Goal: Task Accomplishment & Management: Manage account settings

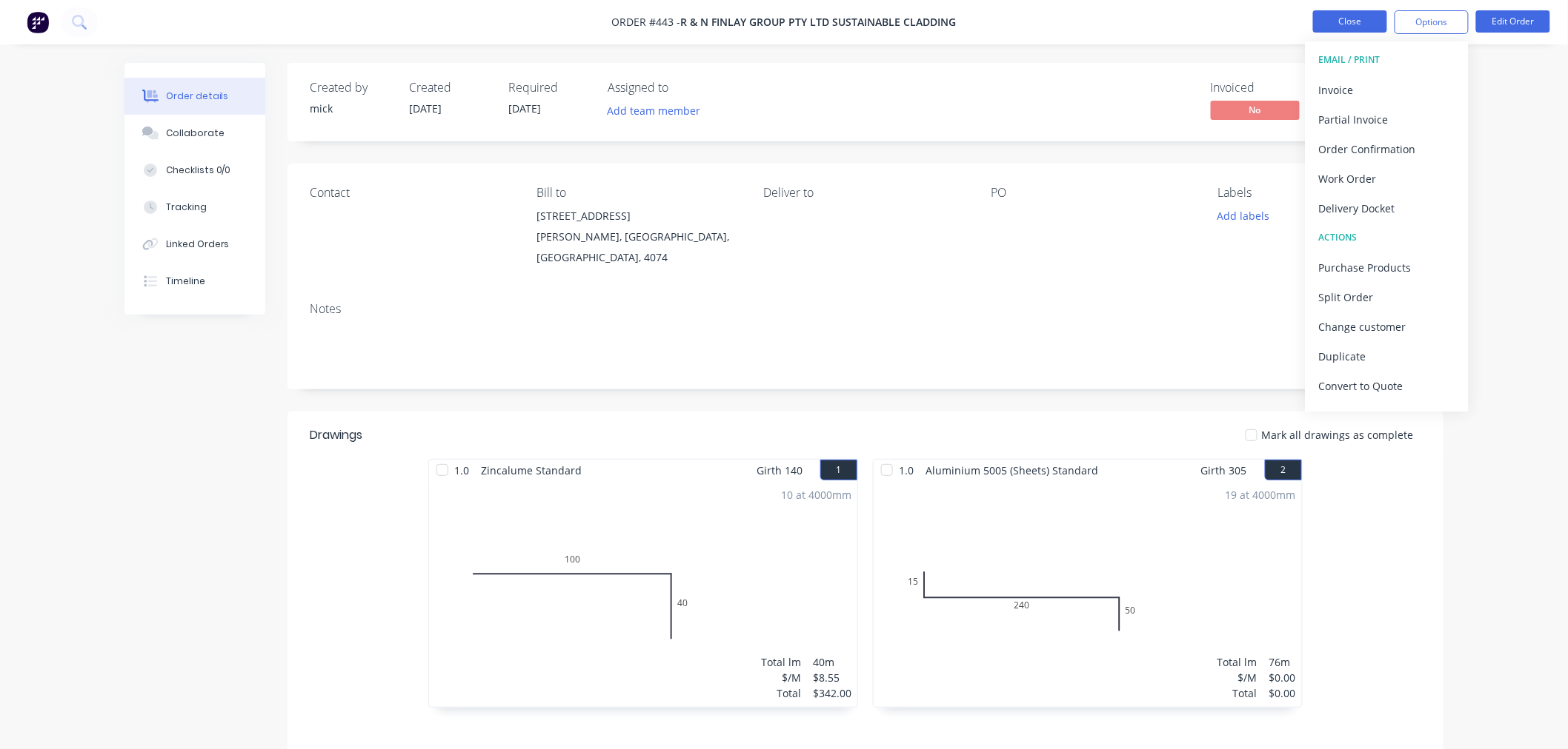
click at [1358, 13] on button "Close" at bounding box center [1350, 21] width 74 height 22
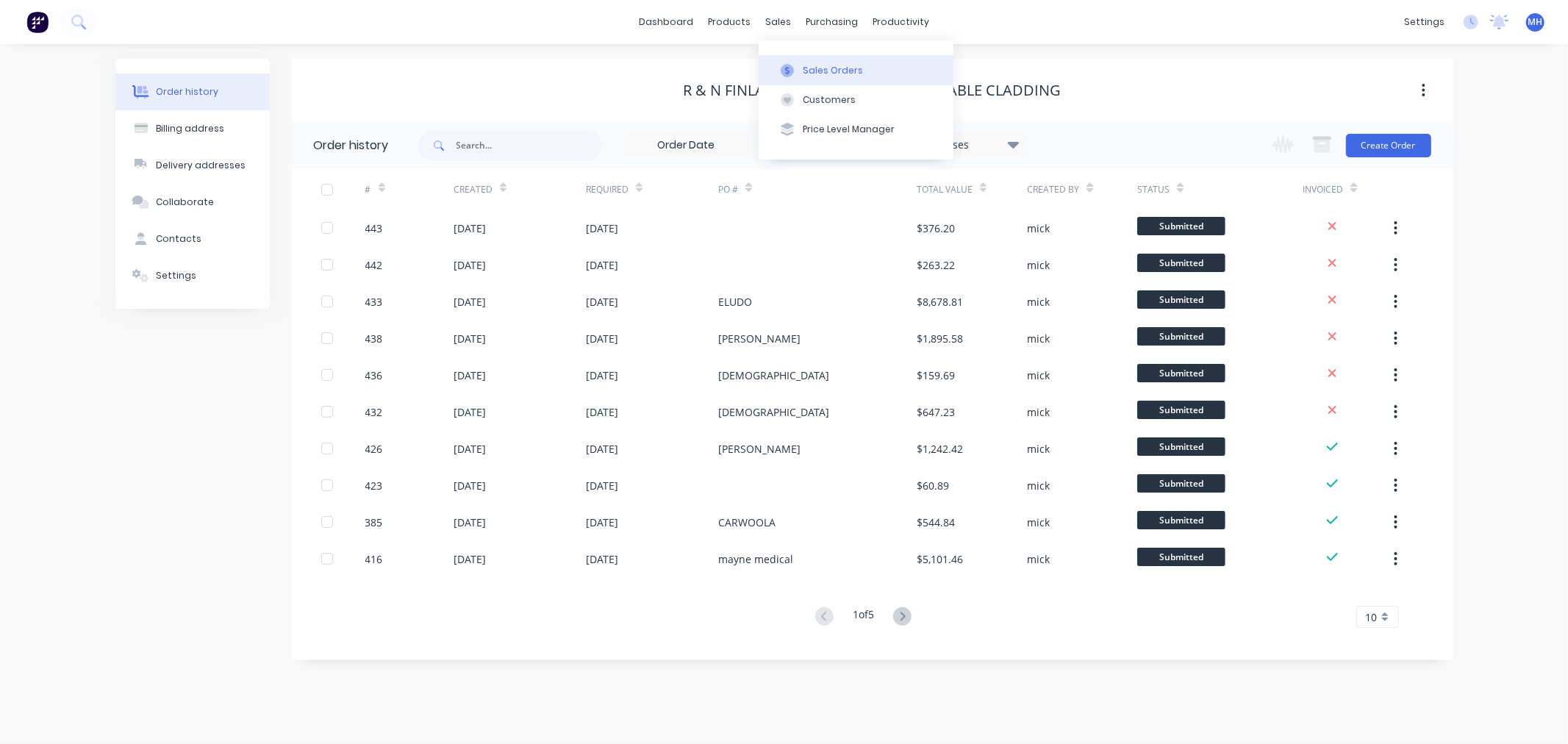
click at [807, 64] on div "Sales Orders" at bounding box center [834, 71] width 61 height 13
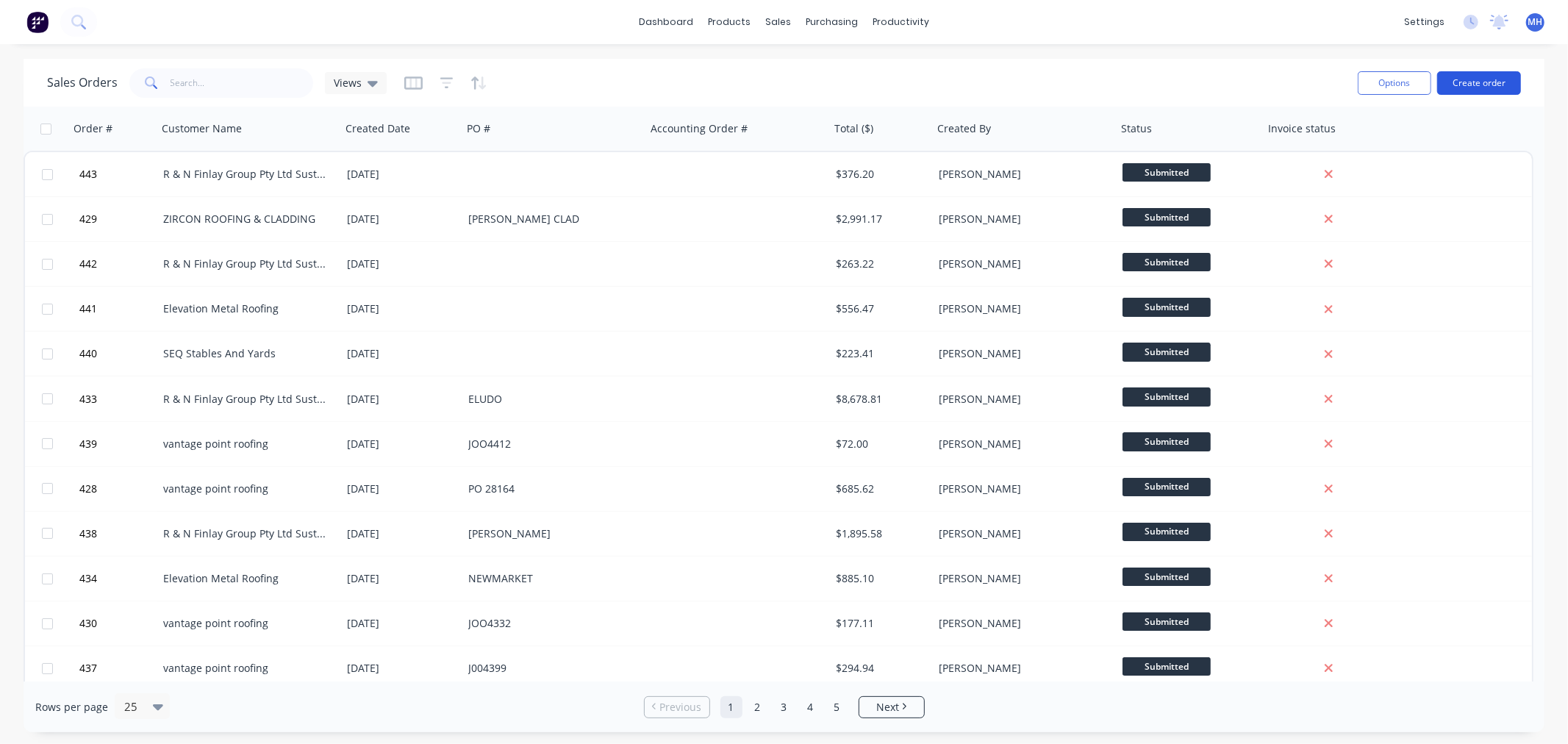
click at [1475, 86] on button "Create order" at bounding box center [1479, 84] width 84 height 24
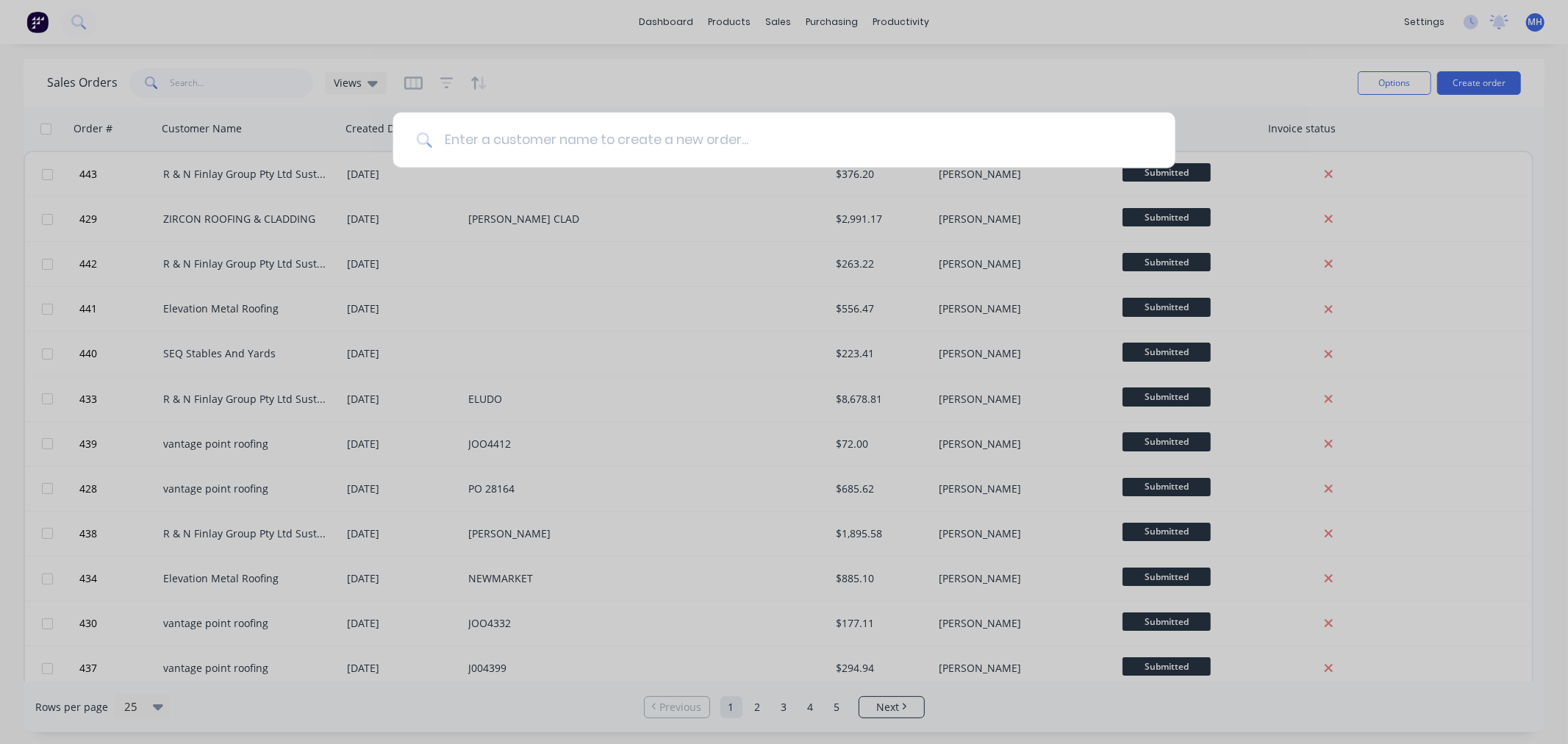
click at [704, 156] on input at bounding box center [792, 141] width 720 height 55
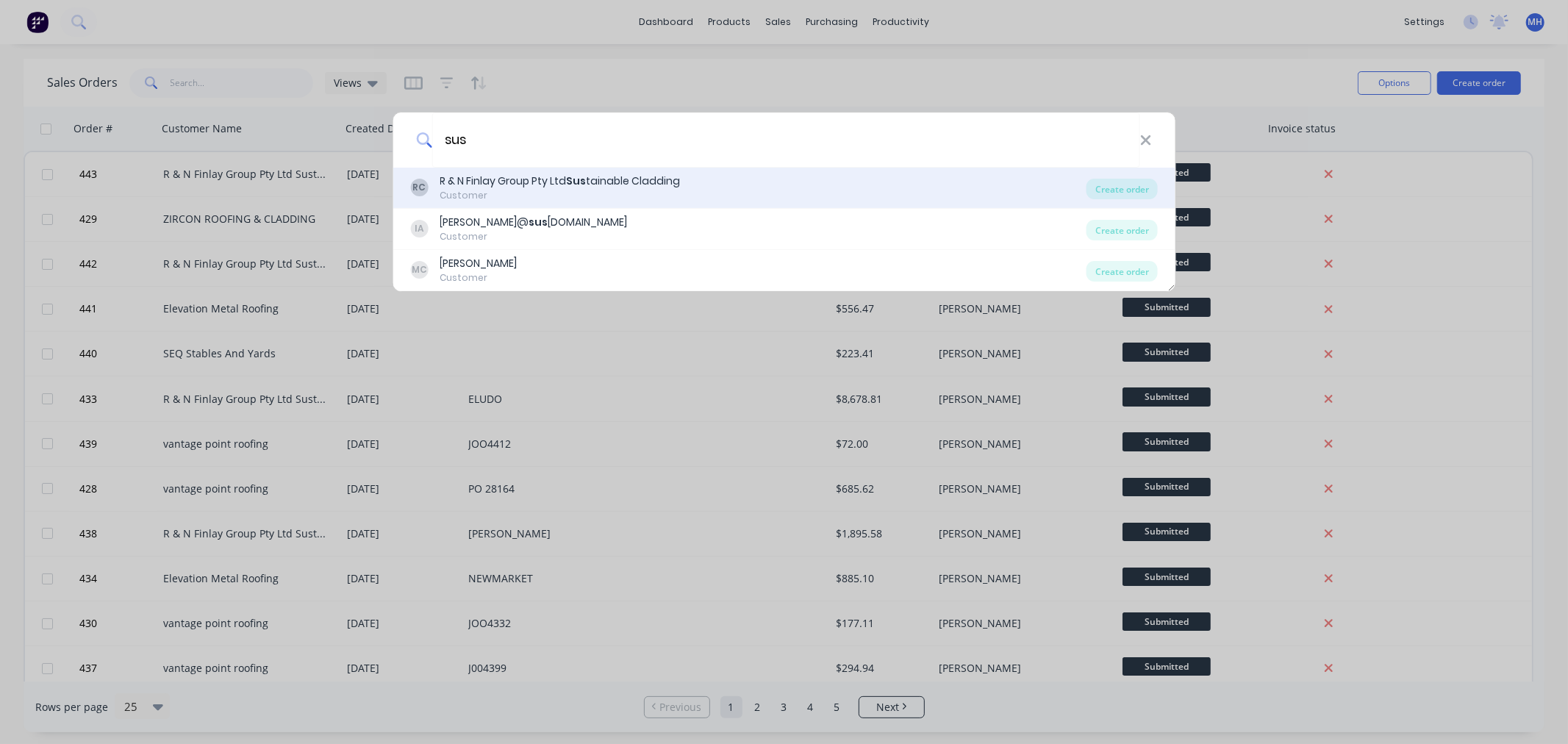
type input "sus"
click at [552, 186] on div "R & N Finlay Group Pty Ltd Sus tainable Cladding" at bounding box center [560, 181] width 241 height 16
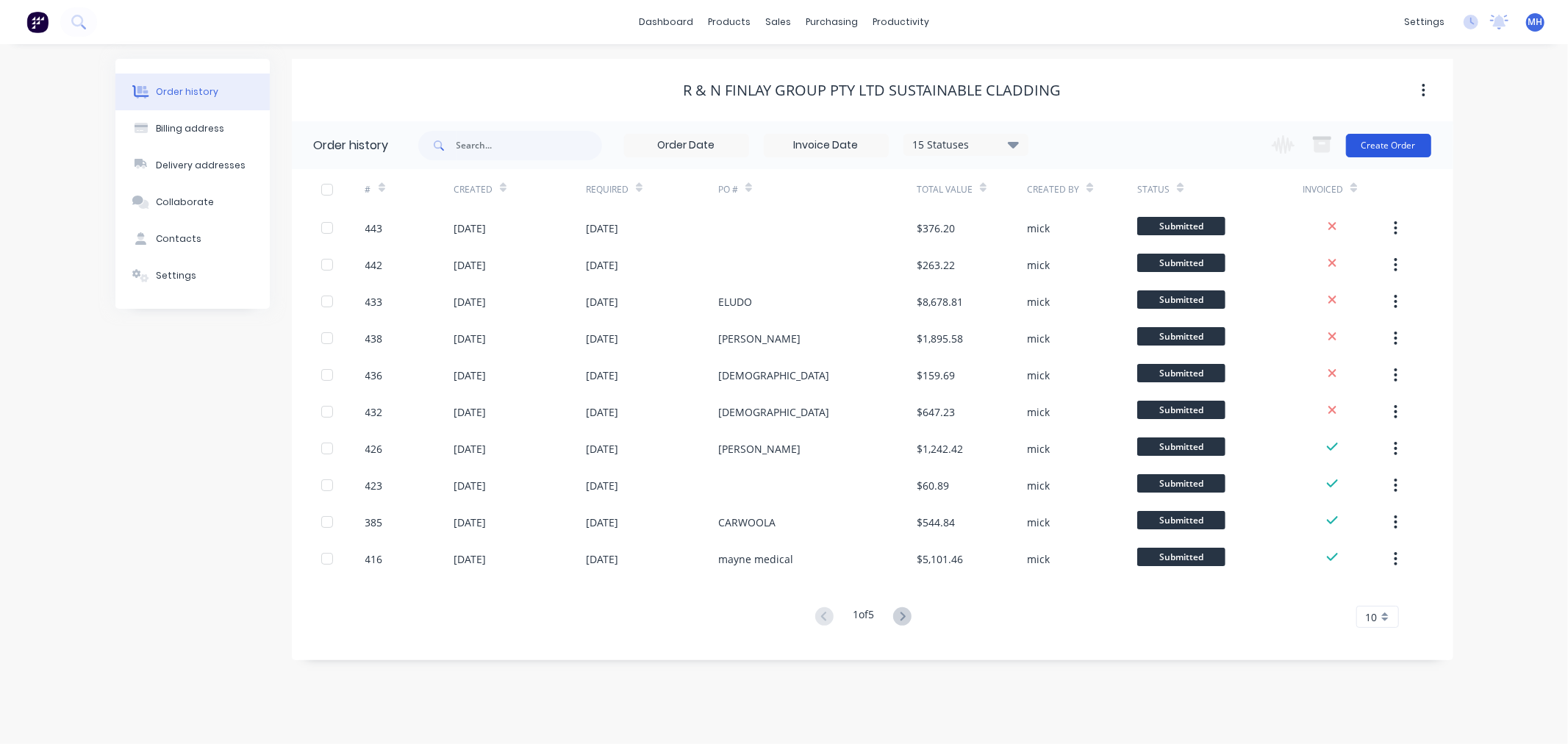
click at [1388, 150] on button "Create Order" at bounding box center [1388, 146] width 85 height 24
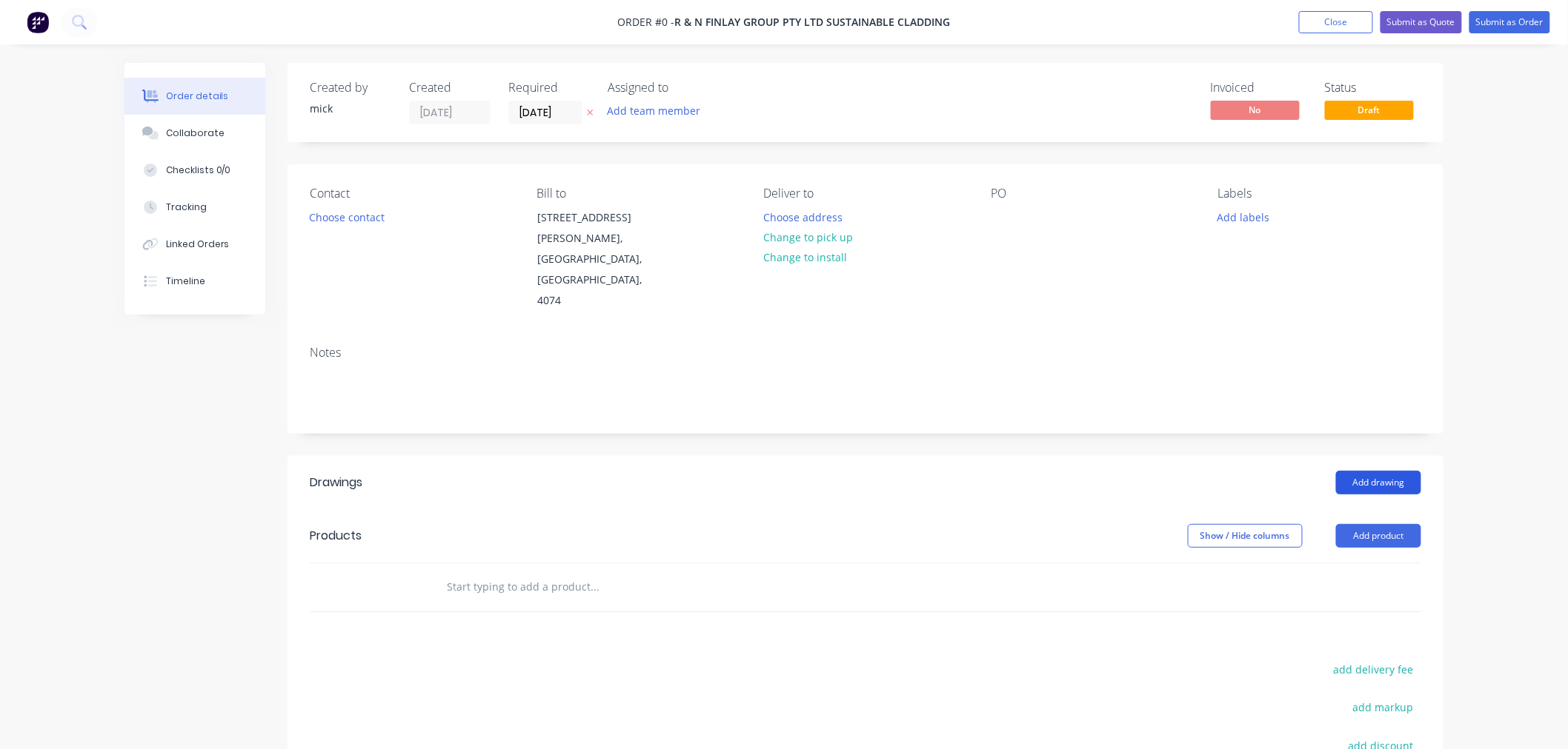
click at [1365, 471] on button "Add drawing" at bounding box center [1378, 483] width 85 height 24
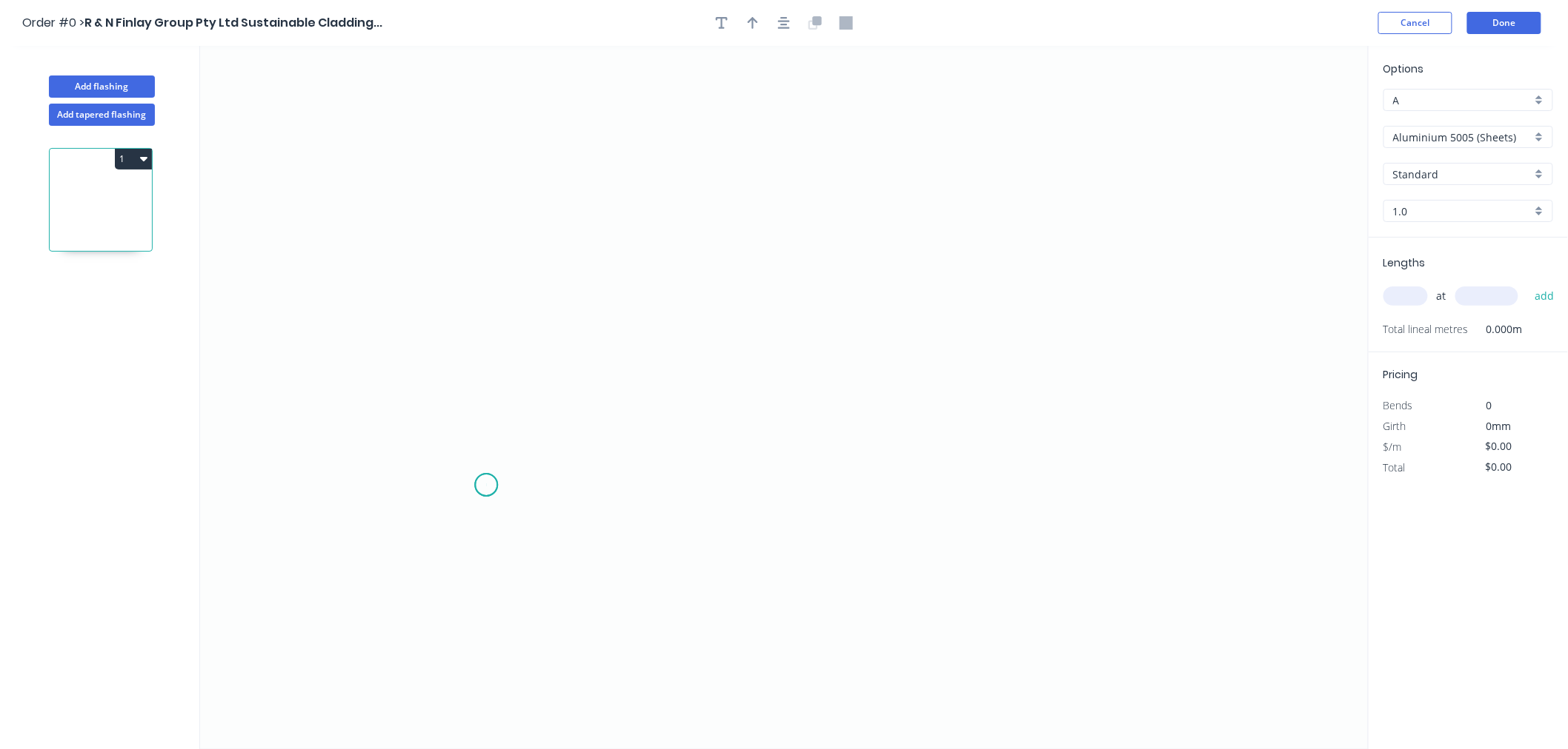
click at [486, 485] on icon "0" at bounding box center [784, 398] width 1168 height 704
click at [499, 216] on icon "0" at bounding box center [784, 398] width 1168 height 704
click at [1097, 238] on icon "0 ?" at bounding box center [784, 398] width 1168 height 704
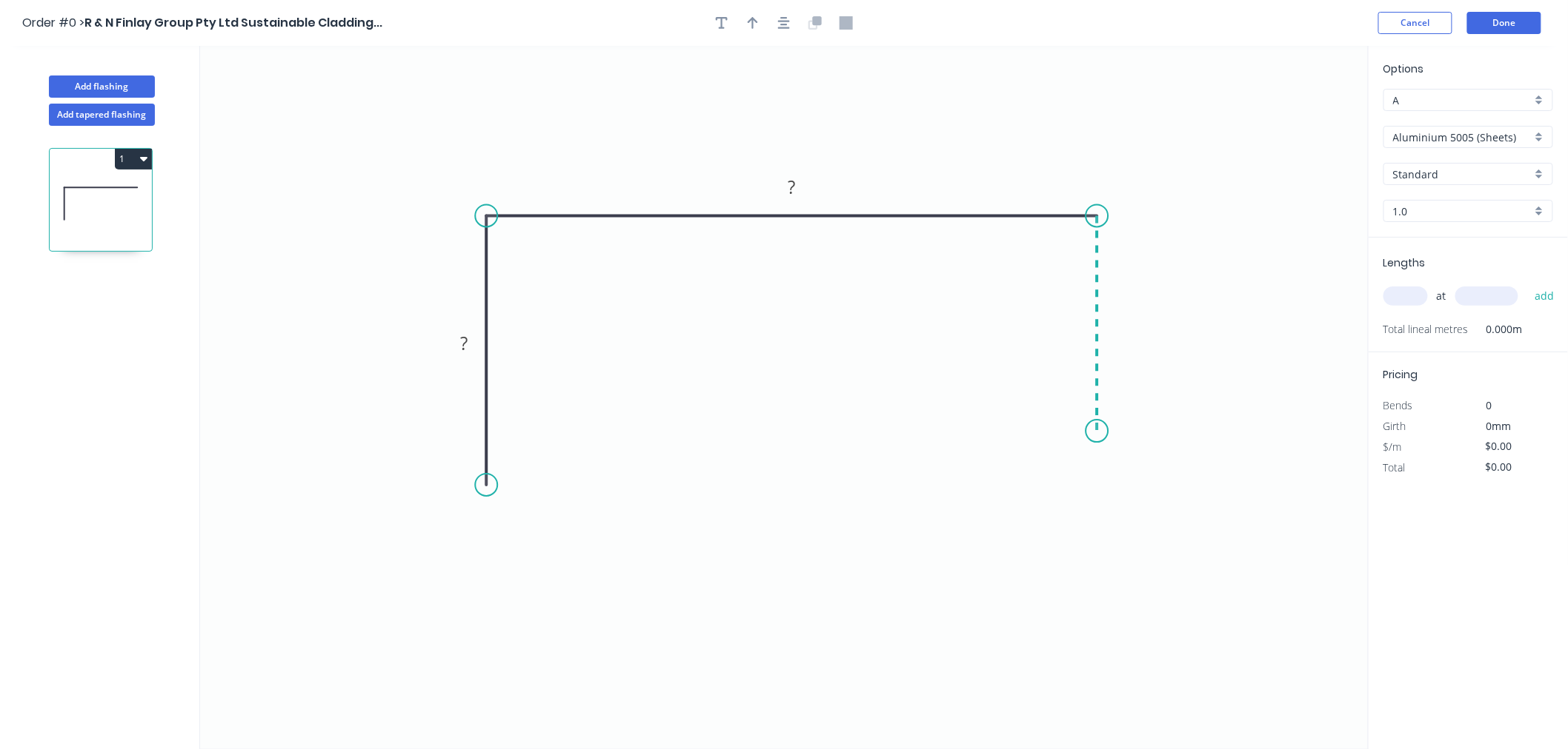
click at [1097, 432] on icon "0 ? ?" at bounding box center [784, 398] width 1168 height 704
click at [1159, 537] on div "Feather" at bounding box center [1171, 542] width 149 height 31
click at [1082, 410] on tspan "15" at bounding box center [1075, 404] width 20 height 24
click at [1203, 374] on icon "0 ? ? FE 10 ?" at bounding box center [784, 398] width 1168 height 704
drag, startPoint x: 486, startPoint y: 485, endPoint x: 488, endPoint y: 446, distance: 39.1
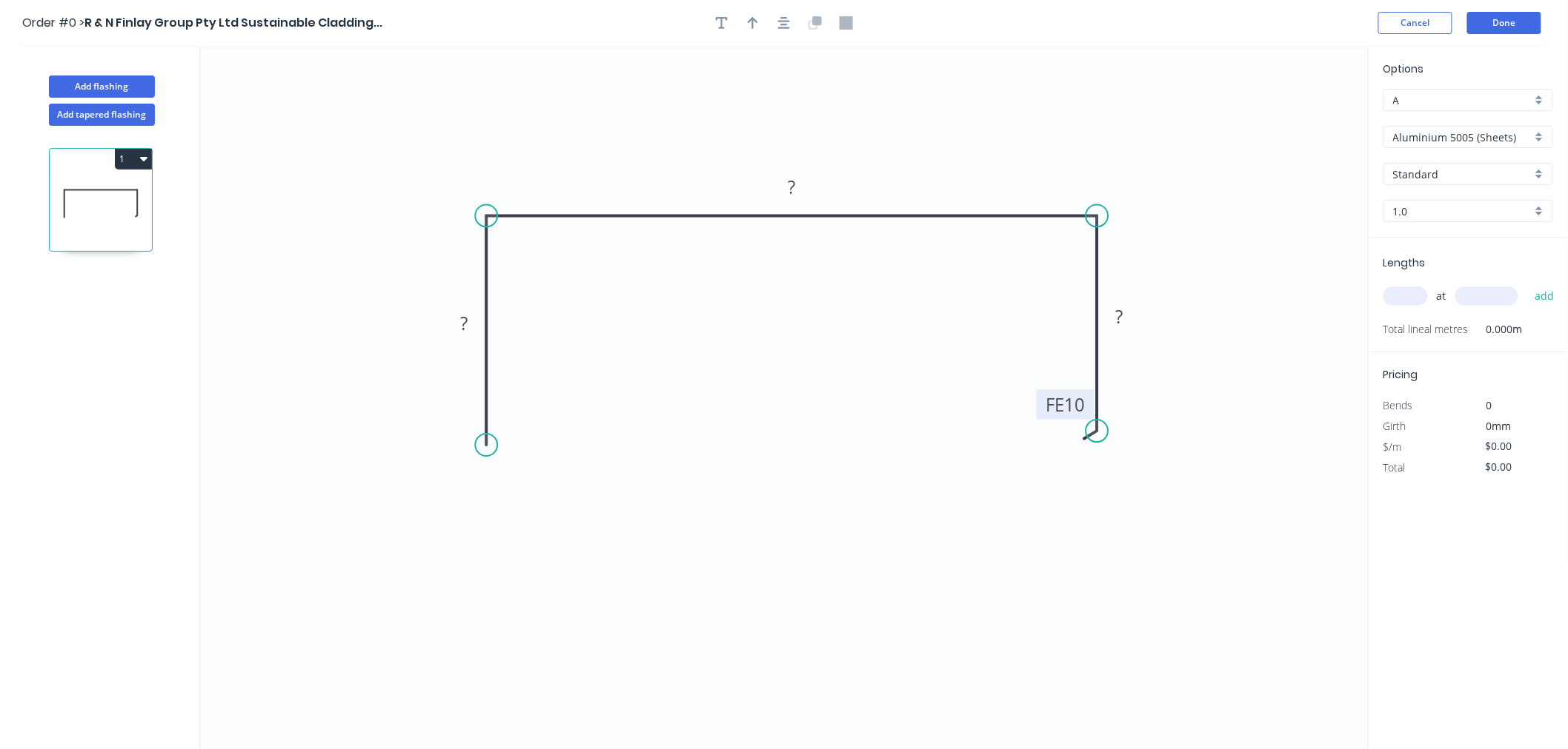
click at [488, 446] on circle at bounding box center [486, 445] width 22 height 22
click at [538, 553] on div "Feather" at bounding box center [561, 557] width 149 height 31
click at [578, 497] on div "Flip bend" at bounding box center [563, 495] width 149 height 31
click at [544, 423] on rect at bounding box center [518, 418] width 57 height 30
click at [537, 417] on rect at bounding box center [518, 418] width 57 height 30
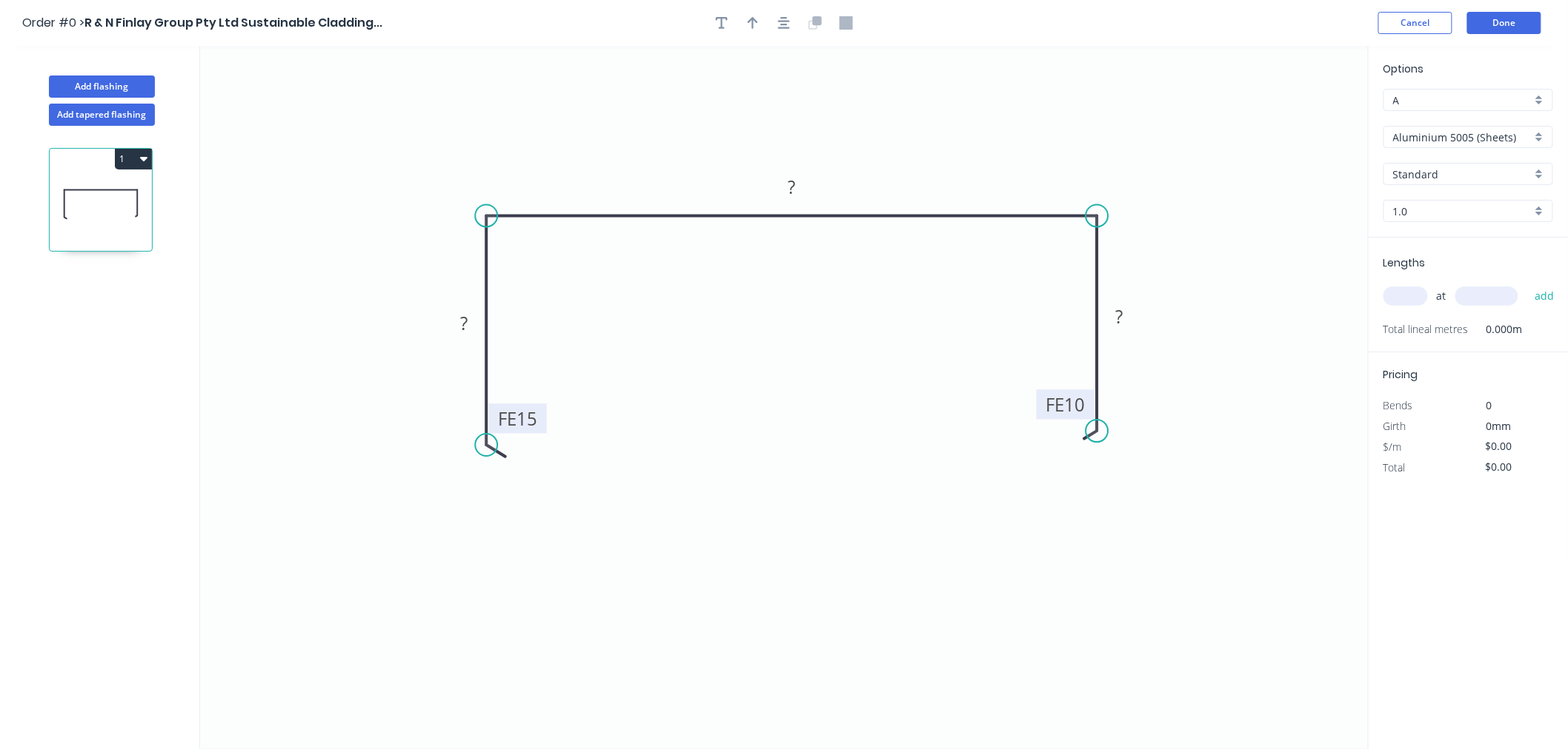
click at [530, 419] on tspan "15" at bounding box center [526, 419] width 20 height 24
click at [475, 322] on rect at bounding box center [463, 325] width 30 height 20
click at [1129, 318] on rect at bounding box center [1119, 317] width 30 height 20
click at [1047, 134] on icon "0 FE 10 45 ? FE 10 45" at bounding box center [784, 398] width 1168 height 704
click at [801, 193] on rect at bounding box center [792, 188] width 30 height 20
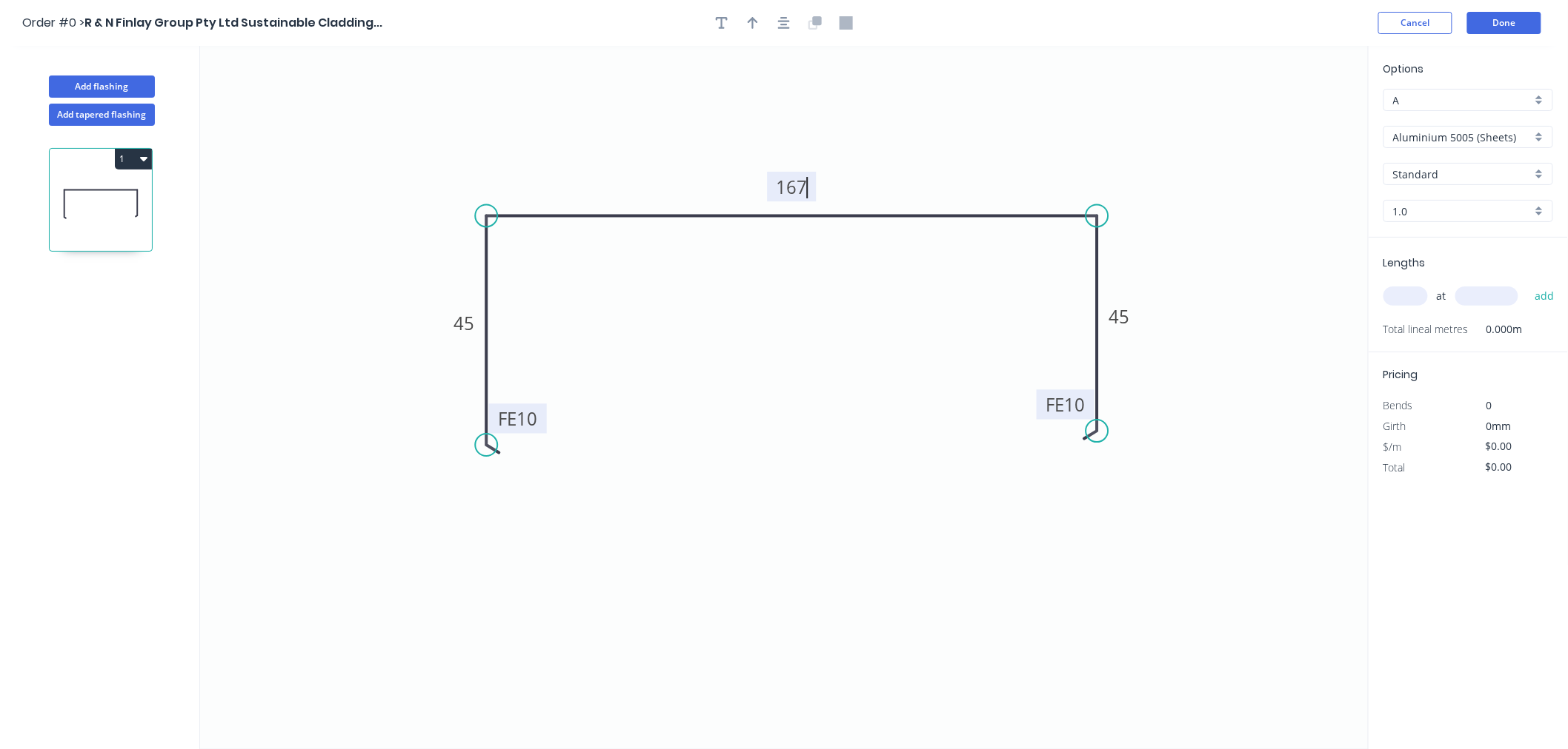
click at [1084, 128] on icon "0 FE 10 45 167 FE 10 45" at bounding box center [784, 398] width 1168 height 704
click at [1499, 126] on div "Aluminium 5005 (Sheets)" at bounding box center [1467, 137] width 169 height 22
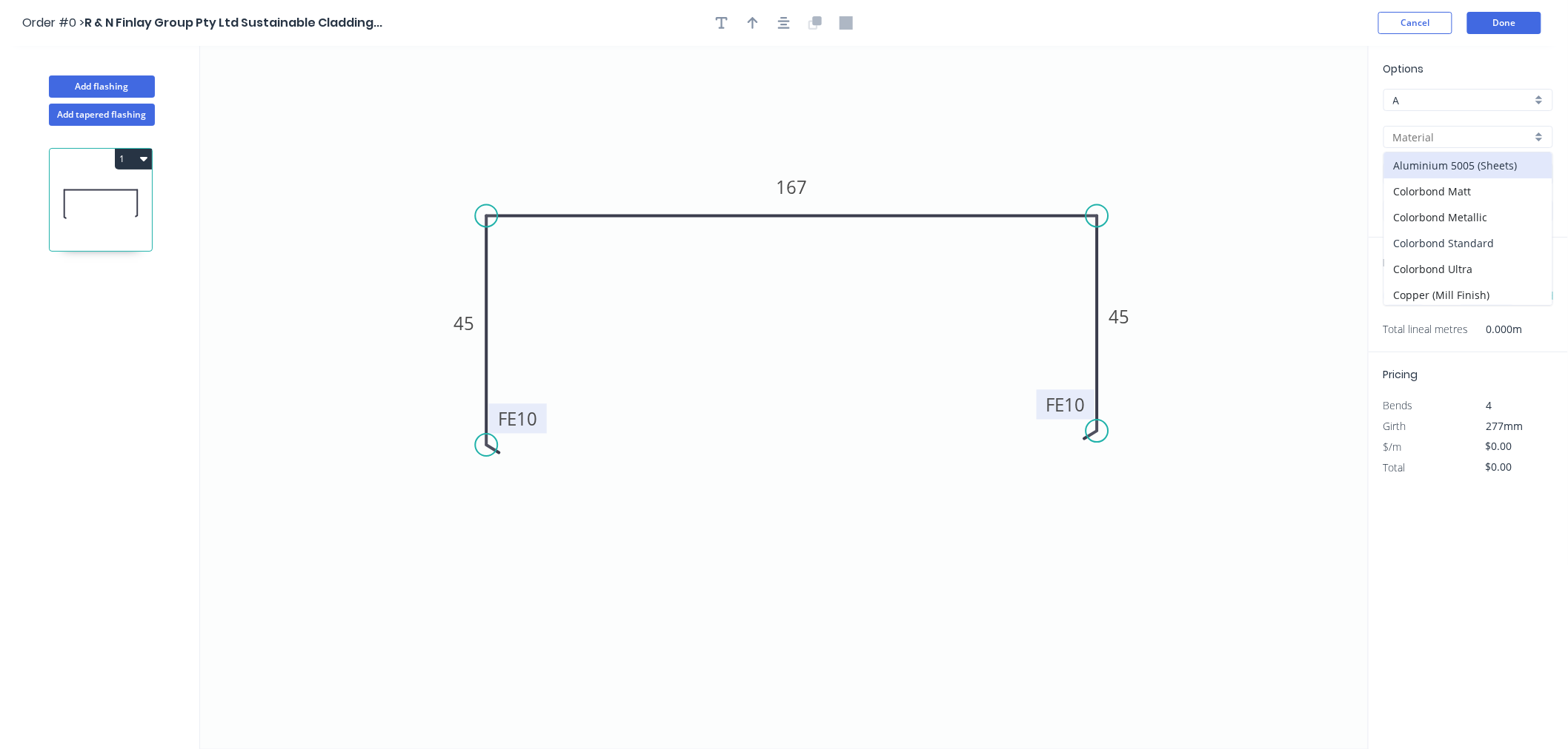
click at [1489, 236] on div "Colorbond Standard" at bounding box center [1468, 243] width 168 height 26
type input "Colorbond Standard"
type input "Basalt"
type input "0.55"
type input "$15.36"
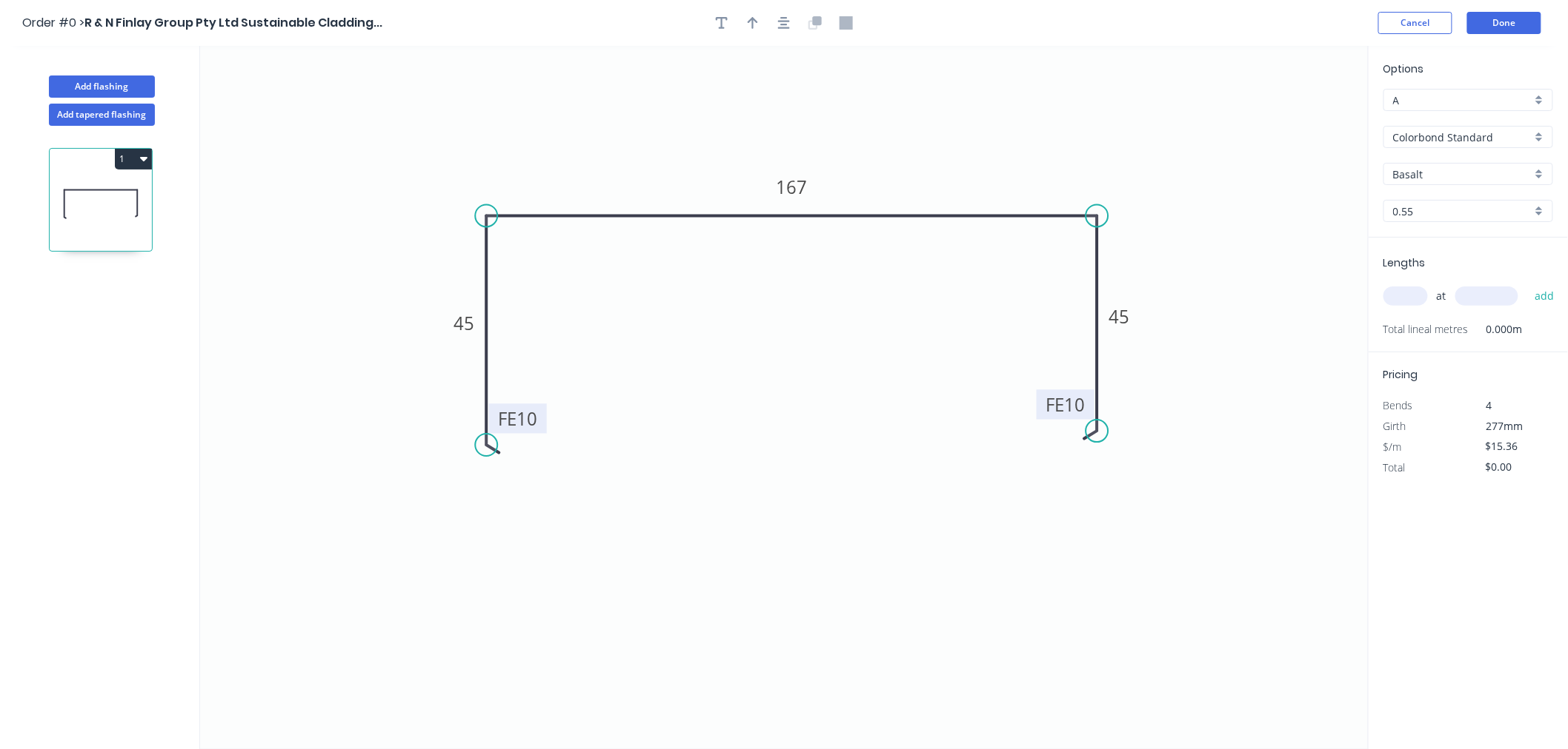
click at [1478, 171] on input "Basalt" at bounding box center [1463, 174] width 139 height 16
click at [1446, 207] on div "[PERSON_NAME]" at bounding box center [1468, 206] width 168 height 26
type input "[PERSON_NAME]"
click at [790, 30] on button "button" at bounding box center [784, 23] width 22 height 22
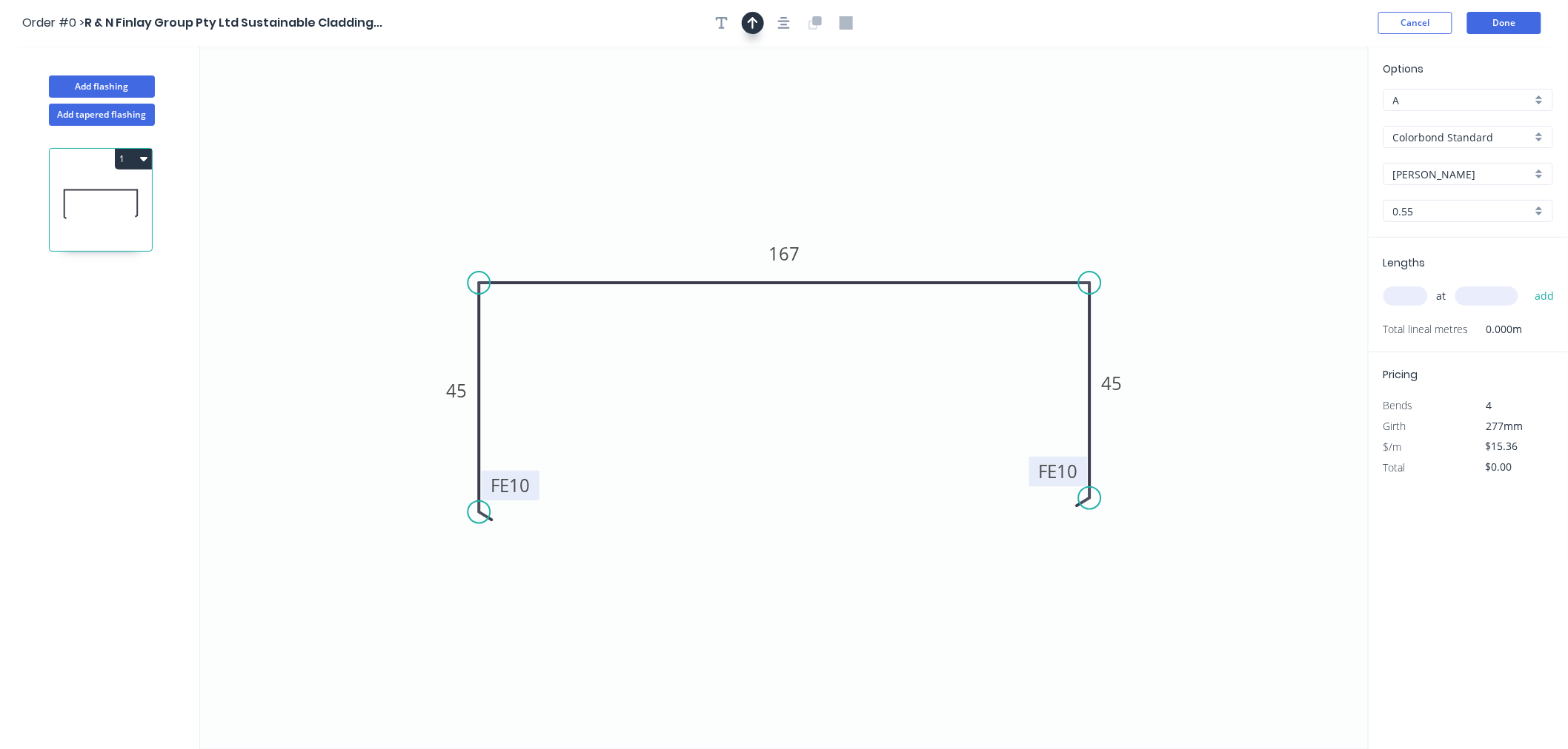
click at [753, 28] on icon "button" at bounding box center [752, 22] width 10 height 12
drag, startPoint x: 1289, startPoint y: 113, endPoint x: 657, endPoint y: 133, distance: 632.3
click at [657, 132] on icon "0 FE 10 45 167 FE 10 45" at bounding box center [784, 398] width 1168 height 704
drag, startPoint x: 1290, startPoint y: 117, endPoint x: 598, endPoint y: 221, distance: 699.8
click at [598, 221] on icon at bounding box center [598, 203] width 13 height 47
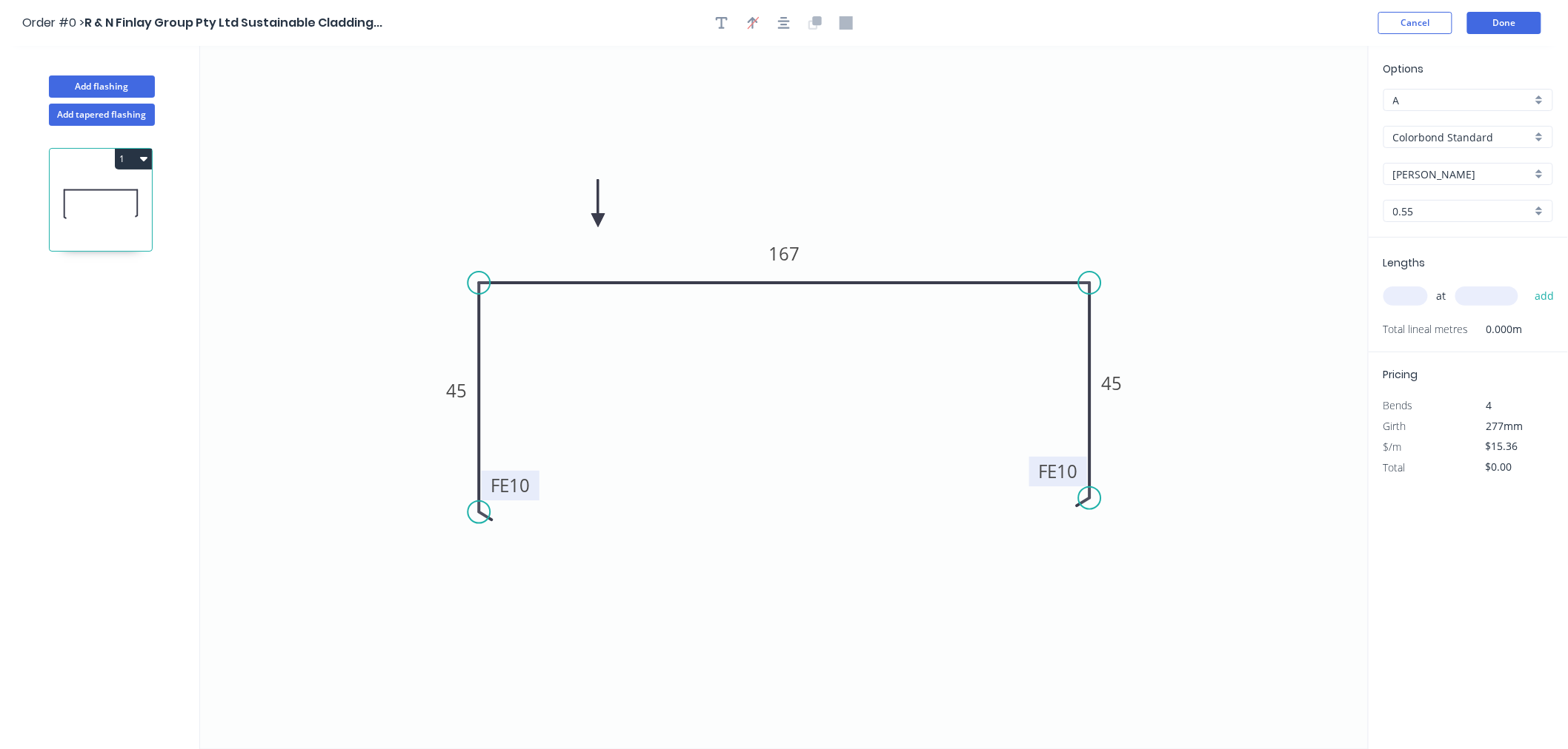
click at [1408, 292] on input "text" at bounding box center [1405, 296] width 44 height 19
type input "1"
type input "4600"
click at [1527, 284] on button "add" at bounding box center [1545, 296] width 35 height 25
type input "$70.66"
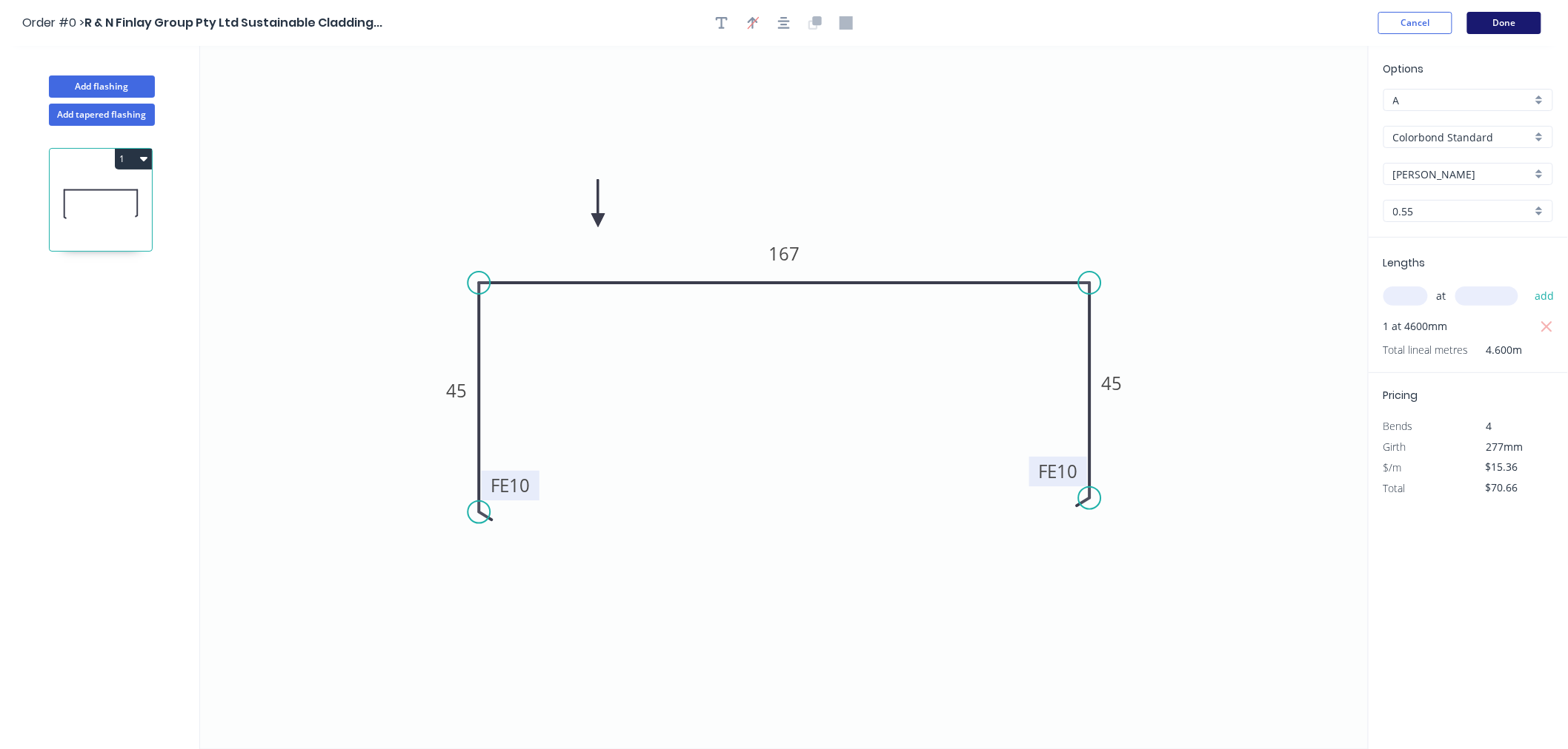
click at [1497, 24] on button "Done" at bounding box center [1504, 23] width 74 height 22
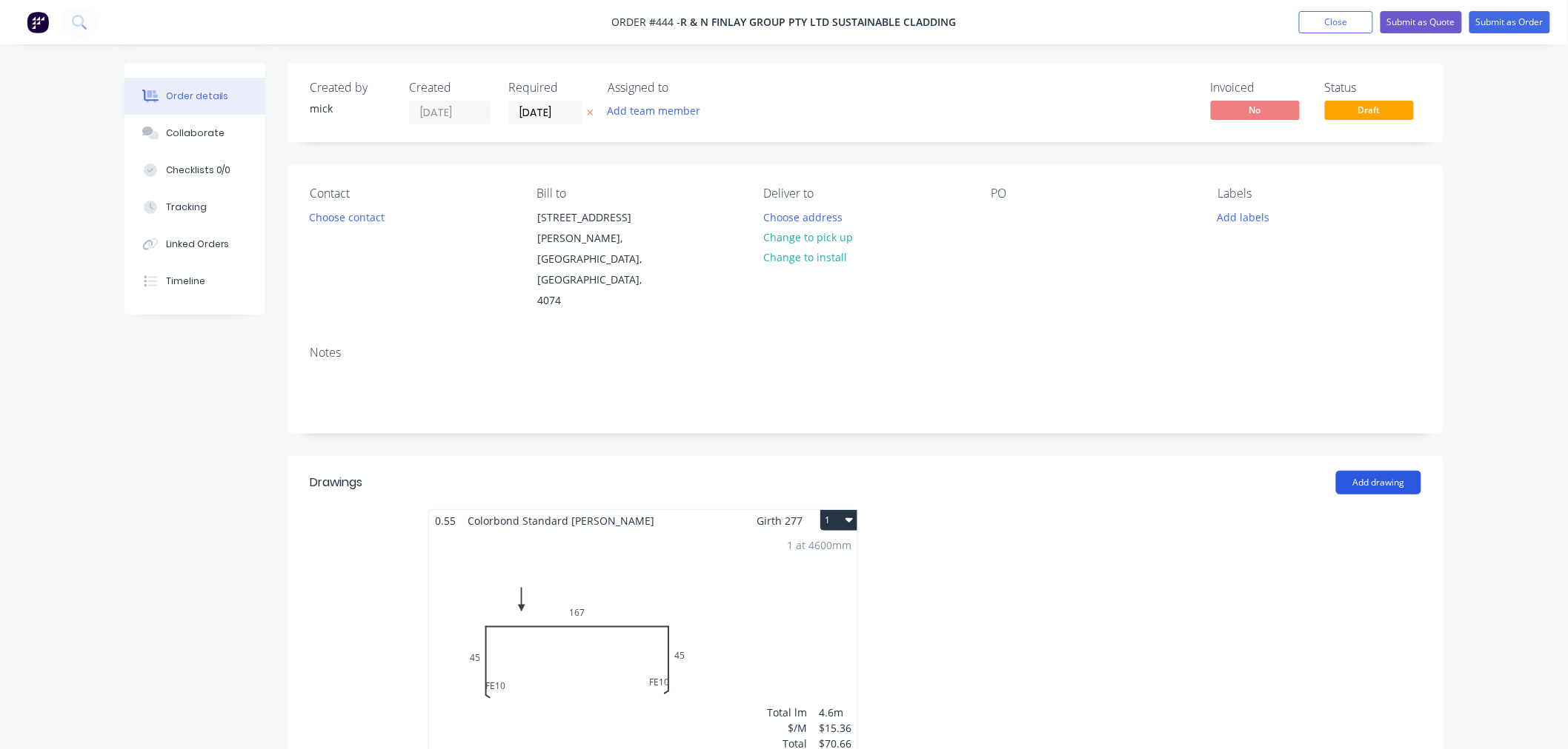
click at [1404, 471] on button "Add drawing" at bounding box center [1378, 483] width 85 height 24
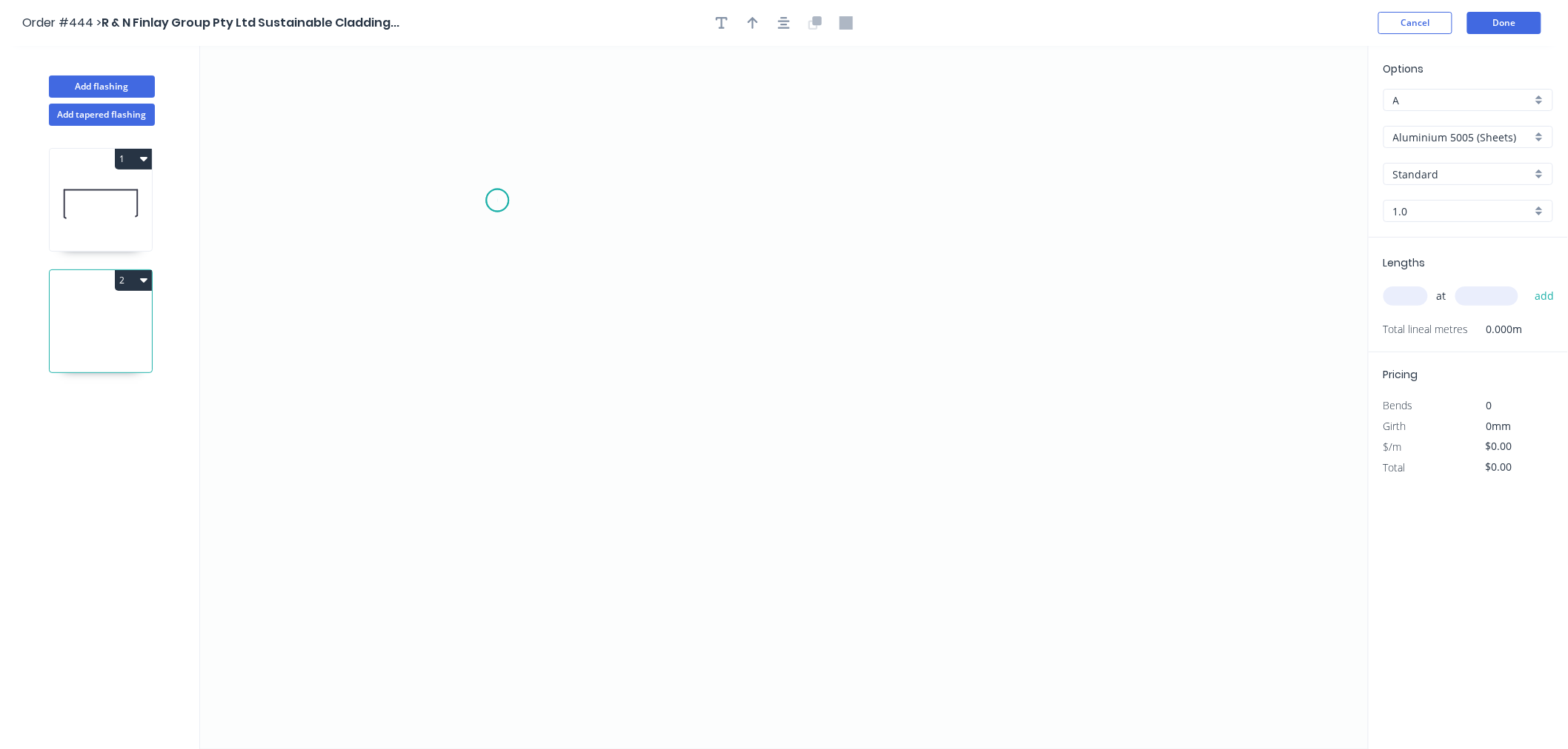
click at [497, 201] on icon "0" at bounding box center [784, 398] width 1168 height 704
click at [497, 423] on icon "0" at bounding box center [784, 398] width 1168 height 704
click at [1071, 409] on icon "0 ?" at bounding box center [784, 398] width 1168 height 704
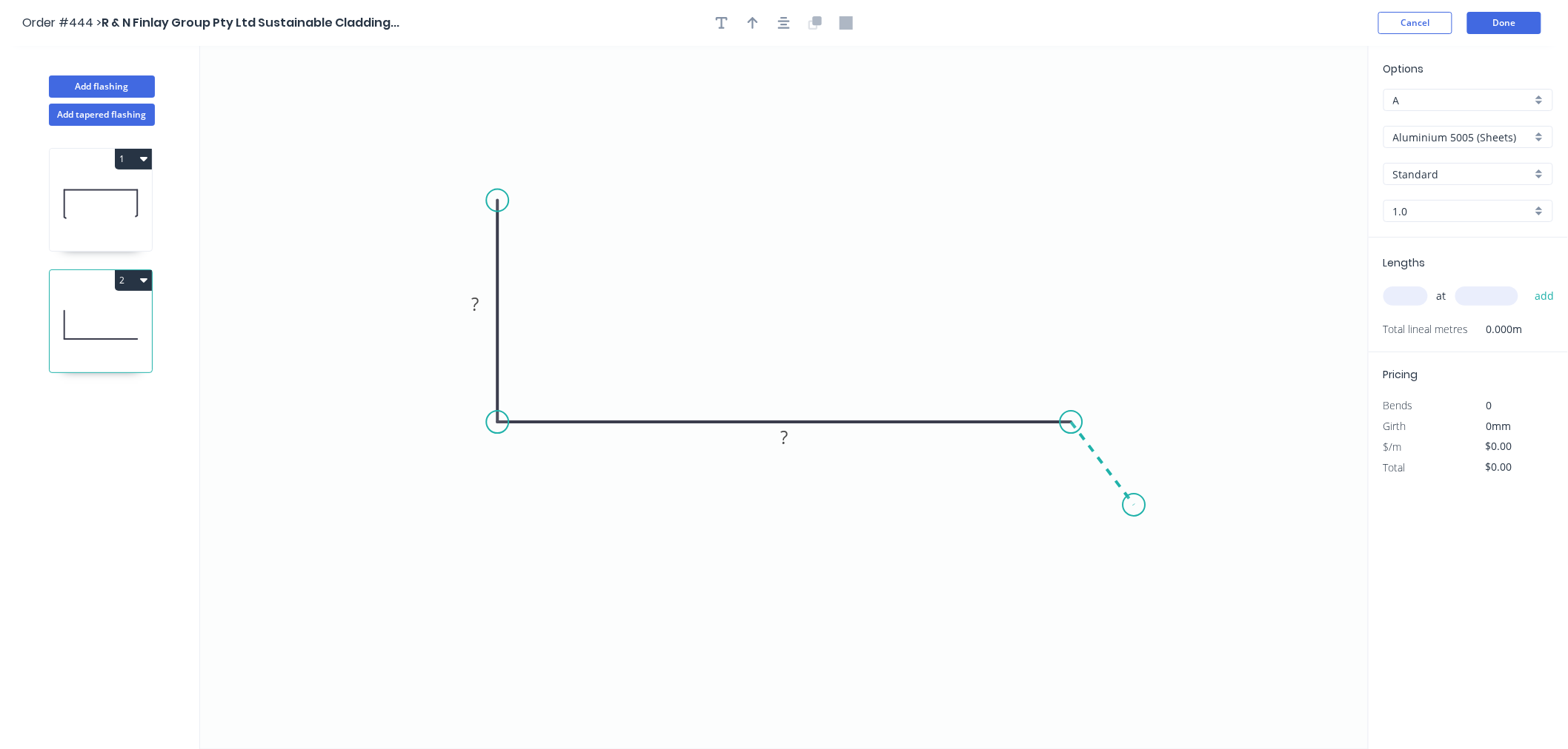
click at [1134, 506] on icon "0 ? ?" at bounding box center [784, 398] width 1168 height 704
click at [1134, 506] on circle at bounding box center [1134, 505] width 22 height 22
click at [1130, 507] on circle at bounding box center [1134, 505] width 22 height 22
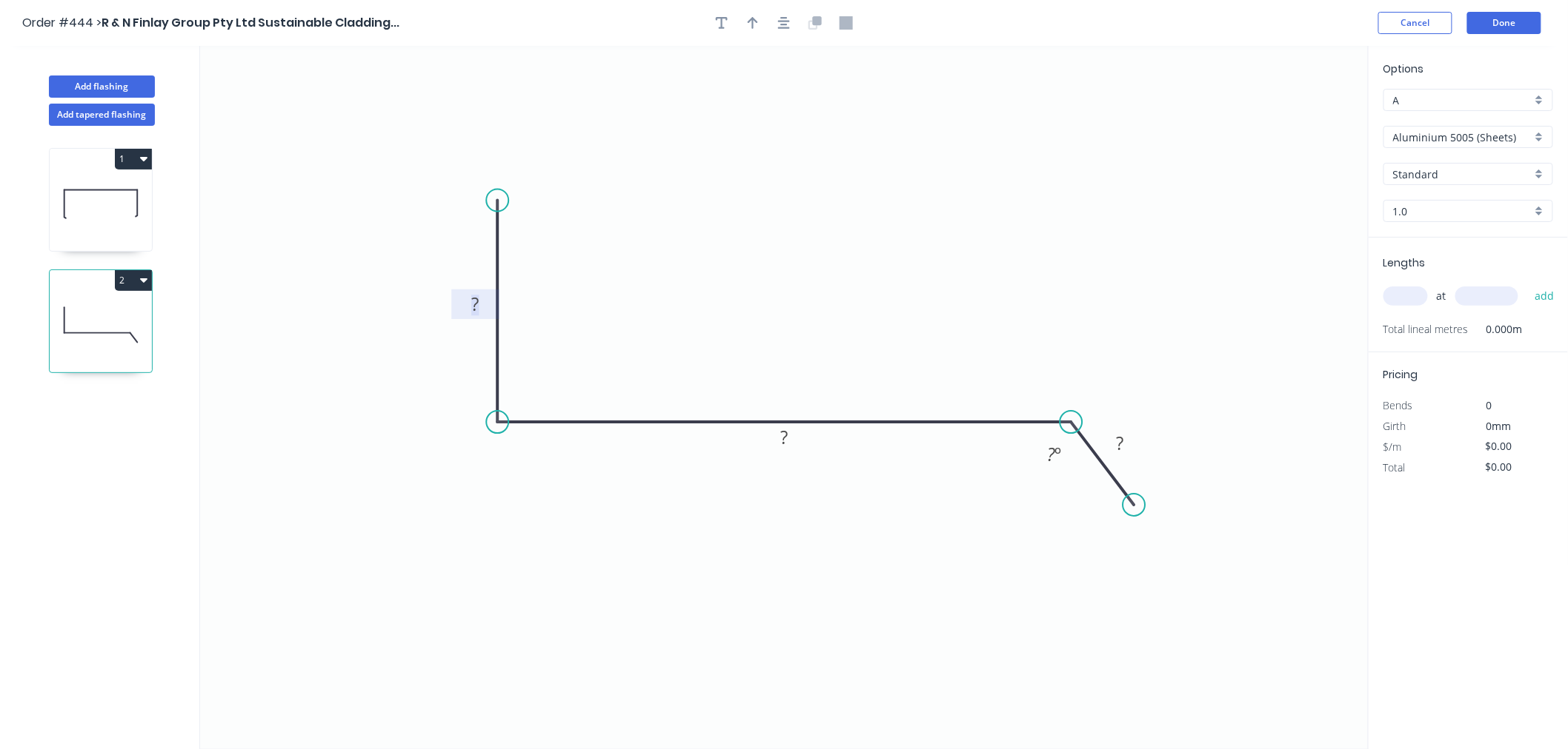
click at [471, 309] on tspan "?" at bounding box center [475, 304] width 7 height 24
click at [796, 445] on rect at bounding box center [784, 438] width 30 height 20
click at [1055, 456] on tspan "º" at bounding box center [1057, 454] width 6 height 24
click at [1081, 264] on icon "0 170 140 30 135 º" at bounding box center [784, 398] width 1168 height 704
click at [785, 24] on icon "button" at bounding box center [784, 22] width 12 height 12
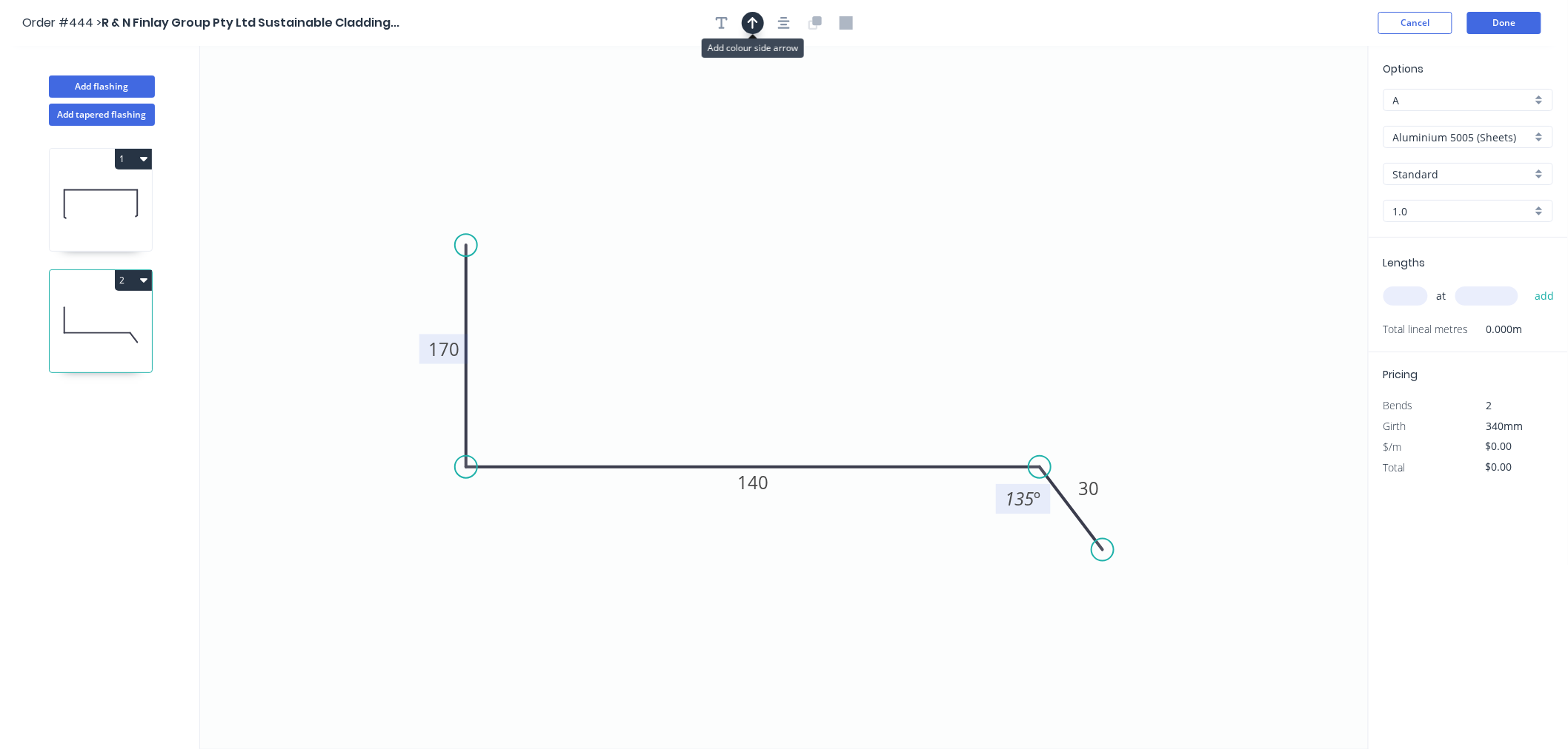
click at [753, 28] on icon "button" at bounding box center [752, 23] width 10 height 13
drag, startPoint x: 1290, startPoint y: 118, endPoint x: 827, endPoint y: 338, distance: 512.6
click at [827, 338] on icon at bounding box center [827, 320] width 13 height 47
click at [1501, 130] on input "Aluminium 5005 (Sheets)" at bounding box center [1463, 137] width 139 height 16
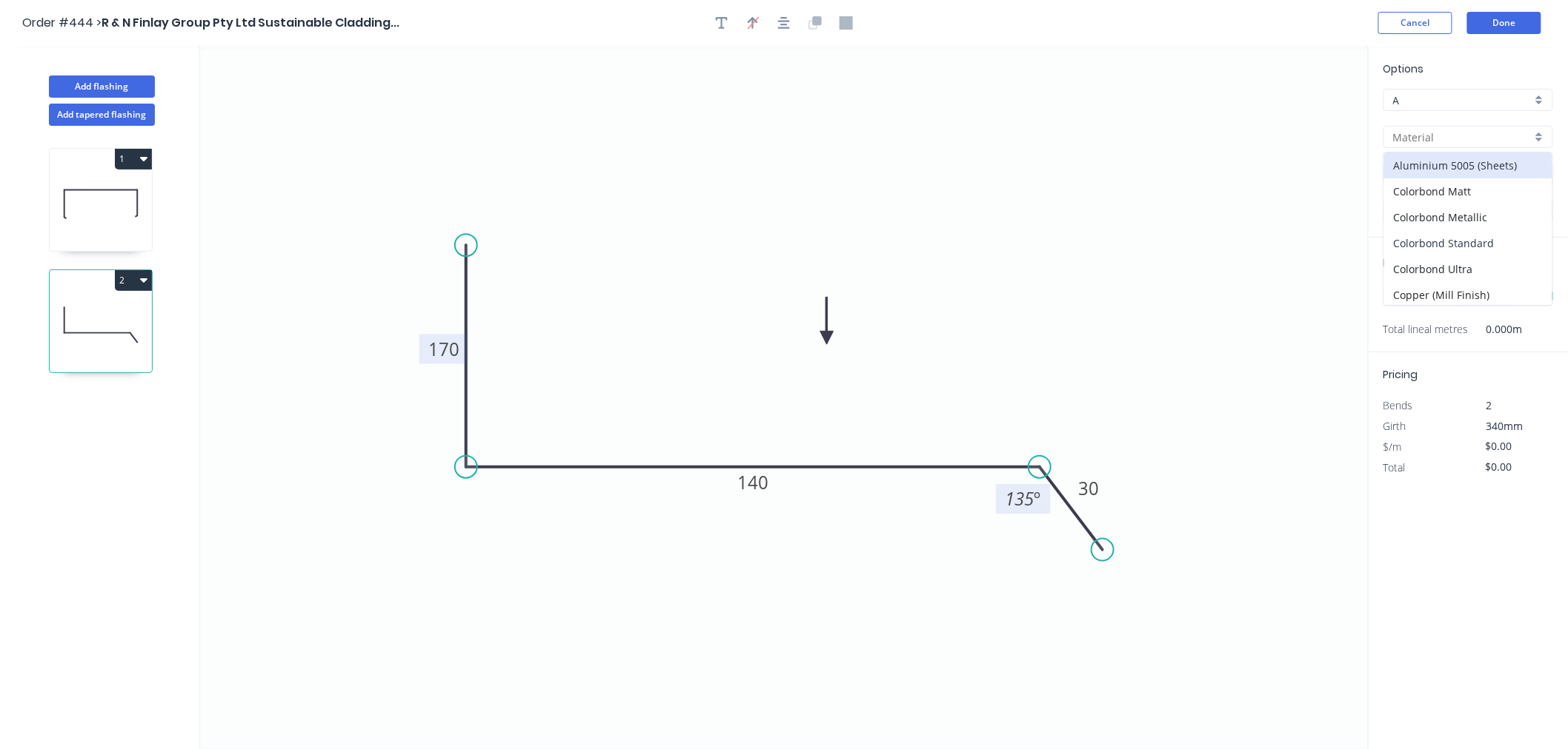
click at [1460, 236] on div "Colorbond Standard" at bounding box center [1468, 243] width 168 height 26
type input "Colorbond Standard"
type input "Basalt"
type input "0.55"
type input "$14.76"
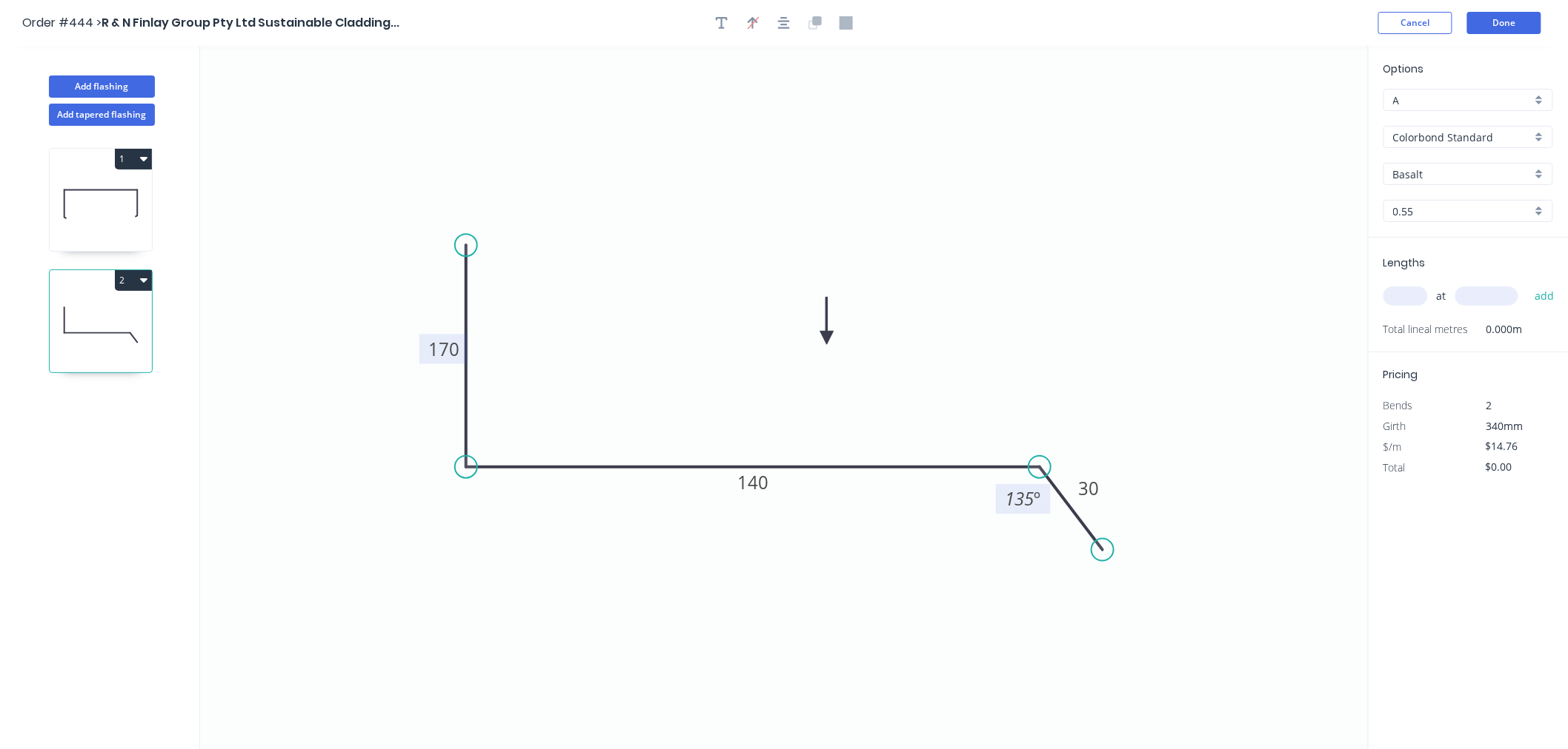
click at [1447, 161] on div "Options A A Colorbond Standard Colorbond Standard Basalt Basalt 0.55 0.55" at bounding box center [1467, 149] width 199 height 177
click at [1440, 171] on input "Basalt" at bounding box center [1463, 174] width 139 height 16
click at [1428, 292] on div "[PERSON_NAME]" at bounding box center [1468, 289] width 168 height 26
type input "[PERSON_NAME]"
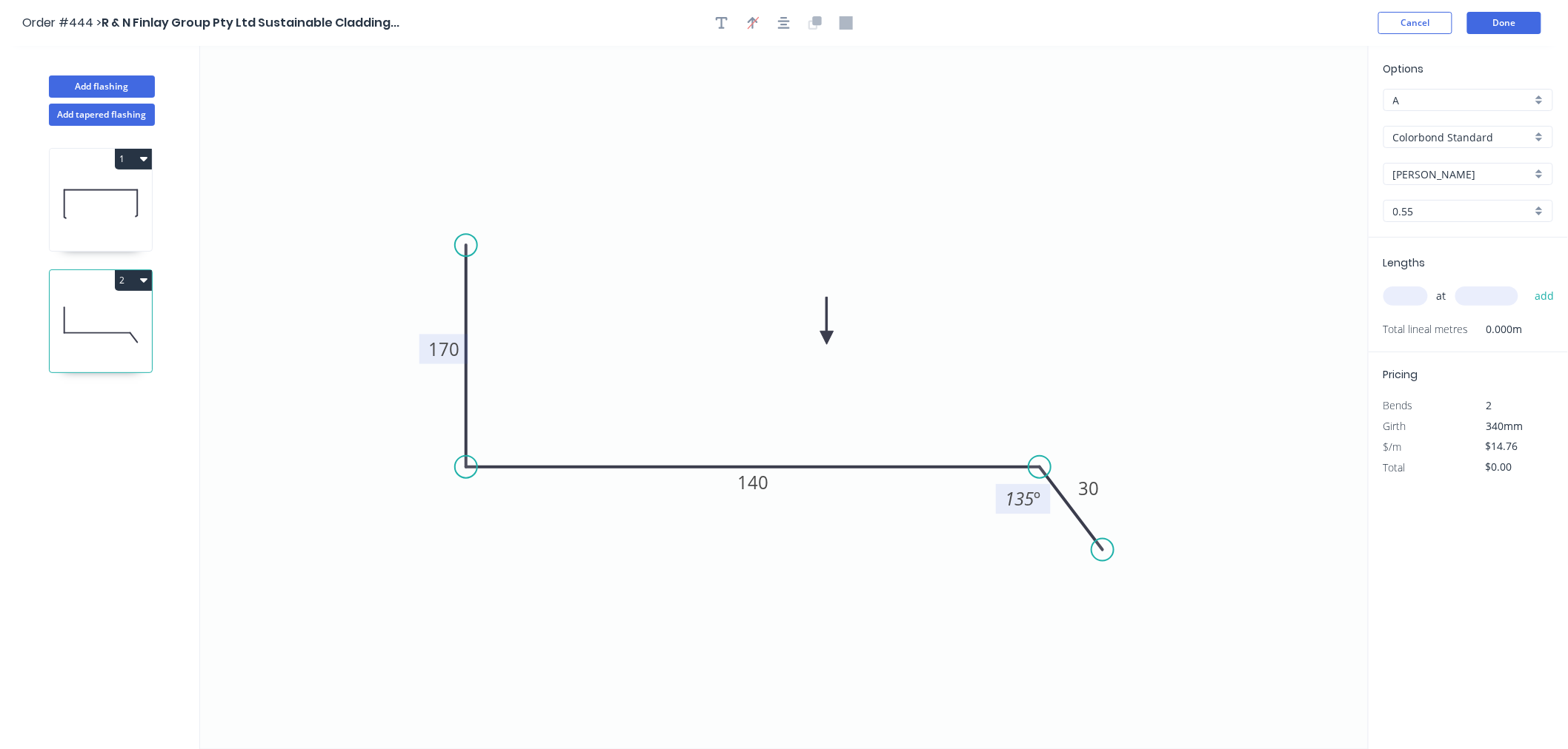
click at [1412, 299] on input "text" at bounding box center [1405, 296] width 44 height 19
type input "1"
type input "3600"
click at [1527, 284] on button "add" at bounding box center [1545, 296] width 35 height 25
type input "$53.14"
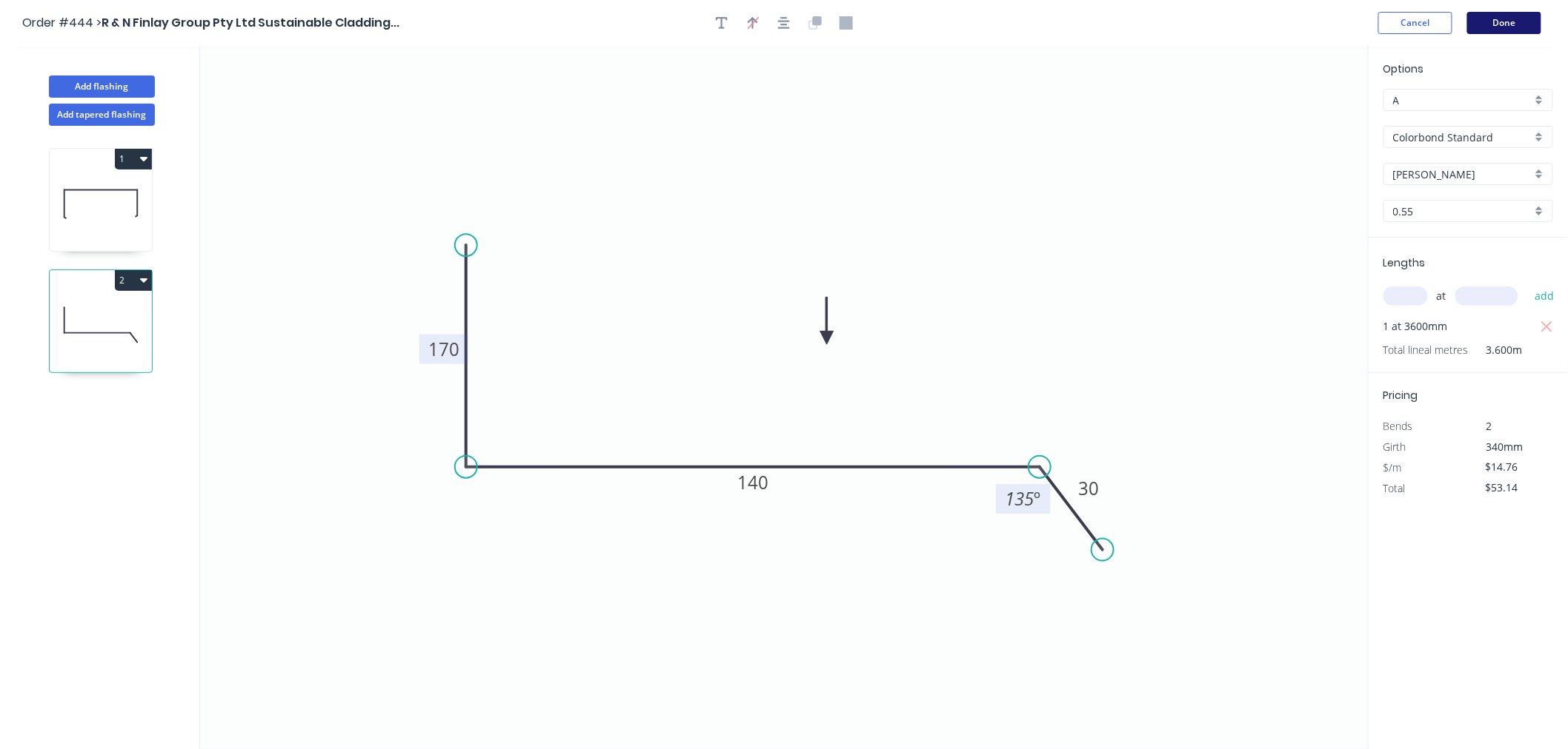
click at [1514, 20] on button "Done" at bounding box center [1504, 23] width 74 height 22
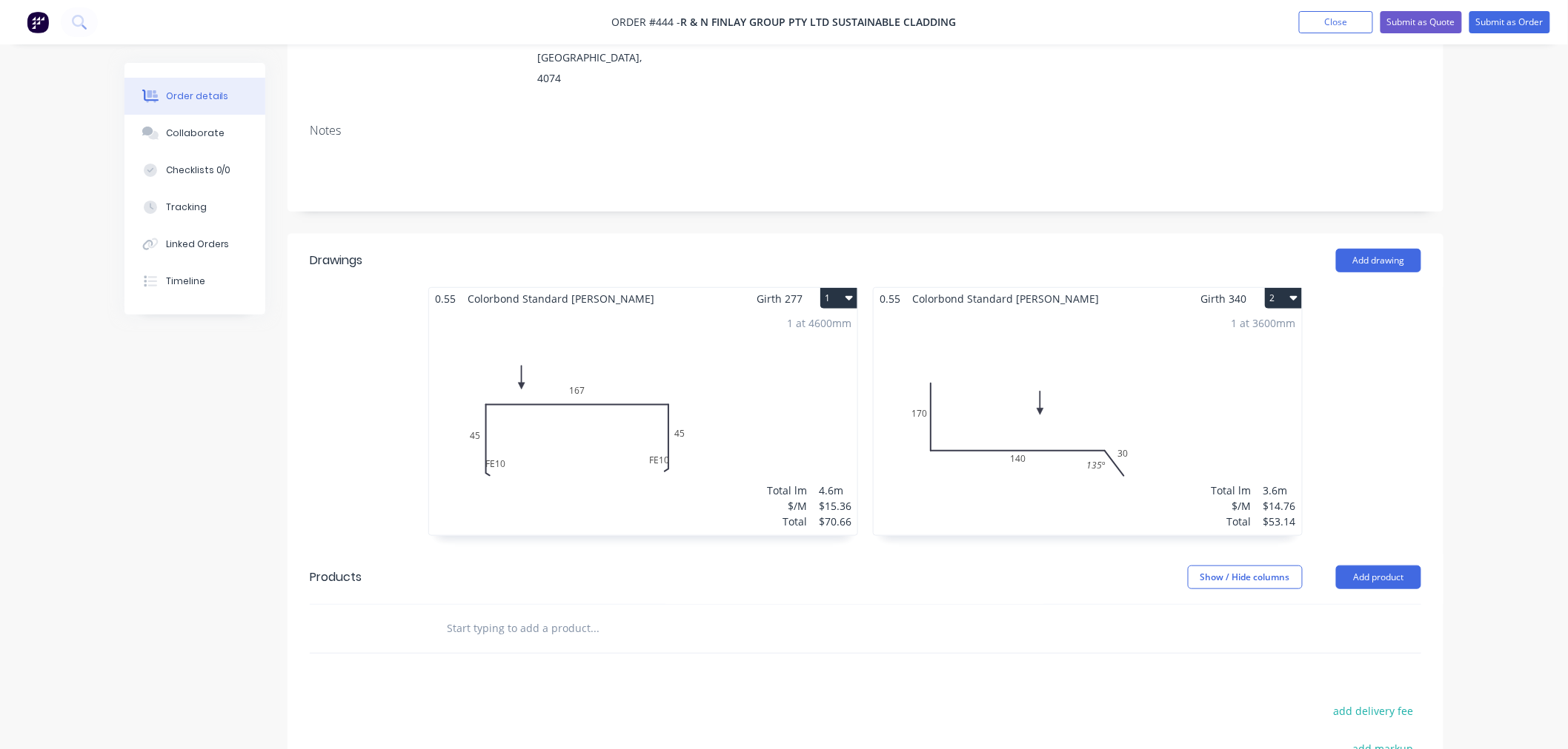
scroll to position [247, 0]
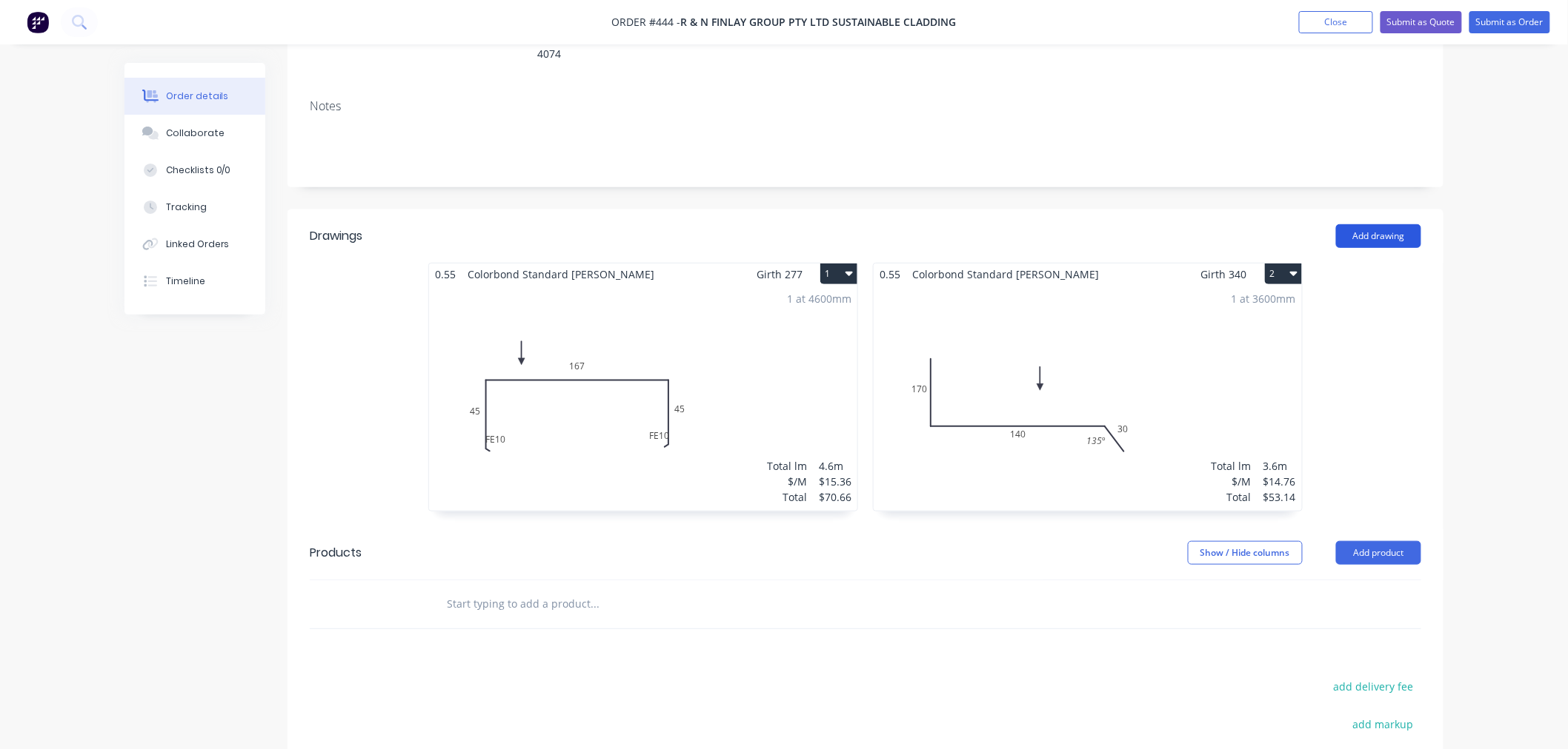
click at [1386, 225] on button "Add drawing" at bounding box center [1378, 237] width 85 height 24
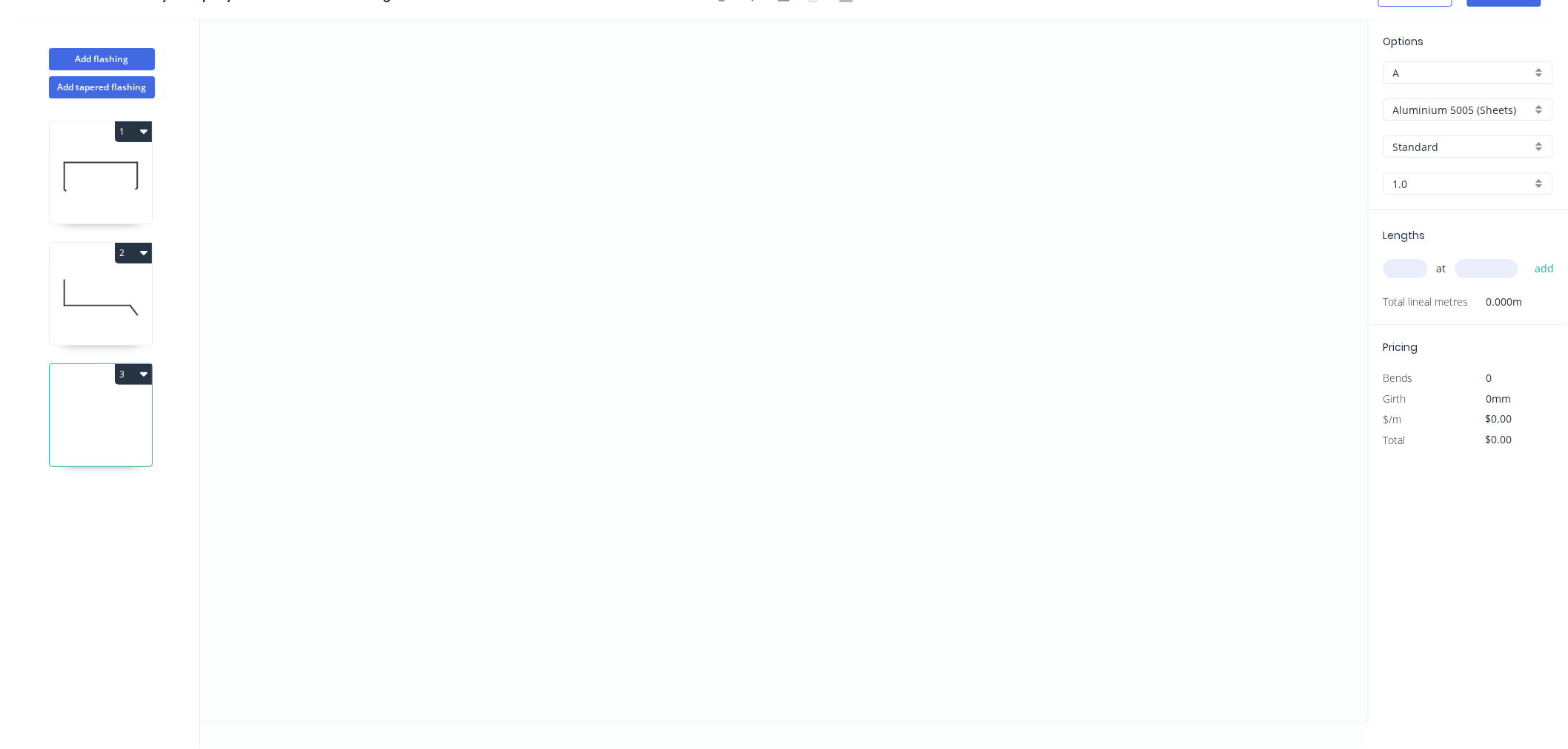
scroll to position [28, 0]
click at [537, 416] on icon "0" at bounding box center [784, 370] width 1168 height 704
click at [534, 155] on icon "0" at bounding box center [784, 370] width 1168 height 704
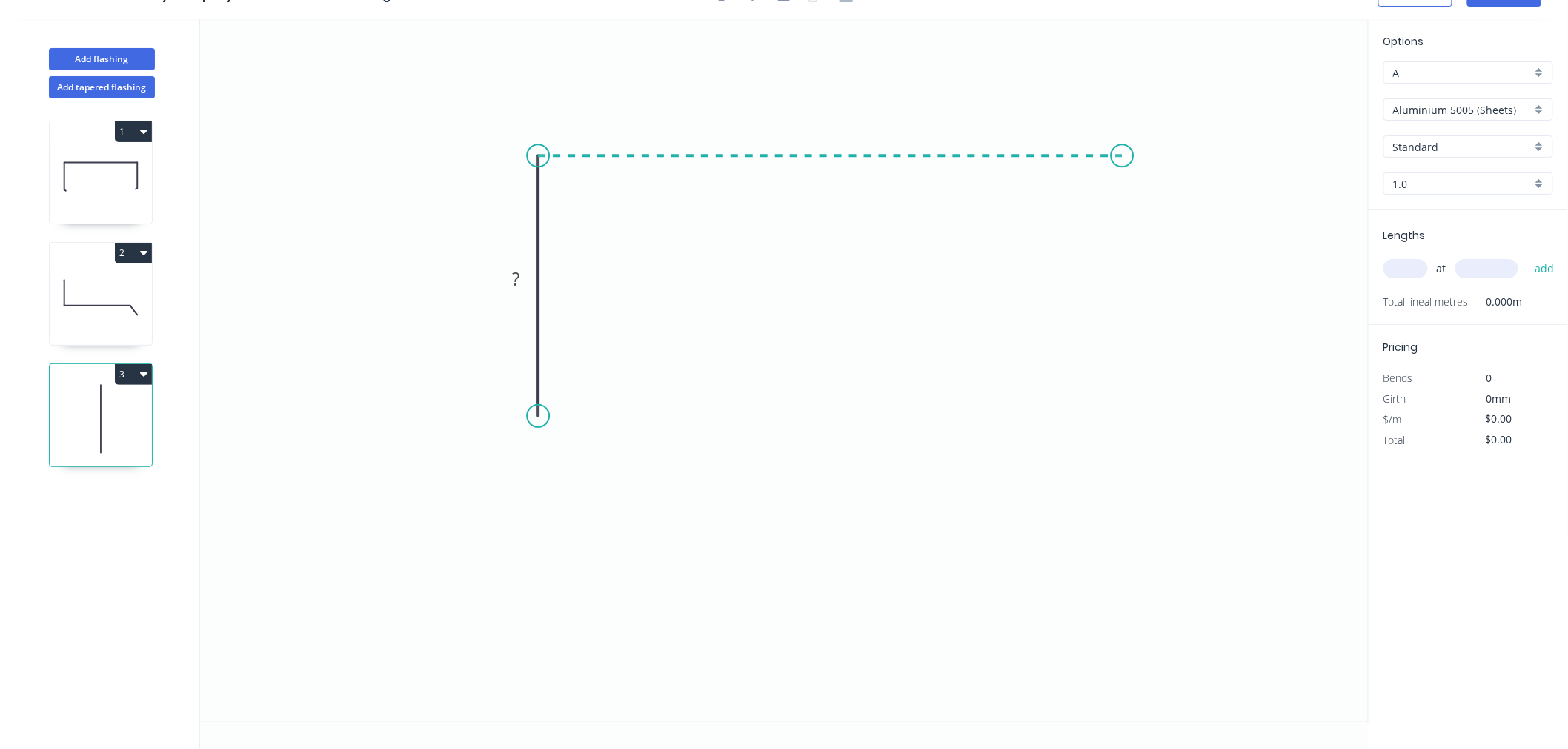
click at [1134, 165] on icon "0 ?" at bounding box center [784, 370] width 1168 height 704
click at [1134, 400] on icon "0 ? ?" at bounding box center [784, 370] width 1168 height 704
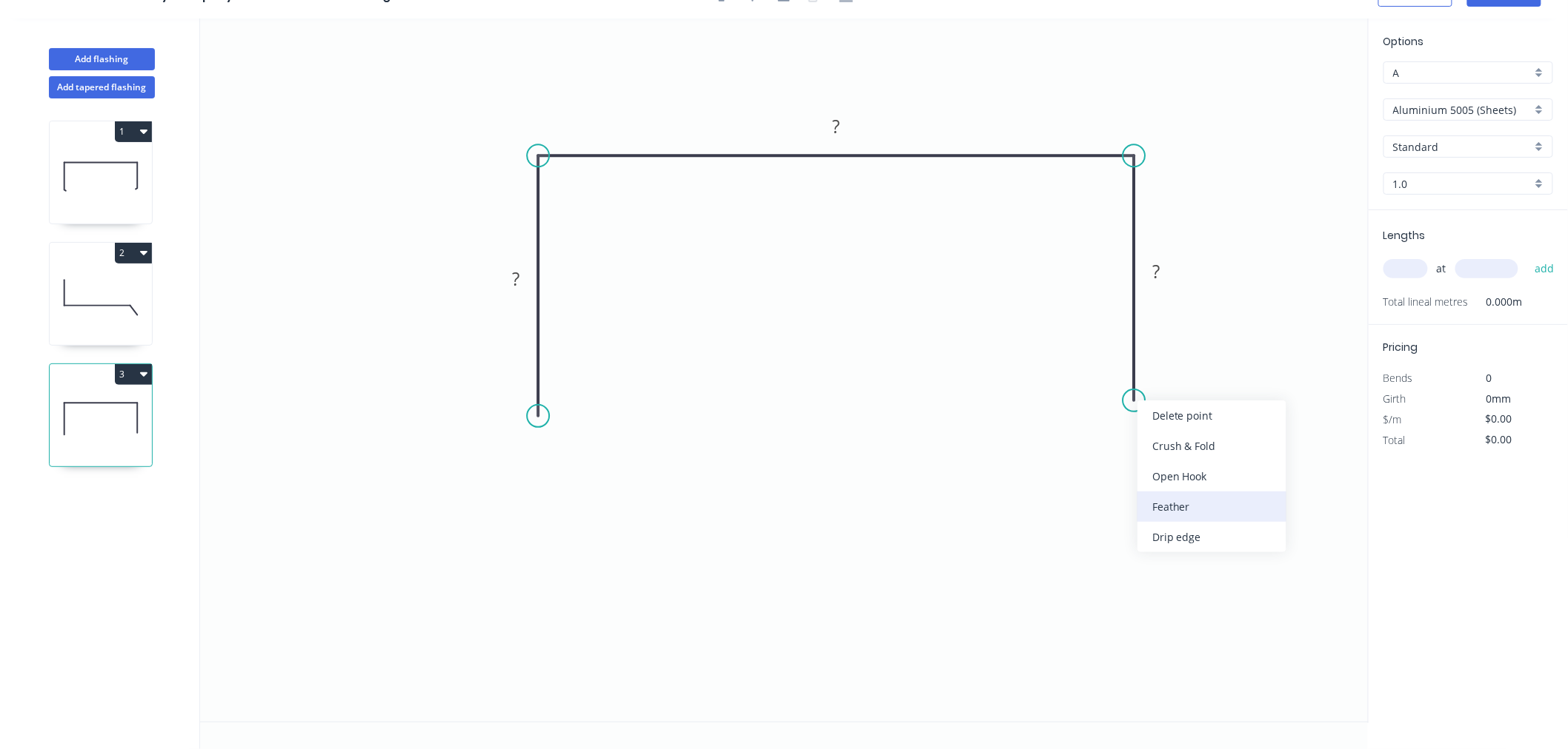
click at [1191, 506] on div "Feather" at bounding box center [1211, 507] width 149 height 31
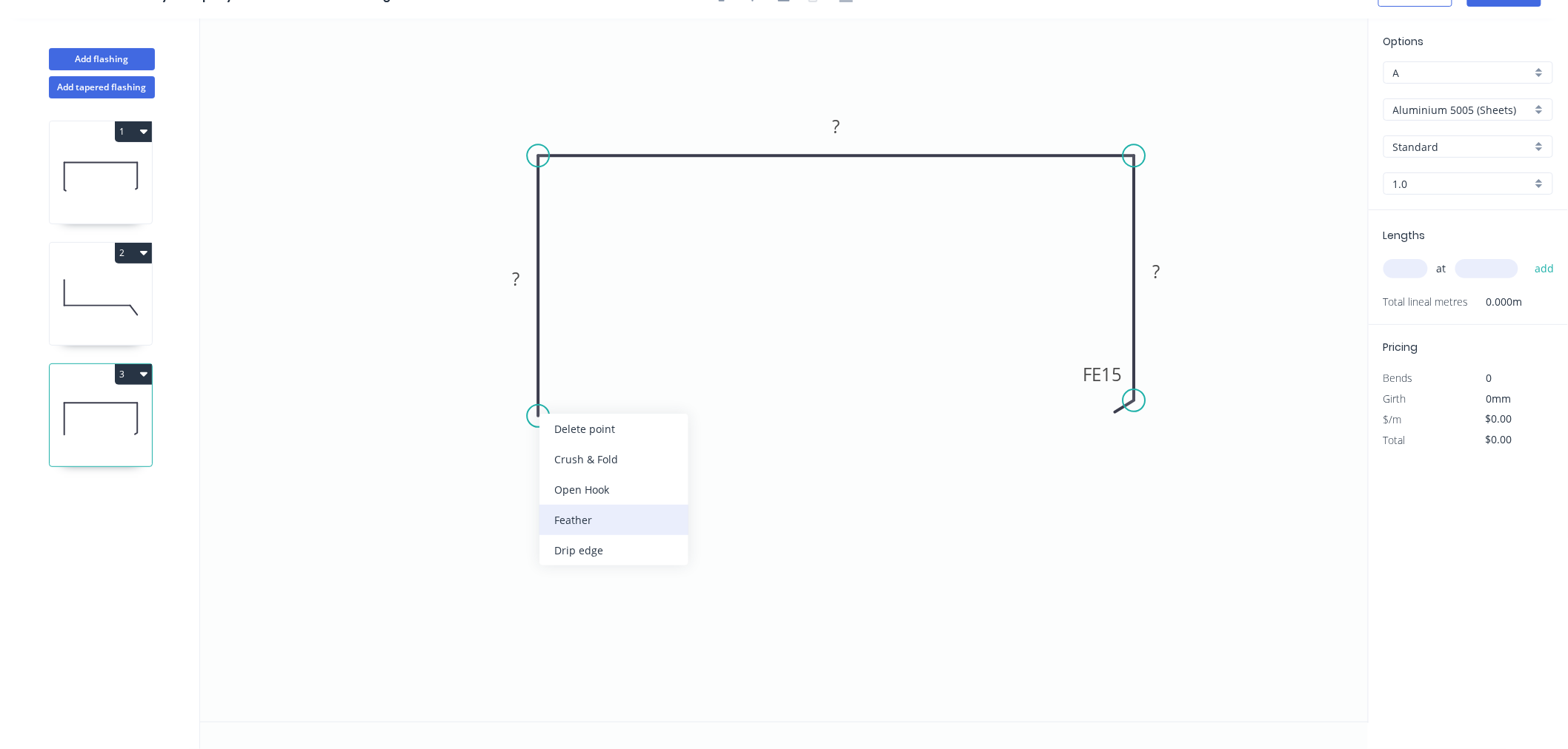
click at [576, 514] on div "Feather" at bounding box center [613, 520] width 149 height 31
click at [563, 460] on div "Flip bend" at bounding box center [613, 468] width 149 height 31
click at [586, 388] on tspan "15" at bounding box center [578, 389] width 20 height 24
click at [1126, 376] on rect at bounding box center [1102, 374] width 57 height 30
click at [1109, 374] on tspan "15" at bounding box center [1112, 374] width 20 height 24
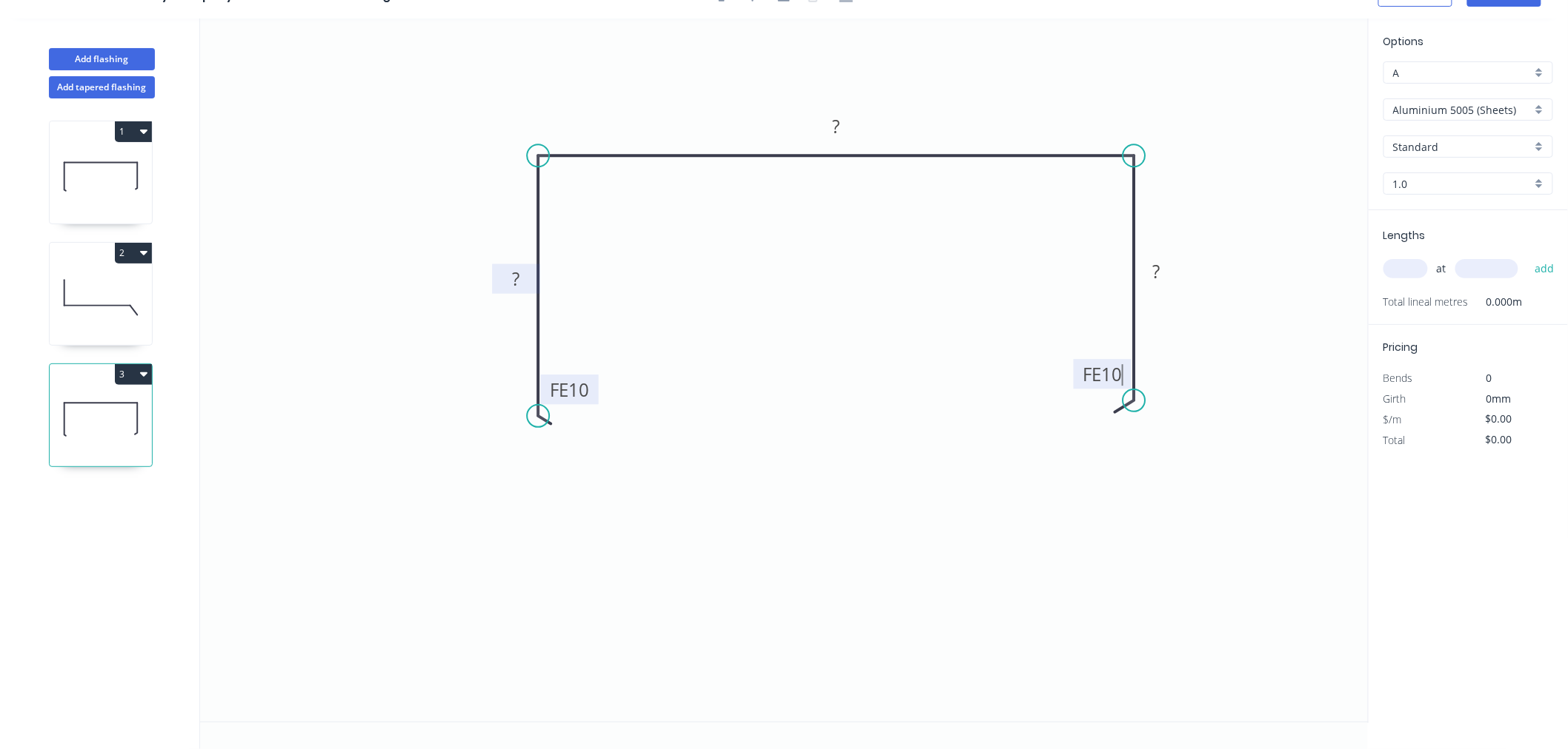
click at [530, 277] on rect at bounding box center [515, 280] width 30 height 20
click at [839, 134] on tspan "?" at bounding box center [835, 126] width 7 height 24
click at [813, 510] on icon "0 FE 10 50 105 FE 10 50" at bounding box center [784, 370] width 1168 height 704
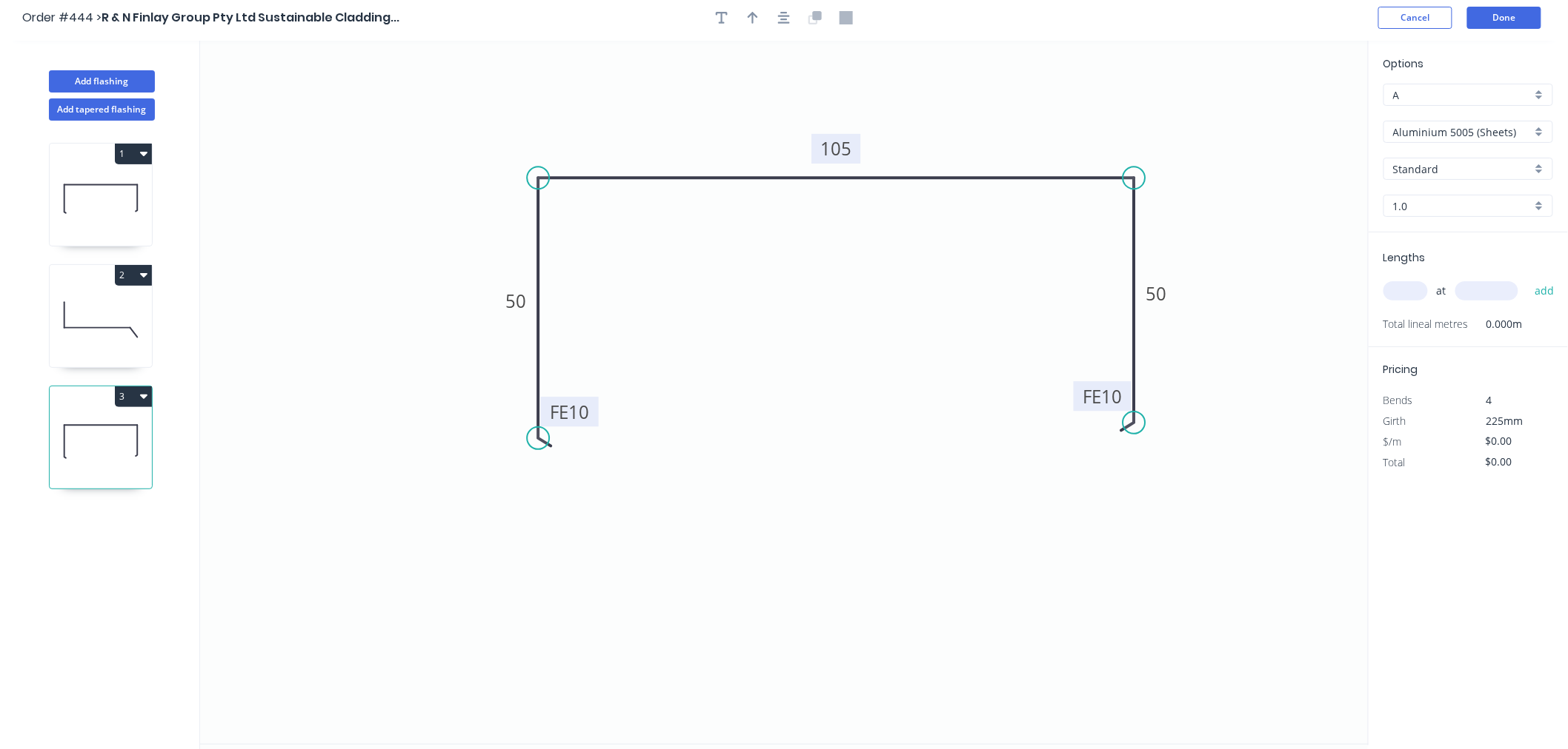
scroll to position [0, 0]
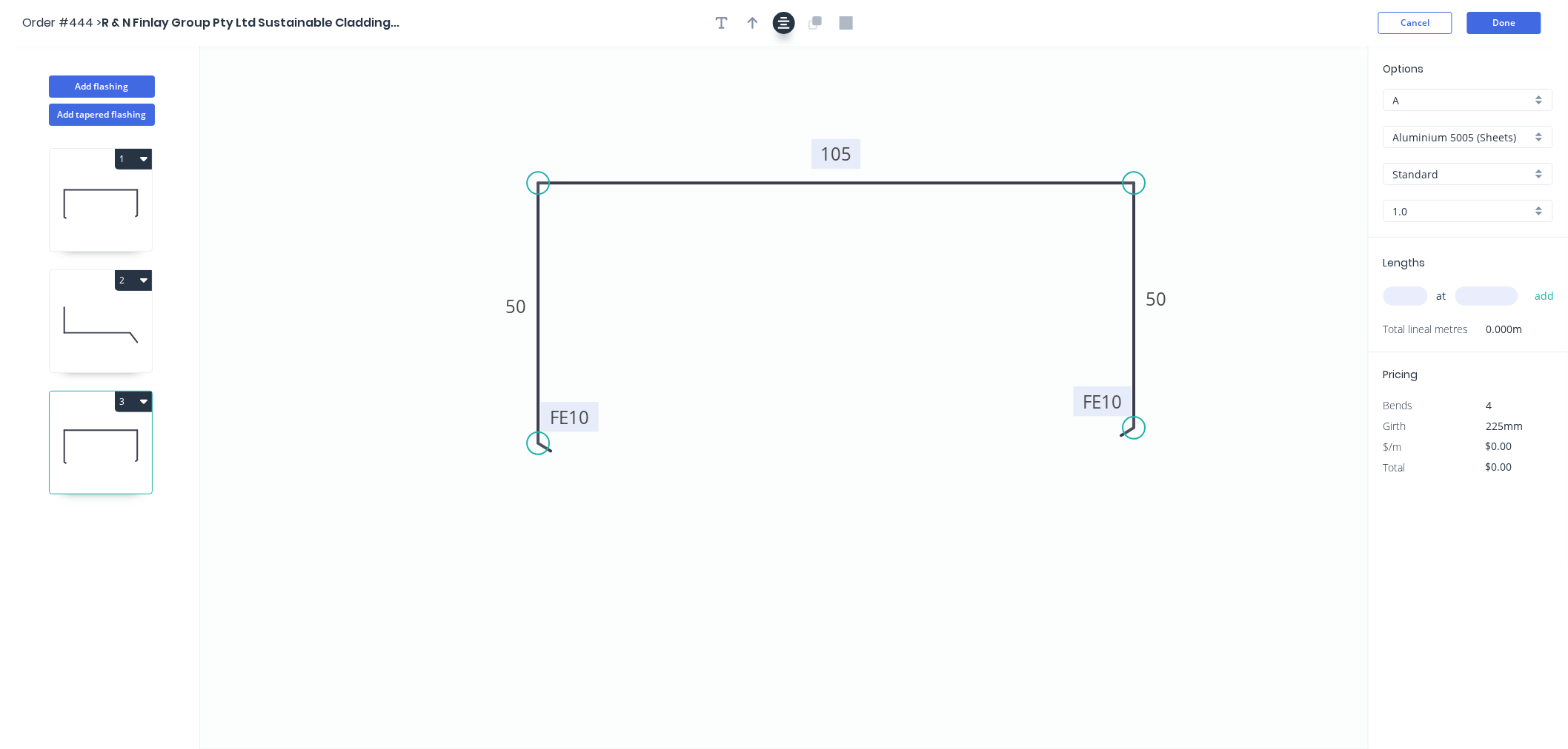
click at [791, 28] on button "button" at bounding box center [784, 23] width 22 height 22
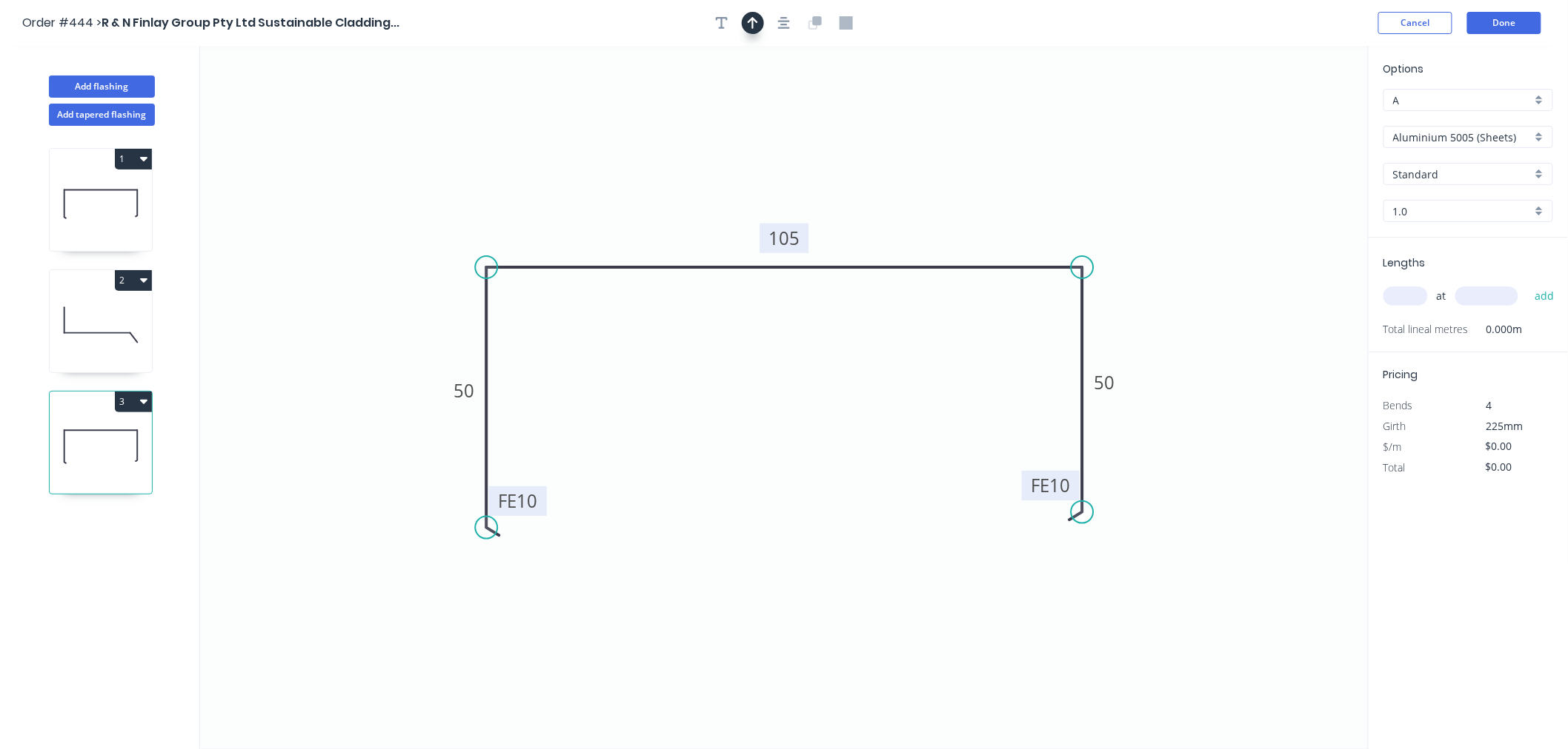
click at [754, 24] on icon "button" at bounding box center [752, 23] width 10 height 13
drag, startPoint x: 1291, startPoint y: 113, endPoint x: 959, endPoint y: 164, distance: 335.9
click at [954, 160] on icon "0 FE 10 50 105 FE 10 50" at bounding box center [784, 398] width 1168 height 704
drag, startPoint x: 1296, startPoint y: 121, endPoint x: 632, endPoint y: 201, distance: 668.8
click at [632, 201] on icon at bounding box center [632, 183] width 13 height 47
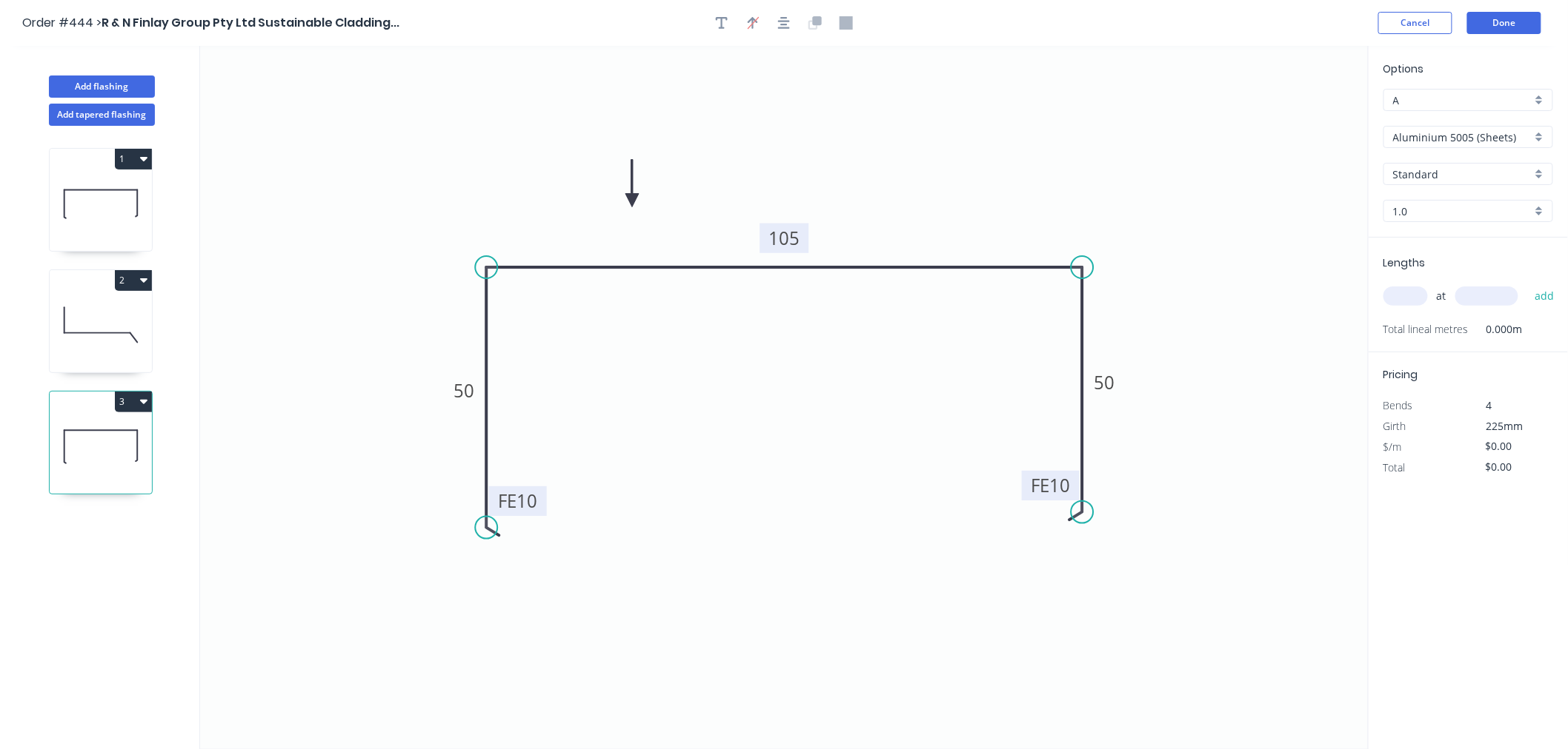
click at [1478, 143] on input "Aluminium 5005 (Sheets)" at bounding box center [1463, 137] width 139 height 16
click at [1464, 244] on div "Colorbond Standard" at bounding box center [1468, 243] width 168 height 26
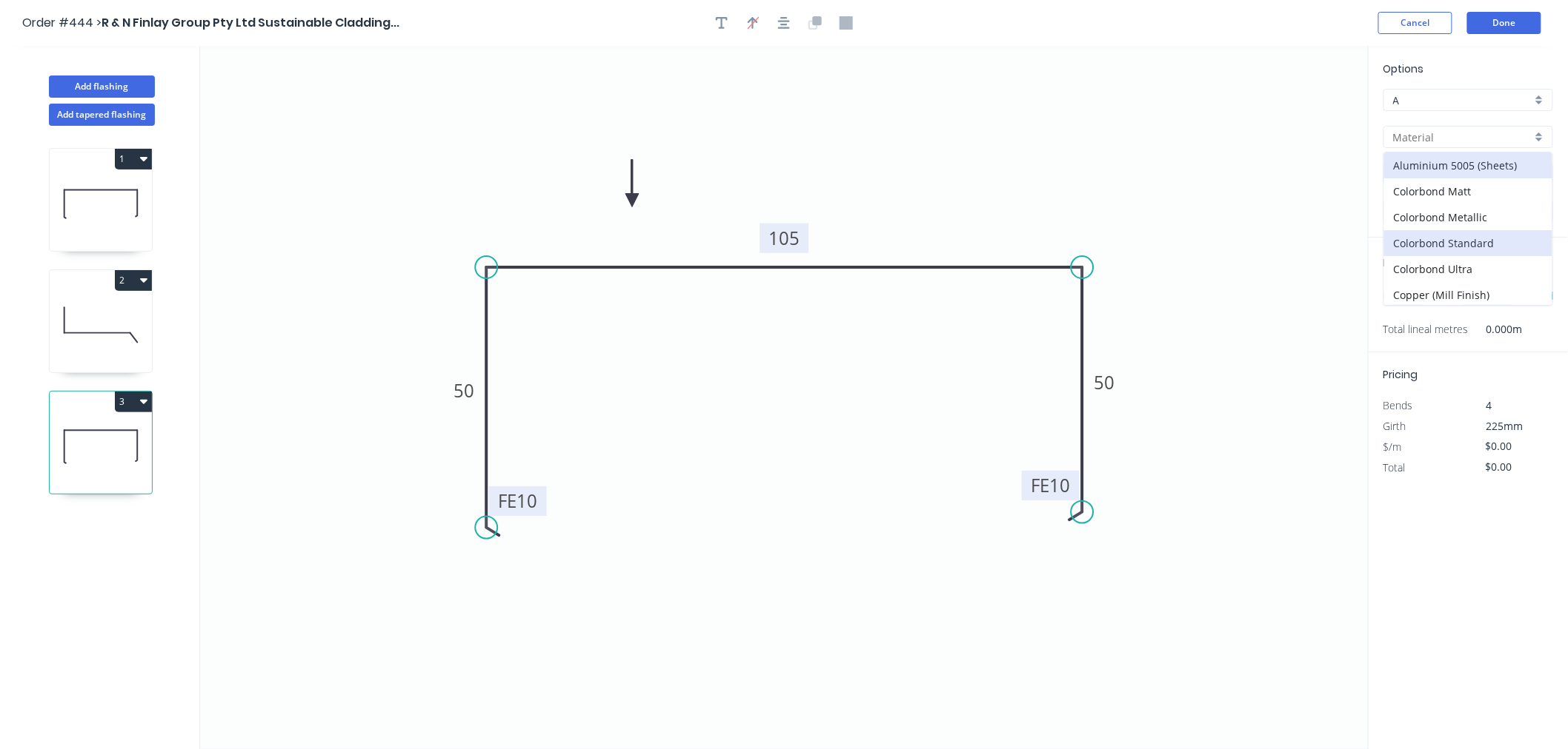
type input "Colorbond Standard"
type input "Basalt"
type input "0.55"
type input "$15.36"
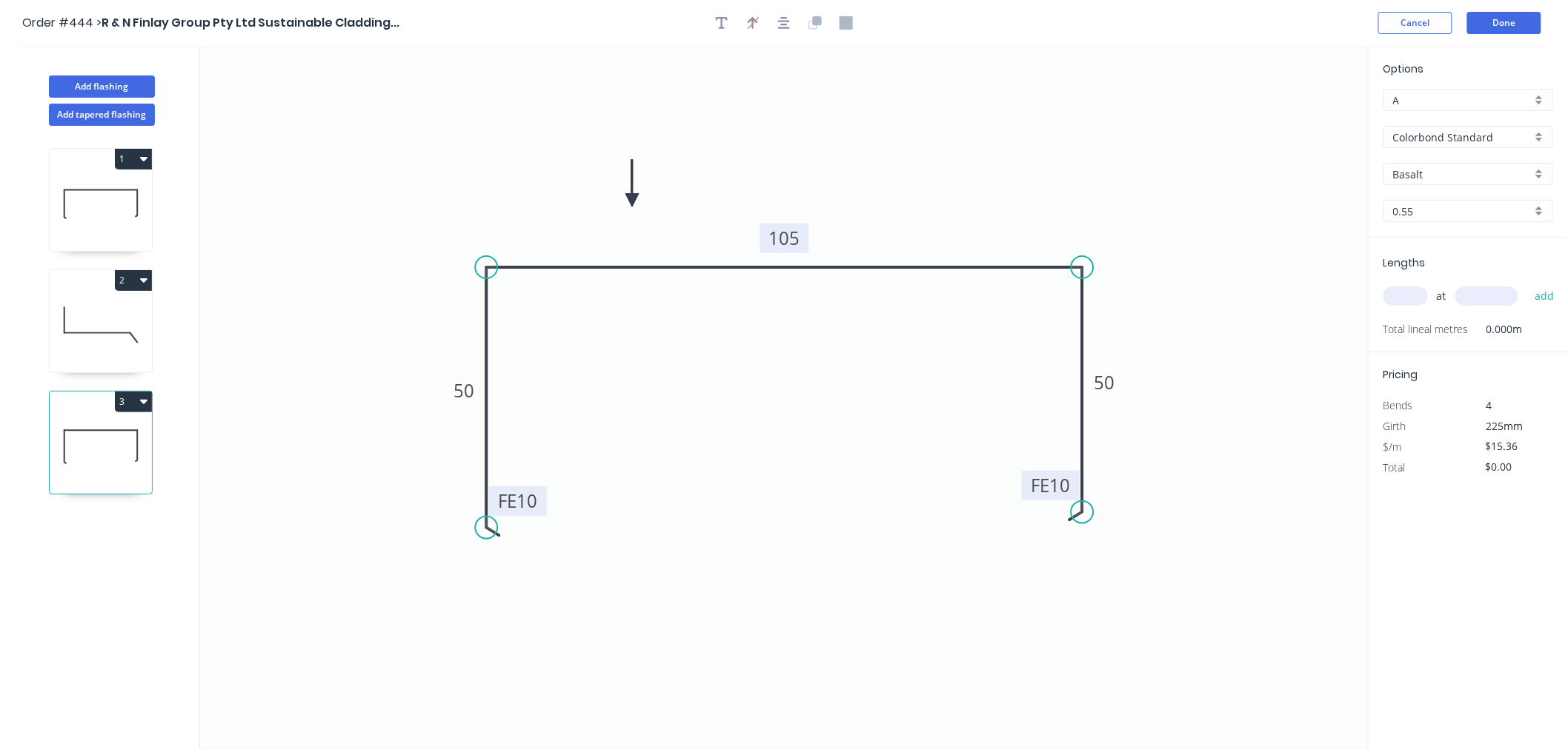
click at [1476, 158] on div "Options A A Colorbond Standard Colorbond Standard Basalt Basalt 0.55 0.55" at bounding box center [1467, 149] width 199 height 177
click at [1463, 180] on input "Basalt" at bounding box center [1463, 174] width 139 height 16
click at [1460, 196] on div "[PERSON_NAME]" at bounding box center [1468, 200] width 168 height 26
type input "[PERSON_NAME]"
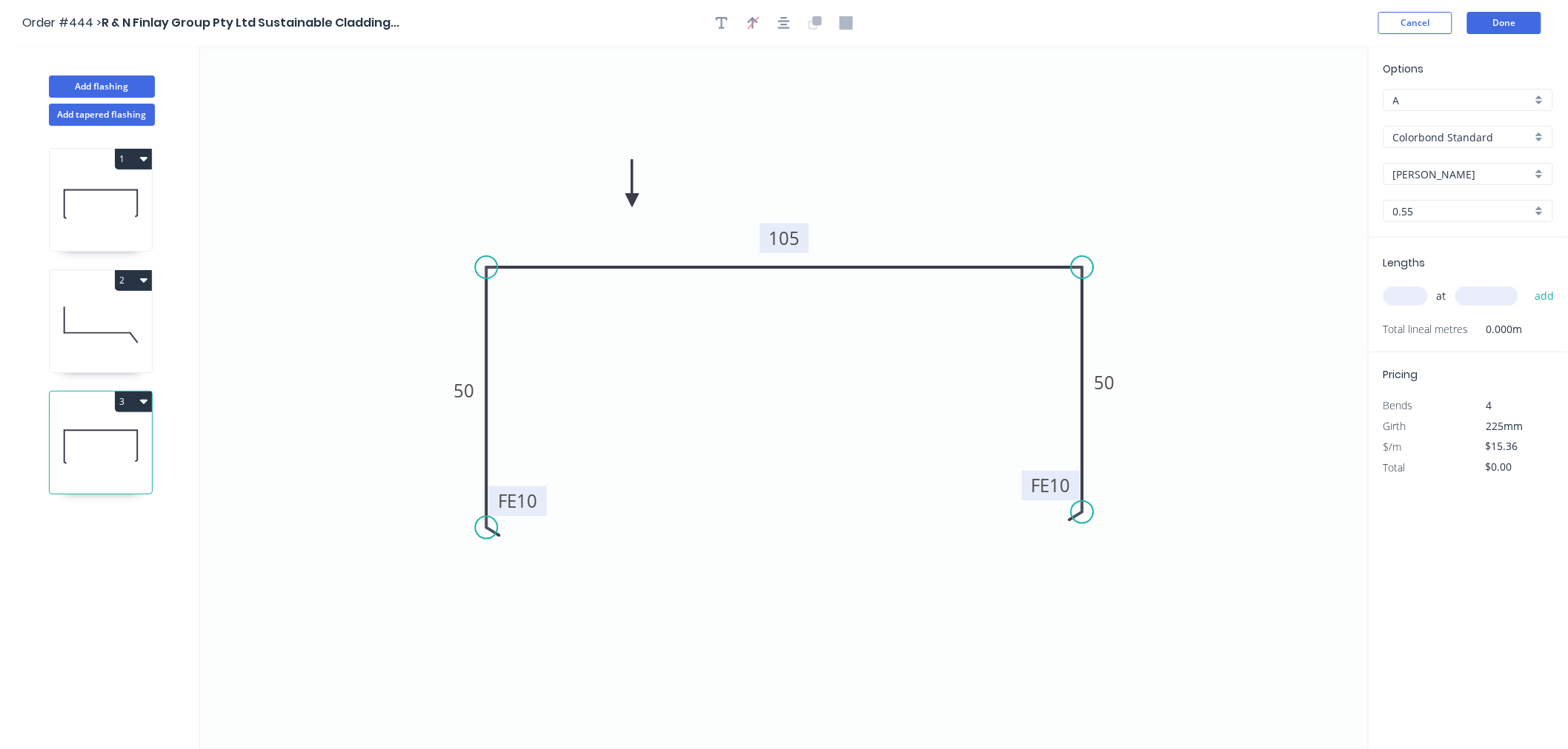
click at [1401, 294] on input "text" at bounding box center [1405, 296] width 44 height 19
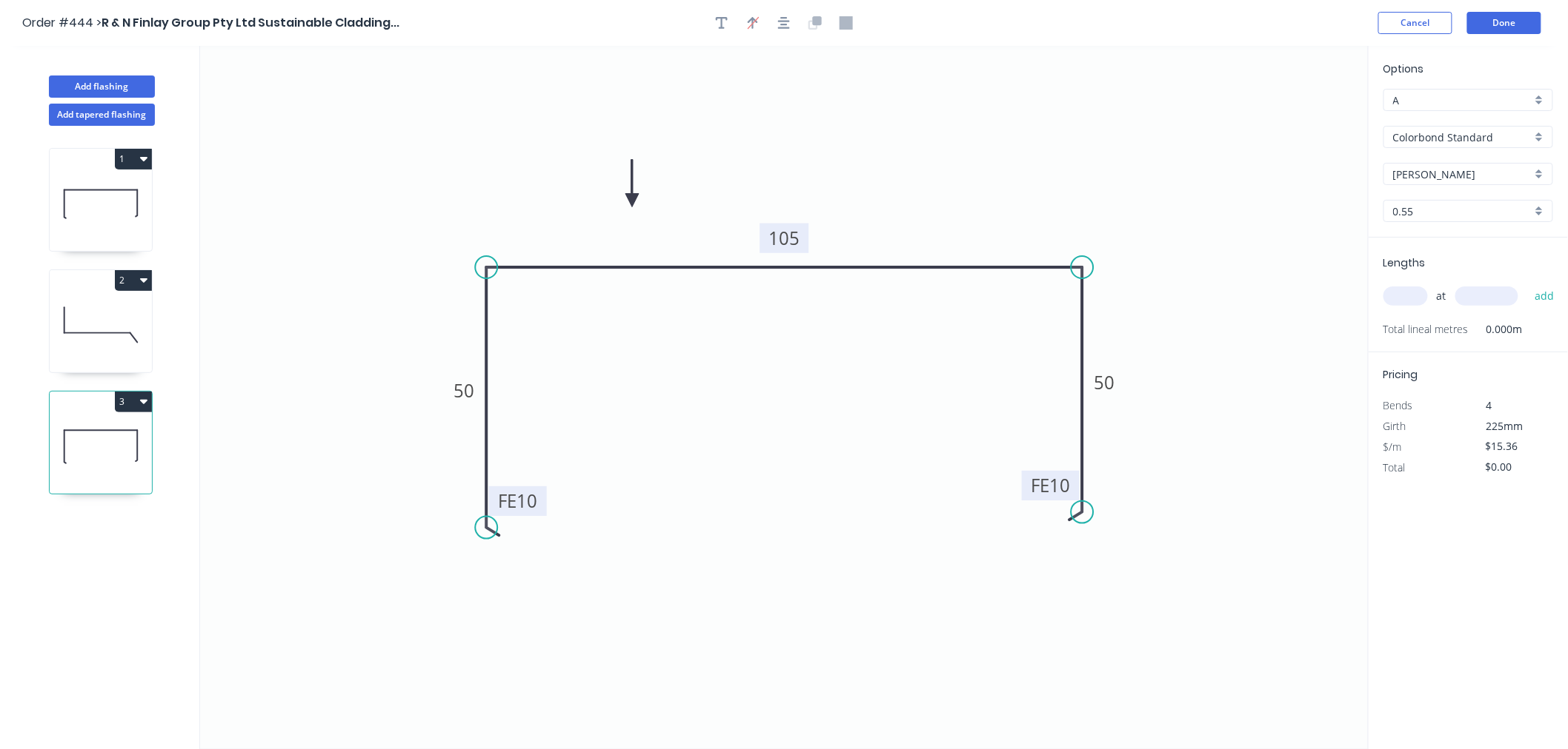
click at [1401, 294] on input "text" at bounding box center [1405, 296] width 44 height 19
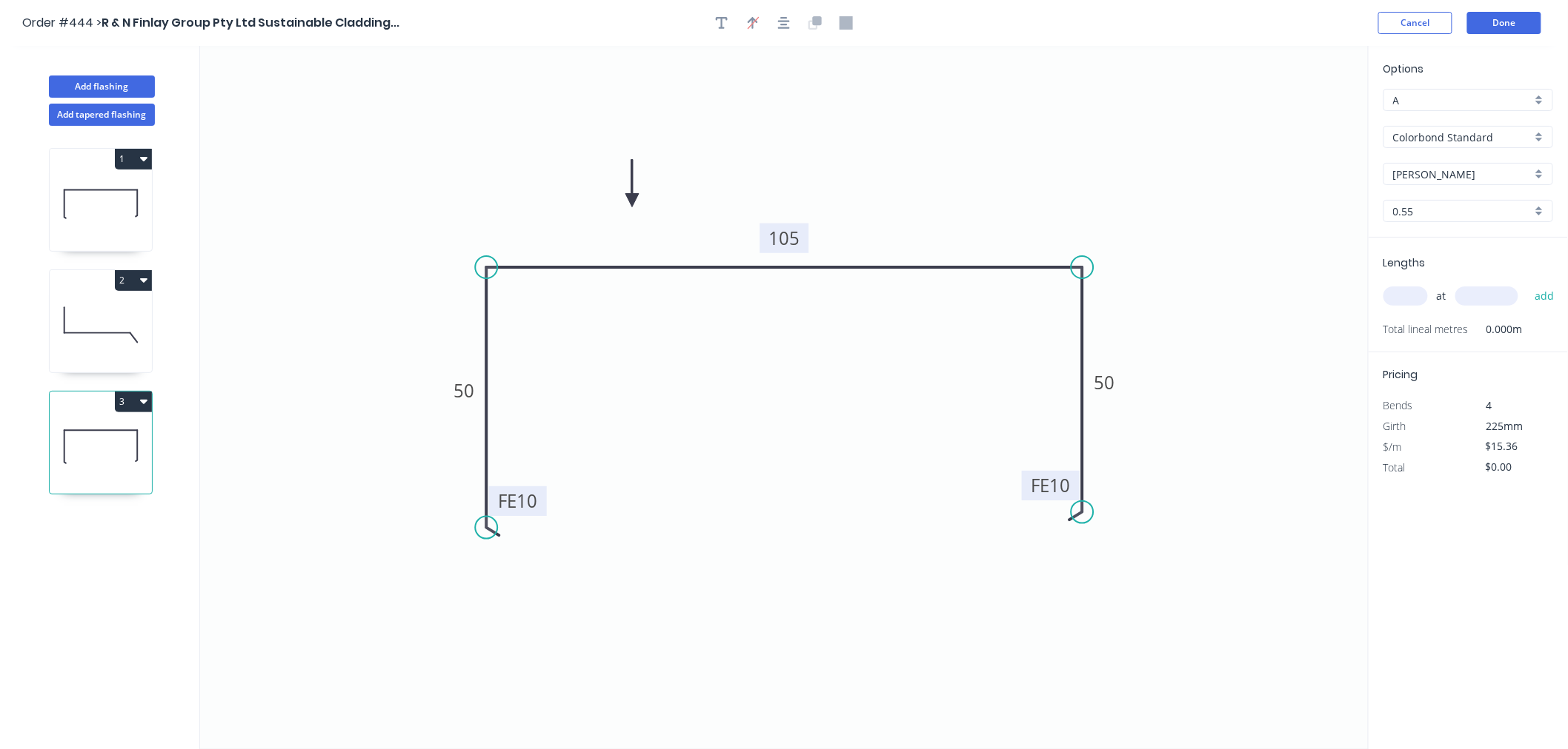
click at [1399, 294] on input "text" at bounding box center [1405, 296] width 44 height 19
type input "2"
type input "3600"
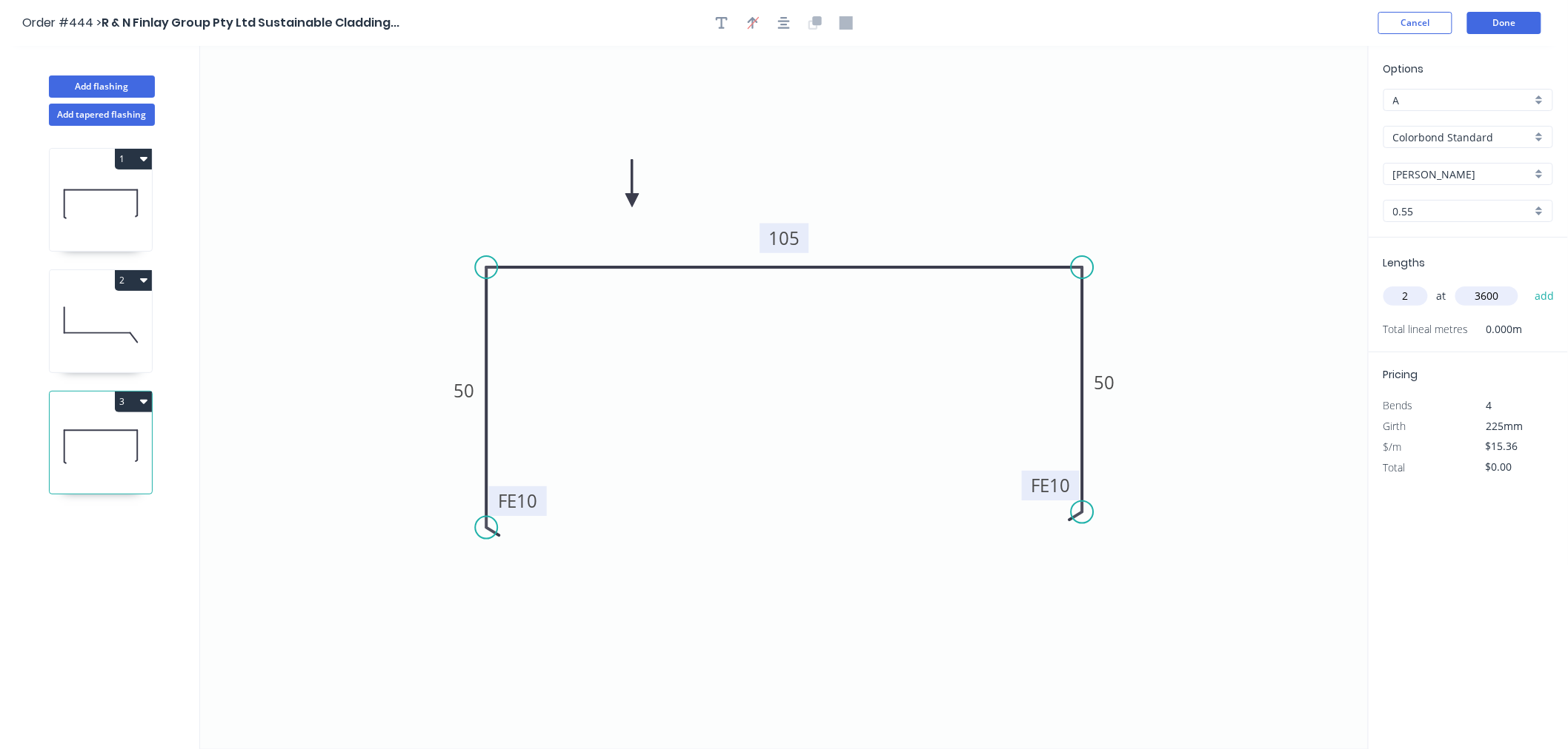
click at [1527, 284] on button "add" at bounding box center [1545, 296] width 35 height 25
type input "$110.59"
click at [1494, 18] on button "Done" at bounding box center [1504, 23] width 74 height 22
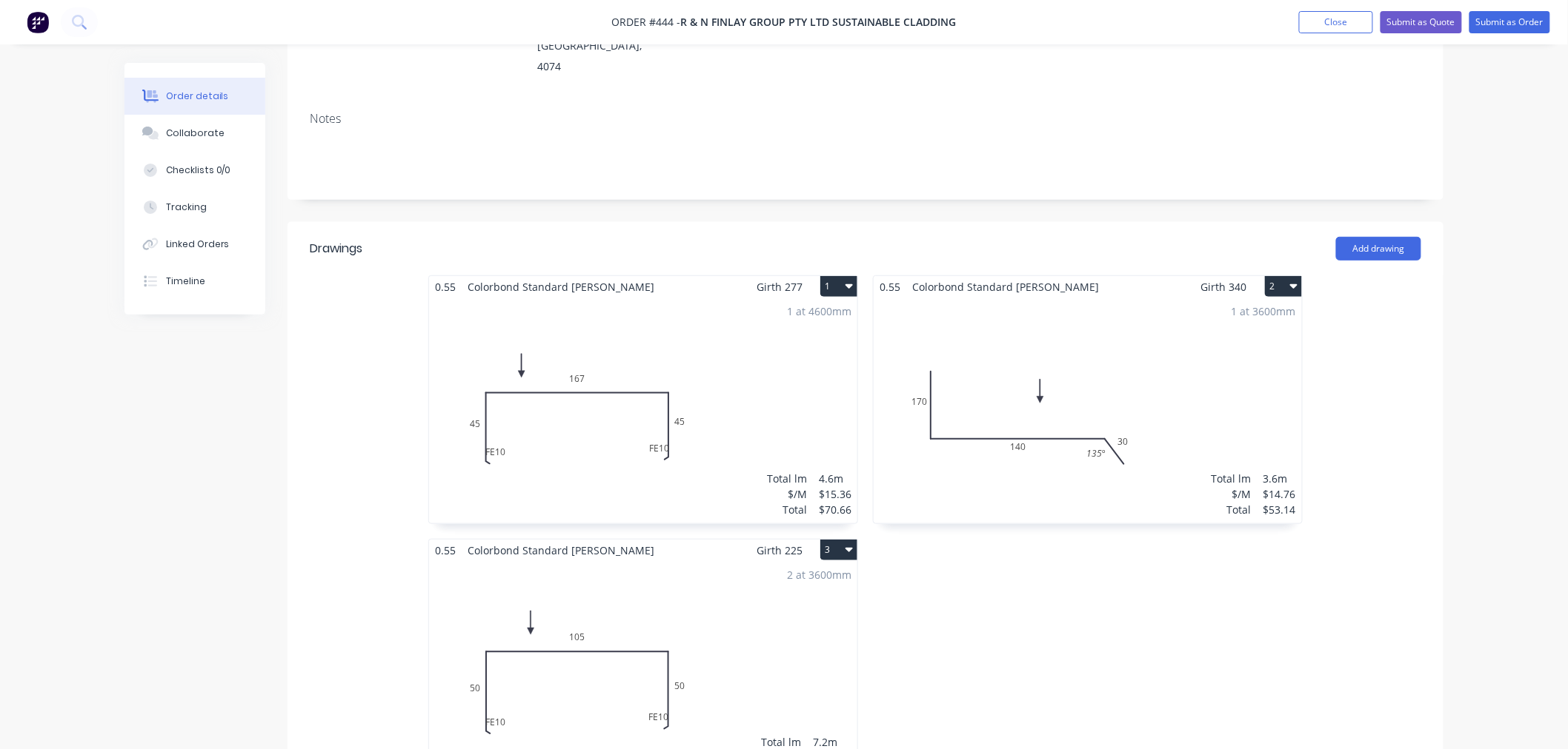
scroll to position [247, 0]
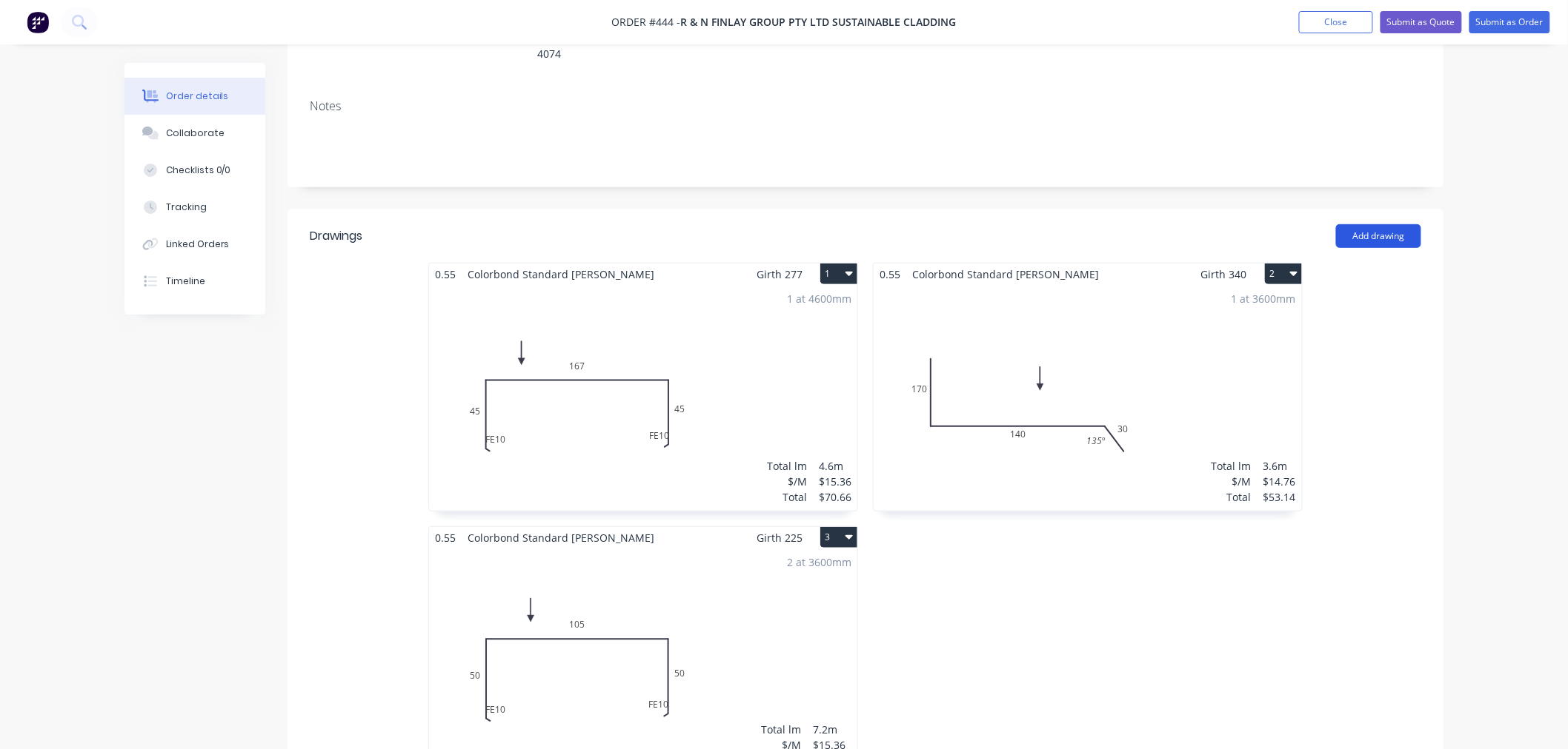
click at [1377, 225] on button "Add drawing" at bounding box center [1378, 237] width 85 height 24
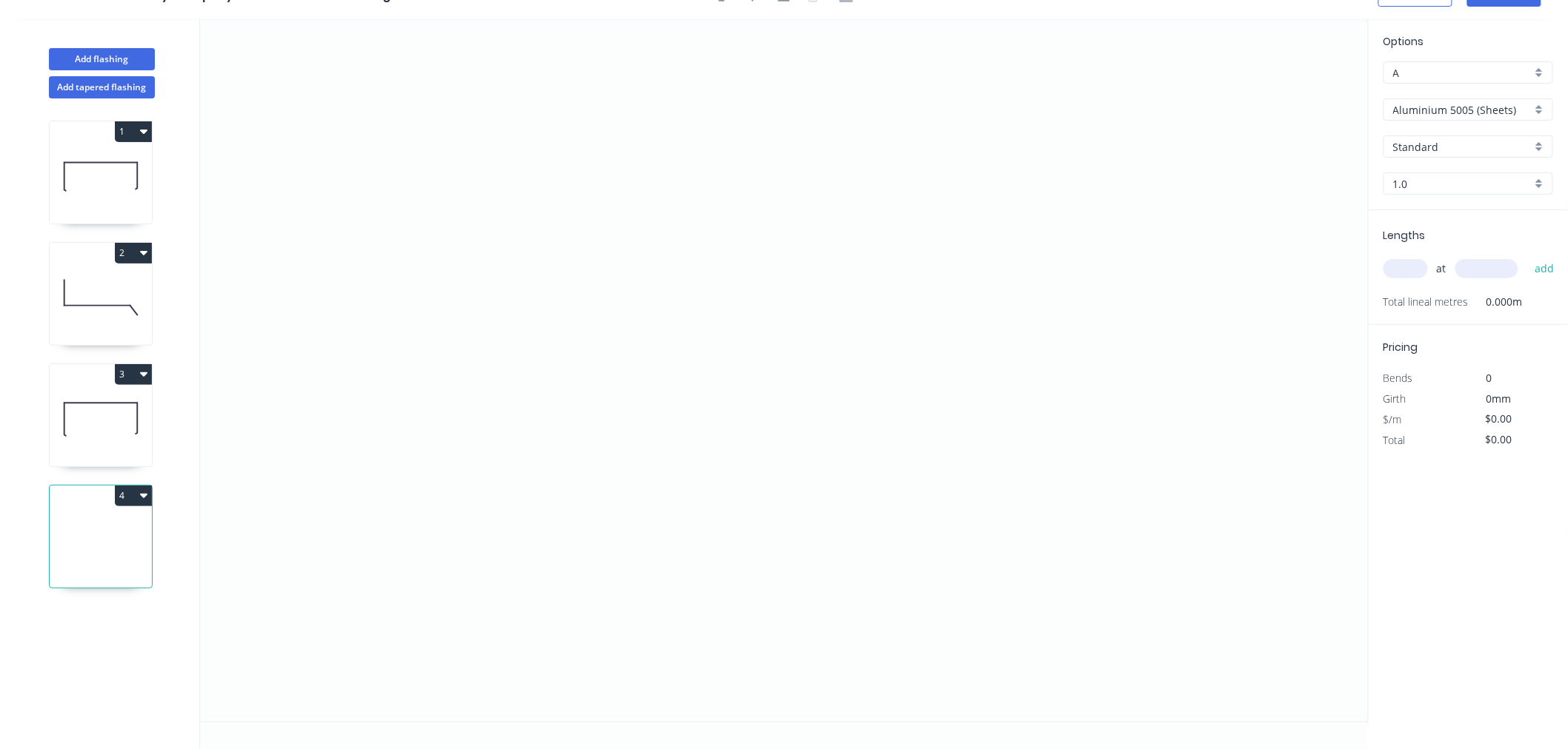
scroll to position [28, 0]
click at [416, 306] on icon "0" at bounding box center [784, 370] width 1168 height 704
click at [486, 227] on icon "0" at bounding box center [784, 370] width 1168 height 704
click at [1047, 225] on icon "0 ?" at bounding box center [784, 370] width 1168 height 704
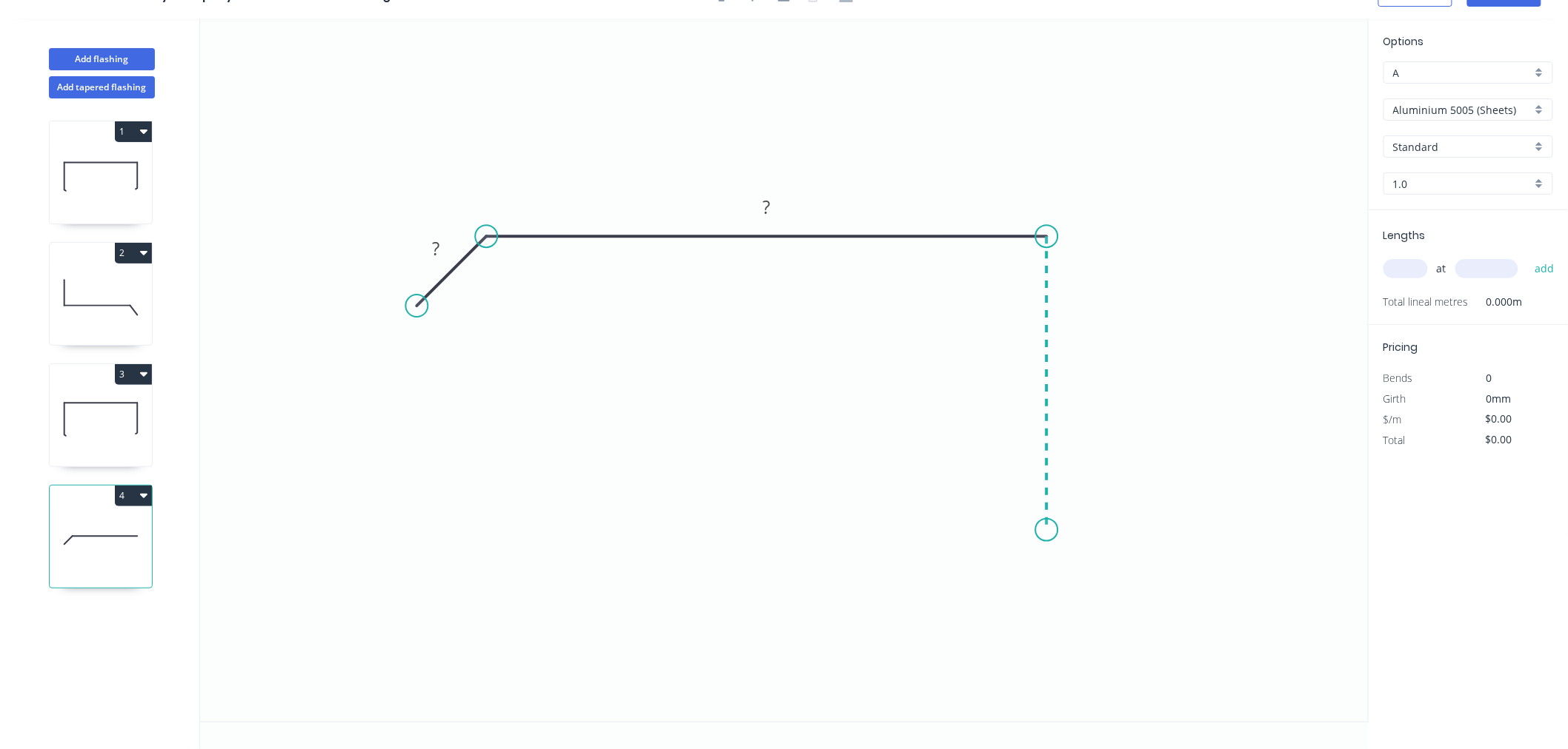
click at [1053, 530] on icon "0 ? ?" at bounding box center [784, 370] width 1168 height 704
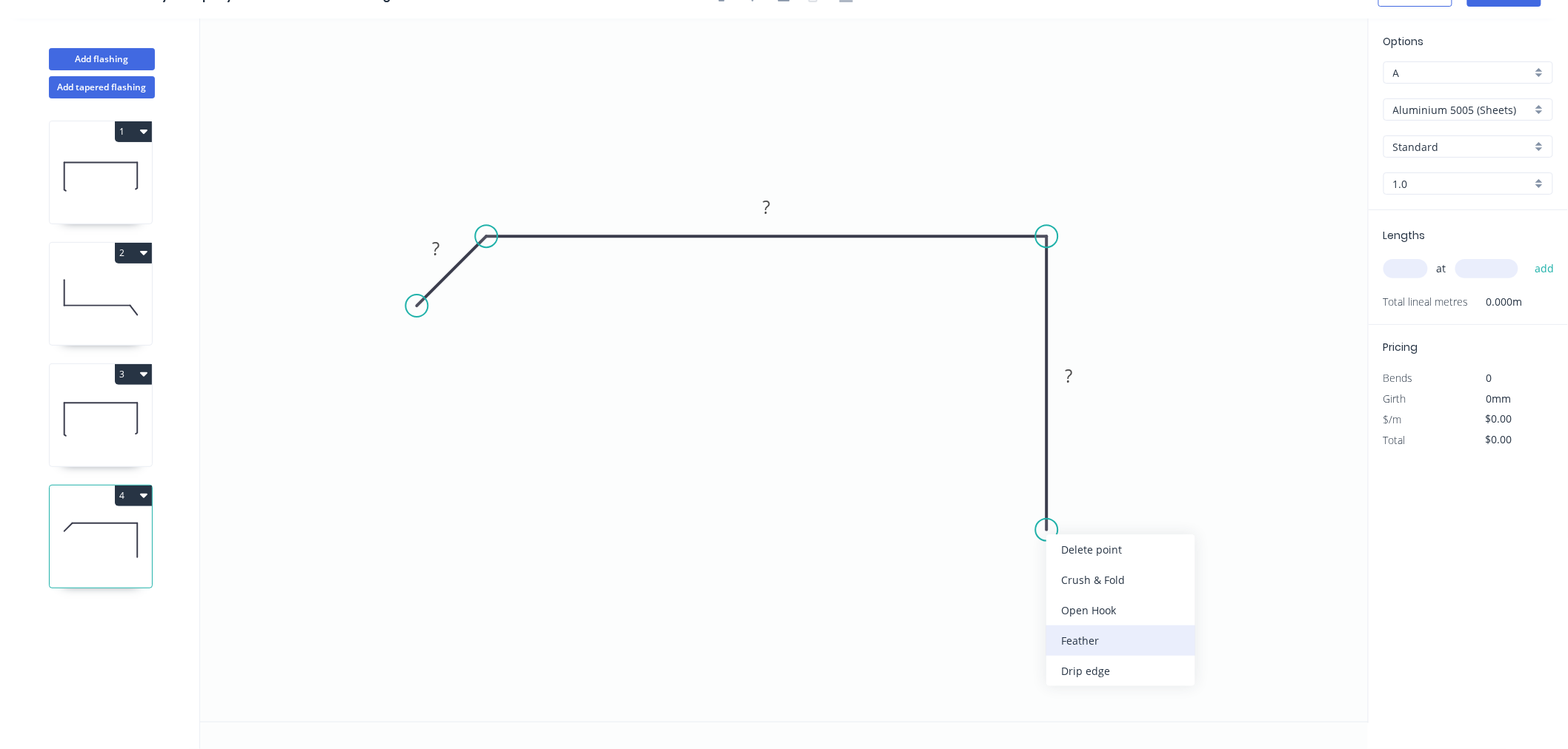
click at [1069, 637] on div "Feather" at bounding box center [1120, 641] width 149 height 31
click at [1031, 505] on tspan "15" at bounding box center [1024, 504] width 20 height 24
click at [1121, 432] on icon "0 ? ? FE 10 ?" at bounding box center [784, 370] width 1168 height 704
click at [443, 239] on rect at bounding box center [436, 250] width 30 height 20
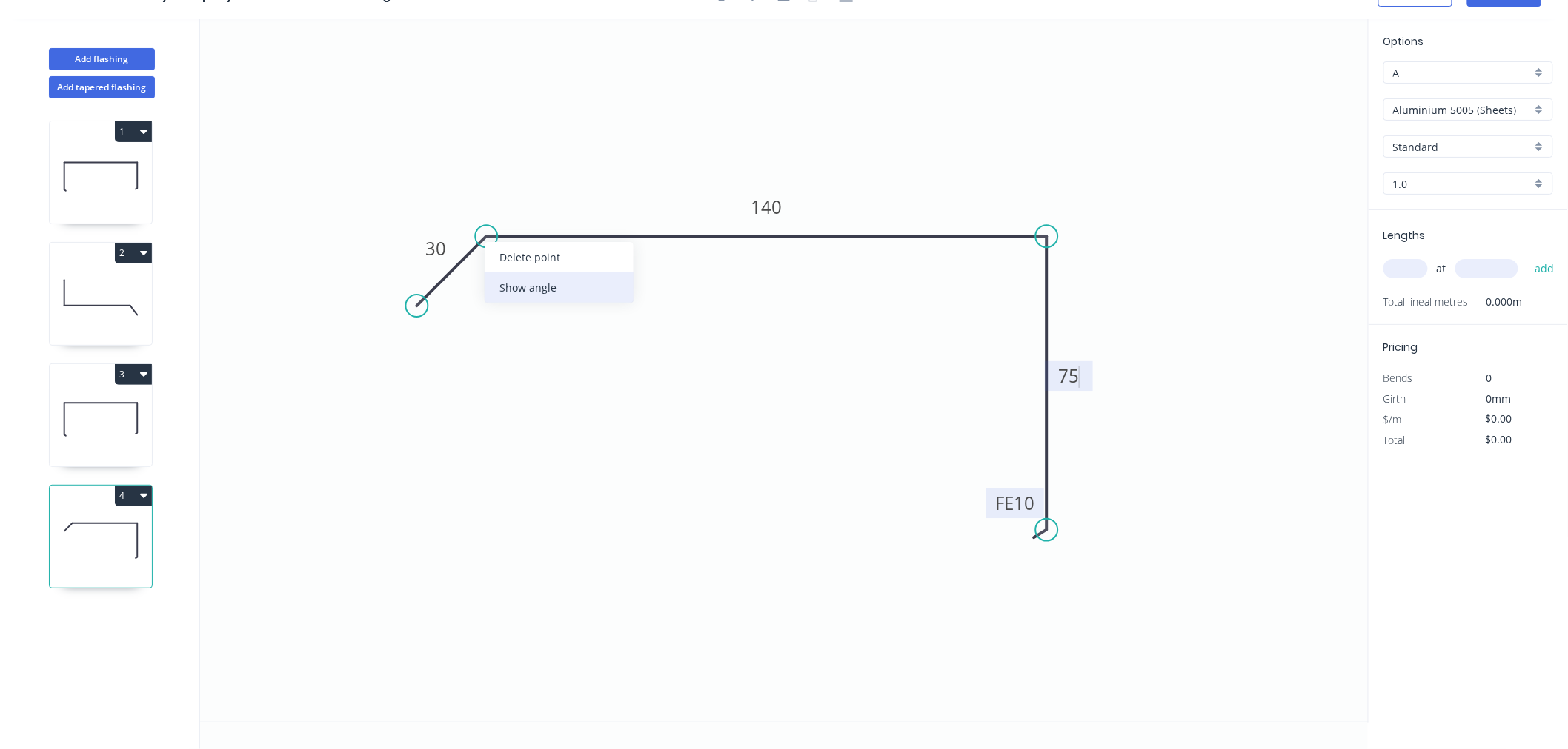
click at [515, 283] on div "Show angle" at bounding box center [559, 288] width 149 height 31
click at [500, 268] on tspan "º" at bounding box center [503, 269] width 6 height 24
click at [662, 590] on icon "0 30 140 FE 10 75 135 º" at bounding box center [784, 370] width 1168 height 704
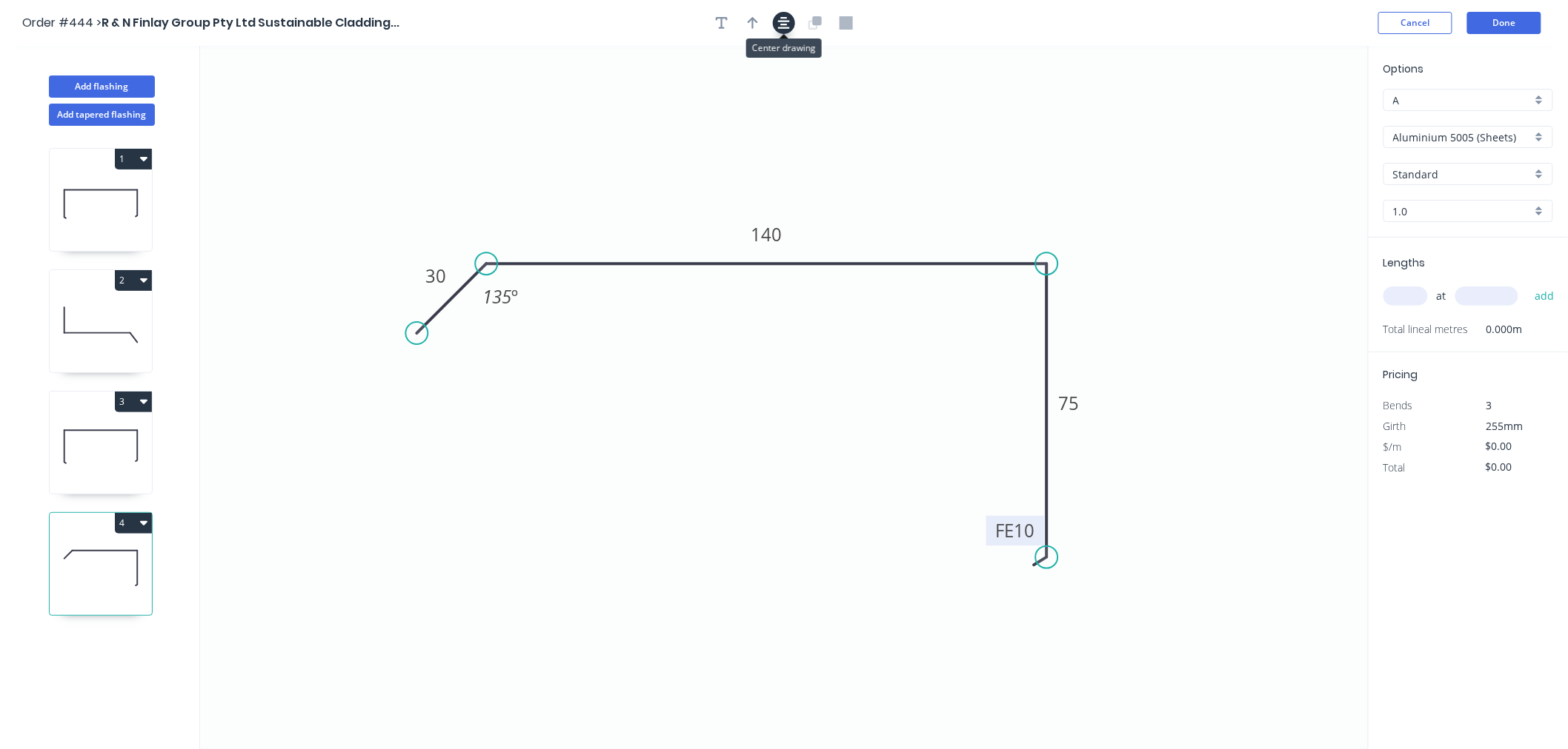
click at [789, 24] on icon "button" at bounding box center [784, 23] width 12 height 13
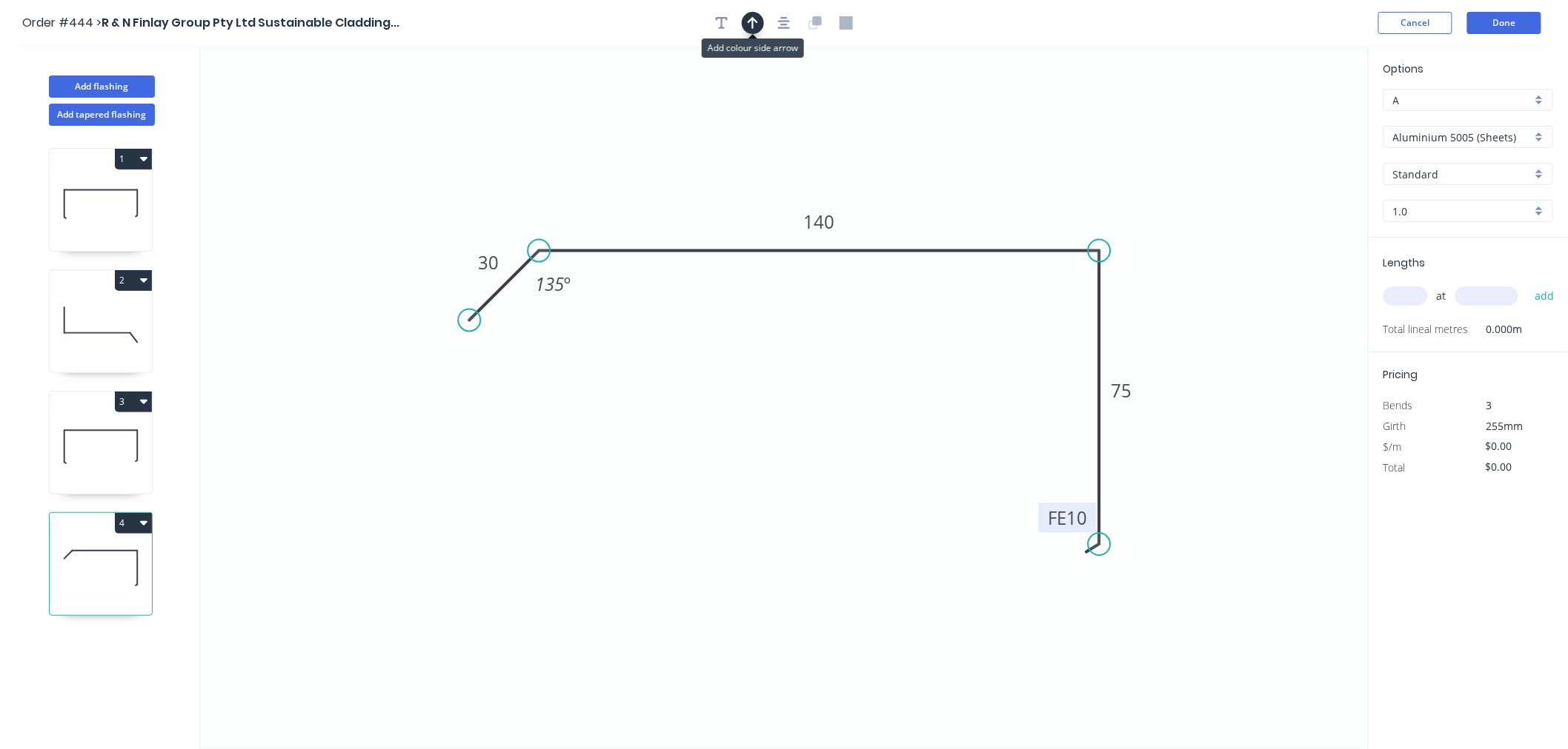
click at [757, 25] on icon "button" at bounding box center [752, 23] width 10 height 13
drag, startPoint x: 1296, startPoint y: 115, endPoint x: 723, endPoint y: 187, distance: 577.5
click at [723, 187] on icon at bounding box center [723, 169] width 13 height 47
click at [1520, 138] on input "Aluminium 5005 (Sheets)" at bounding box center [1463, 137] width 139 height 16
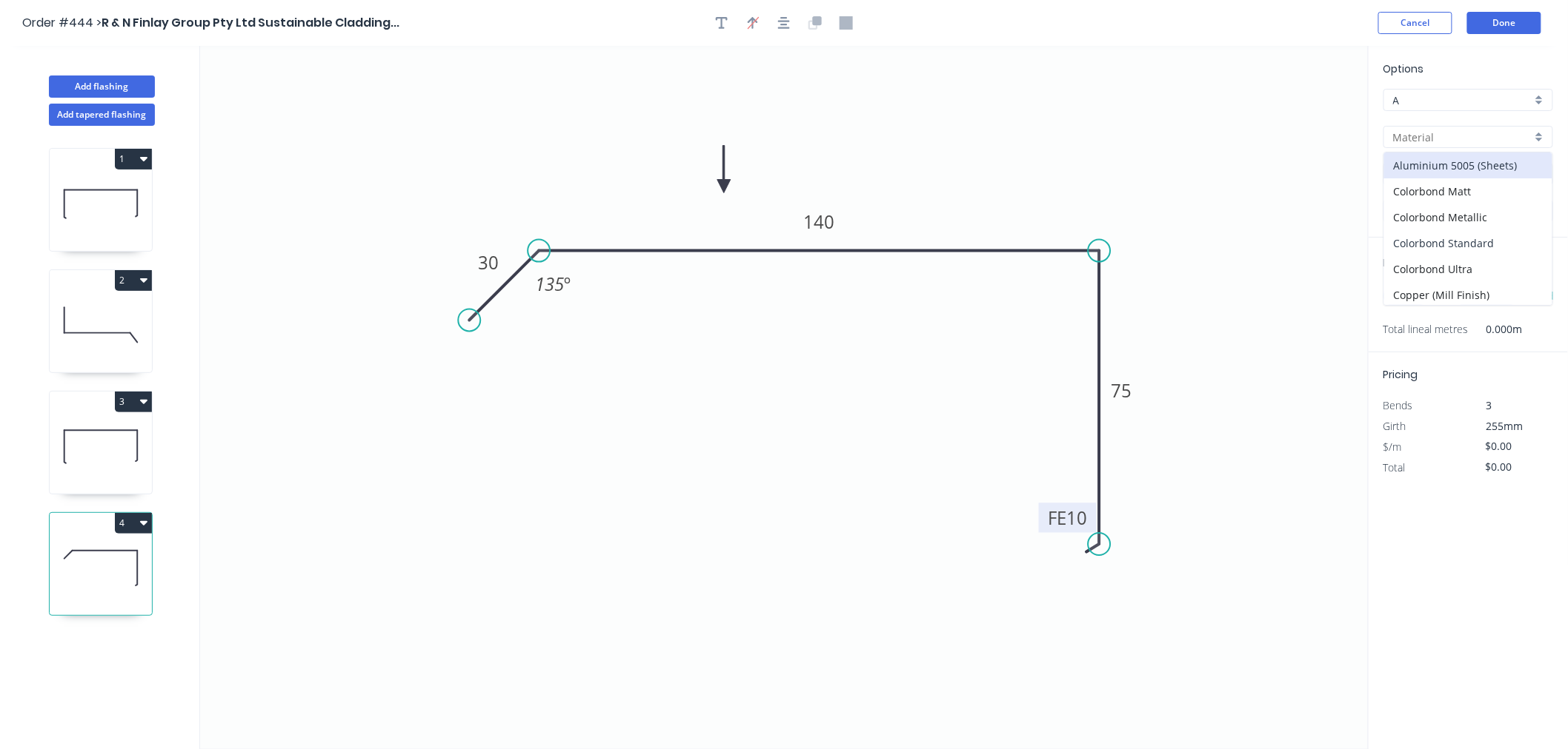
click at [1510, 238] on div "Colorbond Standard" at bounding box center [1468, 243] width 168 height 26
type input "Colorbond Standard"
type input "Basalt"
type input "0.55"
type input "$13.93"
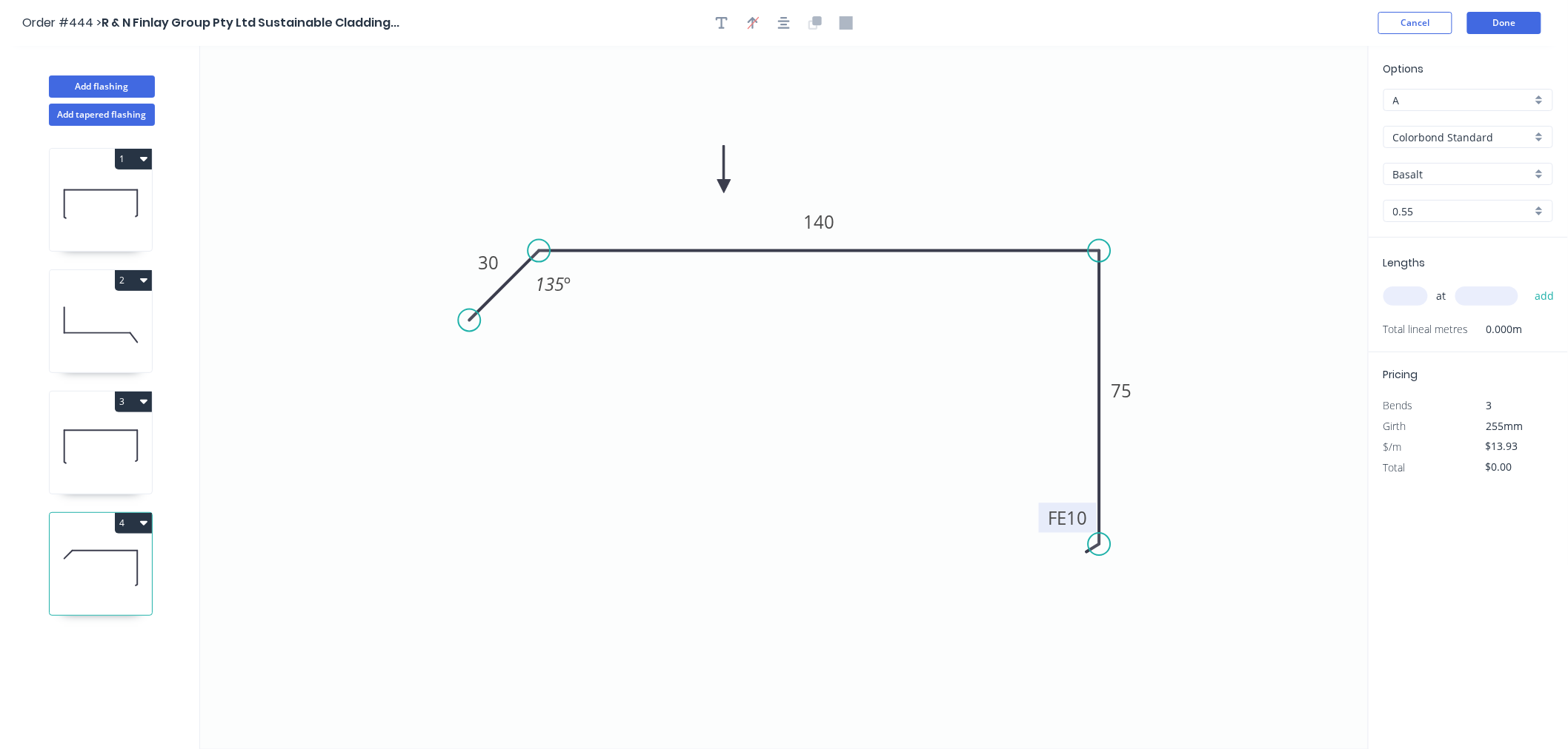
click at [1473, 170] on input "Basalt" at bounding box center [1463, 174] width 139 height 16
click at [1449, 206] on div "[PERSON_NAME]" at bounding box center [1468, 206] width 168 height 26
type input "[PERSON_NAME]"
click at [1402, 292] on input "text" at bounding box center [1405, 296] width 44 height 19
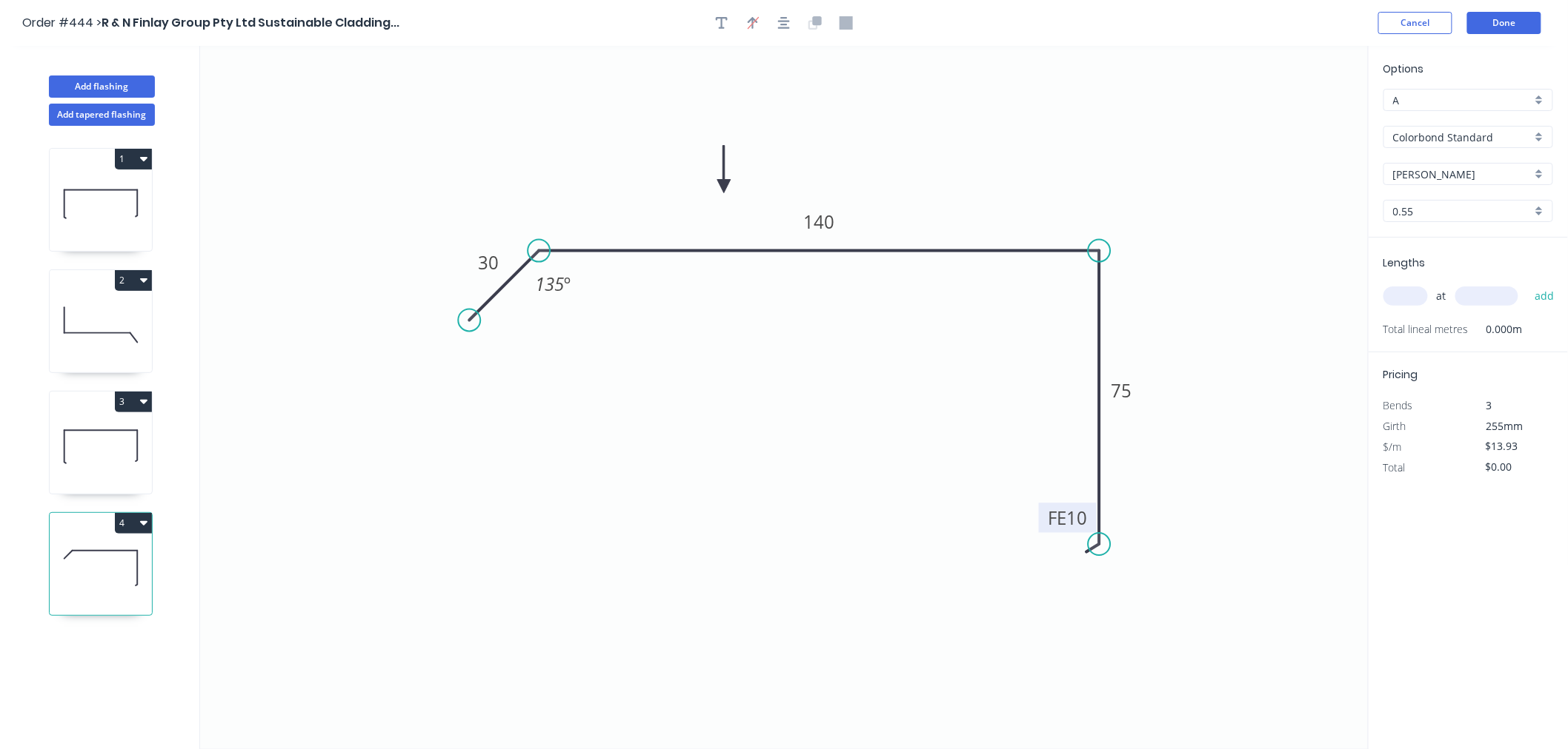
click at [1402, 292] on input "text" at bounding box center [1405, 296] width 44 height 19
type input "3"
type input "2400"
click at [1527, 284] on button "add" at bounding box center [1545, 296] width 35 height 25
type input "$100.30"
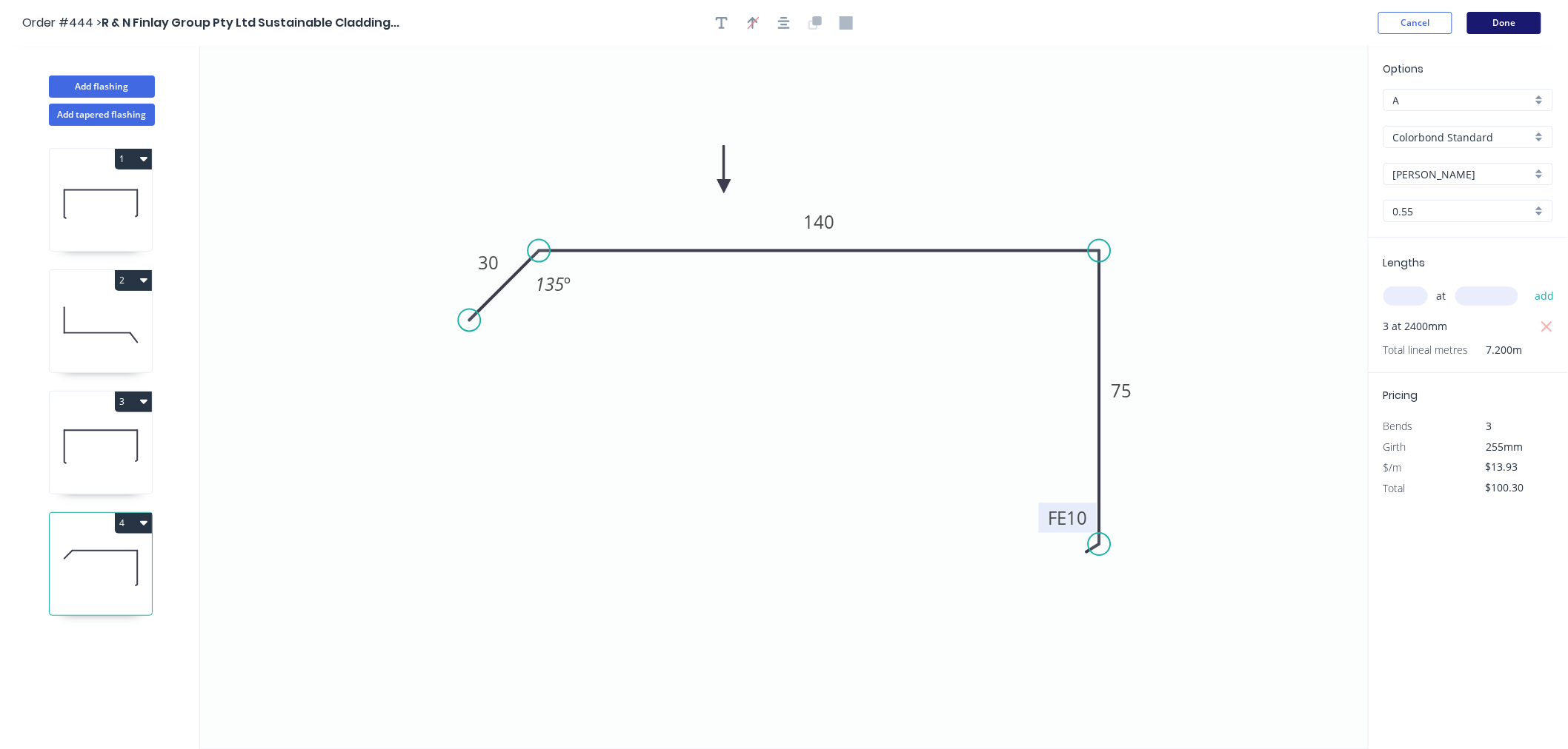
click at [1508, 23] on button "Done" at bounding box center [1504, 23] width 74 height 22
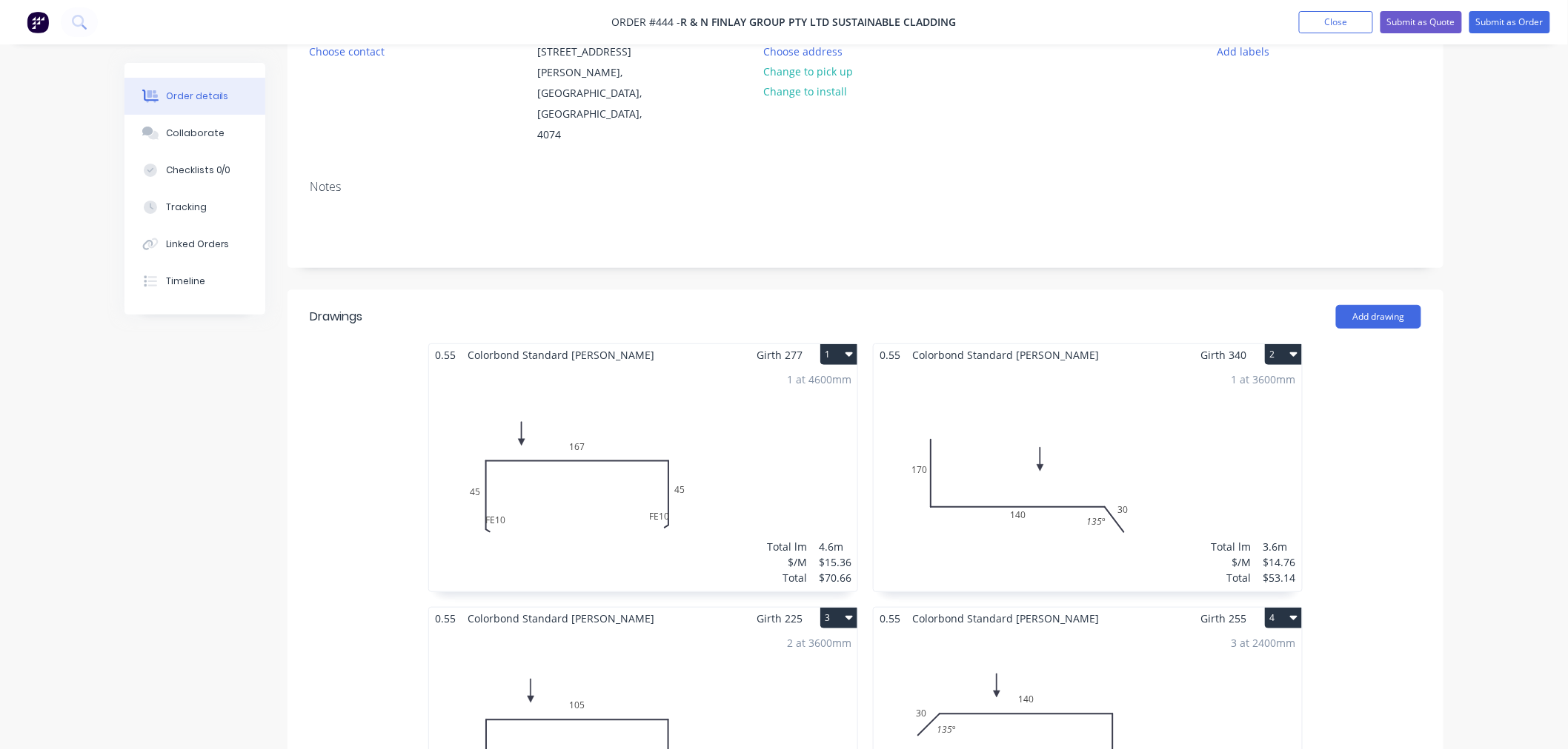
scroll to position [165, 0]
click at [1352, 307] on button "Add drawing" at bounding box center [1378, 319] width 85 height 24
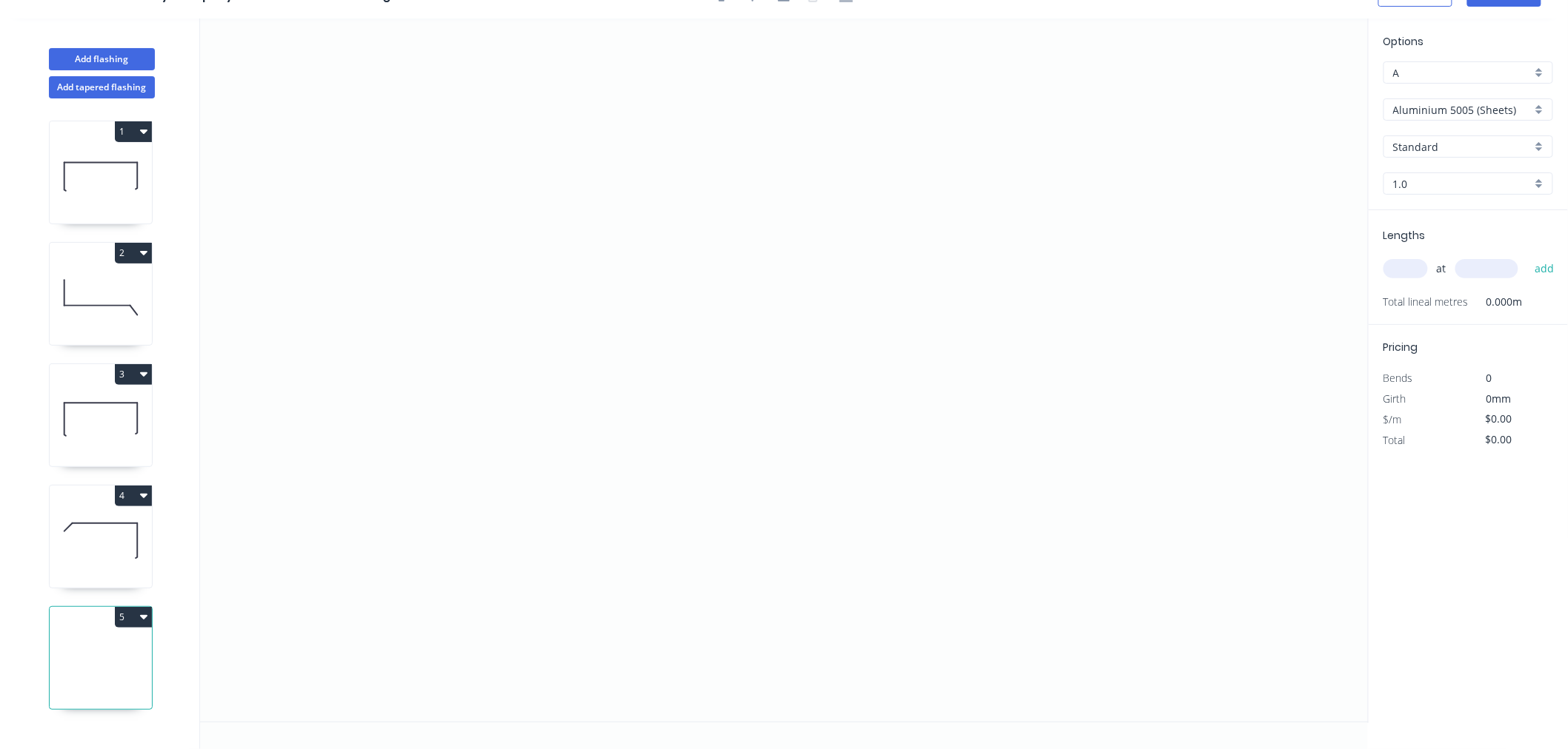
scroll to position [28, 0]
click at [435, 279] on icon "0" at bounding box center [784, 370] width 1168 height 704
click at [981, 266] on icon "0" at bounding box center [784, 370] width 1168 height 704
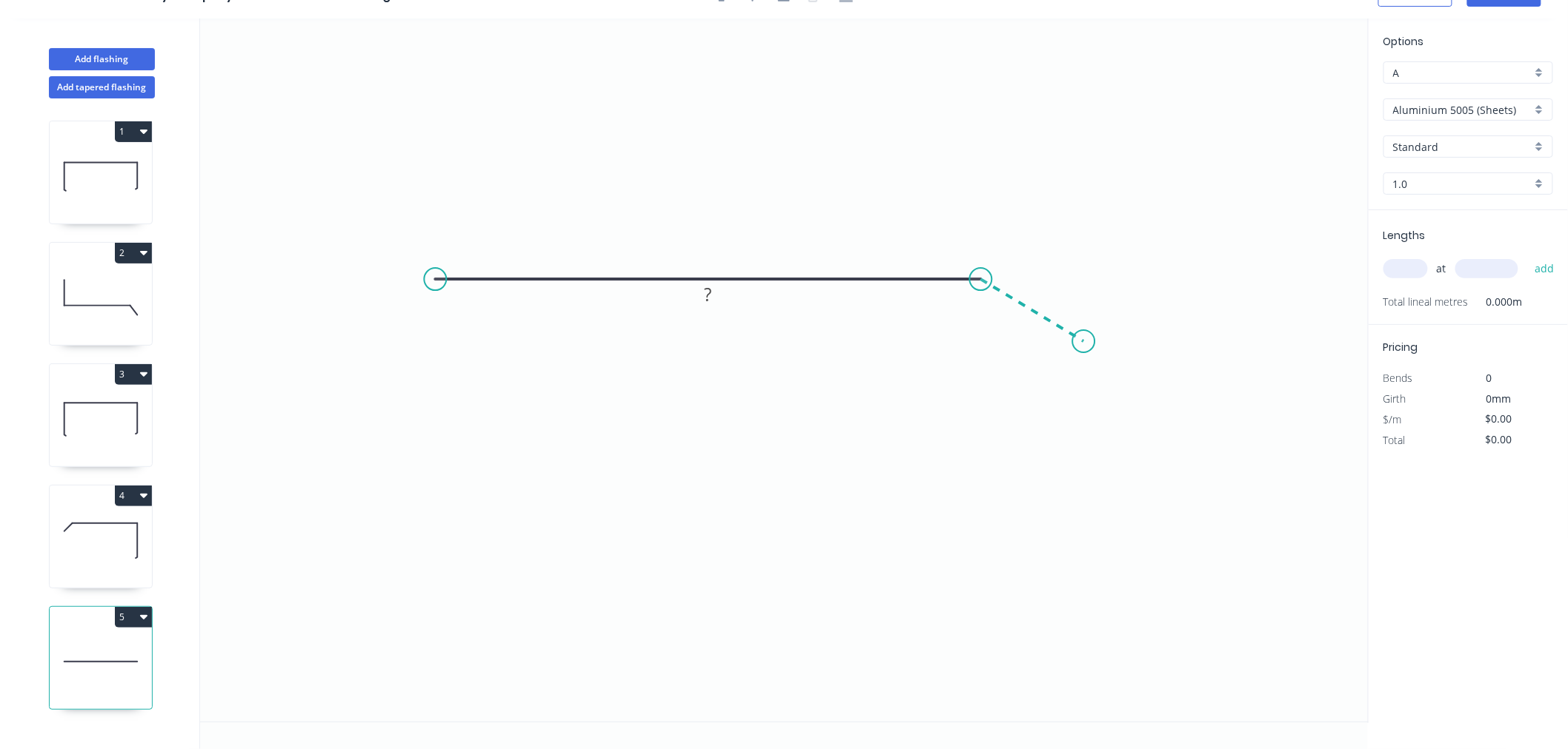
click at [1084, 341] on icon "0 ?" at bounding box center [784, 370] width 1168 height 704
click at [1084, 341] on circle at bounding box center [1084, 341] width 22 height 22
click at [972, 313] on tspan "º" at bounding box center [974, 313] width 6 height 24
click at [1048, 283] on rect at bounding box center [1043, 286] width 30 height 20
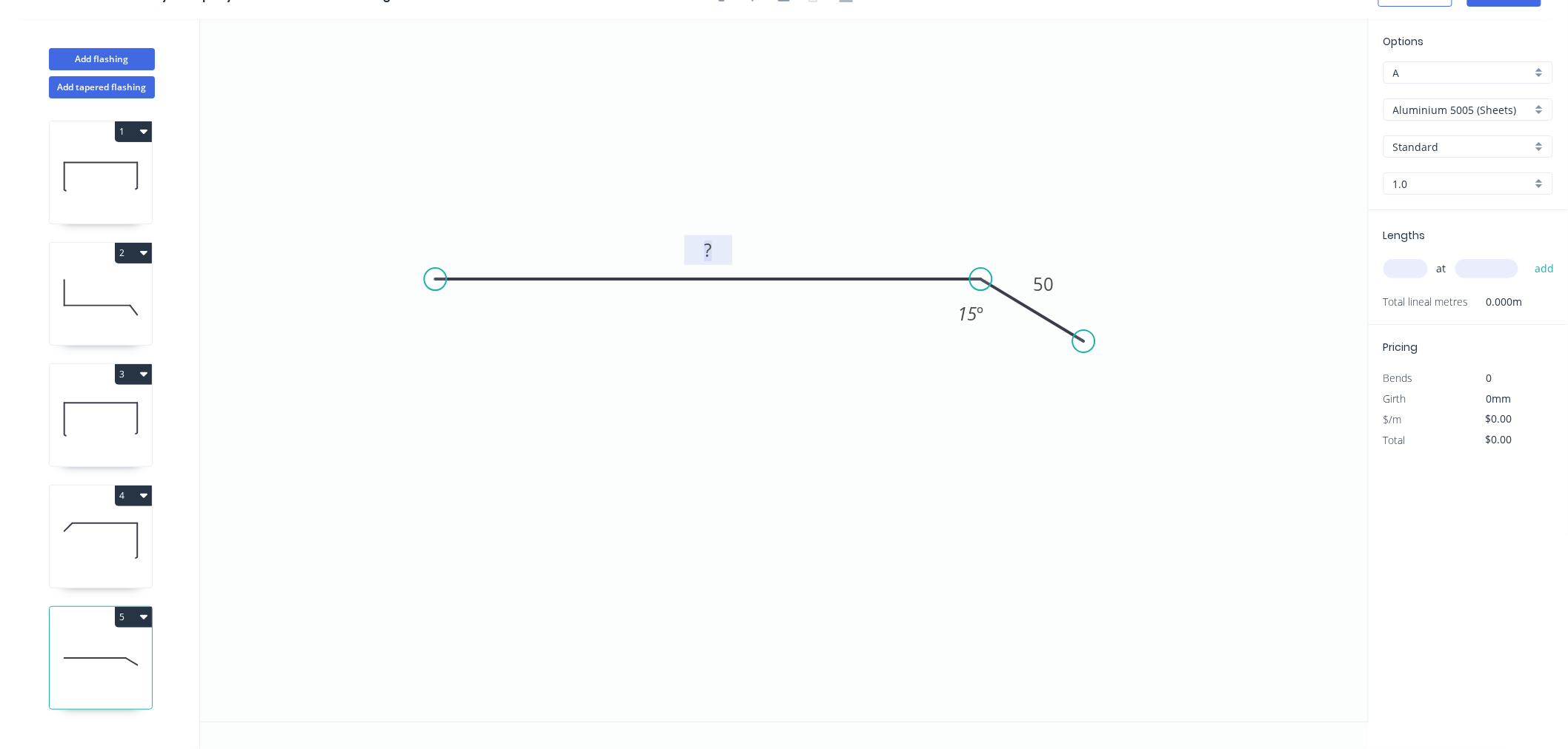
click at [716, 250] on rect at bounding box center [709, 251] width 30 height 20
click at [717, 597] on icon "0 100 50 15 º" at bounding box center [784, 370] width 1168 height 704
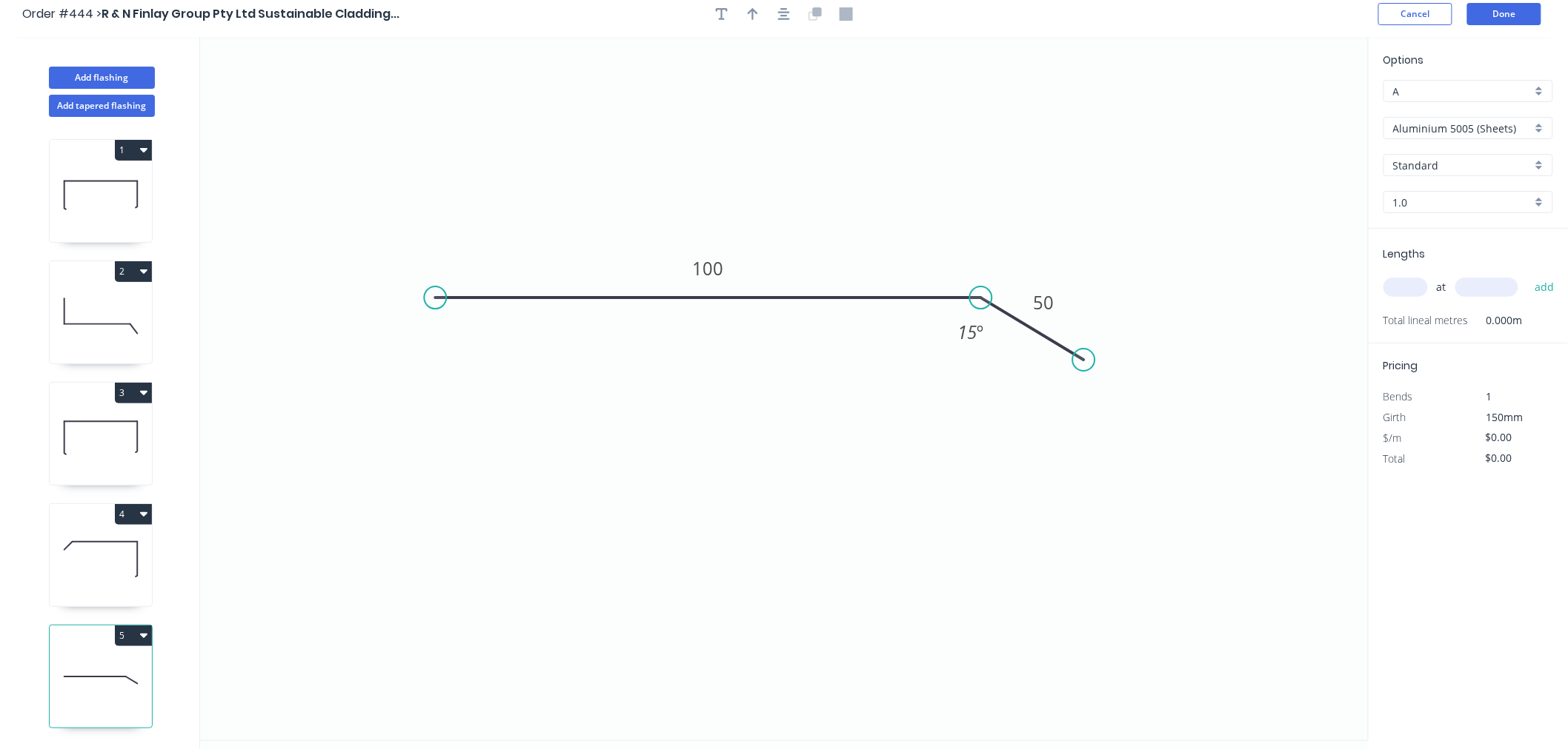
scroll to position [0, 0]
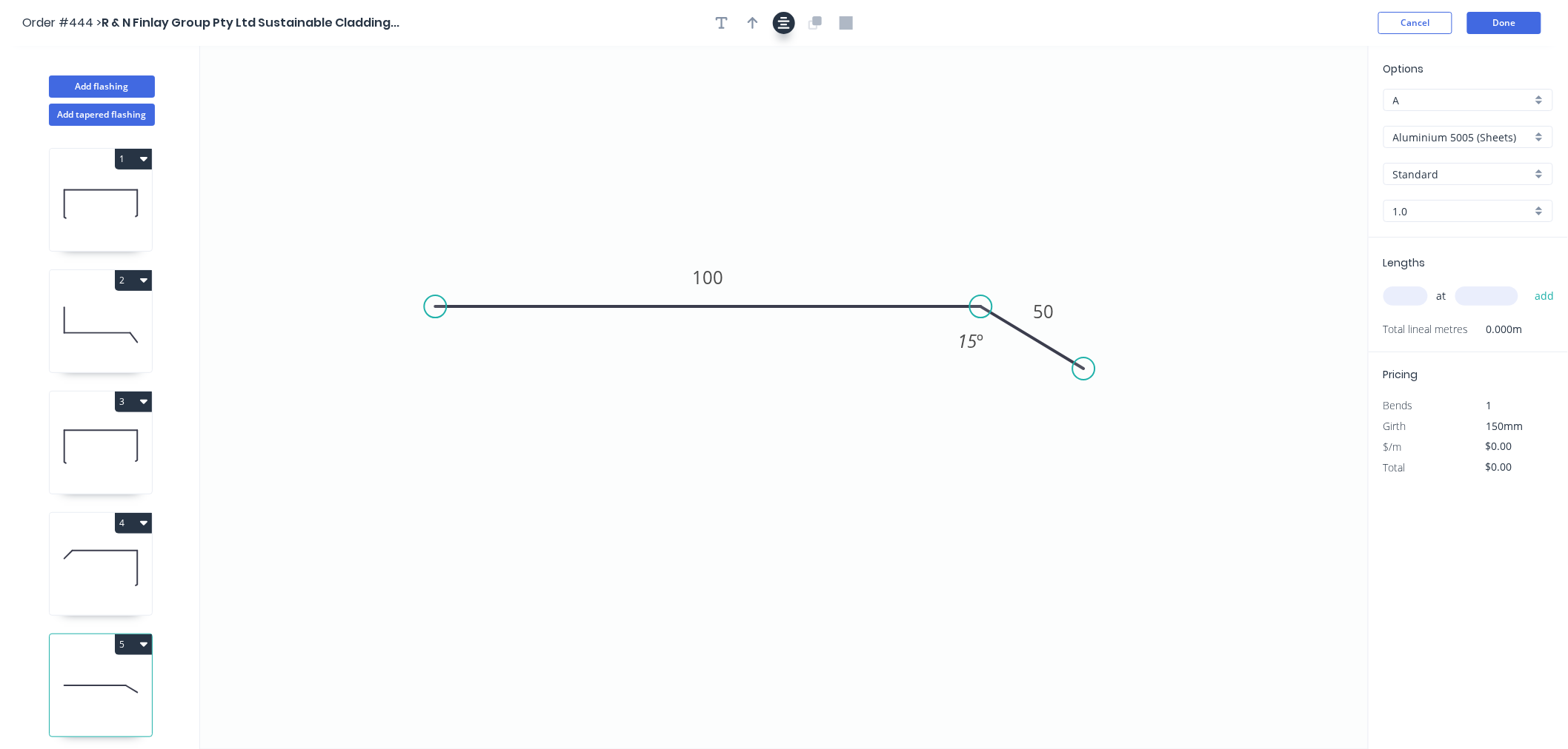
click at [785, 26] on icon "button" at bounding box center [784, 23] width 12 height 13
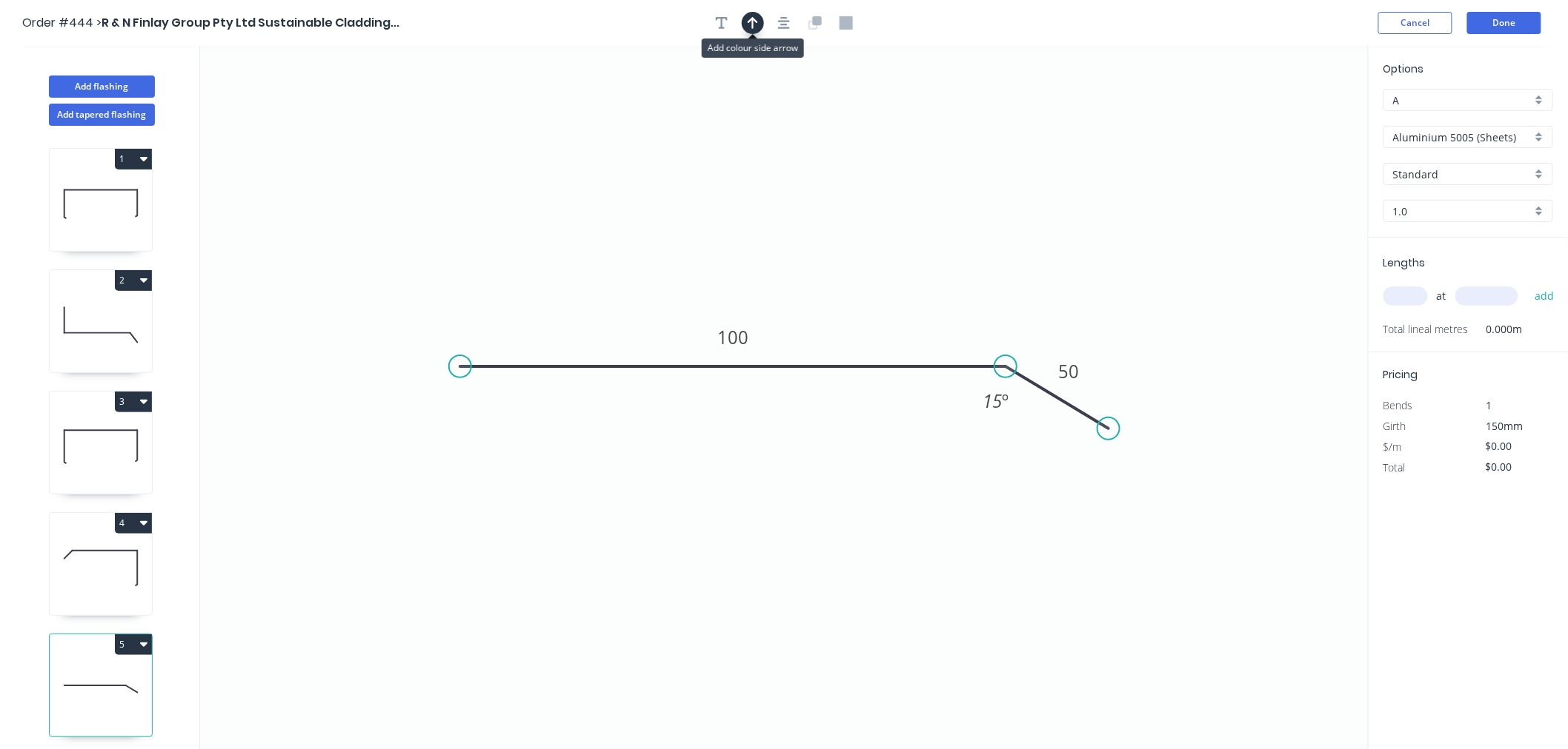
click at [754, 20] on icon "button" at bounding box center [752, 22] width 10 height 12
drag, startPoint x: 1294, startPoint y: 118, endPoint x: 891, endPoint y: 287, distance: 437.0
click at [891, 287] on icon at bounding box center [891, 269] width 13 height 47
click at [1450, 141] on input "Aluminium 5005 (Sheets)" at bounding box center [1463, 137] width 139 height 16
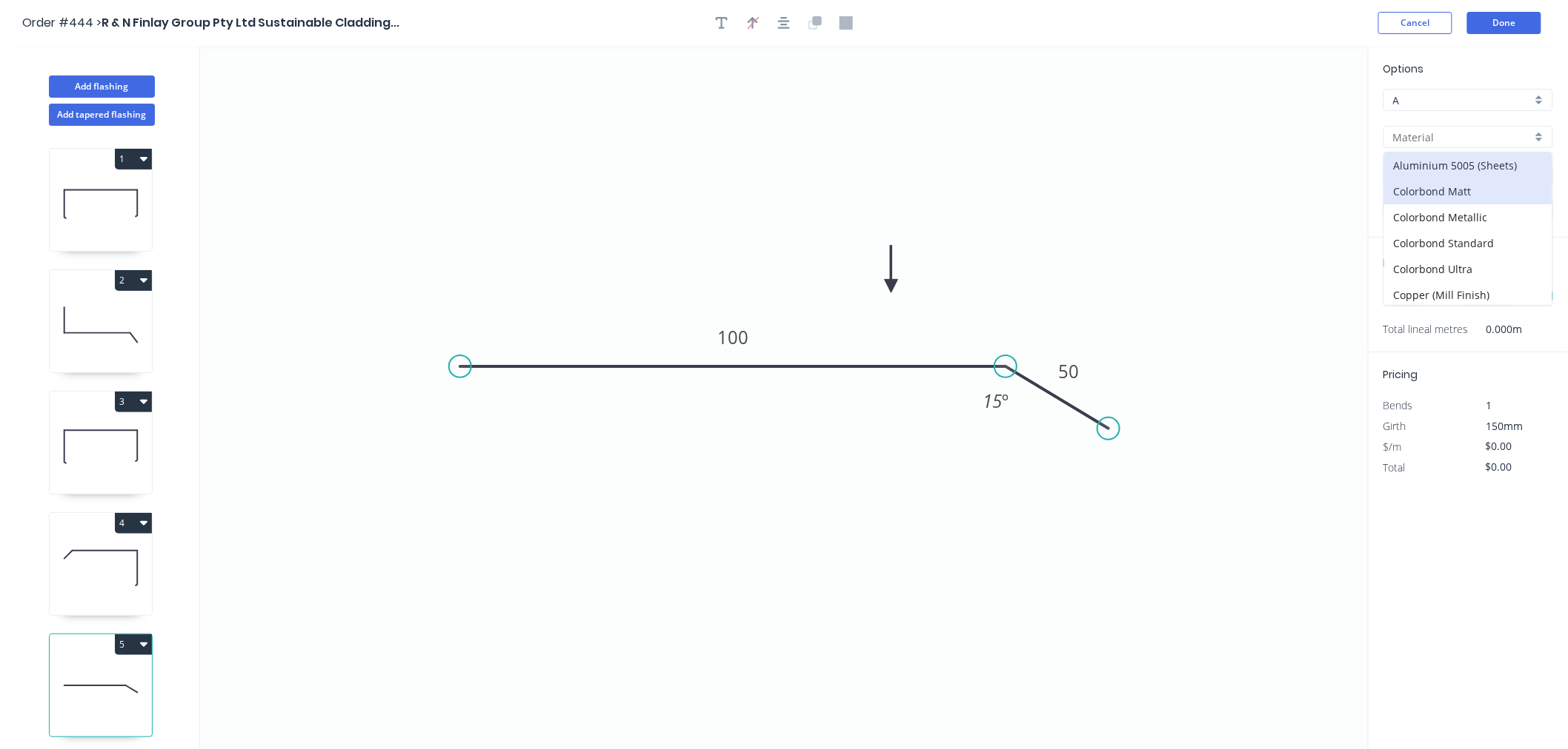
scroll to position [290, 0]
click at [1418, 280] on div "Zincalume" at bounding box center [1468, 292] width 168 height 26
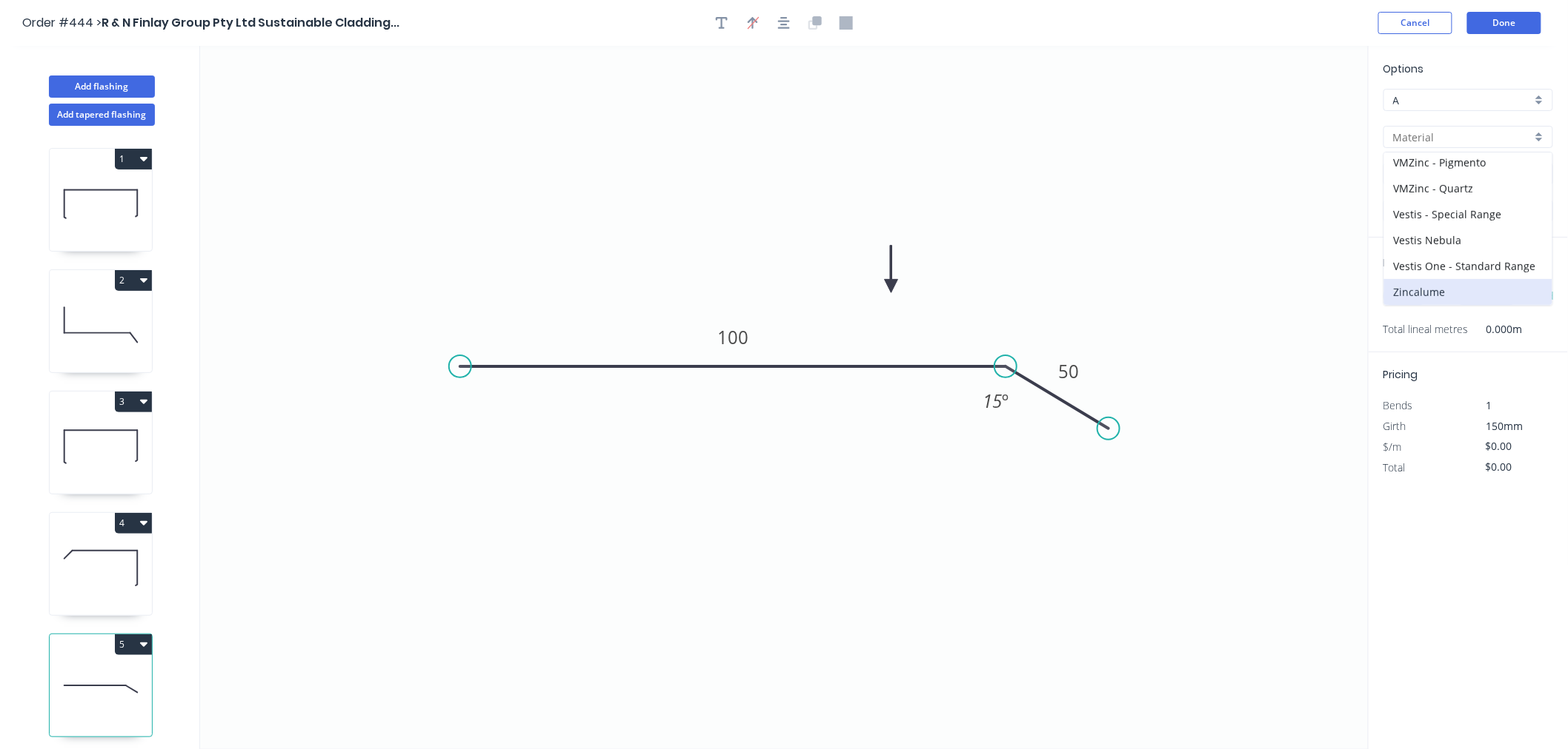
type input "Zincalume"
type input "$8.55"
click at [1419, 217] on input "1.0" at bounding box center [1463, 211] width 139 height 16
click at [1412, 234] on div "0.55" at bounding box center [1468, 239] width 168 height 26
type input "0.55"
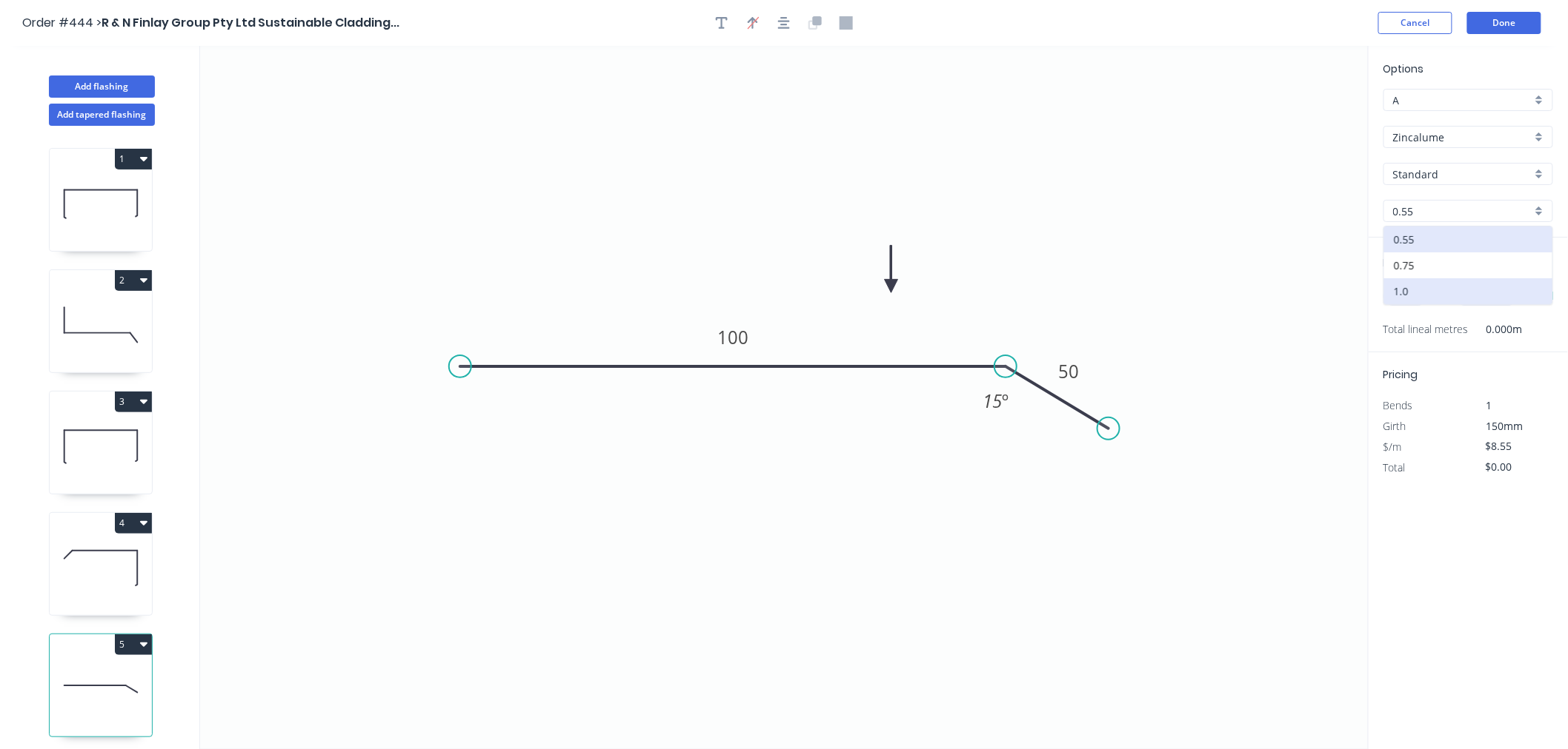
type input "$6.99"
click at [1396, 297] on input "text" at bounding box center [1405, 296] width 44 height 19
type input "1"
type input "3000"
click at [1527, 284] on button "add" at bounding box center [1545, 296] width 35 height 25
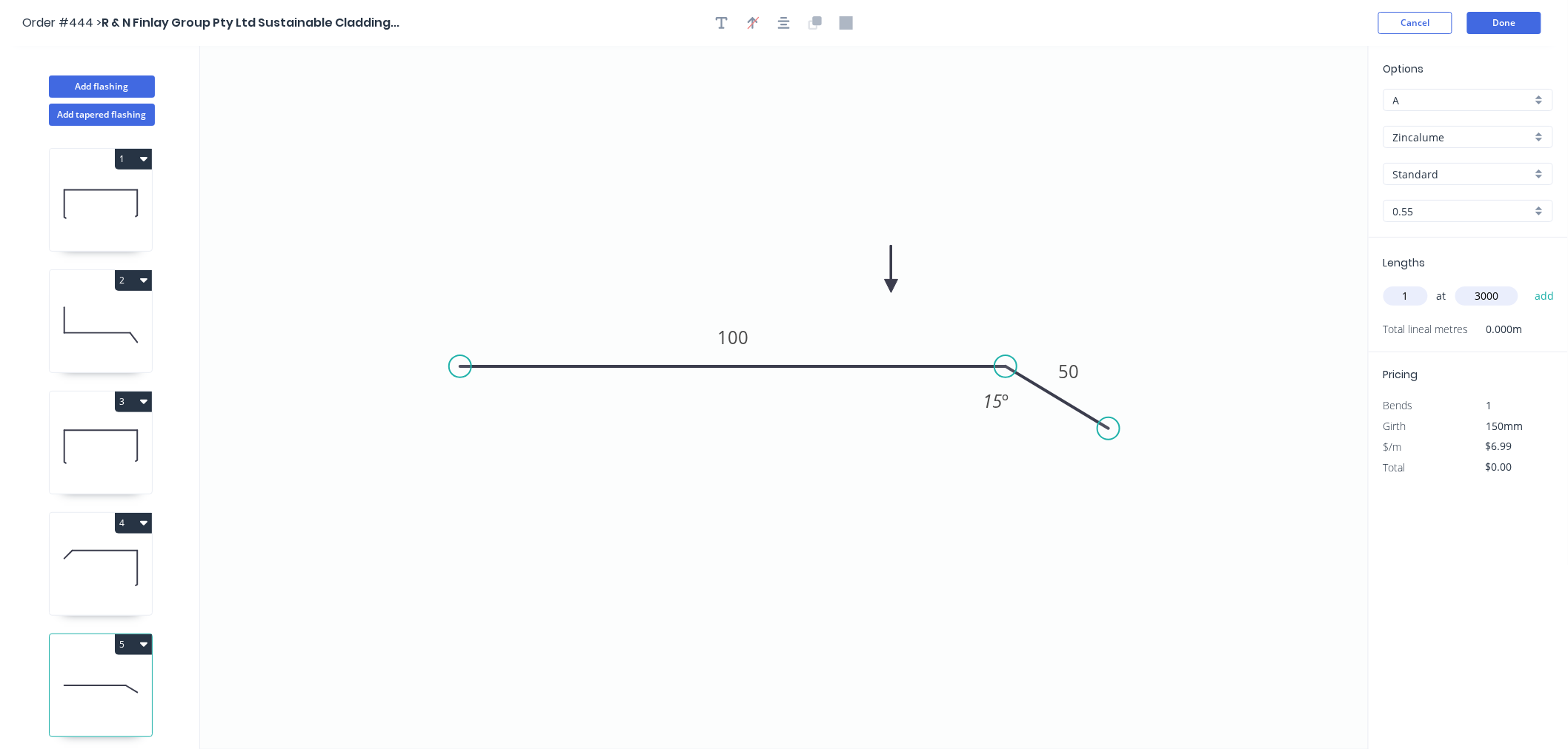
type input "$20.97"
click at [1520, 10] on header "Order #444 > R & N Finlay Group Pty Ltd Sustainable Cladding... Cancel Done" at bounding box center [784, 23] width 1568 height 46
click at [1512, 16] on button "Done" at bounding box center [1504, 23] width 74 height 22
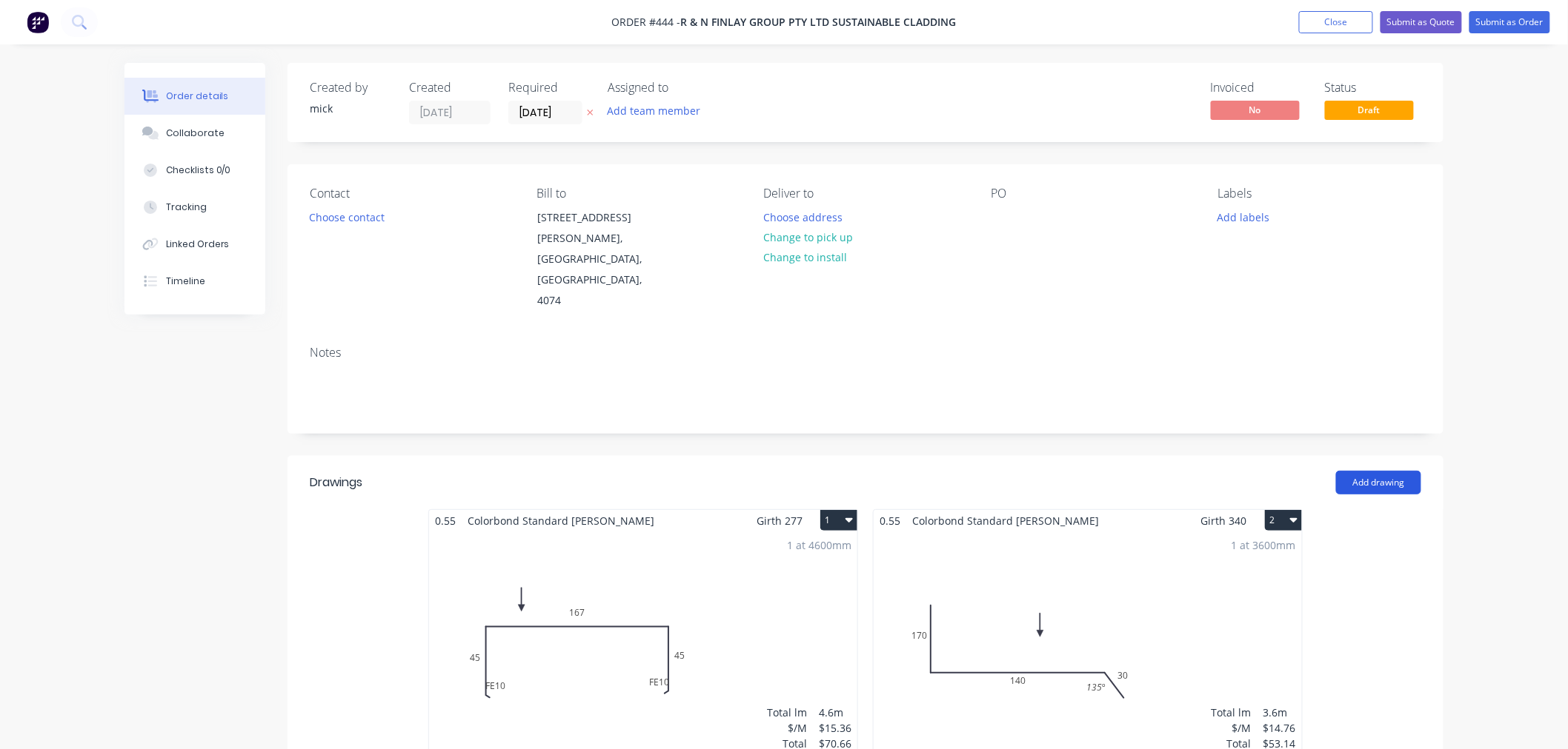
click at [1378, 471] on button "Add drawing" at bounding box center [1378, 483] width 85 height 24
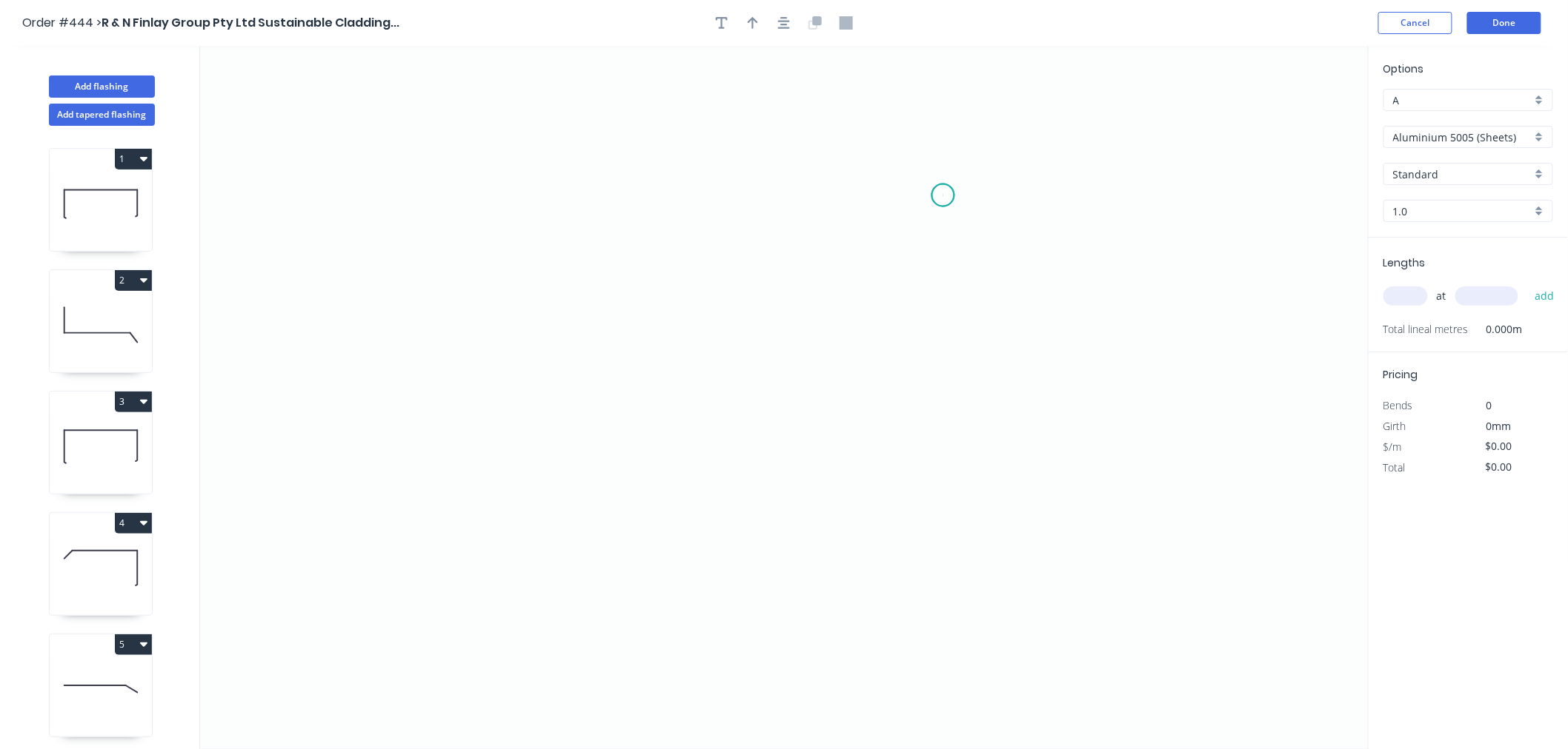
click at [943, 195] on icon "0" at bounding box center [784, 398] width 1168 height 704
click at [933, 375] on icon "0" at bounding box center [784, 398] width 1168 height 704
click at [560, 371] on icon "0 ?" at bounding box center [784, 398] width 1168 height 704
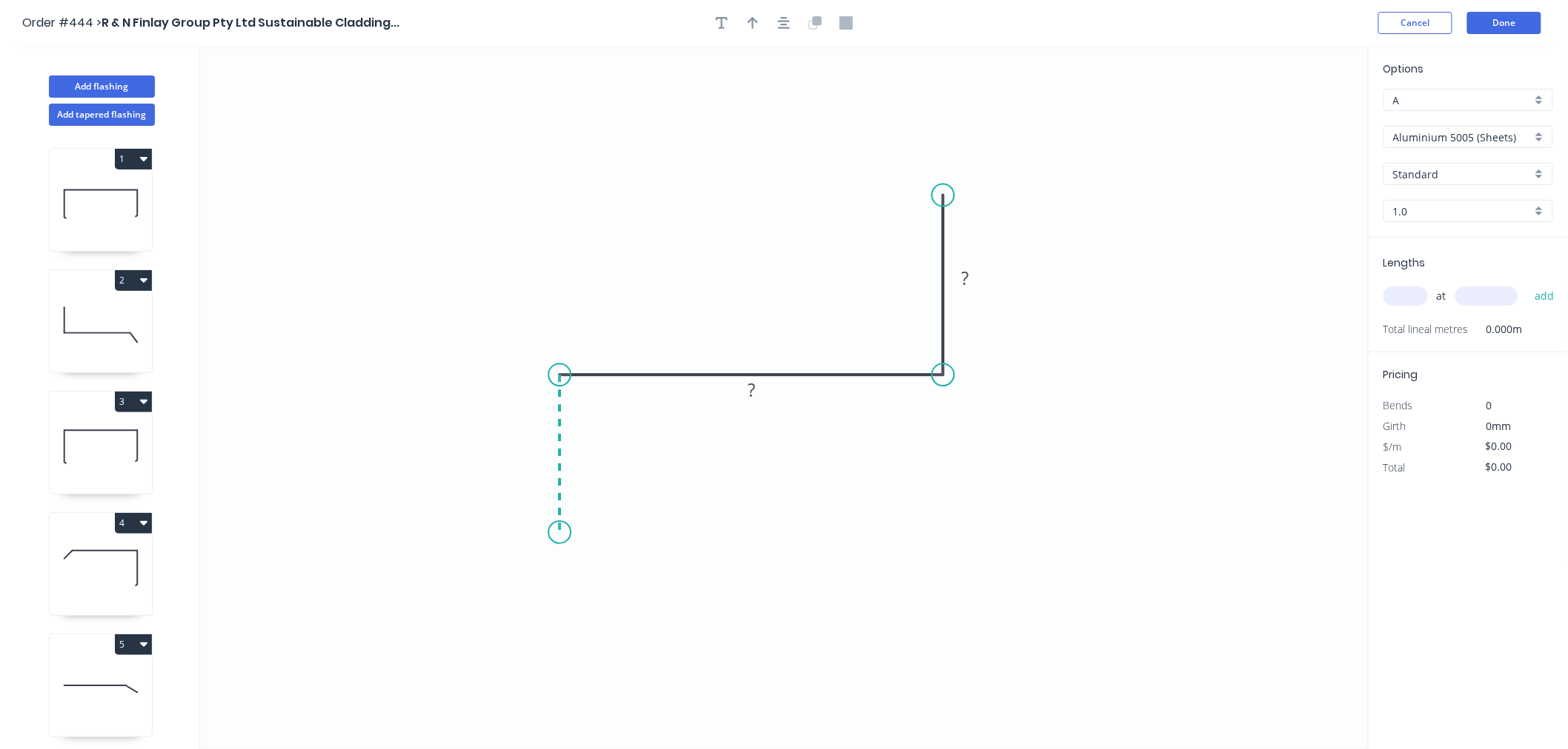
click at [561, 534] on icon "0 ? ?" at bounding box center [784, 398] width 1168 height 704
click at [619, 578] on div "Crush & Fold" at bounding box center [634, 580] width 149 height 31
click at [972, 278] on rect at bounding box center [965, 279] width 30 height 20
click at [1219, 407] on icon "0 CF 10 30 30 50" at bounding box center [784, 398] width 1168 height 704
click at [793, 17] on button "button" at bounding box center [784, 23] width 22 height 22
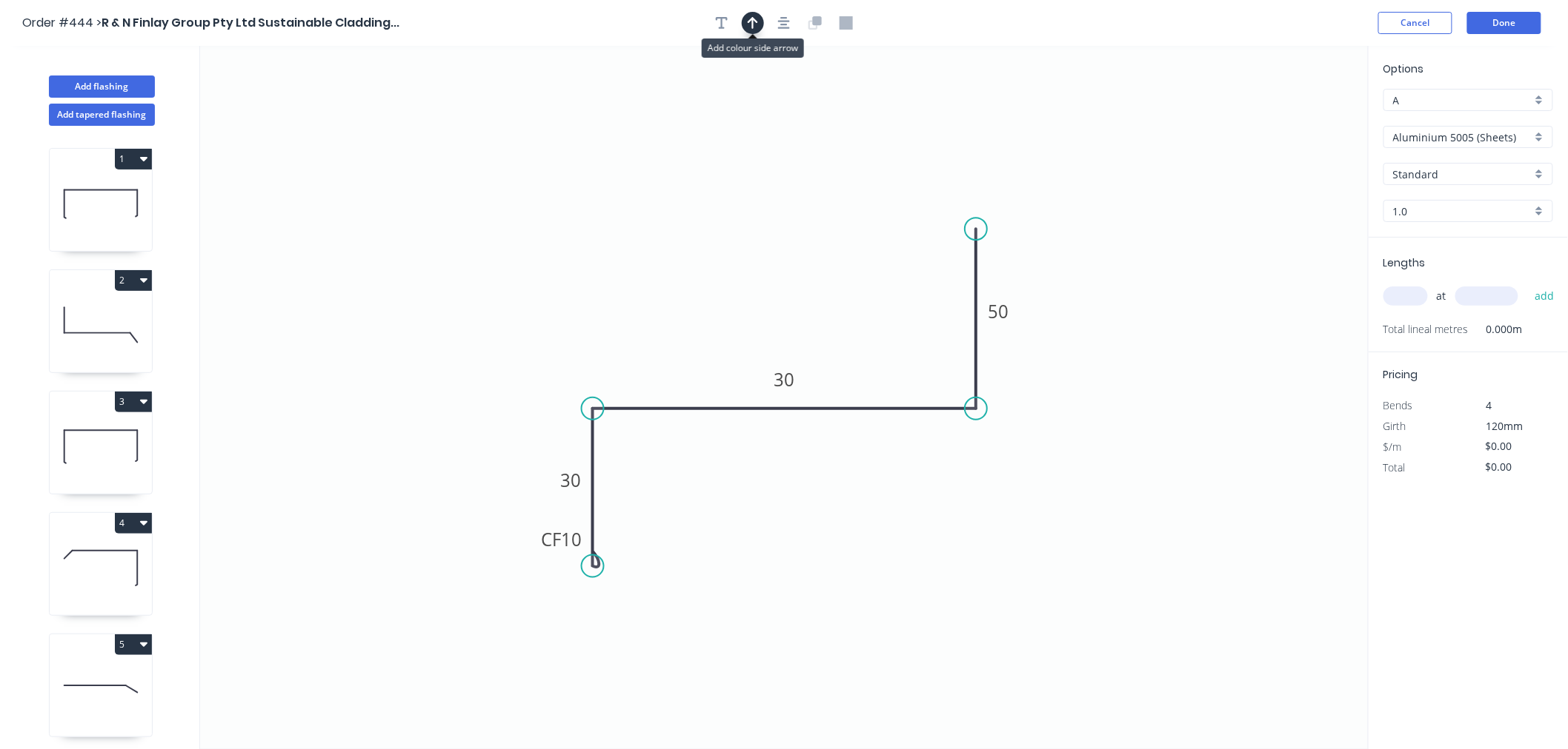
click at [751, 25] on icon "button" at bounding box center [752, 23] width 10 height 13
drag, startPoint x: 1285, startPoint y: 119, endPoint x: 664, endPoint y: 346, distance: 661.2
click at [664, 346] on icon at bounding box center [663, 327] width 13 height 47
click at [1441, 129] on input "Aluminium 5005 (Sheets)" at bounding box center [1463, 137] width 139 height 16
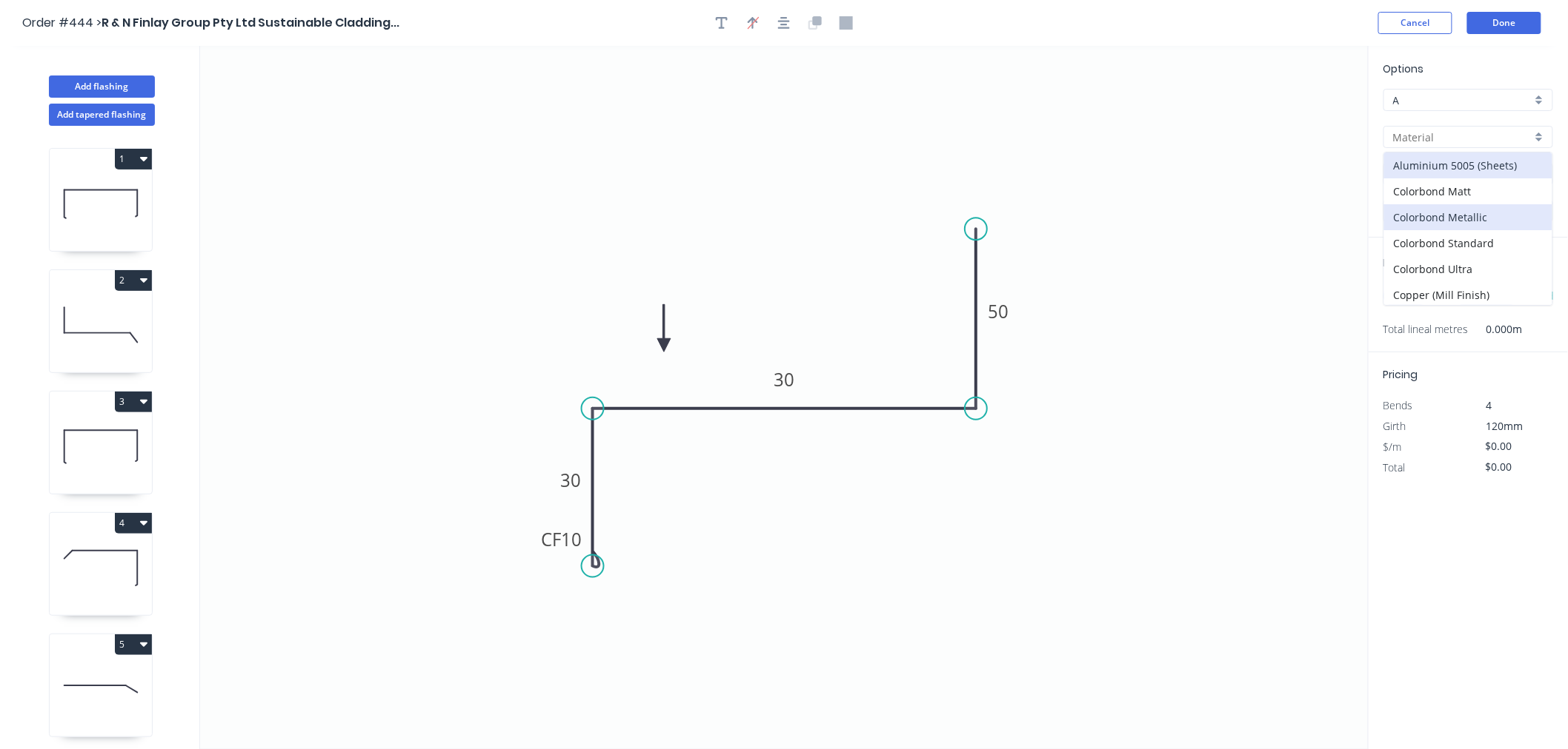
scroll to position [290, 0]
click at [1428, 292] on div "Zincalume" at bounding box center [1468, 292] width 168 height 26
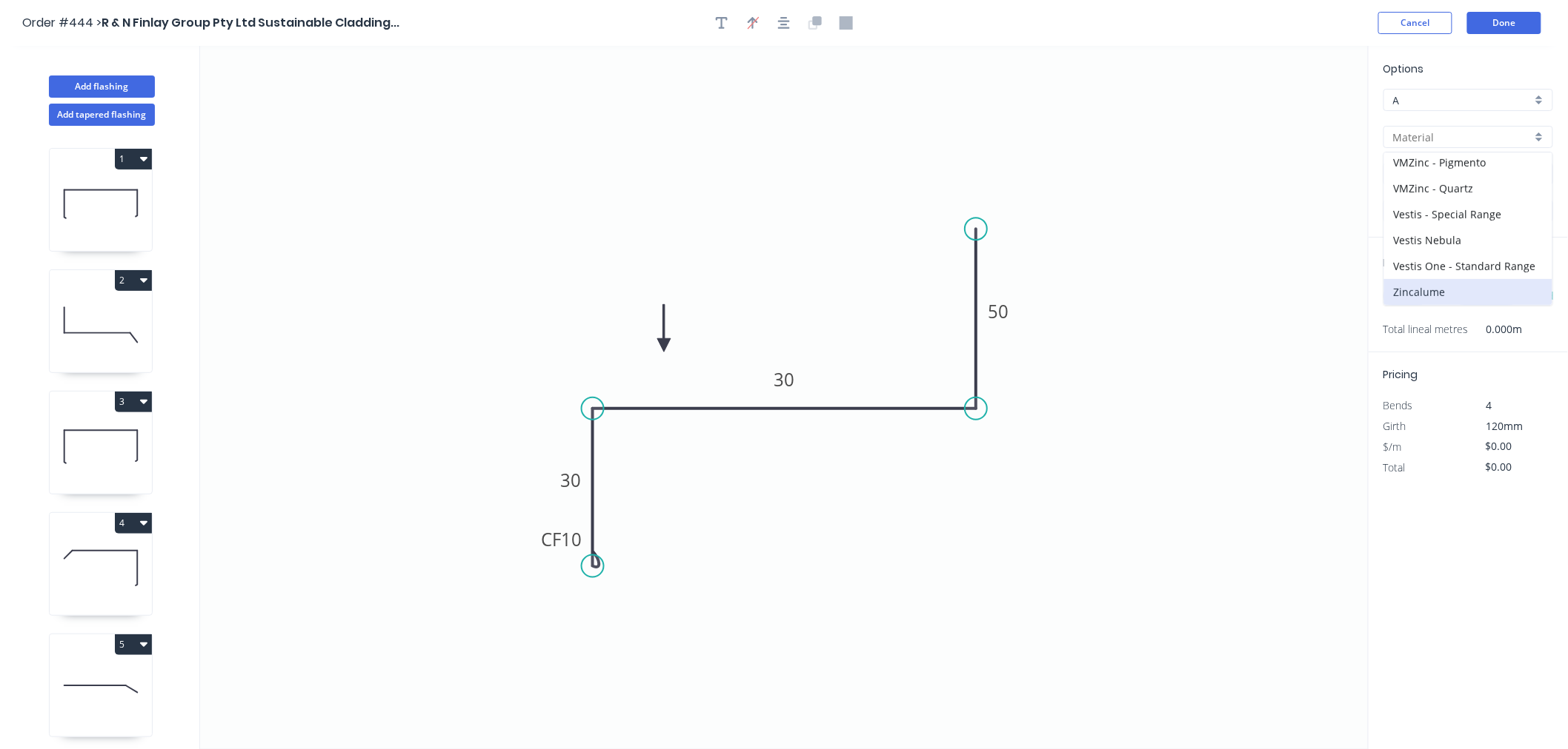
type input "Zincalume"
type input "$12.83"
click at [1443, 208] on input "1.0" at bounding box center [1463, 211] width 139 height 16
click at [1443, 241] on div "0.55" at bounding box center [1468, 239] width 168 height 26
type input "0.55"
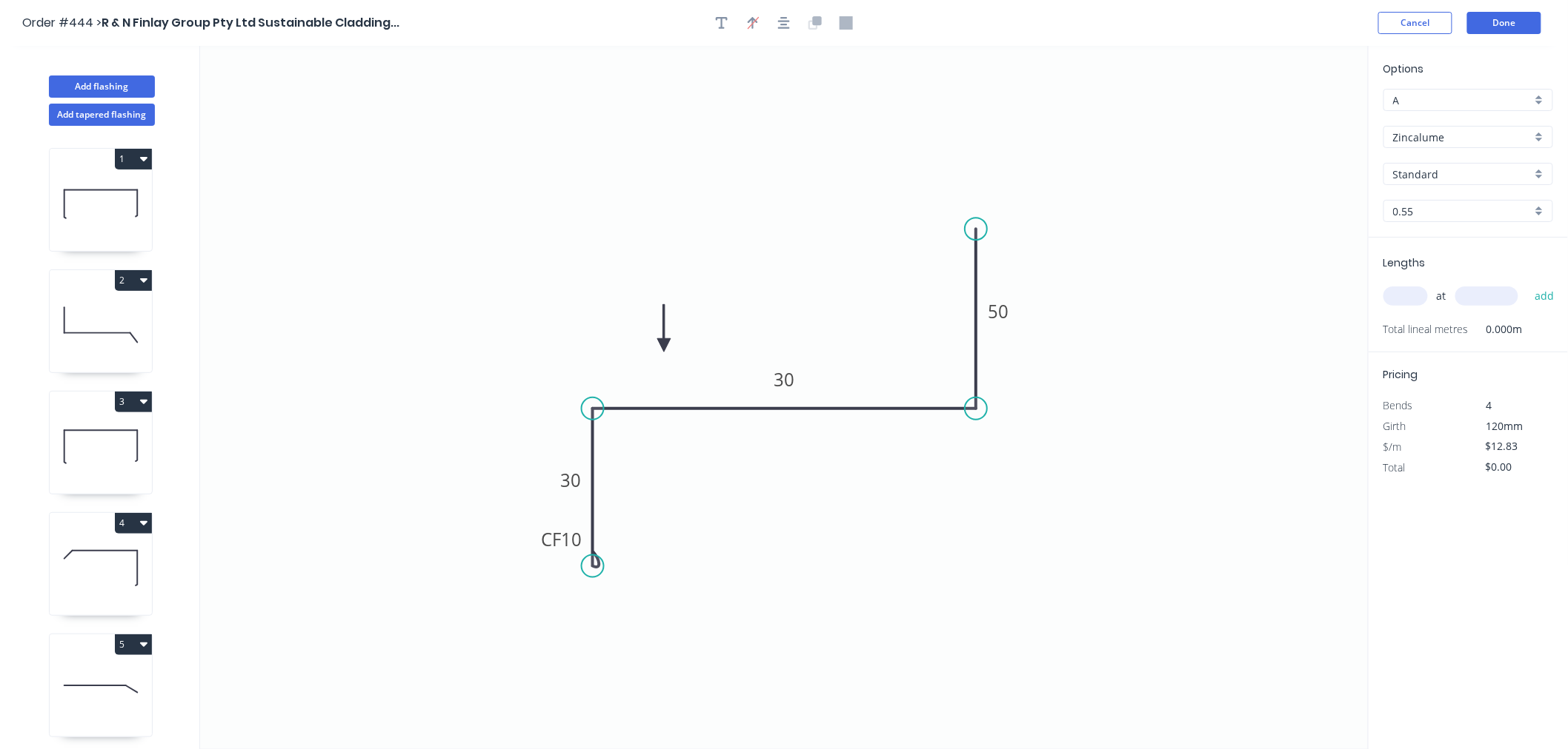
type input "$11.28"
click at [1408, 298] on input "text" at bounding box center [1405, 296] width 44 height 19
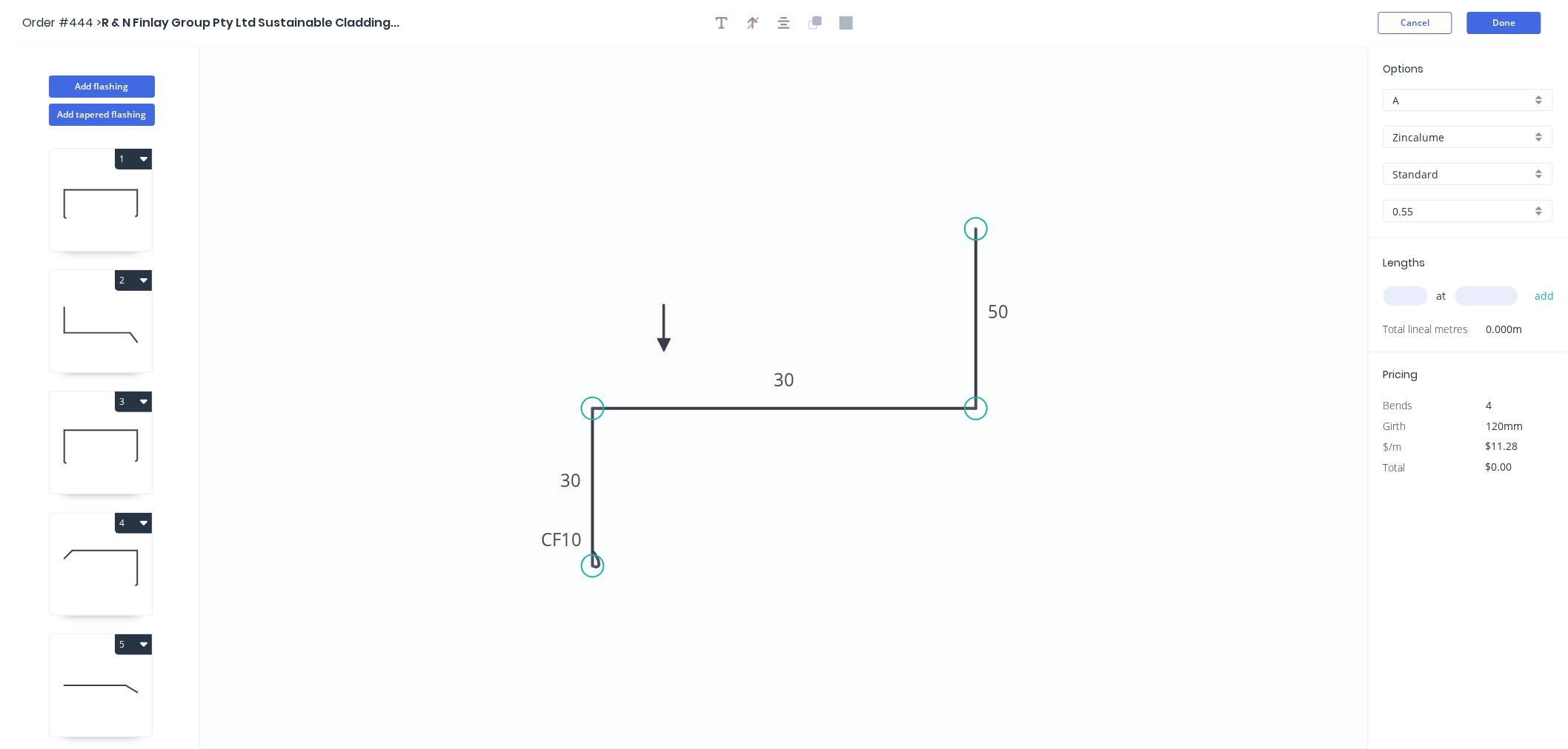
click at [1408, 298] on input "text" at bounding box center [1405, 296] width 44 height 19
type input "1"
type input "4000"
click at [1527, 284] on button "add" at bounding box center [1545, 296] width 35 height 25
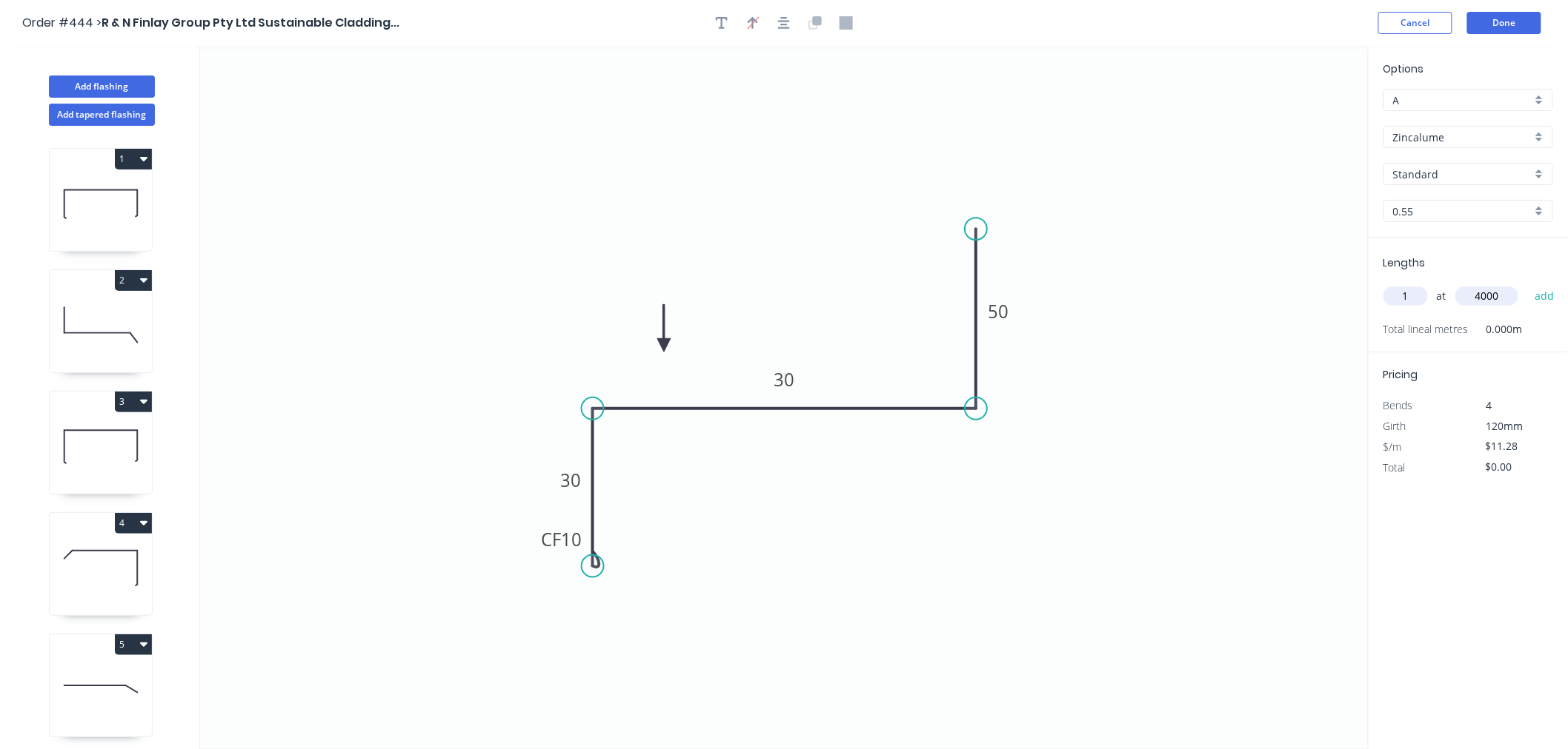
type input "$45.12"
click at [1517, 22] on button "Done" at bounding box center [1504, 23] width 74 height 22
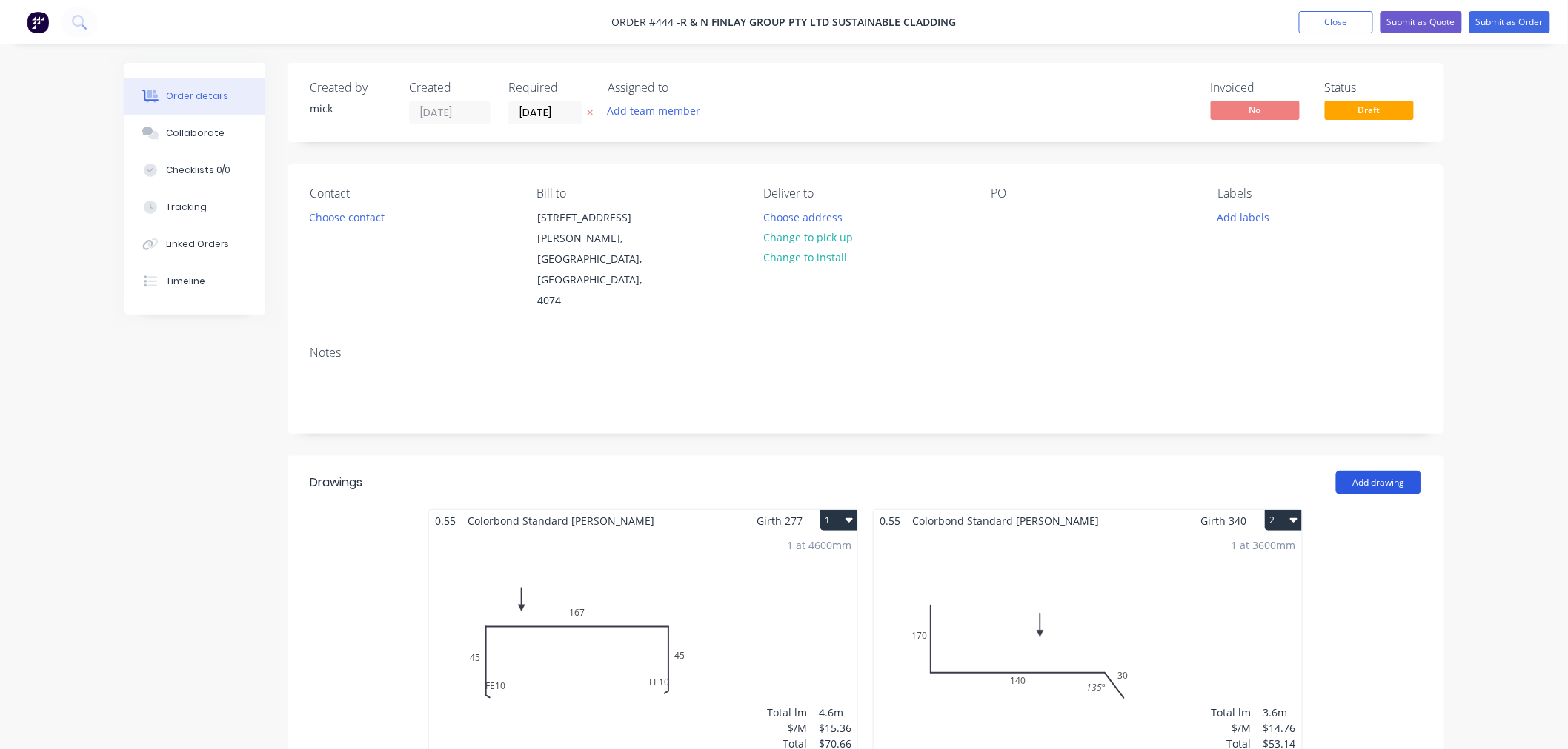
click at [1368, 471] on button "Add drawing" at bounding box center [1378, 483] width 85 height 24
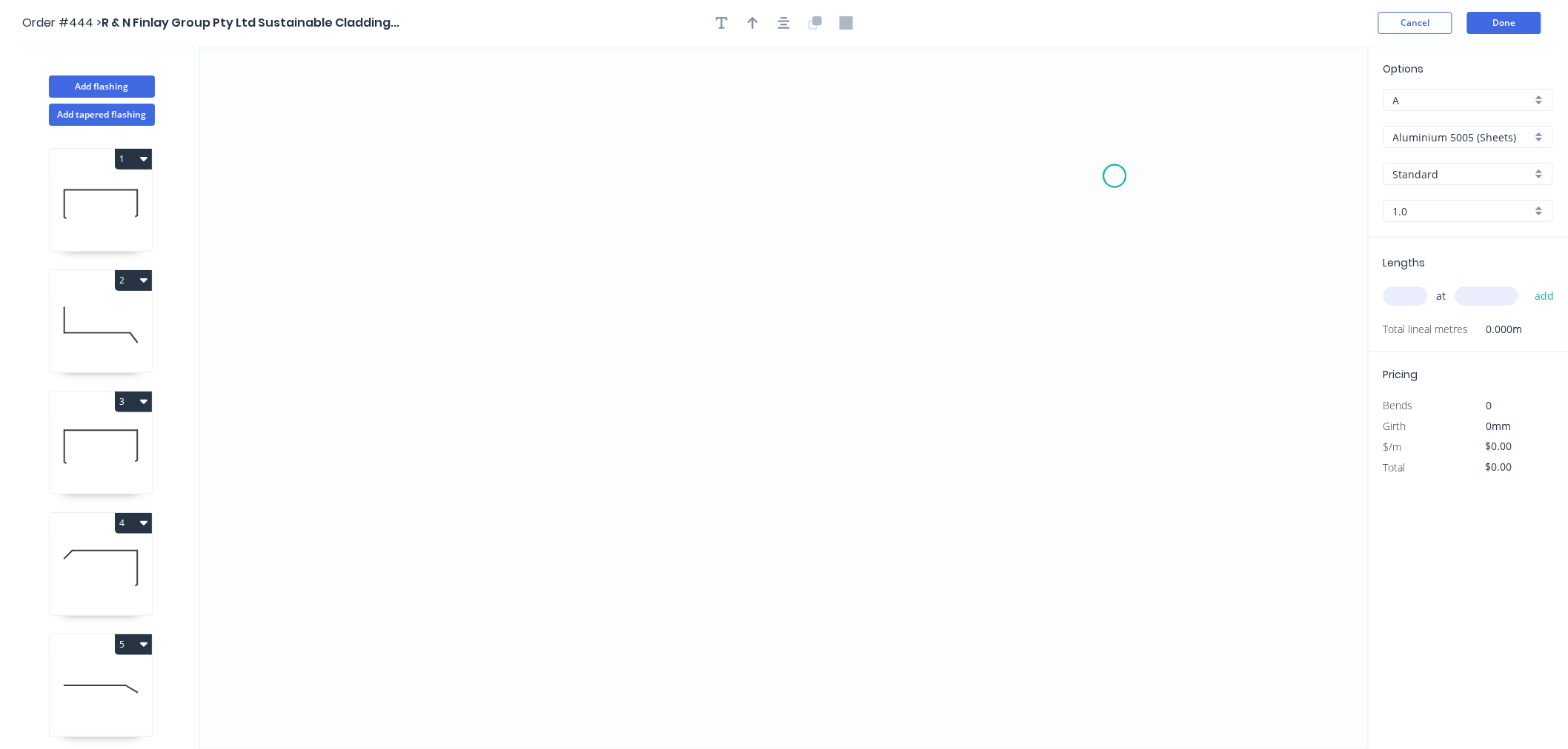
click at [1115, 177] on icon "0" at bounding box center [784, 398] width 1168 height 704
click at [1107, 383] on icon "0" at bounding box center [784, 398] width 1168 height 704
click at [731, 381] on icon "0 ?" at bounding box center [784, 398] width 1168 height 704
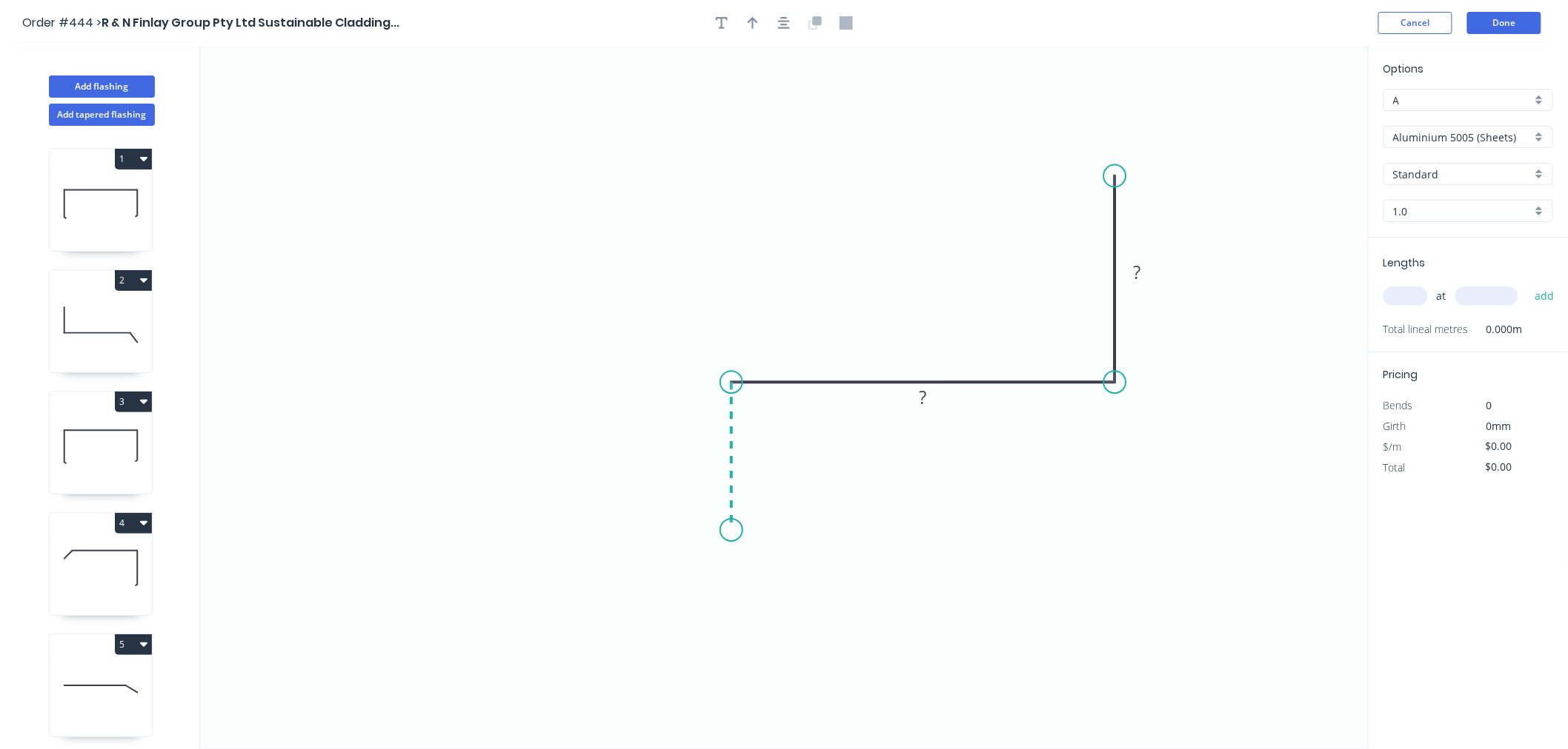
click at [732, 531] on icon "0 ? ?" at bounding box center [784, 398] width 1168 height 704
click at [771, 581] on div "Crush & Fold" at bounding box center [806, 581] width 149 height 31
click at [1144, 270] on rect at bounding box center [1137, 273] width 30 height 20
click at [779, 26] on icon "button" at bounding box center [784, 23] width 12 height 13
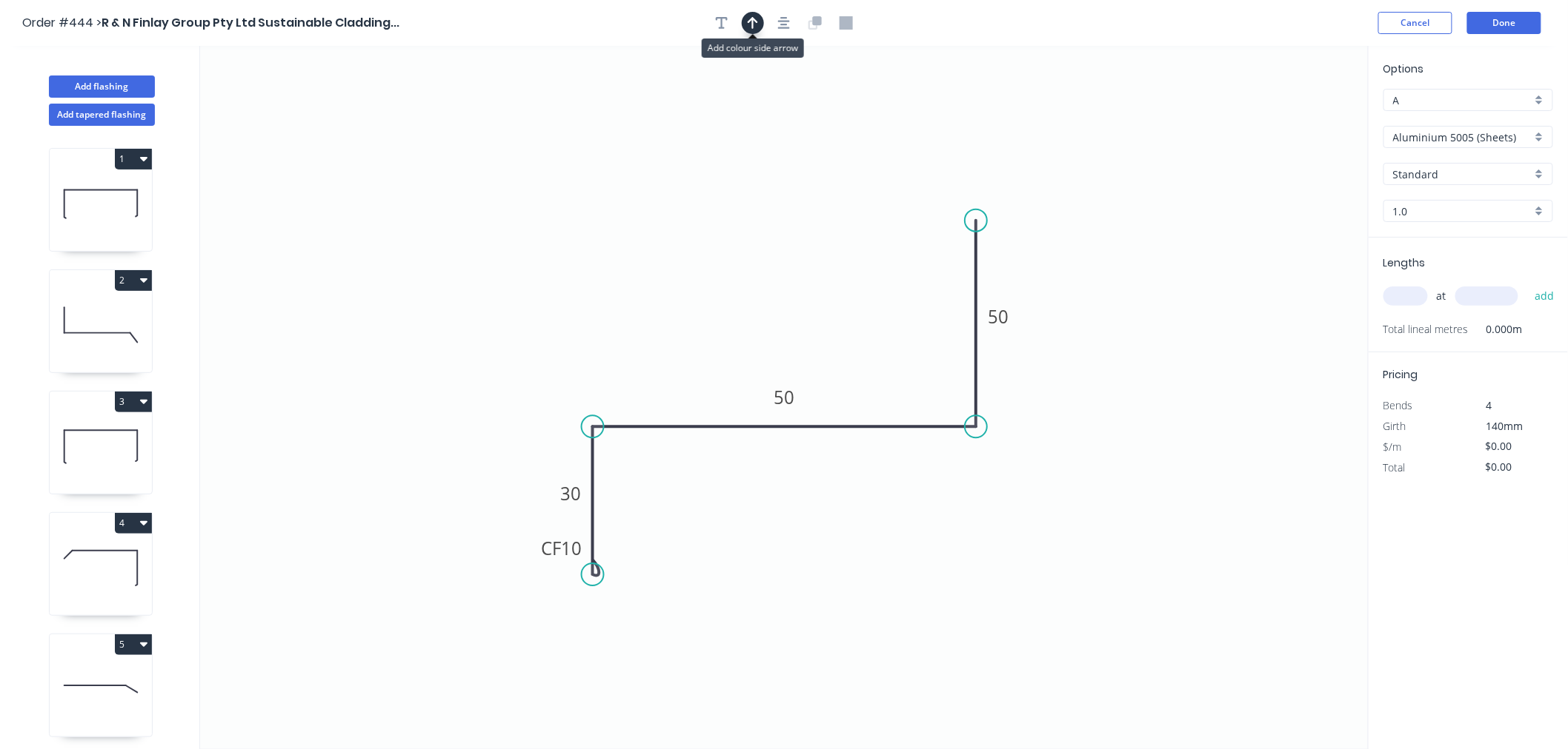
click at [753, 28] on icon "button" at bounding box center [752, 23] width 10 height 13
drag, startPoint x: 1297, startPoint y: 117, endPoint x: 697, endPoint y: 364, distance: 648.9
click at [697, 364] on icon at bounding box center [698, 345] width 13 height 47
click at [1489, 208] on input "1.0" at bounding box center [1463, 211] width 139 height 16
click at [1492, 136] on input "Aluminium 5005 (Sheets)" at bounding box center [1463, 137] width 139 height 16
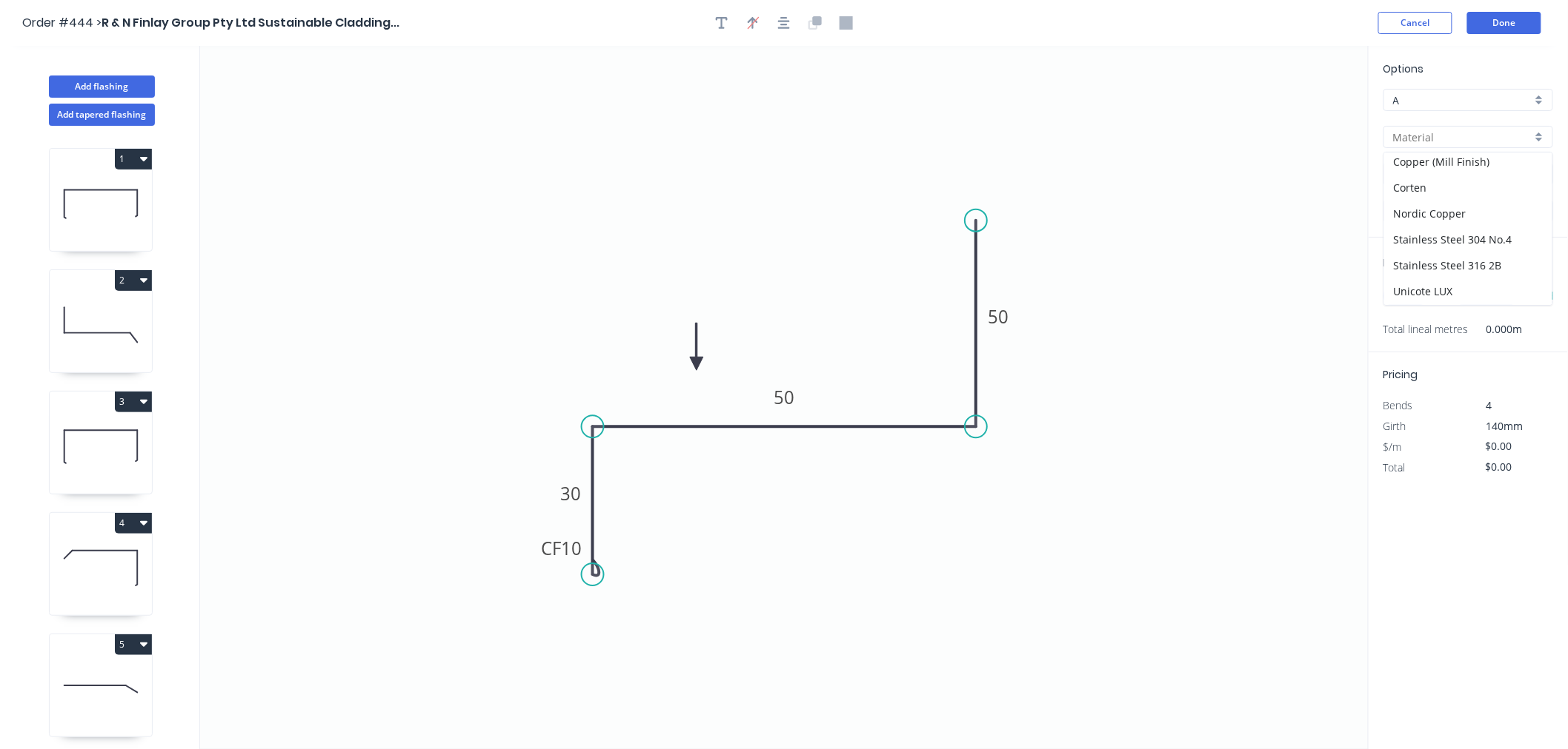
scroll to position [290, 0]
click at [1471, 283] on div "Zincalume" at bounding box center [1468, 292] width 168 height 26
type input "Zincalume"
type input "1.0"
type input "$12.83"
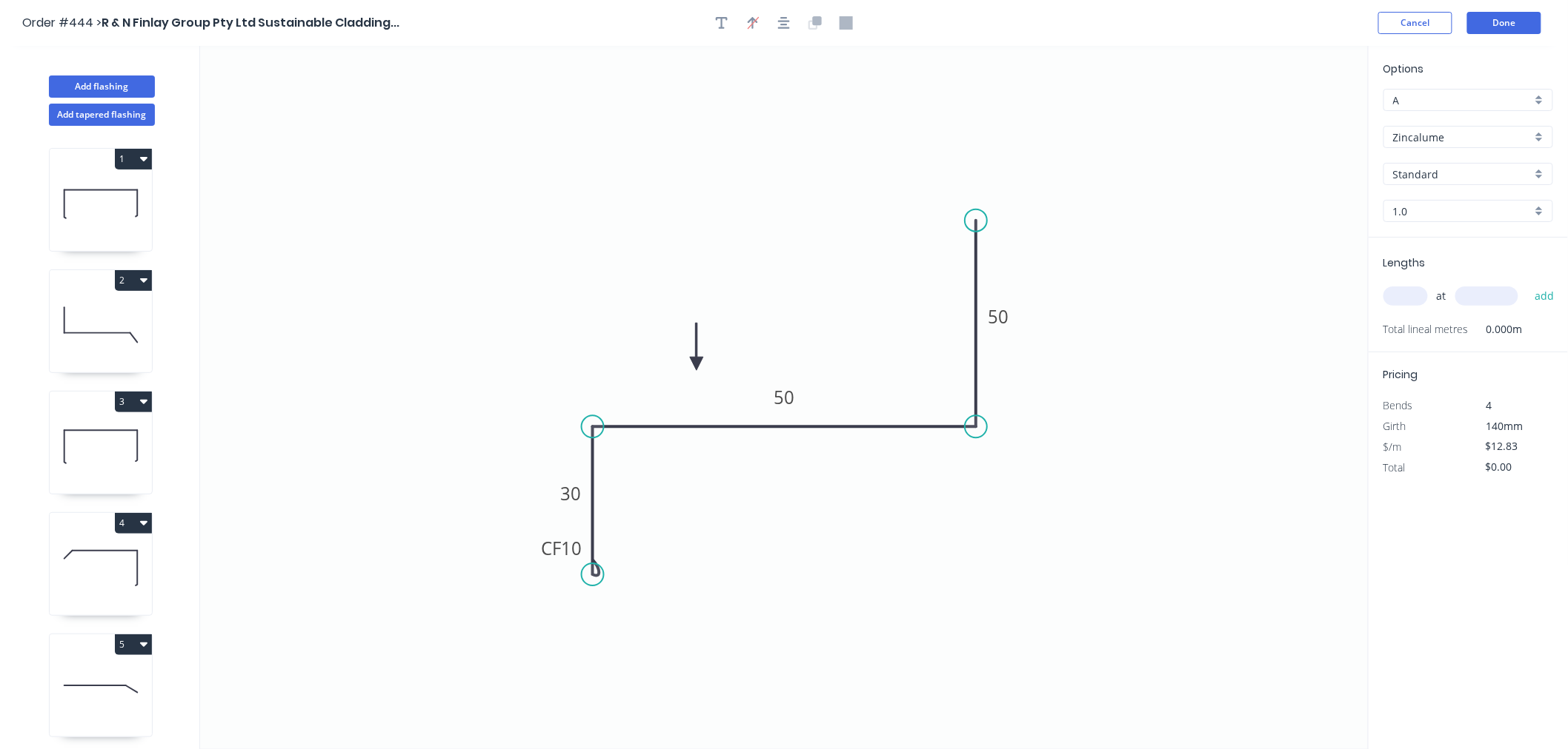
click at [1504, 205] on input "1.0" at bounding box center [1463, 211] width 139 height 16
click at [1478, 232] on div "0.55" at bounding box center [1468, 239] width 168 height 26
type input "0.55"
type input "$11.28"
click at [1408, 292] on input "text" at bounding box center [1405, 296] width 44 height 19
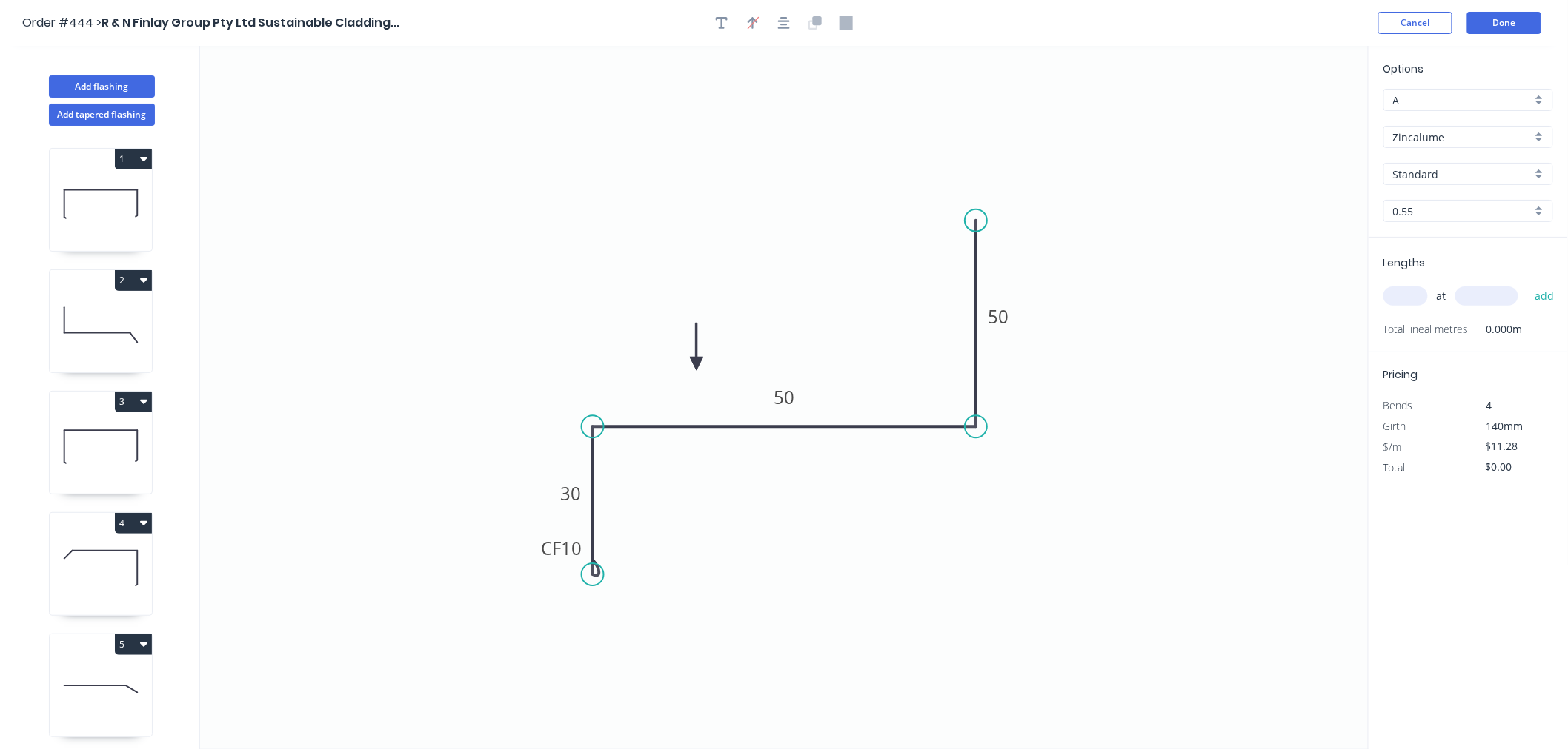
click at [1408, 292] on input "text" at bounding box center [1405, 296] width 44 height 19
type input "2"
type input "3600"
click at [1527, 284] on button "add" at bounding box center [1545, 296] width 35 height 25
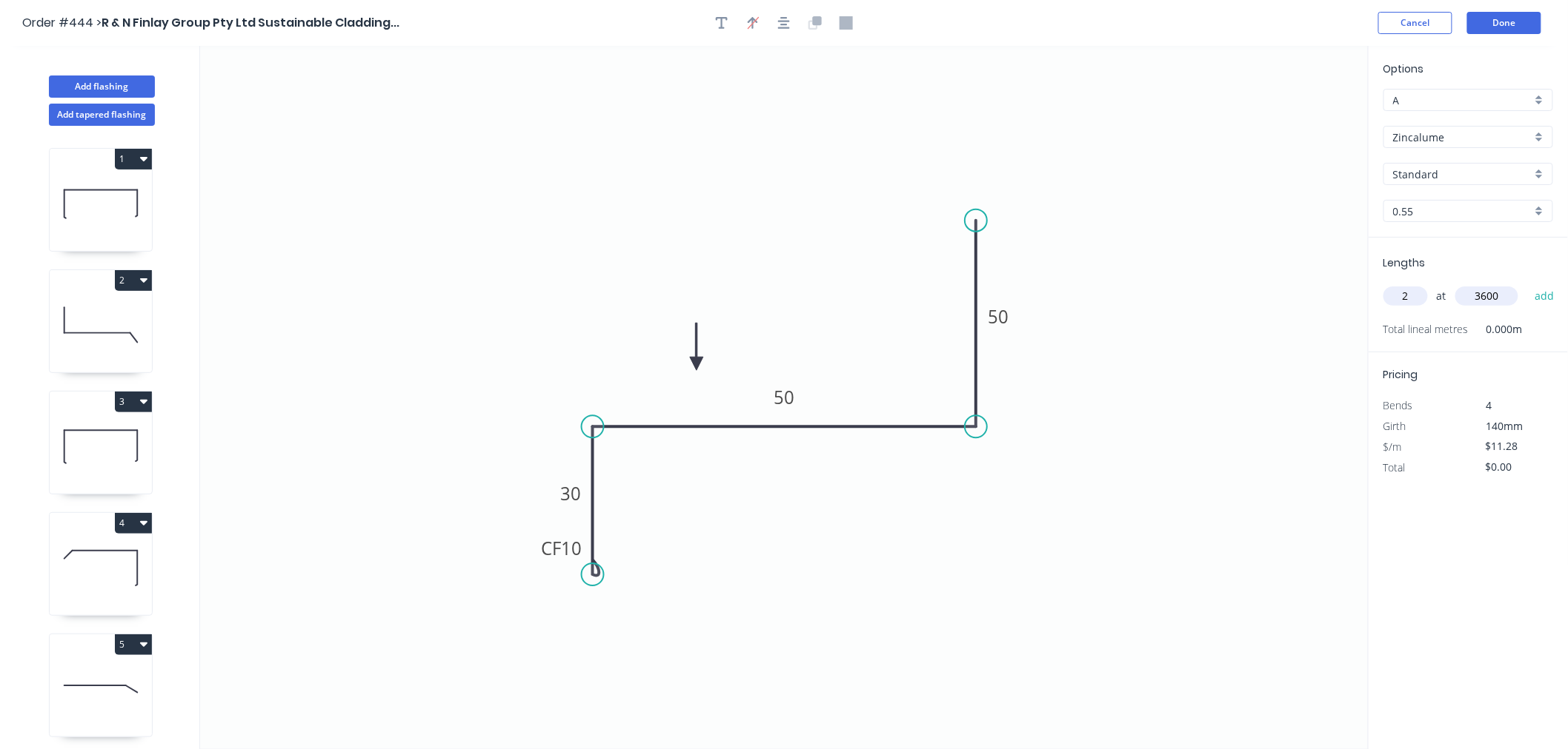
type input "$81.22"
click at [1505, 5] on header "Order #444 > R & N Finlay Group Pty Ltd Sustainable Cladding... Cancel Done" at bounding box center [784, 23] width 1568 height 46
click at [1505, 20] on button "Done" at bounding box center [1504, 23] width 74 height 22
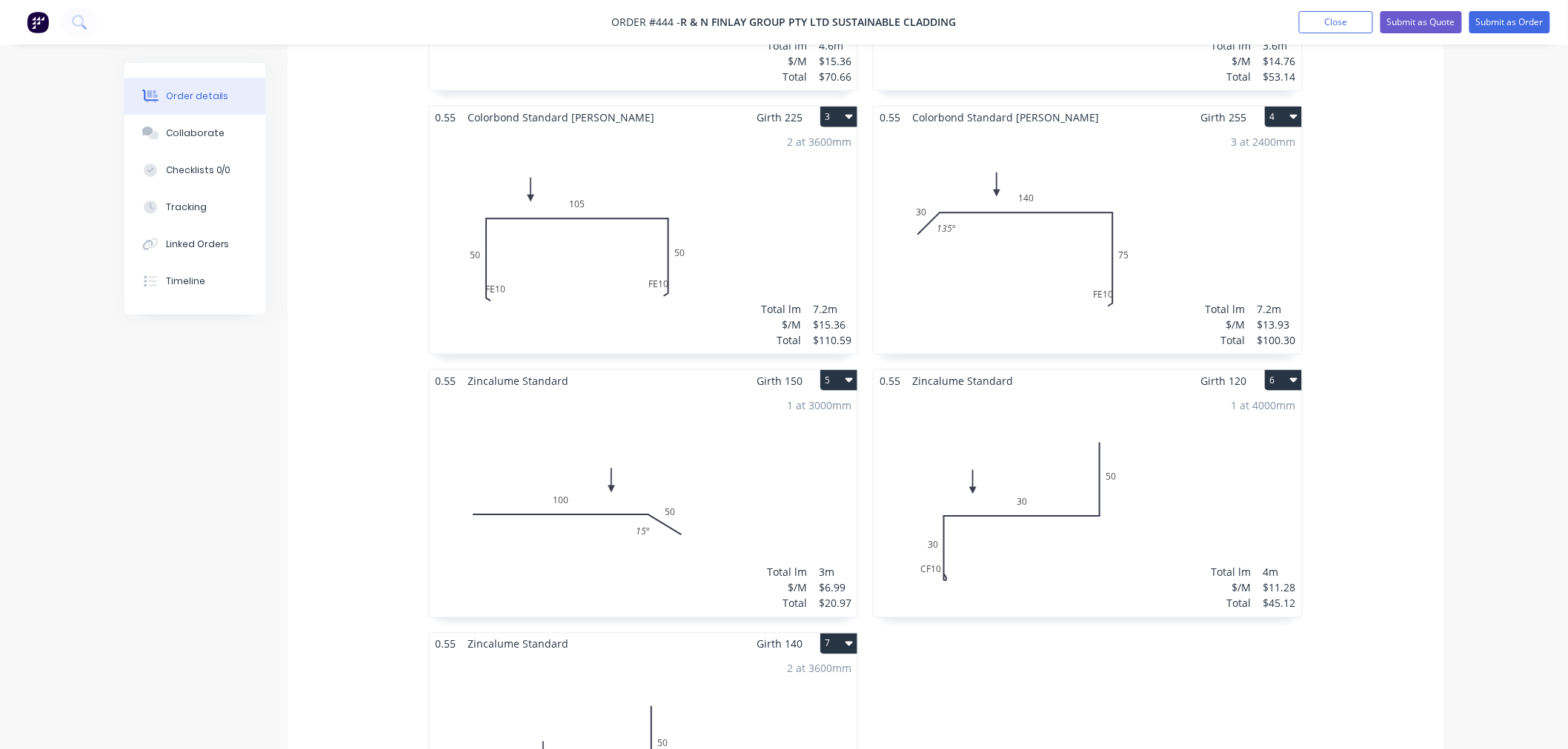
scroll to position [657, 0]
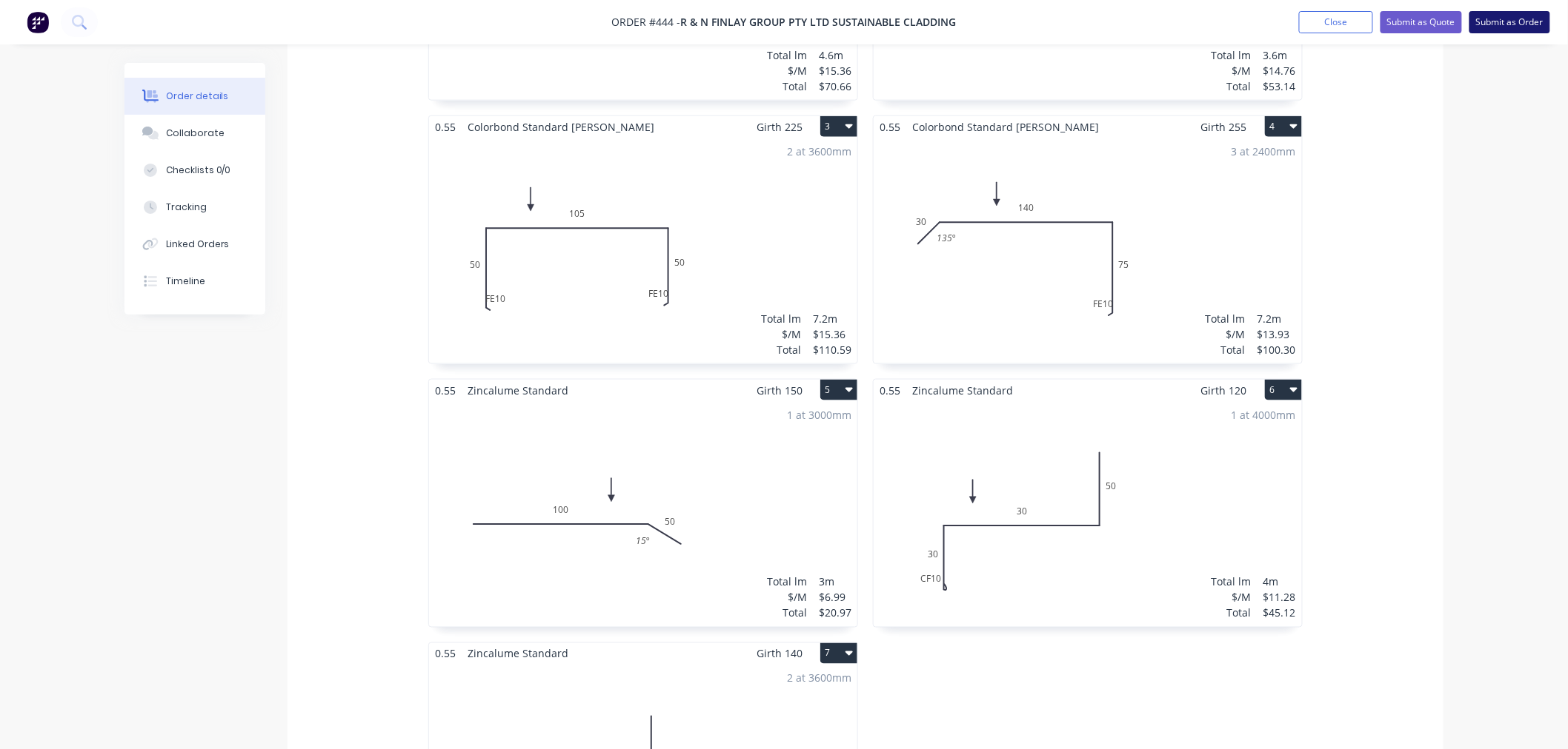
click at [1513, 27] on button "Submit as Order" at bounding box center [1509, 22] width 80 height 22
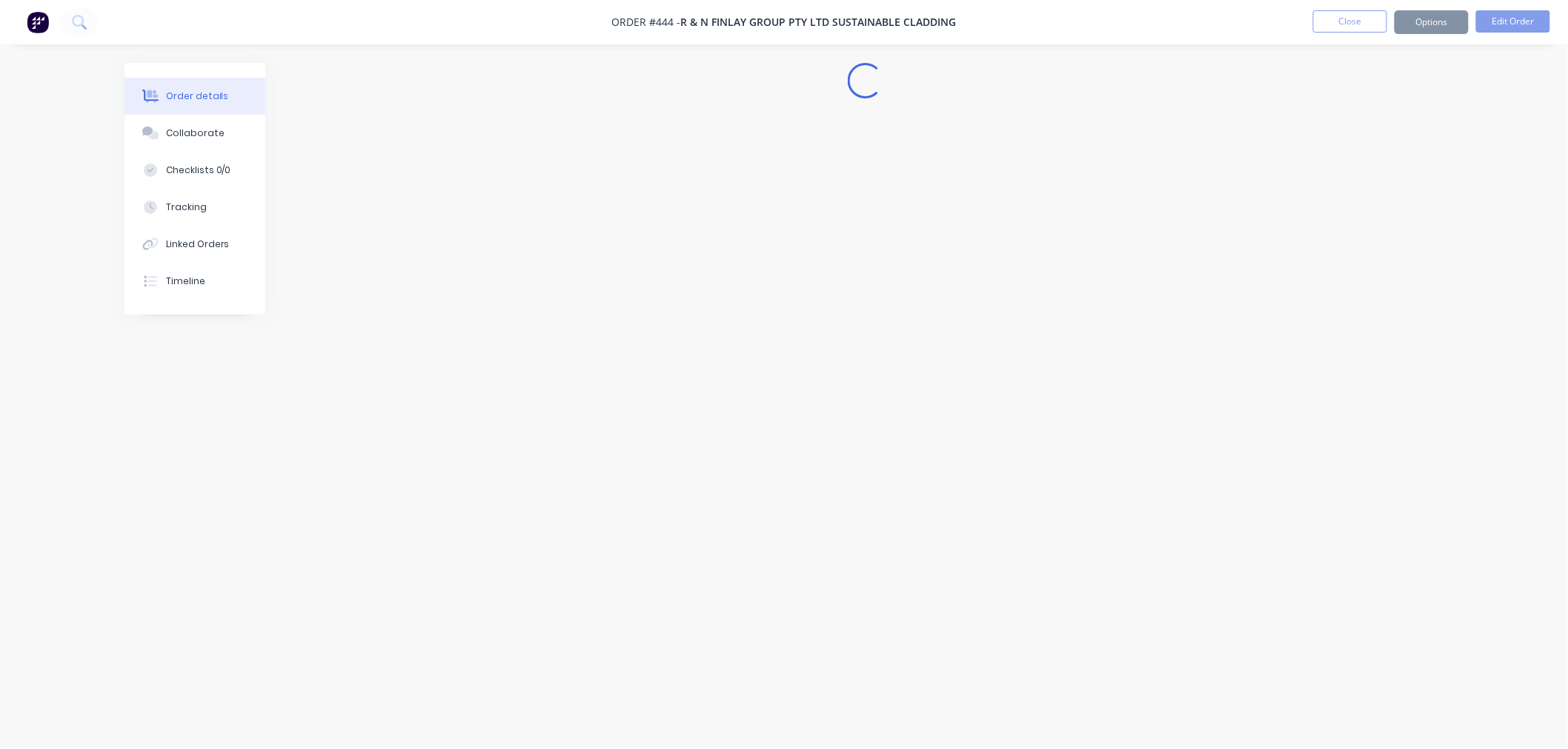
scroll to position [0, 0]
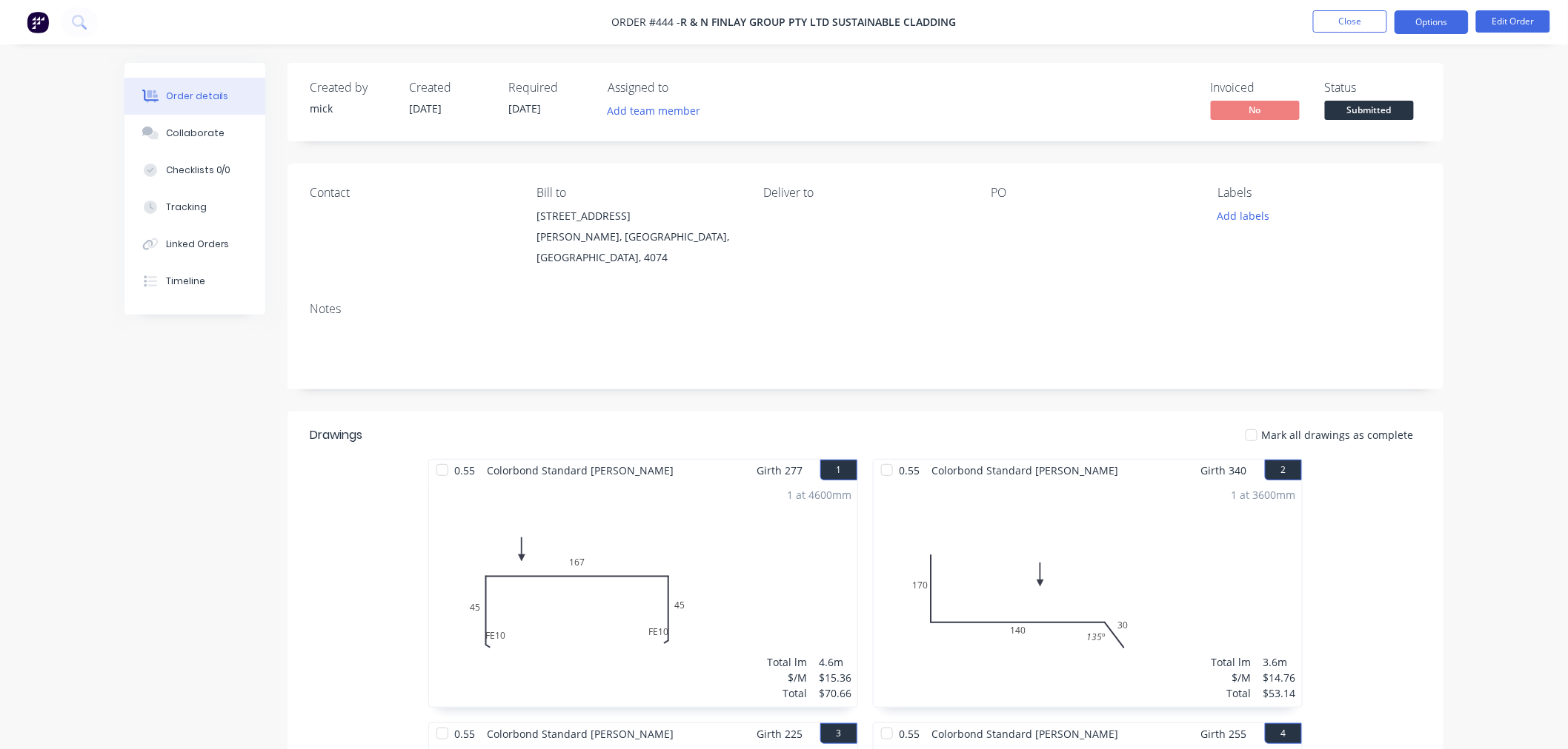
click at [1440, 28] on button "Options" at bounding box center [1431, 22] width 74 height 24
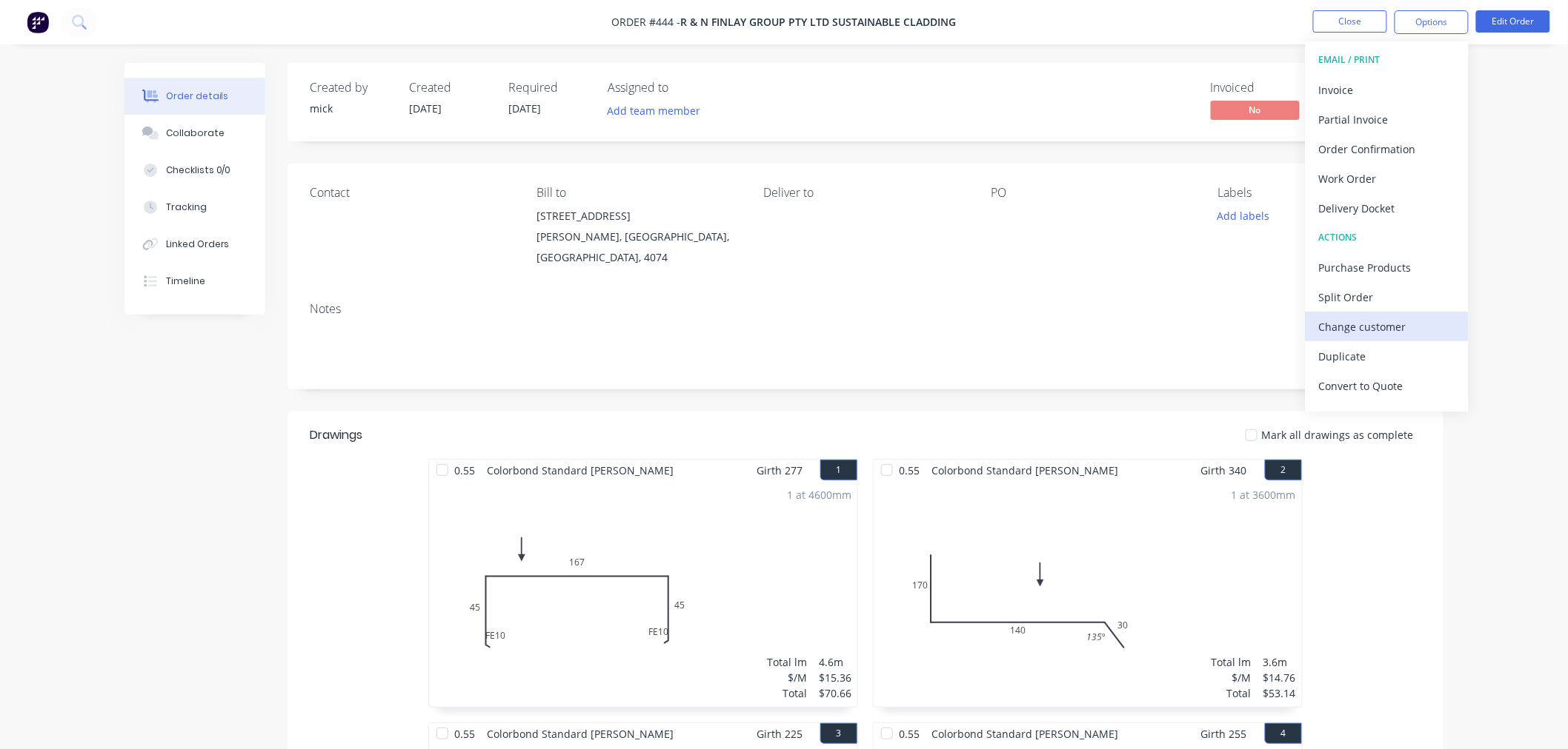
click at [1376, 324] on div "Change customer" at bounding box center [1387, 326] width 136 height 21
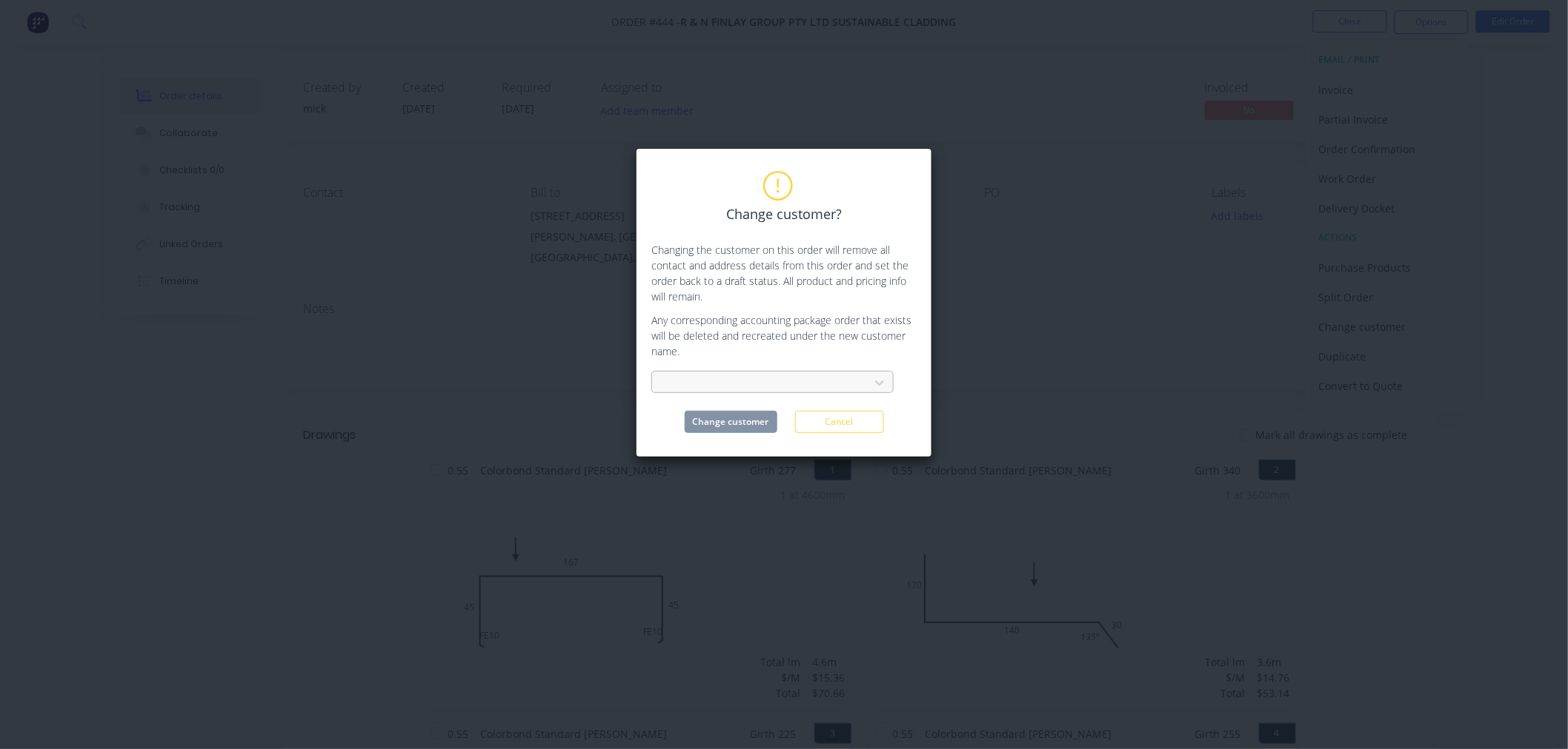
click at [743, 384] on div at bounding box center [763, 383] width 198 height 18
type input "kos"
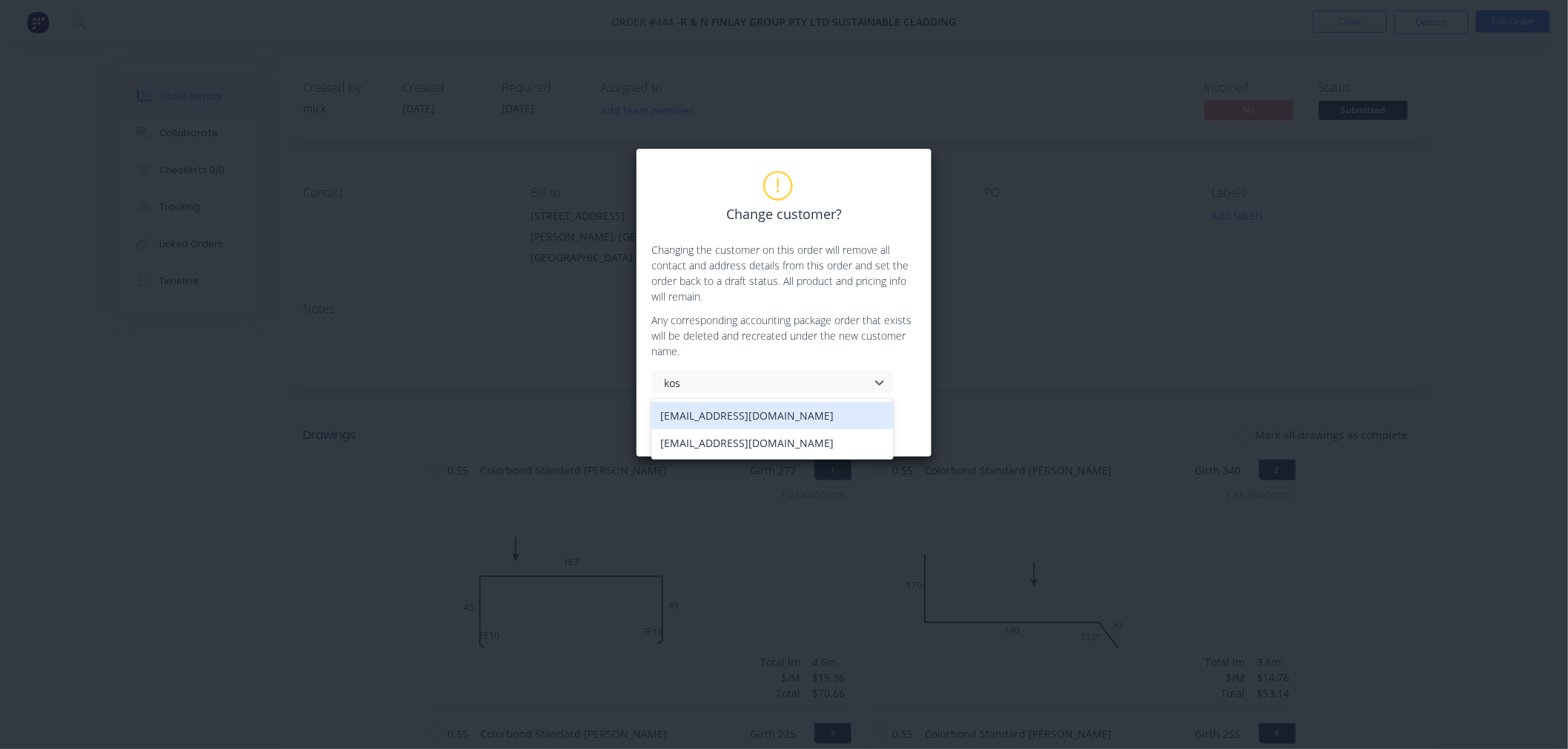
click at [747, 412] on div "[EMAIL_ADDRESS][DOMAIN_NAME]" at bounding box center [772, 416] width 242 height 28
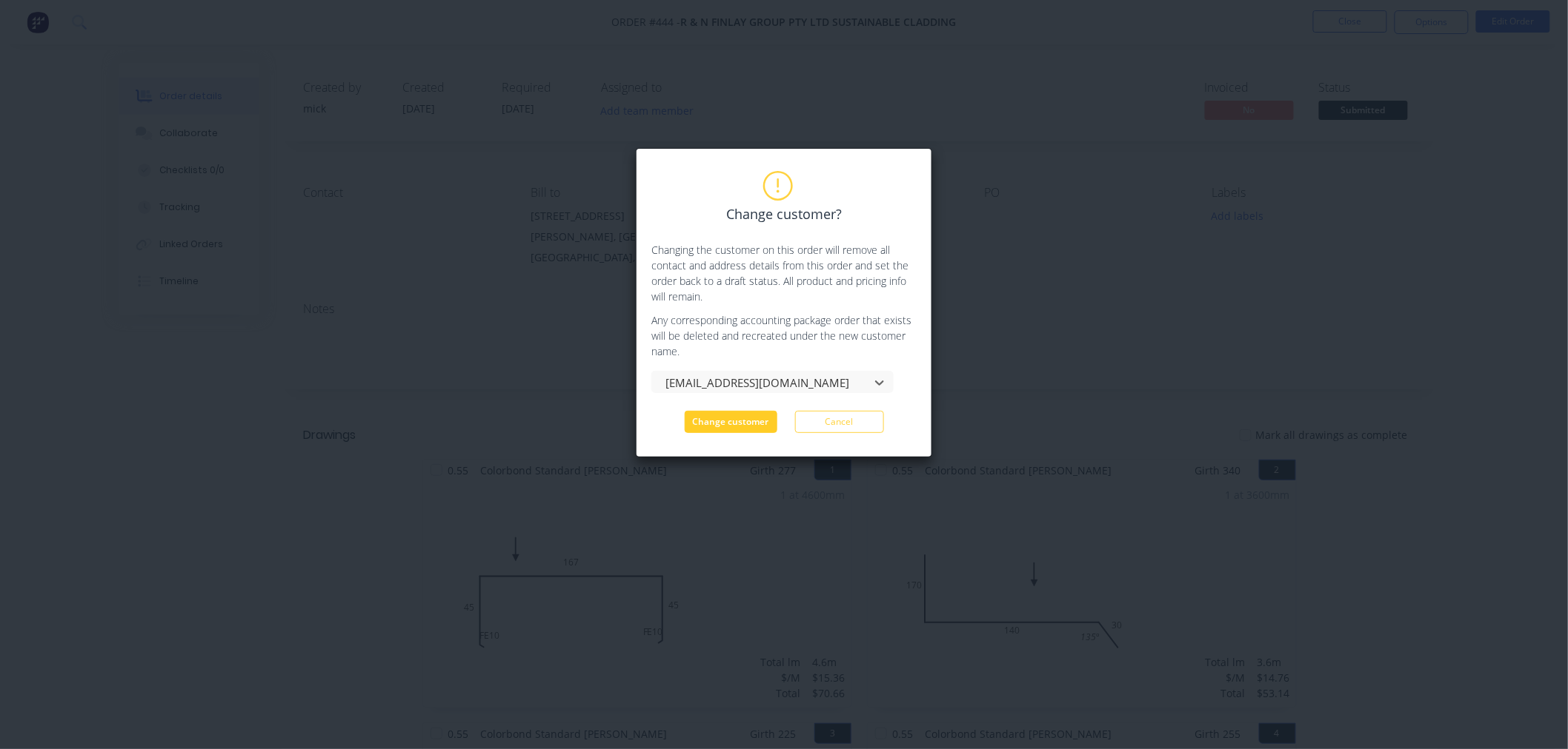
click at [751, 424] on button "Change customer" at bounding box center [731, 422] width 93 height 22
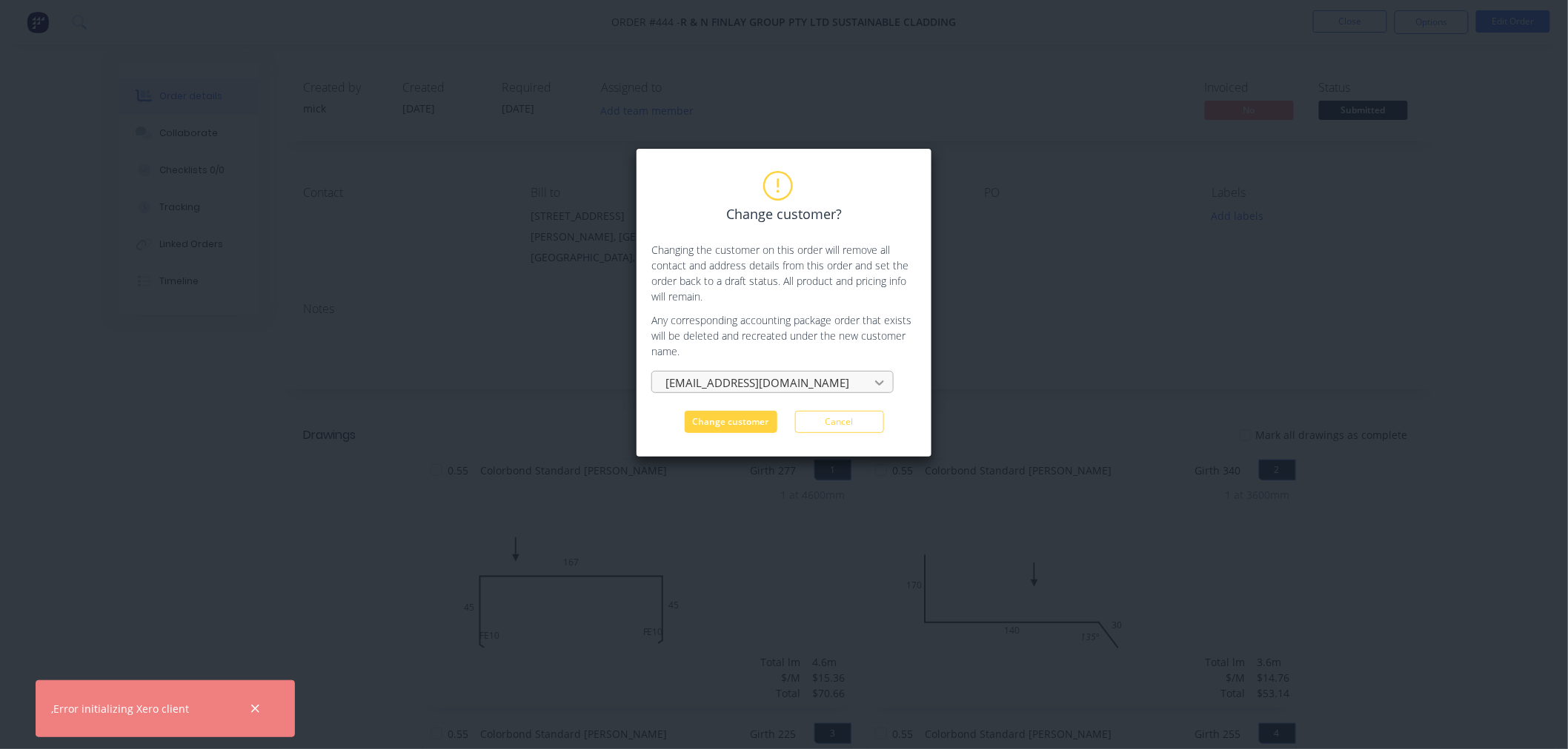
click at [876, 387] on icon at bounding box center [880, 383] width 15 height 15
drag, startPoint x: 827, startPoint y: 381, endPoint x: 764, endPoint y: 366, distance: 64.8
click at [769, 367] on div "[EMAIL_ADDRESS][DOMAIN_NAME]" at bounding box center [772, 380] width 242 height 26
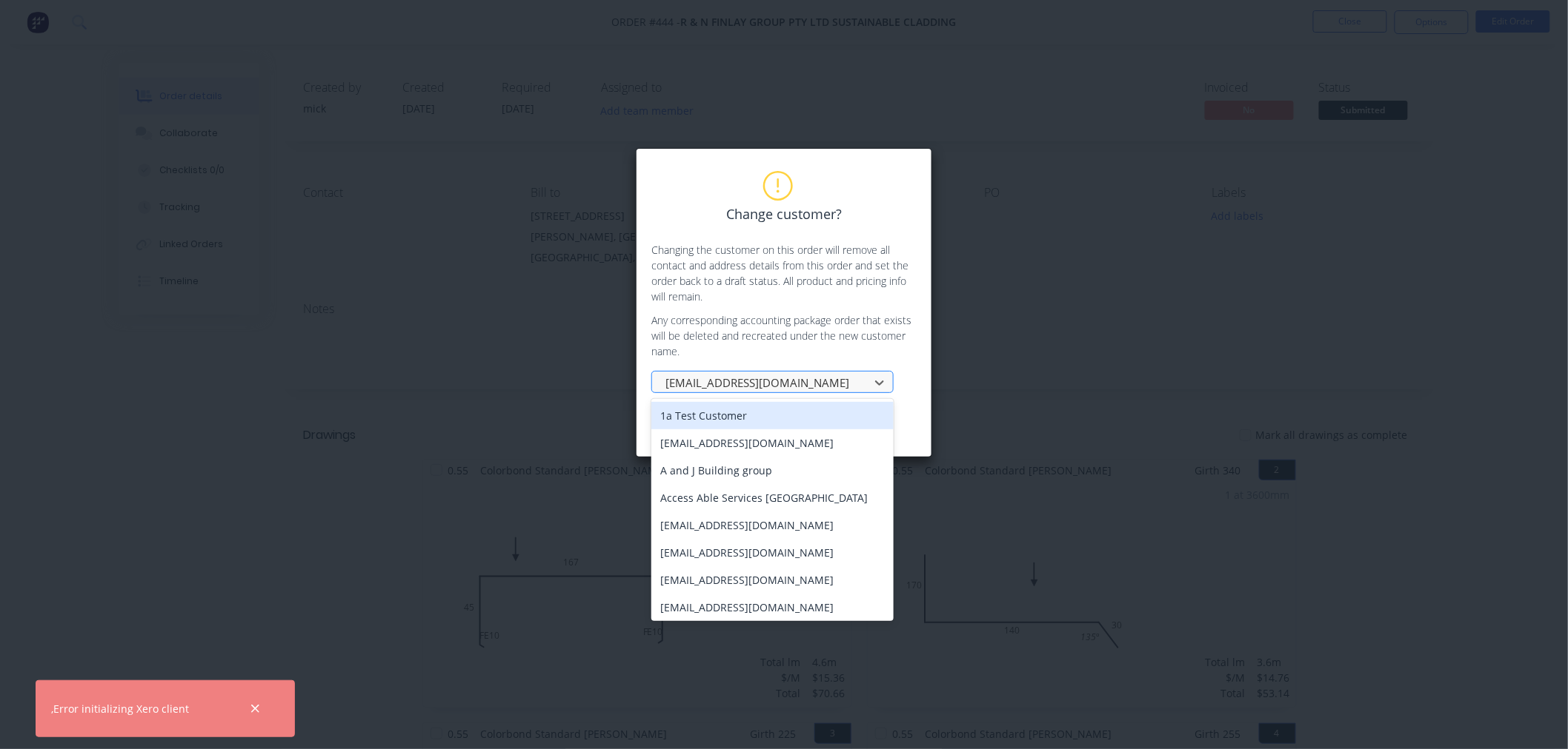
drag, startPoint x: 798, startPoint y: 387, endPoint x: 735, endPoint y: 376, distance: 64.0
click at [735, 376] on div at bounding box center [763, 383] width 198 height 18
click at [800, 383] on div at bounding box center [763, 383] width 198 height 18
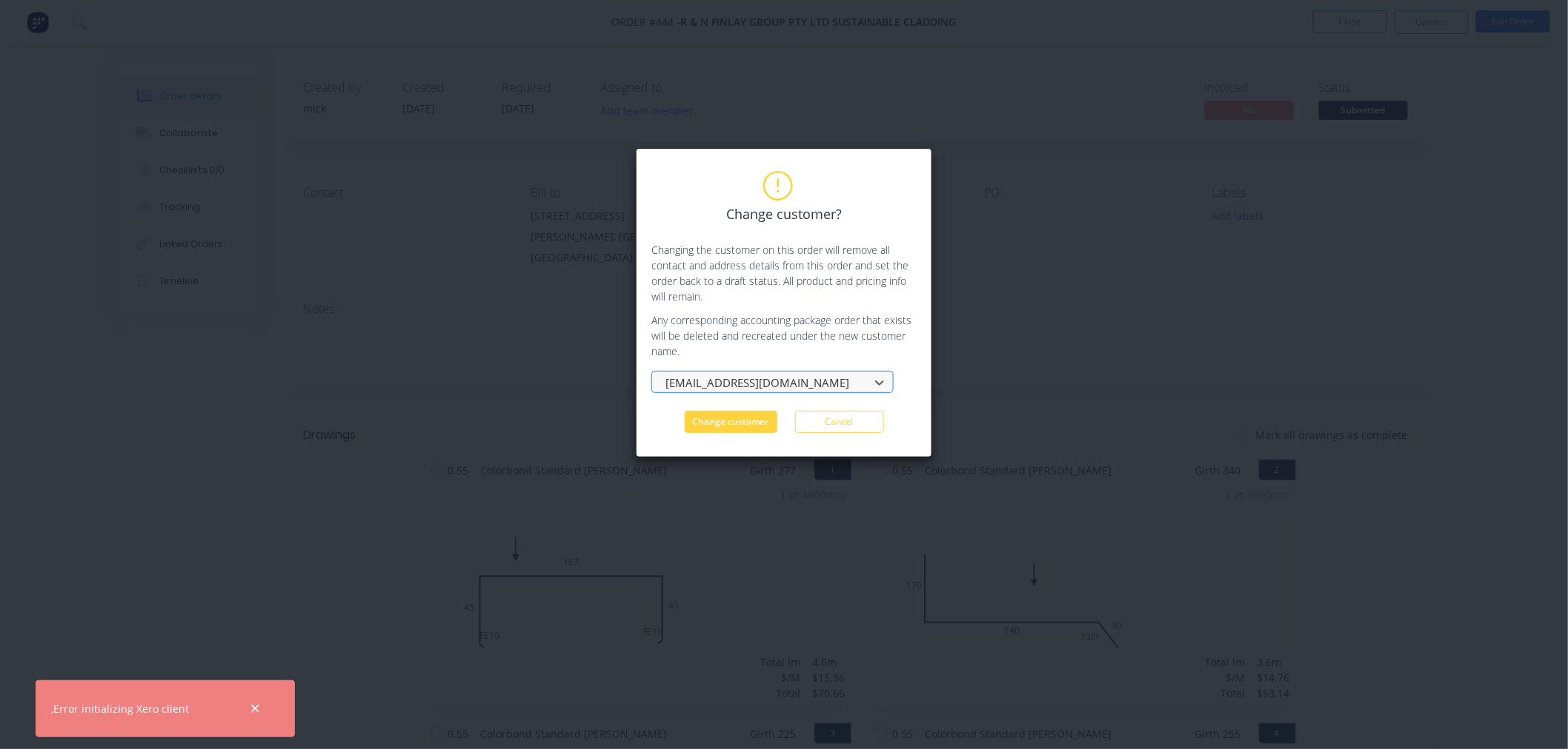
click at [800, 383] on div at bounding box center [763, 383] width 198 height 18
drag, startPoint x: 796, startPoint y: 386, endPoint x: 775, endPoint y: 377, distance: 22.8
click at [775, 377] on div at bounding box center [763, 383] width 198 height 18
drag, startPoint x: 790, startPoint y: 377, endPoint x: 773, endPoint y: 383, distance: 18.0
click at [775, 382] on div at bounding box center [763, 383] width 198 height 18
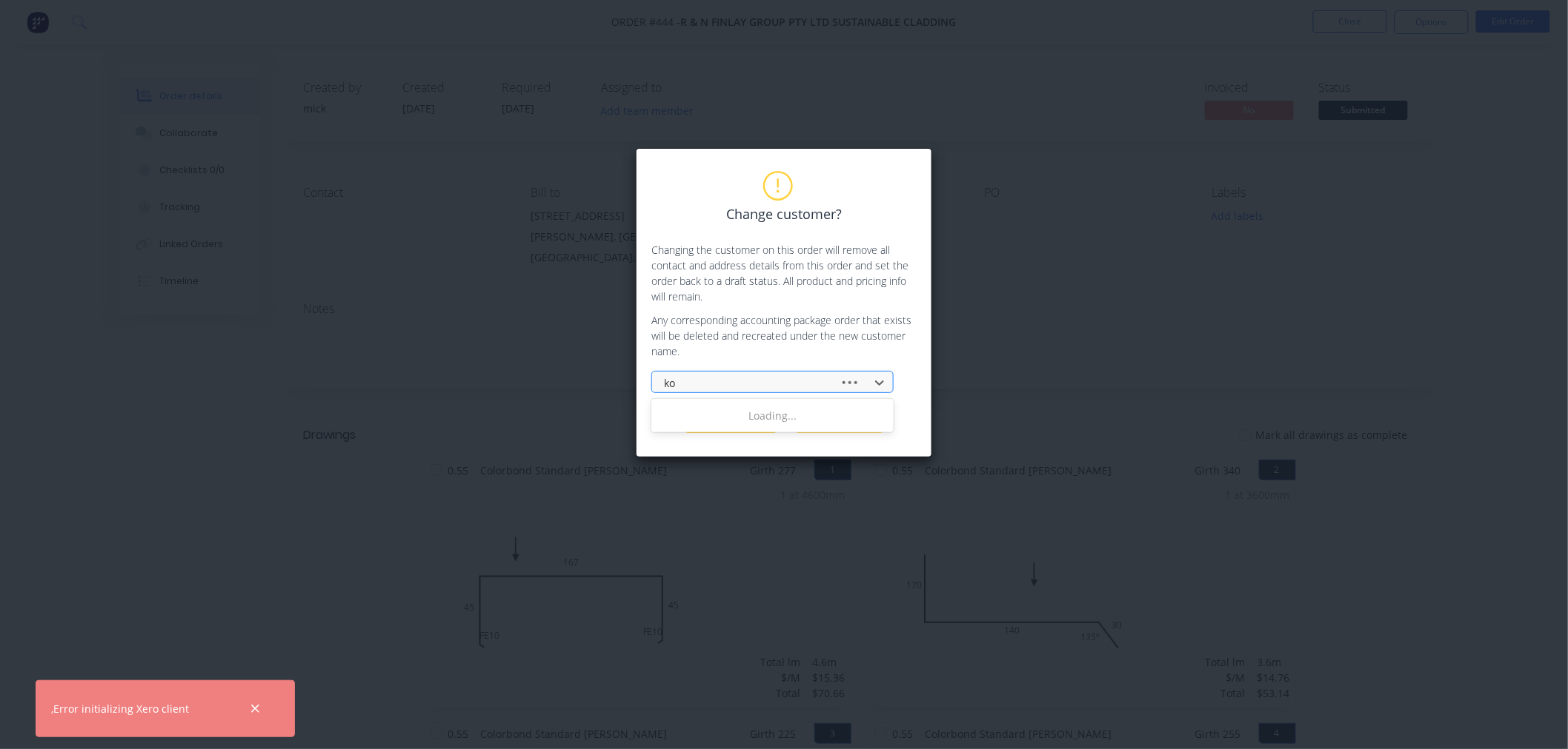
type input "kos"
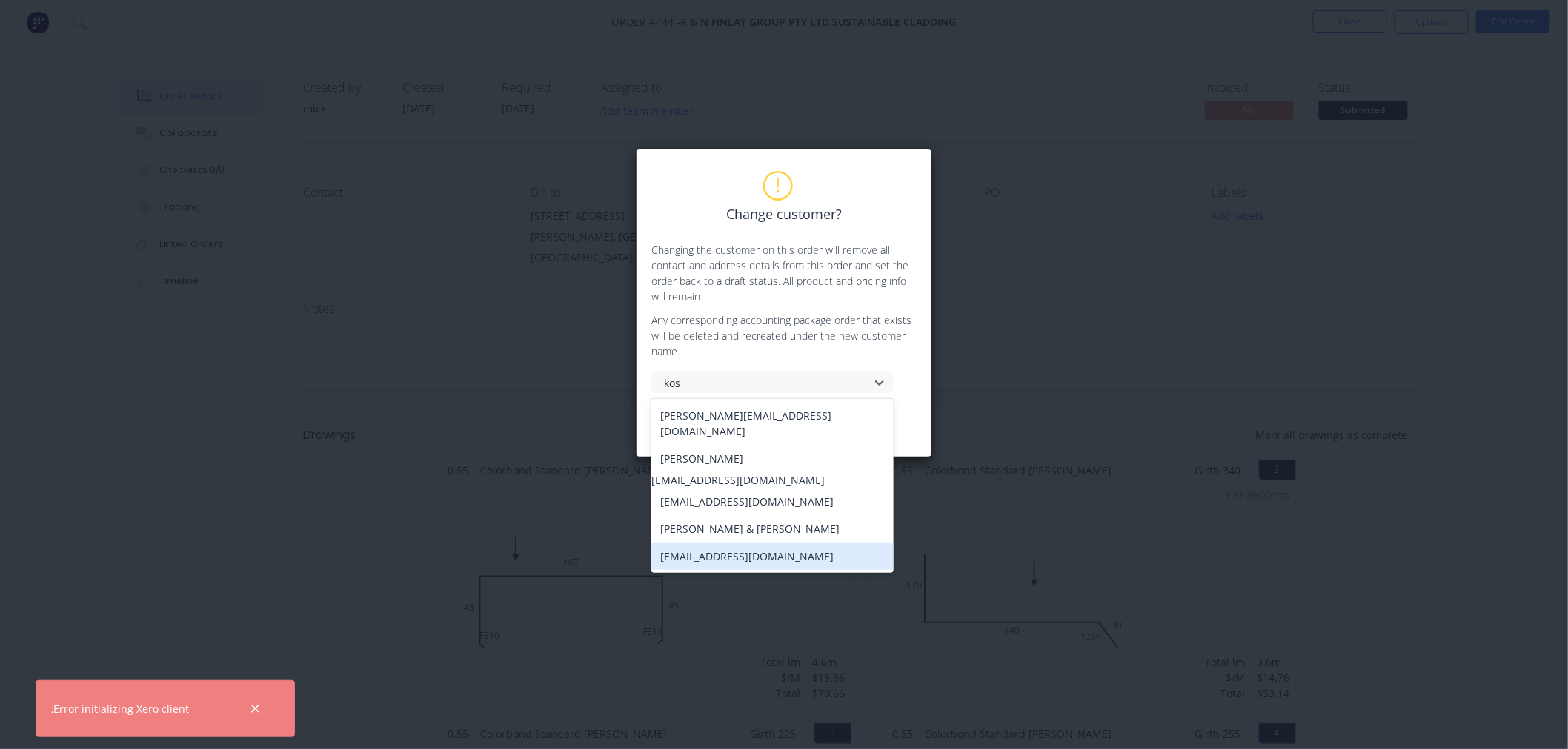
click at [707, 554] on div "[EMAIL_ADDRESS][DOMAIN_NAME]" at bounding box center [772, 557] width 242 height 28
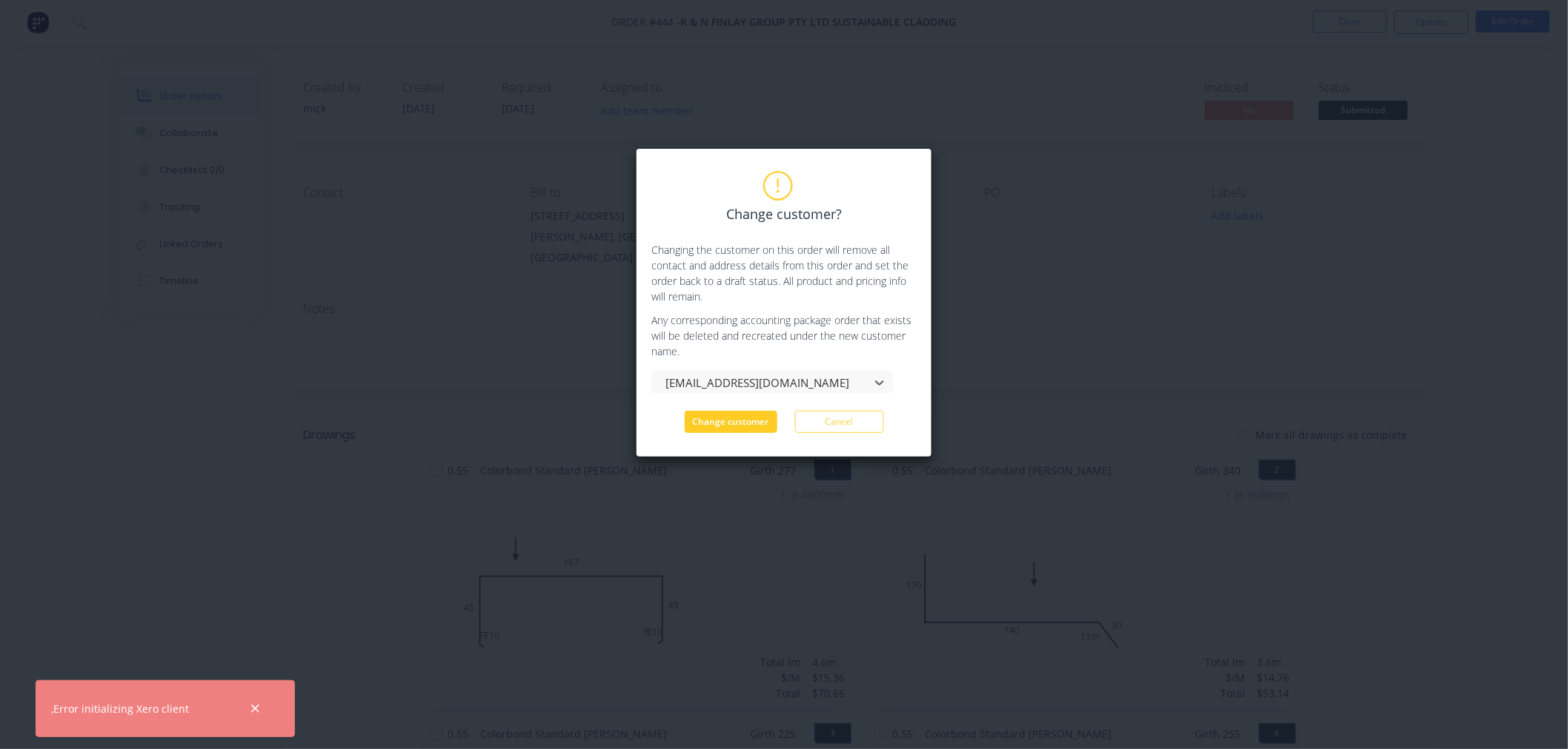
click at [763, 426] on button "Change customer" at bounding box center [731, 422] width 93 height 22
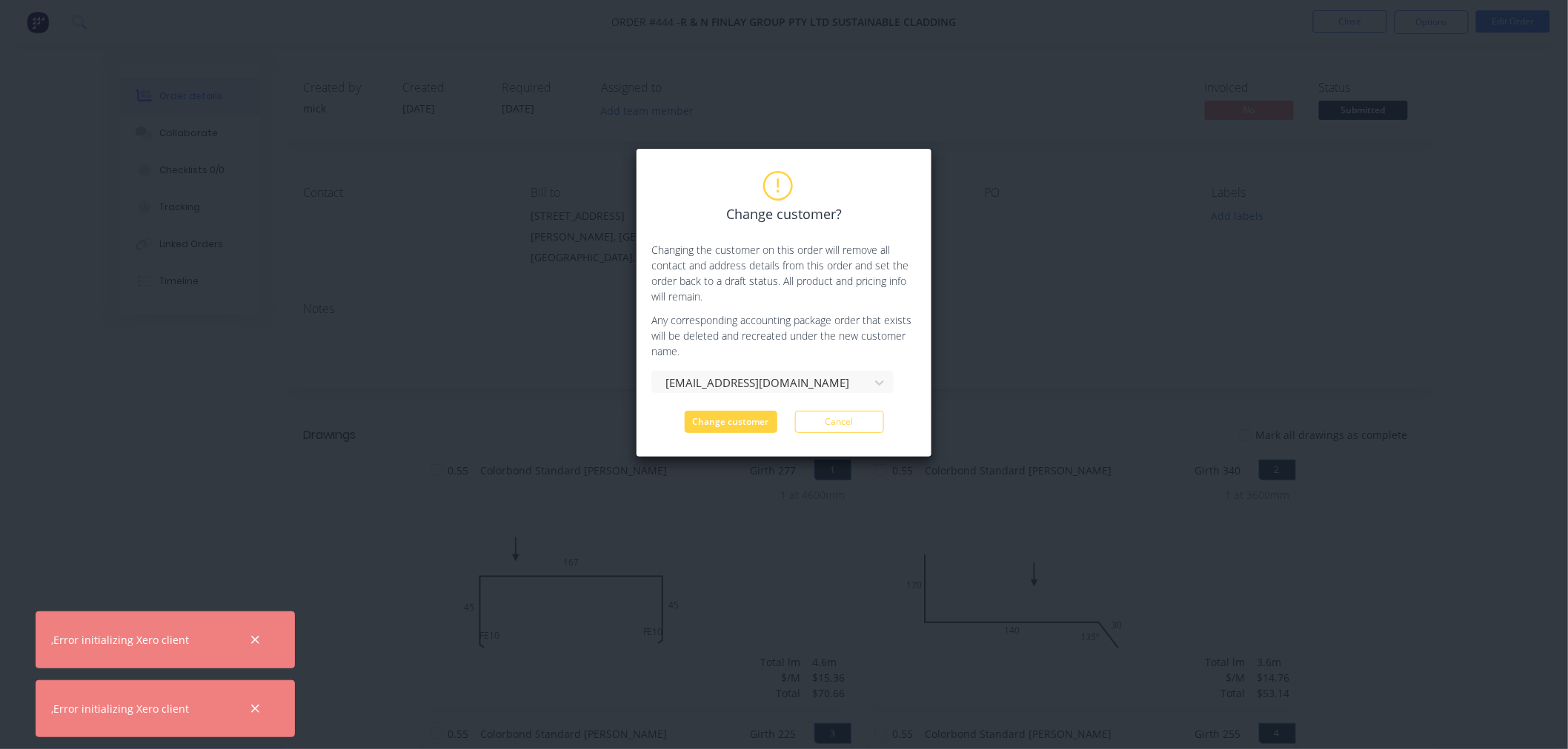
click at [858, 437] on div "Change customer? Changing the customer on this order will remove all contact an…" at bounding box center [784, 302] width 296 height 310
click at [859, 430] on button "Cancel" at bounding box center [839, 422] width 89 height 22
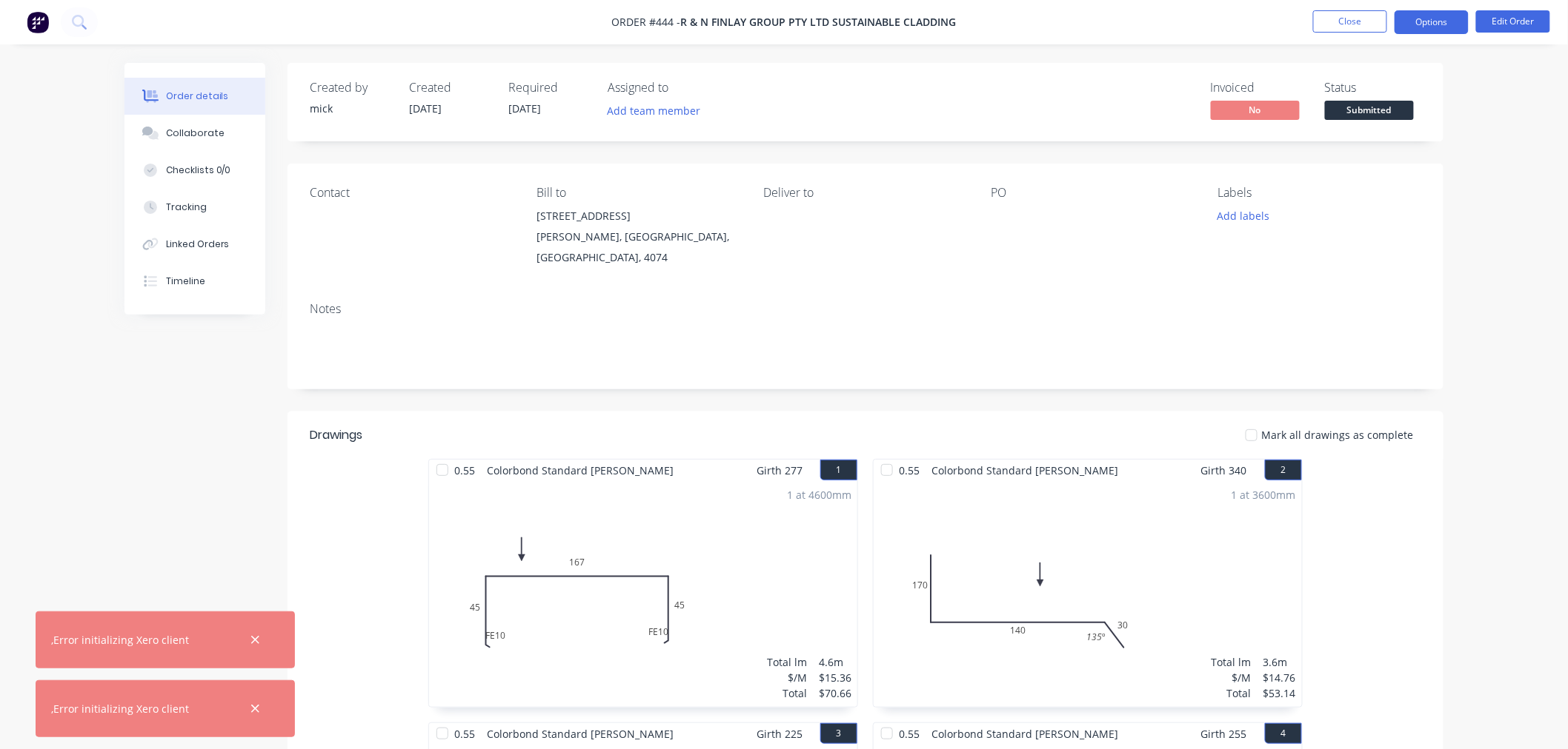
click at [1434, 19] on button "Options" at bounding box center [1431, 22] width 74 height 24
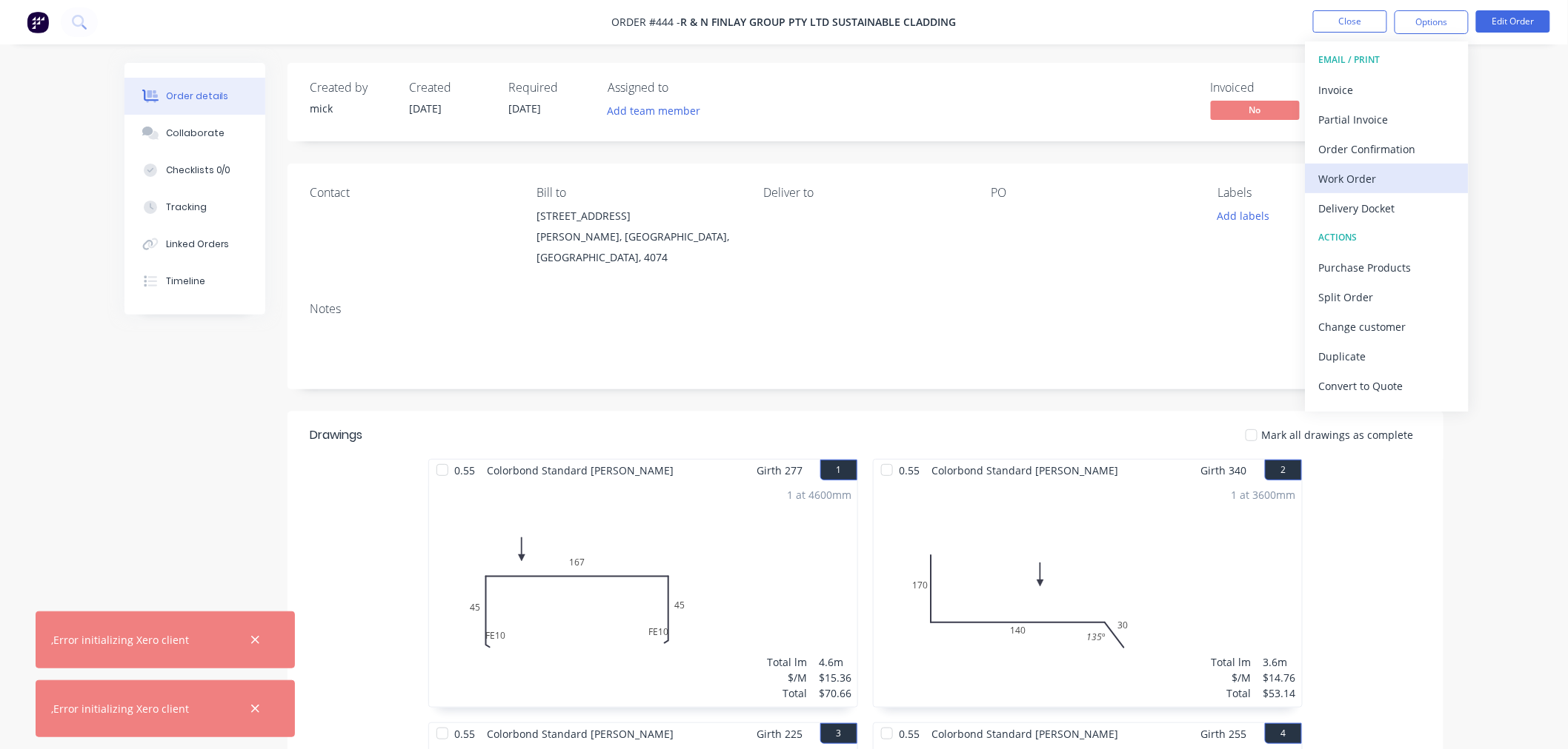
click at [1380, 190] on button "Work Order" at bounding box center [1387, 178] width 163 height 30
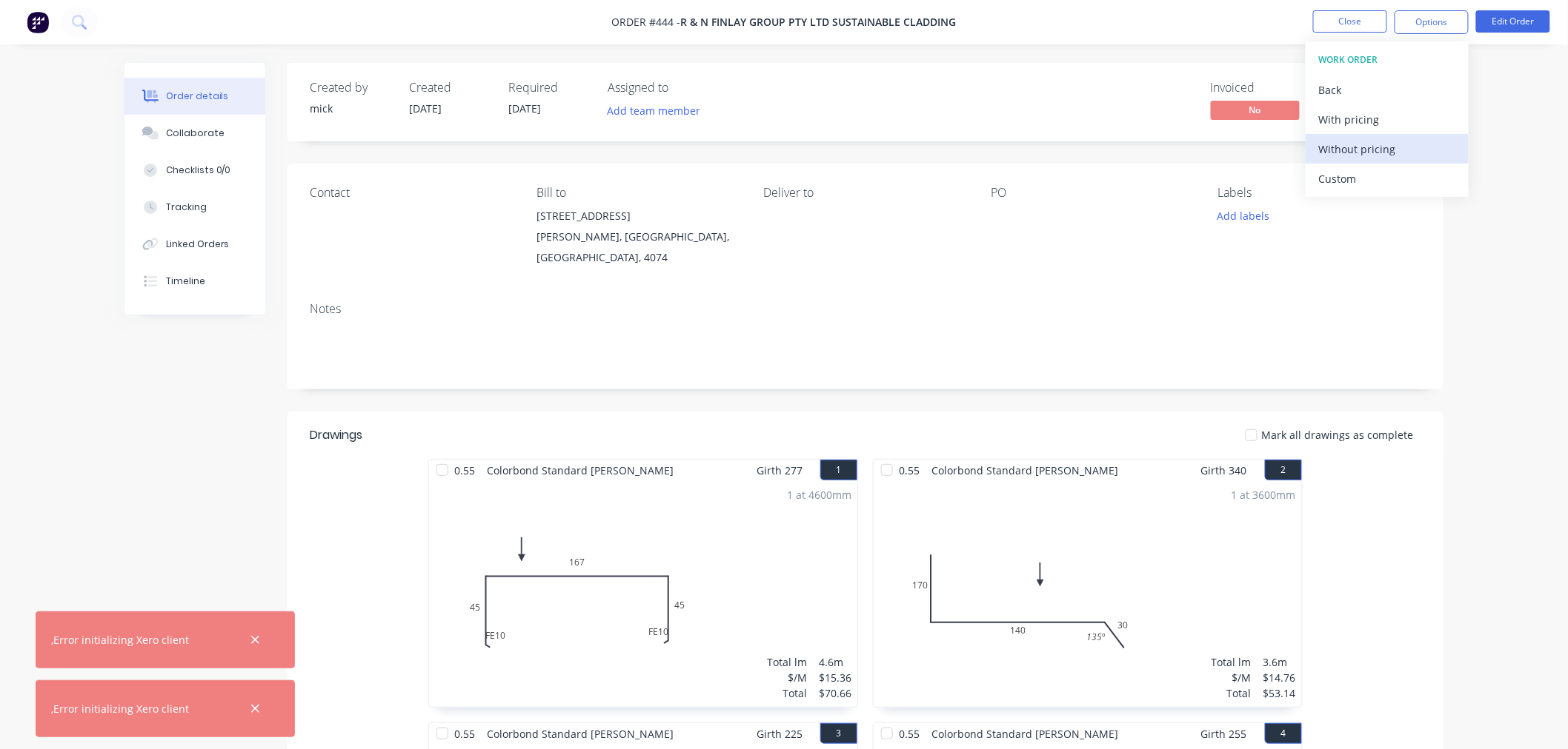
click at [1381, 145] on div "Without pricing" at bounding box center [1387, 149] width 136 height 21
click at [47, 17] on img at bounding box center [38, 22] width 22 height 22
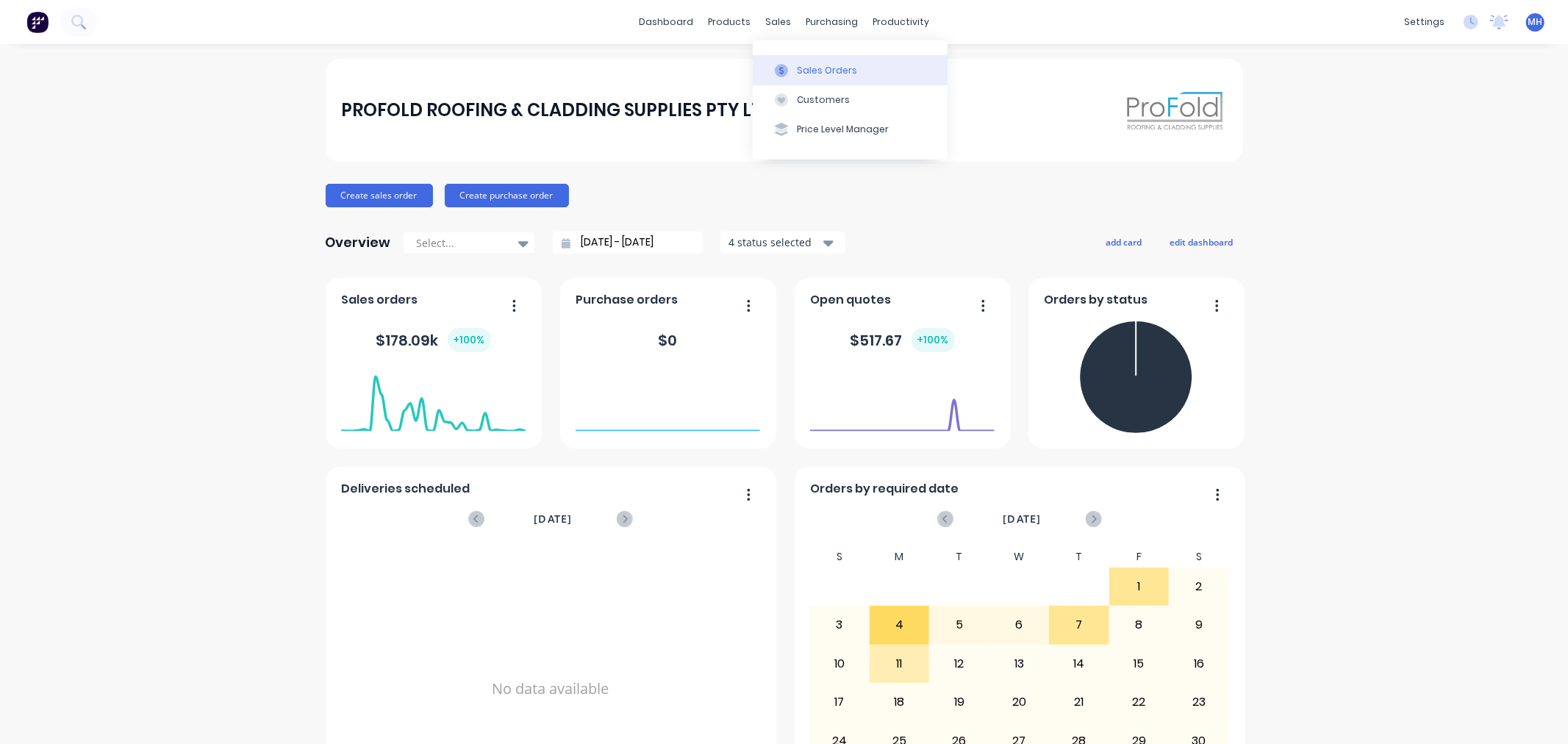
click at [776, 72] on icon at bounding box center [781, 71] width 13 height 13
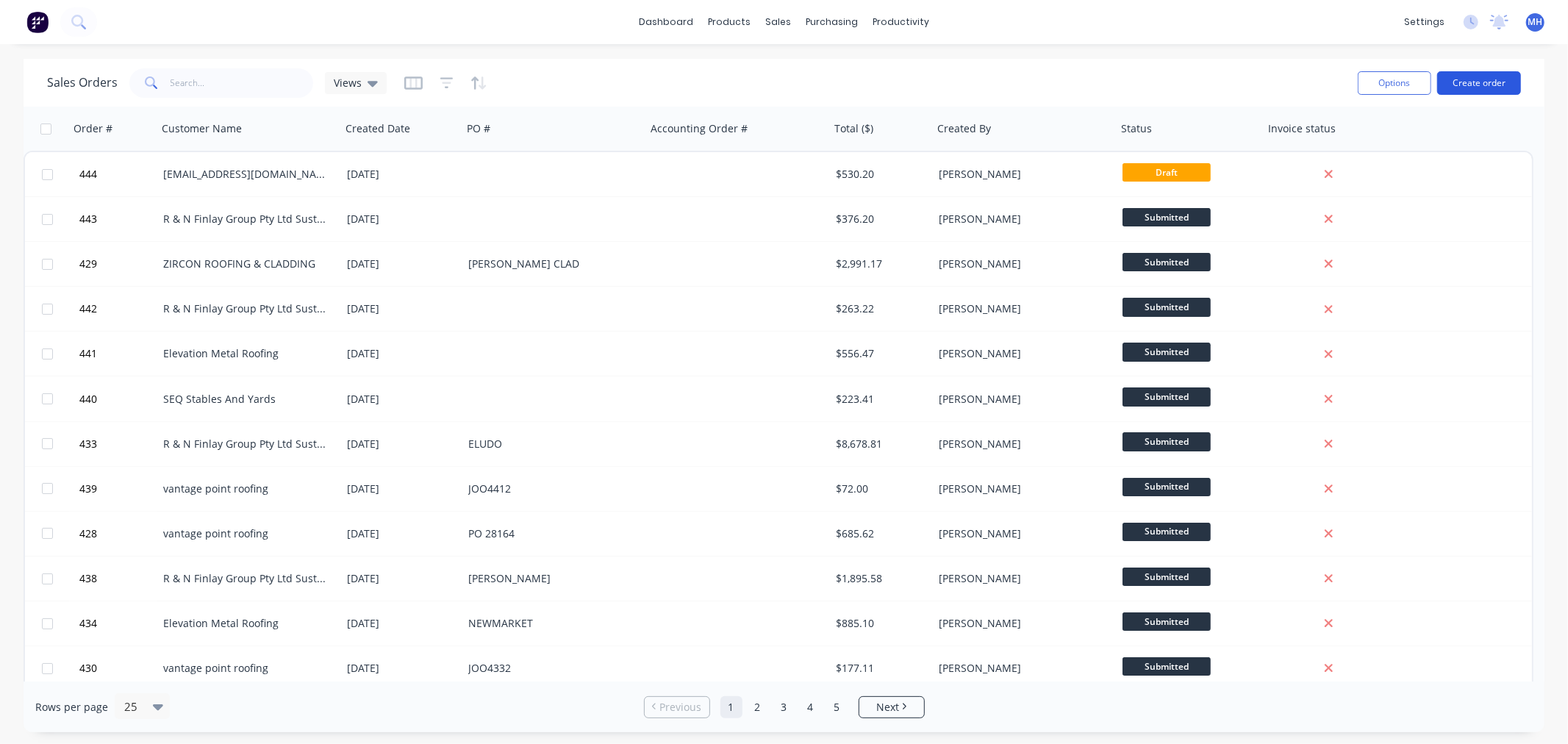
click at [1501, 85] on button "Create order" at bounding box center [1479, 84] width 84 height 24
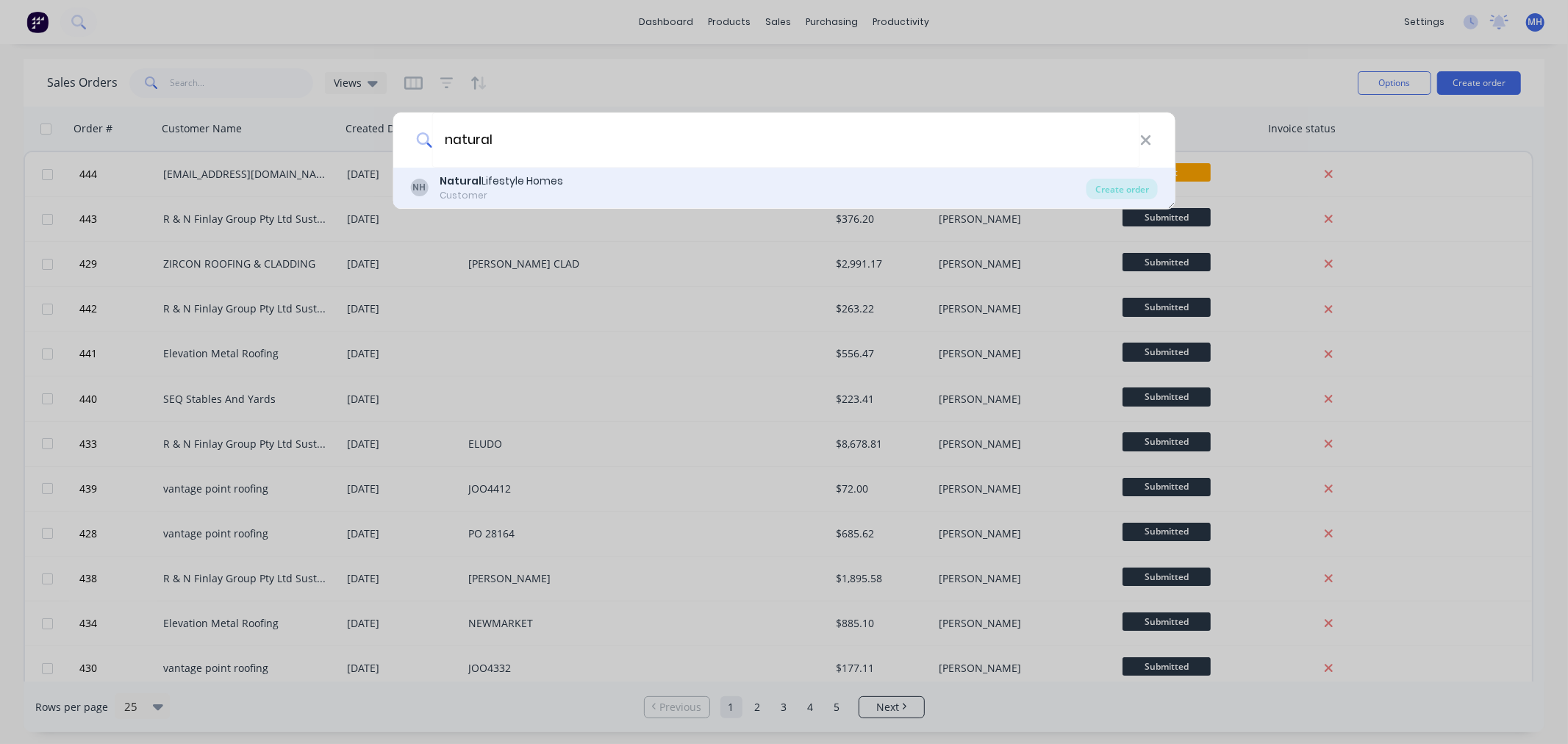
type input "natural"
click at [532, 186] on div "Natural Lifestyle Homes" at bounding box center [501, 181] width 124 height 16
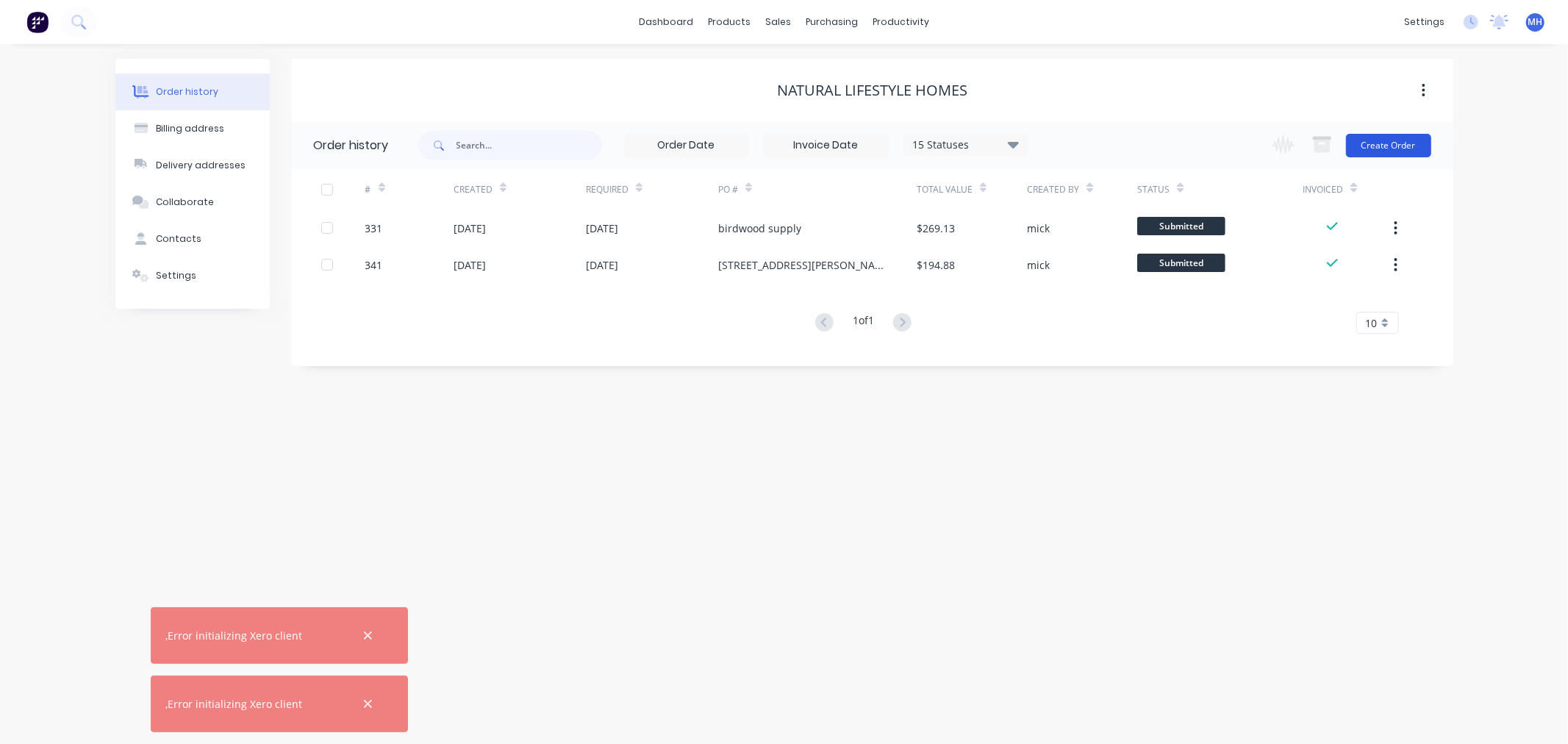
click at [1394, 138] on button "Create Order" at bounding box center [1388, 146] width 85 height 24
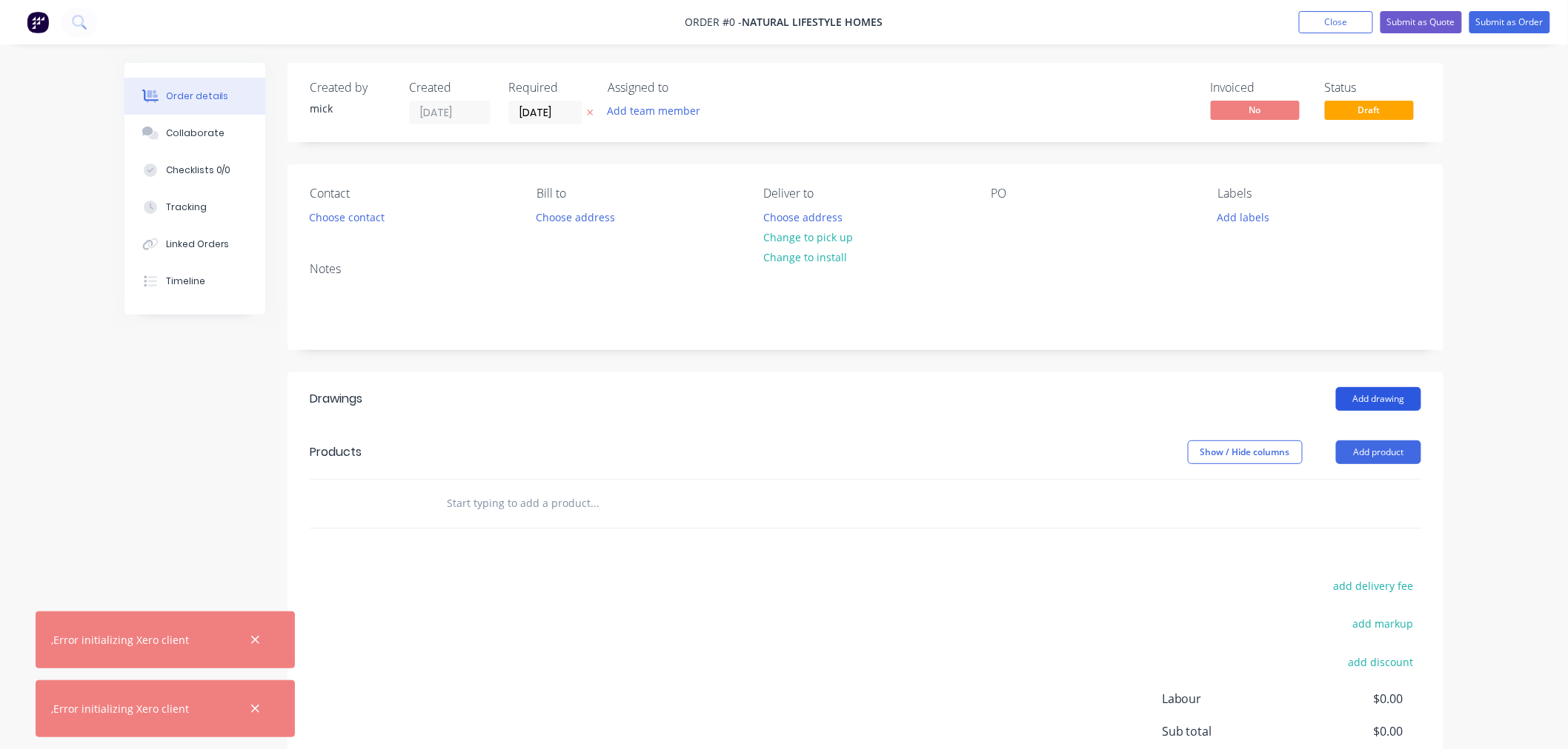
click at [1356, 399] on button "Add drawing" at bounding box center [1378, 399] width 85 height 24
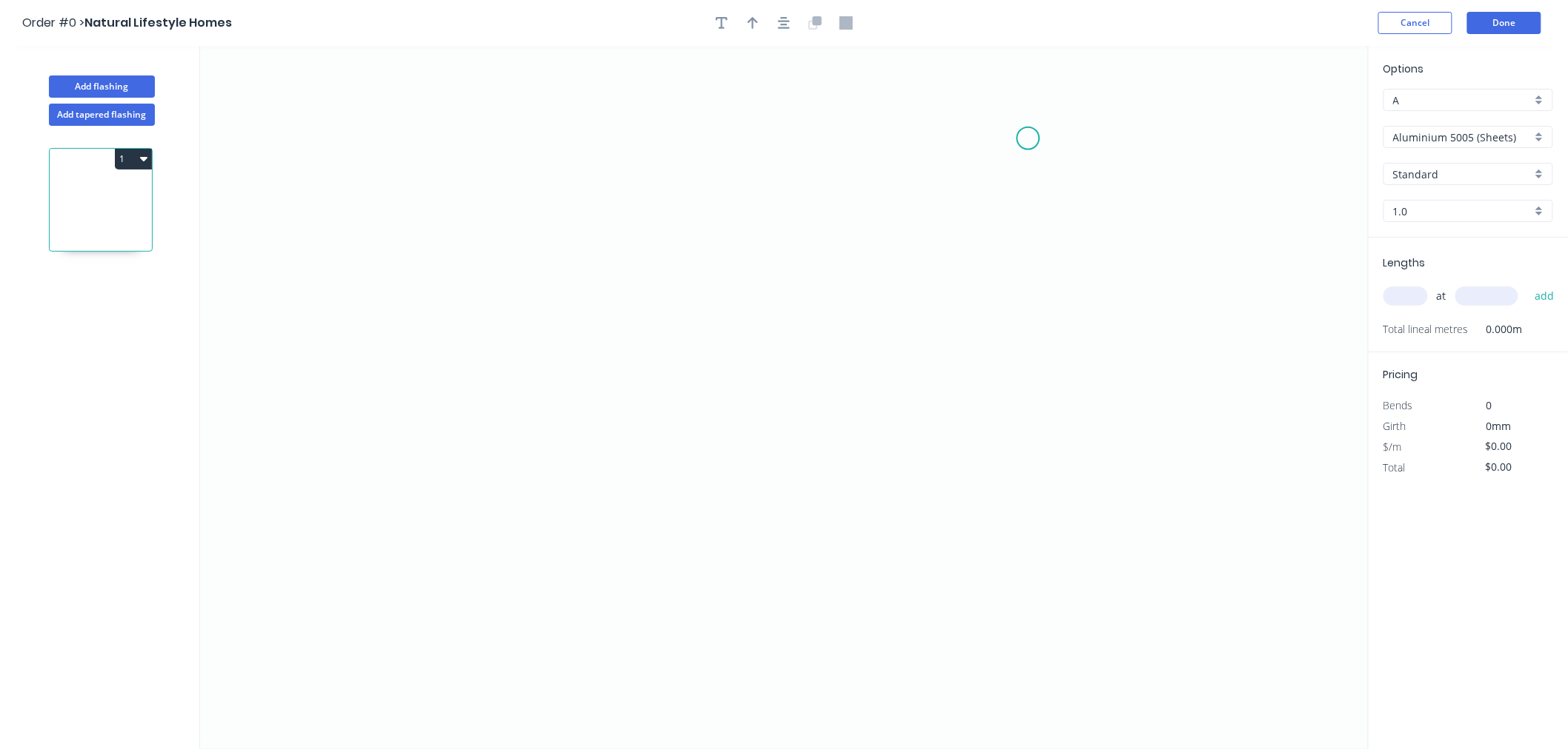
click at [1029, 139] on icon "0" at bounding box center [784, 398] width 1168 height 704
click at [1015, 461] on icon "0" at bounding box center [784, 398] width 1168 height 704
click at [759, 454] on icon "0 ?" at bounding box center [784, 398] width 1168 height 704
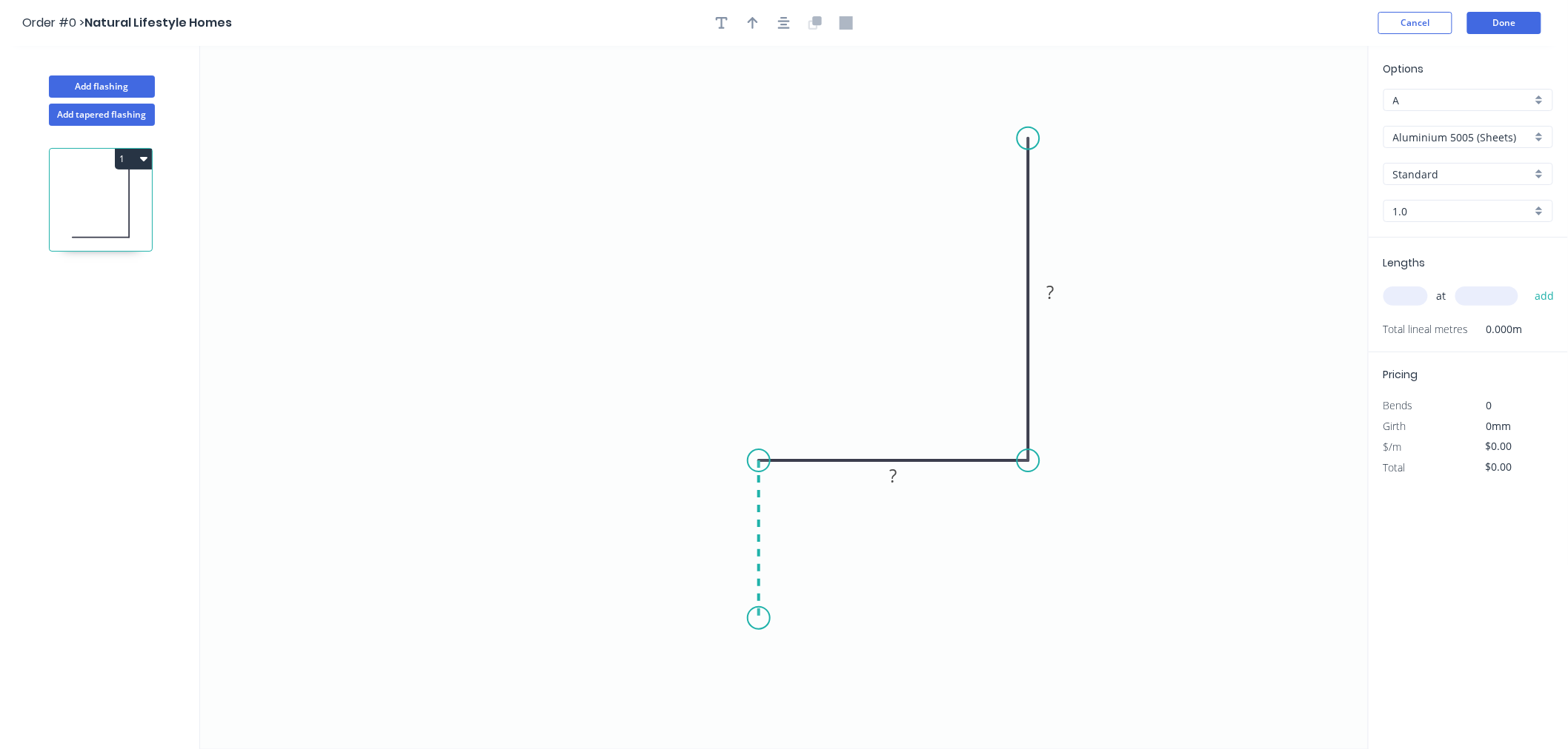
click at [749, 620] on icon "0 ? ?" at bounding box center [784, 398] width 1168 height 704
click at [788, 643] on div "Crush & Fold" at bounding box center [830, 647] width 149 height 31
click at [788, 24] on icon "button" at bounding box center [784, 23] width 12 height 13
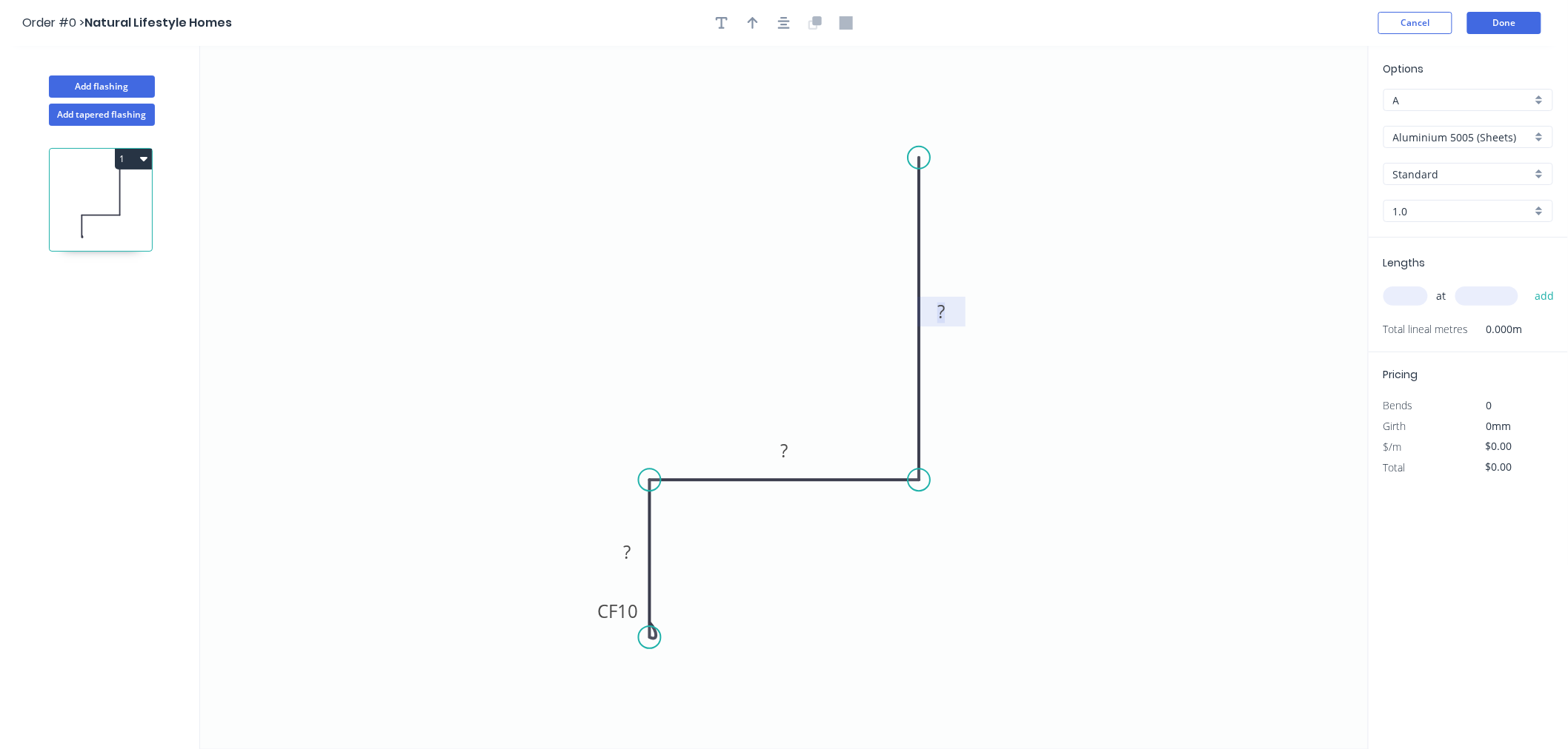
click at [946, 309] on rect at bounding box center [941, 313] width 30 height 20
click at [1044, 313] on icon "0 CF 10 20 30 80" at bounding box center [784, 398] width 1168 height 704
click at [780, 20] on icon "button" at bounding box center [784, 22] width 12 height 12
click at [751, 18] on icon "button" at bounding box center [752, 22] width 10 height 12
drag, startPoint x: 1293, startPoint y: 113, endPoint x: 712, endPoint y: 352, distance: 628.2
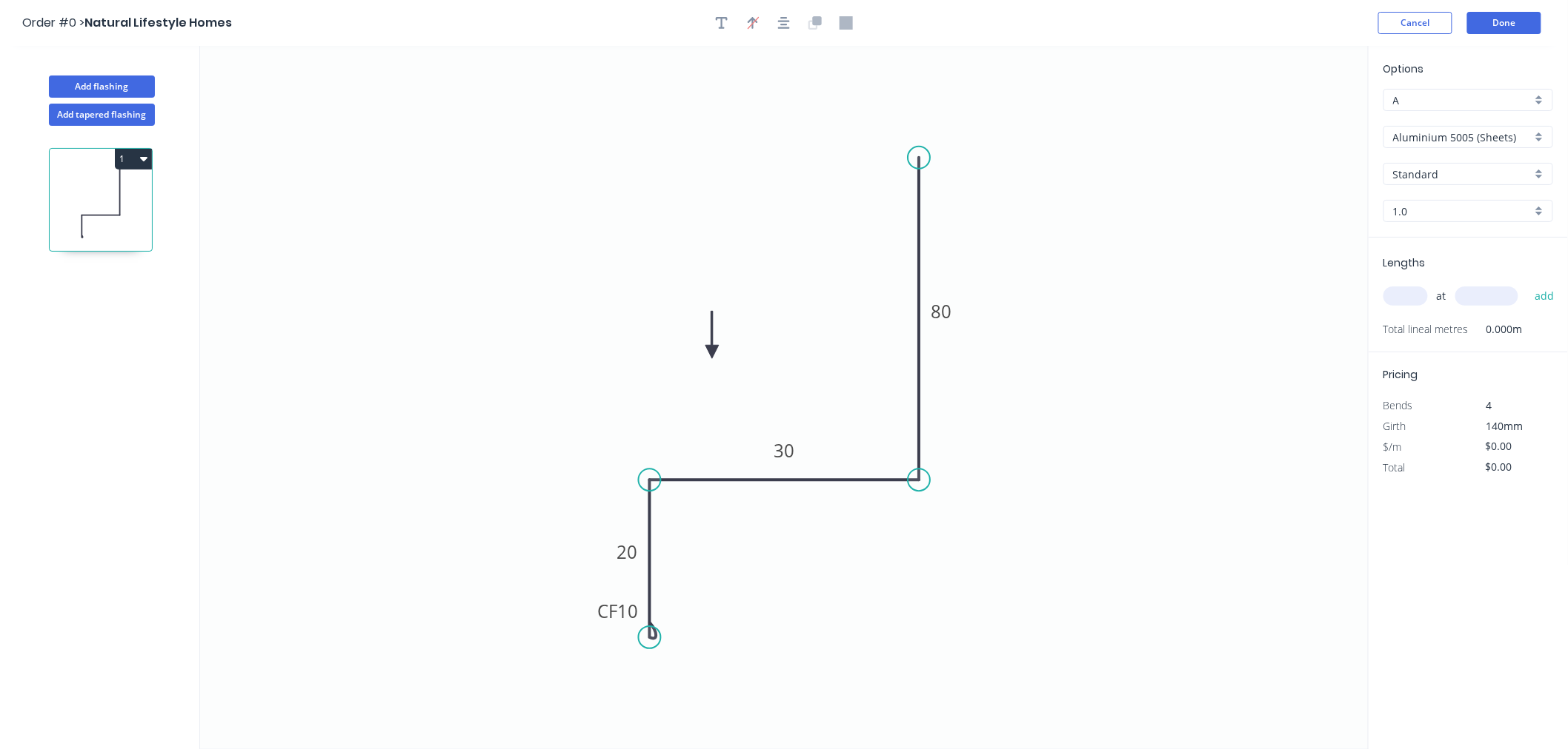
click at [712, 352] on icon at bounding box center [711, 334] width 13 height 47
click at [1524, 131] on input "Aluminium 5005 (Sheets)" at bounding box center [1463, 137] width 139 height 16
click at [1456, 242] on div "Colorbond Standard" at bounding box center [1468, 243] width 168 height 26
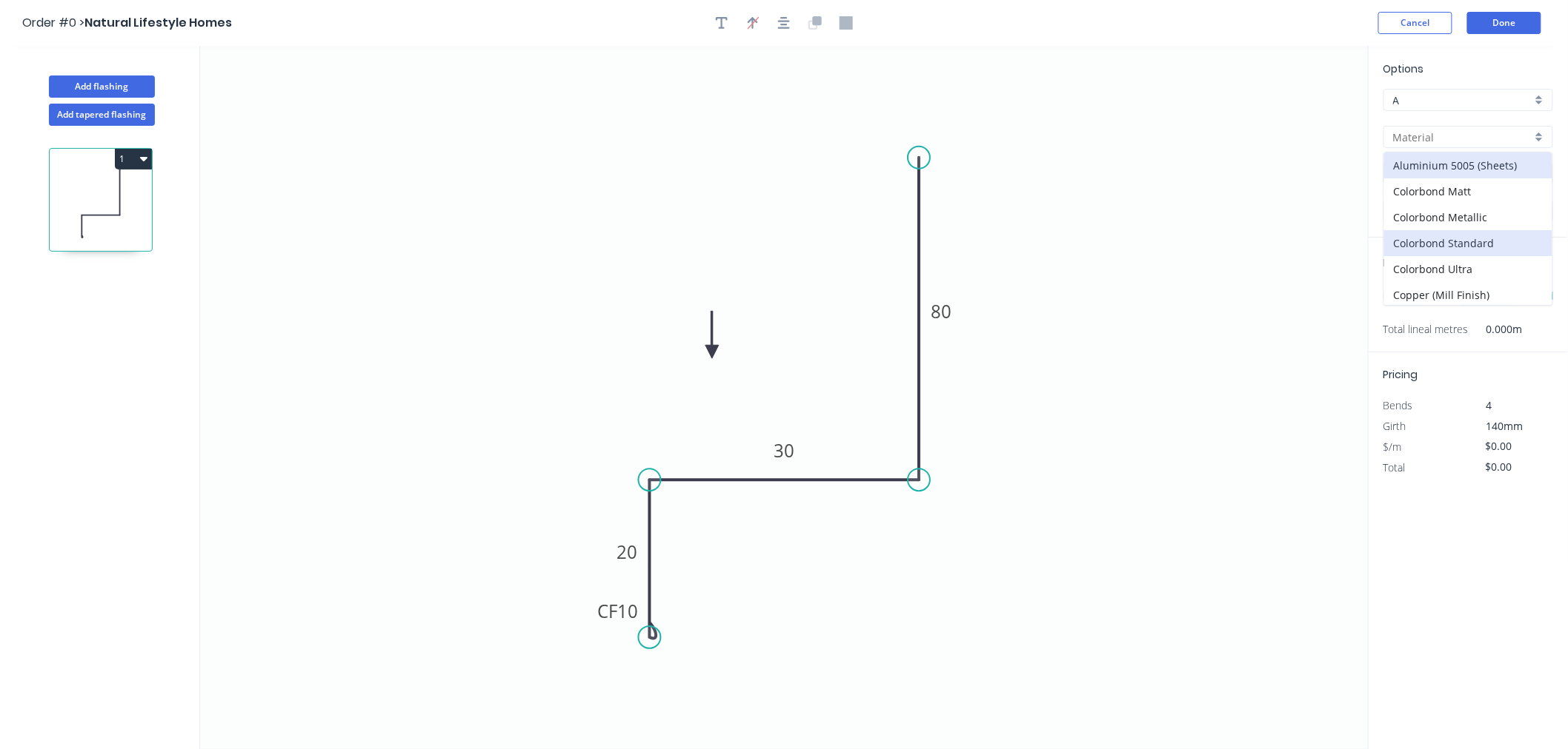
type input "Colorbond Standard"
type input "Basalt"
type input "0.55"
type input "$13.09"
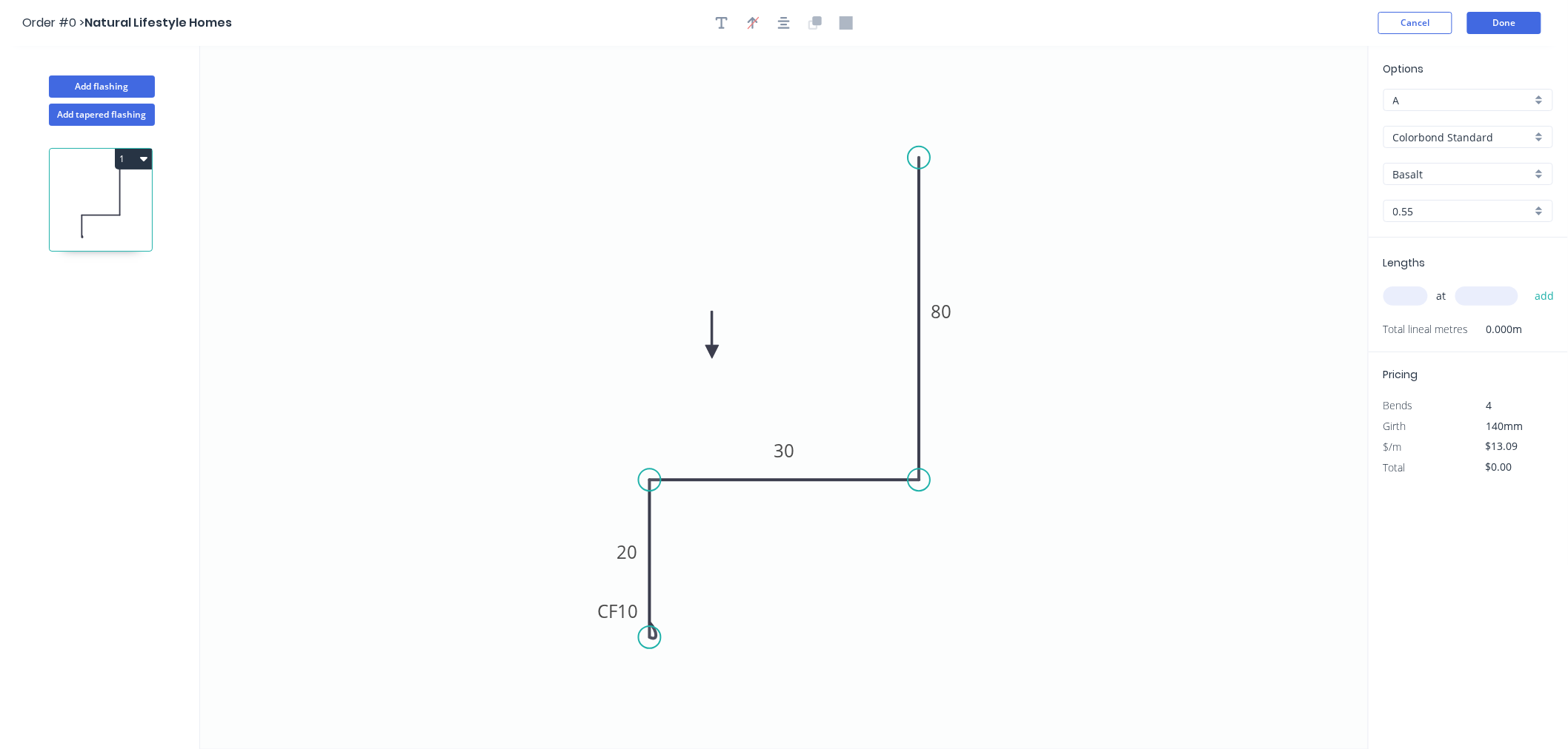
click at [1464, 174] on input "Basalt" at bounding box center [1463, 174] width 139 height 16
click at [1451, 251] on div "Surfmist" at bounding box center [1468, 258] width 168 height 26
type input "Surfmist"
click at [1419, 295] on input "text" at bounding box center [1405, 296] width 44 height 19
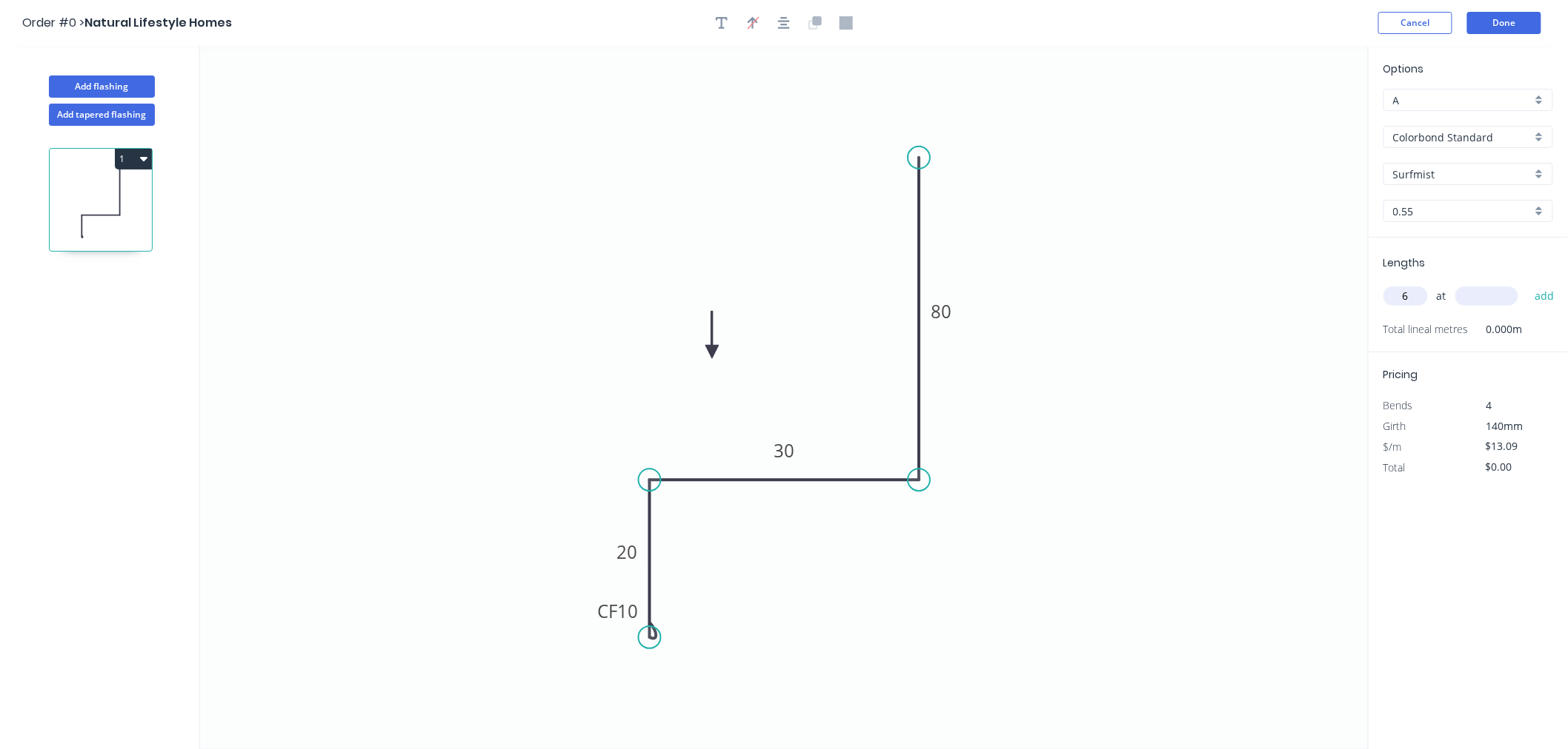
type input "6"
type input "5400"
click at [1527, 284] on button "add" at bounding box center [1545, 296] width 35 height 25
type input "$424.12"
click at [1512, 15] on button "Done" at bounding box center [1504, 23] width 74 height 22
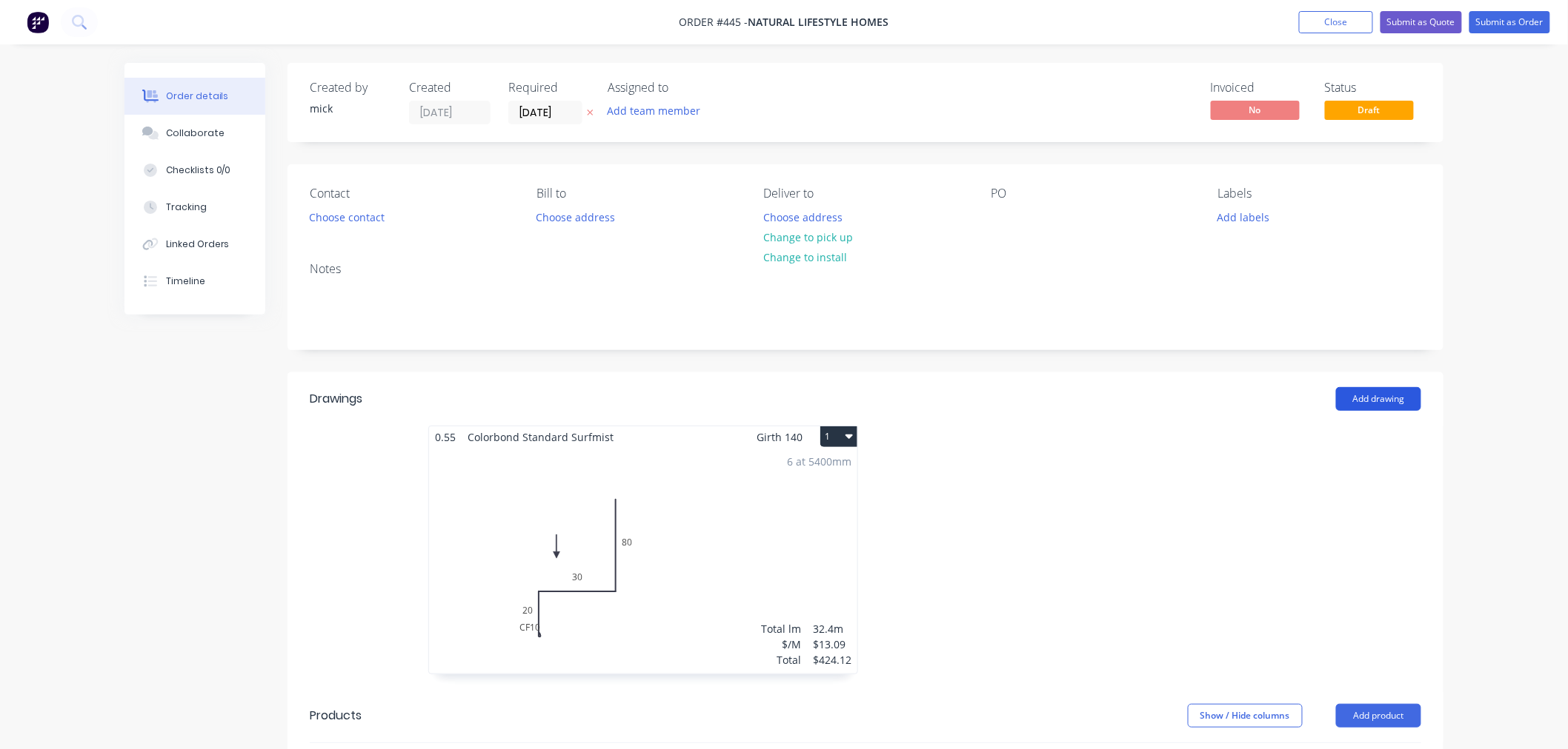
click at [1398, 400] on button "Add drawing" at bounding box center [1378, 399] width 85 height 24
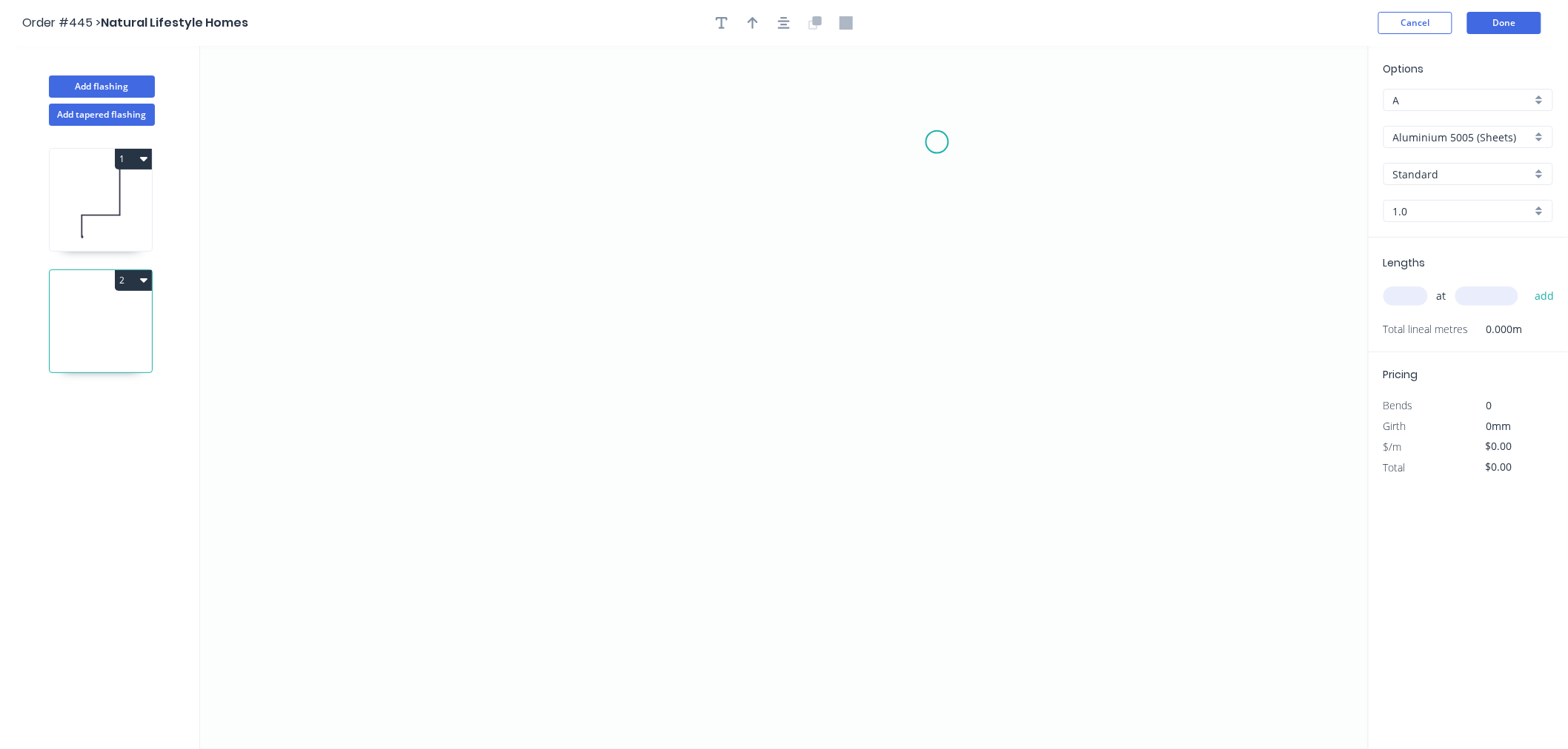
click at [937, 142] on icon "0" at bounding box center [784, 398] width 1168 height 704
click at [916, 445] on icon "0" at bounding box center [784, 398] width 1168 height 704
click at [645, 430] on icon "0 ?" at bounding box center [784, 398] width 1168 height 704
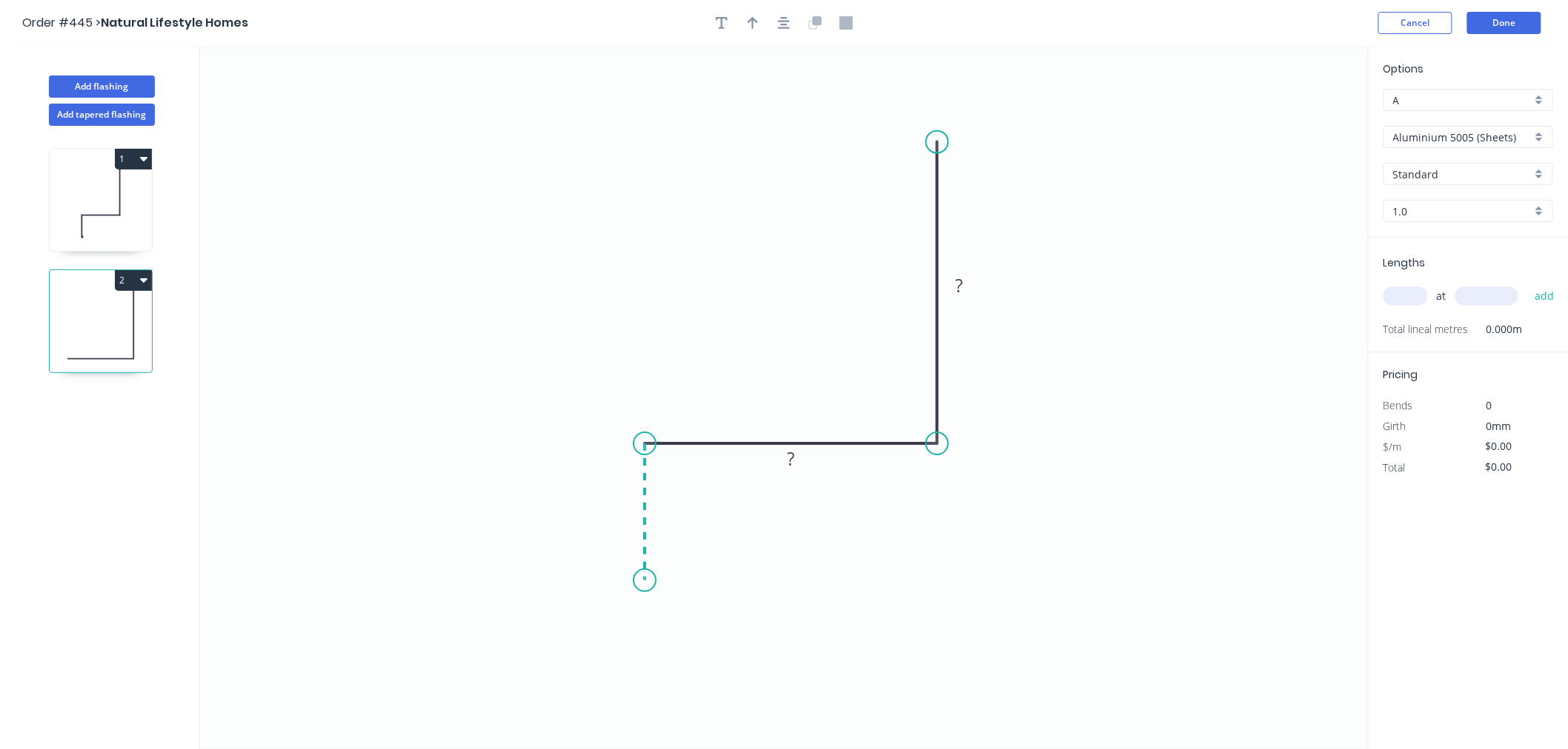
click at [638, 582] on icon "0 ? ?" at bounding box center [784, 398] width 1168 height 704
click at [712, 642] on div "Crush & Fold" at bounding box center [712, 631] width 149 height 31
click at [621, 508] on tspan "?" at bounding box center [623, 505] width 7 height 24
click at [632, 500] on rect at bounding box center [623, 507] width 30 height 20
click at [1111, 388] on icon "0 CF 10 20 50 80" at bounding box center [784, 398] width 1168 height 704
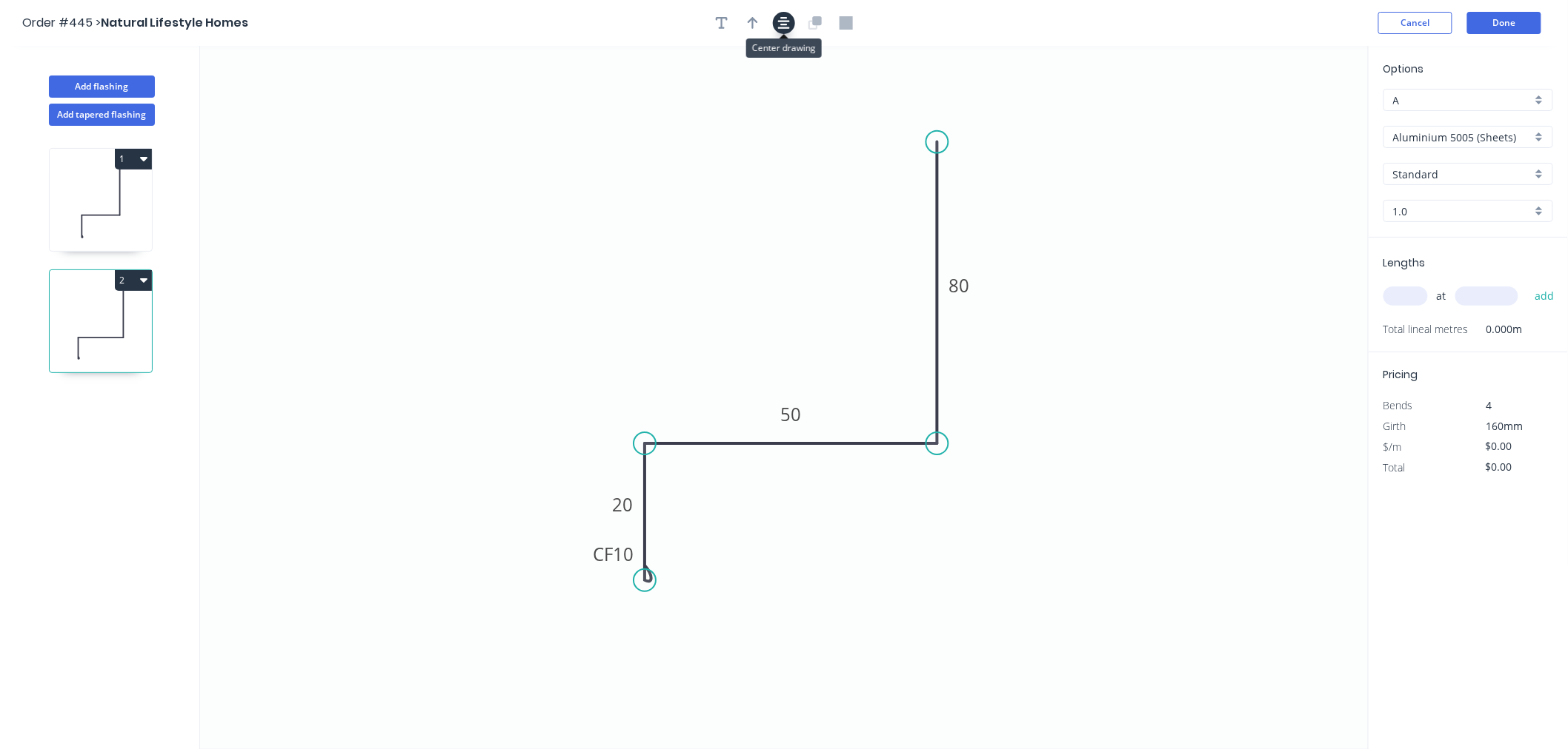
click at [790, 25] on button "button" at bounding box center [784, 23] width 22 height 22
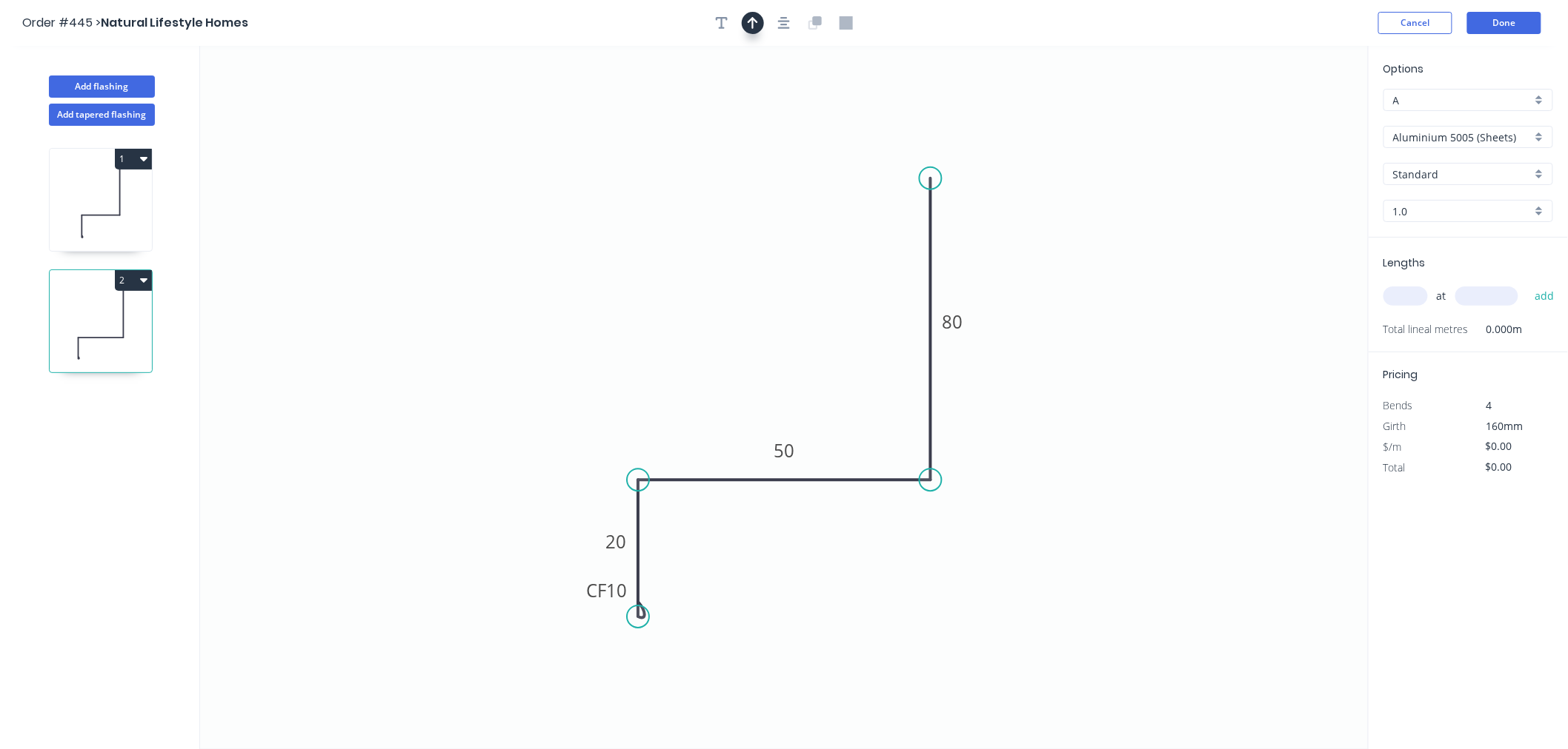
click at [760, 18] on button "button" at bounding box center [753, 23] width 22 height 22
drag, startPoint x: 1273, startPoint y: 131, endPoint x: 669, endPoint y: 420, distance: 669.6
click at [669, 420] on icon at bounding box center [669, 402] width 13 height 47
click at [1482, 117] on div "Options A A Aluminium 5005 (Sheets) Aluminium 5005 (Sheets) Standard Standard 1…" at bounding box center [1467, 149] width 199 height 177
click at [1468, 153] on div "Options A A Aluminium 5005 (Sheets) Aluminium 5005 (Sheets) Standard Standard 1…" at bounding box center [1467, 149] width 199 height 177
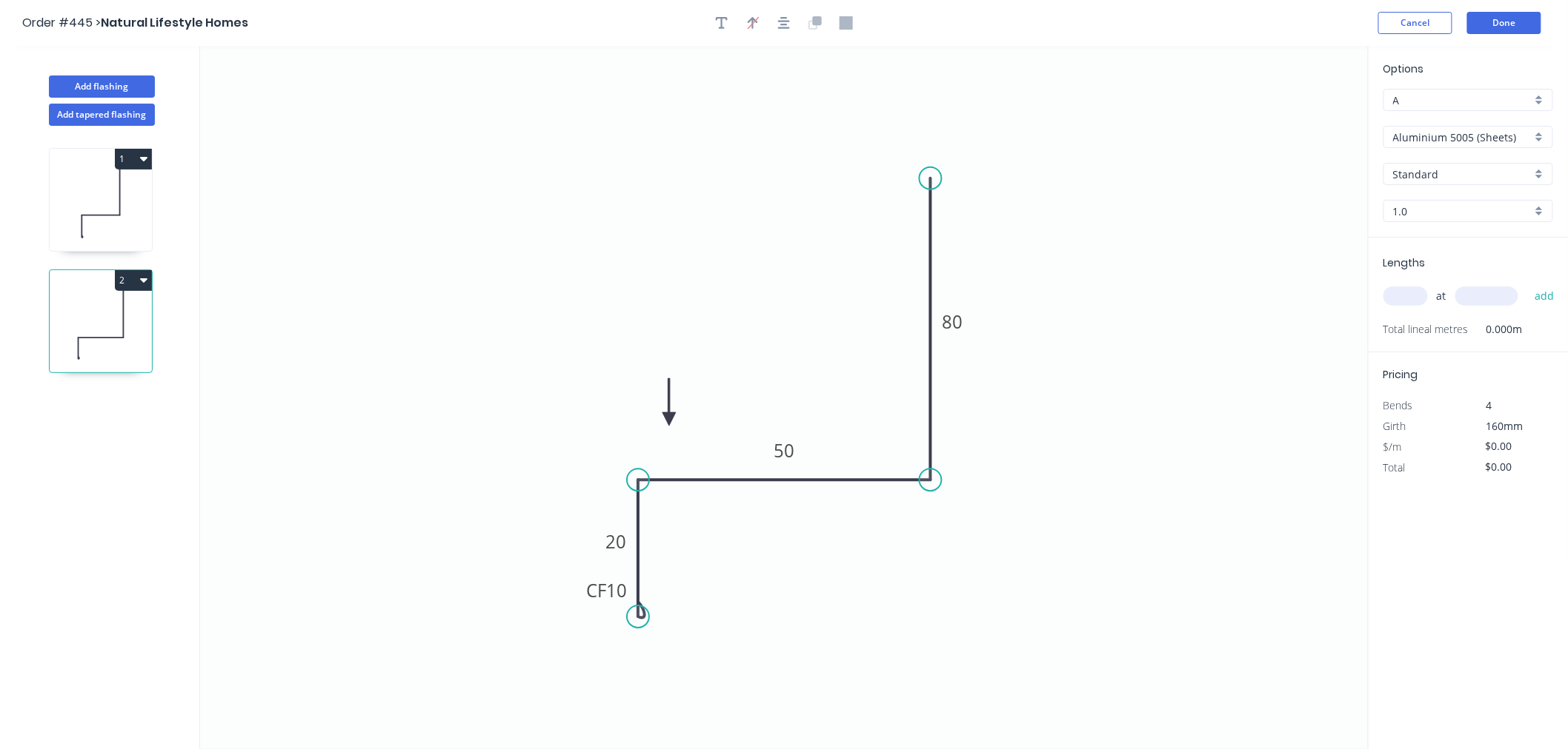
click at [1468, 136] on input "Aluminium 5005 (Sheets)" at bounding box center [1463, 137] width 139 height 16
click at [1456, 247] on div "Colorbond Standard" at bounding box center [1468, 243] width 168 height 26
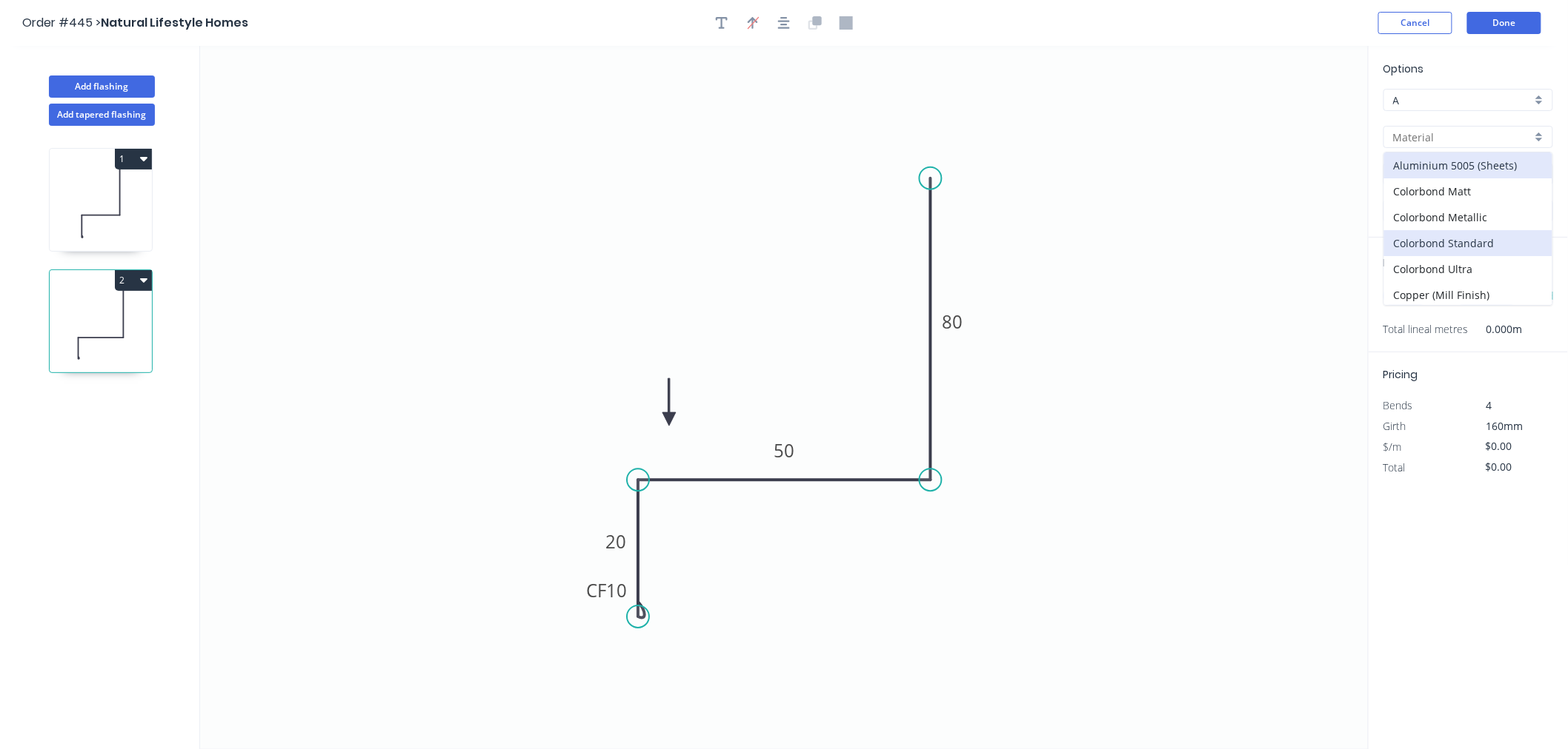
type input "Colorbond Standard"
type input "Basalt"
type input "0.55"
type input "$13.09"
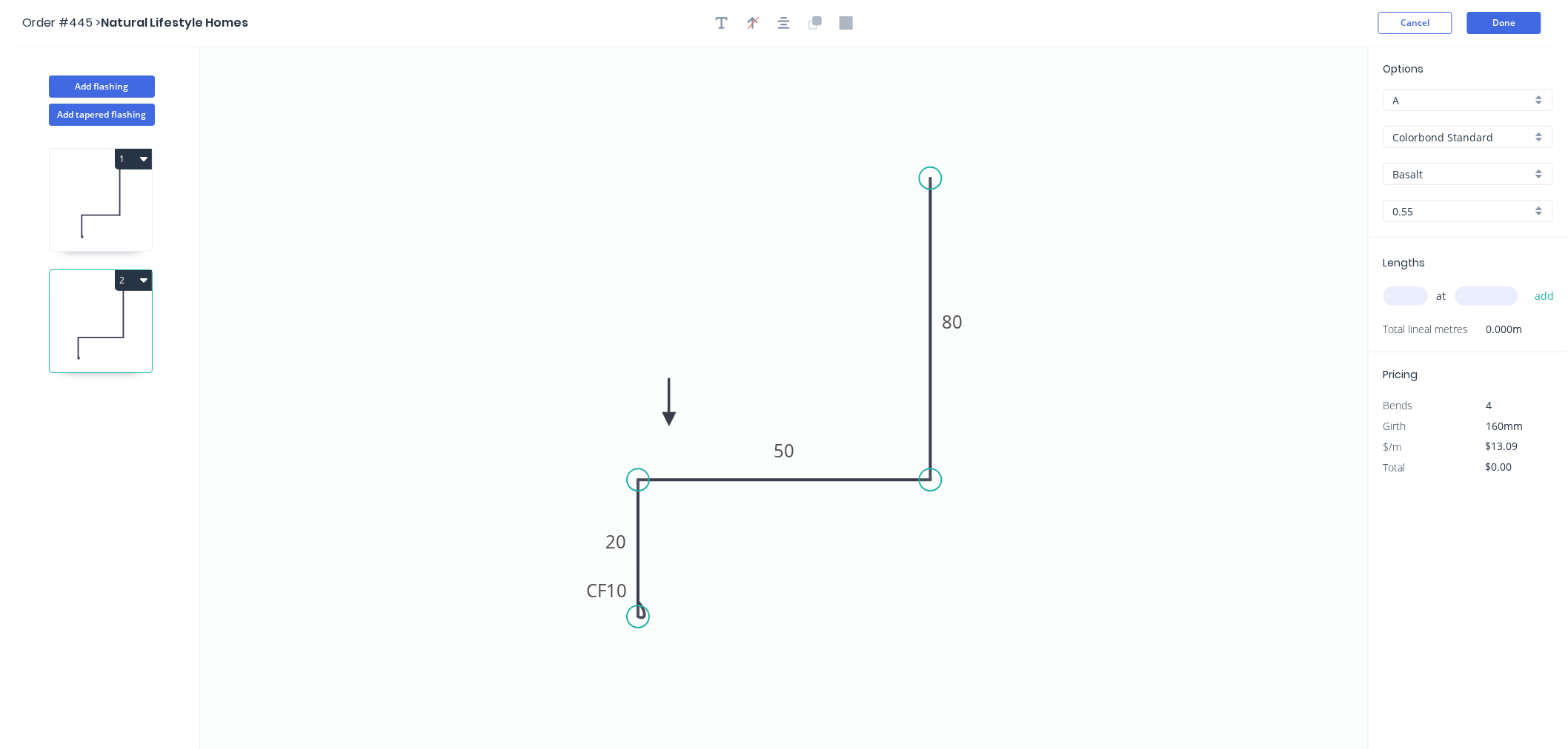
click at [1452, 175] on input "Basalt" at bounding box center [1463, 174] width 139 height 16
click at [1412, 262] on div "Surfmist" at bounding box center [1468, 258] width 168 height 26
type input "Surfmist"
click at [1412, 294] on input "text" at bounding box center [1405, 296] width 44 height 19
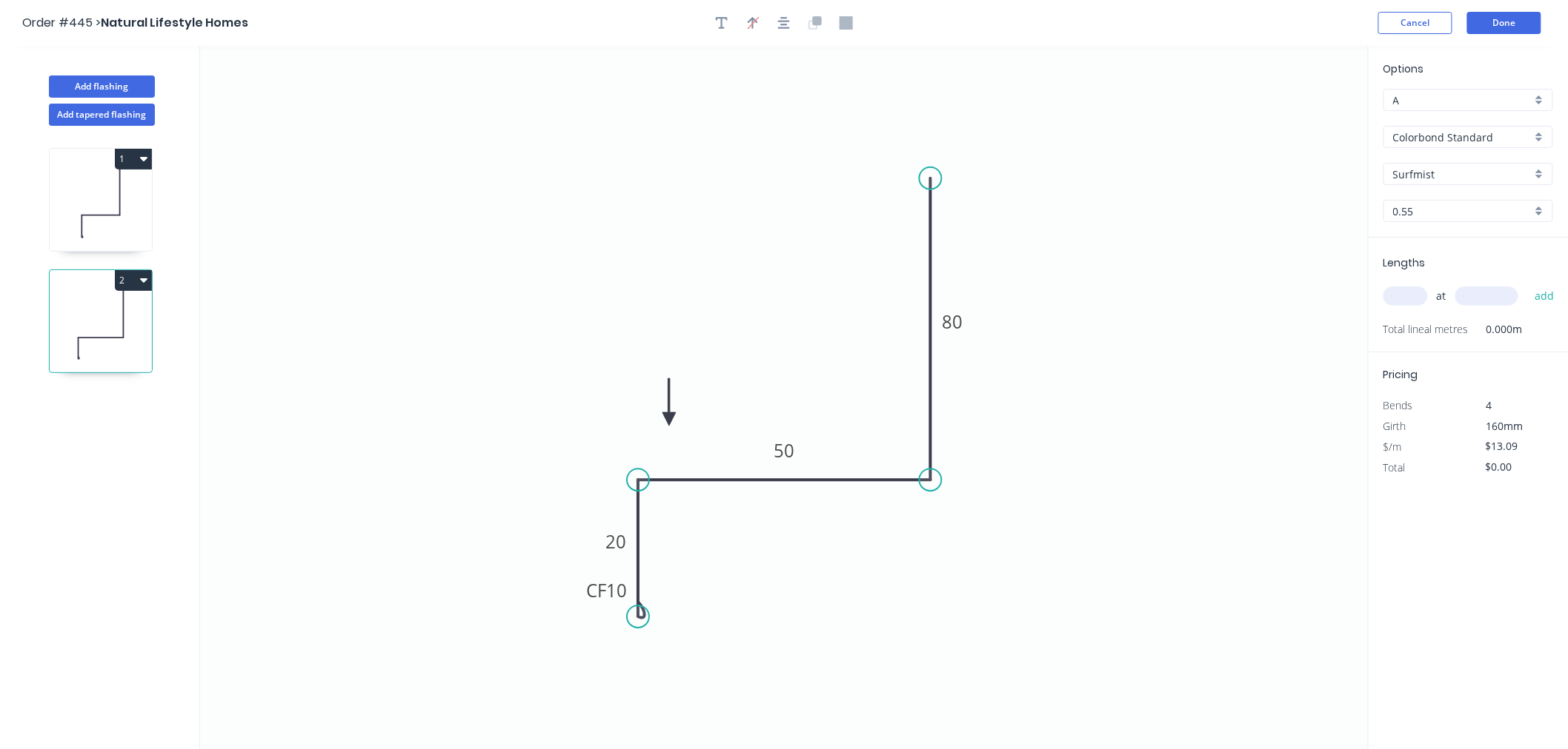
click at [1412, 294] on input "text" at bounding box center [1405, 296] width 44 height 19
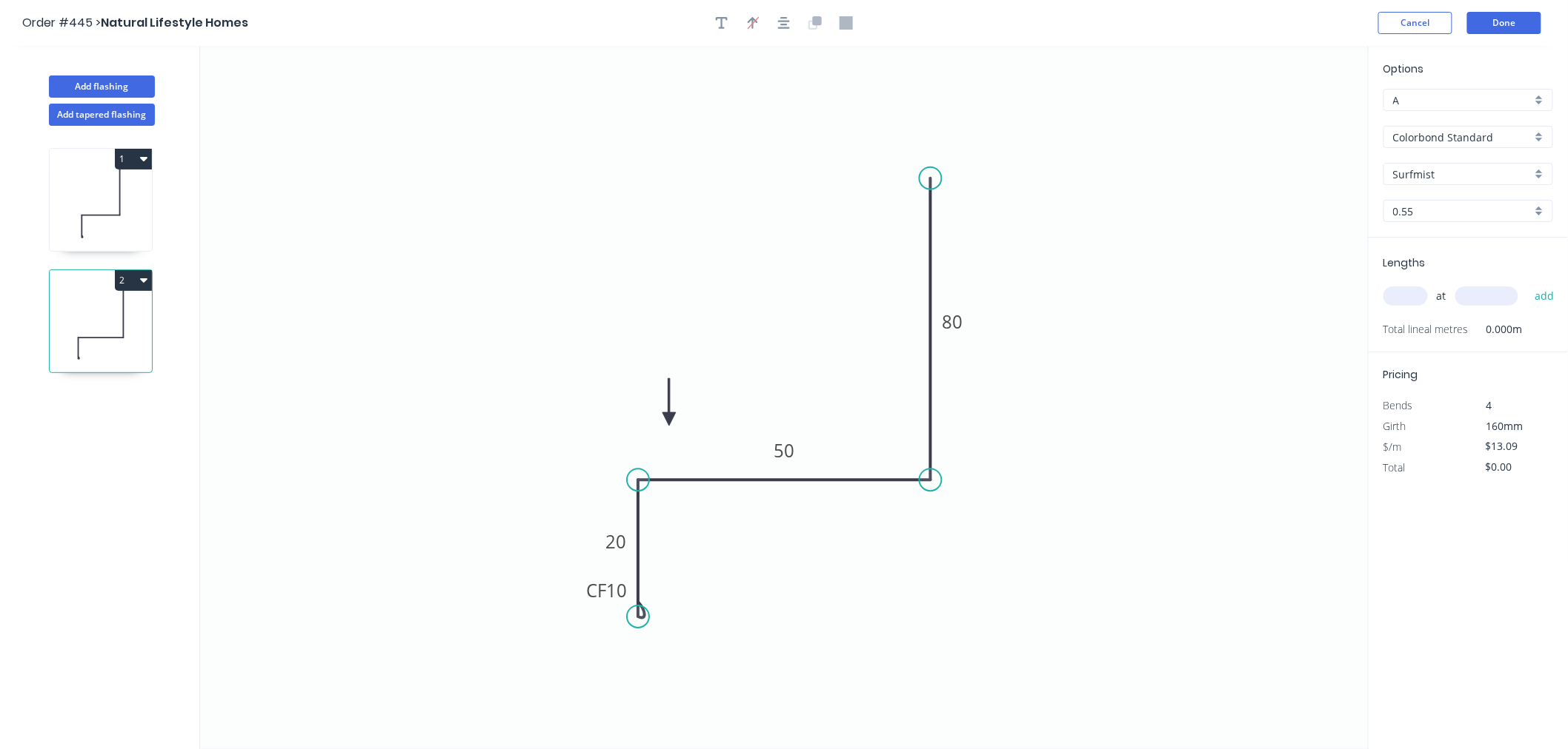
click at [1412, 294] on input "text" at bounding box center [1405, 296] width 44 height 19
type input "2"
type input "5400"
click at [1527, 284] on button "add" at bounding box center [1545, 296] width 35 height 25
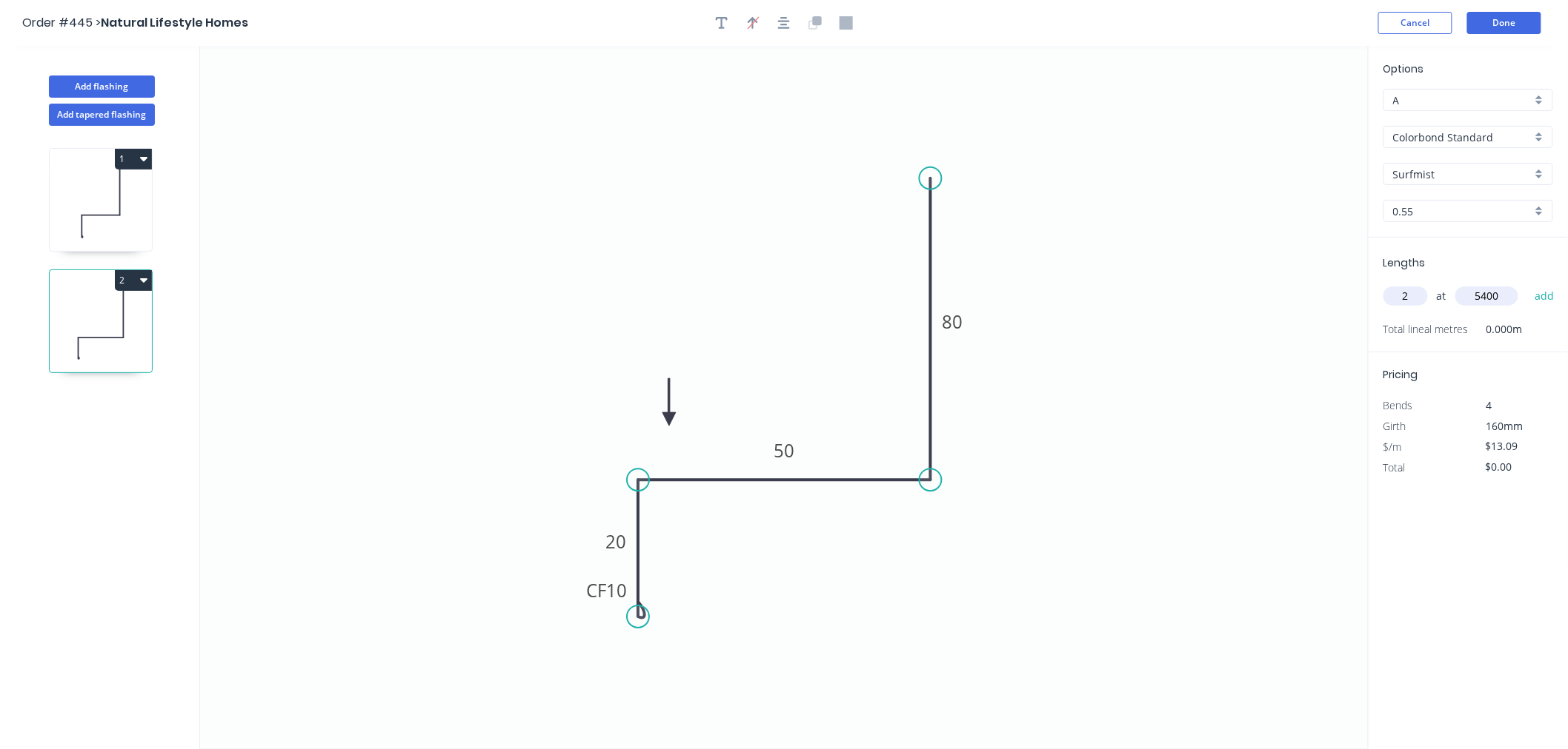
type input "$141.37"
click at [1505, 23] on button "Done" at bounding box center [1504, 23] width 74 height 22
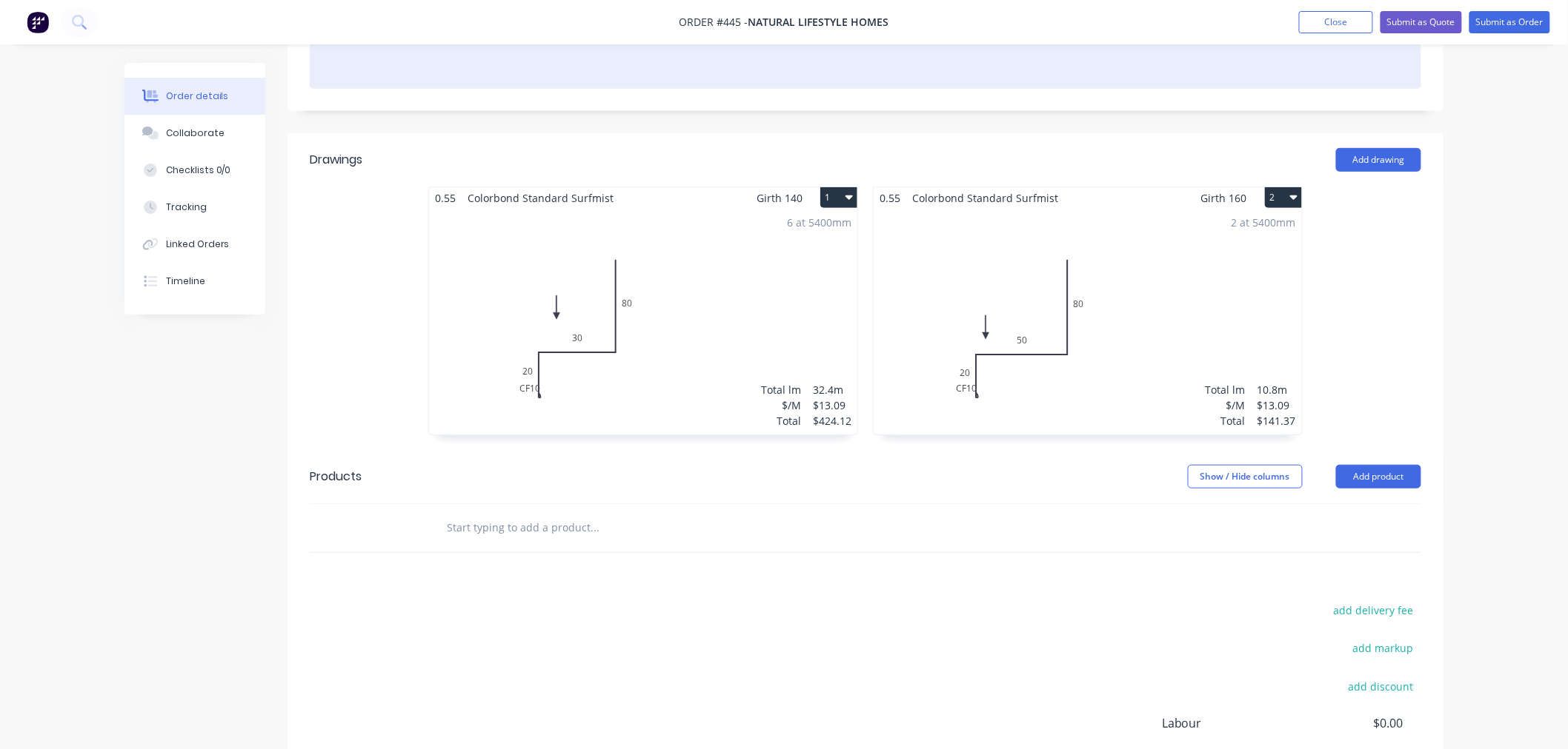
scroll to position [247, 0]
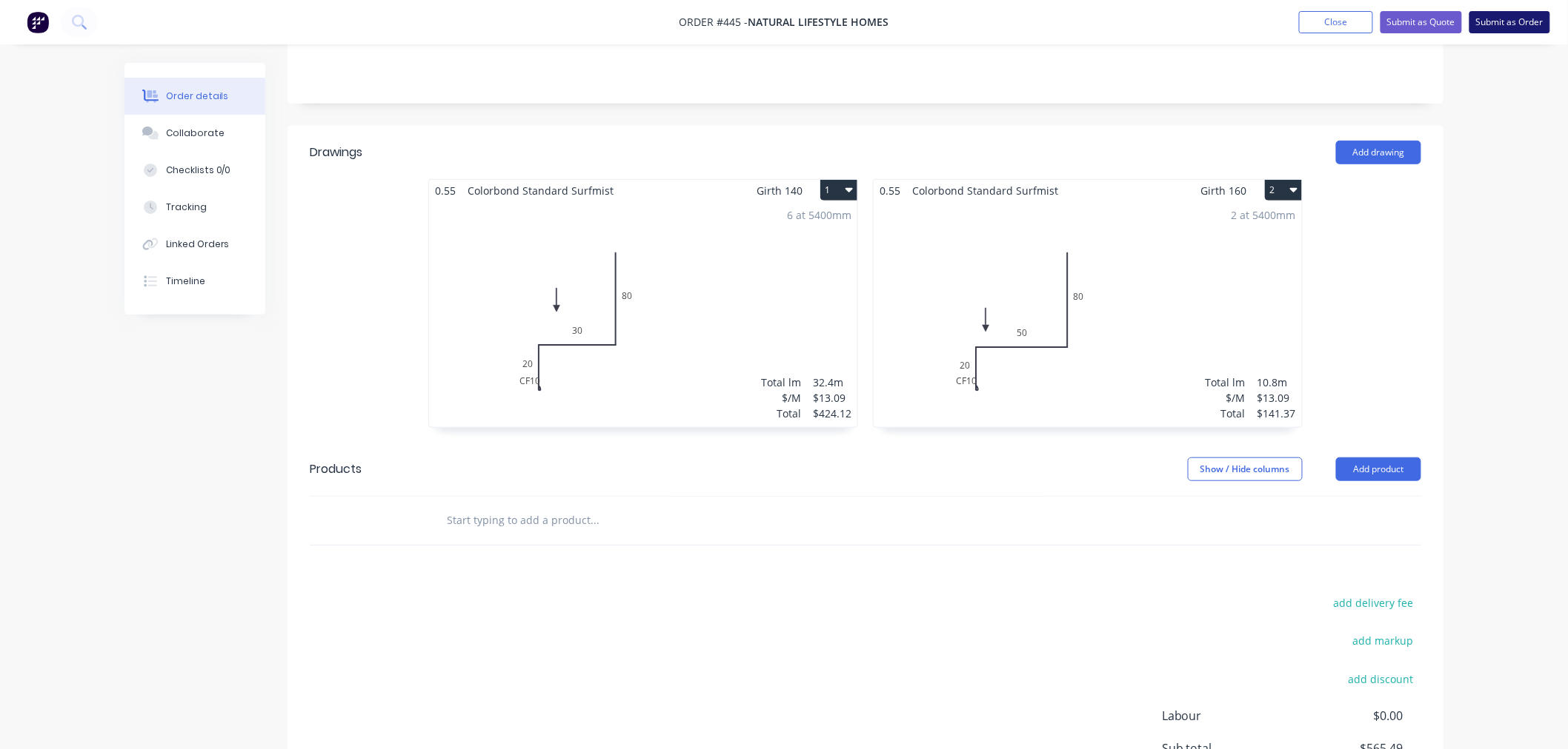
click at [1492, 19] on button "Submit as Order" at bounding box center [1509, 22] width 80 height 22
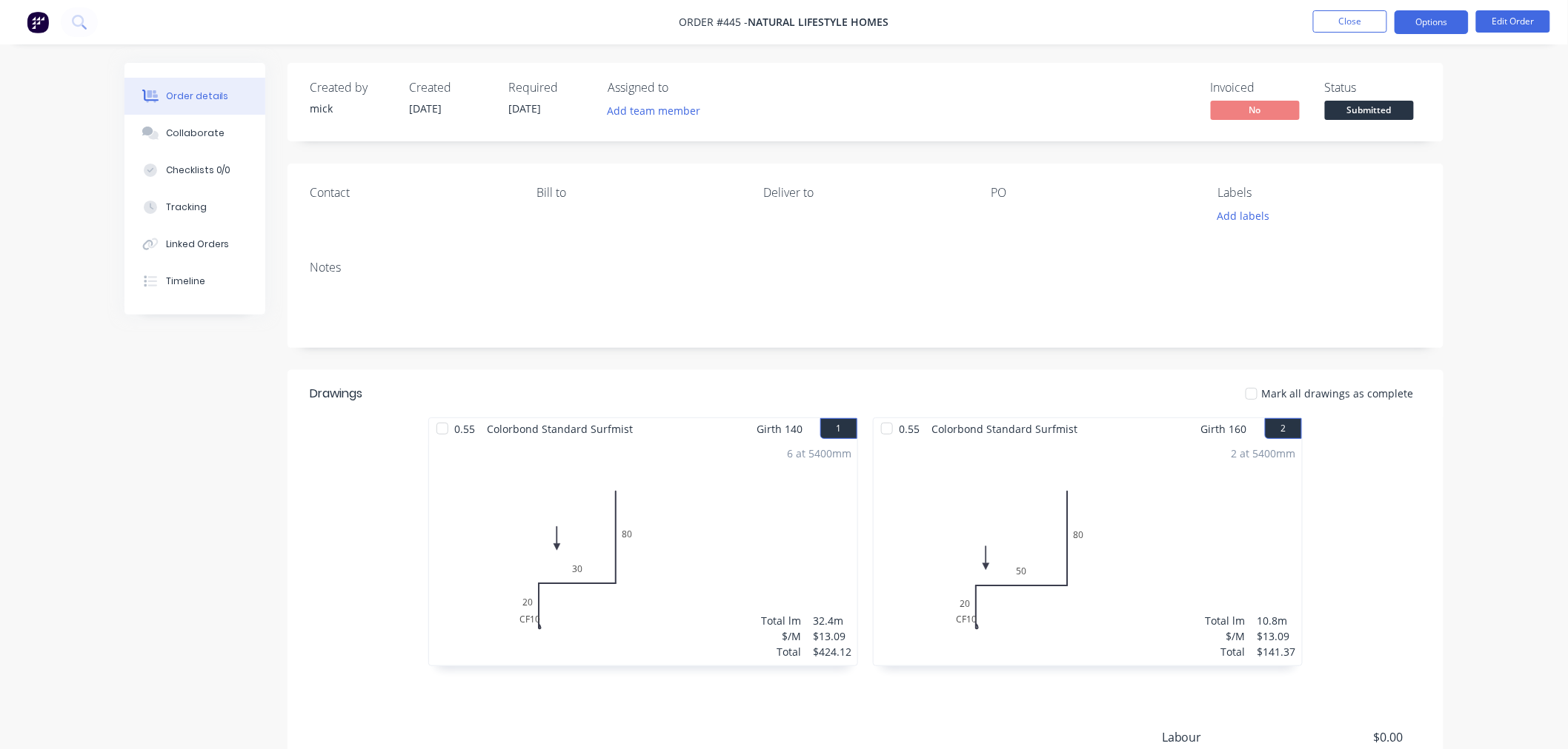
click at [1430, 13] on button "Options" at bounding box center [1431, 22] width 74 height 24
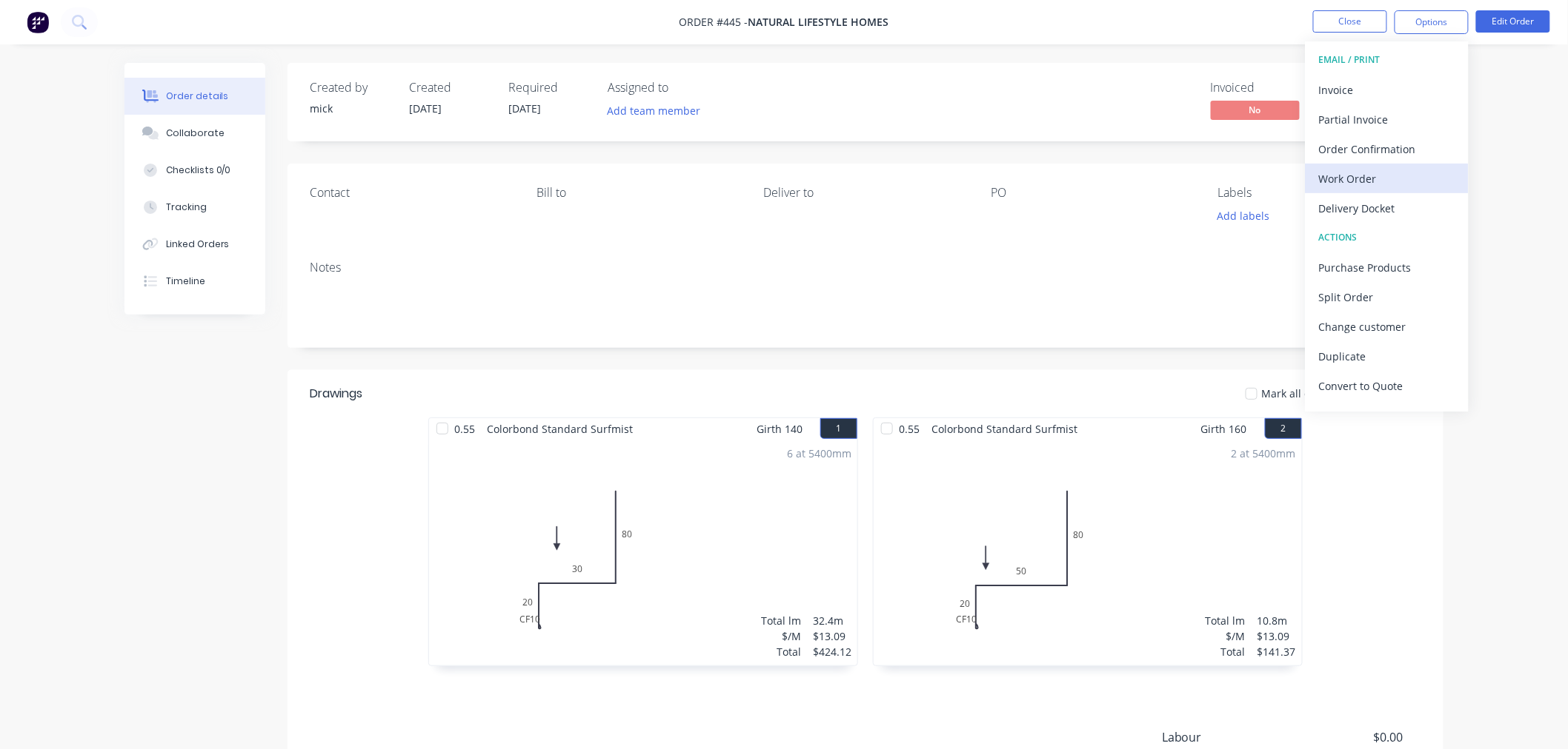
click at [1381, 177] on div "Work Order" at bounding box center [1387, 178] width 136 height 21
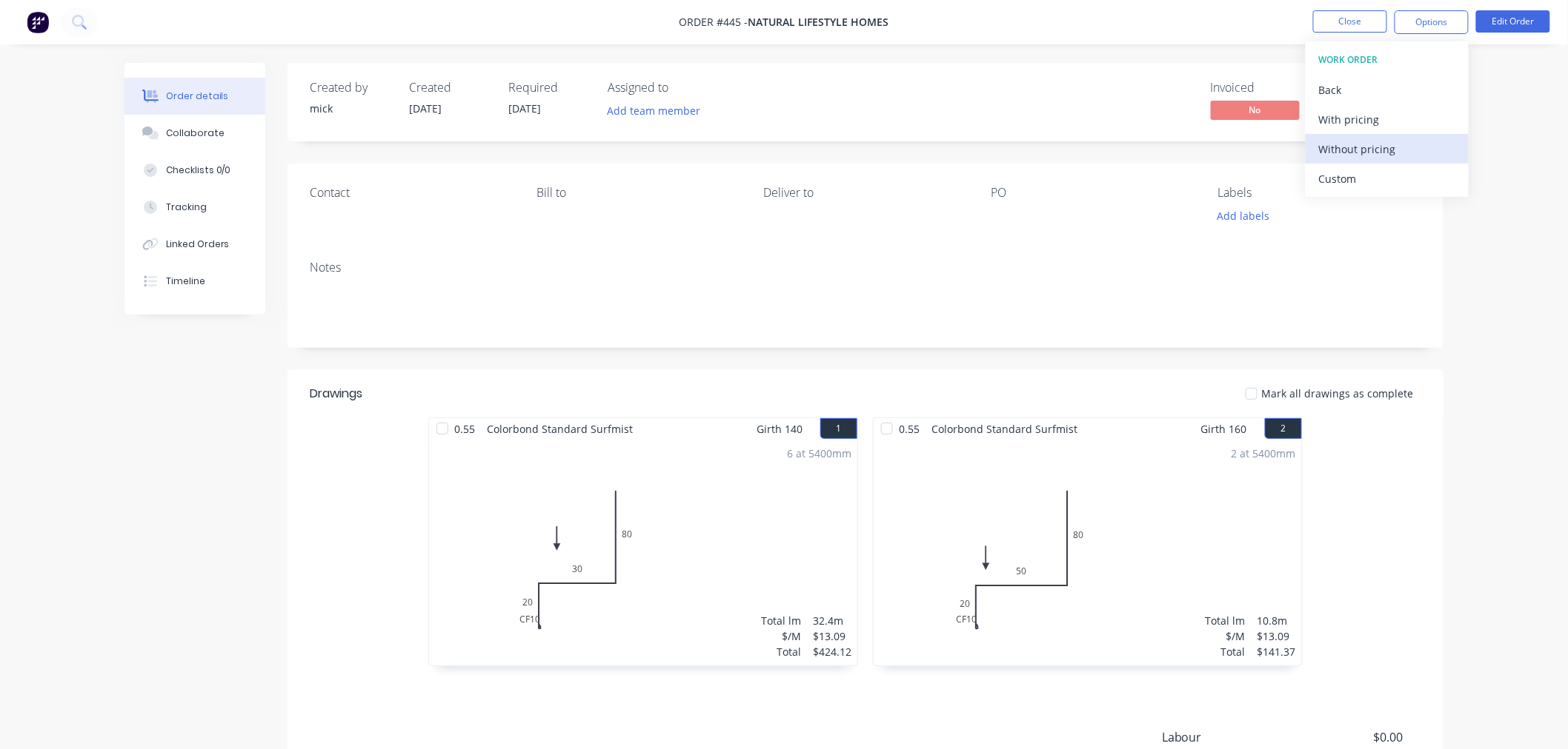
click at [1382, 143] on div "Without pricing" at bounding box center [1387, 149] width 136 height 21
click at [1383, 13] on button "Close" at bounding box center [1350, 21] width 74 height 22
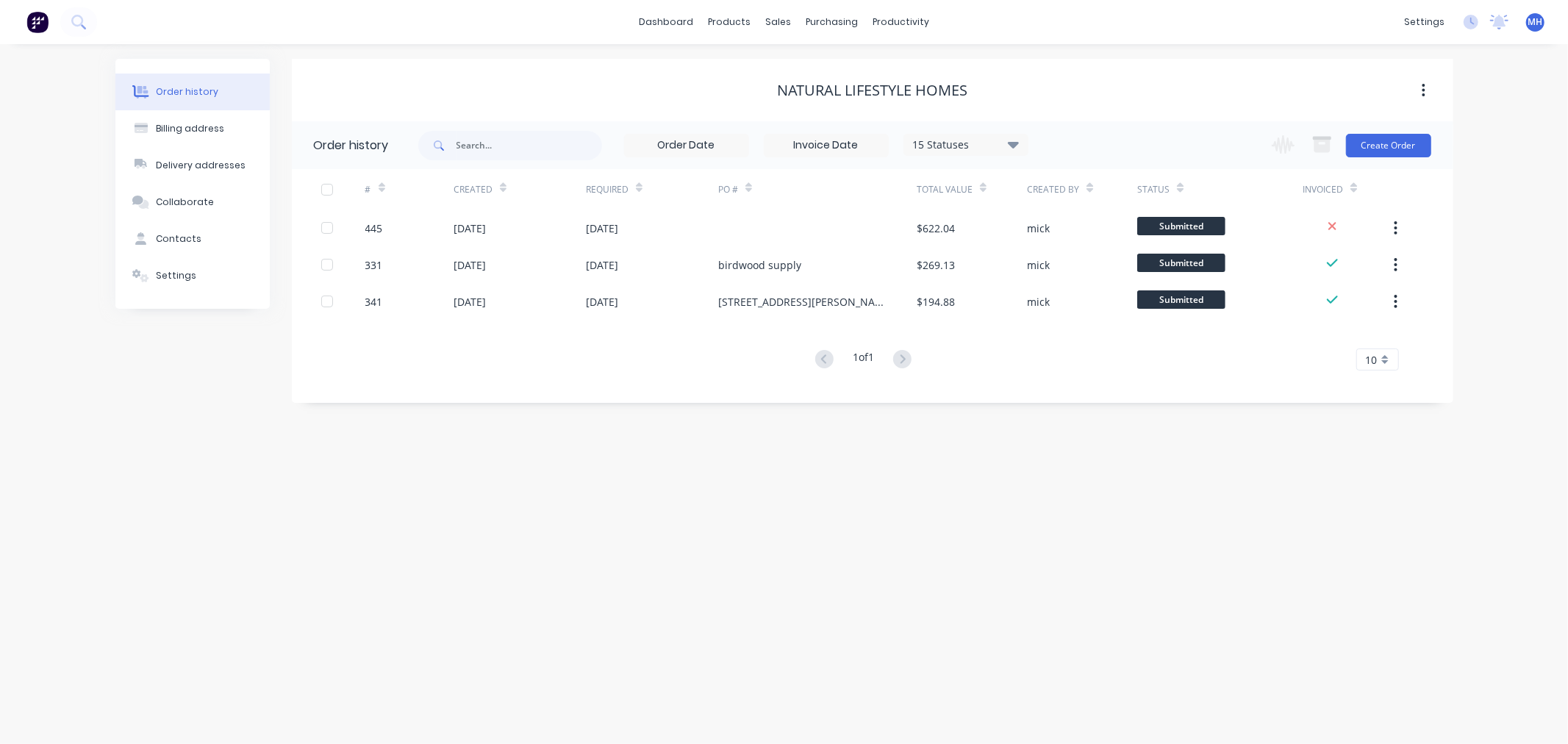
click at [34, 19] on img at bounding box center [38, 22] width 22 height 22
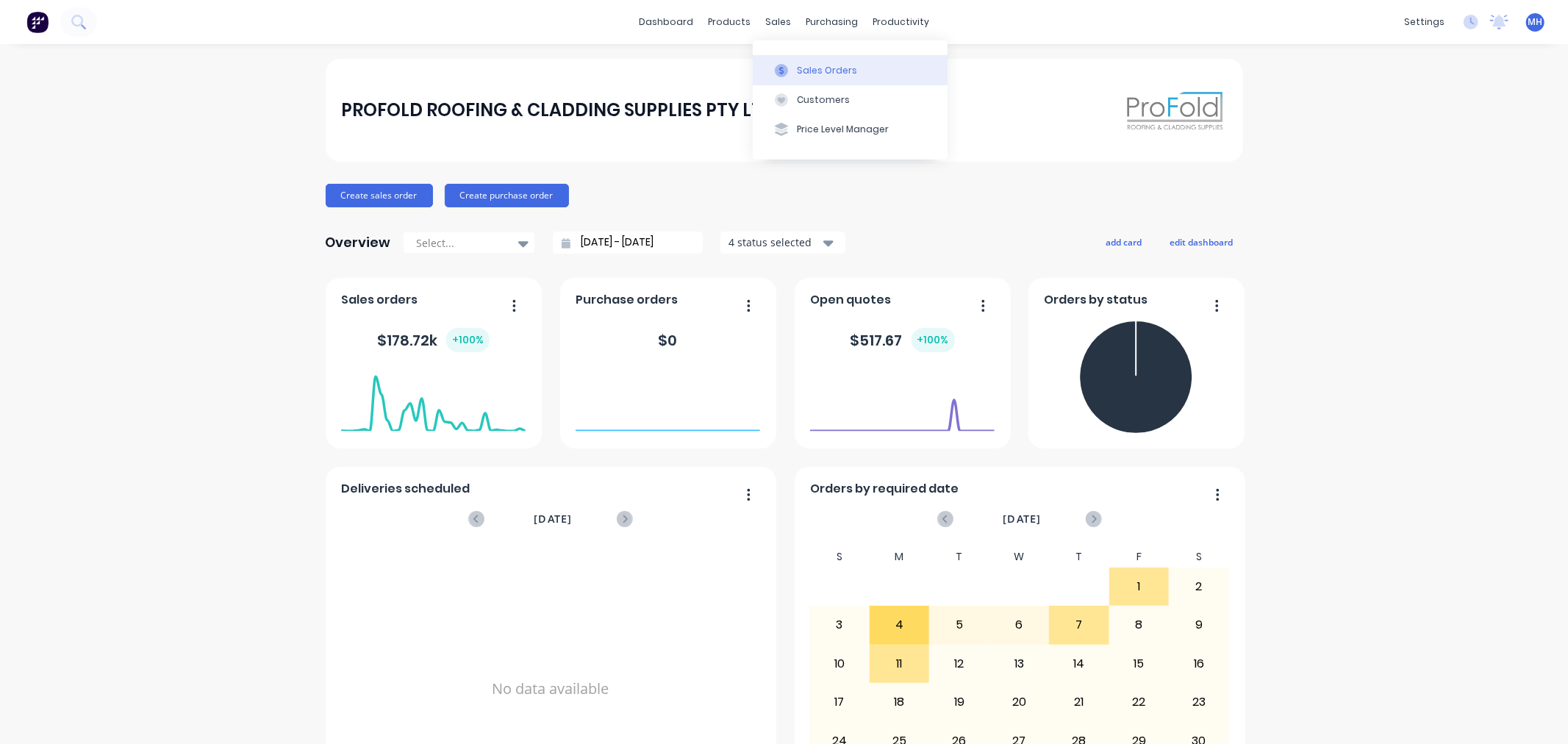
click at [794, 72] on button "Sales Orders" at bounding box center [850, 70] width 195 height 29
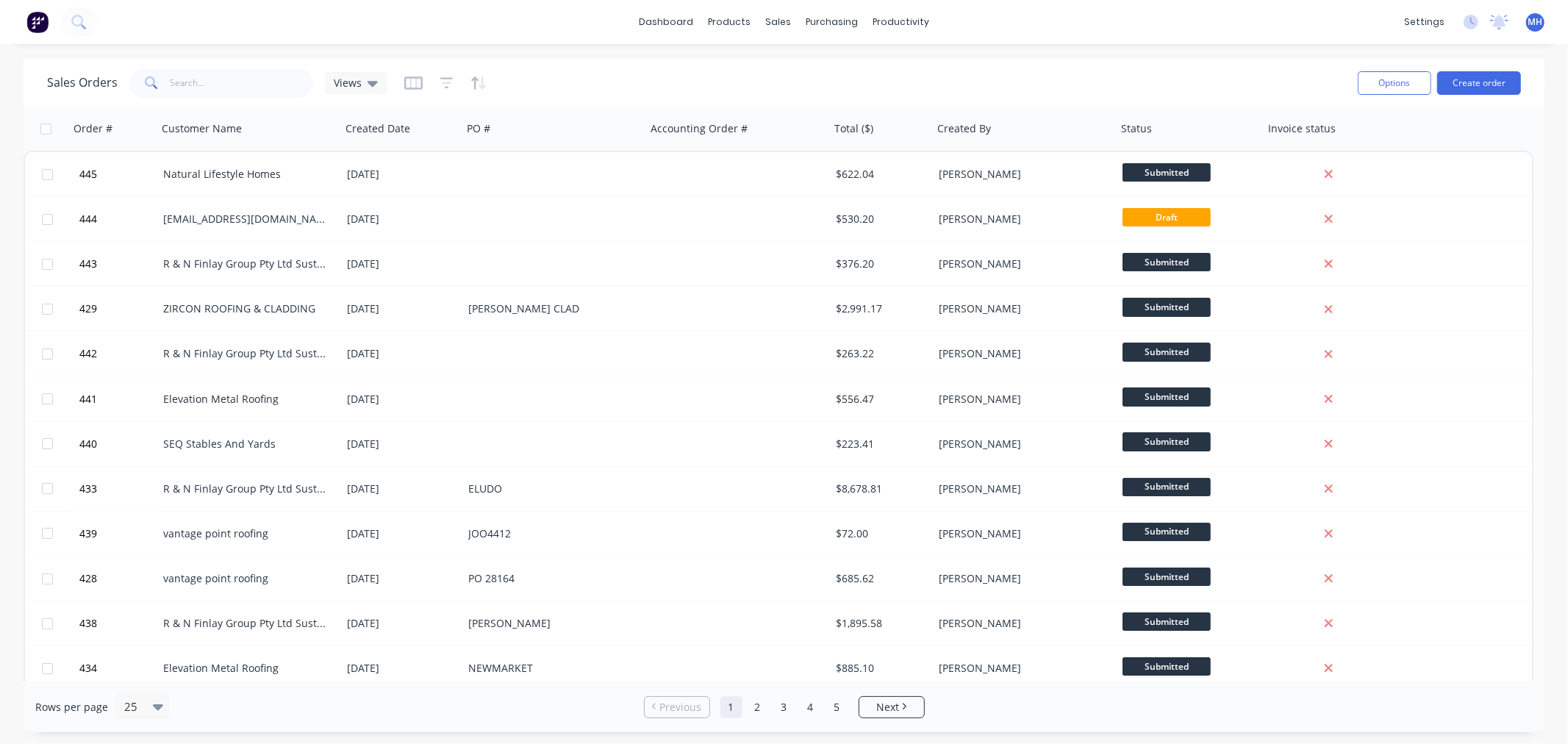
click at [1489, 96] on div "Options Create order" at bounding box center [1437, 82] width 169 height 36
click at [1489, 77] on button "Create order" at bounding box center [1479, 84] width 84 height 24
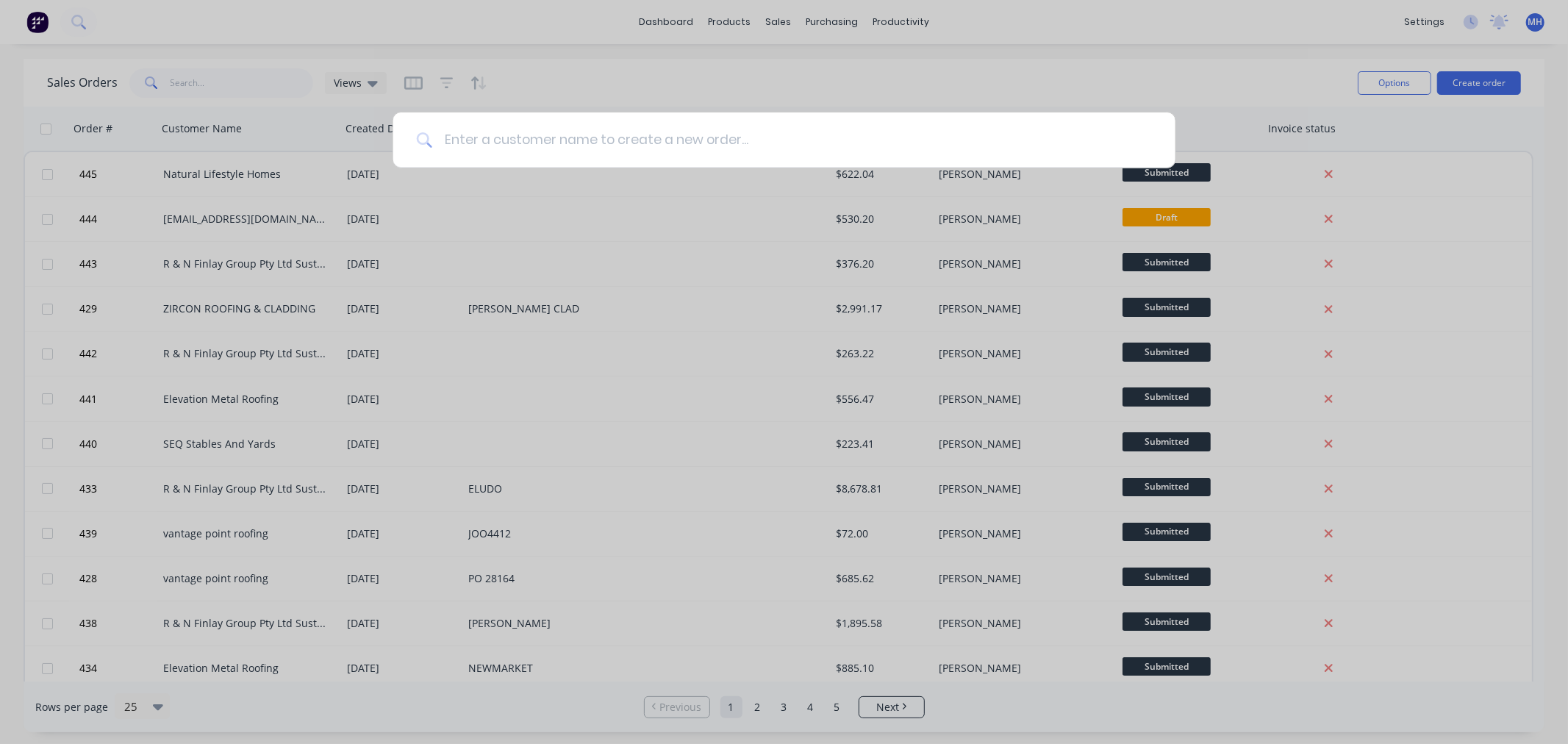
click at [711, 146] on input at bounding box center [792, 141] width 720 height 55
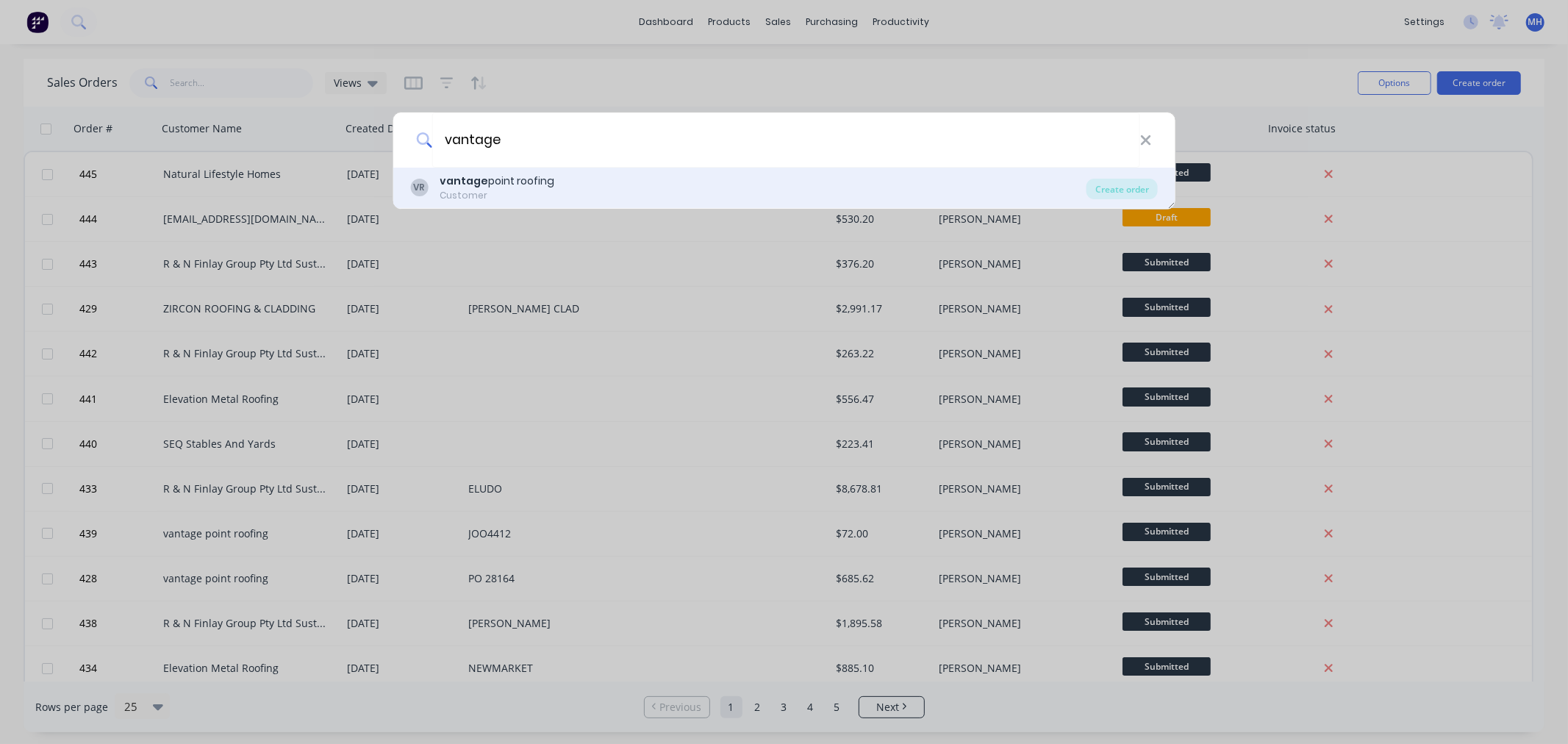
type input "vantage"
click at [616, 170] on div "VR vantage point roofing Customer Create order" at bounding box center [784, 188] width 783 height 41
click at [532, 198] on div "Customer" at bounding box center [497, 196] width 115 height 13
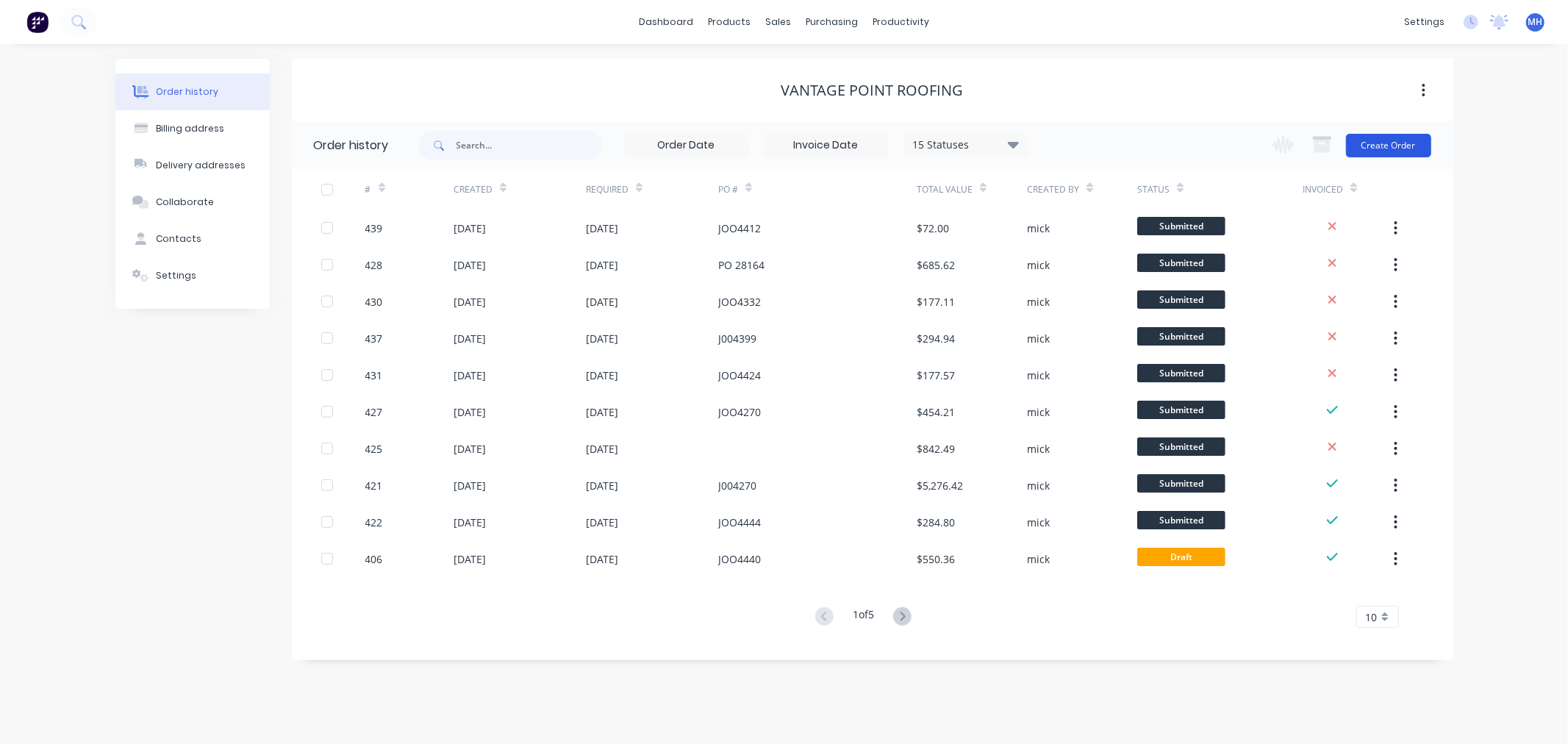
click at [1371, 142] on button "Create Order" at bounding box center [1388, 146] width 85 height 24
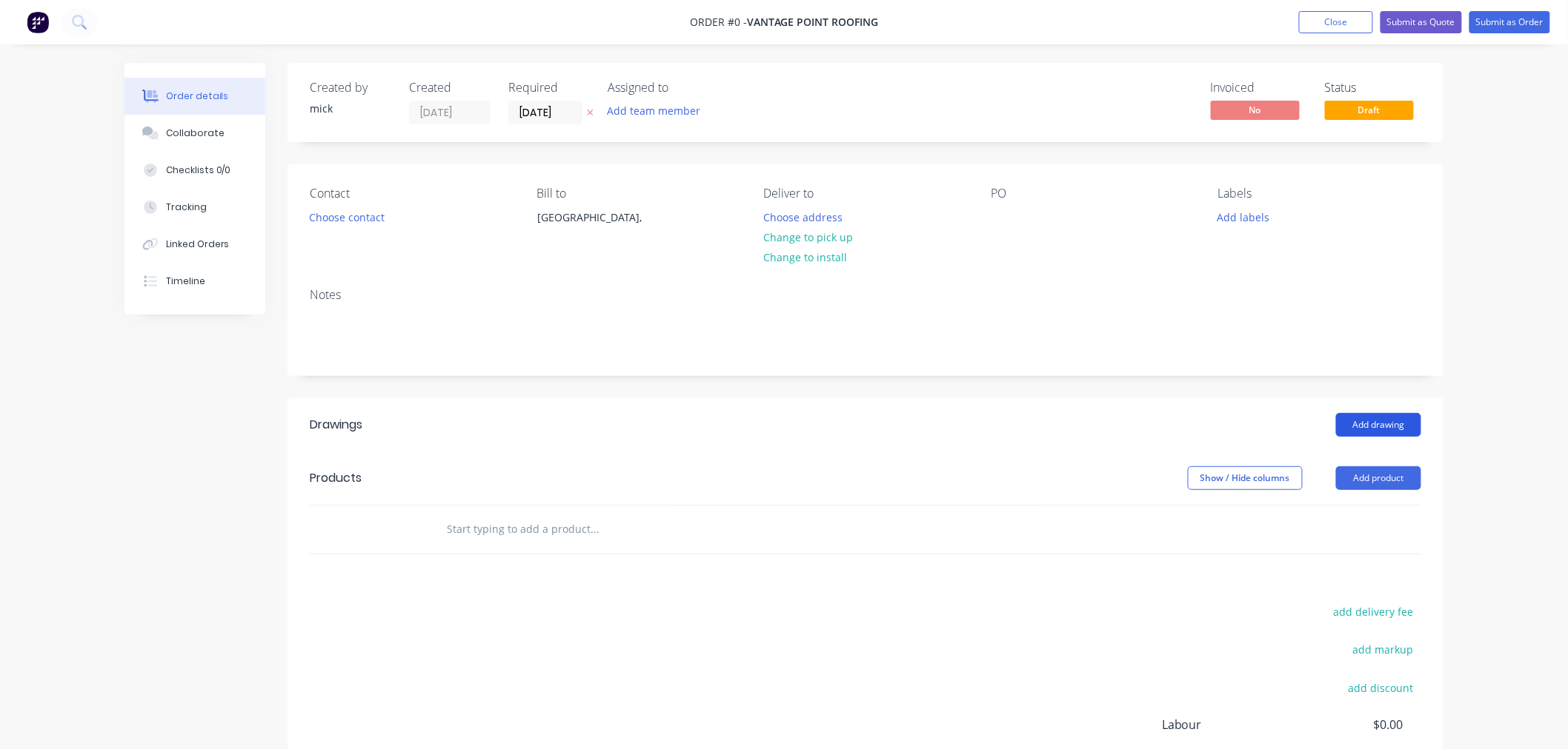
click at [1379, 419] on button "Add drawing" at bounding box center [1378, 425] width 85 height 24
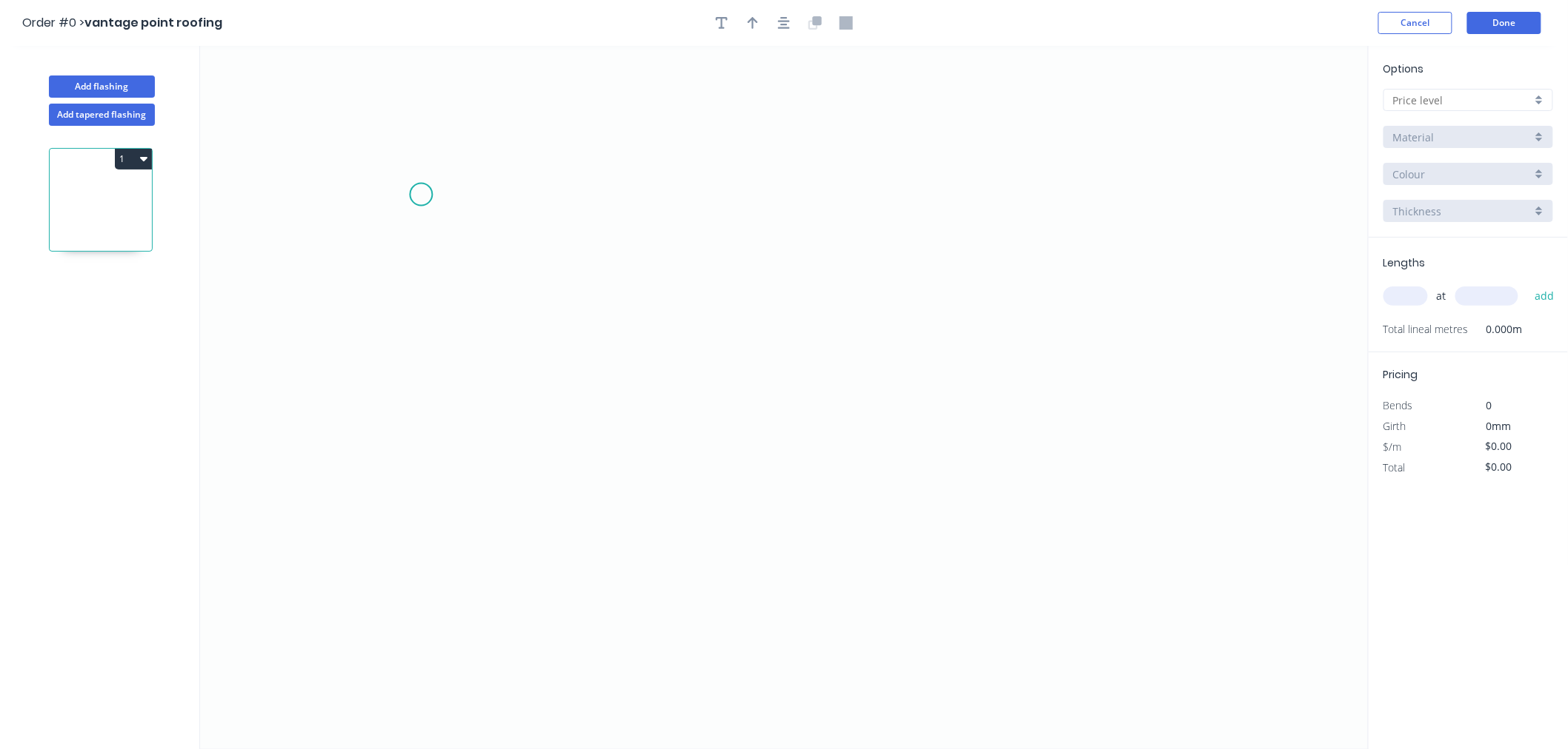
click at [421, 195] on icon "0" at bounding box center [784, 398] width 1168 height 704
click at [428, 462] on icon "0" at bounding box center [784, 398] width 1168 height 704
click at [1024, 460] on icon "0 ?" at bounding box center [784, 398] width 1168 height 704
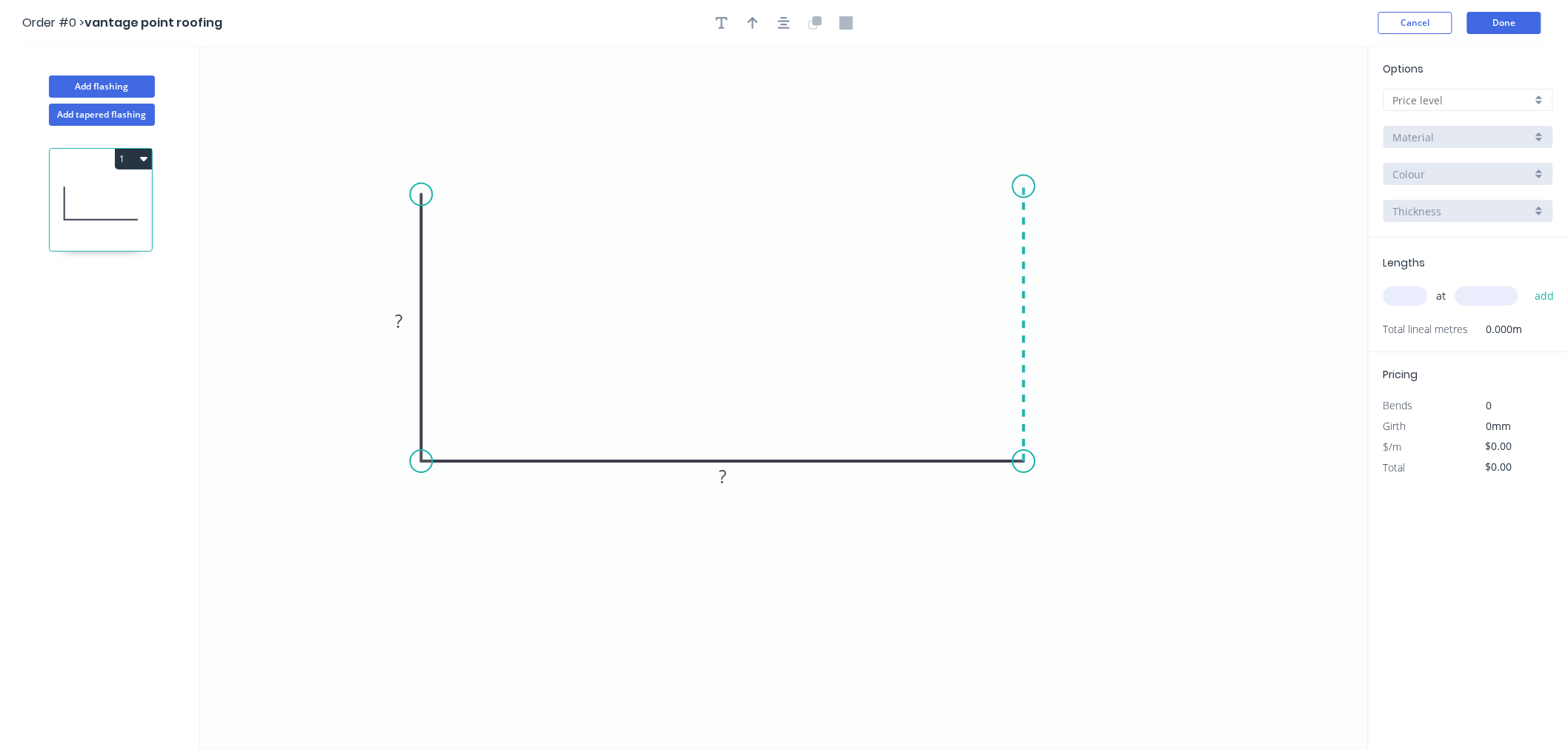
click at [1032, 187] on icon "0 ? ?" at bounding box center [784, 398] width 1168 height 704
click at [1032, 187] on circle at bounding box center [1024, 187] width 22 height 22
click at [400, 323] on tspan "?" at bounding box center [400, 321] width 7 height 24
click at [1203, 154] on icon "0 120 590 120" at bounding box center [784, 398] width 1168 height 704
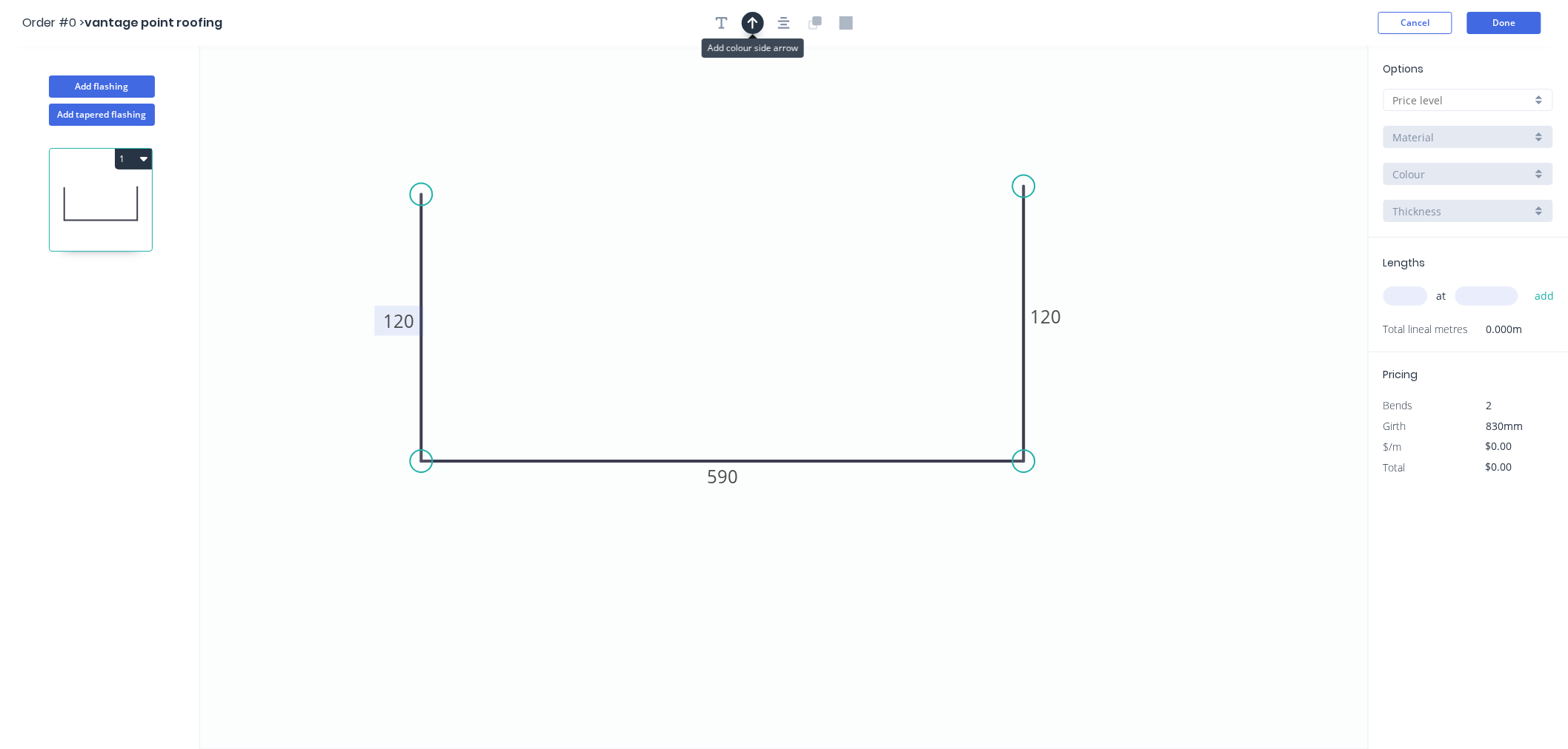
click at [760, 31] on button "button" at bounding box center [753, 23] width 22 height 22
drag, startPoint x: 1292, startPoint y: 118, endPoint x: 760, endPoint y: 215, distance: 540.8
click at [760, 215] on icon at bounding box center [759, 197] width 13 height 47
click at [1440, 98] on input "text" at bounding box center [1463, 100] width 139 height 16
click at [1418, 129] on div "A" at bounding box center [1468, 129] width 168 height 26
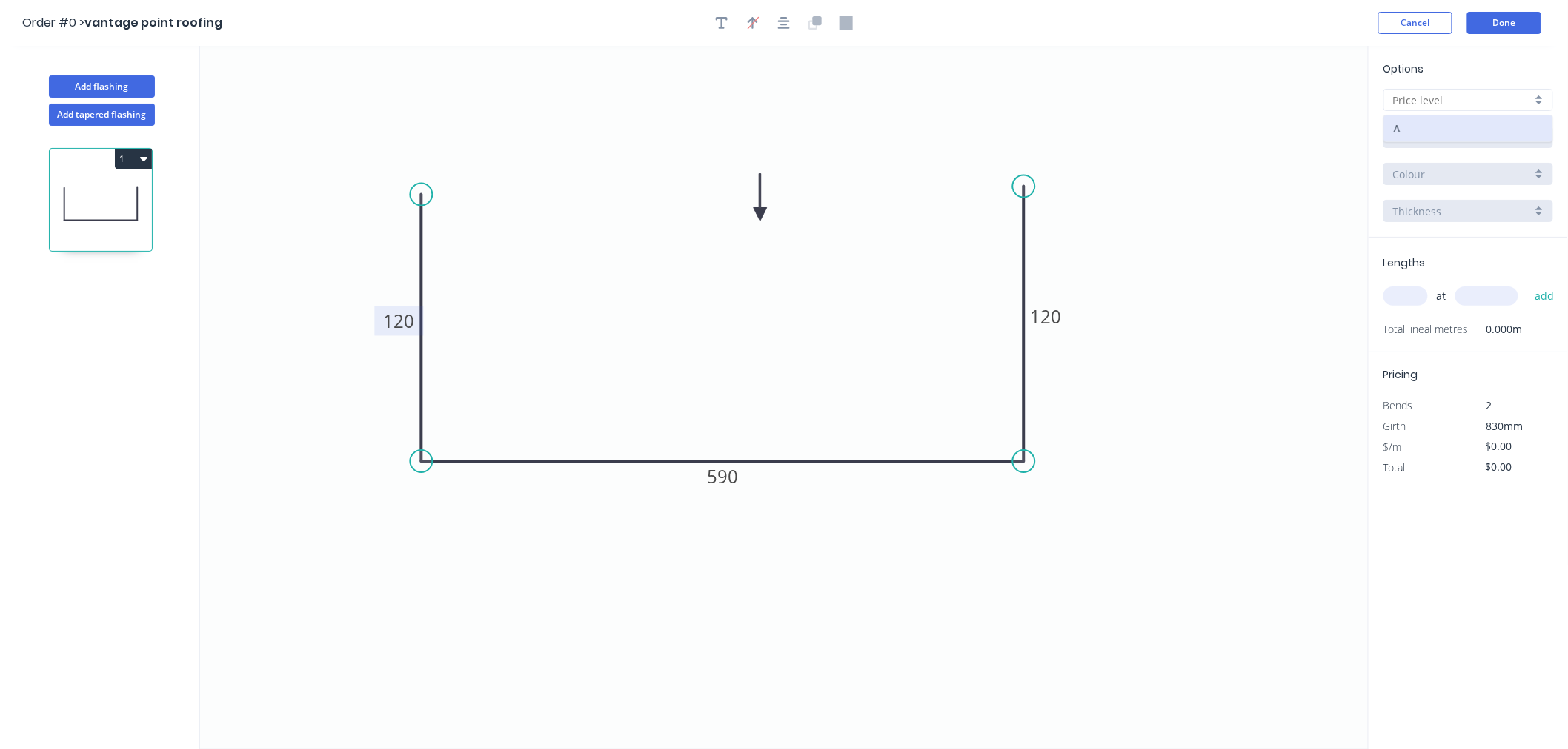
type input "A"
click at [1435, 133] on input "Aluminium 5005 (Sheets)" at bounding box center [1463, 137] width 139 height 16
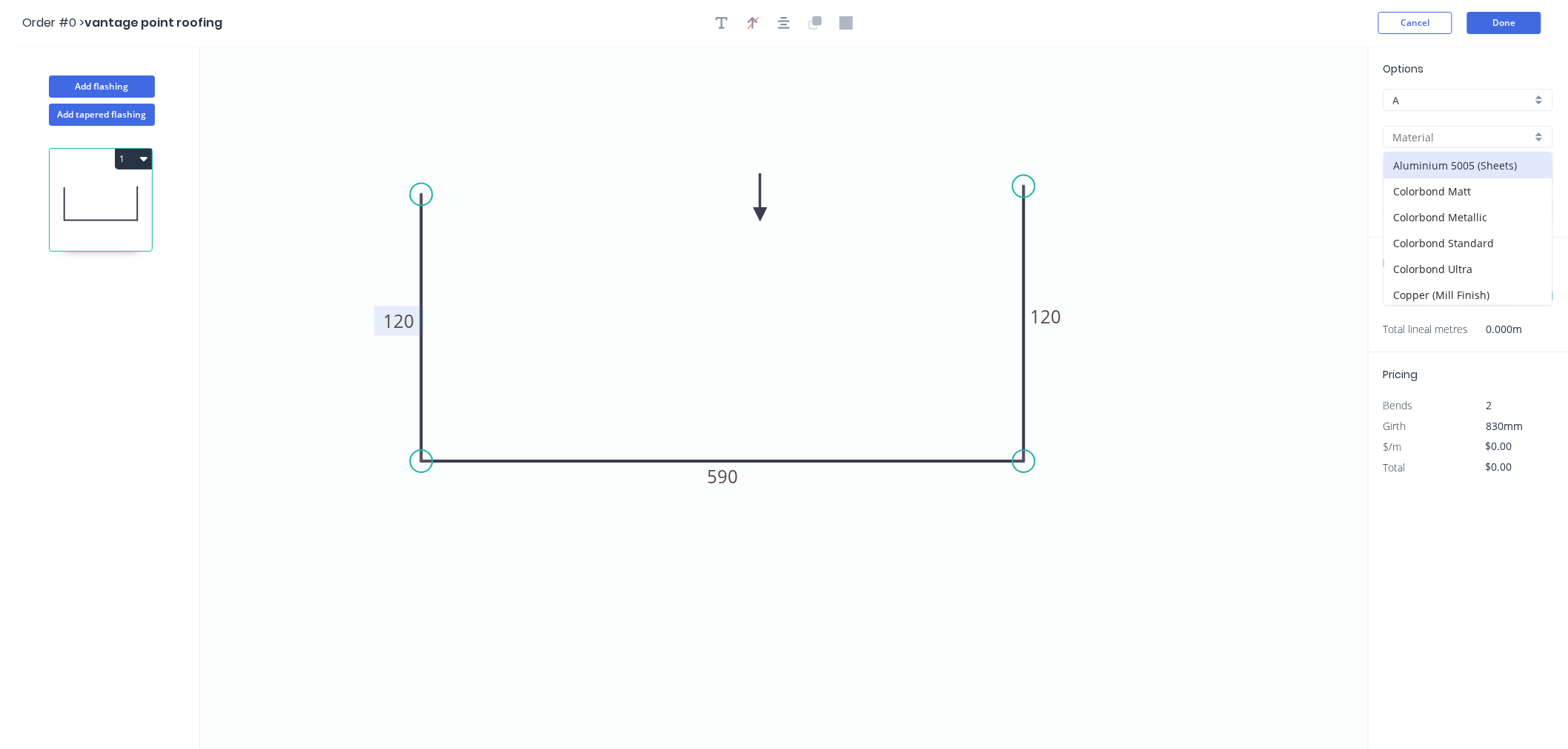
scroll to position [290, 0]
click at [1394, 280] on div "Zincalume" at bounding box center [1468, 292] width 168 height 26
type input "Zincalume"
type input "$24.89"
click at [1426, 213] on input "1.0" at bounding box center [1463, 211] width 139 height 16
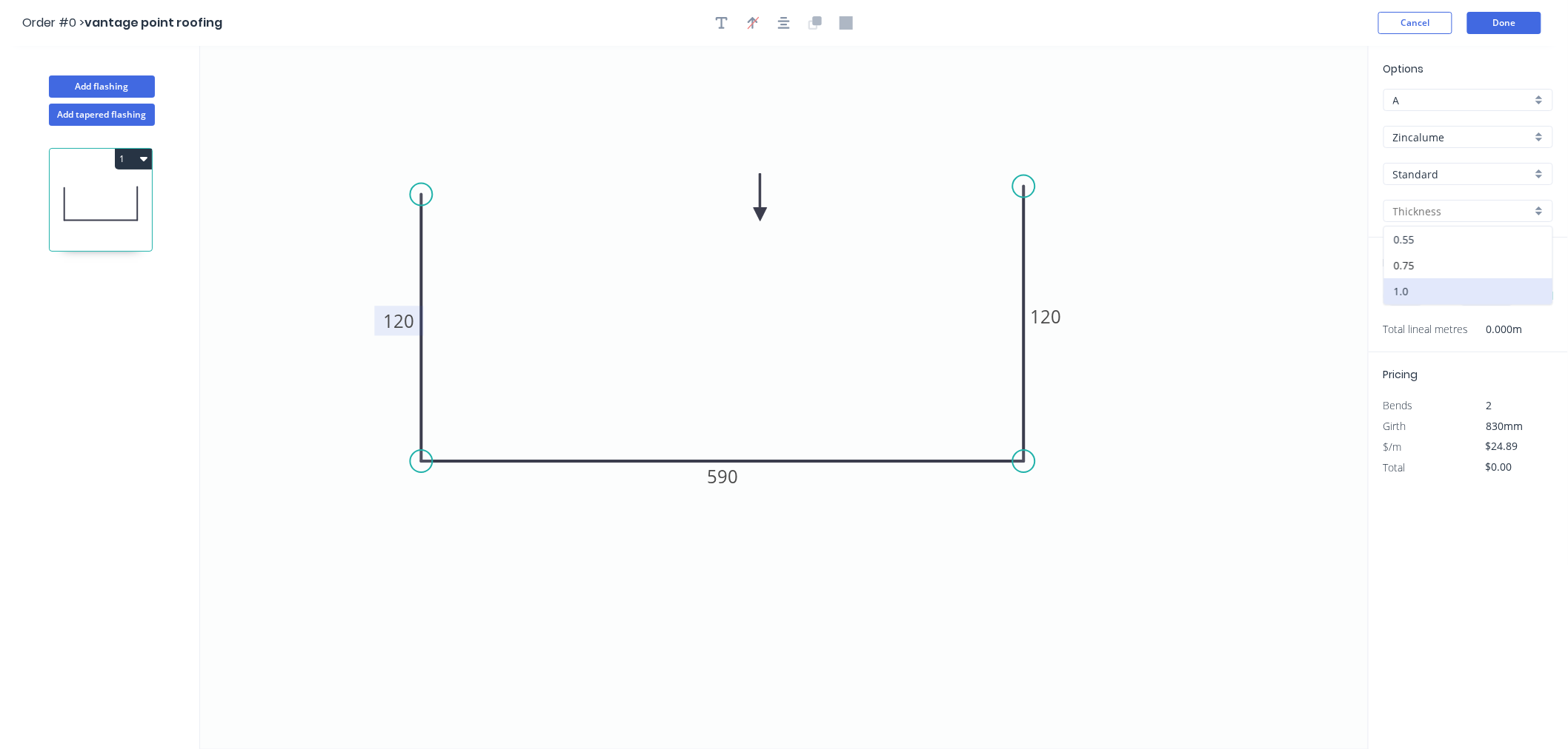
click at [1417, 227] on div "0.55" at bounding box center [1468, 239] width 168 height 26
type input "0.55"
type input "$17.89"
click at [1404, 297] on input "text" at bounding box center [1405, 296] width 44 height 19
type input "10"
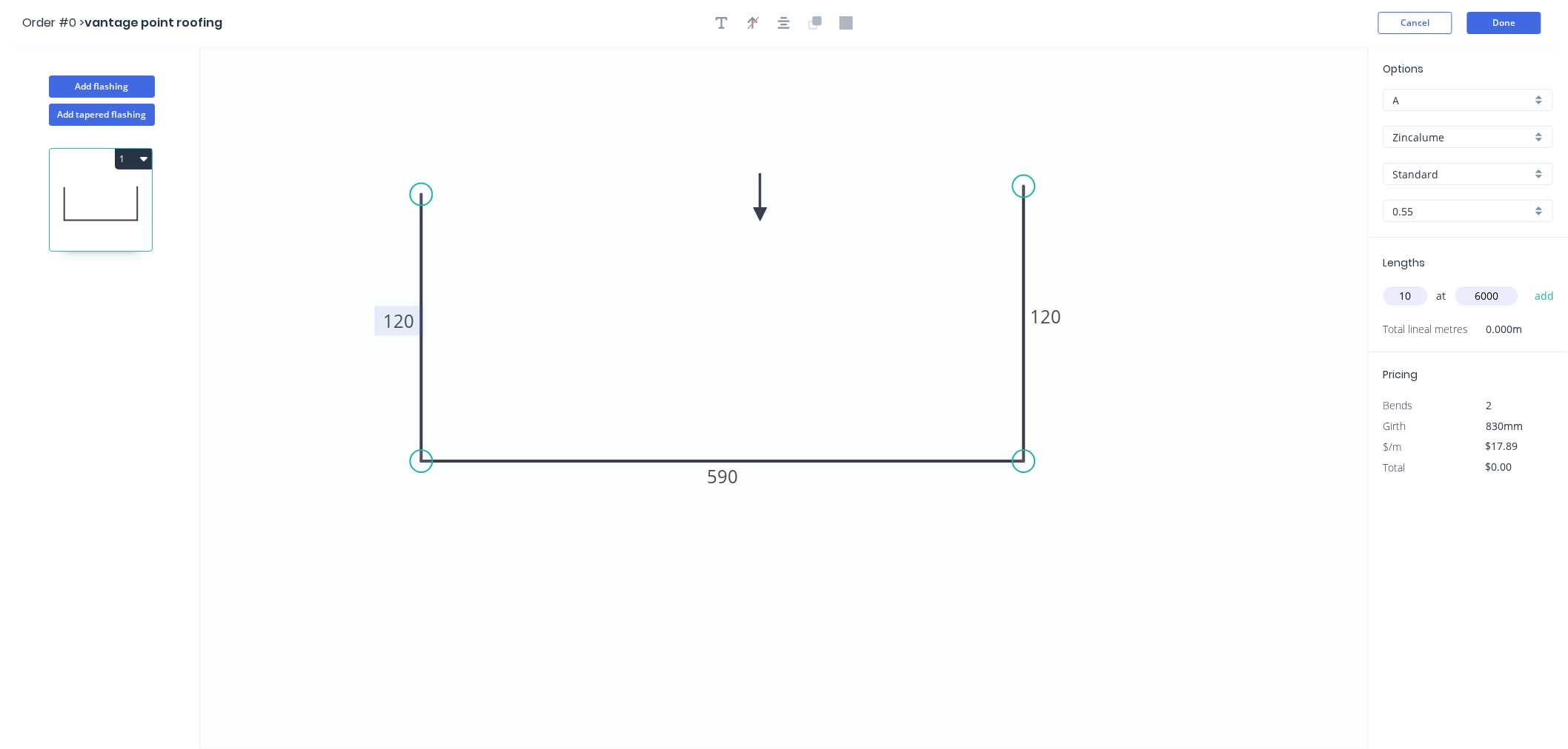
type input "6000"
click at [1527, 284] on button "add" at bounding box center [1545, 296] width 35 height 25
type input "$1,073.40"
type input "2"
type input "3800"
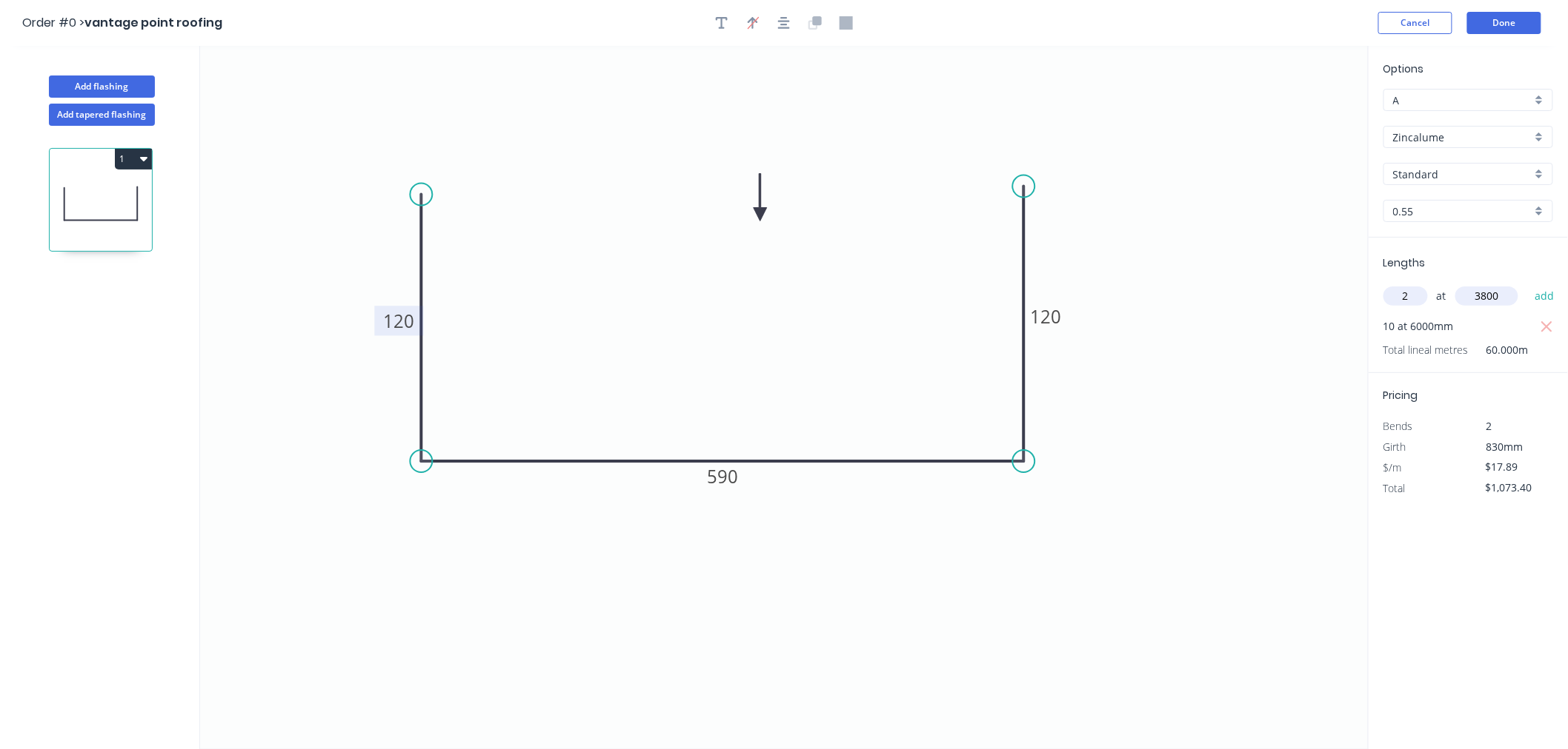
click at [1527, 284] on button "add" at bounding box center [1545, 296] width 35 height 25
type input "$1,209.36"
click at [1501, 24] on button "Done" at bounding box center [1504, 23] width 74 height 22
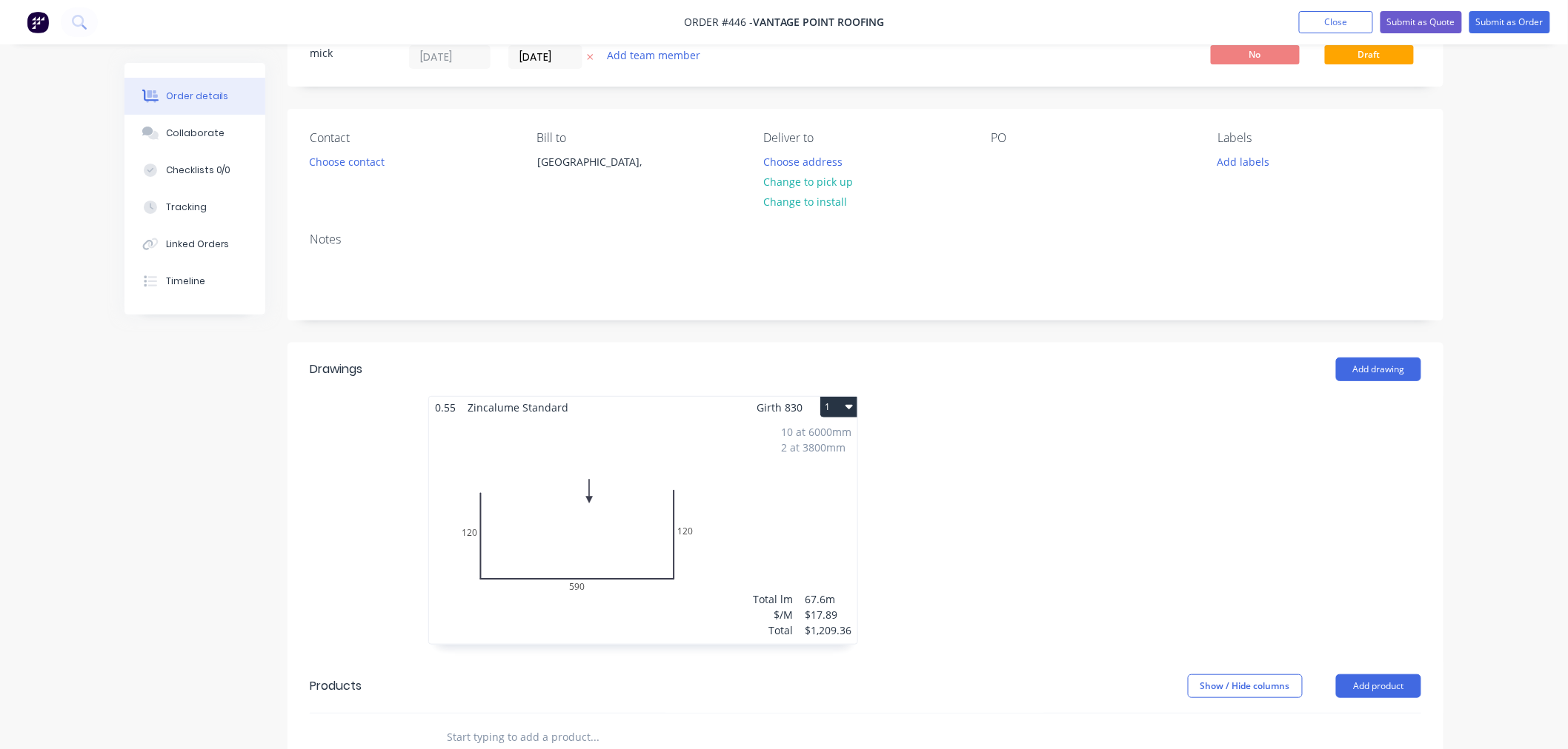
scroll to position [82, 0]
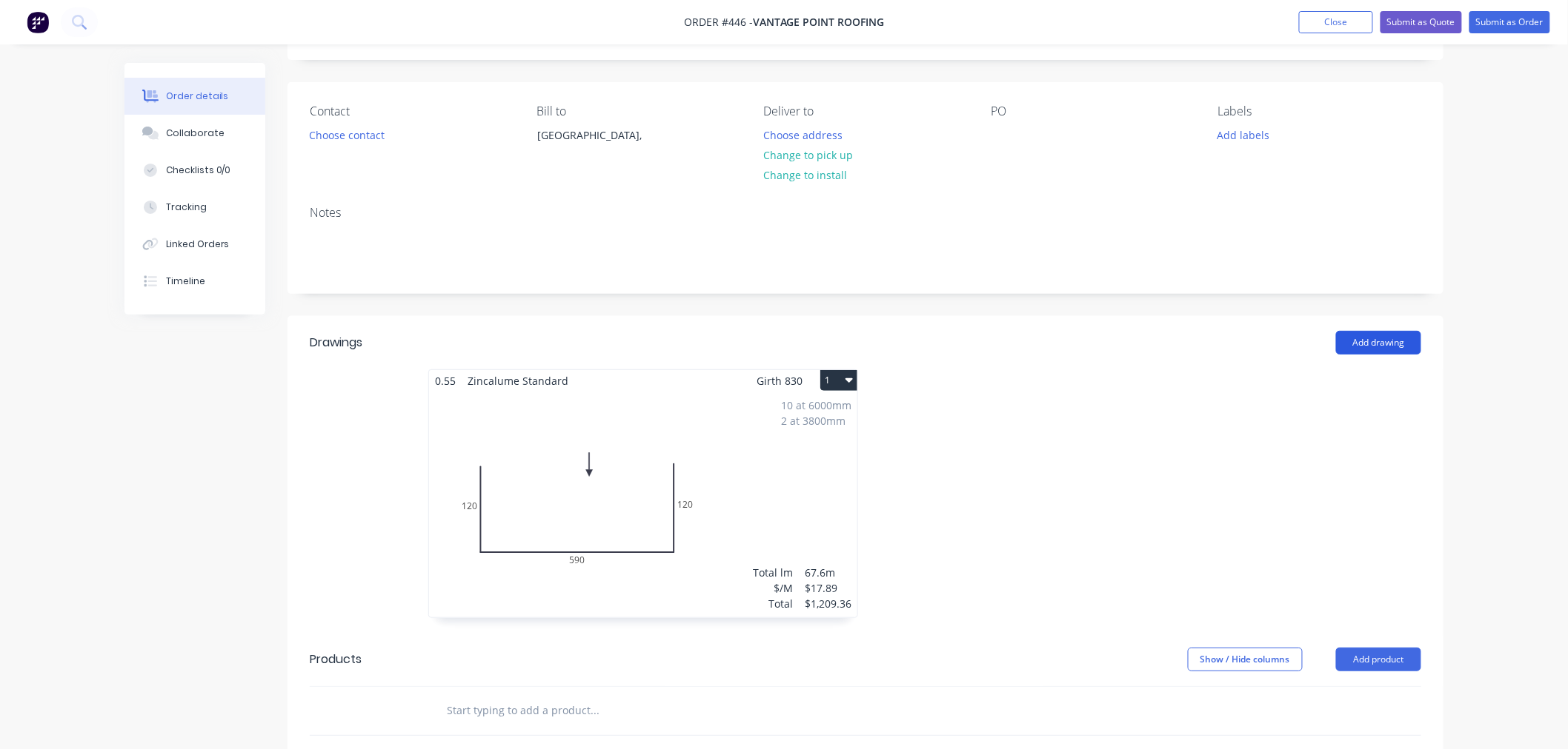
click at [1367, 337] on button "Add drawing" at bounding box center [1378, 343] width 85 height 24
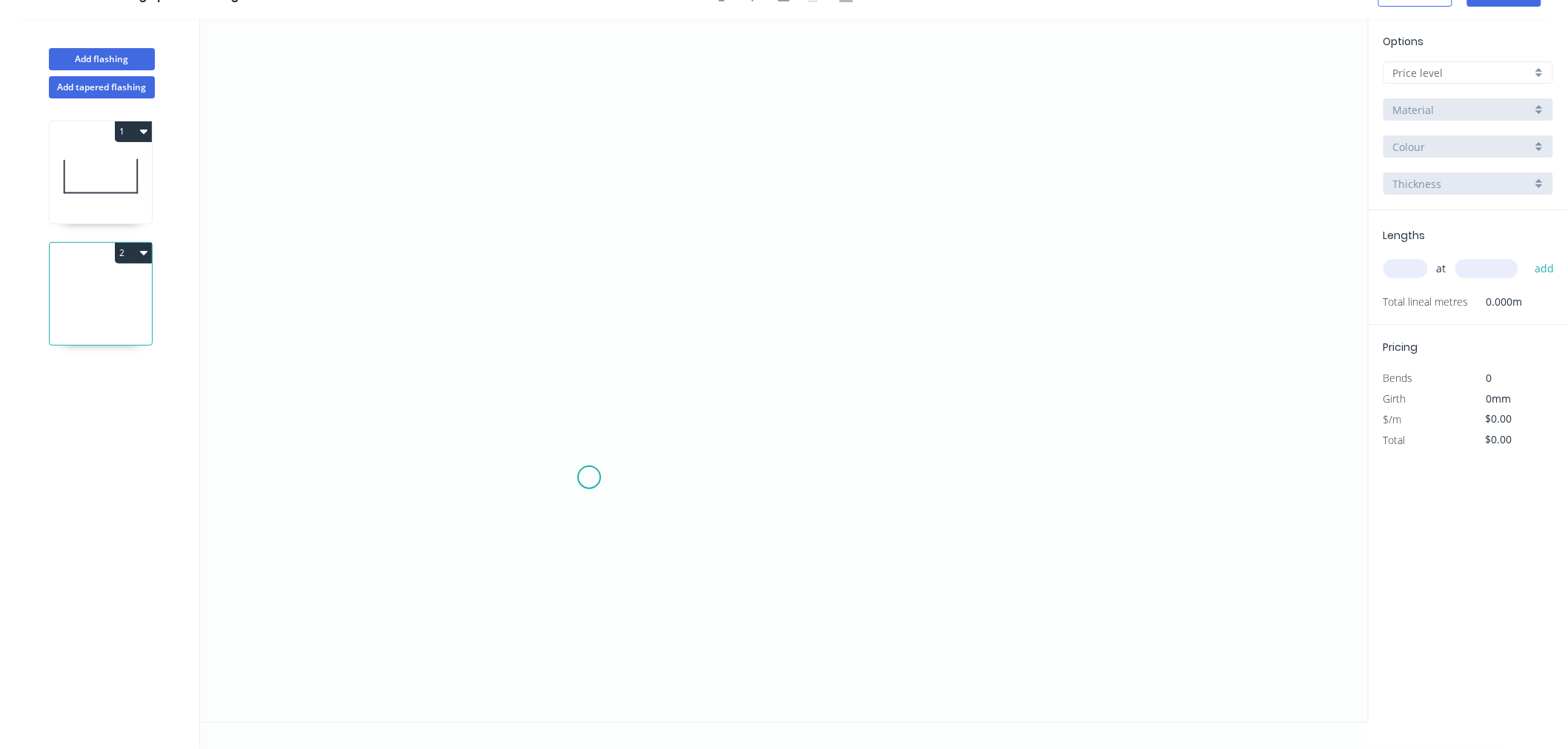
click at [589, 478] on icon "0" at bounding box center [784, 370] width 1168 height 704
click at [597, 276] on icon "0" at bounding box center [784, 370] width 1168 height 704
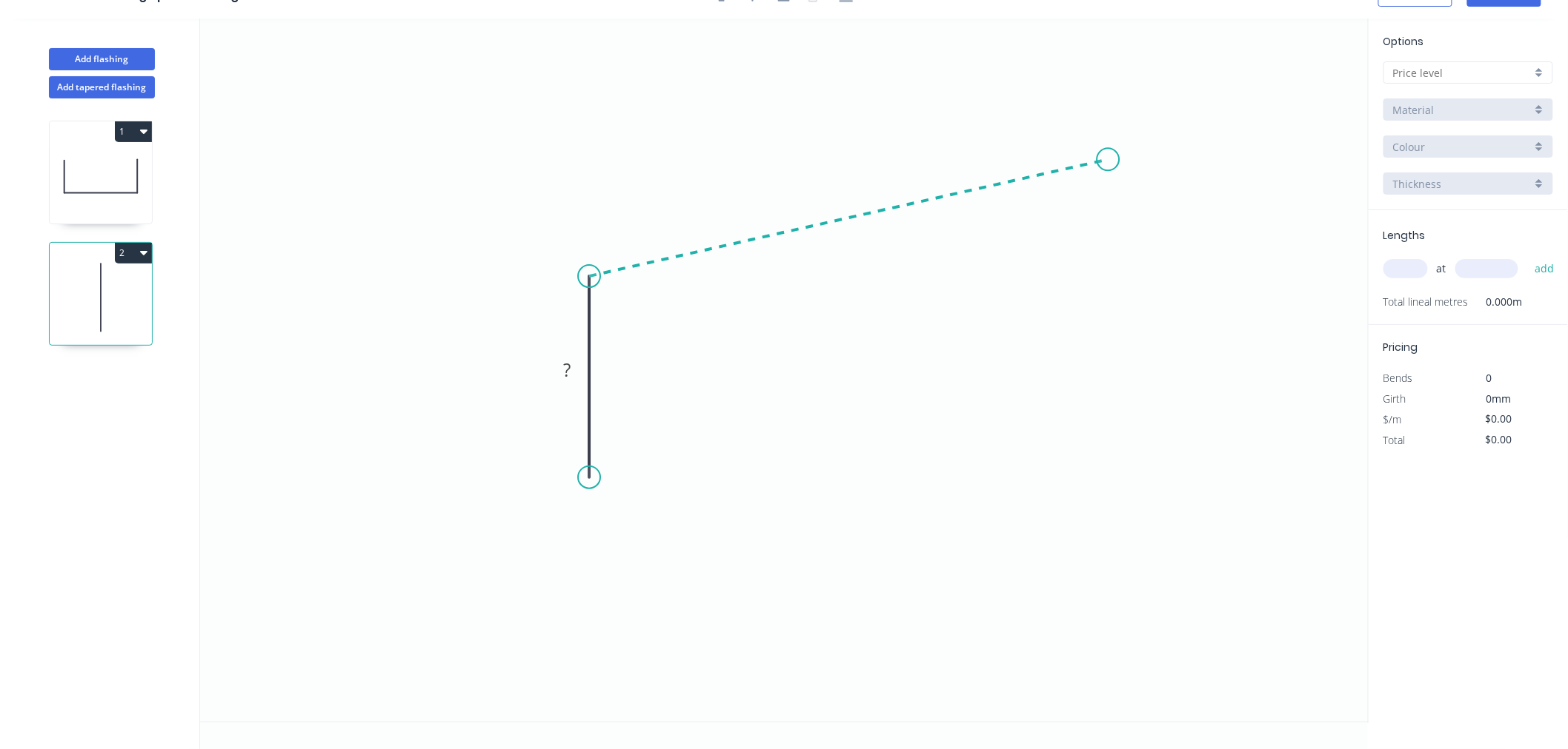
click at [1108, 159] on icon "0 ?" at bounding box center [784, 370] width 1168 height 704
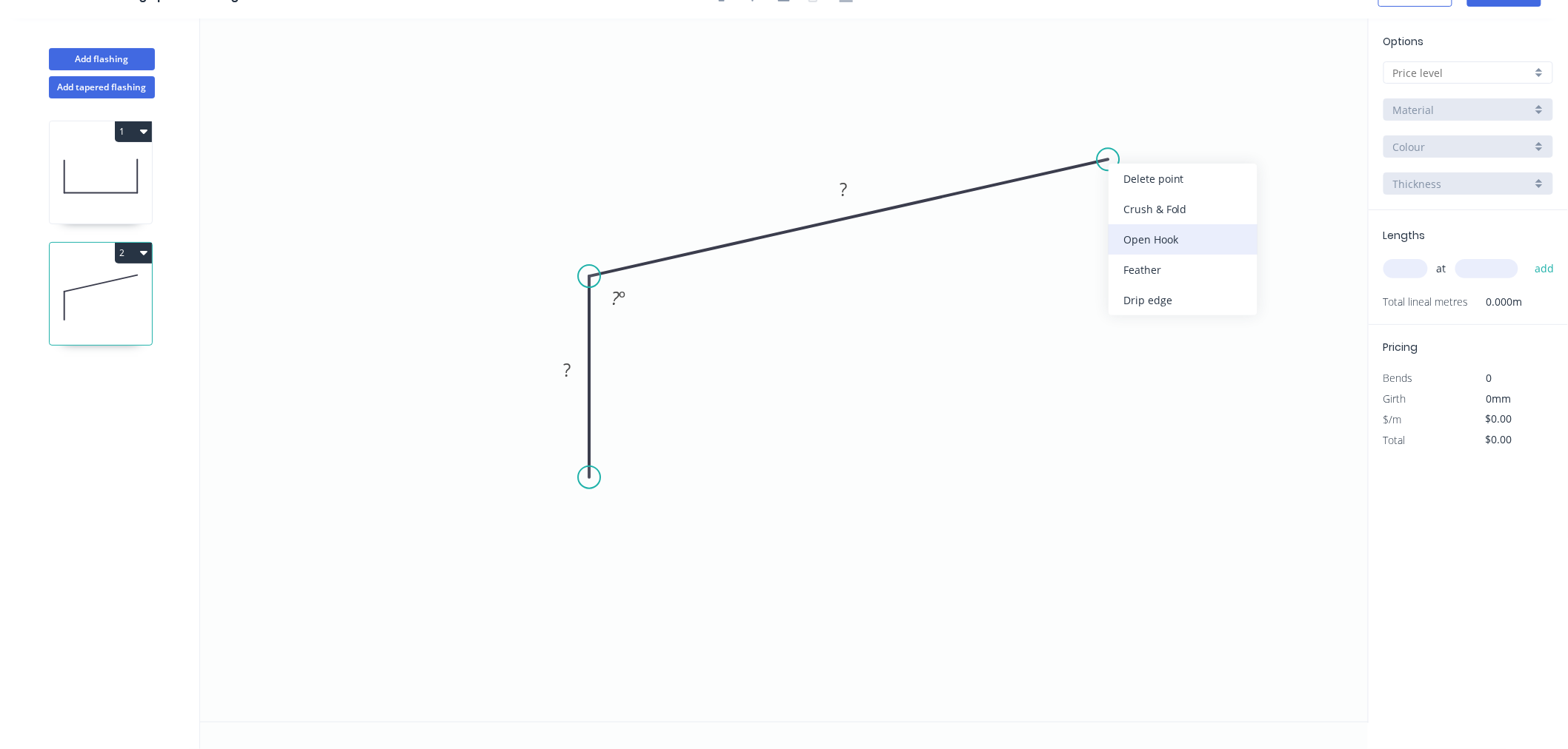
click at [1146, 228] on div "Open Hook" at bounding box center [1182, 239] width 149 height 31
click at [1133, 126] on tspan "25" at bounding box center [1133, 117] width 20 height 24
click at [1116, 295] on icon "0 ? OH 10 ? ? º" at bounding box center [784, 370] width 1168 height 704
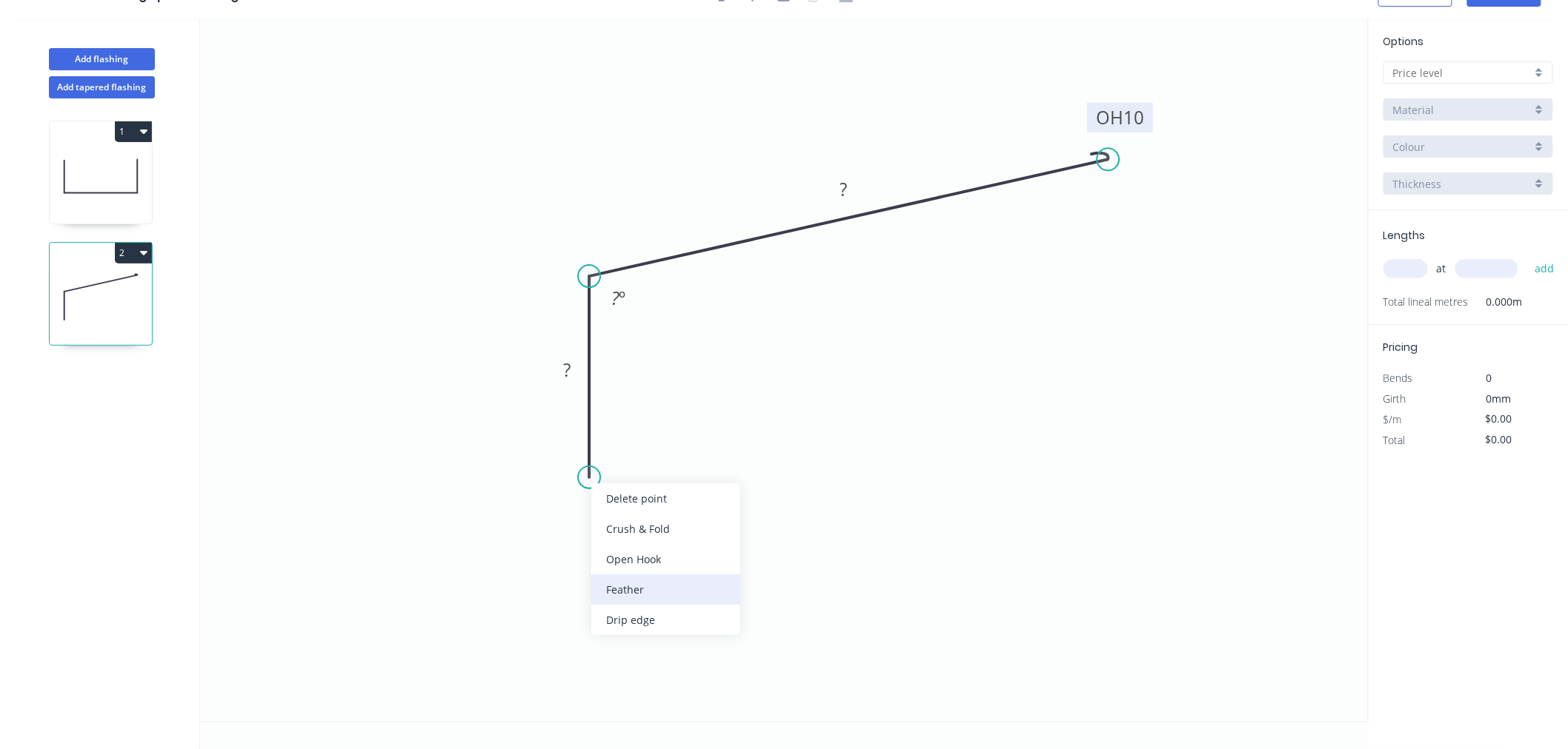
click at [664, 583] on div "Feather" at bounding box center [665, 589] width 149 height 31
click at [628, 530] on div "Flip bend" at bounding box center [663, 527] width 149 height 31
click at [640, 449] on rect at bounding box center [621, 451] width 57 height 30
click at [637, 452] on tspan "15" at bounding box center [630, 451] width 20 height 24
click at [573, 372] on rect at bounding box center [567, 371] width 30 height 20
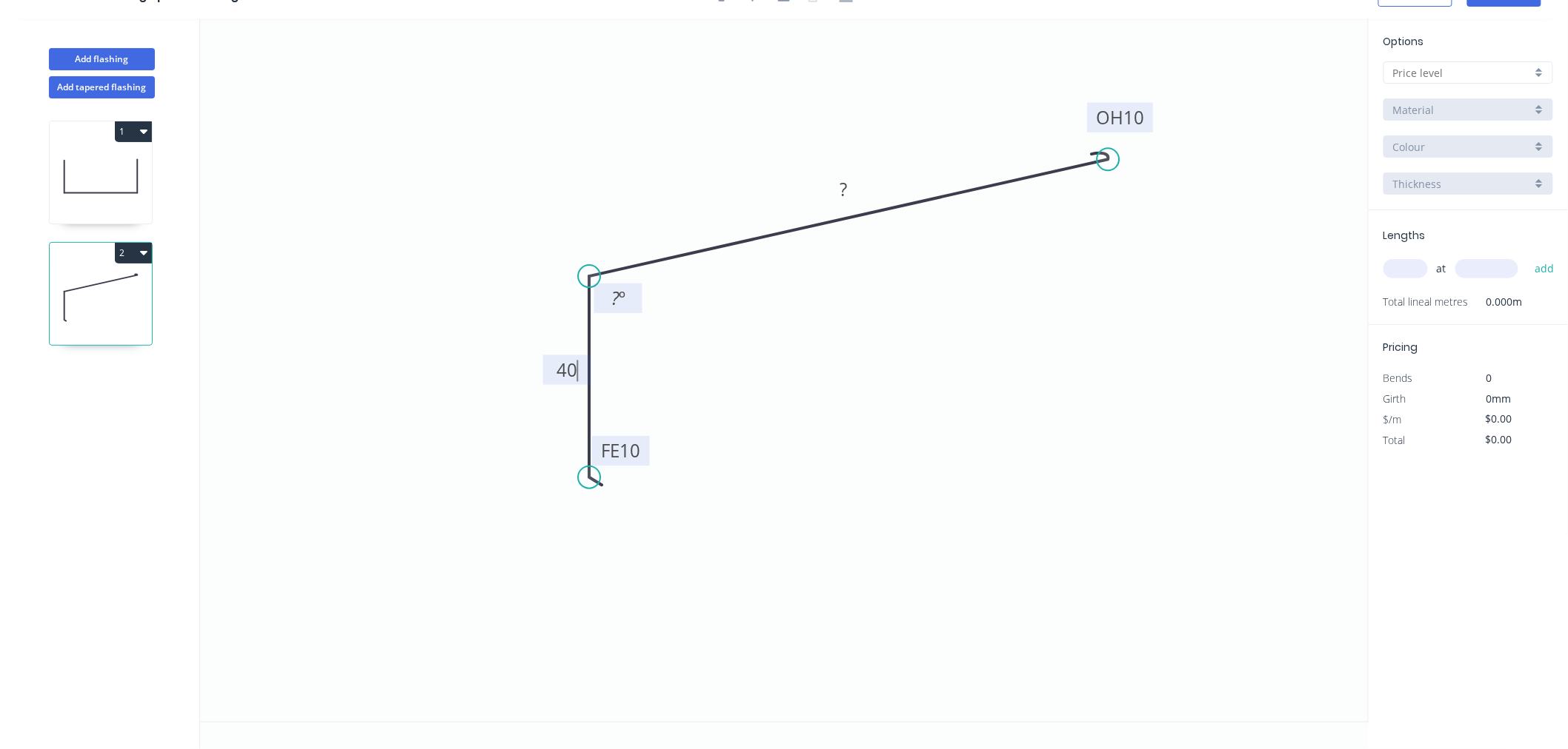
click at [619, 300] on tspan "º" at bounding box center [622, 298] width 6 height 24
click at [887, 482] on icon "0 FE 10 40 OH 10 ? 115 º" at bounding box center [784, 370] width 1168 height 704
click at [857, 181] on rect at bounding box center [844, 190] width 30 height 20
click at [1136, 544] on icon "0 FE 10 40 OH 10 100 115 º" at bounding box center [784, 370] width 1168 height 704
type input "$11.28"
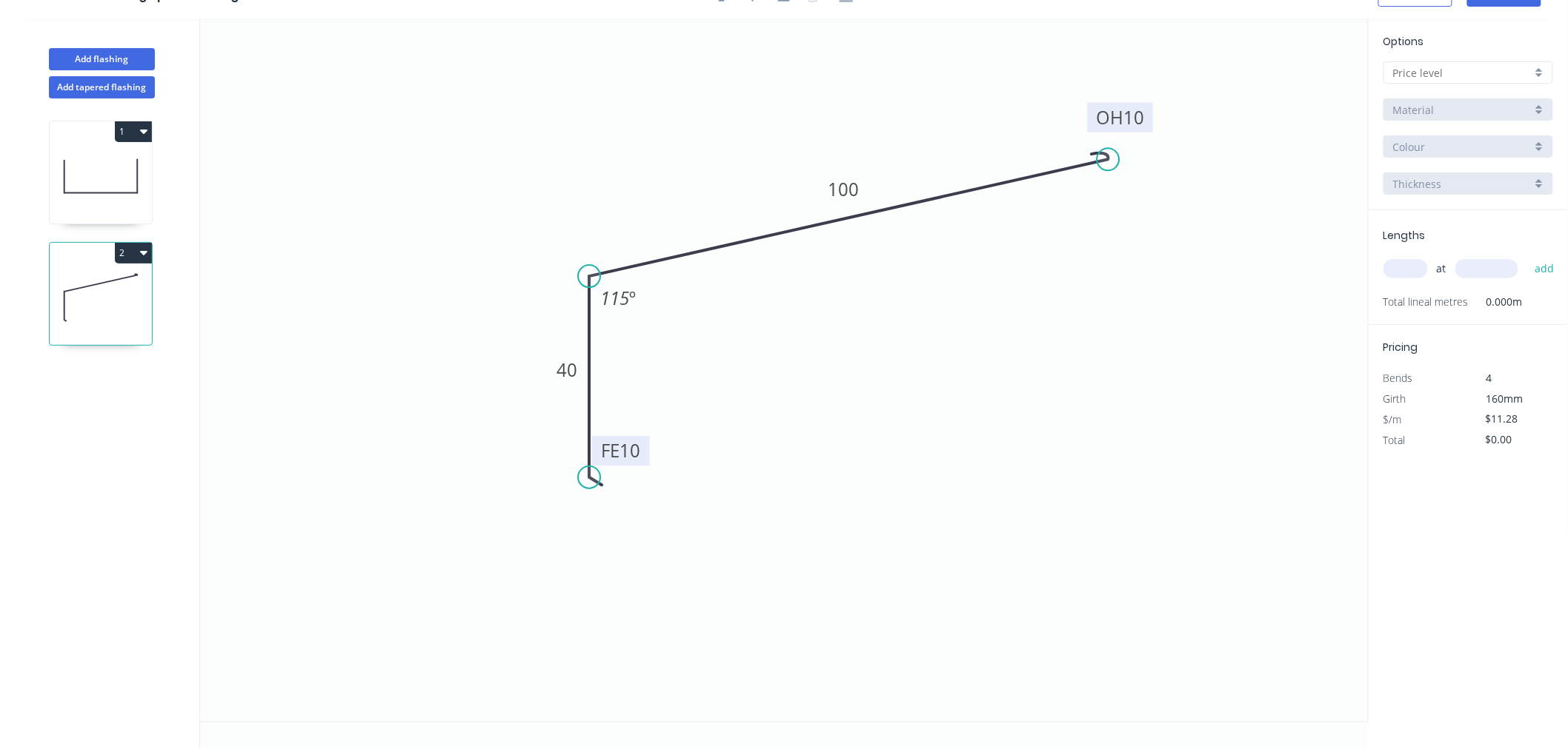
click at [1486, 65] on input "text" at bounding box center [1463, 72] width 139 height 16
click at [1473, 93] on div "A" at bounding box center [1468, 101] width 168 height 26
type input "A"
type input "$0.00"
click at [1471, 106] on input "Aluminium 5005 (Sheets)" at bounding box center [1463, 110] width 139 height 16
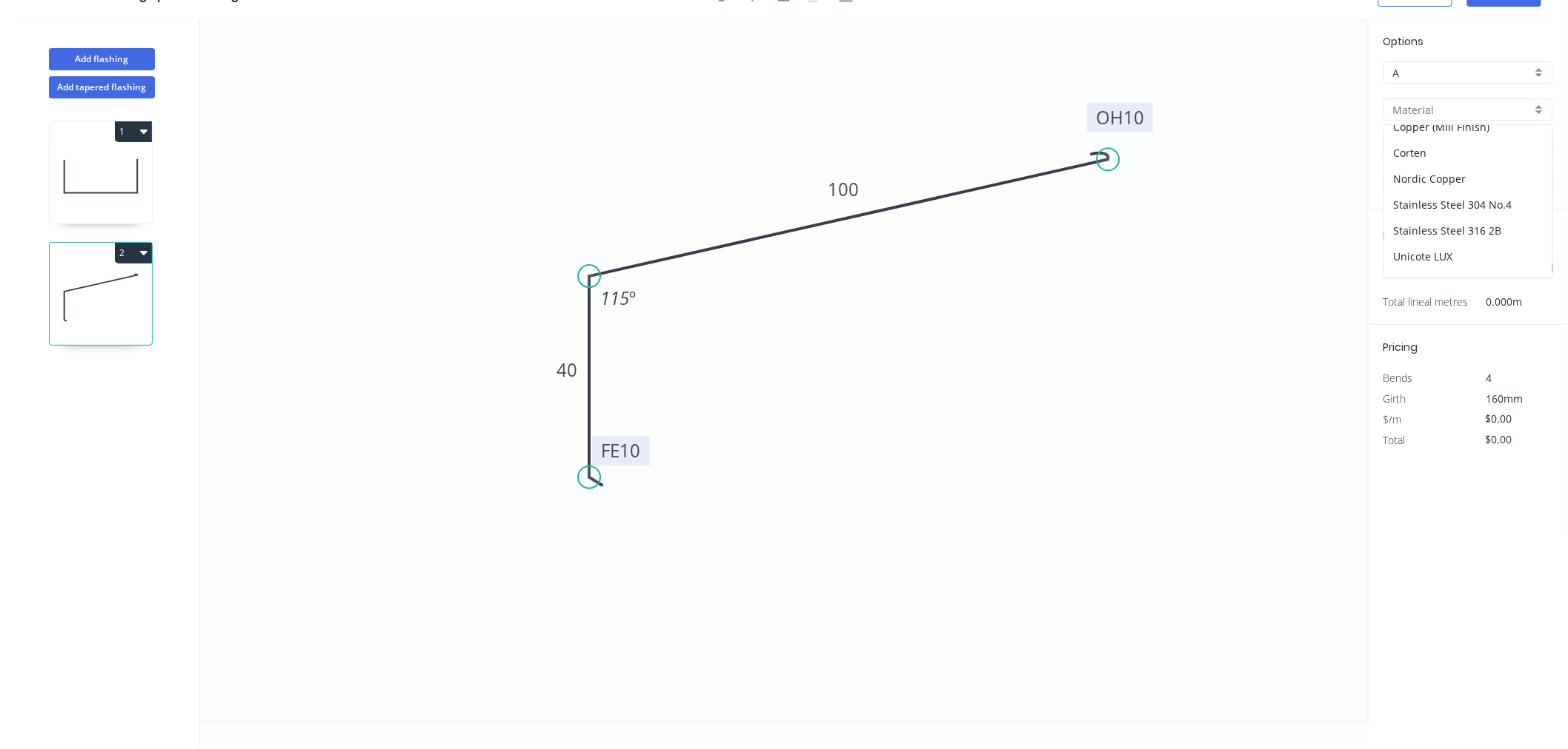
scroll to position [290, 0]
click at [1430, 268] on div "Zincalume" at bounding box center [1468, 264] width 168 height 26
type input "Zincalume"
type input "$12.83"
click at [1456, 180] on input "1.0" at bounding box center [1463, 184] width 139 height 16
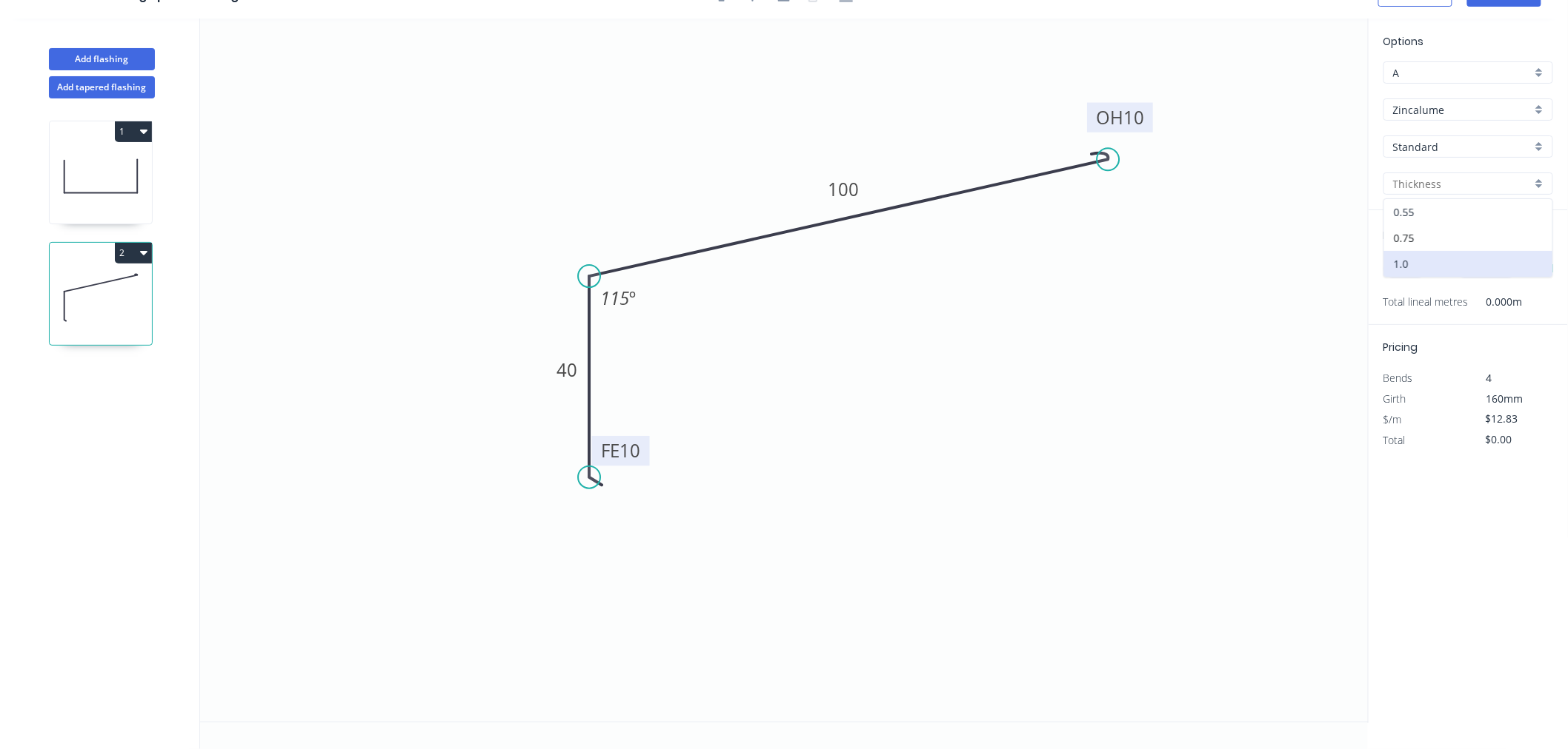
click at [1430, 203] on div "0.55" at bounding box center [1468, 212] width 168 height 26
type input "0.55"
type input "$11.28"
click at [1412, 262] on input "text" at bounding box center [1405, 268] width 44 height 19
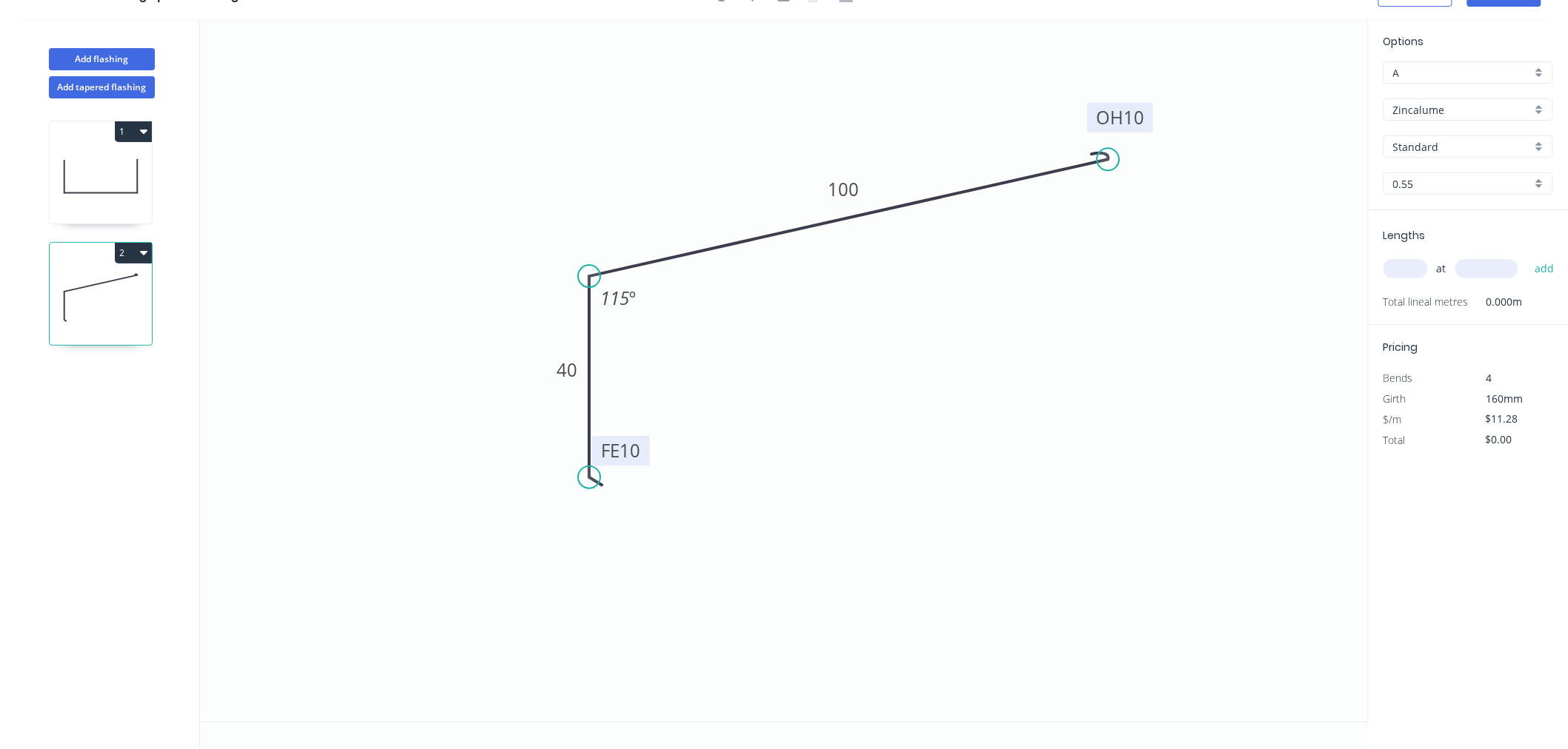
click at [1412, 262] on input "text" at bounding box center [1405, 268] width 44 height 19
type input "12"
type input "5600"
click at [1527, 256] on button "add" at bounding box center [1545, 268] width 35 height 25
type input "$758.02"
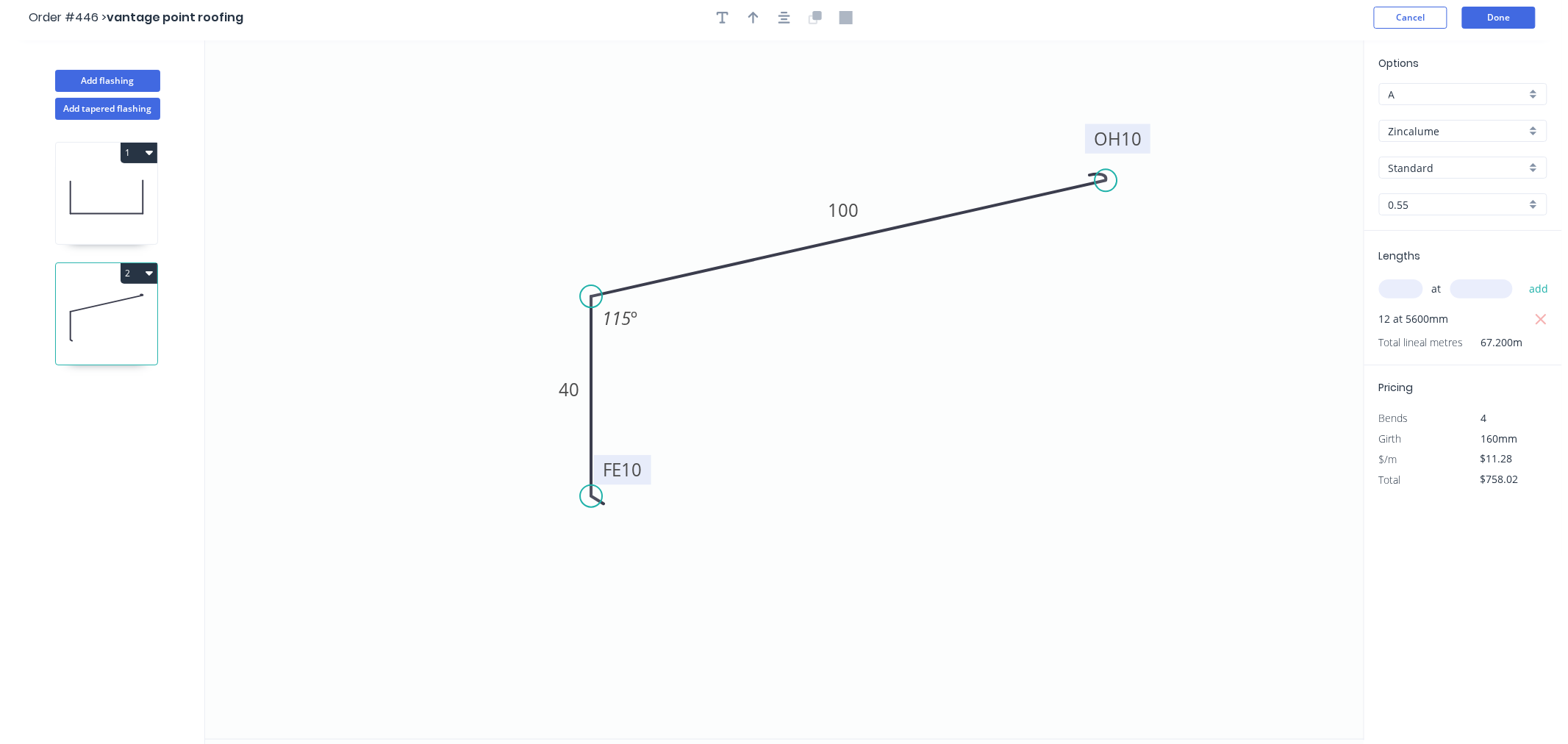
scroll to position [0, 0]
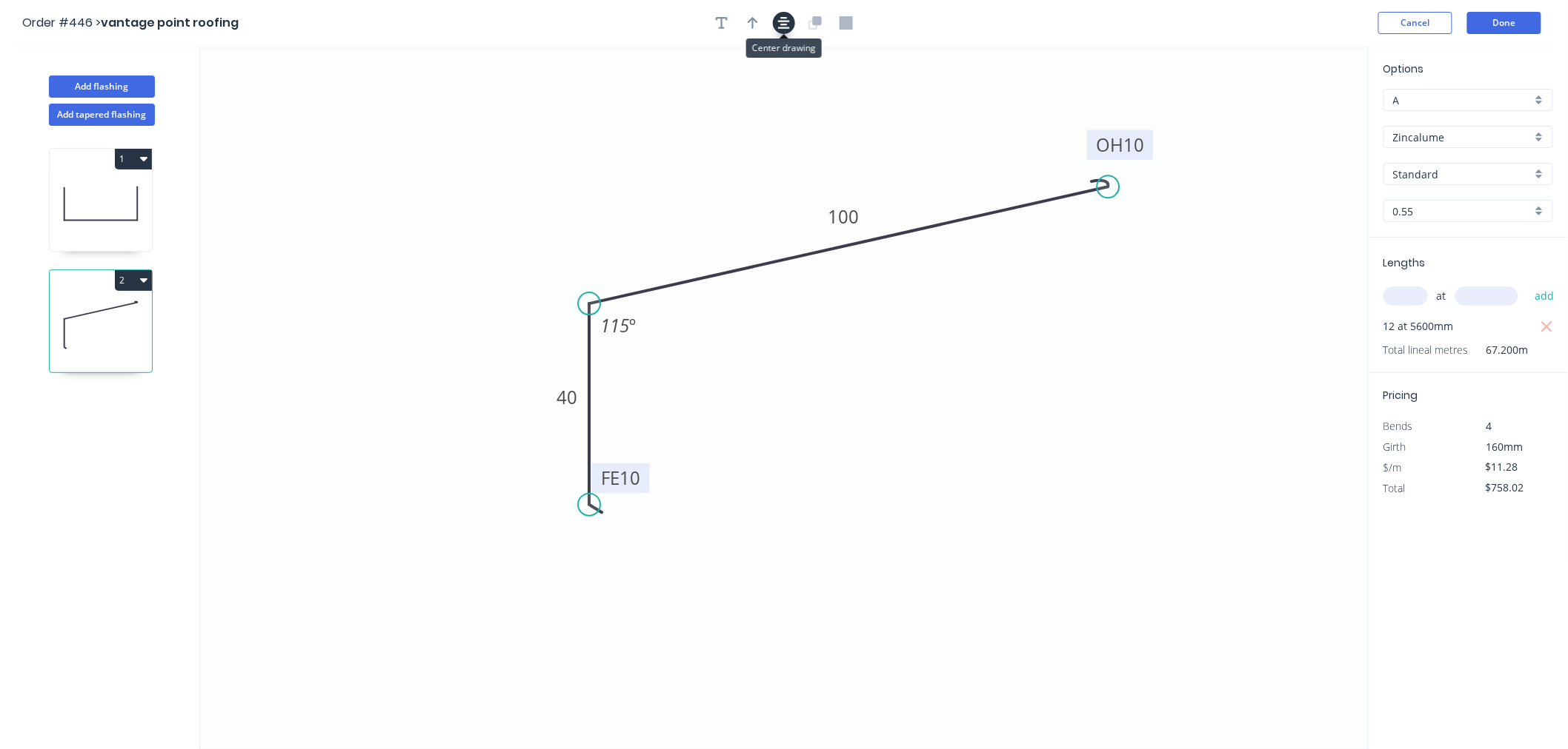
click at [782, 31] on button "button" at bounding box center [784, 23] width 22 height 22
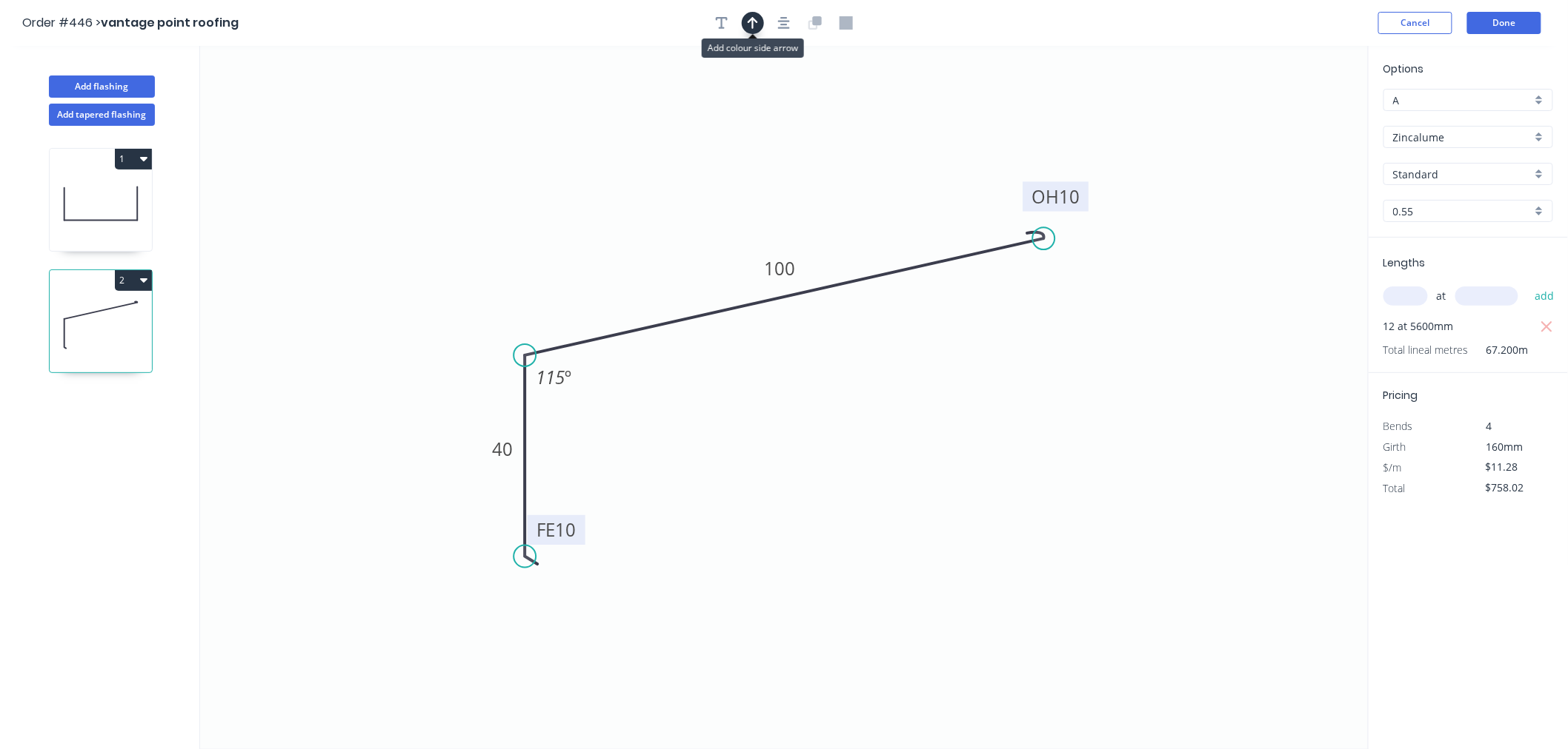
click at [745, 24] on button "button" at bounding box center [753, 23] width 22 height 22
drag, startPoint x: 1292, startPoint y: 118, endPoint x: 631, endPoint y: 262, distance: 676.5
click at [631, 262] on icon at bounding box center [630, 244] width 13 height 47
click at [1512, 13] on button "Done" at bounding box center [1504, 23] width 74 height 22
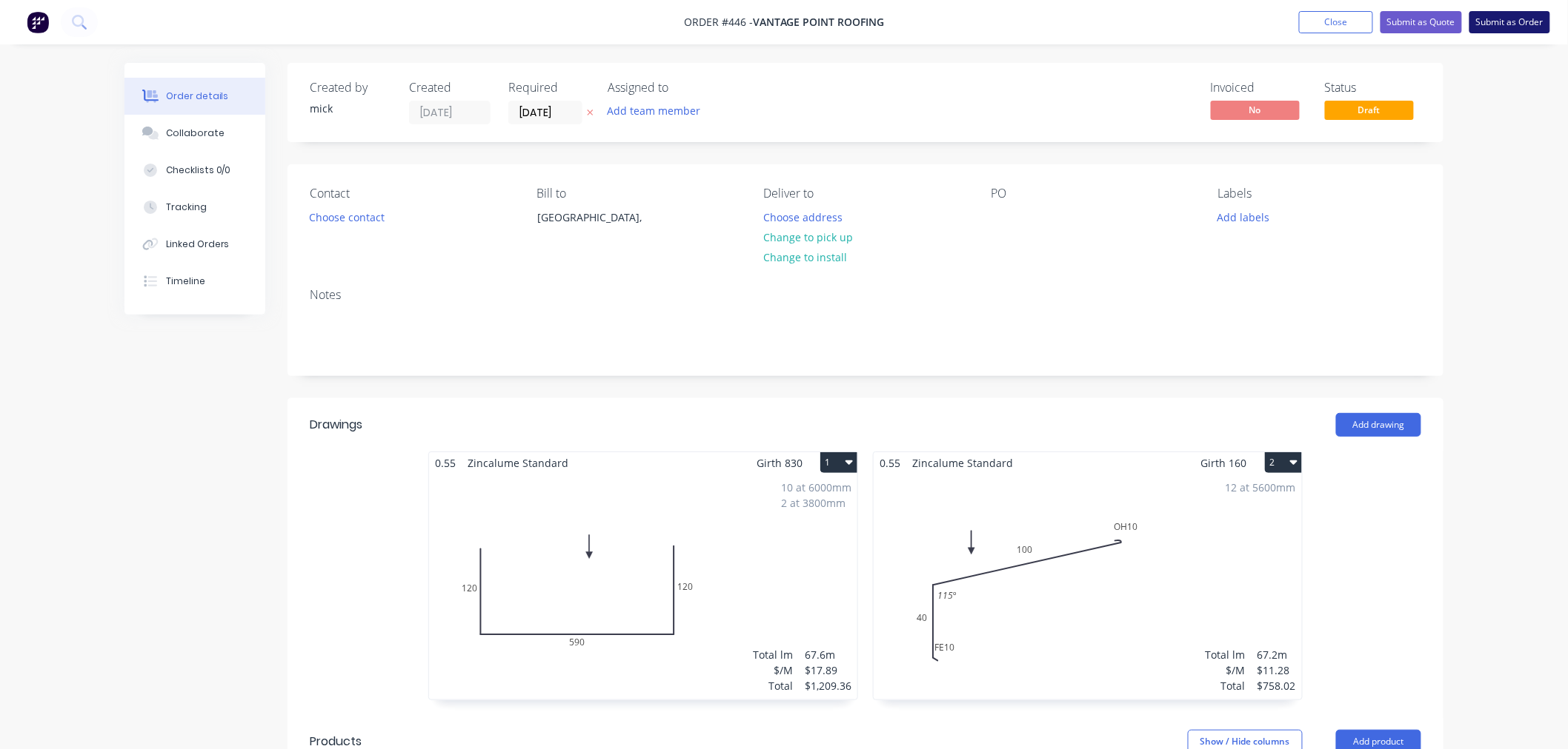
click at [1507, 15] on button "Submit as Order" at bounding box center [1509, 22] width 80 height 22
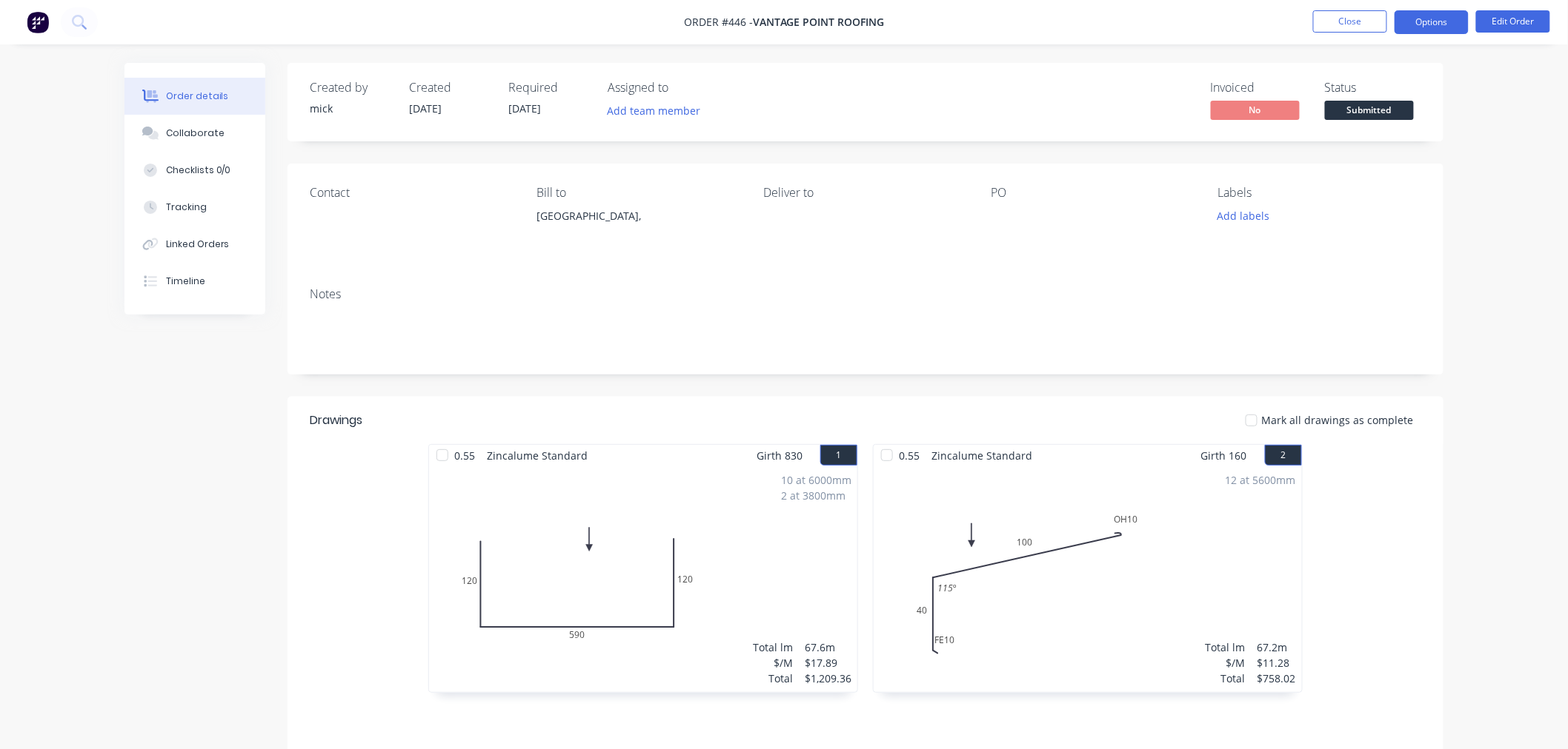
click at [1438, 26] on button "Options" at bounding box center [1431, 22] width 74 height 24
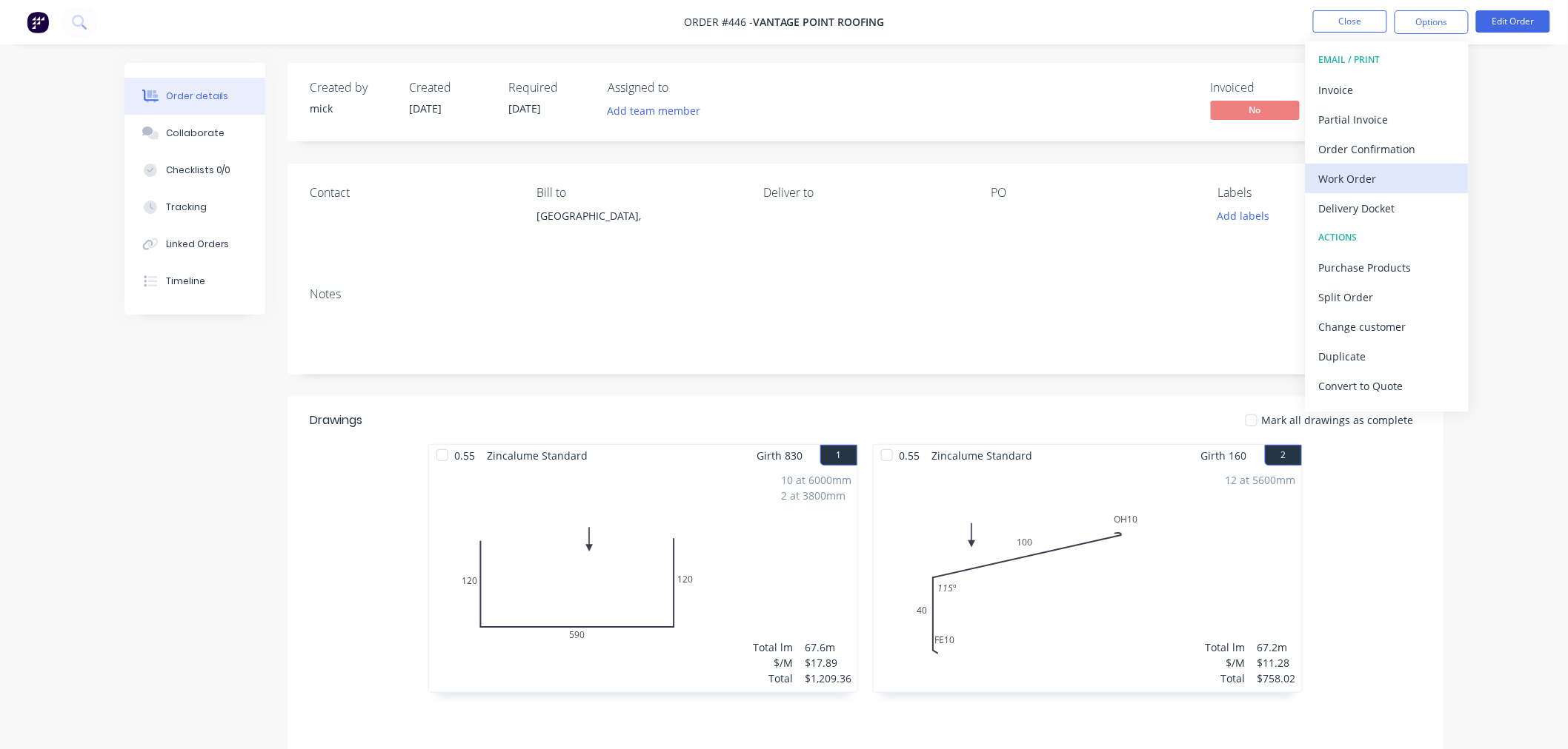
click at [1418, 166] on button "Work Order" at bounding box center [1387, 178] width 163 height 30
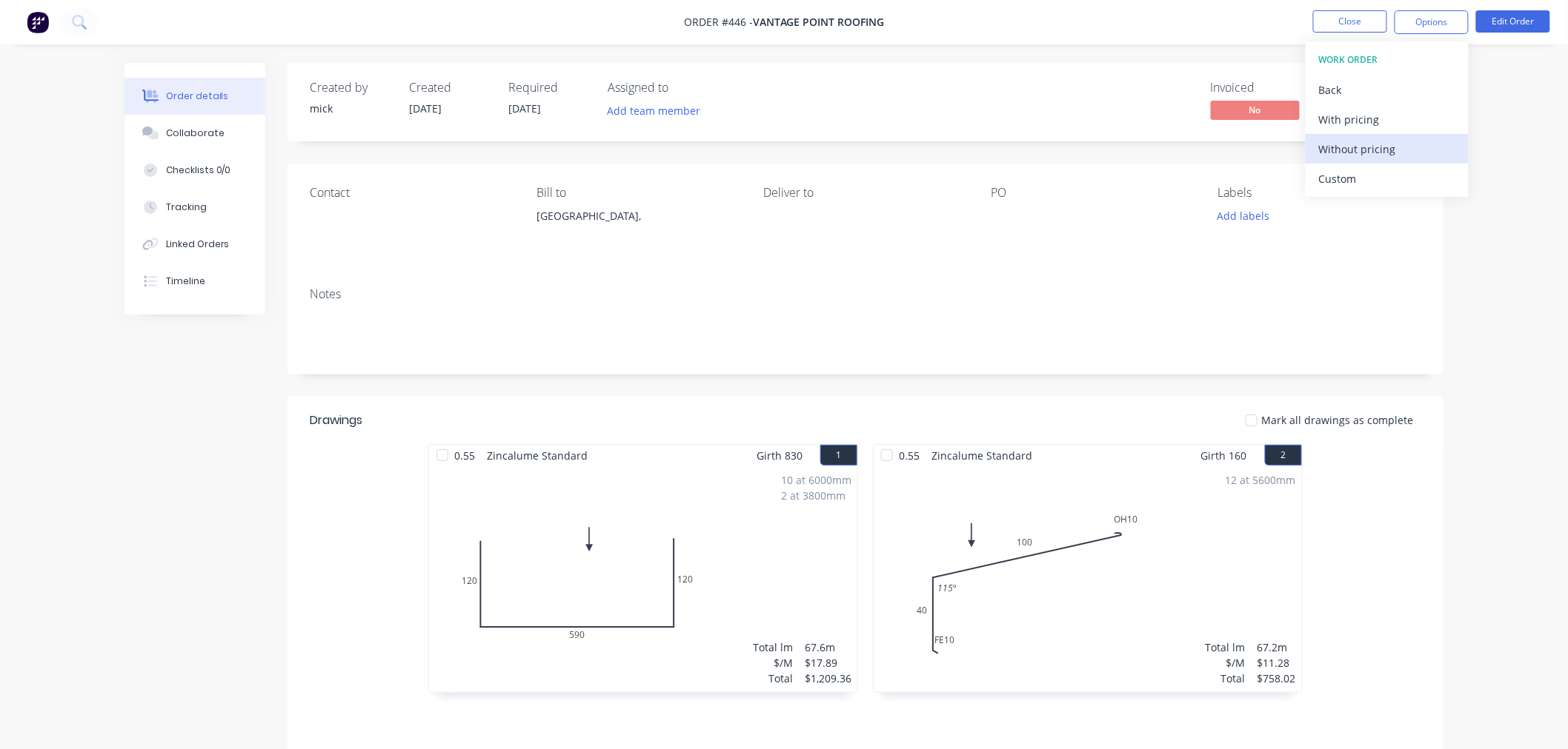
click at [1401, 144] on div "Without pricing" at bounding box center [1387, 149] width 136 height 21
click at [47, 19] on img at bounding box center [38, 22] width 22 height 22
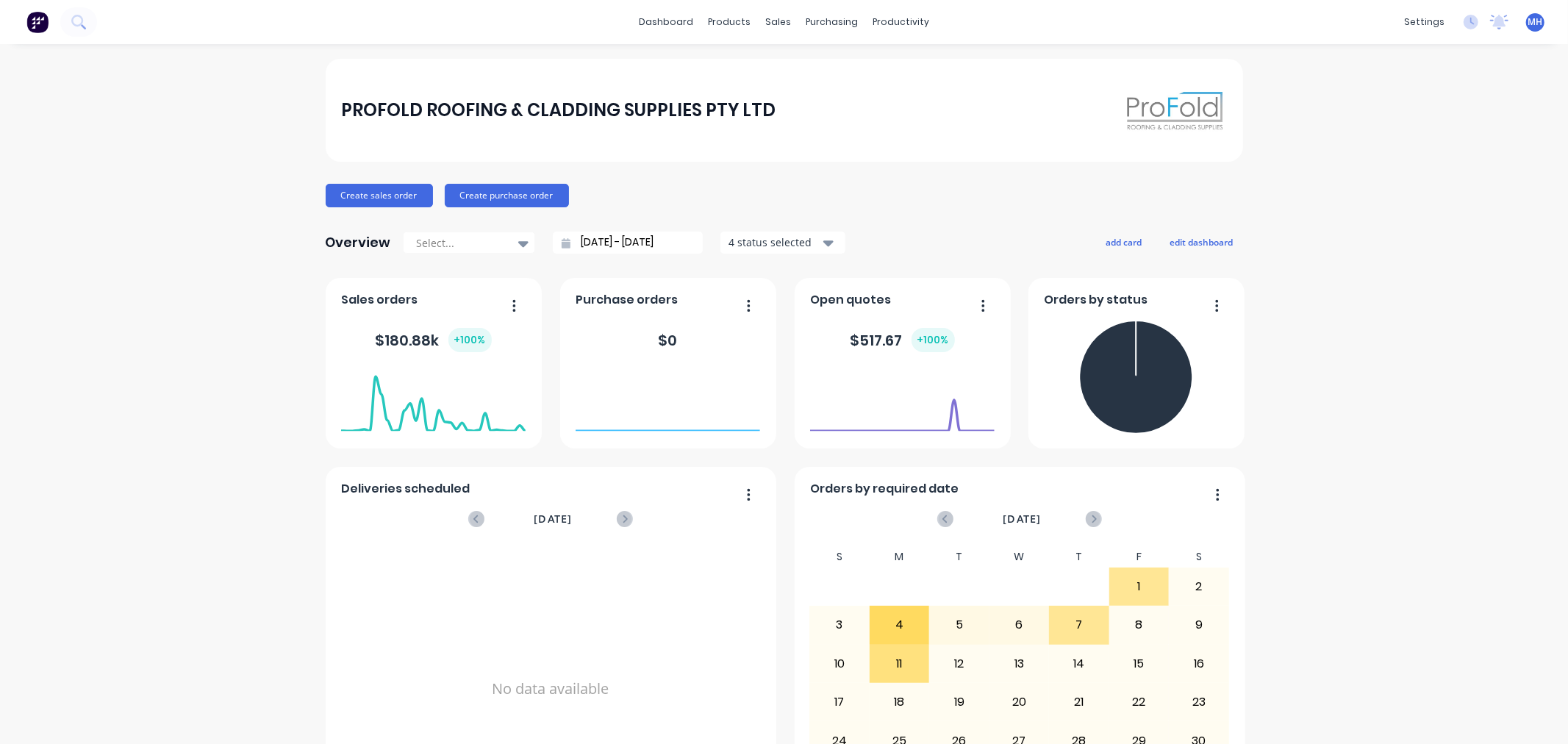
click at [238, 524] on div "PROFOLD ROOFING & CLADDING SUPPLIES PTY LTD Create sales order Create purchase …" at bounding box center [784, 443] width 1568 height 768
drag, startPoint x: 777, startPoint y: 19, endPoint x: 783, endPoint y: 62, distance: 43.4
click at [777, 19] on div "sales" at bounding box center [778, 22] width 40 height 22
click at [789, 67] on div at bounding box center [781, 71] width 22 height 13
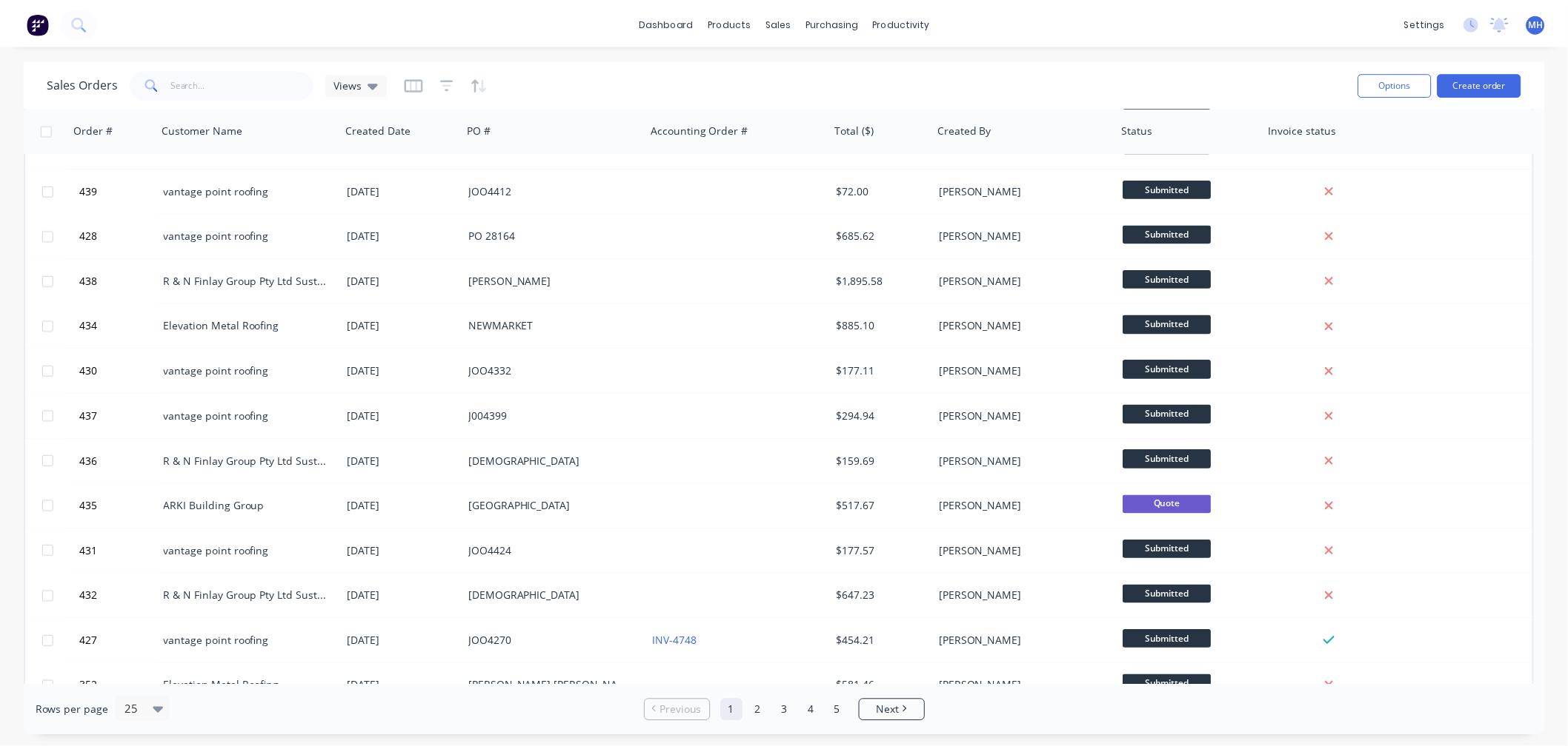
scroll to position [411, 0]
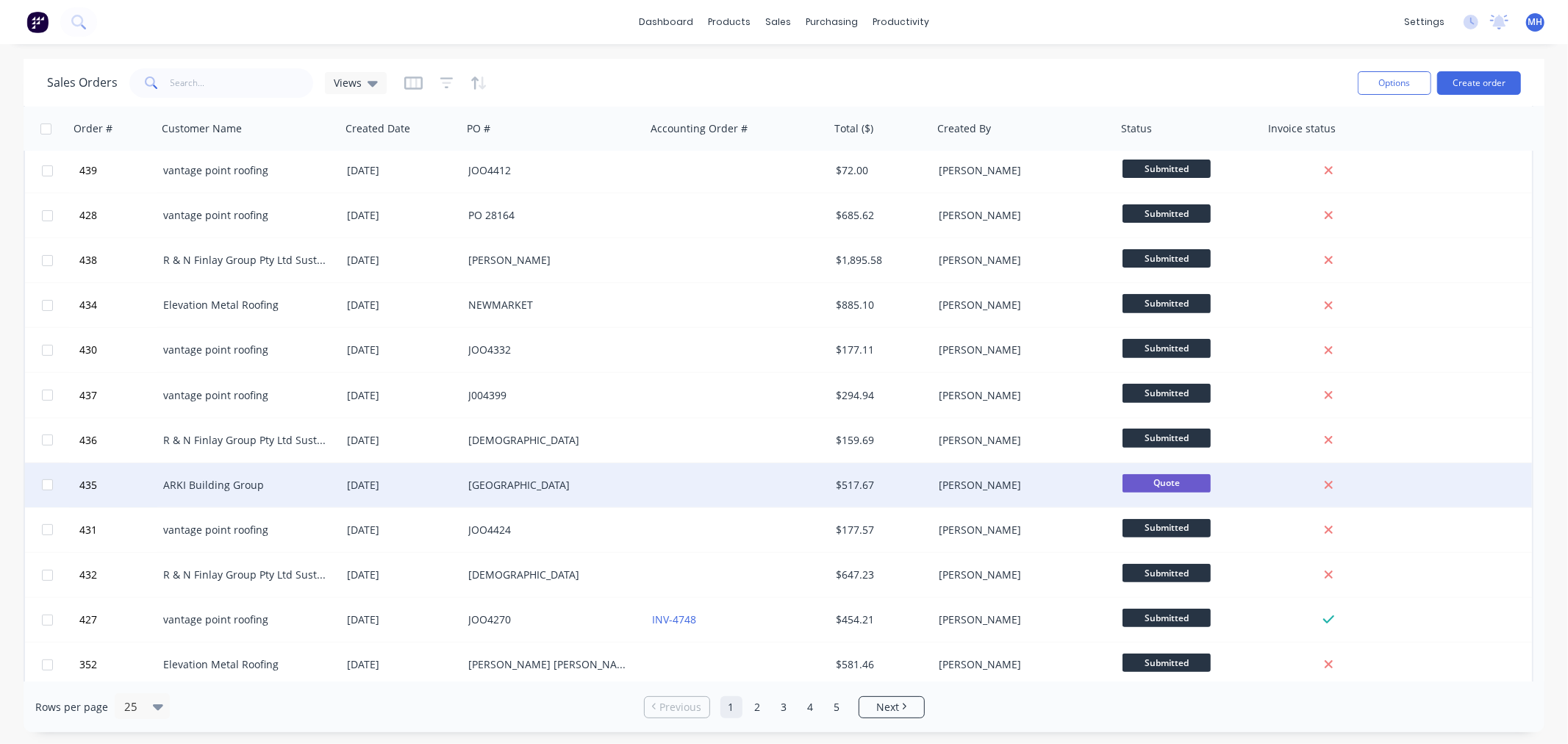
click at [478, 489] on div "[GEOGRAPHIC_DATA]" at bounding box center [550, 486] width 163 height 15
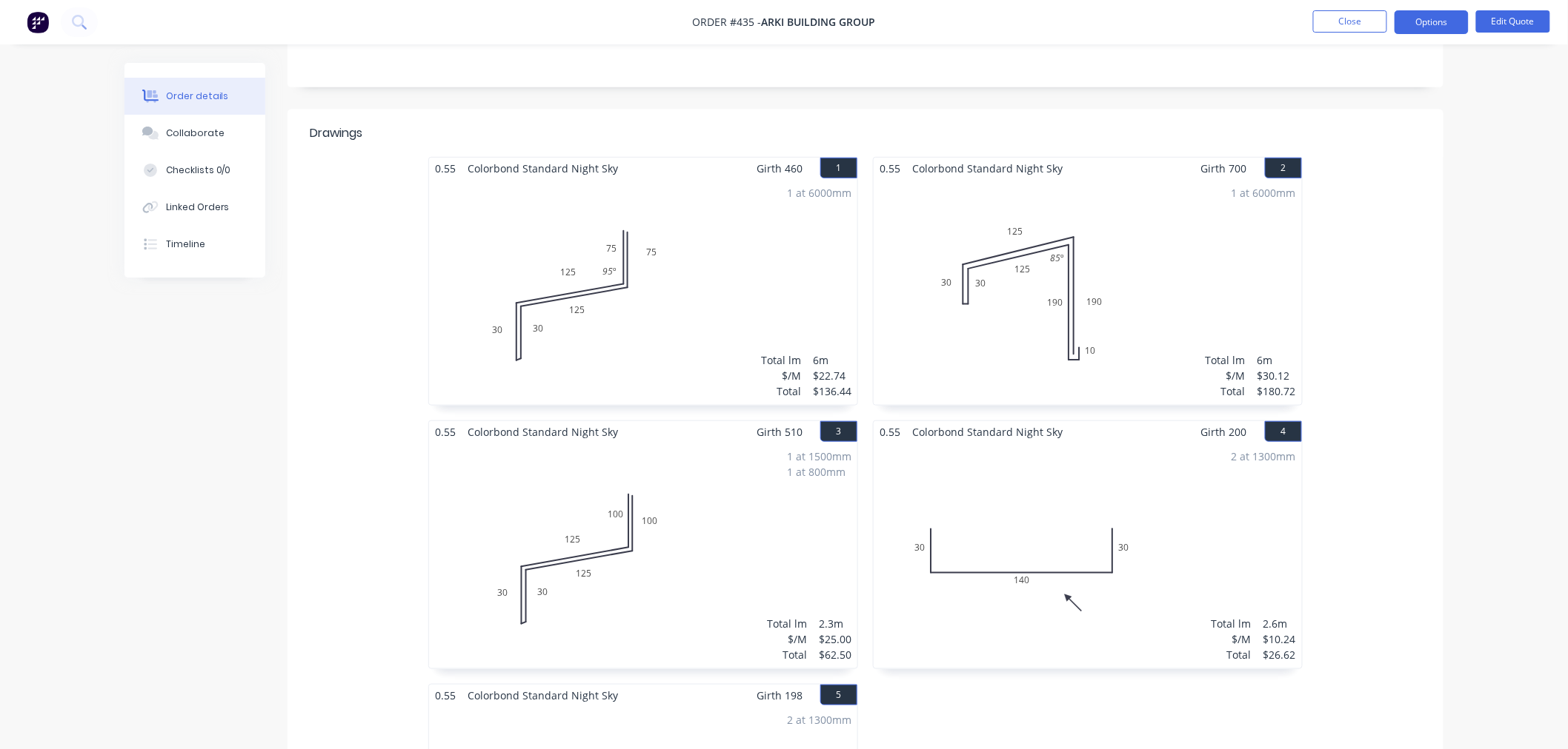
scroll to position [301, 0]
click at [686, 522] on div "1 at 1500mm 1 at 800mm Total lm $/M Total 2.3m $25.00 $62.50" at bounding box center [643, 558] width 428 height 226
click at [1502, 19] on button "Edit Quote" at bounding box center [1512, 21] width 74 height 22
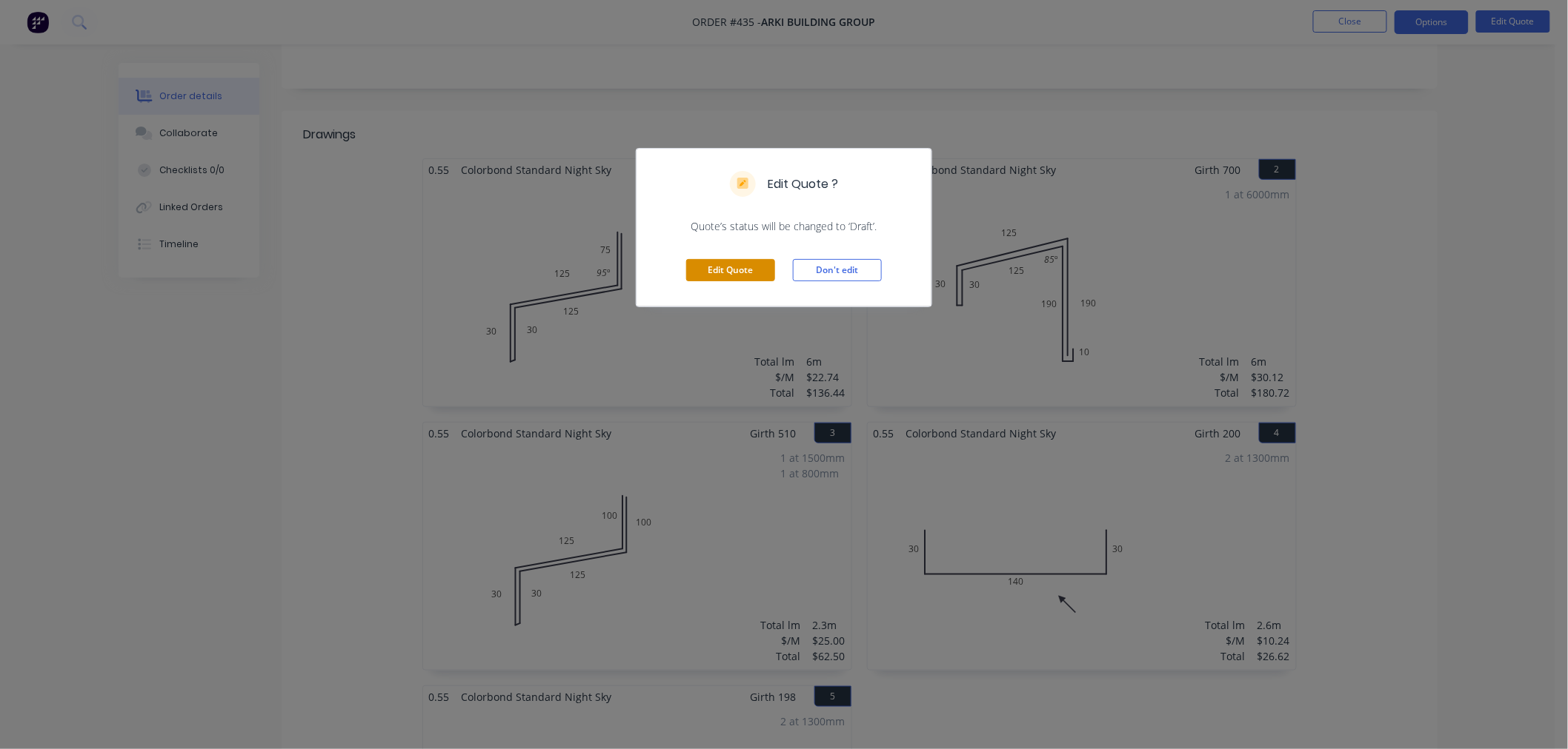
click at [747, 278] on button "Edit Quote" at bounding box center [731, 270] width 89 height 22
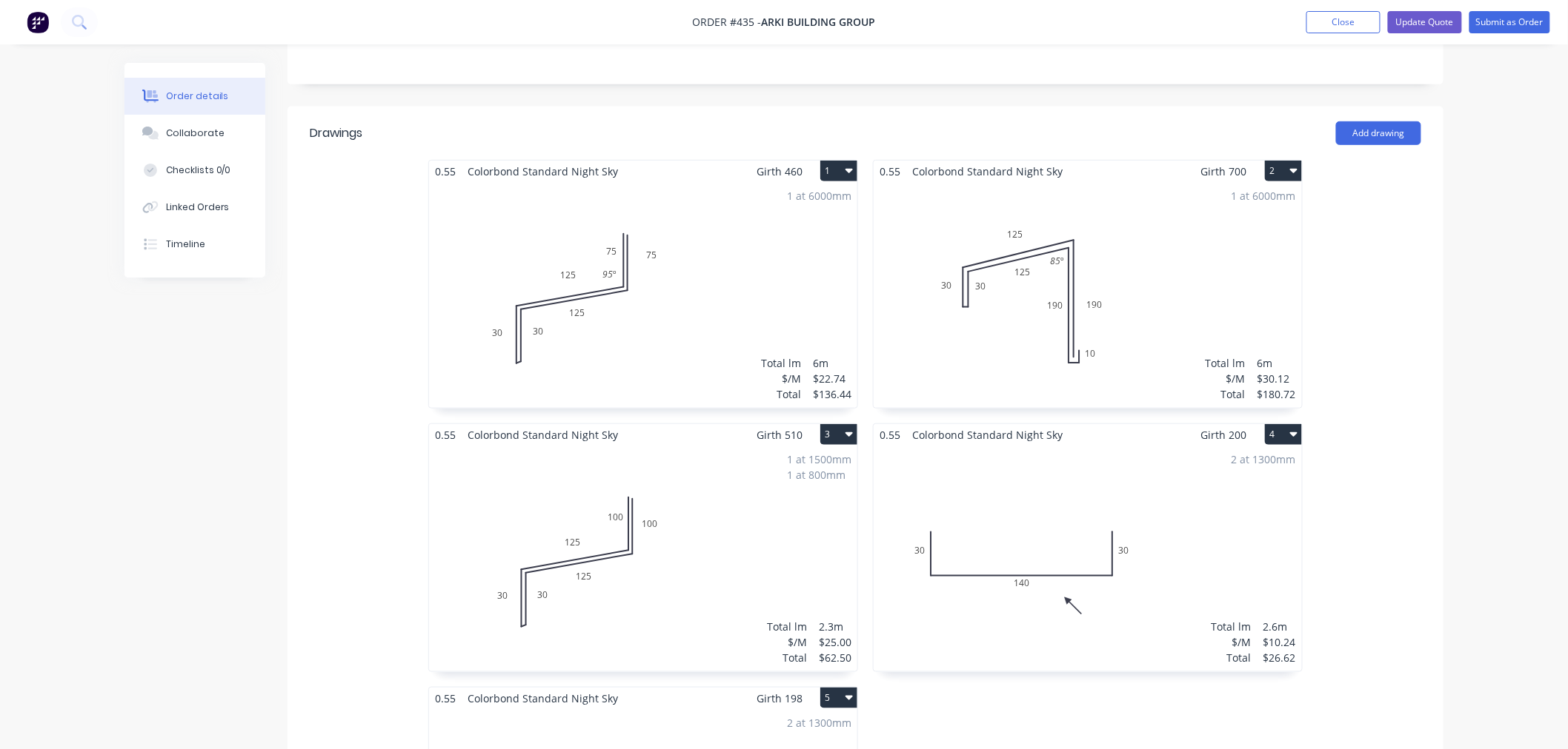
click at [698, 553] on div "1 at 1500mm 1 at 800mm Total lm $/M Total 2.3m $25.00 $62.50" at bounding box center [643, 559] width 428 height 226
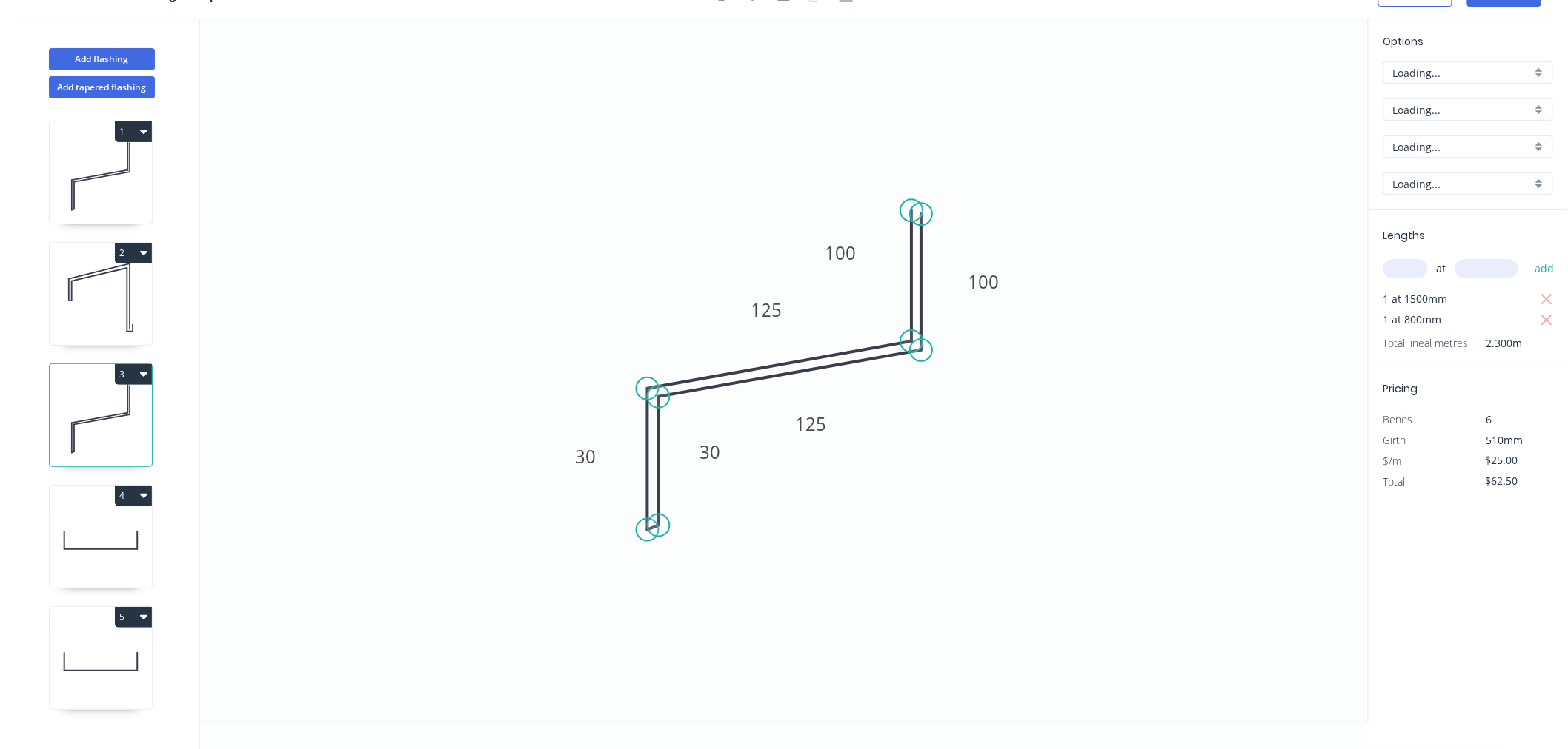
scroll to position [28, 0]
drag, startPoint x: 646, startPoint y: 436, endPoint x: 645, endPoint y: 409, distance: 27.0
click at [646, 409] on icon at bounding box center [646, 433] width 0 height 141
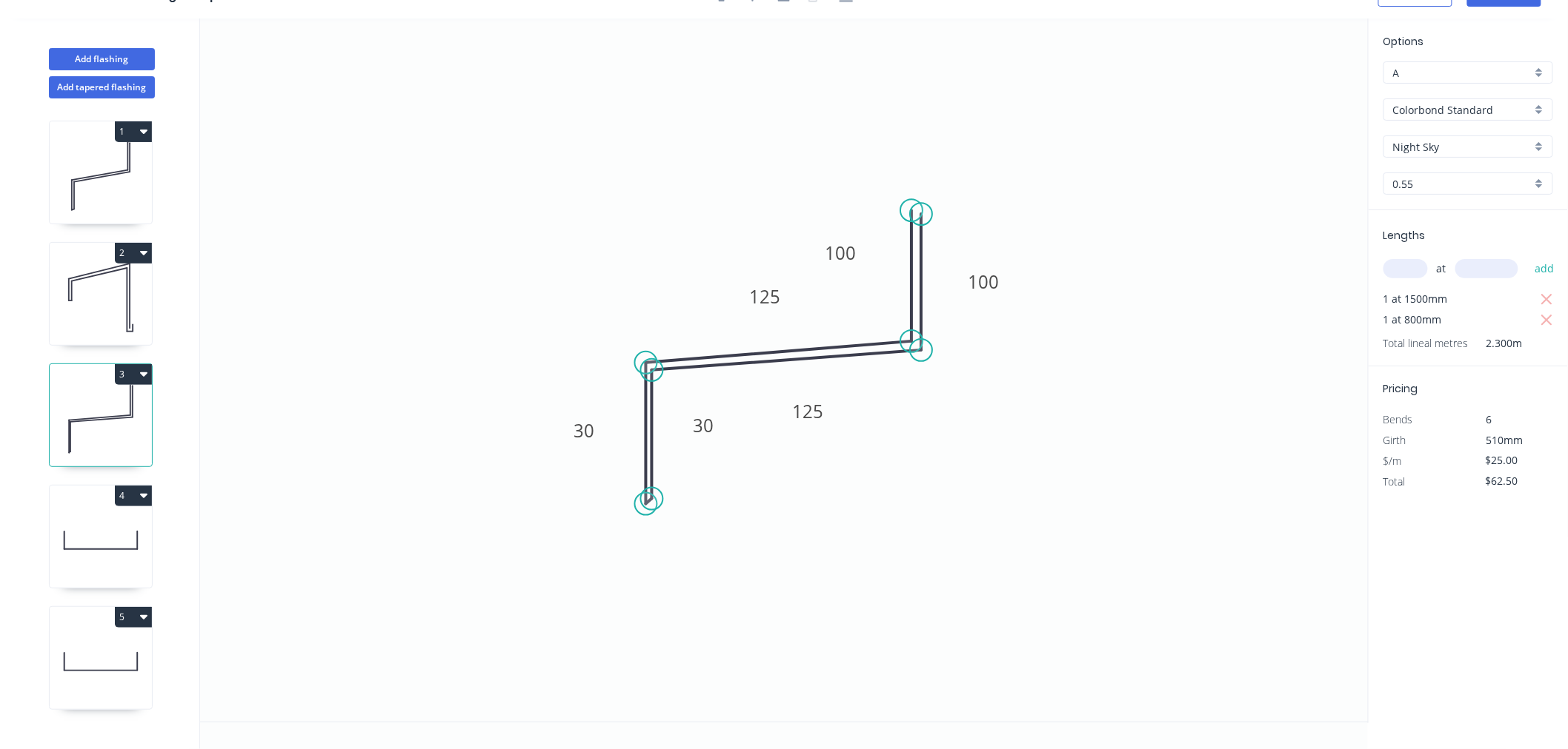
drag, startPoint x: 658, startPoint y: 439, endPoint x: 650, endPoint y: 411, distance: 29.1
click at [652, 411] on icon at bounding box center [652, 434] width 0 height 129
drag, startPoint x: 642, startPoint y: 411, endPoint x: 639, endPoint y: 394, distance: 17.3
click at [639, 394] on icon "0 100 125 30 30 125 100" at bounding box center [784, 370] width 1168 height 704
drag, startPoint x: 646, startPoint y: 397, endPoint x: 646, endPoint y: 386, distance: 11.0
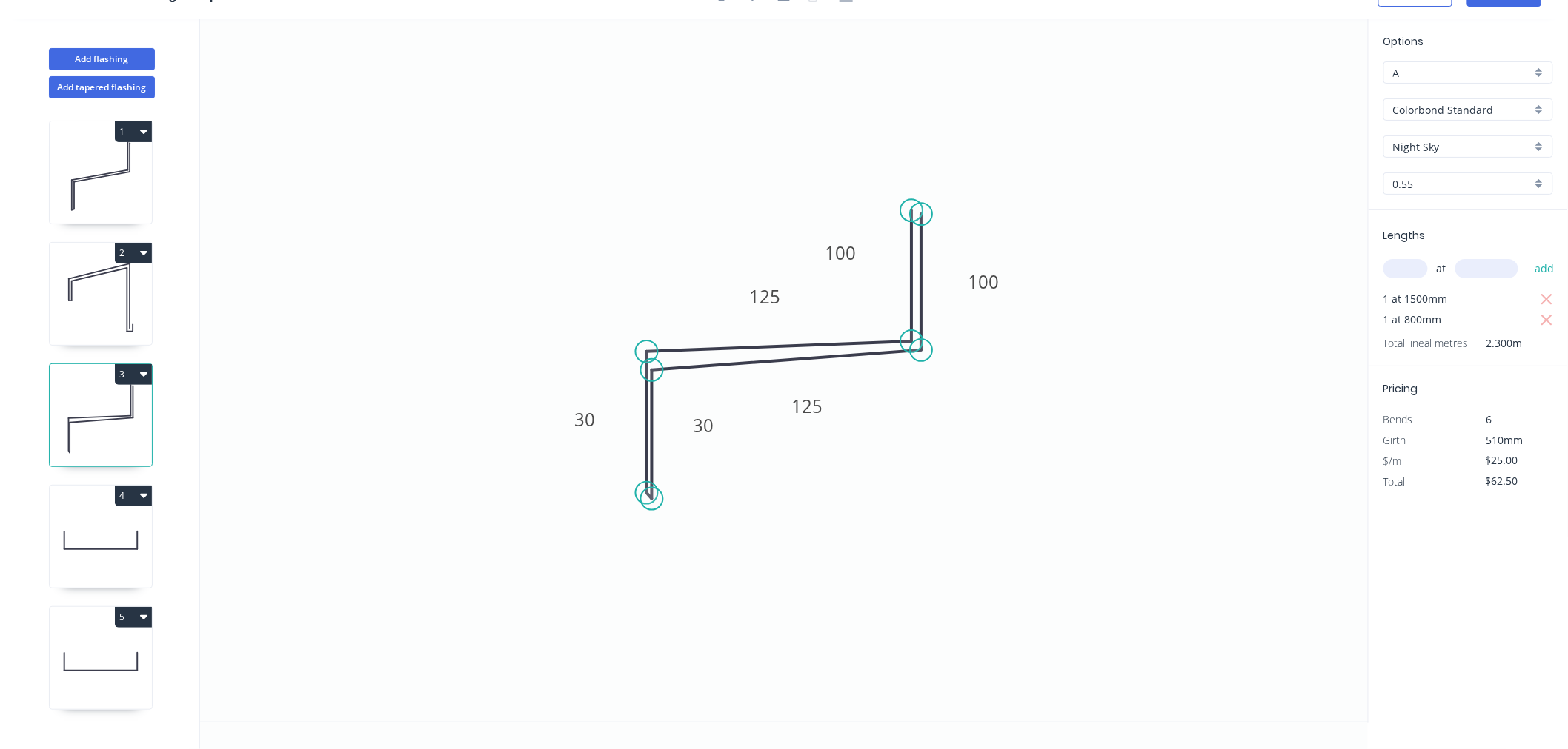
click at [647, 386] on icon at bounding box center [647, 422] width 0 height 141
click at [683, 417] on rect at bounding box center [703, 425] width 48 height 30
drag, startPoint x: 653, startPoint y: 418, endPoint x: 653, endPoint y: 406, distance: 12.0
click at [653, 406] on icon at bounding box center [653, 423] width 0 height 129
click at [894, 342] on icon at bounding box center [780, 348] width 265 height 11
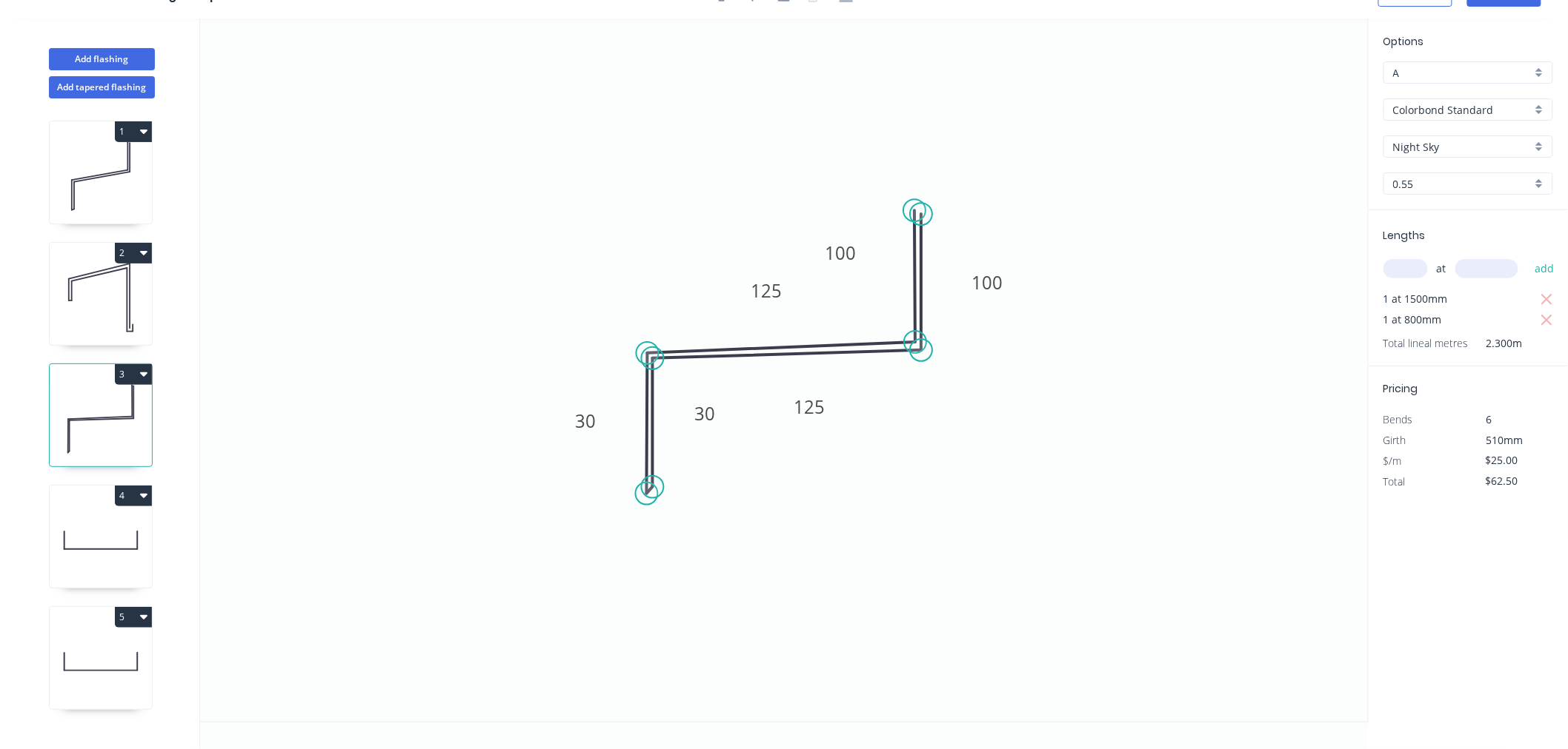
click at [917, 233] on icon "0 100 125 30 30 125 100" at bounding box center [784, 370] width 1168 height 704
click at [980, 554] on icon "0 100 125 30 30 125 100" at bounding box center [784, 370] width 1168 height 704
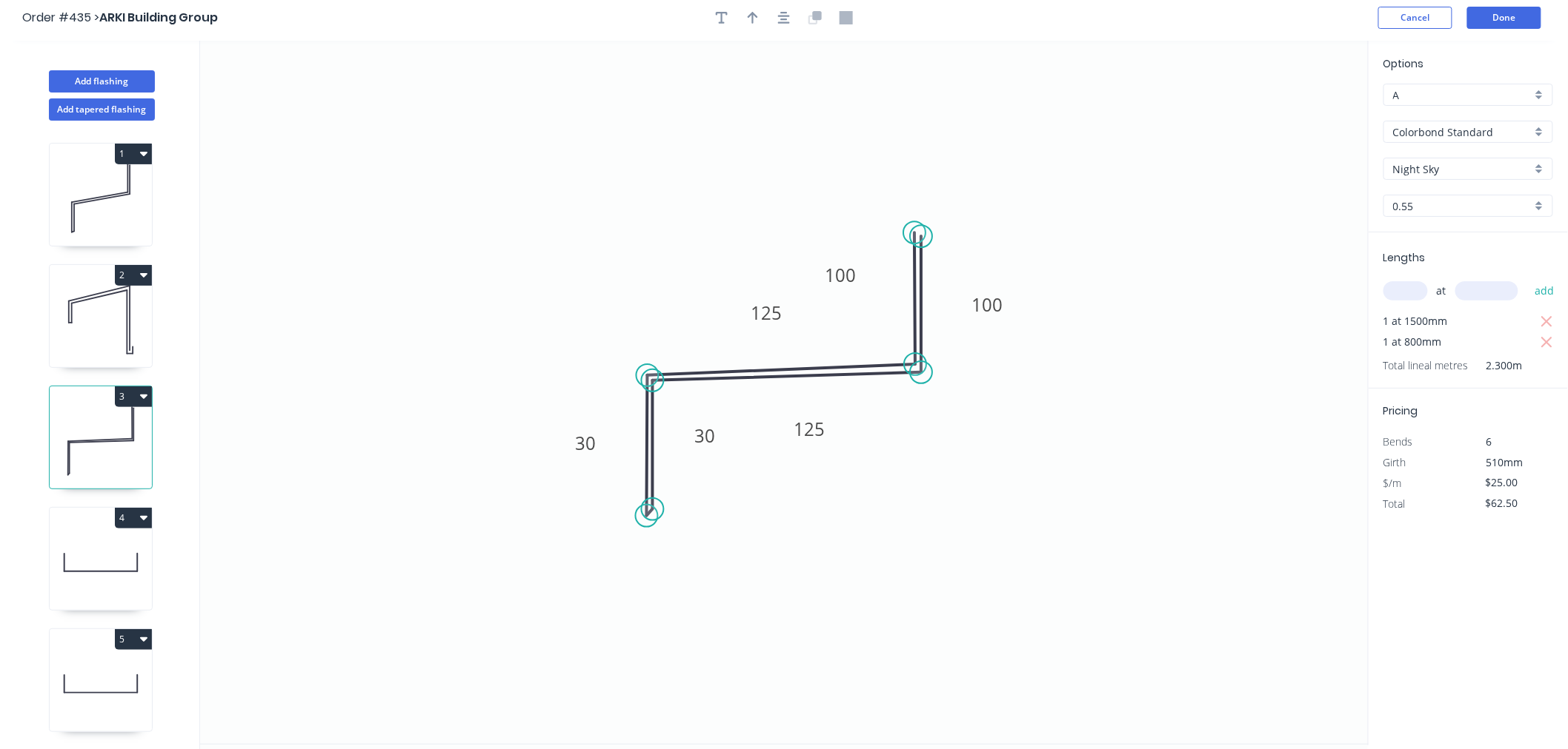
scroll to position [0, 0]
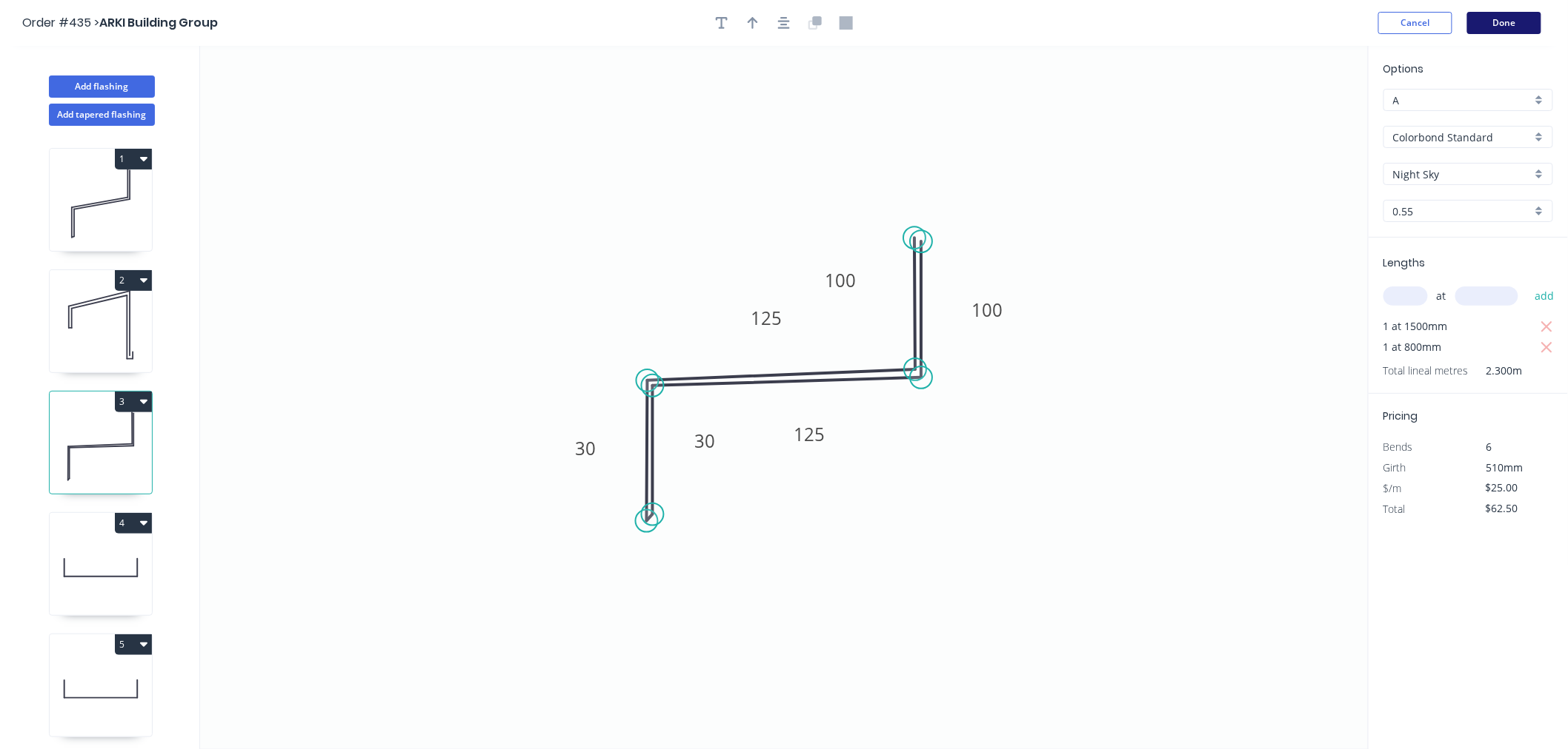
click at [1513, 20] on button "Done" at bounding box center [1504, 23] width 74 height 22
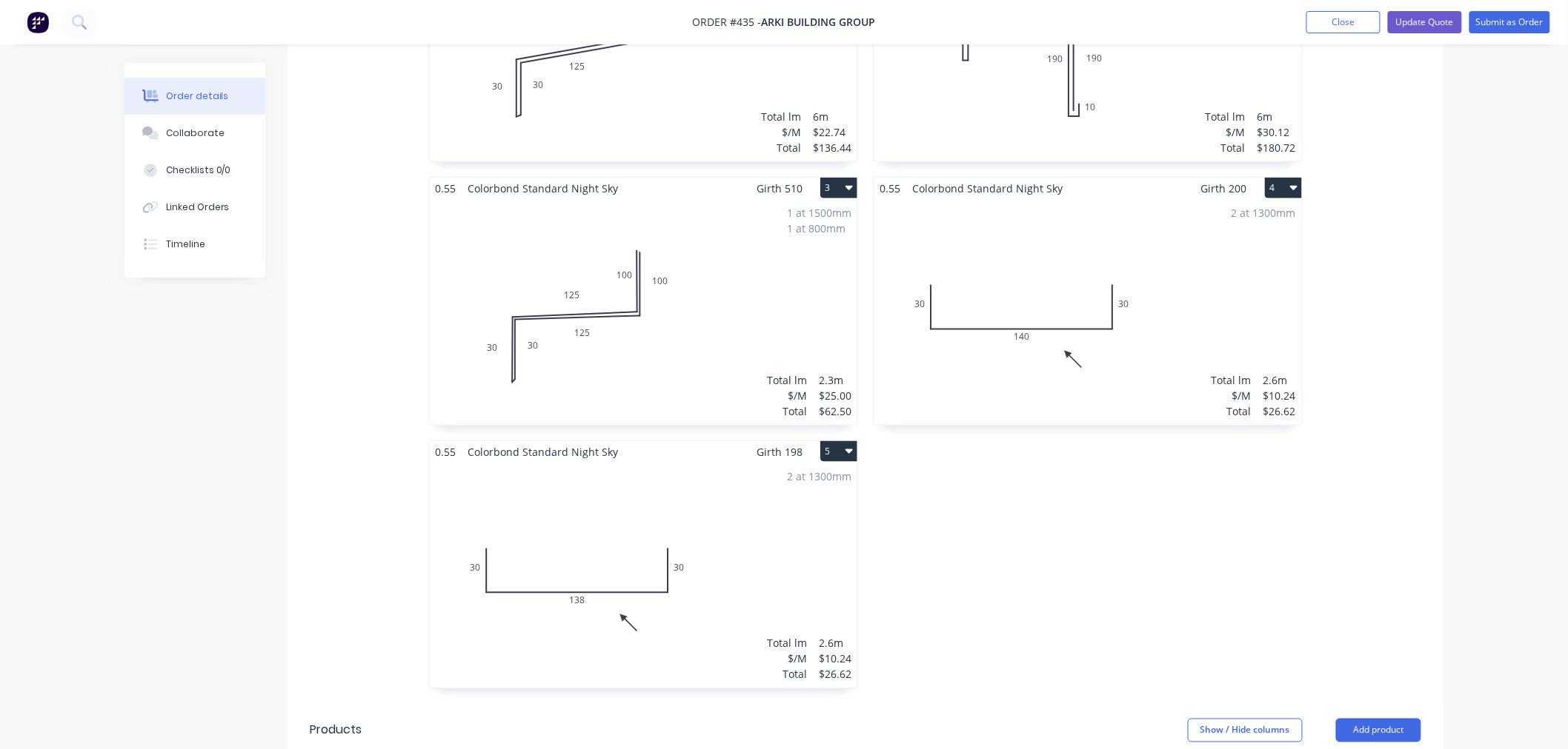
scroll to position [493, 0]
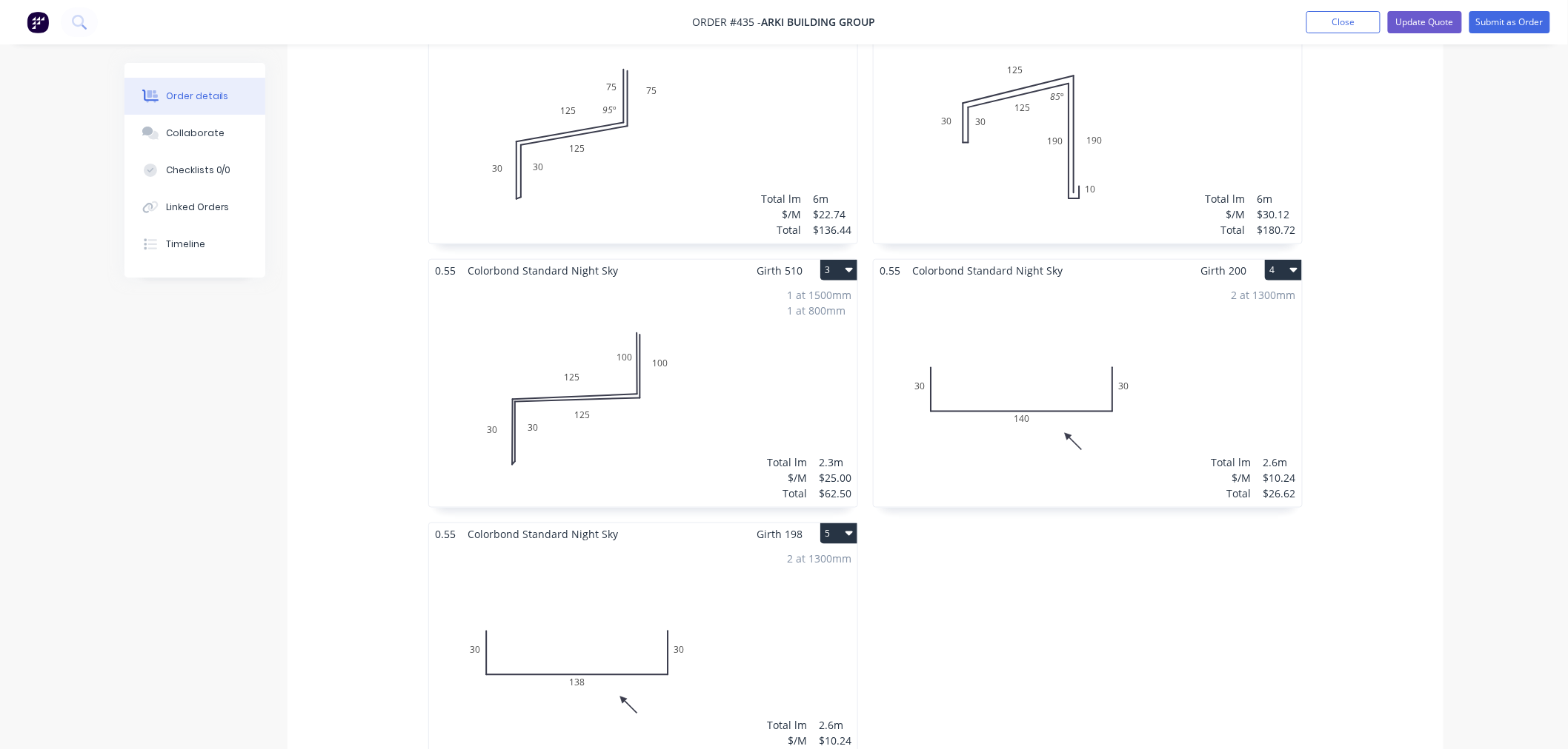
click at [682, 146] on div "1 at 6000mm Total lm $/M Total 6m $22.74 $136.44" at bounding box center [643, 130] width 428 height 226
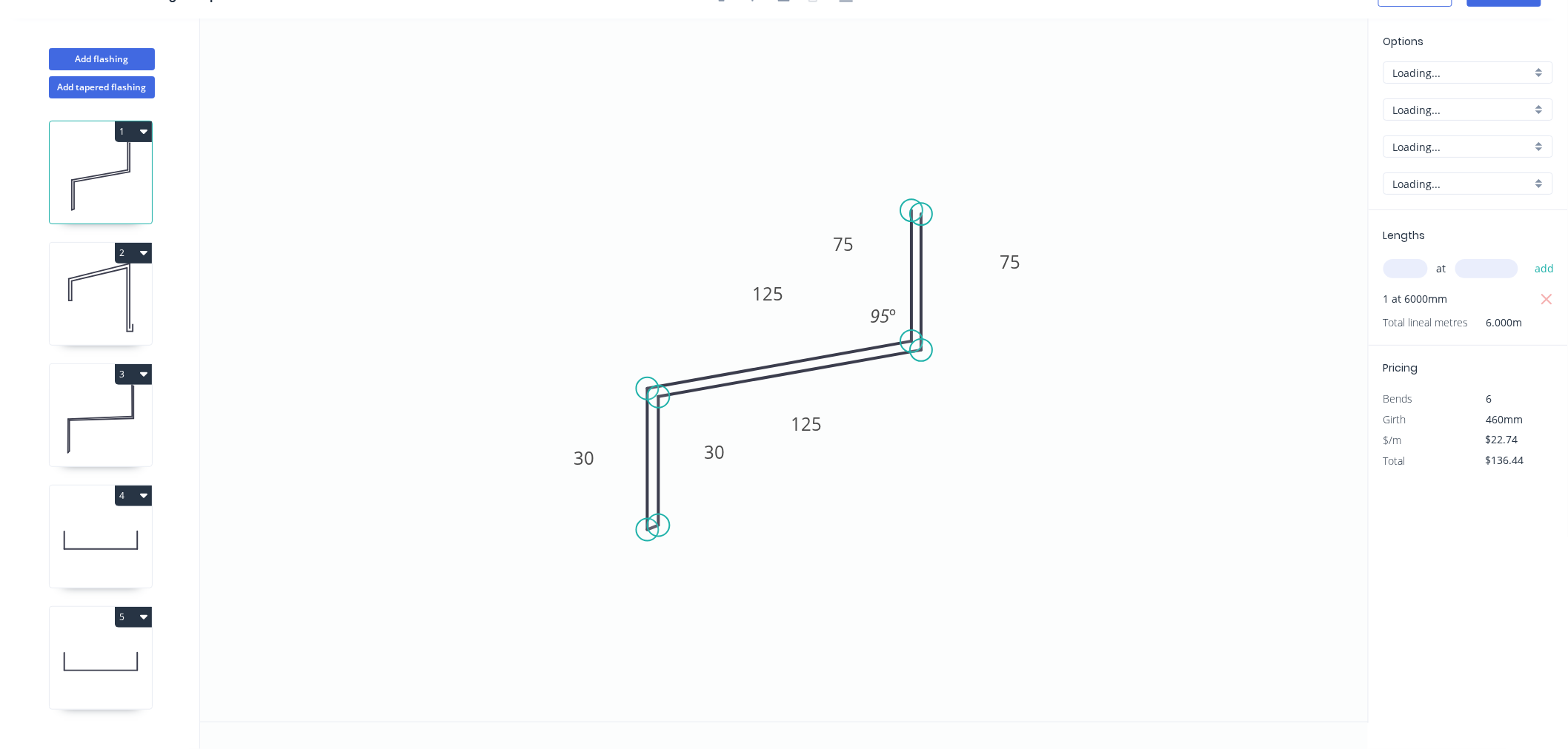
scroll to position [28, 0]
click at [846, 239] on tspan "75" at bounding box center [843, 244] width 20 height 24
click at [1010, 254] on tspan "75" at bounding box center [1010, 262] width 20 height 24
click at [1327, 168] on icon "0 100 125 30 30 125 100 95 º" at bounding box center [784, 370] width 1168 height 704
type input "$25.00"
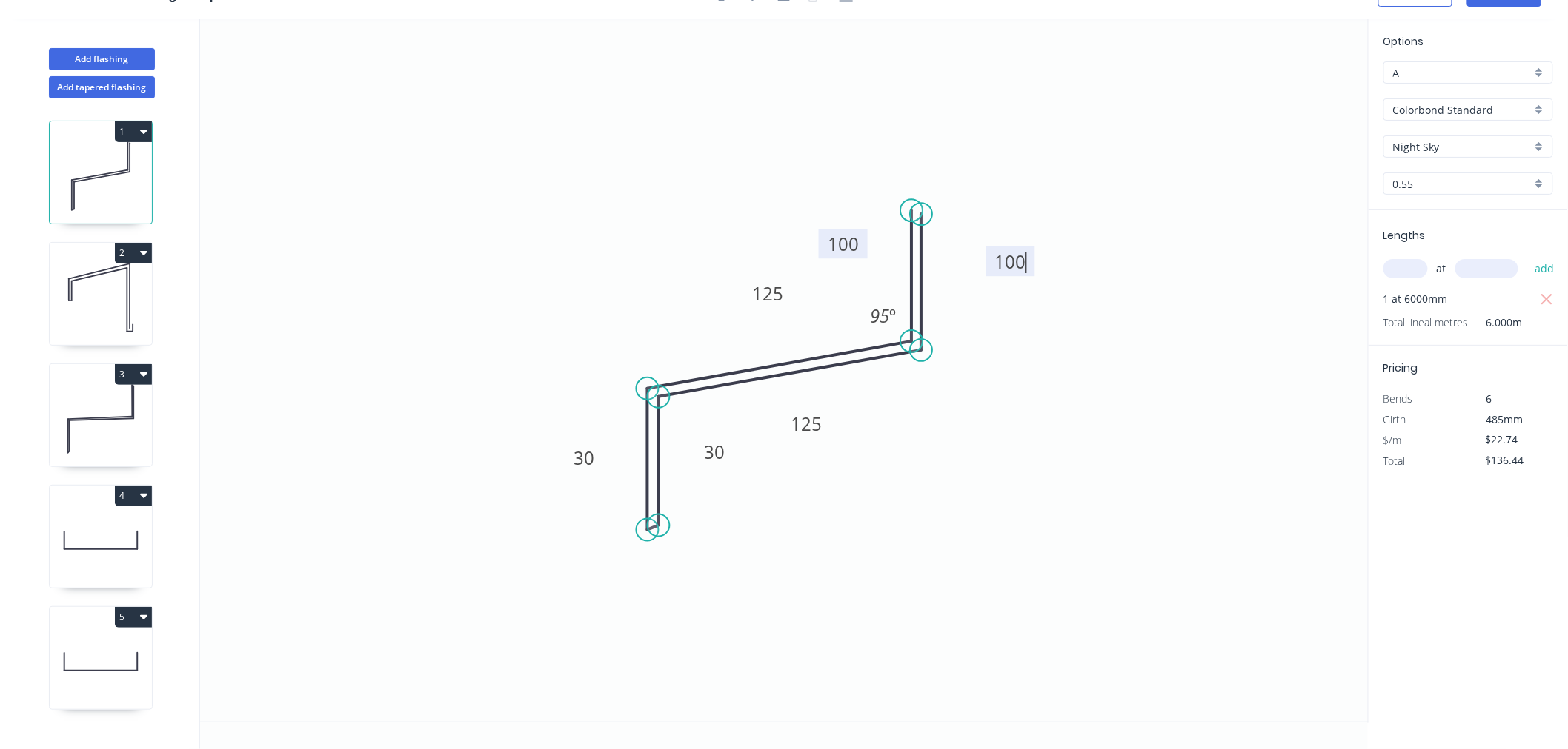
type input "$150.00"
drag, startPoint x: 993, startPoint y: 261, endPoint x: 954, endPoint y: 254, distance: 39.6
click at [954, 254] on rect at bounding box center [970, 254] width 49 height 30
drag, startPoint x: 865, startPoint y: 242, endPoint x: 892, endPoint y: 254, distance: 29.5
click at [892, 254] on rect at bounding box center [870, 256] width 49 height 30
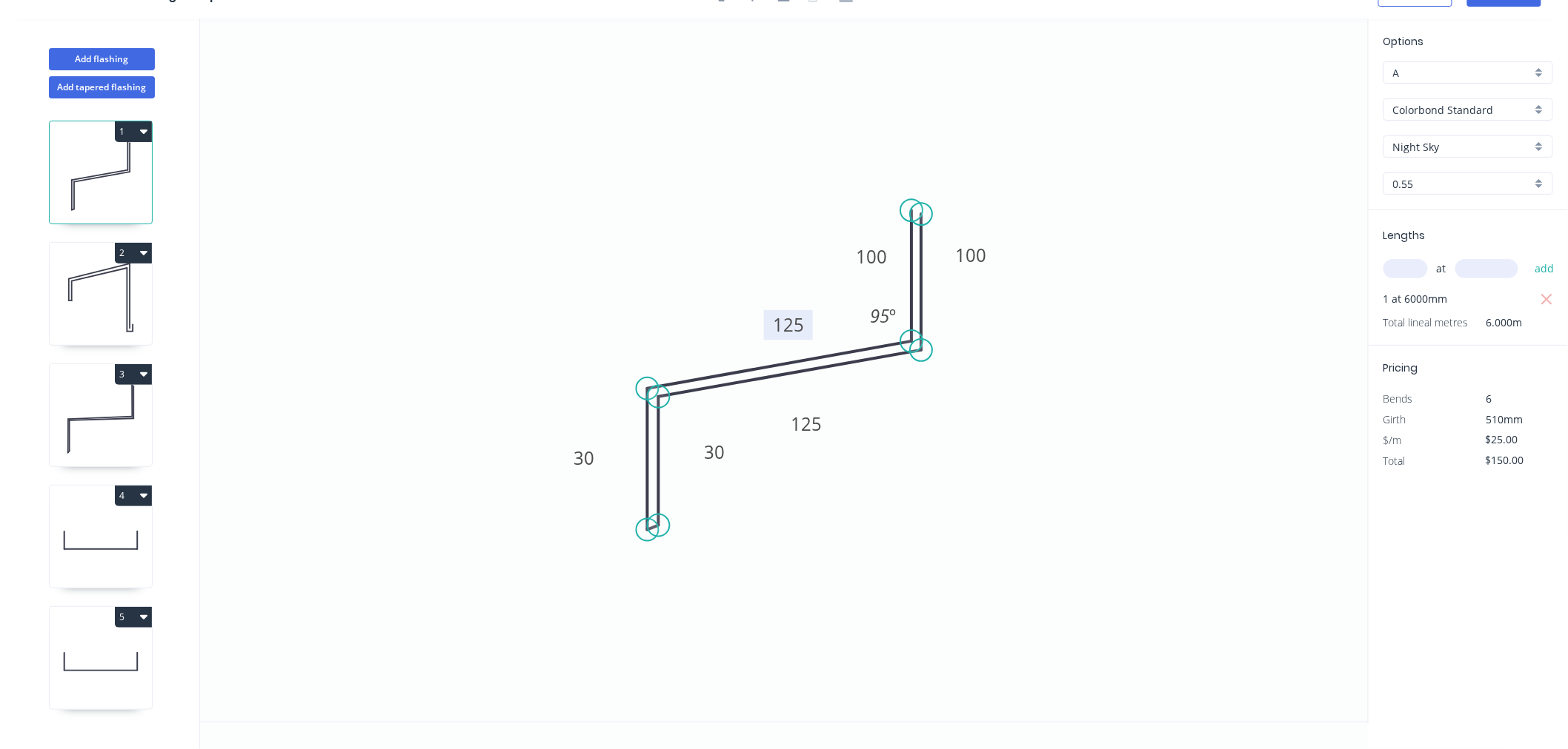
drag, startPoint x: 788, startPoint y: 290, endPoint x: 809, endPoint y: 322, distance: 38.3
click at [809, 322] on rect at bounding box center [788, 325] width 49 height 30
drag, startPoint x: 826, startPoint y: 424, endPoint x: 828, endPoint y: 397, distance: 27.1
click at [828, 397] on rect at bounding box center [808, 398] width 49 height 30
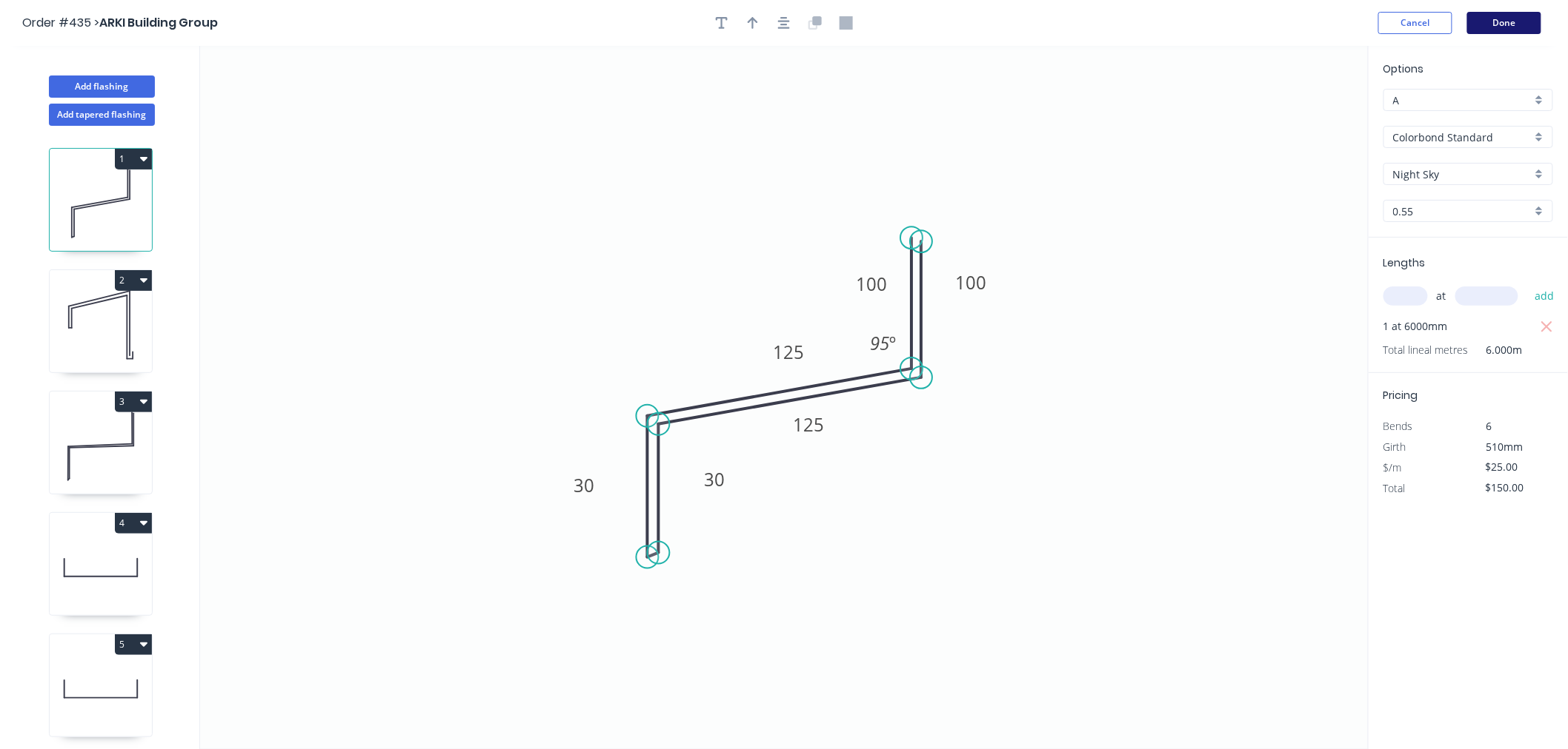
click at [1490, 26] on button "Done" at bounding box center [1504, 23] width 74 height 22
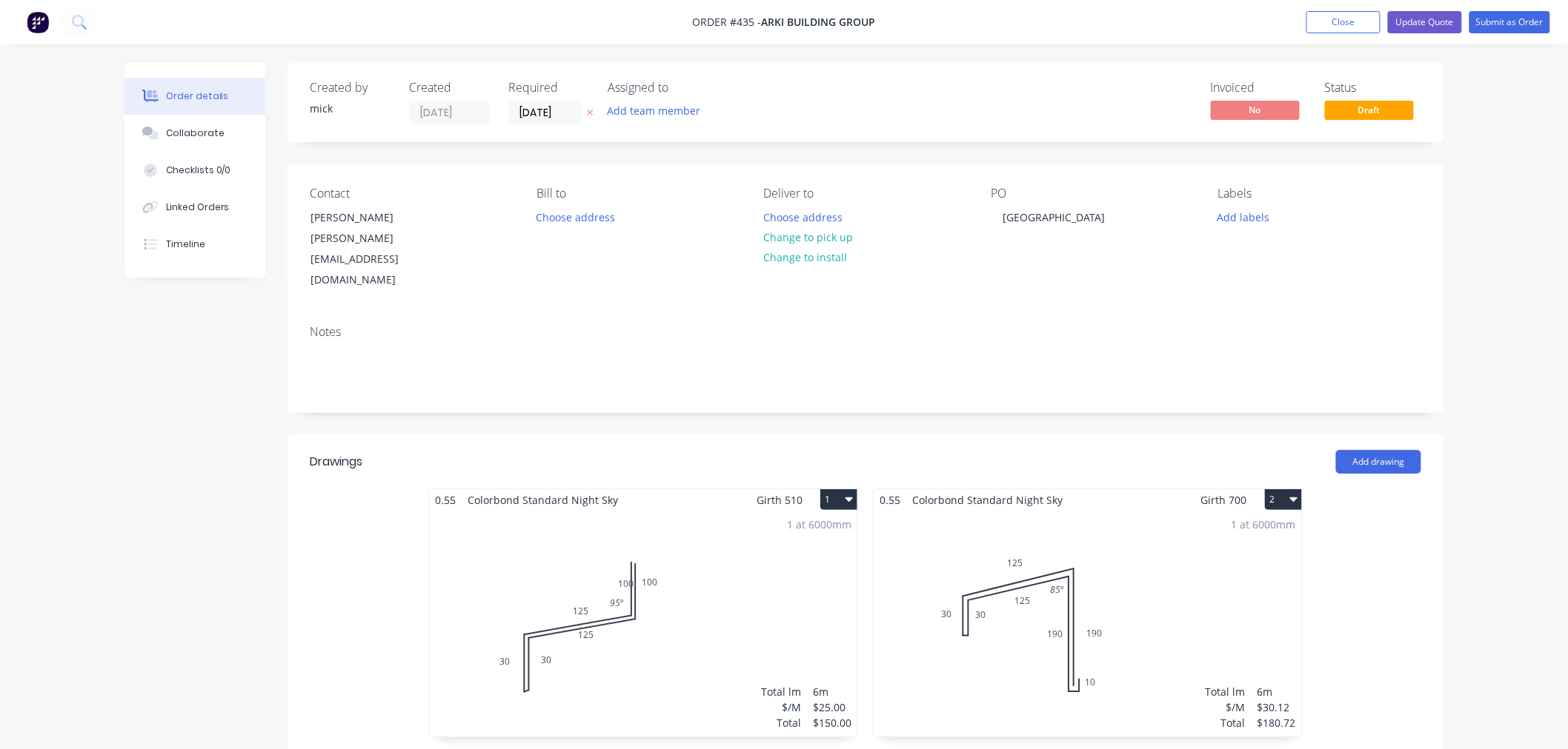
click at [627, 551] on div "1 at 6000mm Total lm $/M Total 6m $25.00 $150.00" at bounding box center [643, 624] width 428 height 226
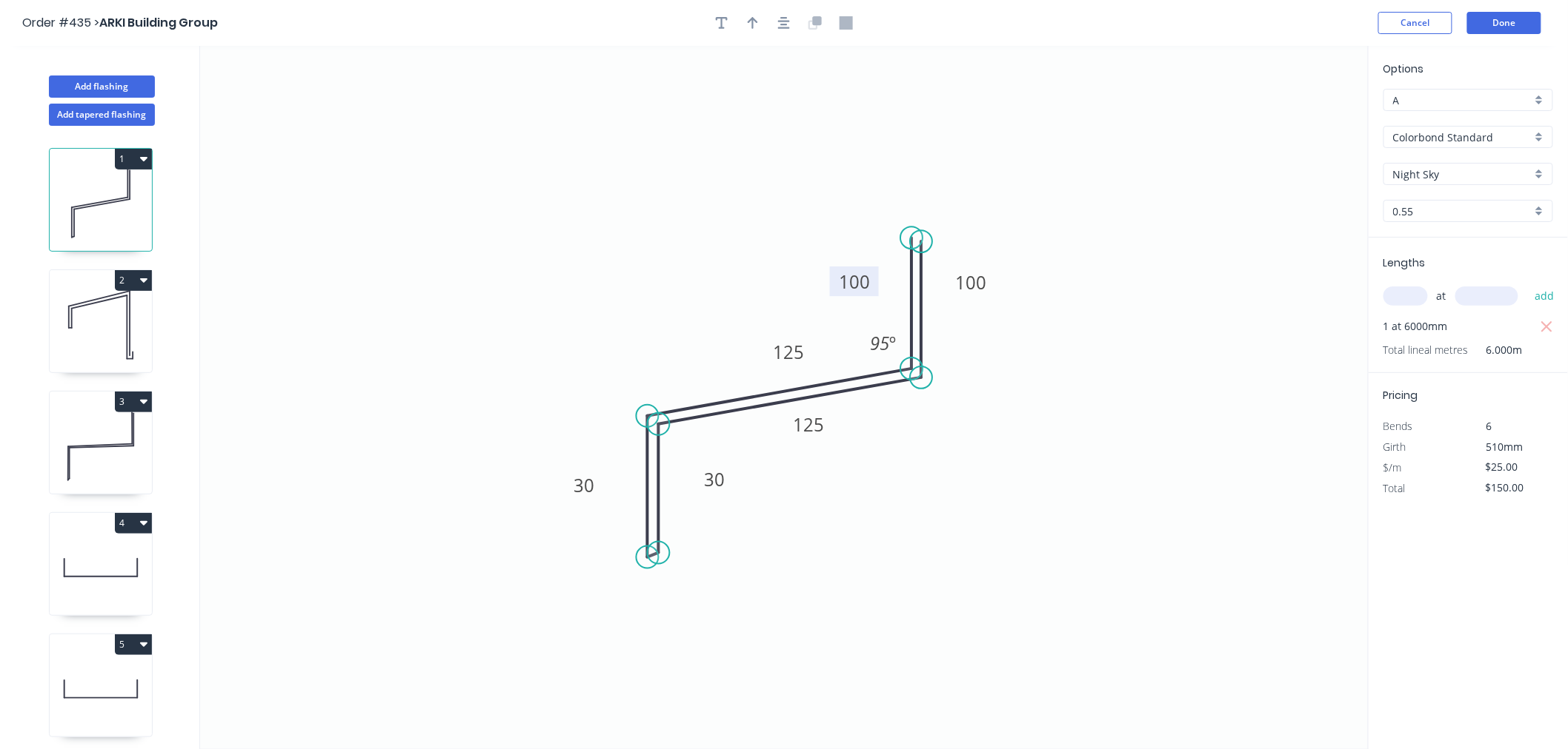
drag, startPoint x: 854, startPoint y: 278, endPoint x: 830, endPoint y: 268, distance: 26.0
click at [834, 275] on rect at bounding box center [854, 281] width 49 height 30
click at [830, 268] on rect at bounding box center [851, 280] width 49 height 30
click at [1153, 268] on icon "0 100 125 30 30 125 100 95 º" at bounding box center [784, 398] width 1168 height 704
click at [1512, 17] on button "Done" at bounding box center [1504, 23] width 74 height 22
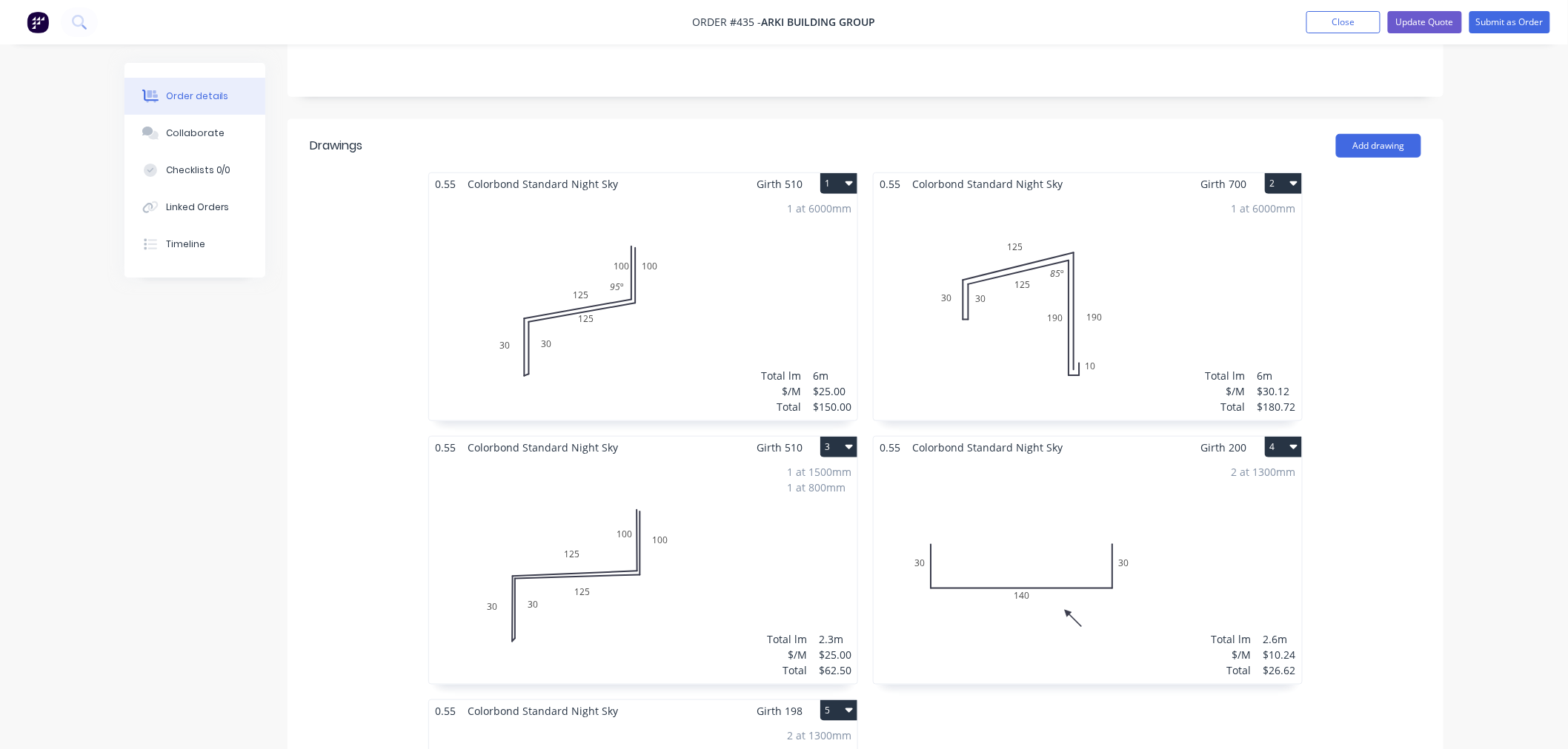
scroll to position [329, 0]
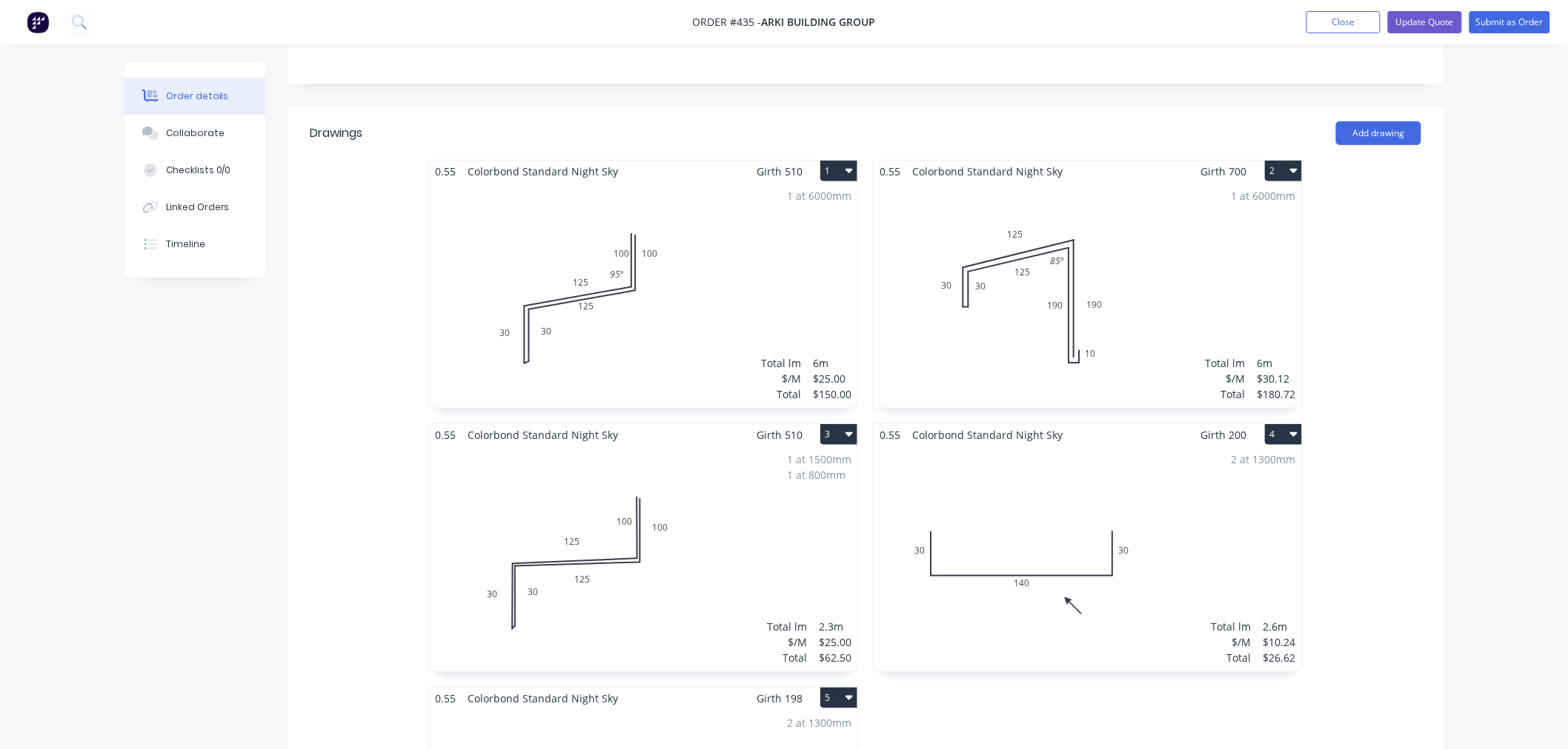
click at [701, 492] on div "1 at 1500mm 1 at 800mm Total lm $/M Total 2.3m $25.00 $62.50" at bounding box center [643, 559] width 428 height 226
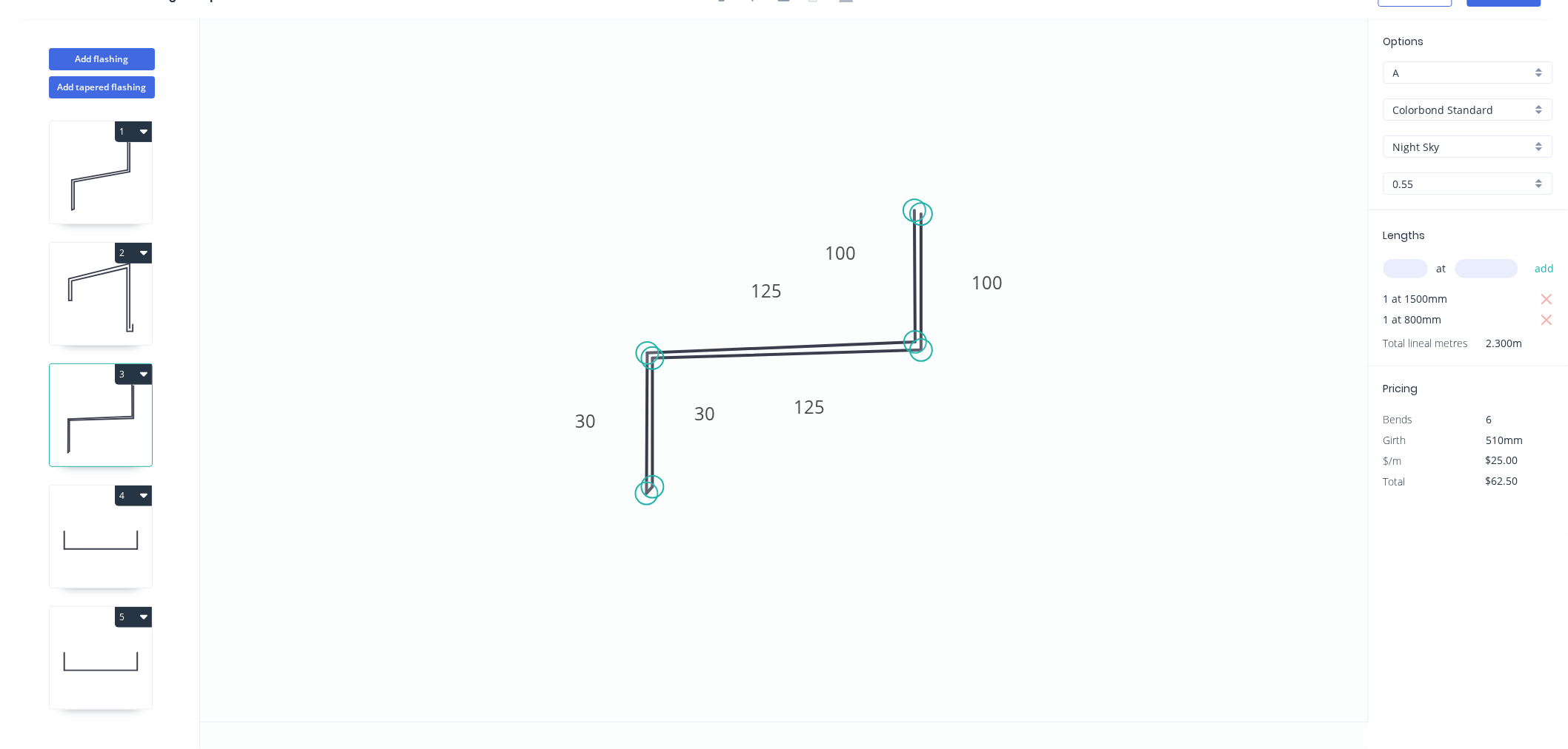
scroll to position [28, 0]
click at [1003, 293] on rect at bounding box center [986, 282] width 49 height 30
click at [991, 288] on tspan "100" at bounding box center [987, 282] width 31 height 24
type input "$22.74"
type input "$56.85"
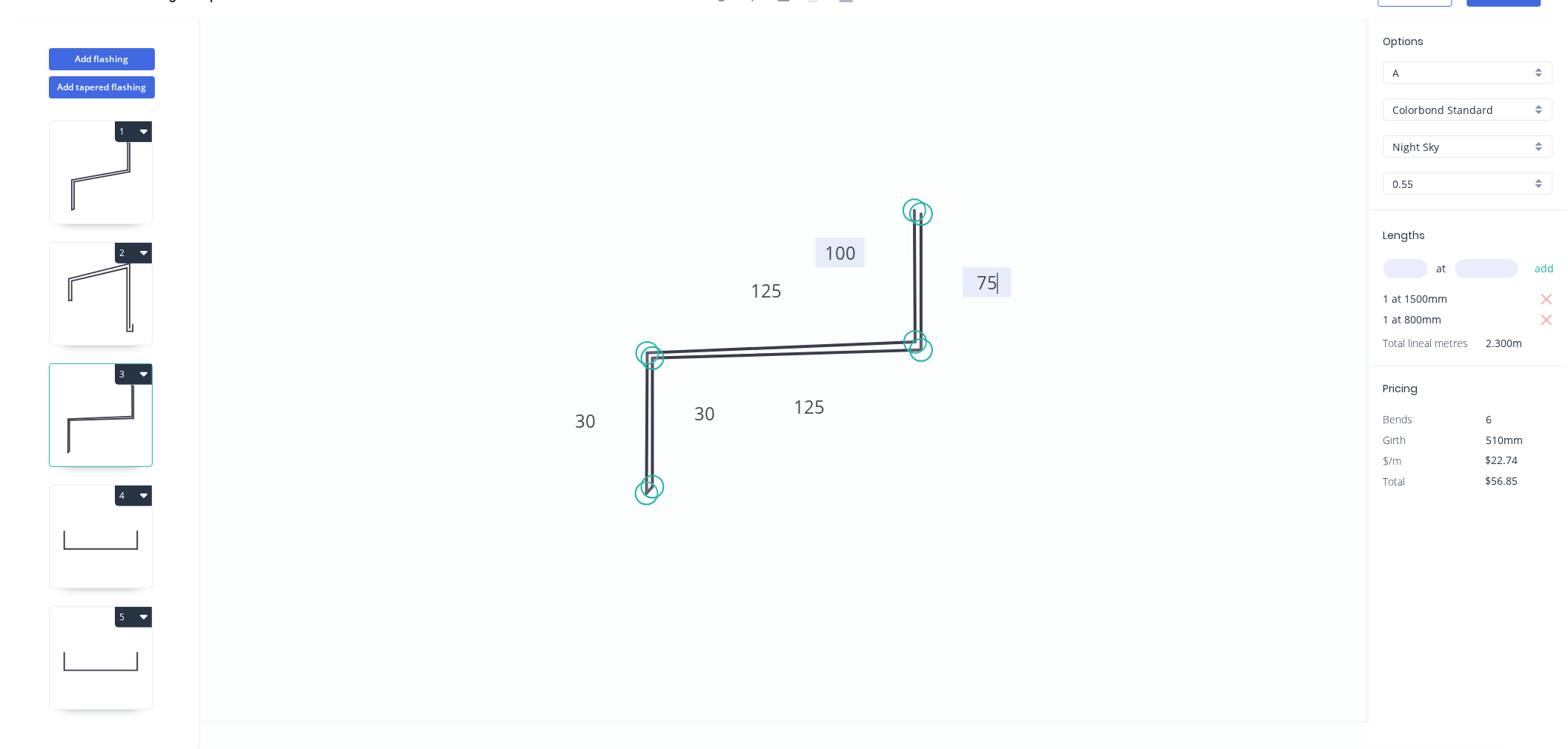
click at [854, 252] on tspan "100" at bounding box center [840, 252] width 31 height 24
click at [1242, 222] on icon "0 75 125 30 30 125 75" at bounding box center [784, 370] width 1168 height 704
drag, startPoint x: 855, startPoint y: 258, endPoint x: 877, endPoint y: 264, distance: 22.8
click at [877, 264] on rect at bounding box center [862, 258] width 48 height 30
click at [1094, 240] on icon "0 75 125 30 30 125 75" at bounding box center [784, 370] width 1168 height 704
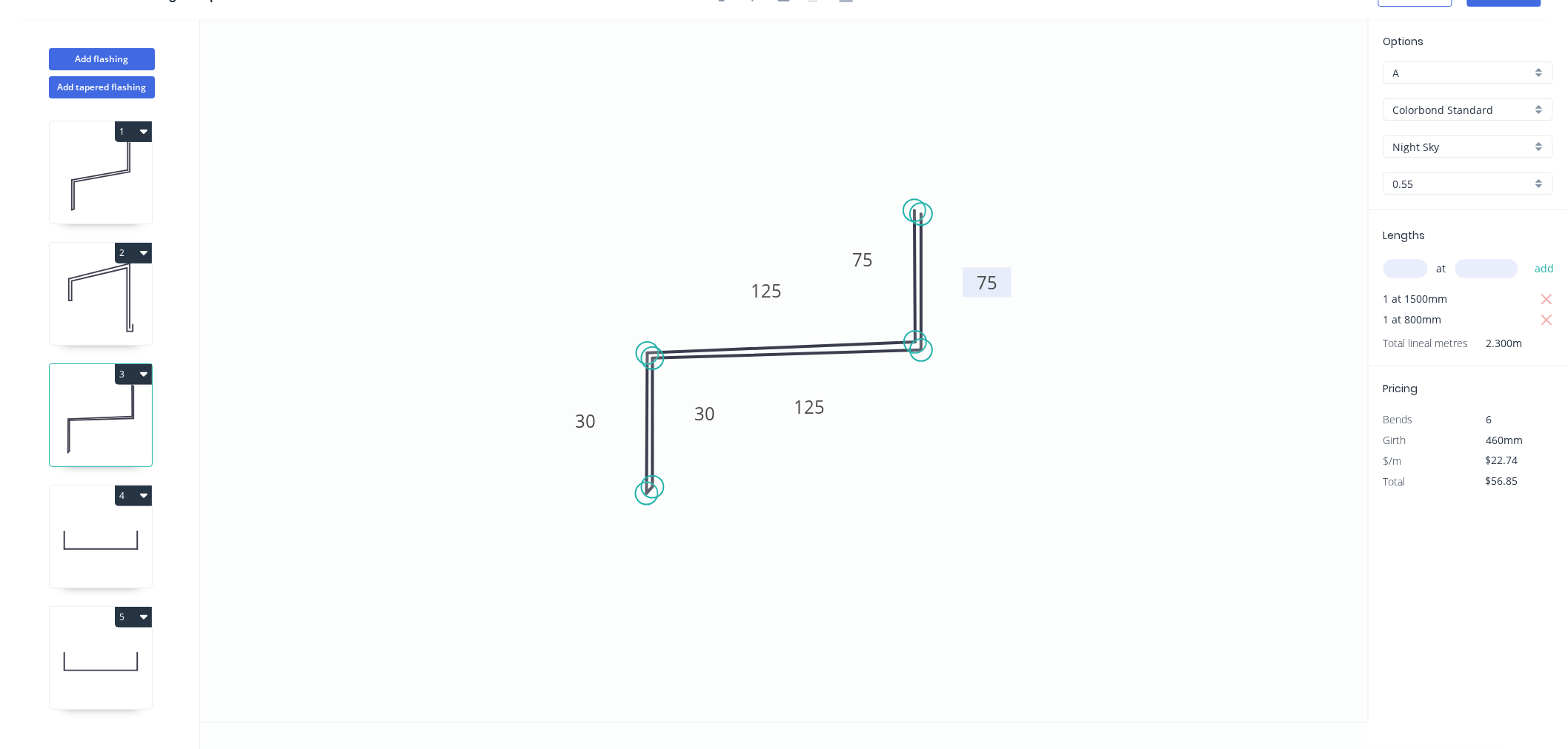
scroll to position [0, 0]
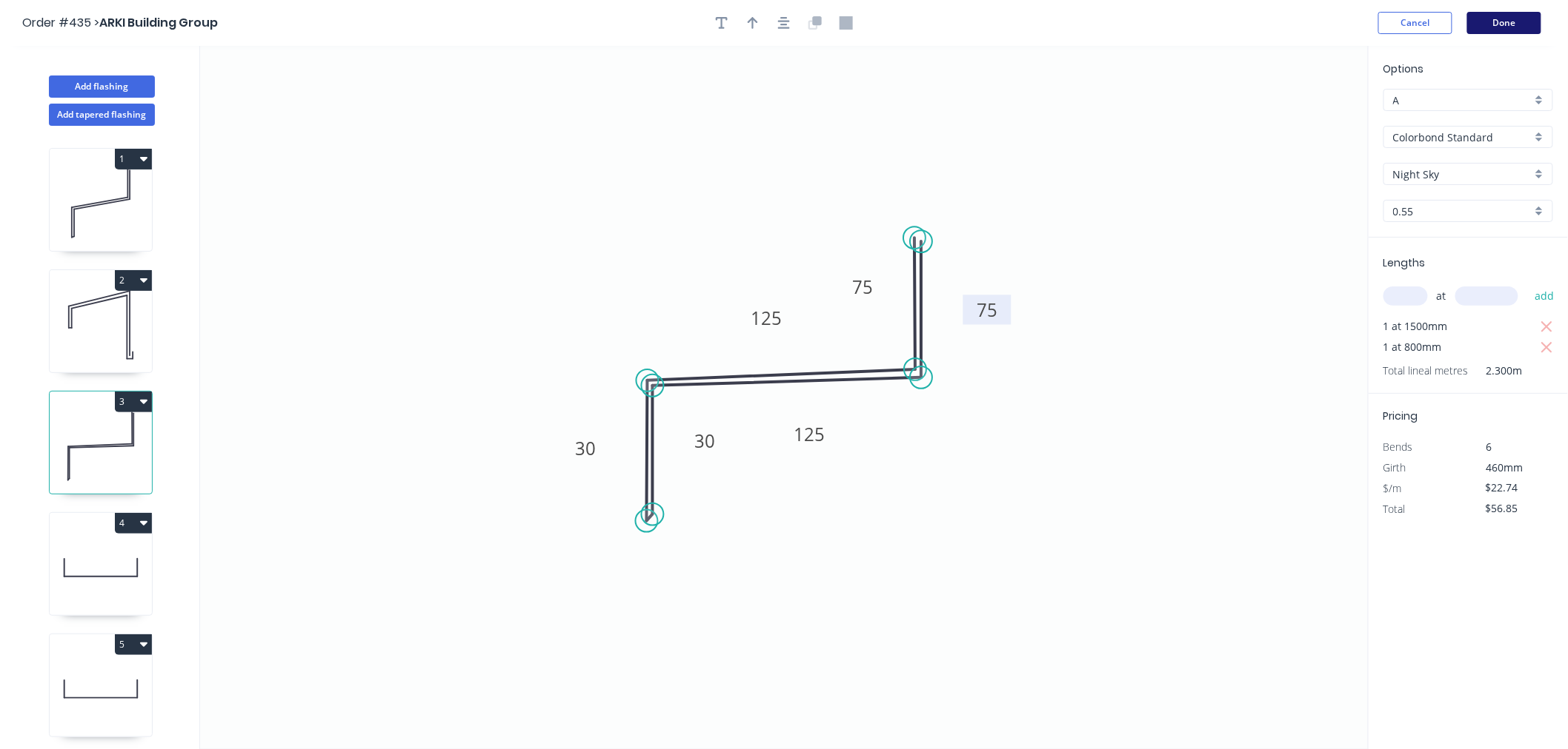
click at [1495, 24] on button "Done" at bounding box center [1504, 23] width 74 height 22
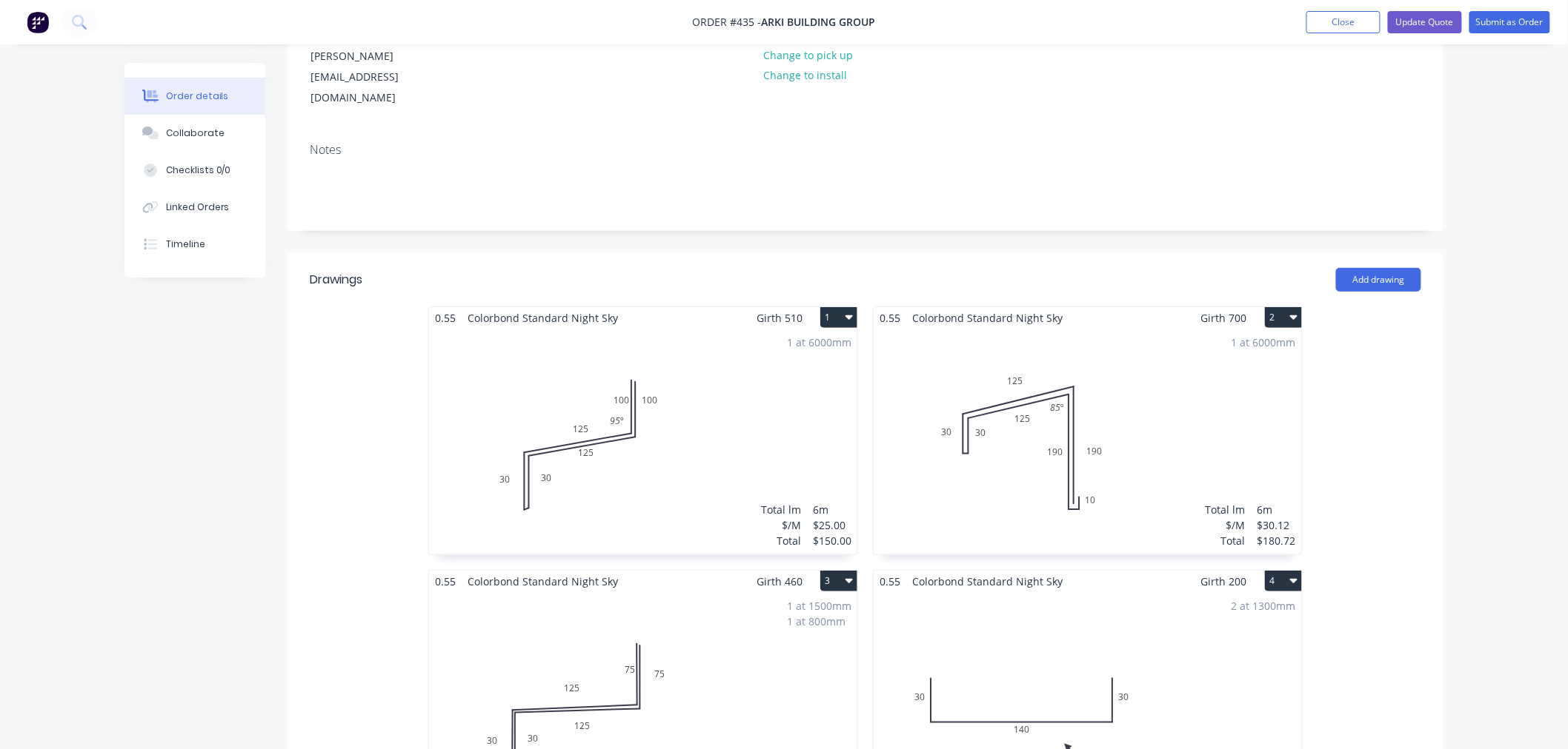
scroll to position [165, 0]
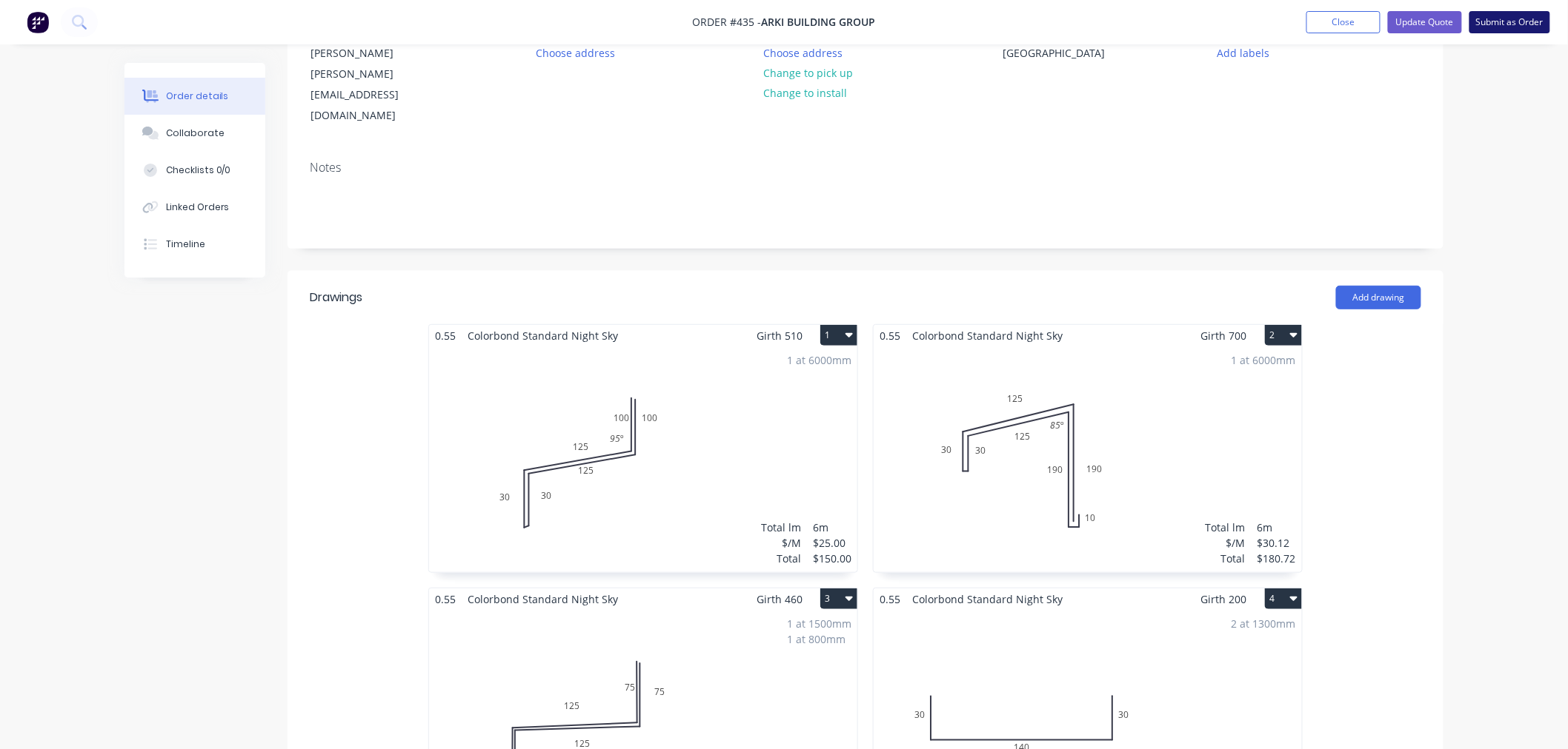
click at [1508, 25] on button "Submit as Order" at bounding box center [1509, 22] width 80 height 22
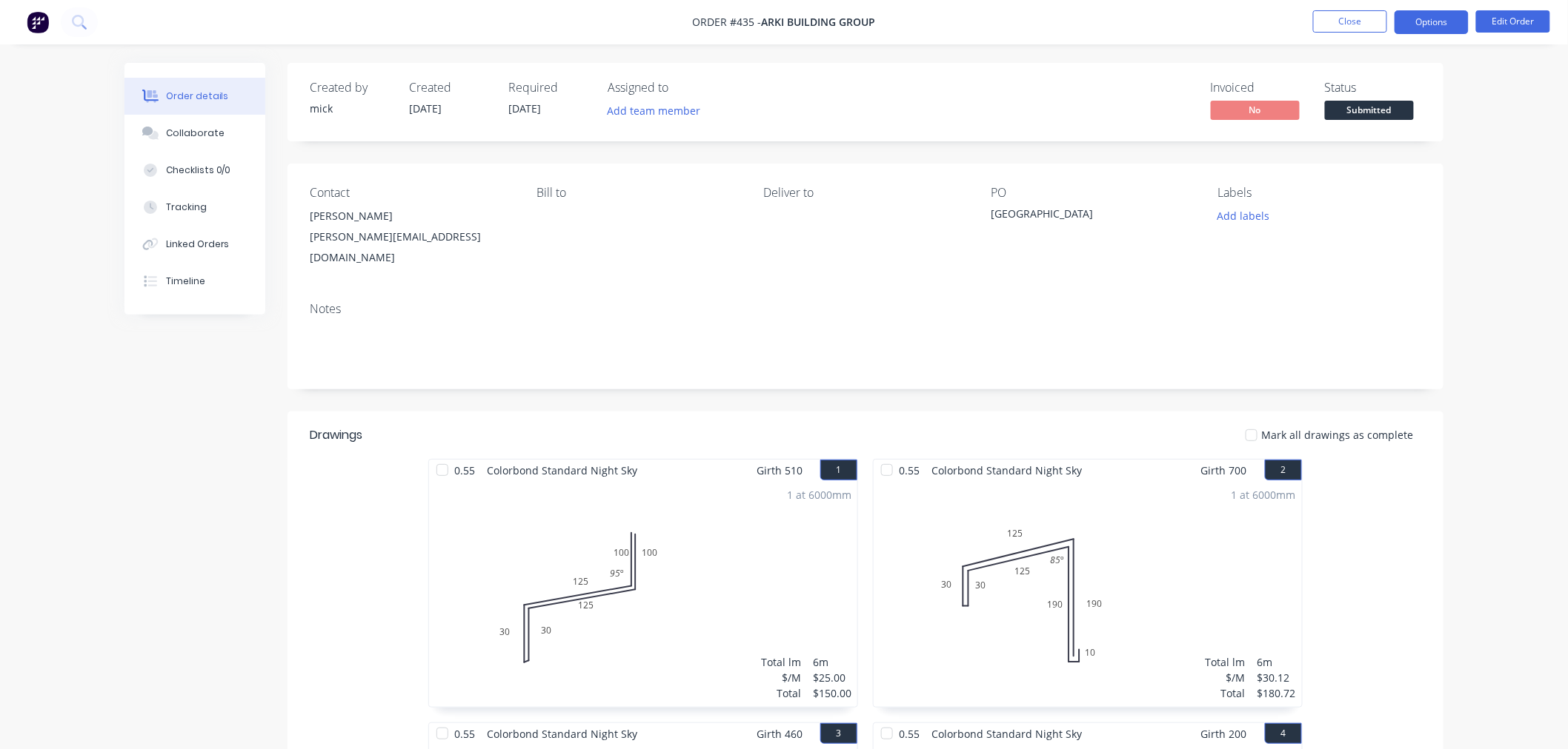
click at [1452, 25] on button "Options" at bounding box center [1431, 22] width 74 height 24
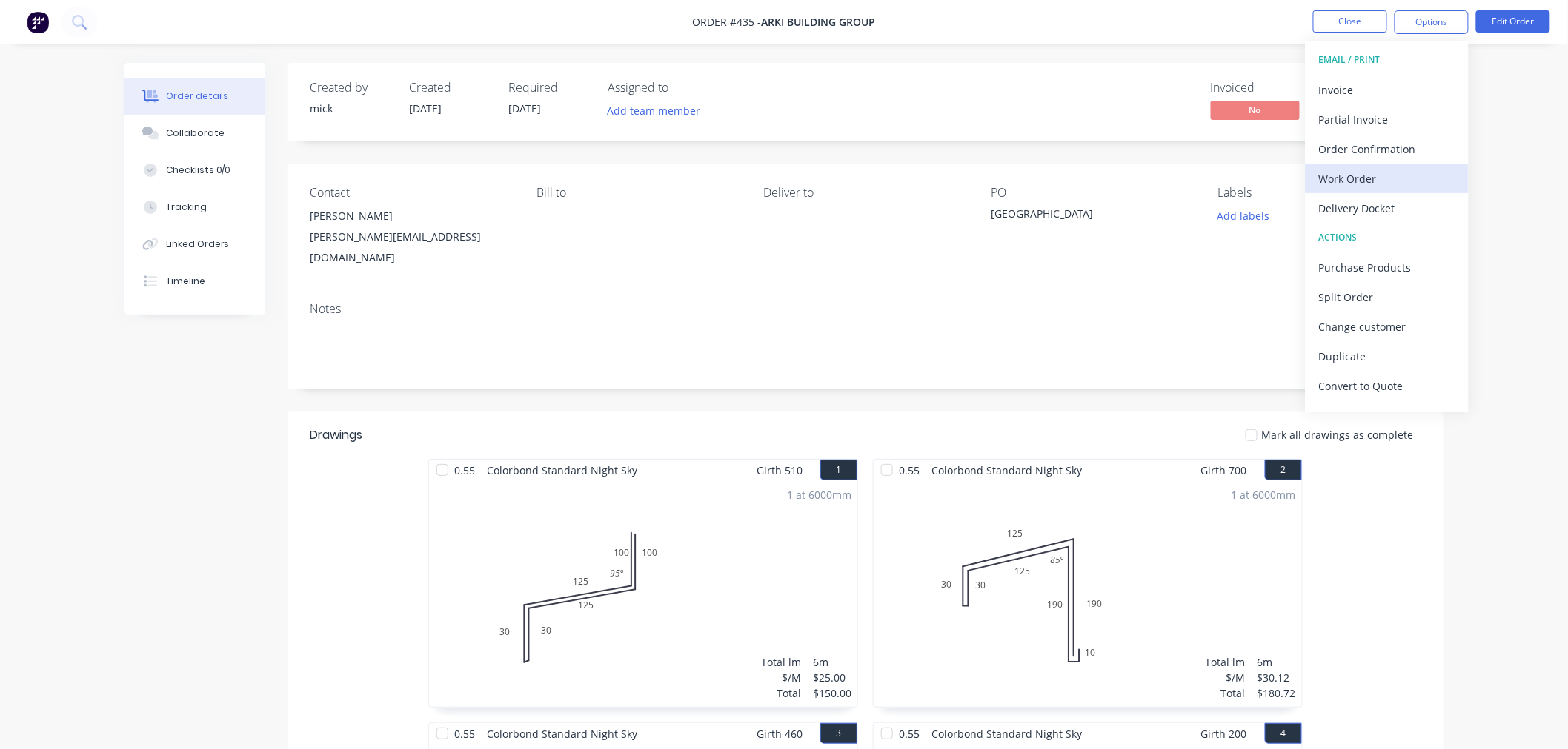
click at [1416, 186] on div "Work Order" at bounding box center [1387, 178] width 136 height 21
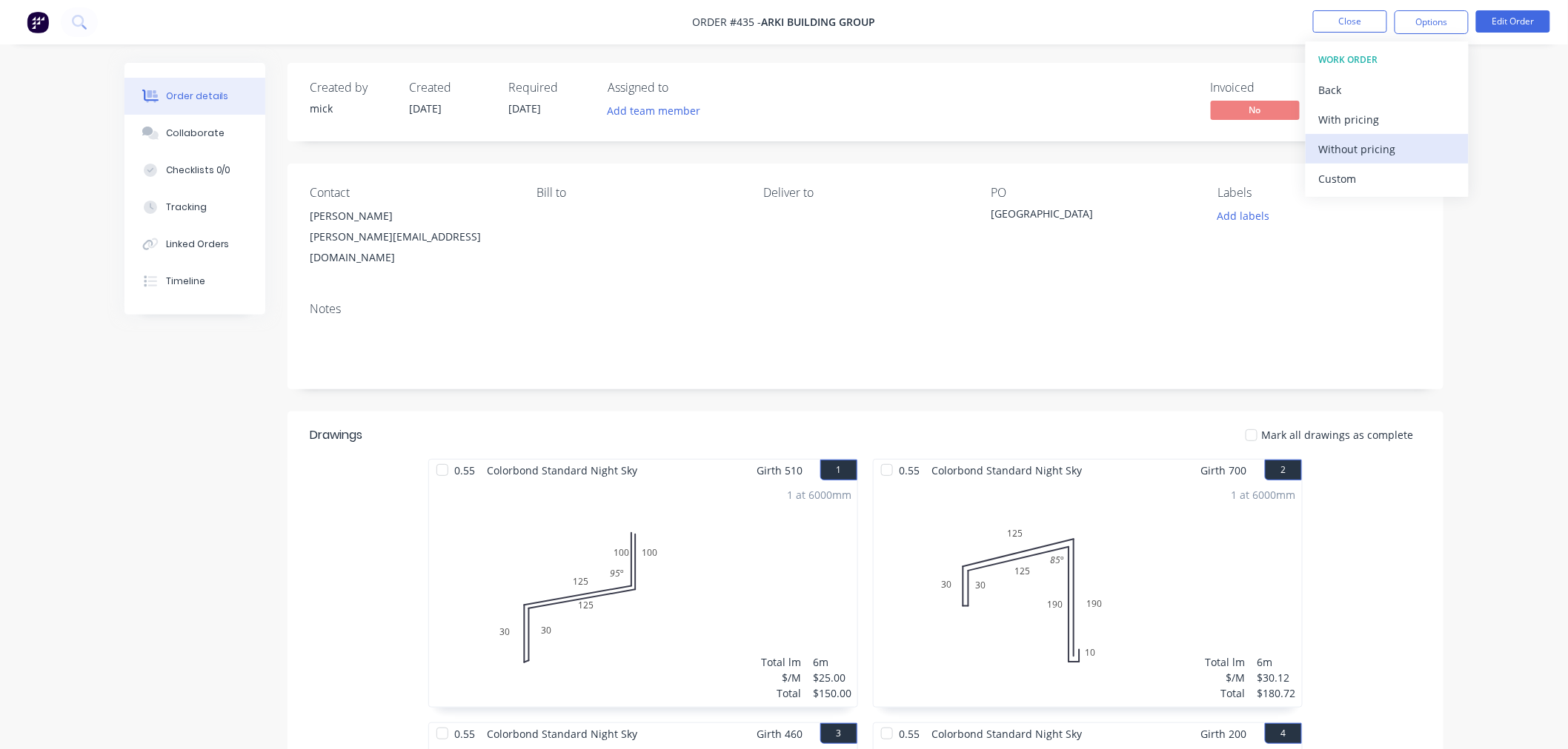
click at [1418, 143] on div "Without pricing" at bounding box center [1387, 149] width 136 height 21
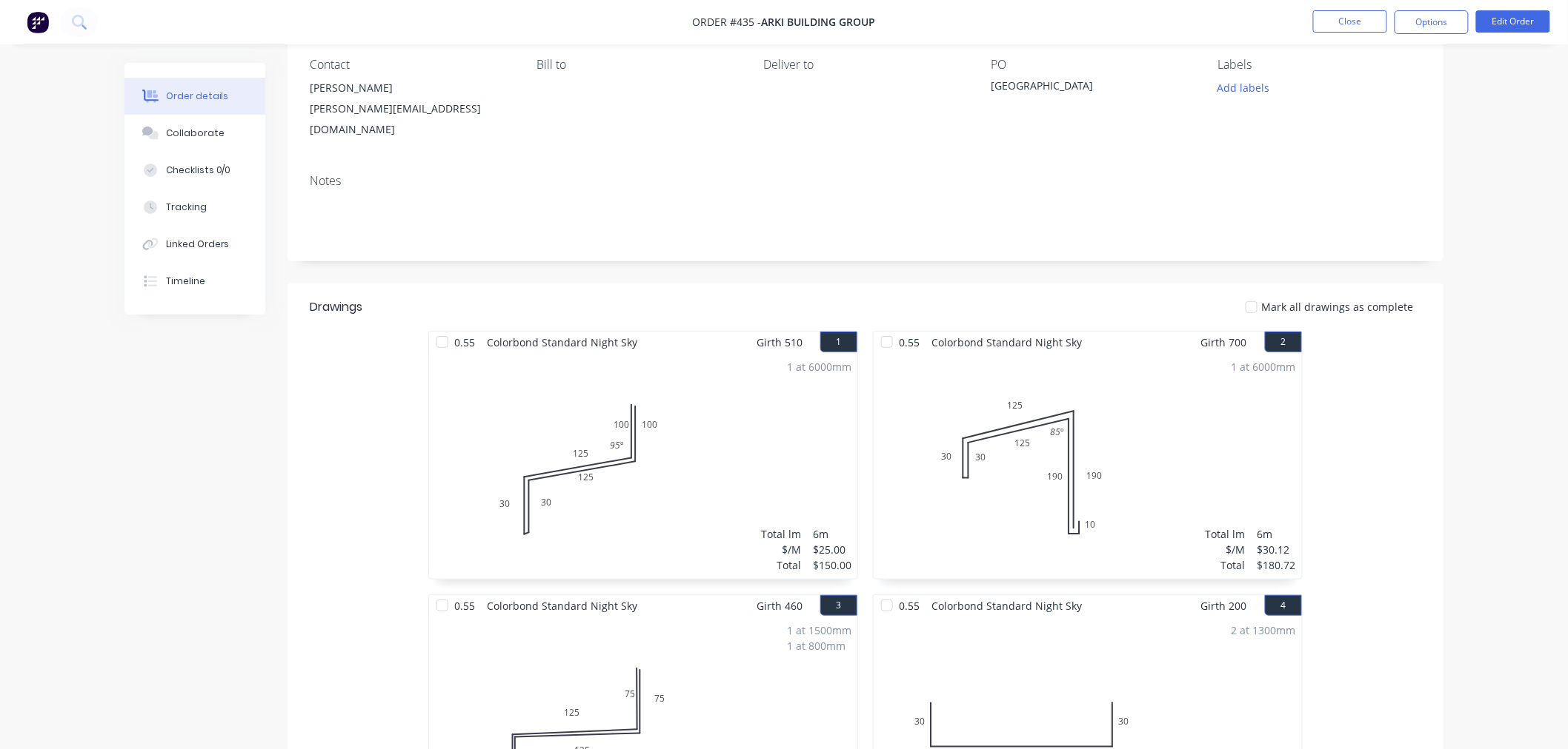
scroll to position [247, 0]
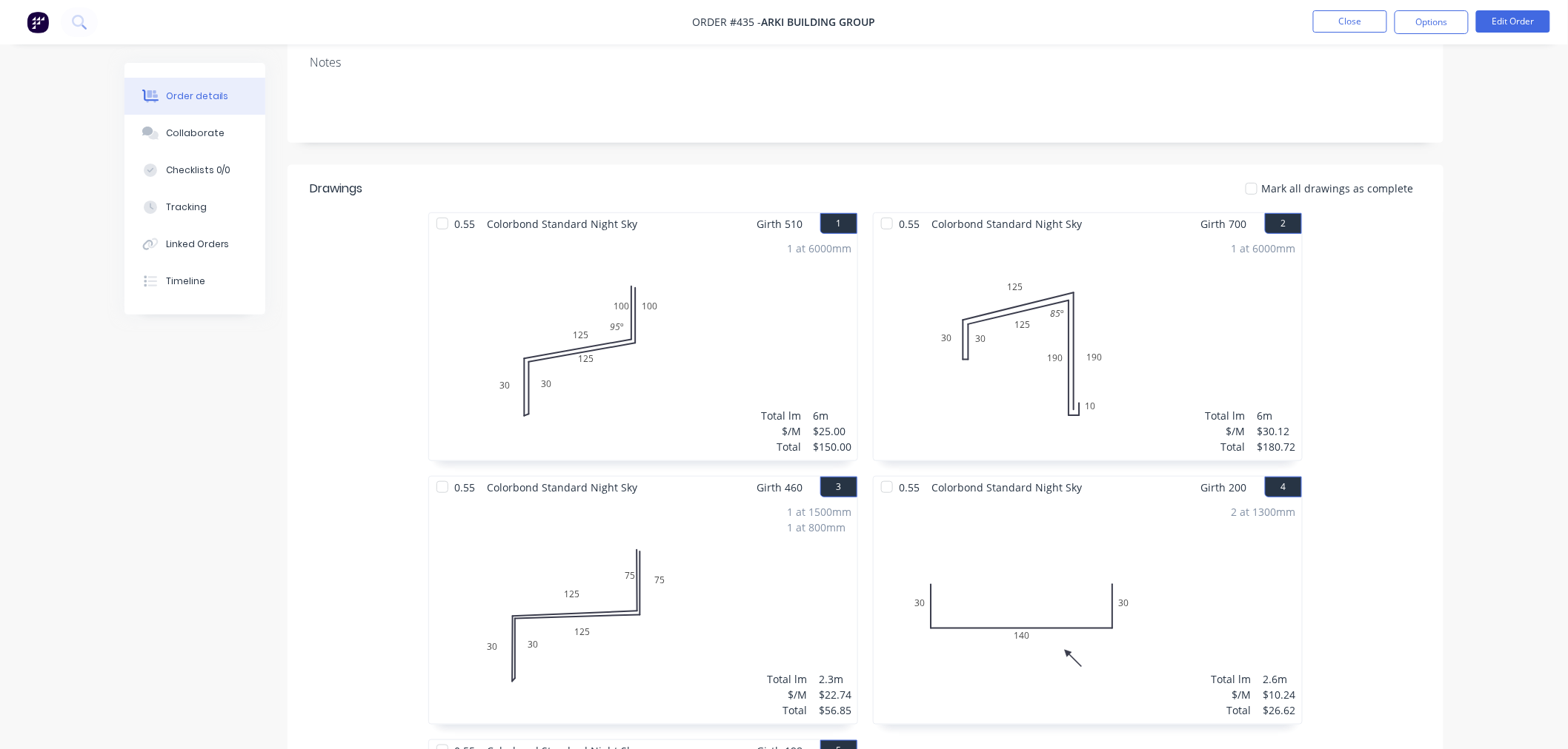
click at [1482, 298] on div "Order details Collaborate Checklists 0/0 Tracking Linked Orders Timeline Order …" at bounding box center [784, 613] width 1568 height 1721
click at [1482, 299] on div "Order details Collaborate Checklists 0/0 Tracking Linked Orders Timeline Order …" at bounding box center [784, 613] width 1568 height 1721
drag, startPoint x: 1482, startPoint y: 299, endPoint x: 1314, endPoint y: 239, distance: 178.4
click at [1478, 299] on div "Order details Collaborate Checklists 0/0 Tracking Linked Orders Timeline Order …" at bounding box center [784, 613] width 1568 height 1721
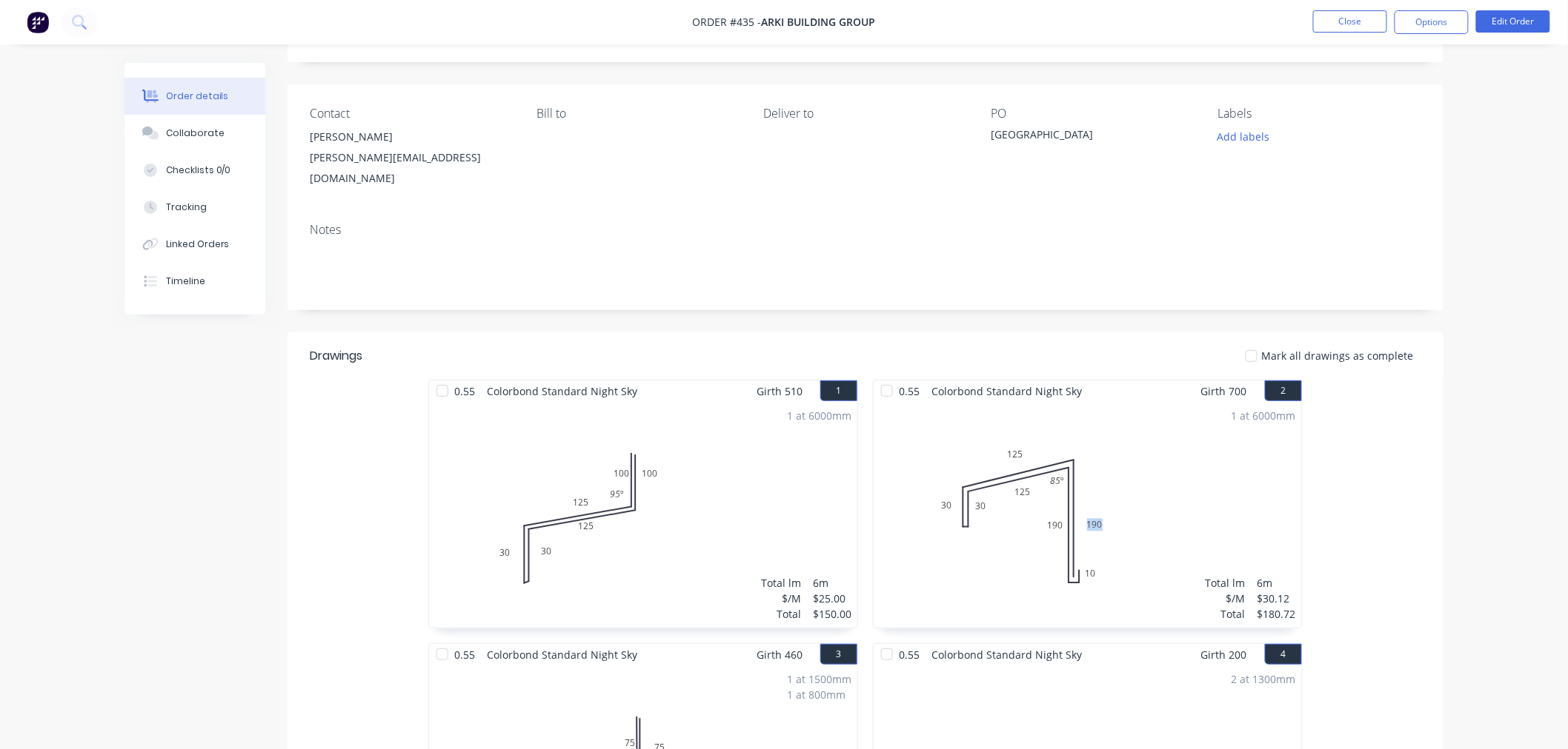
scroll to position [0, 0]
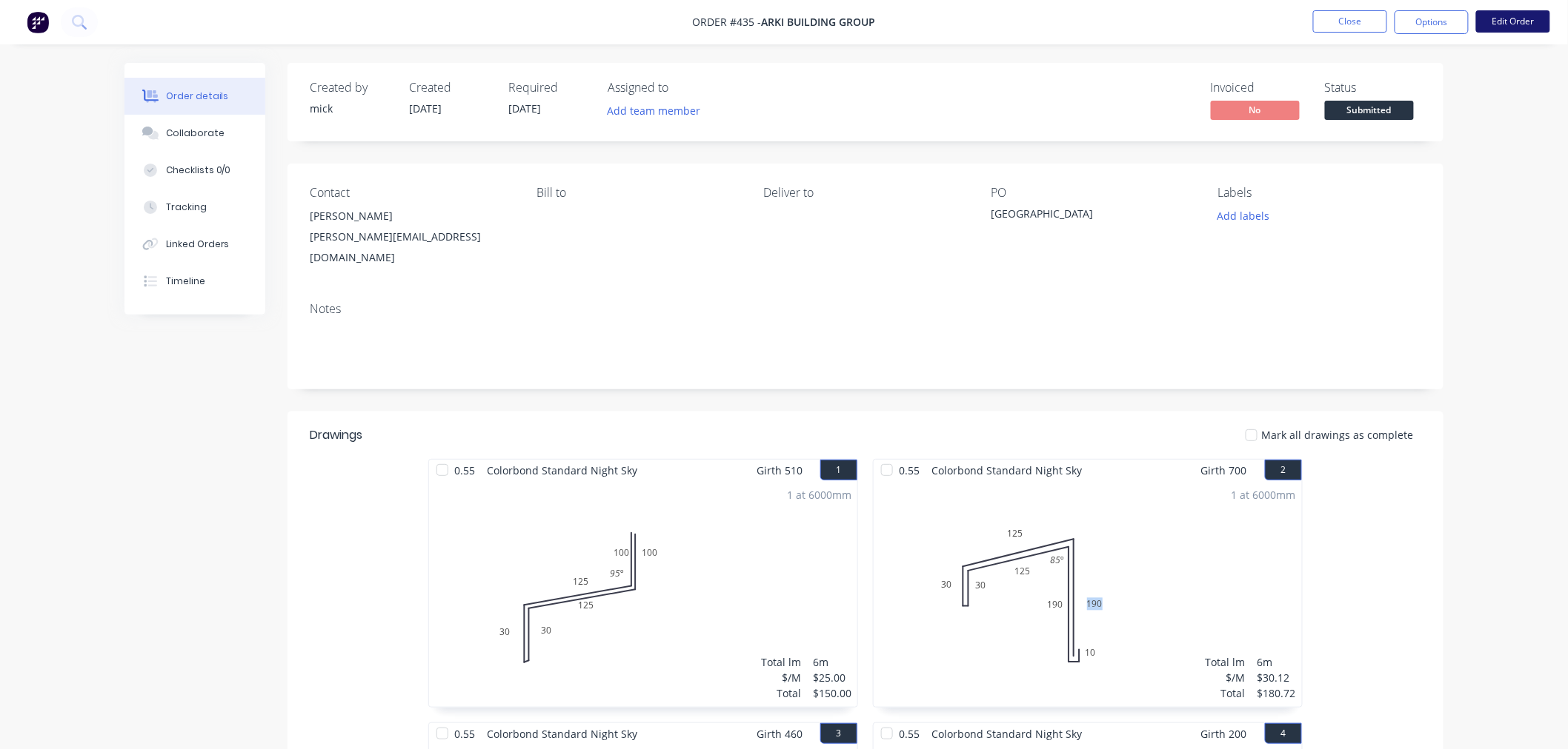
click at [1497, 15] on button "Edit Order" at bounding box center [1512, 21] width 74 height 22
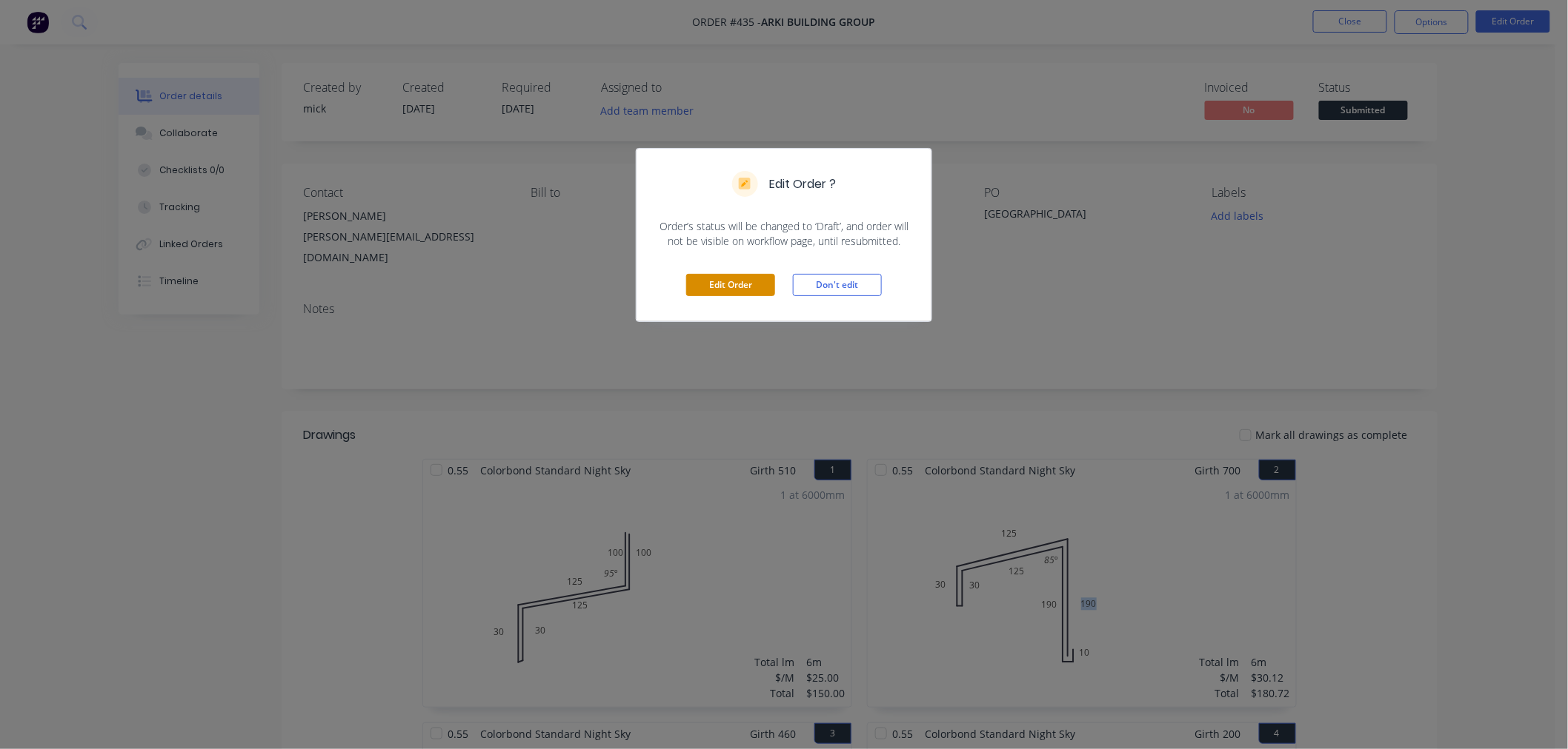
click at [721, 289] on button "Edit Order" at bounding box center [731, 285] width 89 height 22
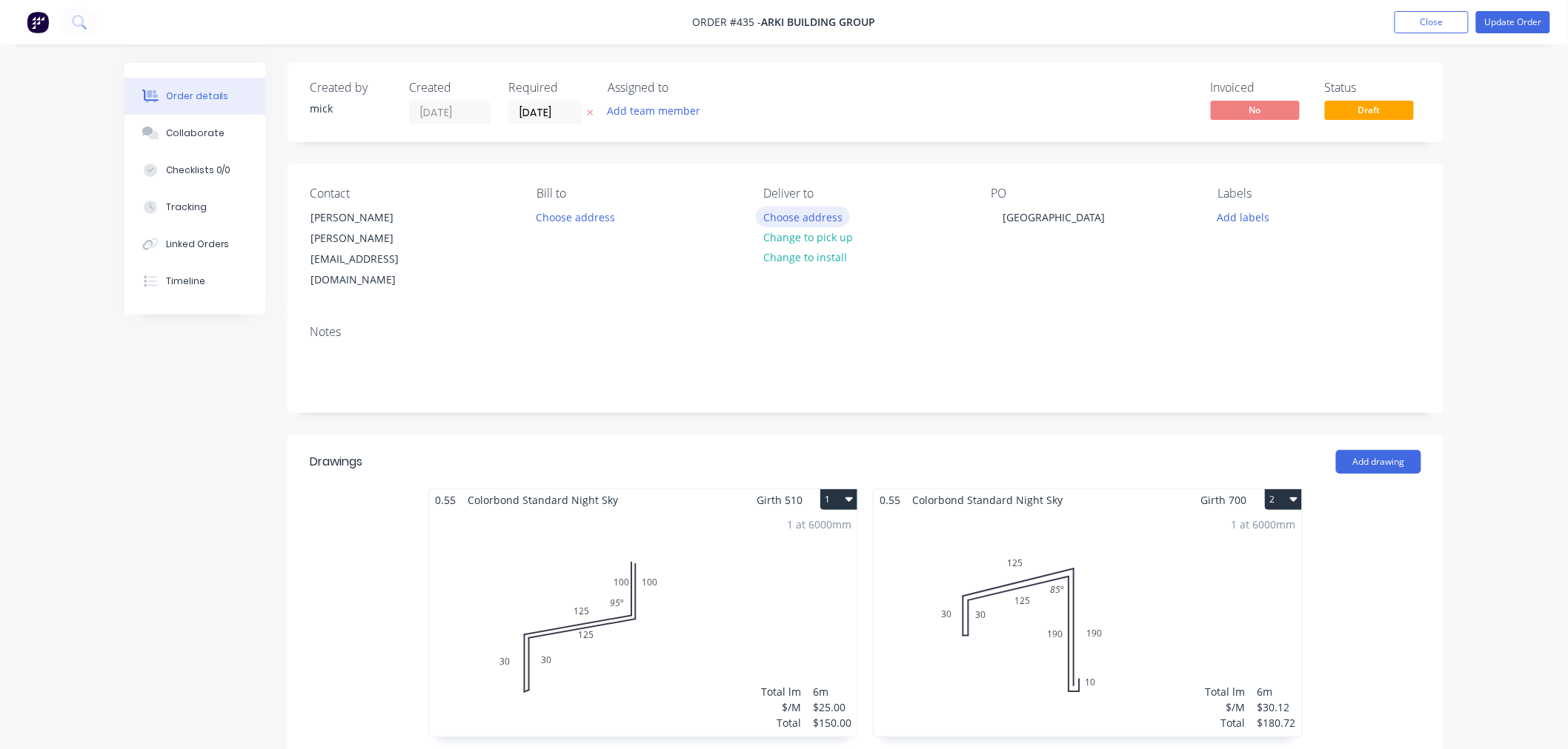
click at [841, 215] on button "Choose address" at bounding box center [803, 216] width 95 height 20
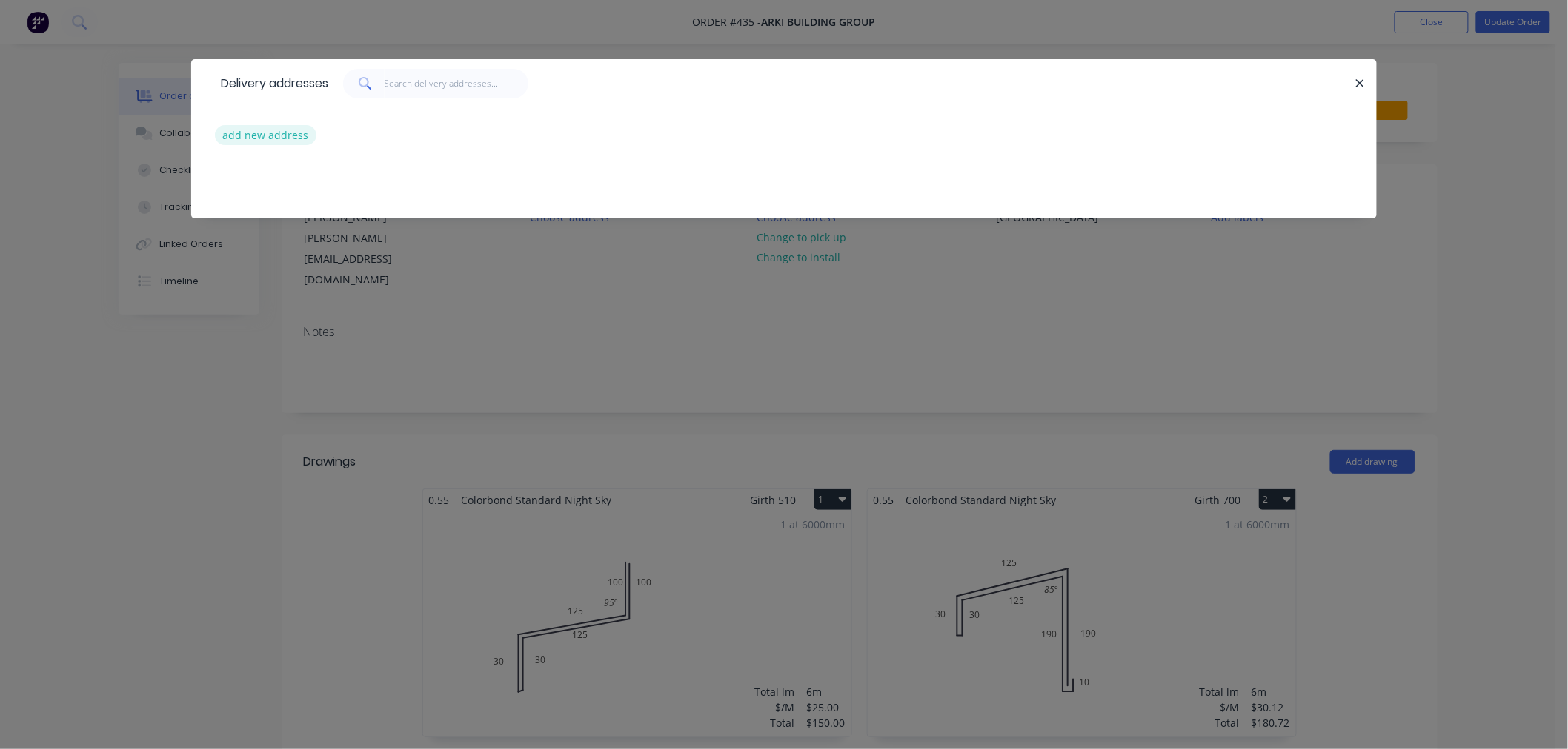
click at [281, 135] on button "add new address" at bounding box center [265, 135] width 102 height 20
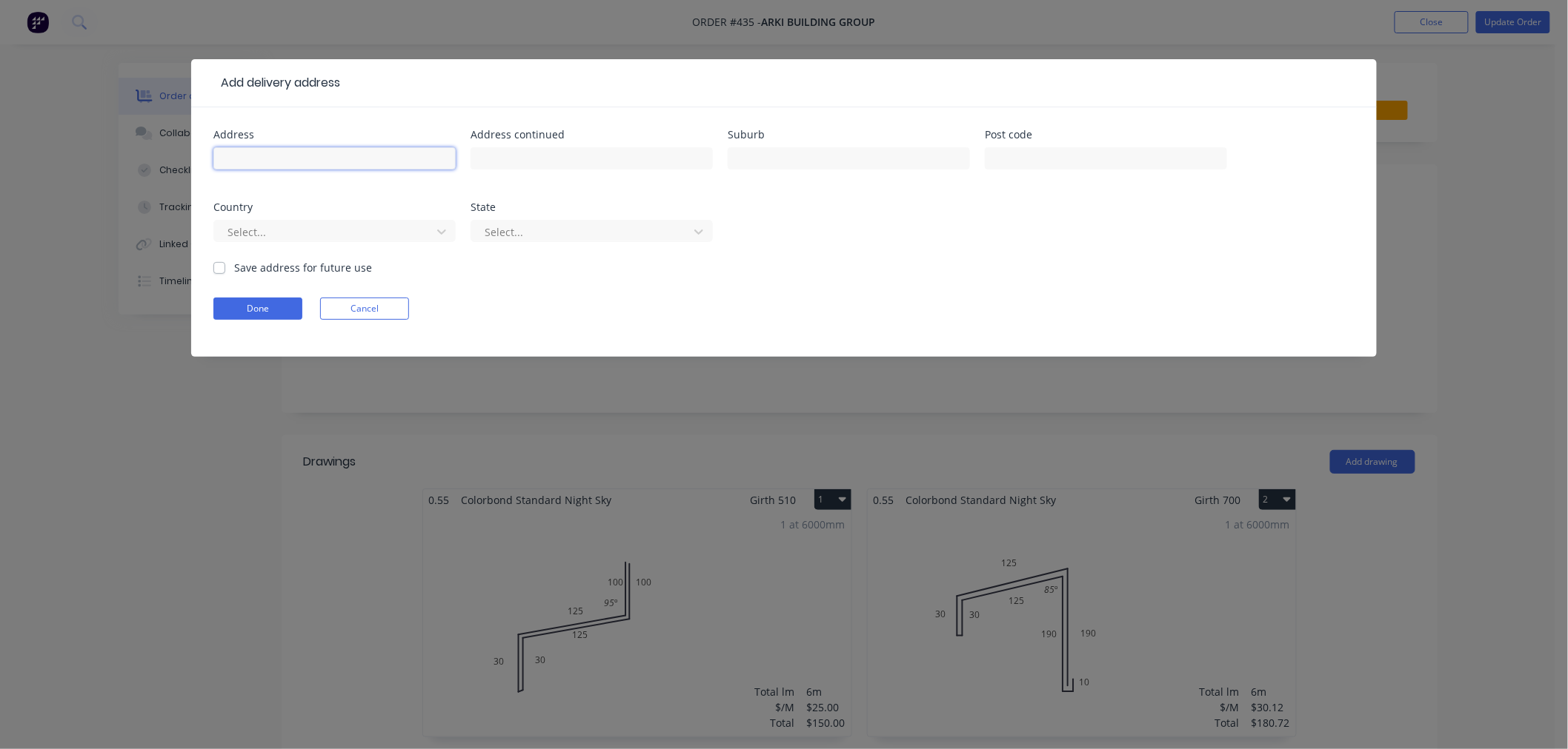
click at [289, 158] on input "text" at bounding box center [335, 158] width 242 height 22
type input "37 olympus court"
click at [868, 153] on input "text" at bounding box center [848, 158] width 242 height 22
type input "Eaton Hills"
click at [234, 270] on label "Save address for future use" at bounding box center [302, 267] width 138 height 16
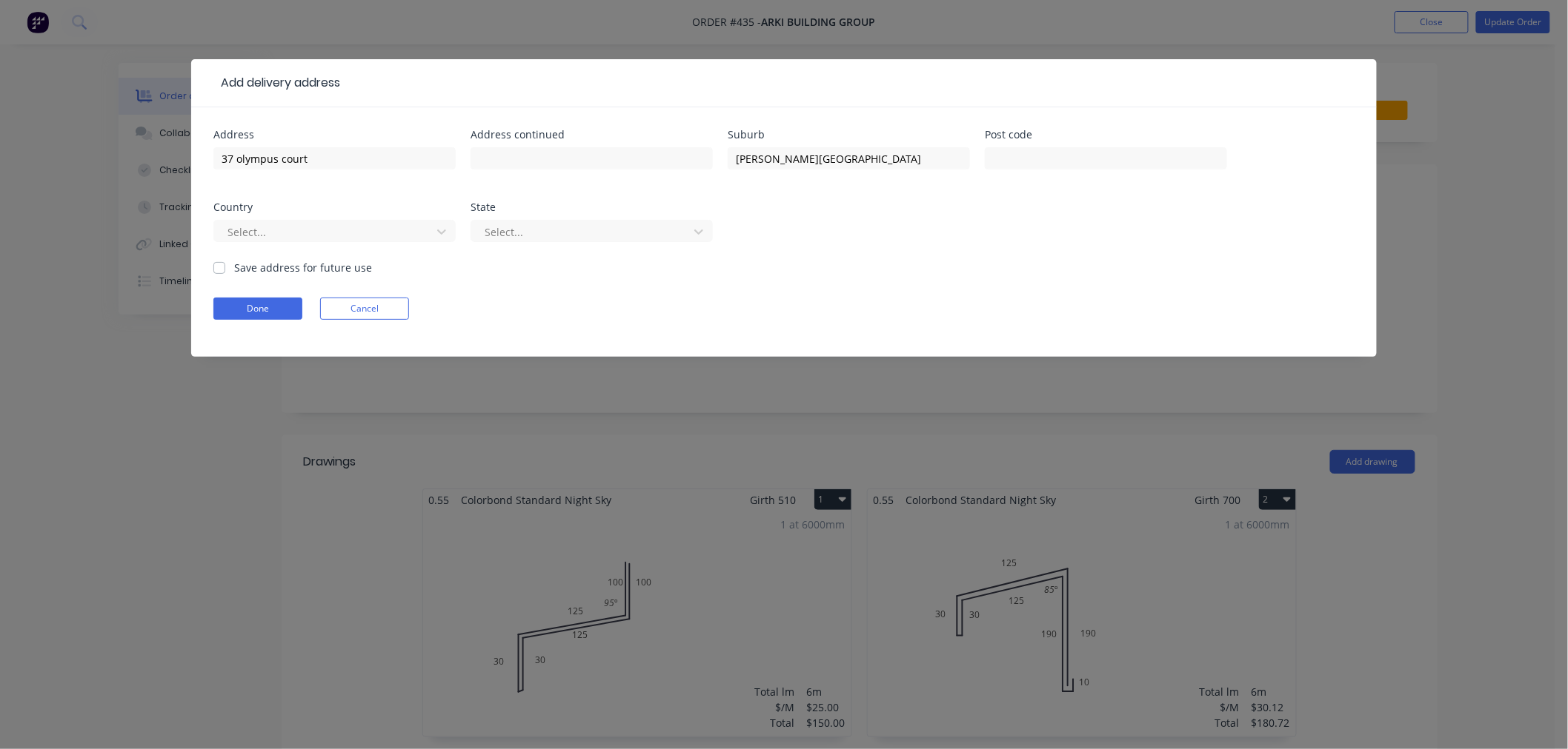
click at [216, 270] on input "Save address for future use" at bounding box center [219, 266] width 12 height 14
checkbox input "true"
click at [305, 236] on div at bounding box center [325, 232] width 198 height 18
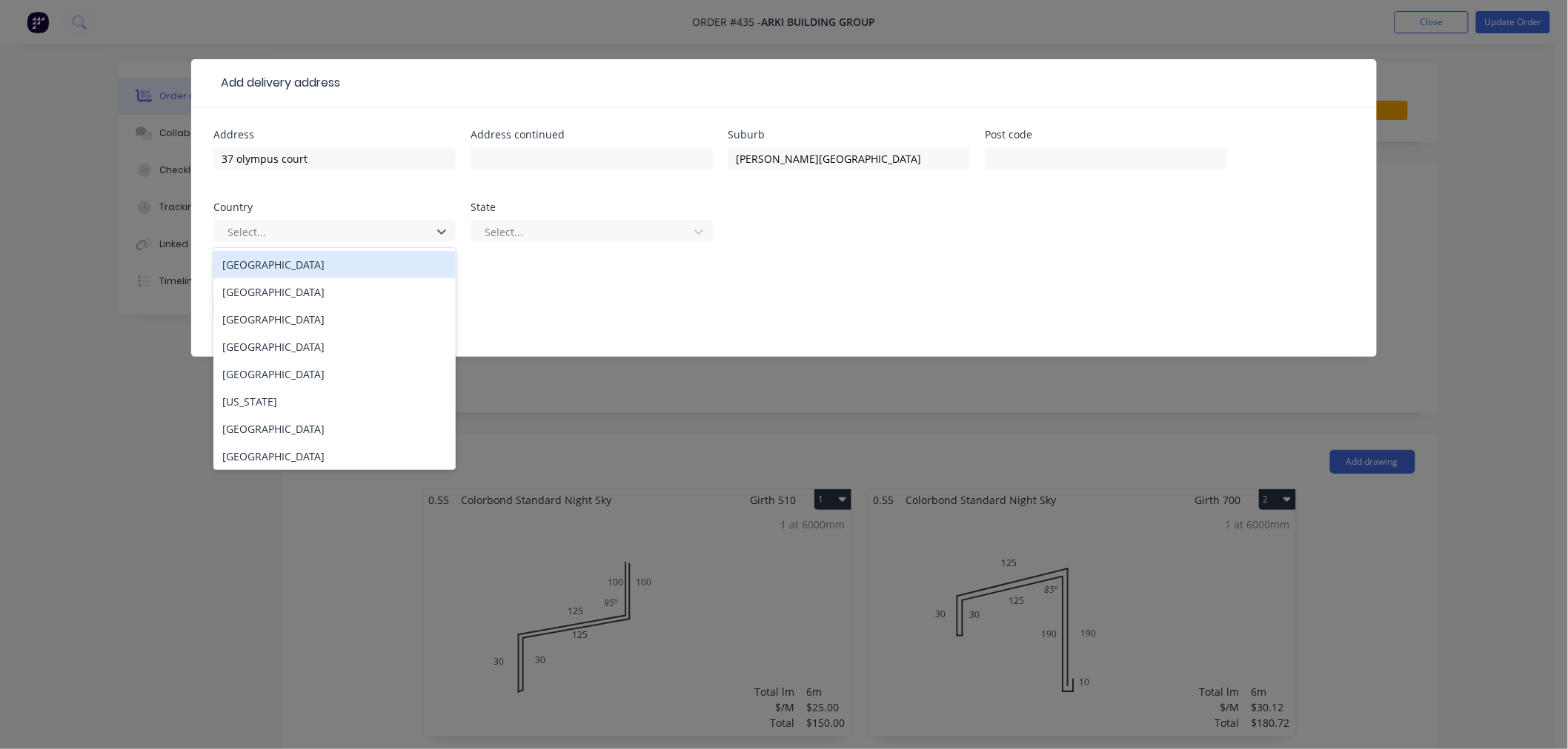
click at [307, 264] on div "[GEOGRAPHIC_DATA]" at bounding box center [335, 264] width 242 height 28
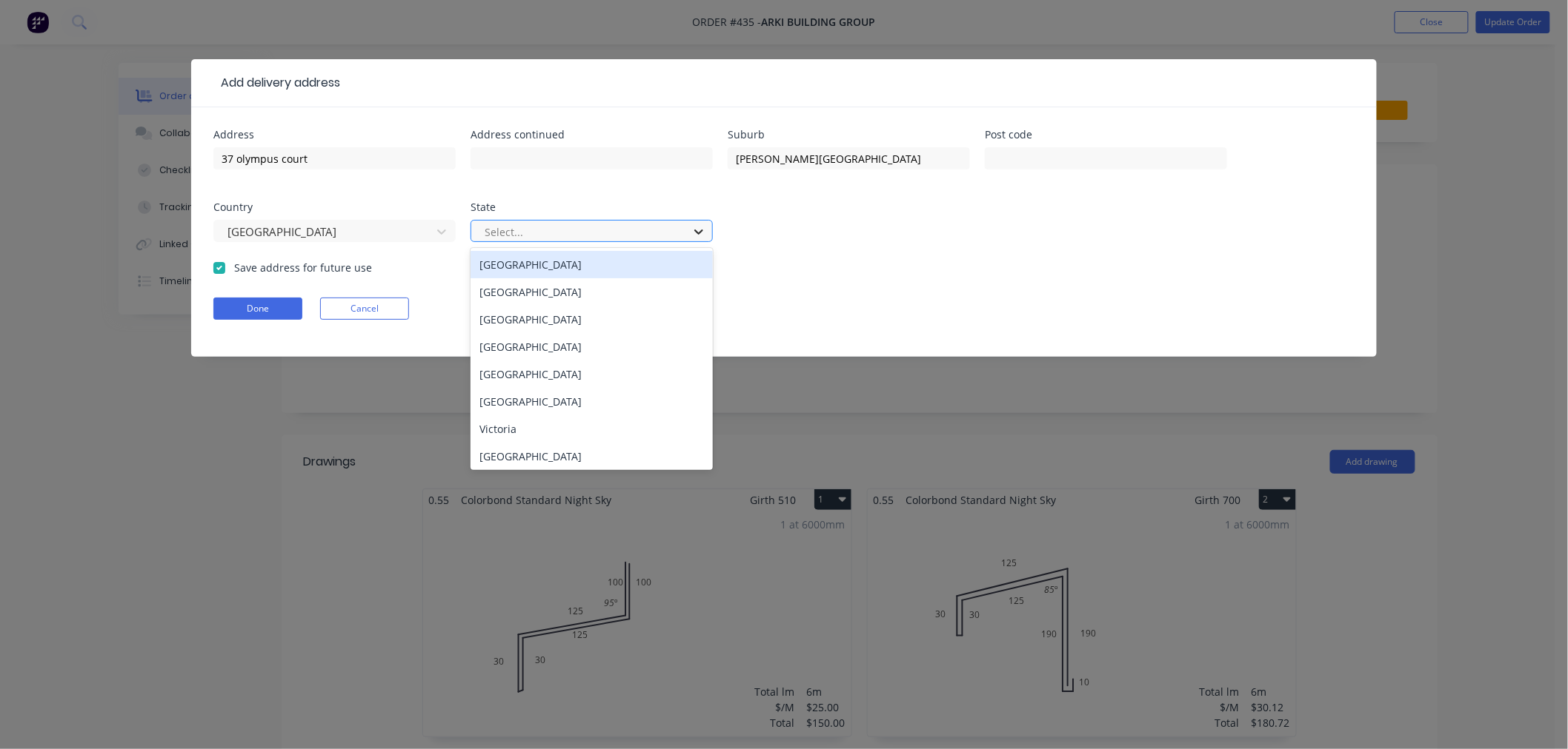
click at [687, 222] on div at bounding box center [698, 232] width 27 height 24
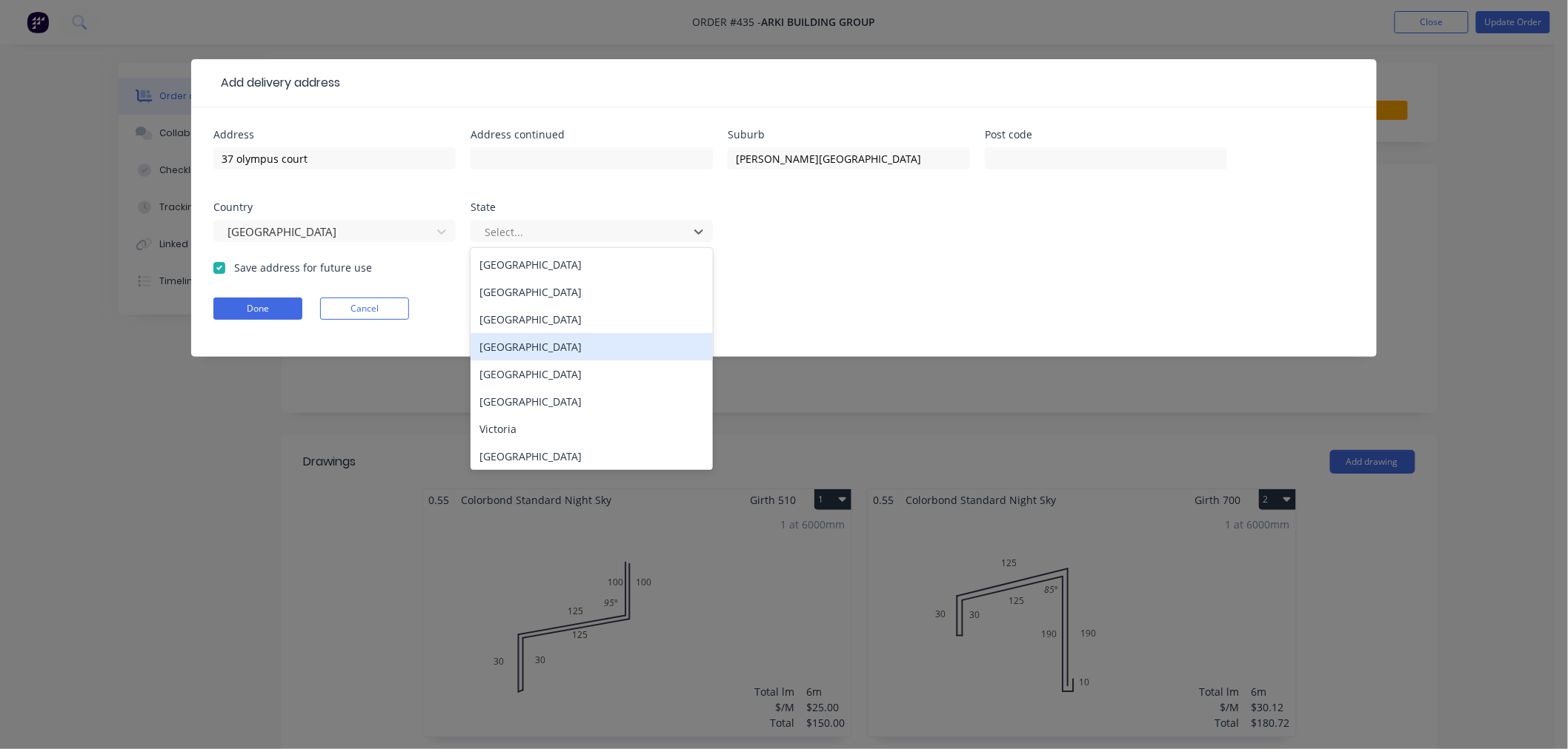
click at [599, 358] on div "[GEOGRAPHIC_DATA]" at bounding box center [592, 347] width 242 height 28
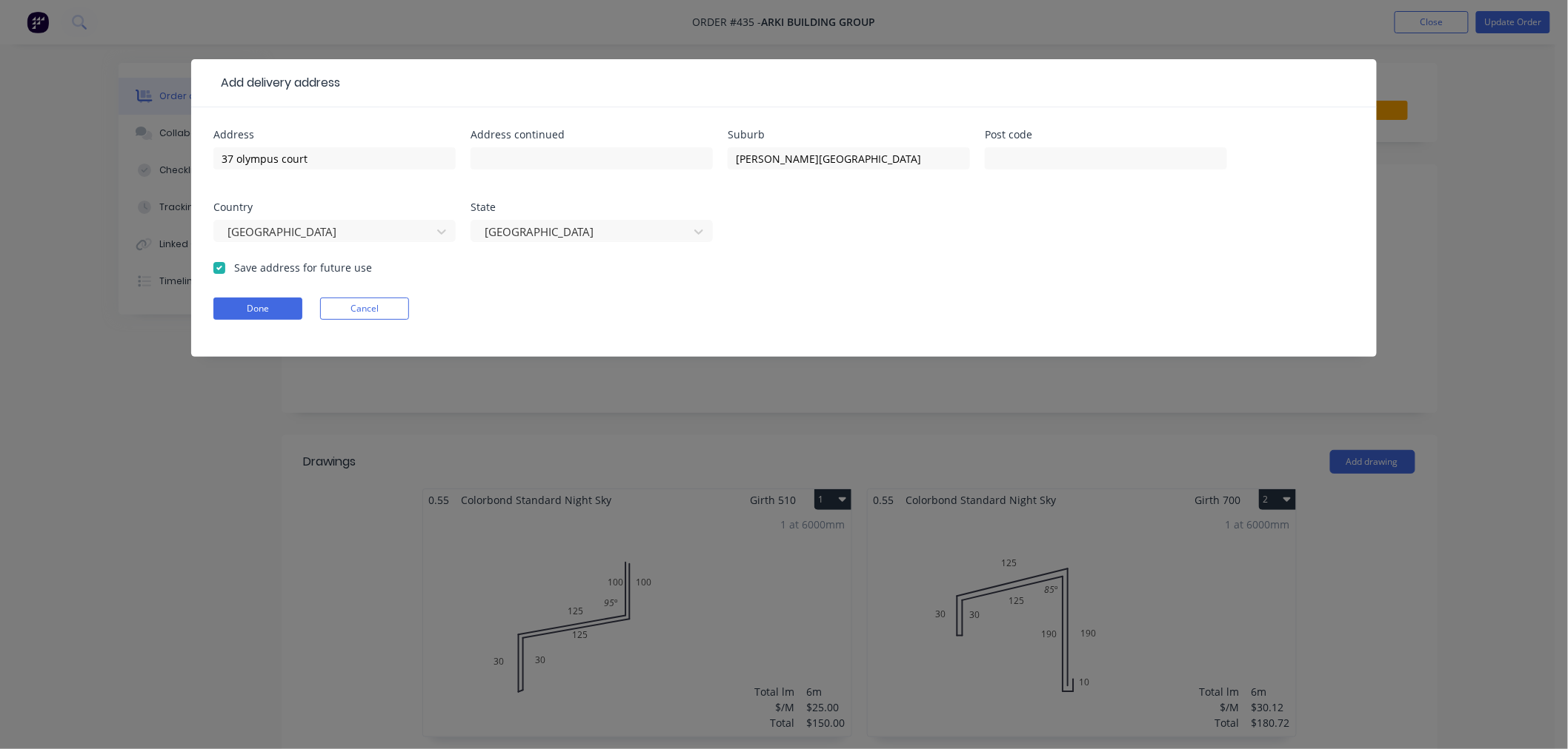
click at [275, 288] on form "Address 37 olympus court Address continued Suburb Eaton Hills Post code Country…" at bounding box center [784, 243] width 1141 height 227
click at [278, 300] on button "Done" at bounding box center [258, 309] width 89 height 22
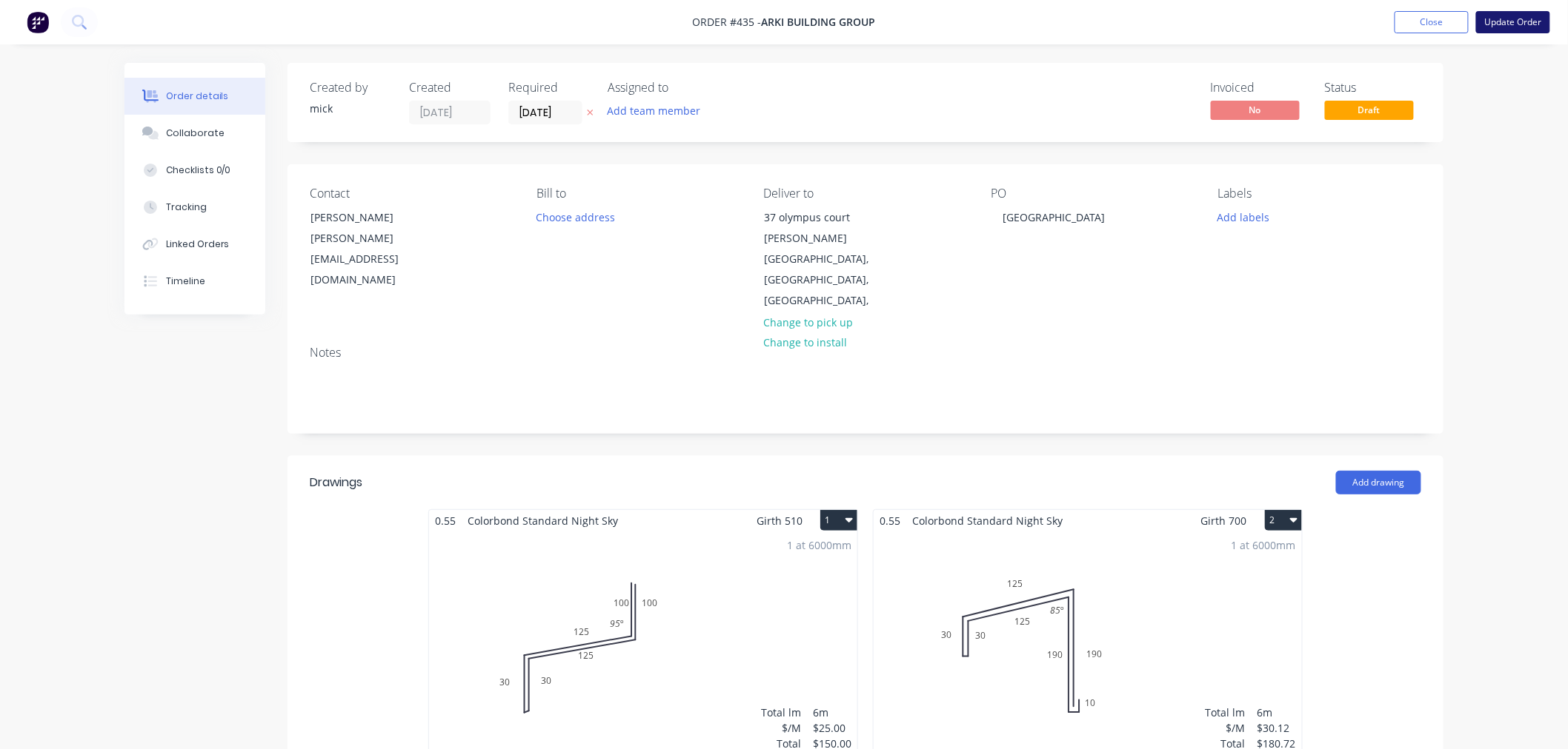
click at [1516, 31] on button "Update Order" at bounding box center [1512, 22] width 74 height 22
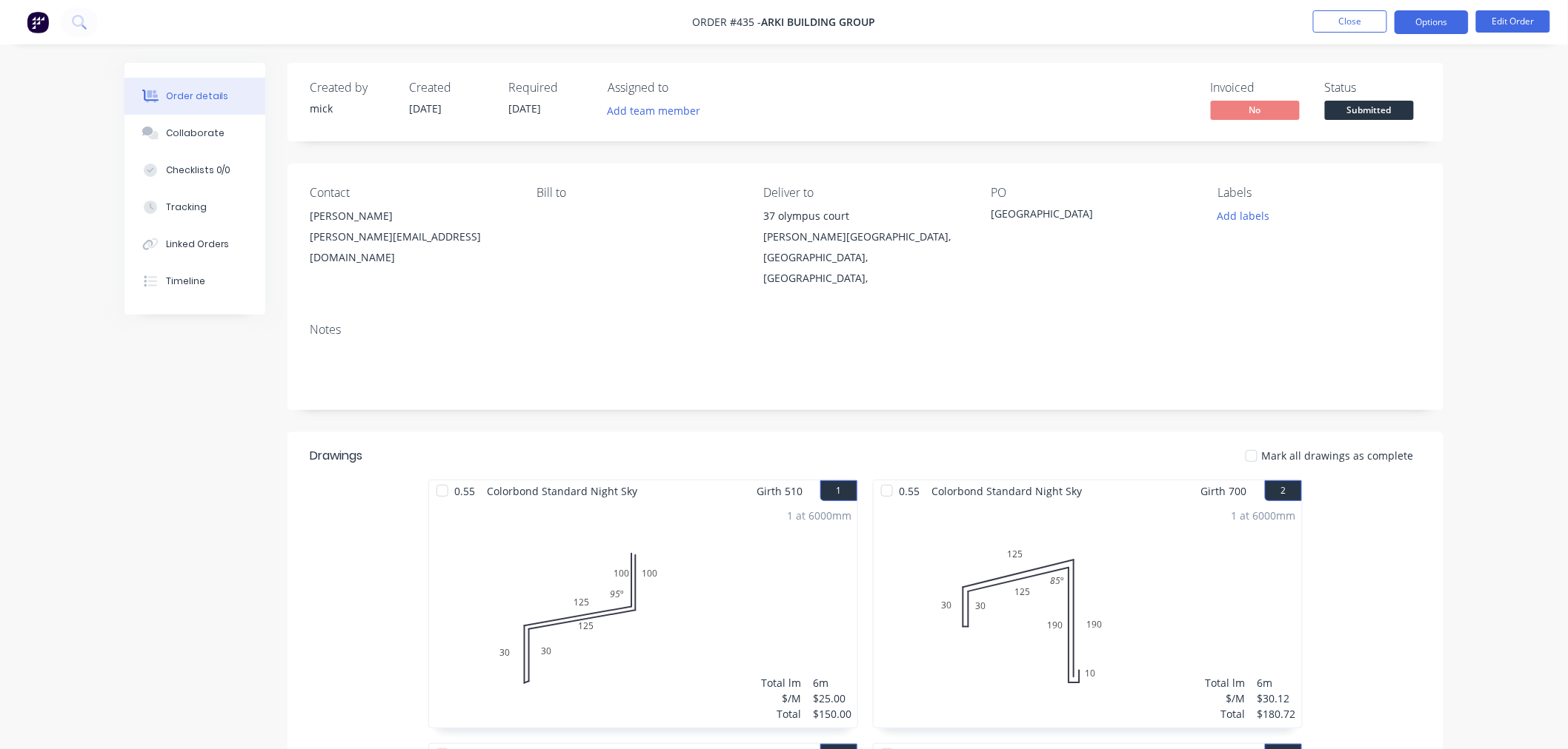
click at [1434, 19] on button "Options" at bounding box center [1431, 22] width 74 height 24
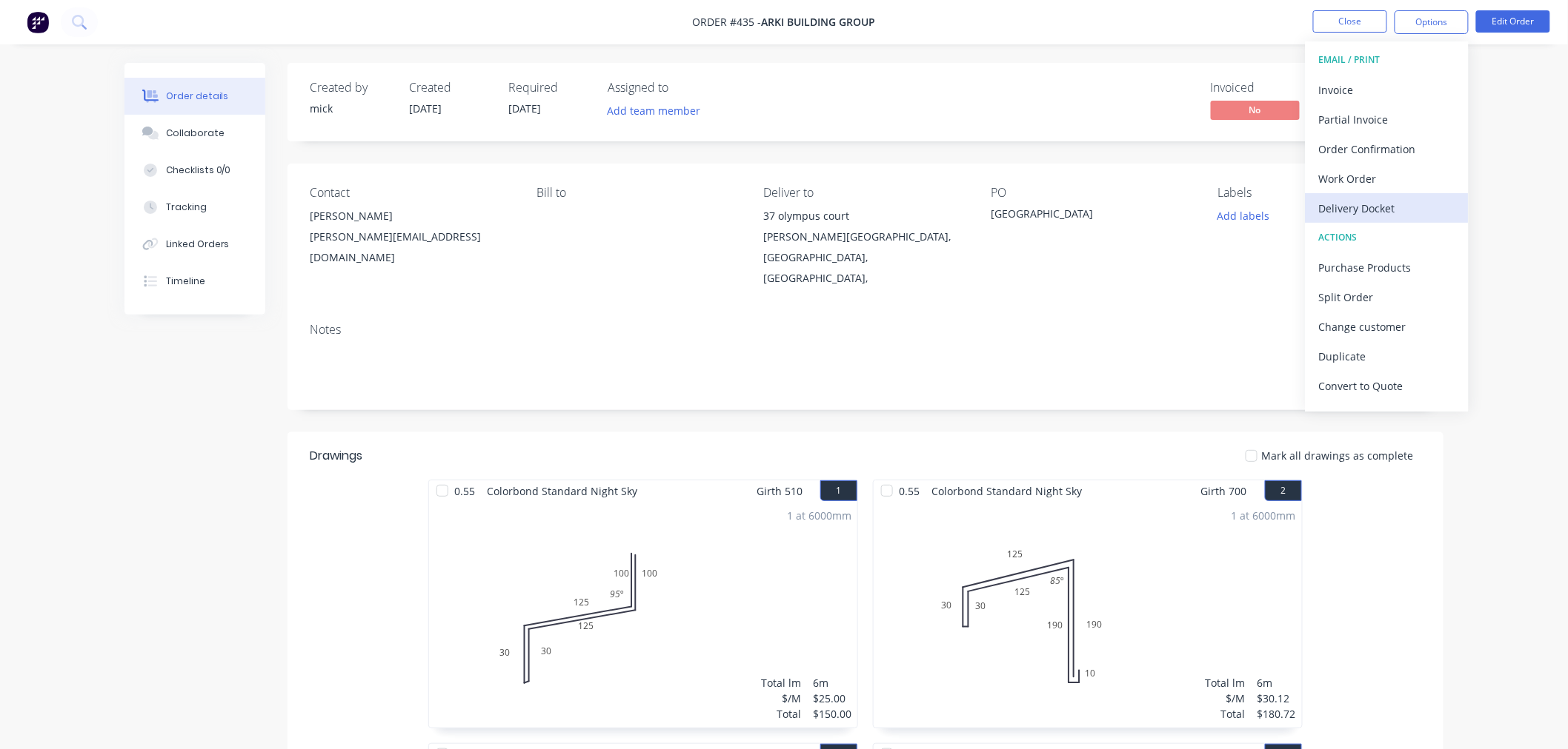
click at [1398, 213] on div "Delivery Docket" at bounding box center [1387, 208] width 136 height 21
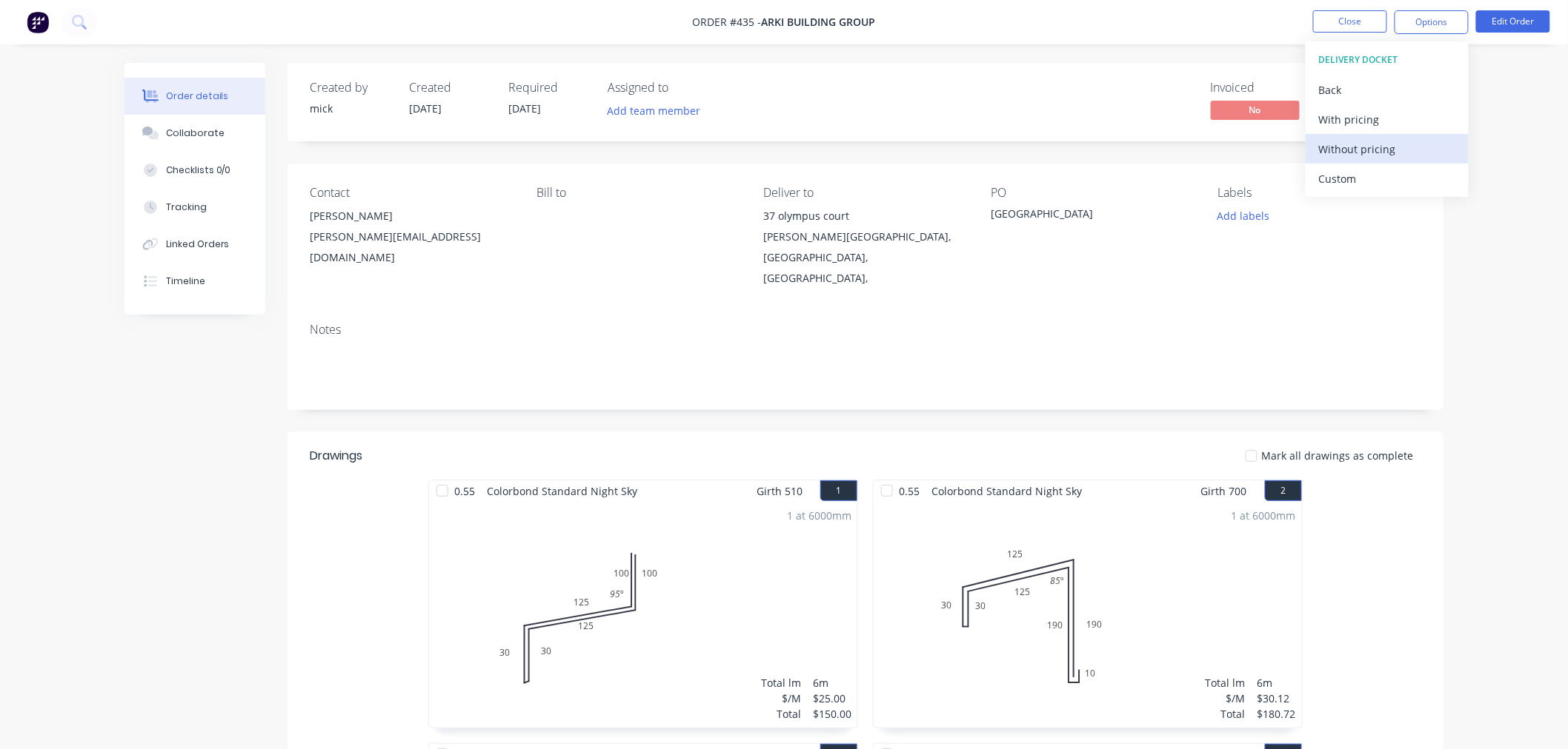
click at [1382, 151] on div "Without pricing" at bounding box center [1387, 149] width 136 height 21
click at [38, 19] on img at bounding box center [38, 22] width 22 height 22
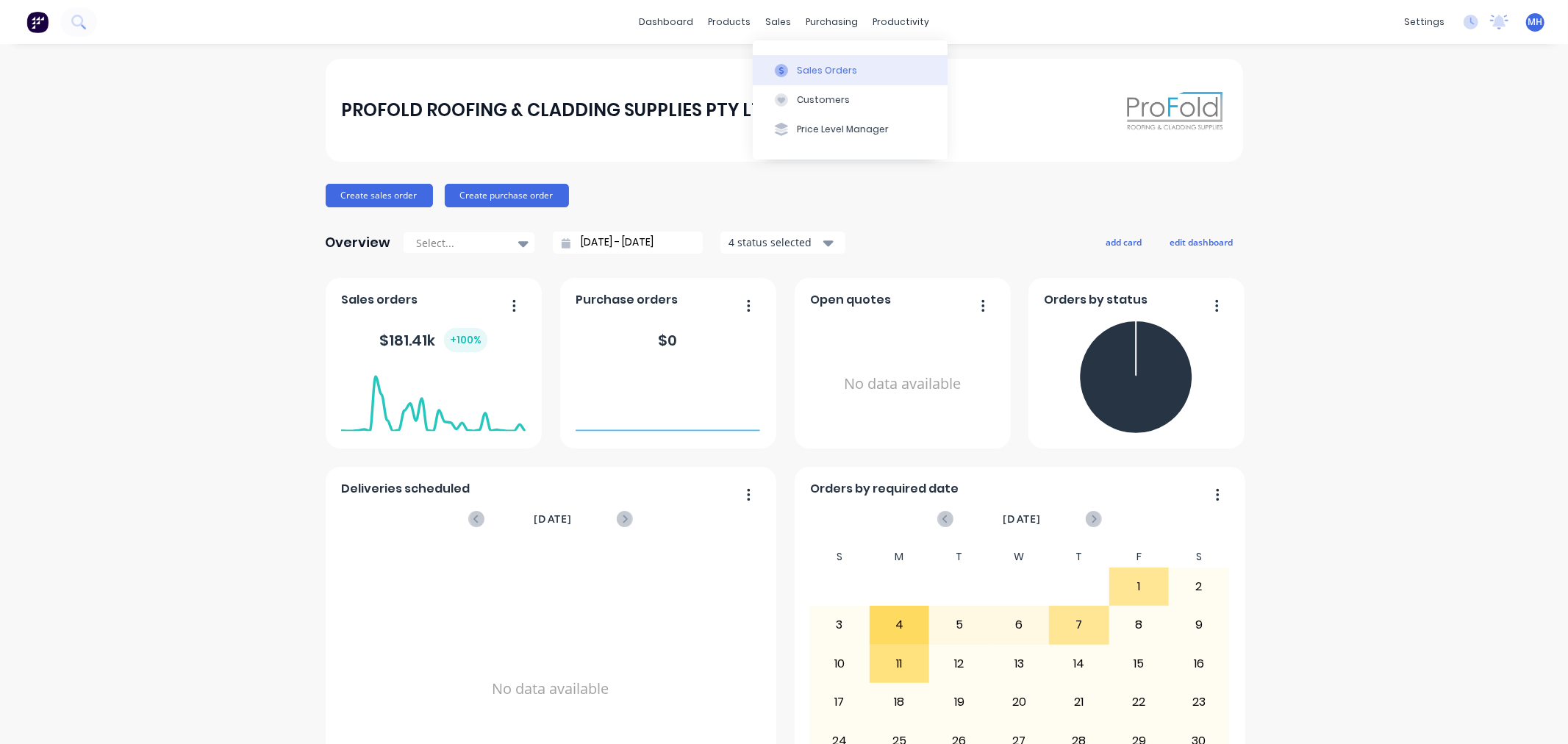
click at [809, 61] on button "Sales Orders" at bounding box center [850, 70] width 195 height 29
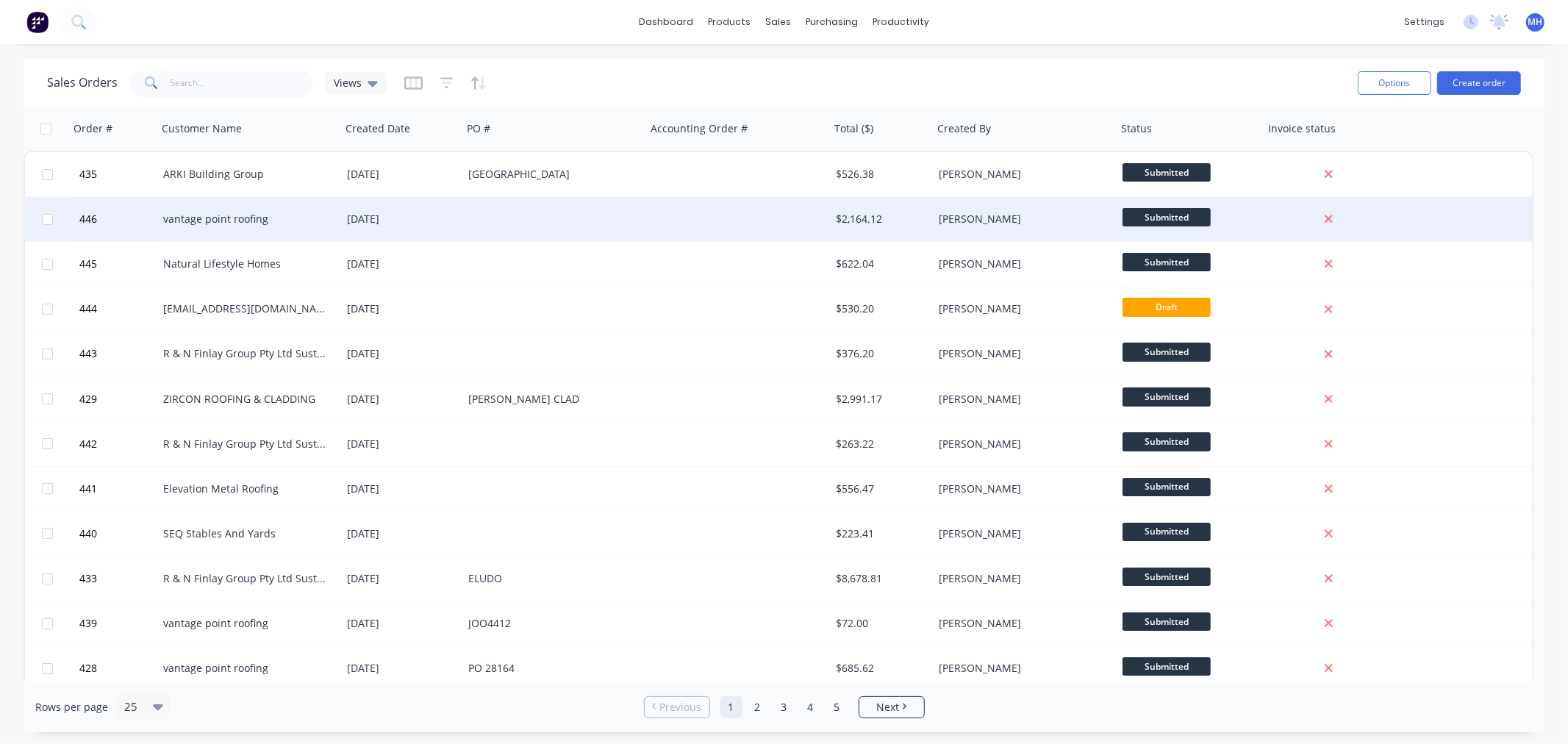
click at [515, 212] on div at bounding box center [554, 220] width 184 height 44
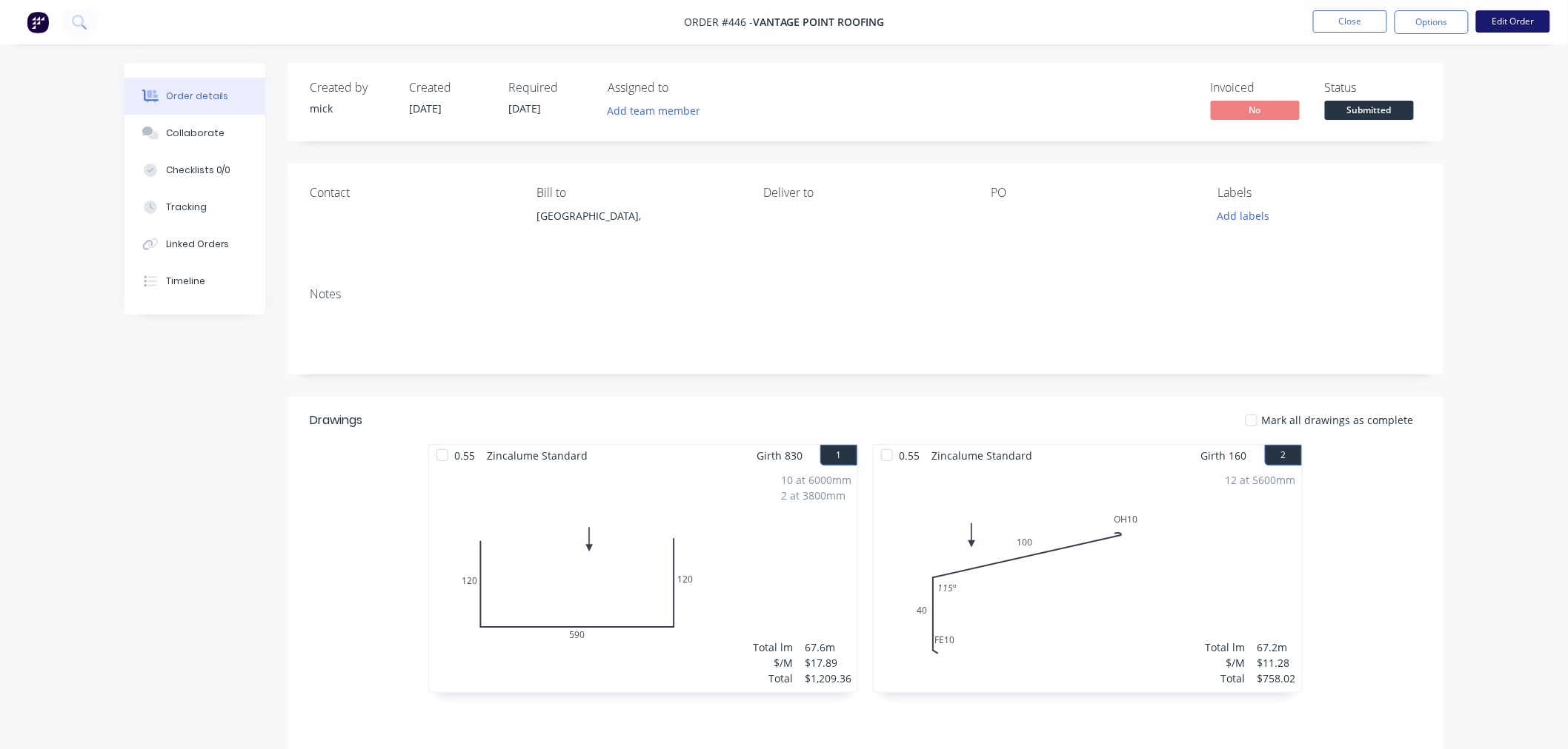
click at [1500, 13] on button "Edit Order" at bounding box center [1512, 21] width 74 height 22
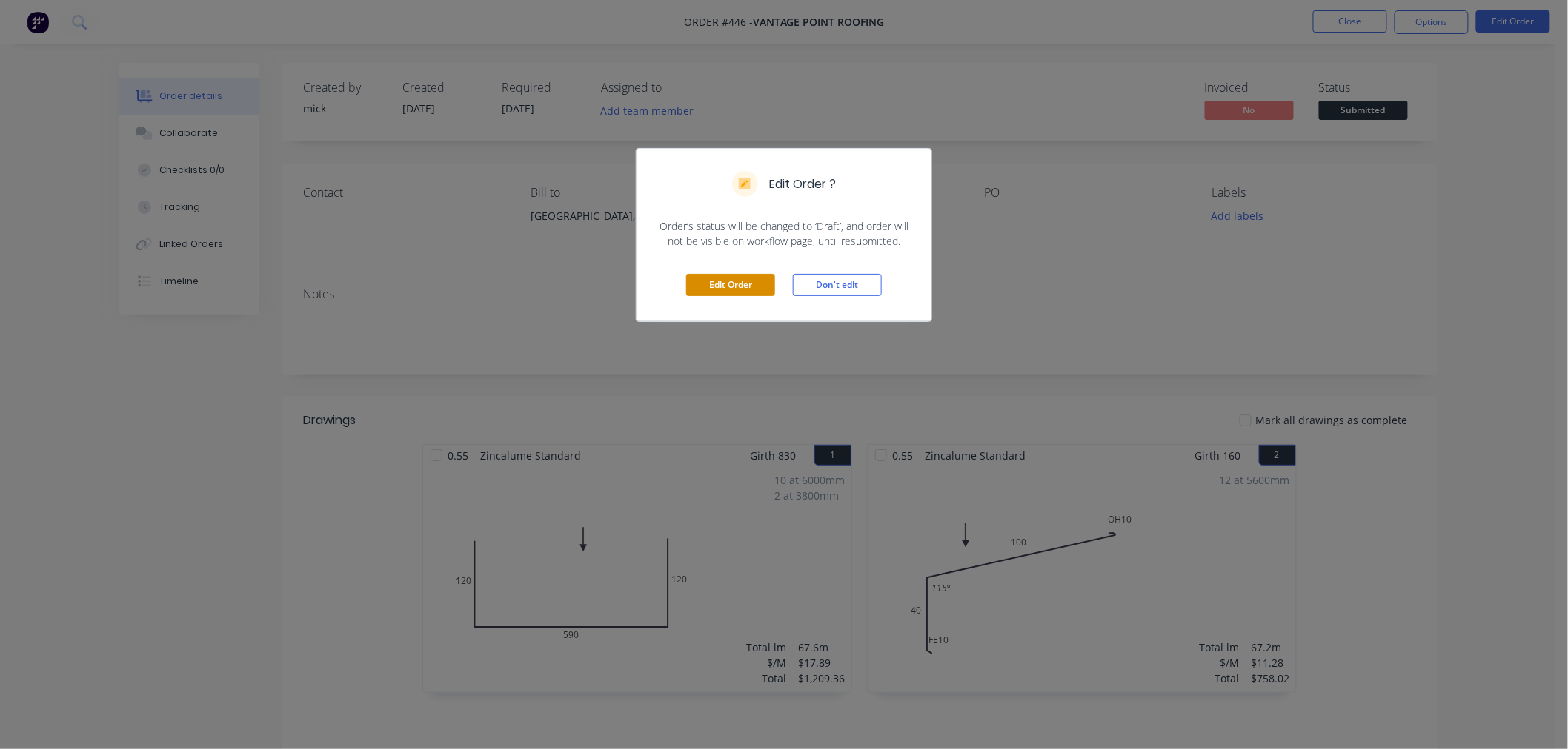
click at [742, 285] on button "Edit Order" at bounding box center [731, 285] width 89 height 22
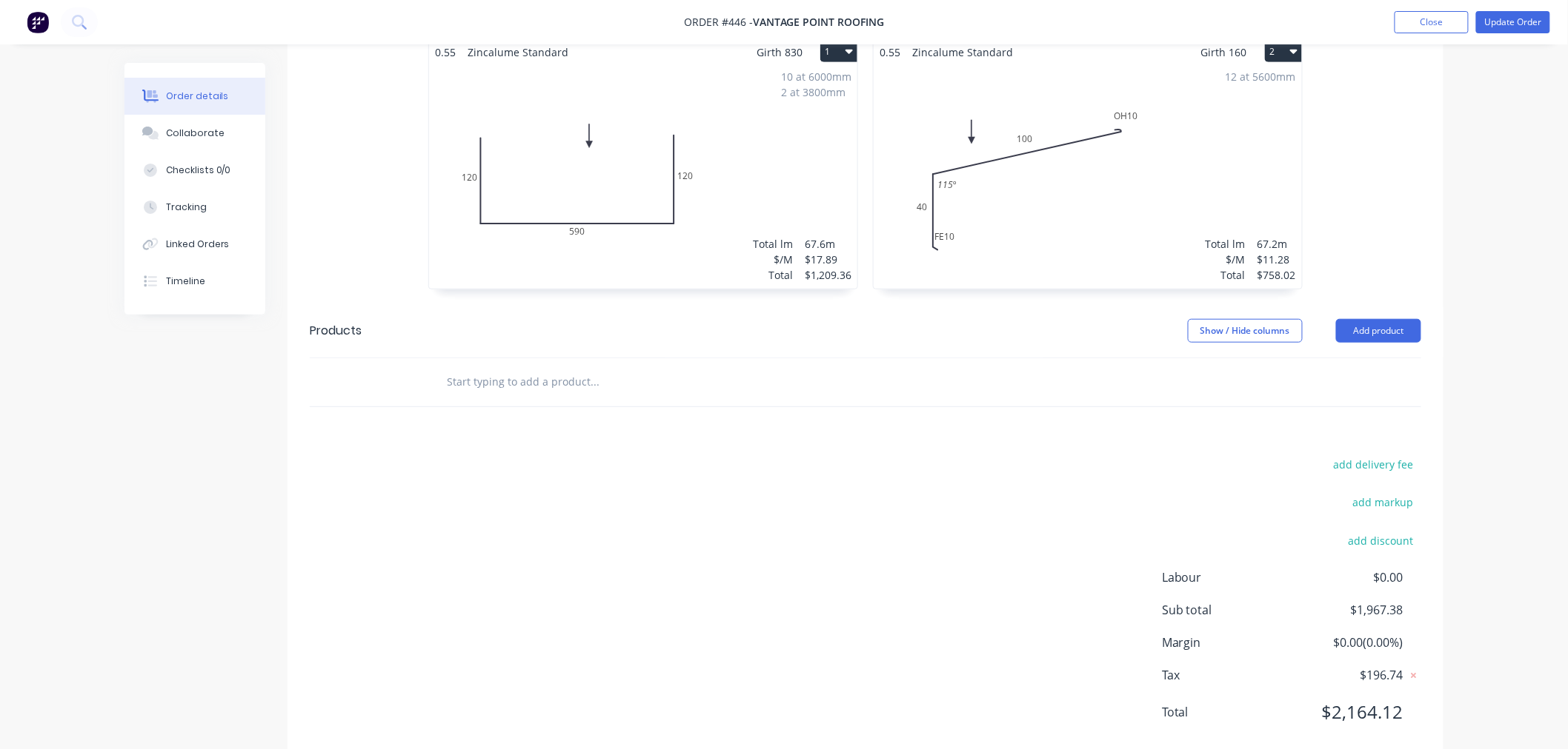
scroll to position [447, 0]
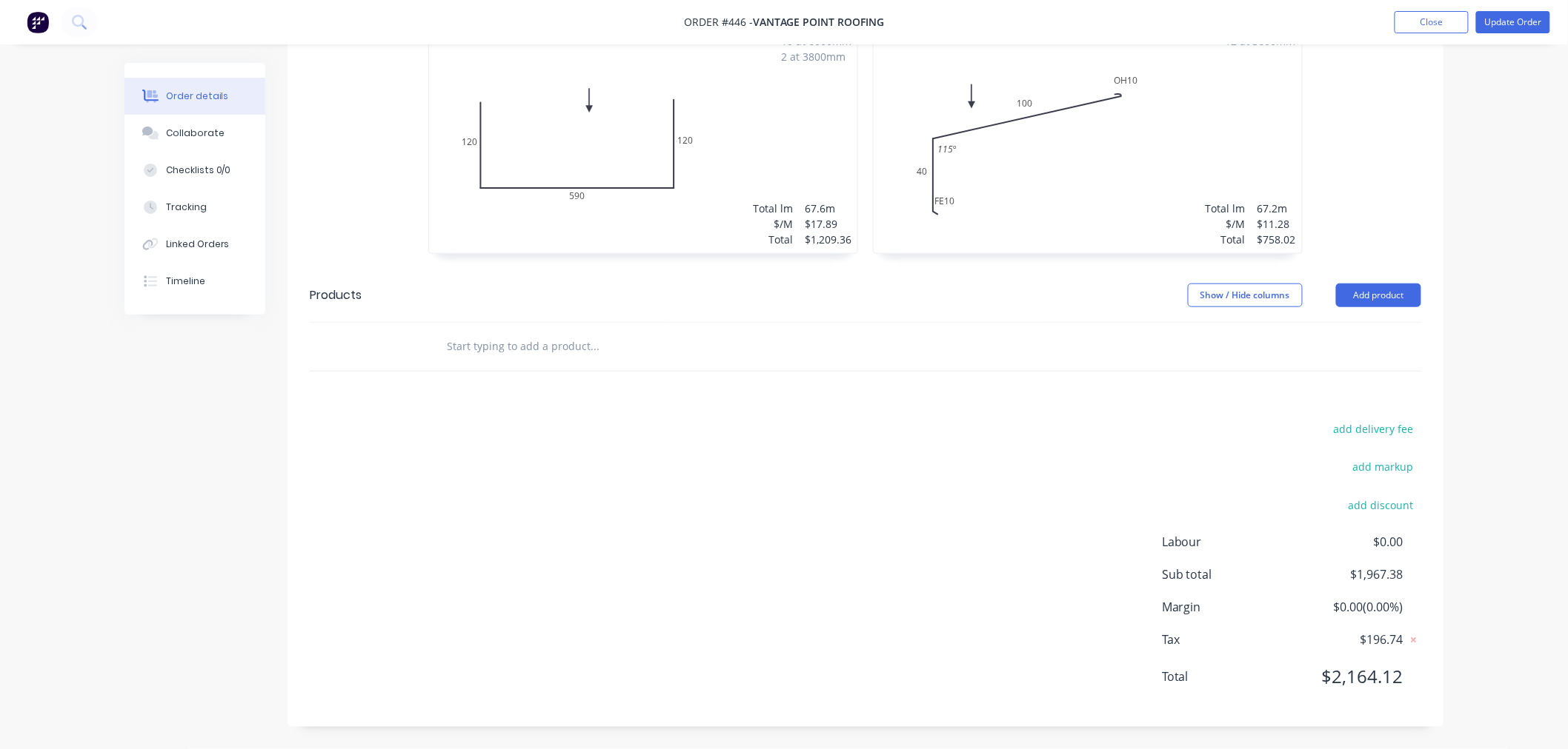
click at [1377, 281] on header "Products Show / Hide columns Add product" at bounding box center [865, 296] width 1155 height 54
click at [1369, 303] on button "Add product" at bounding box center [1378, 296] width 85 height 24
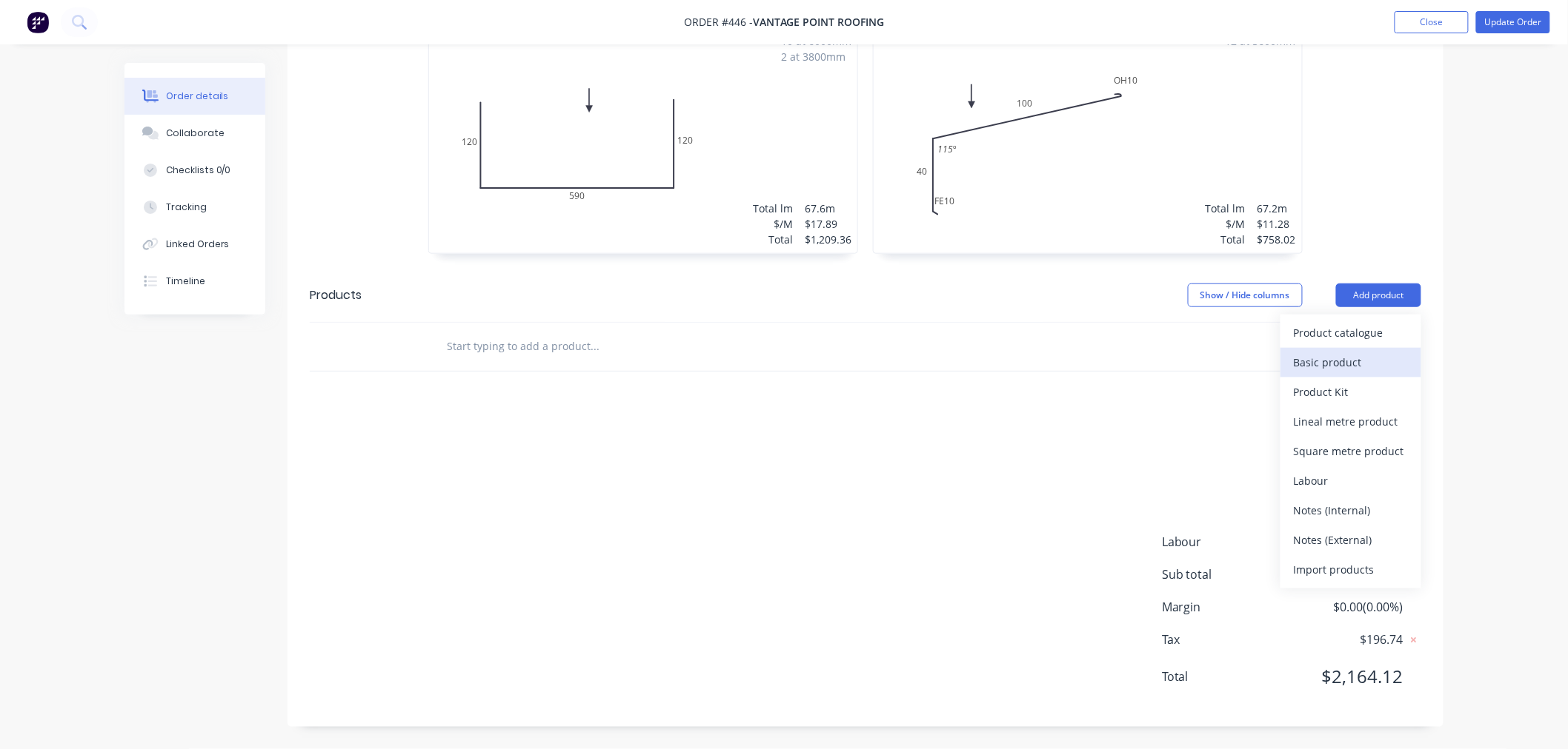
click at [1323, 354] on div "Basic product" at bounding box center [1350, 362] width 114 height 21
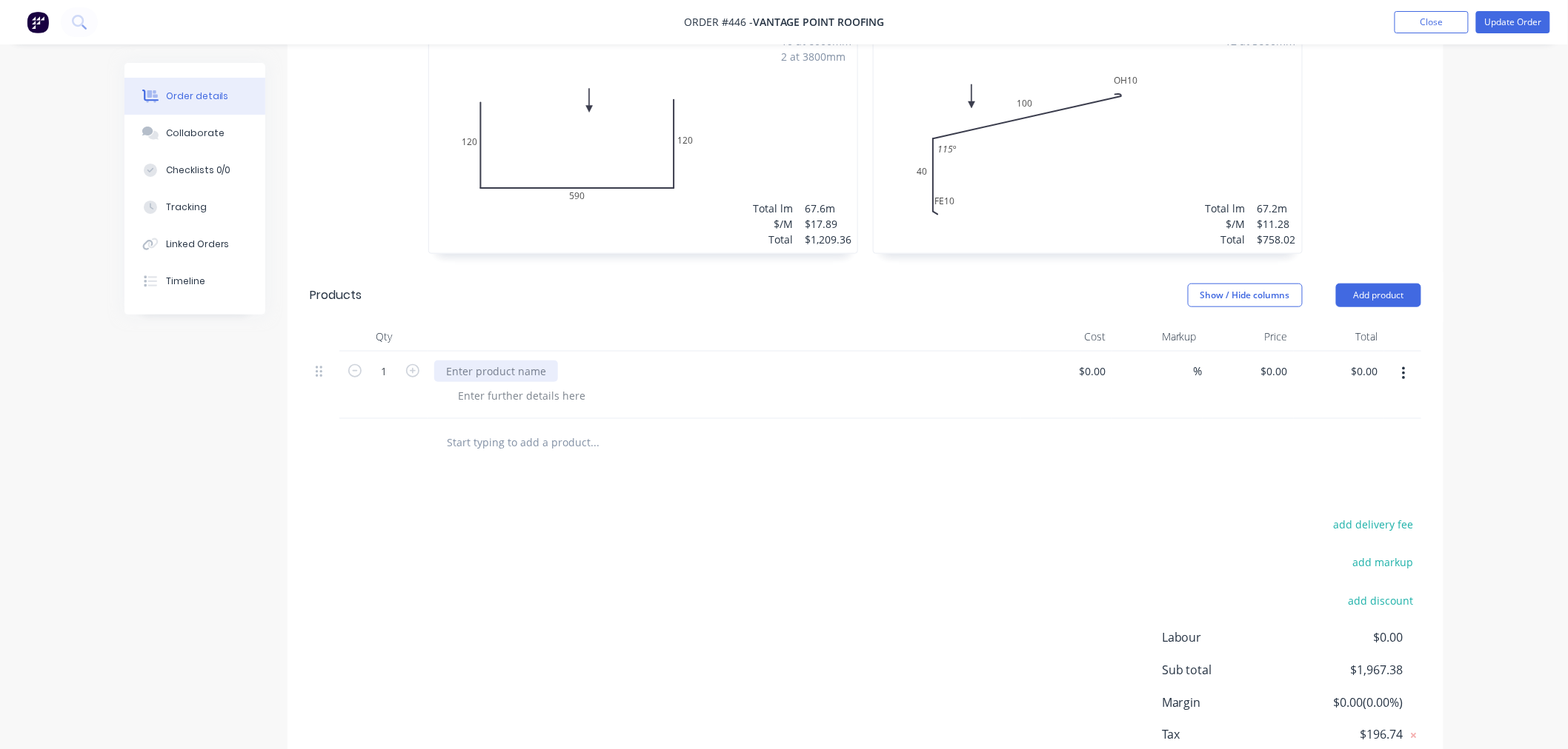
click at [483, 374] on div at bounding box center [496, 371] width 124 height 21
click at [412, 368] on icon "button" at bounding box center [413, 371] width 13 height 13
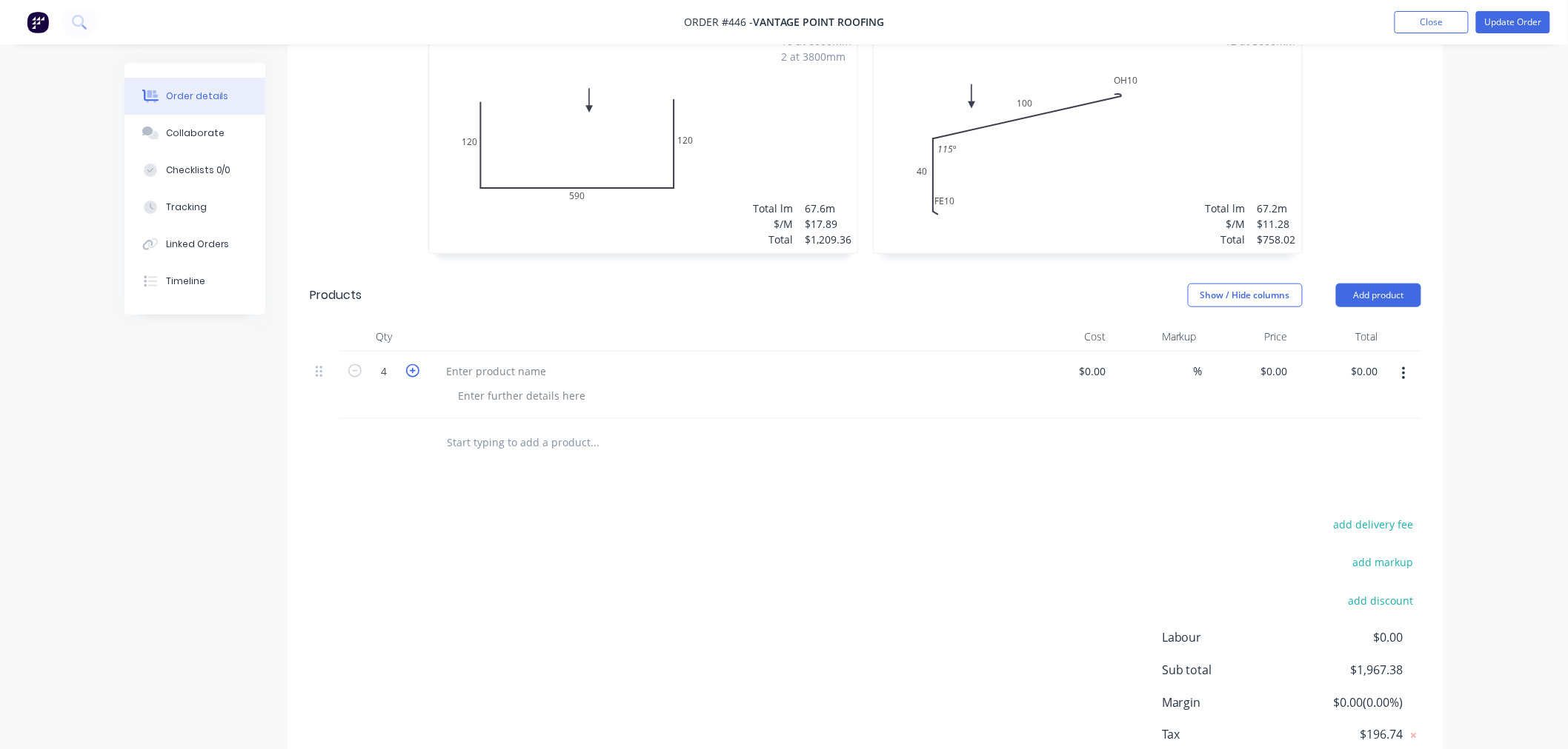
type input "5"
click at [509, 363] on div at bounding box center [496, 371] width 124 height 21
click at [537, 539] on div "add delivery fee add markup add discount Labour $0.00 Sub total $1,967.38 Margi…" at bounding box center [865, 657] width 1111 height 286
click at [1394, 296] on button "Add product" at bounding box center [1378, 296] width 85 height 24
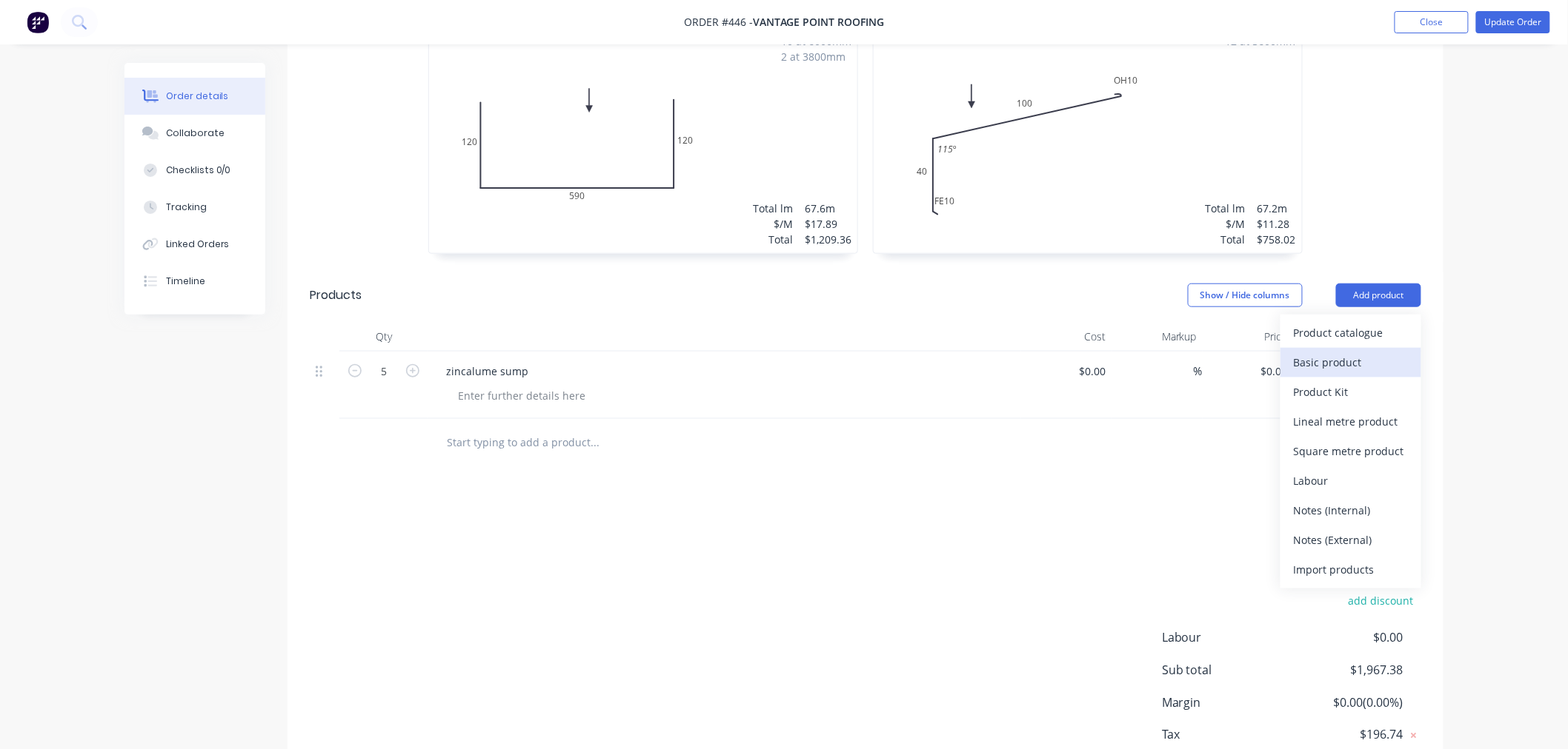
click at [1373, 355] on div "Basic product" at bounding box center [1350, 362] width 114 height 21
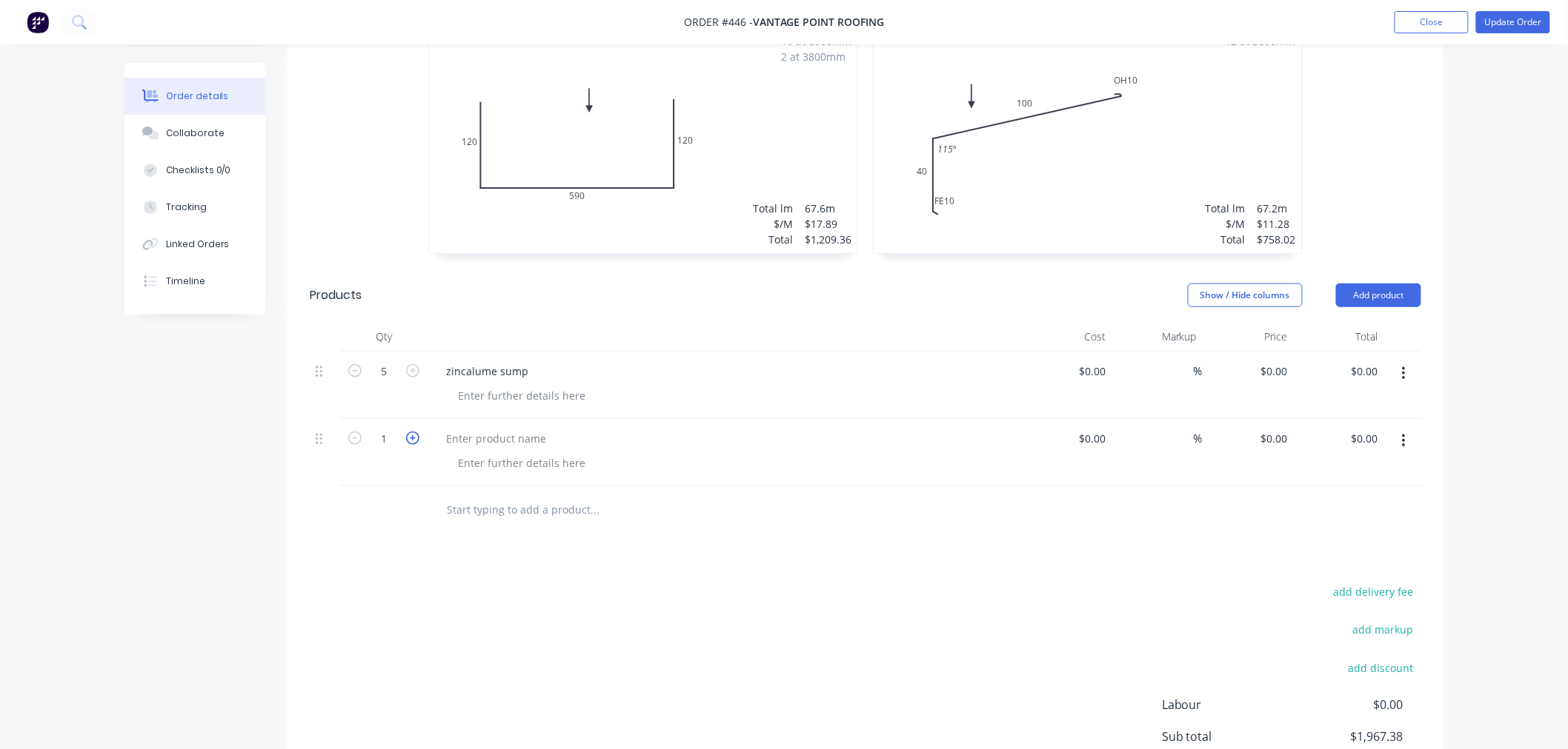
click at [409, 441] on icon "button" at bounding box center [413, 438] width 13 height 13
click at [408, 441] on icon "button" at bounding box center [413, 438] width 13 height 13
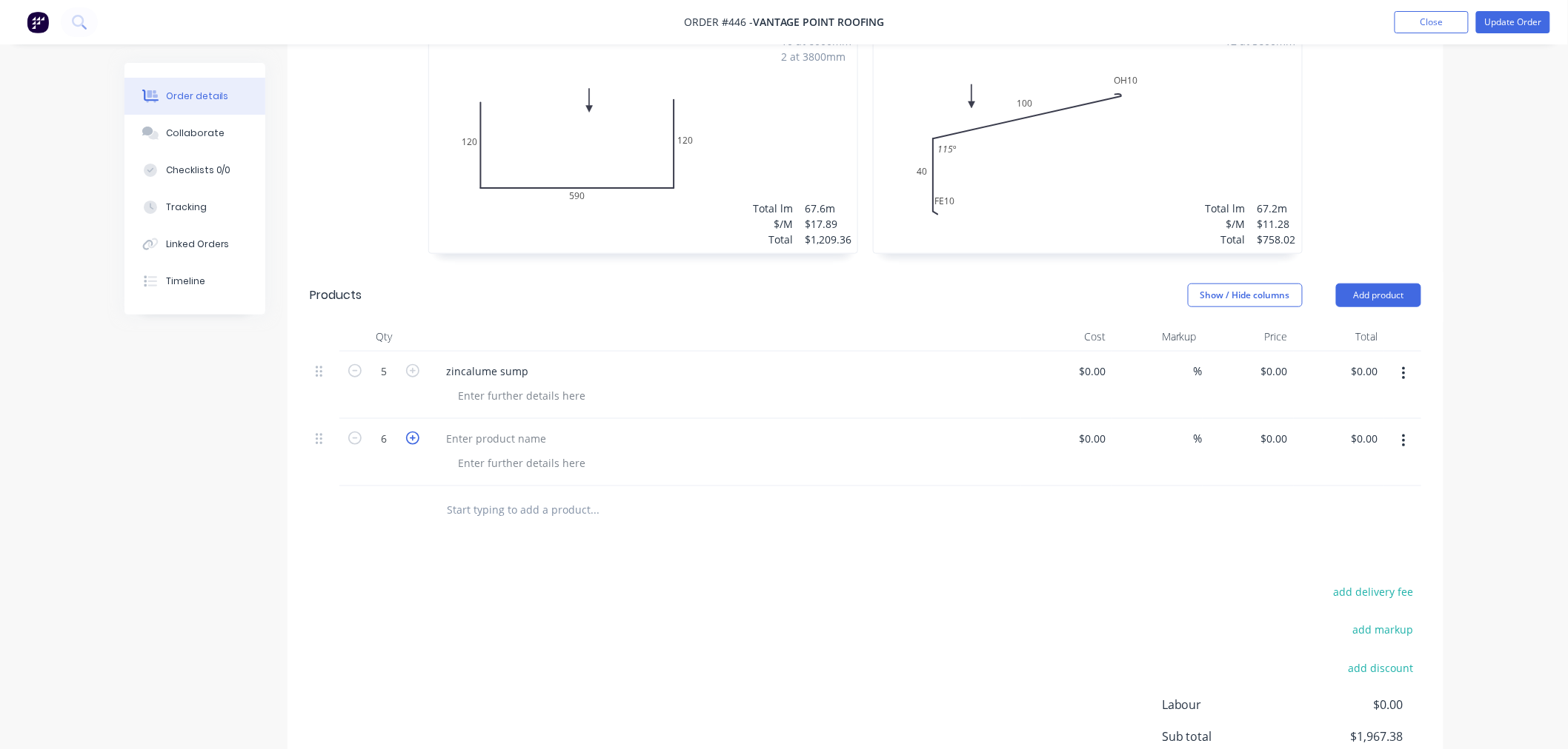
click at [407, 441] on icon "button" at bounding box center [413, 438] width 13 height 13
click at [415, 433] on icon "button" at bounding box center [413, 438] width 13 height 13
type input "8"
click at [536, 443] on div at bounding box center [496, 438] width 124 height 21
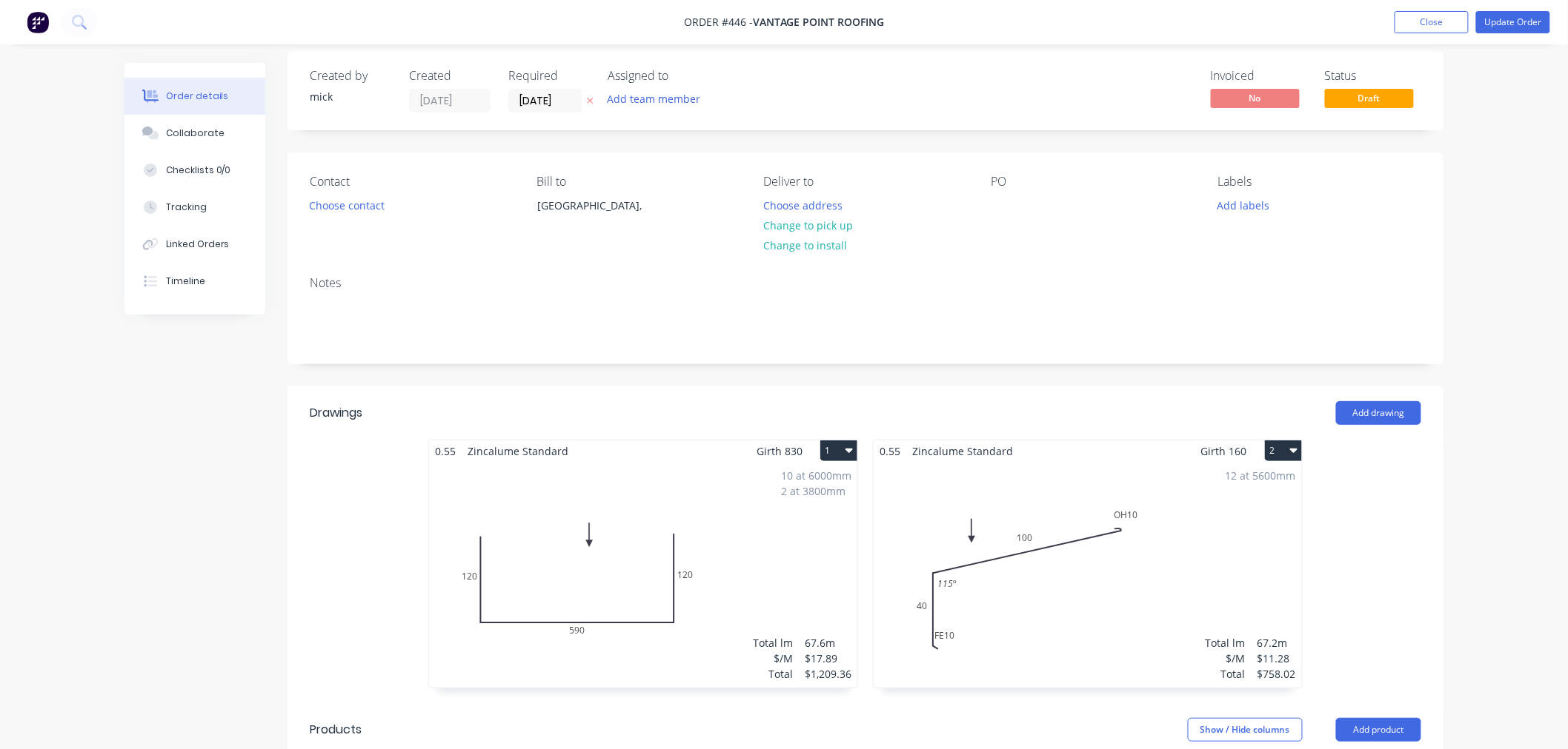
scroll to position [0, 0]
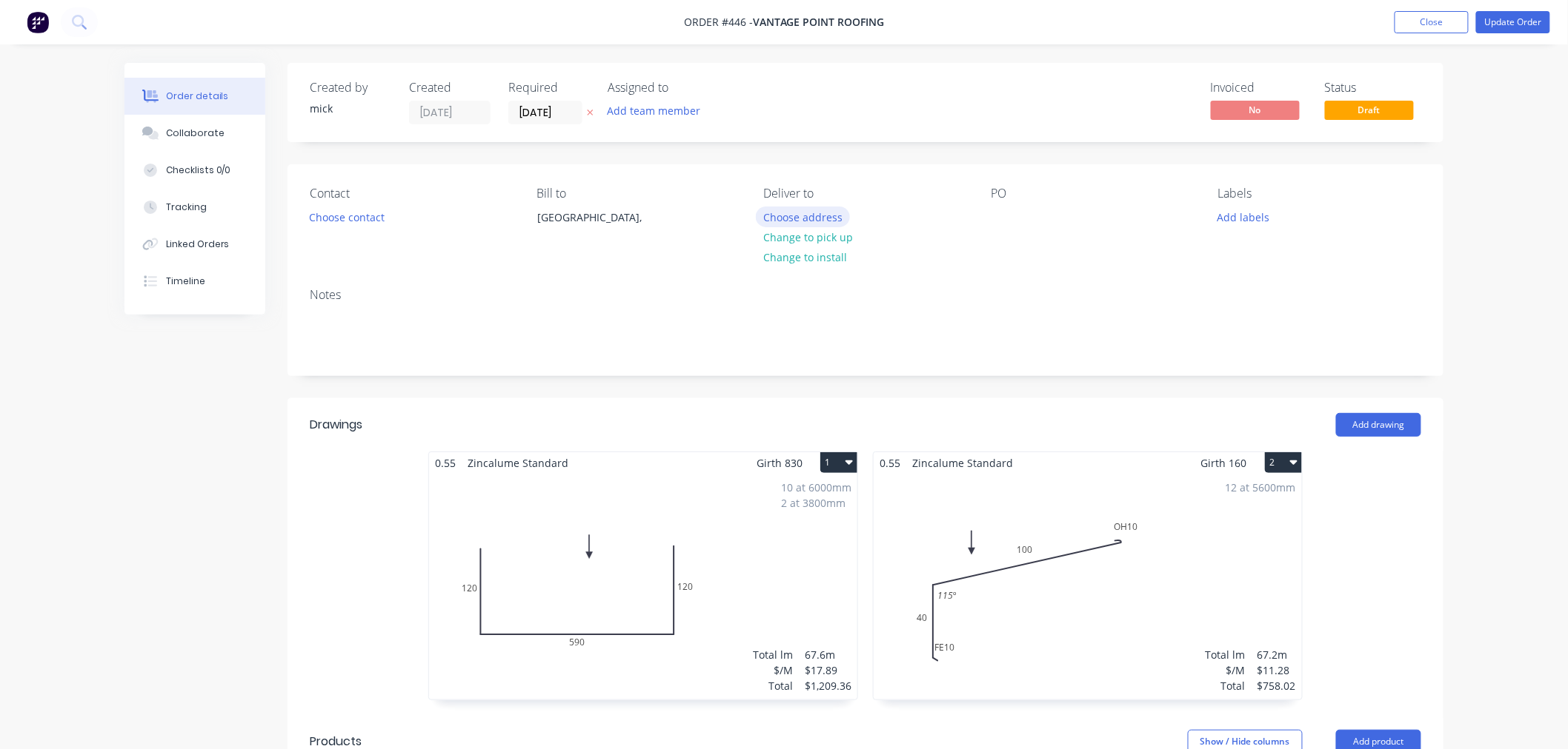
click at [828, 217] on button "Choose address" at bounding box center [803, 216] width 95 height 20
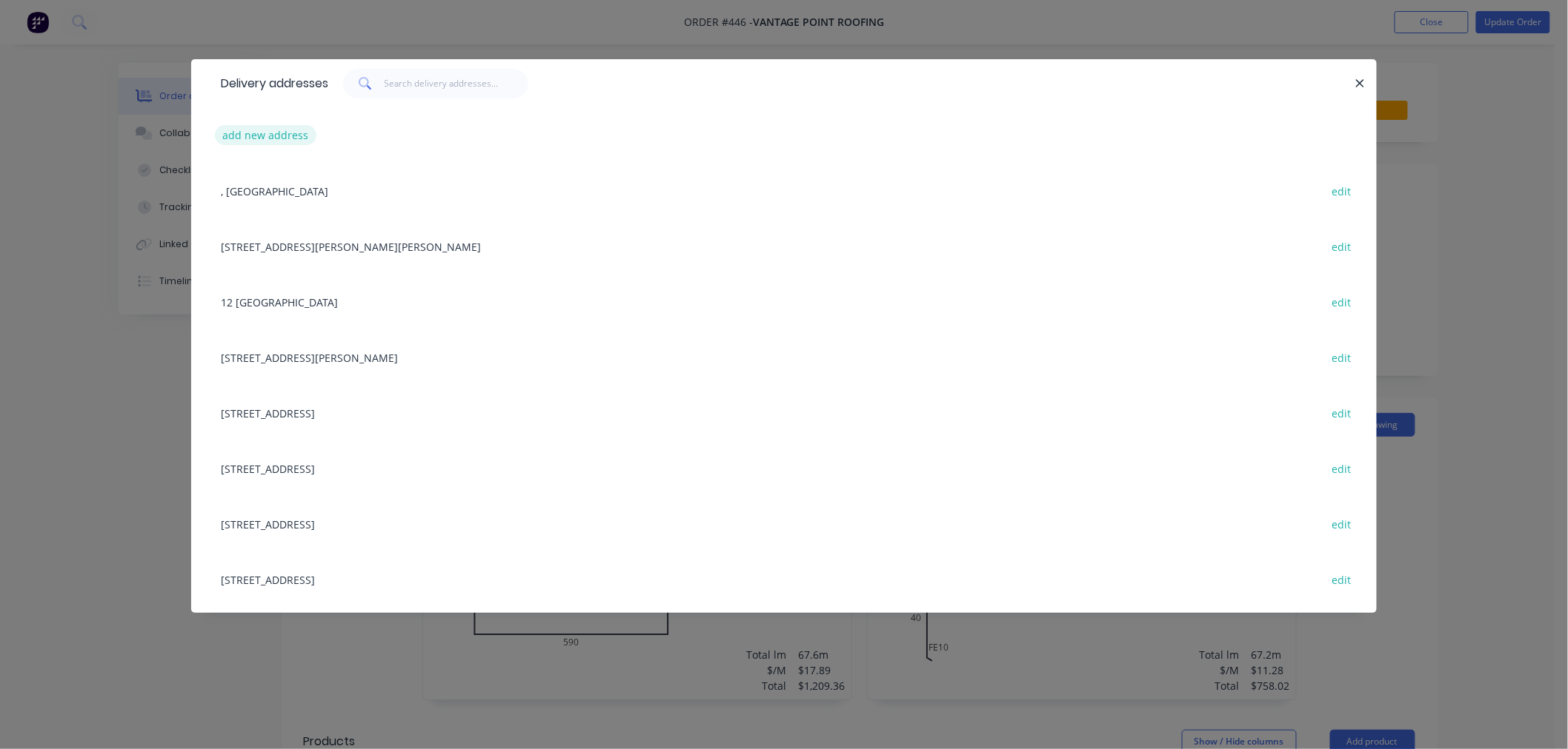
click at [261, 130] on button "add new address" at bounding box center [265, 135] width 102 height 20
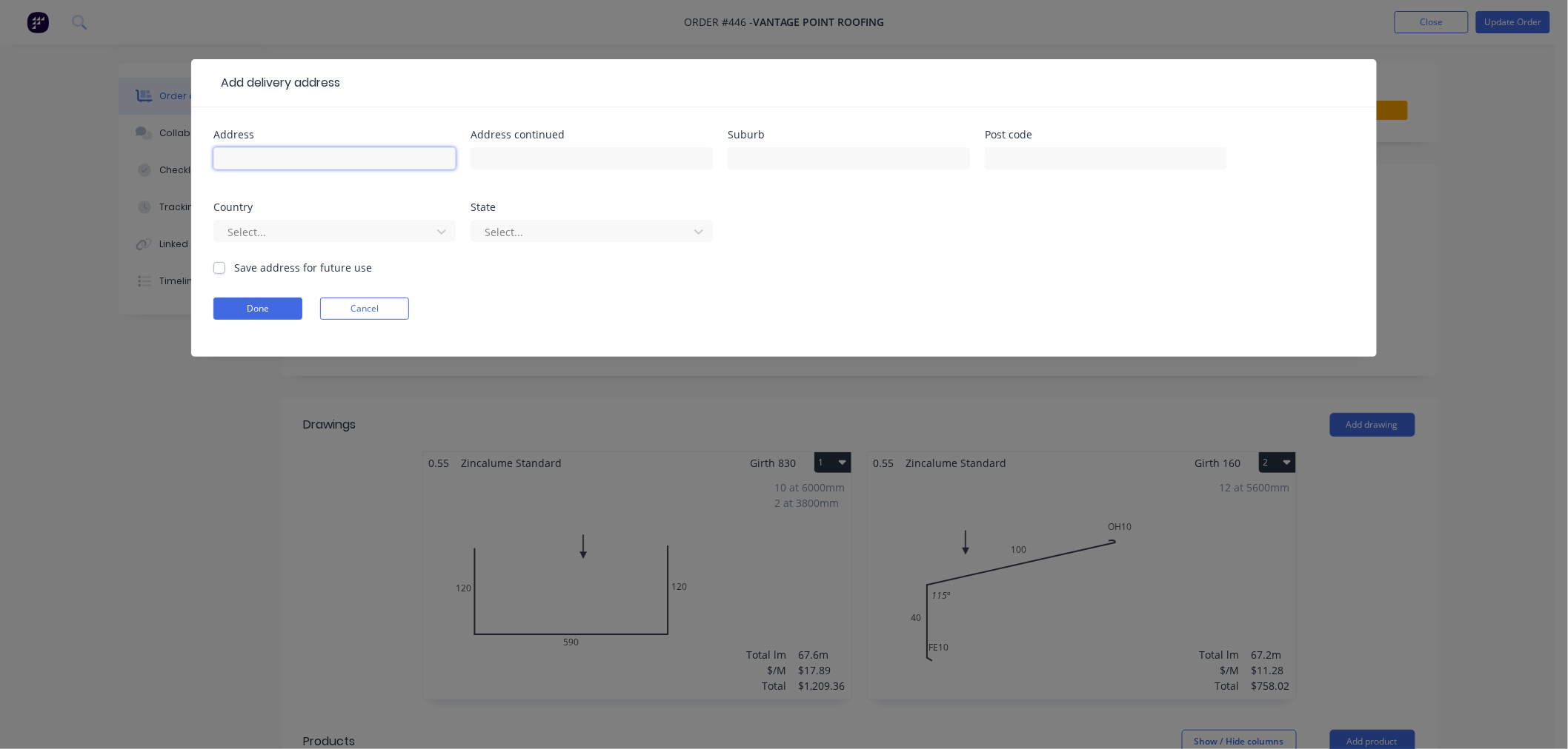
click at [280, 154] on input "text" at bounding box center [335, 158] width 242 height 22
type input "[STREET_ADDRESS][PERSON_NAME]"
click at [765, 150] on input "text" at bounding box center [848, 158] width 242 height 22
type input "albion"
click at [414, 234] on div at bounding box center [325, 232] width 198 height 18
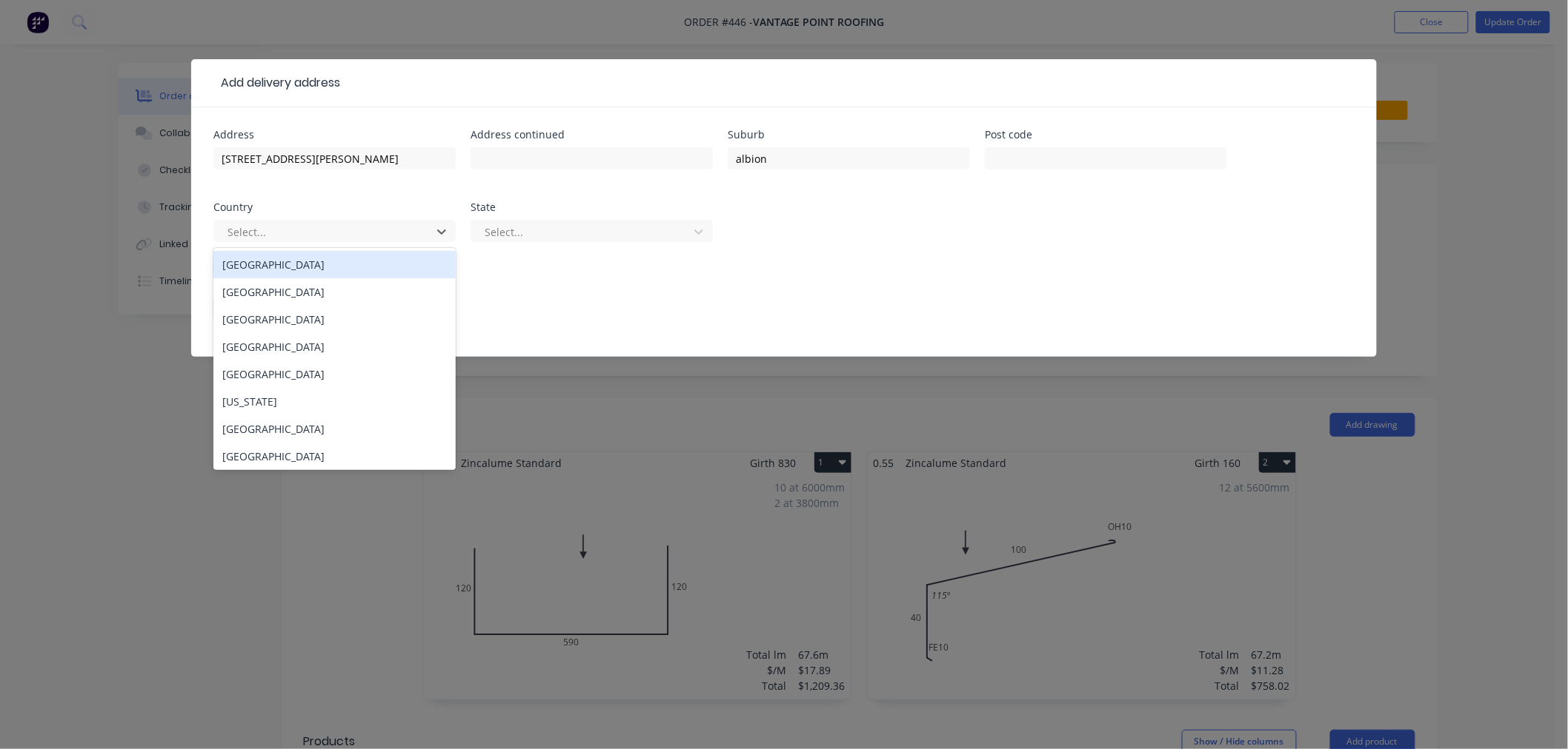
click at [368, 263] on div "[GEOGRAPHIC_DATA]" at bounding box center [335, 264] width 242 height 28
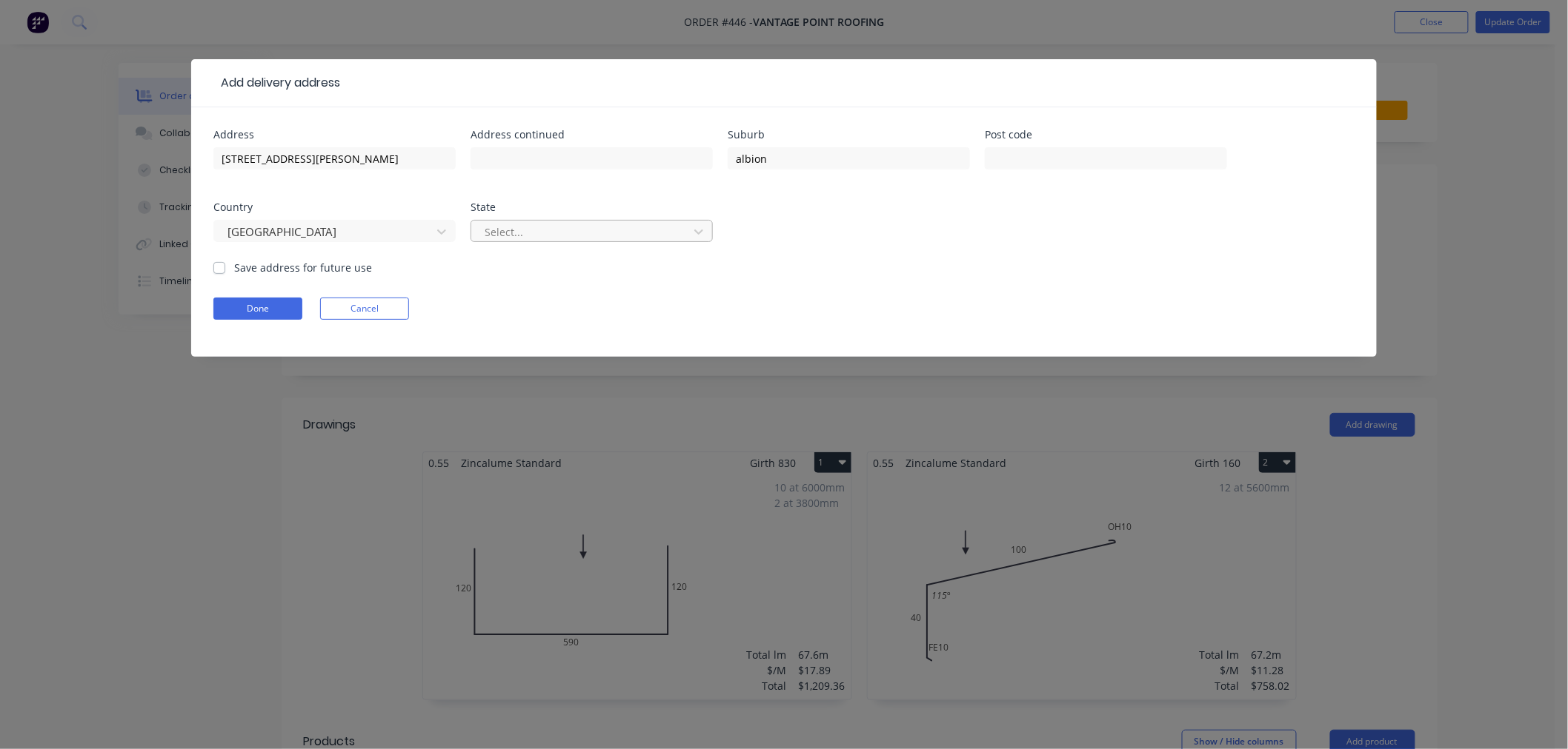
click at [516, 228] on div at bounding box center [582, 232] width 198 height 18
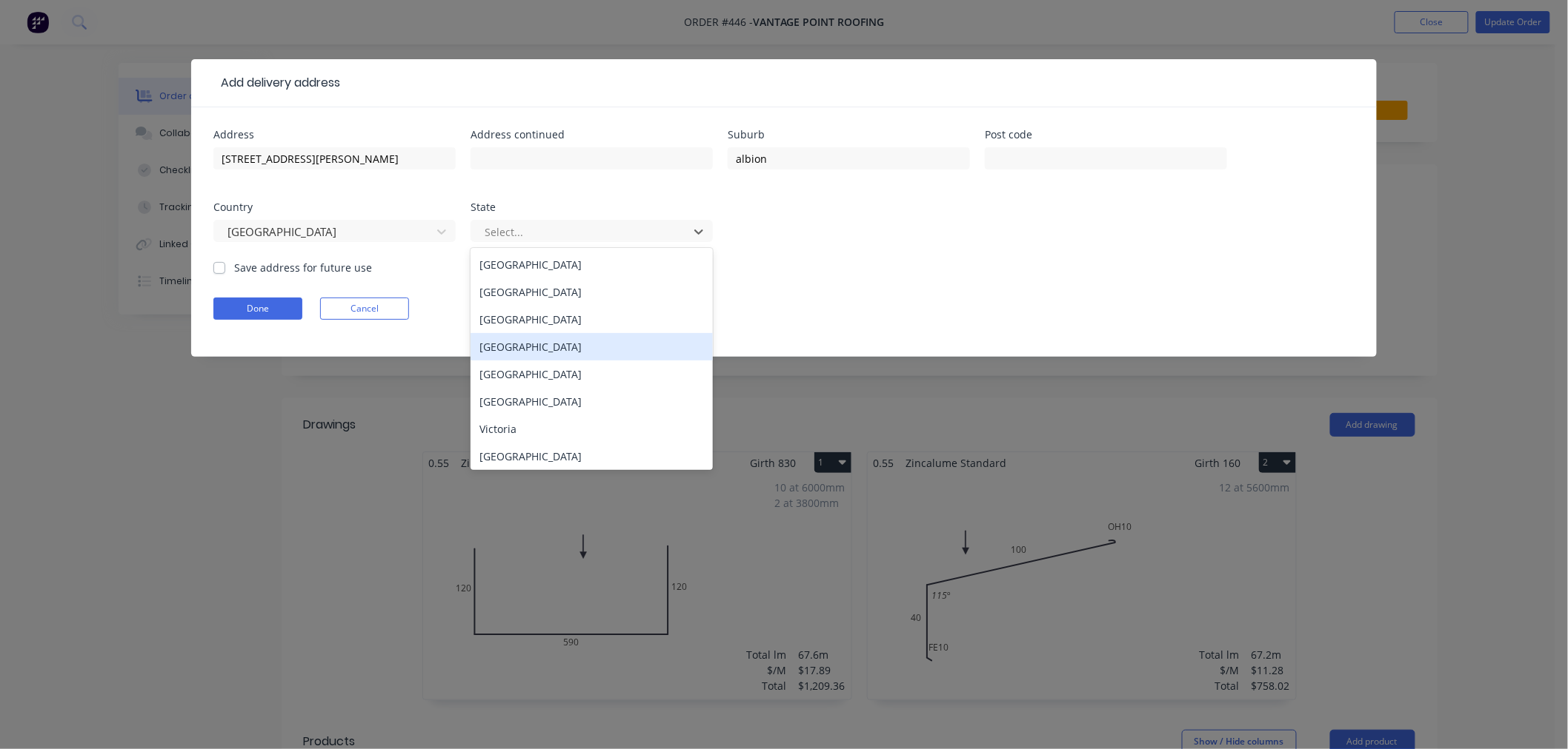
click at [528, 349] on div "[GEOGRAPHIC_DATA]" at bounding box center [592, 347] width 242 height 28
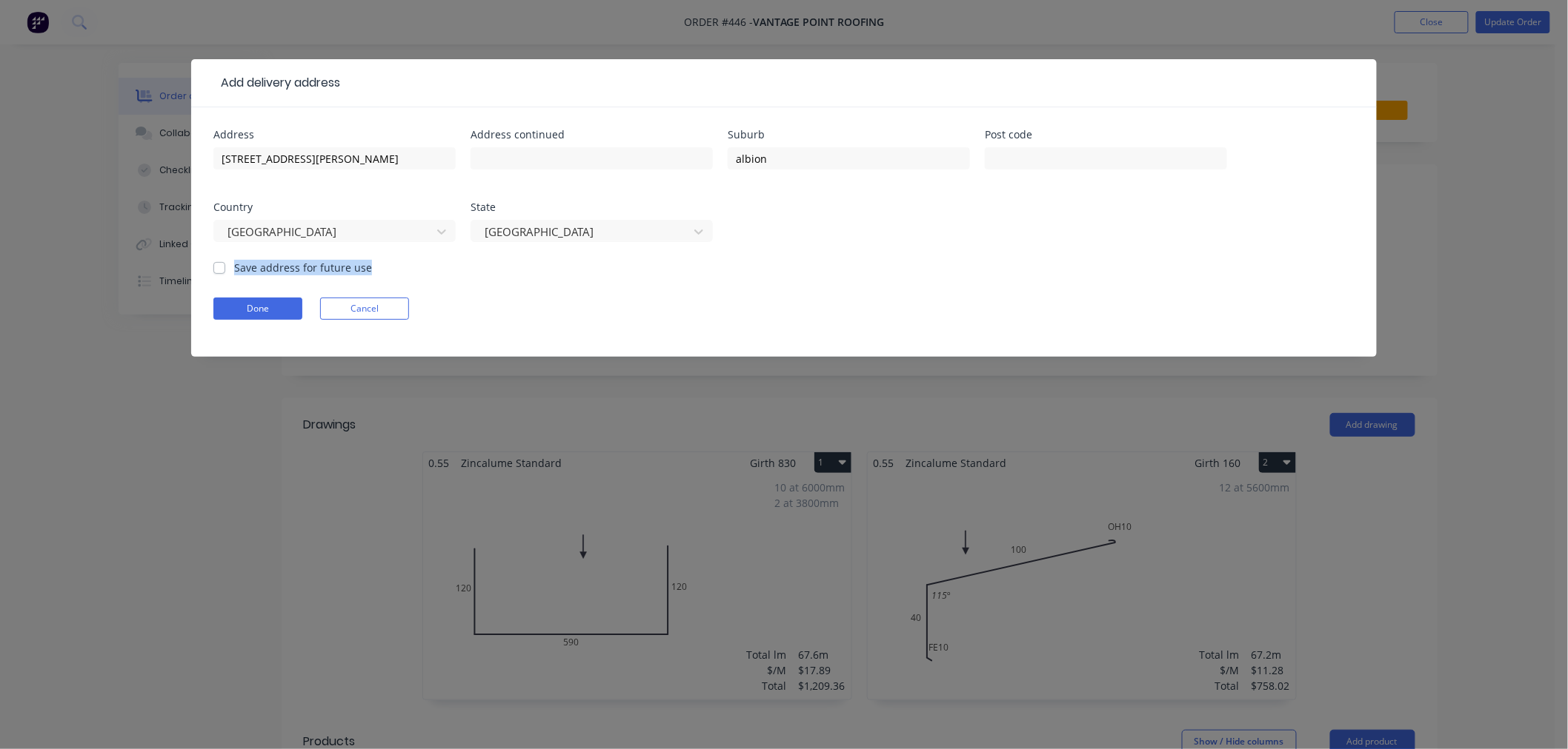
click at [213, 270] on div "Address 24 higgs st Address continued Suburb albion Post code Country Australia…" at bounding box center [784, 232] width 1185 height 250
click at [234, 264] on label "Save address for future use" at bounding box center [302, 267] width 138 height 16
click at [221, 264] on input "Save address for future use" at bounding box center [219, 266] width 12 height 14
checkbox input "true"
click at [267, 313] on button "Done" at bounding box center [258, 309] width 89 height 22
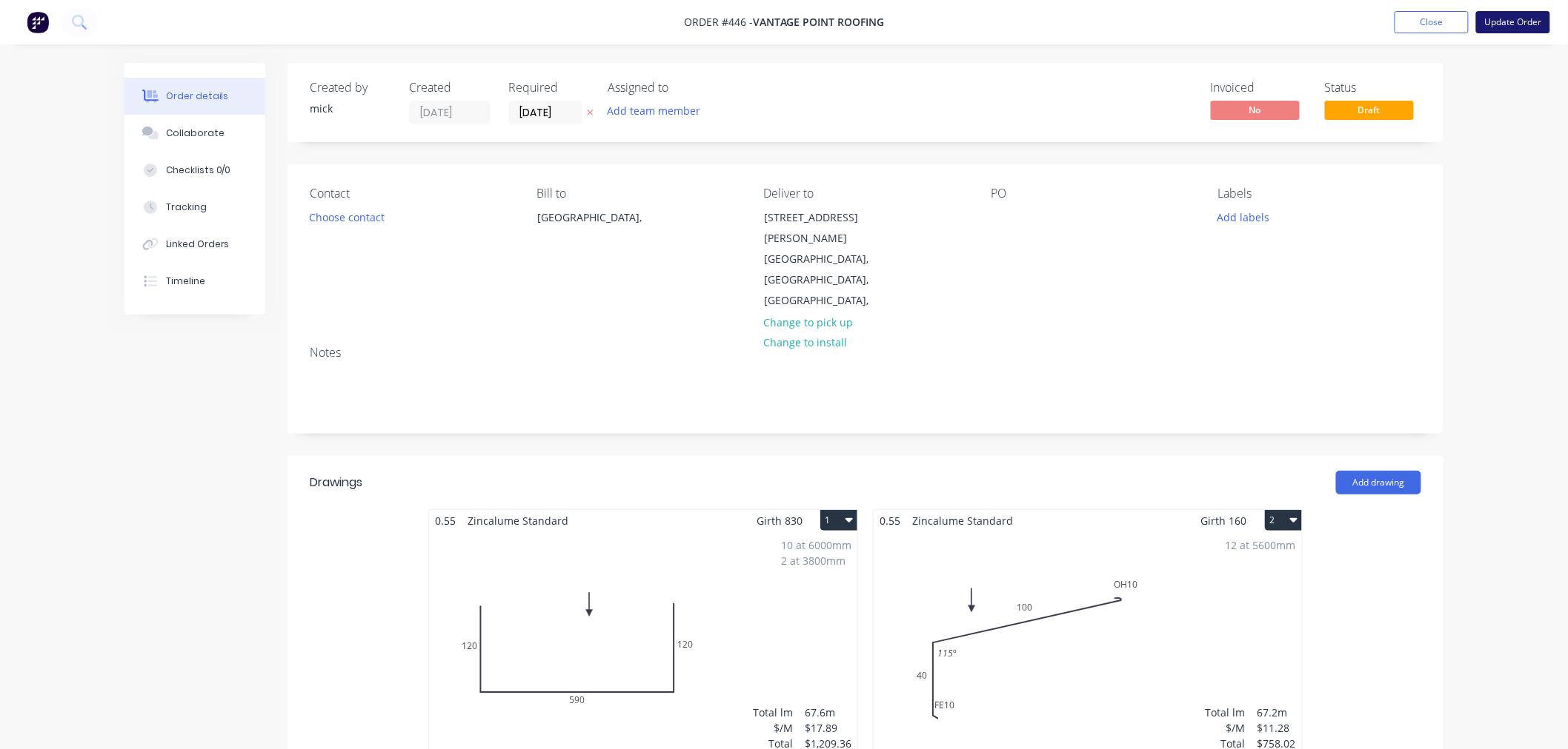
click at [1519, 17] on button "Update Order" at bounding box center [1512, 22] width 74 height 22
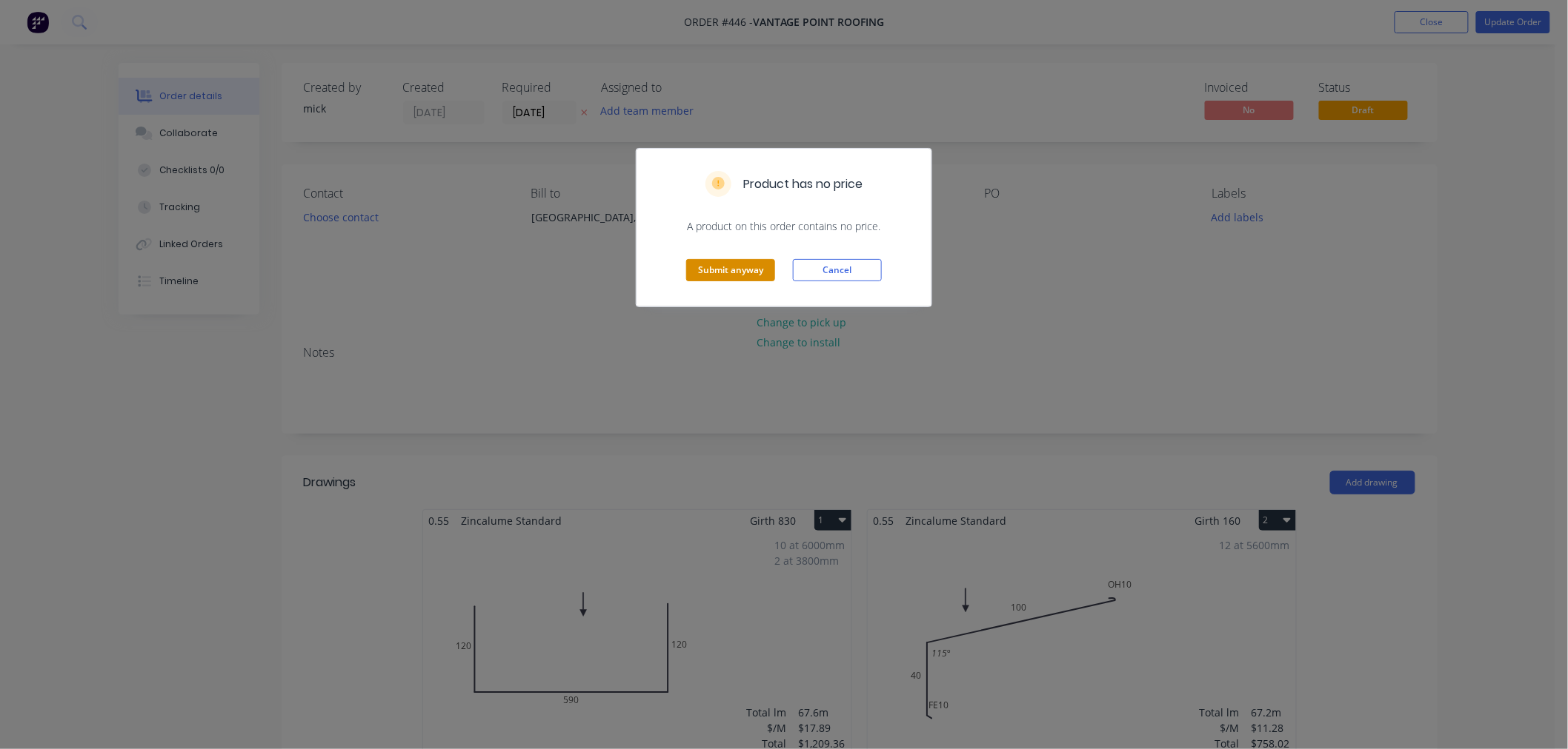
click at [737, 262] on button "Submit anyway" at bounding box center [731, 270] width 89 height 22
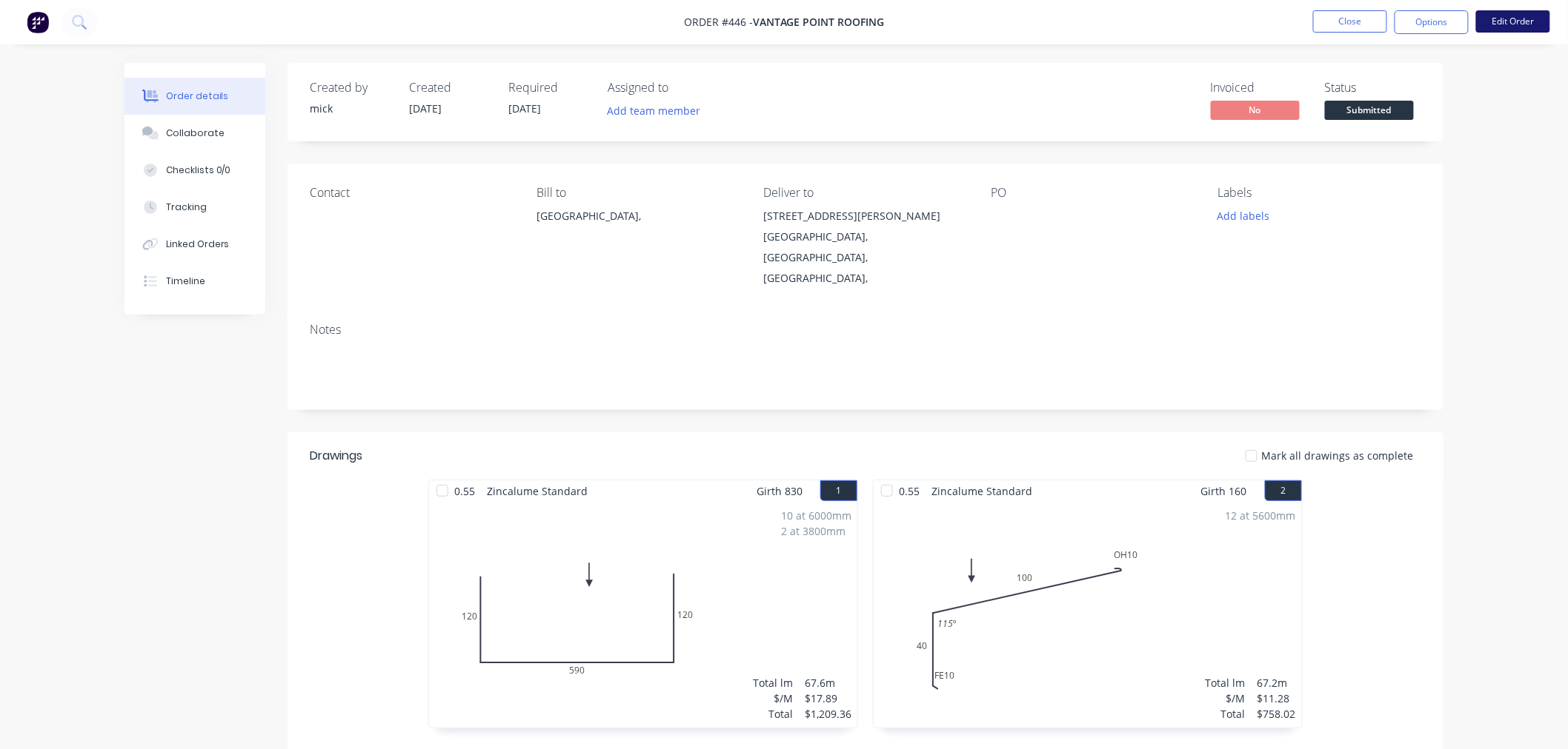
click at [1532, 18] on button "Edit Order" at bounding box center [1512, 21] width 74 height 22
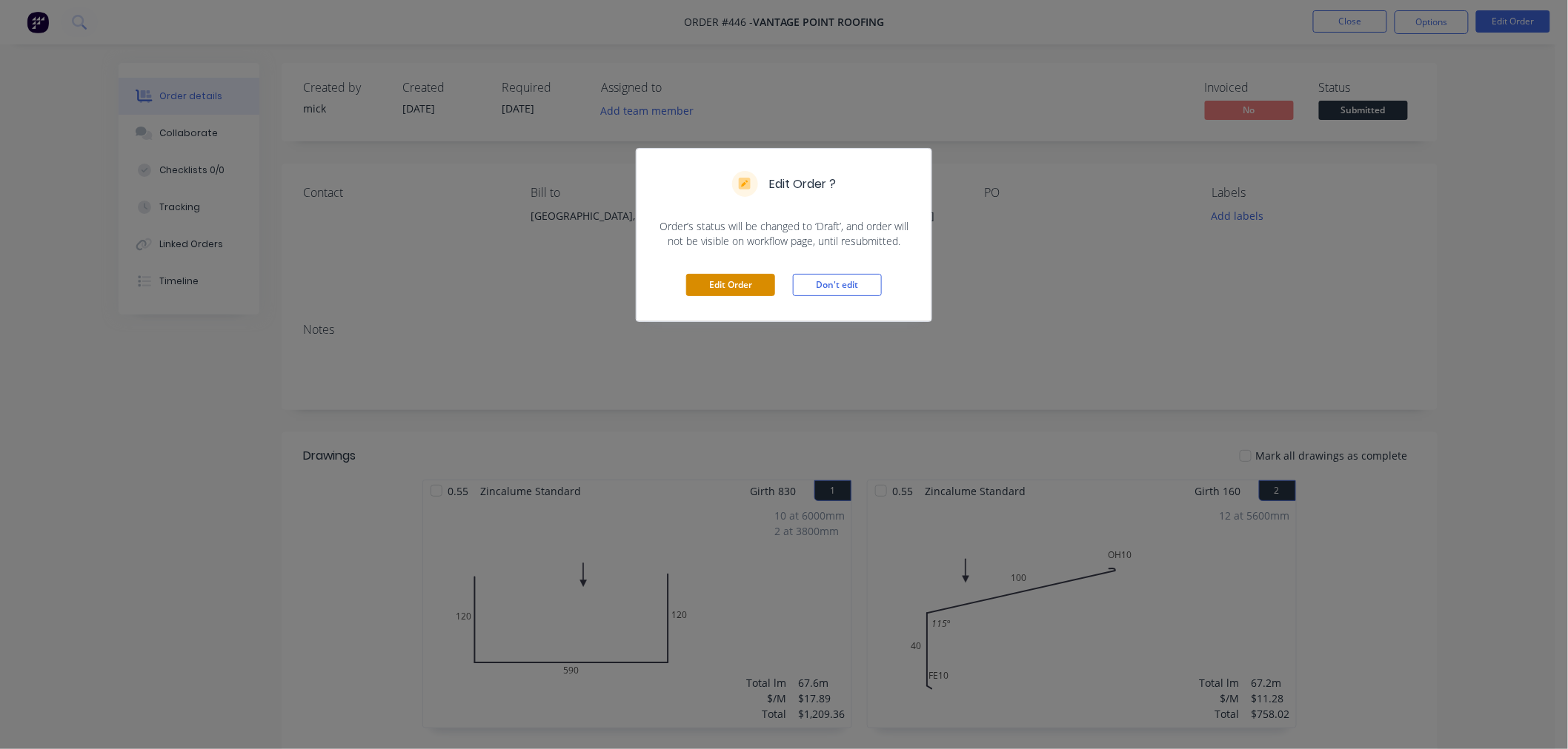
click at [741, 290] on button "Edit Order" at bounding box center [731, 285] width 89 height 22
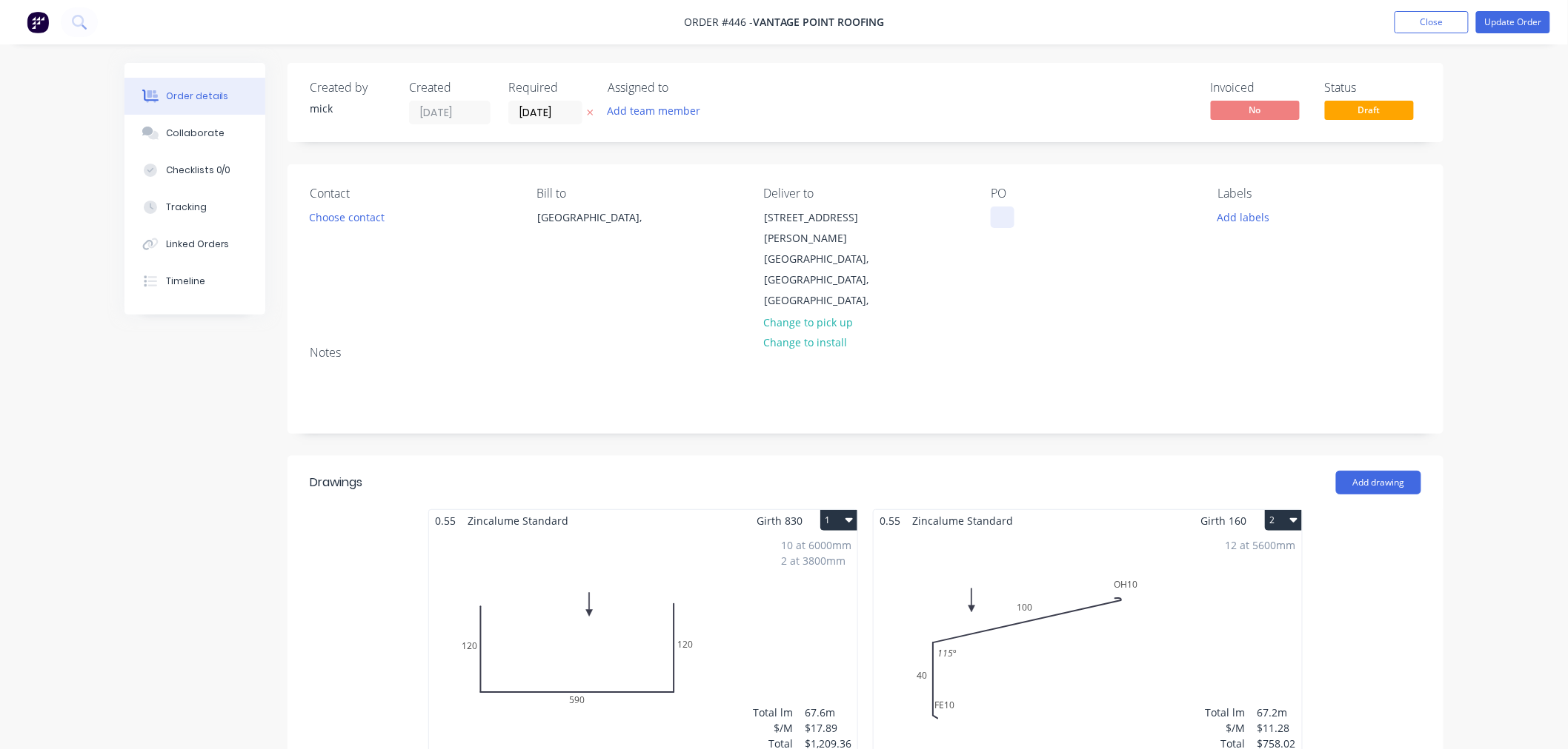
click at [997, 206] on div at bounding box center [1003, 216] width 24 height 21
click at [373, 203] on div "Contact Choose contact" at bounding box center [411, 249] width 203 height 125
click at [369, 216] on button "Choose contact" at bounding box center [347, 216] width 92 height 20
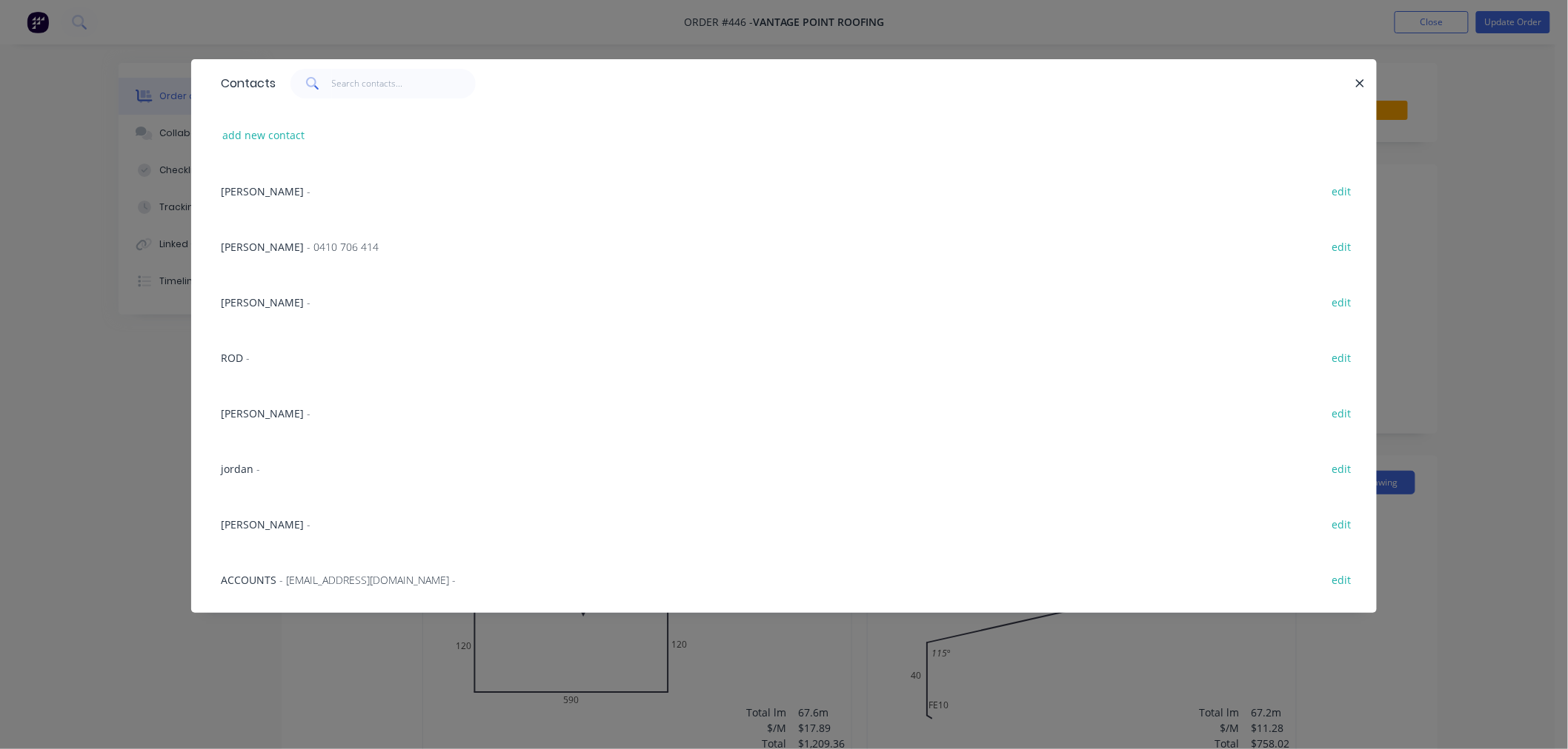
click at [228, 353] on span "ROD" at bounding box center [232, 358] width 22 height 14
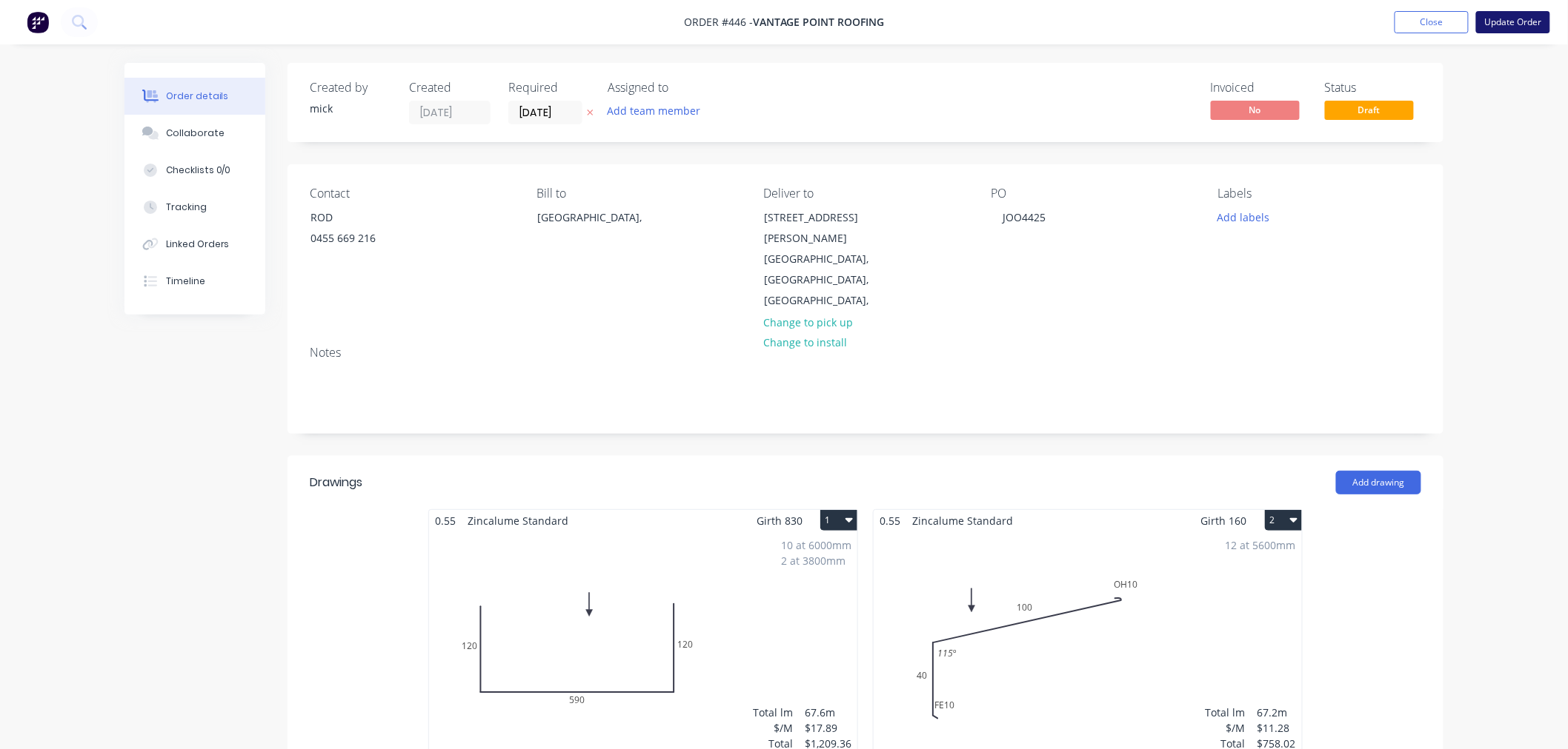
click at [1517, 17] on button "Update Order" at bounding box center [1512, 22] width 74 height 22
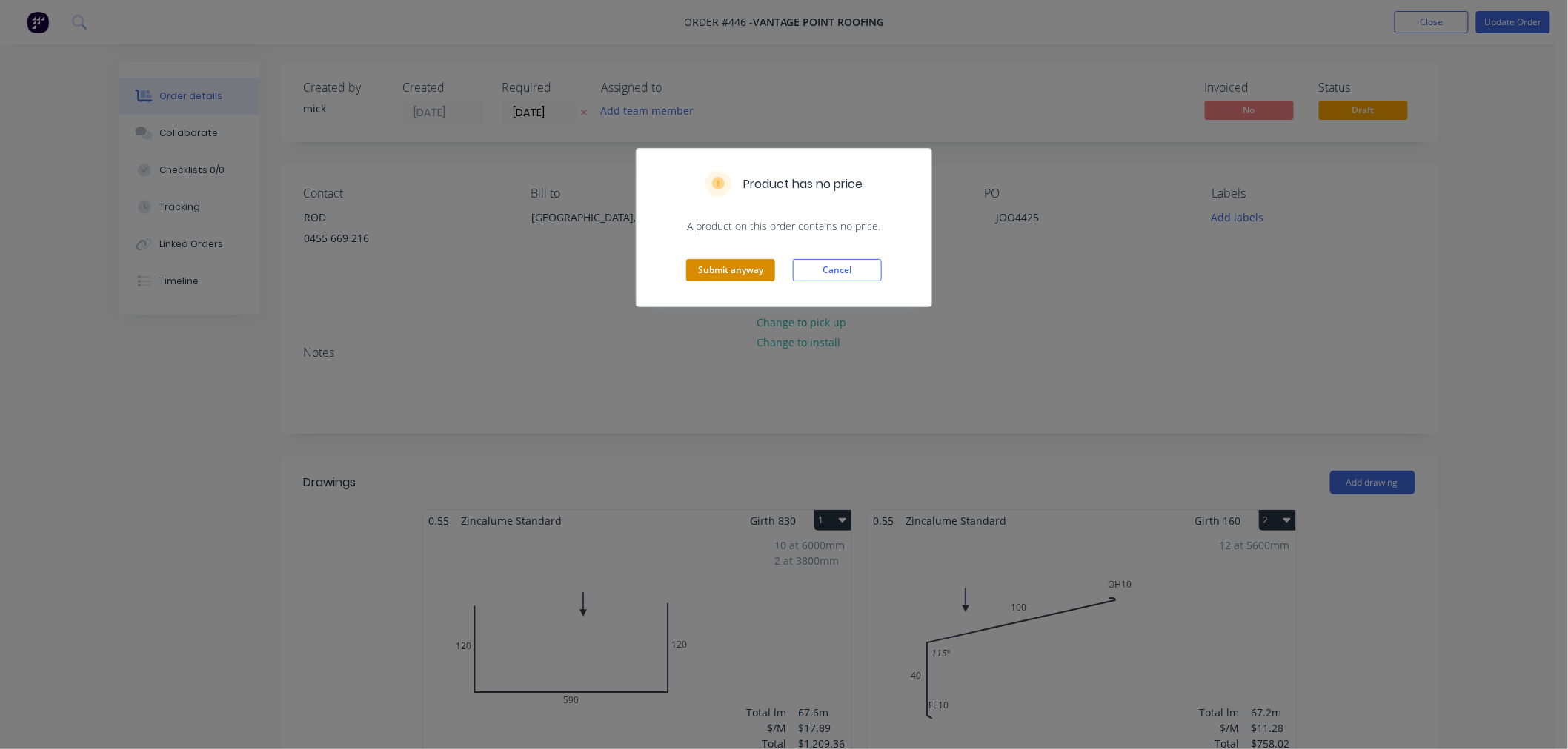
click at [752, 264] on button "Submit anyway" at bounding box center [731, 270] width 89 height 22
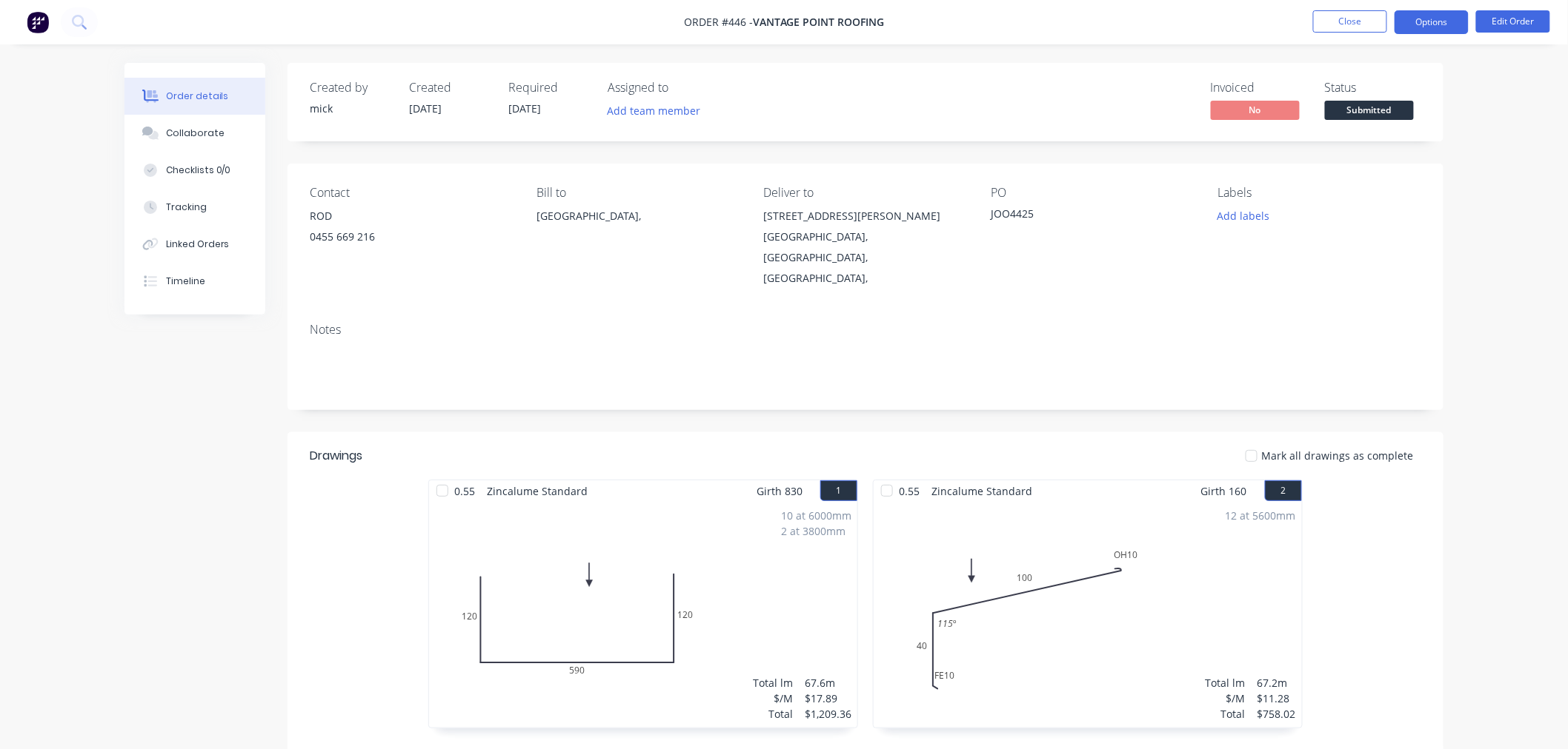
click at [1438, 24] on button "Options" at bounding box center [1431, 22] width 74 height 24
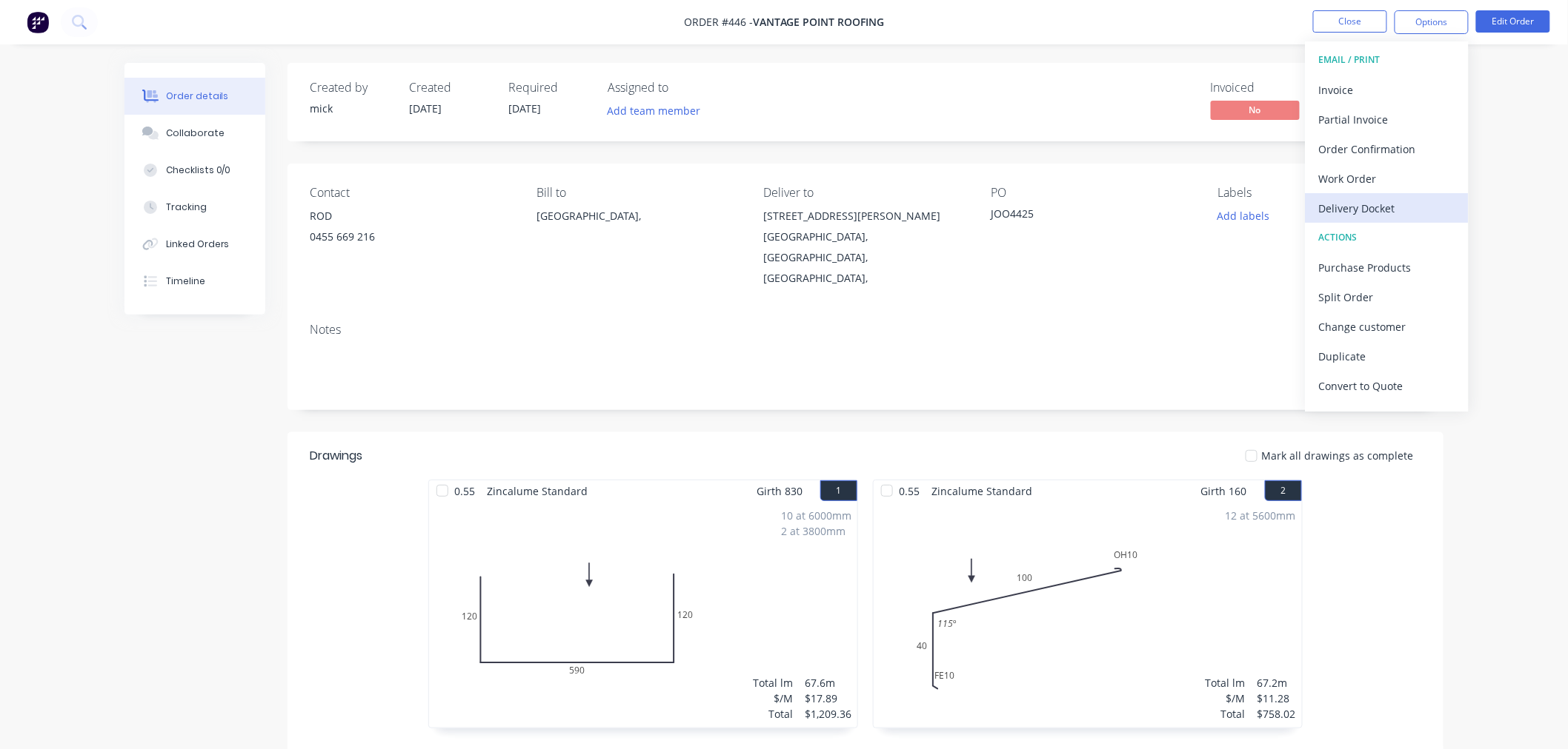
click at [1403, 211] on div "Delivery Docket" at bounding box center [1387, 208] width 136 height 21
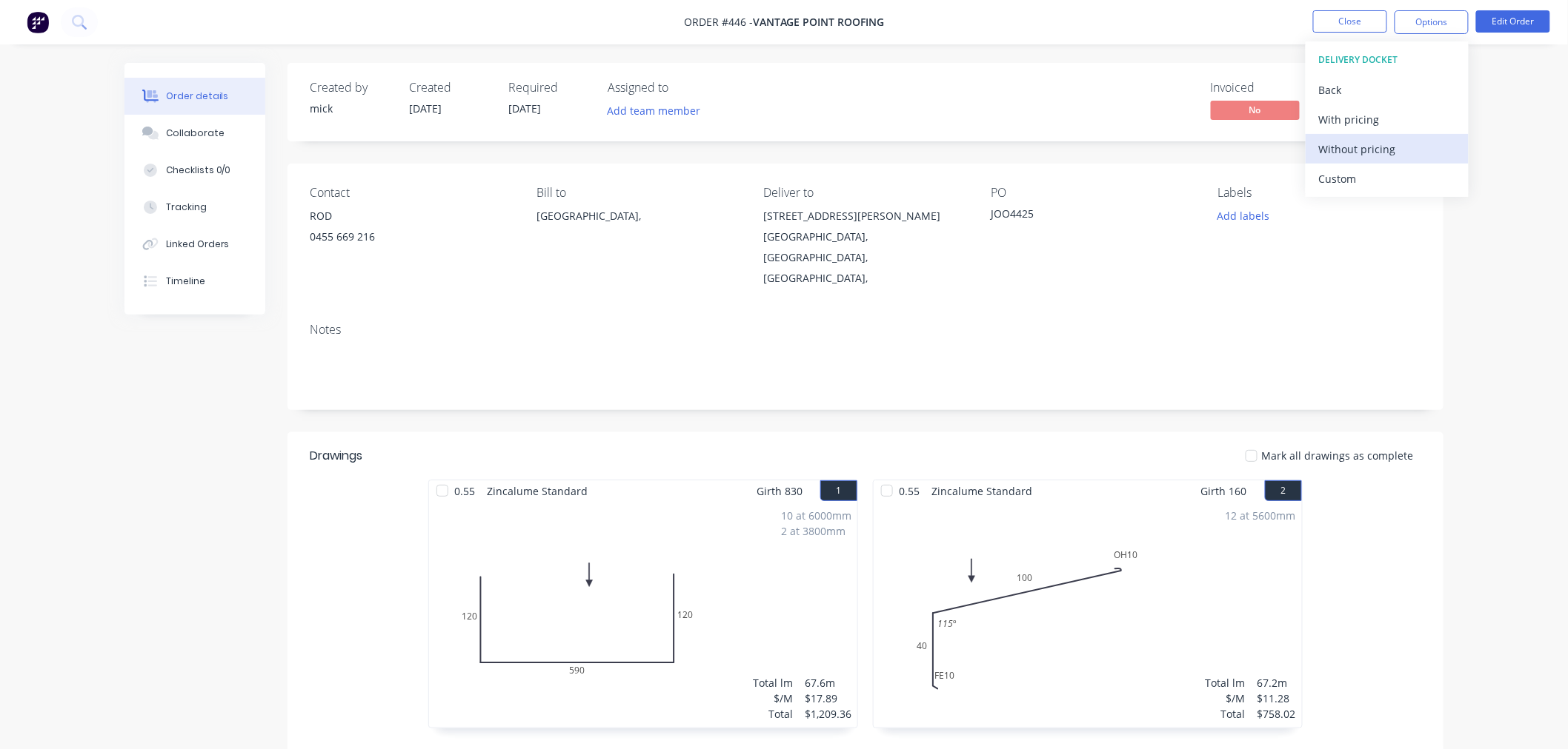
click at [1341, 152] on div "Without pricing" at bounding box center [1387, 149] width 136 height 21
click at [28, 19] on img at bounding box center [38, 22] width 22 height 22
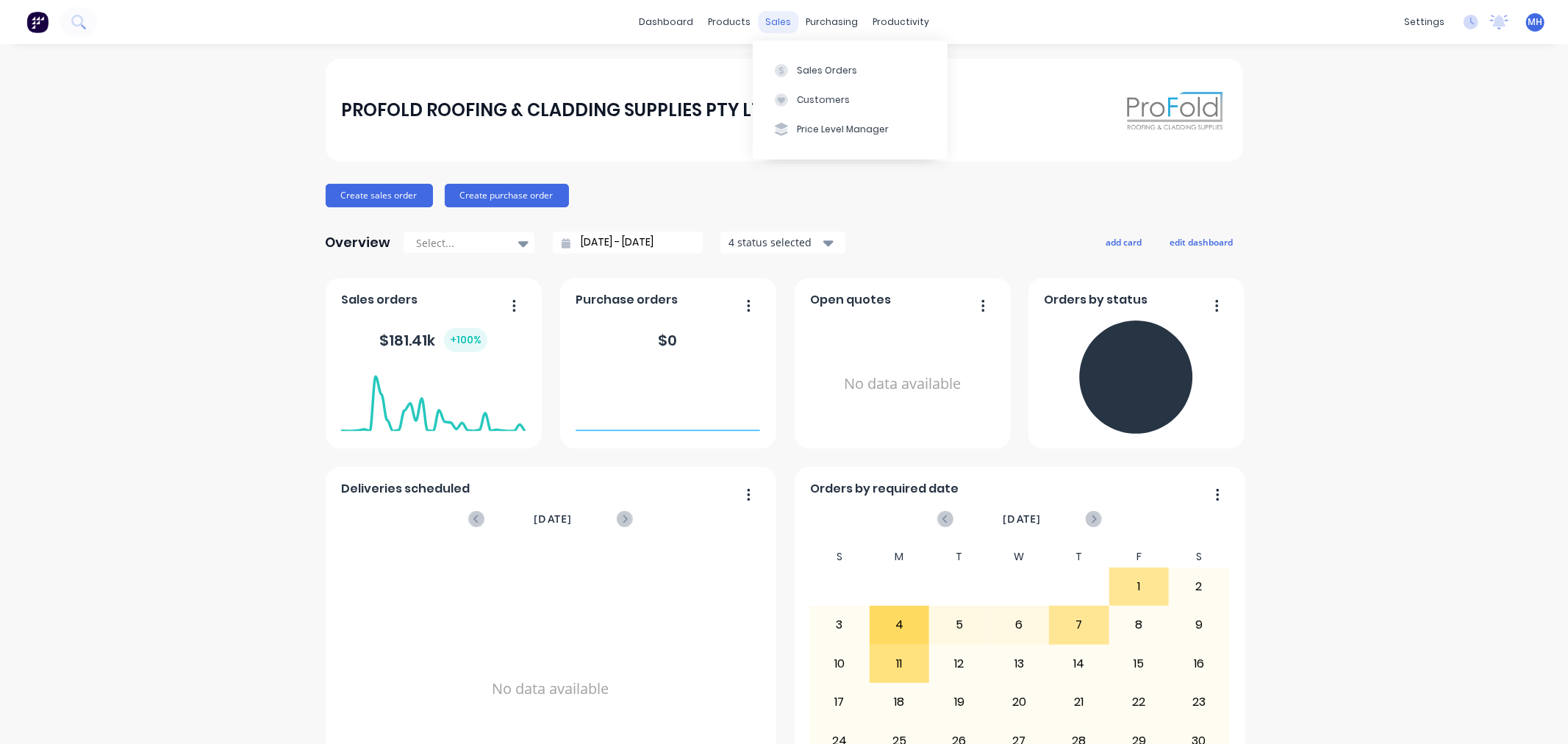
click at [772, 27] on div "sales" at bounding box center [778, 22] width 40 height 22
click at [807, 74] on div "Sales Orders" at bounding box center [827, 71] width 61 height 13
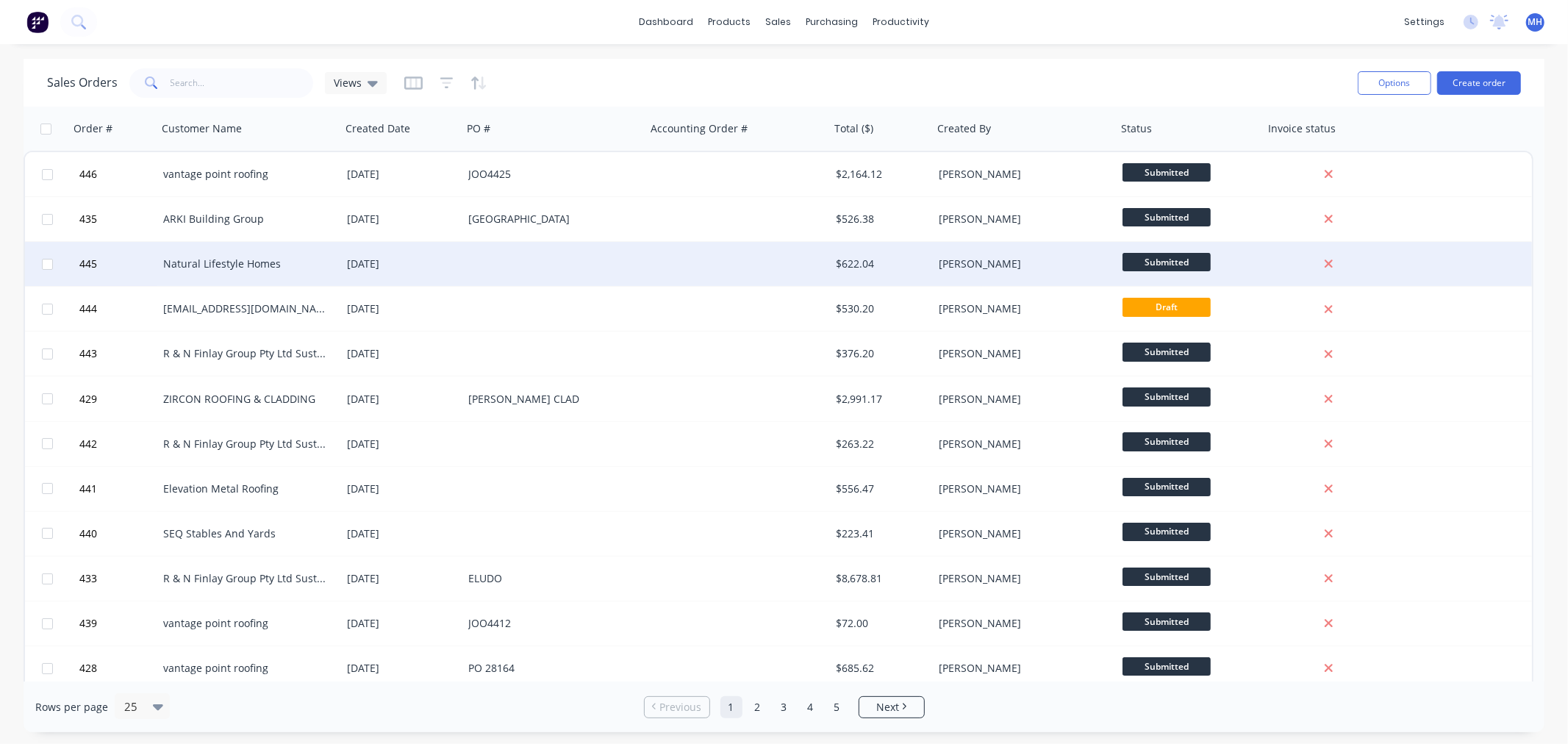
click at [257, 253] on div "Natural Lifestyle Homes" at bounding box center [249, 264] width 184 height 44
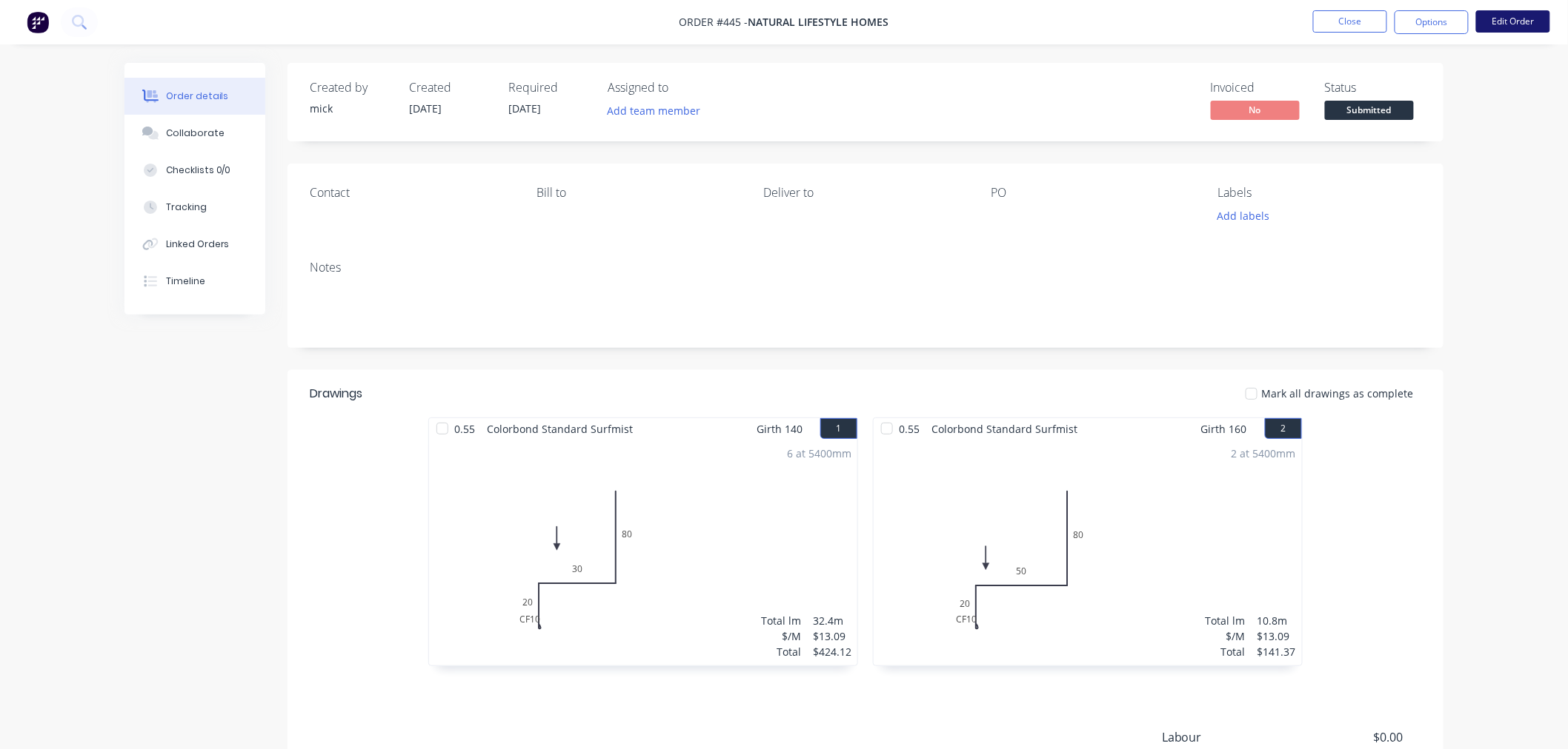
click at [1536, 18] on button "Edit Order" at bounding box center [1512, 21] width 74 height 22
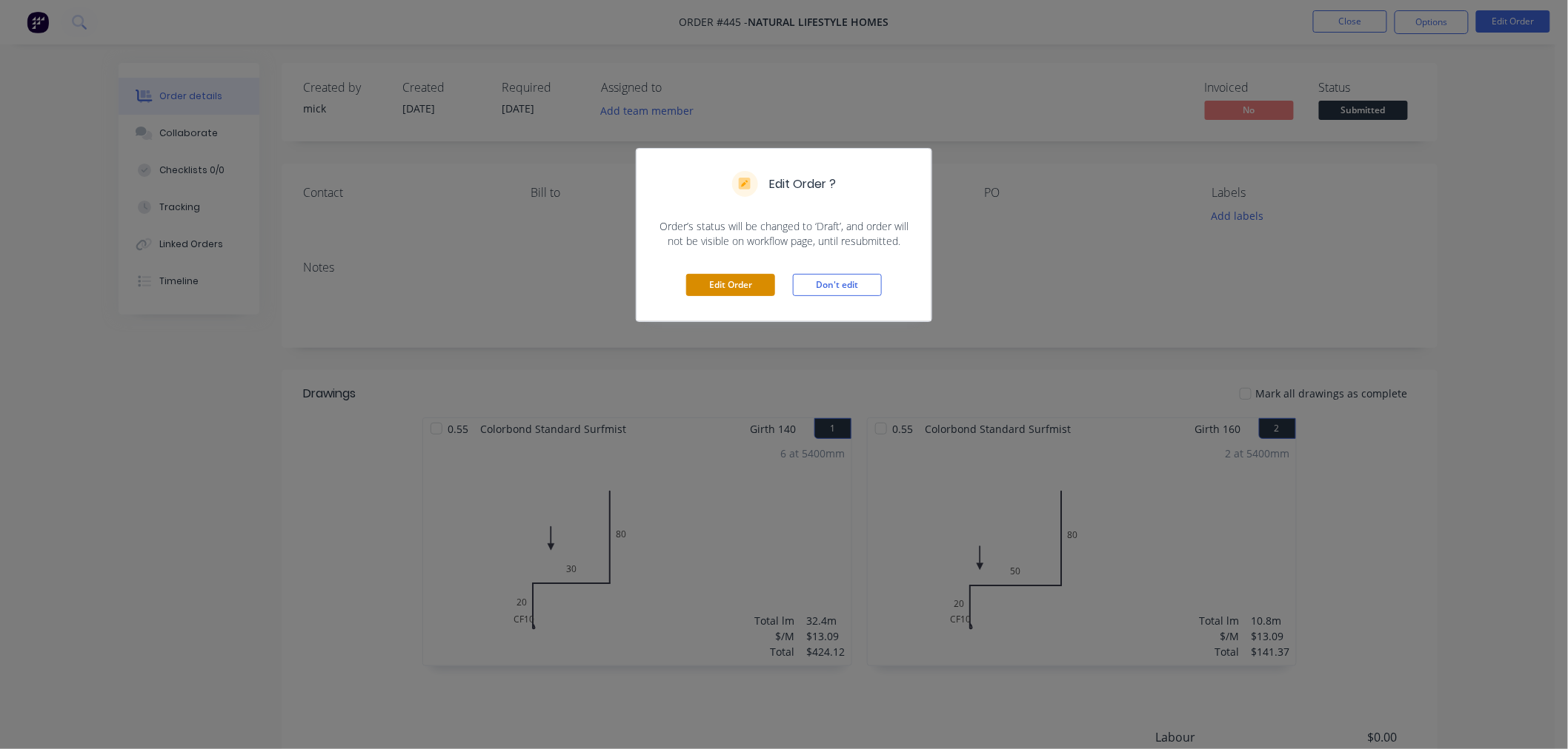
click at [709, 285] on button "Edit Order" at bounding box center [731, 285] width 89 height 22
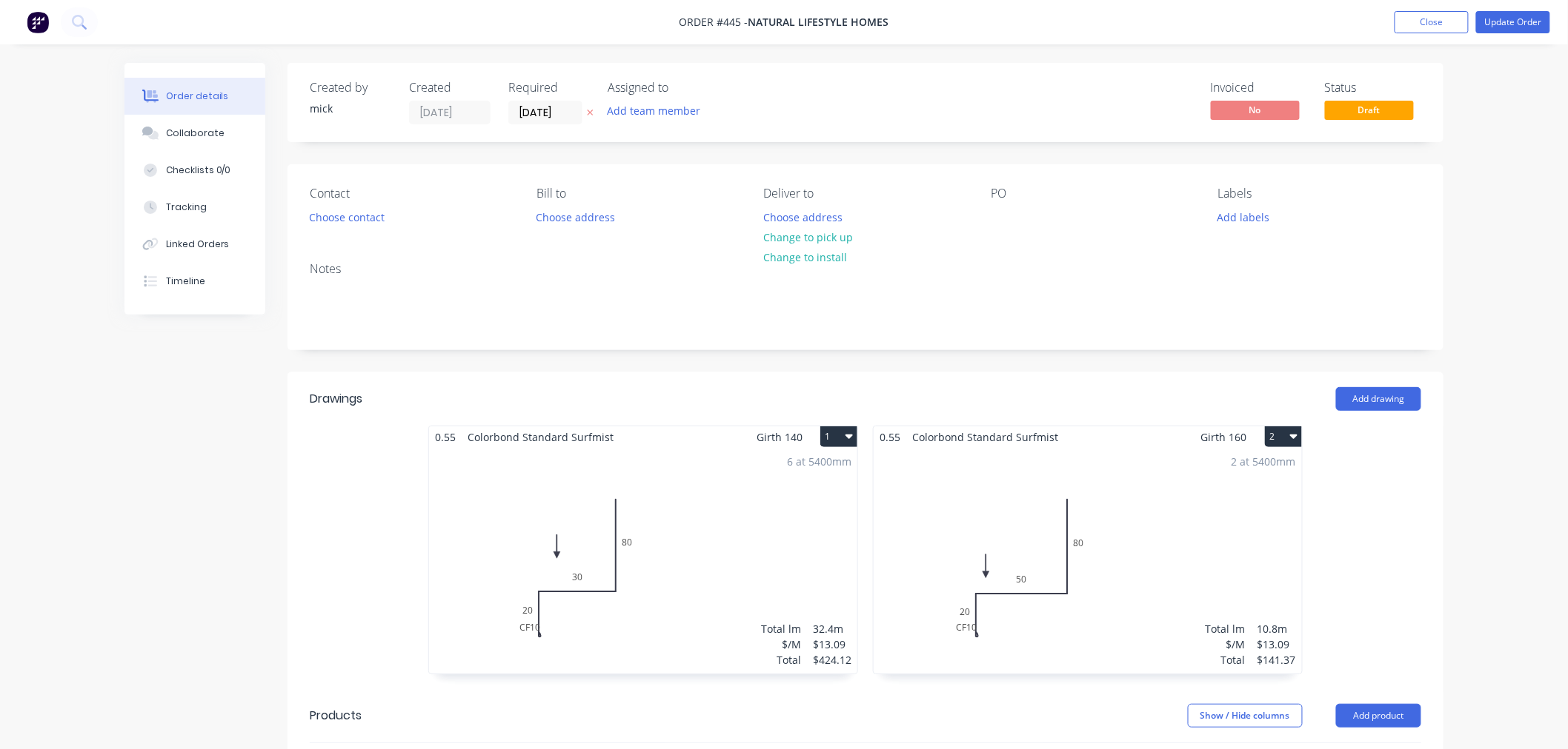
click at [988, 211] on div "Contact Choose contact Bill to Choose address Deliver to Choose address Change …" at bounding box center [865, 207] width 1155 height 86
click at [1000, 212] on div at bounding box center [1003, 216] width 24 height 21
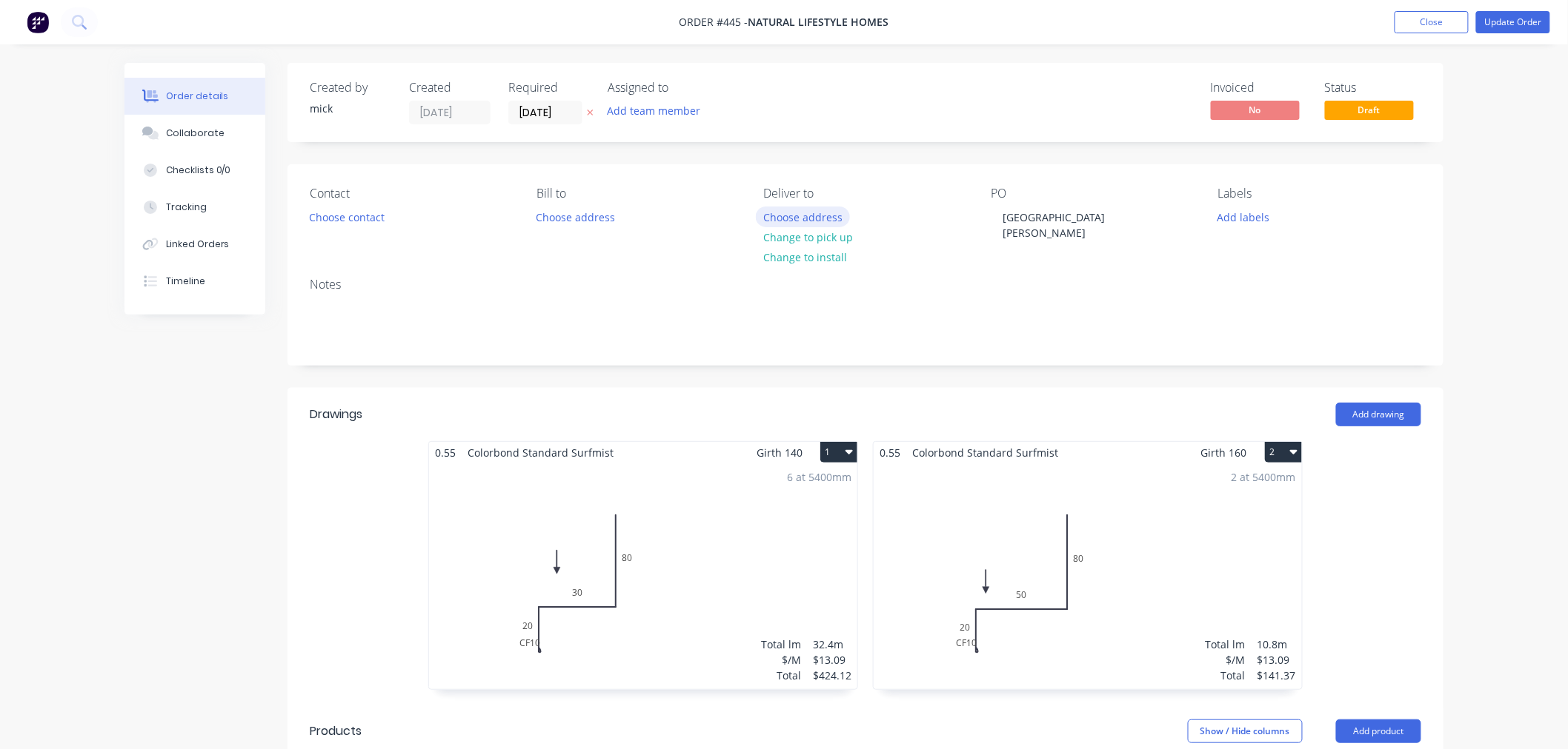
click at [779, 214] on button "Choose address" at bounding box center [803, 216] width 95 height 20
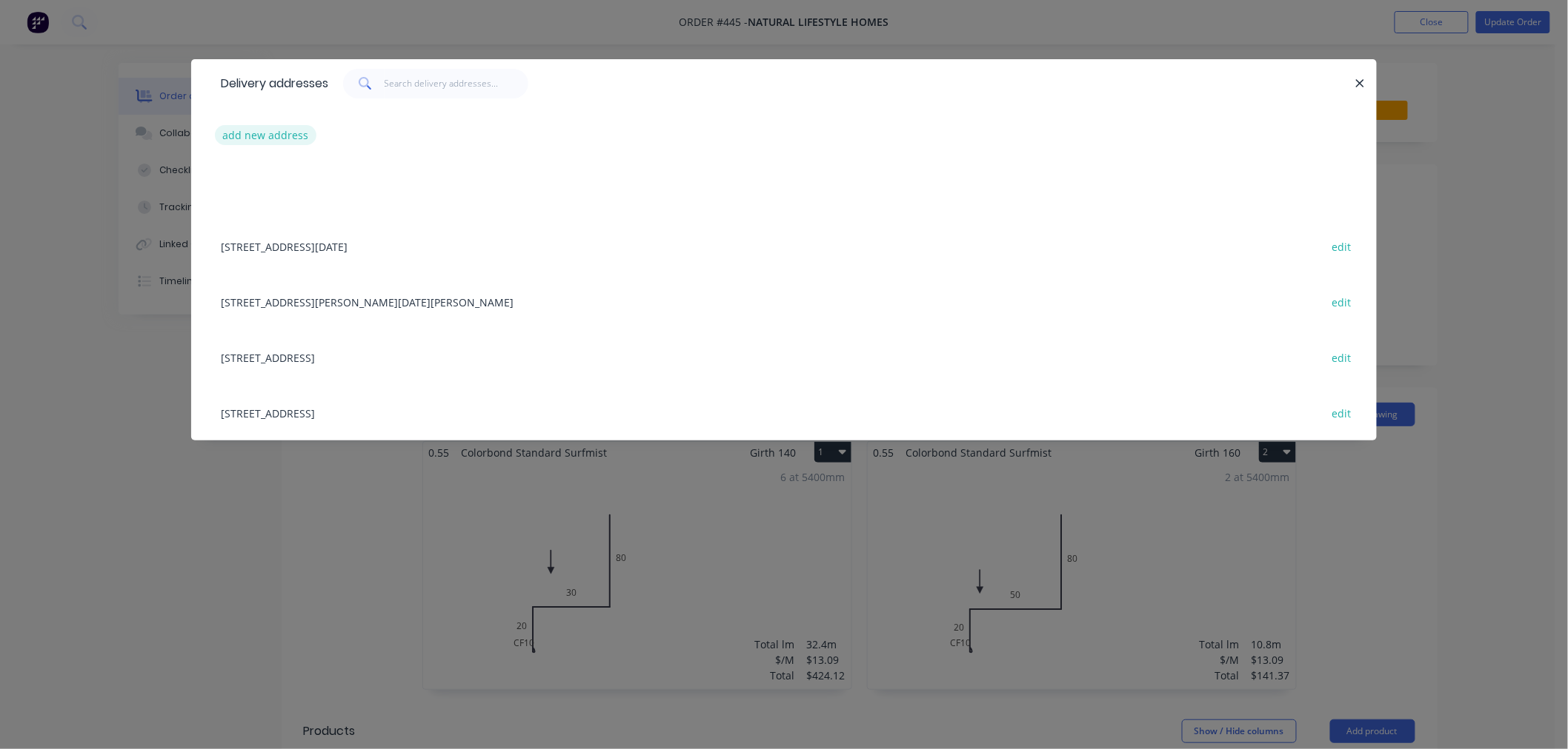
click at [299, 136] on button "add new address" at bounding box center [265, 135] width 102 height 20
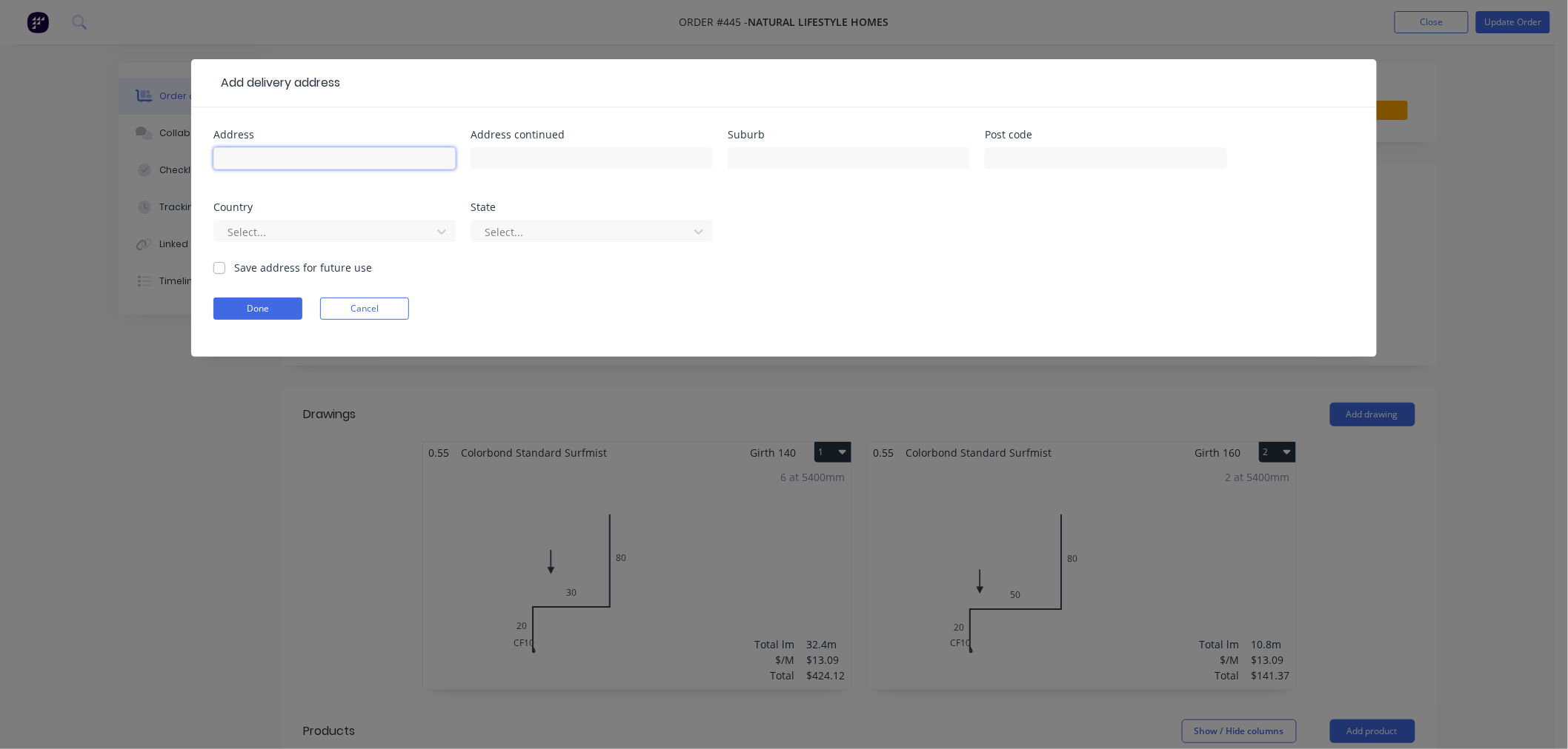
click at [278, 165] on input "text" at bounding box center [335, 158] width 242 height 22
type input "[STREET_ADDRESS]"
type input "H"
type input "Herston"
click at [386, 230] on div at bounding box center [325, 232] width 198 height 18
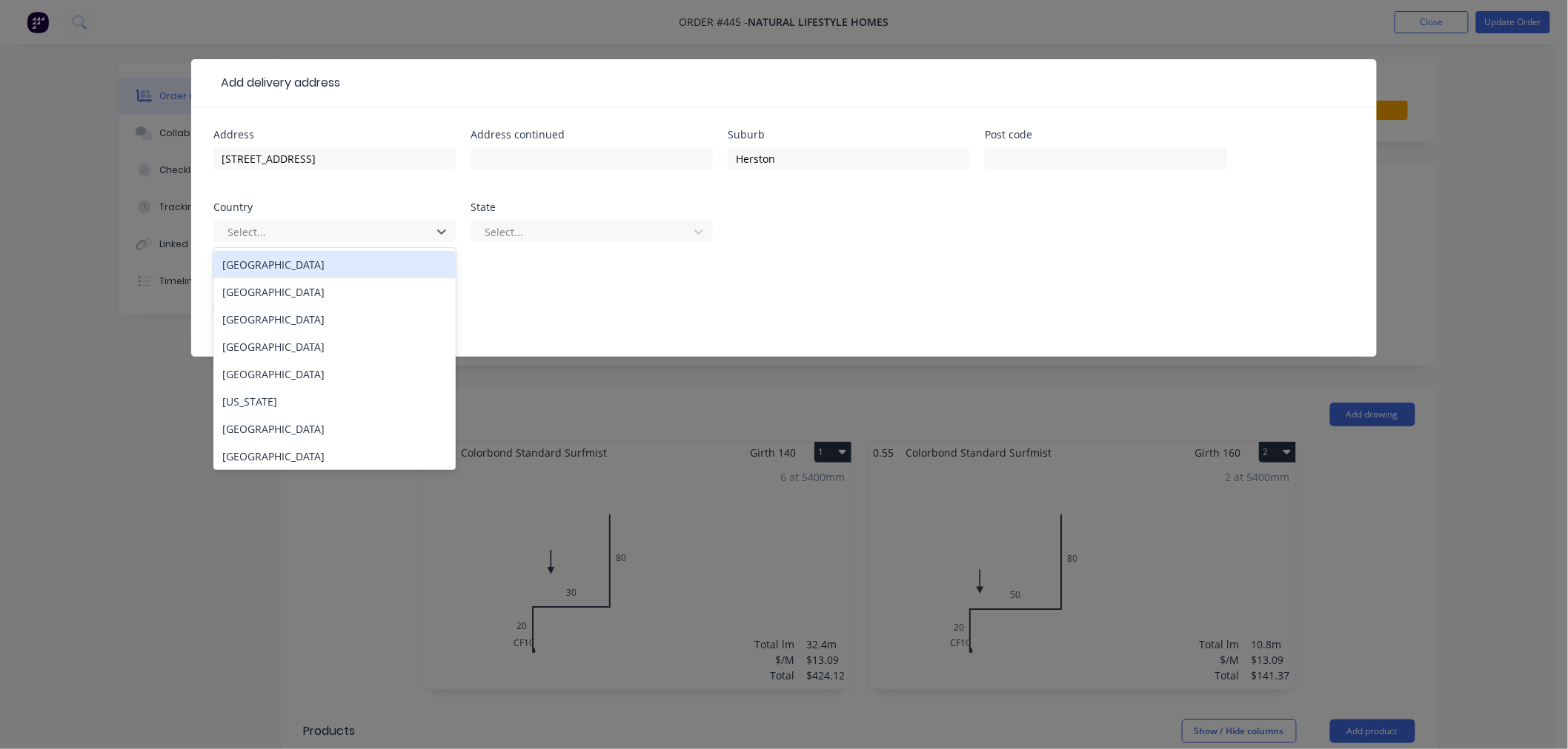
click at [378, 271] on div "[GEOGRAPHIC_DATA]" at bounding box center [335, 264] width 242 height 28
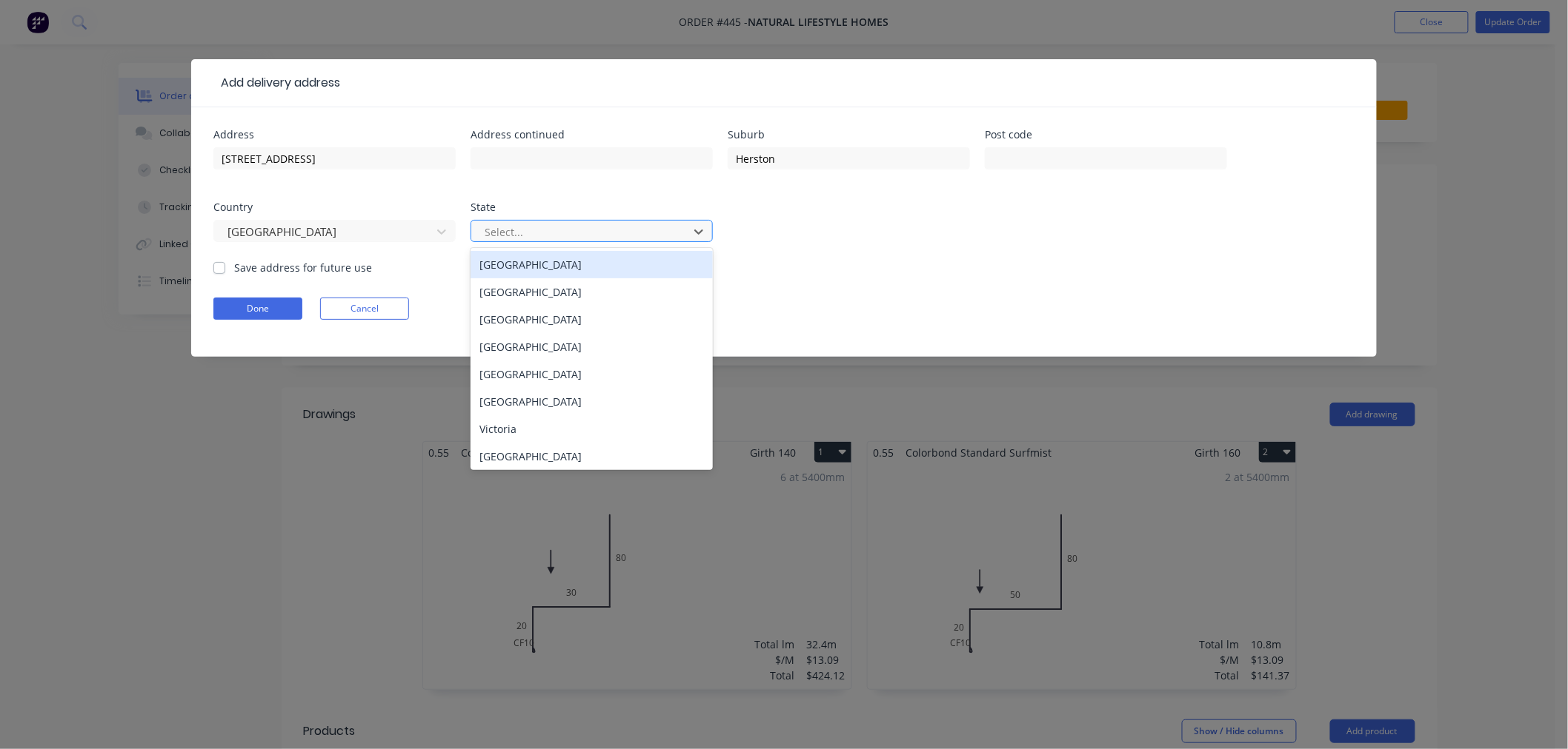
click at [545, 228] on div at bounding box center [582, 232] width 198 height 18
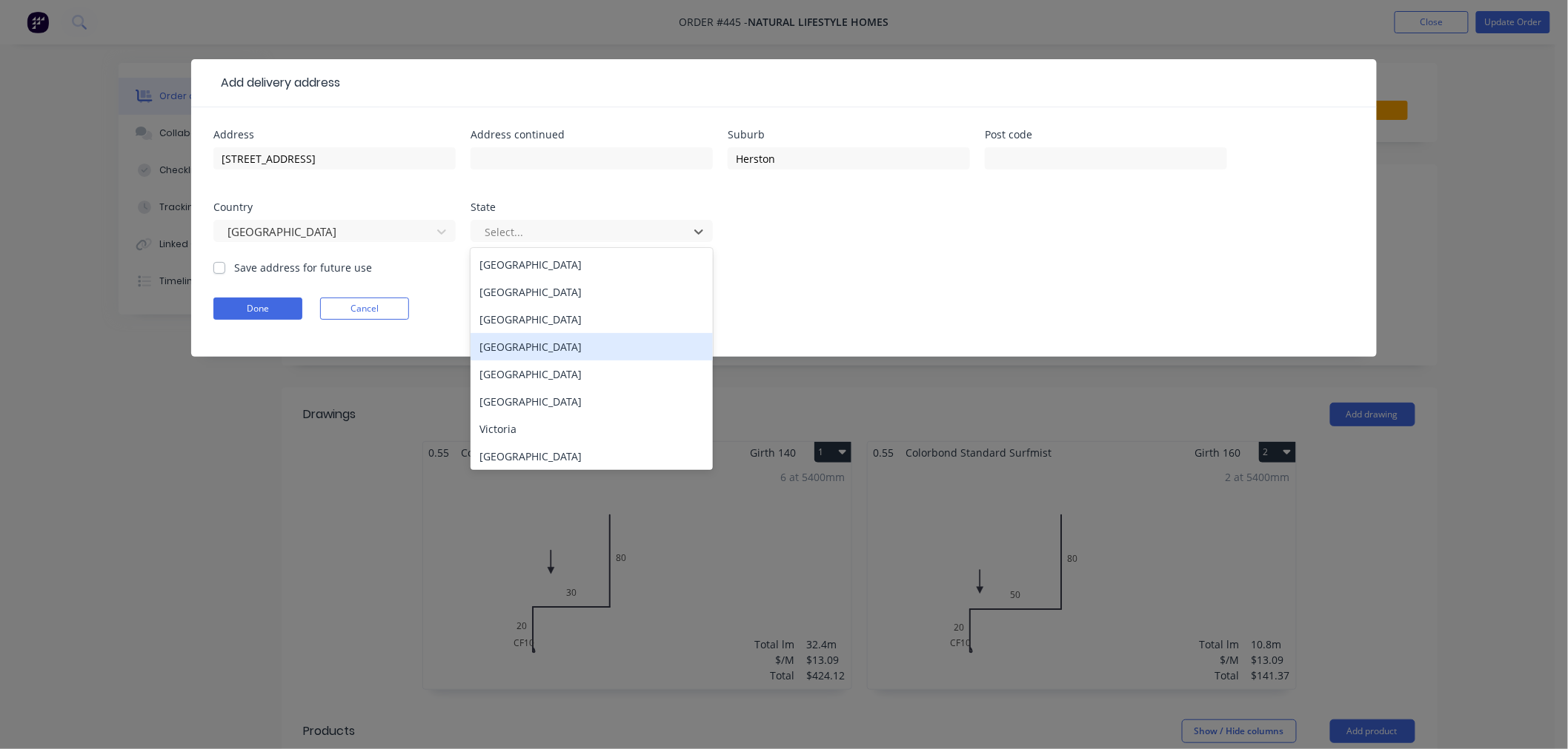
click at [527, 347] on div "[GEOGRAPHIC_DATA]" at bounding box center [592, 347] width 242 height 28
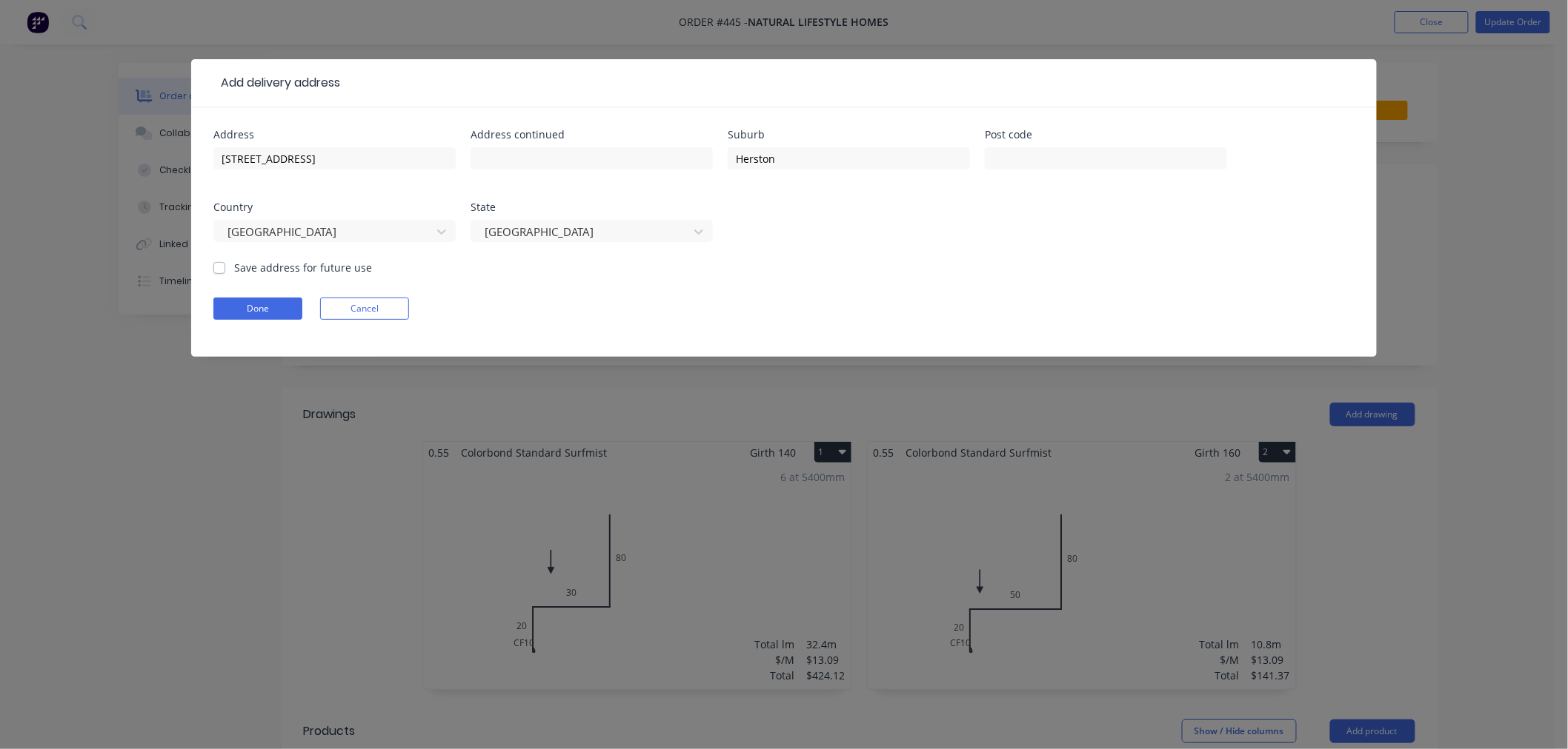
click at [234, 273] on label "Save address for future use" at bounding box center [302, 267] width 138 height 16
click at [222, 273] on input "Save address for future use" at bounding box center [219, 266] width 12 height 14
checkbox input "true"
click at [246, 313] on button "Done" at bounding box center [258, 309] width 89 height 22
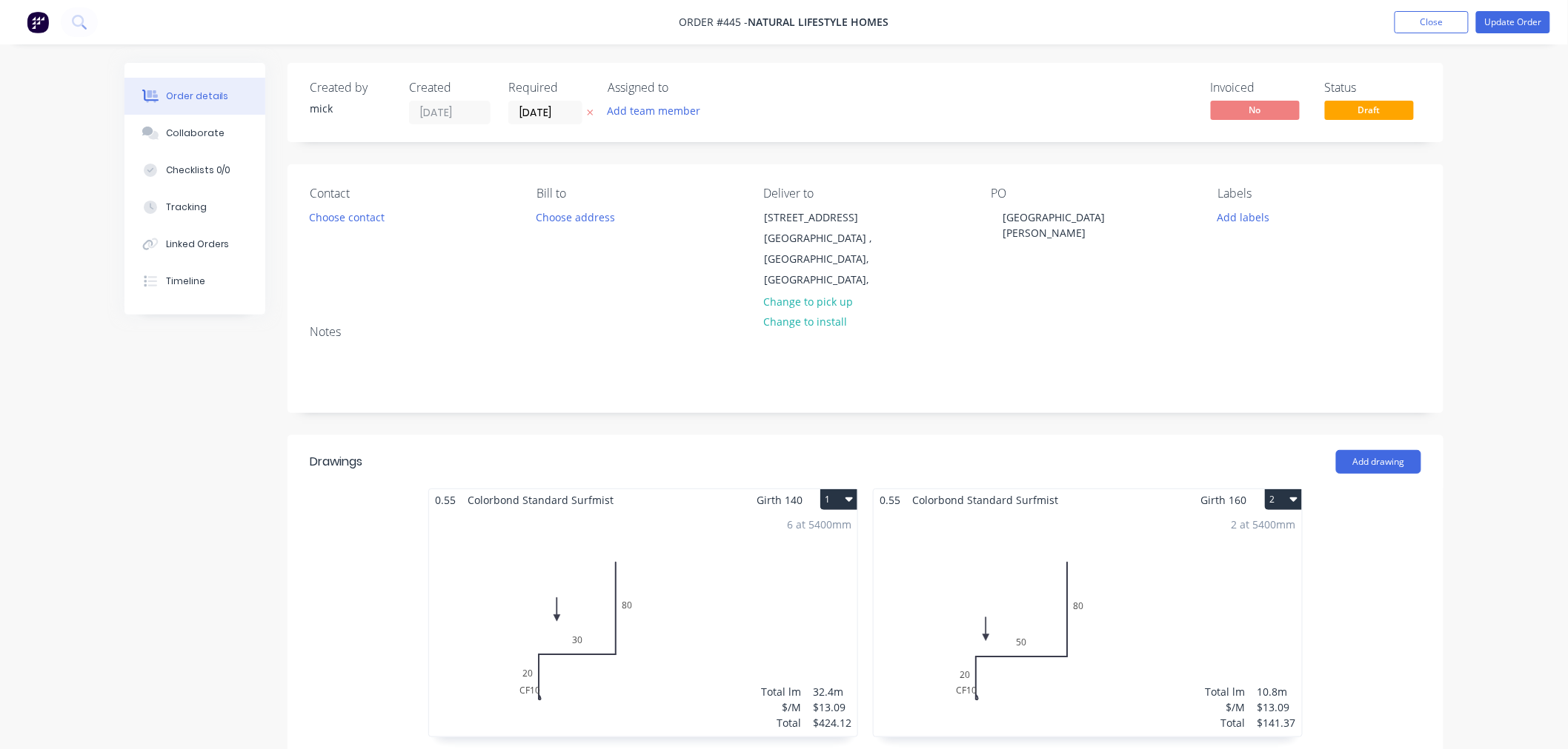
click at [1491, 305] on div "Order details Collaborate Checklists 0/0 Tracking Linked Orders Timeline Order …" at bounding box center [784, 616] width 1568 height 1233
click at [1519, 24] on button "Update Order" at bounding box center [1512, 22] width 74 height 22
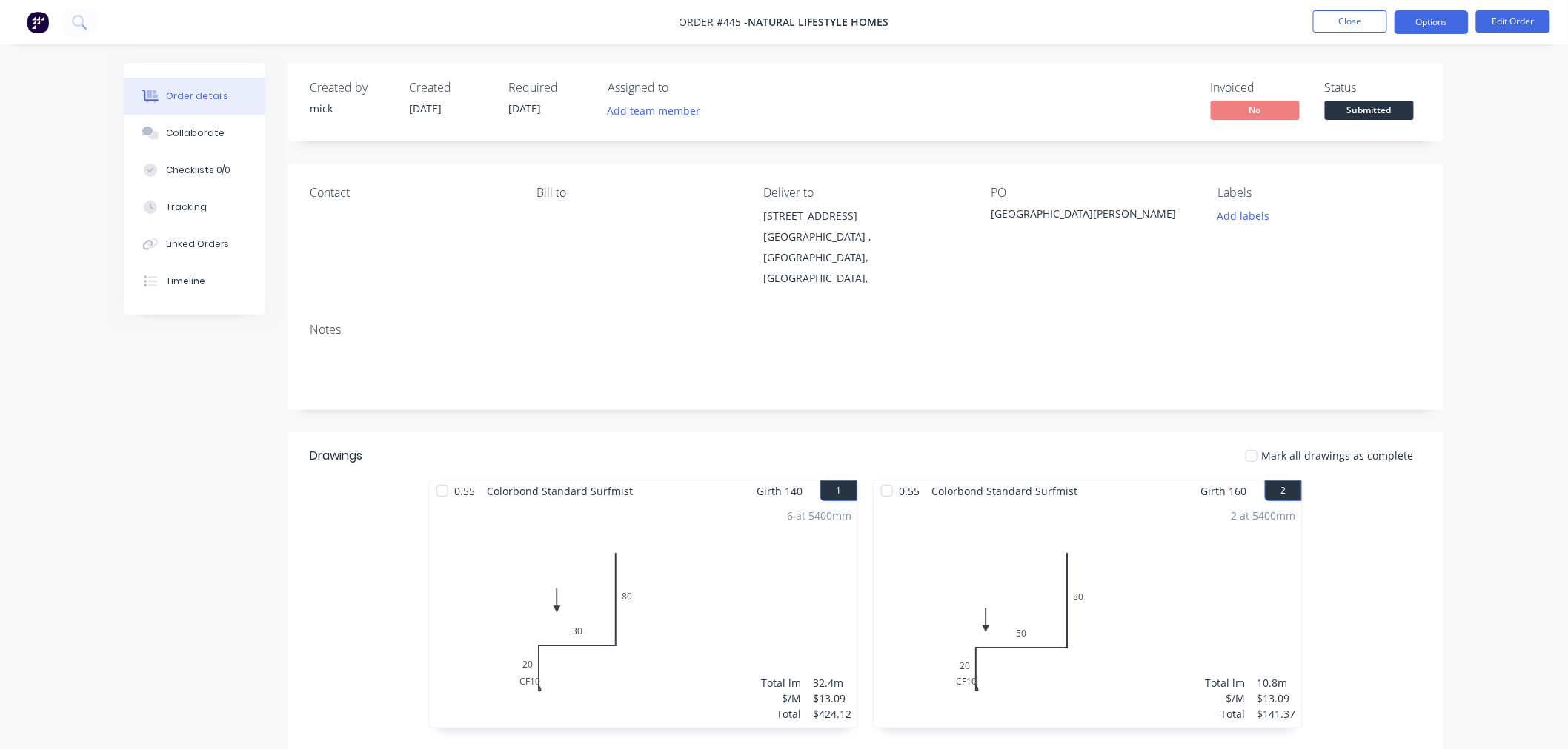
click at [1430, 19] on button "Options" at bounding box center [1431, 22] width 74 height 24
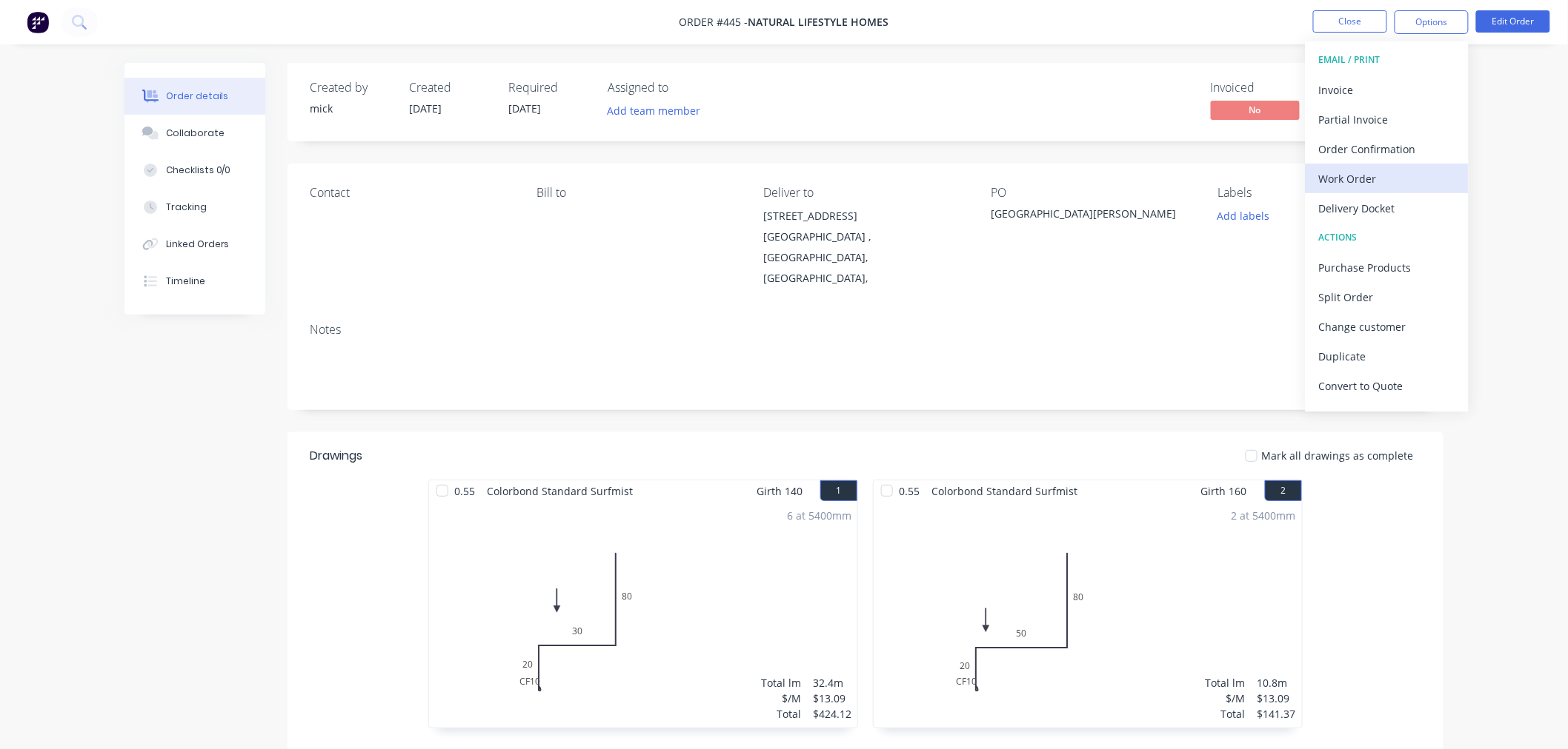
click at [1374, 179] on div "Work Order" at bounding box center [1387, 178] width 136 height 21
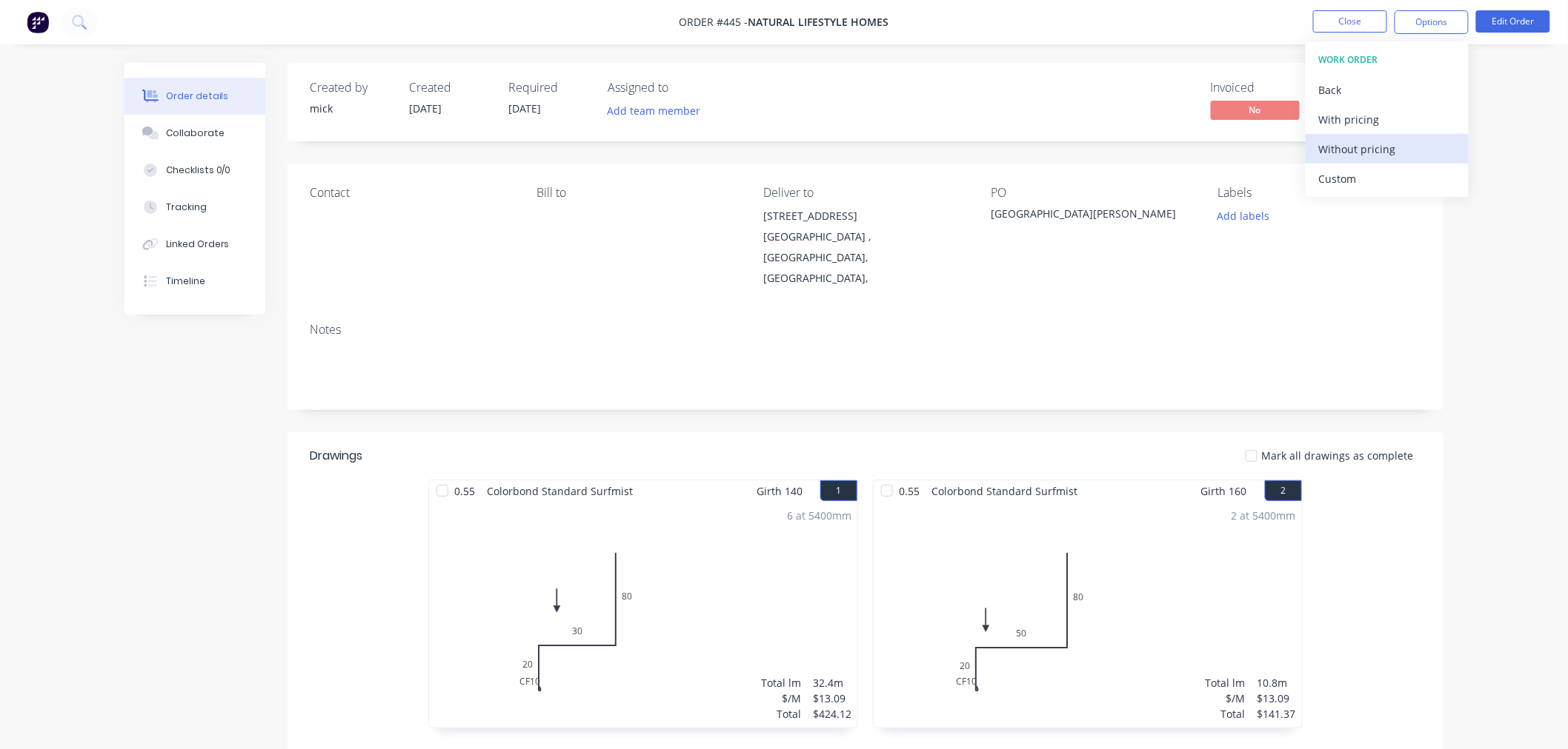
click at [1375, 152] on div "Without pricing" at bounding box center [1387, 149] width 136 height 21
click at [28, 25] on img at bounding box center [38, 22] width 22 height 22
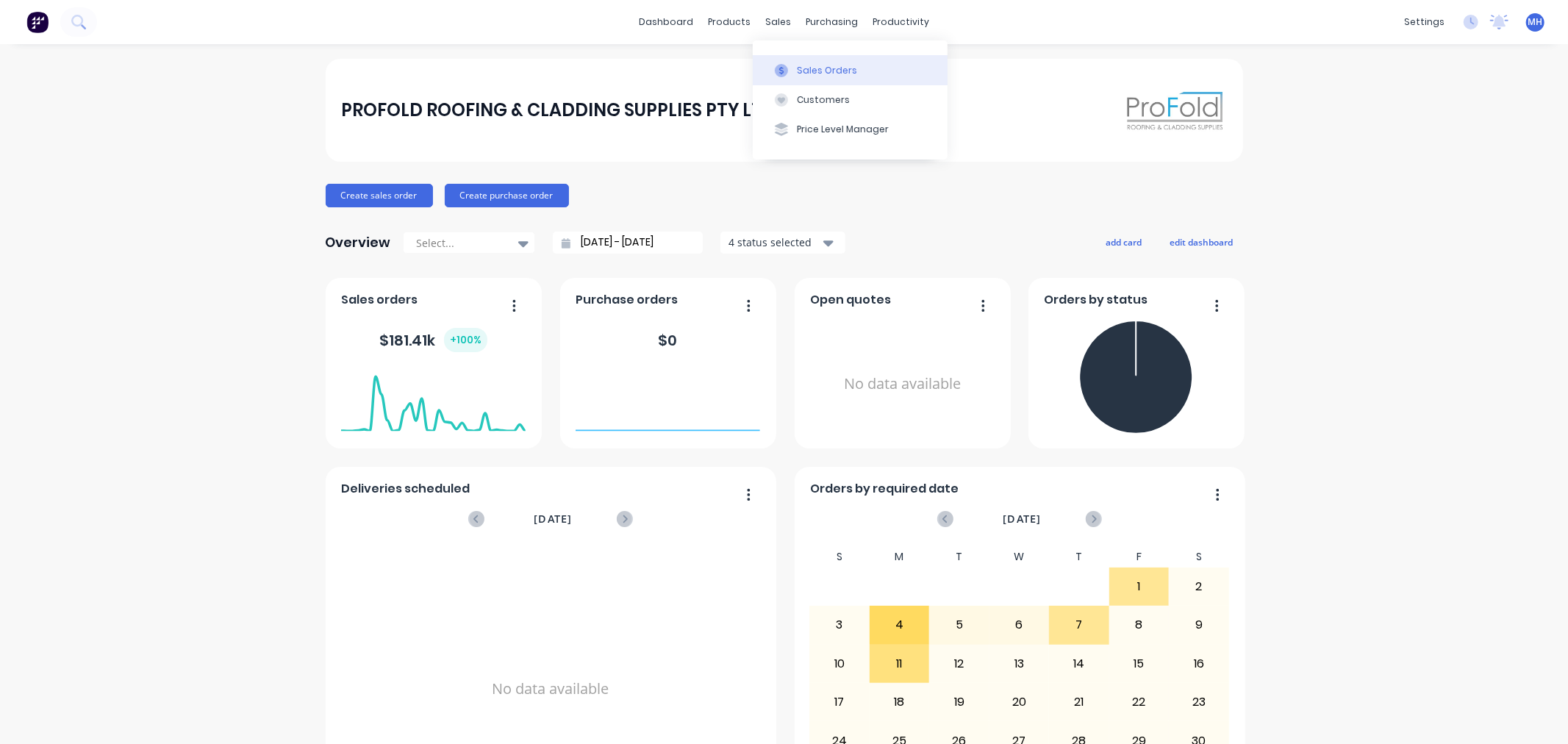
click at [809, 69] on div "Sales Orders" at bounding box center [827, 71] width 61 height 13
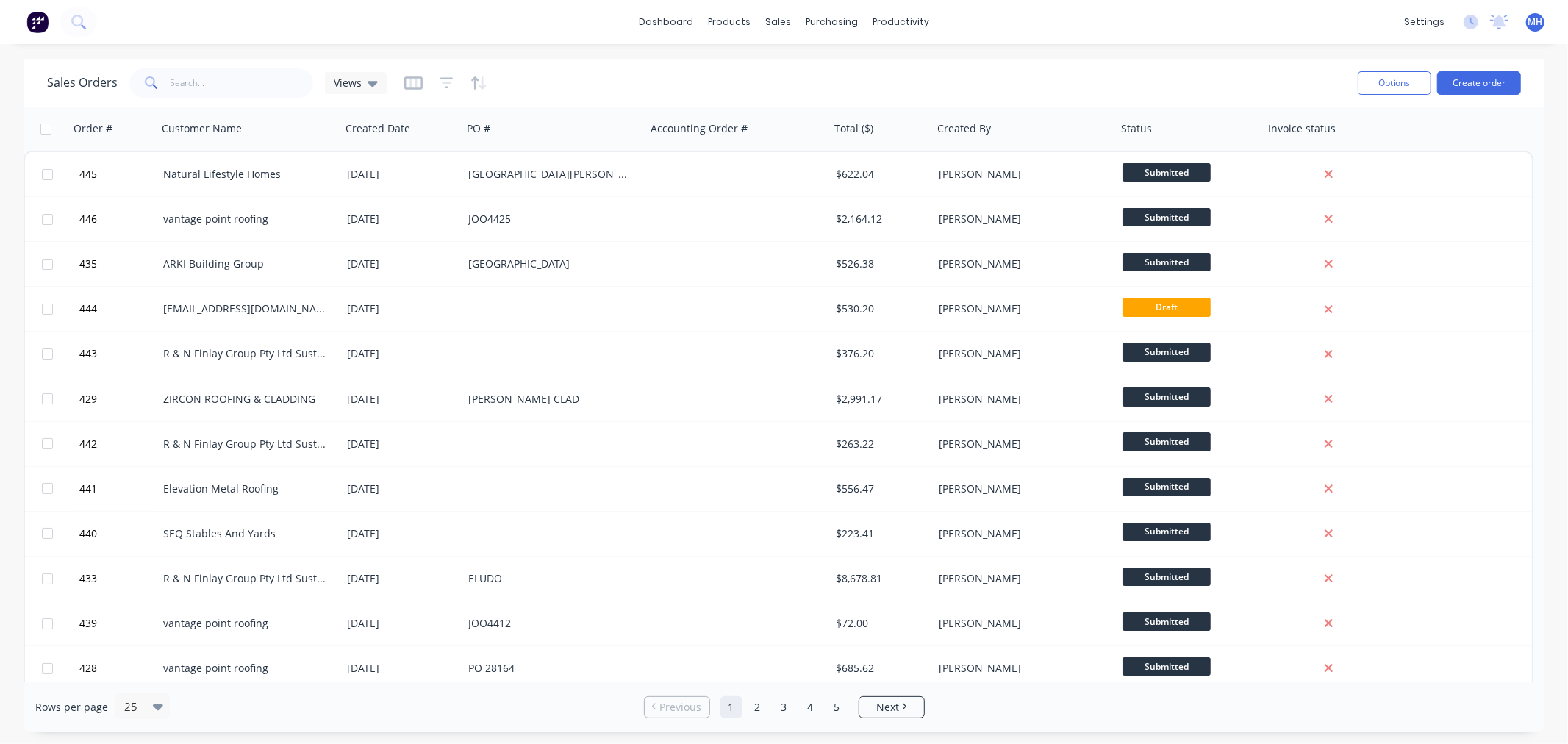
click at [42, 32] on img at bounding box center [38, 22] width 22 height 22
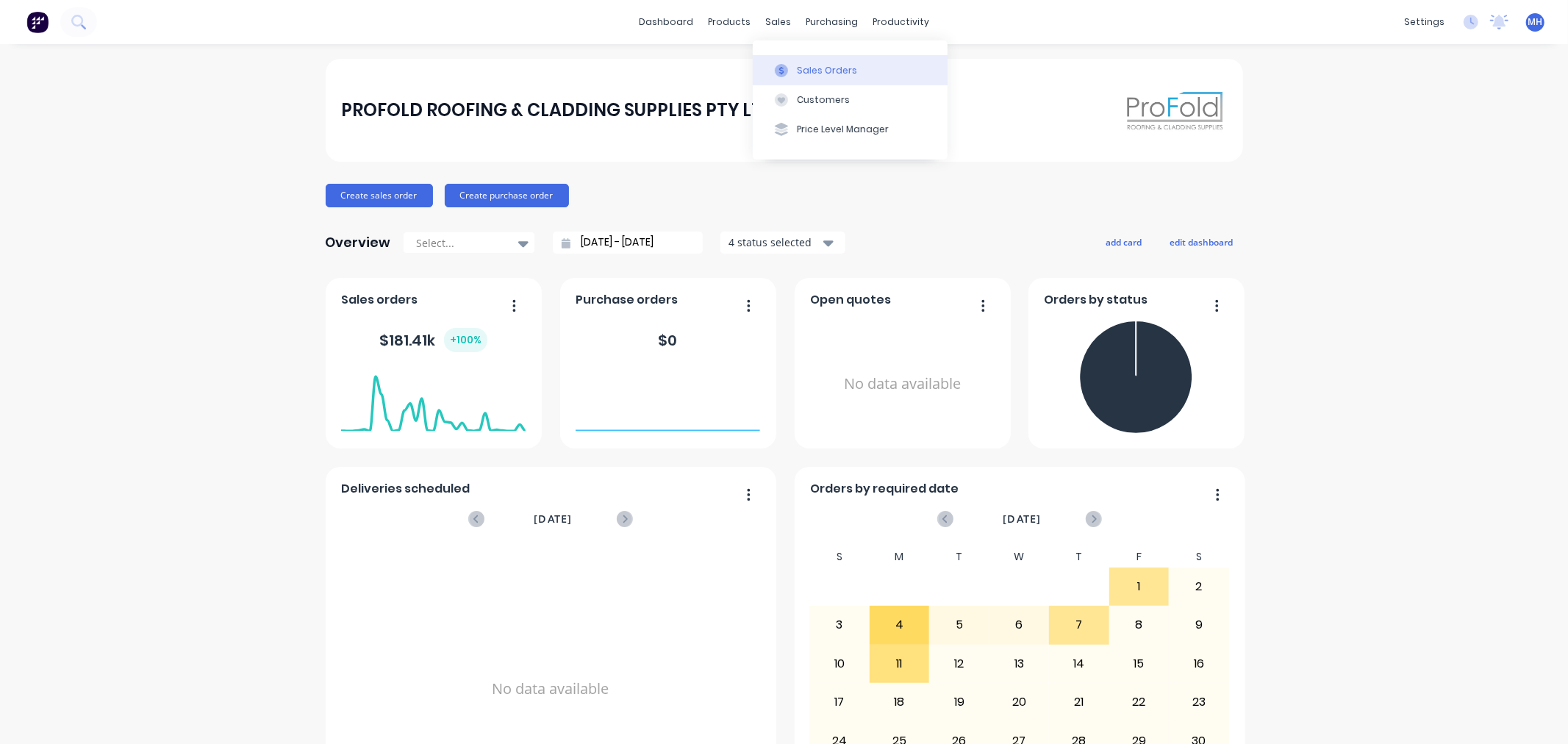
click at [801, 70] on div "Sales Orders" at bounding box center [827, 71] width 61 height 13
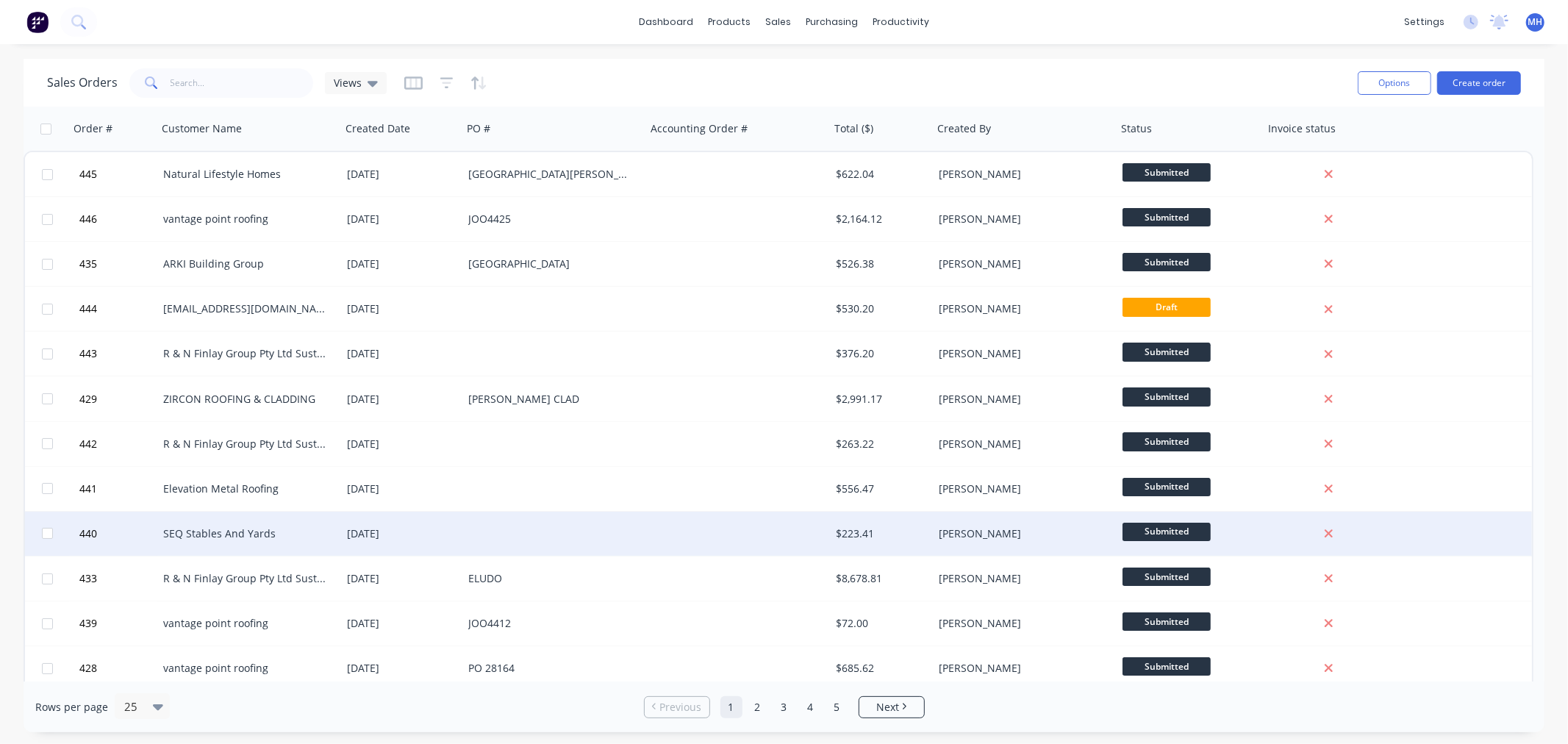
click at [430, 545] on div "[DATE]" at bounding box center [402, 534] width 121 height 44
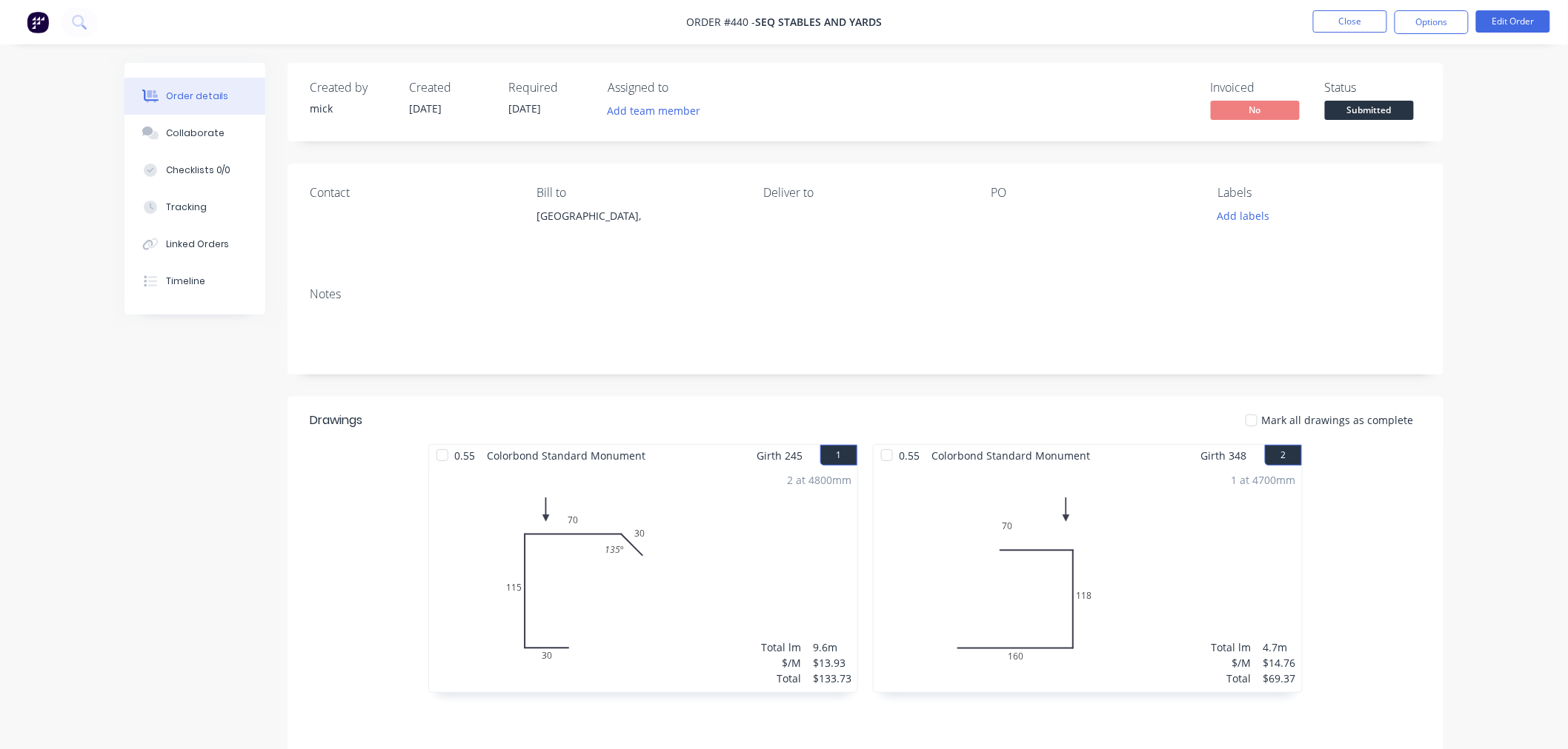
click at [854, 114] on div "Created by mick Created 07/08/25 Required 07/08/25 Assigned to Add team member …" at bounding box center [865, 102] width 1155 height 79
click at [846, 117] on div "Created by mick Created 07/08/25 Required 07/08/25 Assigned to Add team member …" at bounding box center [865, 102] width 1155 height 79
click at [847, 117] on div "Created by mick Created 07/08/25 Required 07/08/25 Assigned to Add team member …" at bounding box center [865, 102] width 1155 height 79
click at [787, 200] on div "Deliver to" at bounding box center [865, 192] width 203 height 14
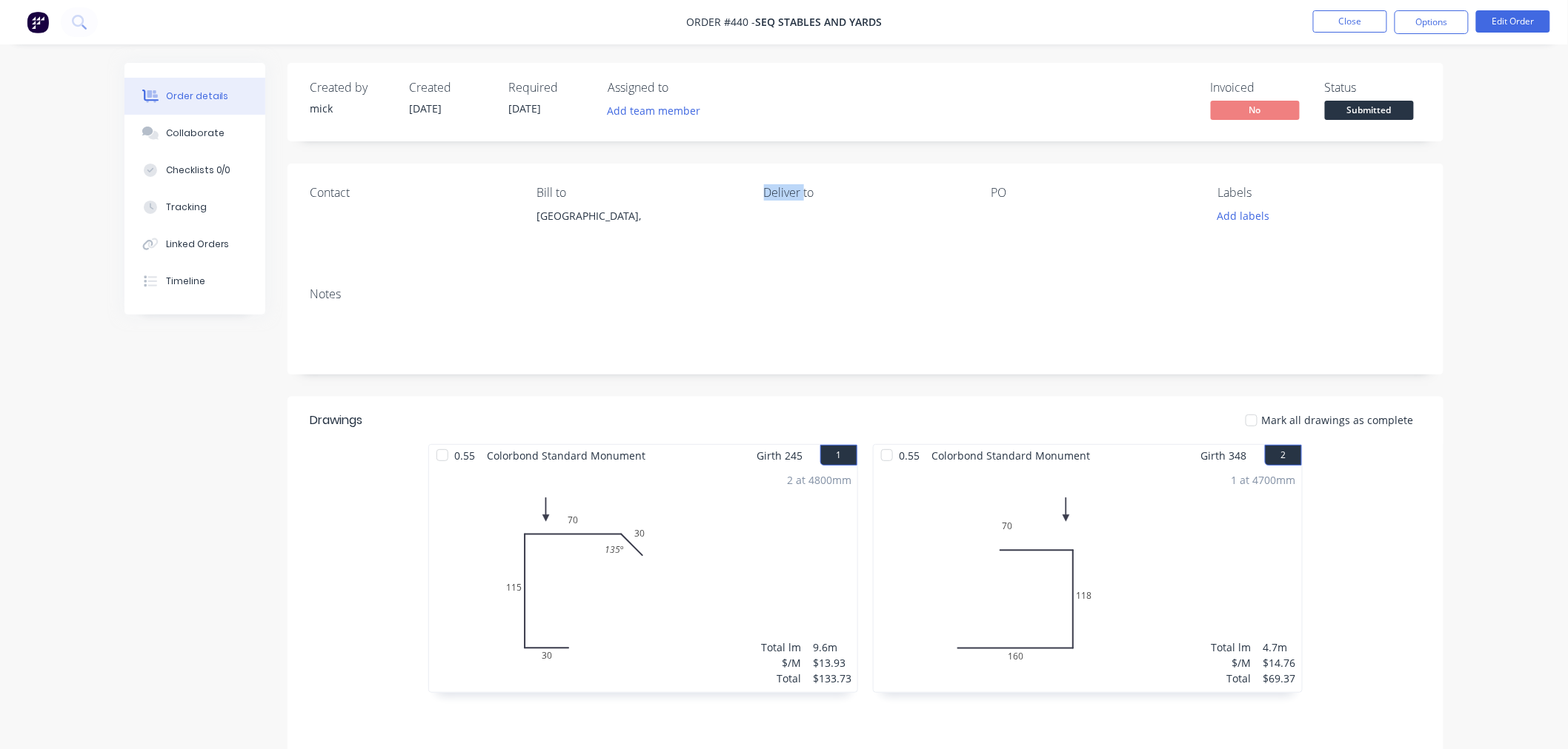
click at [787, 200] on div "Deliver to" at bounding box center [865, 192] width 203 height 14
click at [787, 203] on div "Deliver to" at bounding box center [865, 219] width 203 height 68
click at [544, 190] on div "Bill to" at bounding box center [637, 192] width 203 height 14
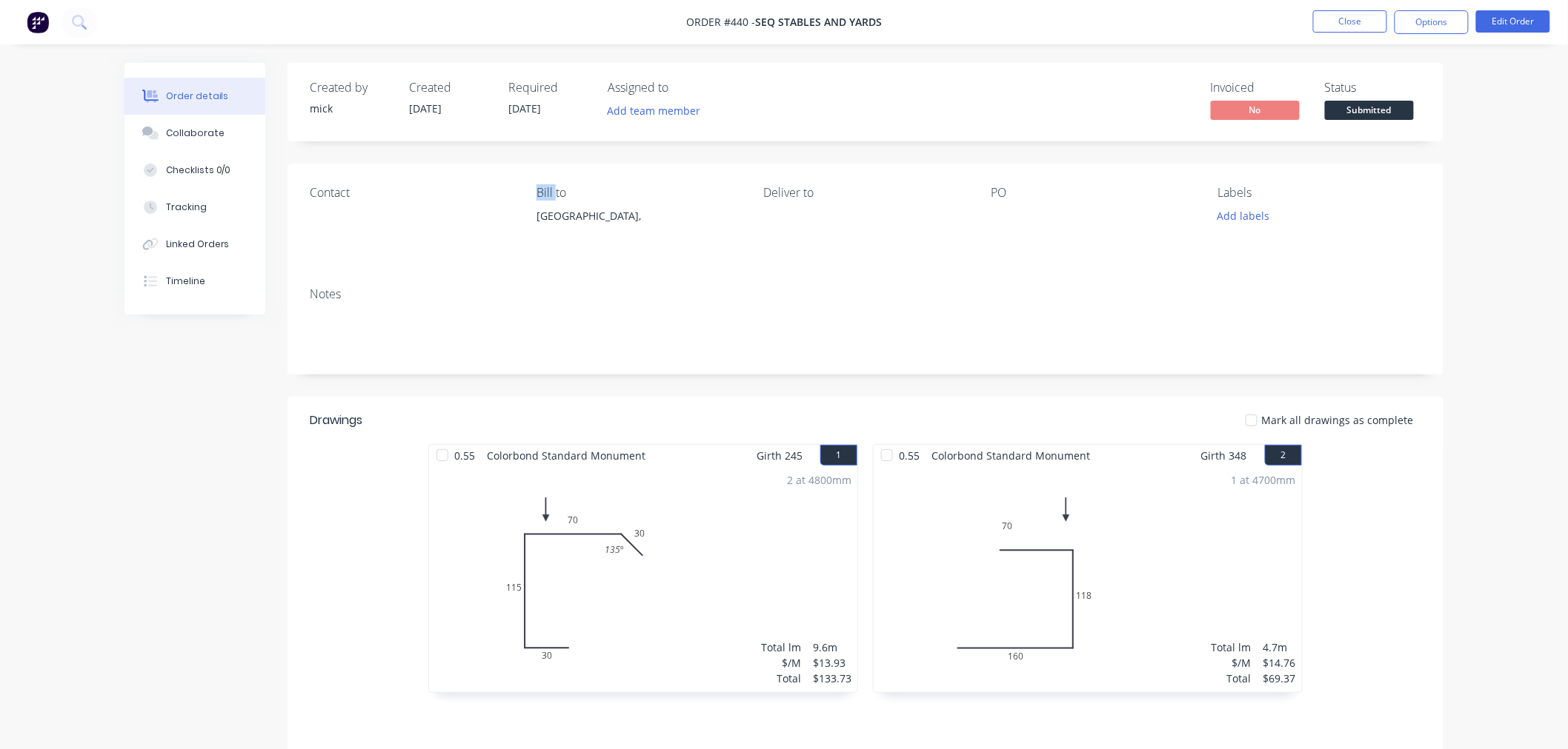
click at [544, 190] on div "Bill to" at bounding box center [637, 192] width 203 height 14
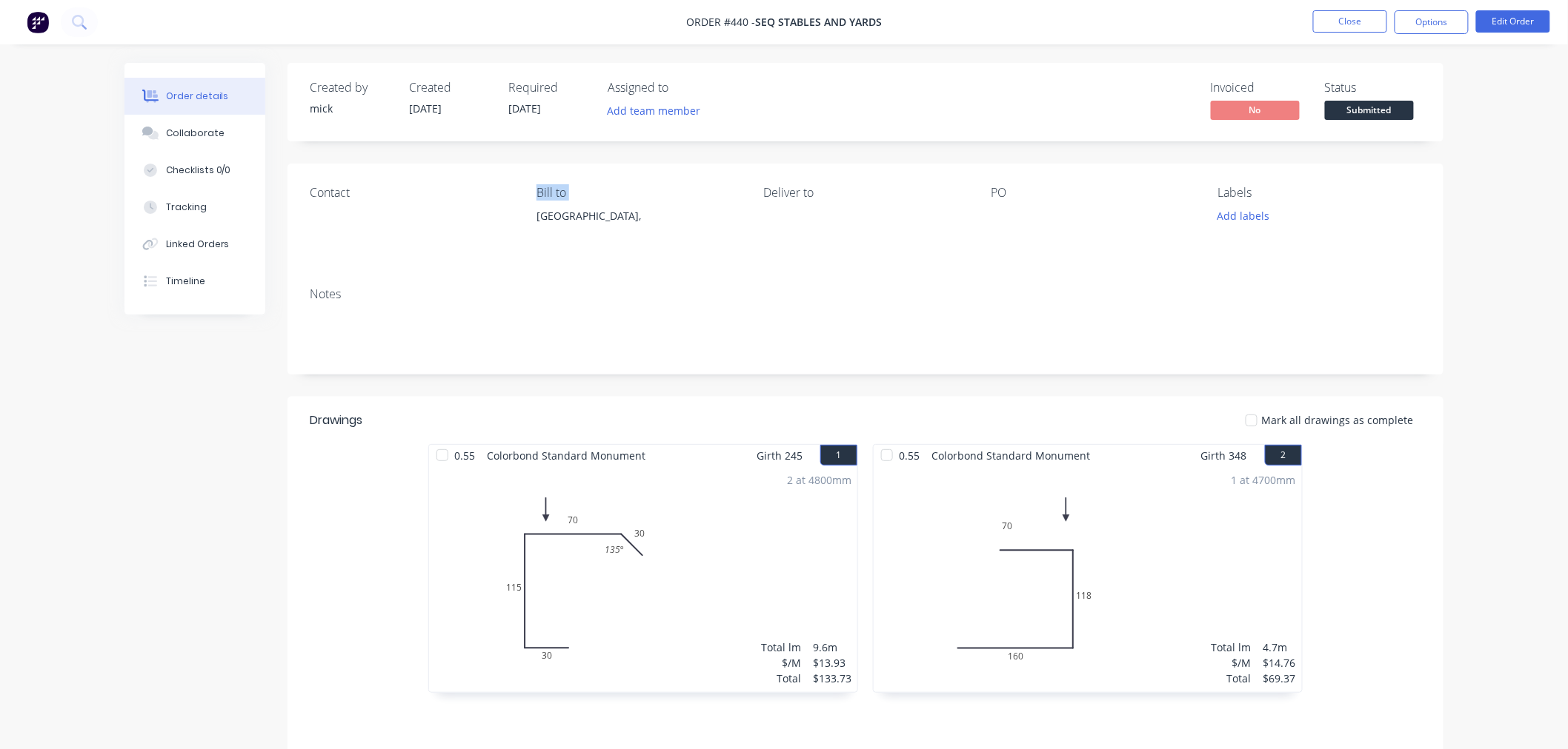
click at [544, 190] on div "Bill to" at bounding box center [637, 192] width 203 height 14
click at [37, 30] on img at bounding box center [38, 22] width 22 height 22
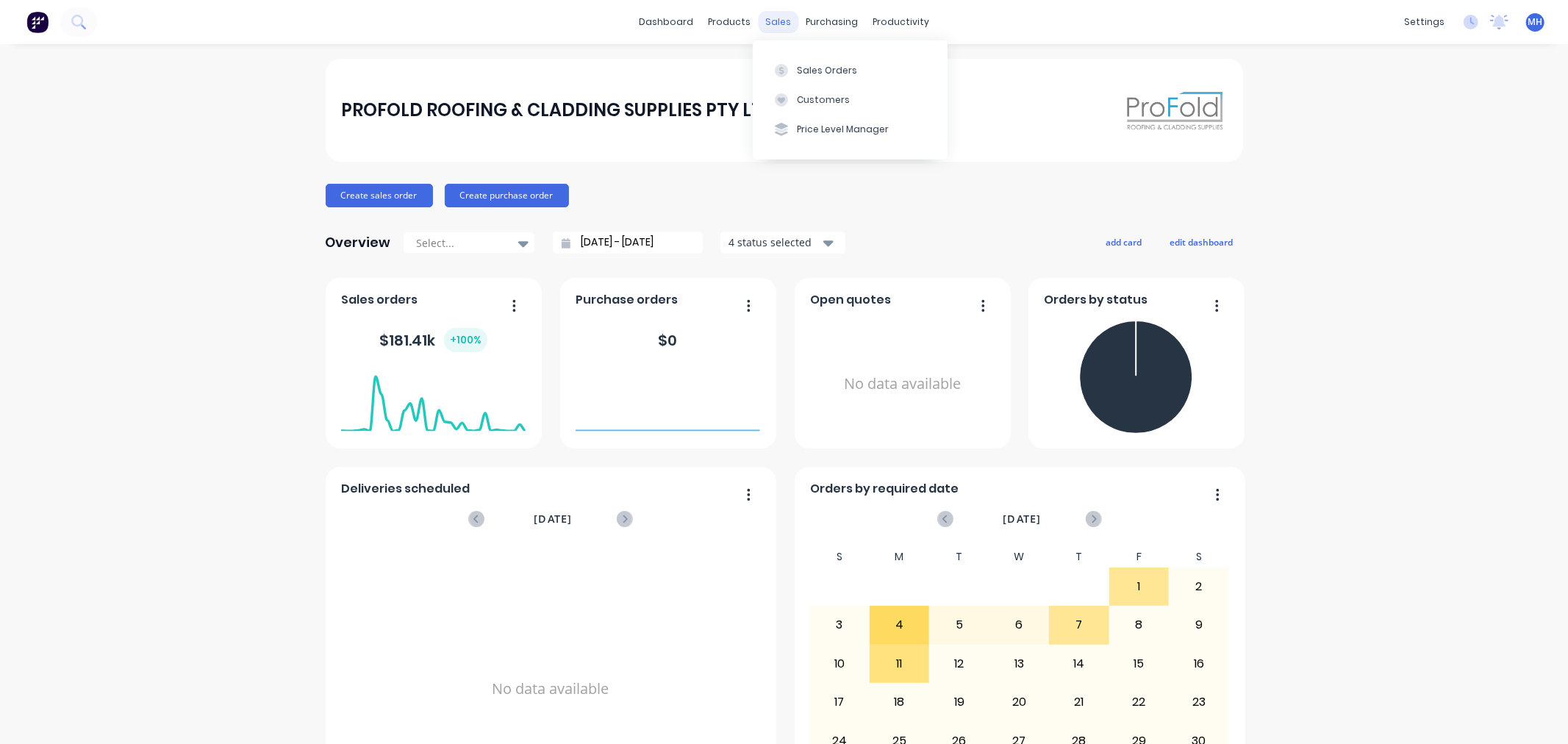
click at [774, 24] on div "sales" at bounding box center [778, 22] width 40 height 22
click at [824, 64] on div "Sales Orders" at bounding box center [827, 71] width 61 height 13
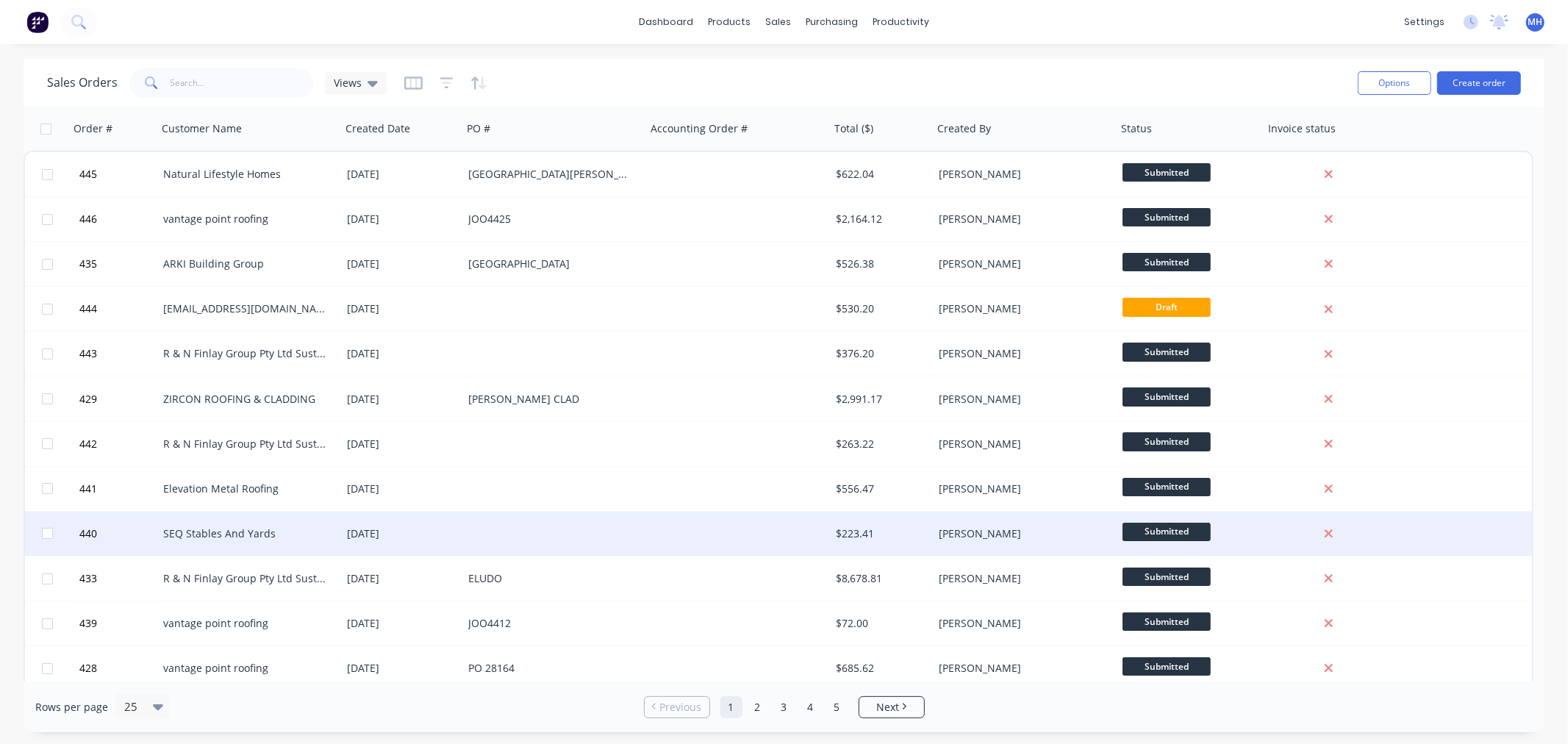
click at [393, 526] on div "[DATE]" at bounding box center [401, 534] width 109 height 15
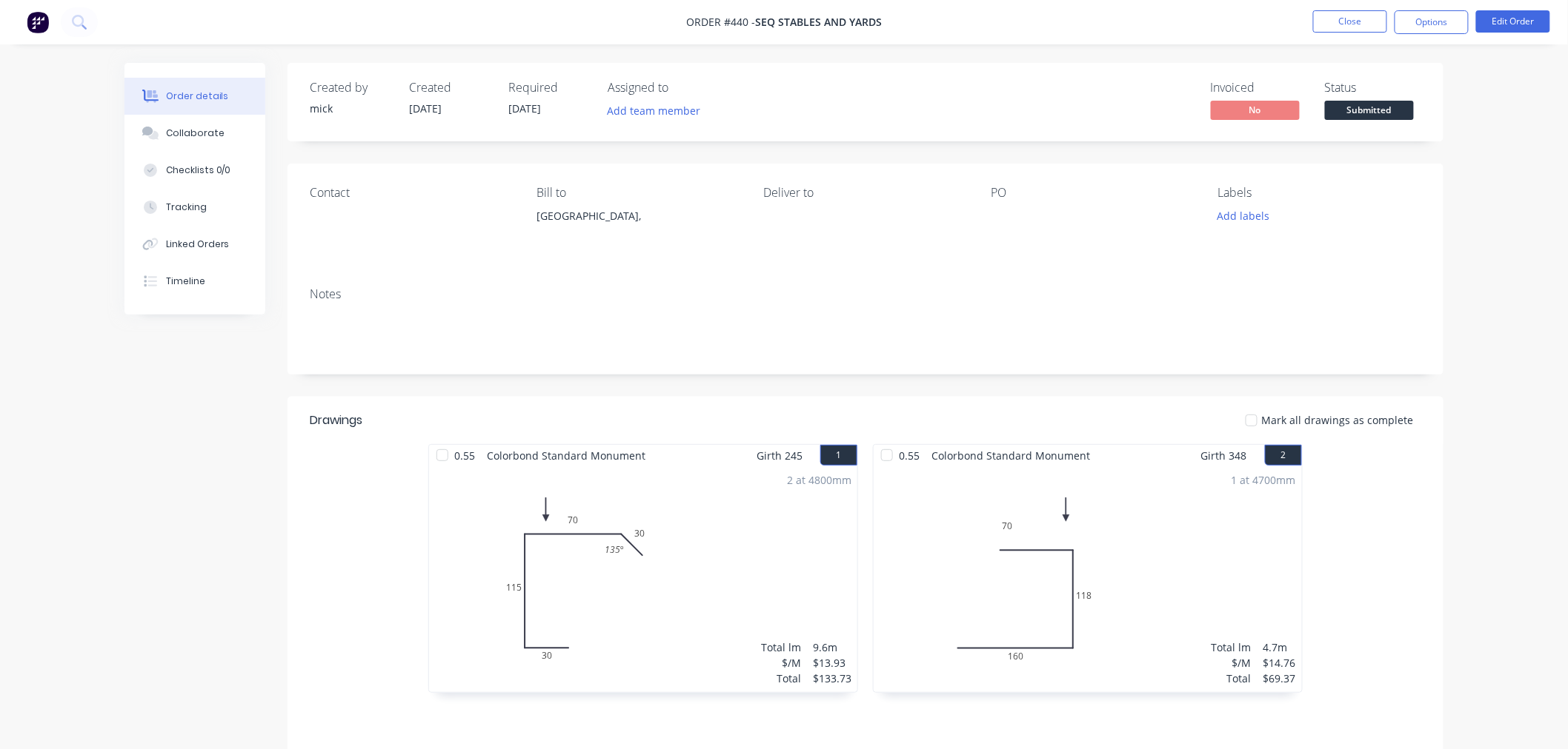
click at [530, 597] on div "2 at 4800mm Total lm $/M Total 9.6m $13.93 $133.73" at bounding box center [643, 580] width 428 height 226
click at [1489, 18] on button "Edit Order" at bounding box center [1512, 21] width 74 height 22
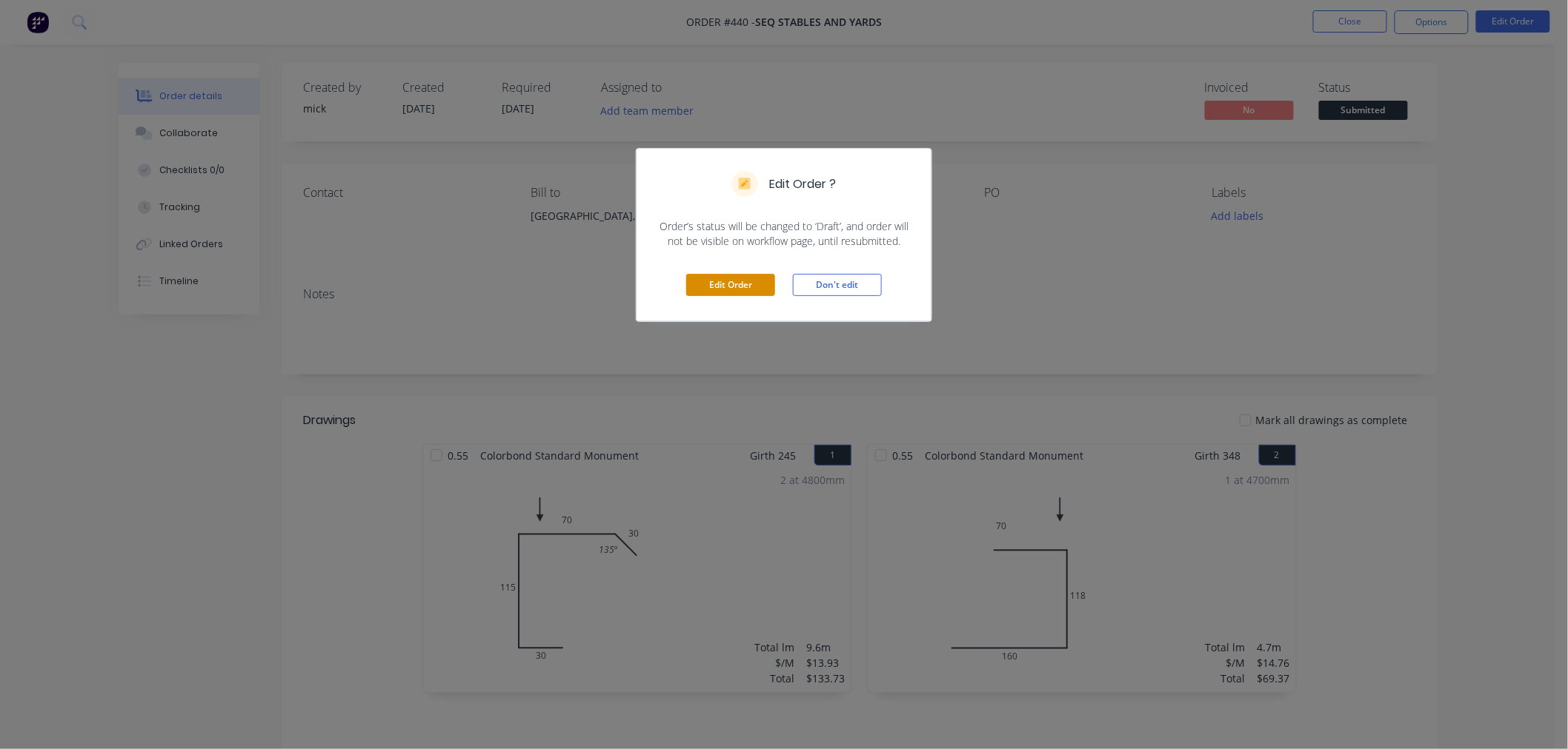
click at [734, 287] on button "Edit Order" at bounding box center [731, 285] width 89 height 22
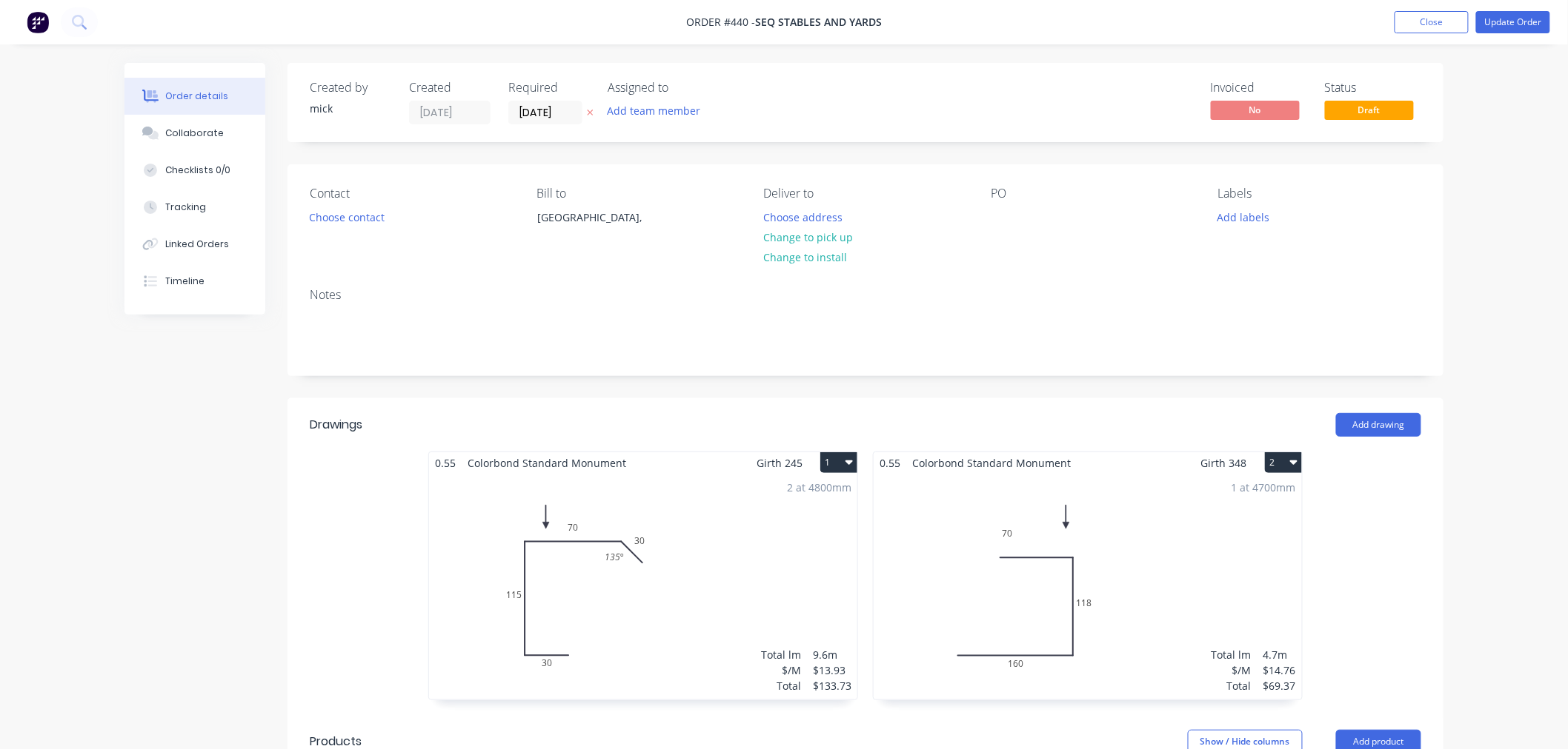
click at [627, 548] on div "2 at 4800mm Total lm $/M Total 9.6m $13.93 $133.73" at bounding box center [643, 587] width 428 height 226
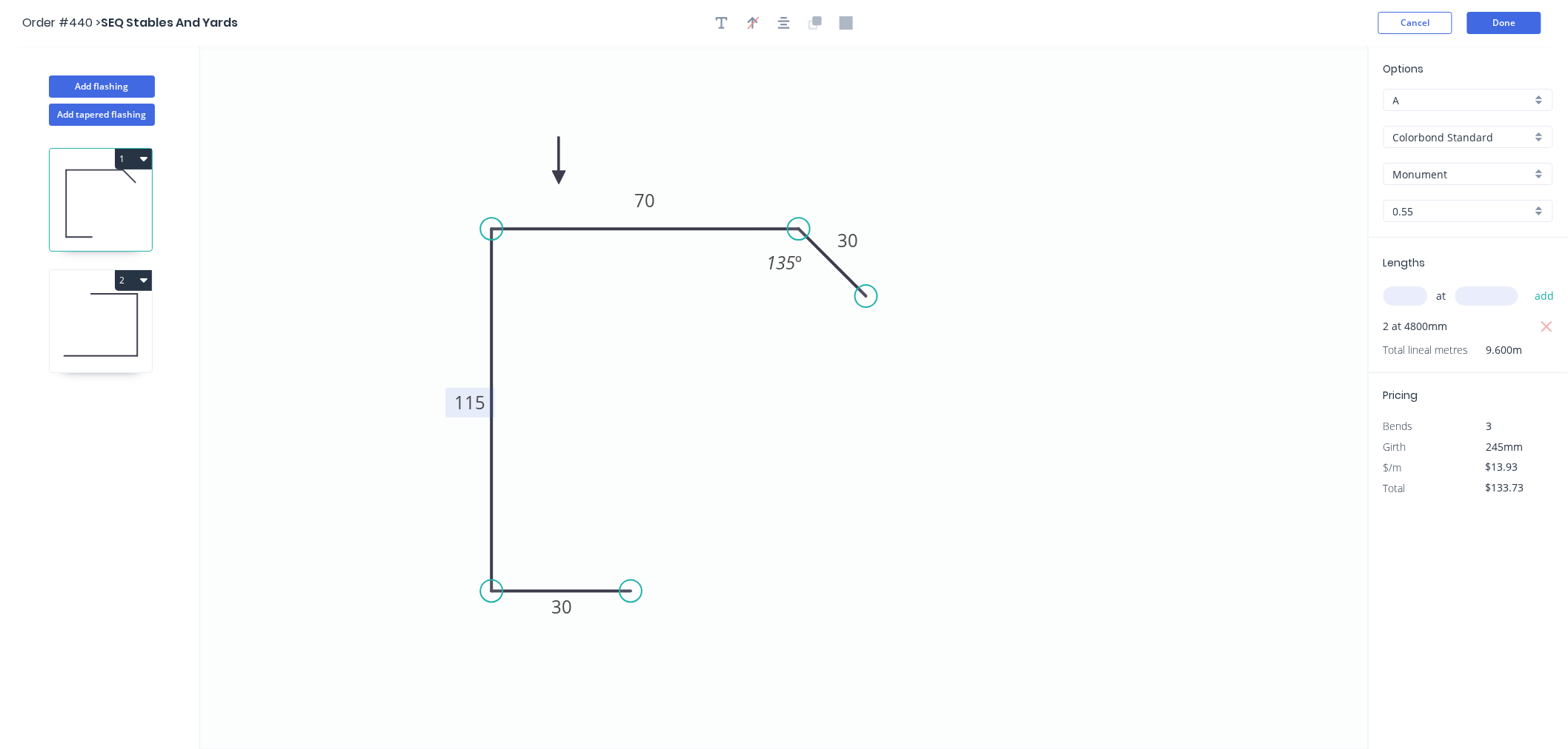
click at [469, 405] on tspan "115" at bounding box center [470, 402] width 31 height 24
click at [735, 505] on icon "0 30 124 70 30 135 º" at bounding box center [784, 398] width 1168 height 704
click at [1515, 30] on button "Done" at bounding box center [1504, 23] width 74 height 22
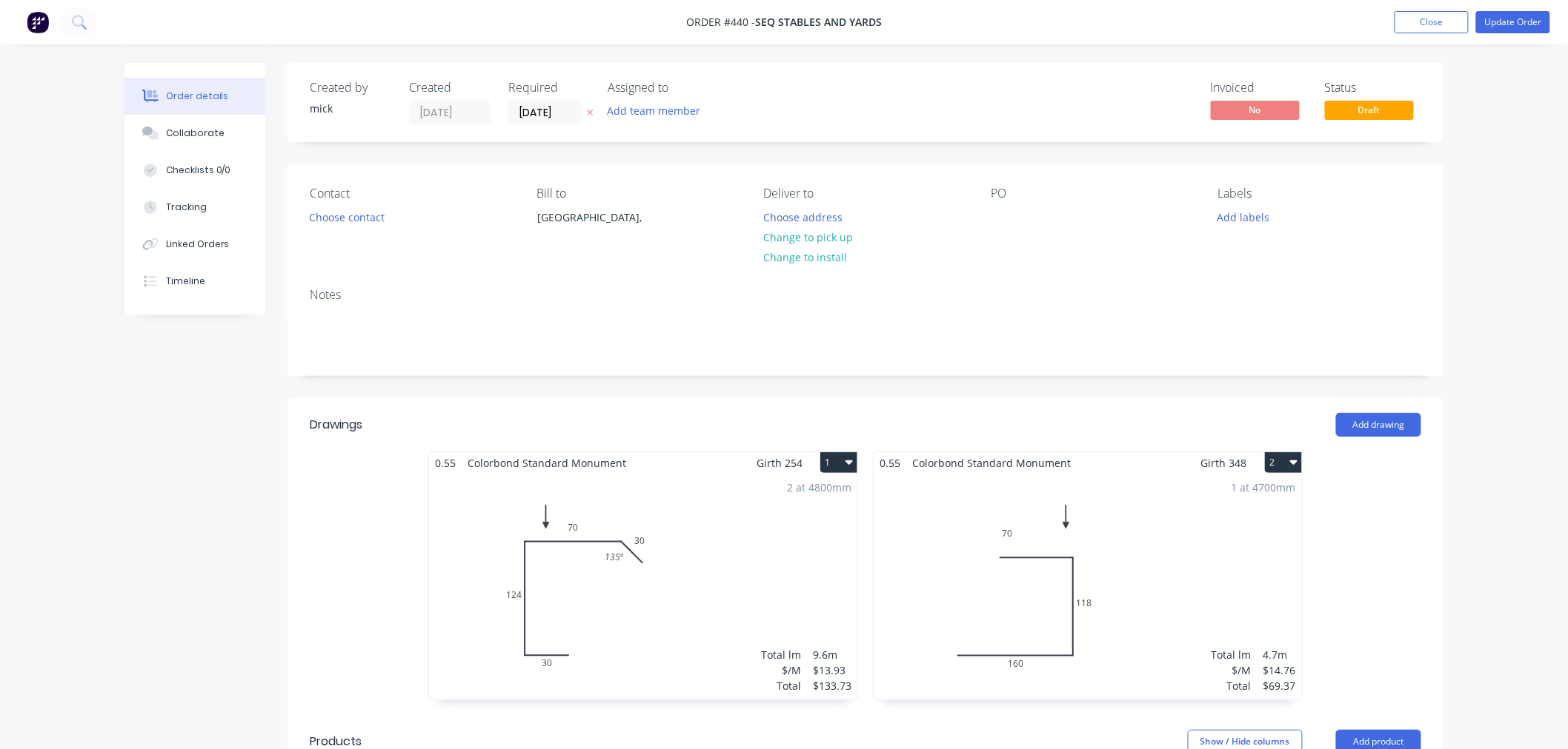
click at [1159, 617] on div "1 at 4700mm Total lm $/M Total 4.7m $14.76 $69.37" at bounding box center [1087, 587] width 428 height 226
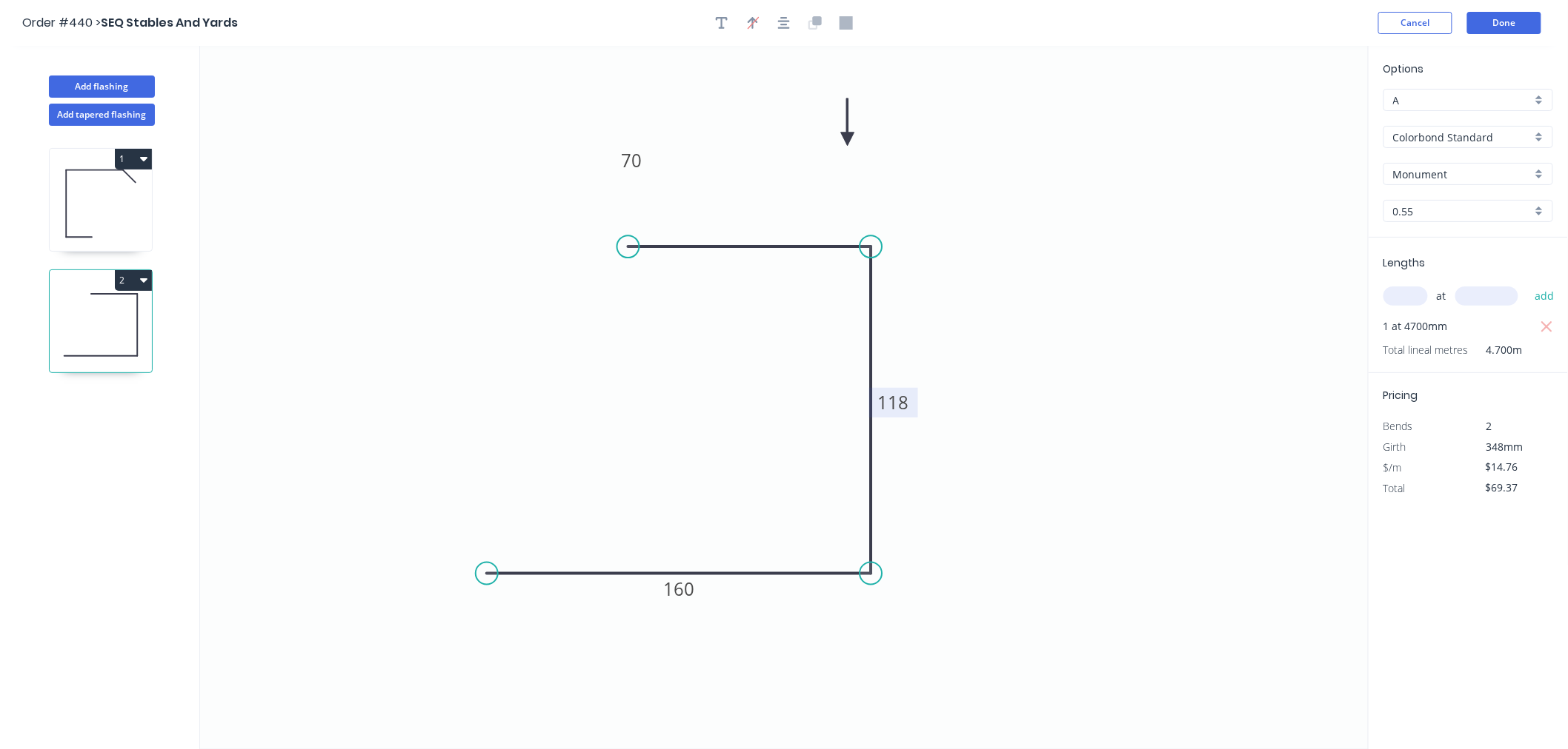
click at [890, 402] on tspan "118" at bounding box center [894, 402] width 31 height 24
click at [915, 411] on rect at bounding box center [893, 403] width 49 height 30
click at [909, 403] on rect at bounding box center [893, 403] width 49 height 30
click at [909, 403] on rect at bounding box center [894, 403] width 49 height 30
click at [908, 403] on tspan "118" at bounding box center [895, 402] width 31 height 24
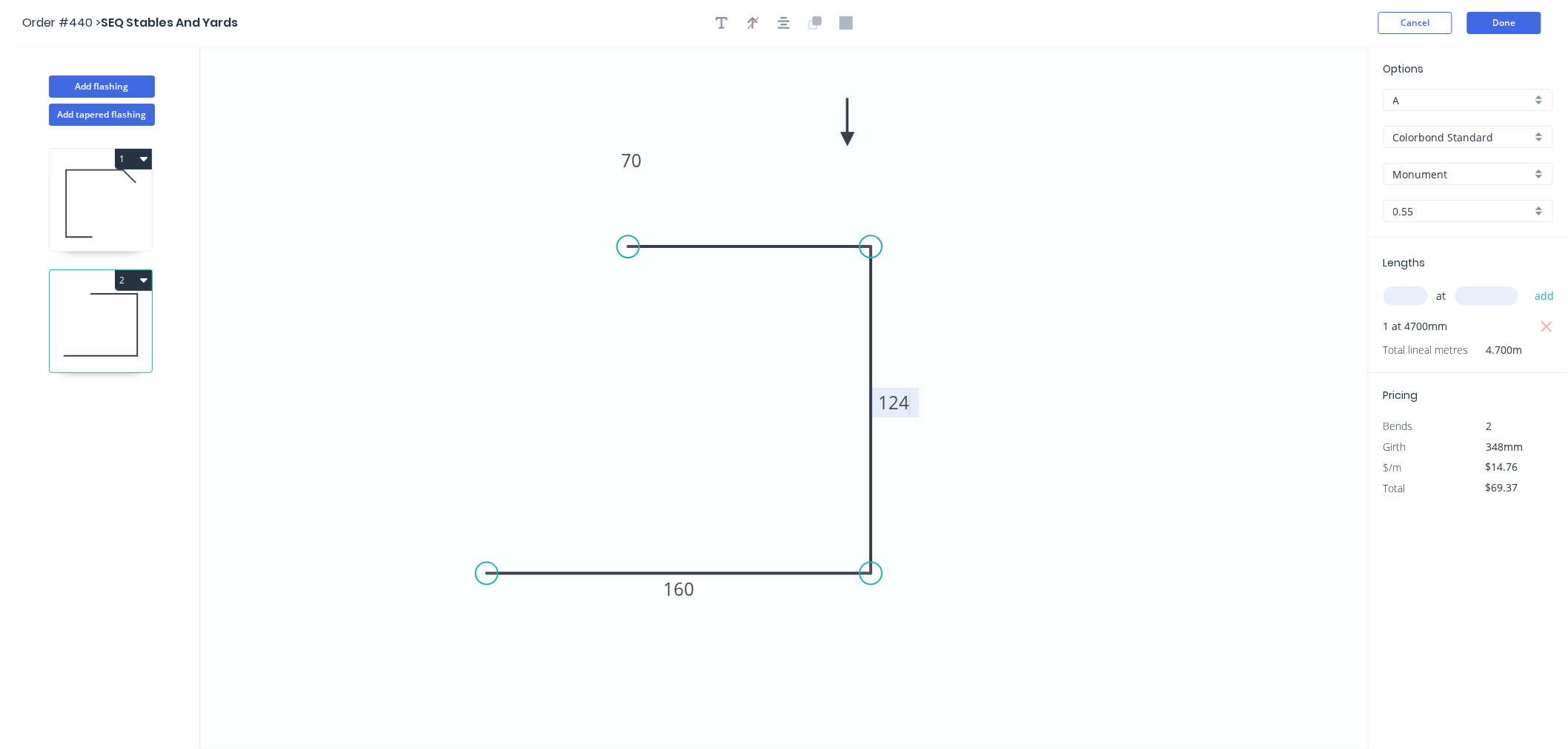
click at [1074, 242] on icon "0 160 124 70" at bounding box center [784, 398] width 1168 height 704
click at [1508, 17] on button "Done" at bounding box center [1504, 23] width 74 height 22
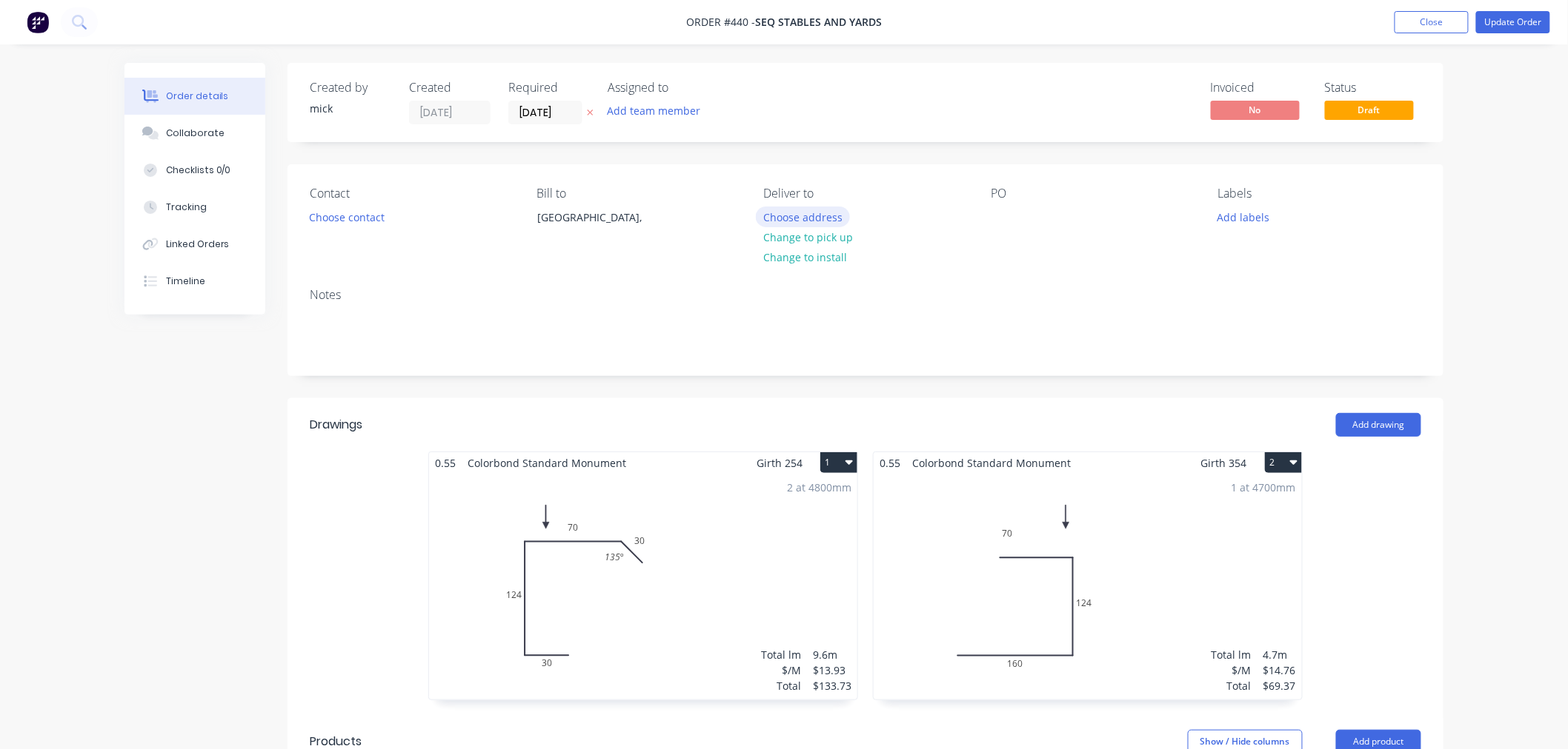
click at [809, 213] on button "Choose address" at bounding box center [803, 216] width 95 height 20
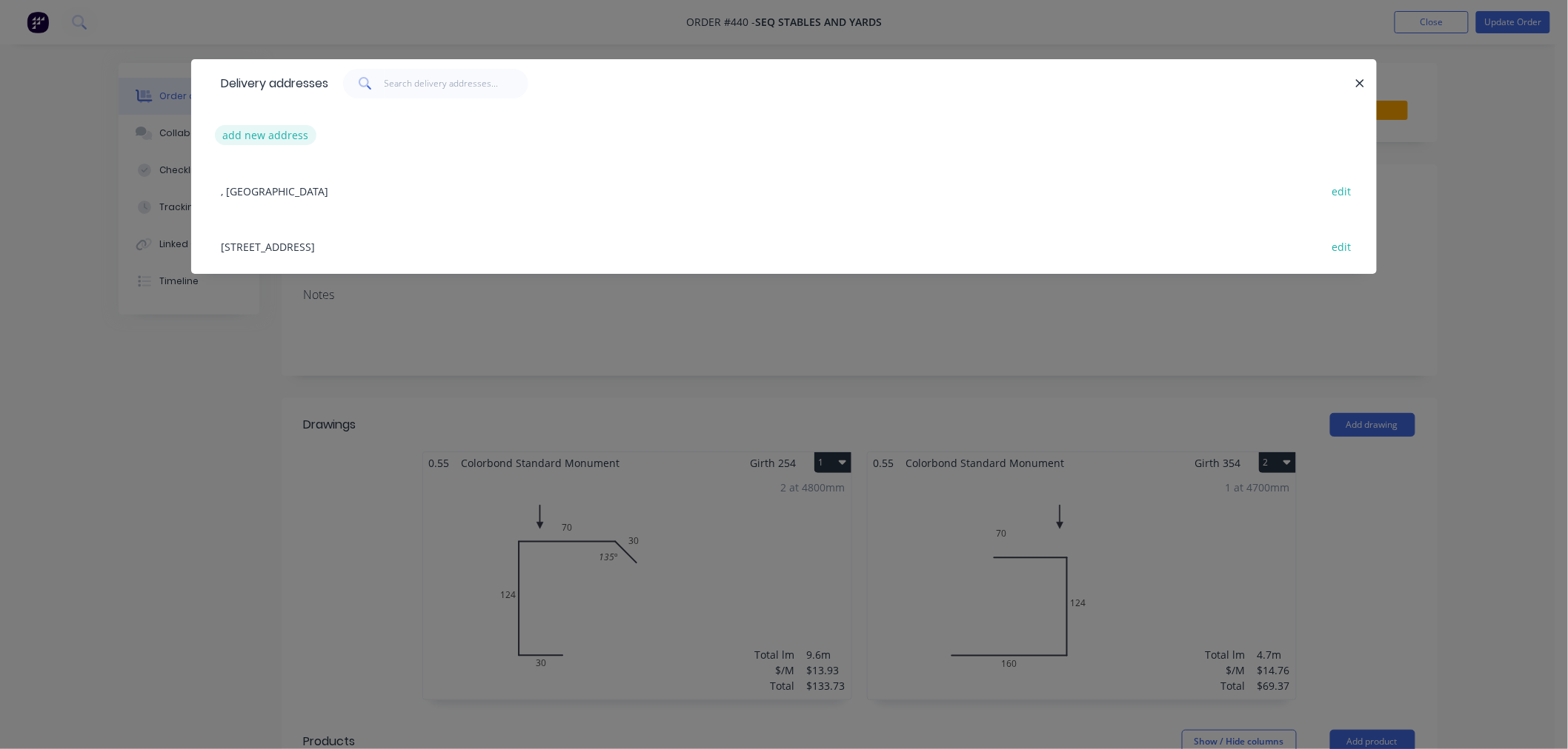
click at [264, 136] on button "add new address" at bounding box center [265, 135] width 102 height 20
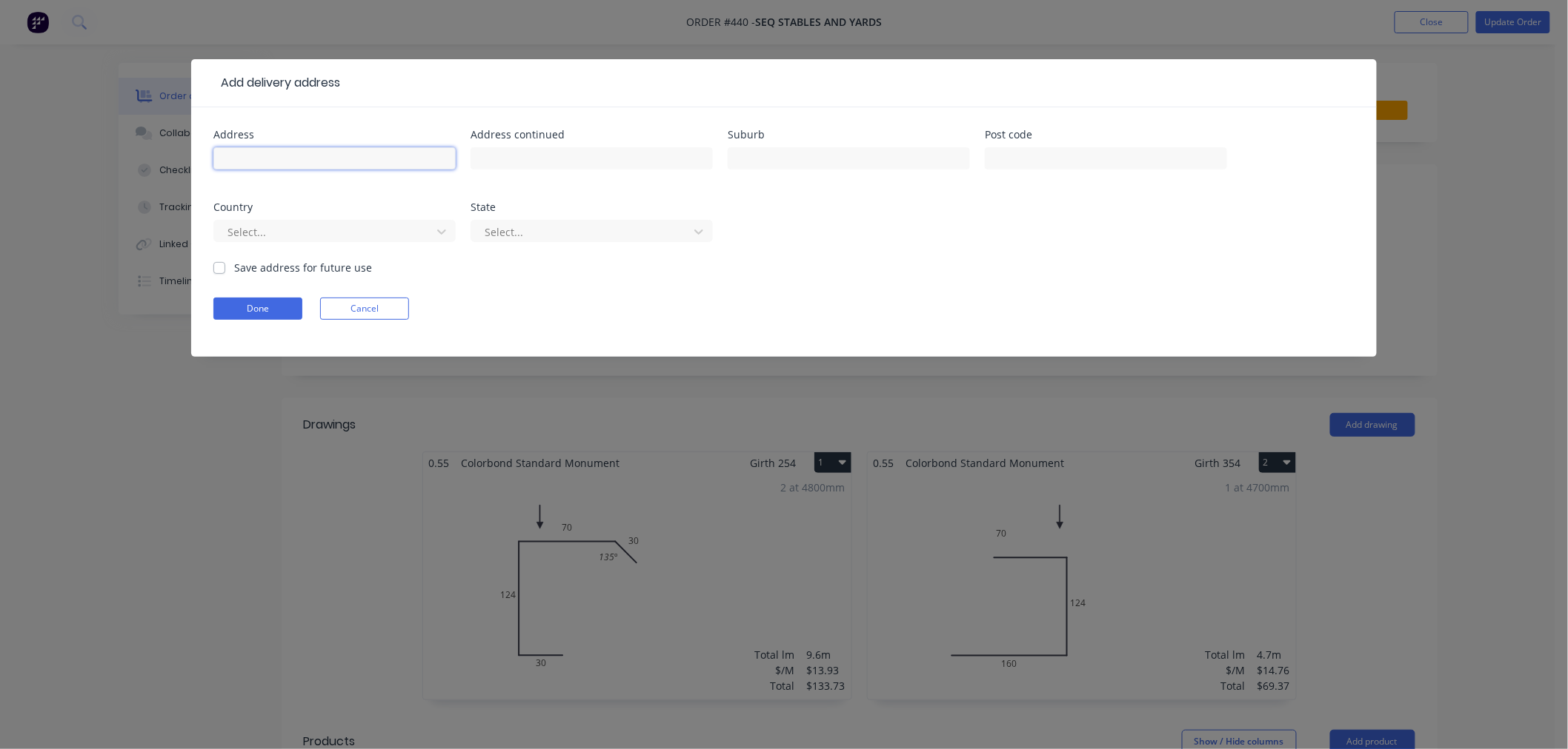
click at [326, 152] on input "text" at bounding box center [335, 158] width 242 height 22
type input "5 luca ct"
click at [774, 159] on input "text" at bounding box center [848, 158] width 242 height 22
type input "willow vale"
click at [302, 232] on div at bounding box center [325, 232] width 198 height 18
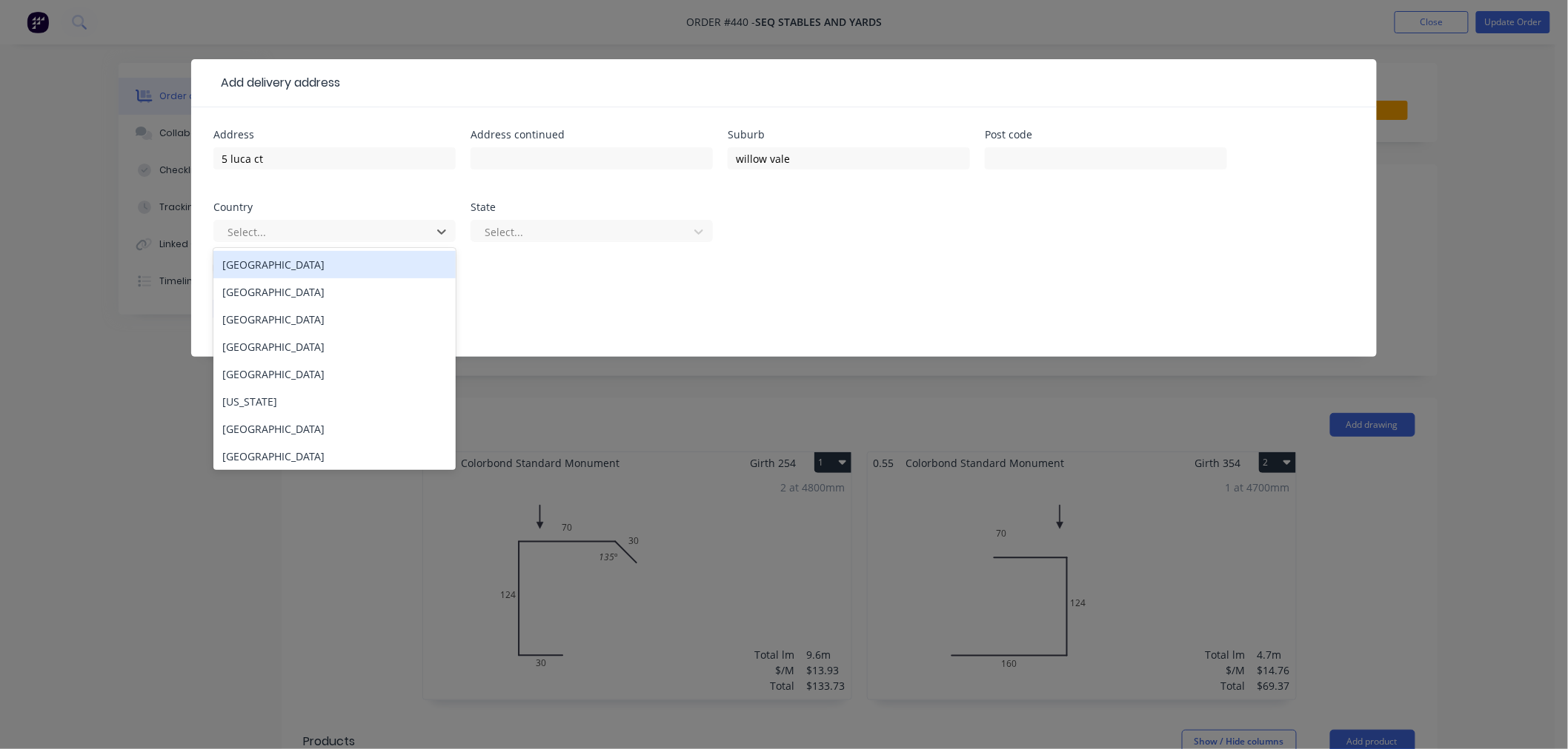
click at [278, 264] on div "[GEOGRAPHIC_DATA]" at bounding box center [335, 264] width 242 height 28
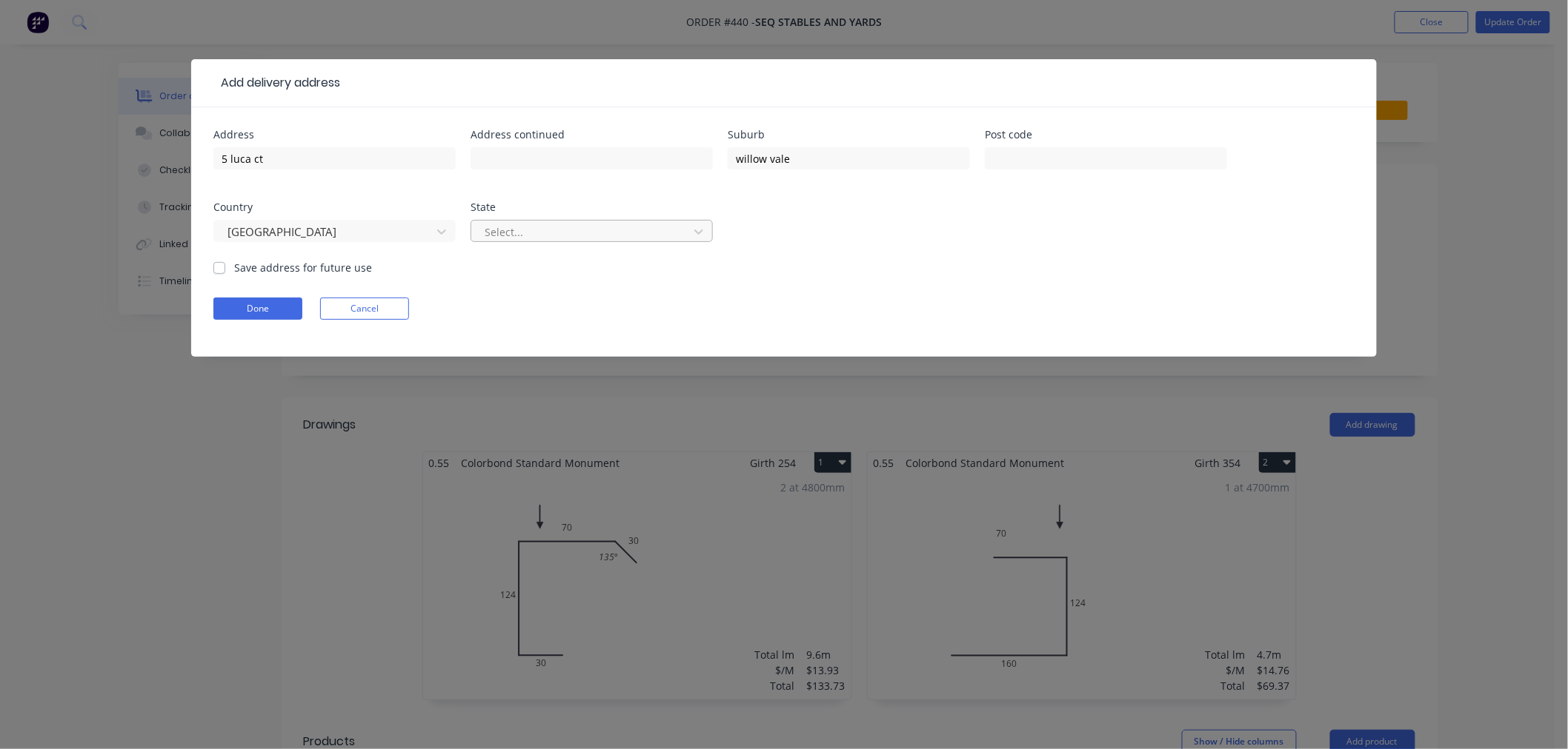
click at [609, 234] on div at bounding box center [582, 232] width 198 height 18
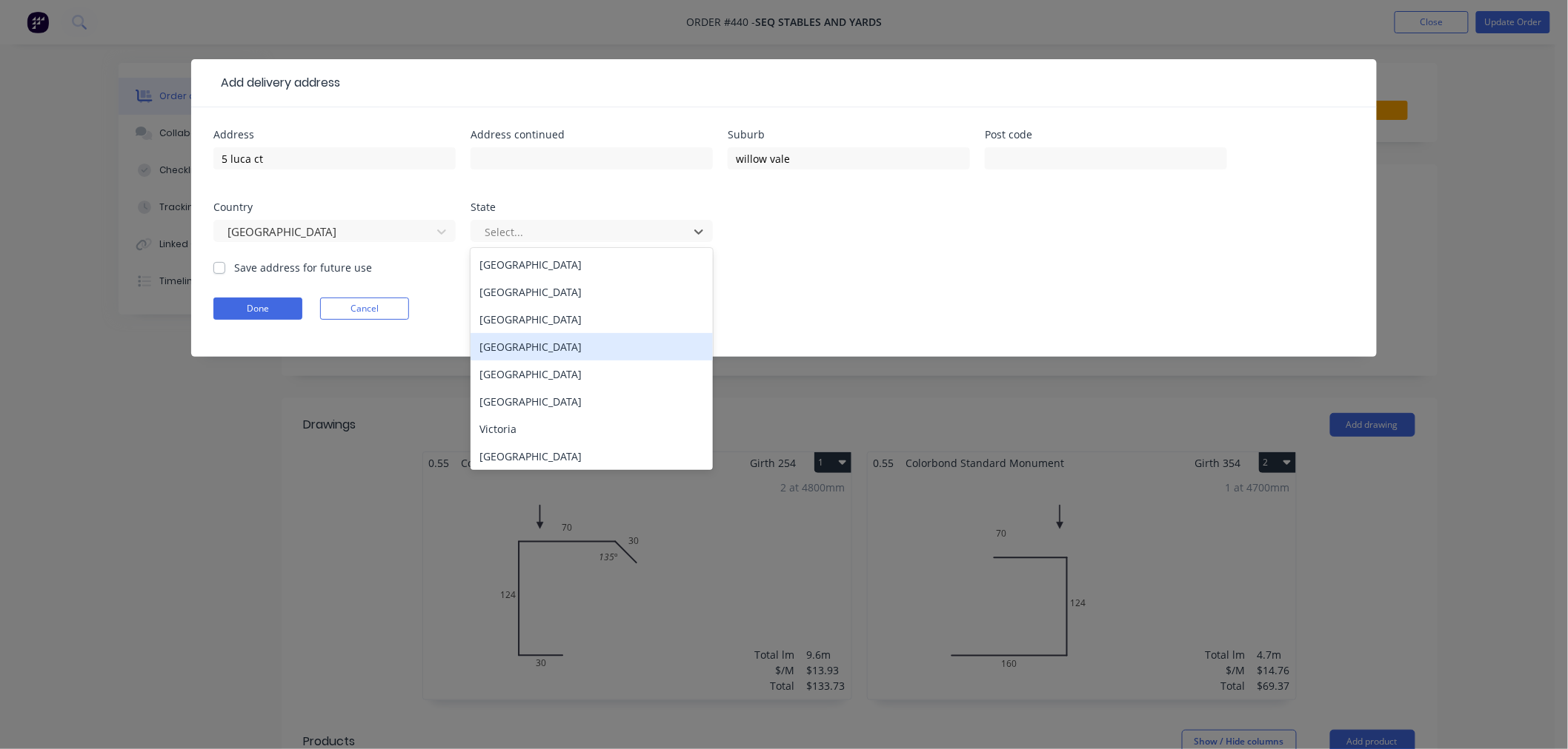
click at [552, 336] on div "[GEOGRAPHIC_DATA]" at bounding box center [592, 347] width 242 height 28
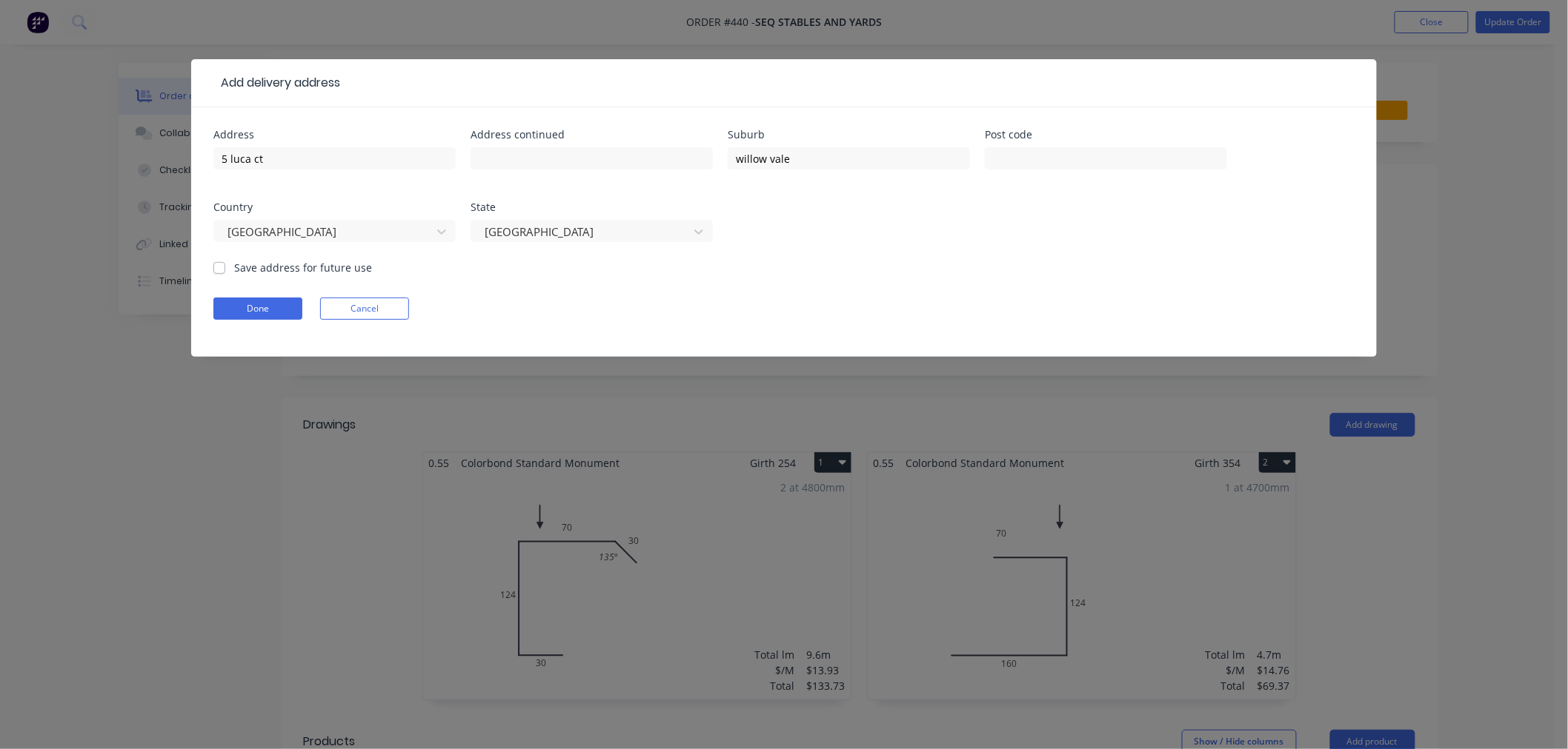
click at [234, 264] on label "Save address for future use" at bounding box center [302, 267] width 138 height 16
click at [222, 264] on input "Save address for future use" at bounding box center [219, 266] width 12 height 14
checkbox input "true"
click at [231, 303] on button "Done" at bounding box center [258, 309] width 89 height 22
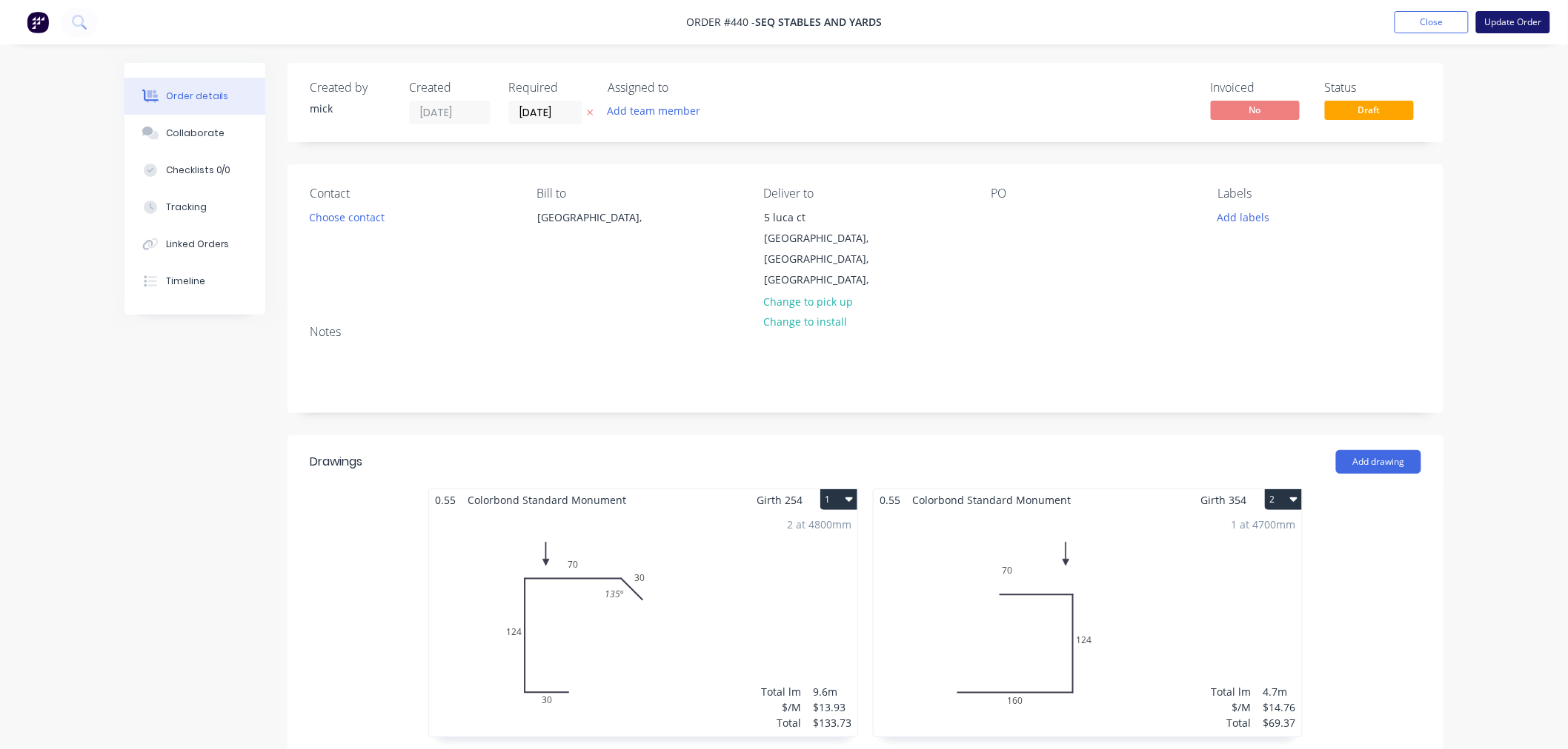
click at [1527, 17] on button "Update Order" at bounding box center [1512, 22] width 74 height 22
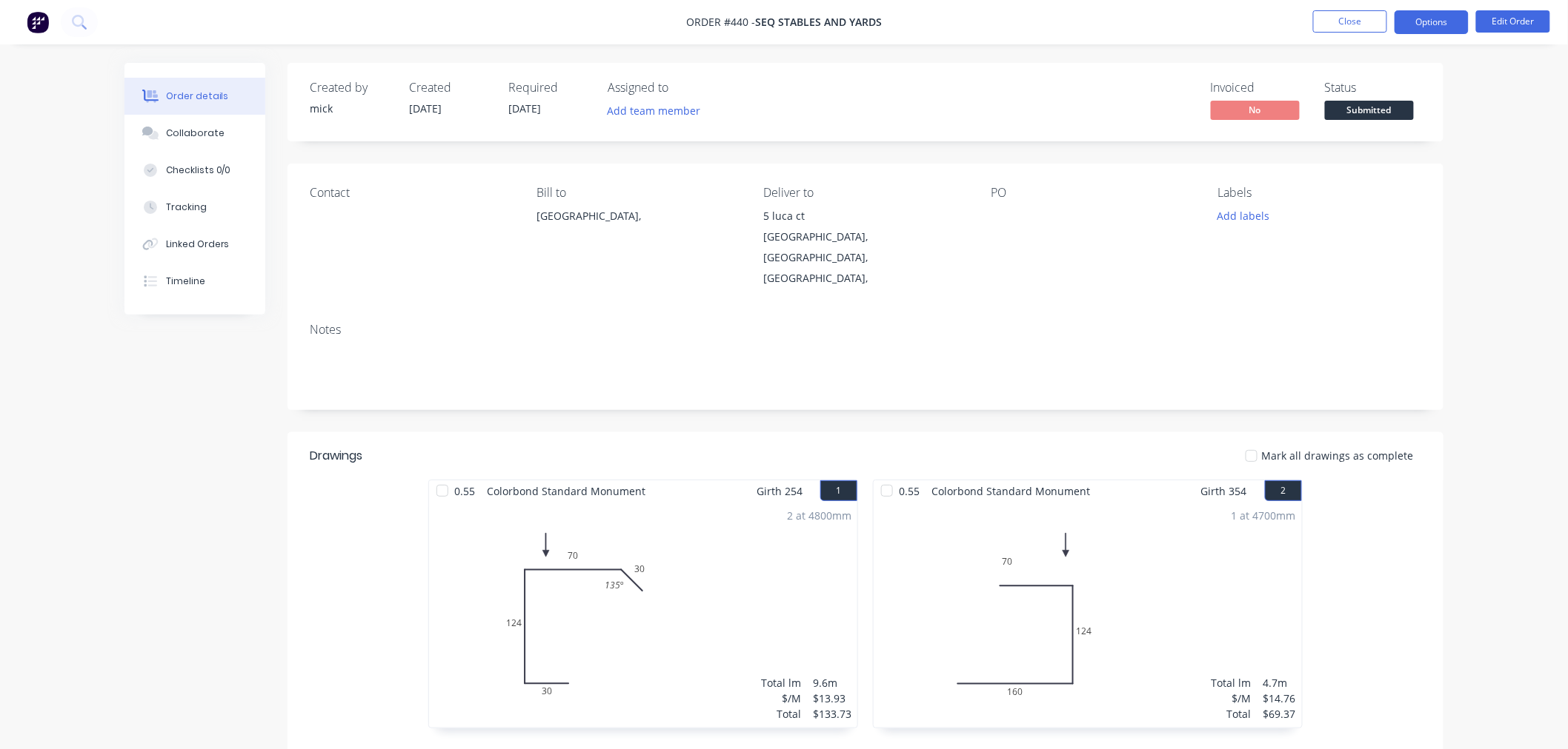
click at [1426, 19] on button "Options" at bounding box center [1431, 22] width 74 height 24
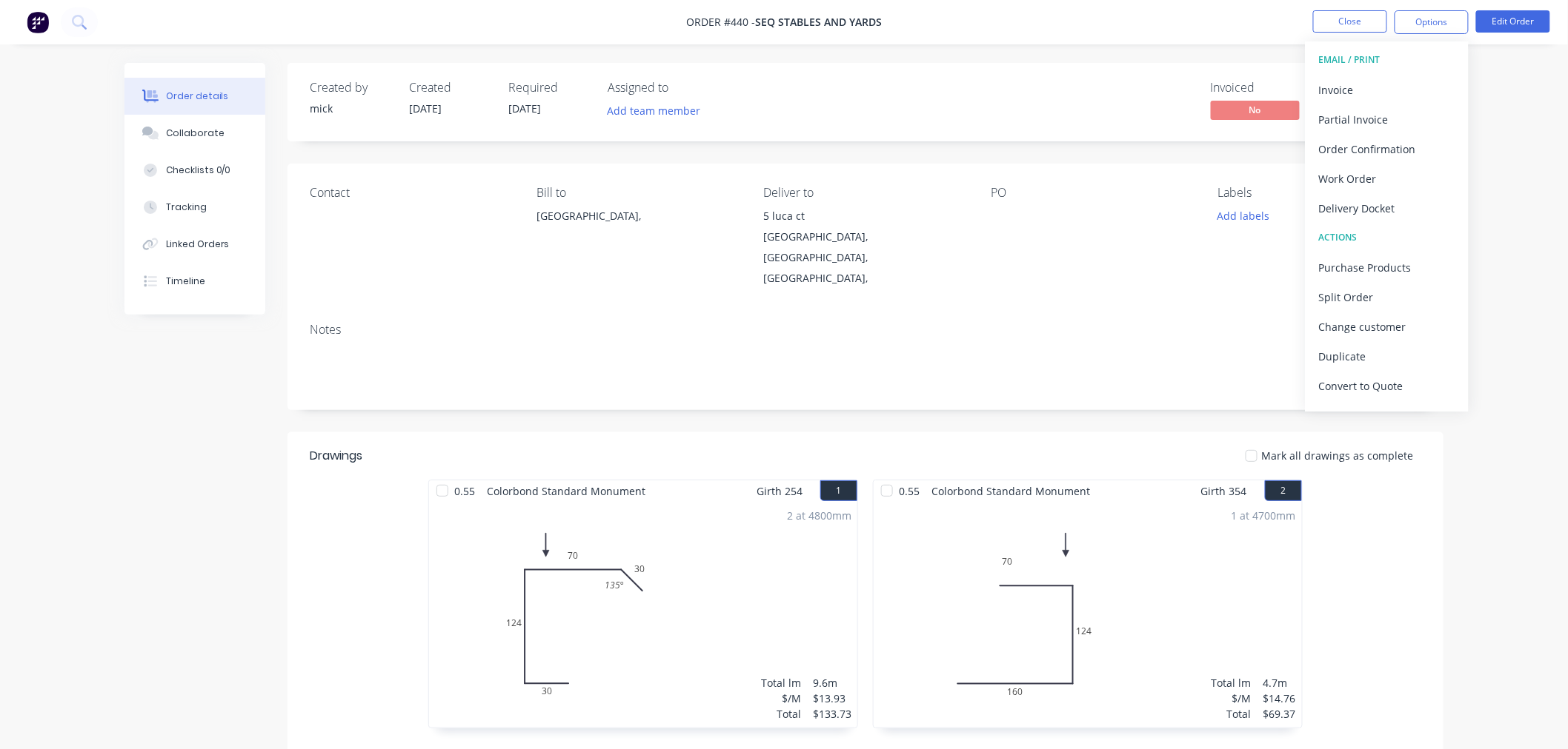
click at [945, 64] on div "Created by mick Created 07/08/25 Required 07/08/25 Assigned to Add team member …" at bounding box center [865, 102] width 1155 height 79
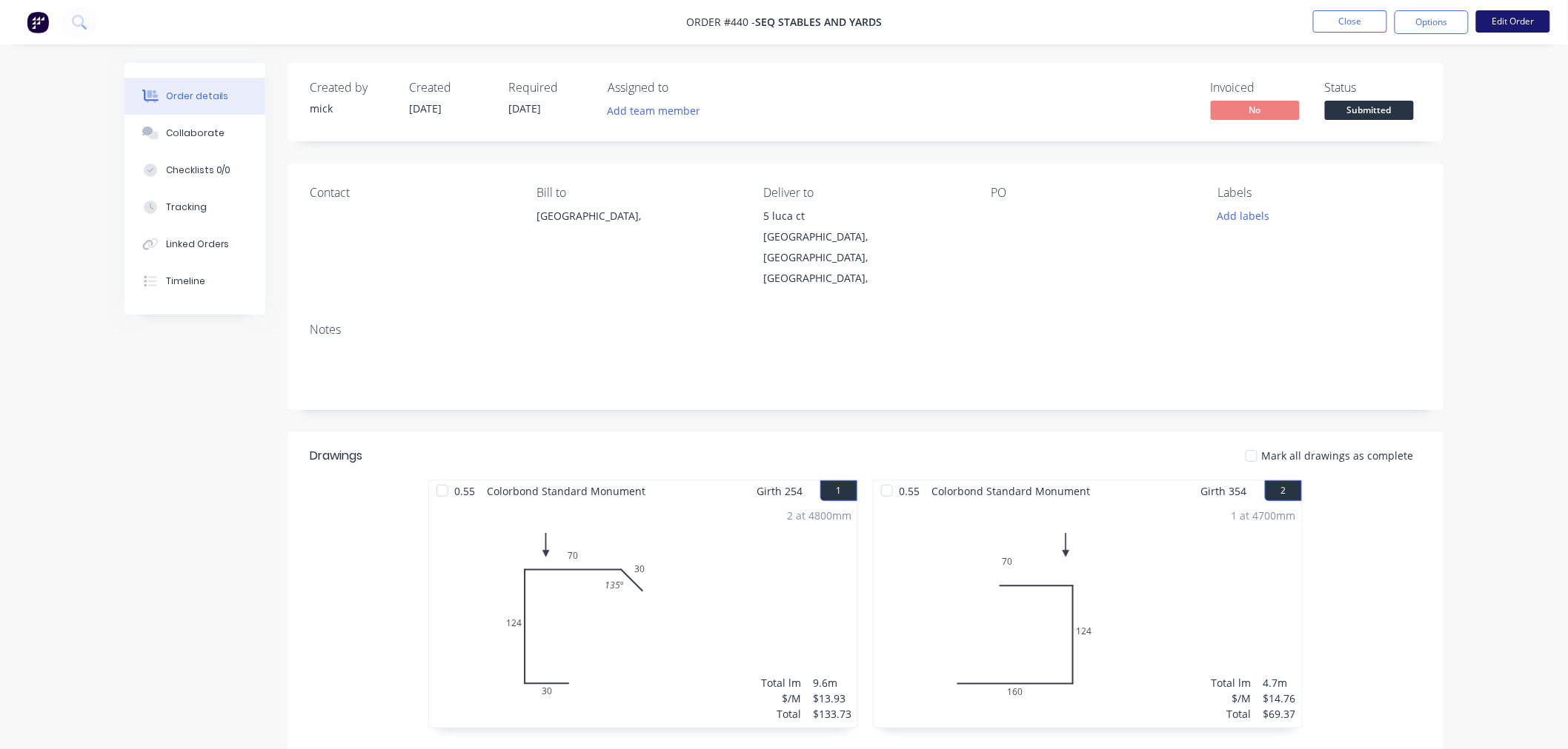
click at [1512, 19] on button "Edit Order" at bounding box center [1512, 21] width 74 height 22
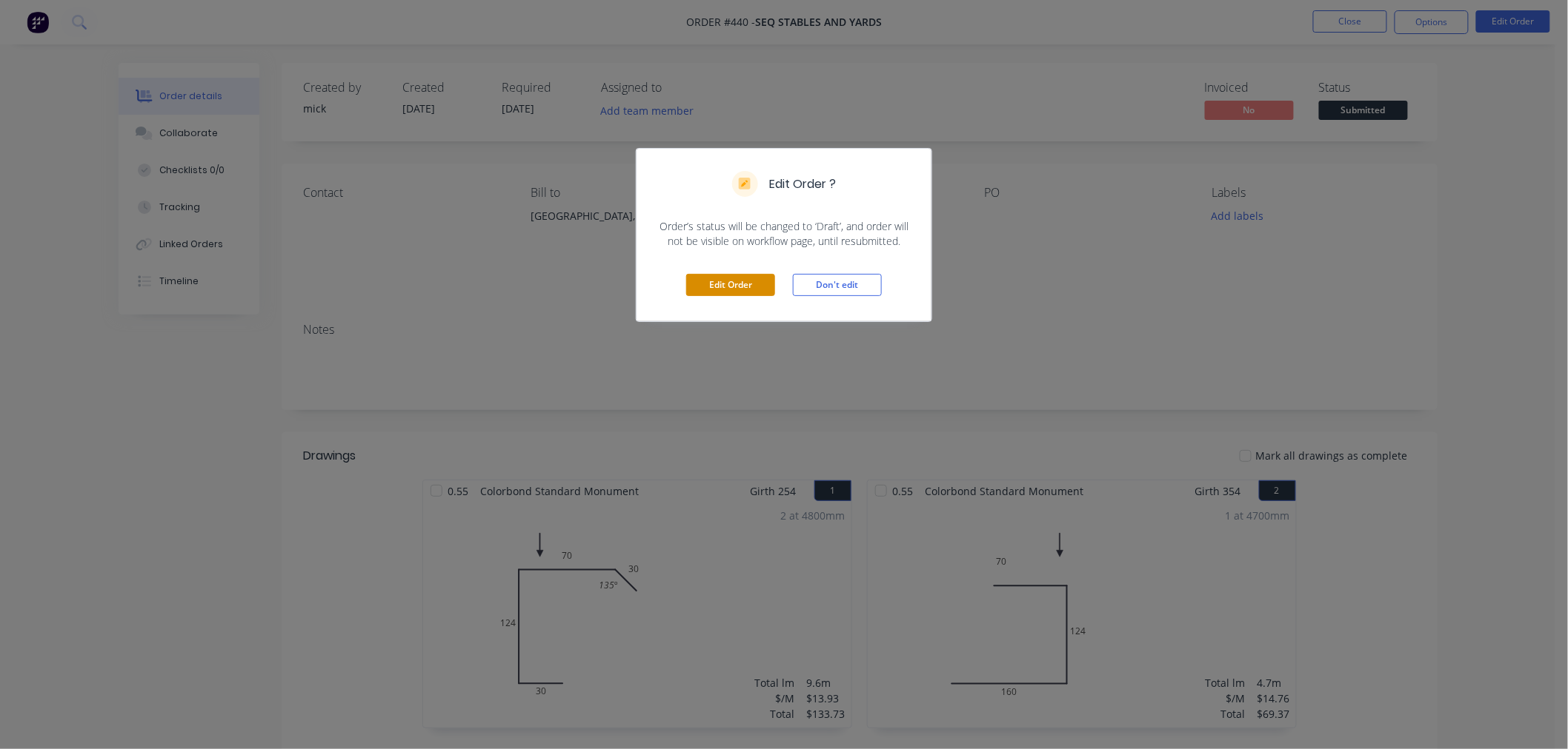
click at [761, 285] on button "Edit Order" at bounding box center [731, 285] width 89 height 22
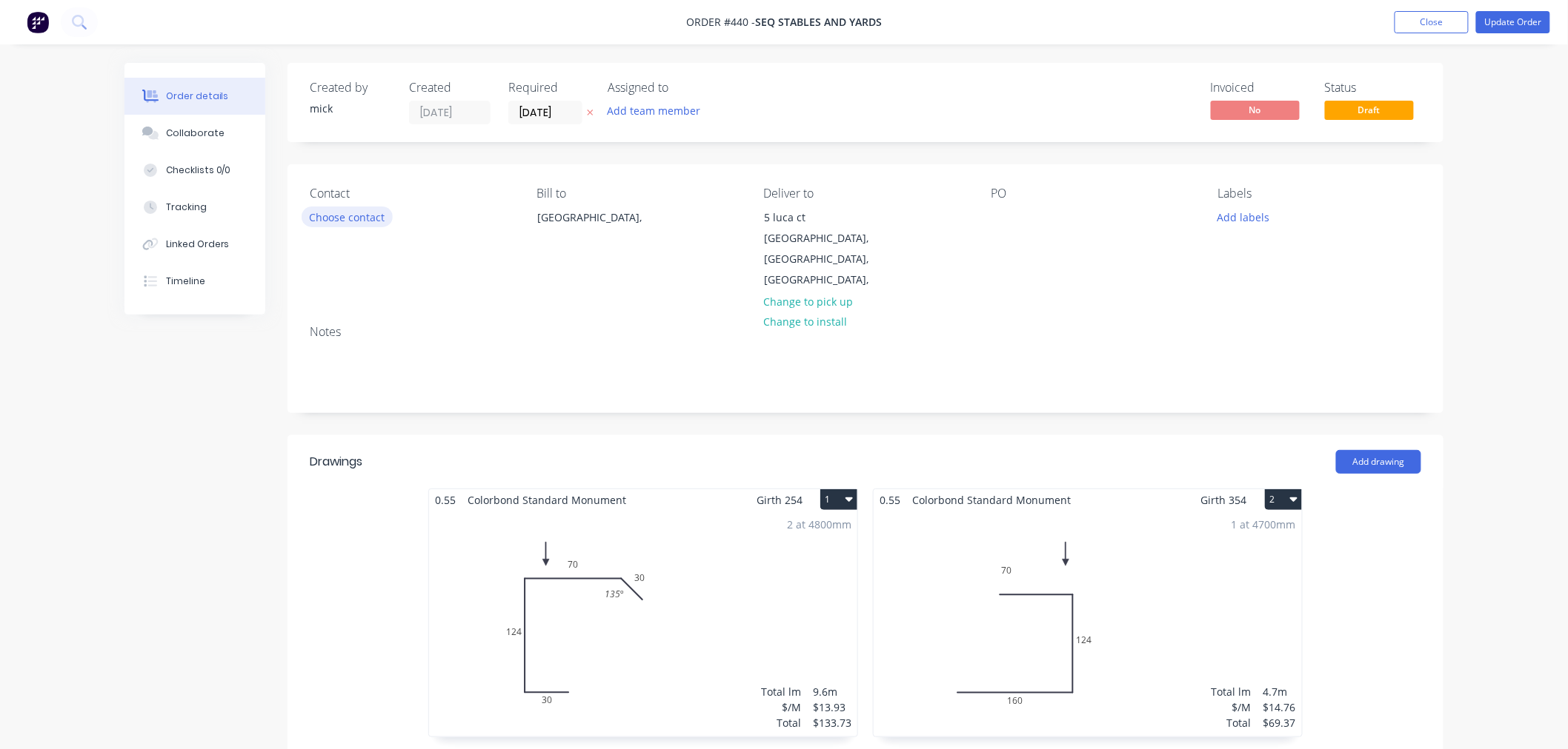
click at [343, 218] on button "Choose contact" at bounding box center [347, 216] width 92 height 20
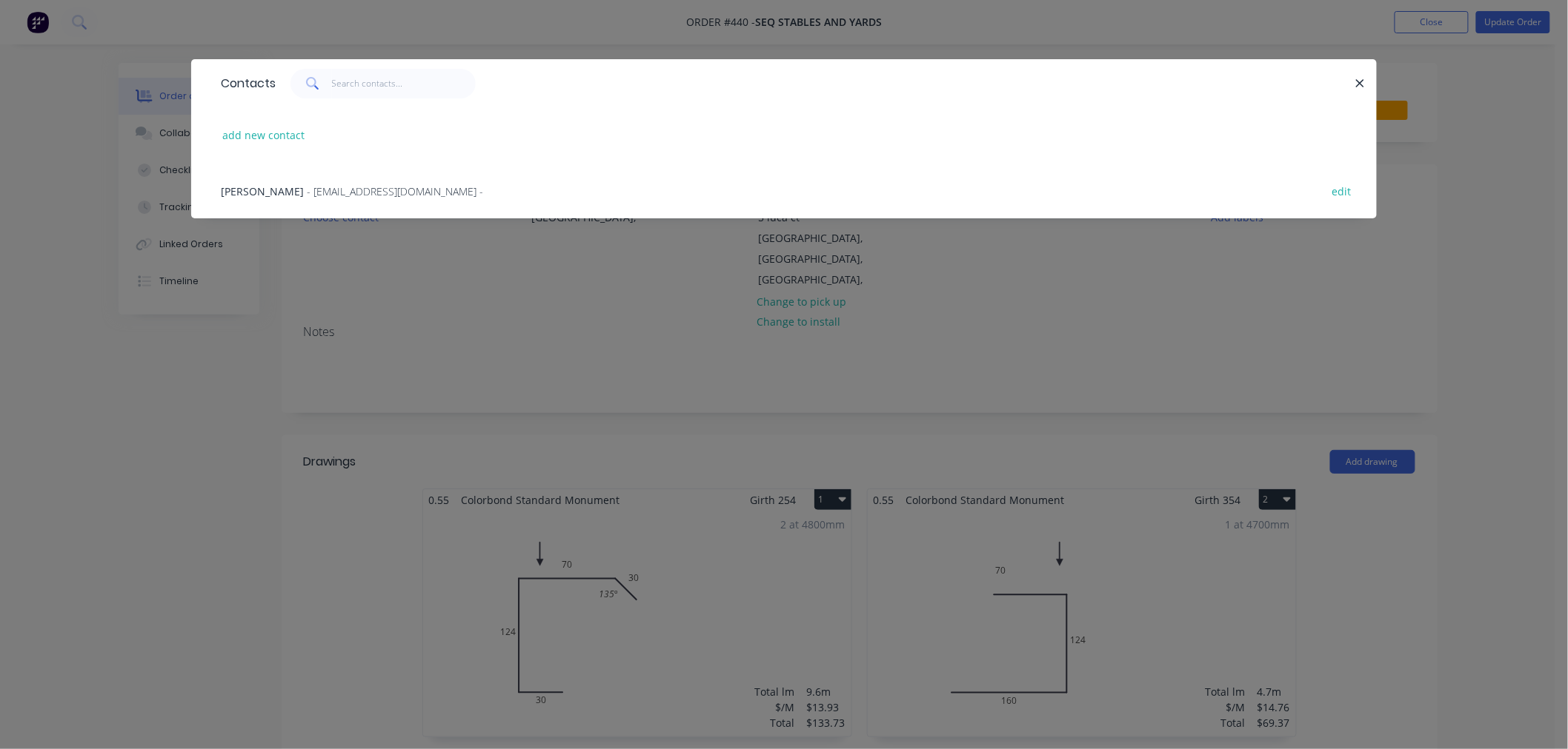
click at [307, 195] on span "- seqstablesandyards@gmail.com -" at bounding box center [395, 190] width 177 height 14
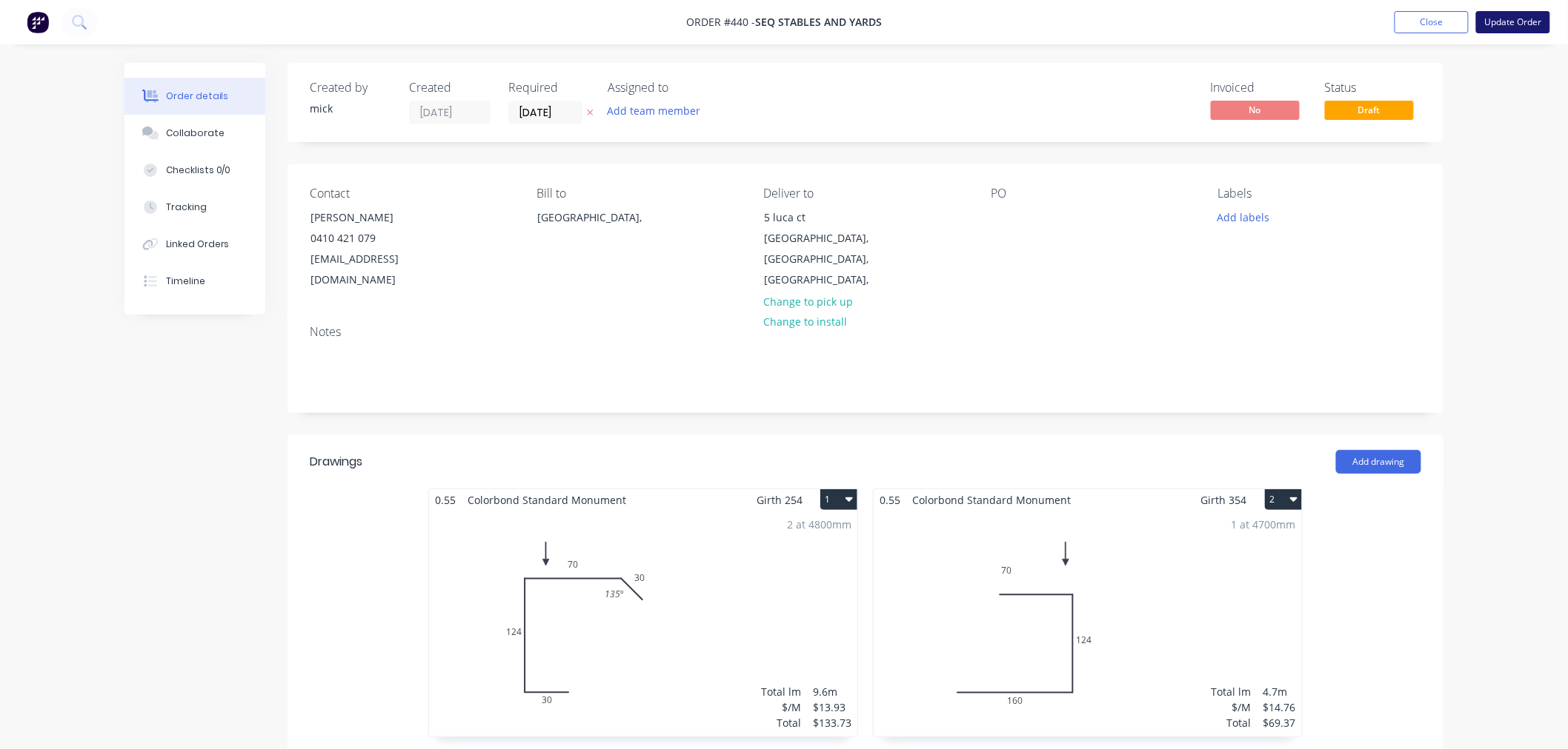
click at [1517, 17] on button "Update Order" at bounding box center [1512, 22] width 74 height 22
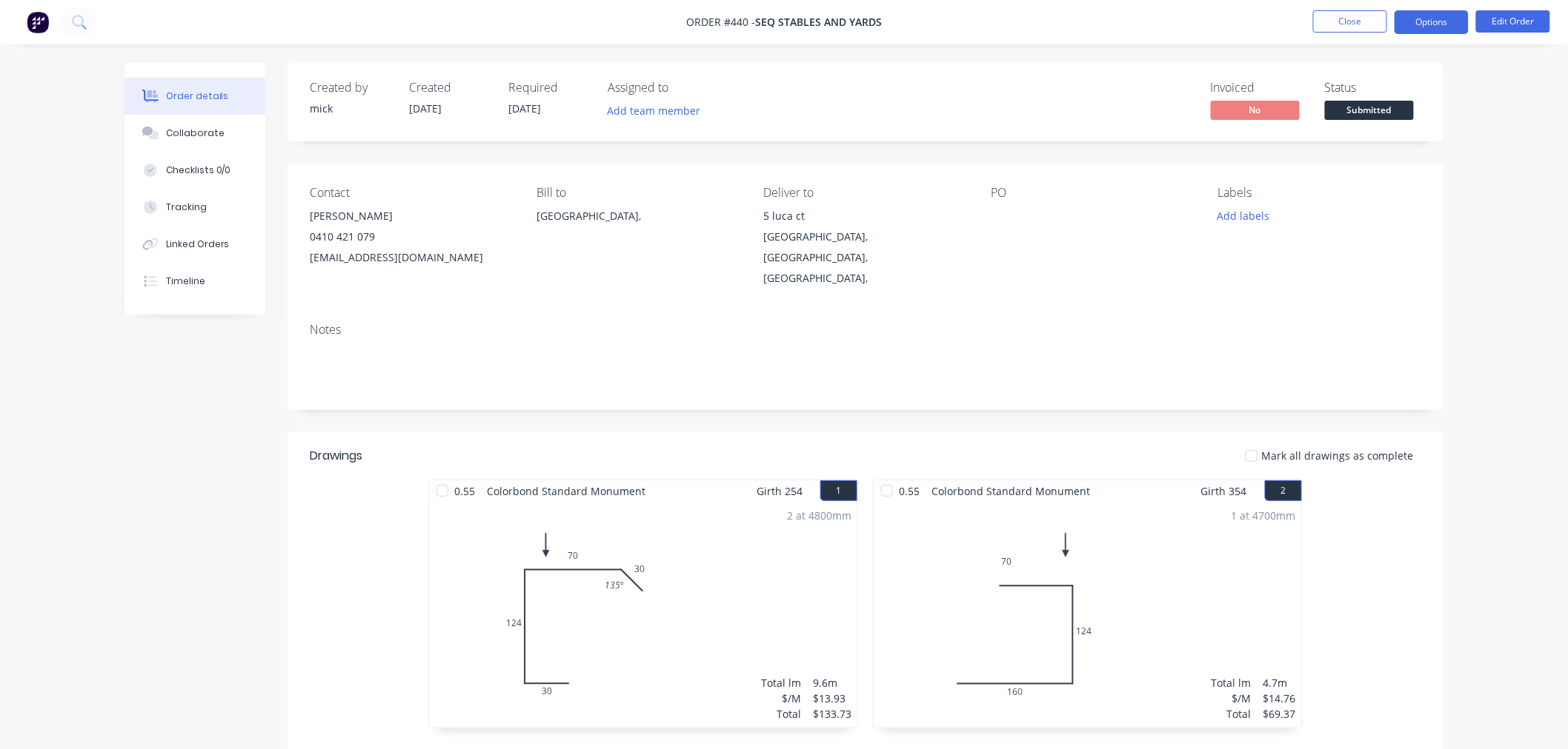
click at [1440, 30] on button "Options" at bounding box center [1431, 22] width 74 height 24
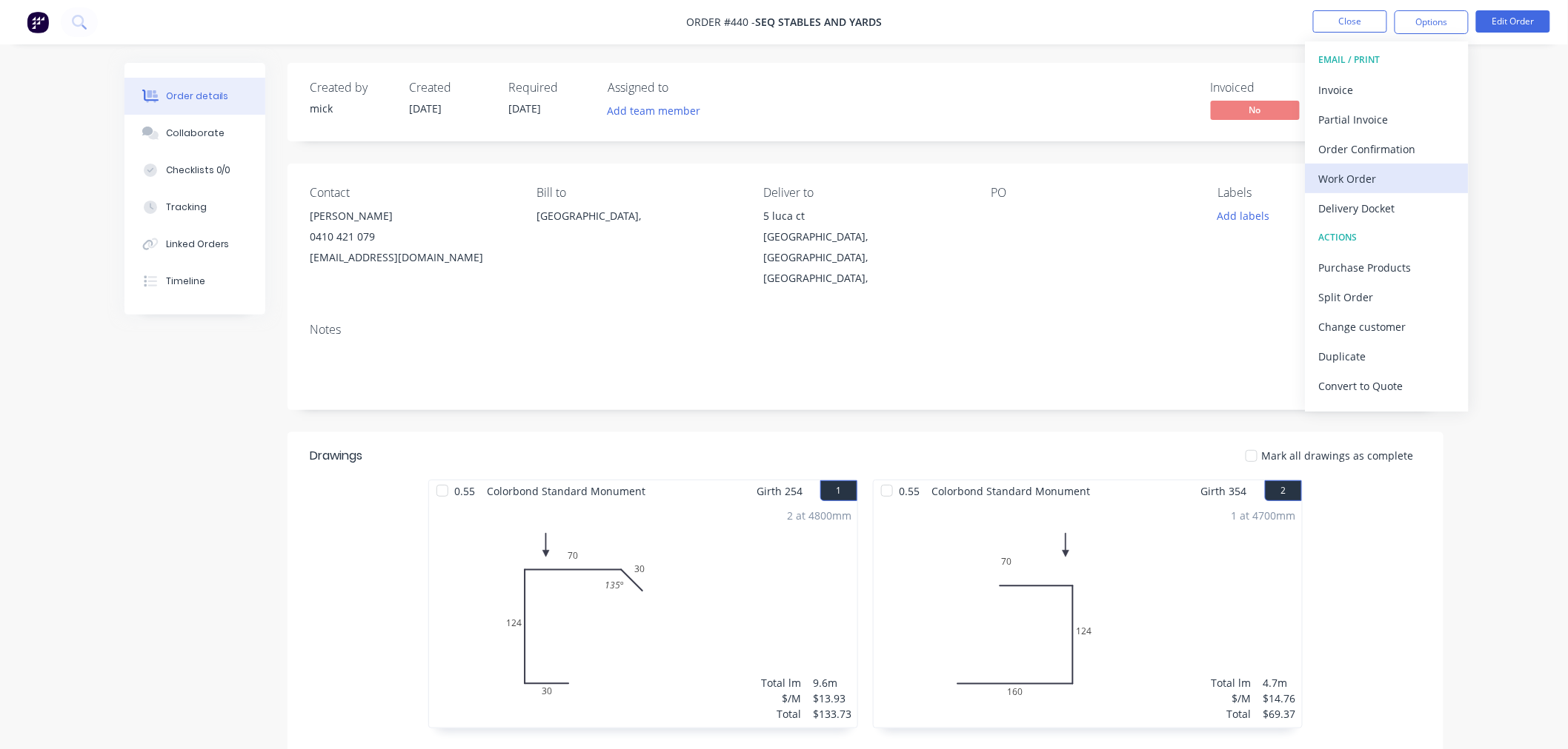
click at [1398, 186] on div "Work Order" at bounding box center [1387, 178] width 136 height 21
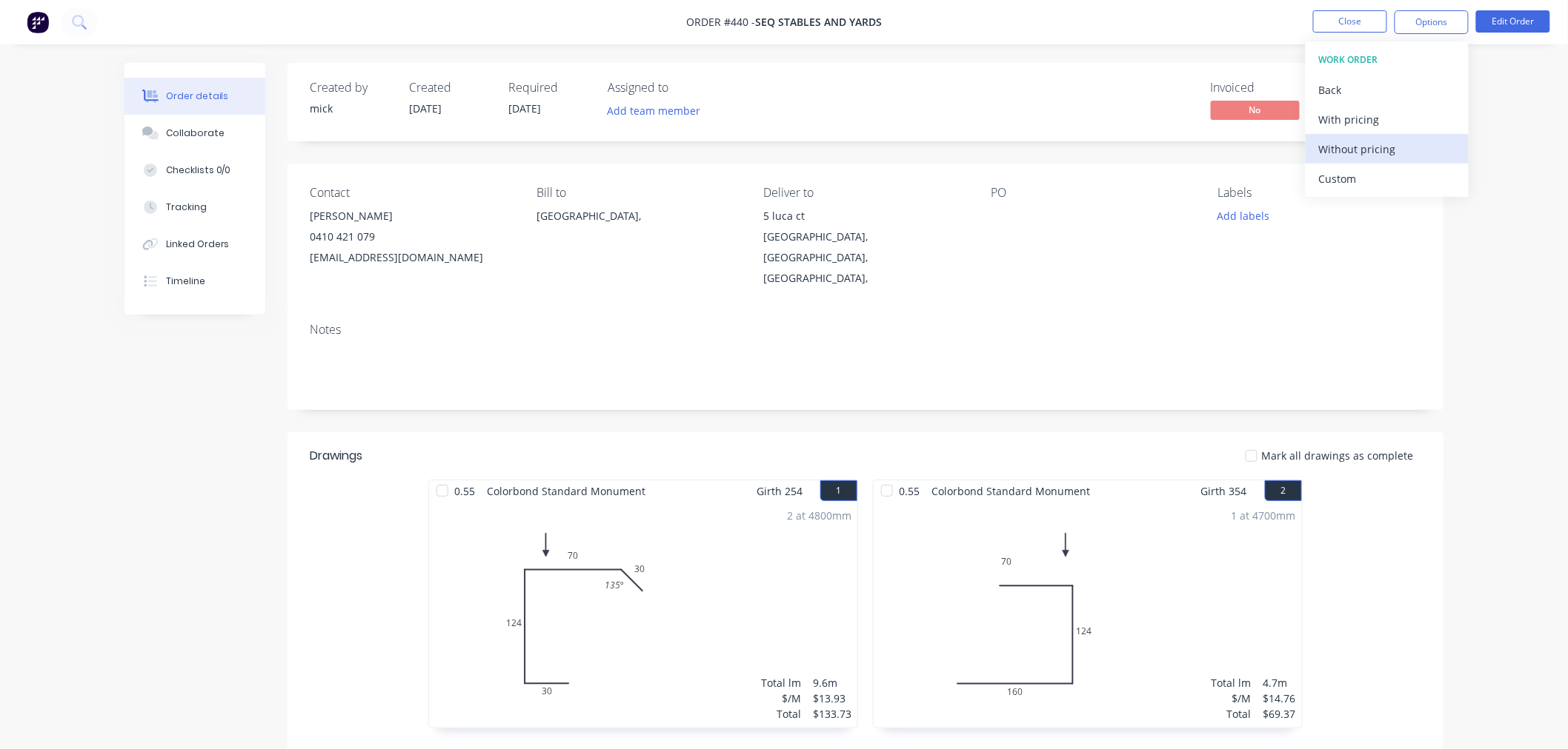
click at [1397, 151] on div "Without pricing" at bounding box center [1387, 149] width 136 height 21
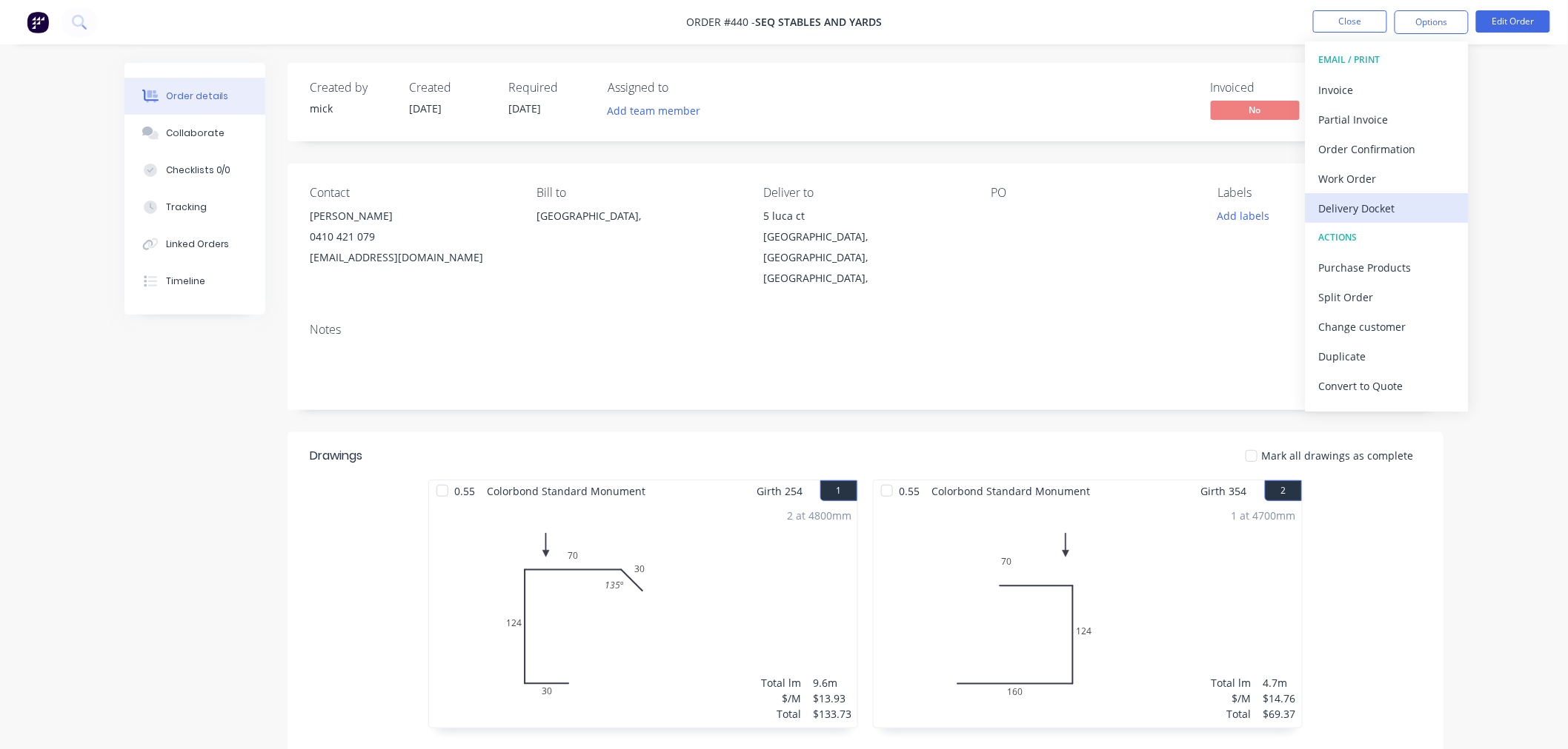
click at [1365, 203] on div "Delivery Docket" at bounding box center [1387, 208] width 136 height 21
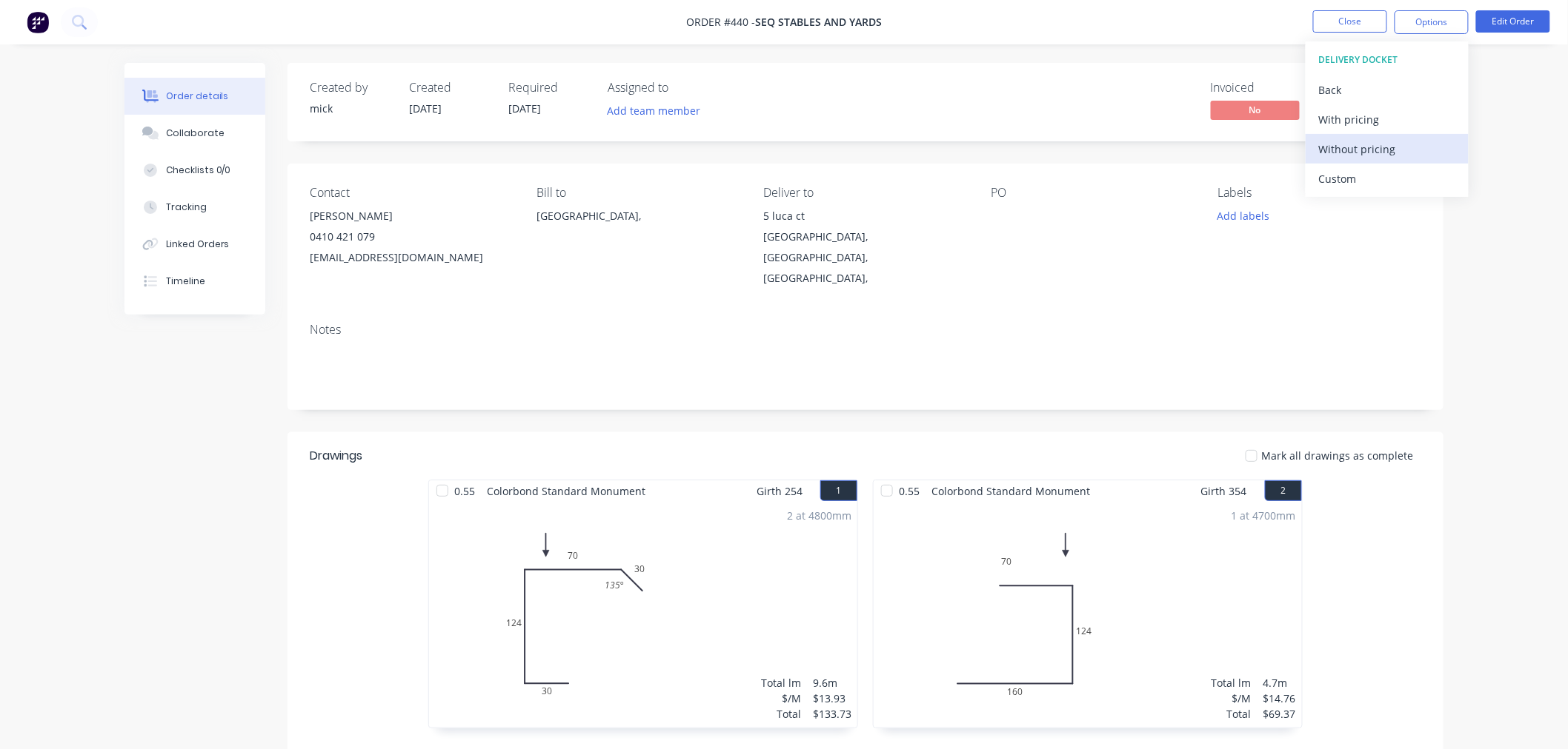
click at [1380, 153] on div "Without pricing" at bounding box center [1387, 149] width 136 height 21
click at [1551, 188] on div "Order details Collaborate Checklists 0/0 Tracking Linked Orders Timeline Order …" at bounding box center [784, 503] width 1568 height 1007
click at [35, 22] on img at bounding box center [38, 22] width 22 height 22
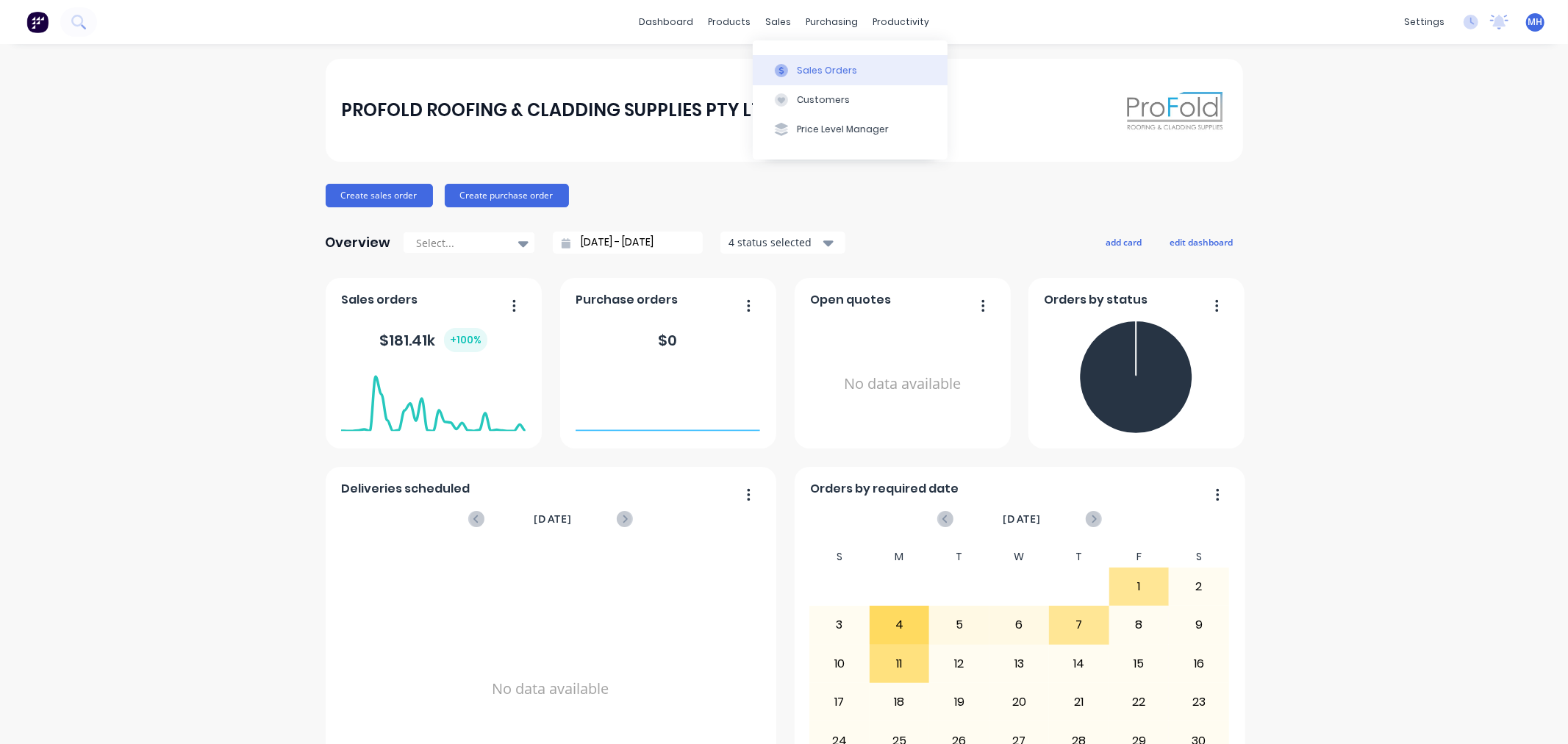
click at [791, 75] on div at bounding box center [781, 71] width 22 height 13
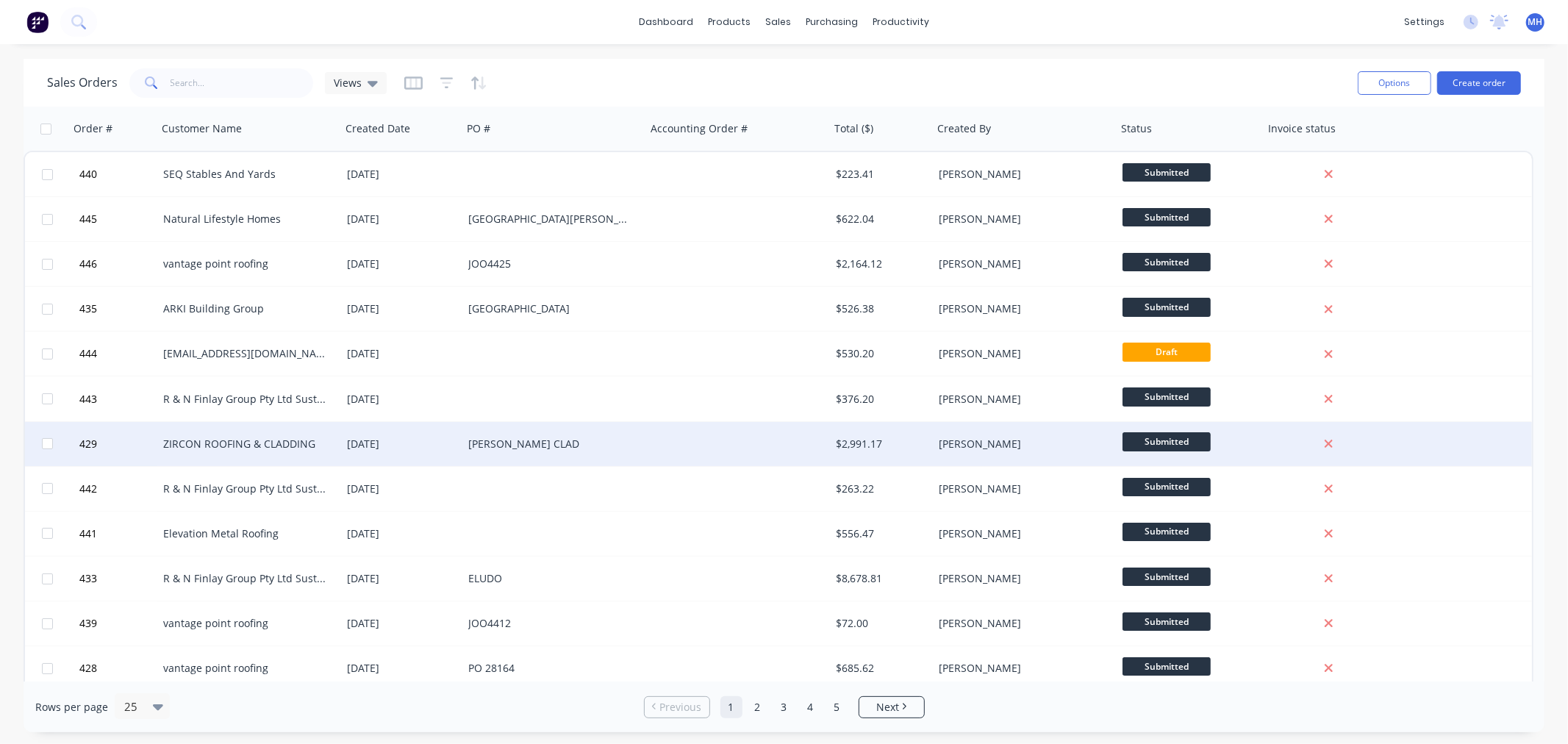
click at [586, 454] on div "[PERSON_NAME] CLAD" at bounding box center [554, 445] width 184 height 44
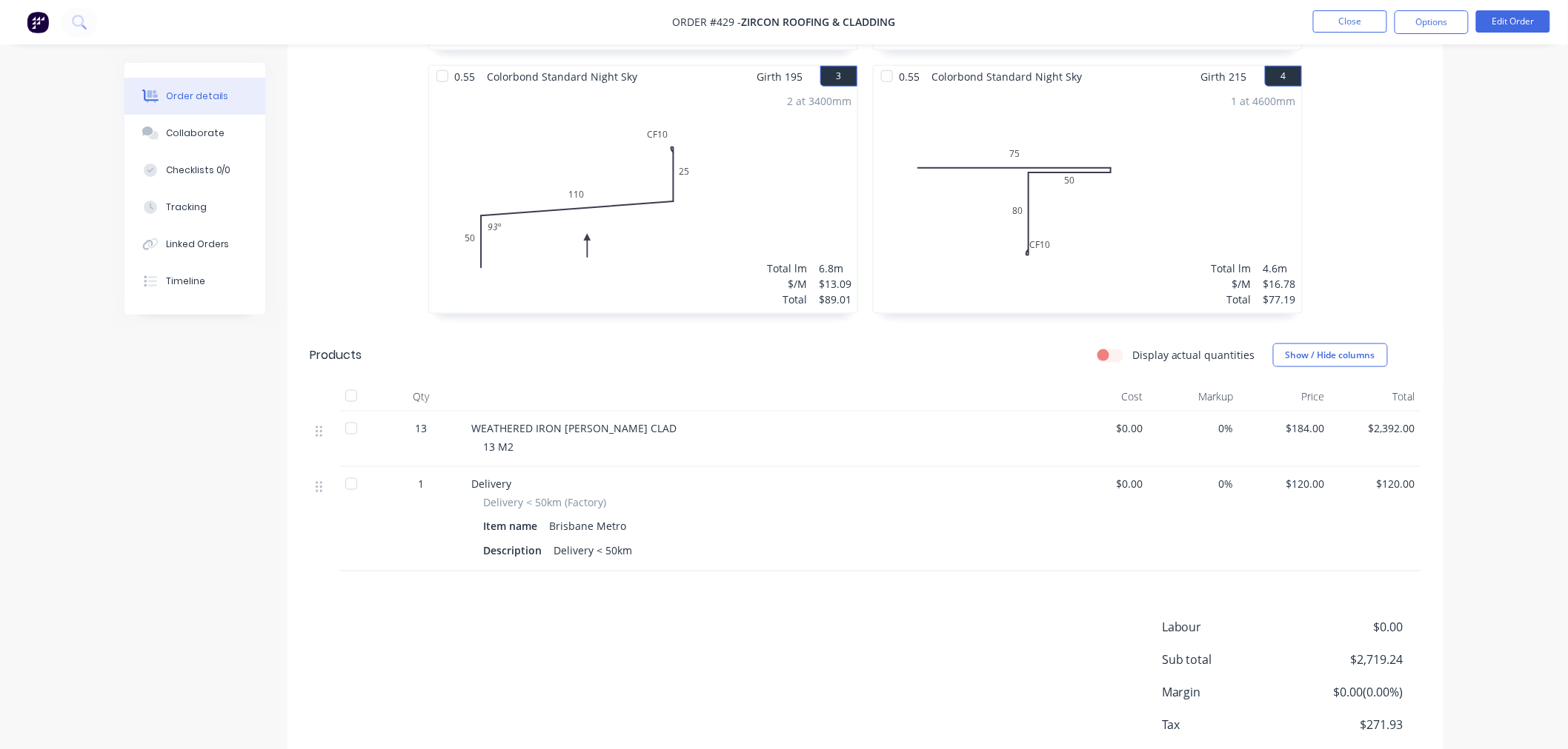
scroll to position [741, 0]
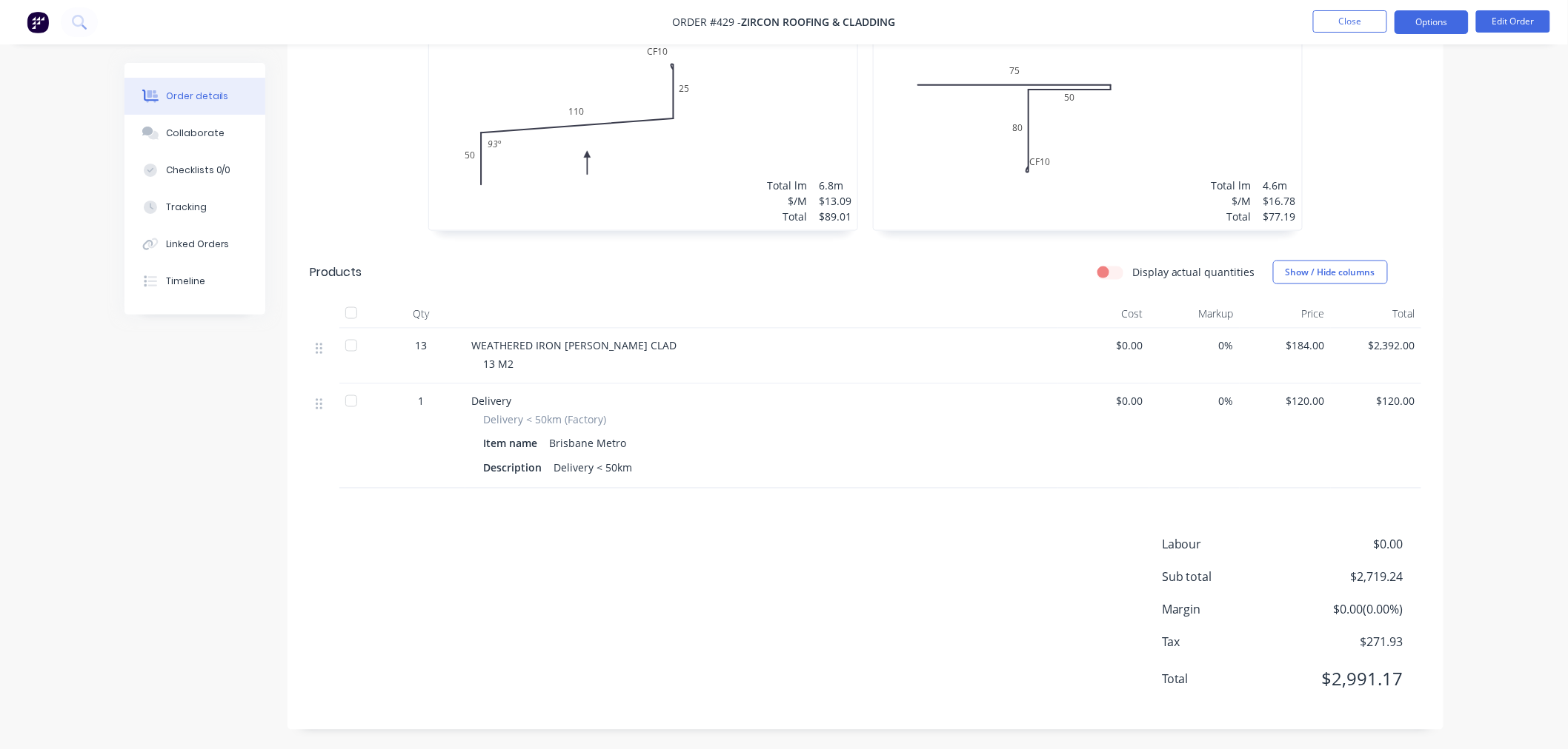
click at [1440, 22] on button "Options" at bounding box center [1431, 22] width 74 height 24
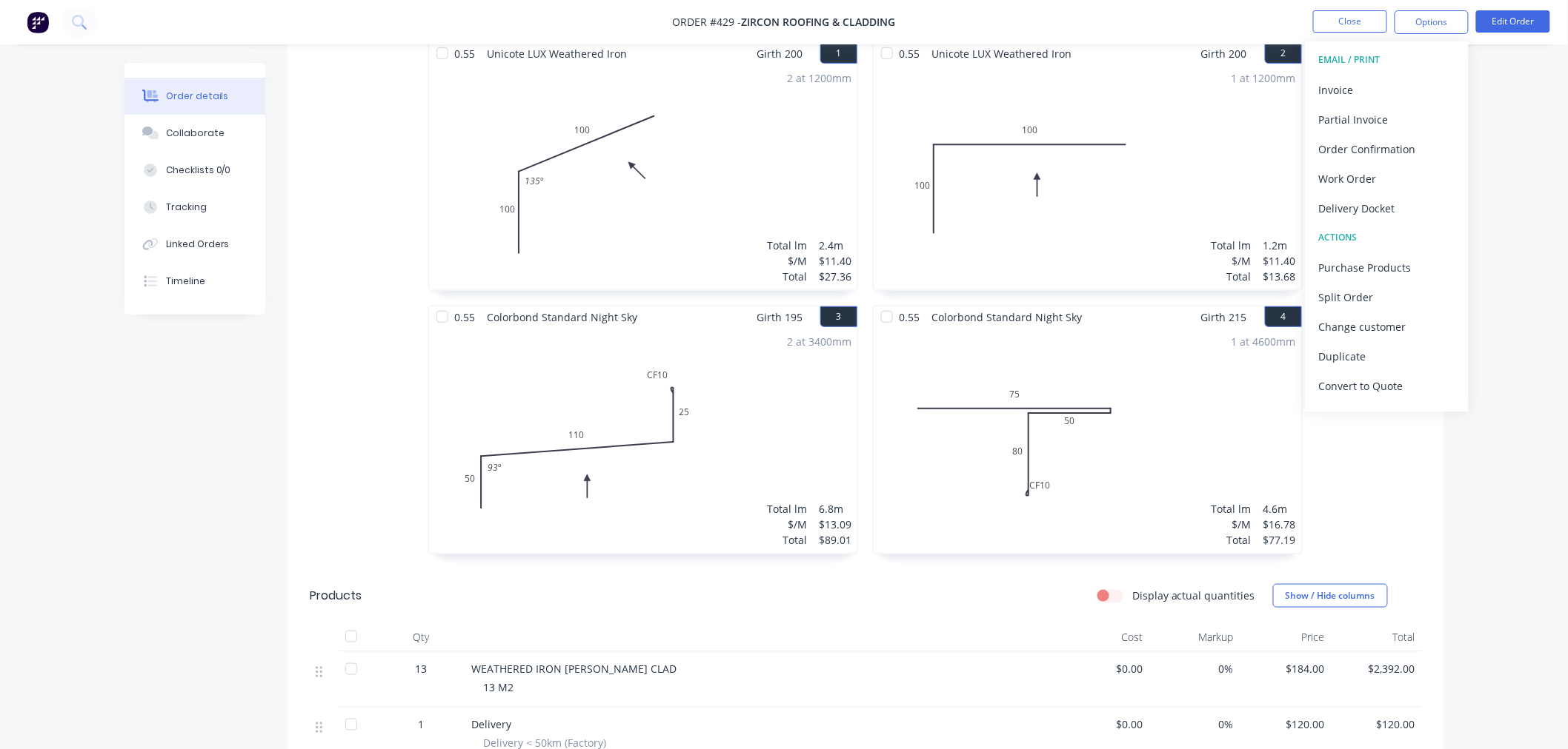
scroll to position [247, 0]
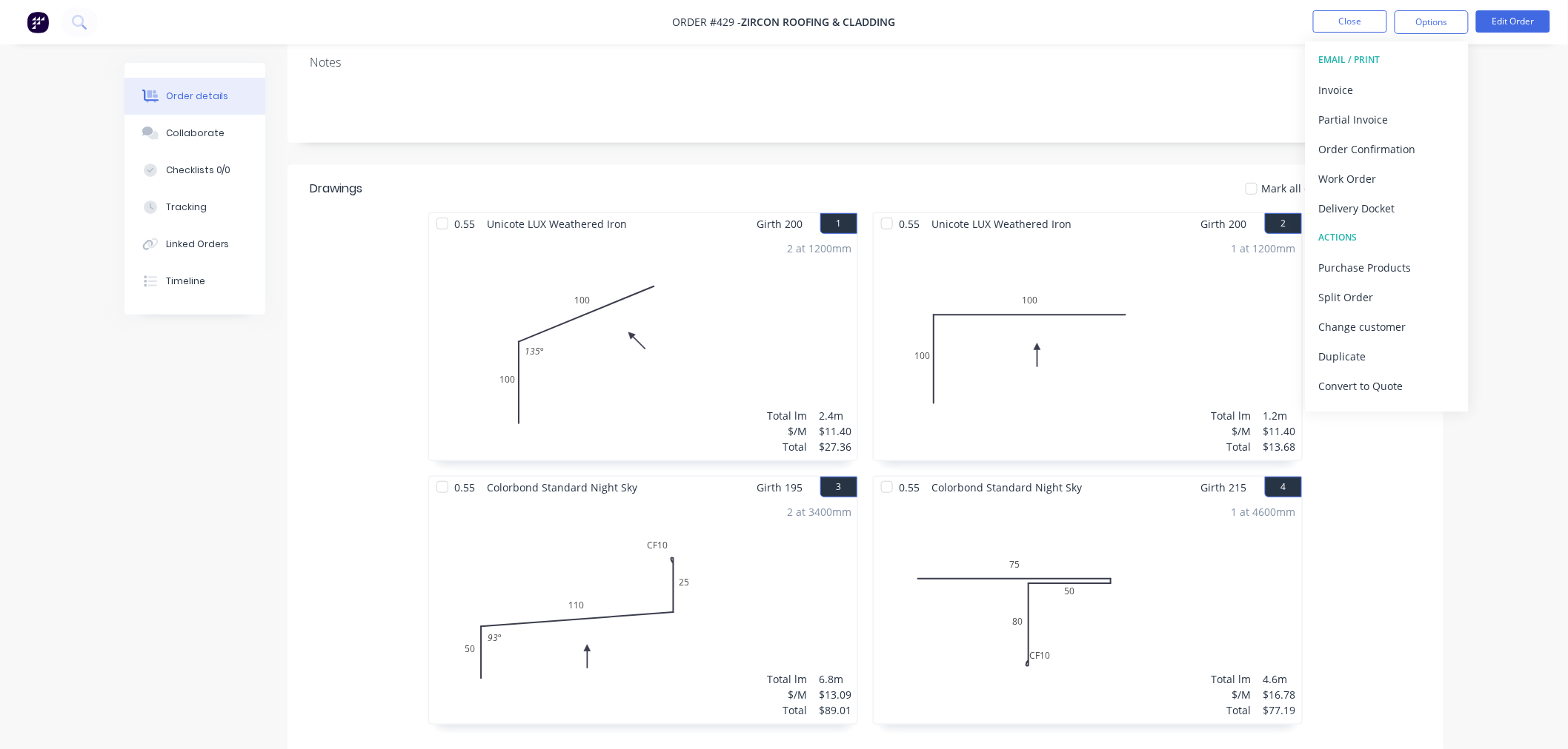
click at [38, 26] on img at bounding box center [38, 22] width 22 height 22
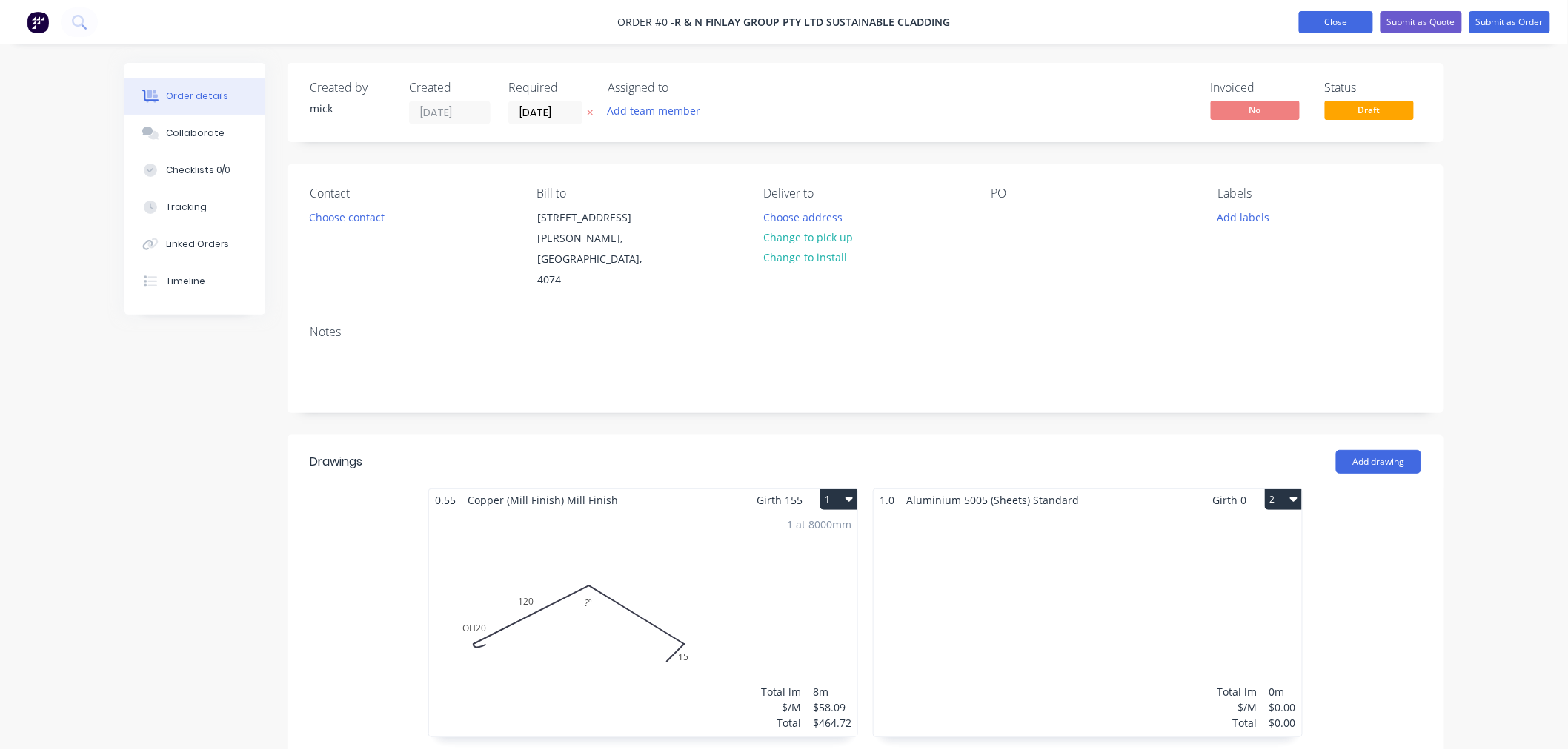
click at [1345, 24] on button "Close" at bounding box center [1336, 22] width 74 height 22
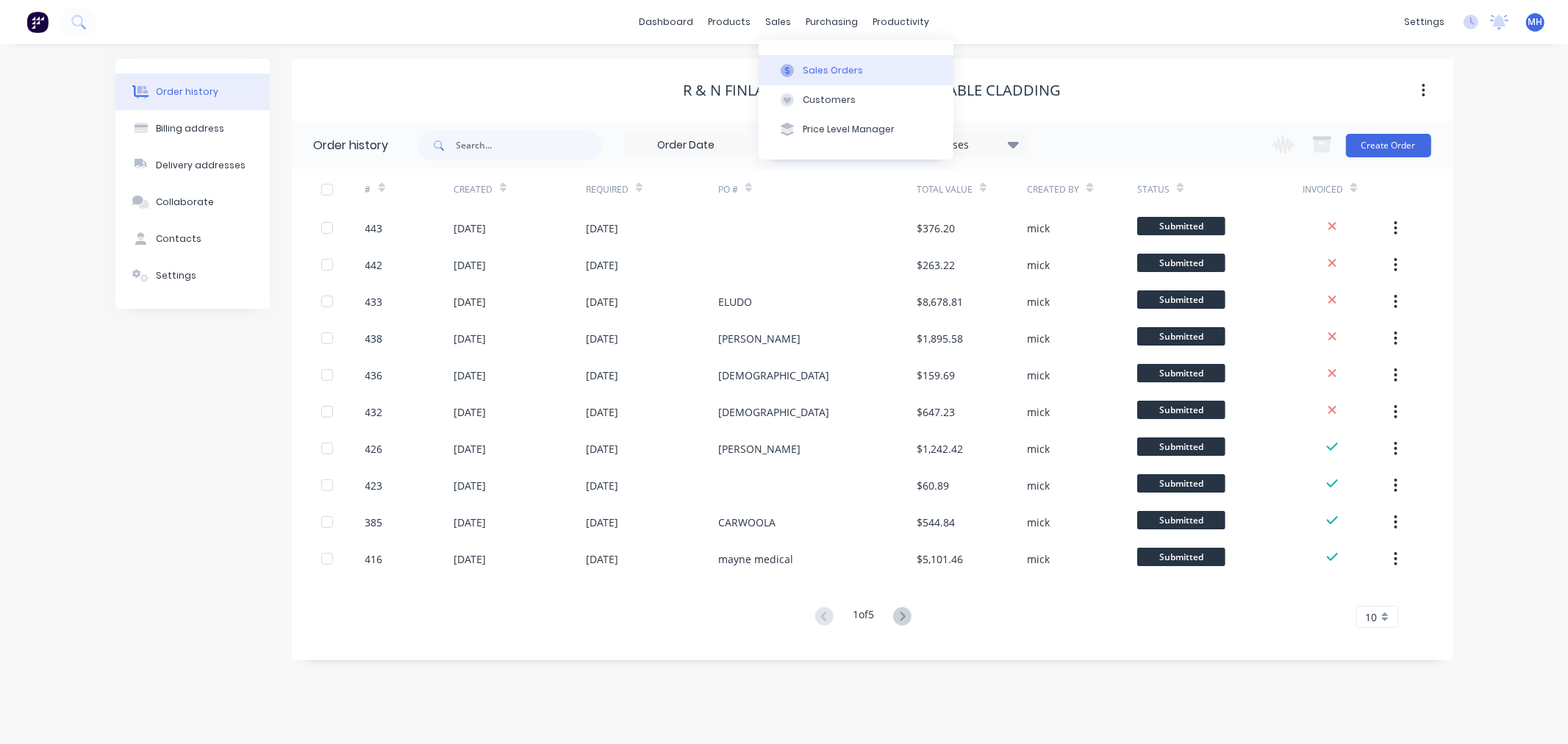
click at [866, 66] on button "Sales Orders" at bounding box center [856, 70] width 195 height 29
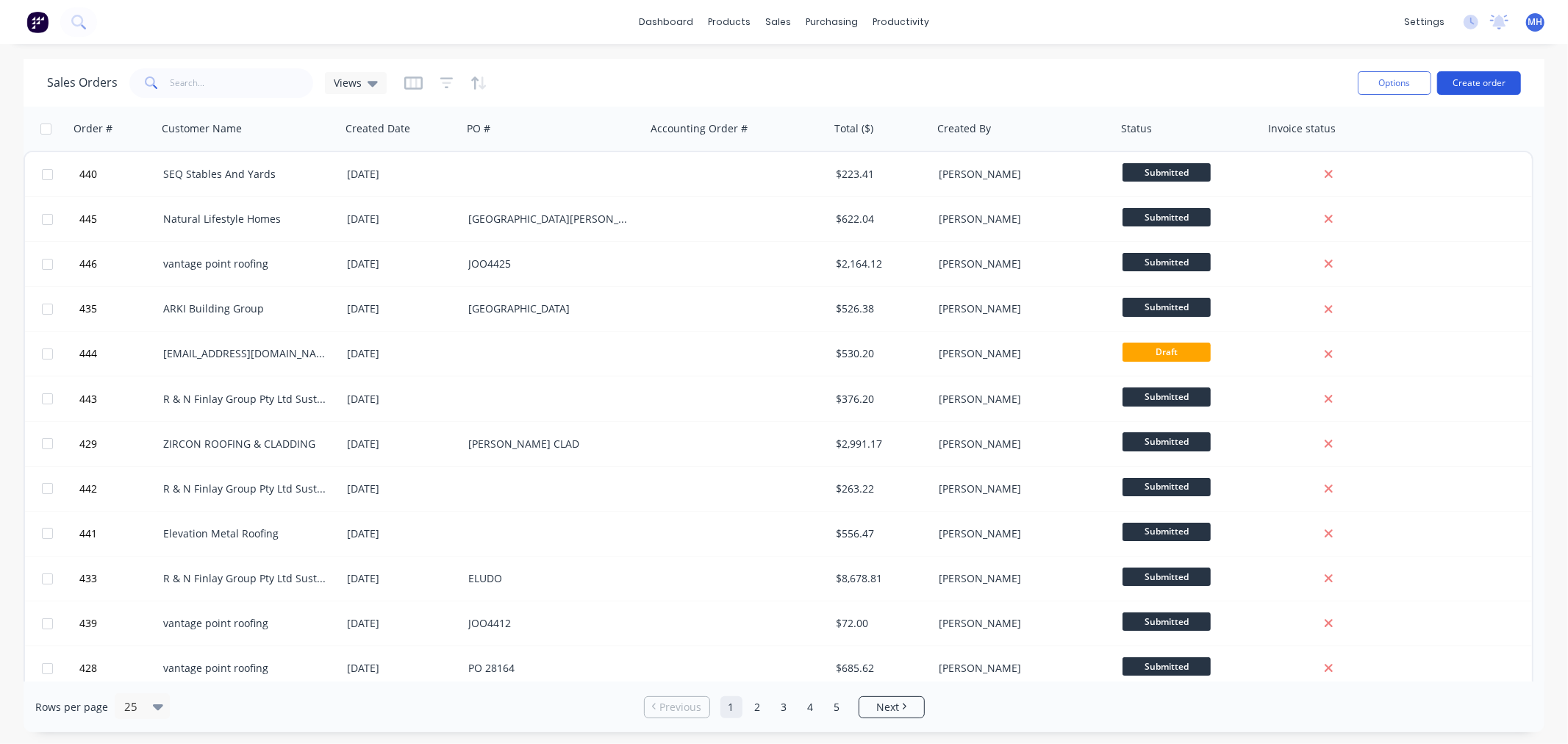
click at [1488, 83] on button "Create order" at bounding box center [1479, 84] width 84 height 24
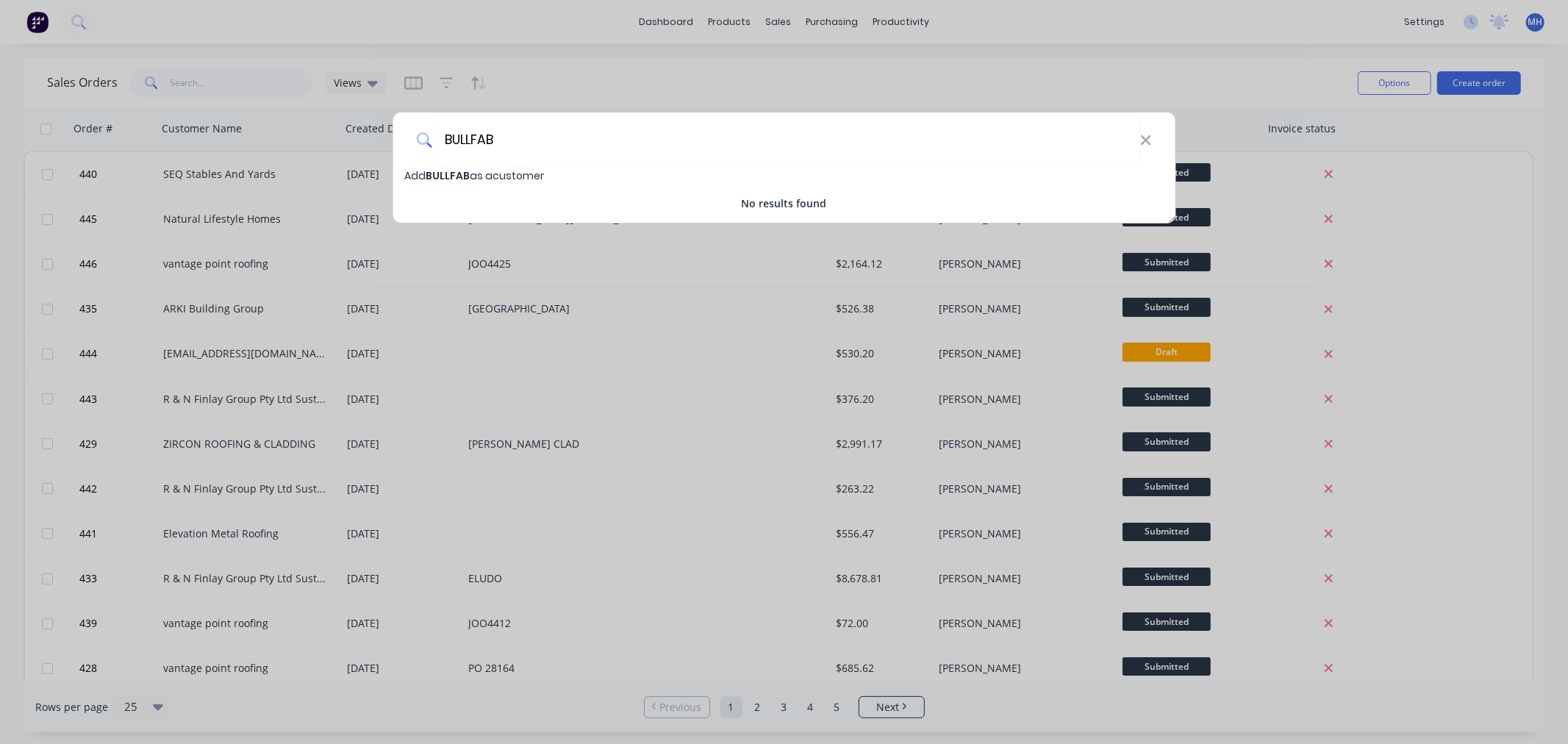
type input "BULLFAB"
click at [491, 172] on span "Add BULLFAB as a customer" at bounding box center [474, 175] width 140 height 15
select select "AU"
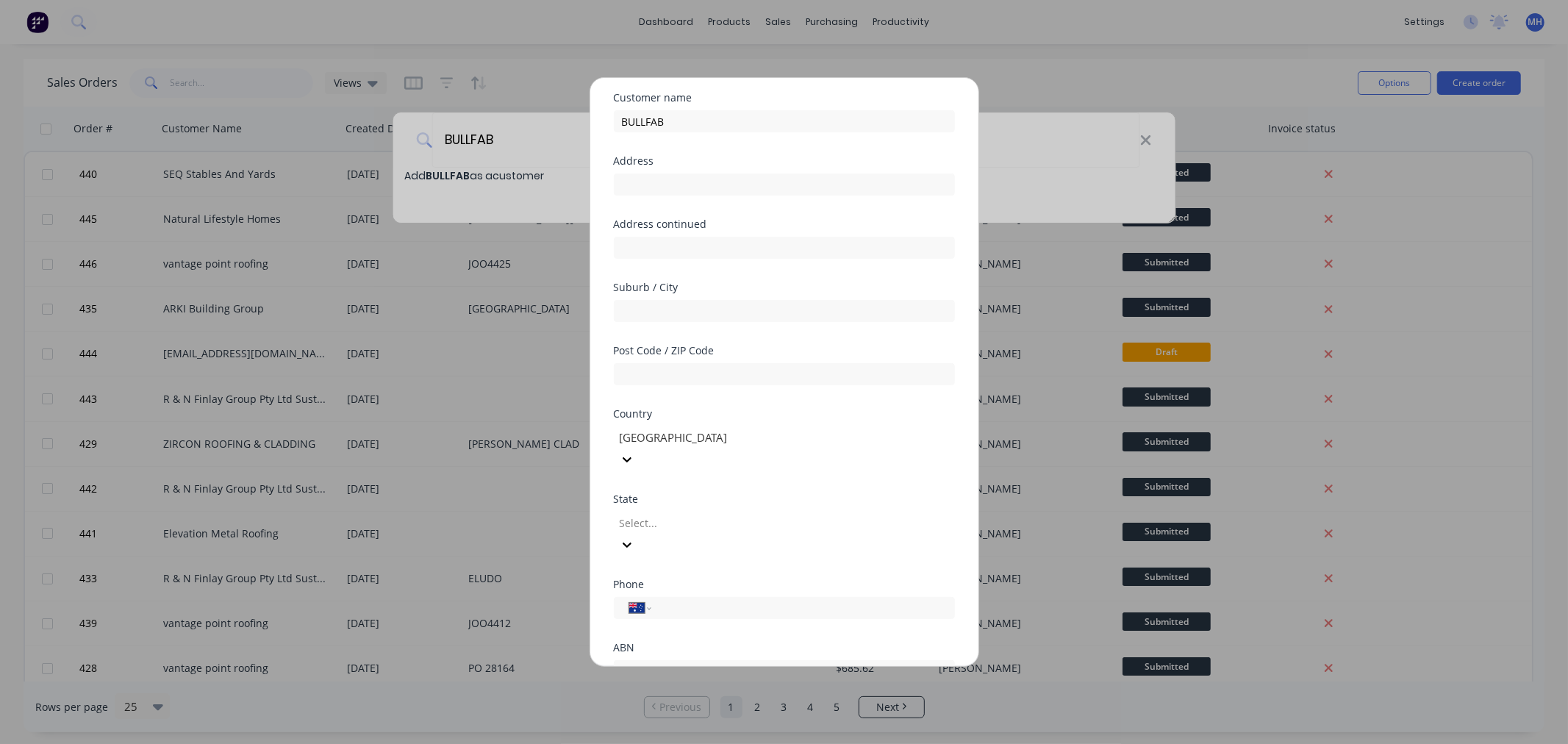
scroll to position [129, 0]
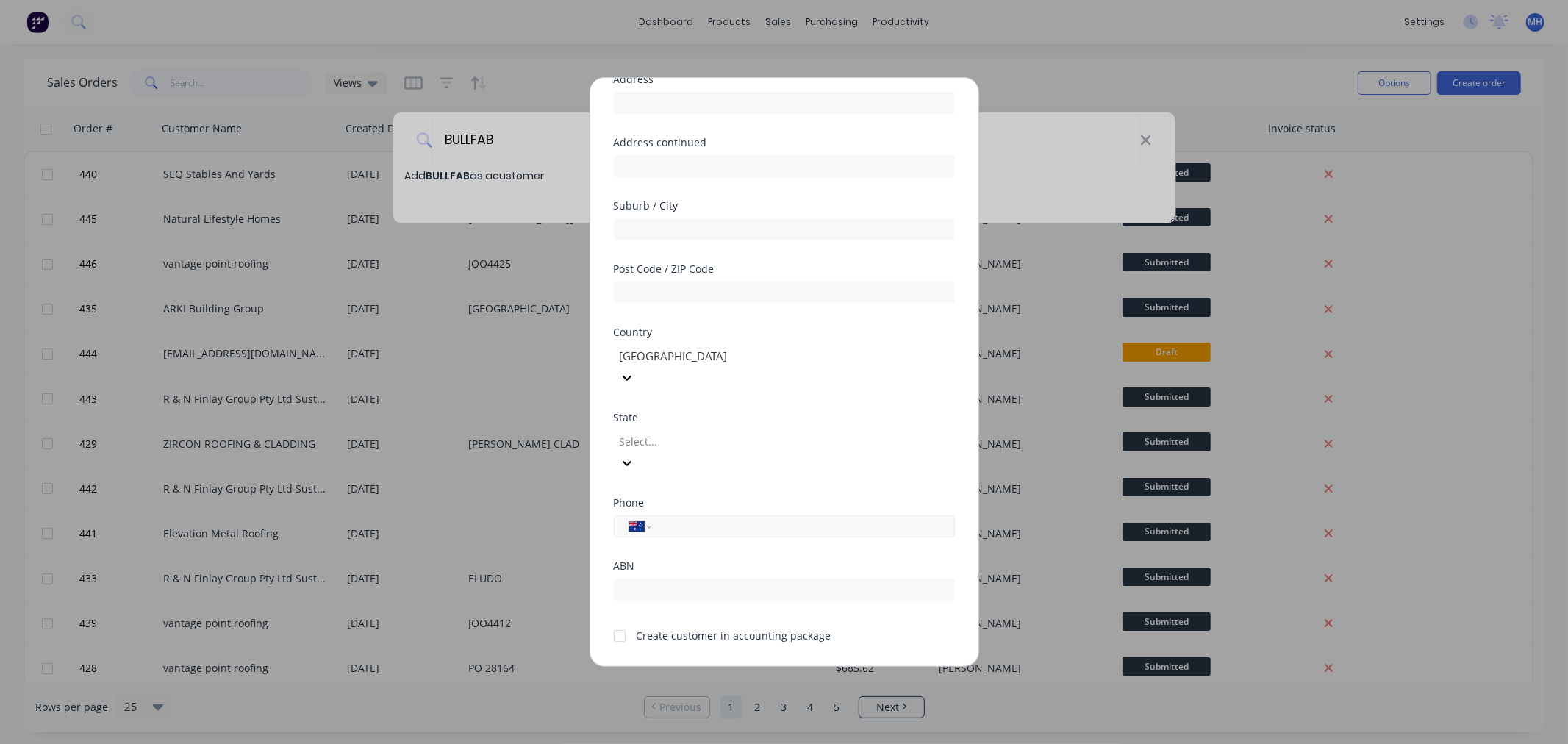
click at [718, 519] on input "tel" at bounding box center [801, 527] width 277 height 17
type input "0400 166 456"
click at [619, 622] on div at bounding box center [620, 637] width 29 height 29
click at [681, 433] on div at bounding box center [724, 442] width 212 height 18
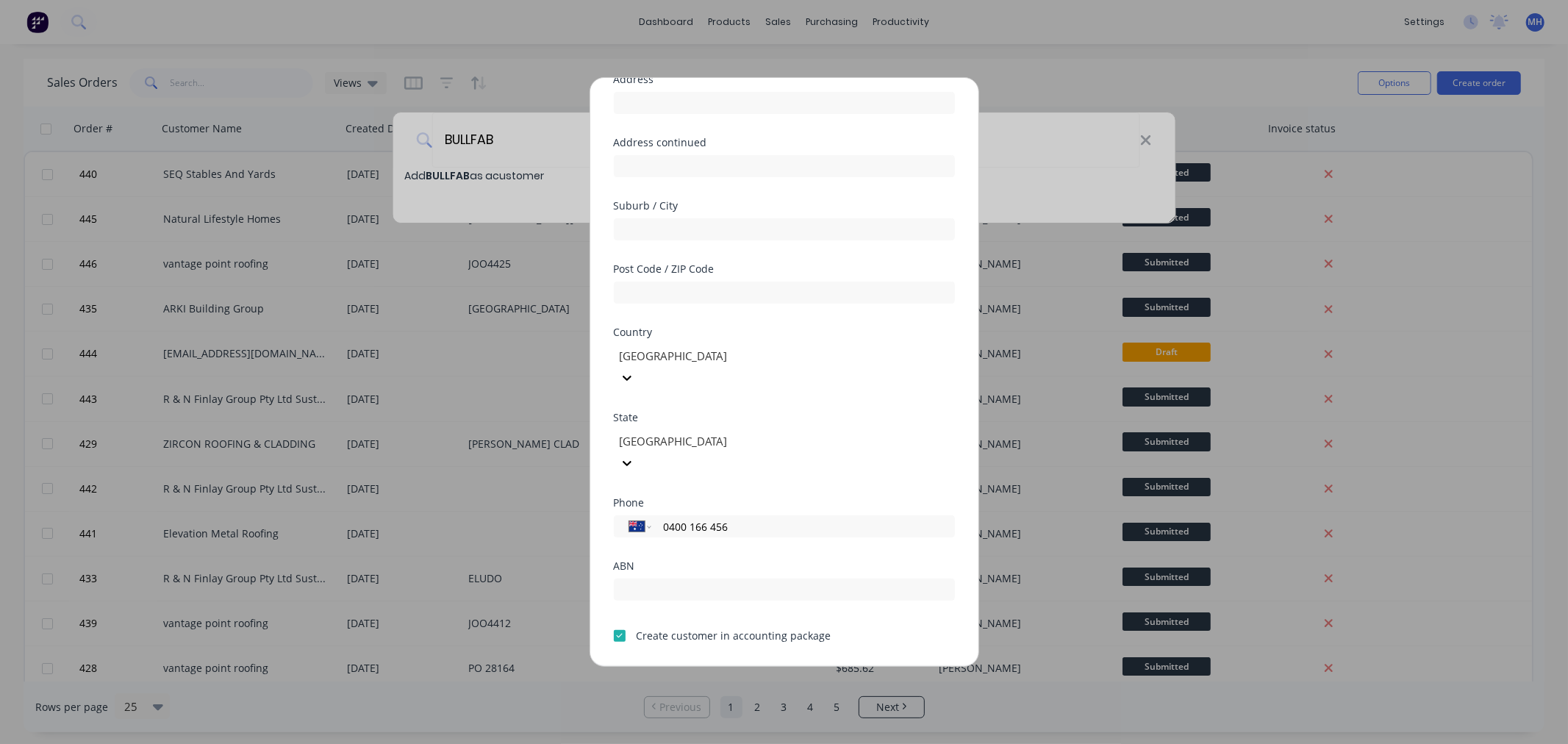
click at [726, 667] on button "Save" at bounding box center [738, 679] width 81 height 24
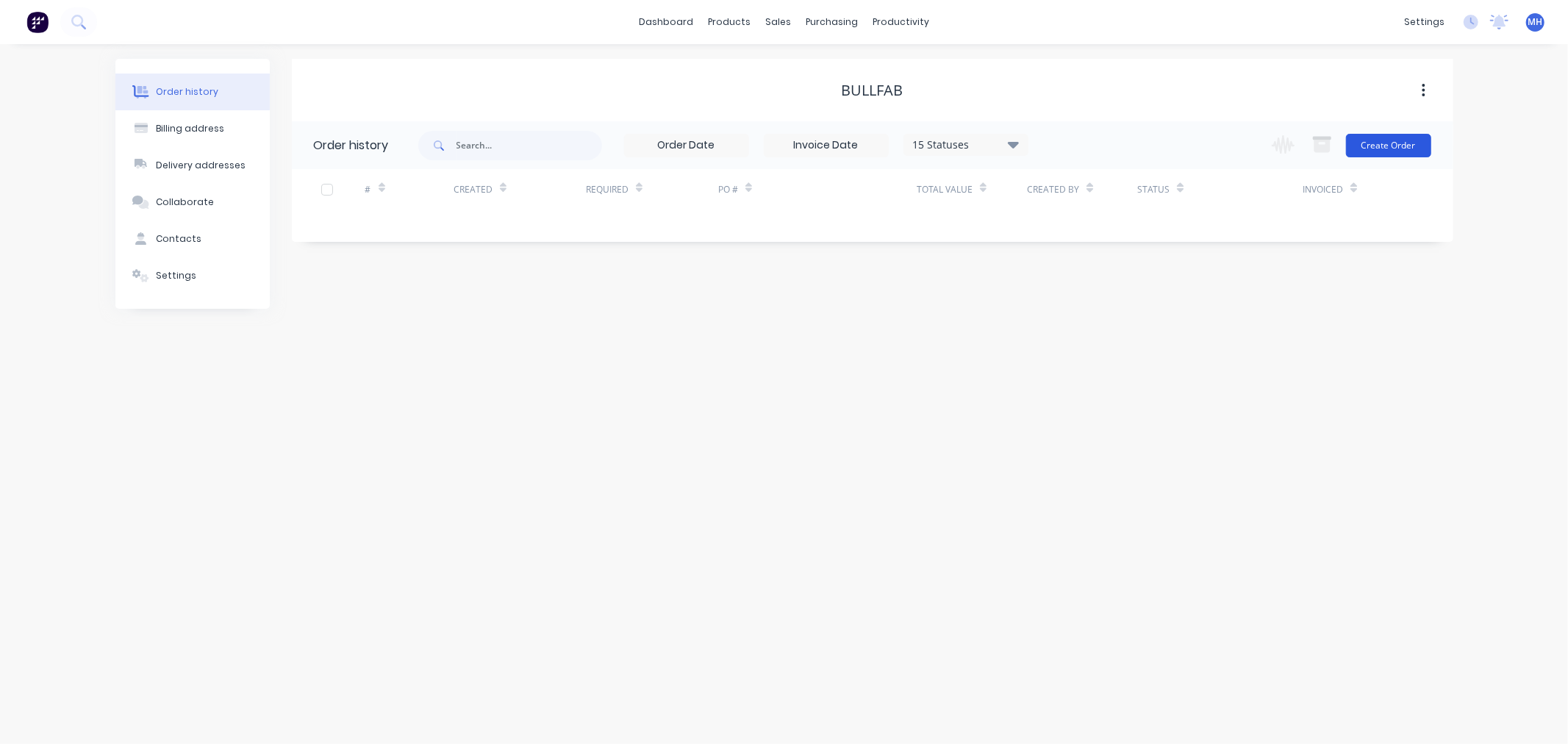
click at [1402, 150] on button "Create Order" at bounding box center [1388, 146] width 85 height 24
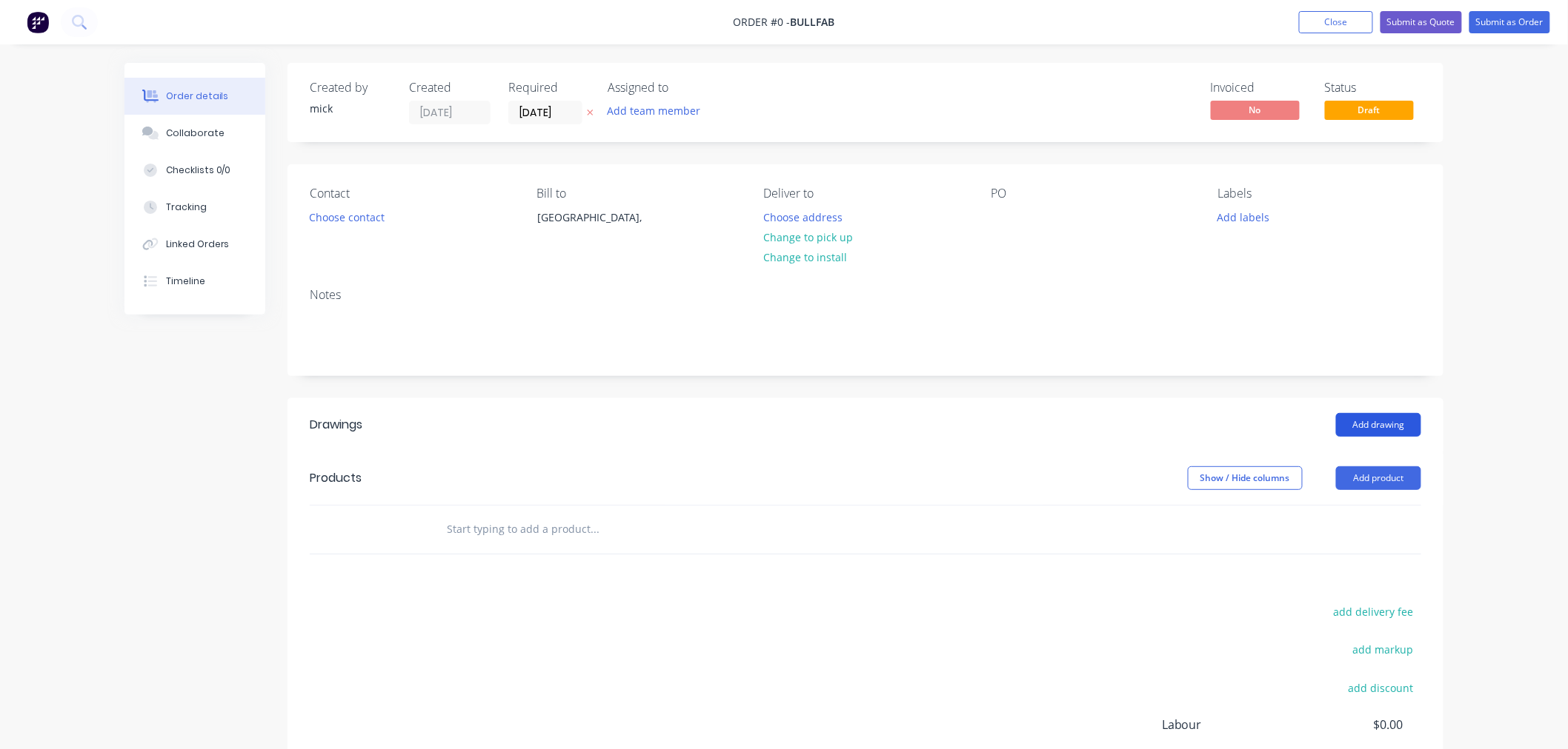
click at [1402, 422] on button "Add drawing" at bounding box center [1378, 425] width 85 height 24
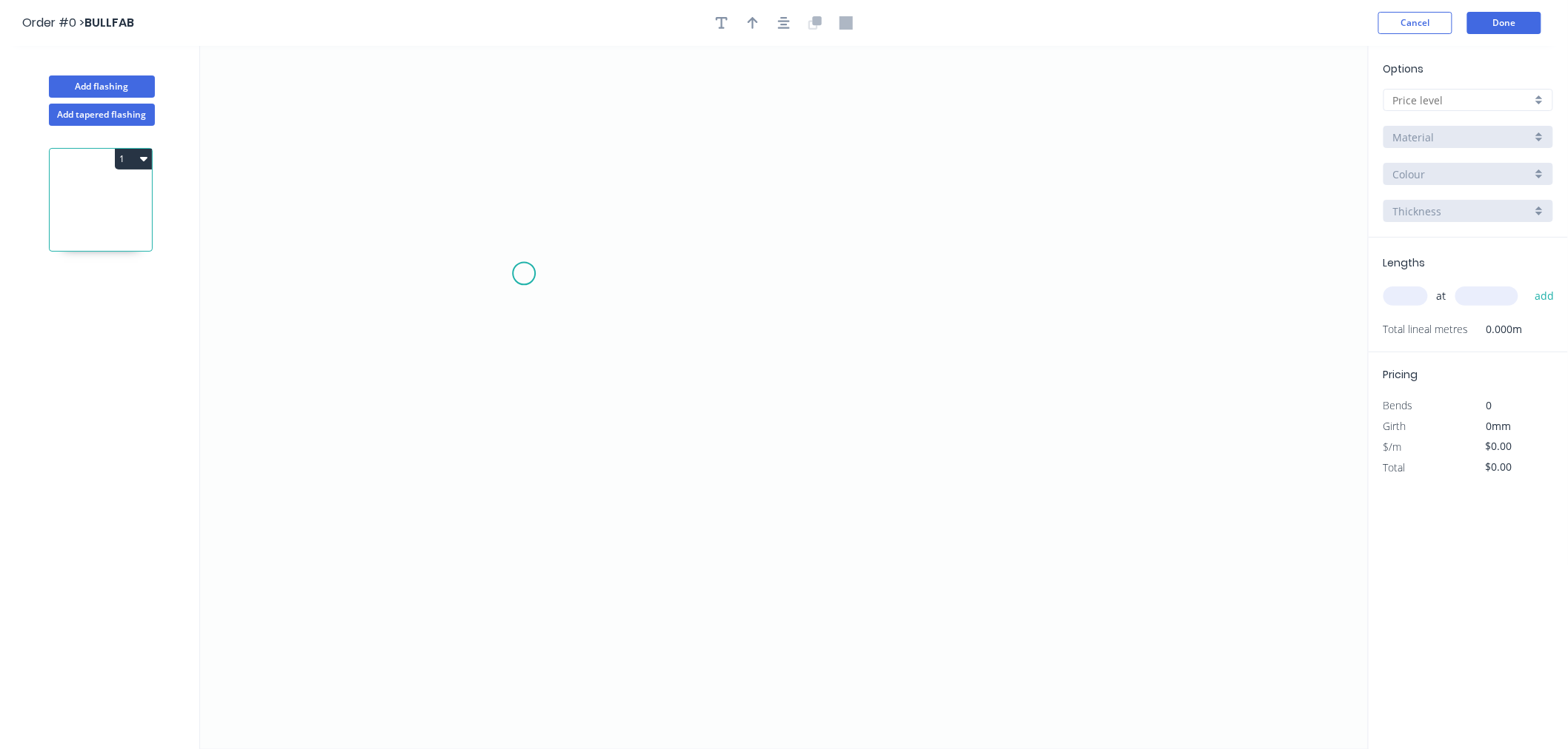
click at [524, 274] on icon "0" at bounding box center [784, 398] width 1168 height 704
click at [522, 464] on icon "0" at bounding box center [784, 398] width 1168 height 704
click at [998, 469] on icon "0 ?" at bounding box center [784, 398] width 1168 height 704
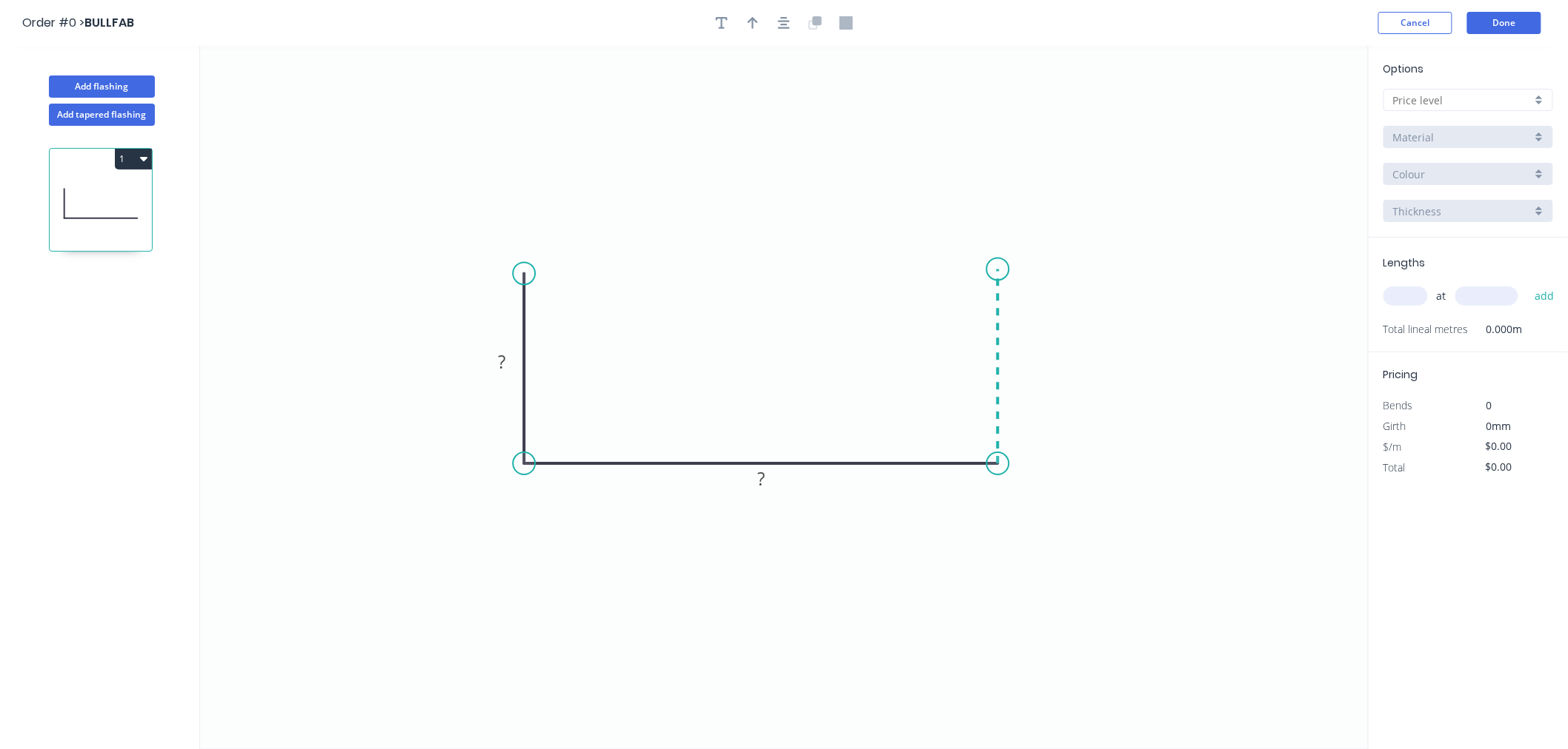
click at [998, 270] on icon at bounding box center [998, 366] width 0 height 195
click at [998, 270] on circle at bounding box center [998, 269] width 22 height 22
click at [996, 267] on circle at bounding box center [998, 269] width 22 height 22
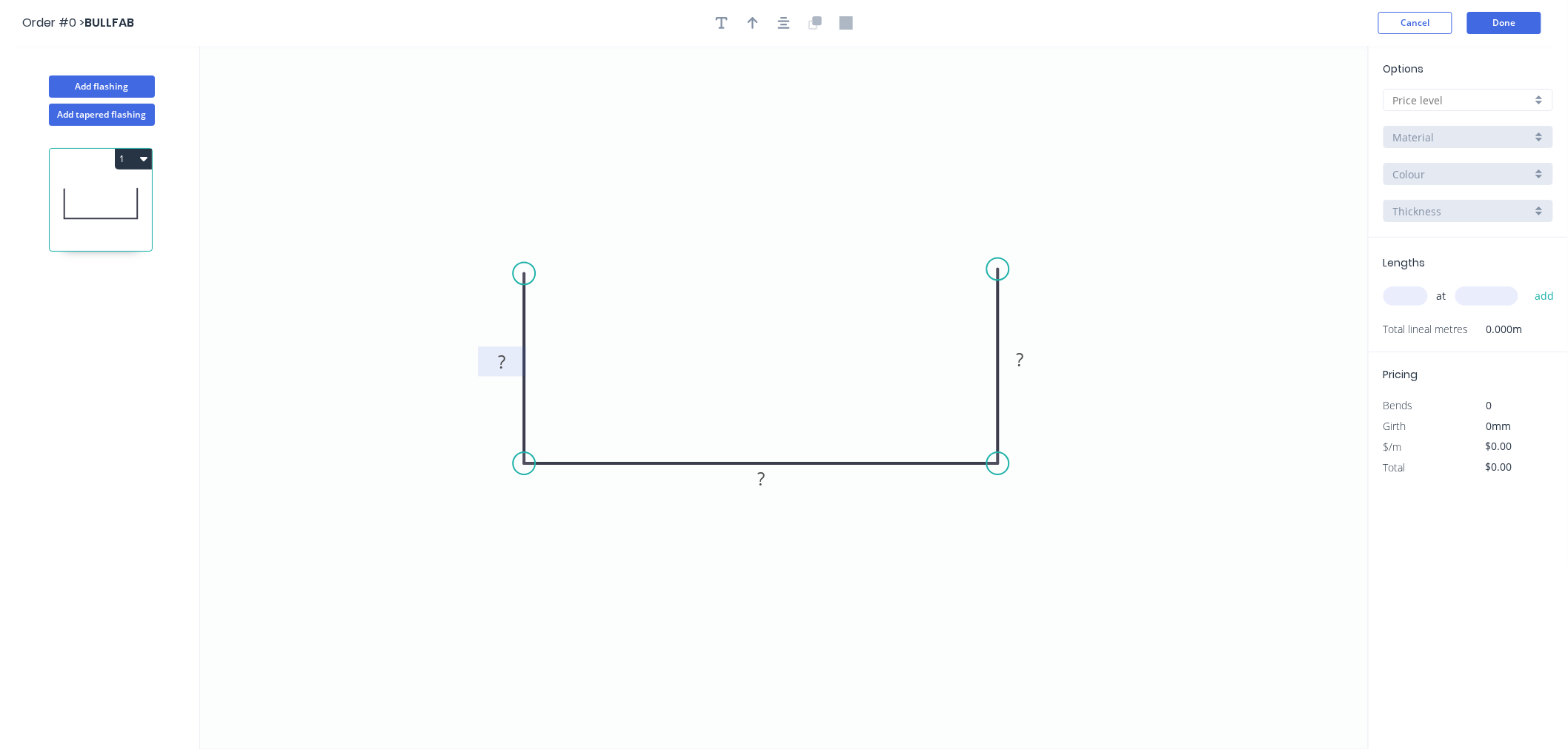
click at [504, 362] on tspan "?" at bounding box center [501, 362] width 7 height 24
click at [1130, 484] on icon "0 132 111 132" at bounding box center [784, 398] width 1168 height 704
click at [752, 20] on icon "button" at bounding box center [752, 22] width 10 height 12
drag, startPoint x: 1289, startPoint y: 117, endPoint x: 917, endPoint y: 588, distance: 600.2
click at [917, 588] on icon at bounding box center [916, 570] width 13 height 47
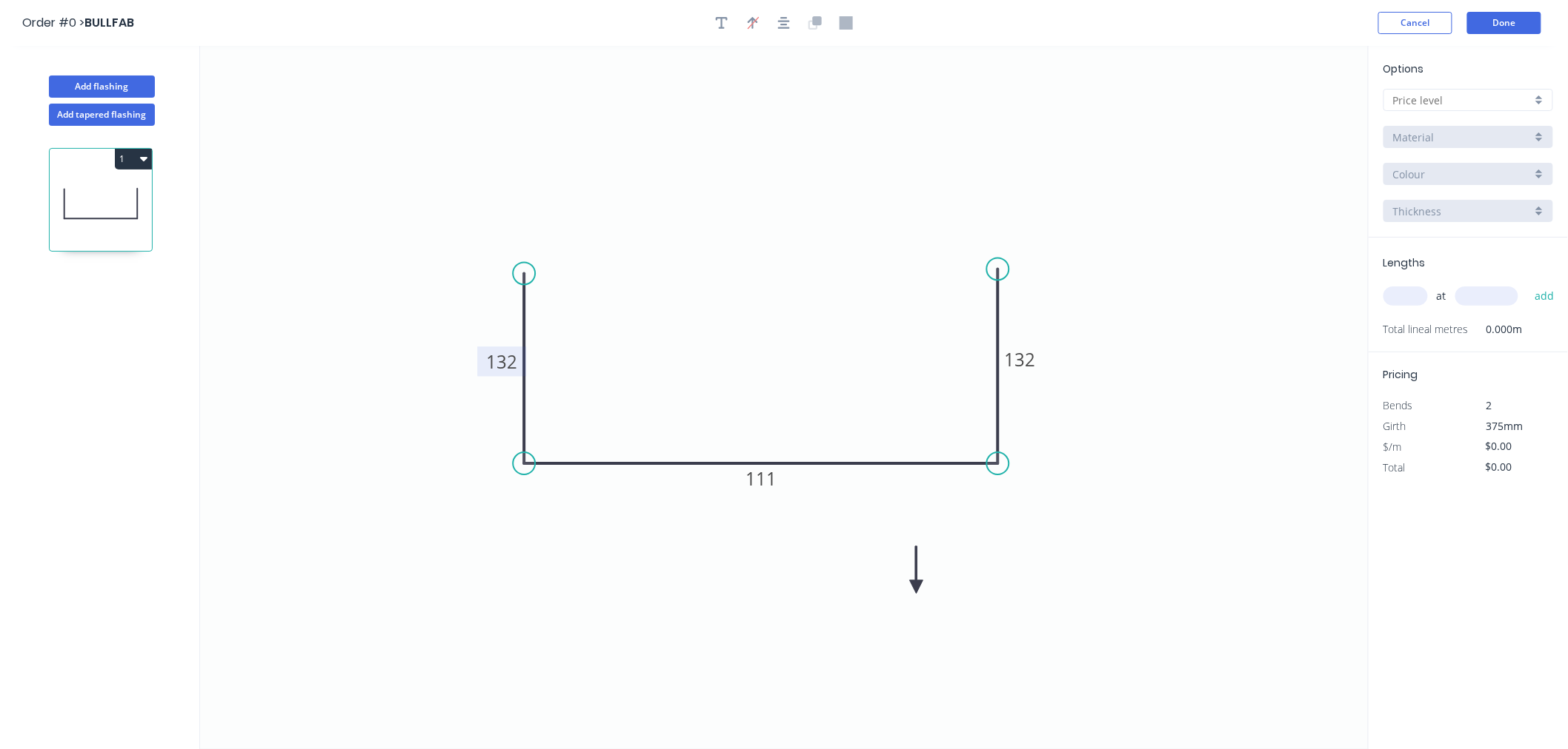
click at [917, 582] on icon at bounding box center [916, 570] width 13 height 47
click at [917, 582] on icon at bounding box center [928, 575] width 43 height 43
click at [917, 582] on icon "0 132 111 132" at bounding box center [784, 398] width 1168 height 704
click at [916, 582] on icon "0 132 111 132" at bounding box center [784, 398] width 1168 height 704
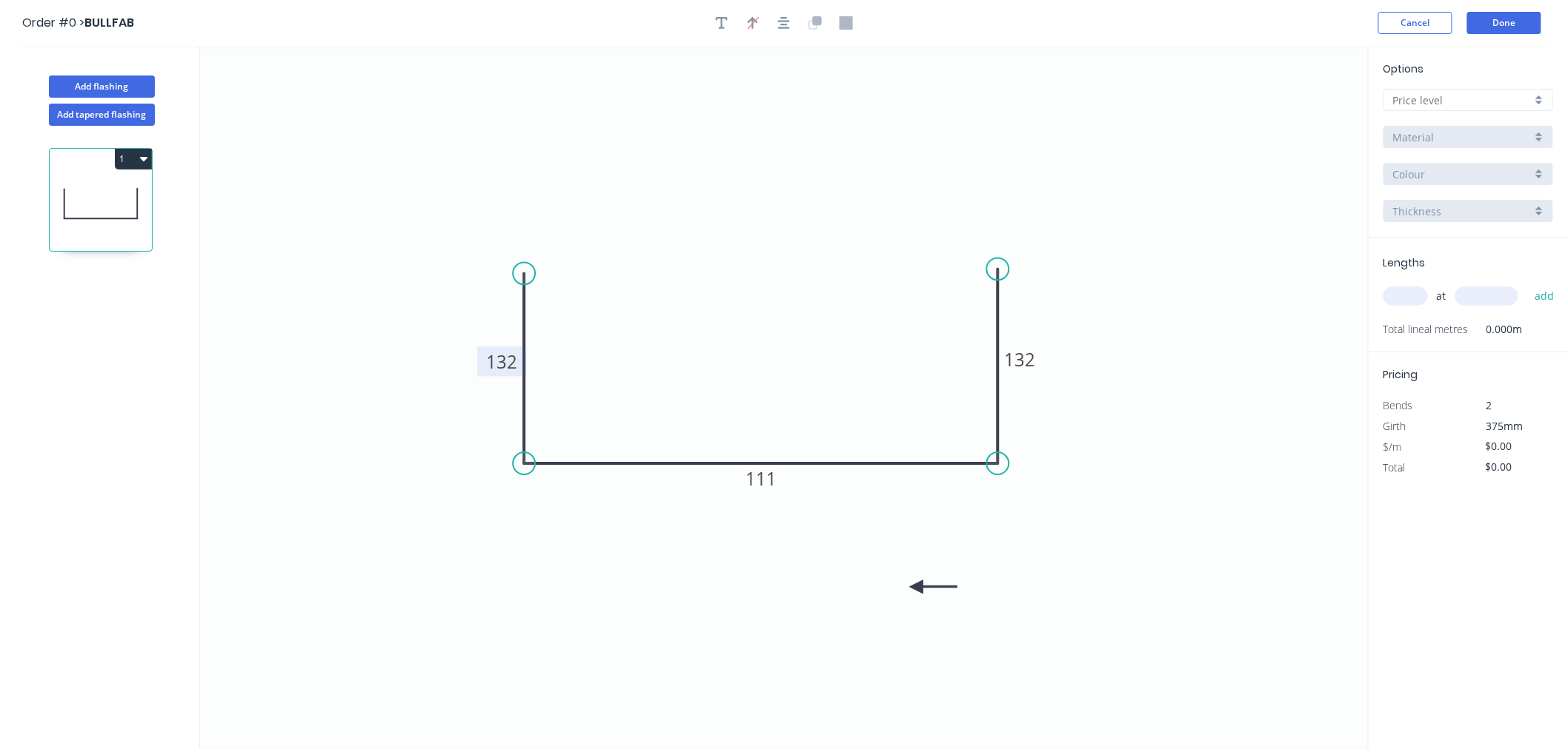
click at [917, 582] on icon "0 132 111 132" at bounding box center [784, 398] width 1168 height 704
click at [917, 585] on icon at bounding box center [932, 587] width 47 height 13
click at [919, 585] on icon at bounding box center [932, 584] width 47 height 13
click at [920, 585] on icon at bounding box center [935, 584] width 47 height 13
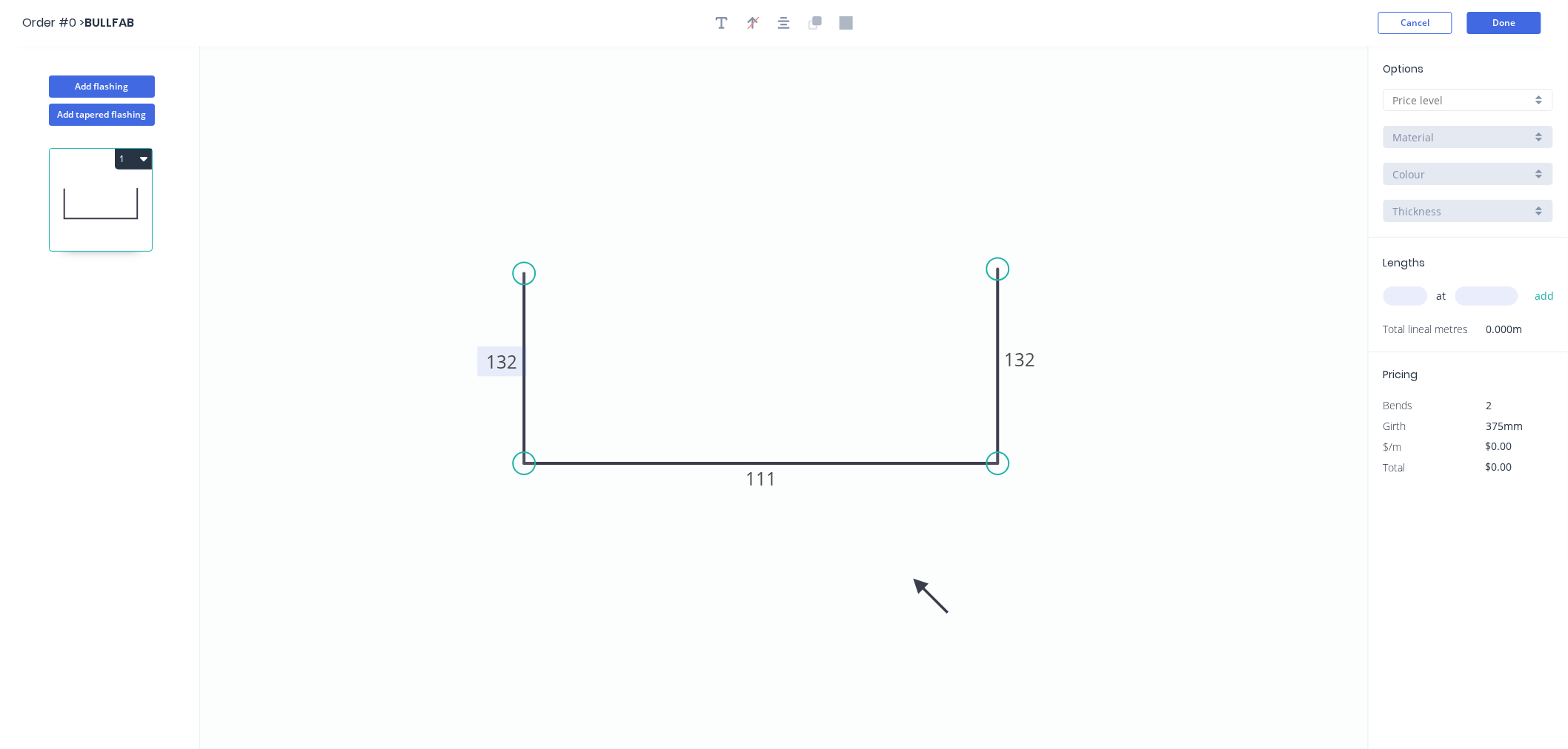
click at [921, 582] on icon at bounding box center [931, 596] width 43 height 43
click at [922, 583] on icon at bounding box center [933, 592] width 43 height 43
click at [921, 583] on icon at bounding box center [934, 595] width 43 height 43
click at [921, 581] on icon at bounding box center [933, 595] width 43 height 43
click at [920, 574] on icon "0 132 111 132" at bounding box center [784, 398] width 1168 height 704
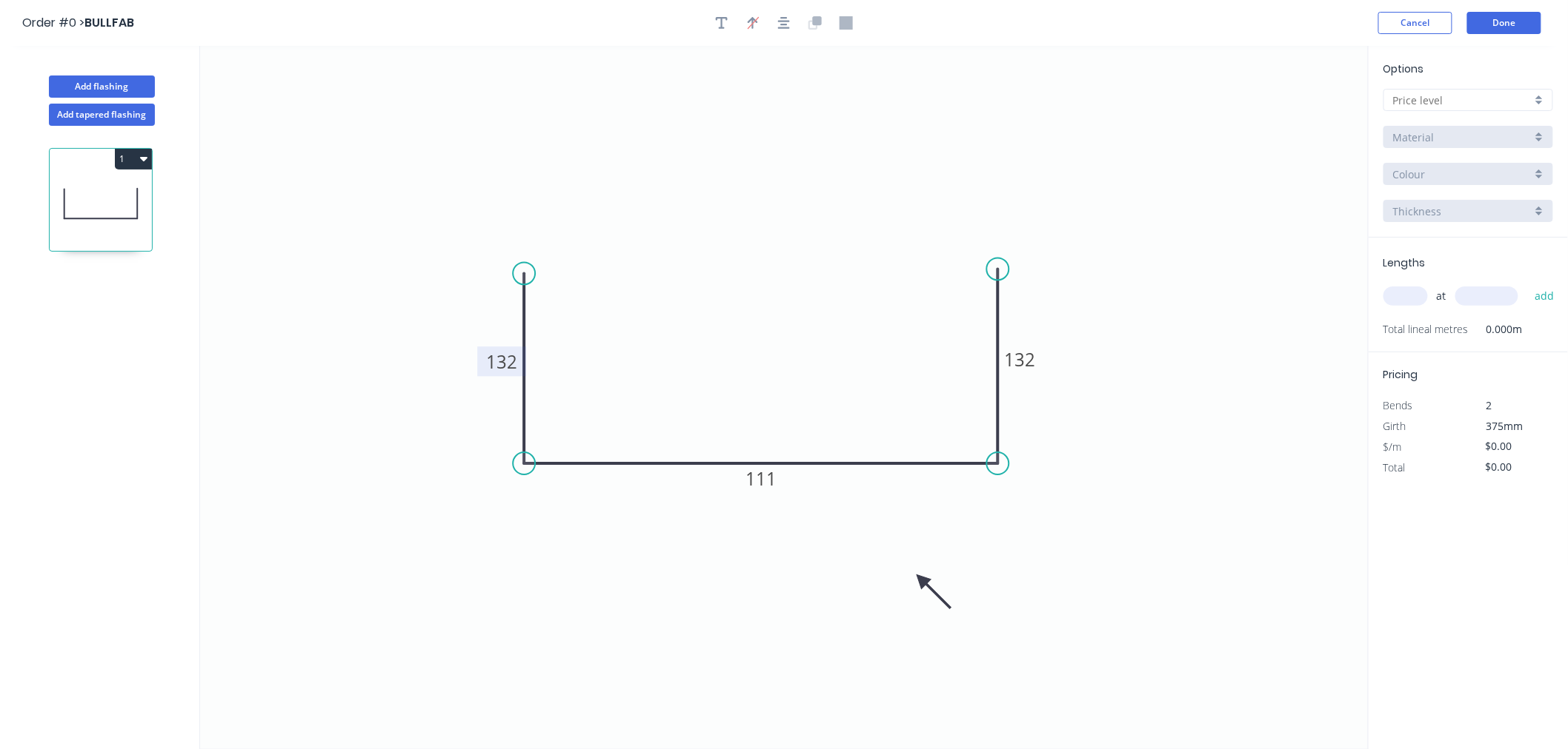
click at [924, 581] on icon at bounding box center [933, 592] width 43 height 43
drag, startPoint x: 899, startPoint y: 563, endPoint x: 878, endPoint y: 522, distance: 46.1
click at [878, 522] on icon at bounding box center [878, 537] width 13 height 47
click at [1499, 100] on input "text" at bounding box center [1463, 100] width 139 height 16
click at [1492, 122] on div "A" at bounding box center [1468, 129] width 168 height 26
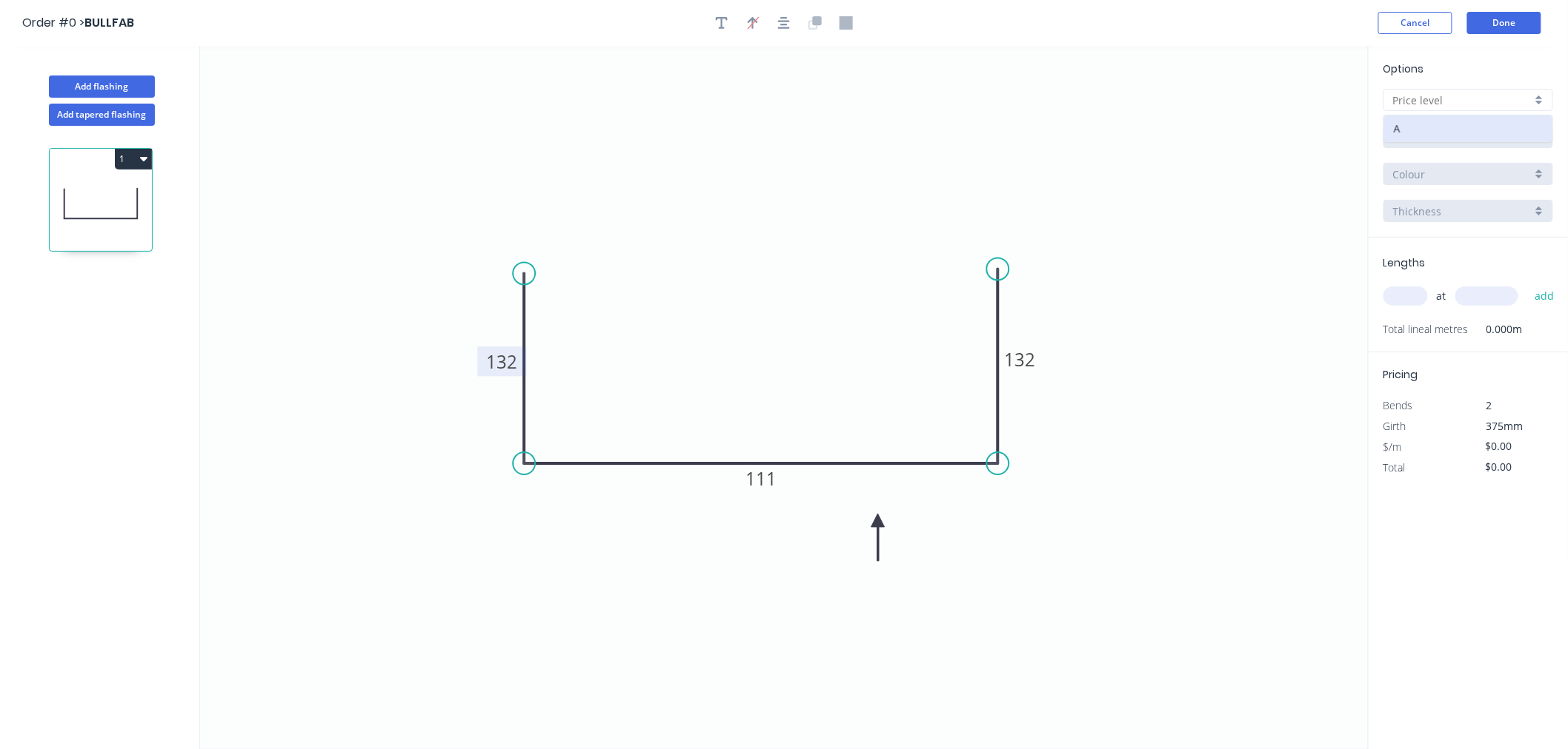
type input "A"
click at [1492, 126] on div "Aluminium 5005 (Sheets)" at bounding box center [1467, 137] width 169 height 22
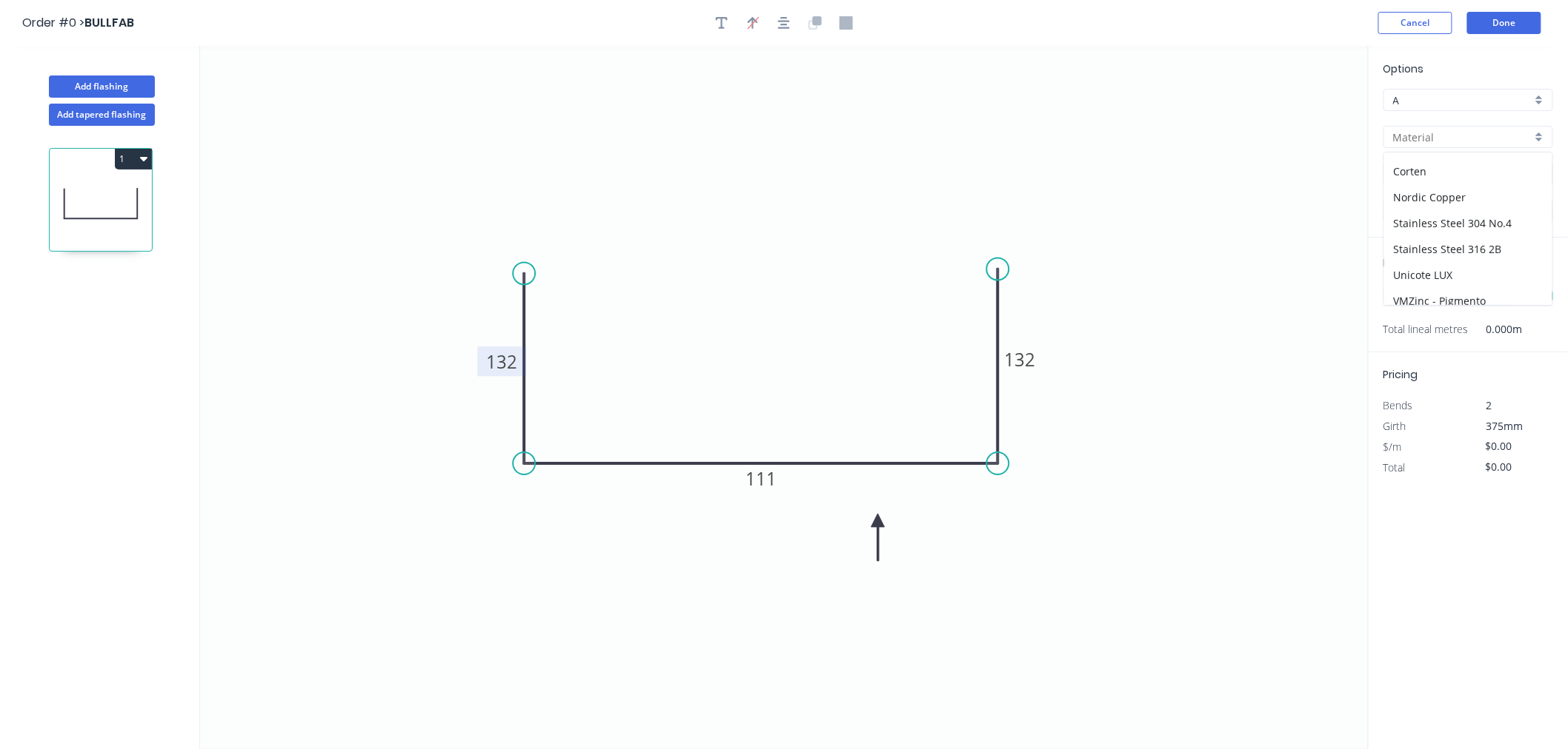
scroll to position [290, 0]
click at [1445, 285] on div "Zincalume" at bounding box center [1468, 292] width 168 height 26
type input "Zincalume"
type input "$14.24"
click at [1438, 210] on input "1.0" at bounding box center [1463, 211] width 139 height 16
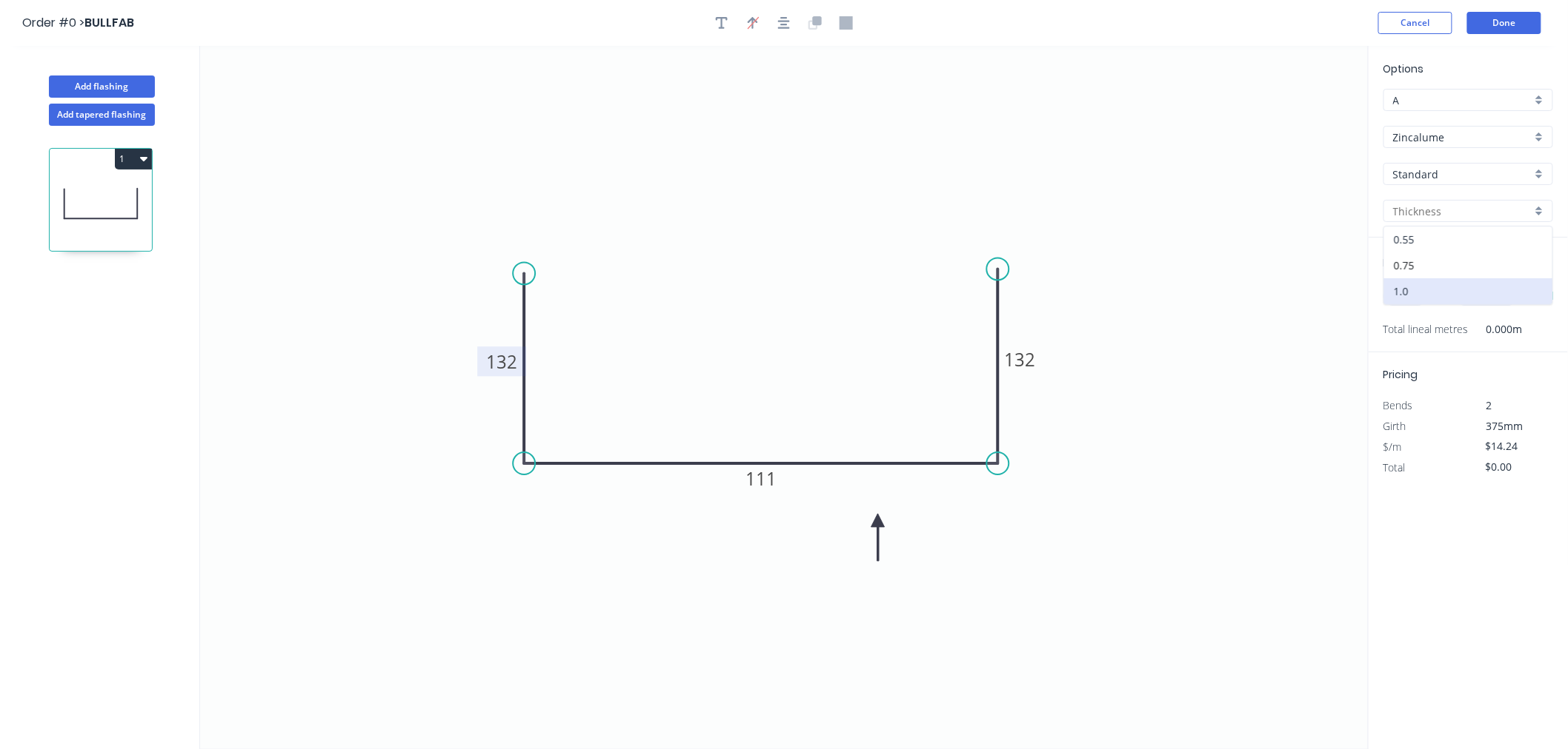
click at [1439, 238] on div "0.55" at bounding box center [1468, 239] width 168 height 26
type input "0.55"
type input "$11.13"
click at [1389, 292] on input "text" at bounding box center [1405, 296] width 44 height 19
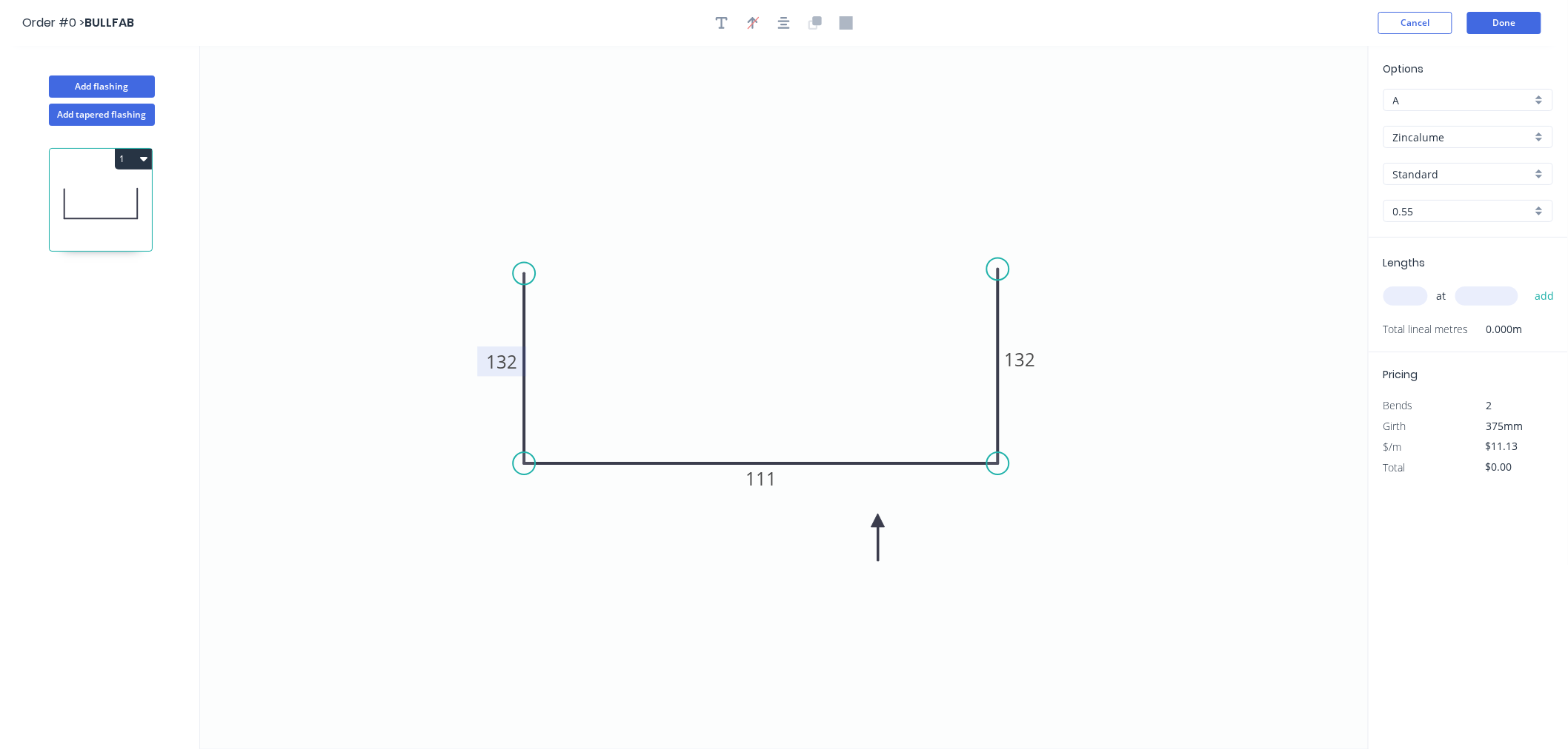
click at [1389, 292] on input "text" at bounding box center [1405, 296] width 44 height 19
type input "1"
type input "2317"
click at [1527, 284] on button "add" at bounding box center [1545, 296] width 35 height 25
type input "$25.79"
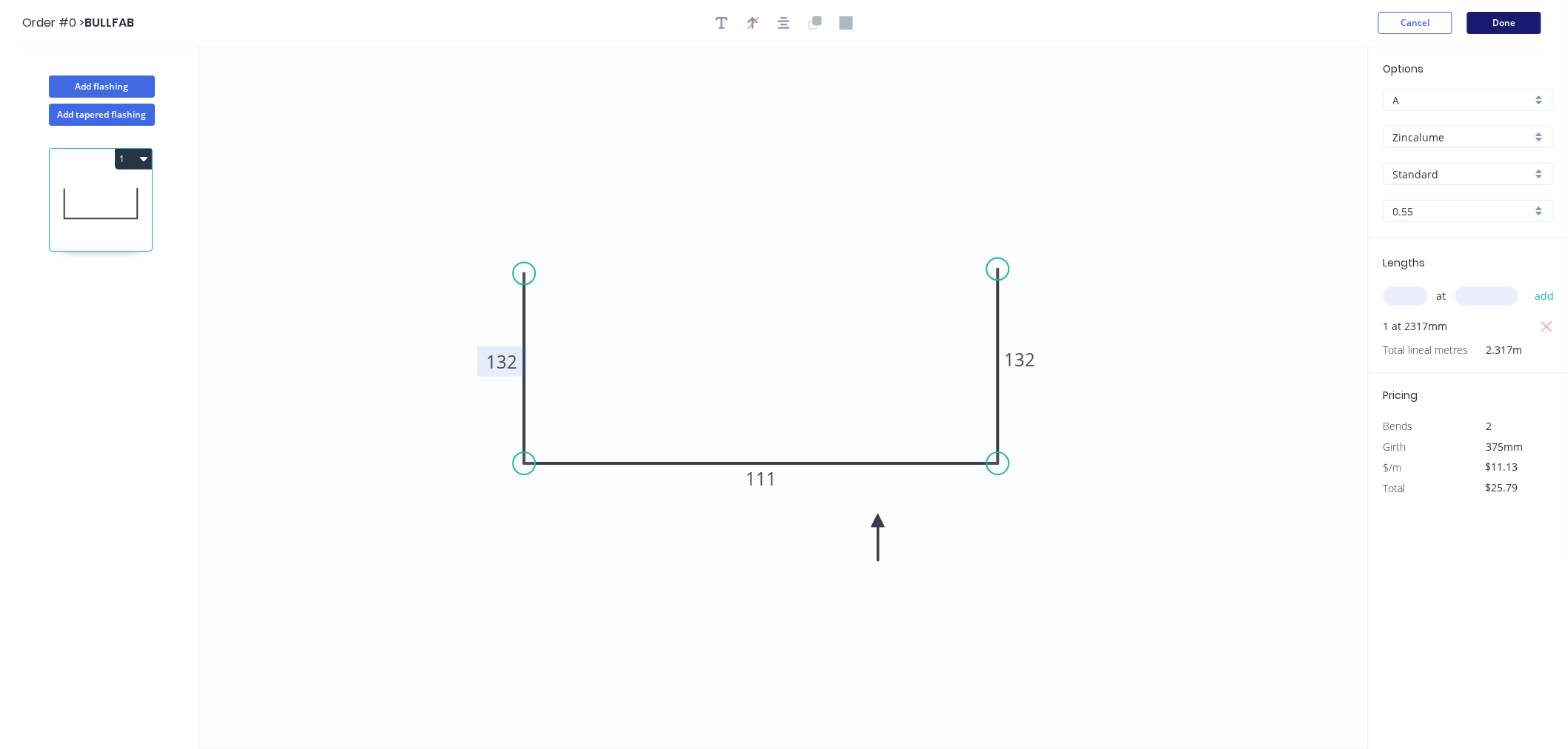
click at [1516, 19] on button "Done" at bounding box center [1504, 23] width 74 height 22
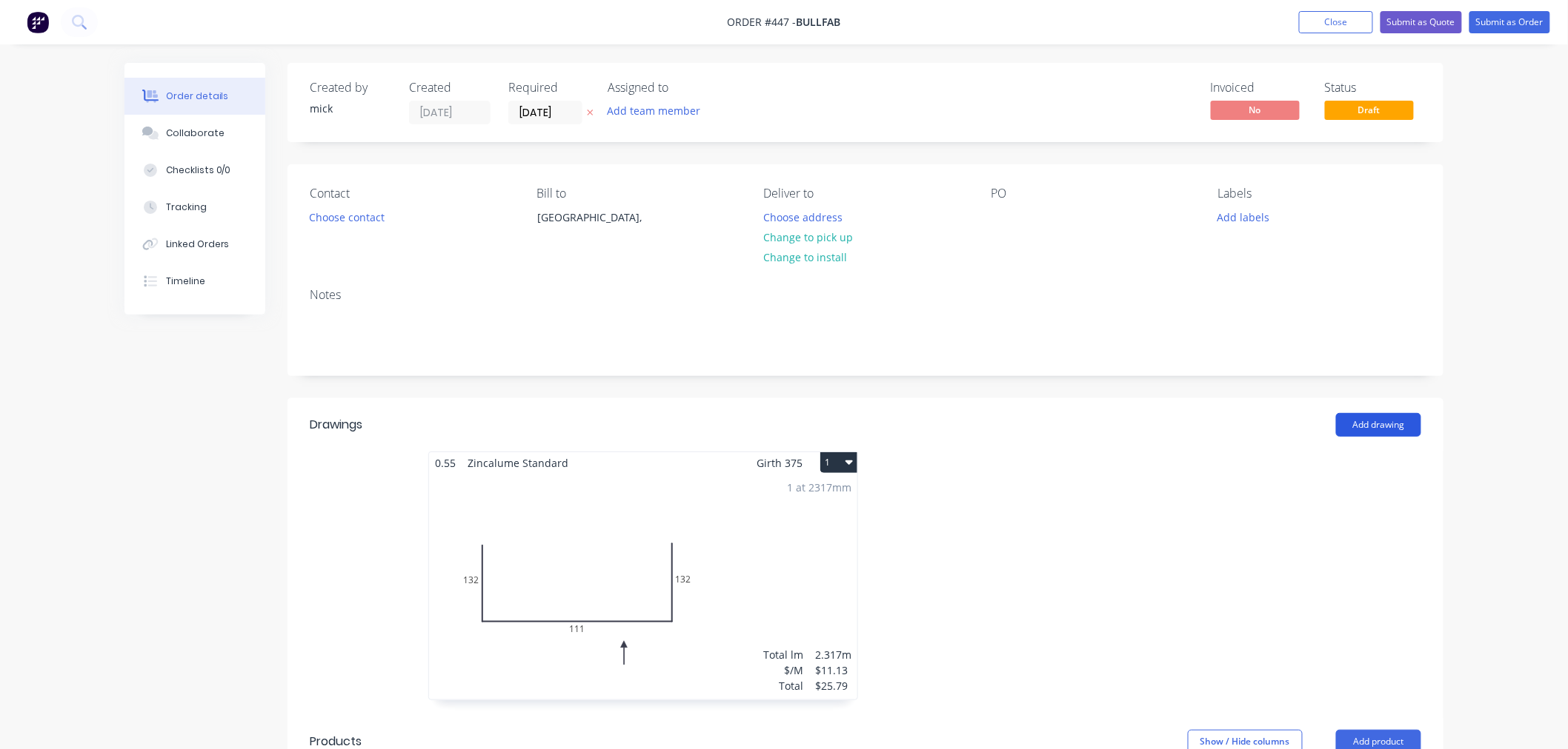
click at [1378, 423] on button "Add drawing" at bounding box center [1378, 425] width 85 height 24
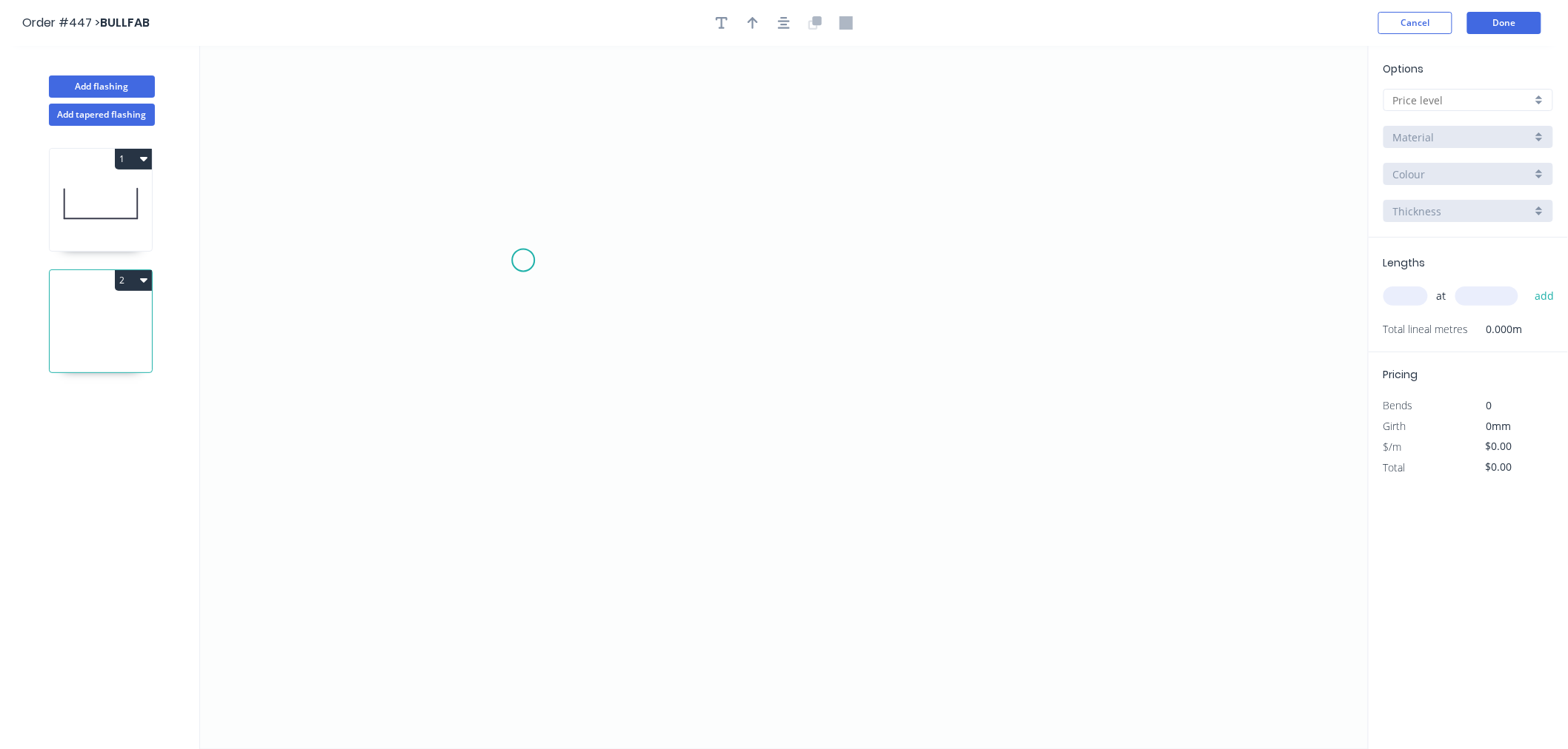
click at [523, 261] on icon "0" at bounding box center [784, 398] width 1168 height 704
click at [510, 468] on icon "0" at bounding box center [784, 398] width 1168 height 704
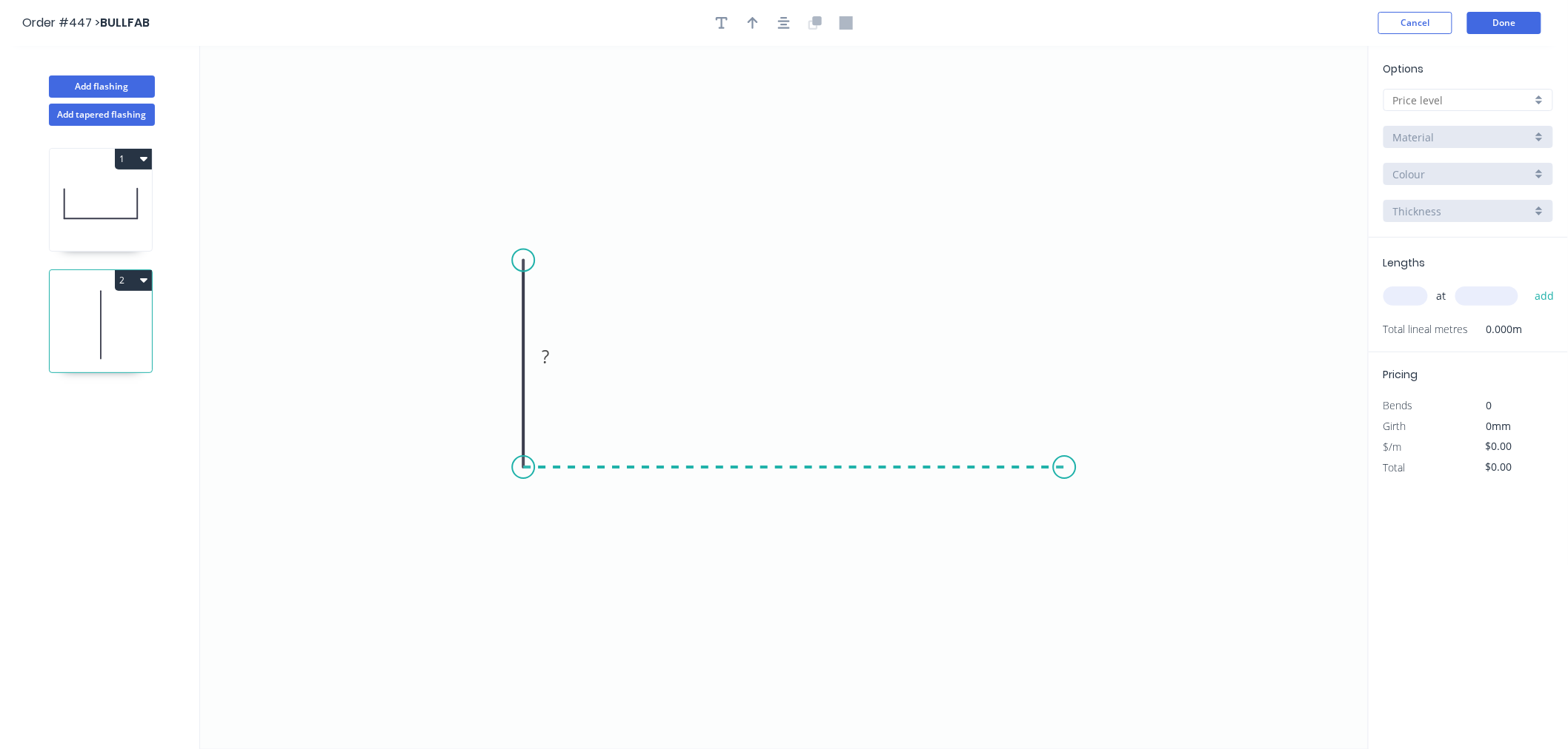
click at [1065, 465] on icon "0 ?" at bounding box center [784, 398] width 1168 height 704
click at [1068, 242] on icon "0 ? ?" at bounding box center [784, 398] width 1168 height 704
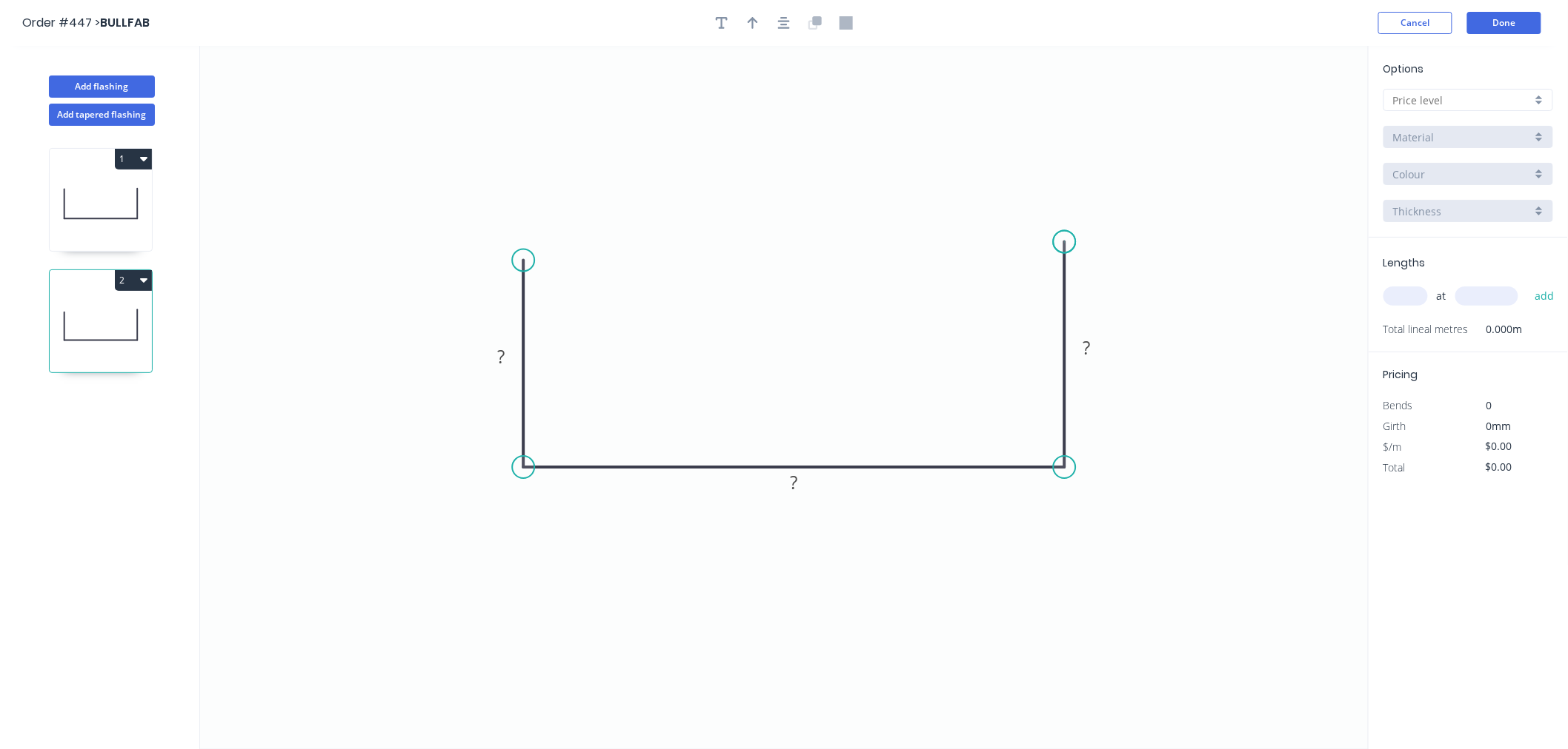
click at [1068, 242] on circle at bounding box center [1065, 242] width 22 height 22
click at [504, 361] on tspan "?" at bounding box center [500, 356] width 7 height 24
click at [784, 27] on icon "button" at bounding box center [784, 22] width 12 height 12
type input "$11.13"
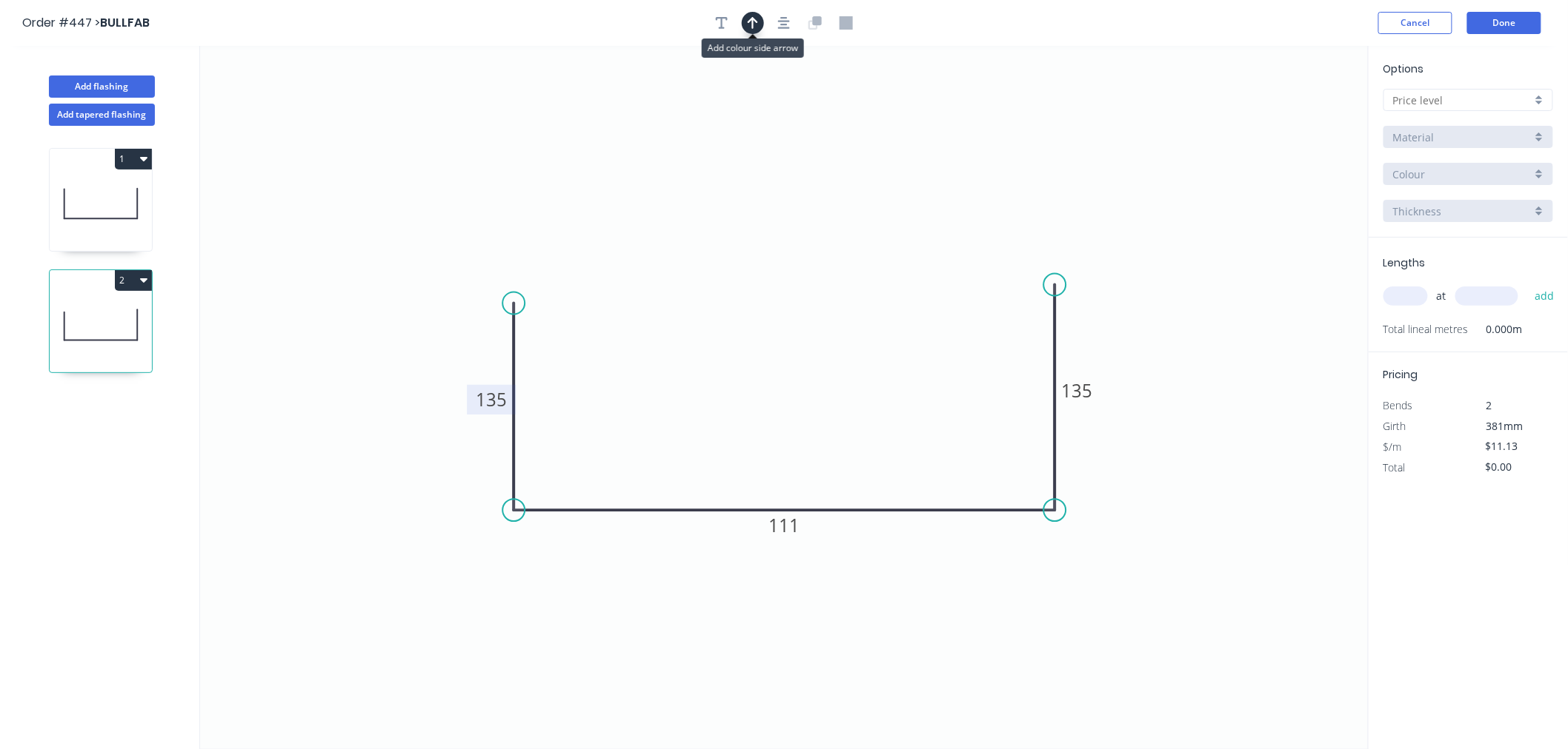
click at [751, 28] on icon "button" at bounding box center [752, 23] width 10 height 13
drag, startPoint x: 1290, startPoint y: 114, endPoint x: 932, endPoint y: 639, distance: 635.4
click at [974, 639] on icon at bounding box center [981, 624] width 13 height 47
click at [933, 637] on icon at bounding box center [931, 620] width 13 height 47
click at [929, 633] on icon at bounding box center [943, 626] width 43 height 43
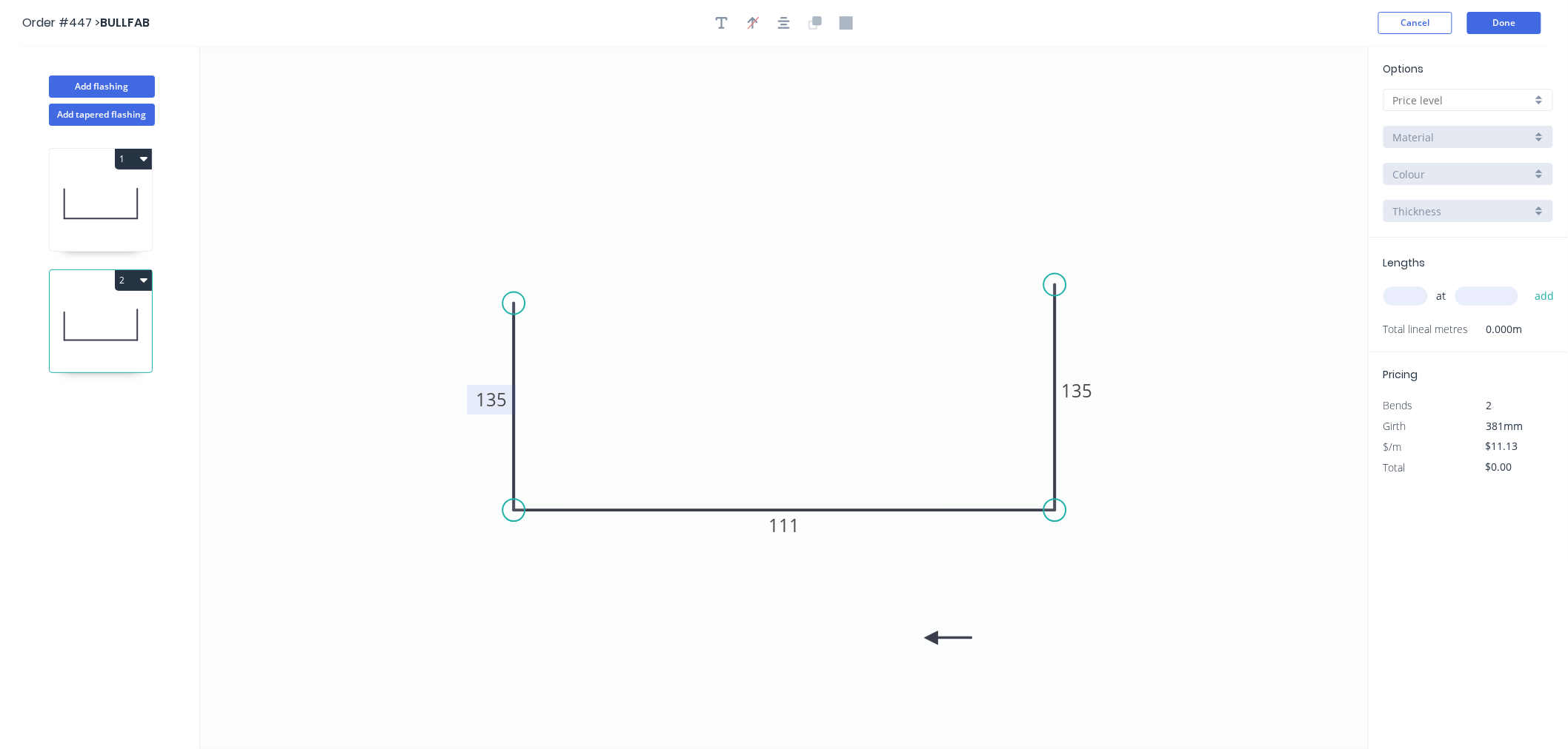
click at [929, 633] on icon "0 135 111 135" at bounding box center [784, 398] width 1168 height 704
drag, startPoint x: 929, startPoint y: 633, endPoint x: 932, endPoint y: 641, distance: 8.5
click at [929, 634] on icon "0 135 111 135" at bounding box center [784, 398] width 1168 height 704
click at [931, 631] on icon "0 135 111 135" at bounding box center [784, 398] width 1168 height 704
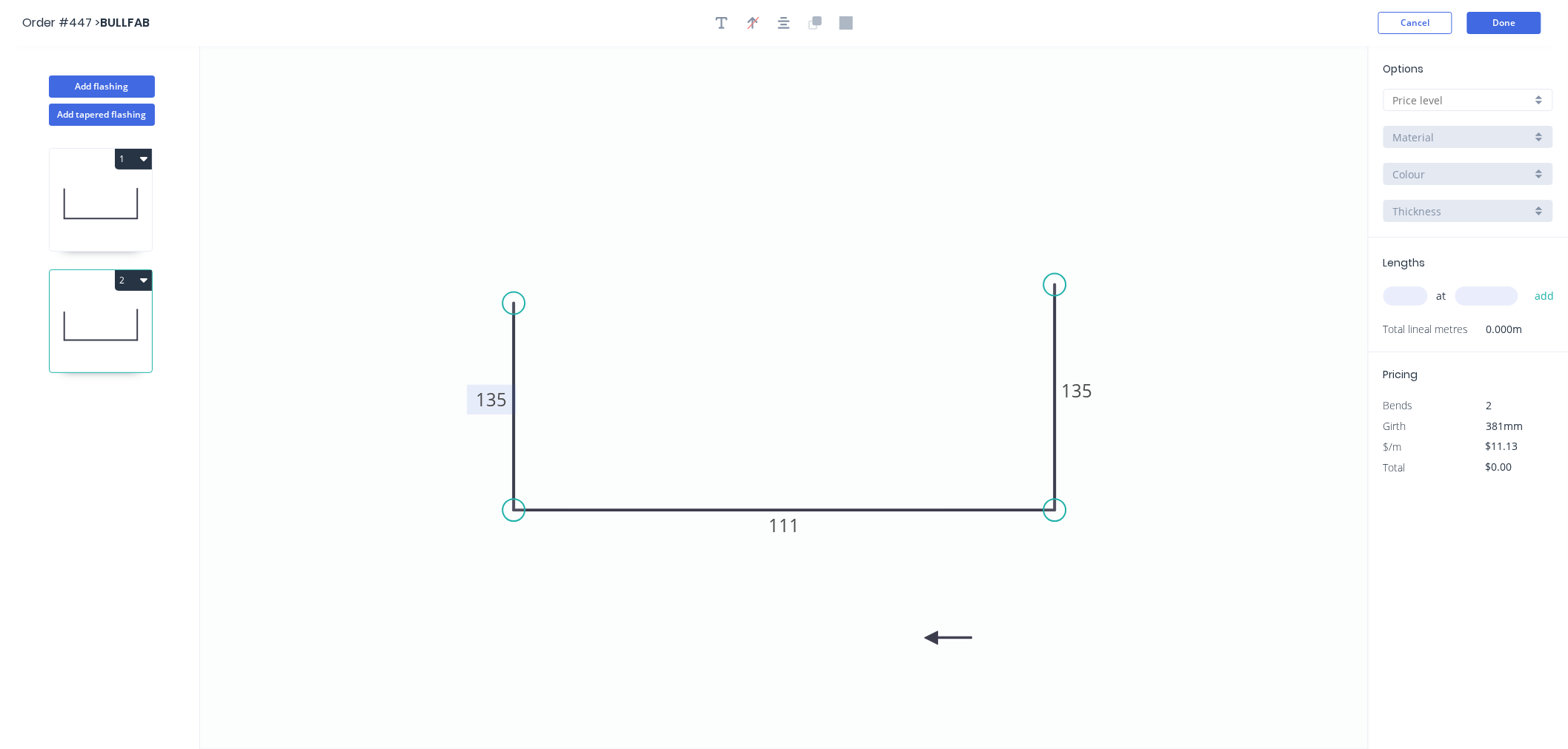
click at [931, 631] on icon "0 135 111 135" at bounding box center [784, 398] width 1168 height 704
click at [933, 638] on icon at bounding box center [947, 638] width 47 height 13
click at [932, 637] on icon at bounding box center [943, 650] width 43 height 43
click at [933, 638] on icon at bounding box center [944, 648] width 43 height 43
drag, startPoint x: 933, startPoint y: 638, endPoint x: 942, endPoint y: 578, distance: 60.7
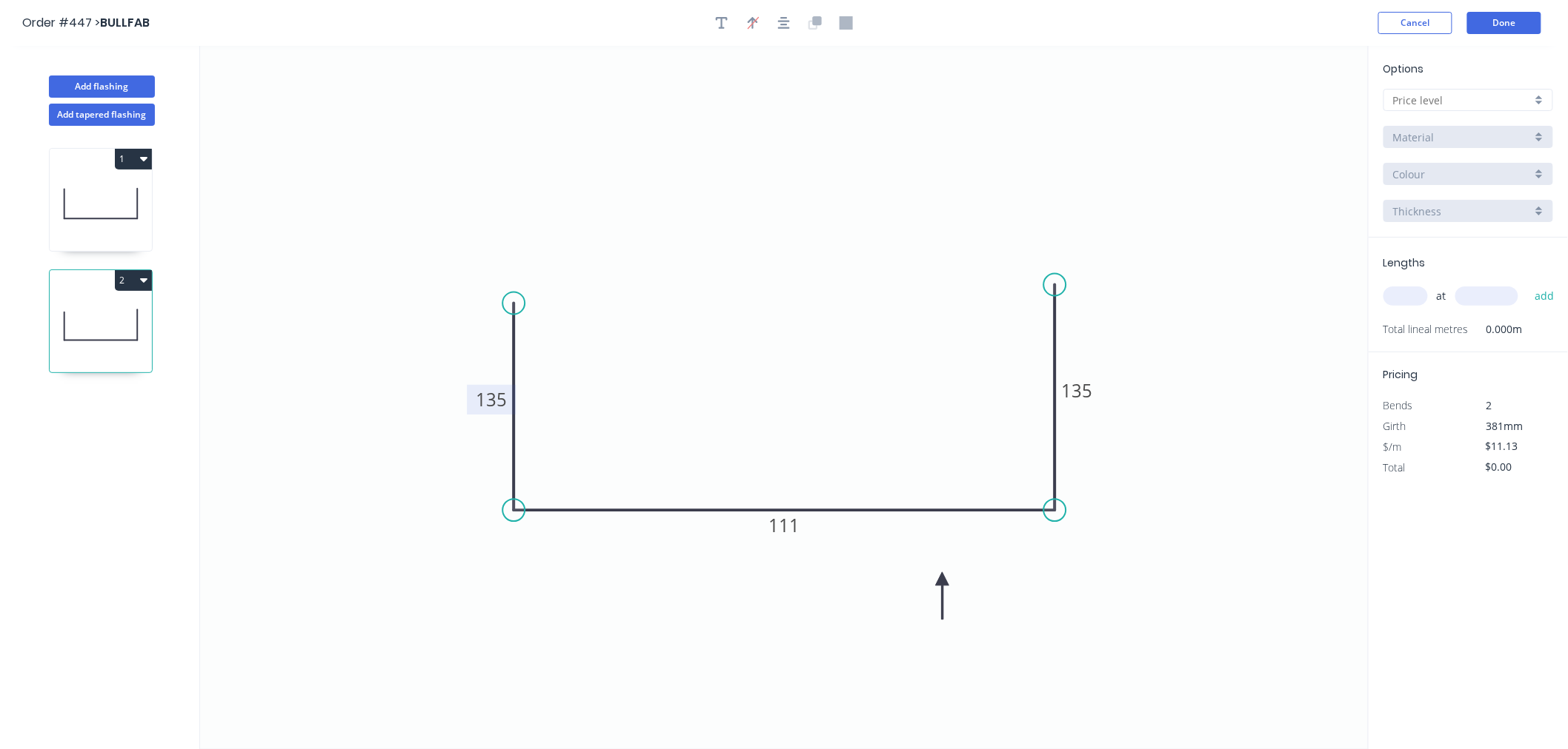
click at [942, 578] on icon at bounding box center [942, 596] width 13 height 47
click at [1475, 86] on div "Options A Material Colour Thickness" at bounding box center [1467, 149] width 199 height 177
click at [1475, 94] on input "text" at bounding box center [1463, 100] width 139 height 16
click at [1467, 127] on div "A" at bounding box center [1468, 129] width 168 height 26
type input "A"
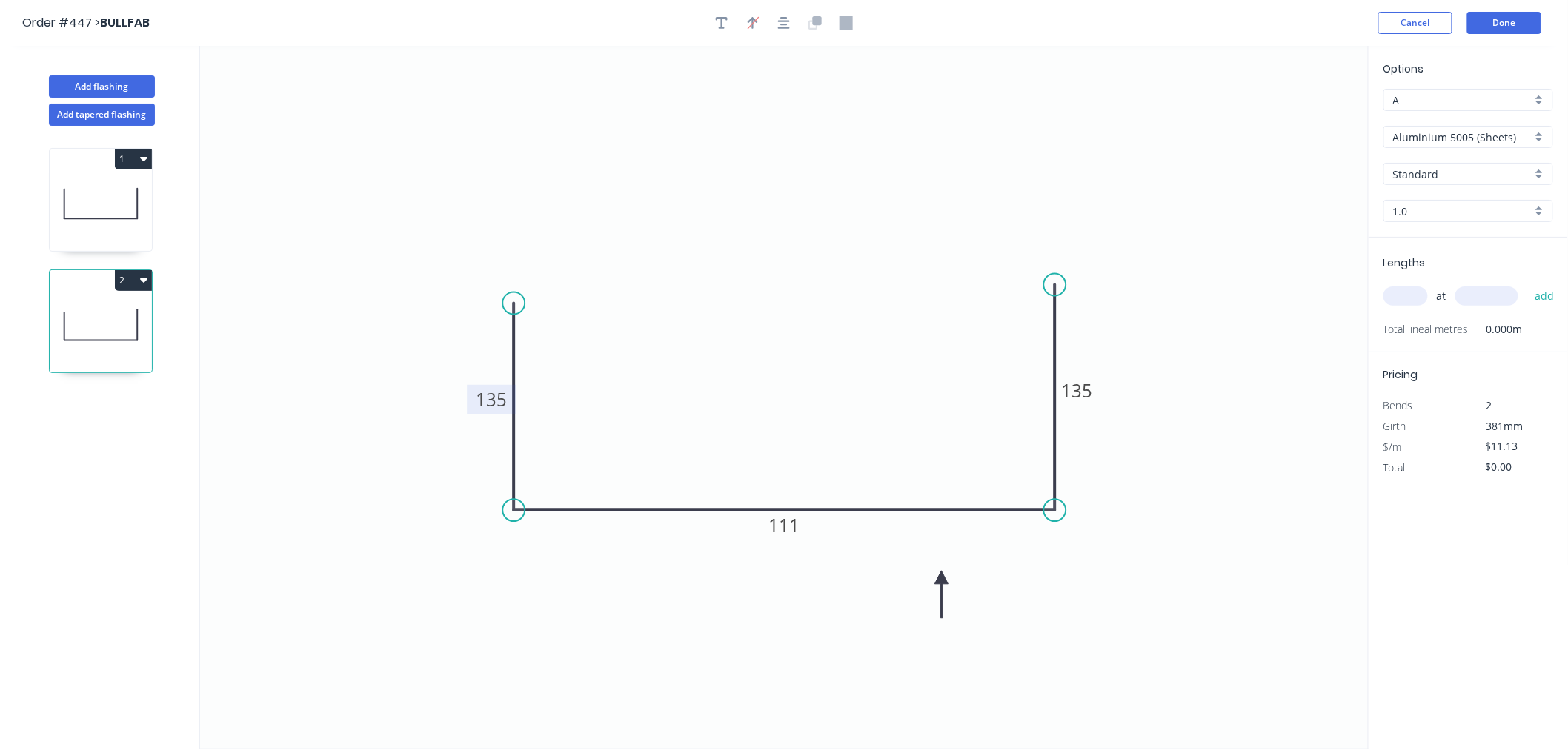
type input "$0.00"
click at [1467, 135] on input "Aluminium 5005 (Sheets)" at bounding box center [1463, 137] width 139 height 16
click at [1426, 285] on div "Zincalume" at bounding box center [1468, 292] width 168 height 26
type input "Zincalume"
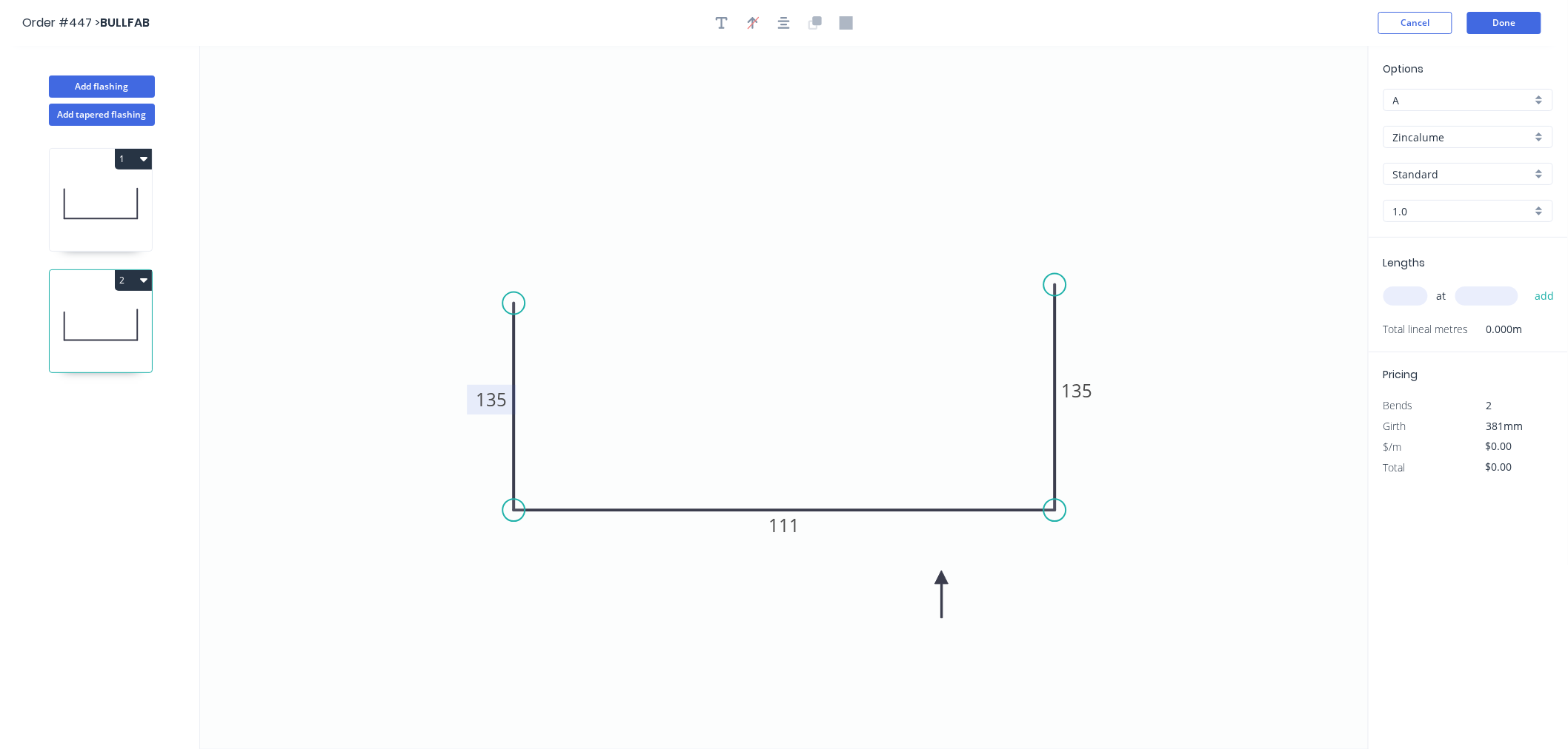
type input "$14.24"
click at [1454, 210] on input "1.0" at bounding box center [1463, 211] width 139 height 16
click at [1453, 244] on div "0.55" at bounding box center [1468, 239] width 168 height 26
type input "0.55"
type input "$11.13"
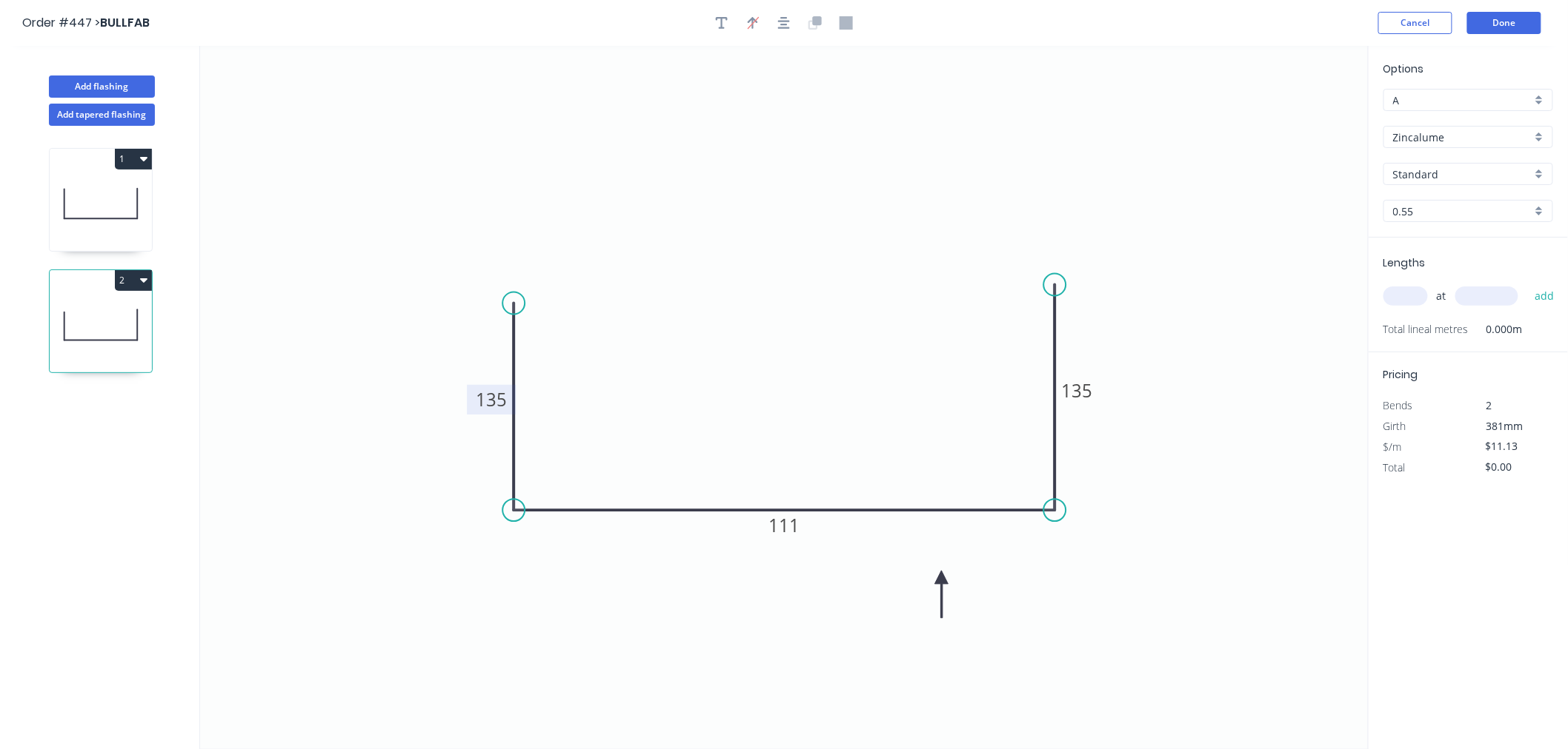
click at [1404, 296] on input "text" at bounding box center [1405, 296] width 44 height 19
type input "1"
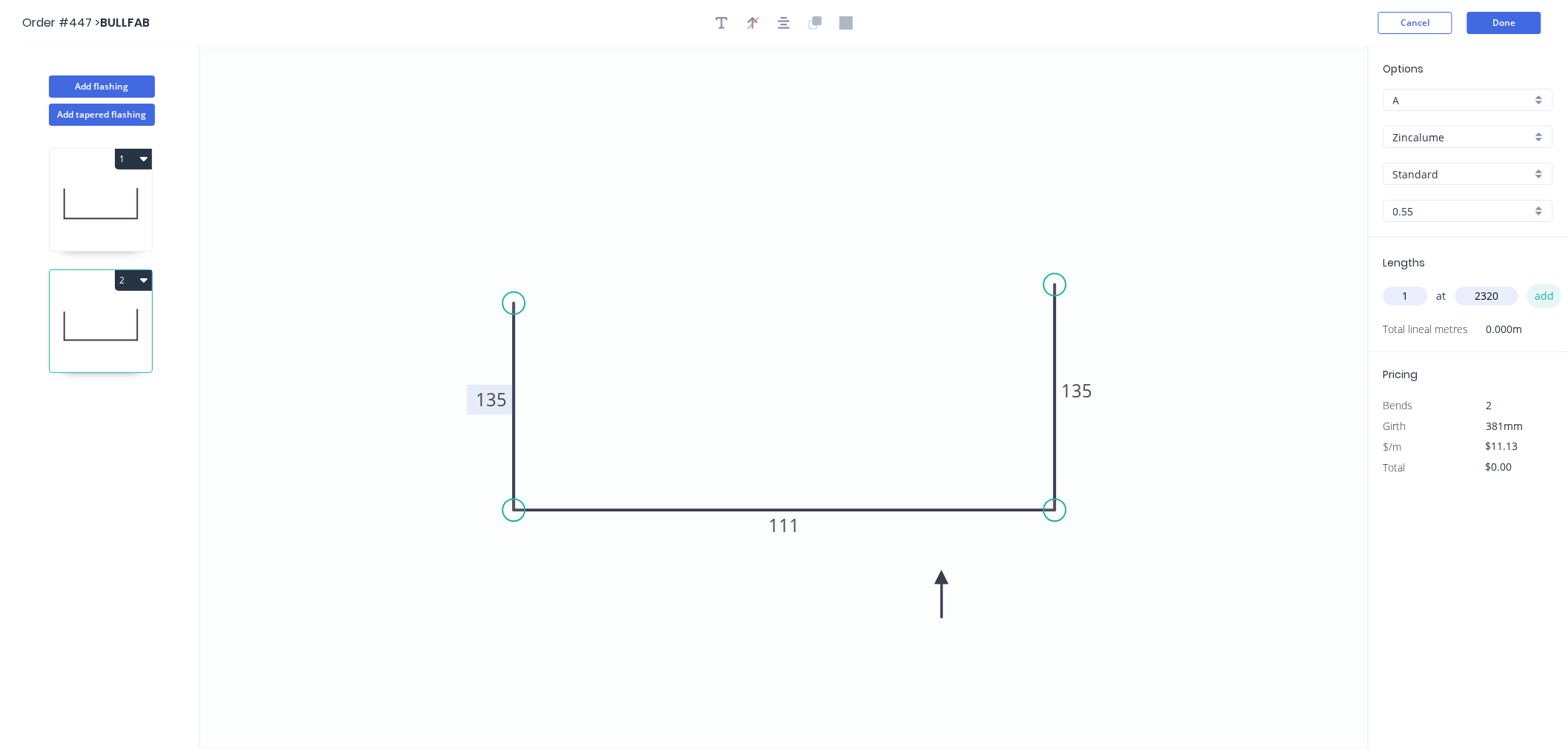
type input "2320"
click at [1535, 300] on button "add" at bounding box center [1545, 296] width 35 height 25
type input "$25.82"
click at [1530, 24] on button "Done" at bounding box center [1504, 23] width 74 height 22
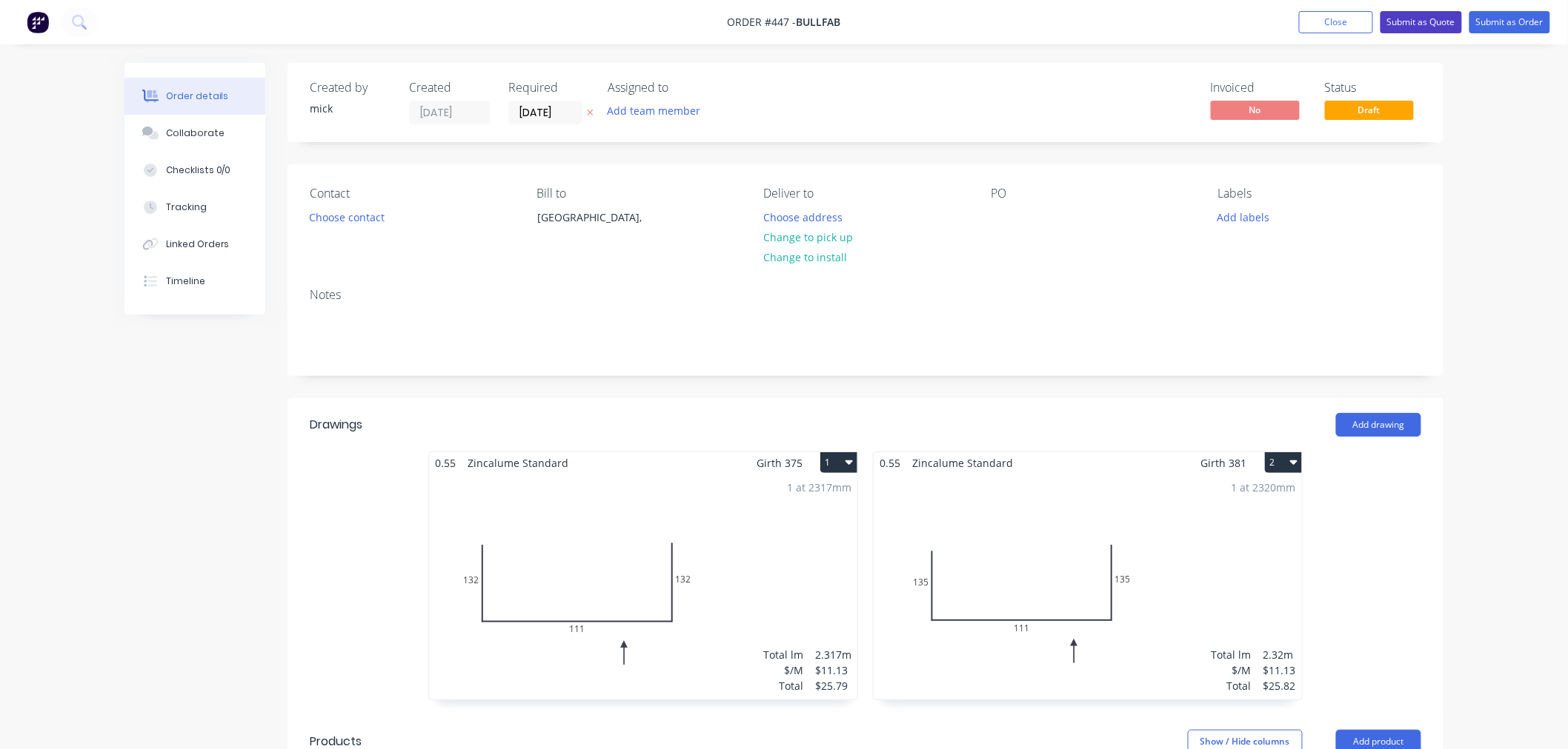
click at [1430, 20] on button "Submit as Quote" at bounding box center [1421, 22] width 81 height 22
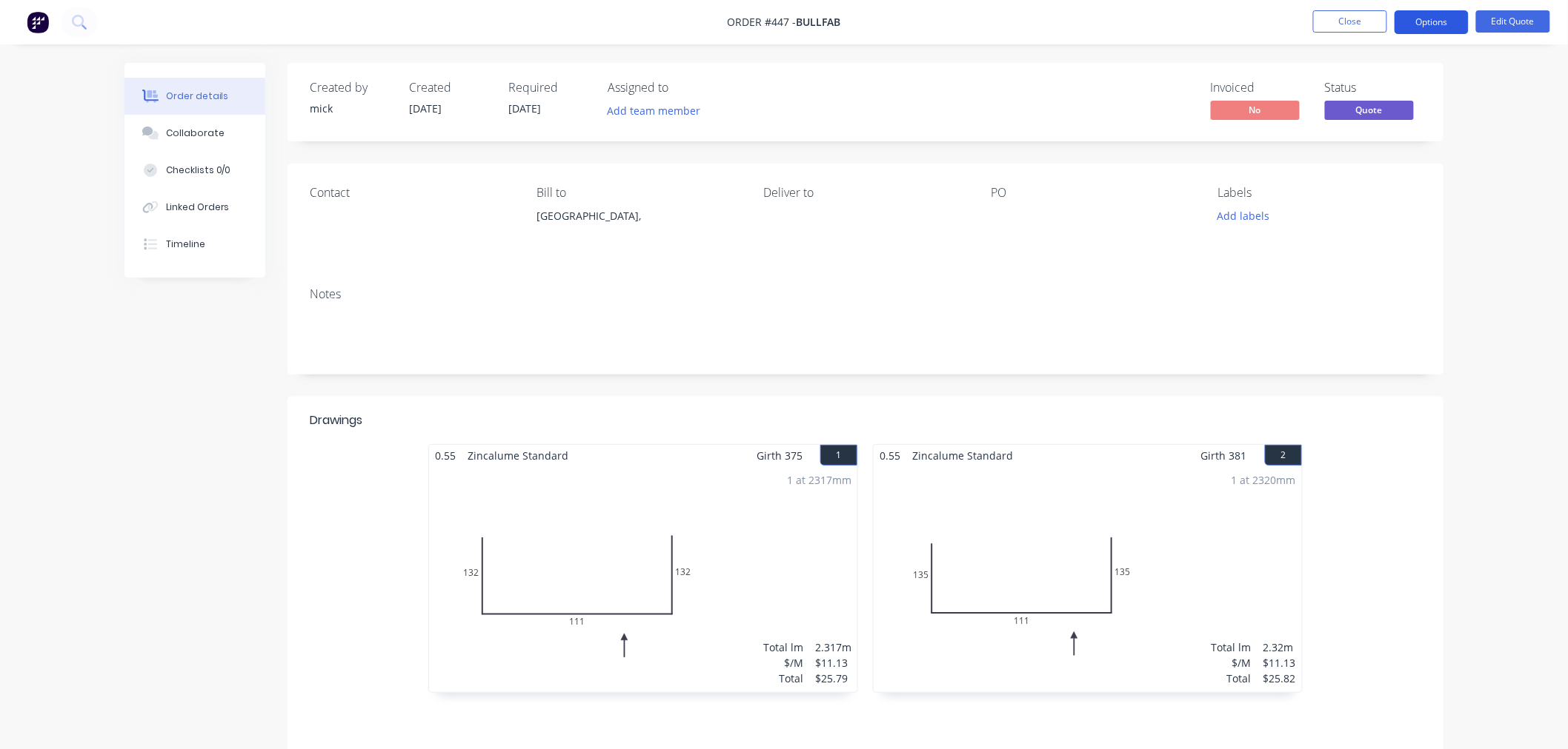
click at [1428, 17] on button "Options" at bounding box center [1431, 22] width 74 height 24
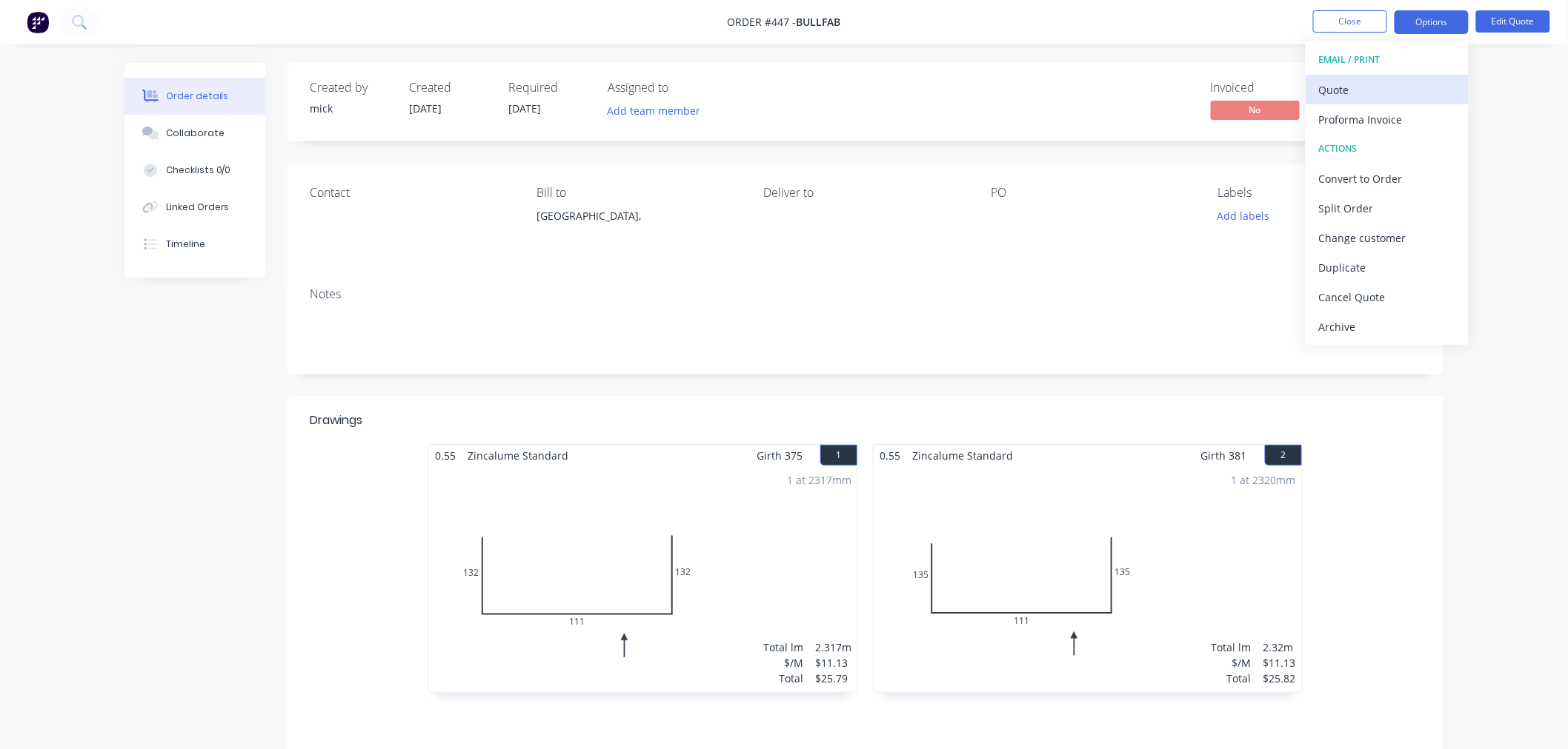
click at [1382, 87] on div "Quote" at bounding box center [1387, 90] width 136 height 21
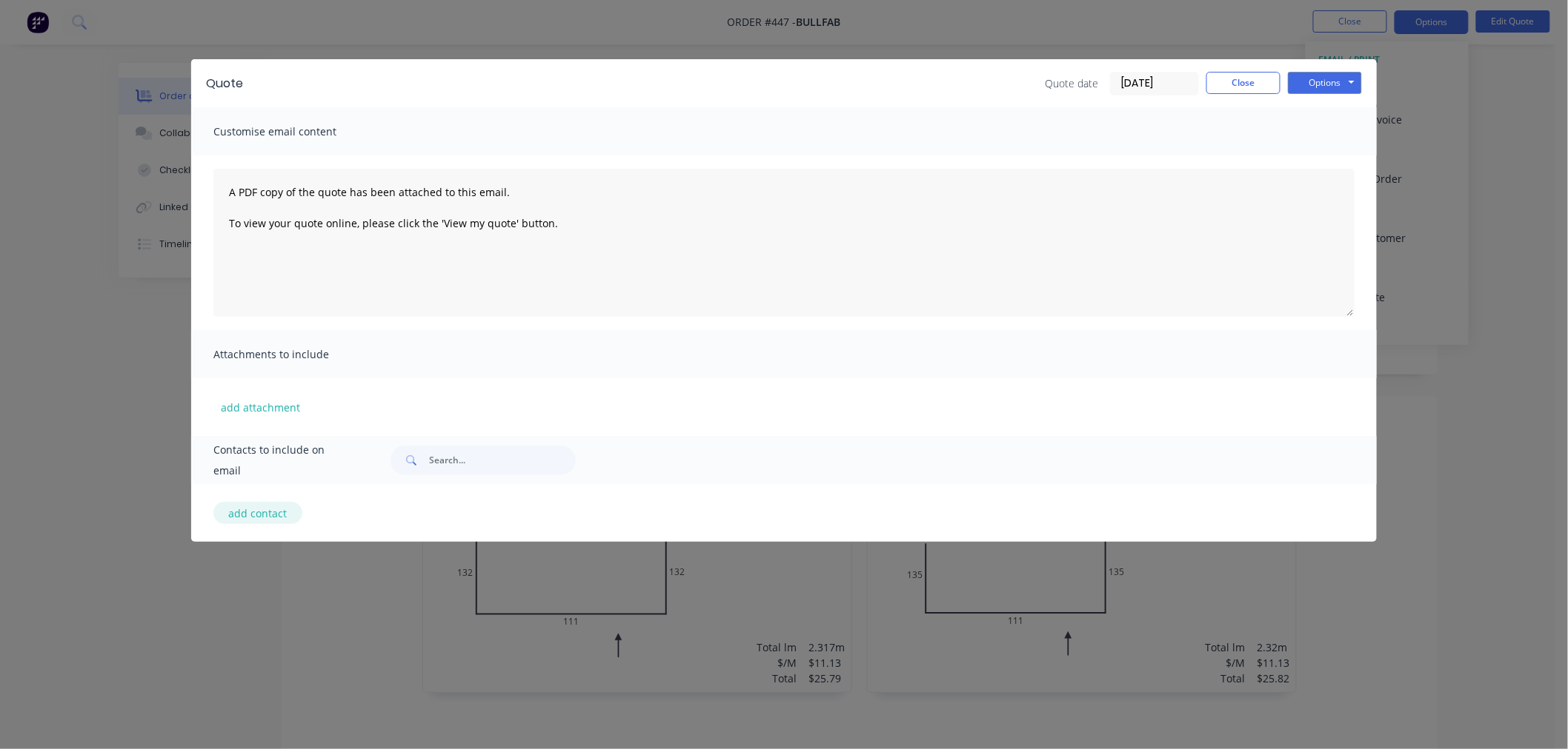
click at [259, 507] on button "add contact" at bounding box center [258, 513] width 89 height 22
select select "AU"
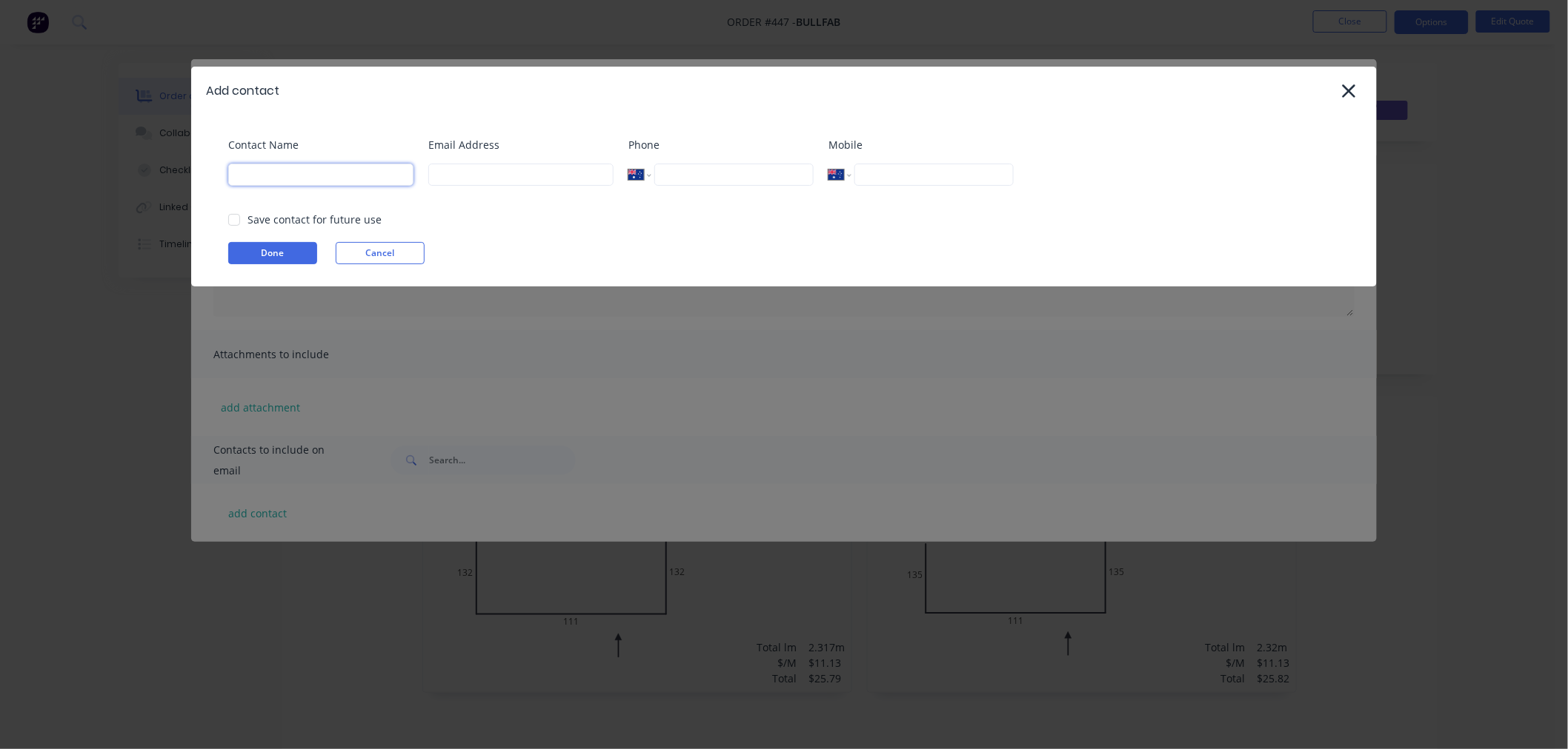
click at [269, 167] on input at bounding box center [321, 175] width 185 height 22
type input "[PERSON_NAME]"
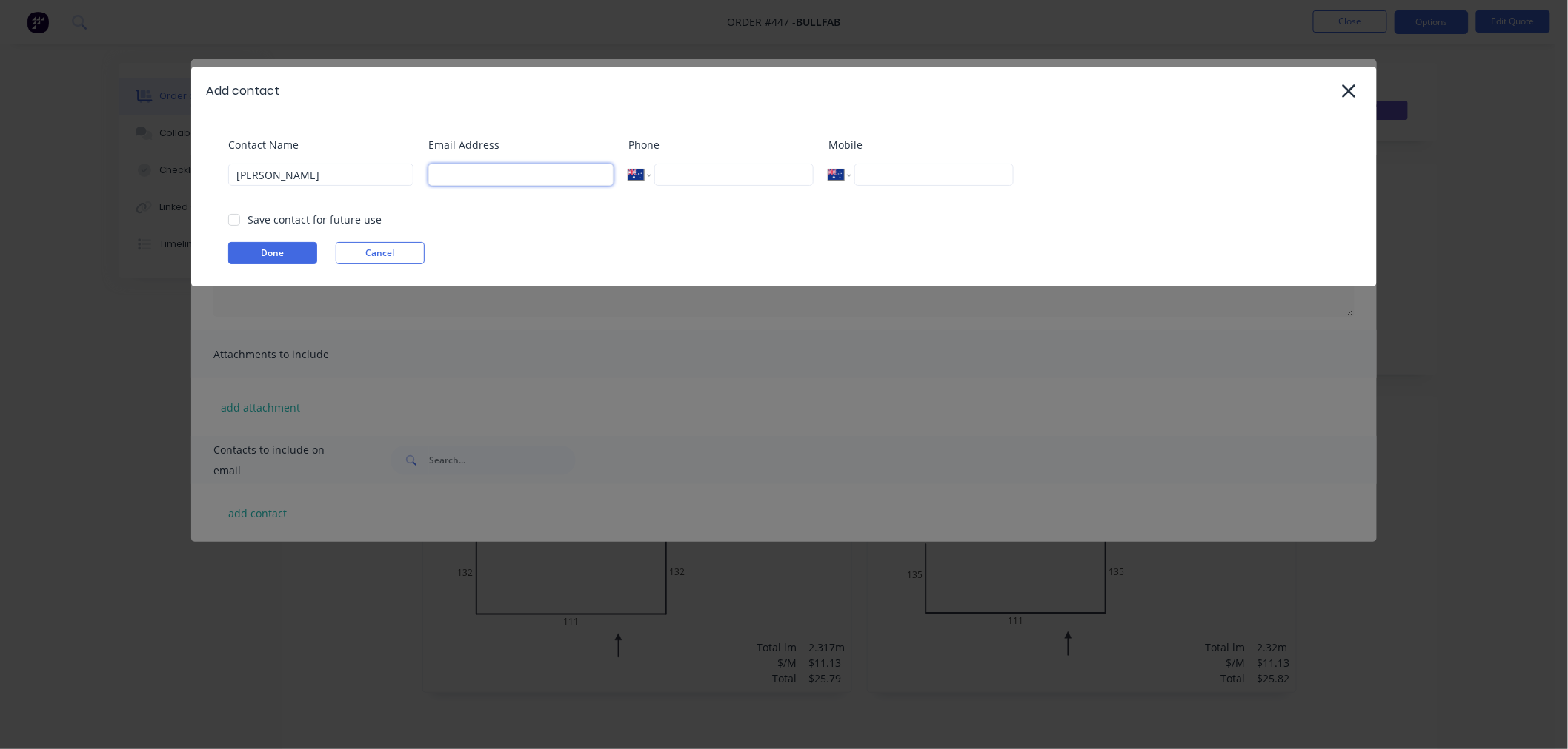
click at [512, 182] on input at bounding box center [521, 175] width 185 height 22
click at [233, 215] on div at bounding box center [234, 220] width 30 height 30
type input "[PERSON_NAME][EMAIL_ADDRESS][DOMAIN_NAME]"
click at [260, 255] on button "Done" at bounding box center [273, 253] width 89 height 22
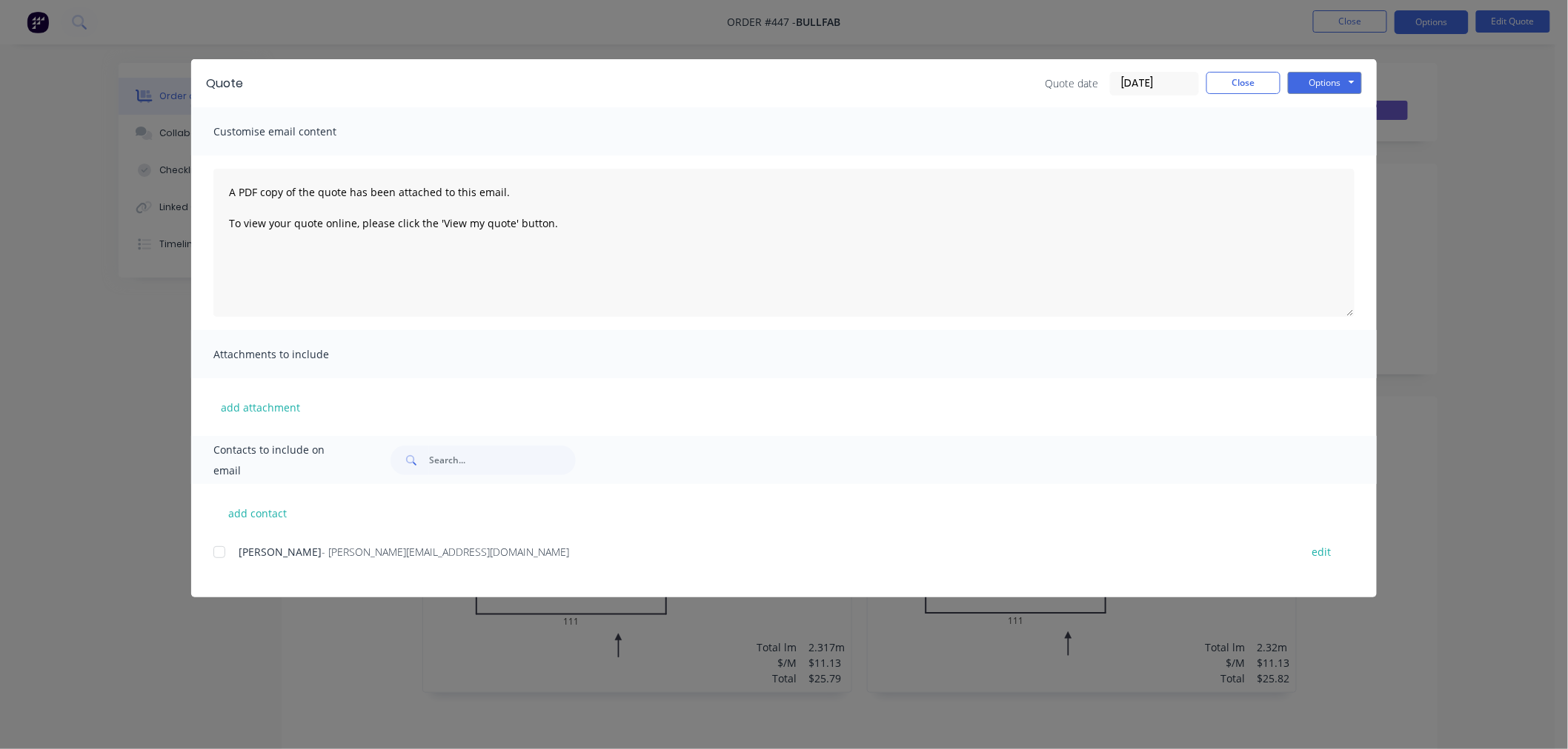
click at [225, 549] on div at bounding box center [219, 552] width 30 height 30
click at [1319, 84] on button "Options" at bounding box center [1325, 83] width 74 height 22
click at [1334, 158] on button "Email" at bounding box center [1335, 158] width 95 height 24
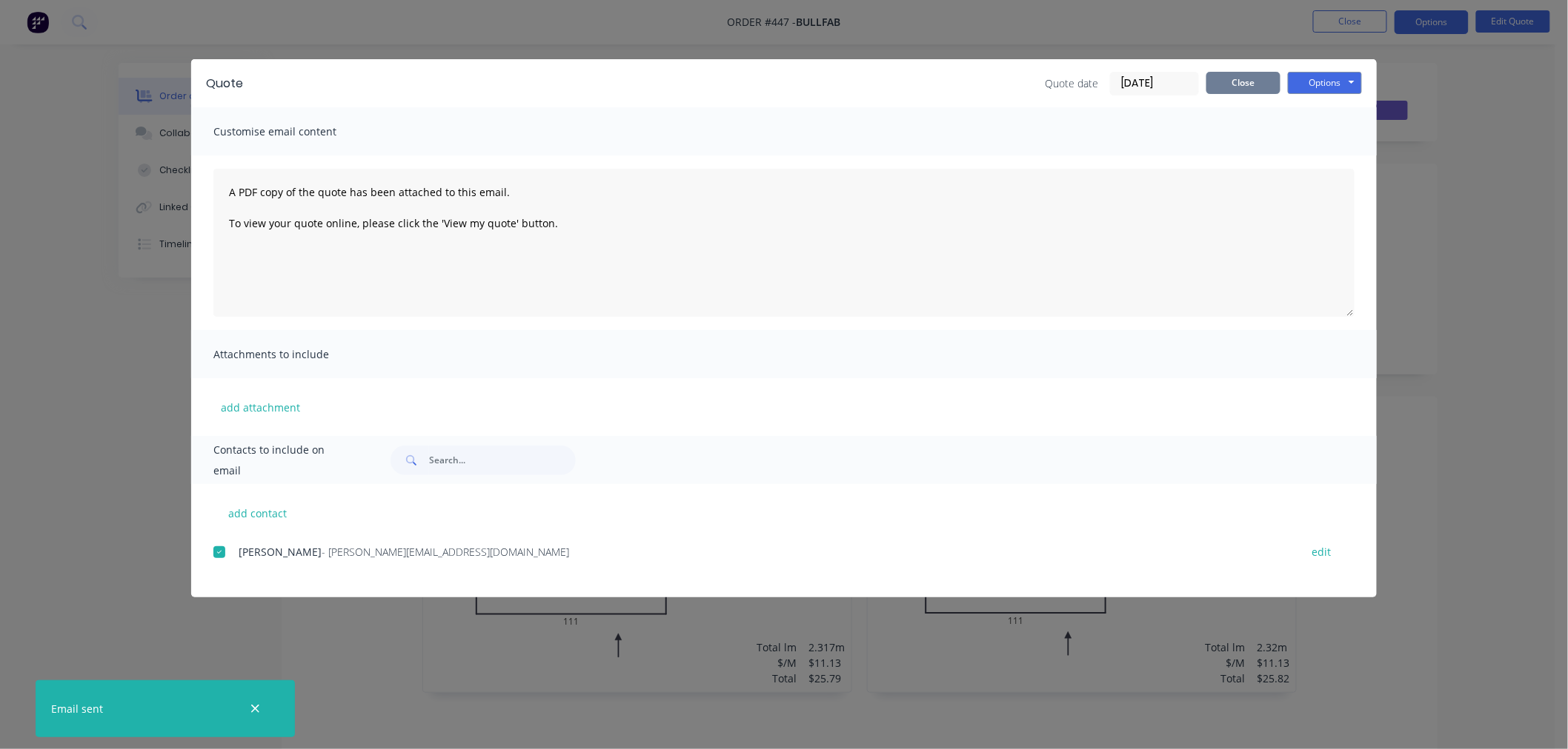
click at [1259, 76] on button "Close" at bounding box center [1243, 83] width 74 height 22
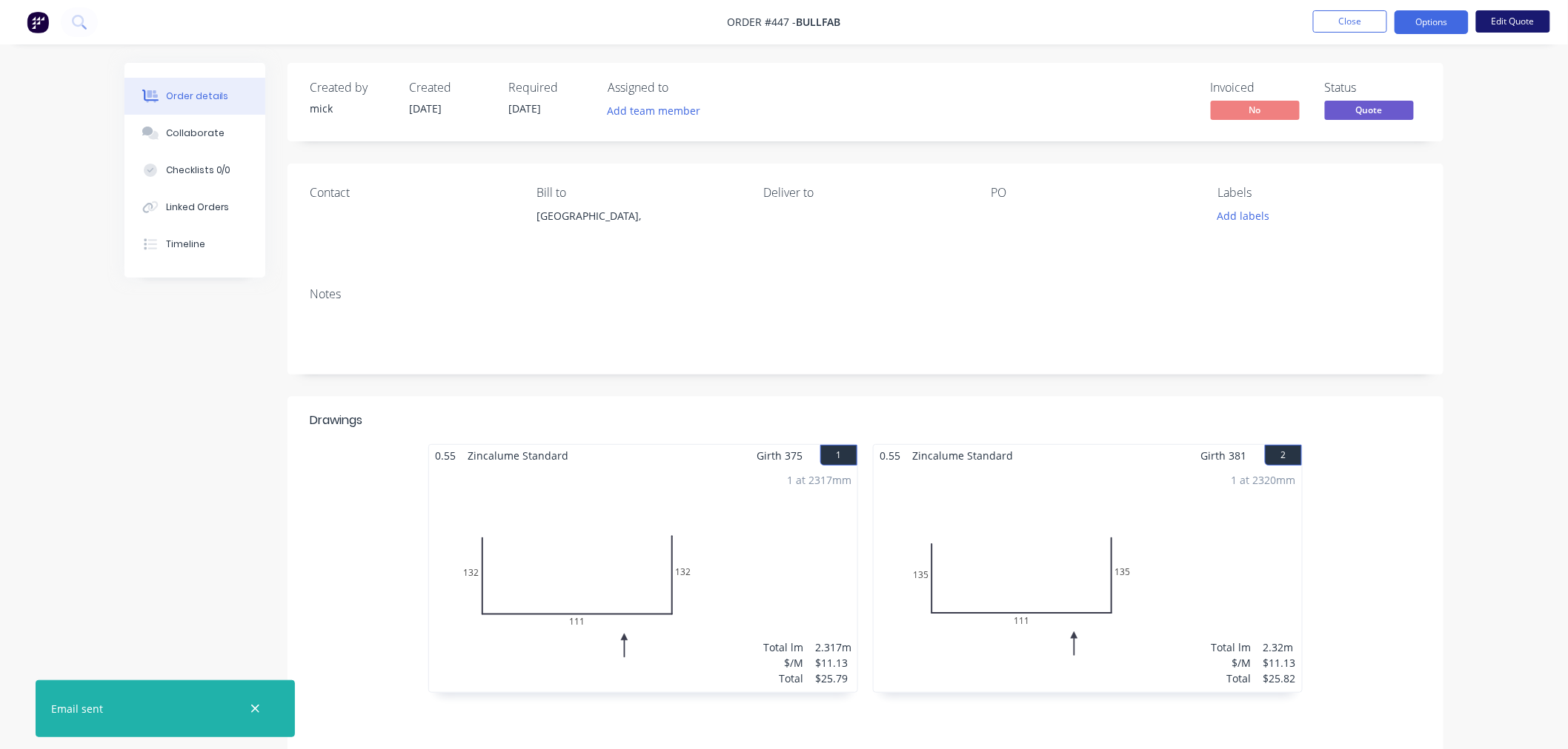
click at [1519, 17] on button "Edit Quote" at bounding box center [1512, 21] width 74 height 22
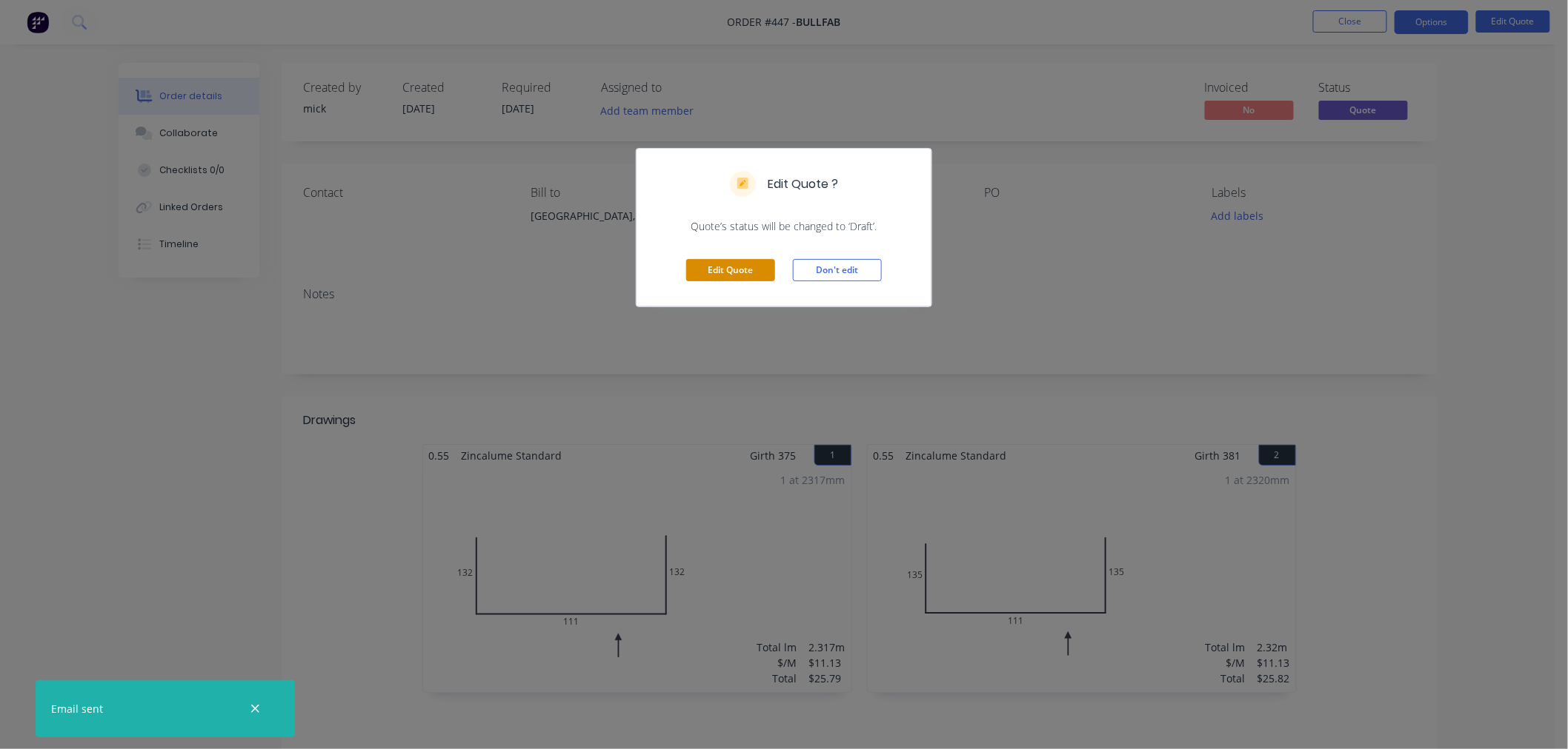
click at [721, 271] on button "Edit Quote" at bounding box center [731, 270] width 89 height 22
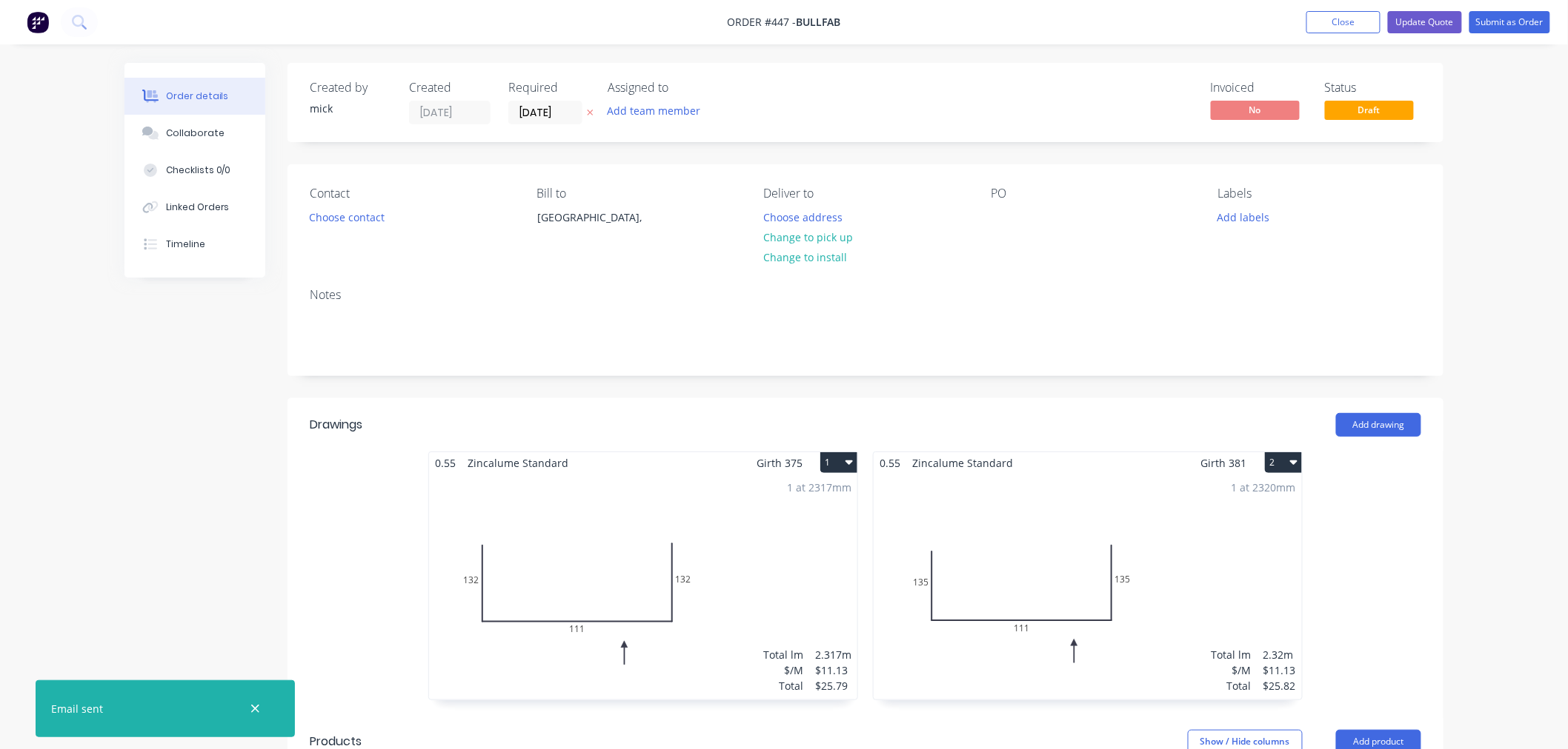
click at [817, 526] on div "1 at 2317mm Total lm $/M Total 2.317m $11.13 $25.79" at bounding box center [643, 587] width 428 height 226
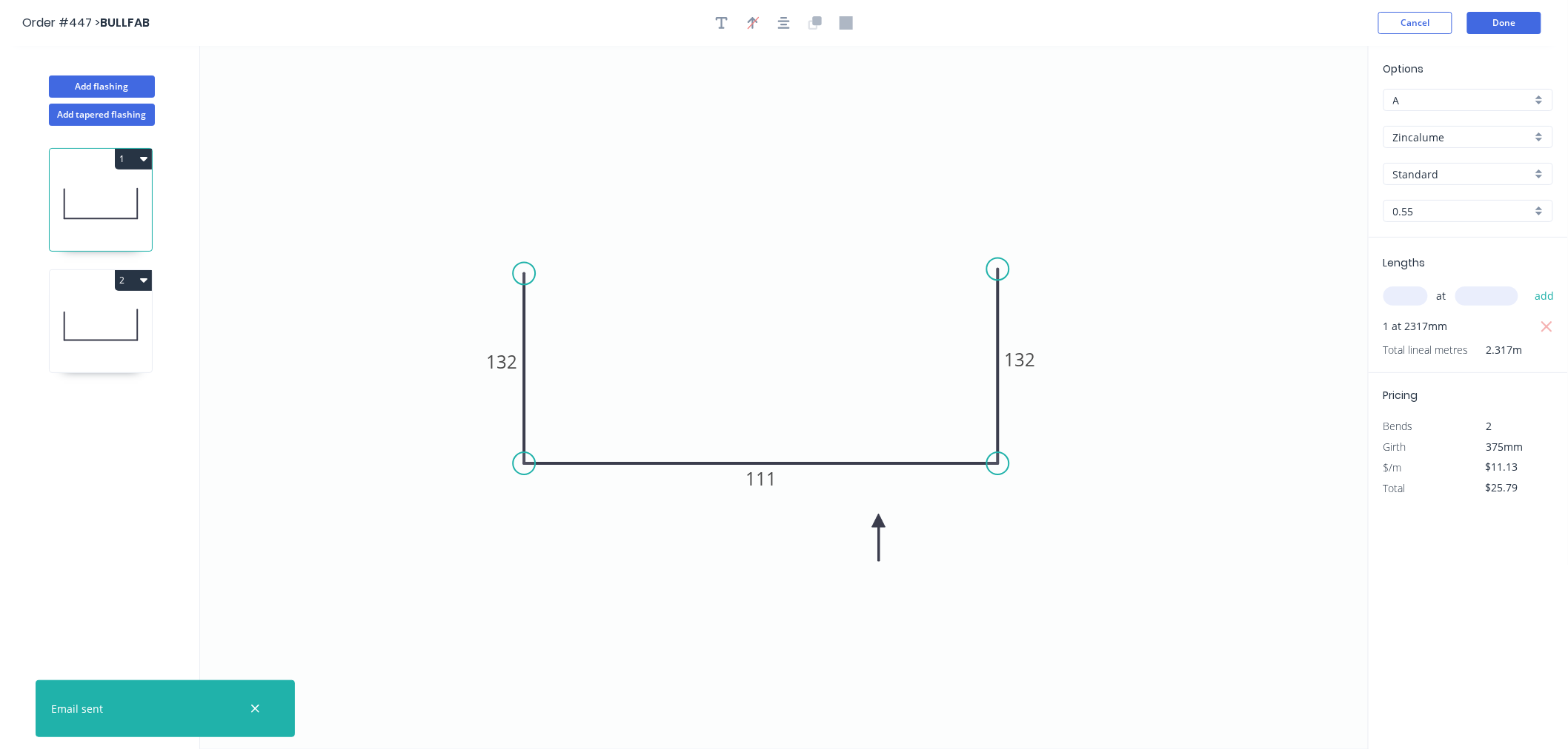
click at [1424, 133] on input "Zincalume" at bounding box center [1463, 137] width 139 height 16
click at [1424, 238] on div "Colorbond Standard" at bounding box center [1468, 243] width 168 height 26
type input "Colorbond Standard"
type input "Basalt"
type input "$14.76"
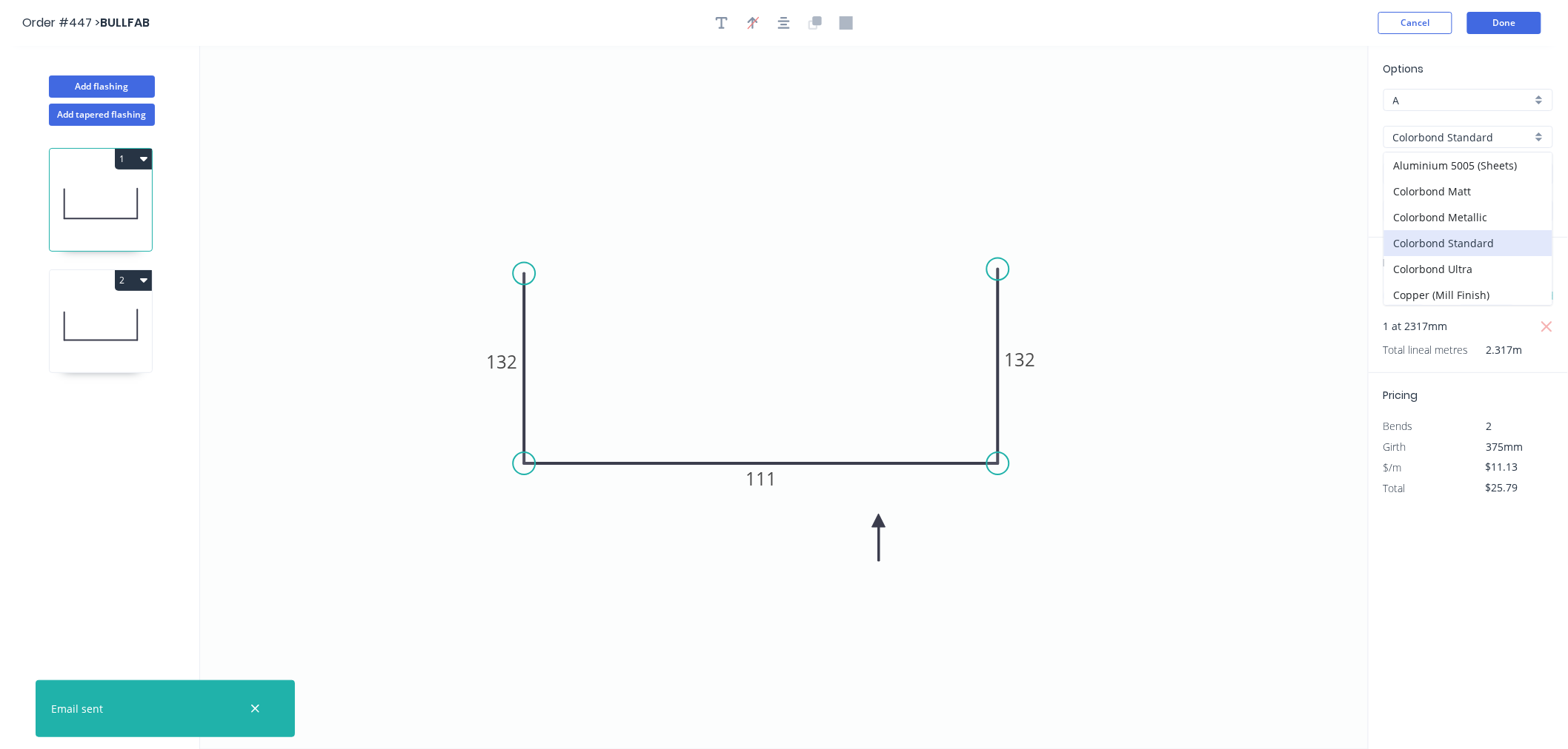
type input "$34.20"
click at [1425, 173] on input "Basalt" at bounding box center [1463, 174] width 139 height 16
click at [1438, 326] on div "Dover White" at bounding box center [1468, 332] width 168 height 26
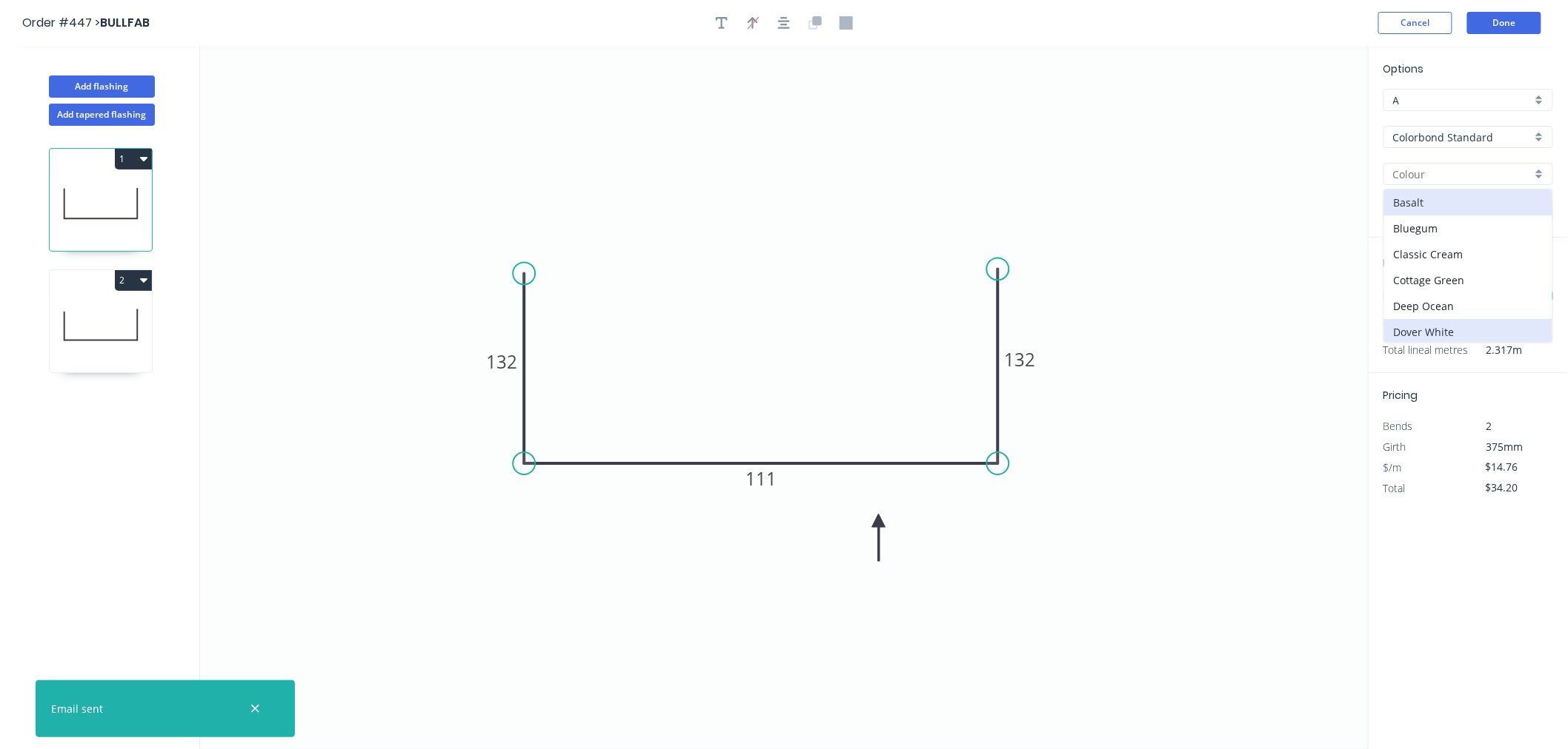
type input "Dover White"
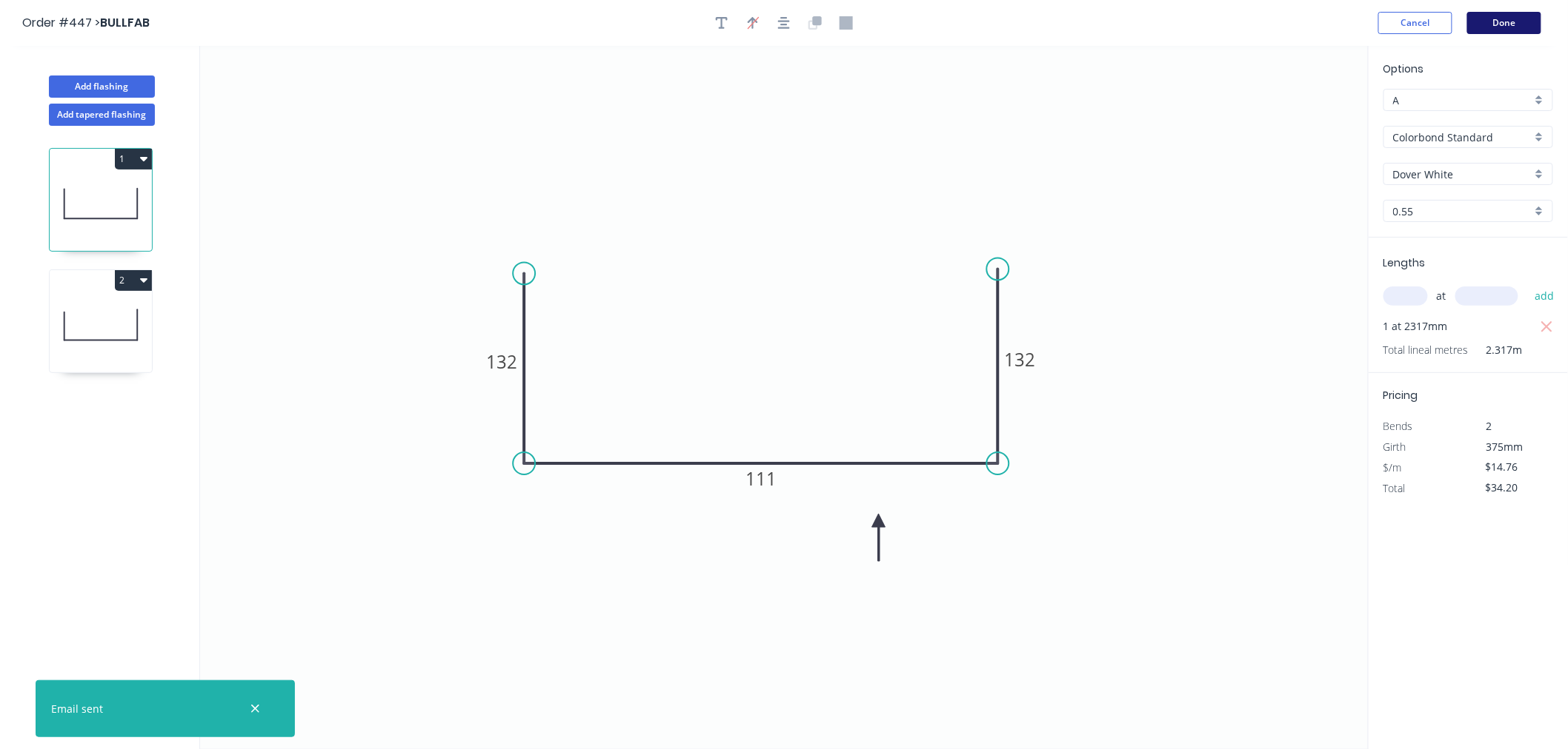
click at [1529, 24] on button "Done" at bounding box center [1504, 23] width 74 height 22
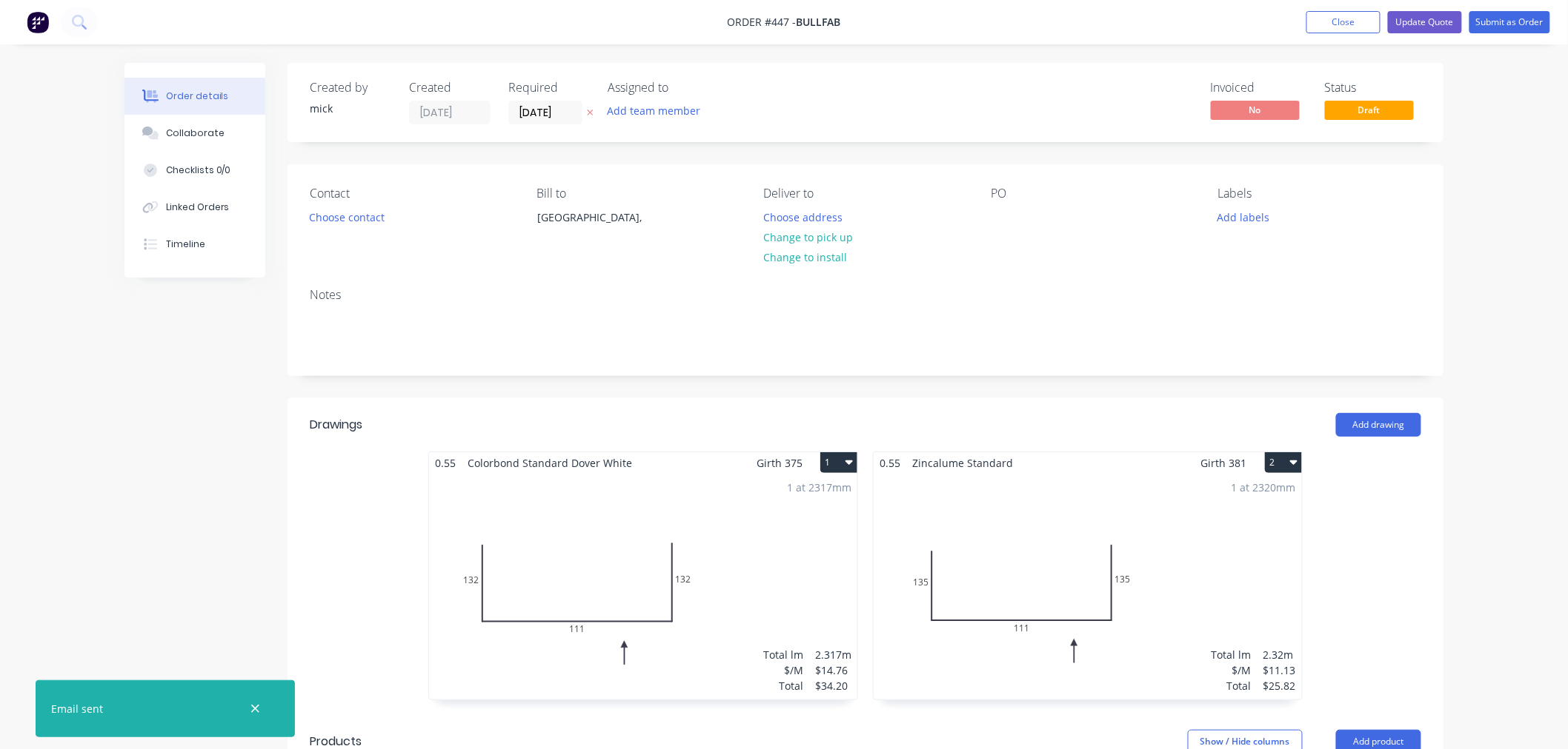
click at [1207, 571] on div "1 at 2320mm Total lm $/M Total 2.32m $11.13 $25.82" at bounding box center [1087, 587] width 428 height 226
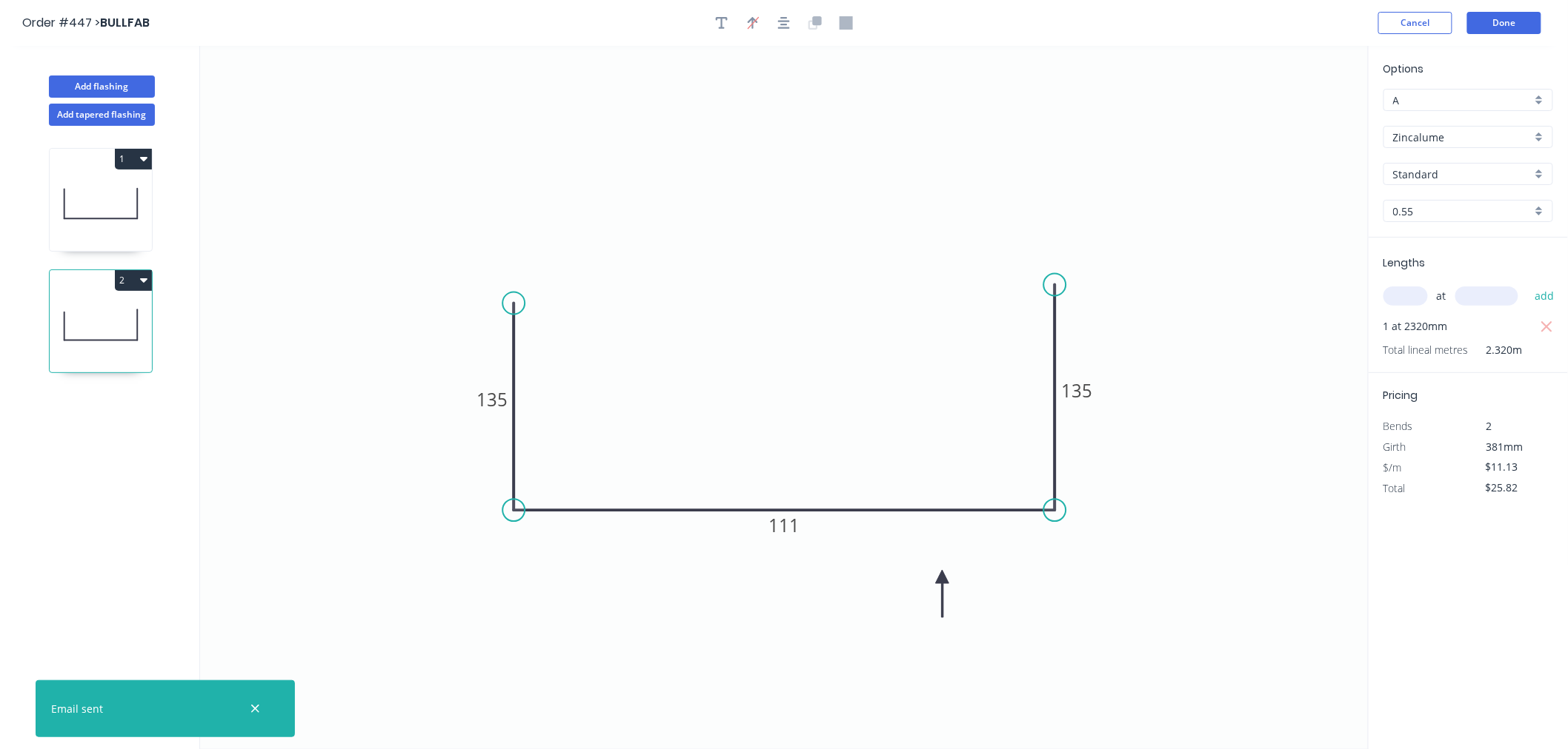
click at [1475, 136] on input "Zincalume" at bounding box center [1463, 137] width 139 height 16
click at [1471, 235] on div "Colorbond Standard" at bounding box center [1468, 243] width 168 height 26
type input "Colorbond Standard"
type input "Basalt"
type input "$14.76"
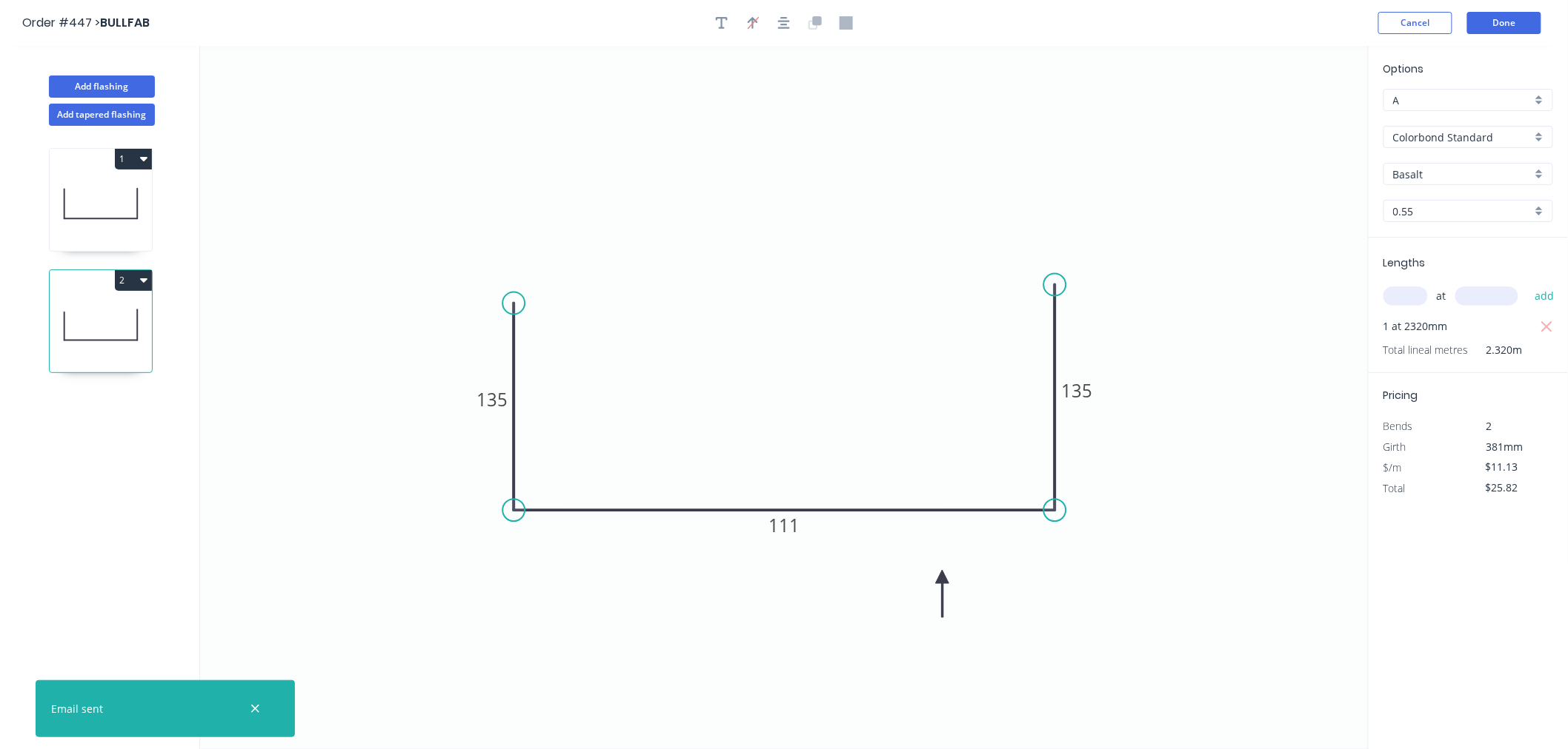
type input "$34.24"
click at [1490, 161] on div "Options A A Colorbond Standard Colorbond Standard Basalt Basalt 0.55 0.55" at bounding box center [1467, 149] width 199 height 177
click at [1491, 173] on input "Basalt" at bounding box center [1463, 174] width 139 height 16
click at [1456, 324] on div "Dover White" at bounding box center [1468, 332] width 168 height 26
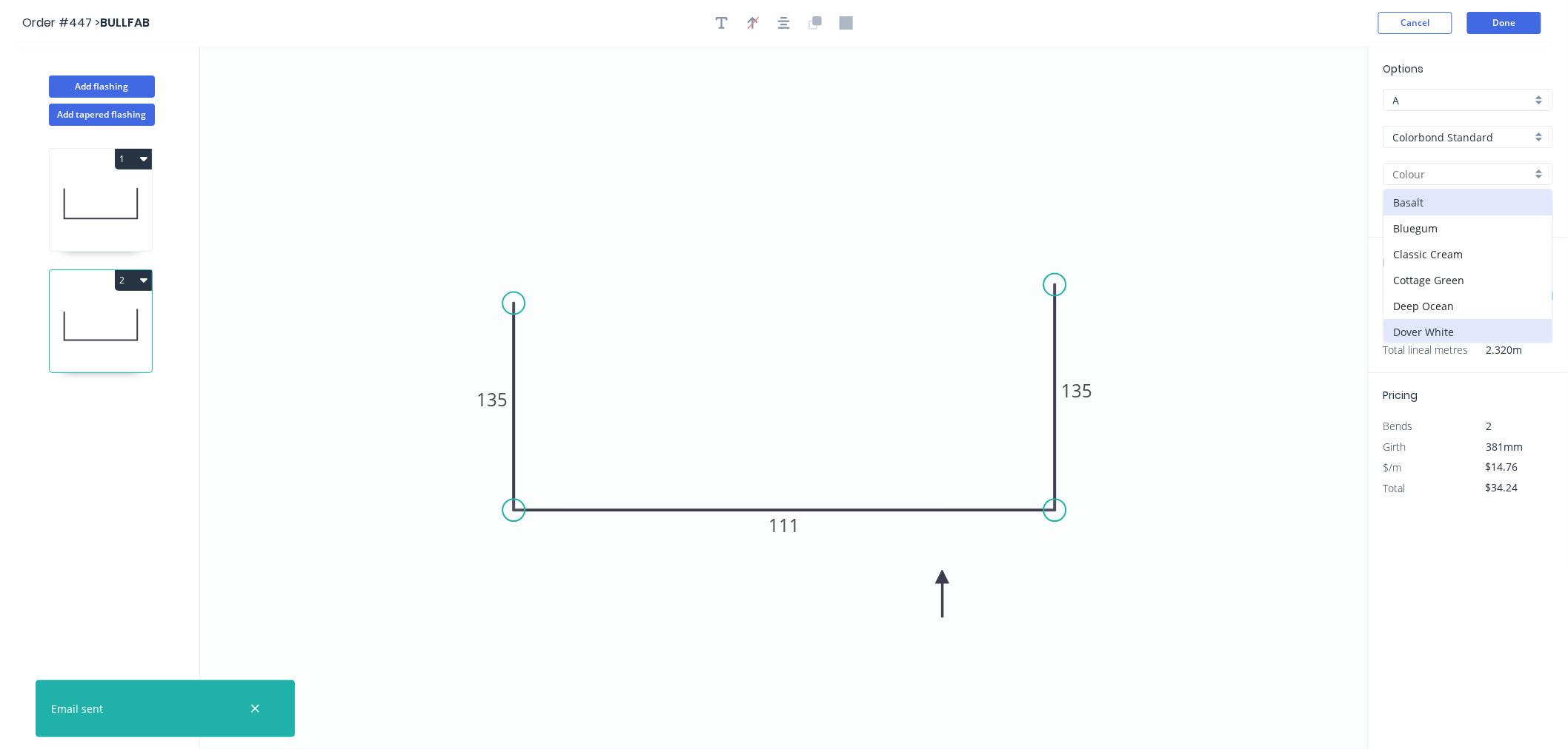
type input "Dover White"
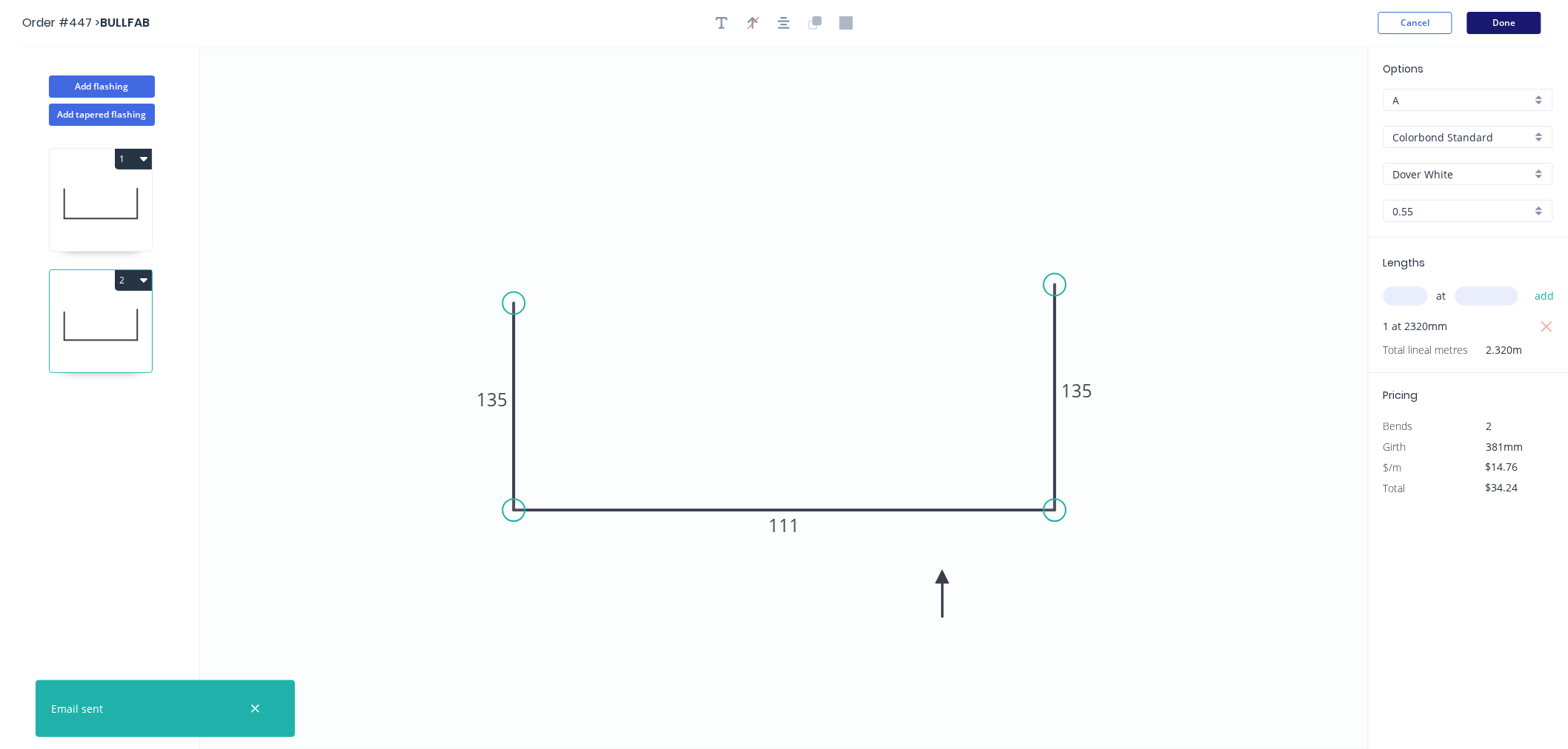
click at [1512, 31] on button "Done" at bounding box center [1504, 23] width 74 height 22
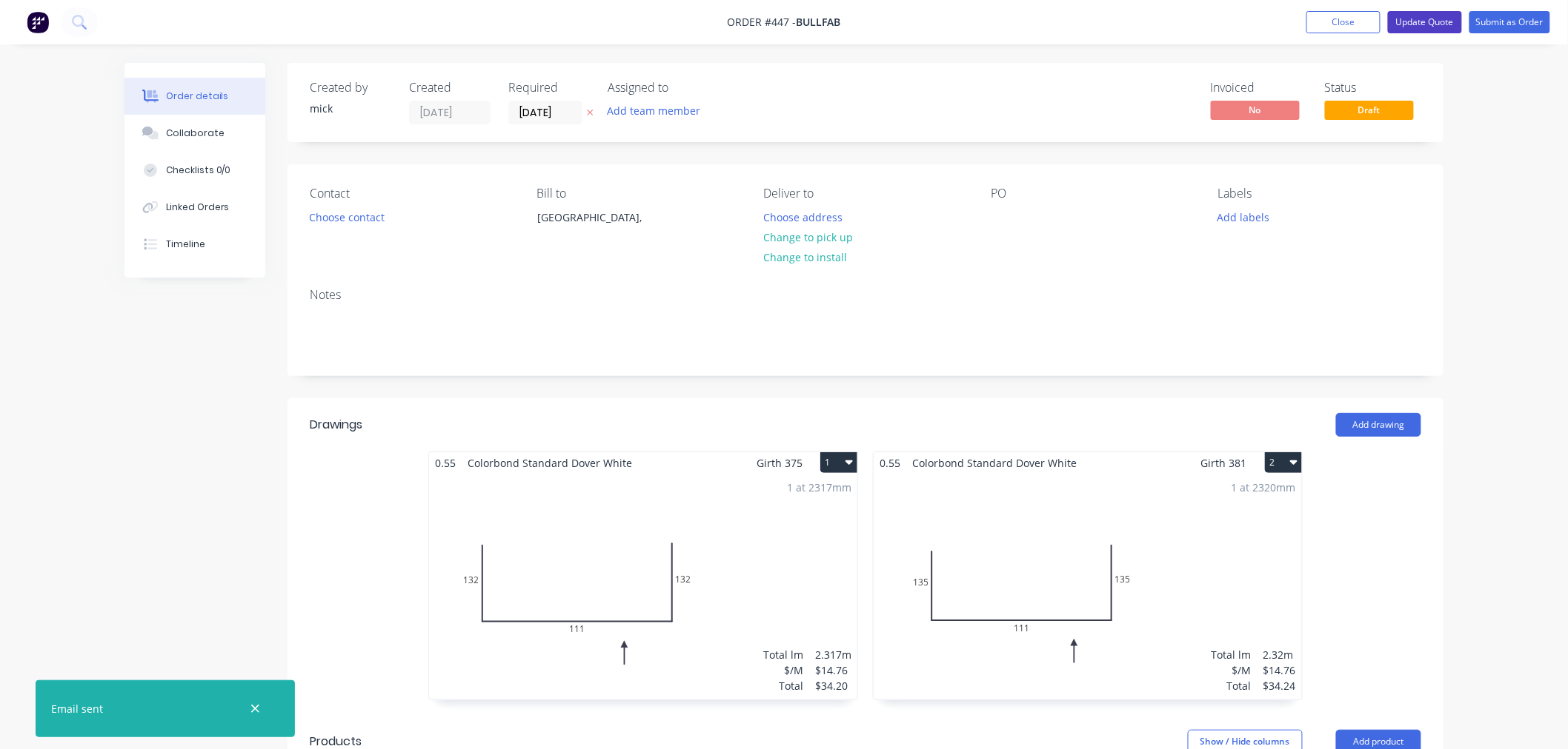
click at [1436, 20] on button "Update Quote" at bounding box center [1425, 22] width 74 height 22
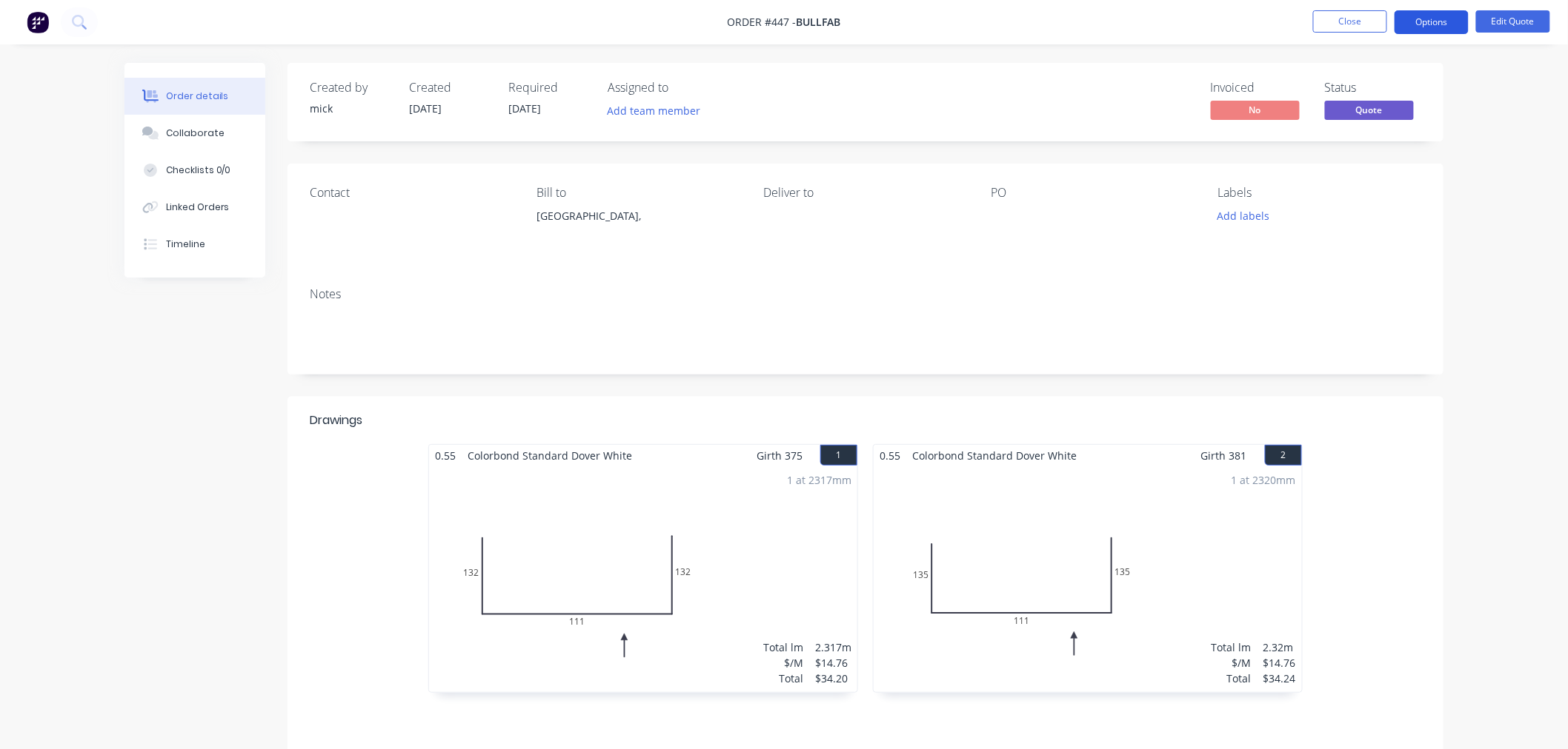
click at [1434, 32] on button "Options" at bounding box center [1431, 22] width 74 height 24
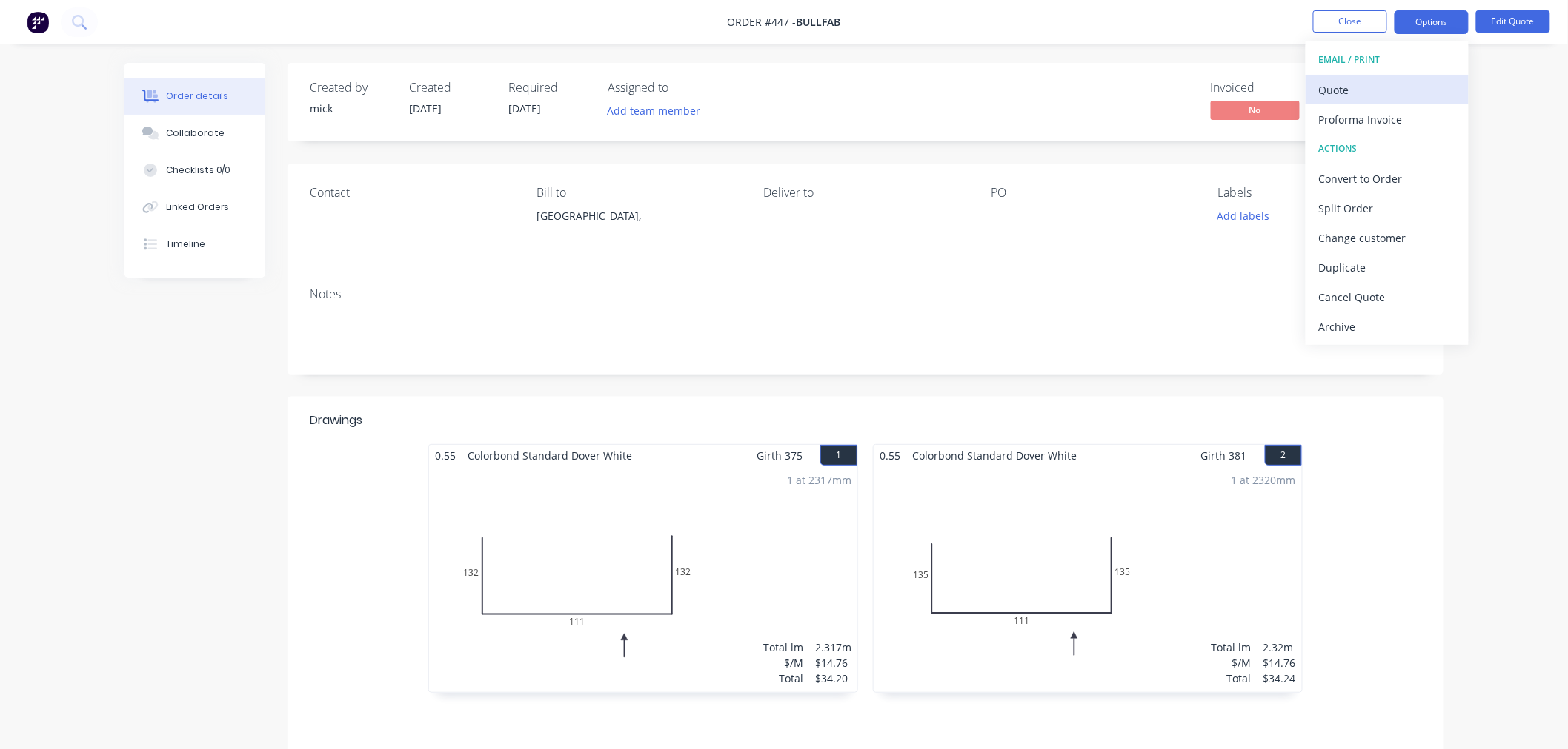
click at [1399, 85] on div "Quote" at bounding box center [1387, 90] width 136 height 21
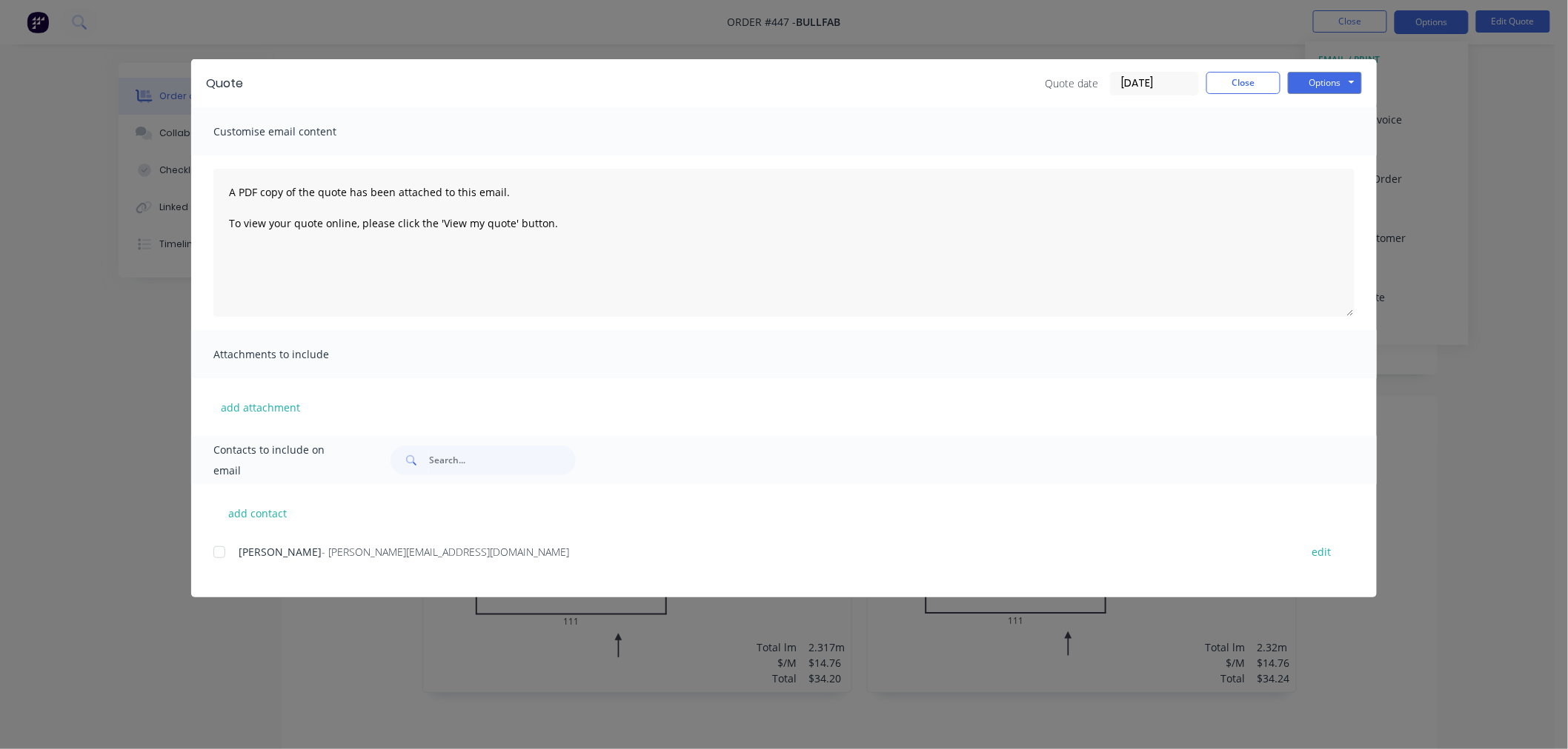
click at [217, 551] on div at bounding box center [219, 552] width 30 height 30
click at [1316, 76] on button "Options" at bounding box center [1325, 83] width 74 height 22
click at [1338, 158] on button "Email" at bounding box center [1335, 158] width 95 height 24
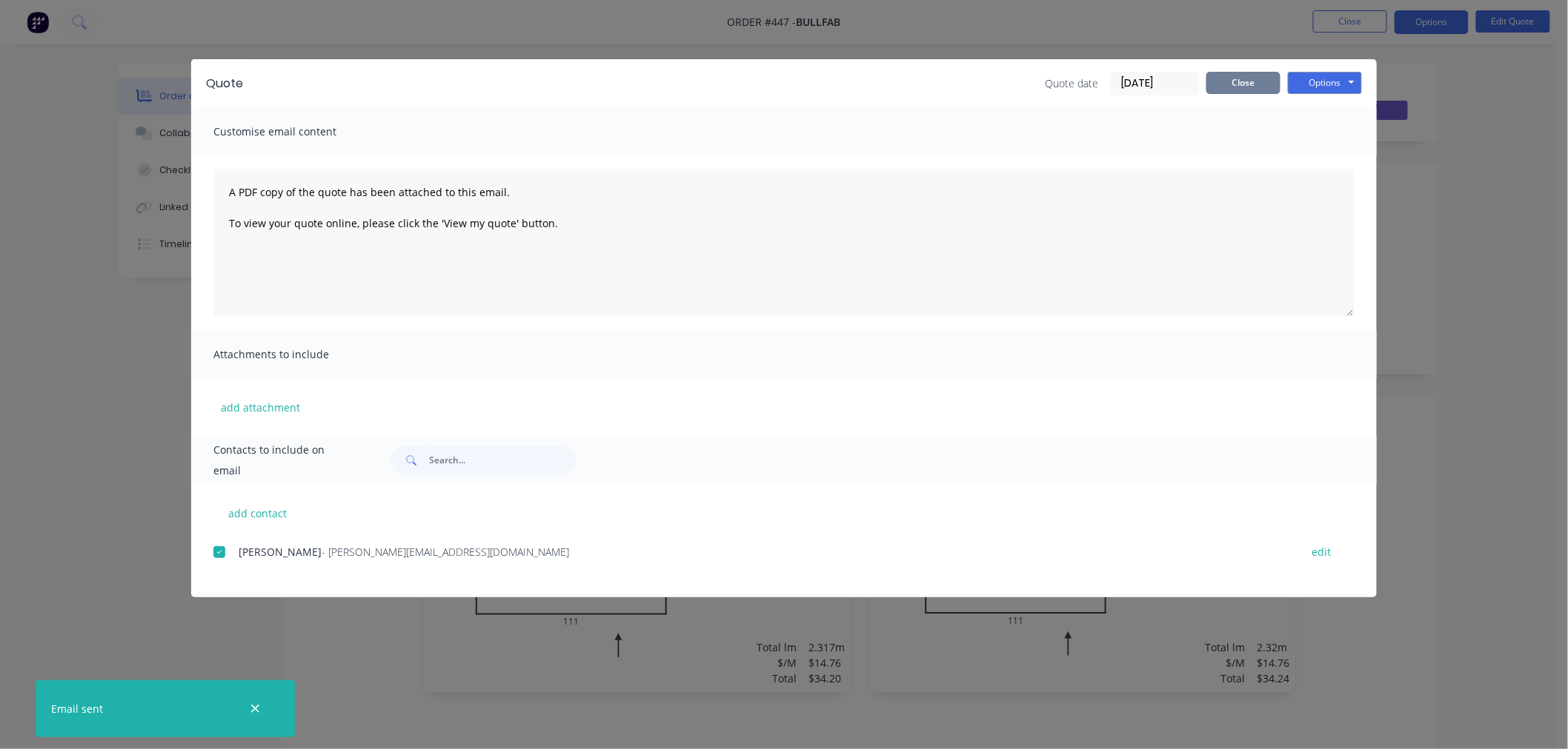
click at [1259, 77] on button "Close" at bounding box center [1243, 83] width 74 height 22
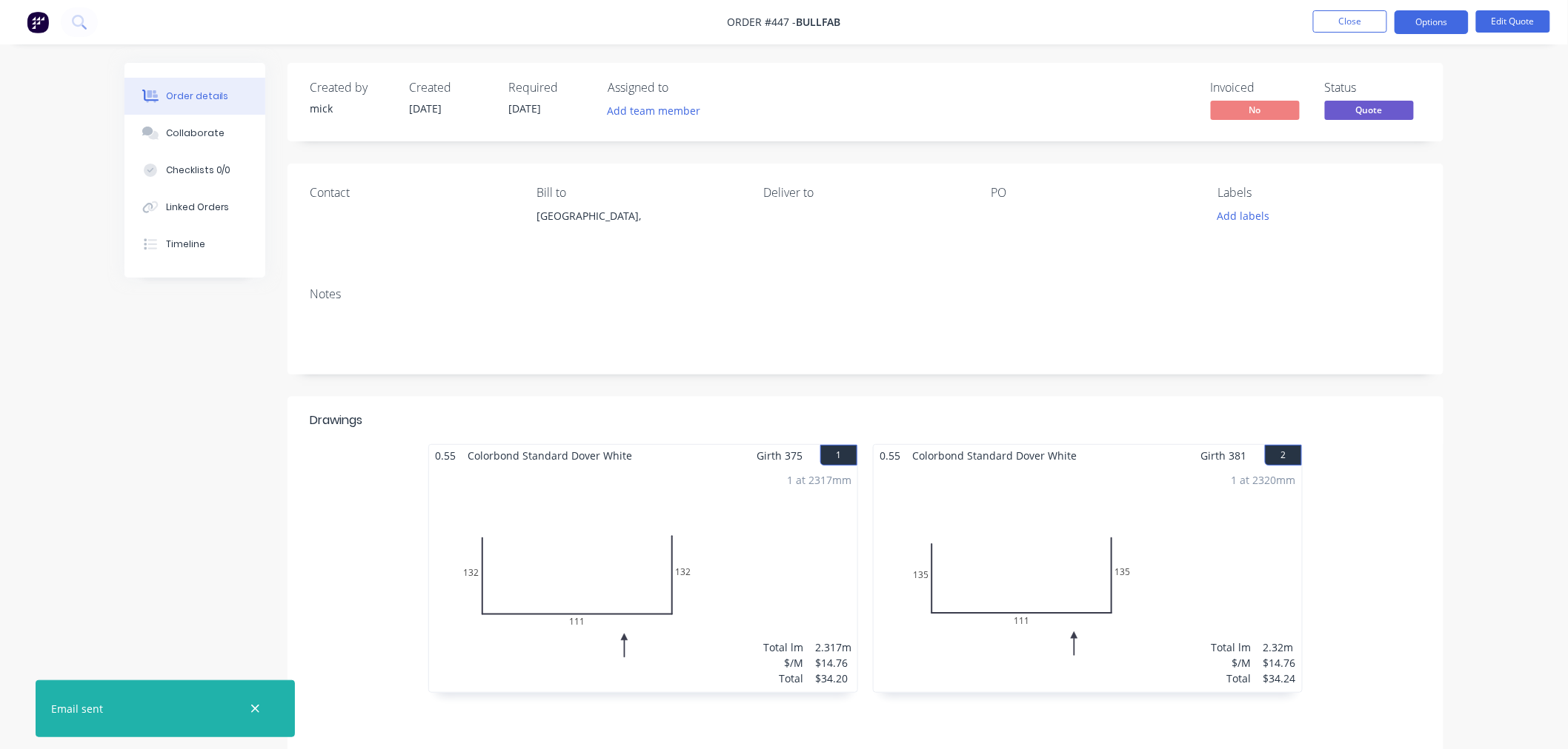
click at [44, 17] on img at bounding box center [38, 22] width 22 height 22
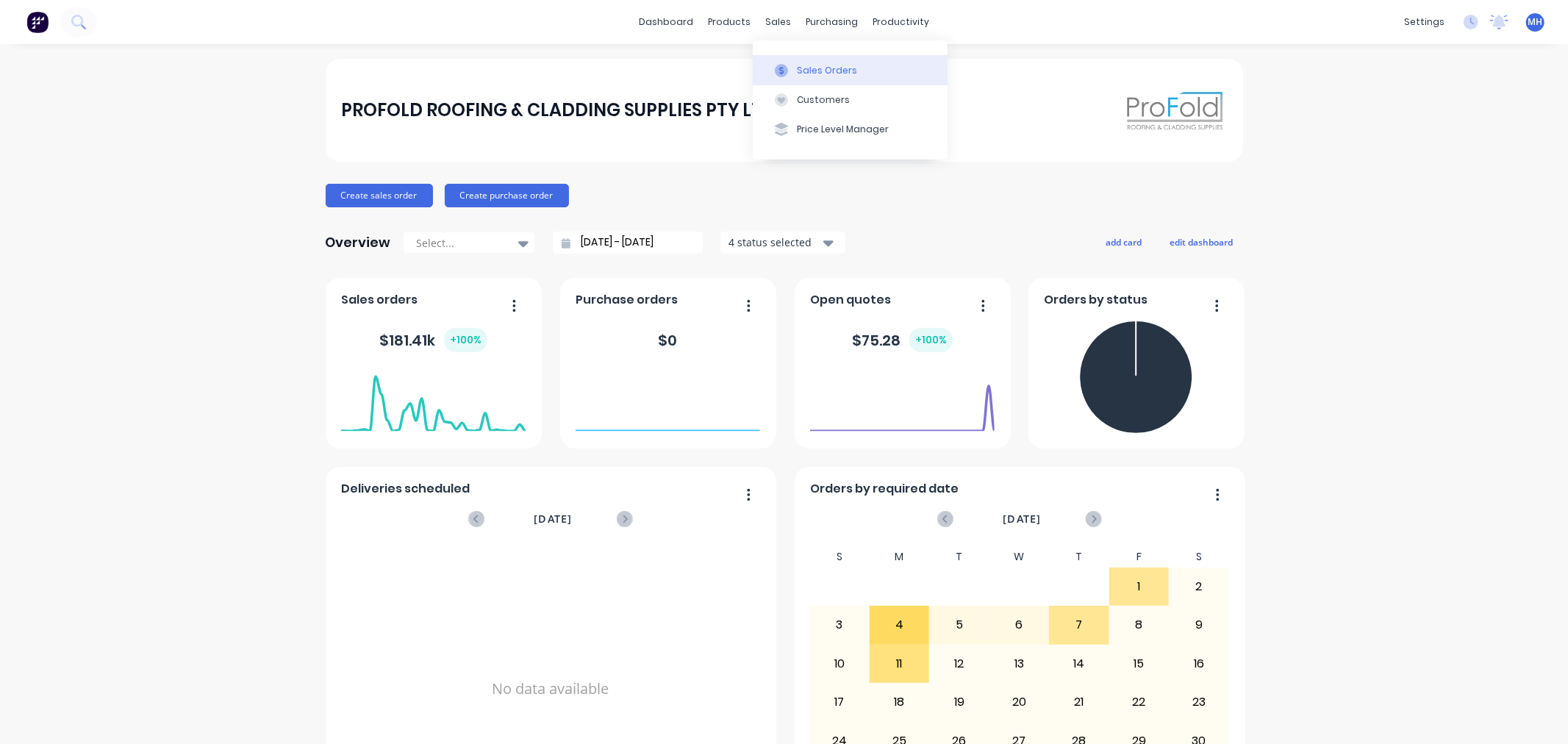
click at [800, 70] on div "Sales Orders" at bounding box center [827, 71] width 61 height 13
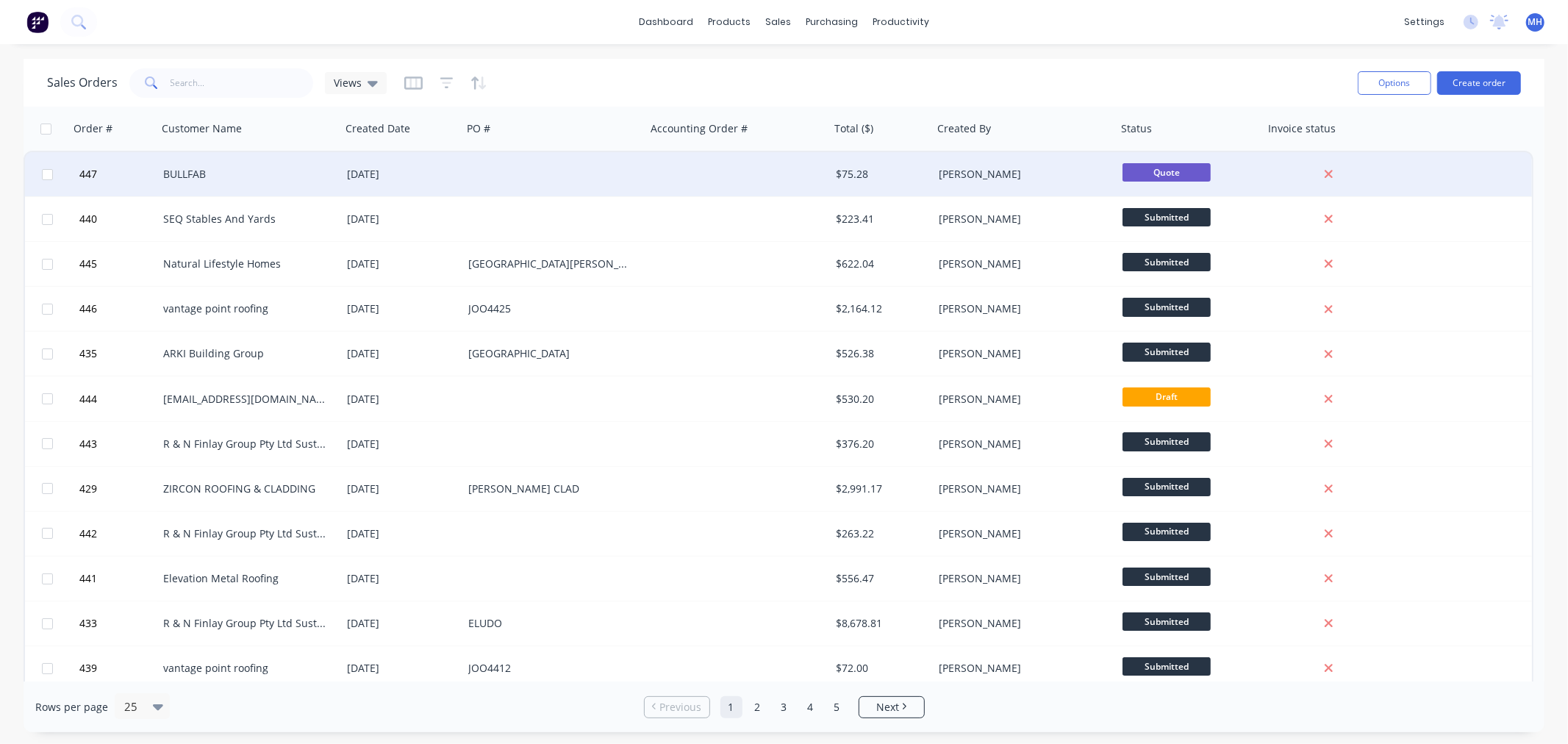
click at [542, 177] on div at bounding box center [554, 175] width 184 height 44
click at [392, 164] on div "[DATE]" at bounding box center [402, 175] width 121 height 44
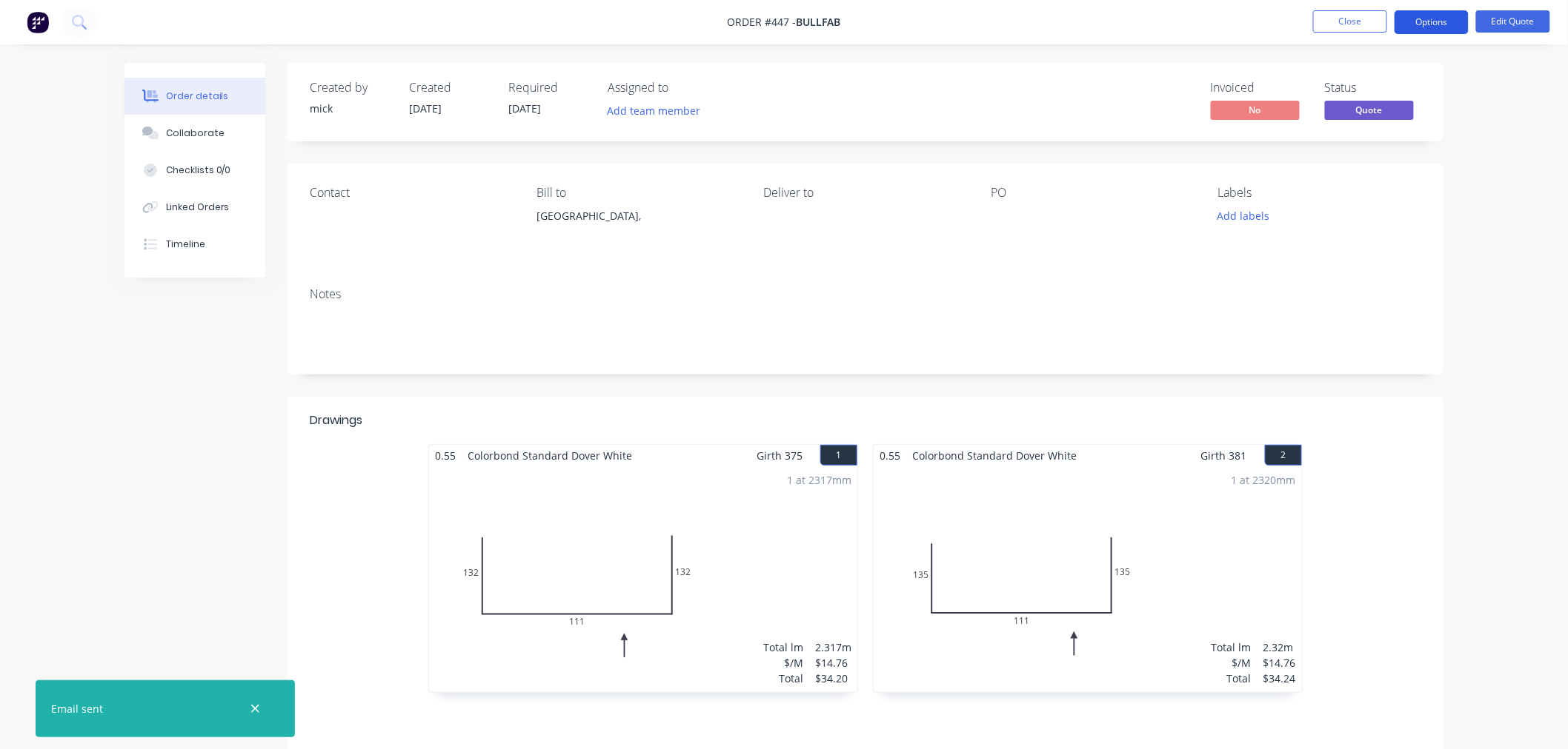
click at [1427, 18] on button "Options" at bounding box center [1431, 22] width 74 height 24
click at [1357, 32] on li "Close" at bounding box center [1350, 22] width 74 height 24
click at [1358, 24] on button "Close" at bounding box center [1350, 21] width 74 height 22
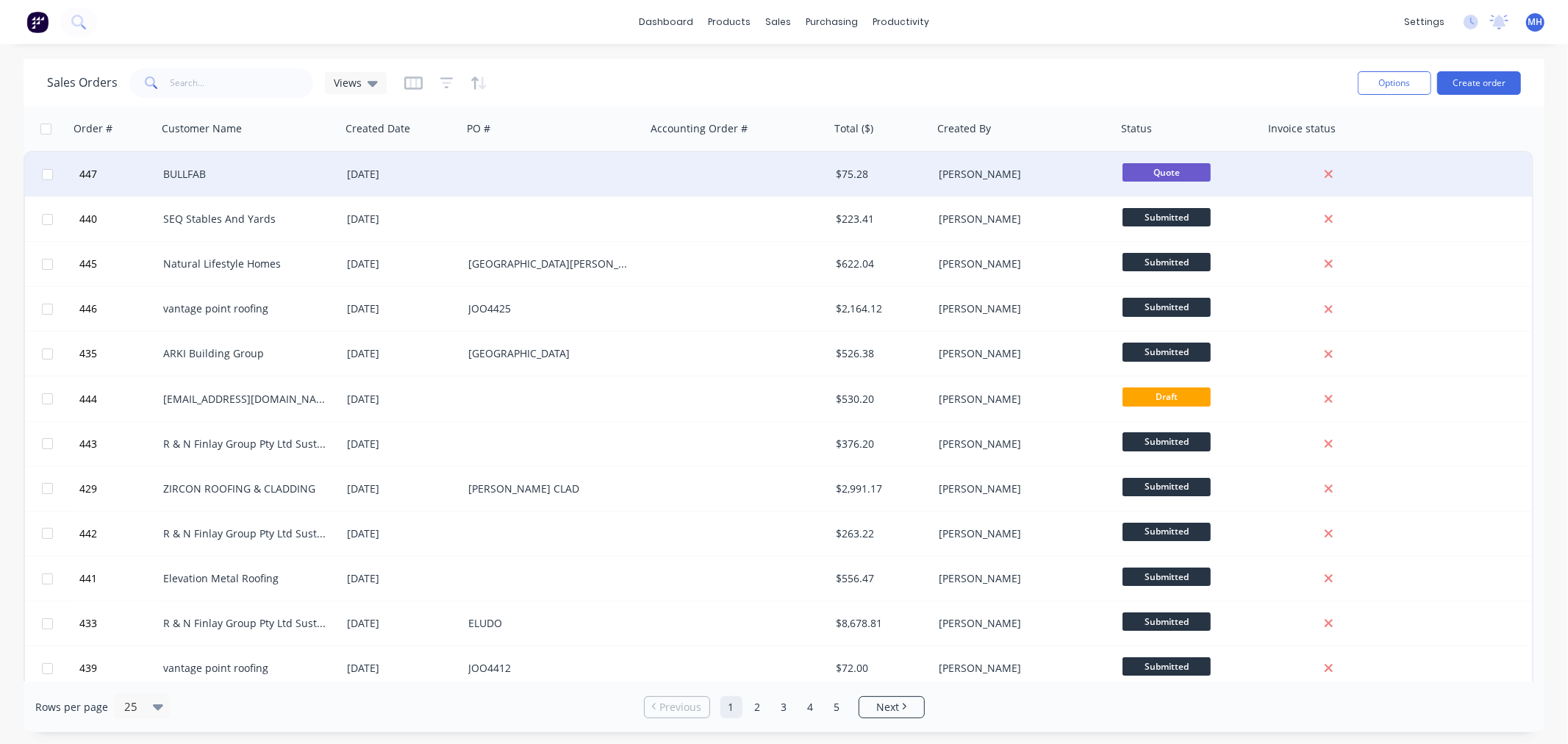
click at [784, 169] on div at bounding box center [738, 175] width 184 height 44
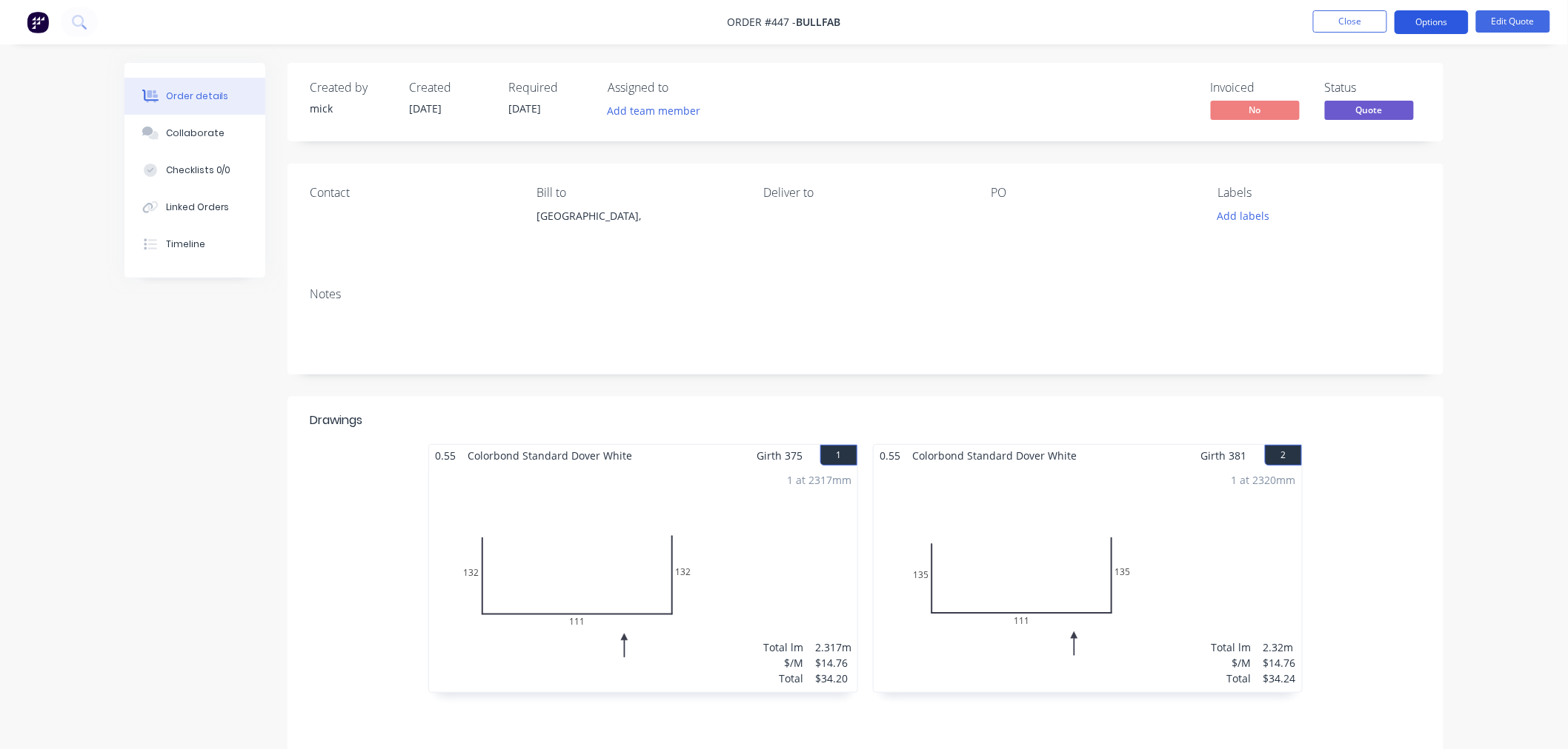
click at [1449, 13] on button "Options" at bounding box center [1431, 22] width 74 height 24
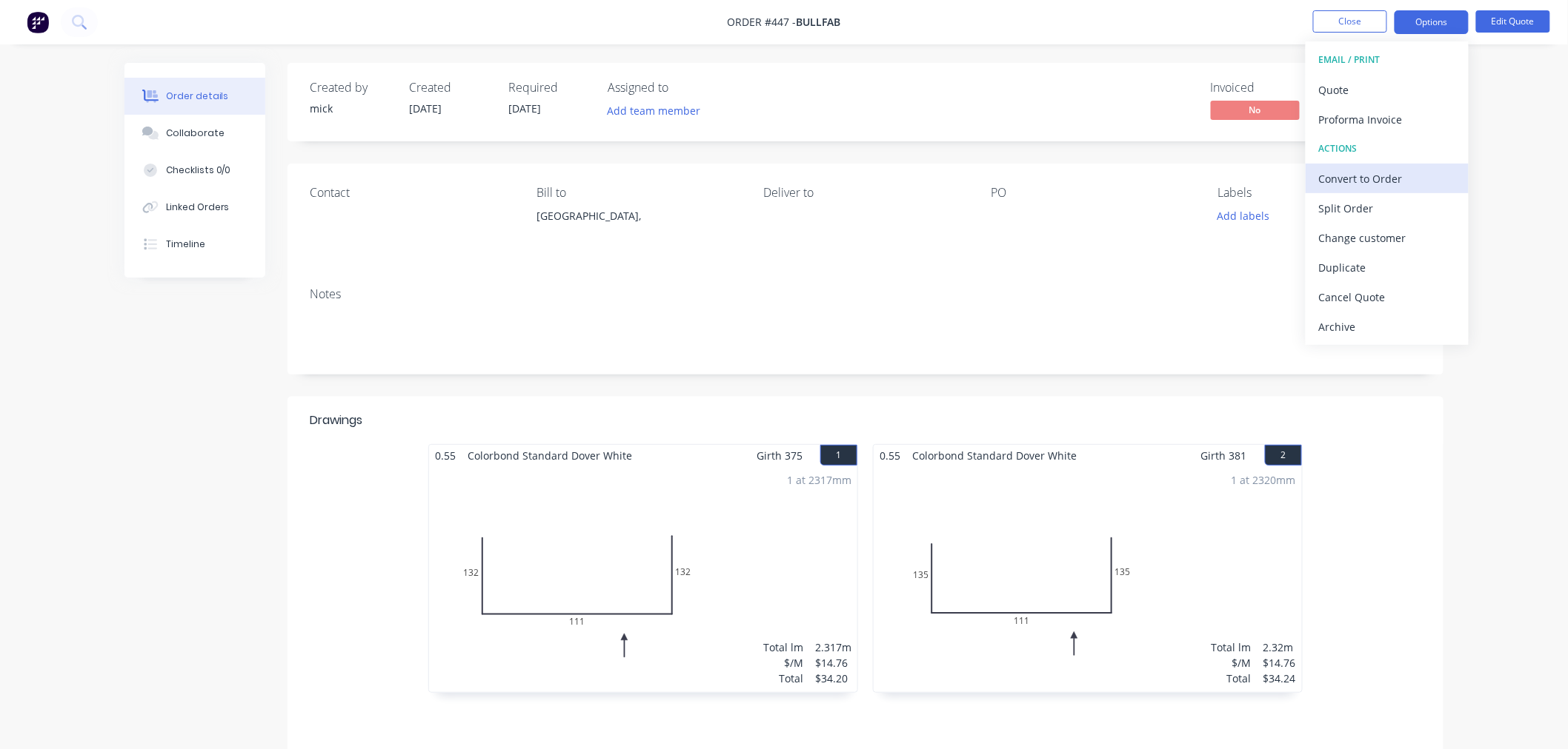
click at [1387, 183] on div "Convert to Order" at bounding box center [1387, 178] width 136 height 21
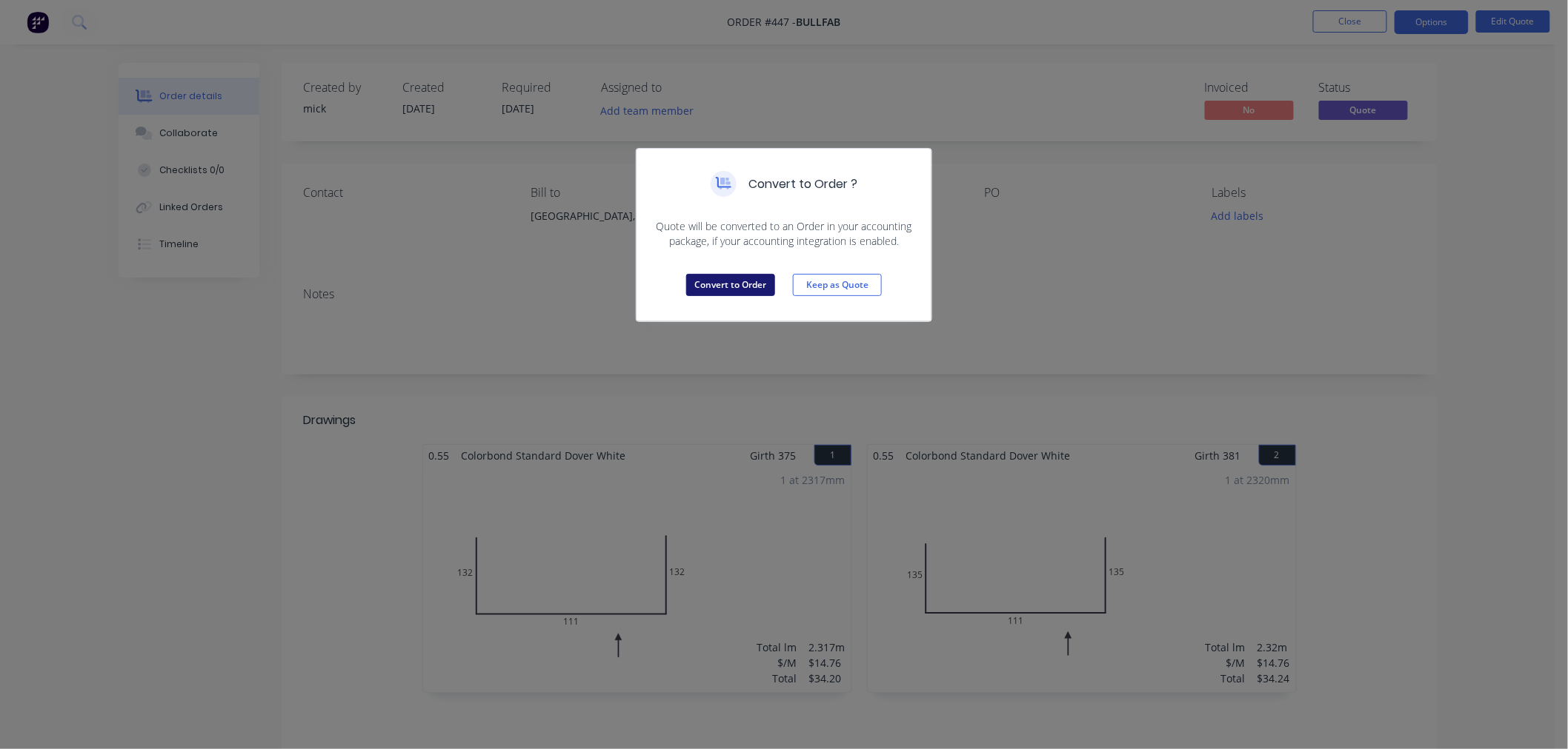
click at [744, 280] on button "Convert to Order" at bounding box center [731, 285] width 89 height 22
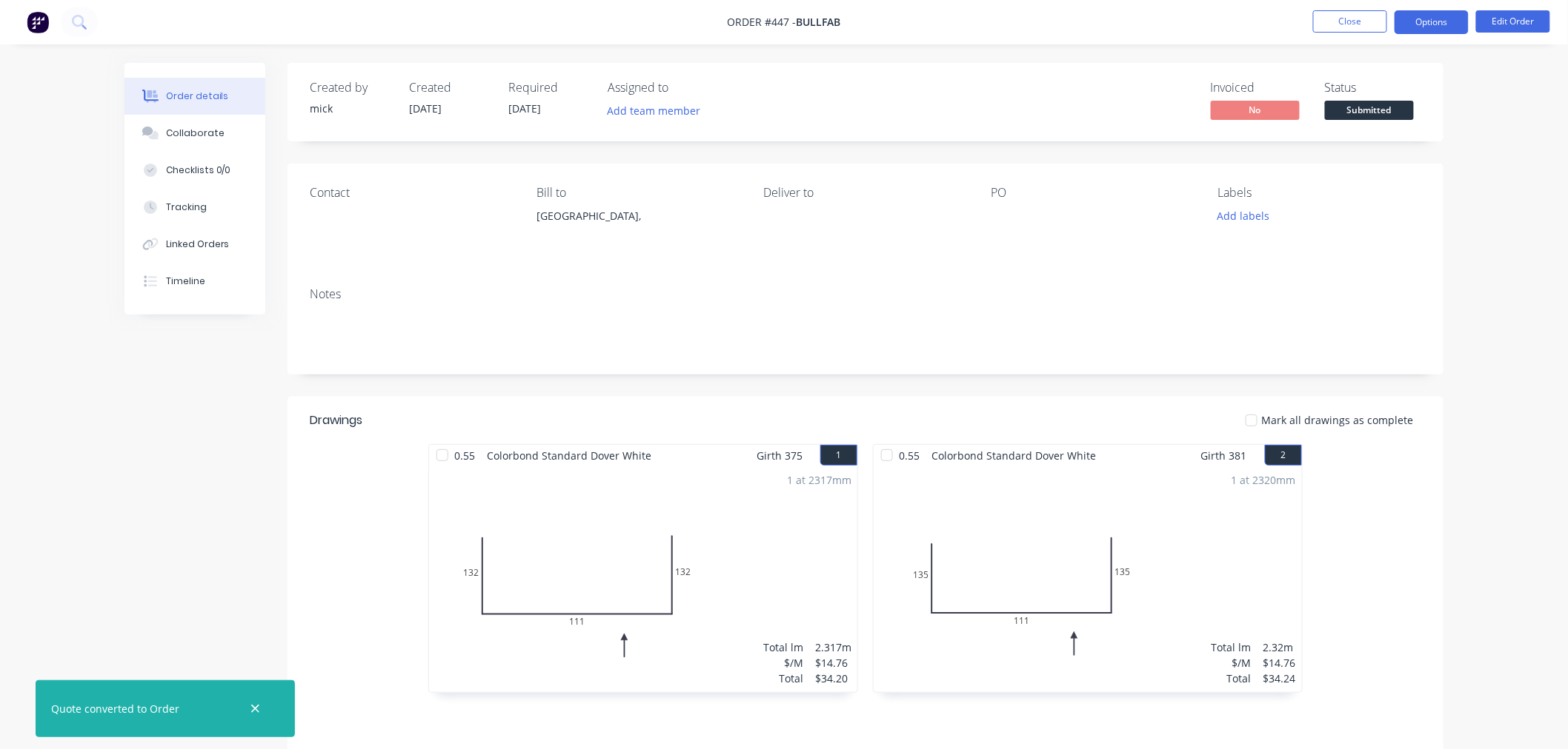
click at [1445, 31] on button "Options" at bounding box center [1431, 22] width 74 height 24
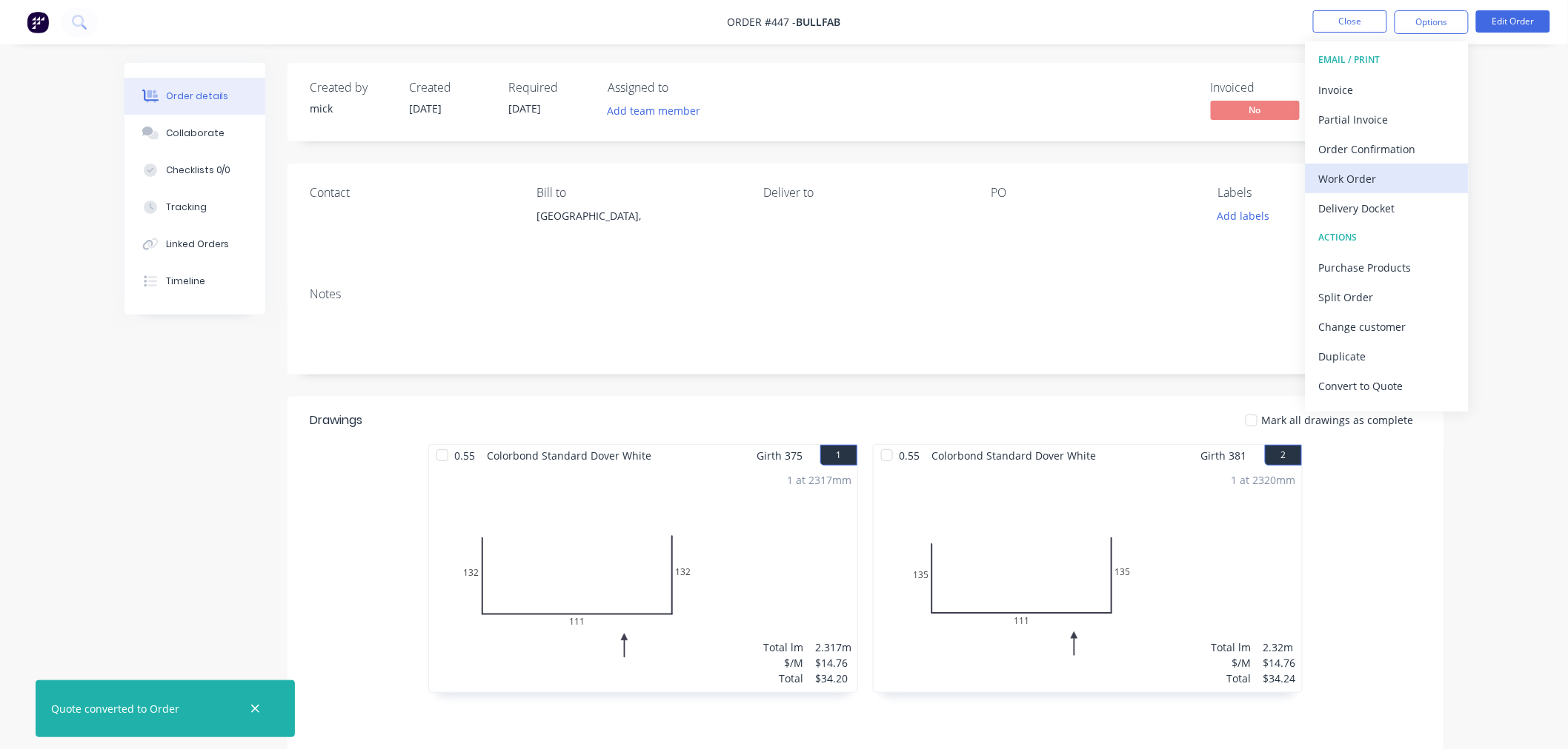
click at [1356, 178] on div "Work Order" at bounding box center [1387, 178] width 136 height 21
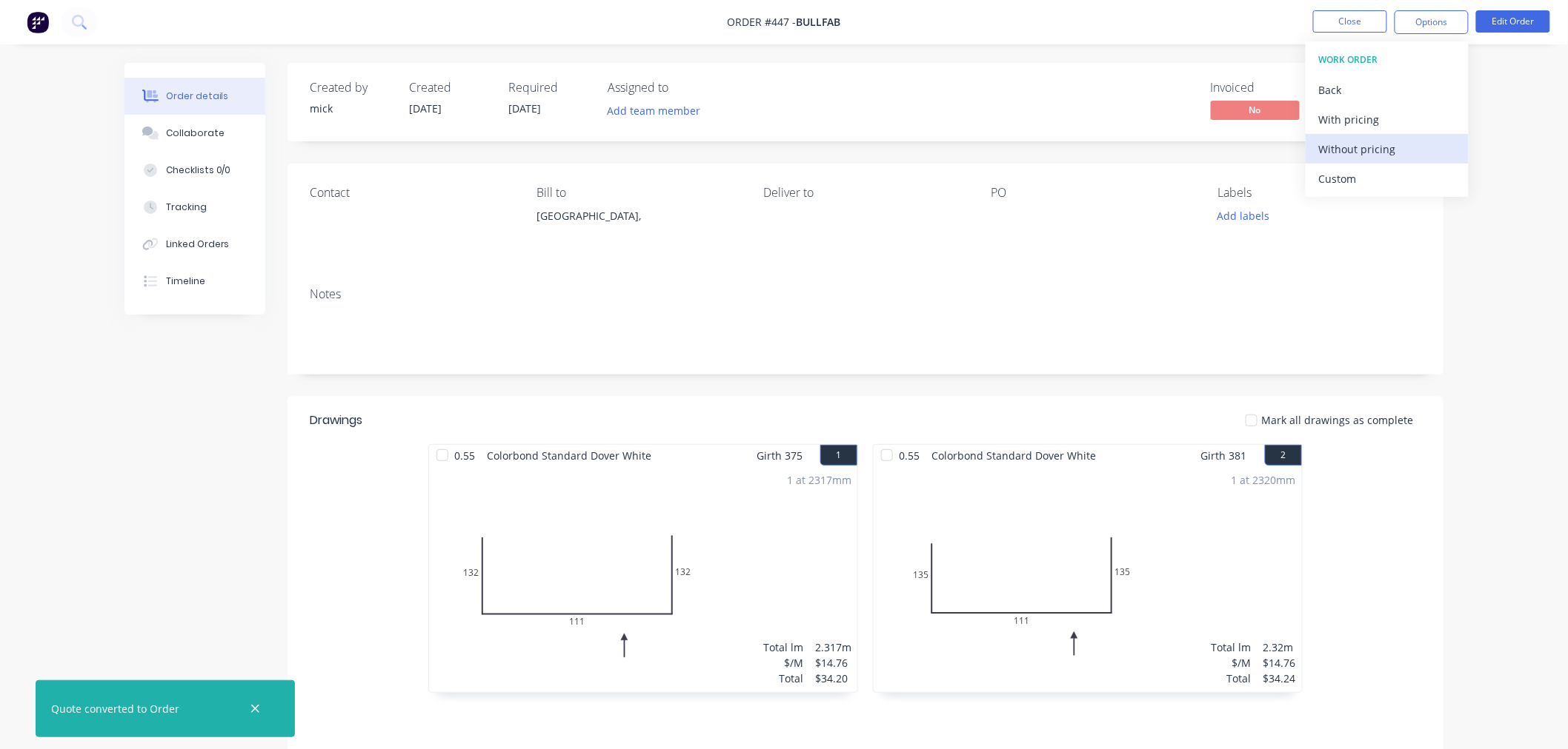
click at [1364, 149] on div "Without pricing" at bounding box center [1387, 149] width 136 height 21
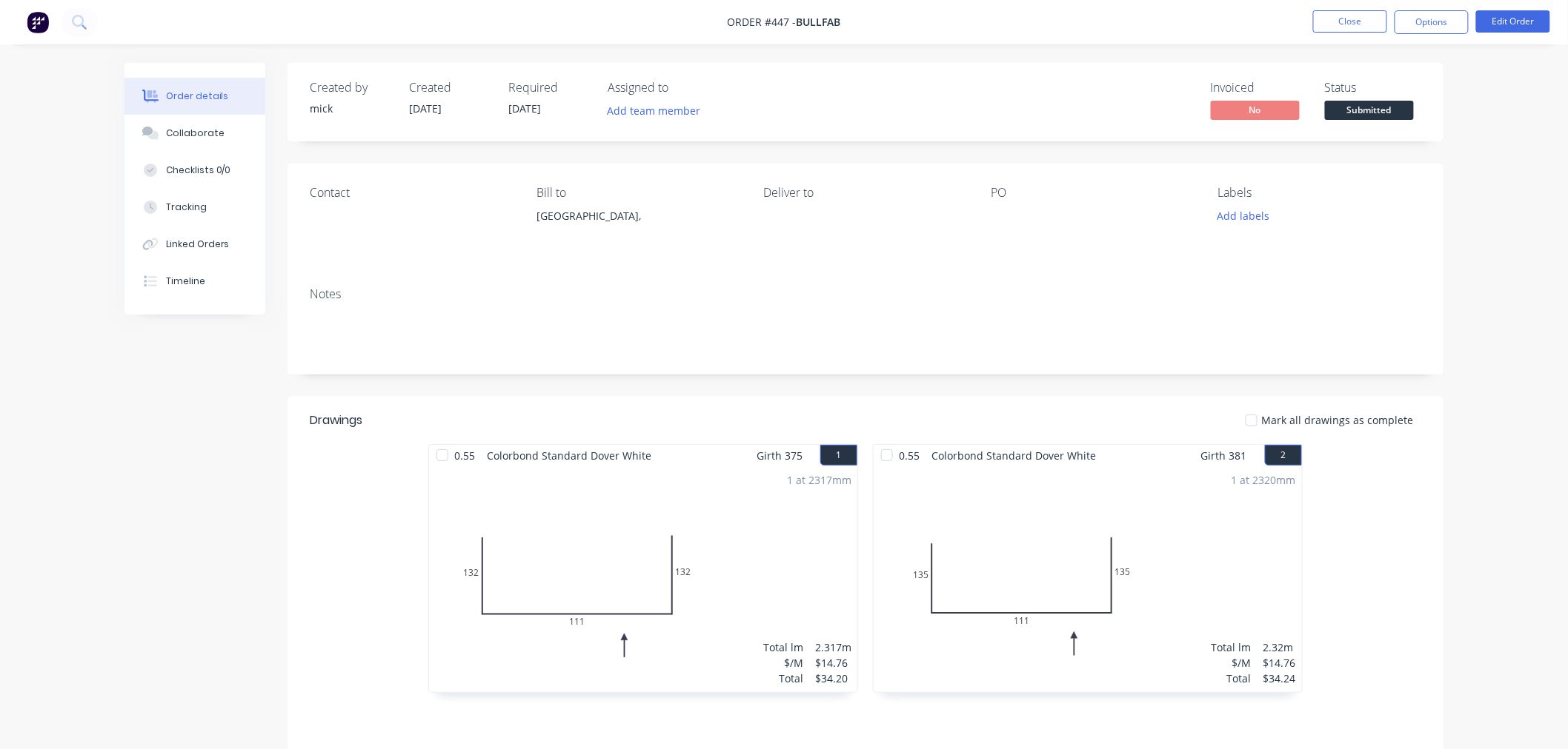
click at [930, 57] on div "Order details Collaborate Checklists 0/0 Tracking Linked Orders Timeline Order …" at bounding box center [784, 485] width 1568 height 972
click at [34, 27] on img at bounding box center [38, 22] width 22 height 22
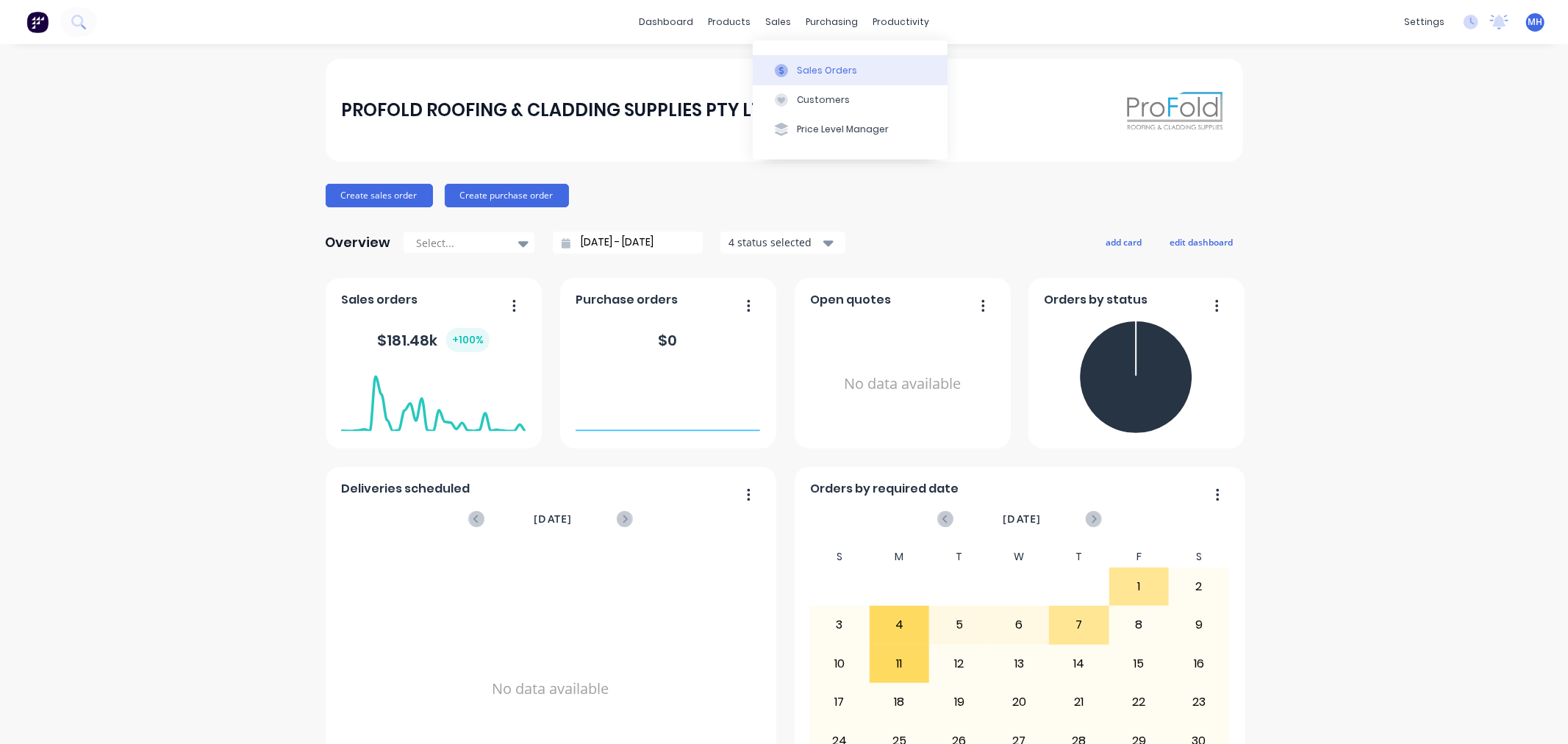
click at [795, 70] on button "Sales Orders" at bounding box center [850, 70] width 195 height 29
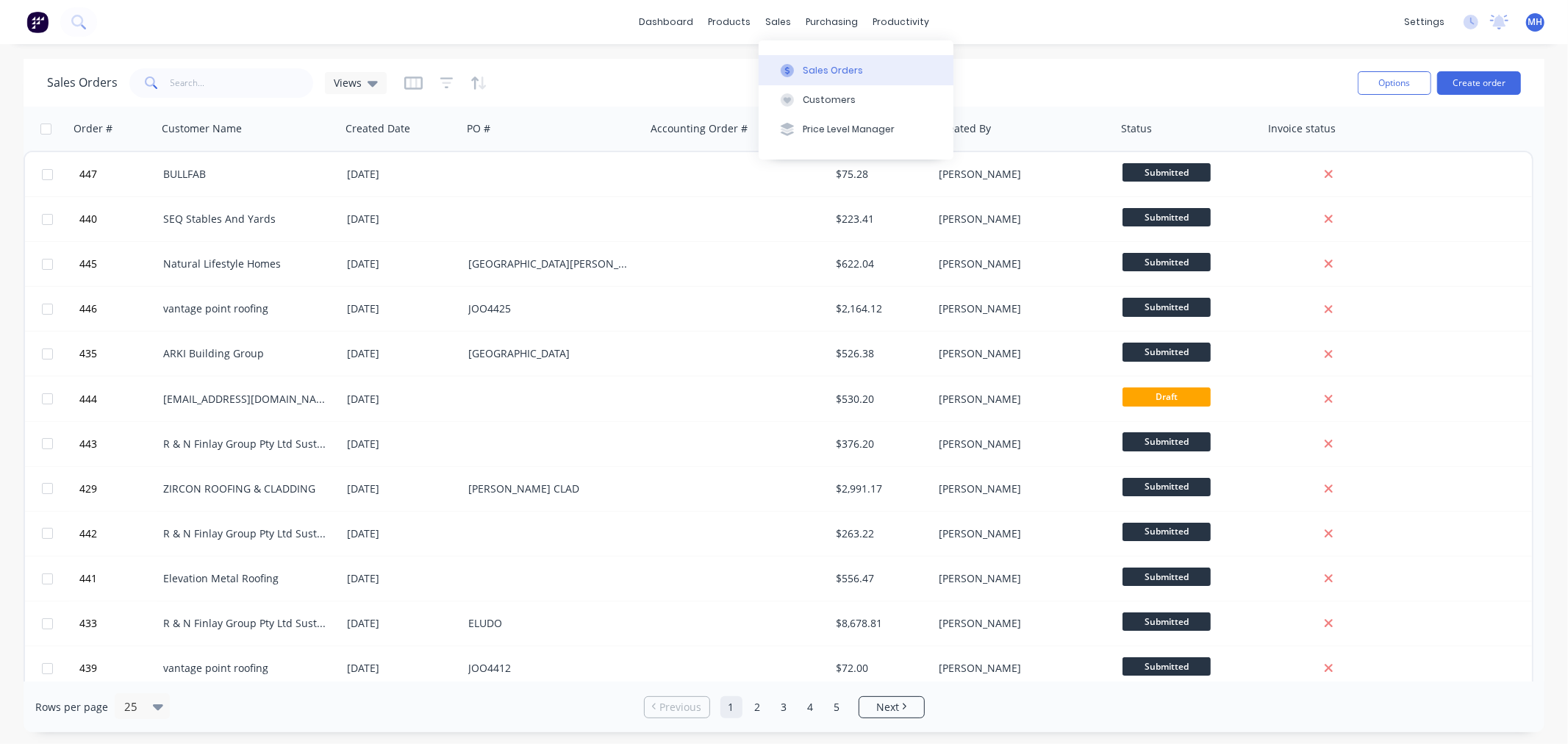
click at [812, 70] on div "Sales Orders" at bounding box center [834, 71] width 61 height 13
click at [800, 64] on button "Sales Orders" at bounding box center [856, 70] width 195 height 29
click at [1478, 85] on button "Create order" at bounding box center [1479, 84] width 84 height 24
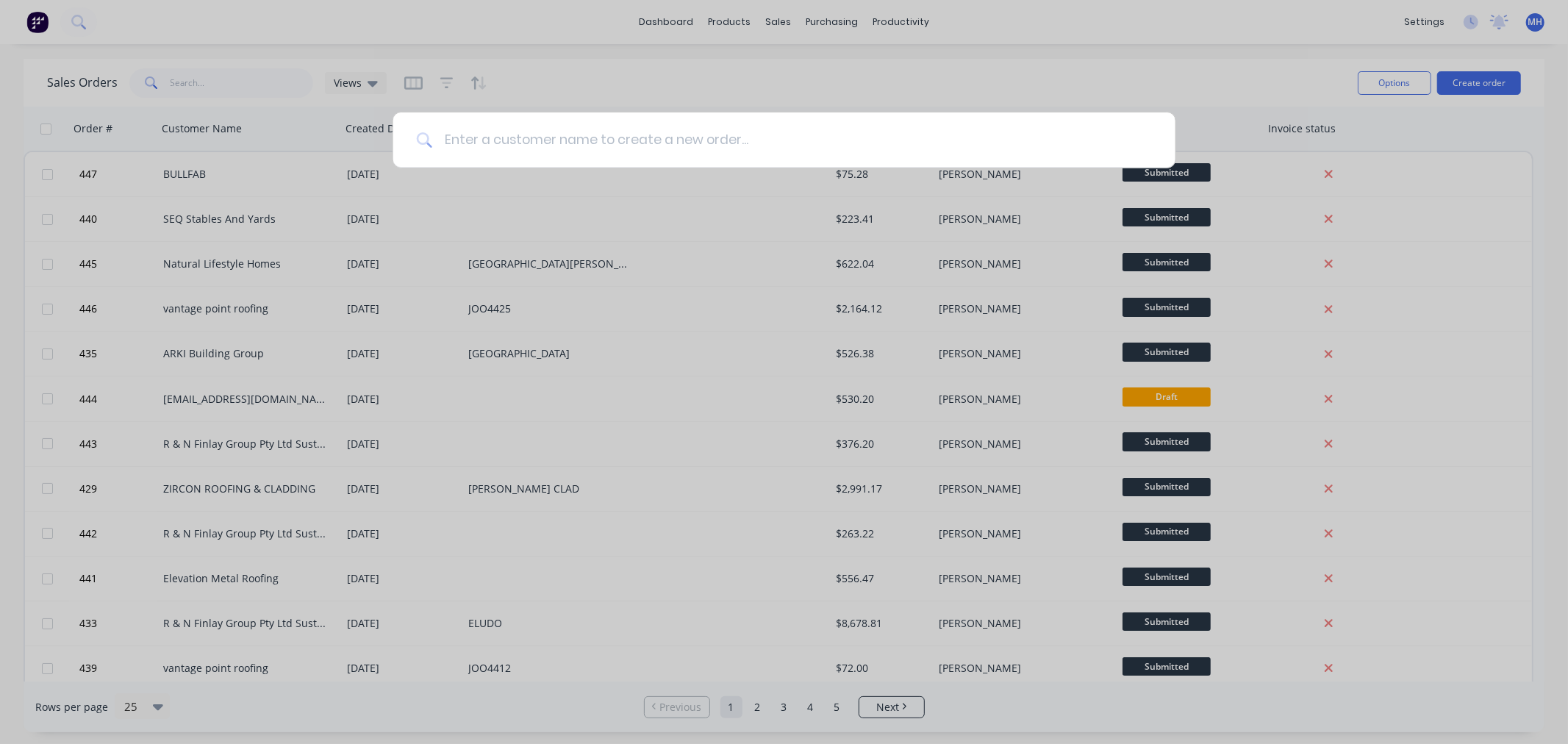
click at [649, 137] on input at bounding box center [792, 141] width 720 height 55
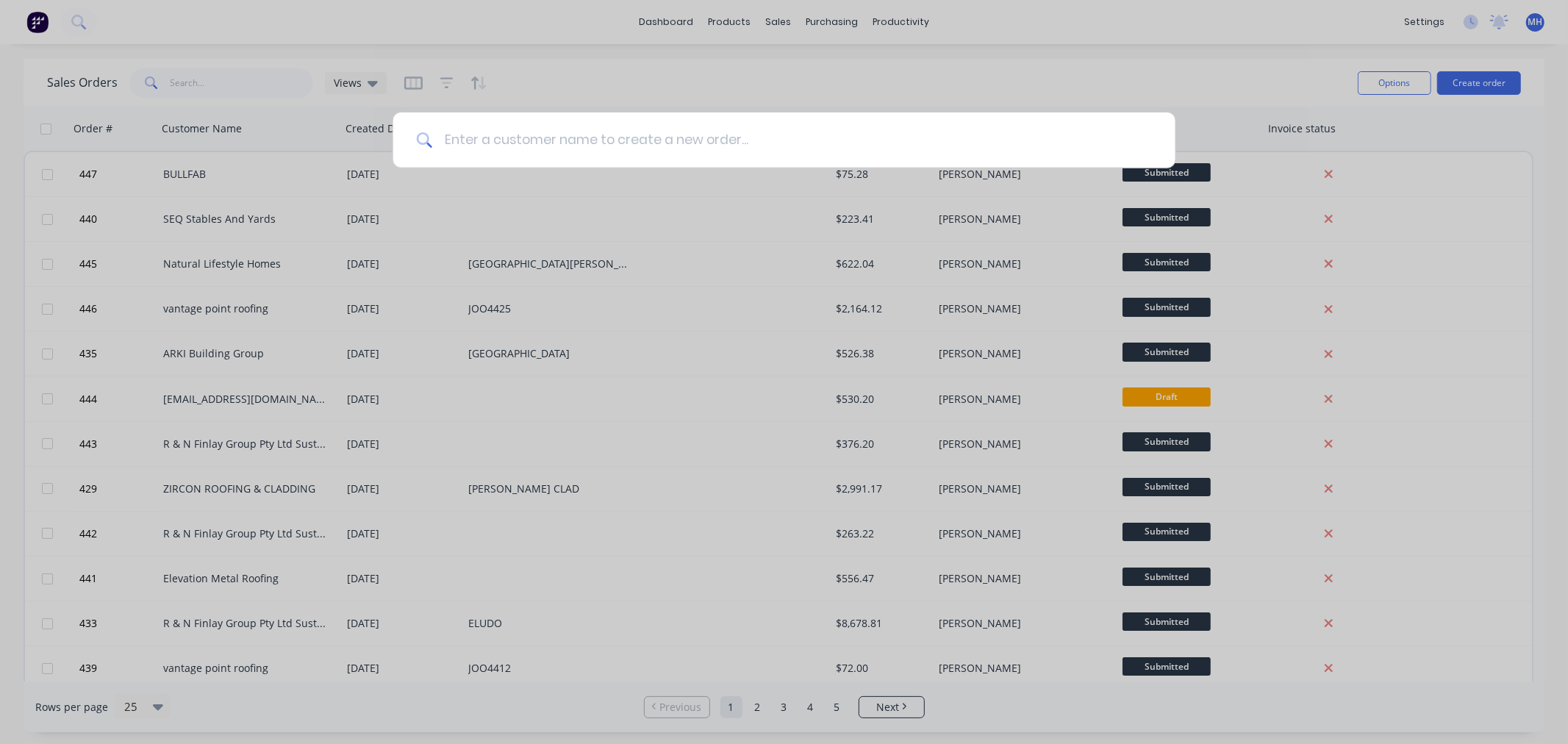
click at [649, 137] on input at bounding box center [792, 141] width 720 height 55
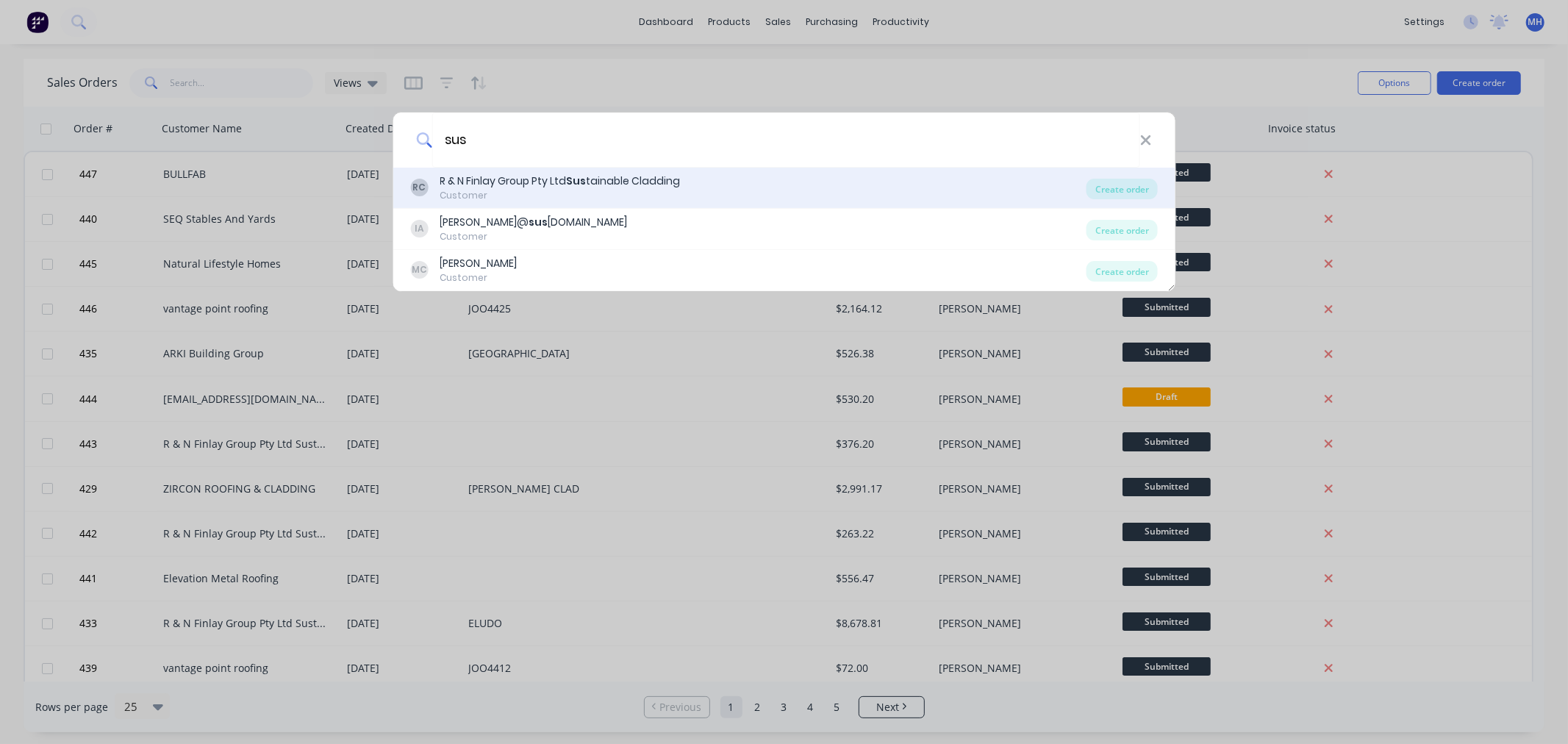
type input "sus"
click at [636, 186] on div "R & N Finlay Group Pty Ltd Sus tainable Cladding" at bounding box center [560, 181] width 241 height 16
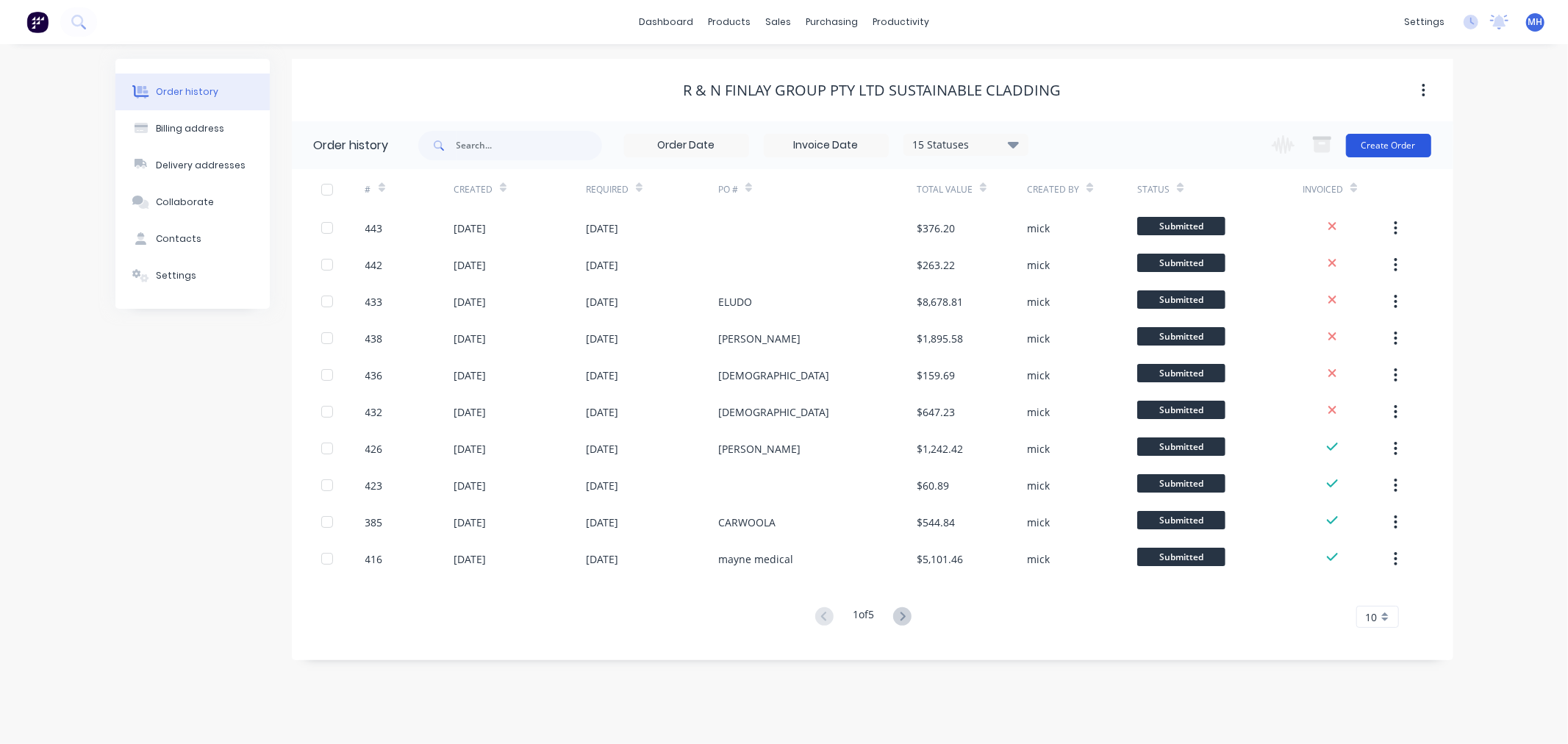
click at [1419, 148] on button "Create Order" at bounding box center [1388, 146] width 85 height 24
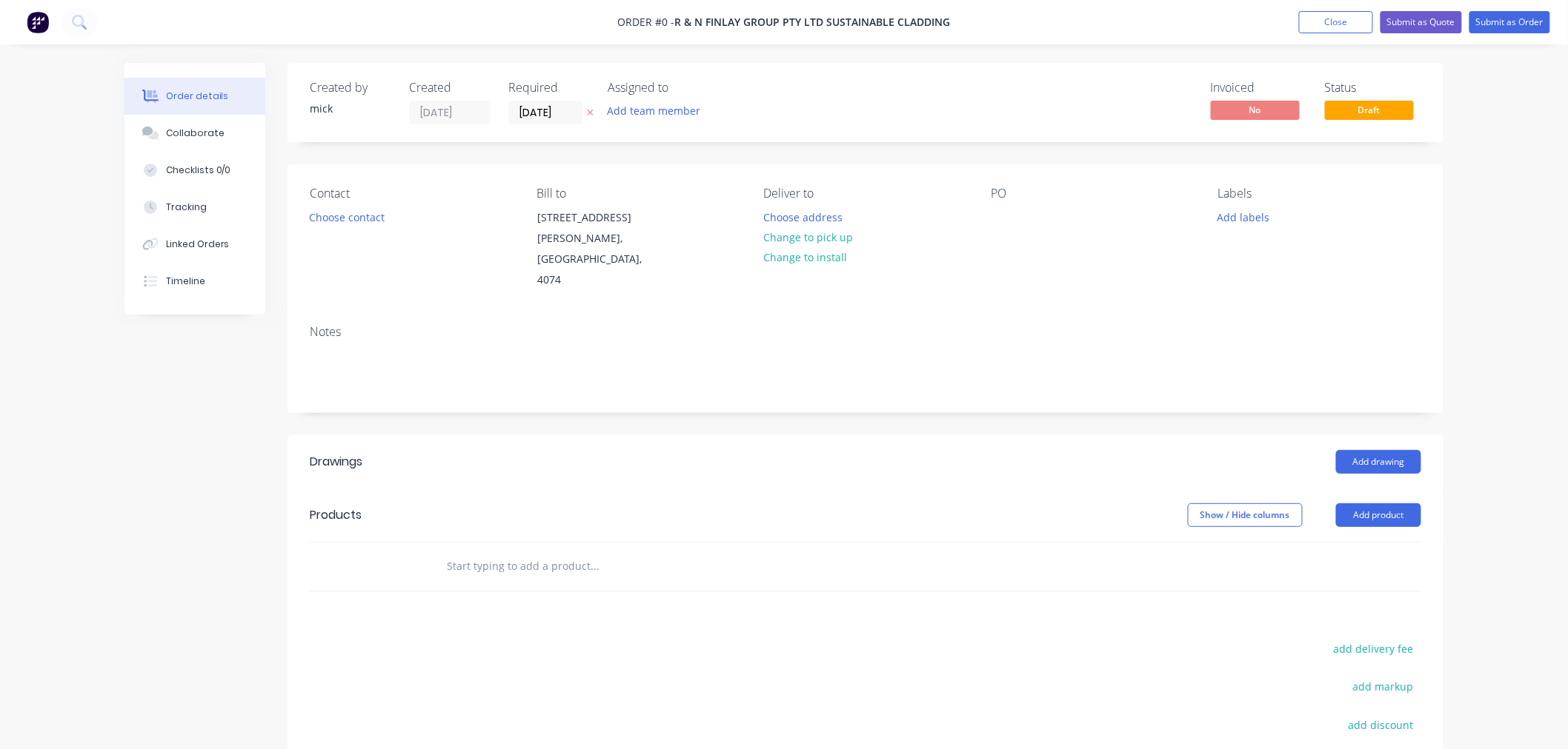
click at [543, 552] on input "text" at bounding box center [594, 567] width 296 height 30
click at [1375, 504] on button "Add product" at bounding box center [1378, 516] width 85 height 24
click at [1372, 542] on div "Product catalogue" at bounding box center [1350, 552] width 114 height 21
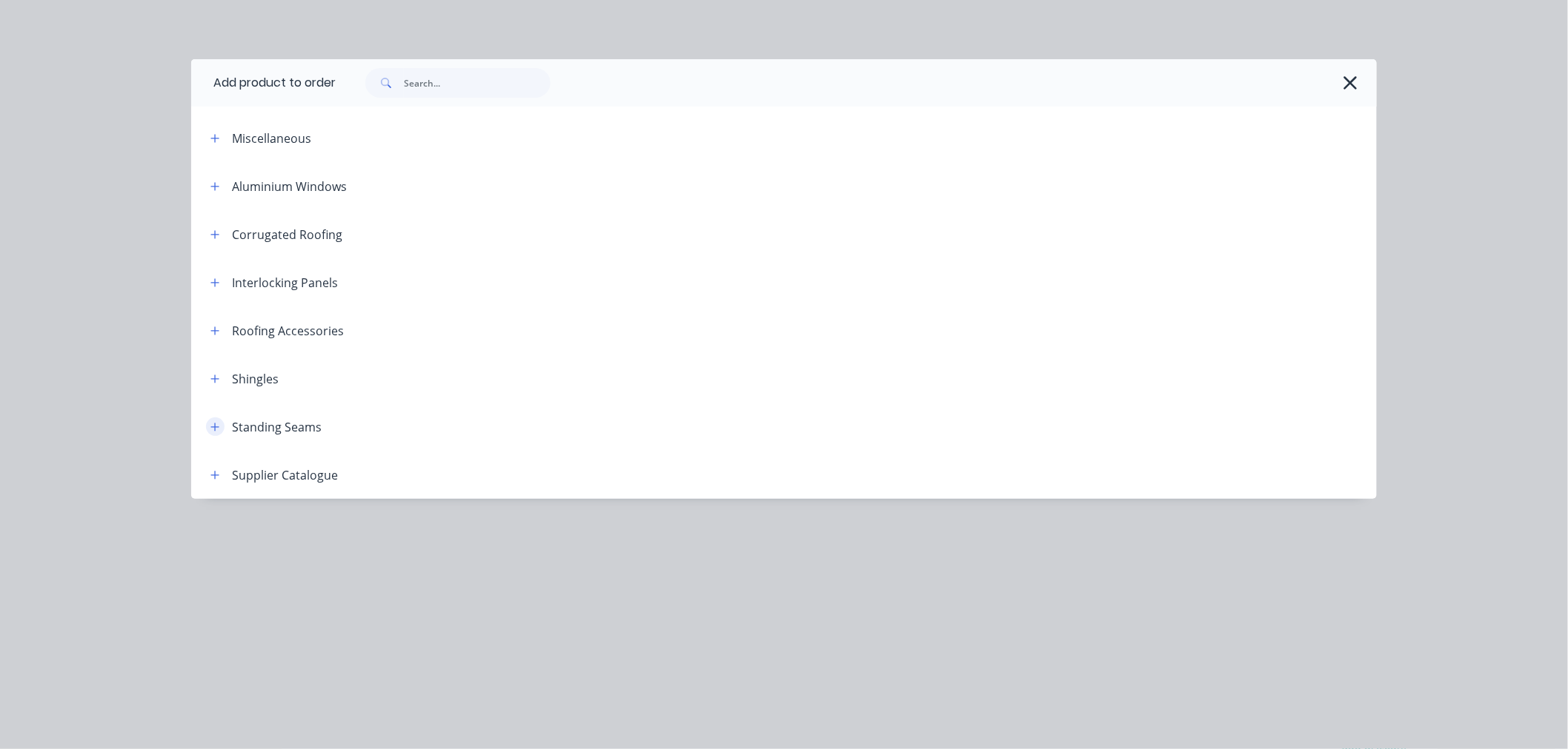
click at [216, 425] on icon "button" at bounding box center [215, 426] width 9 height 10
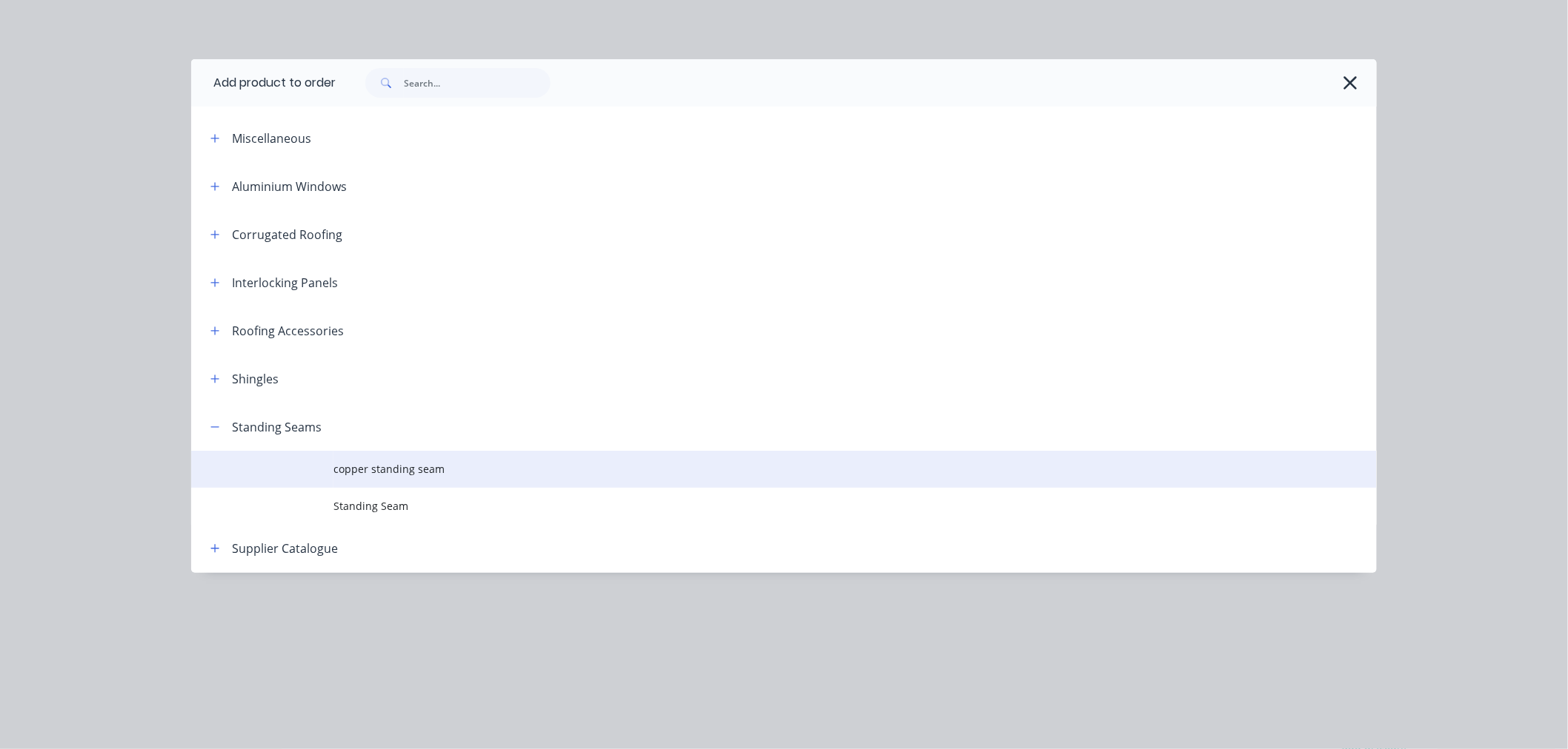
click at [375, 474] on span "copper standing seam" at bounding box center [750, 469] width 834 height 16
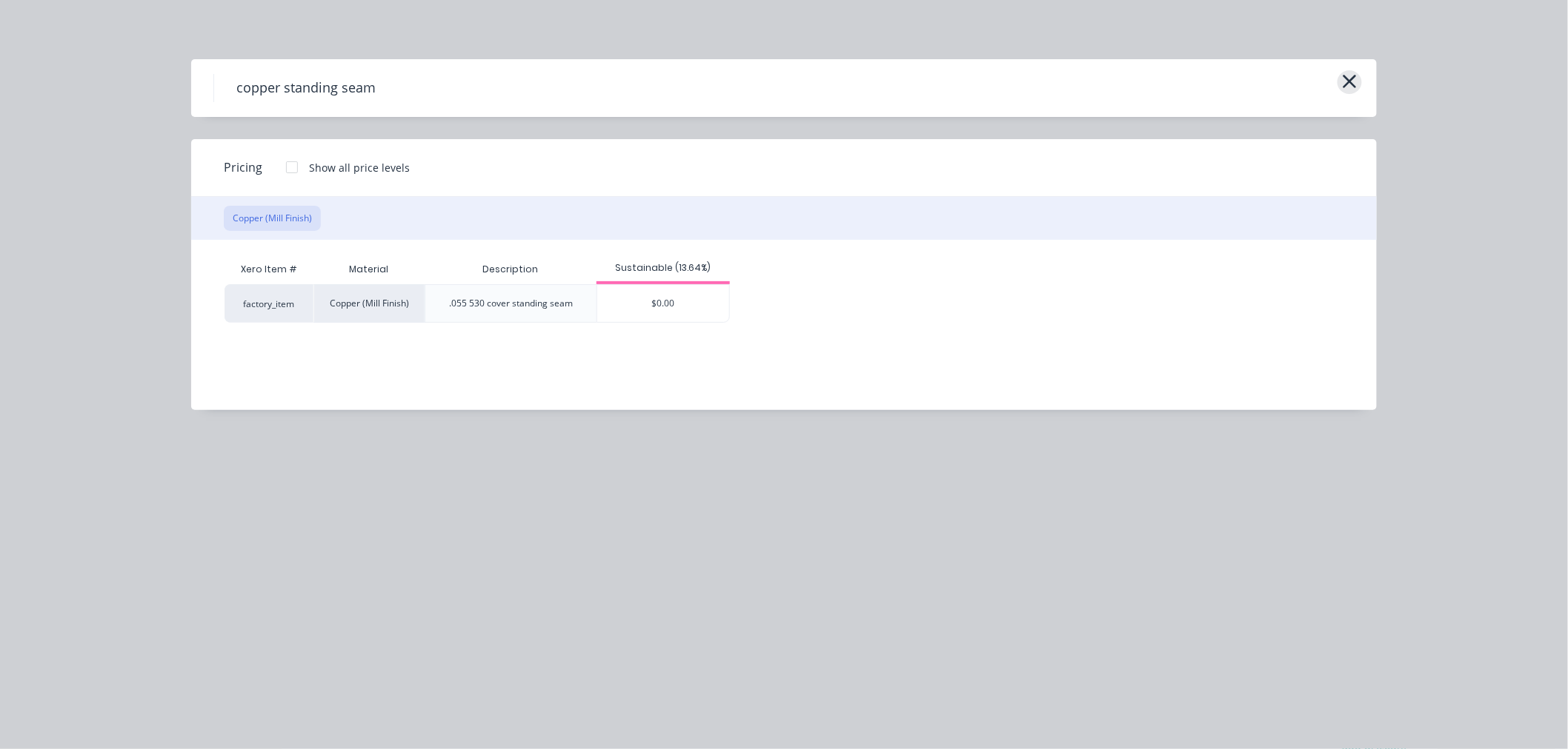
click at [1342, 81] on icon "button" at bounding box center [1349, 81] width 16 height 20
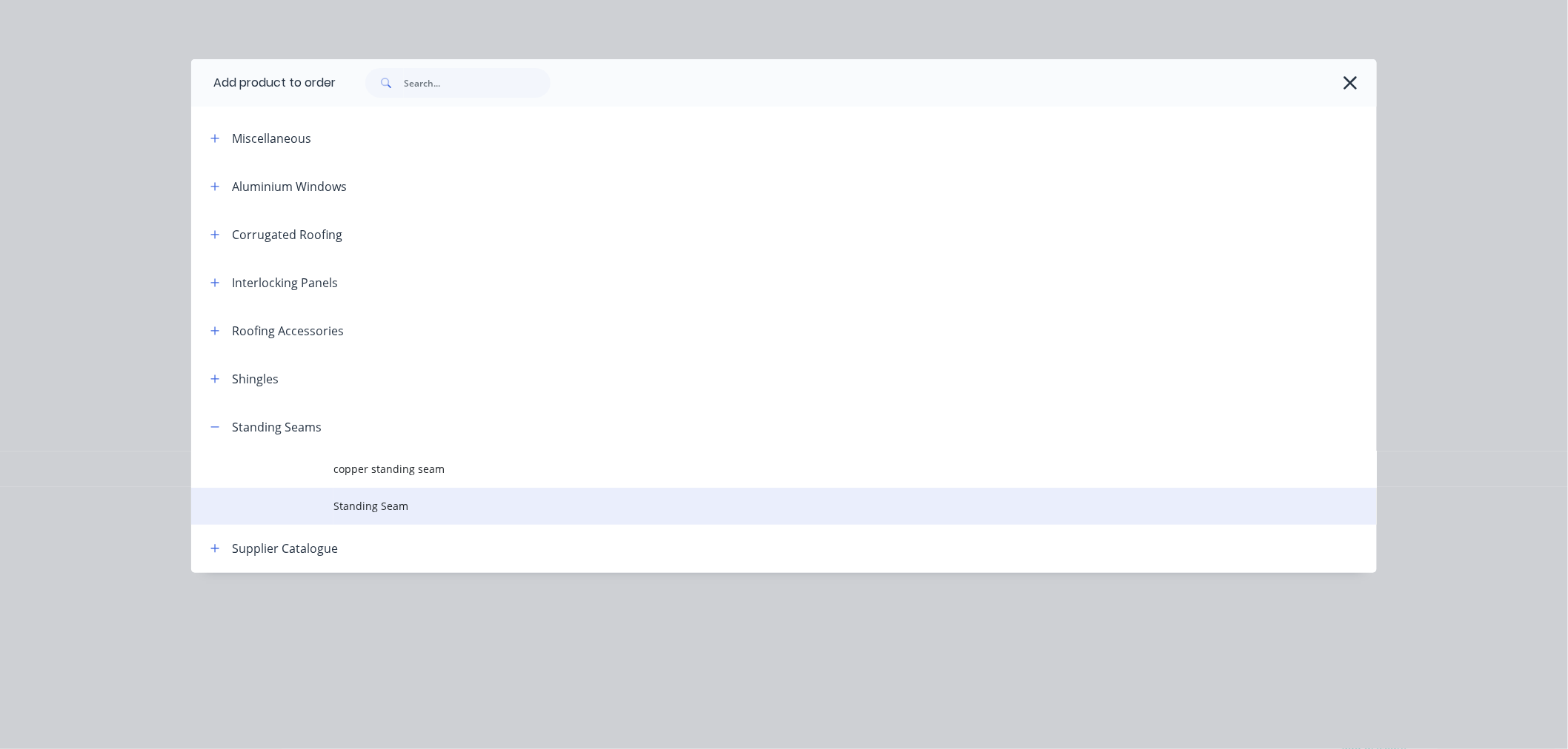
click at [361, 510] on span "Standing Seam" at bounding box center [750, 506] width 834 height 16
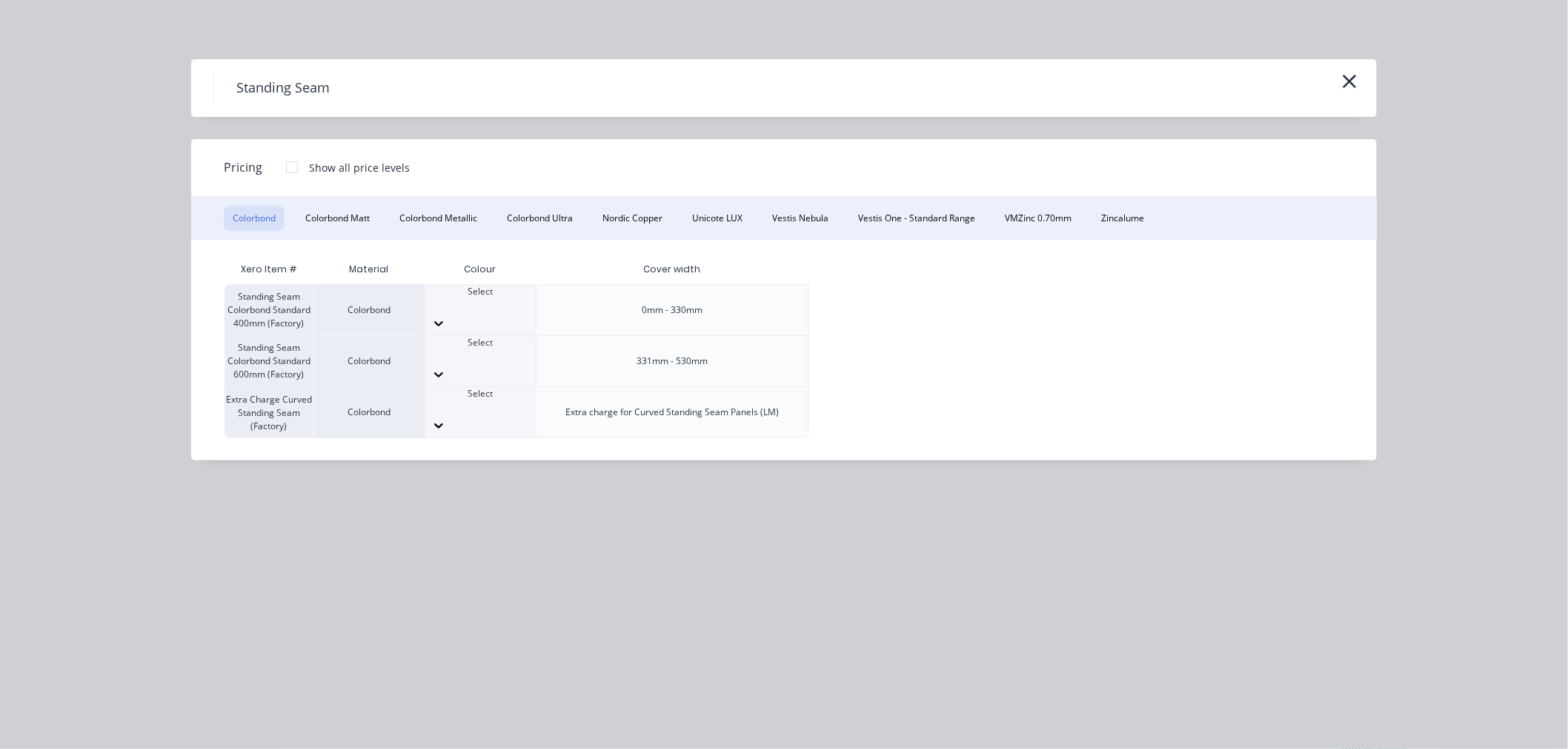
click at [506, 353] on div "Select" at bounding box center [480, 350] width 110 height 27
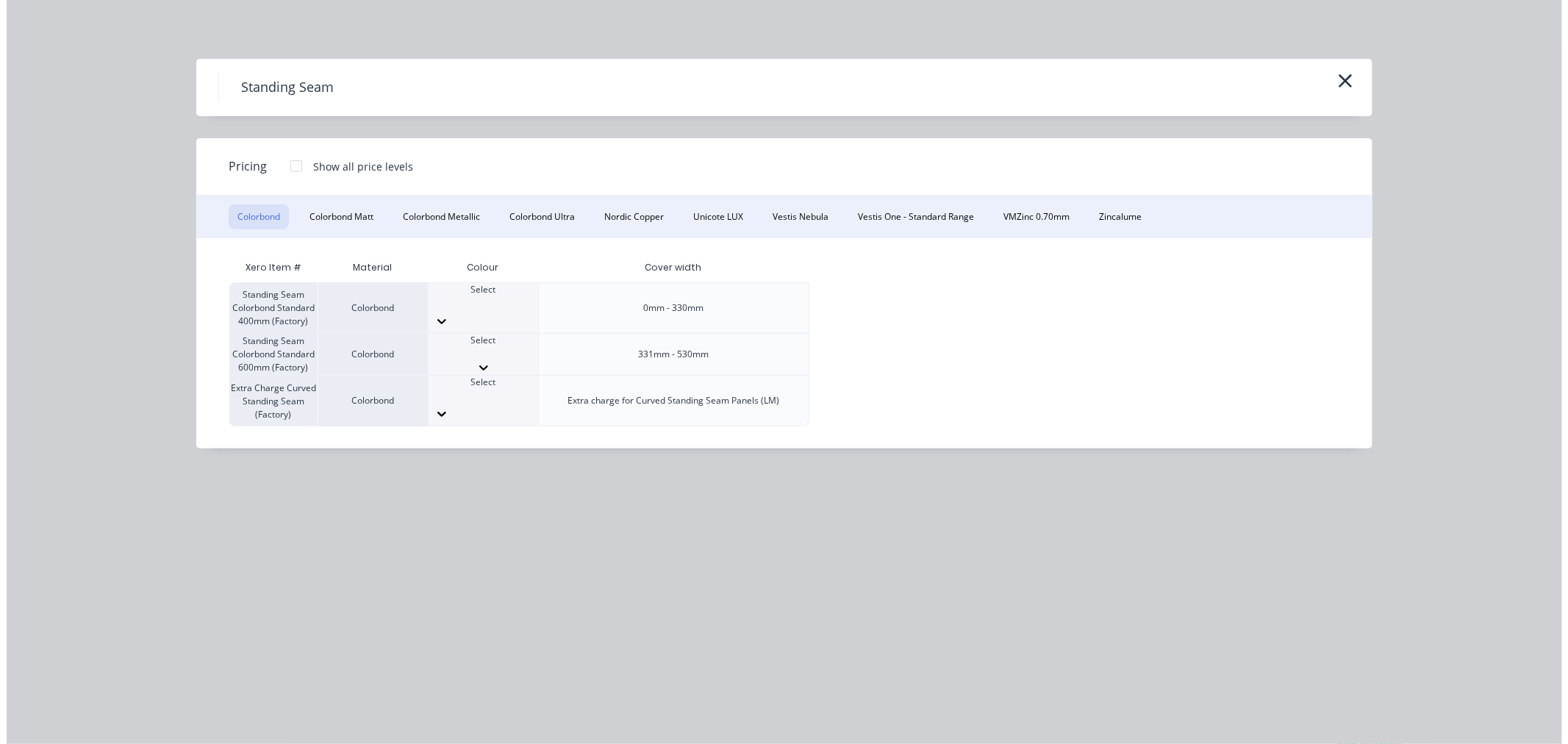
scroll to position [82, 0]
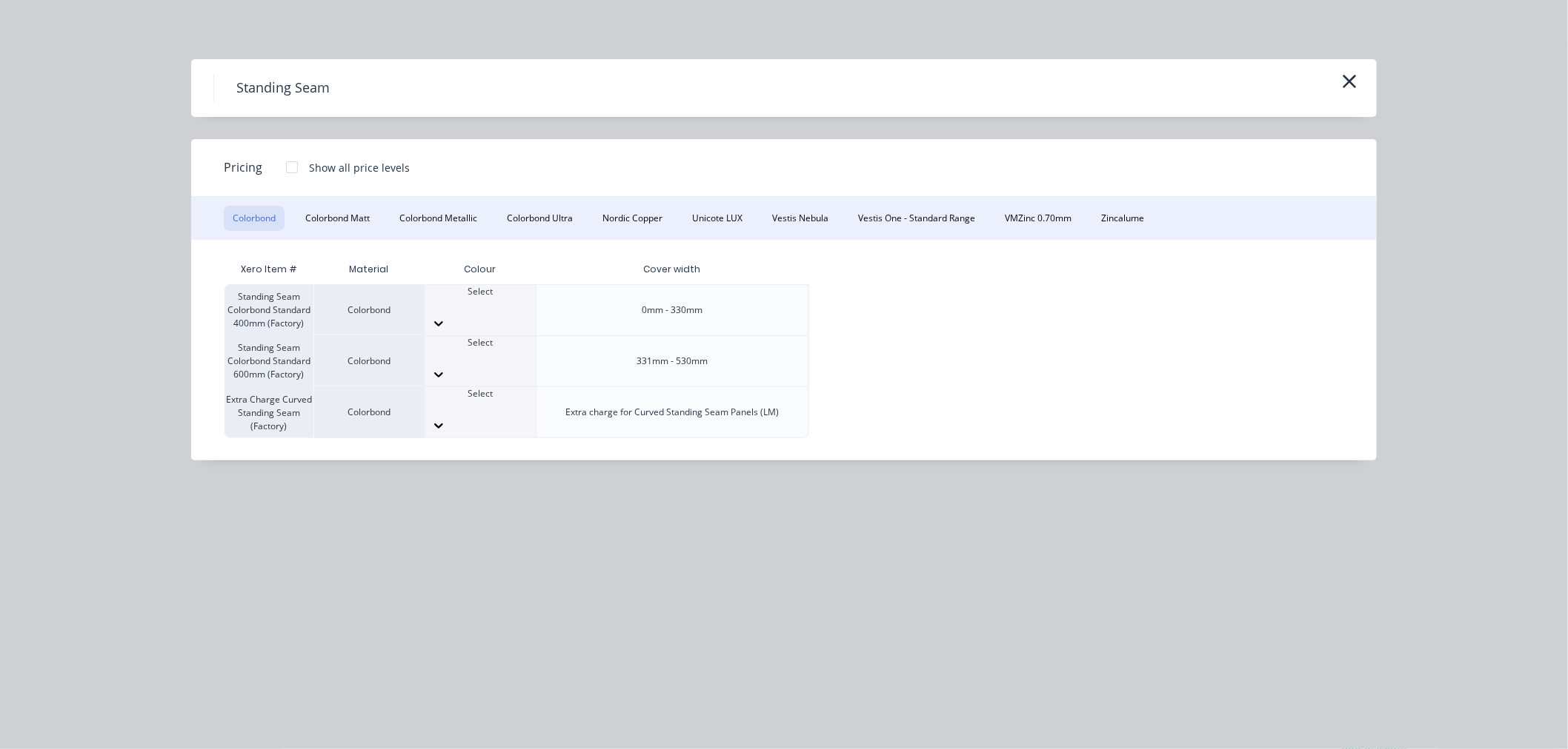
click at [1008, 353] on div "Standing Seam Colorbond Standard 400mm (Factory) Colorbond Select 0mm - 330mm S…" at bounding box center [772, 362] width 1096 height 154
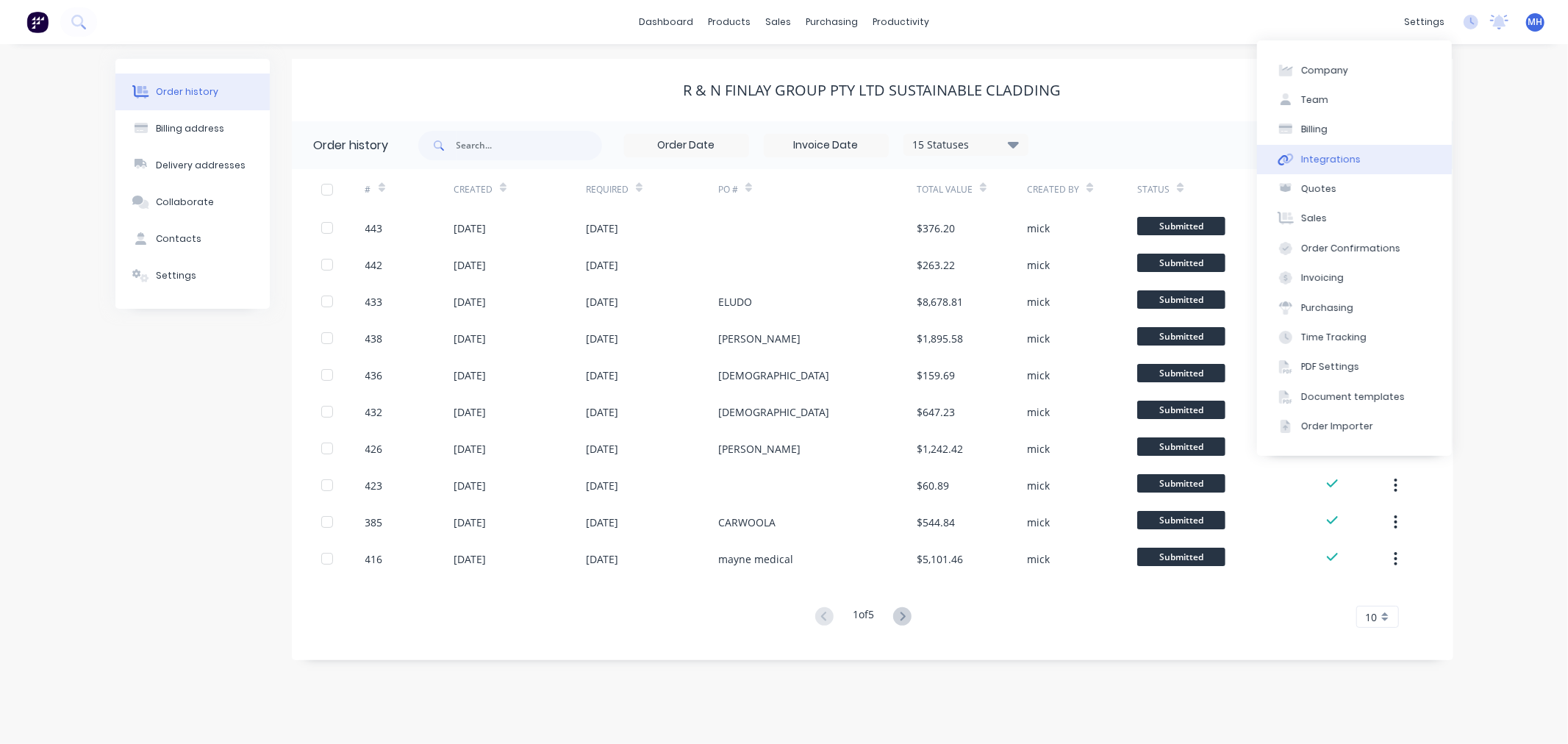
click at [1335, 155] on div "Integrations" at bounding box center [1330, 160] width 60 height 13
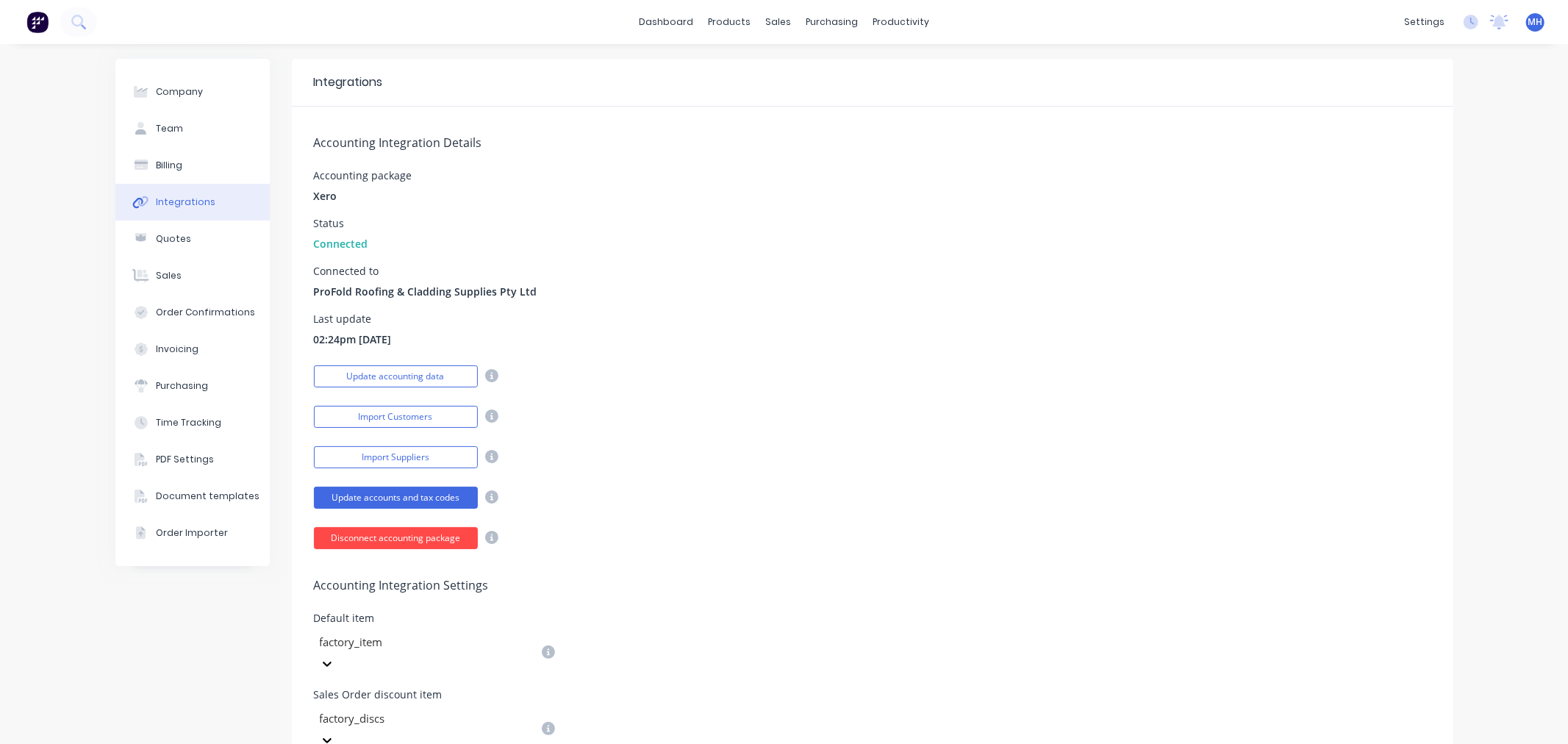
click at [442, 537] on button "Disconnect accounting package" at bounding box center [396, 538] width 164 height 22
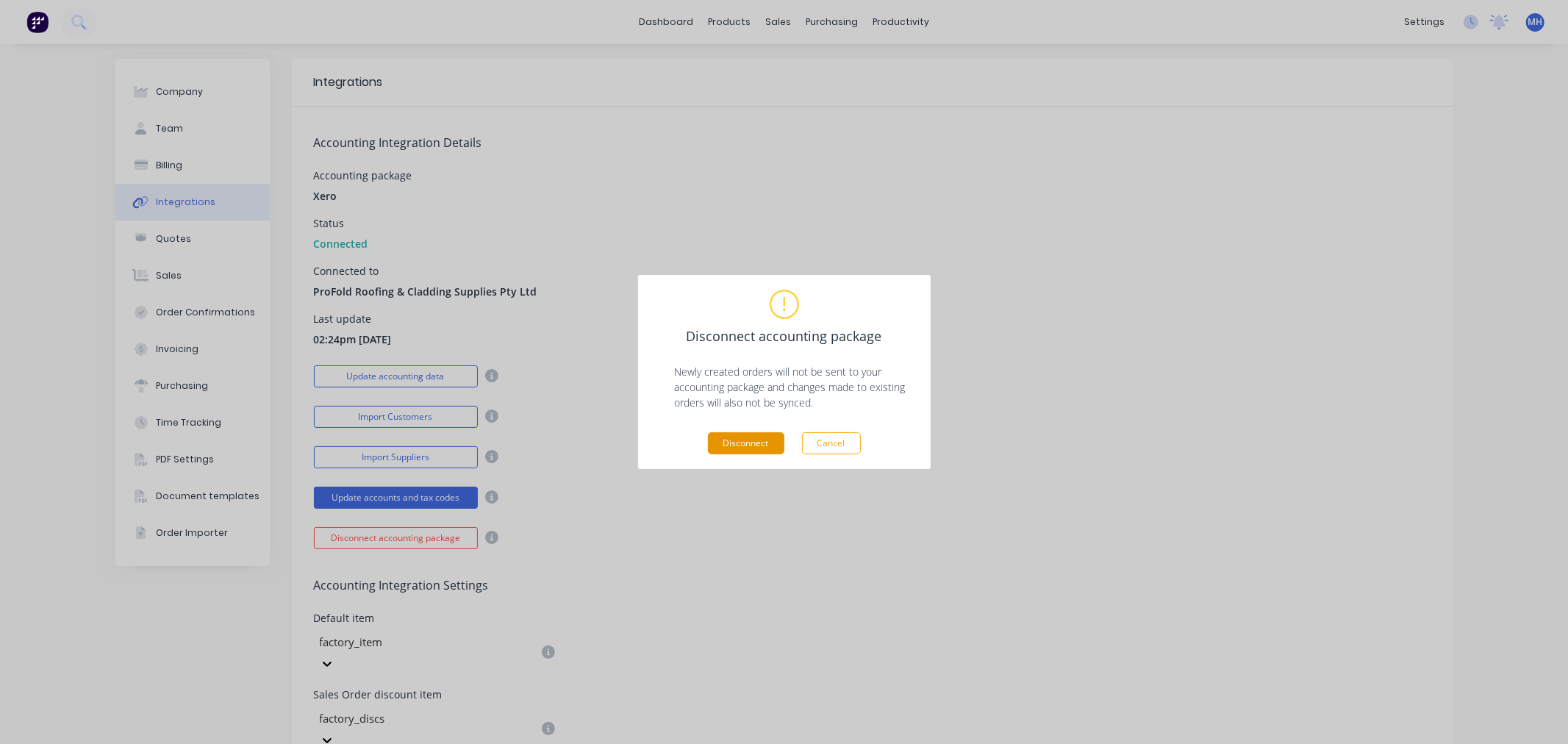
click at [744, 436] on button "Disconnect" at bounding box center [745, 444] width 76 height 22
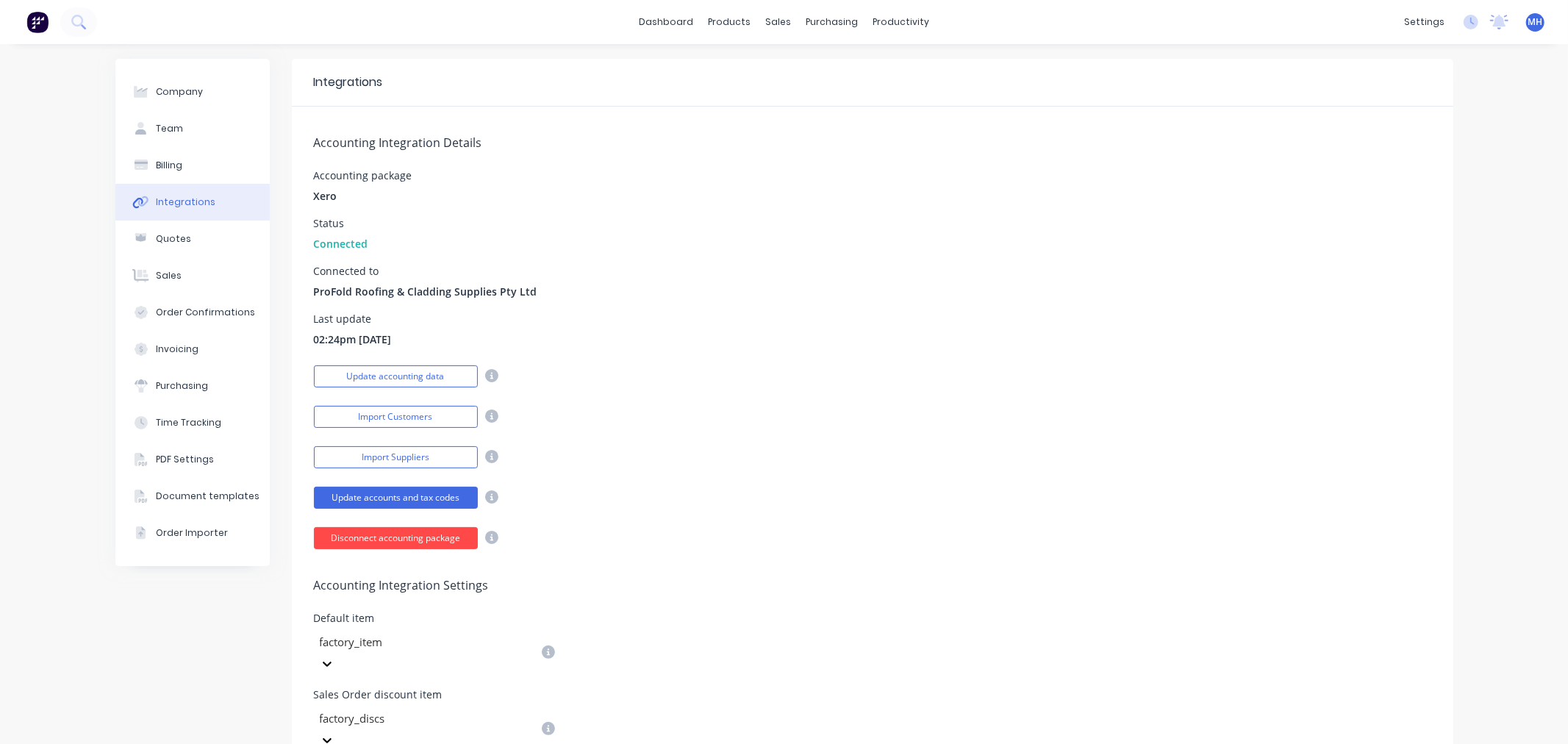
click at [416, 537] on button "Disconnect accounting package" at bounding box center [396, 538] width 164 height 22
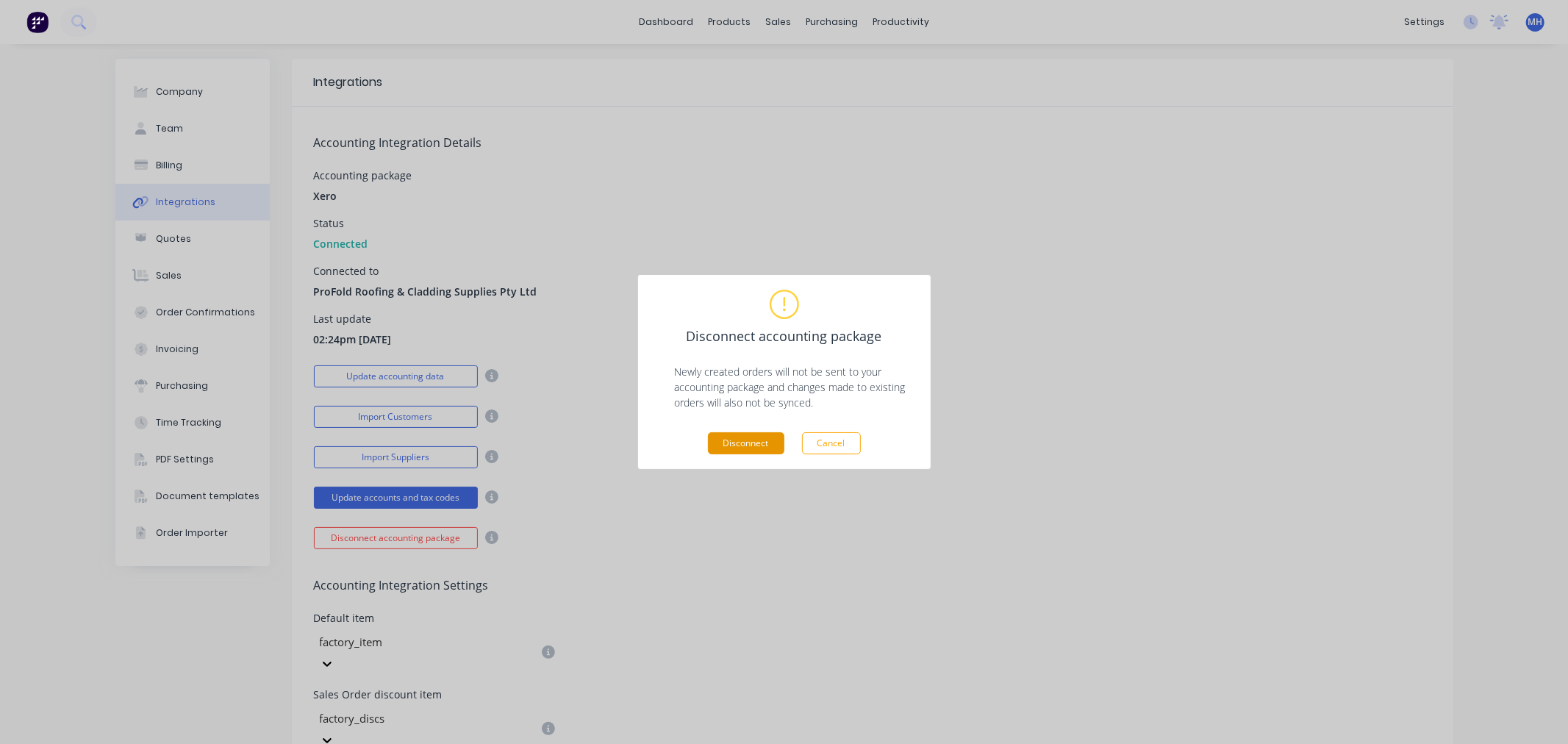
click at [763, 445] on button "Disconnect" at bounding box center [745, 444] width 76 height 22
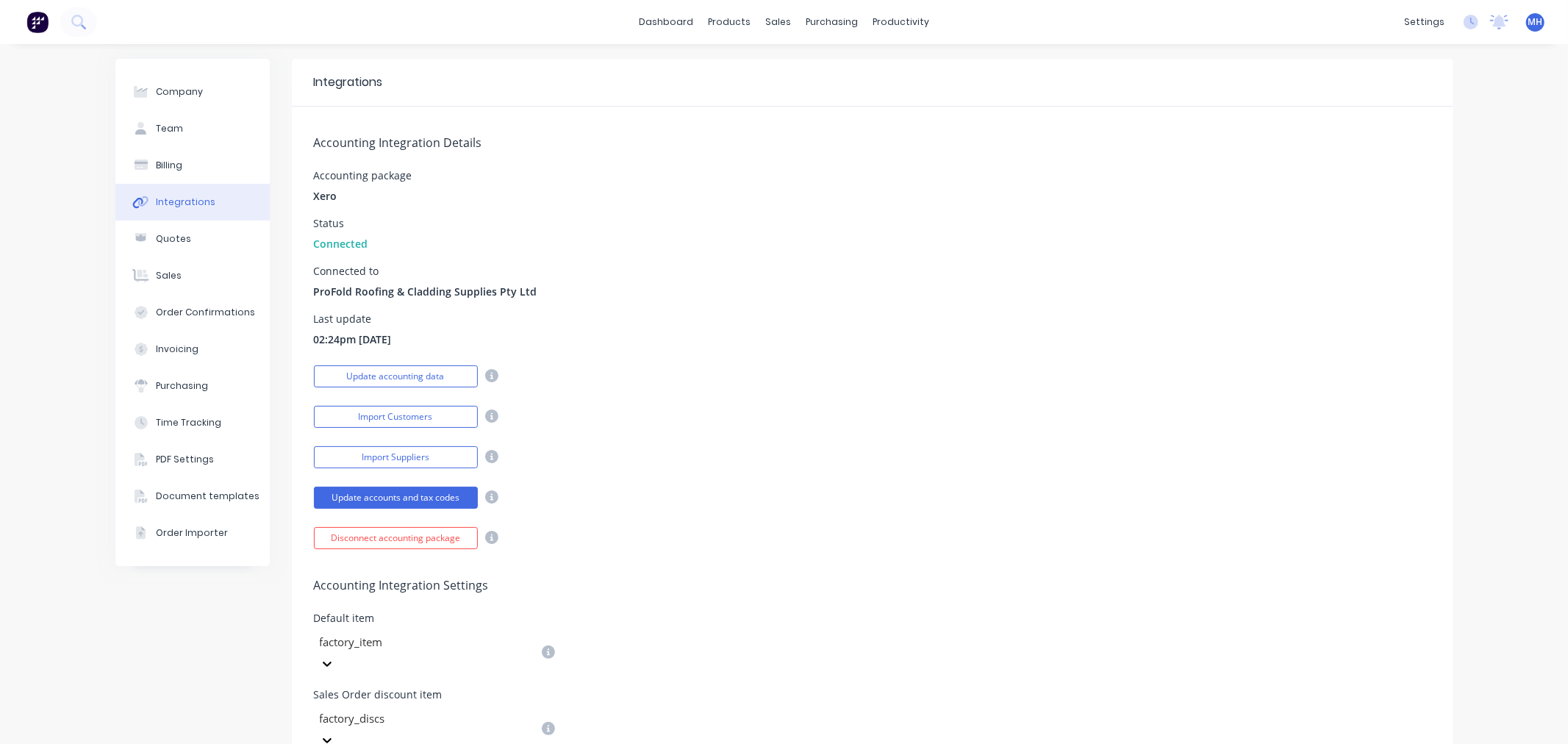
click at [547, 344] on div "Last update 02:24pm 06/08/25" at bounding box center [872, 331] width 1117 height 33
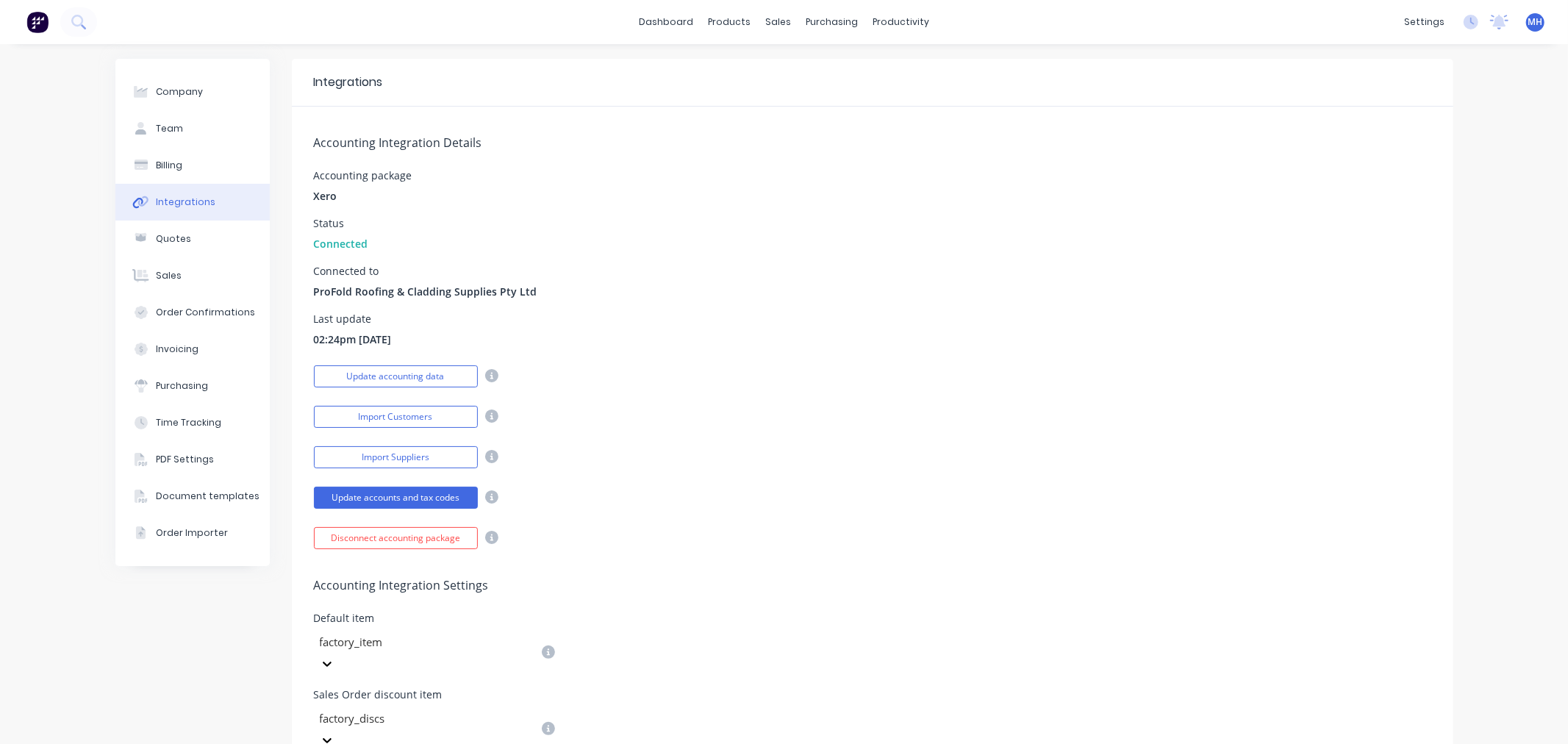
click at [605, 258] on div "Accounting Integration Details Accounting package Xero Status Connected Connect…" at bounding box center [872, 328] width 1161 height 443
drag, startPoint x: 387, startPoint y: 288, endPoint x: 436, endPoint y: 287, distance: 49.0
click at [428, 287] on span "ProFold Roofing & Cladding Supplies Pty Ltd" at bounding box center [425, 291] width 223 height 16
drag, startPoint x: 329, startPoint y: 238, endPoint x: 445, endPoint y: 273, distance: 121.2
click at [398, 262] on div "Accounting Integration Details Accounting package Xero Status Connected Connect…" at bounding box center [872, 328] width 1161 height 443
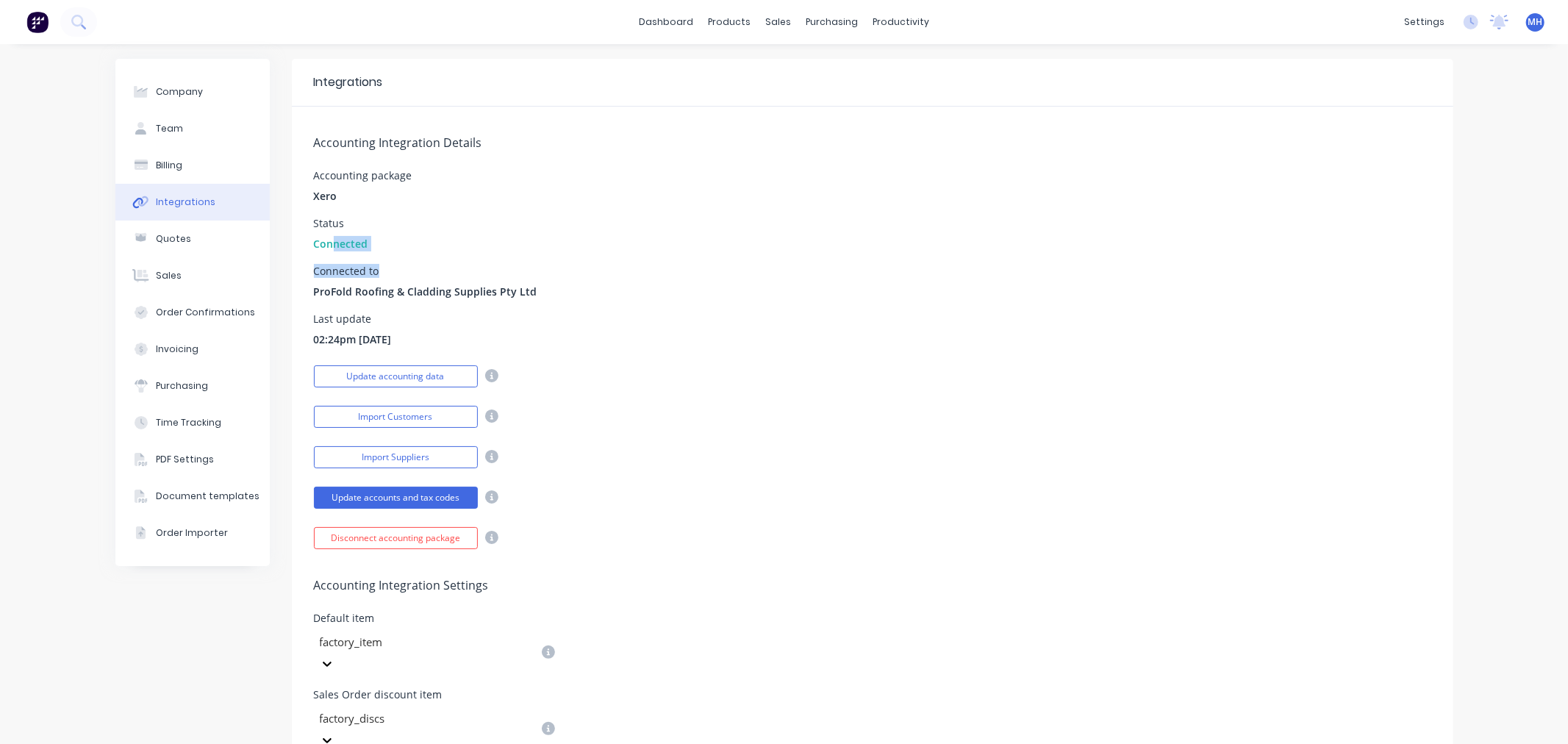
click at [445, 273] on div "Connected to" at bounding box center [425, 271] width 223 height 10
click at [489, 537] on icon at bounding box center [492, 537] width 13 height 13
click at [367, 545] on button "Disconnect accounting package" at bounding box center [396, 538] width 164 height 22
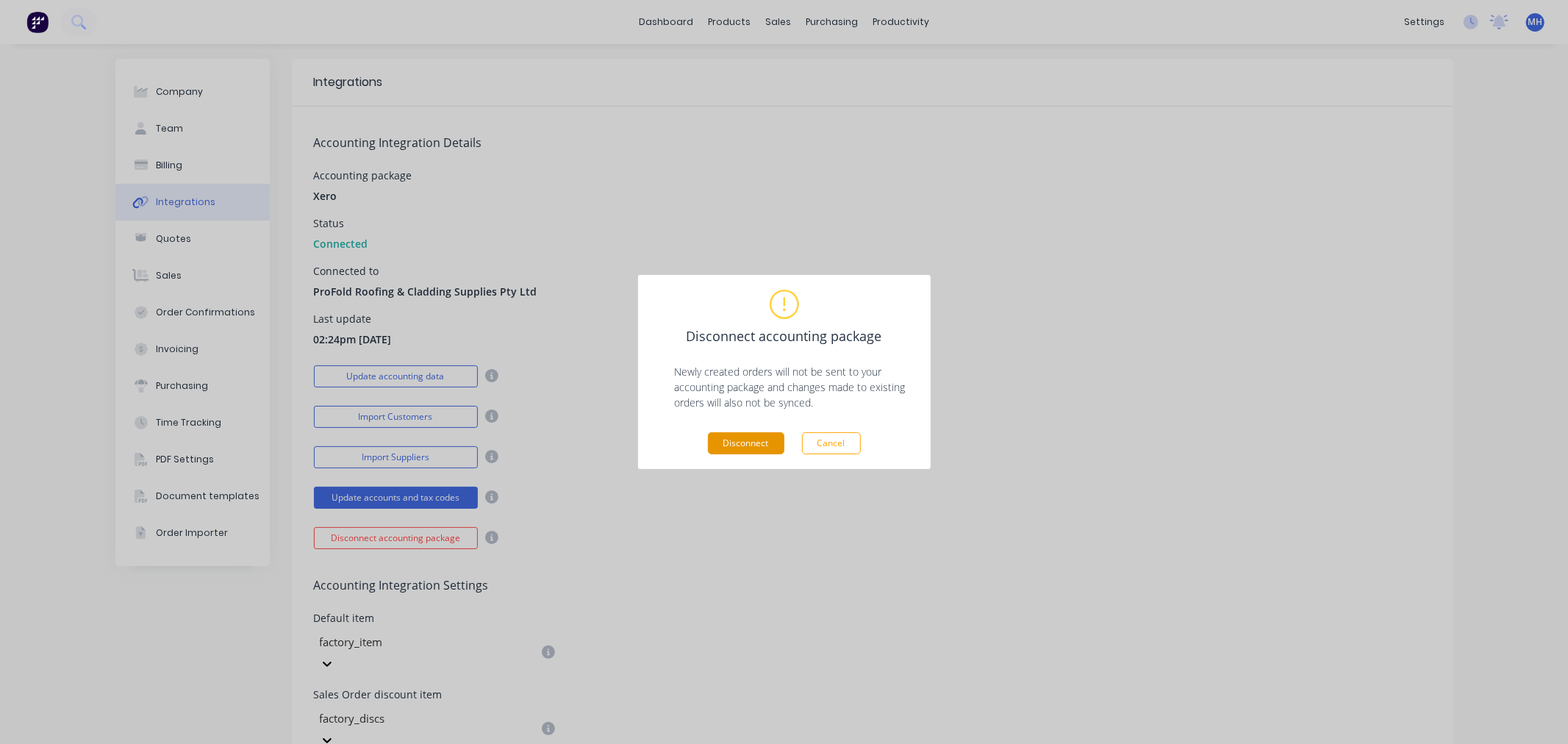
click at [744, 443] on button "Disconnect" at bounding box center [745, 444] width 76 height 22
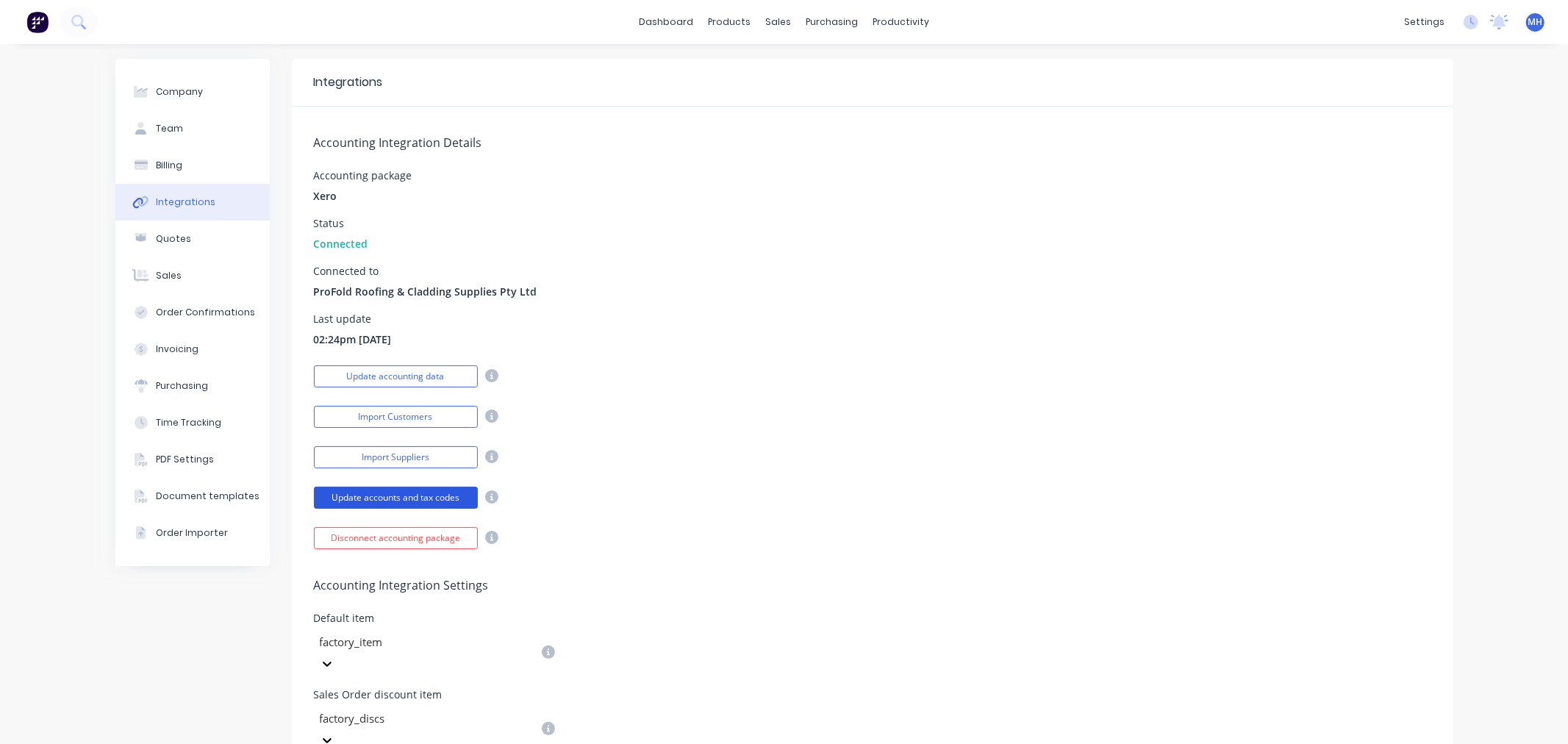
click at [351, 497] on button "Update accounts and tax codes" at bounding box center [396, 498] width 164 height 22
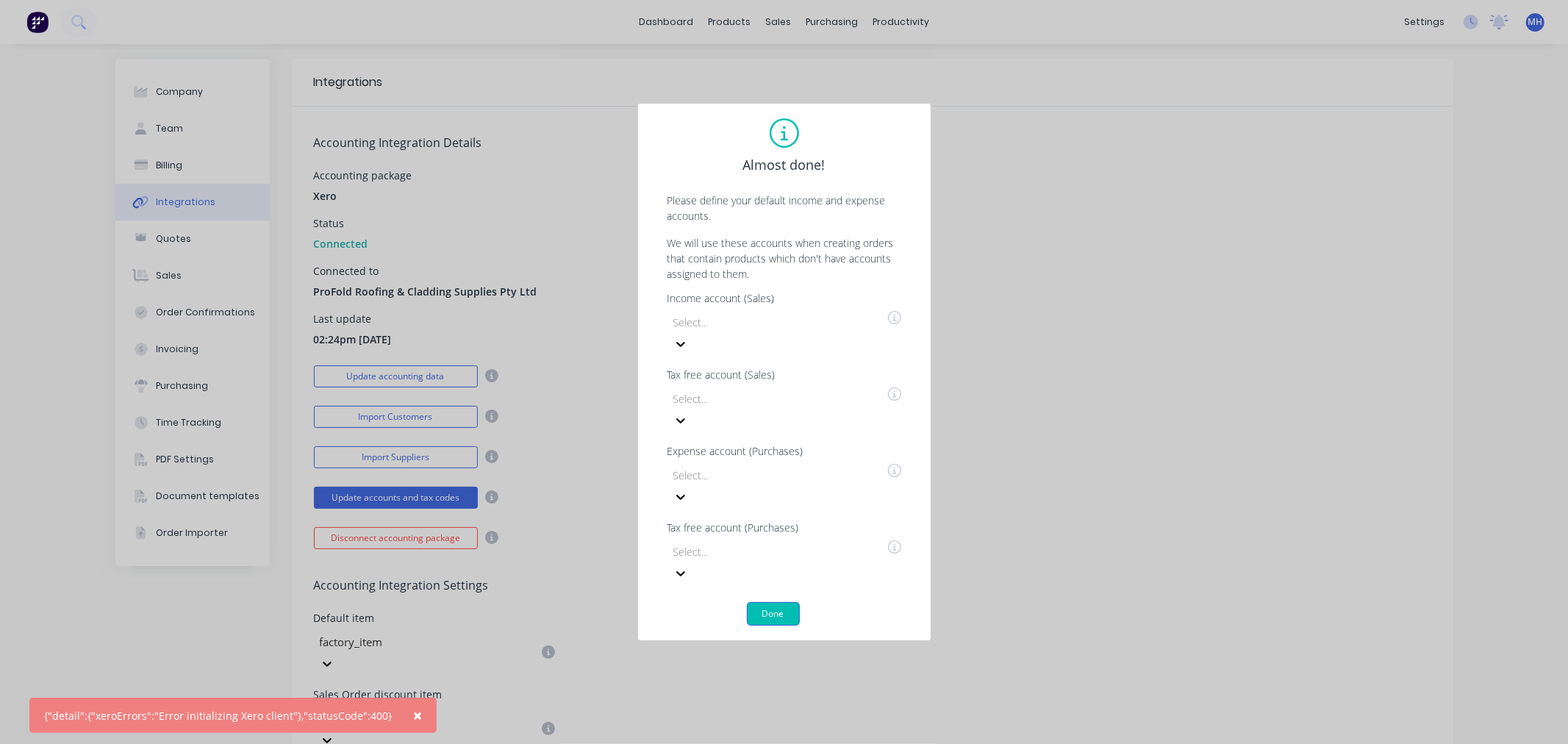
click at [752, 603] on button "Done" at bounding box center [774, 614] width 53 height 24
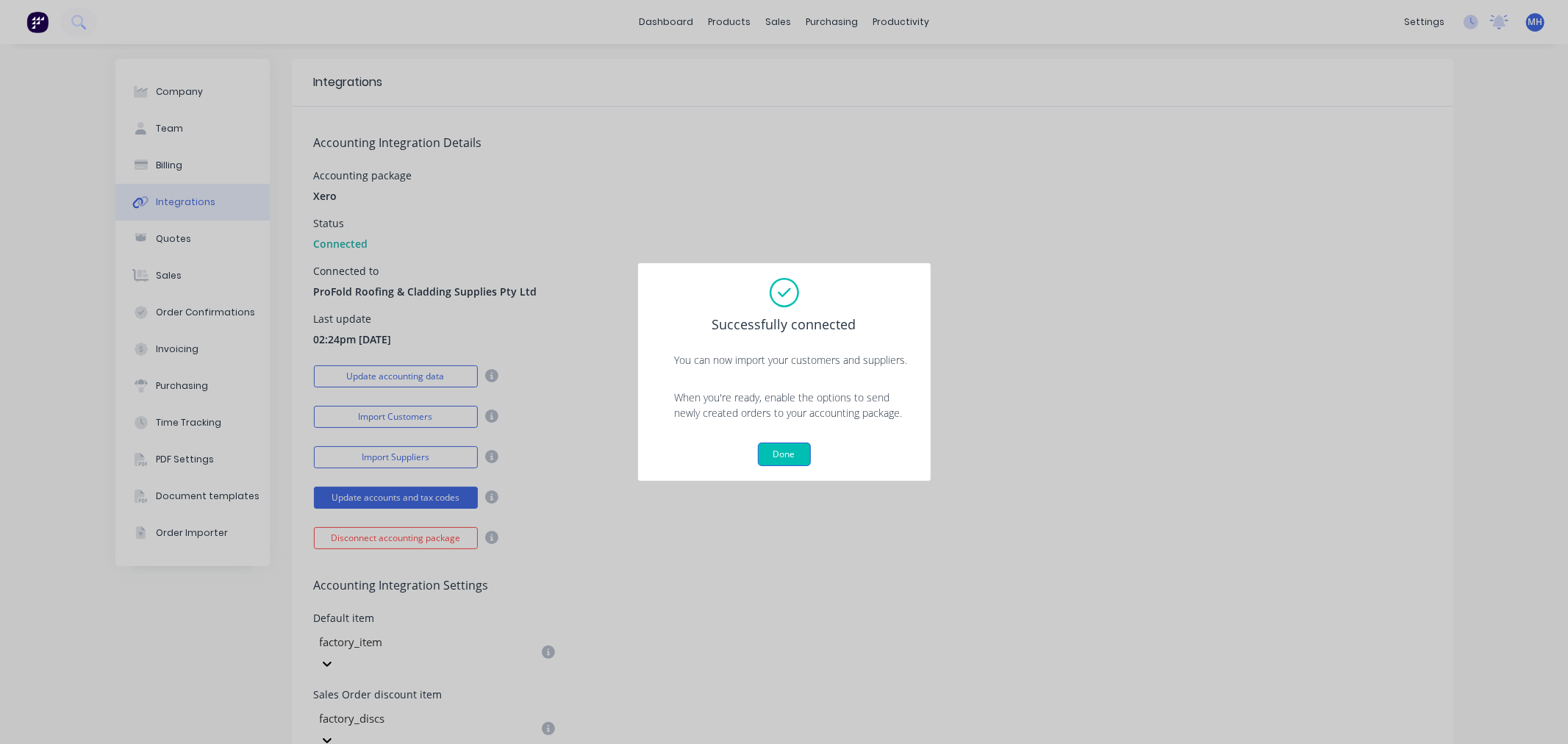
click at [789, 464] on button "Done" at bounding box center [785, 455] width 53 height 24
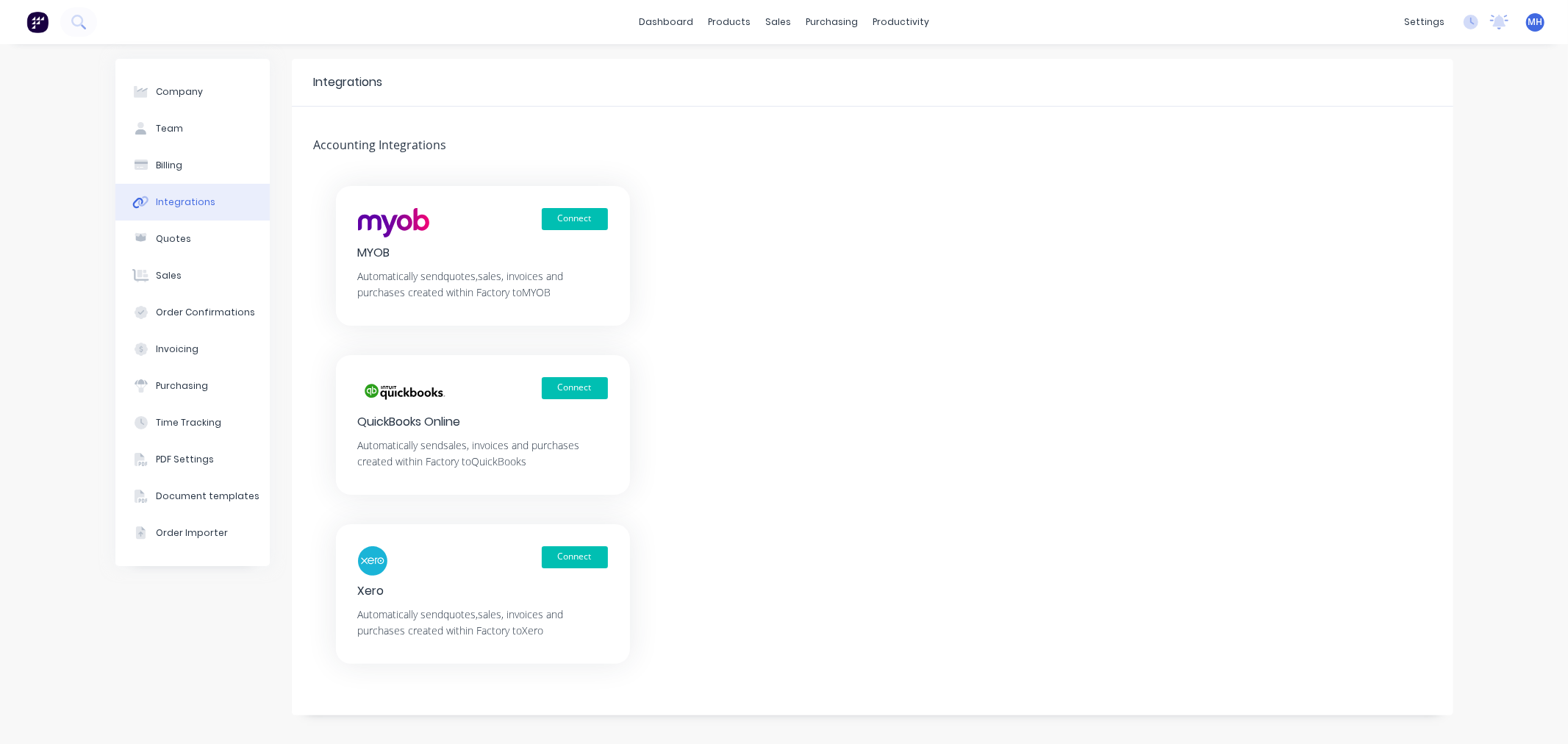
click at [192, 201] on div "Integrations" at bounding box center [185, 202] width 60 height 13
click at [570, 549] on button "Connect" at bounding box center [575, 558] width 66 height 22
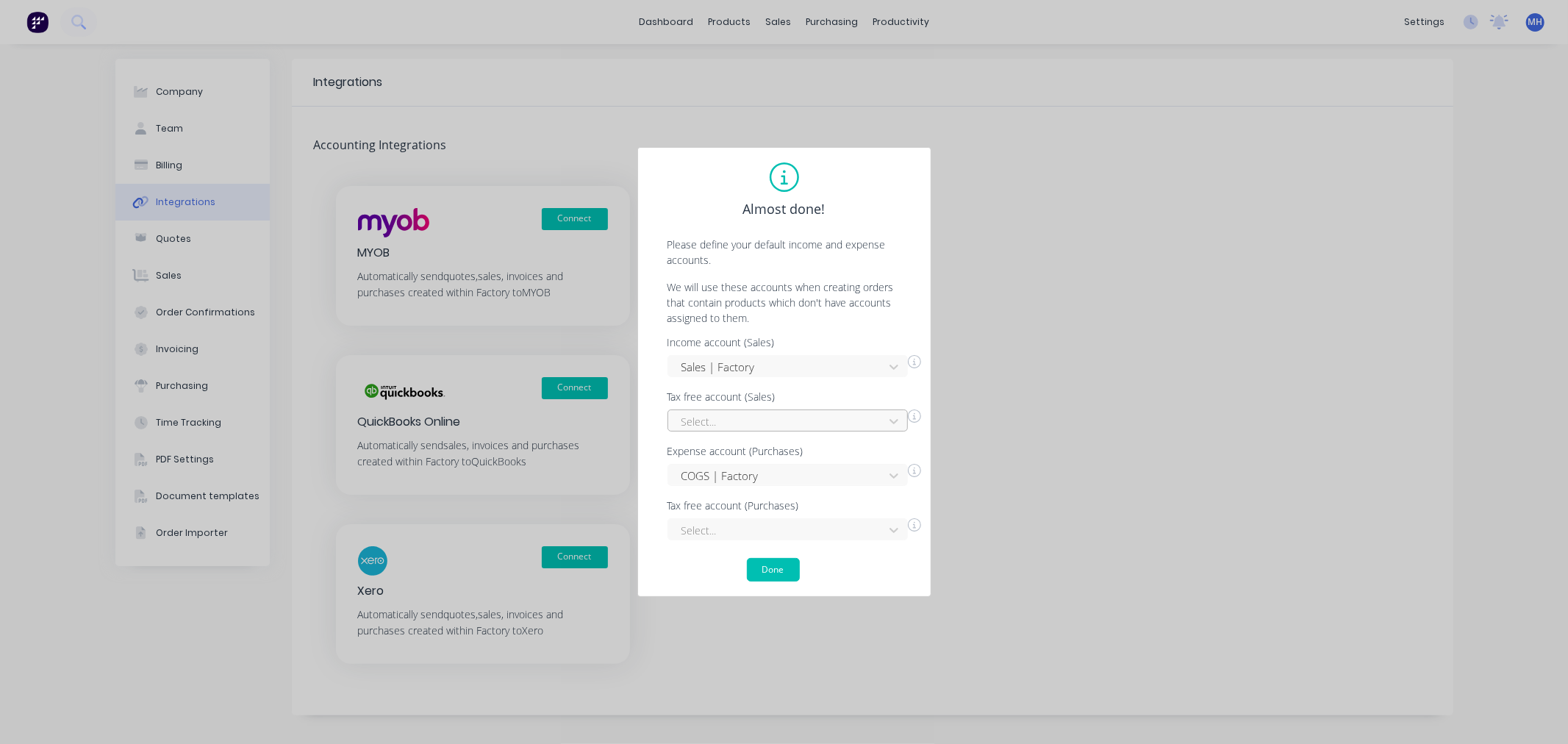
click at [750, 419] on div at bounding box center [778, 422] width 196 height 18
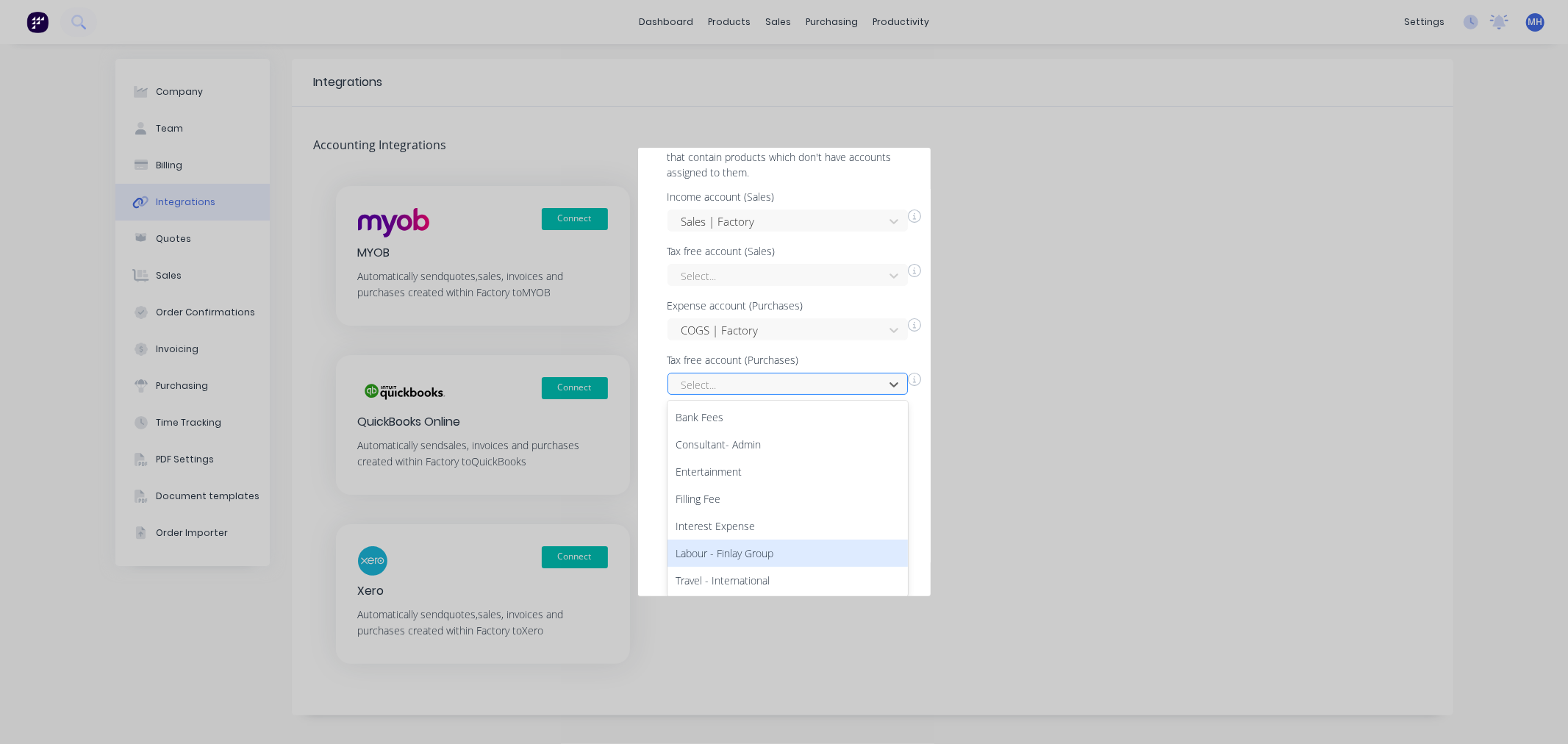
click at [770, 395] on div "7 results available. Use Up and Down to choose options, press Enter to select t…" at bounding box center [788, 384] width 241 height 22
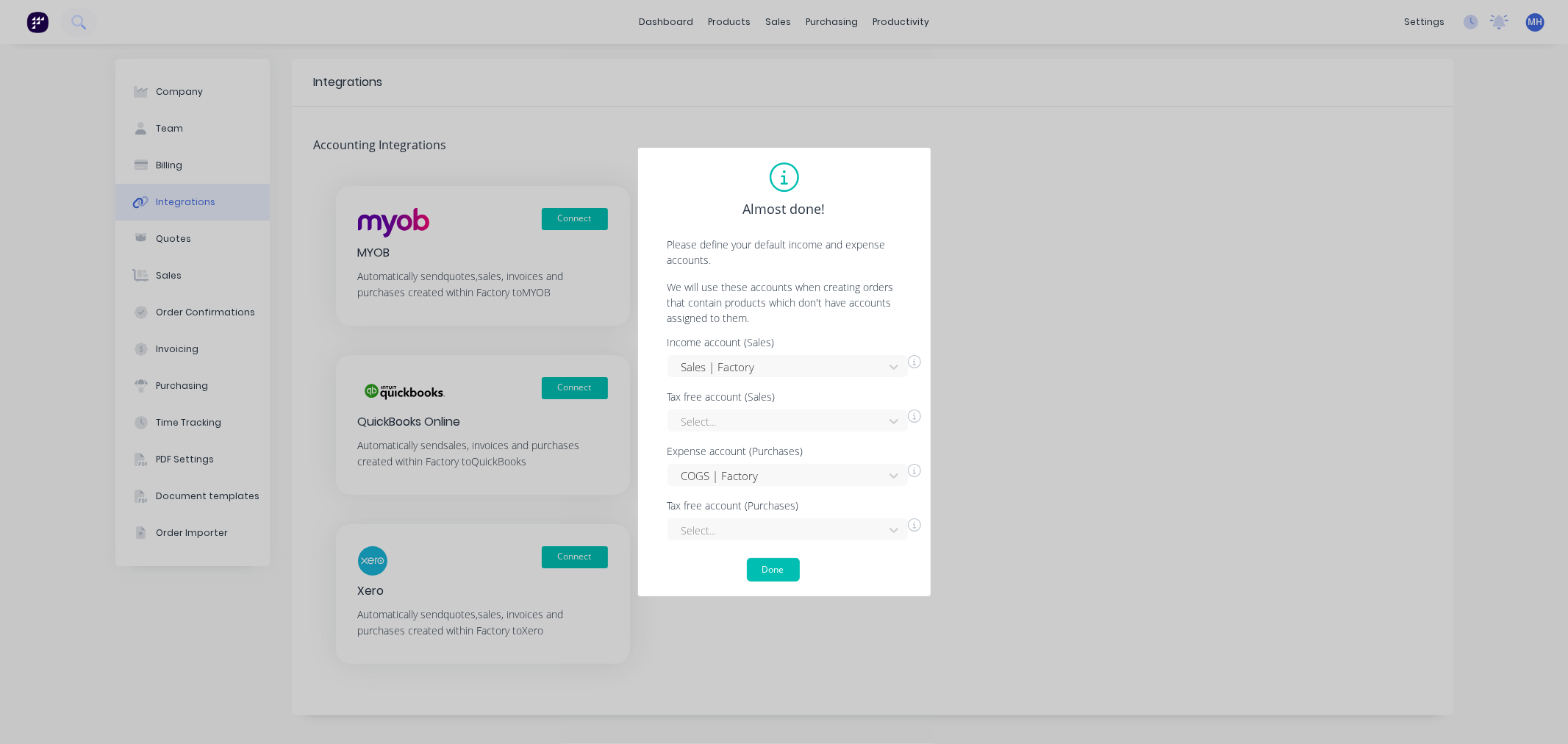
click at [847, 353] on div "Income account (Sales) Sales | Factory Tax free account (Sales) Select... Expen…" at bounding box center [784, 439] width 263 height 203
click at [779, 574] on button "Done" at bounding box center [774, 570] width 53 height 24
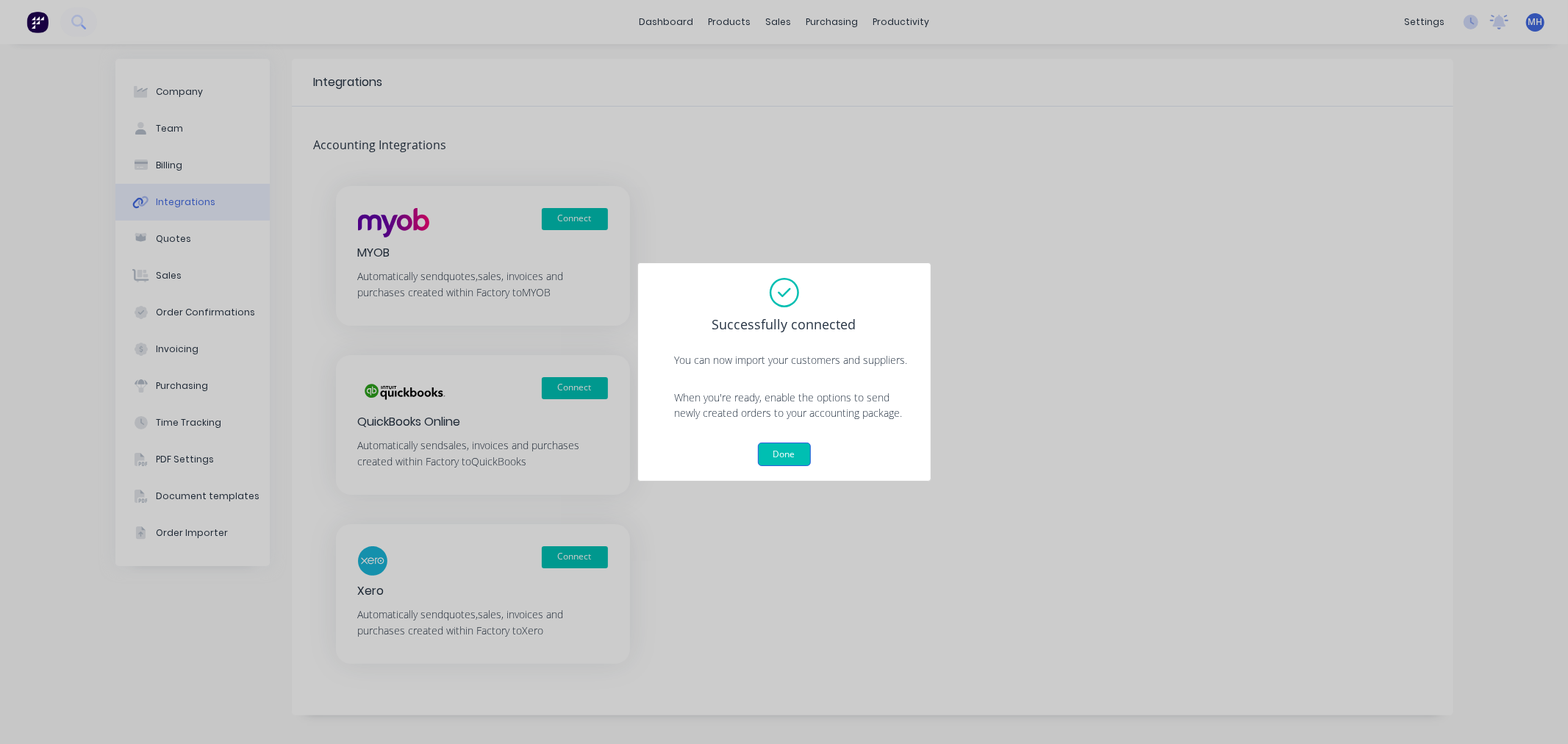
click at [792, 458] on button "Done" at bounding box center [785, 455] width 53 height 24
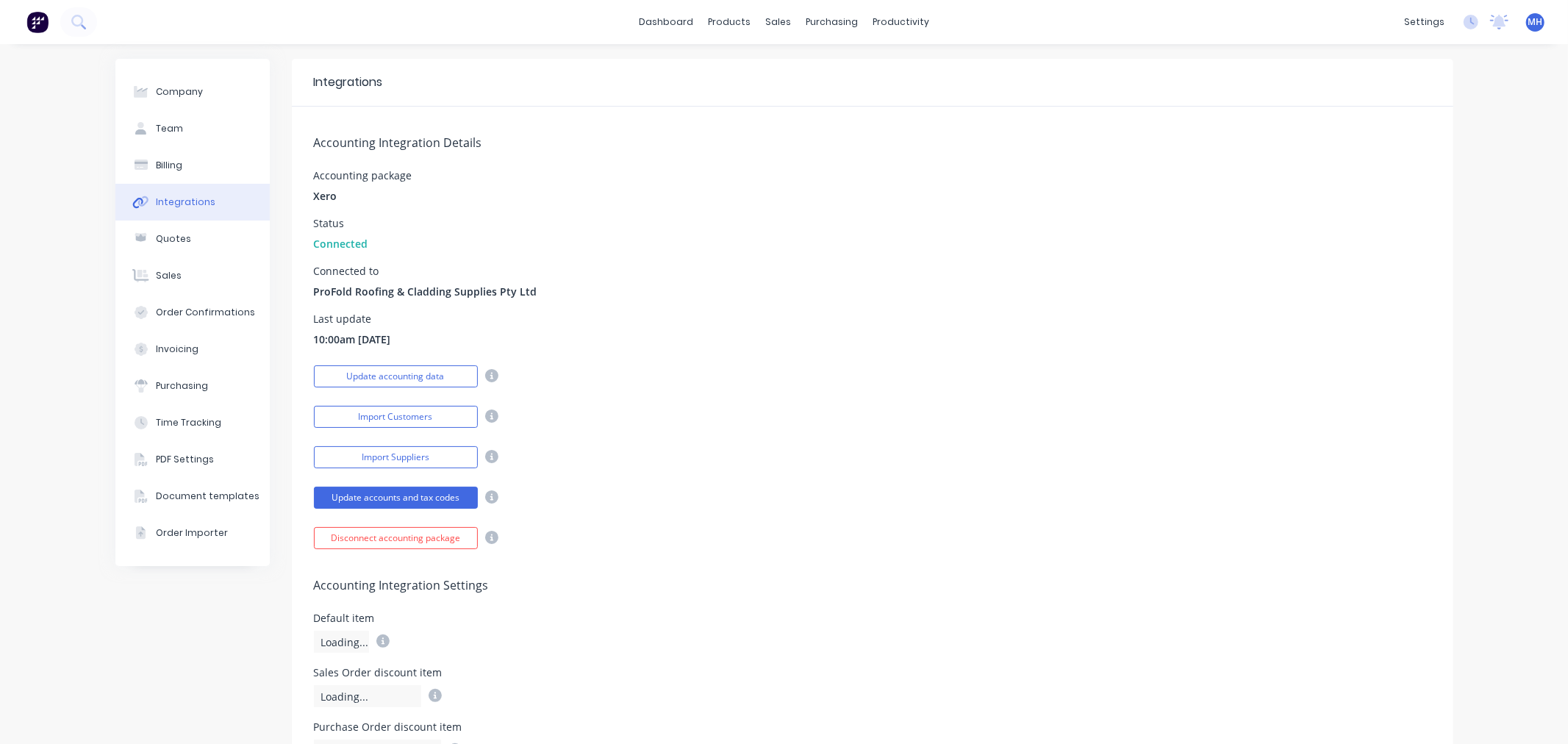
click at [39, 29] on img at bounding box center [38, 22] width 22 height 22
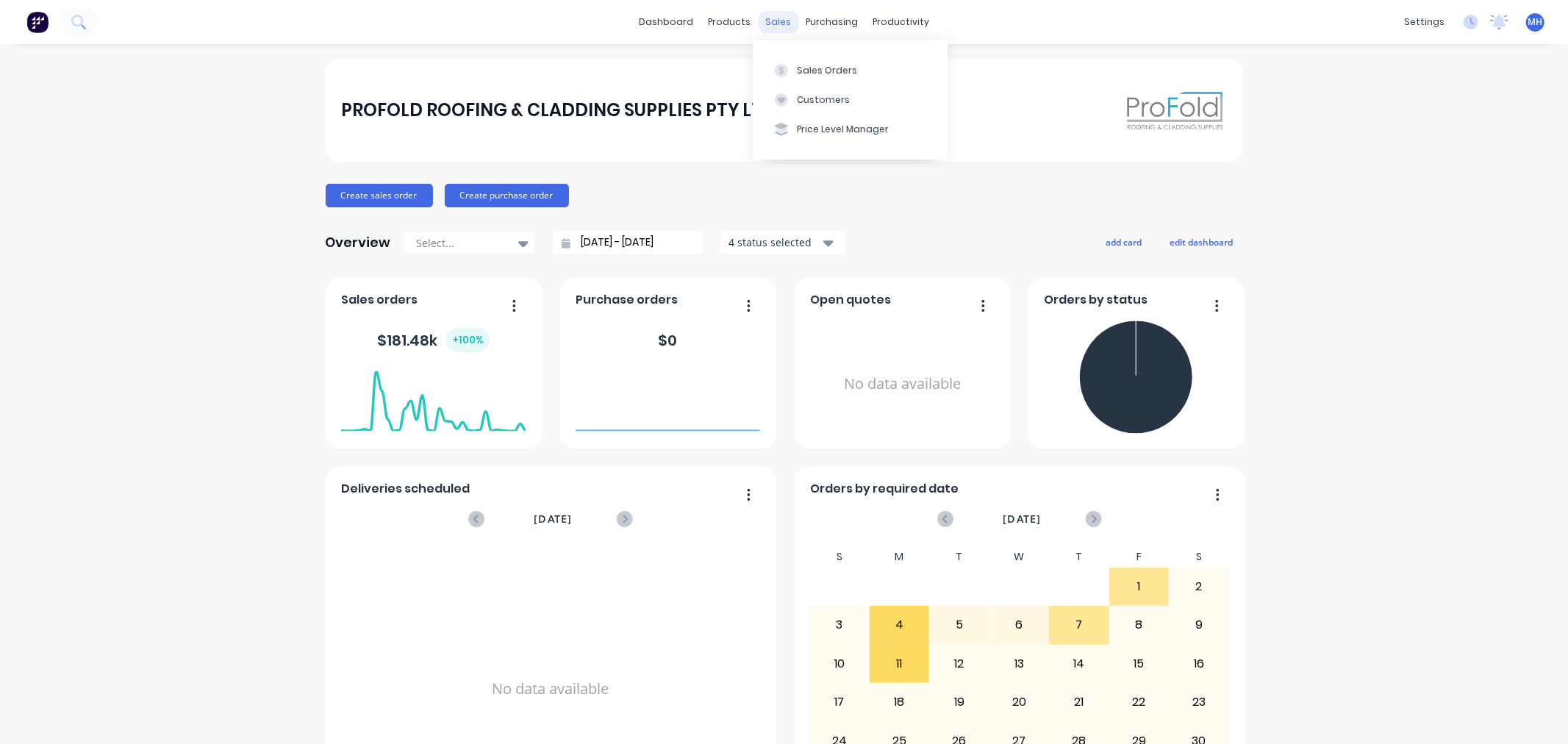
click at [777, 20] on div "sales" at bounding box center [778, 22] width 40 height 22
click at [829, 64] on div "Sales Orders" at bounding box center [827, 71] width 61 height 13
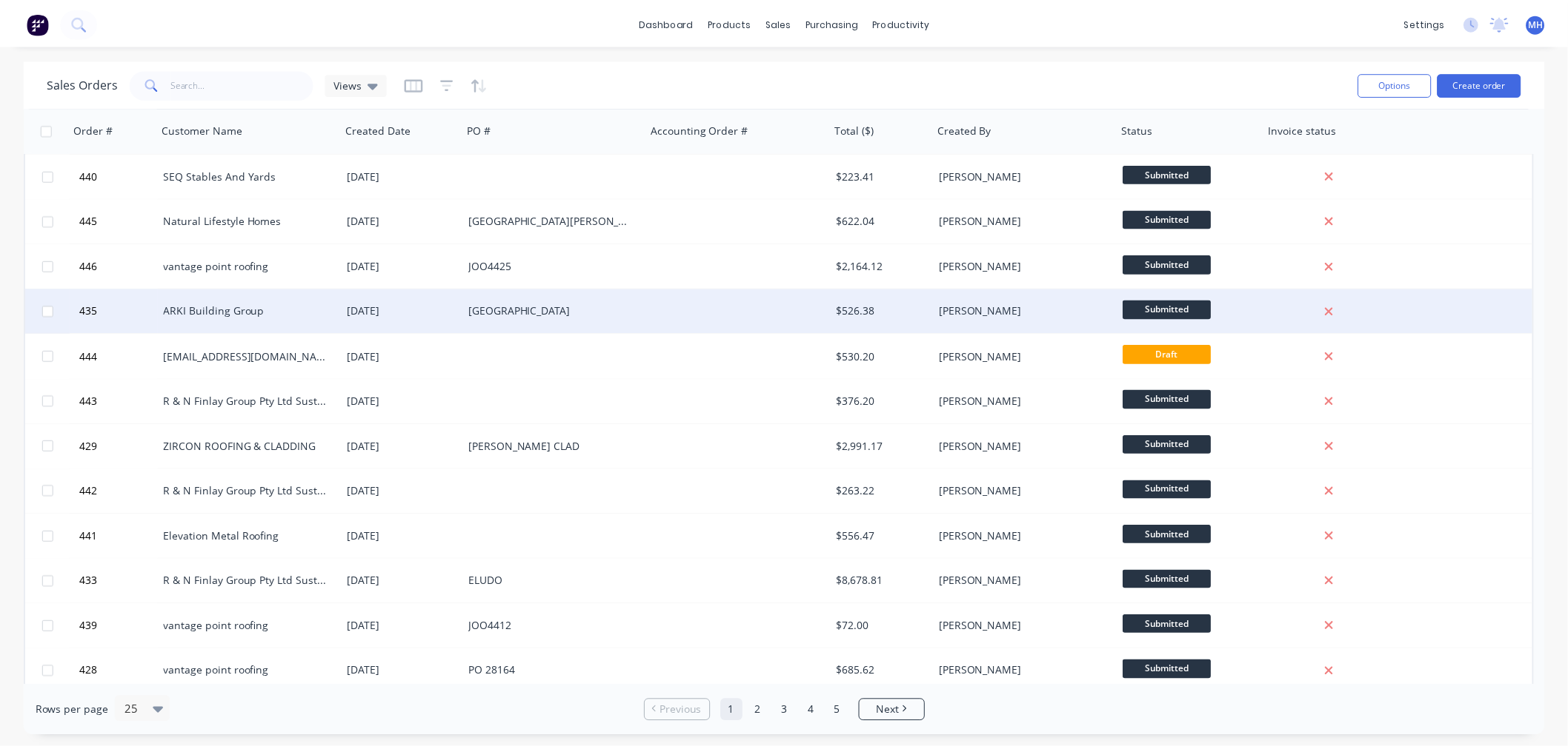
scroll to position [82, 0]
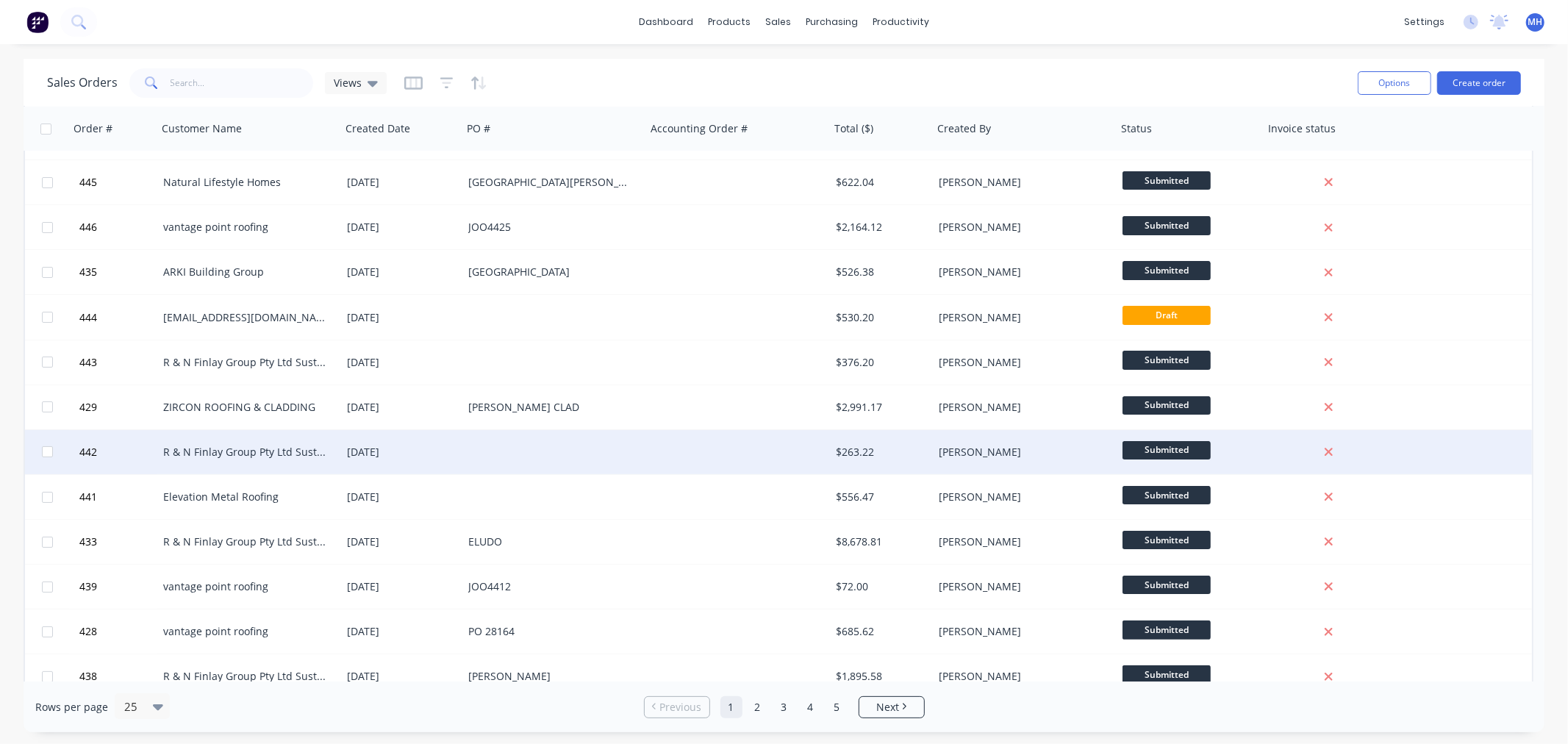
click at [464, 437] on div at bounding box center [554, 452] width 184 height 44
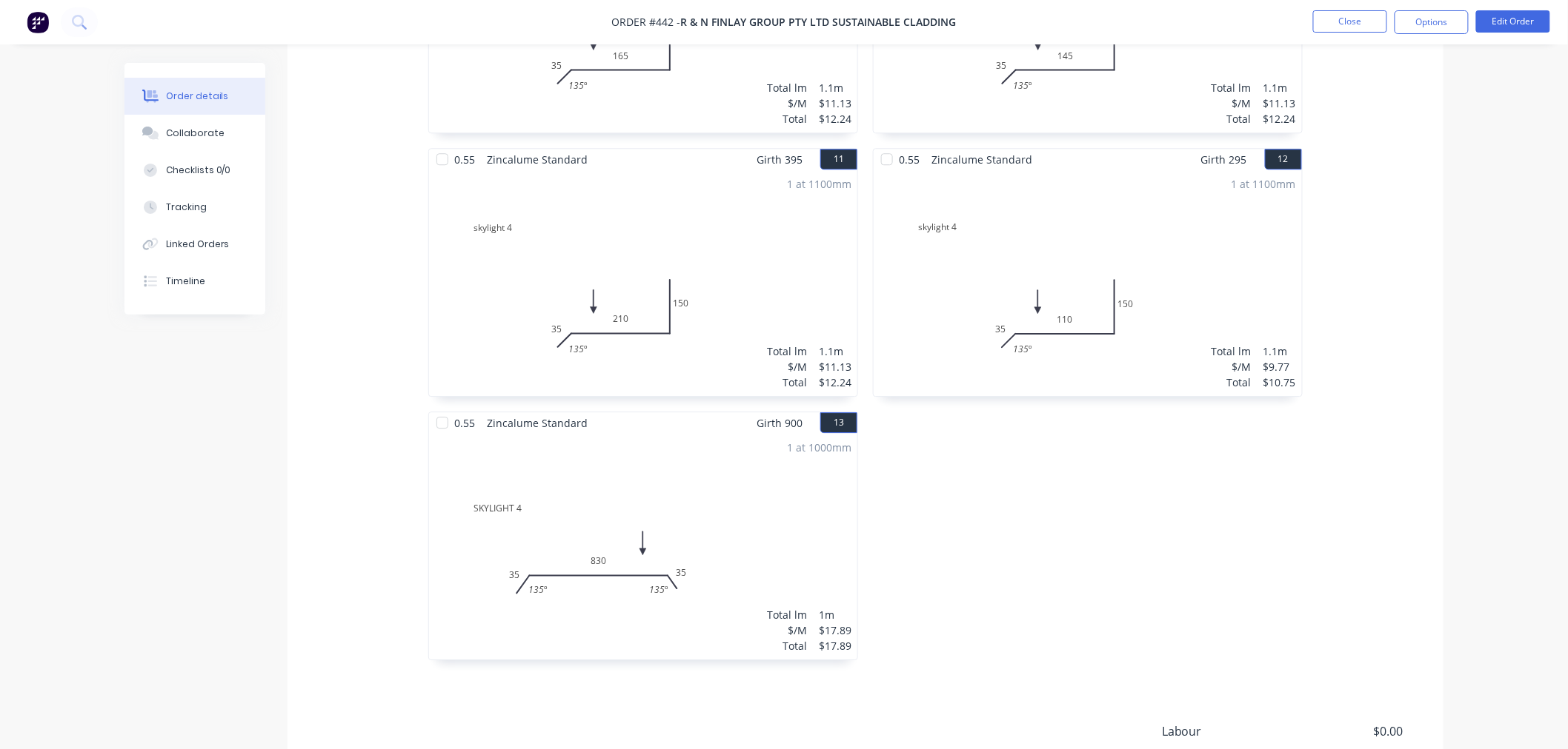
scroll to position [1805, 0]
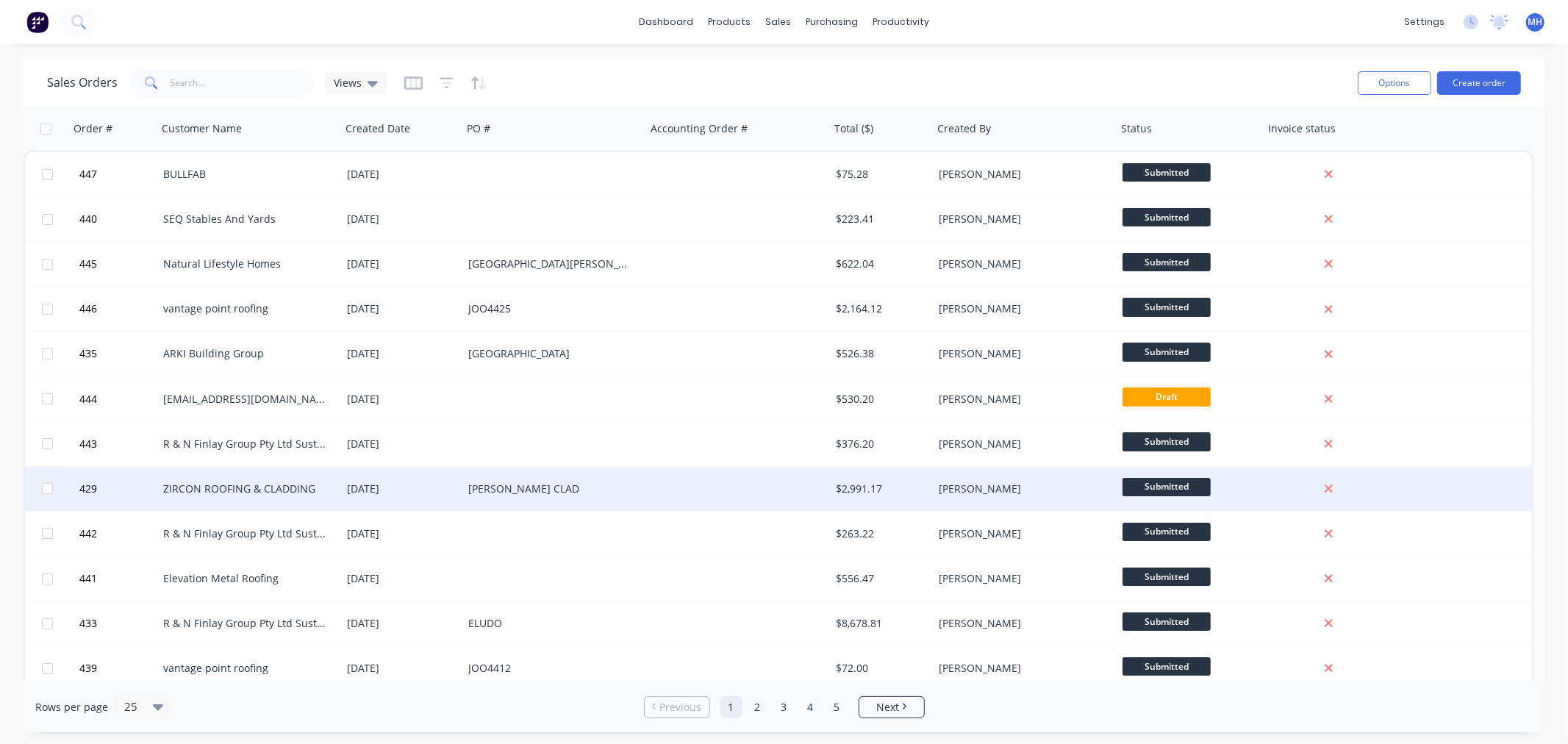
click at [626, 469] on div "[PERSON_NAME] CLAD" at bounding box center [554, 490] width 184 height 44
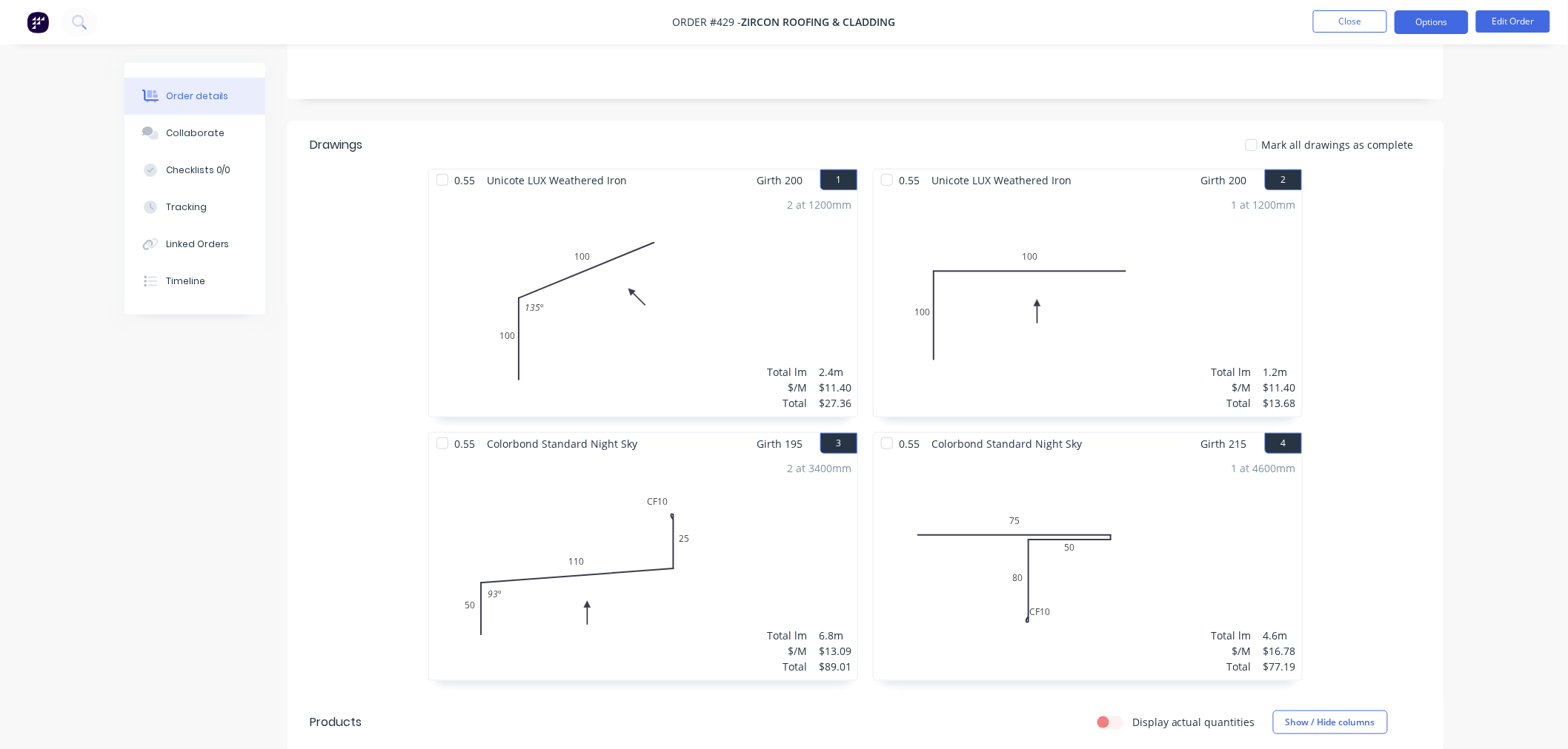
scroll to position [251, 0]
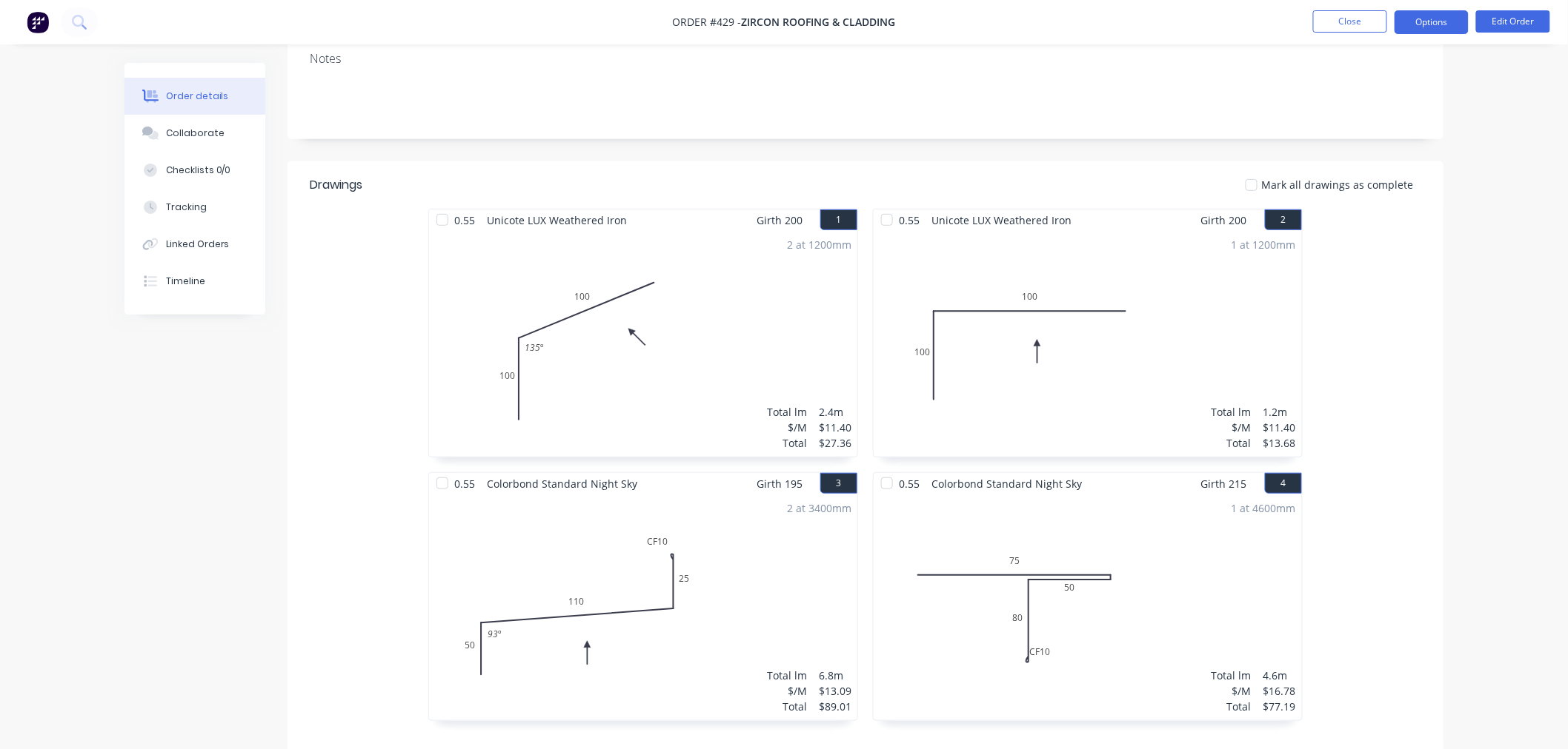
click at [1442, 18] on button "Options" at bounding box center [1431, 22] width 74 height 24
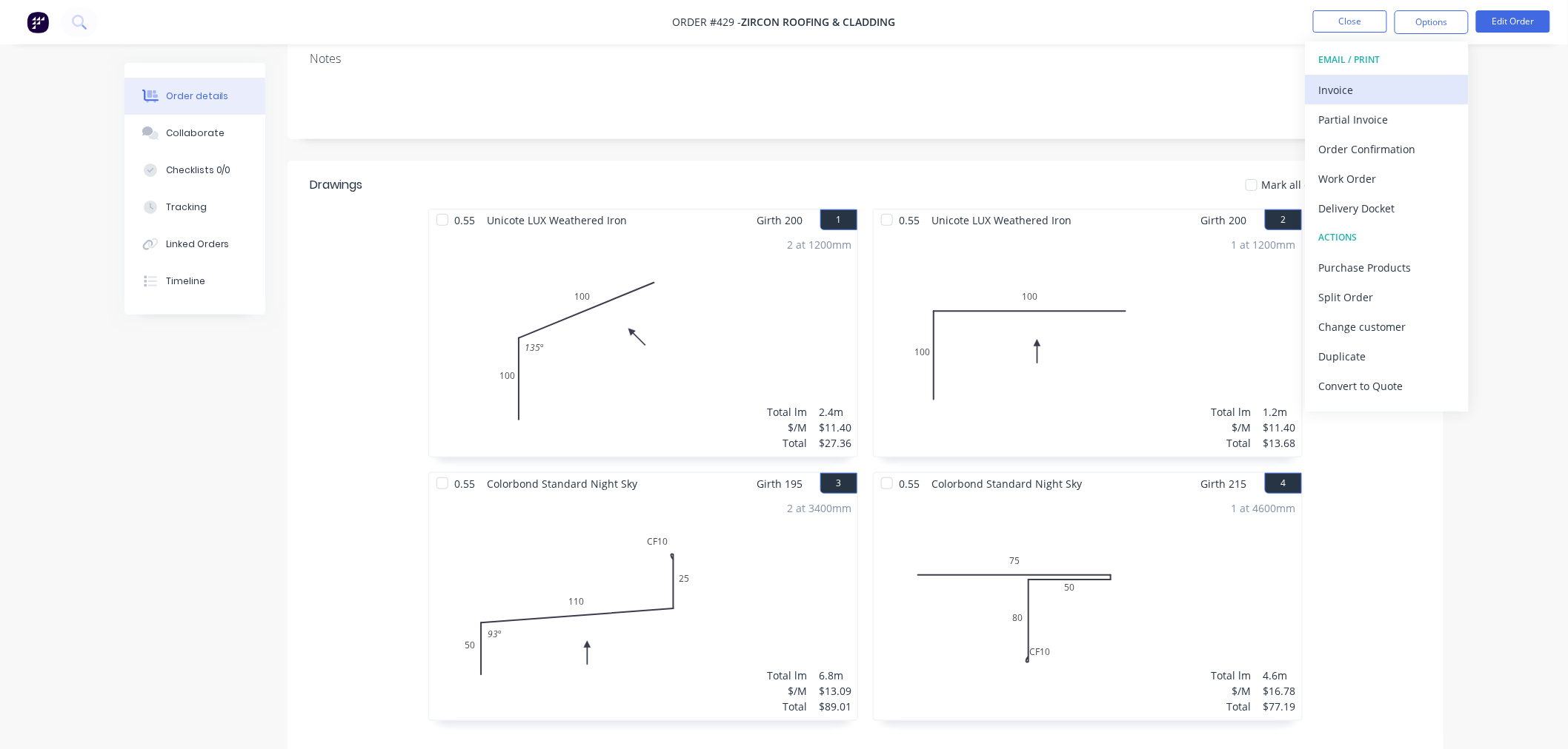
click at [1378, 76] on button "Invoice" at bounding box center [1387, 90] width 163 height 30
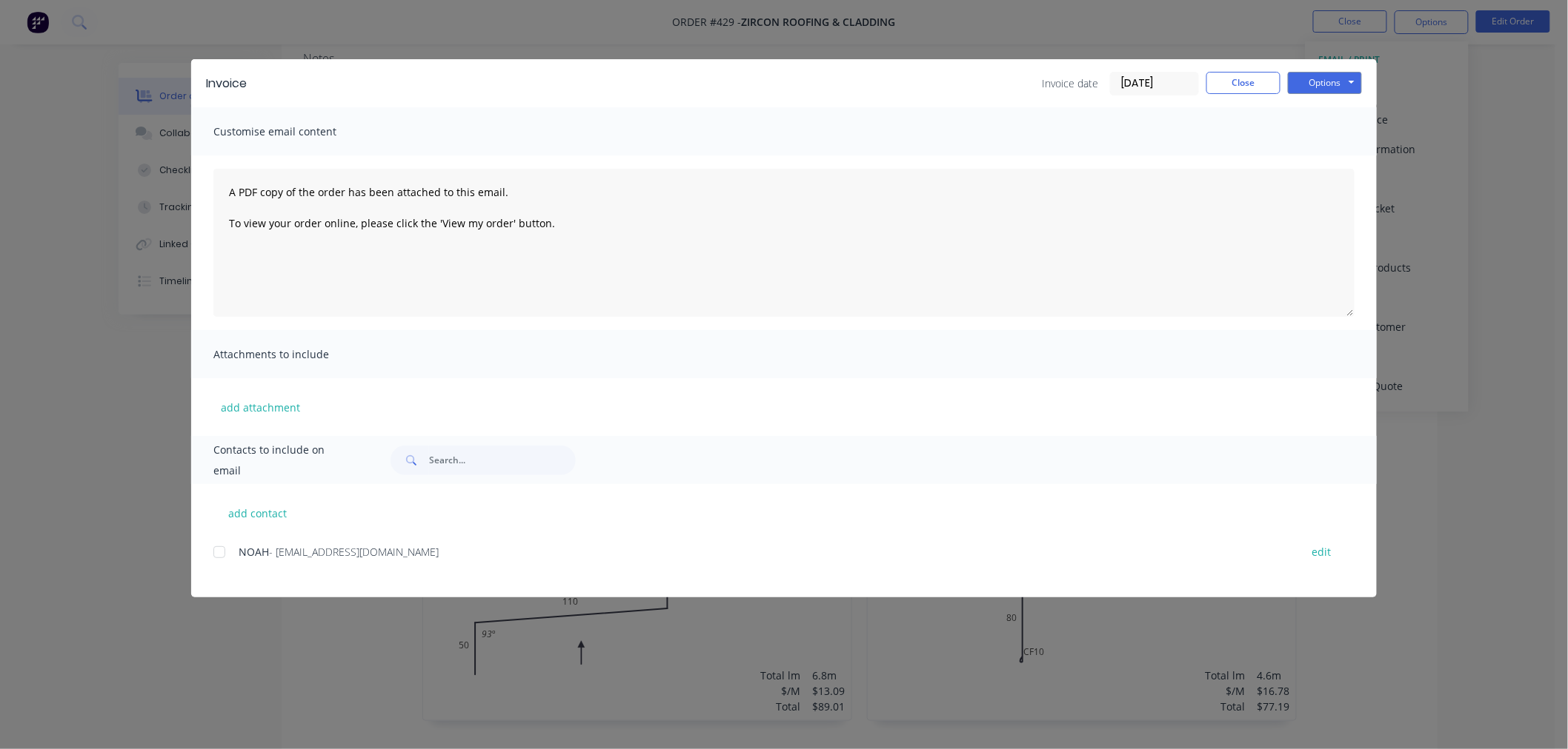
click at [219, 554] on div at bounding box center [219, 552] width 30 height 30
click at [1351, 85] on button "Options" at bounding box center [1325, 83] width 74 height 22
click at [1345, 153] on button "Email" at bounding box center [1335, 158] width 95 height 24
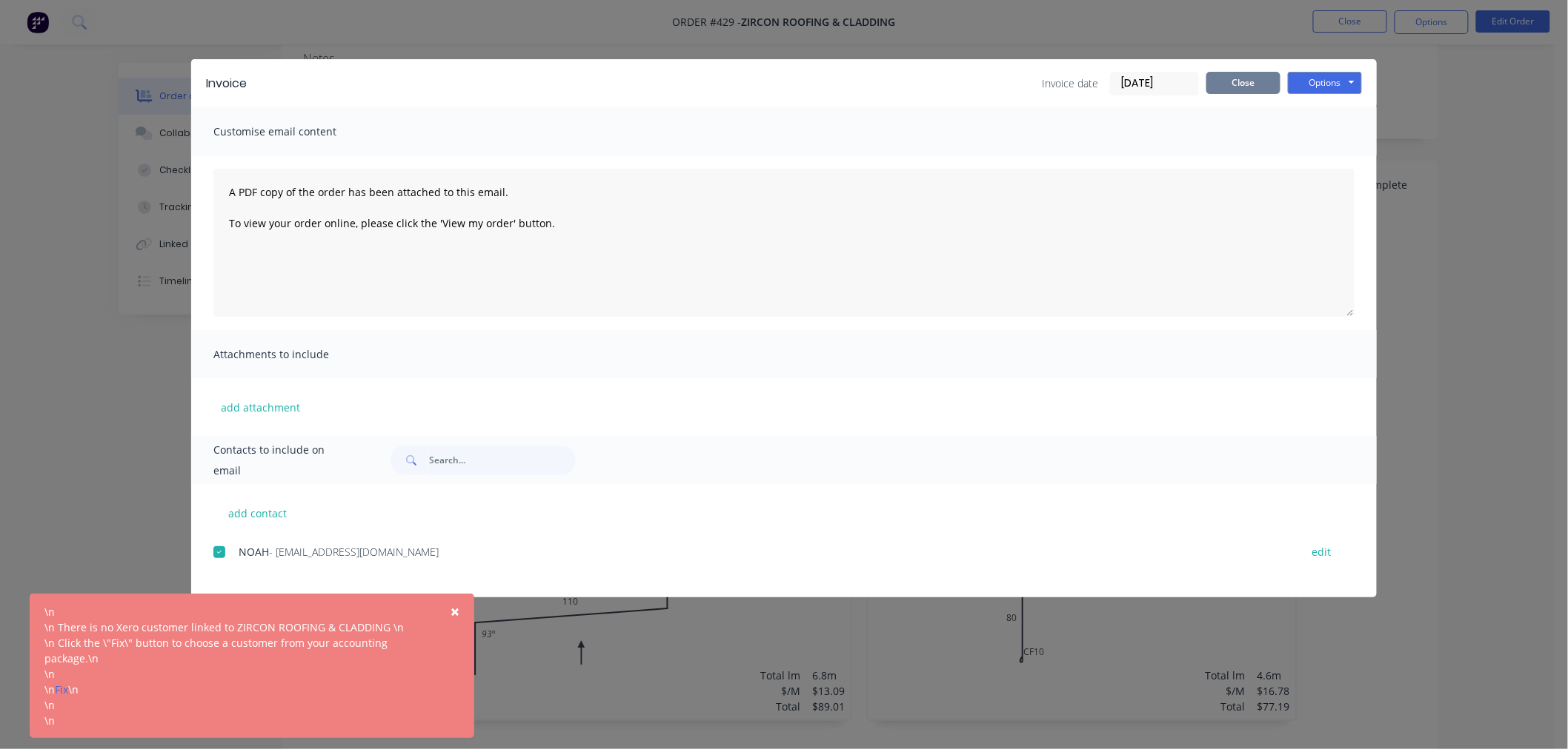
click at [1248, 85] on button "Close" at bounding box center [1243, 83] width 74 height 22
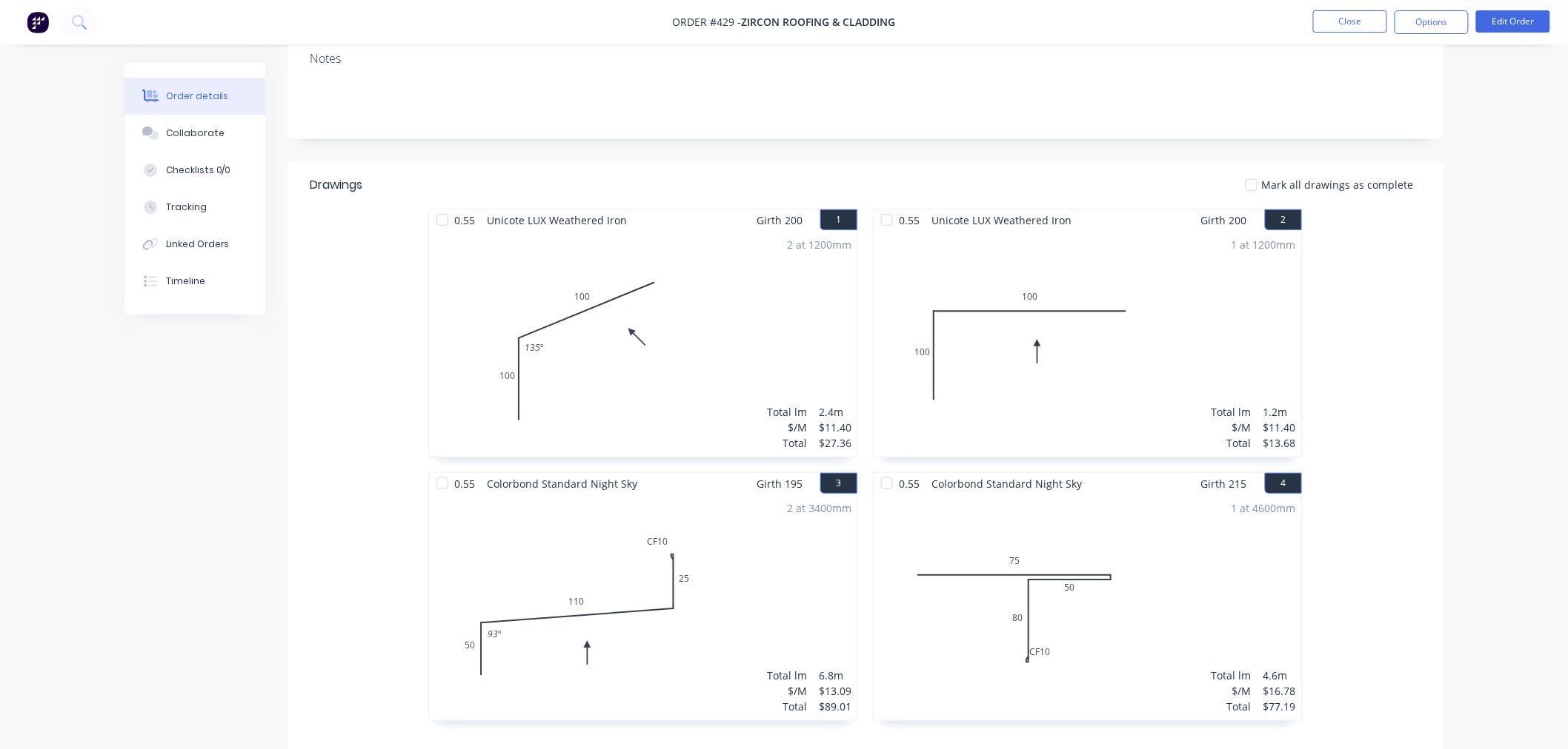
click at [25, 18] on button at bounding box center [38, 22] width 31 height 24
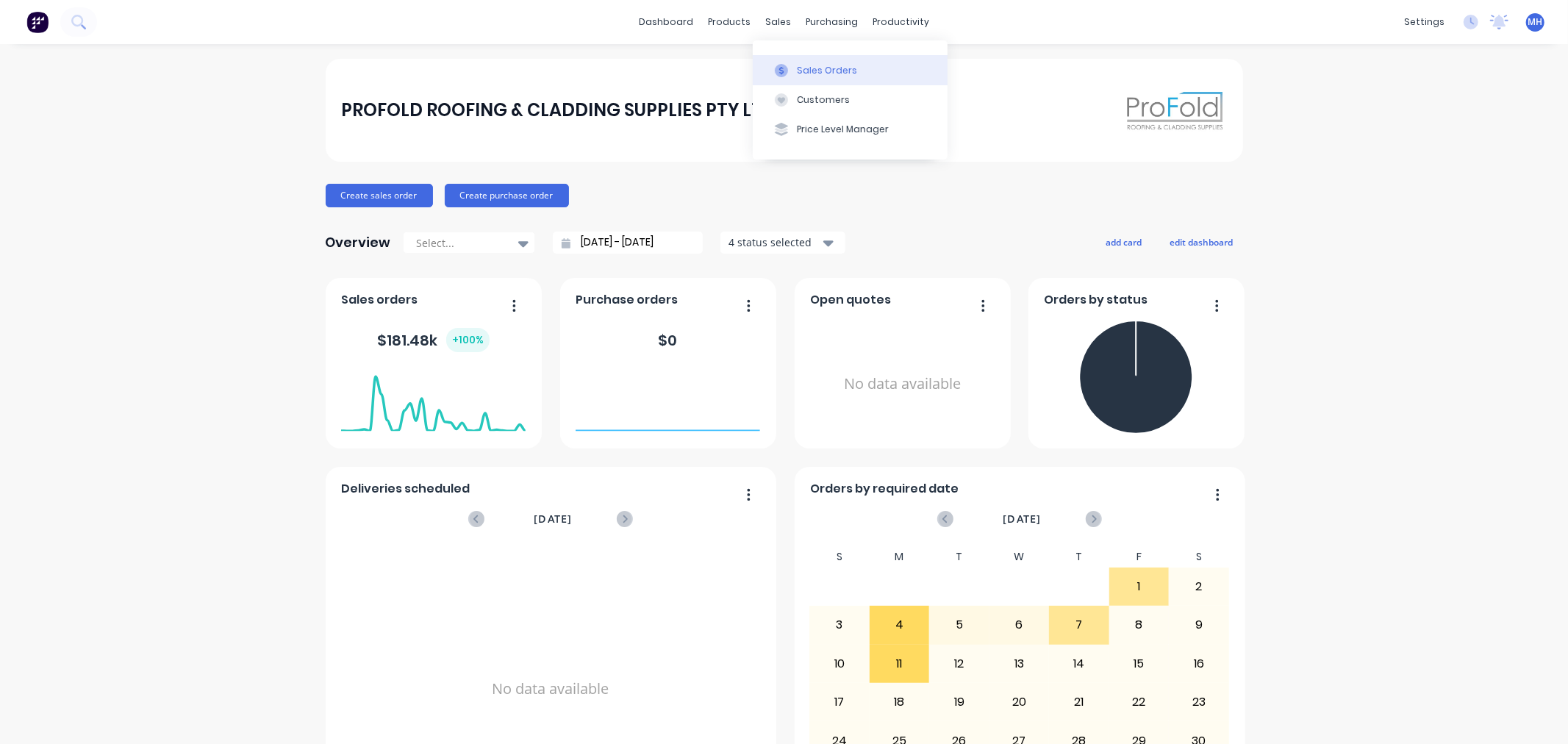
click at [833, 70] on div "Sales Orders" at bounding box center [827, 71] width 61 height 13
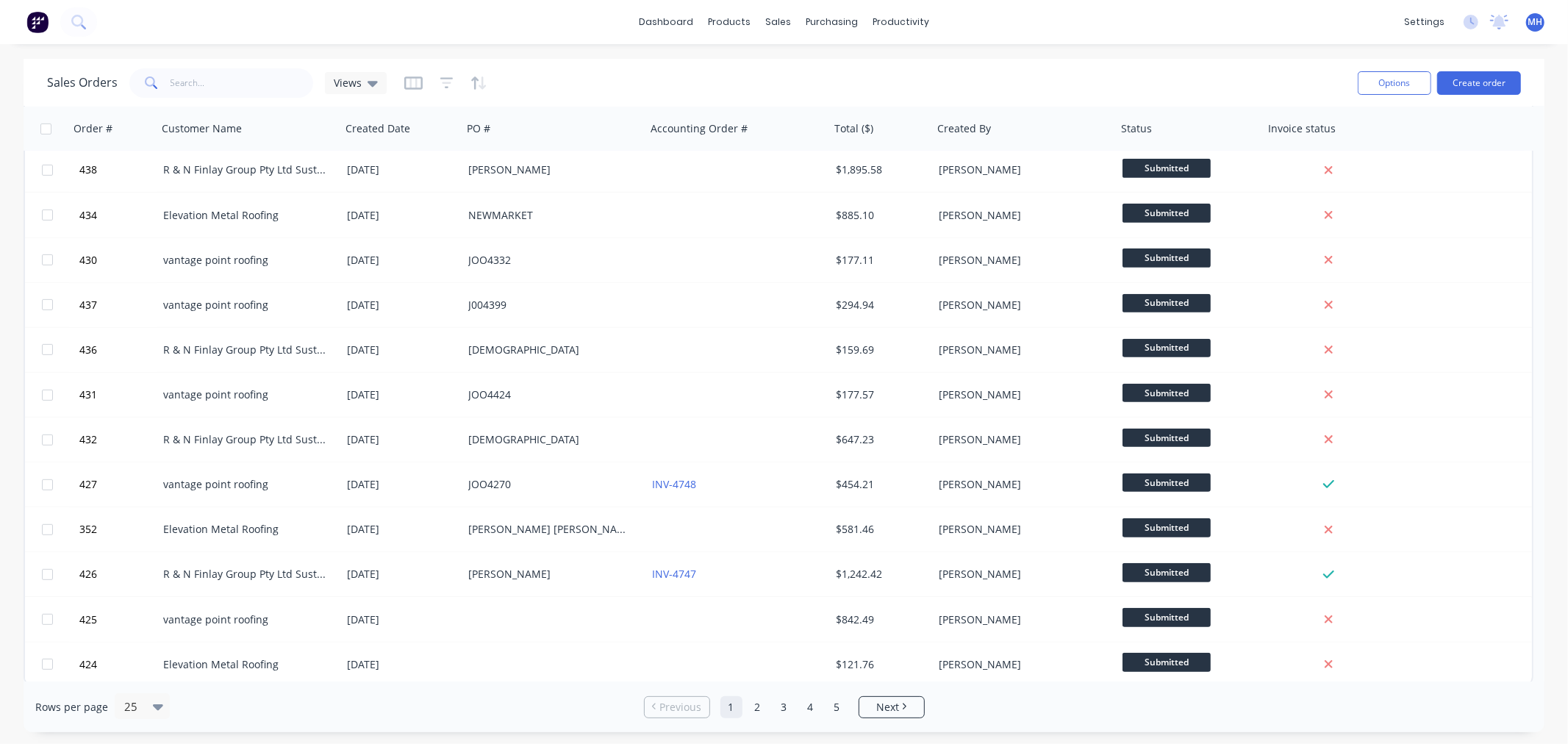
scroll to position [592, 0]
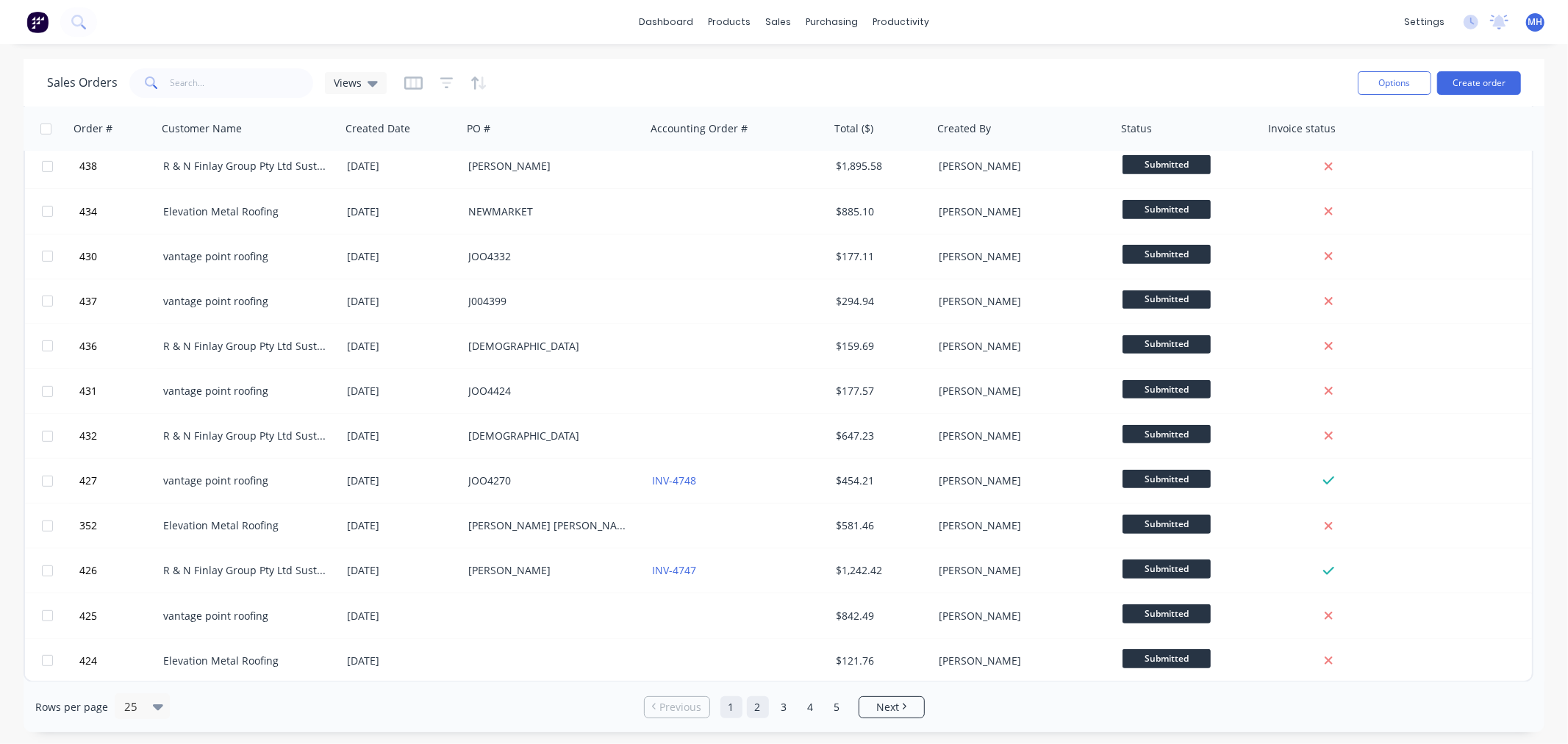
click at [754, 706] on link "2" at bounding box center [758, 707] width 22 height 22
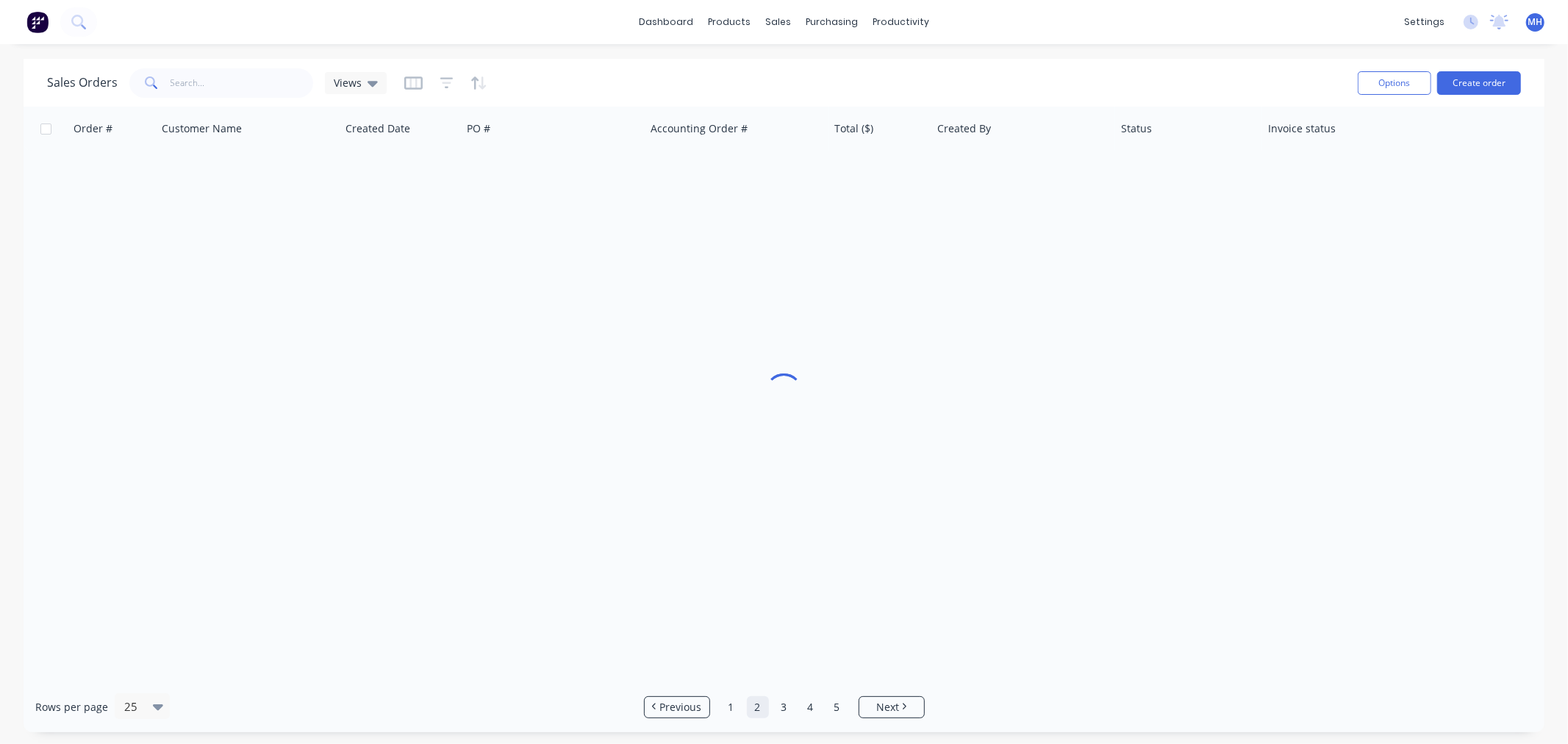
scroll to position [0, 0]
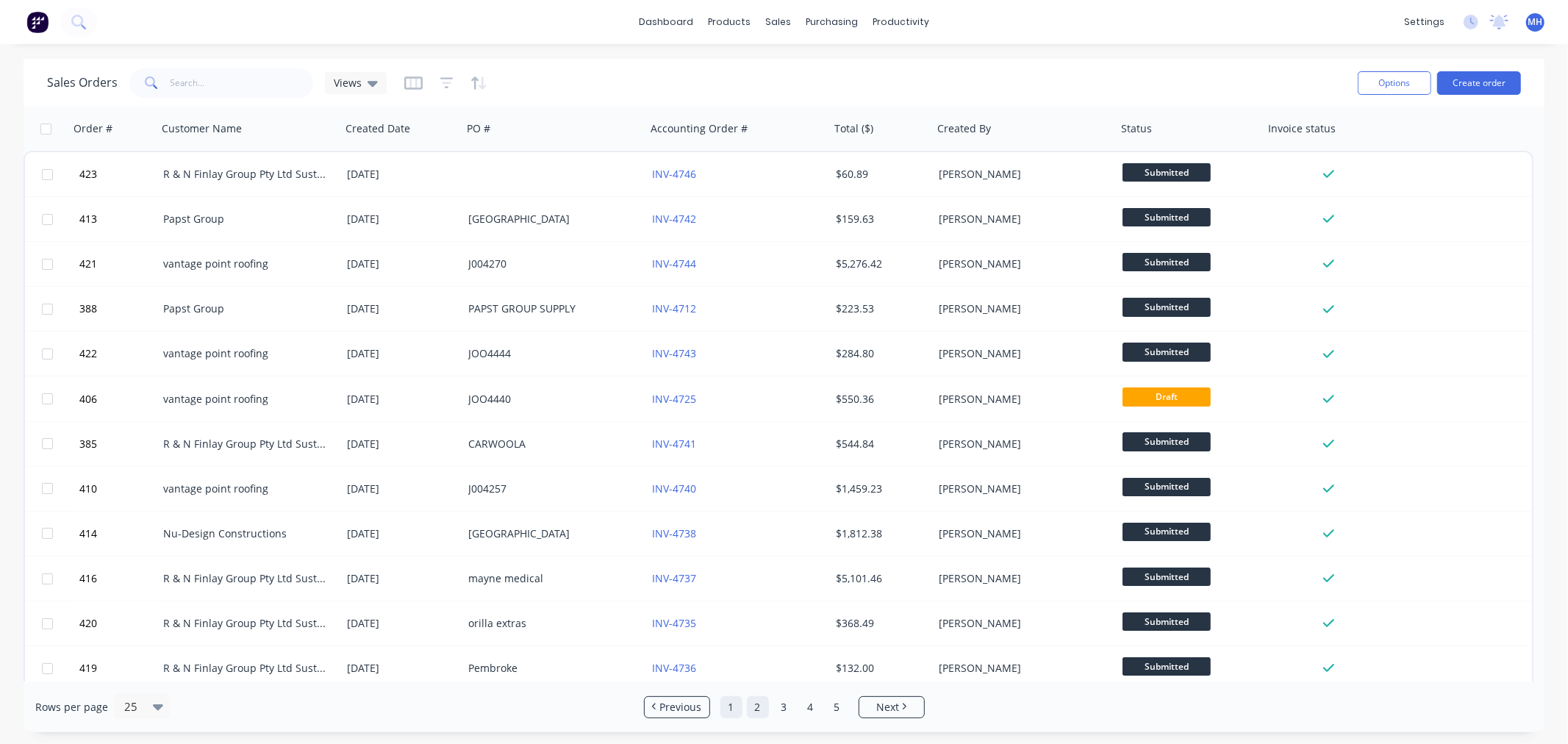
click at [722, 706] on link "1" at bounding box center [732, 707] width 22 height 22
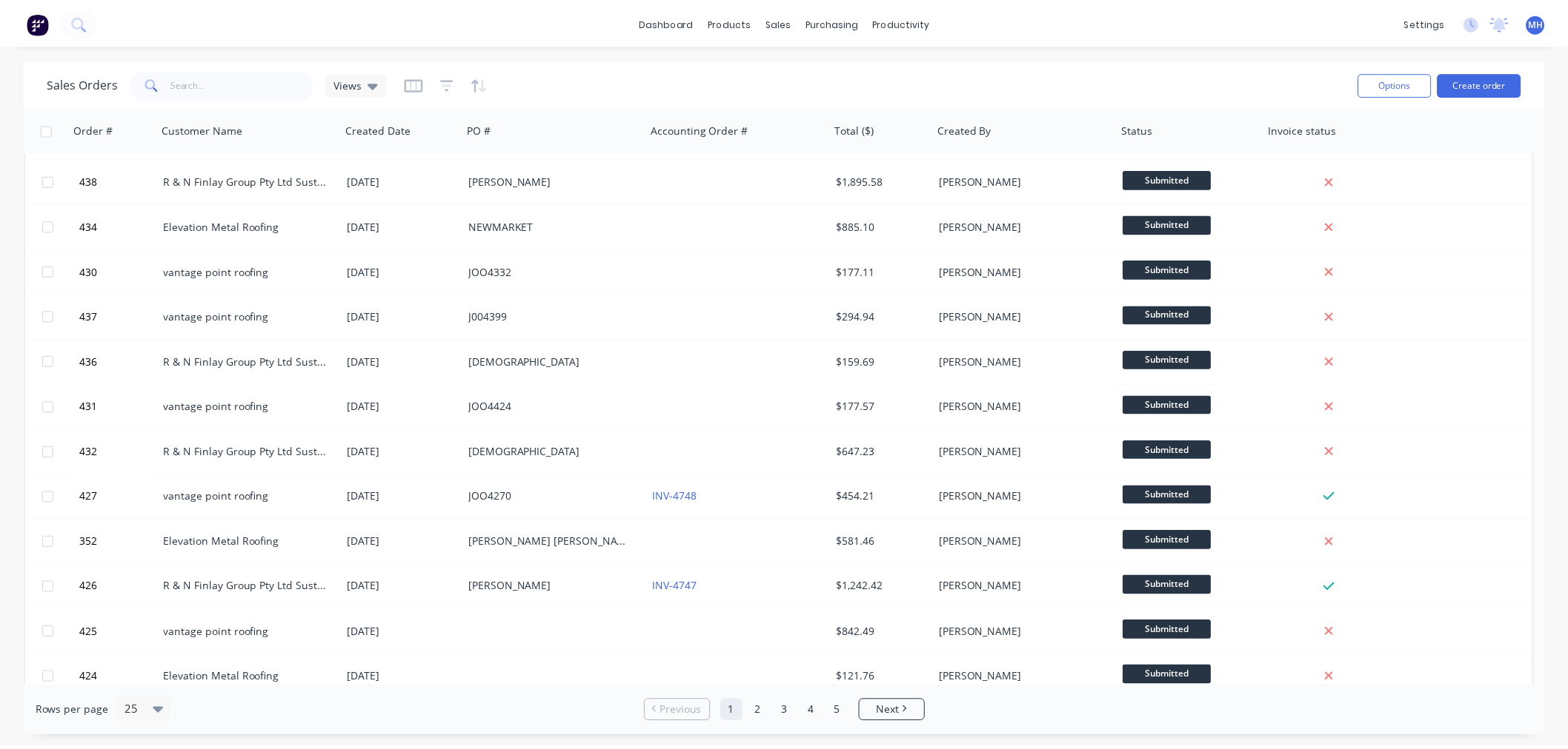
scroll to position [596, 0]
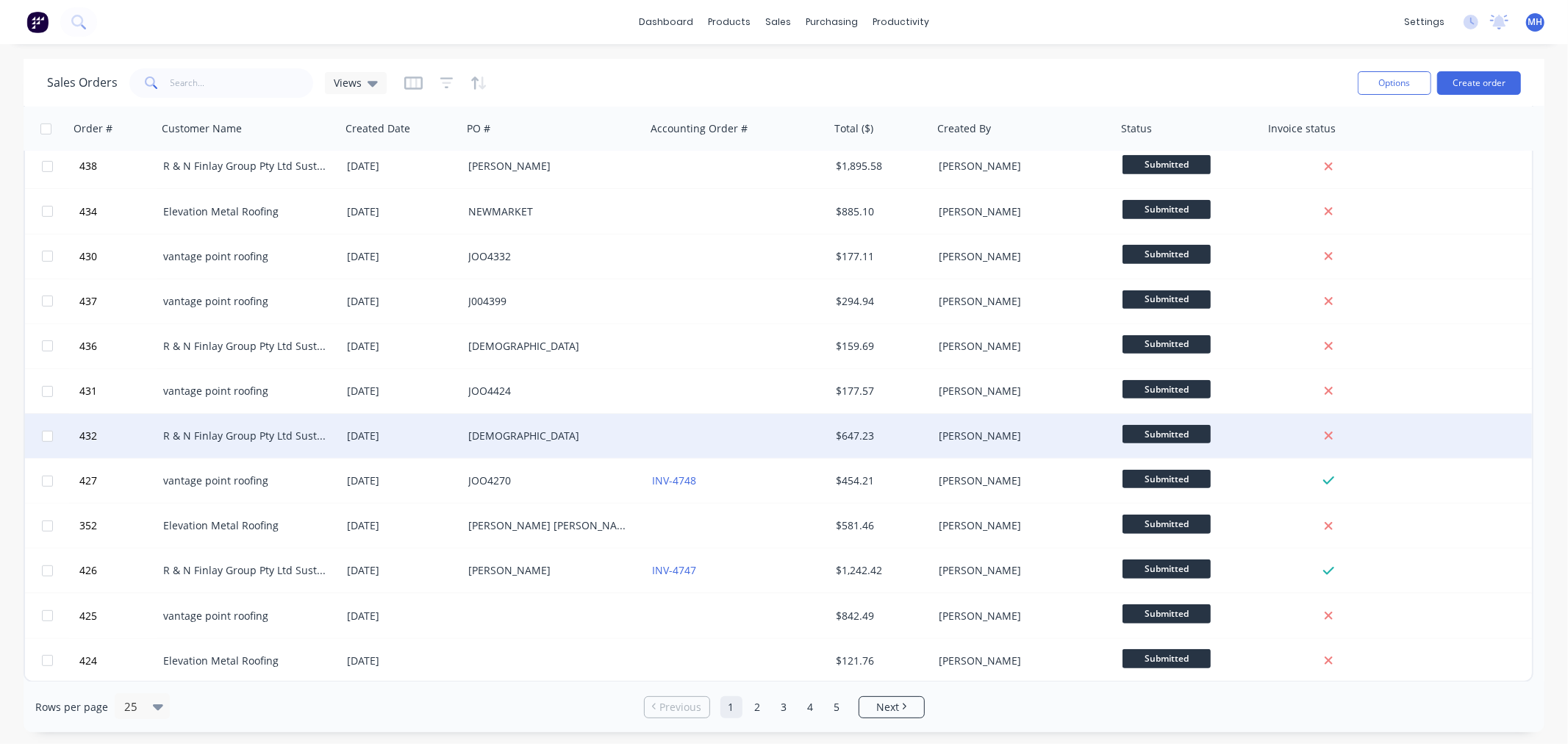
click at [420, 442] on div "[DATE]" at bounding box center [401, 436] width 109 height 15
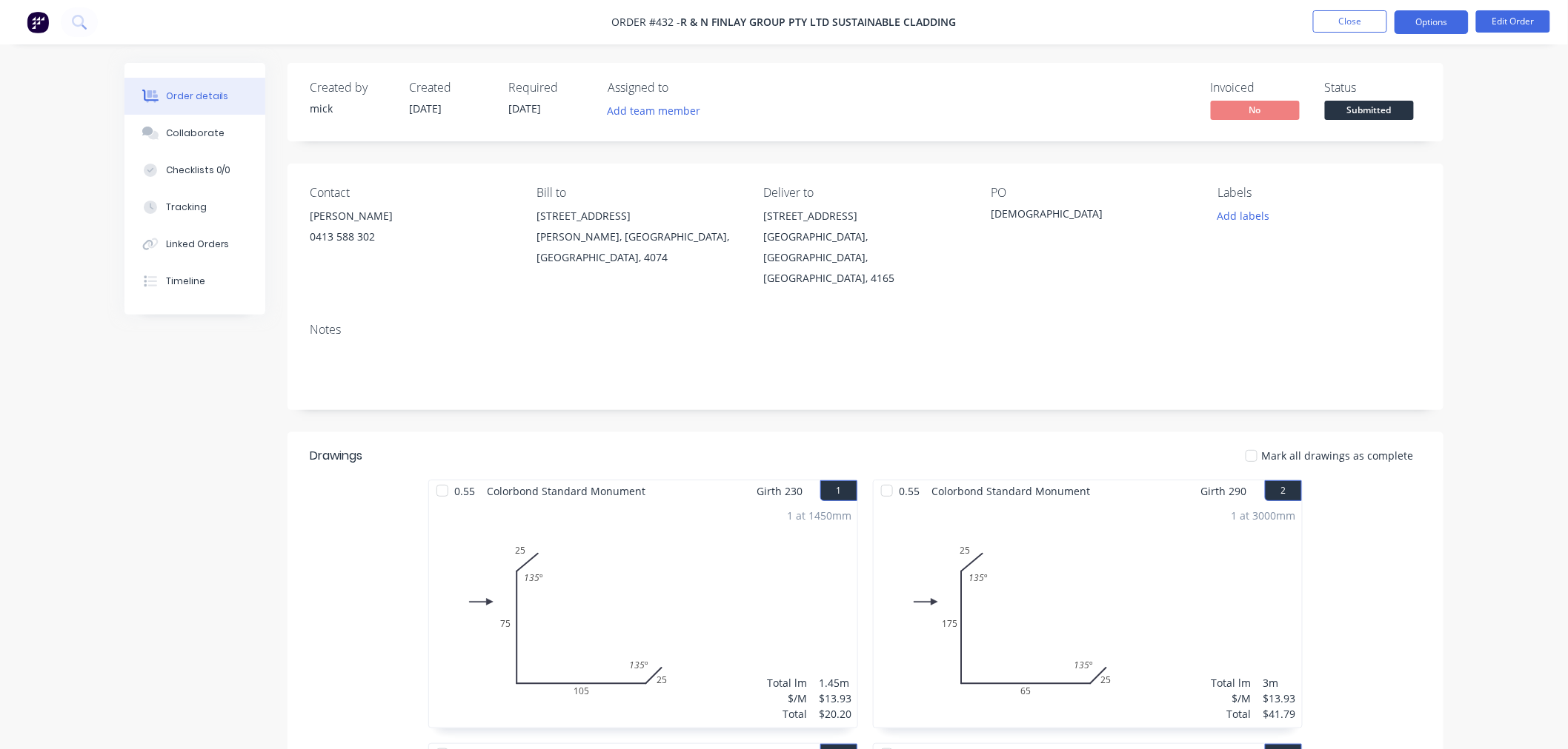
click at [1442, 31] on button "Options" at bounding box center [1431, 22] width 74 height 24
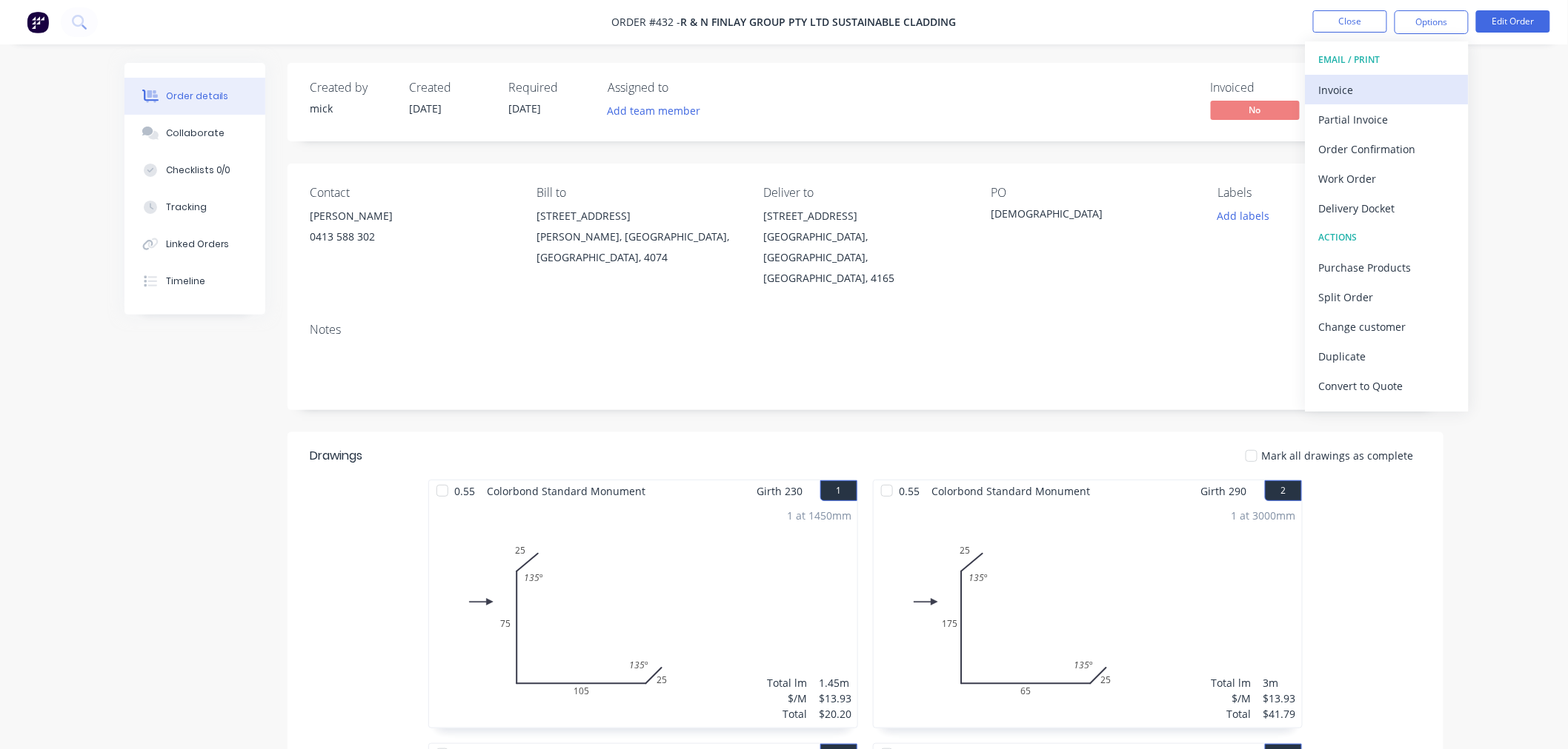
click at [1410, 86] on div "Invoice" at bounding box center [1387, 90] width 136 height 21
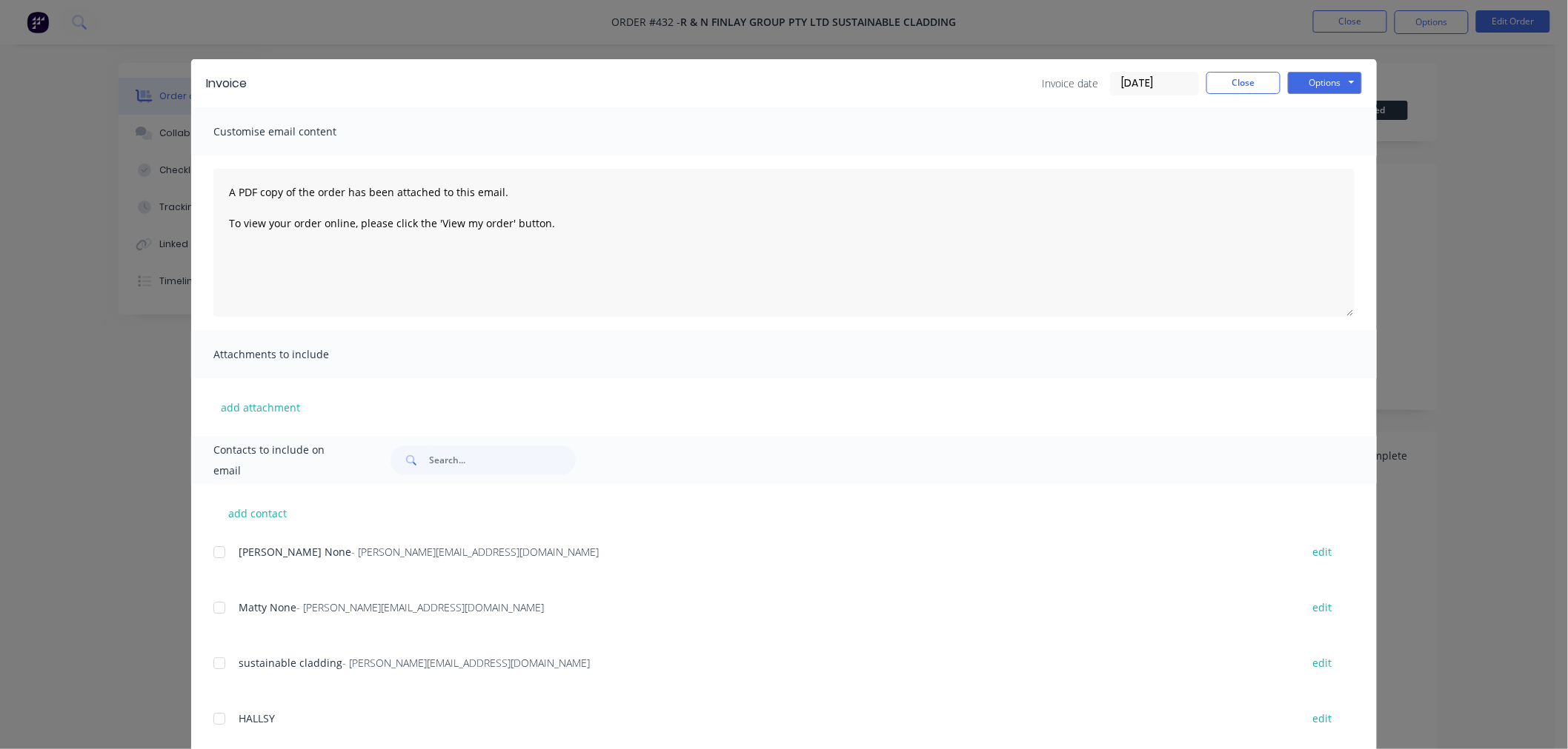
click at [213, 552] on div at bounding box center [219, 552] width 30 height 30
click at [215, 611] on div at bounding box center [219, 608] width 30 height 30
click at [1342, 72] on button "Options" at bounding box center [1325, 83] width 74 height 22
click at [1338, 157] on button "Email" at bounding box center [1335, 158] width 95 height 24
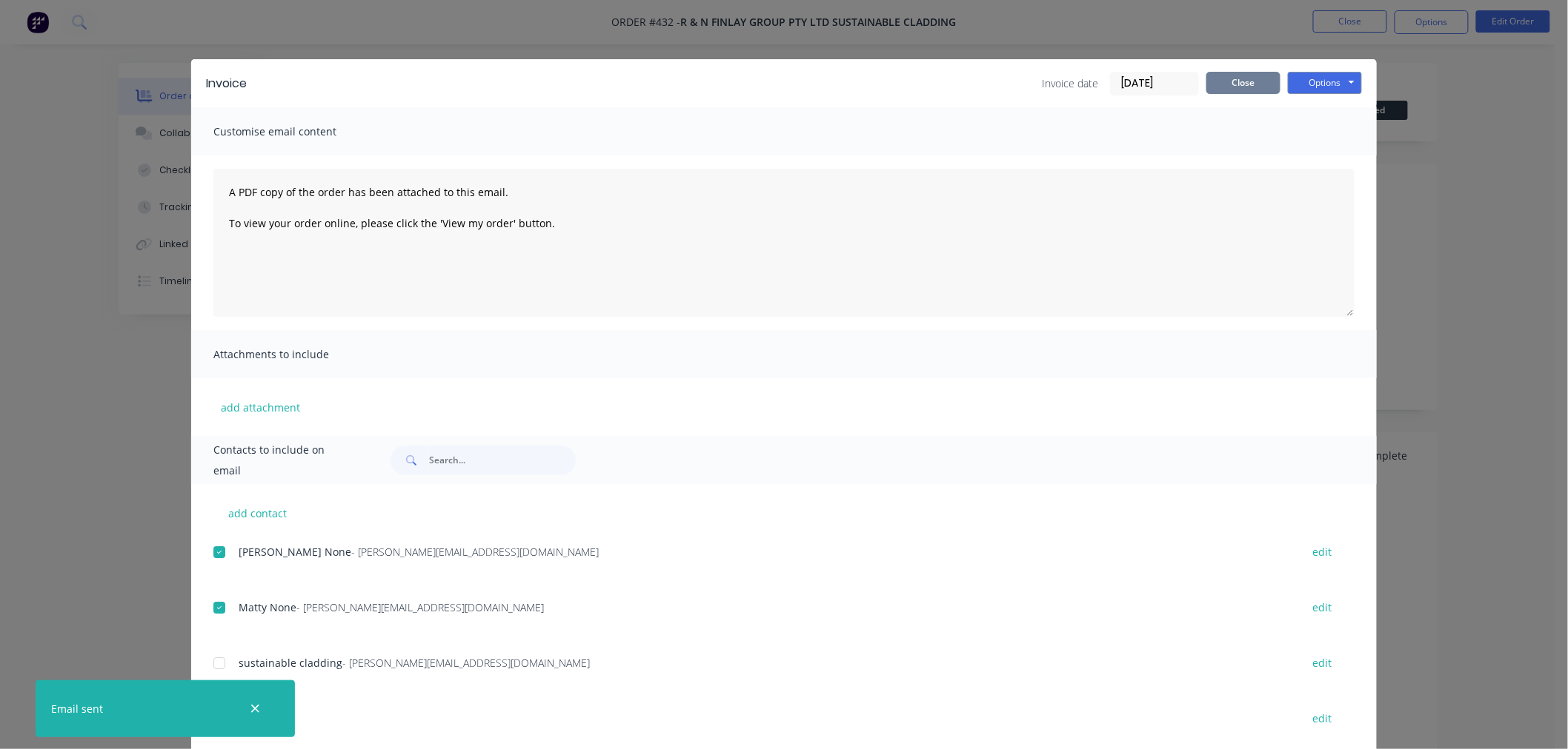
click at [1219, 87] on button "Close" at bounding box center [1243, 83] width 74 height 22
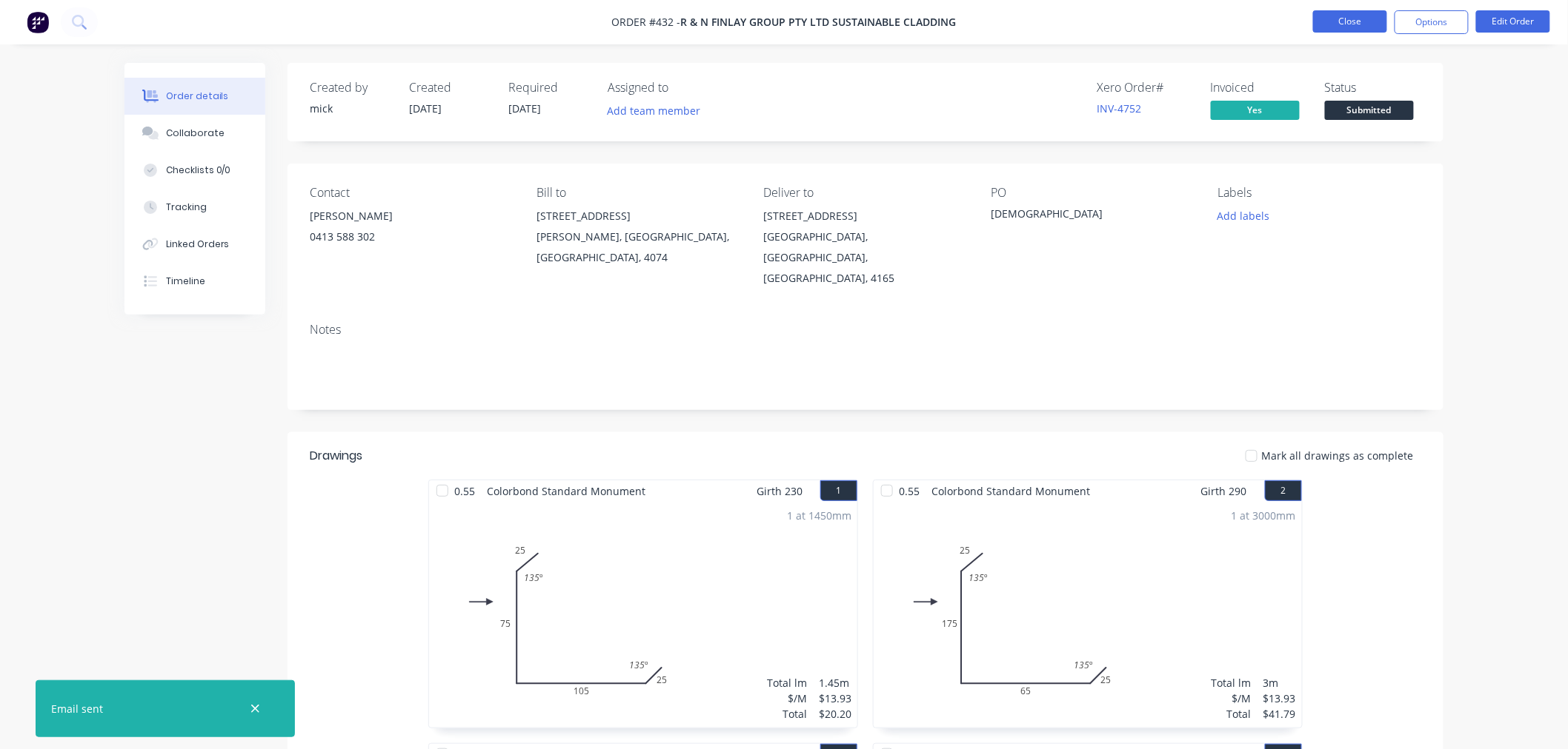
click at [1354, 23] on button "Close" at bounding box center [1350, 21] width 74 height 22
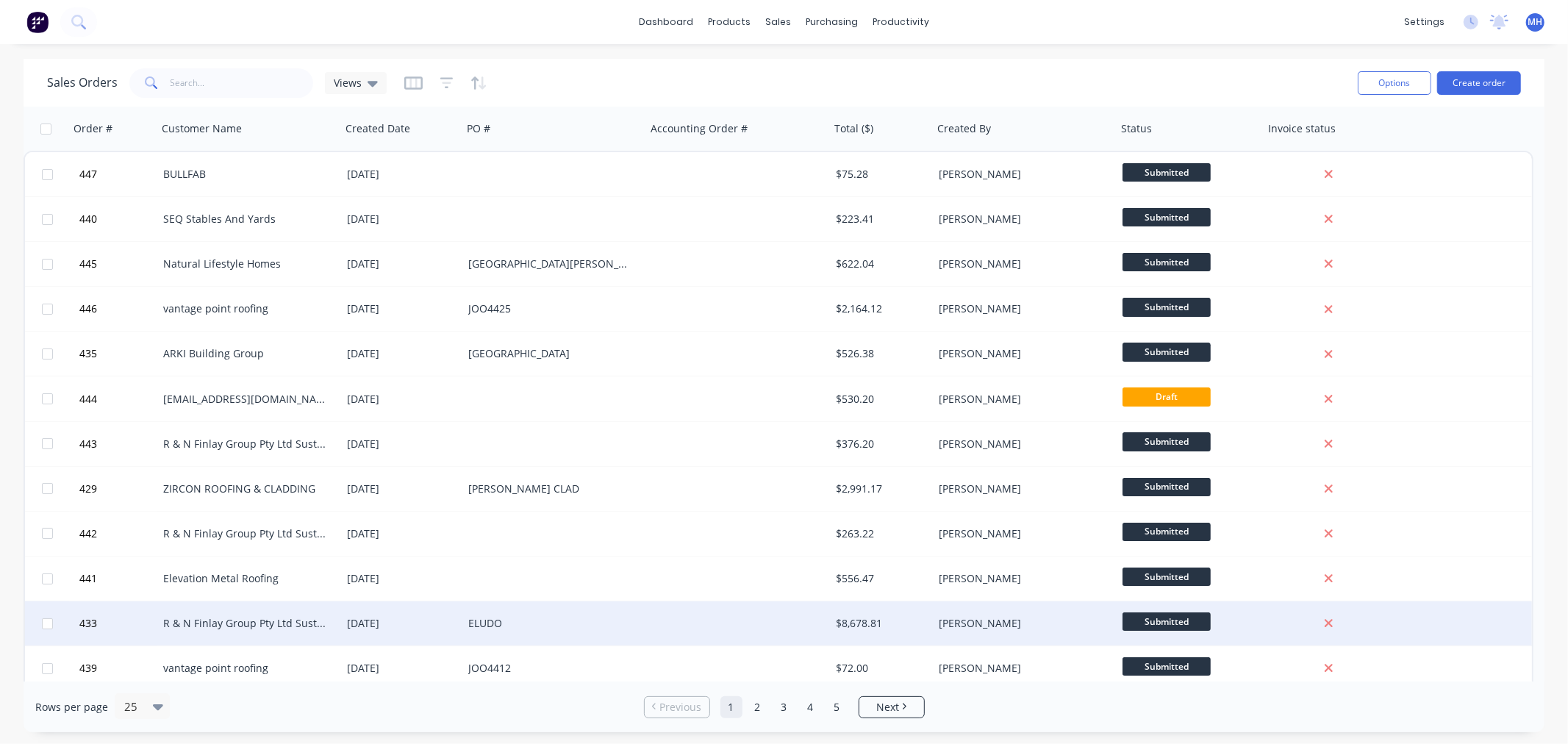
click at [561, 620] on div "ELUDO" at bounding box center [550, 624] width 163 height 15
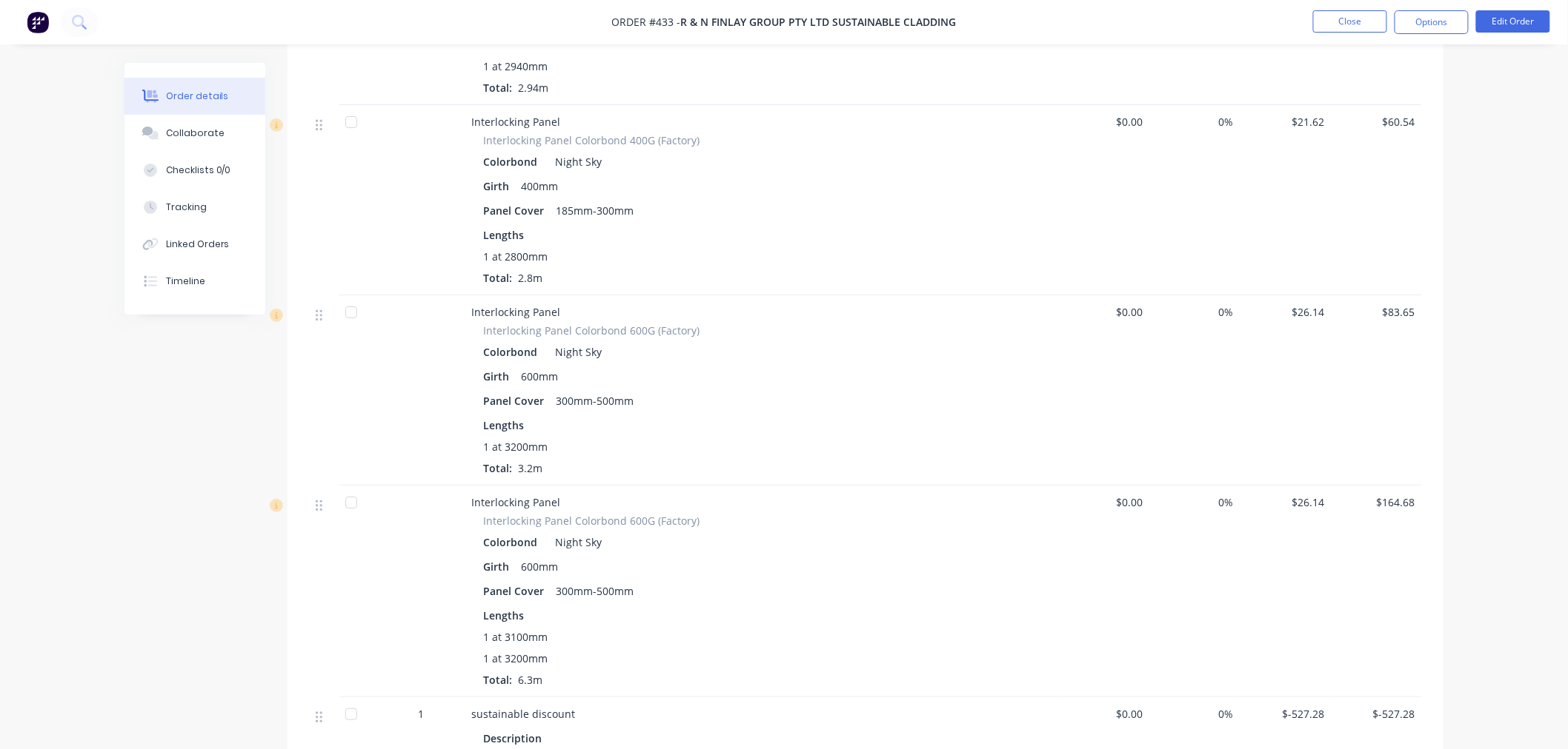
scroll to position [9842, 0]
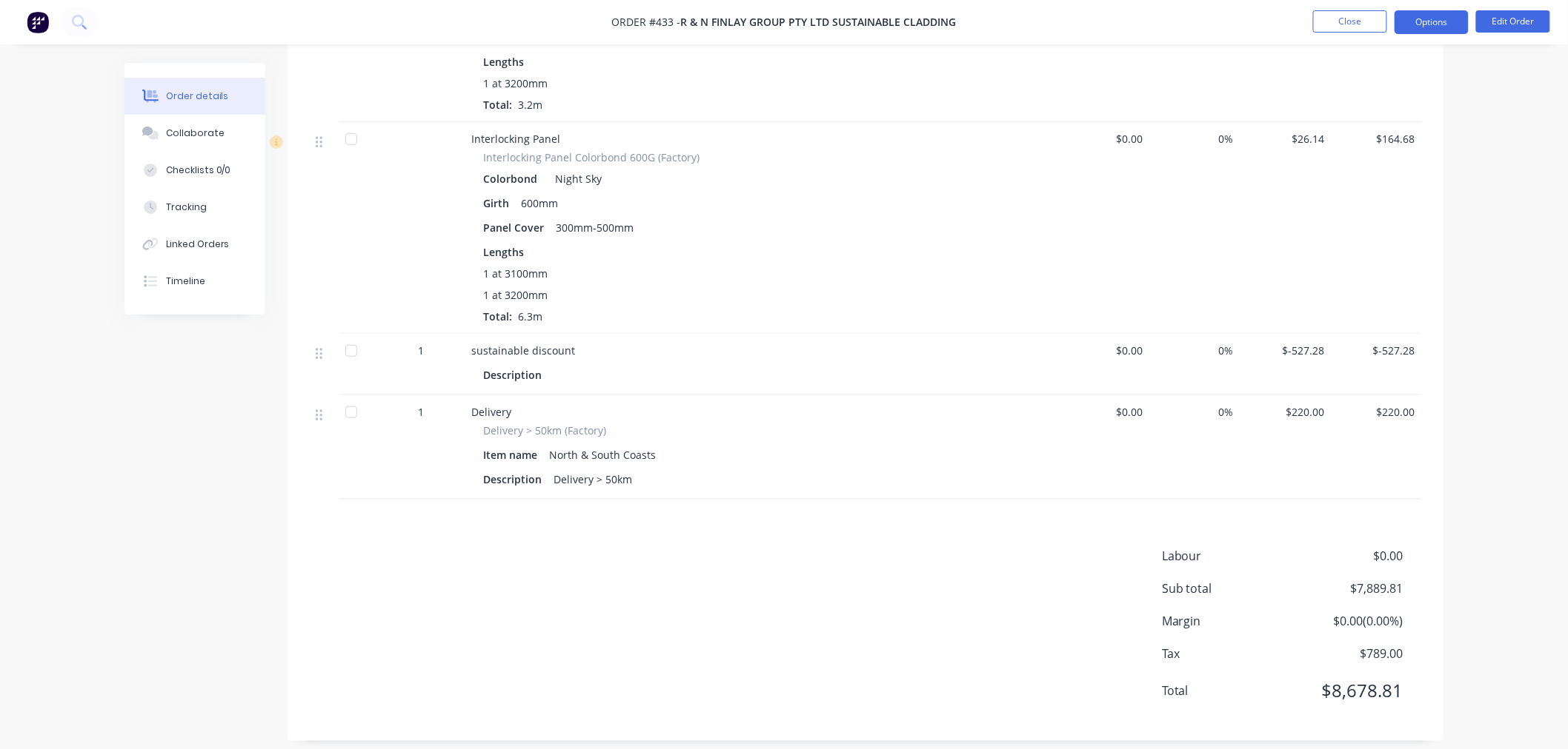
click at [1440, 17] on button "Options" at bounding box center [1431, 22] width 74 height 24
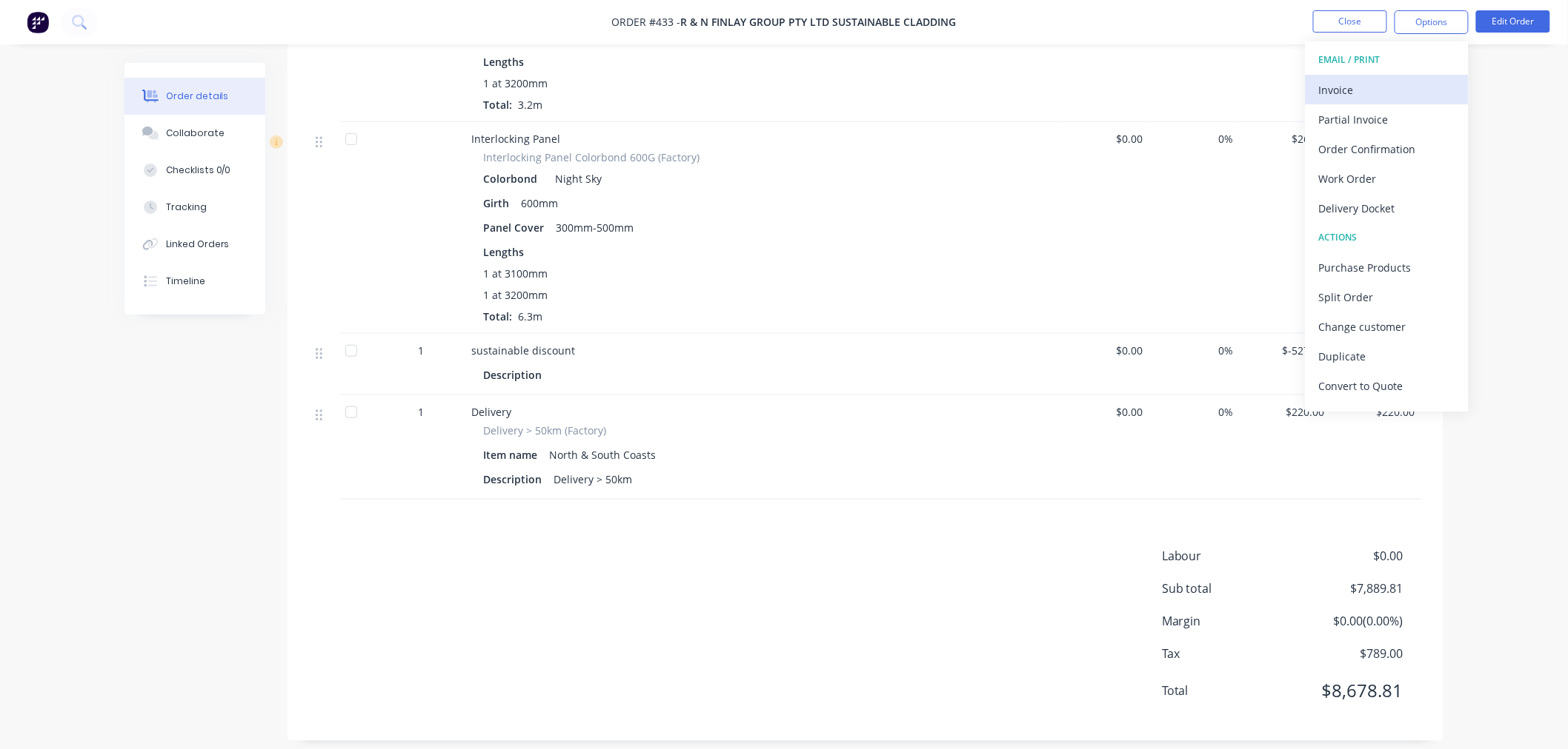
click at [1408, 87] on div "Invoice" at bounding box center [1387, 90] width 136 height 21
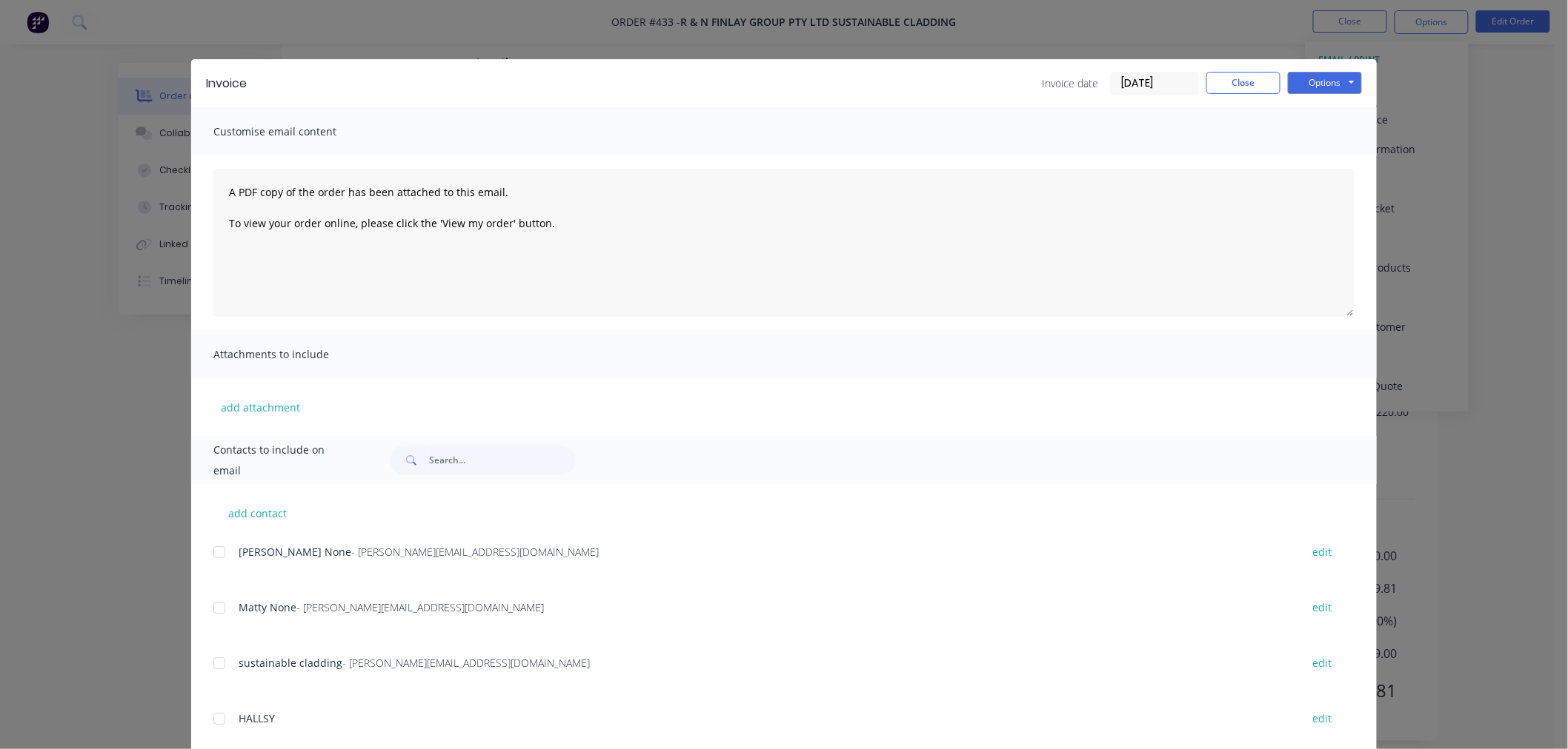
click at [214, 552] on div at bounding box center [219, 552] width 30 height 30
click at [212, 605] on div at bounding box center [219, 608] width 30 height 30
click at [1307, 85] on button "Options" at bounding box center [1325, 83] width 74 height 22
click at [1339, 157] on button "Email" at bounding box center [1335, 158] width 95 height 24
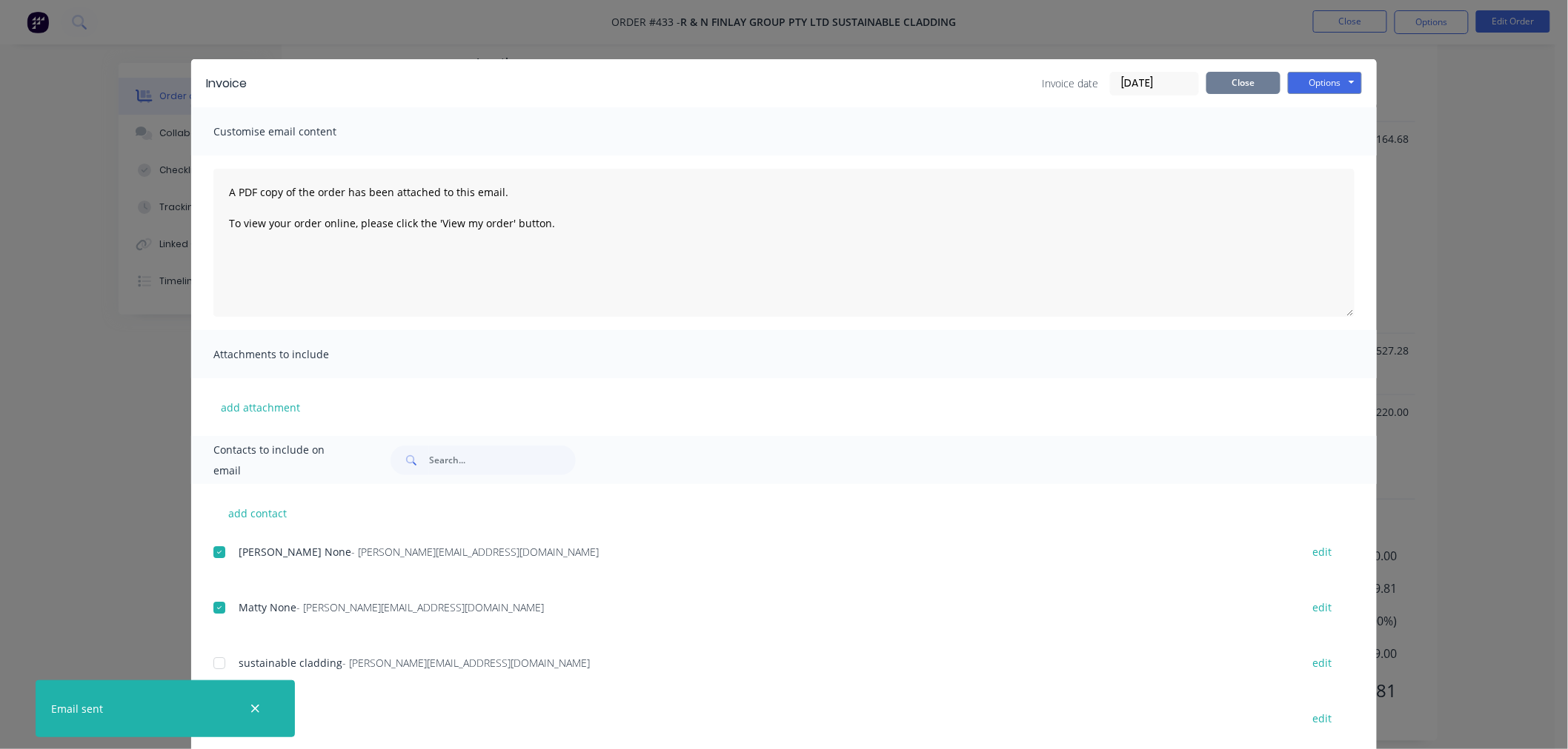
click at [1229, 82] on button "Close" at bounding box center [1243, 83] width 74 height 22
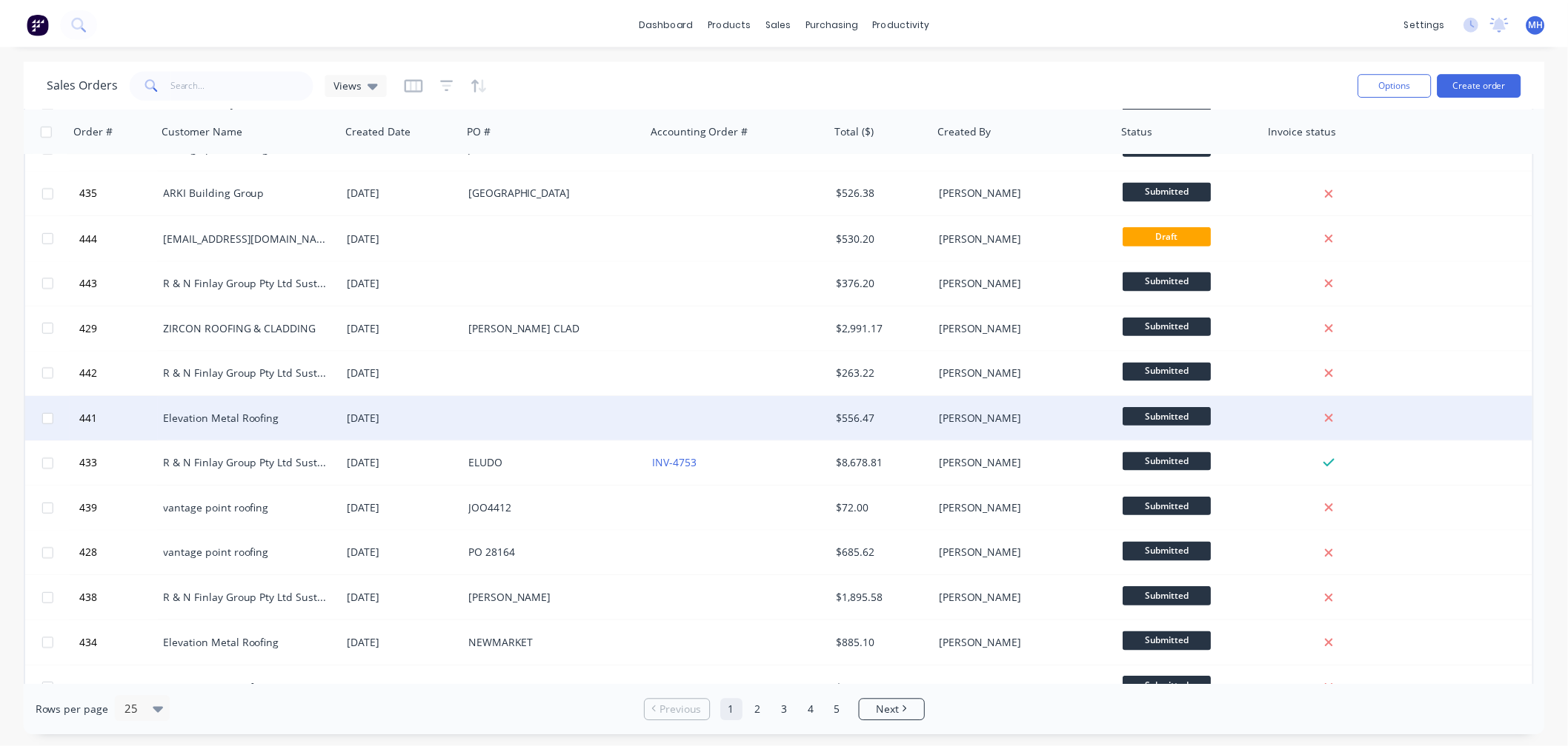
scroll to position [247, 0]
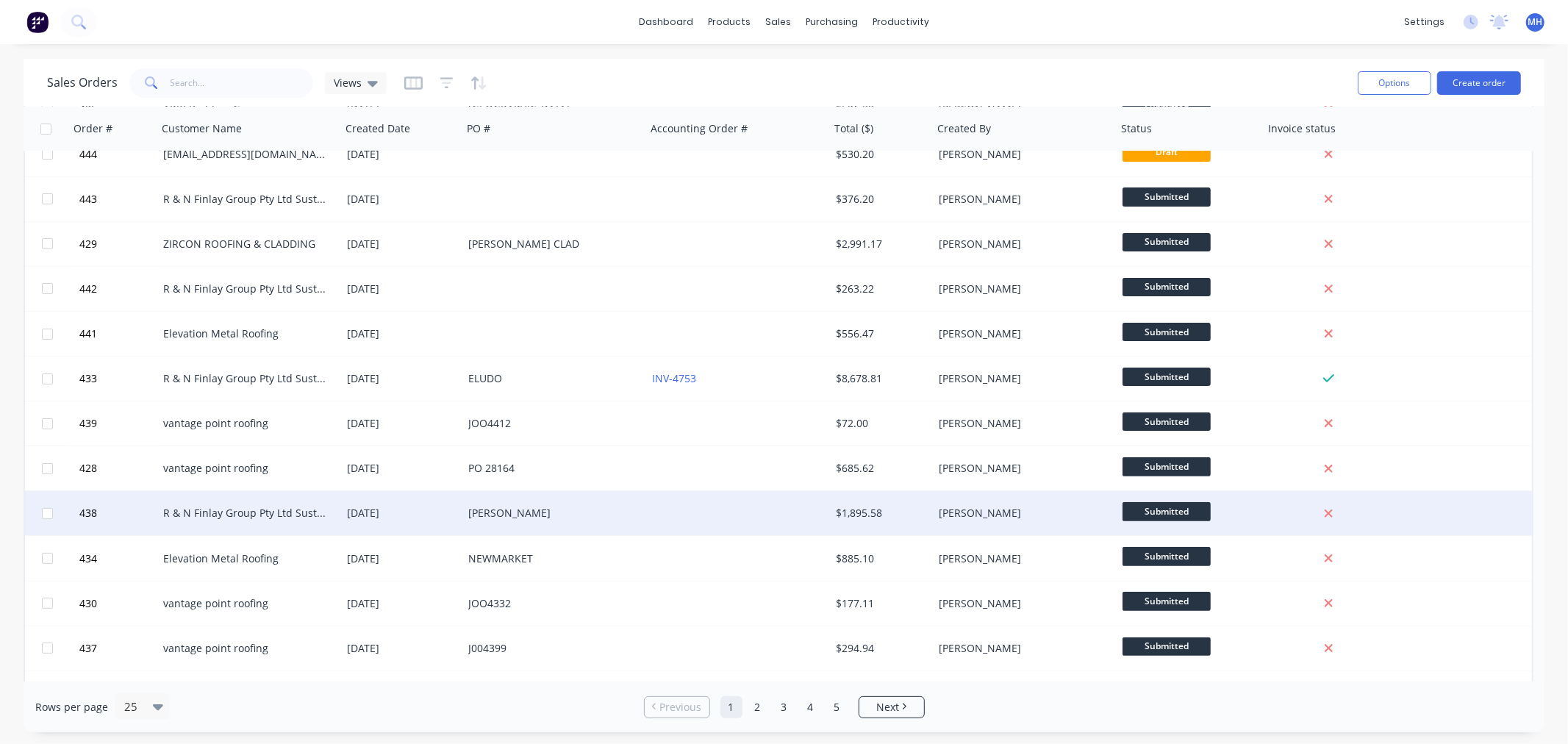
click at [519, 517] on div "[PERSON_NAME]" at bounding box center [550, 513] width 163 height 15
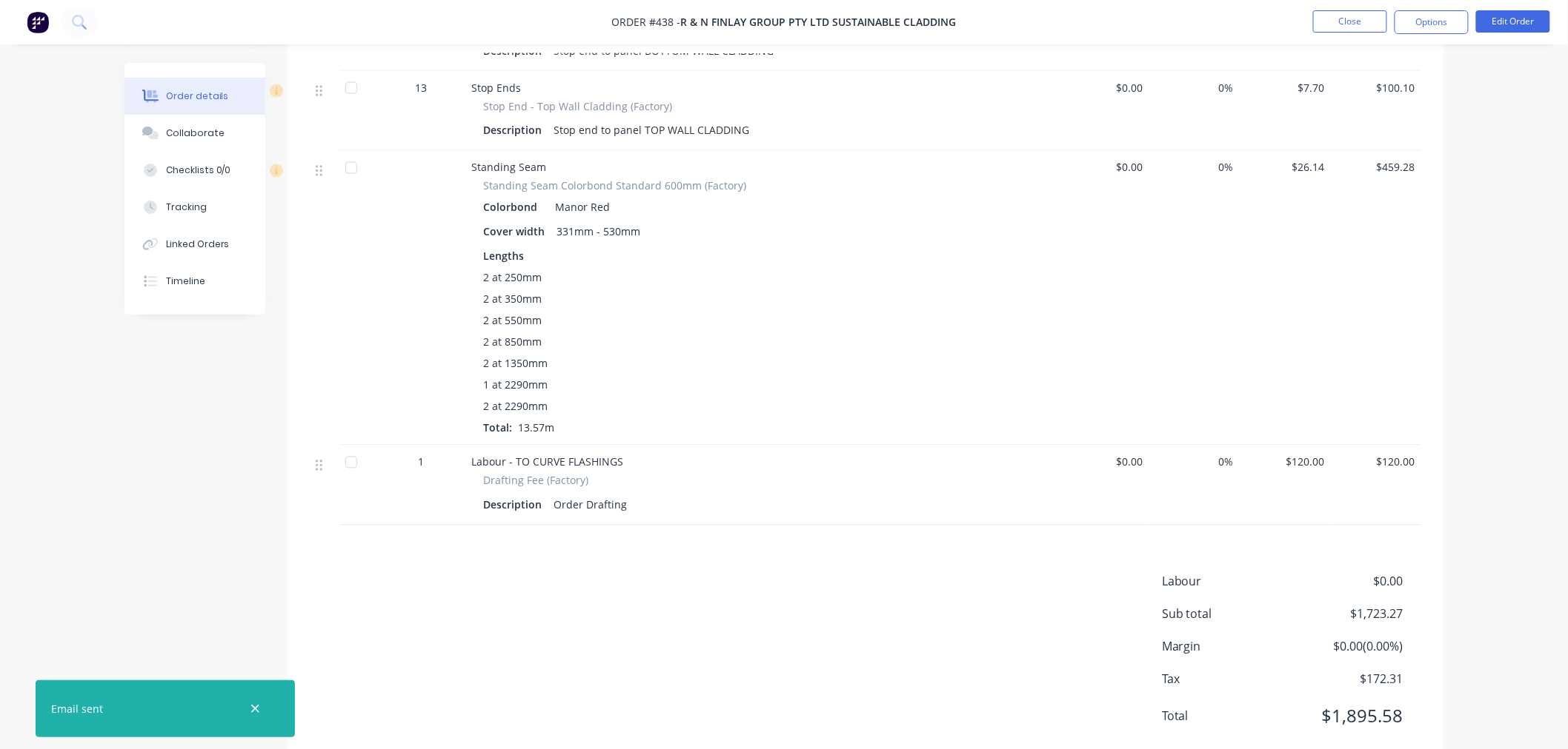
scroll to position [3429, 0]
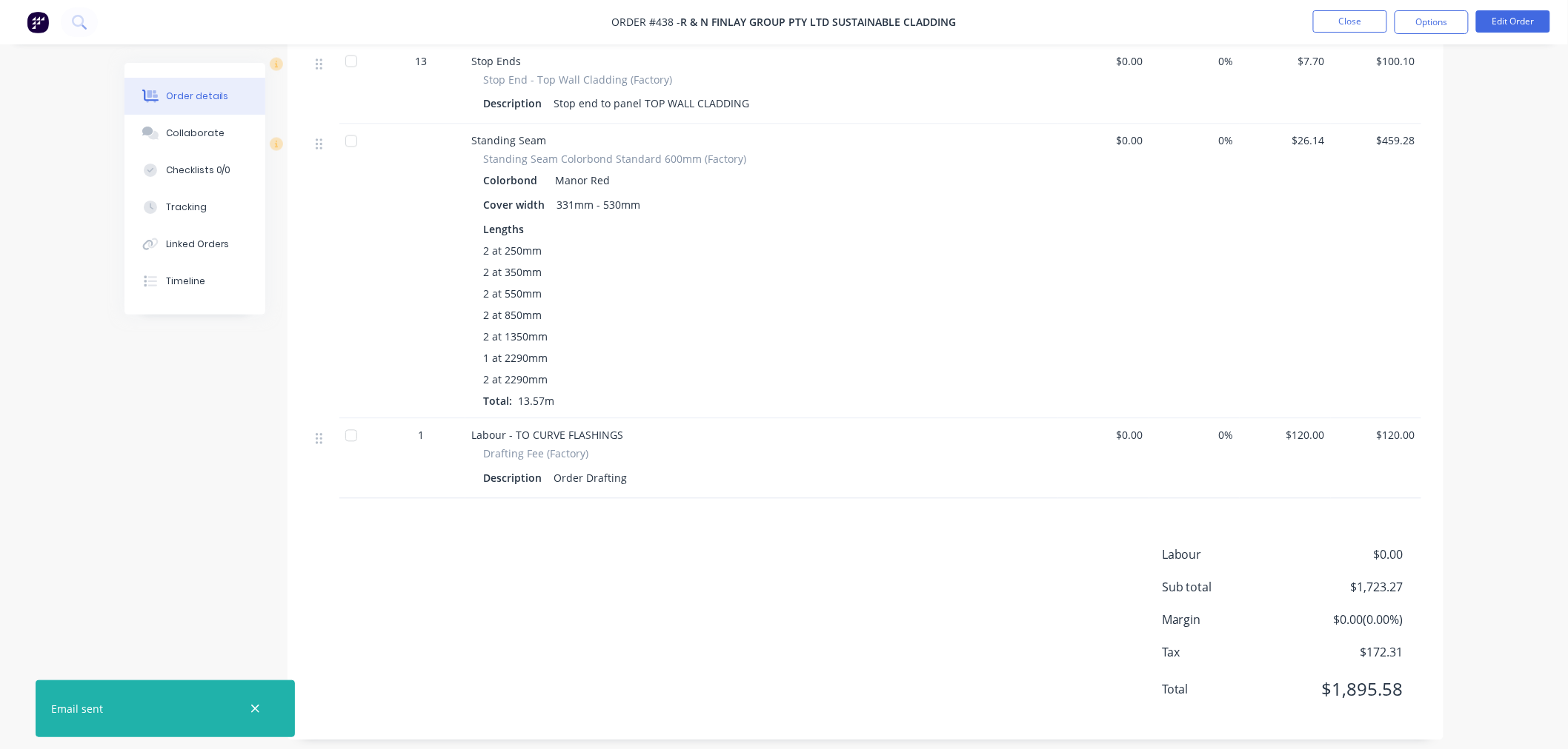
click at [593, 564] on div "Labour $0.00 Sub total $1,723.27 Margin $0.00 ( 0.00 %) Tax $172.31 Total $1,89…" at bounding box center [865, 632] width 1111 height 172
click at [253, 708] on icon "button" at bounding box center [255, 709] width 9 height 13
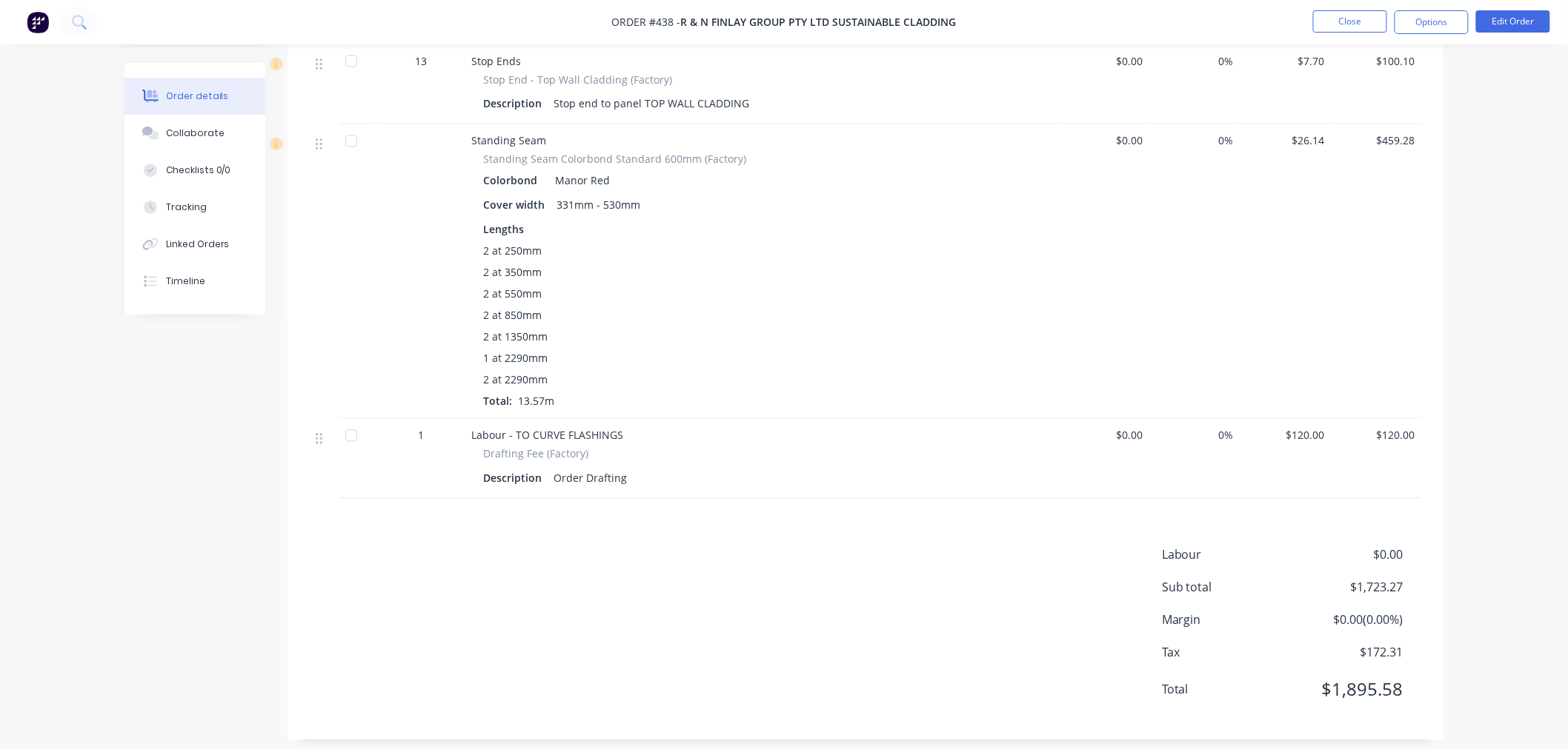
click at [763, 675] on div "Labour $0.00 Sub total $1,723.27 Margin $0.00 ( 0.00 %) Tax $172.31 Total $1,89…" at bounding box center [865, 632] width 1111 height 172
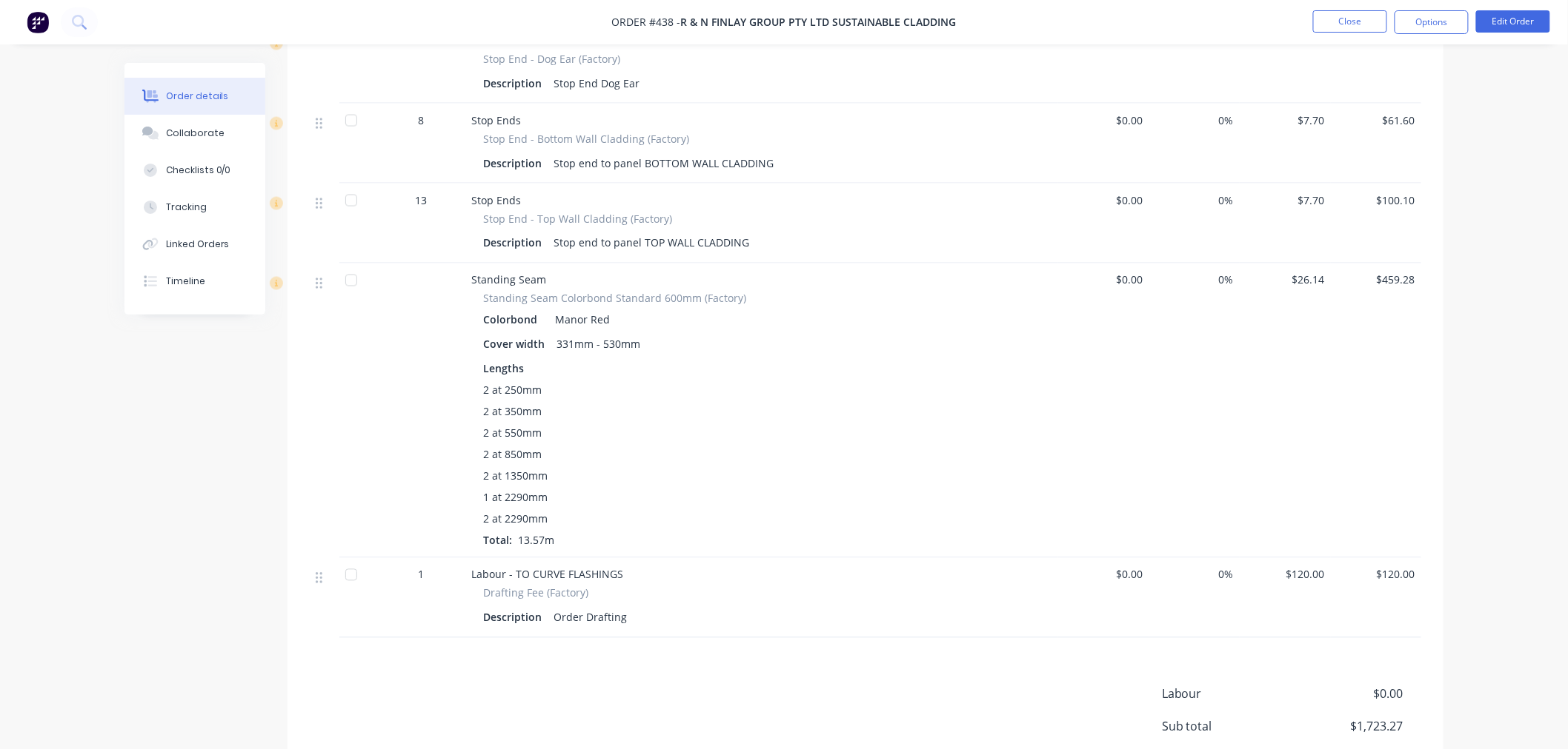
scroll to position [3291, 0]
click at [1520, 16] on button "Edit Order" at bounding box center [1512, 21] width 74 height 22
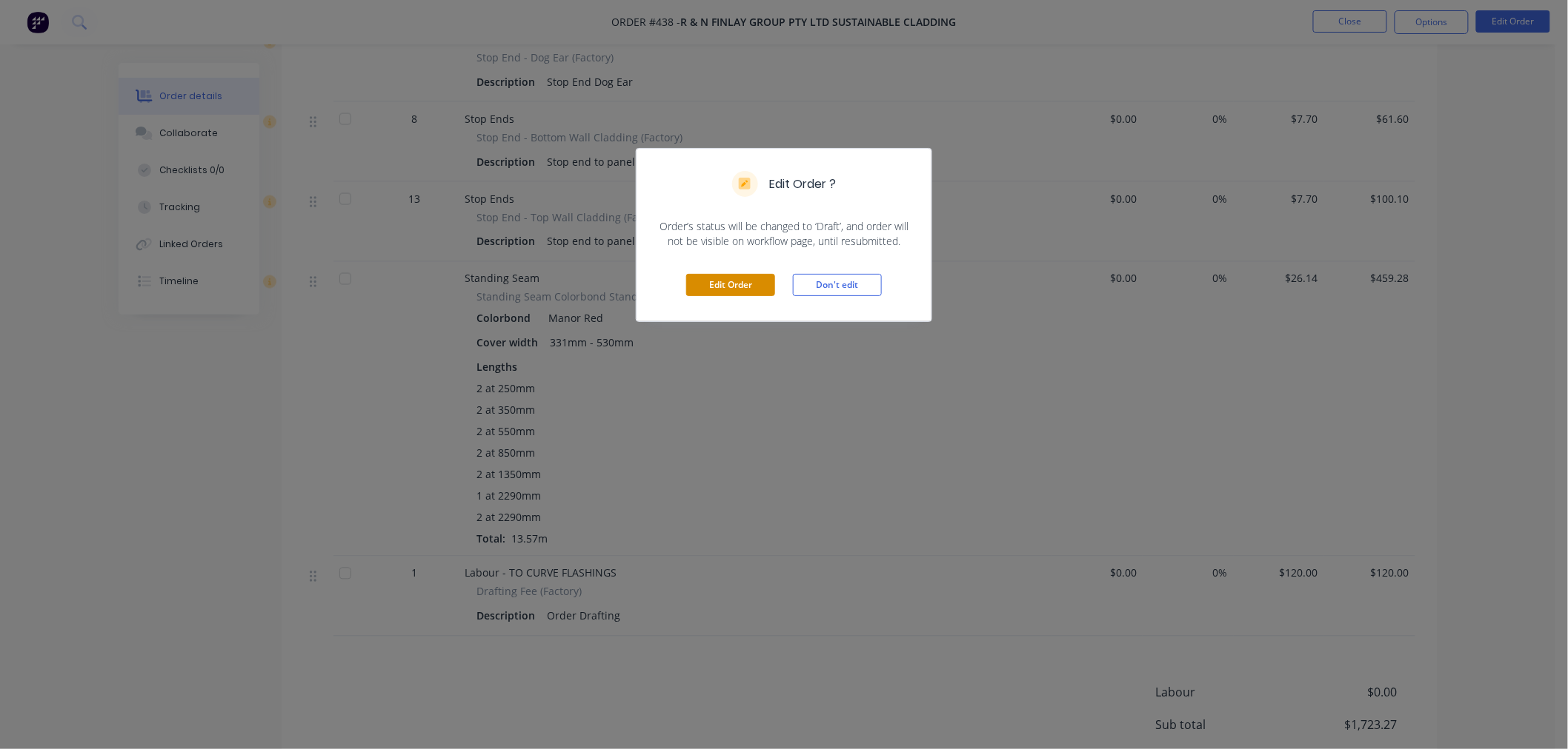
click at [726, 278] on button "Edit Order" at bounding box center [731, 285] width 89 height 22
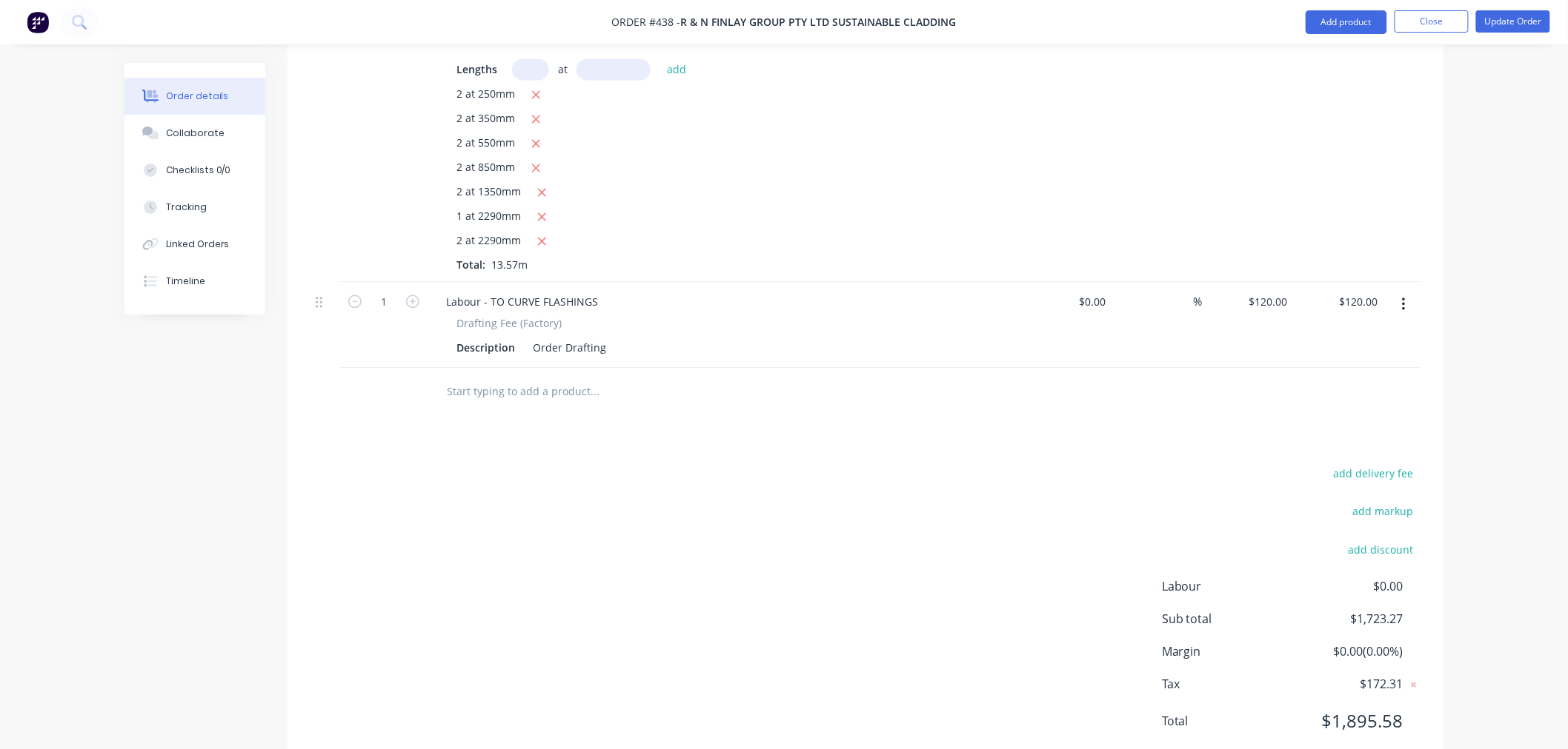
scroll to position [3729, 0]
click at [411, 291] on icon "button" at bounding box center [413, 298] width 13 height 13
type input "2"
type input "$240.00"
click at [816, 586] on div "add delivery fee add markup add discount Labour $0.00 Sub total $1,843.27 Margi…" at bounding box center [865, 602] width 1111 height 286
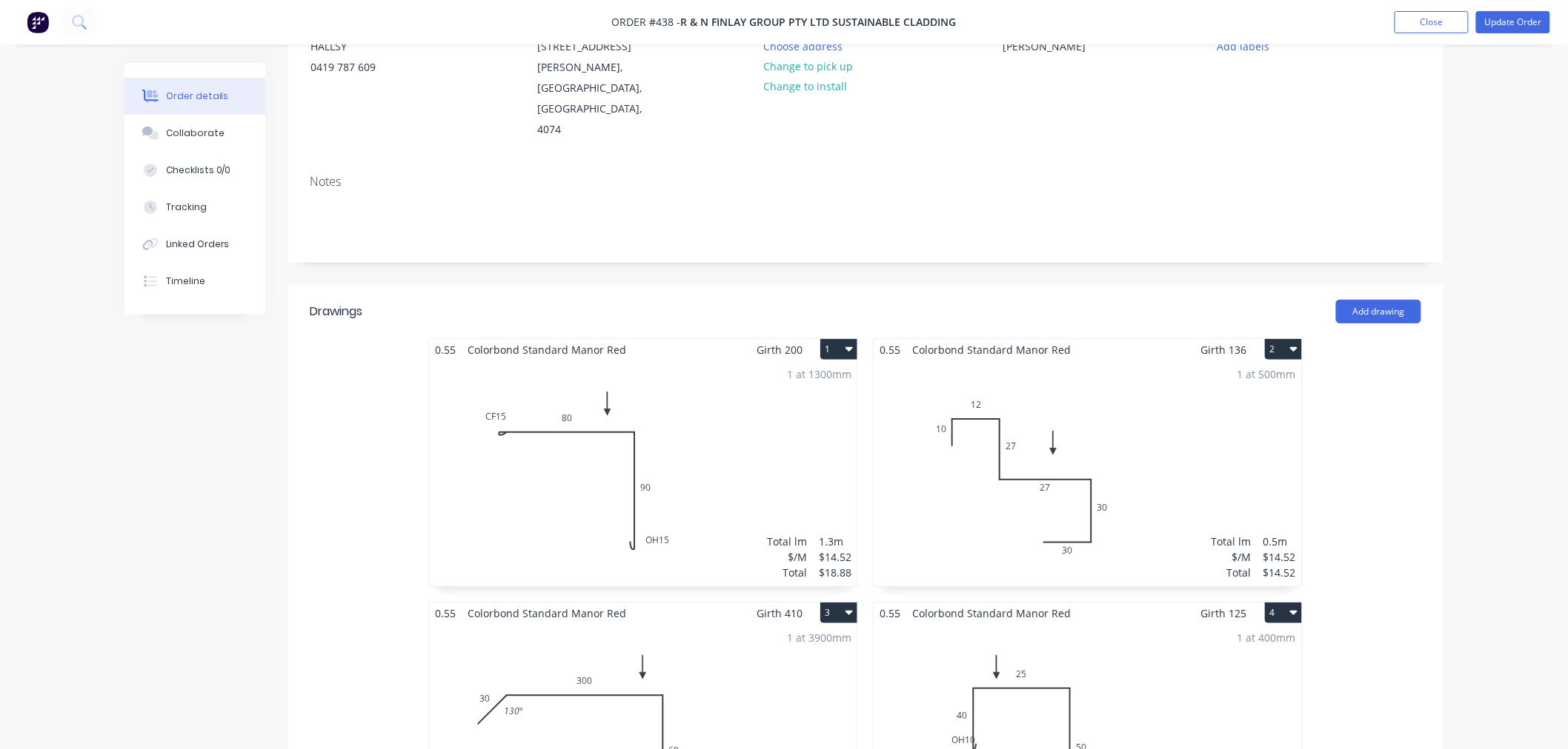
scroll to position [0, 0]
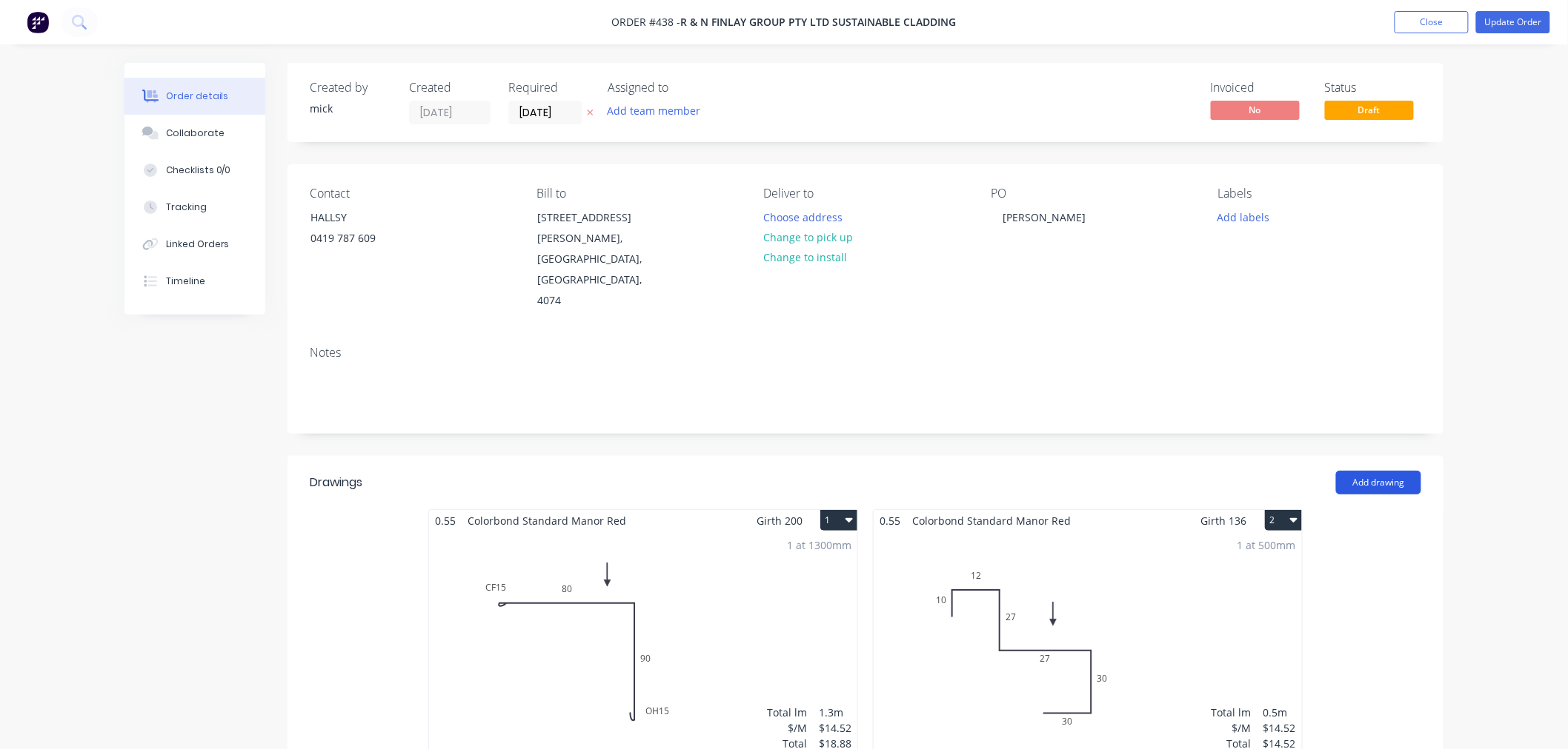
click at [1394, 471] on button "Add drawing" at bounding box center [1378, 483] width 85 height 24
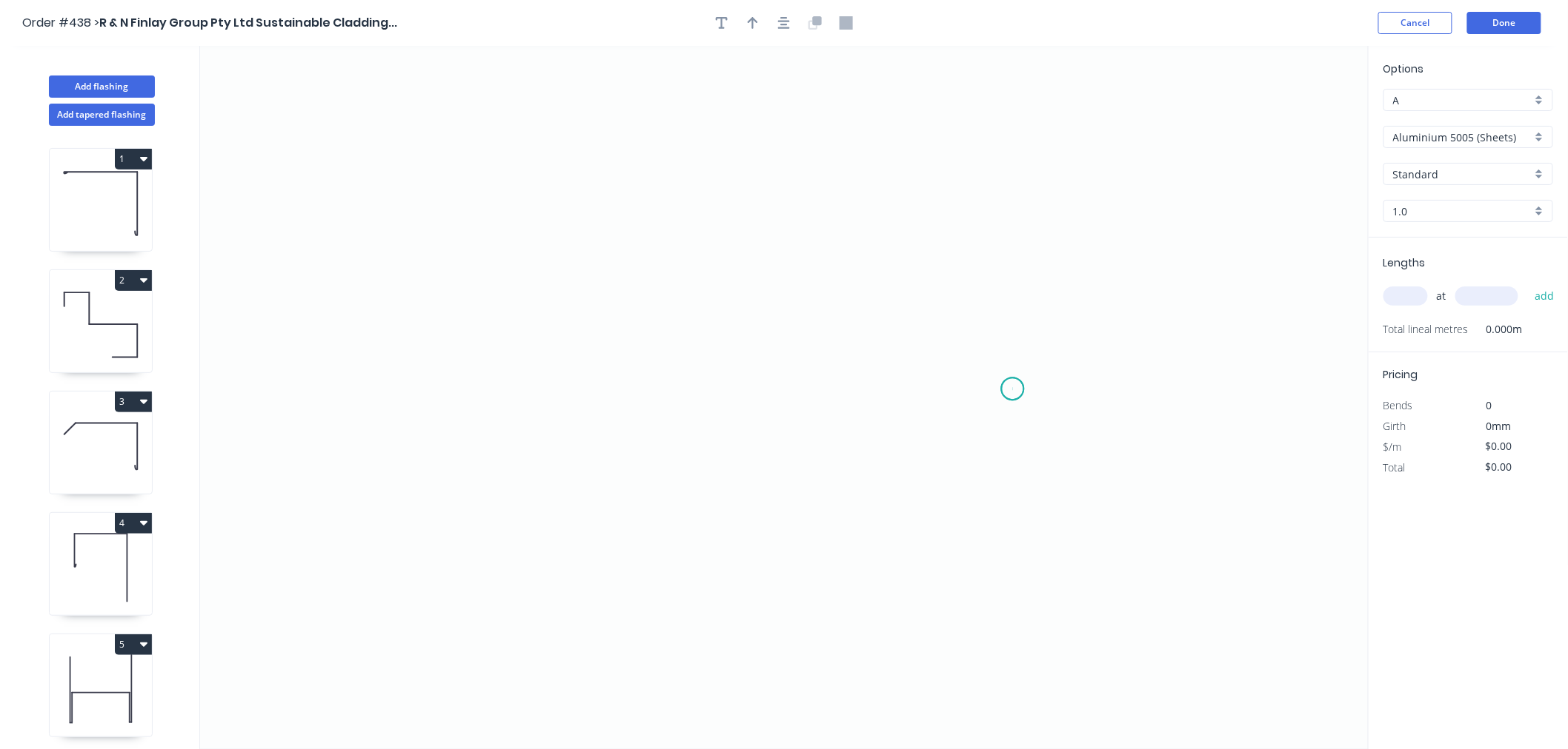
click at [1013, 389] on icon "0" at bounding box center [784, 398] width 1168 height 704
click at [514, 374] on icon "0" at bounding box center [784, 398] width 1168 height 704
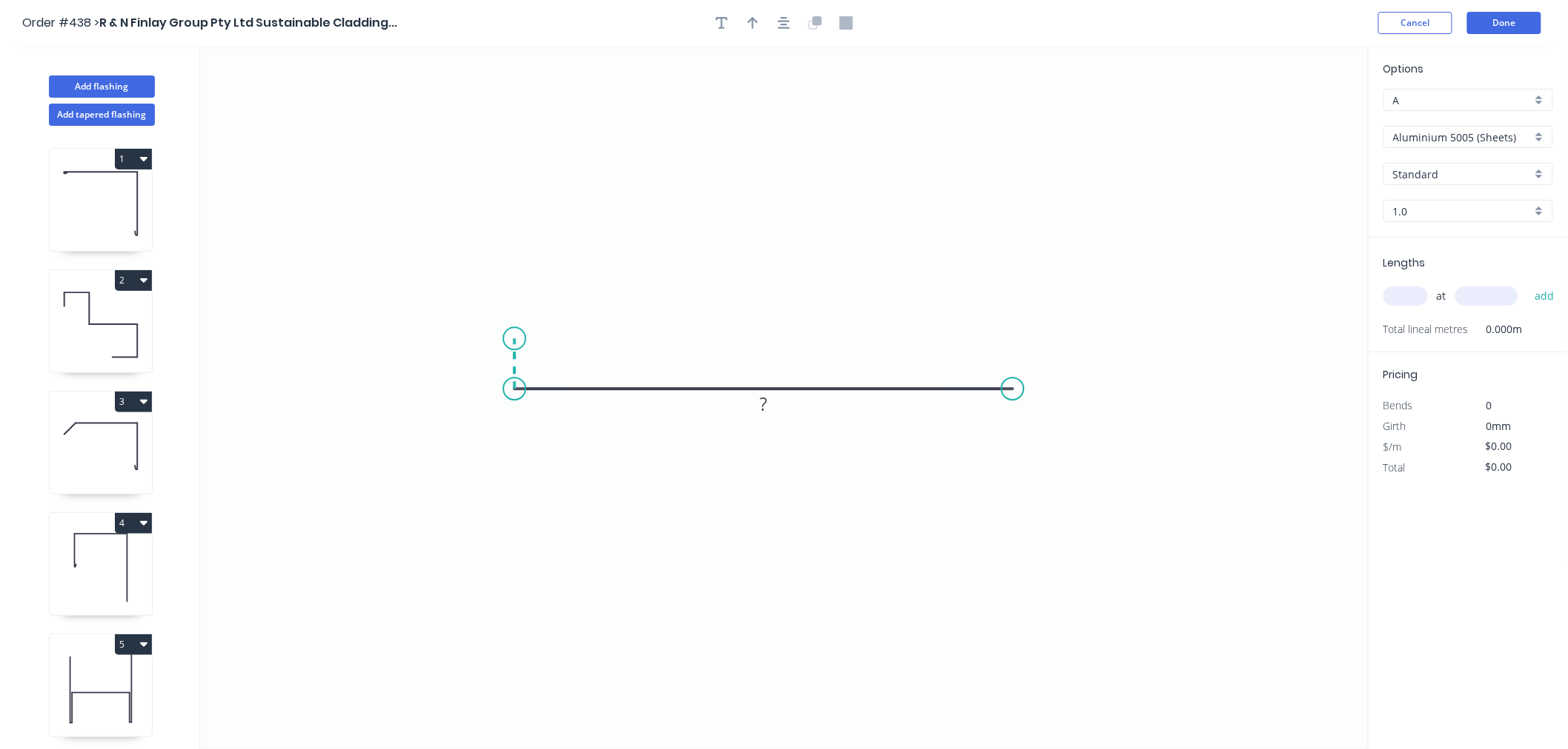
click at [515, 339] on icon "0 ?" at bounding box center [784, 398] width 1168 height 704
click at [772, 333] on icon "0 ? ?" at bounding box center [784, 398] width 1168 height 704
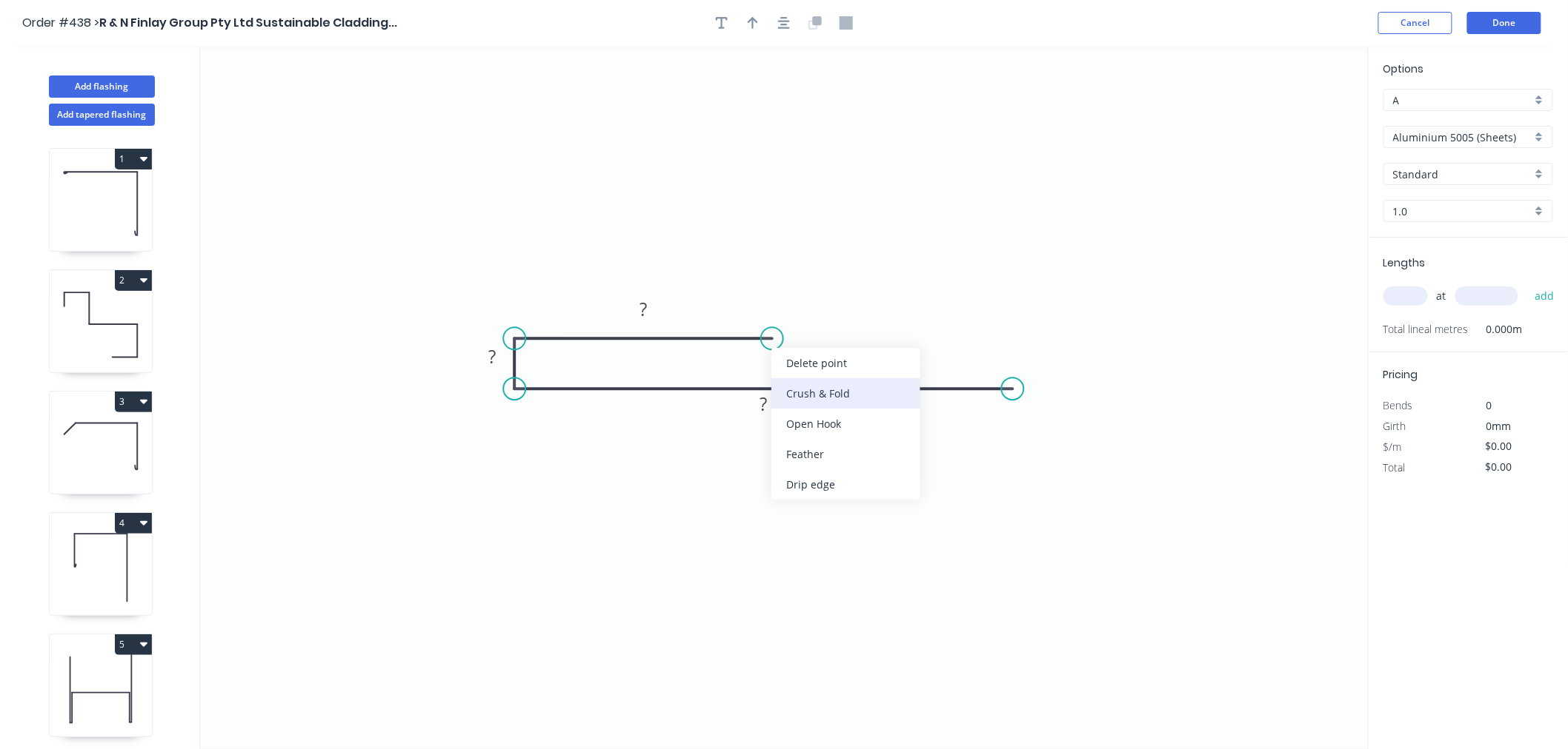
click at [839, 384] on div "Crush & Fold" at bounding box center [846, 393] width 149 height 31
click at [870, 386] on div "Flip bend" at bounding box center [838, 385] width 149 height 31
click at [576, 380] on div "Hide measurement" at bounding box center [556, 378] width 149 height 31
click at [653, 315] on rect at bounding box center [643, 310] width 30 height 20
click at [772, 410] on rect at bounding box center [764, 405] width 30 height 20
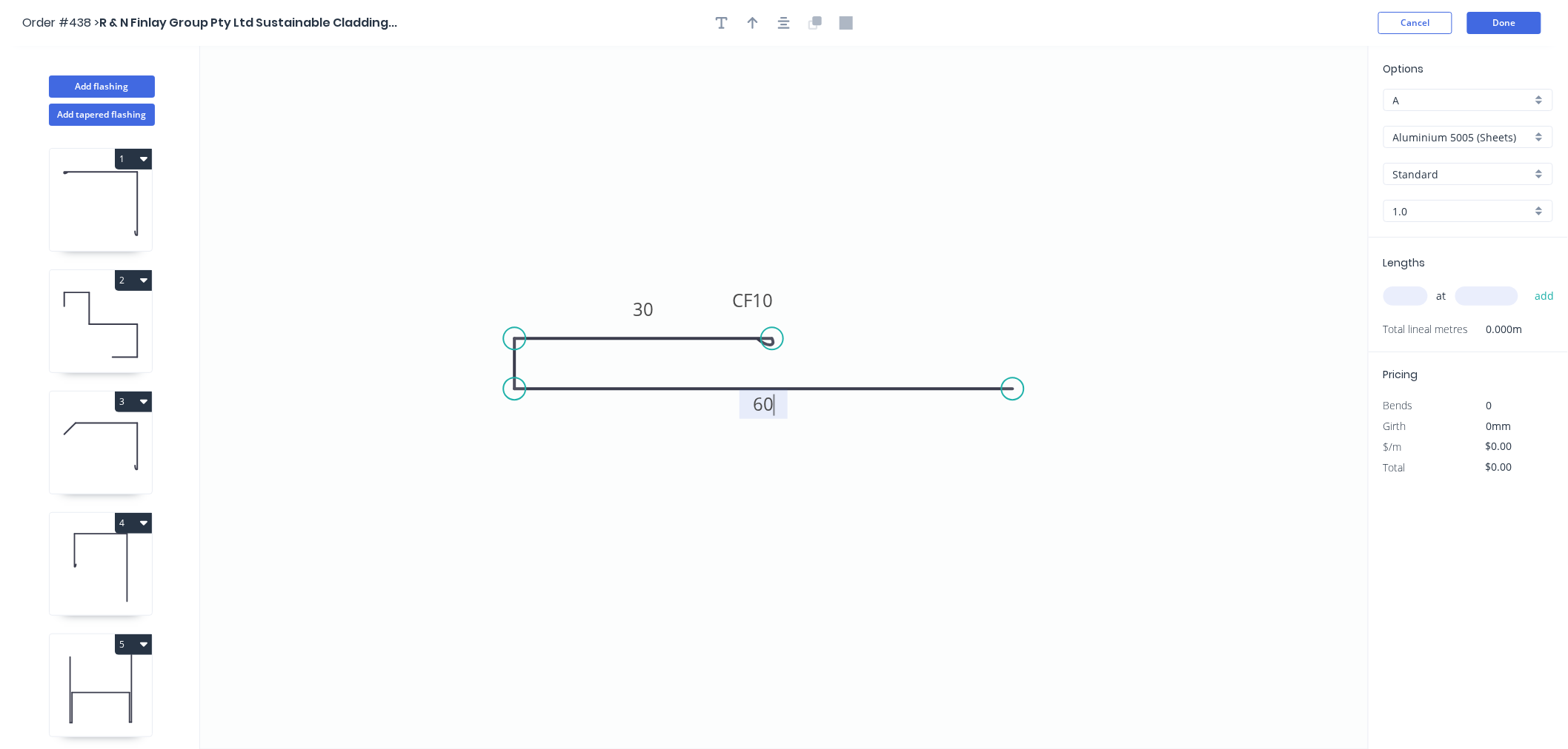
click at [781, 560] on icon "0 CF 10 30 60" at bounding box center [784, 398] width 1168 height 704
click at [1529, 140] on input "Aluminium 5005 (Sheets)" at bounding box center [1463, 137] width 139 height 16
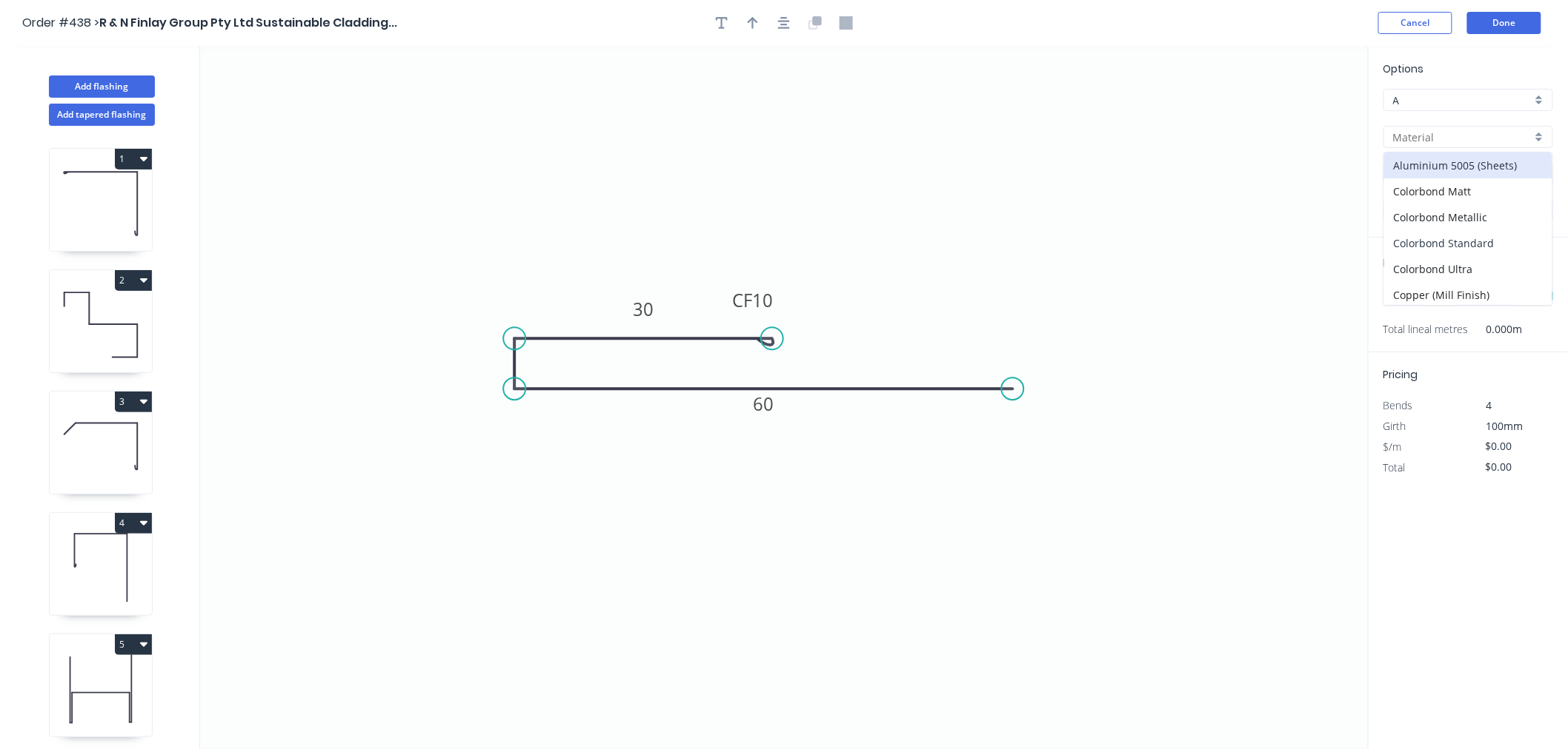
click at [1494, 244] on div "Colorbond Standard" at bounding box center [1468, 243] width 168 height 26
type input "Colorbond Standard"
type input "Basalt"
type input "0.55"
type input "$10.83"
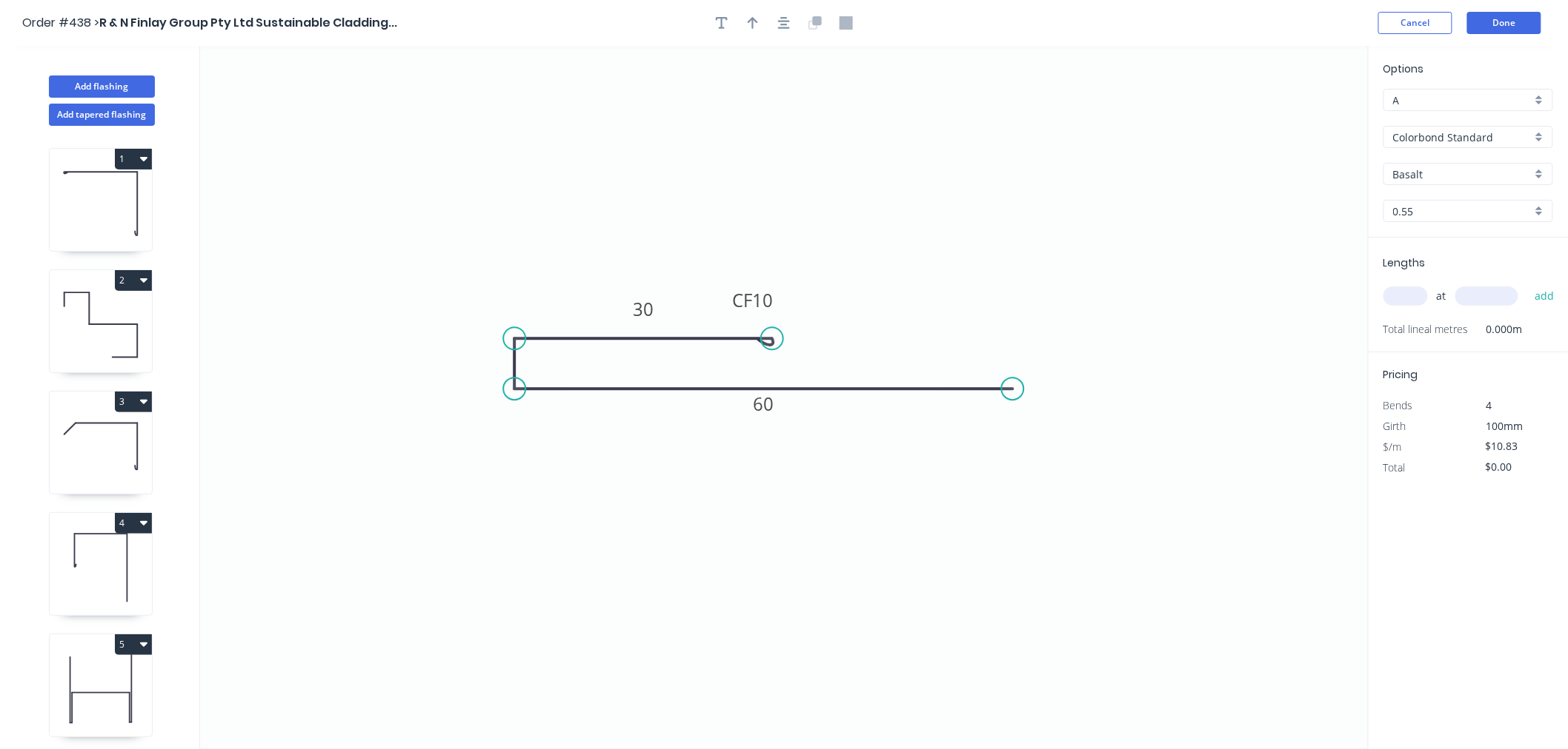
click at [1455, 166] on input "Basalt" at bounding box center [1463, 174] width 139 height 16
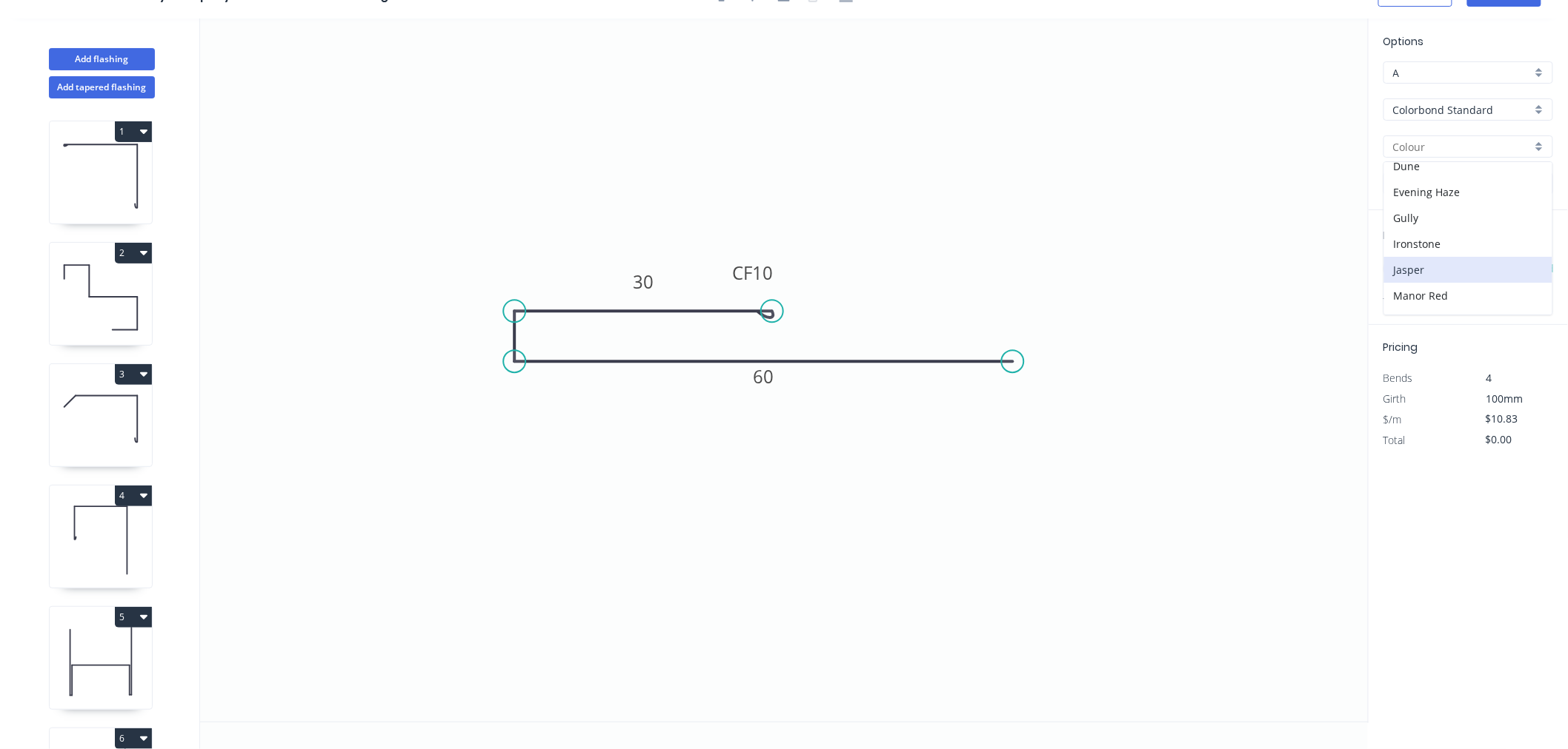
scroll to position [247, 0]
click at [1463, 210] on div "Manor Red" at bounding box center [1468, 214] width 168 height 26
type input "Manor Red"
click at [1419, 264] on input "text" at bounding box center [1405, 268] width 44 height 19
type input "2"
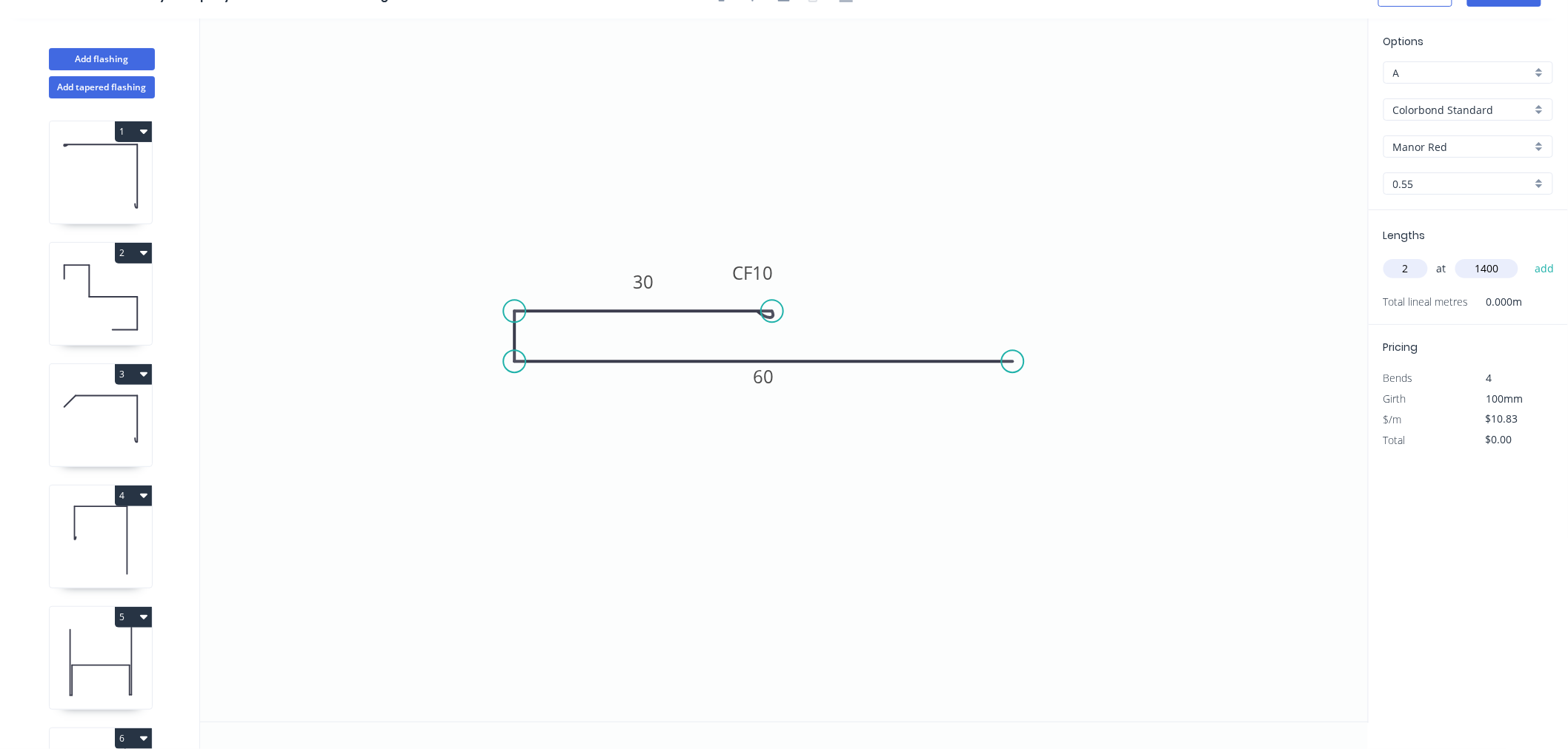
type input "1400"
click at [1527, 256] on button "add" at bounding box center [1545, 268] width 35 height 25
type input "$30.32"
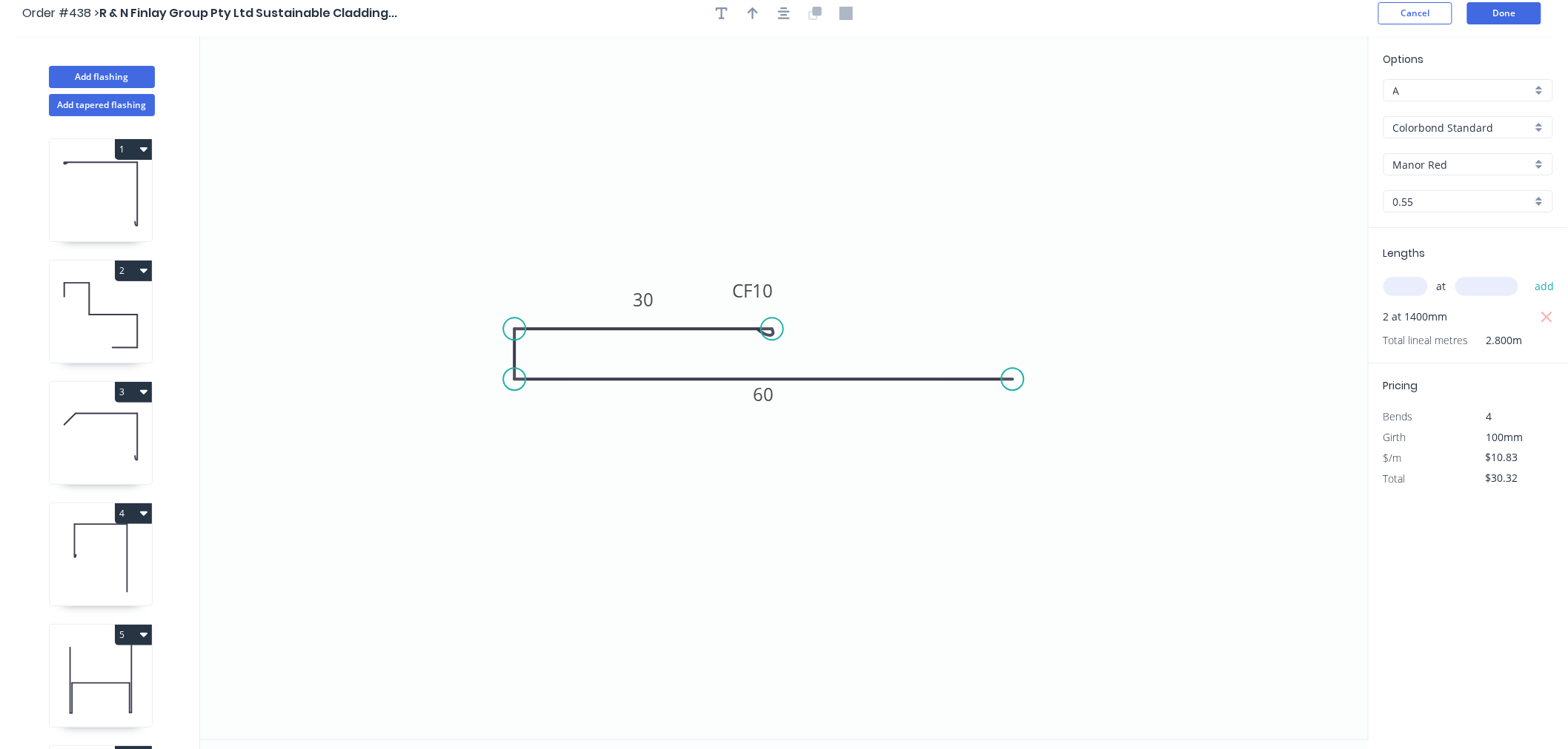
scroll to position [0, 0]
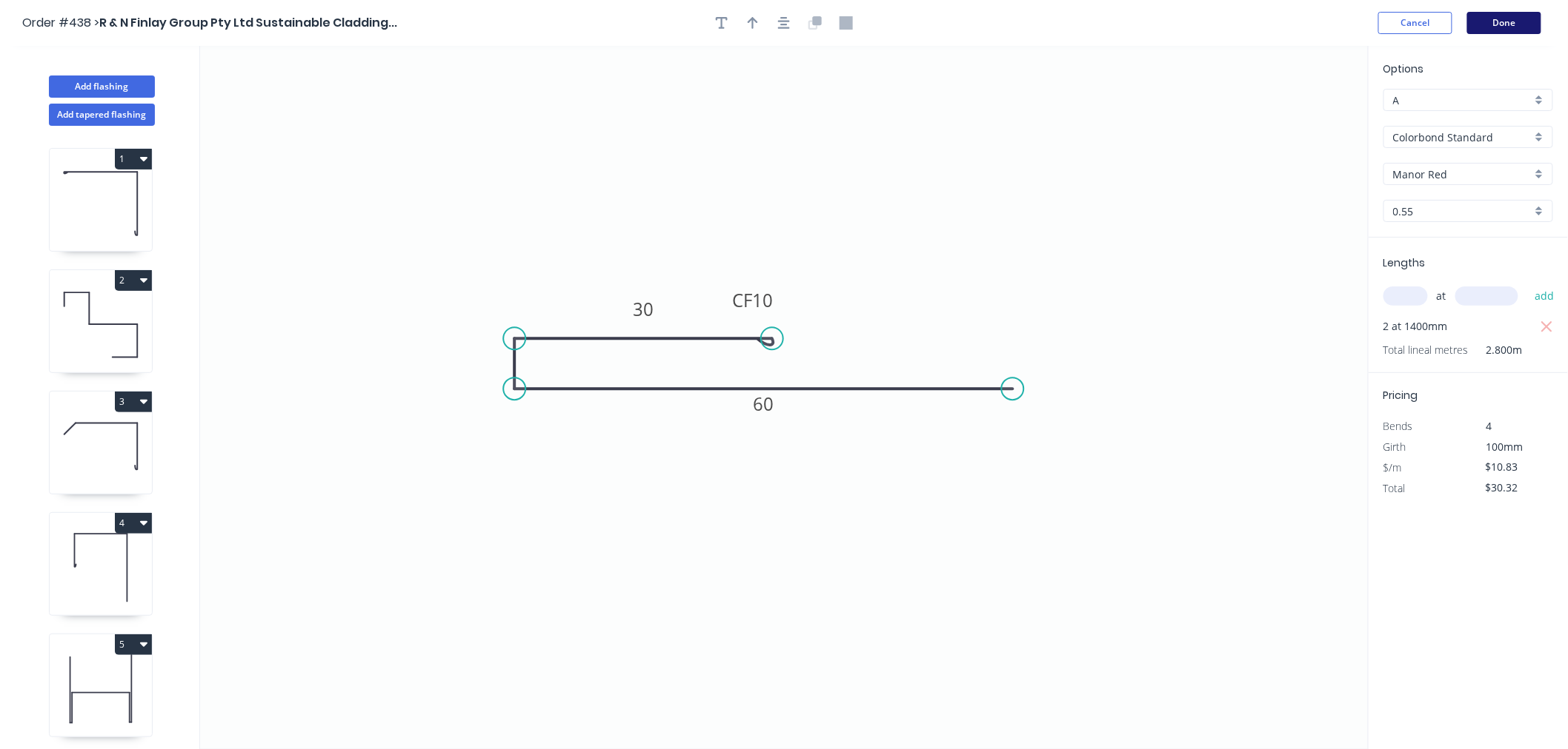
click at [1509, 25] on button "Done" at bounding box center [1504, 23] width 74 height 22
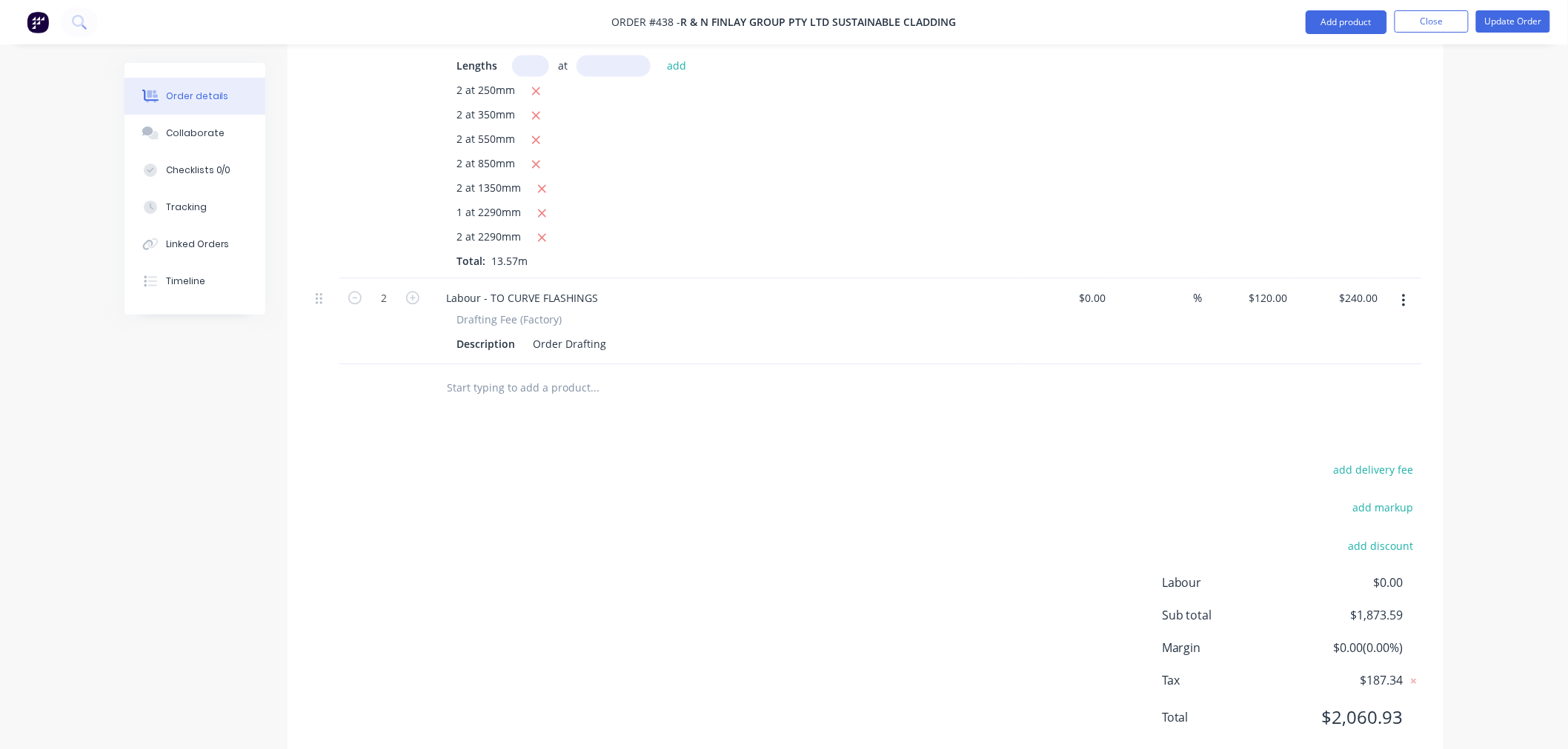
scroll to position [3649, 0]
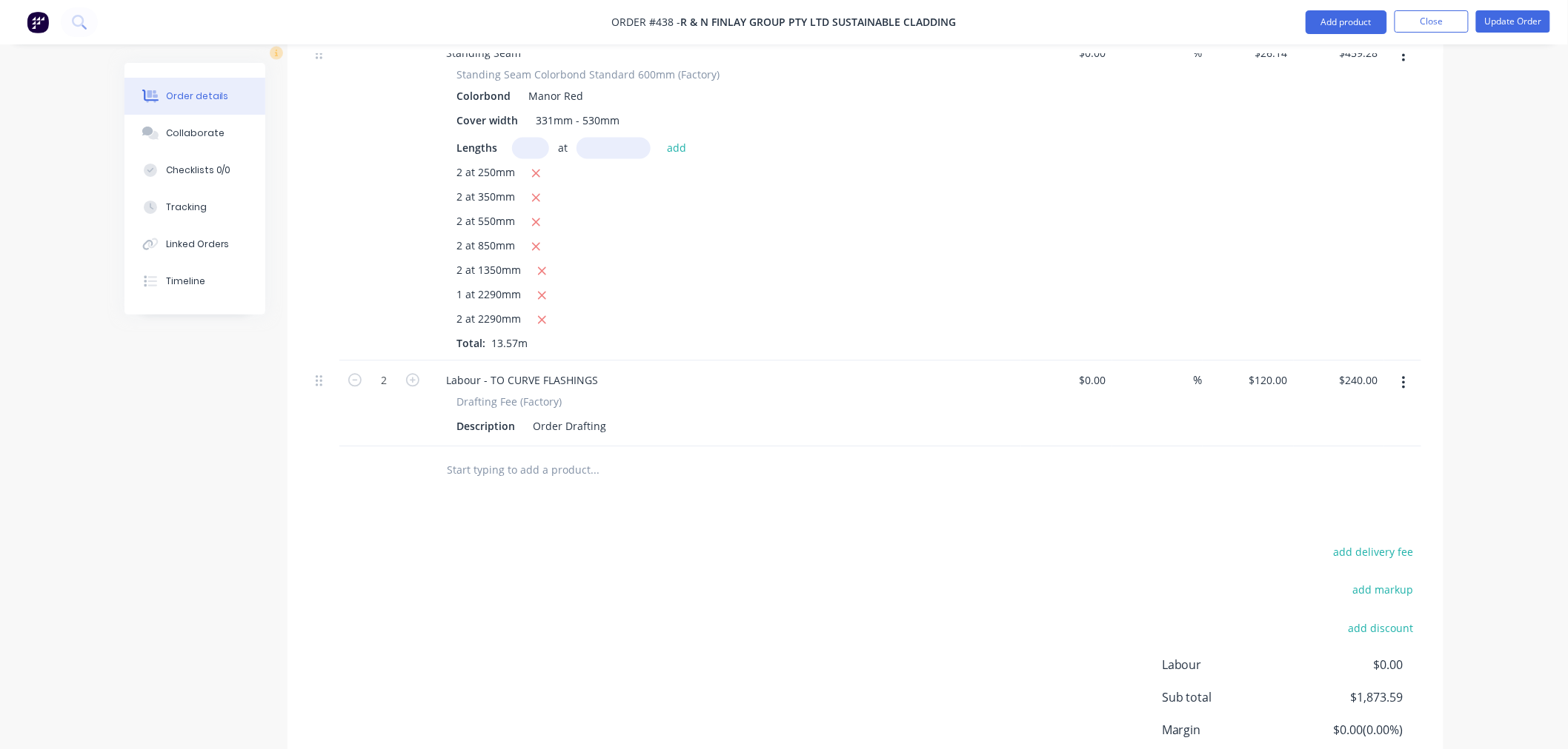
click at [549, 456] on input "text" at bounding box center [594, 471] width 296 height 30
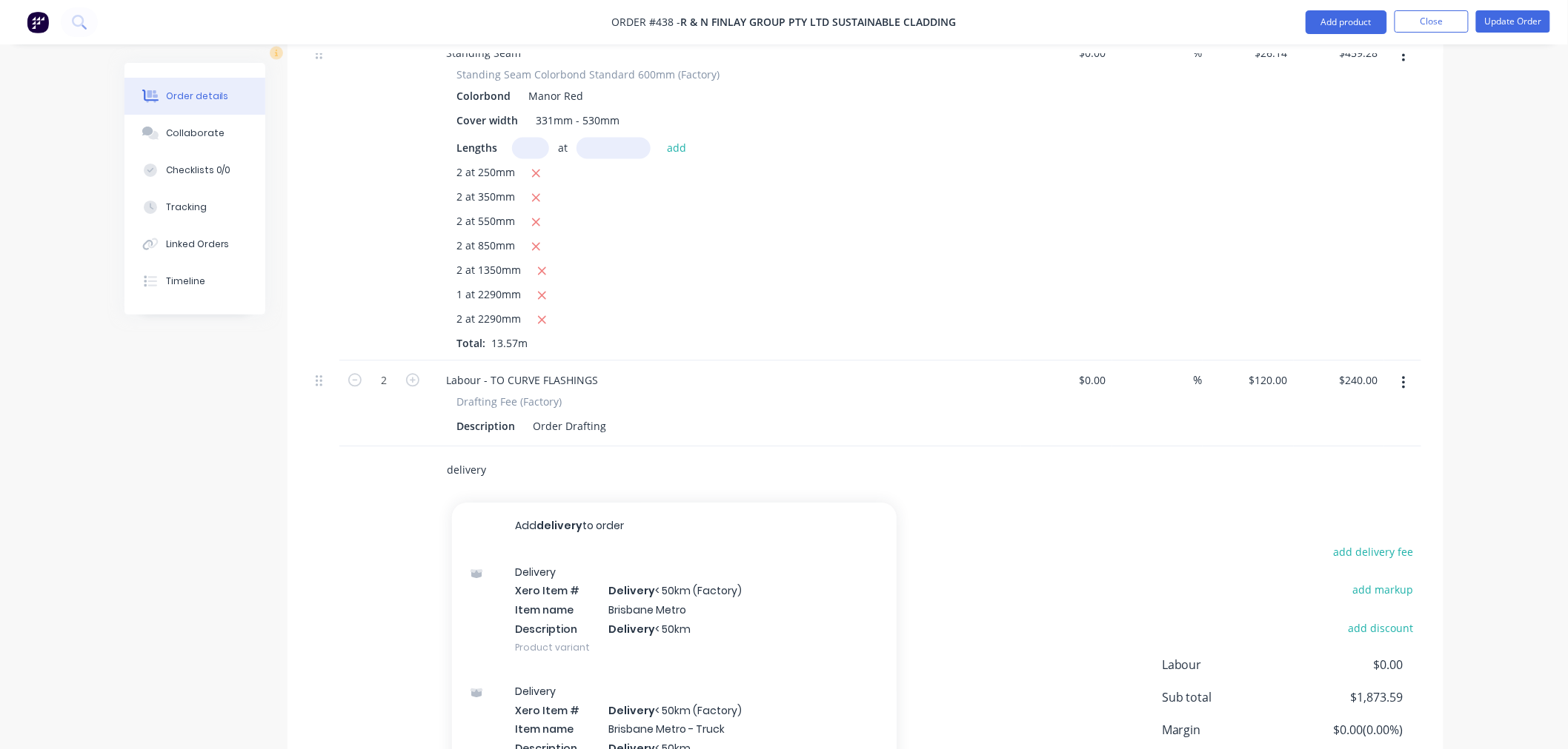
scroll to position [313, 0]
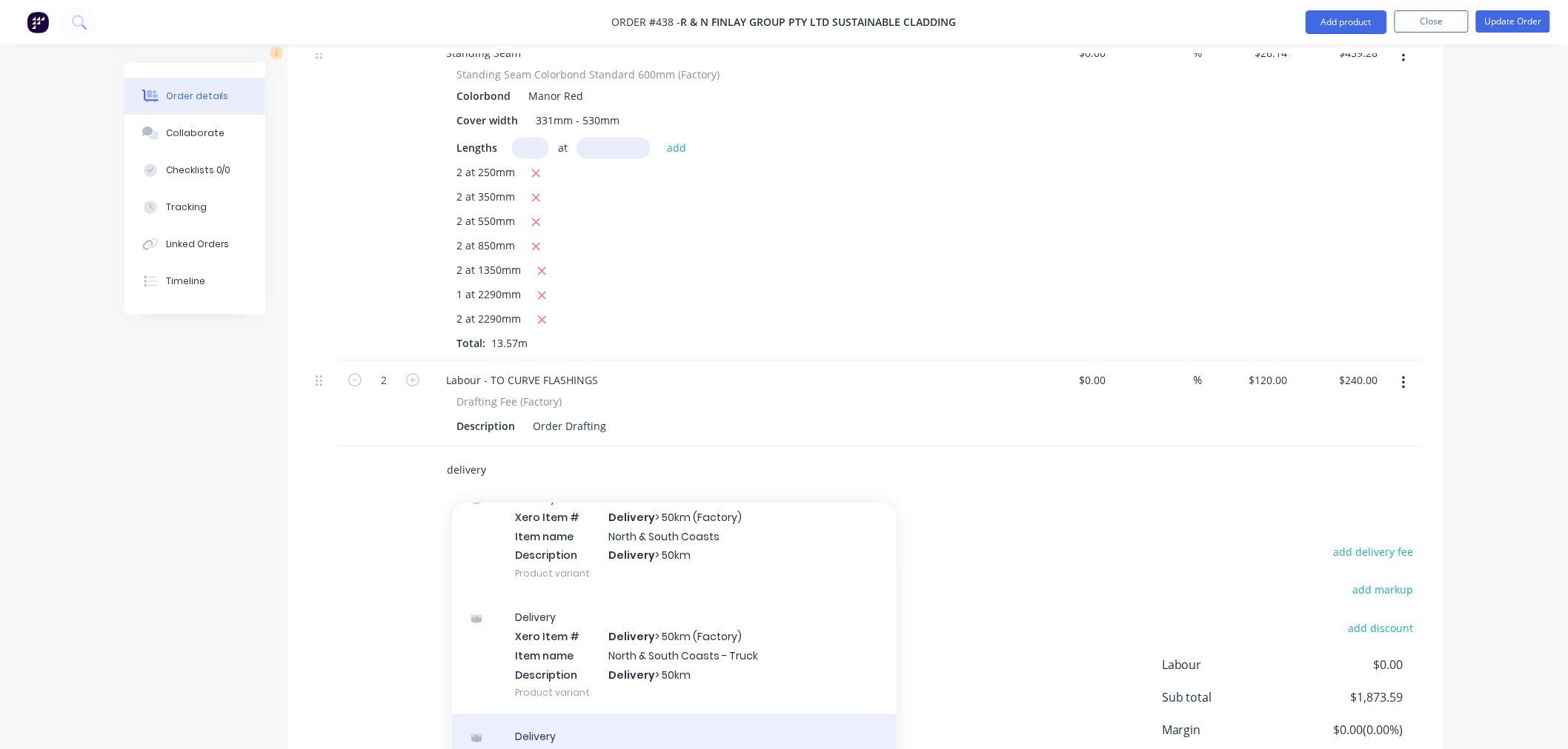
type input "delivery"
click at [654, 715] on div "Delivery Product" at bounding box center [674, 745] width 445 height 62
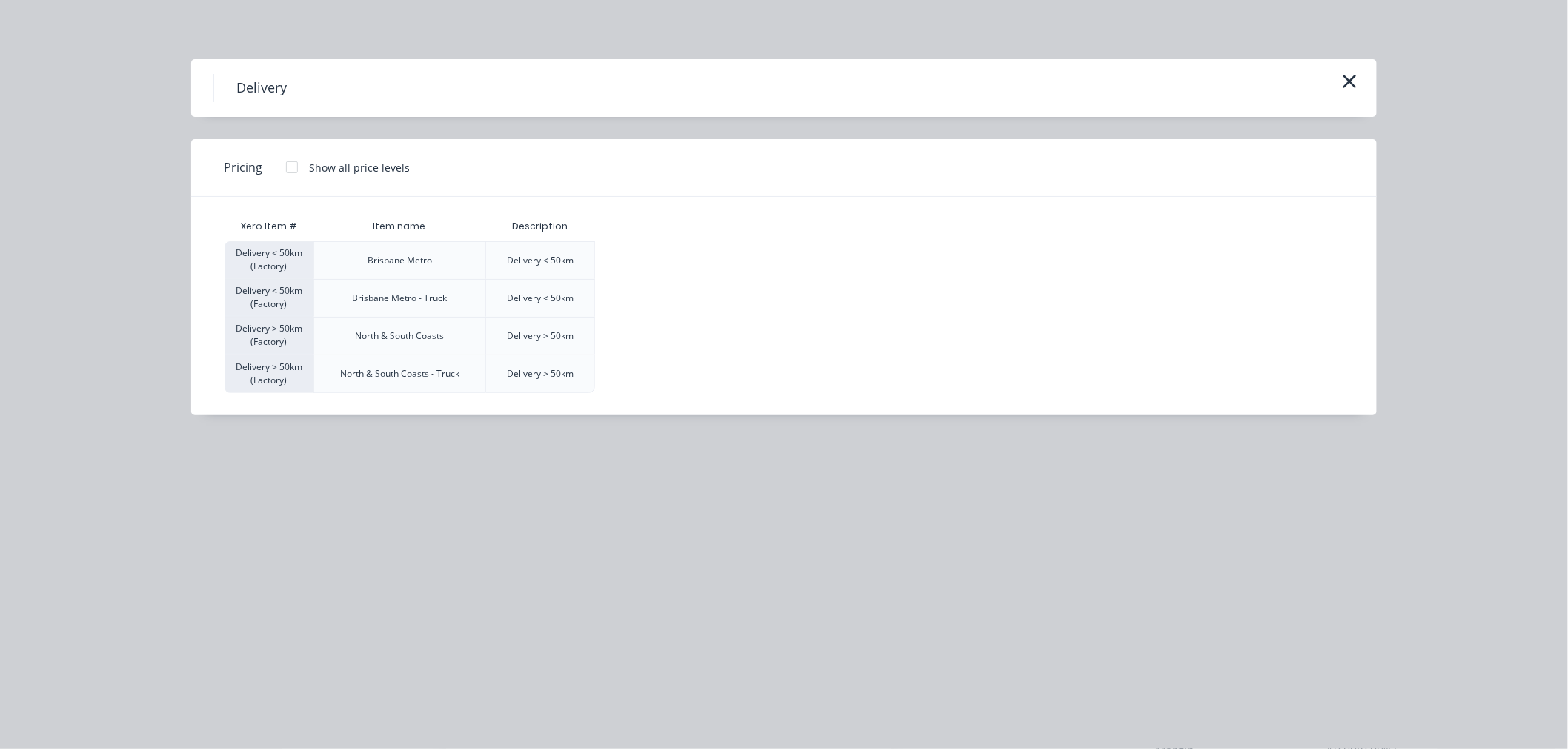
click at [284, 166] on div at bounding box center [292, 167] width 30 height 30
click at [660, 263] on div "$120.00" at bounding box center [633, 261] width 74 height 37
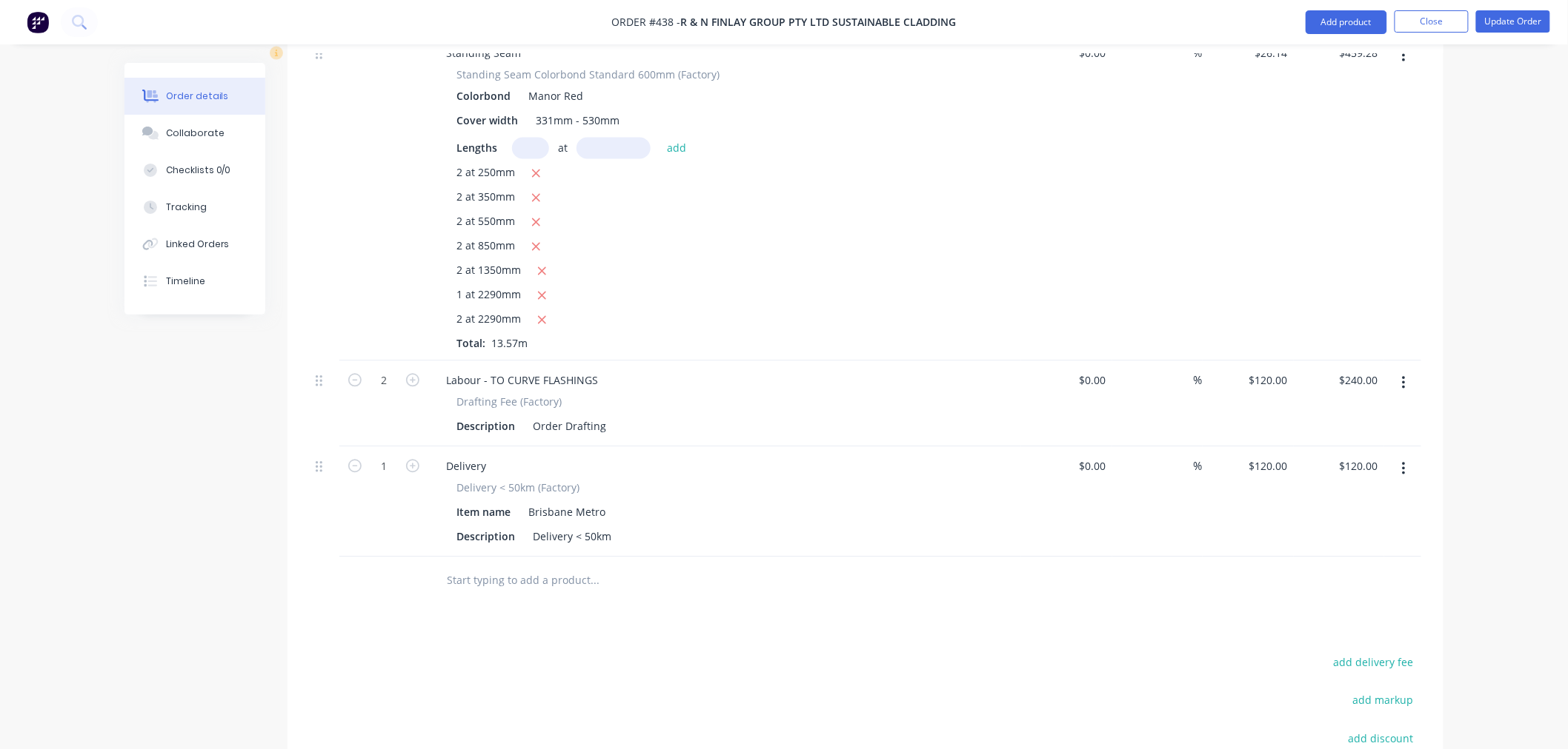
click at [501, 456] on div "Delivery" at bounding box center [724, 466] width 581 height 21
click at [488, 456] on div "Delivery" at bounding box center [465, 466] width 64 height 21
click at [412, 460] on icon "button" at bounding box center [413, 466] width 13 height 13
type input "2"
type input "$240.00"
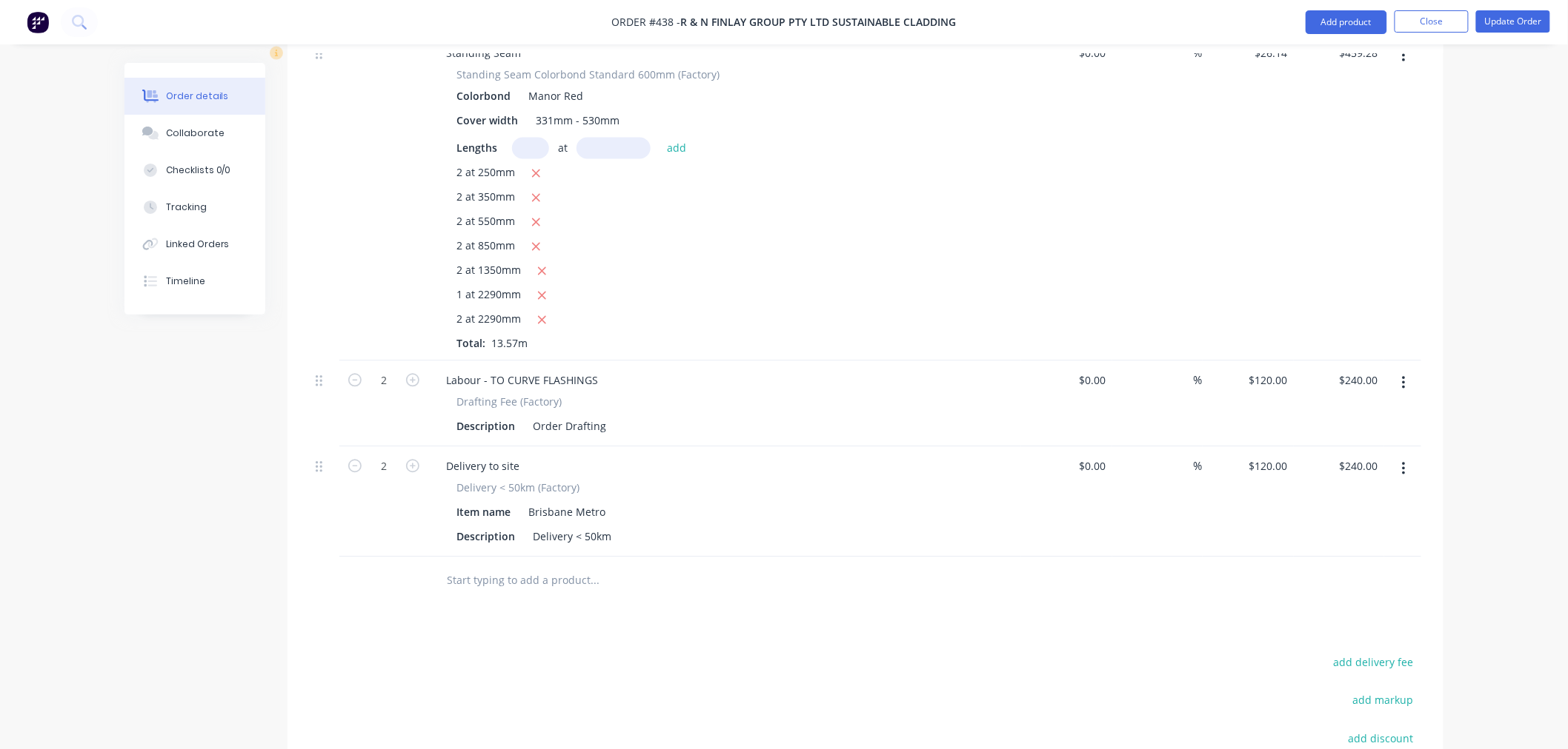
click at [588, 566] on input "text" at bounding box center [594, 581] width 296 height 30
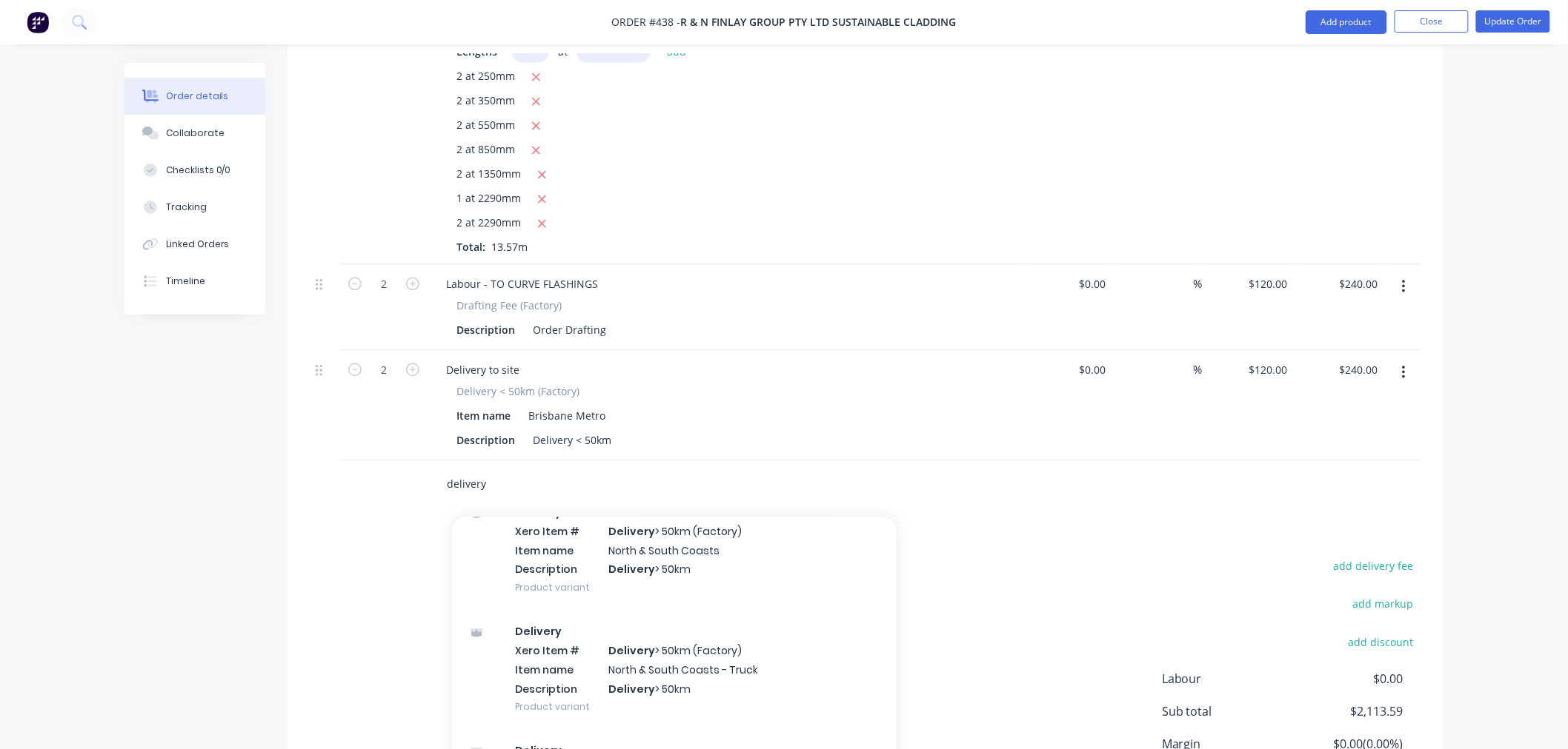
scroll to position [3841, 0]
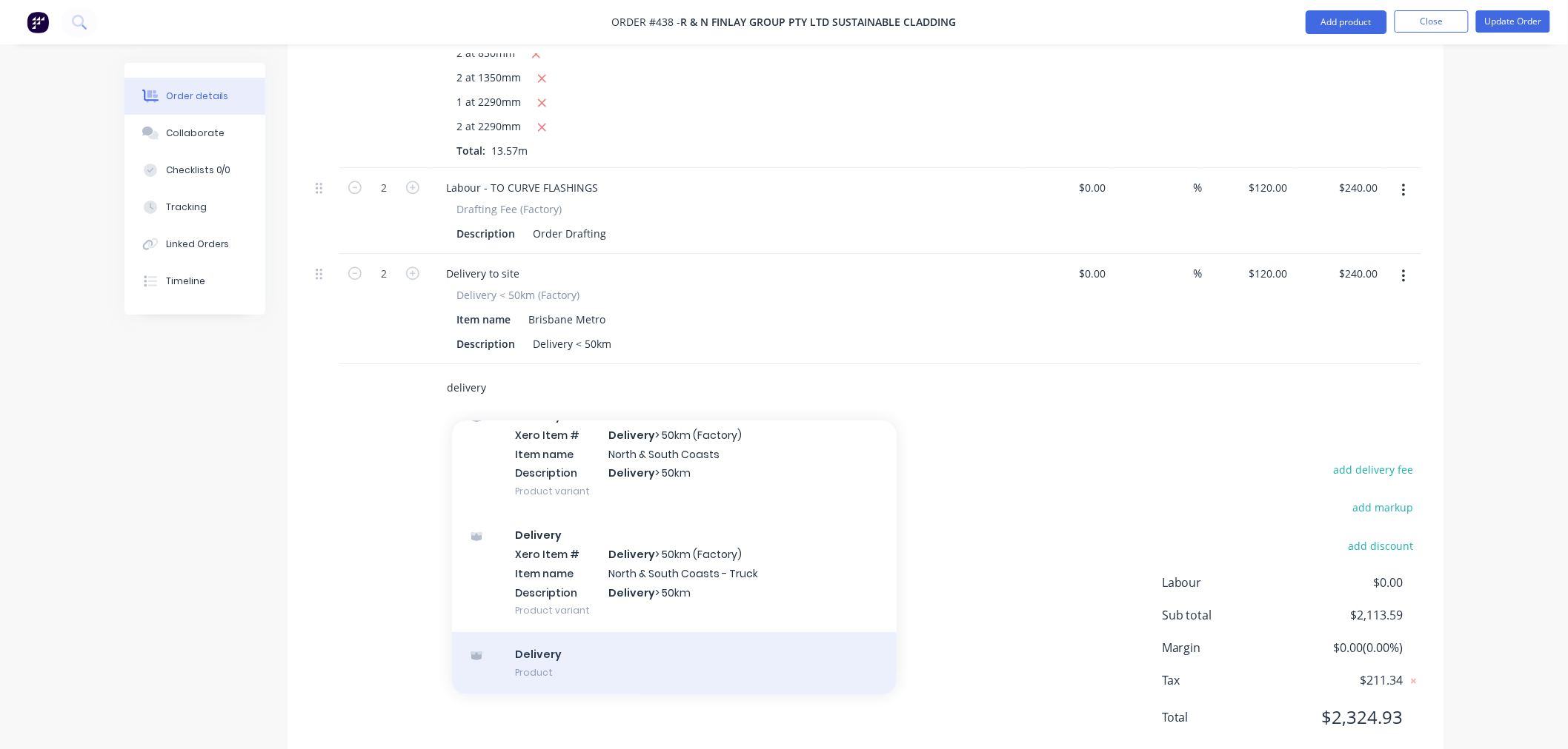
type input "delivery"
click at [638, 632] on div "Delivery Product" at bounding box center [674, 663] width 445 height 62
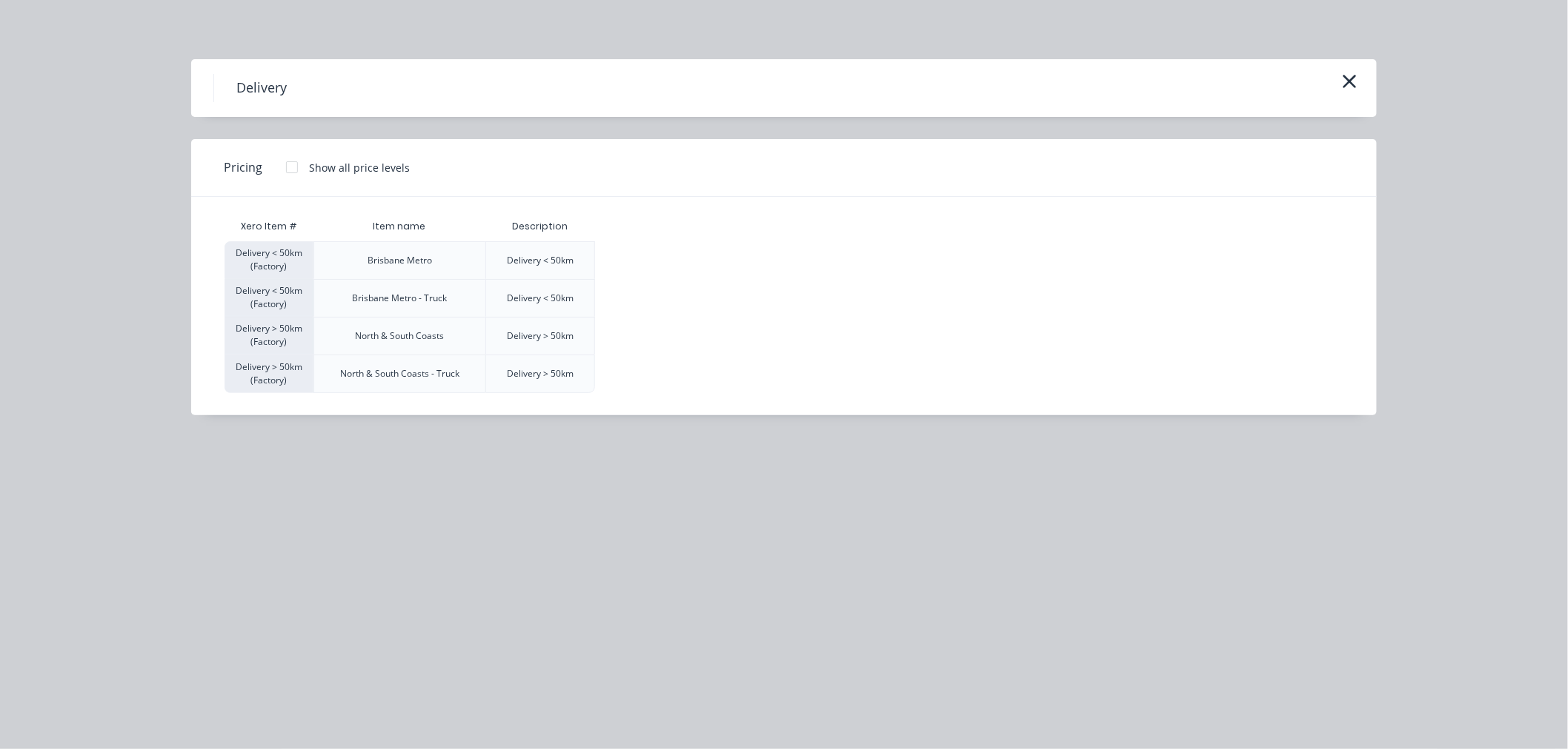
click at [292, 166] on div at bounding box center [292, 167] width 30 height 30
click at [638, 254] on div "$120.00" at bounding box center [633, 261] width 74 height 37
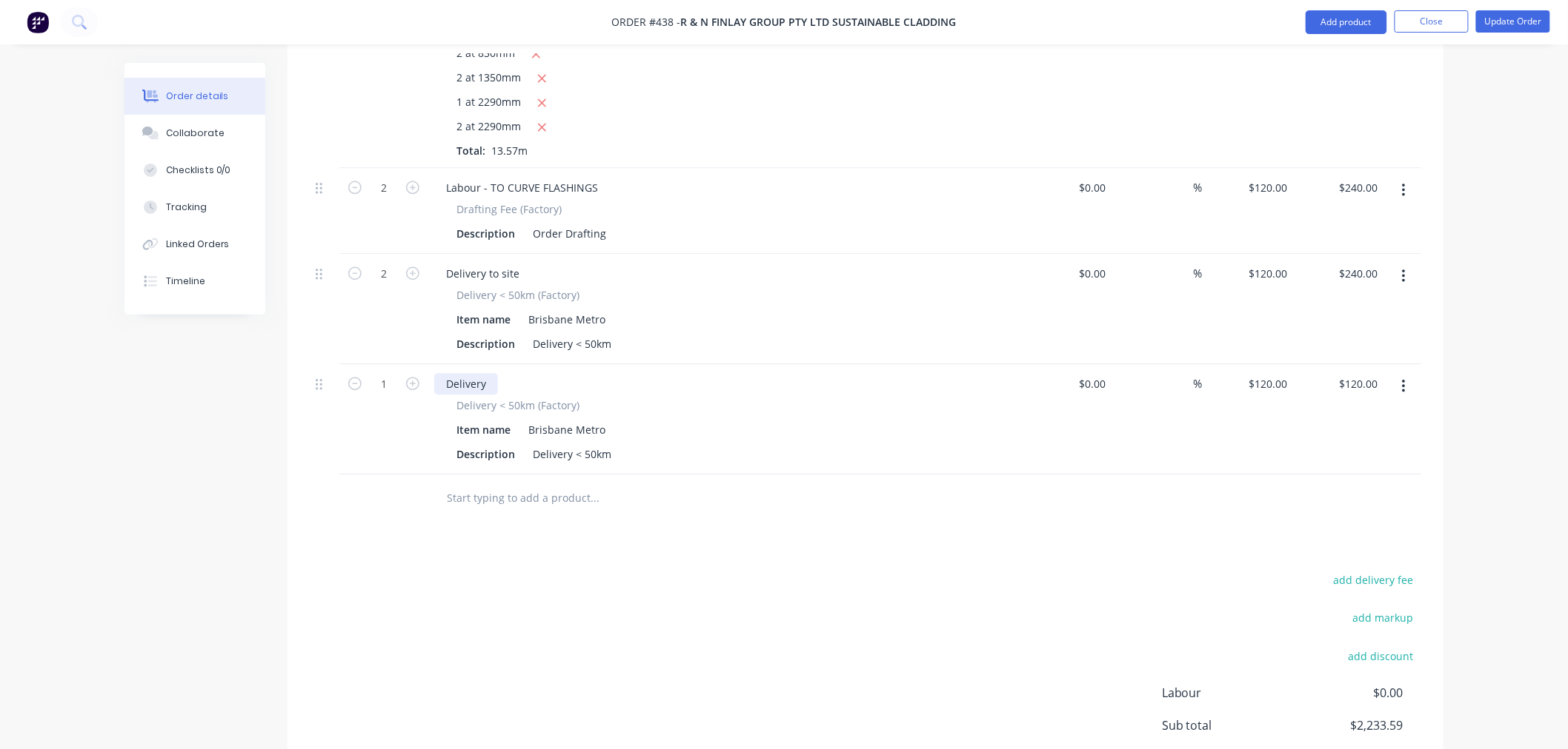
click at [495, 374] on div "Delivery" at bounding box center [465, 384] width 64 height 21
click at [1283, 374] on input "$120.00" at bounding box center [1271, 384] width 46 height 21
click at [1111, 571] on div "add delivery fee add markup add discount Labour $0.00 Sub total $2,233.59 Margi…" at bounding box center [865, 713] width 1111 height 286
type input "$85.00"
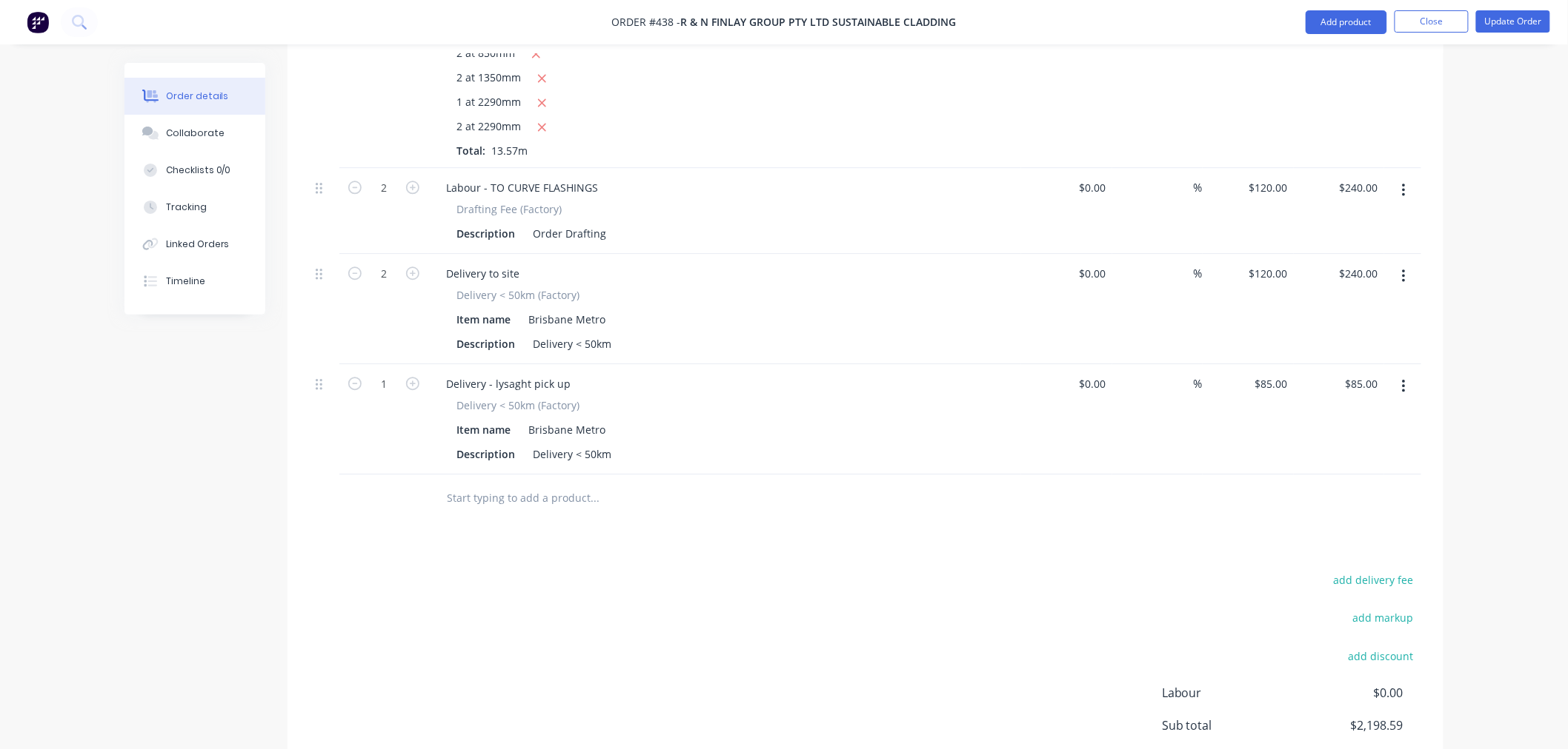
click at [820, 571] on div "add delivery fee add markup add discount Labour $0.00 Sub total $2,198.59 Margi…" at bounding box center [865, 713] width 1111 height 286
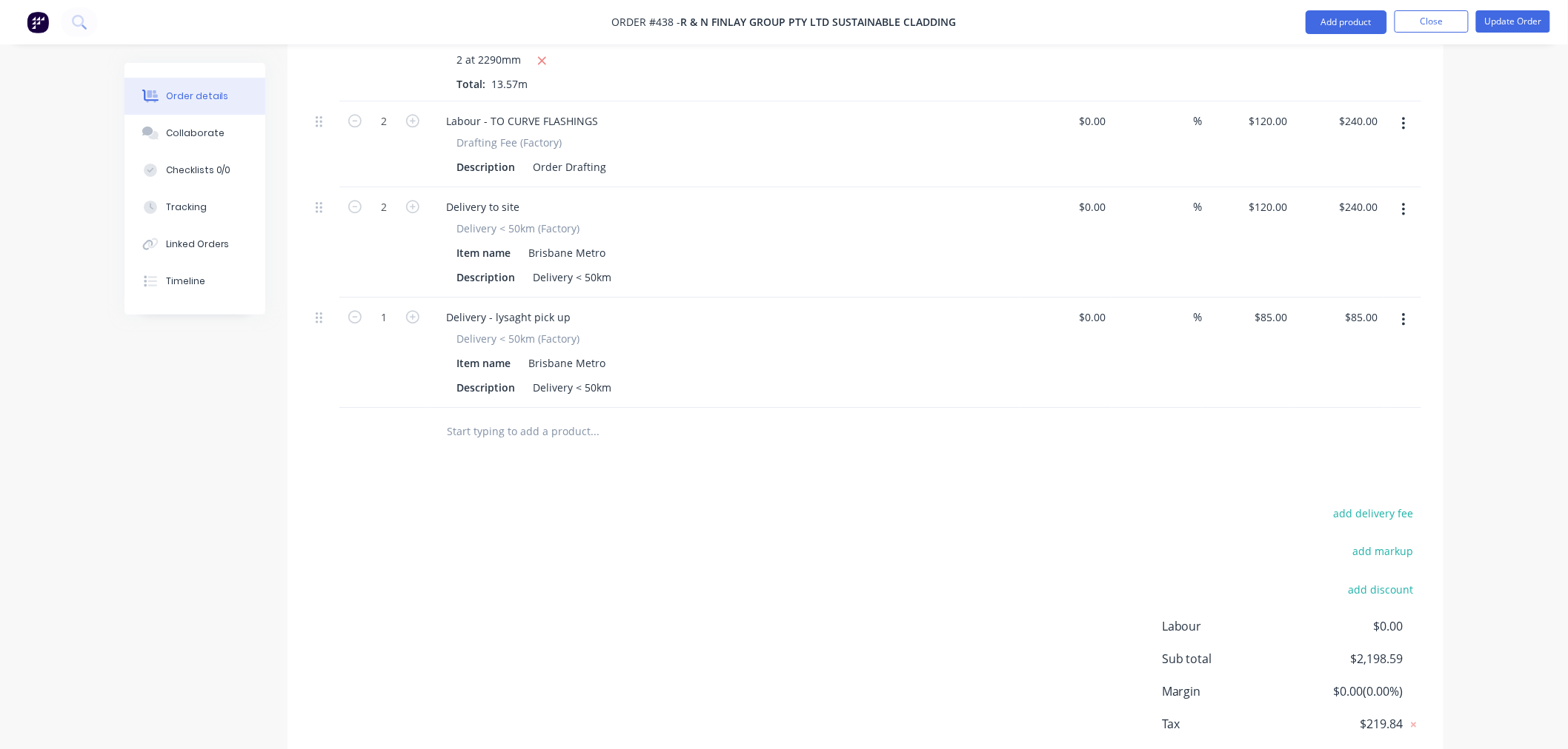
scroll to position [3951, 0]
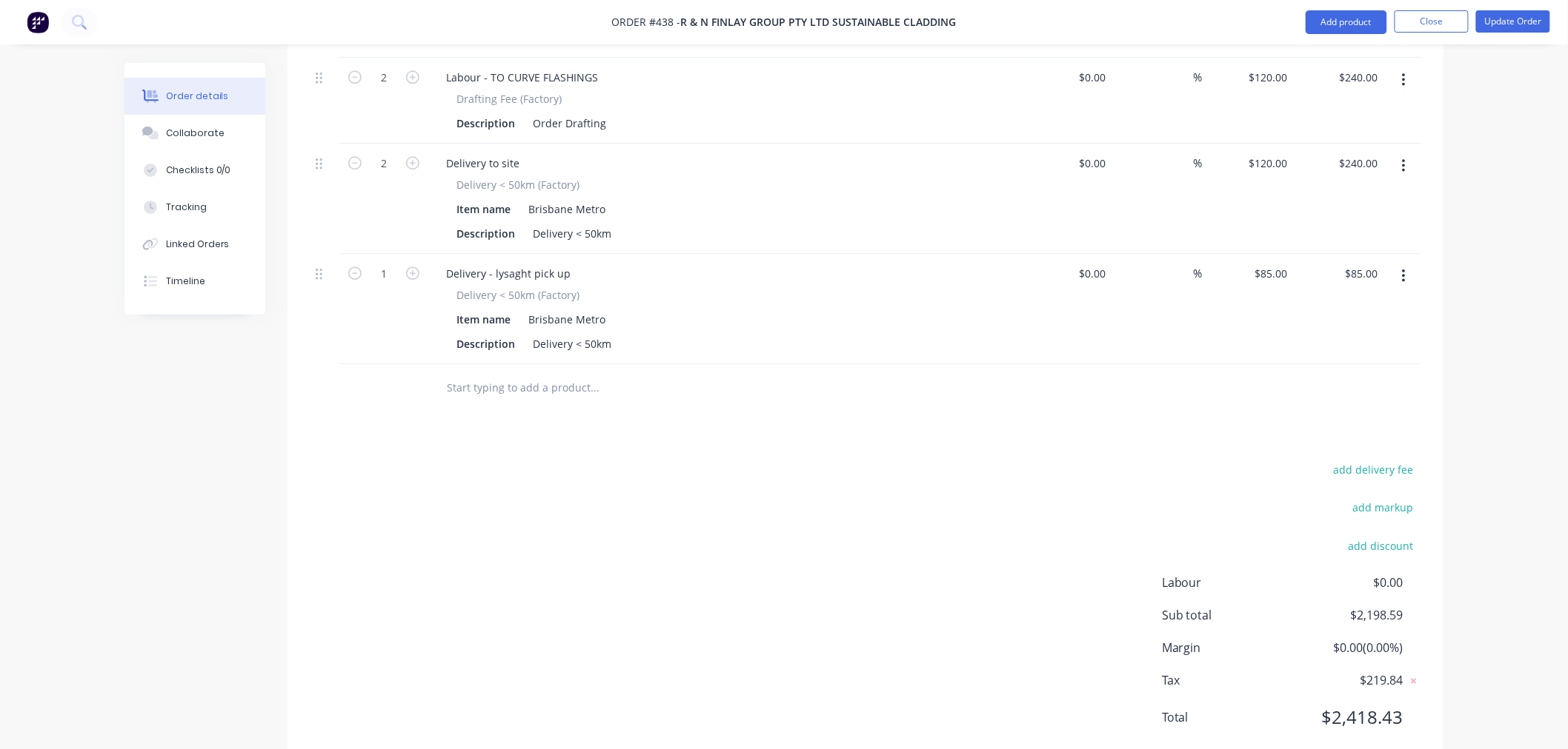
click at [510, 374] on input "text" at bounding box center [594, 388] width 296 height 30
click at [1366, 18] on button "Add product" at bounding box center [1346, 22] width 81 height 24
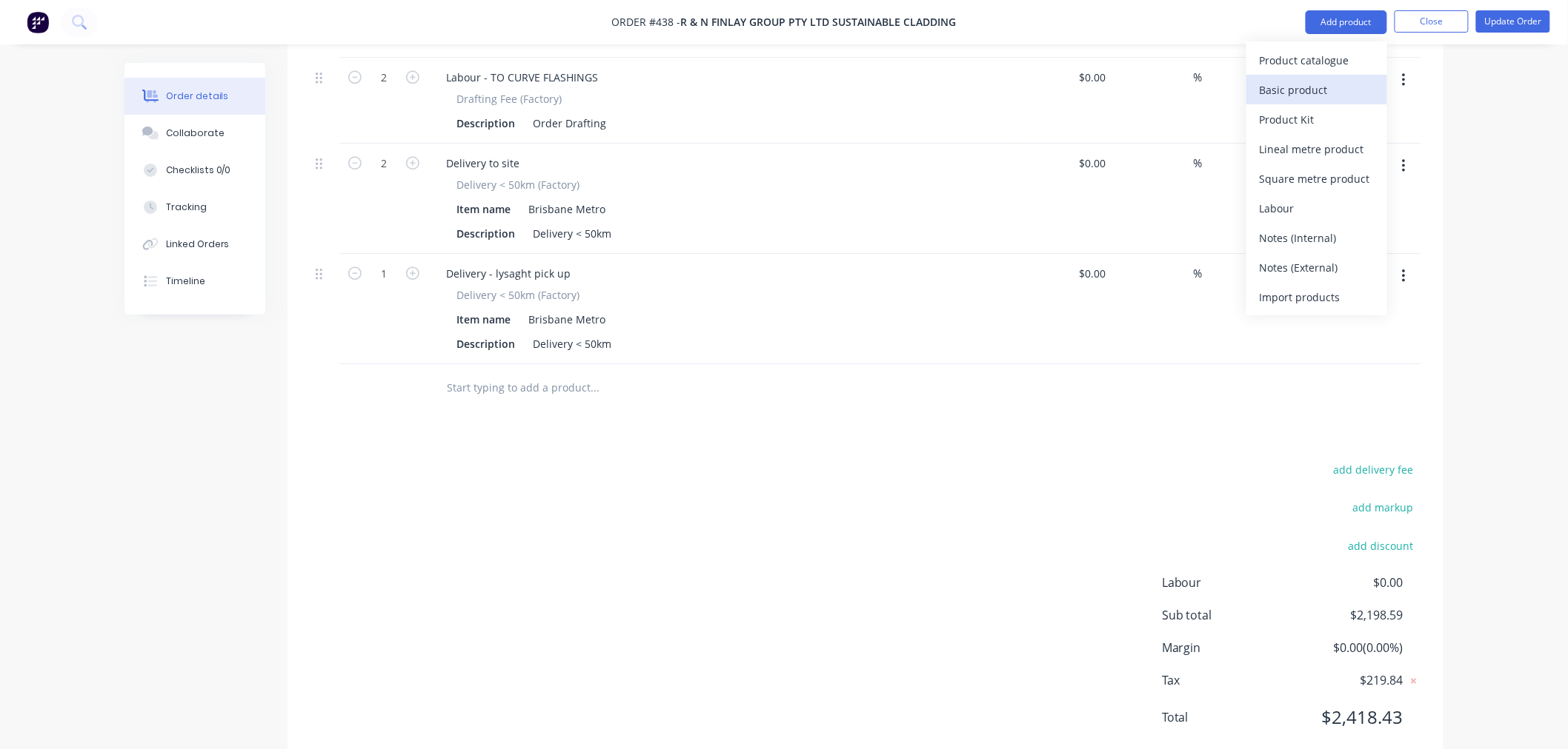
click at [1327, 84] on div "Basic product" at bounding box center [1315, 90] width 114 height 21
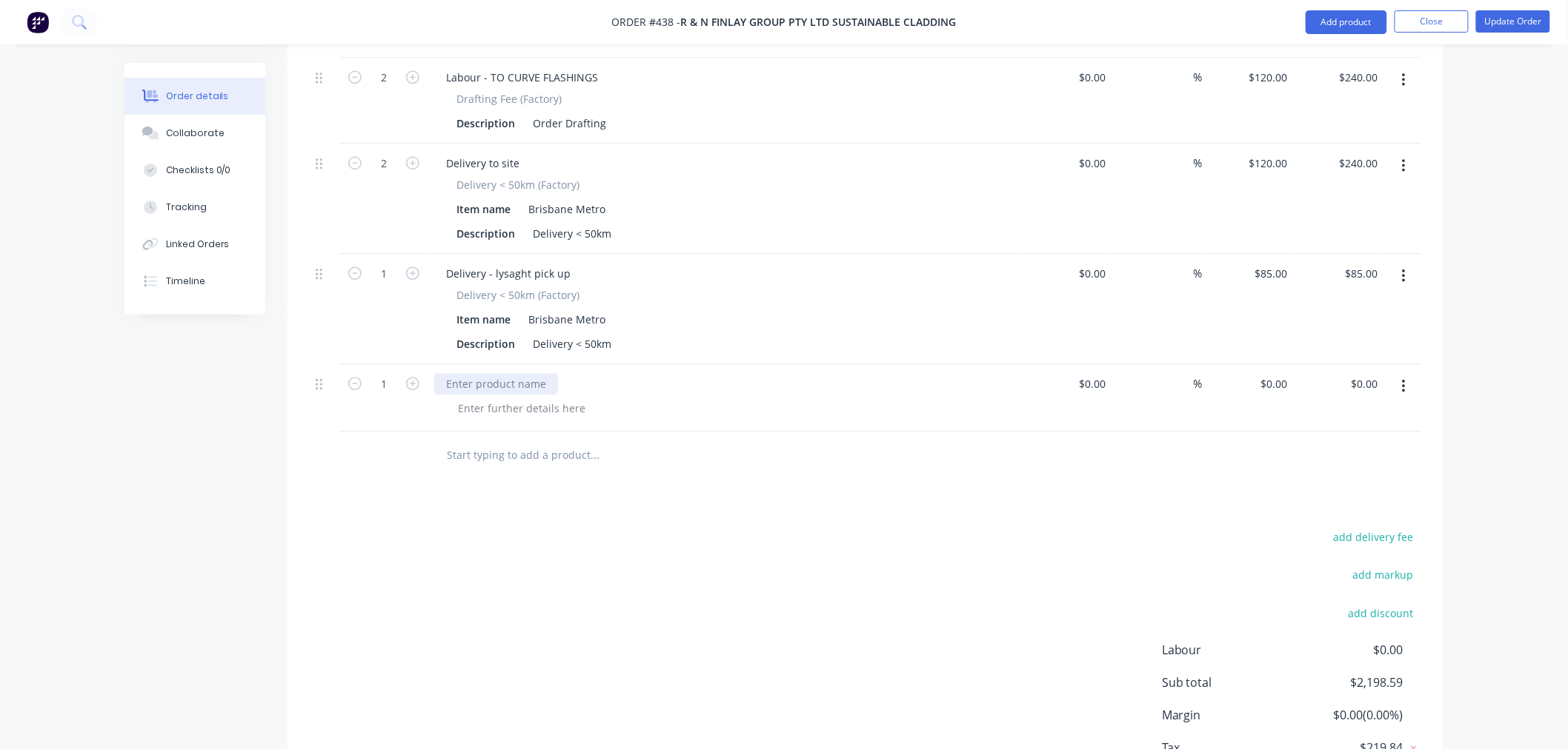
click at [537, 374] on div at bounding box center [496, 384] width 124 height 21
click at [1278, 374] on input "$0.00" at bounding box center [1276, 384] width 34 height 21
type input "$300.00"
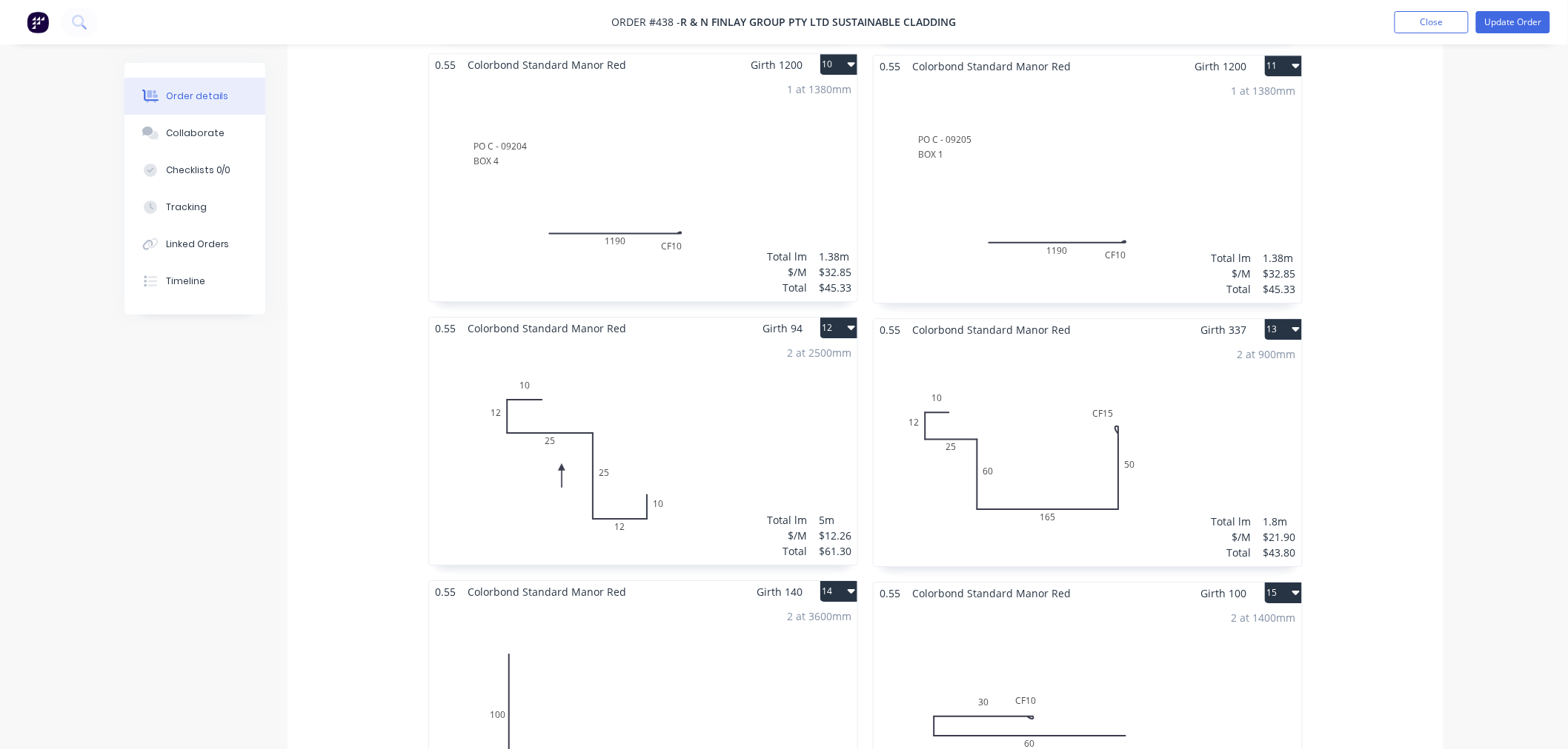
scroll to position [1810, 0]
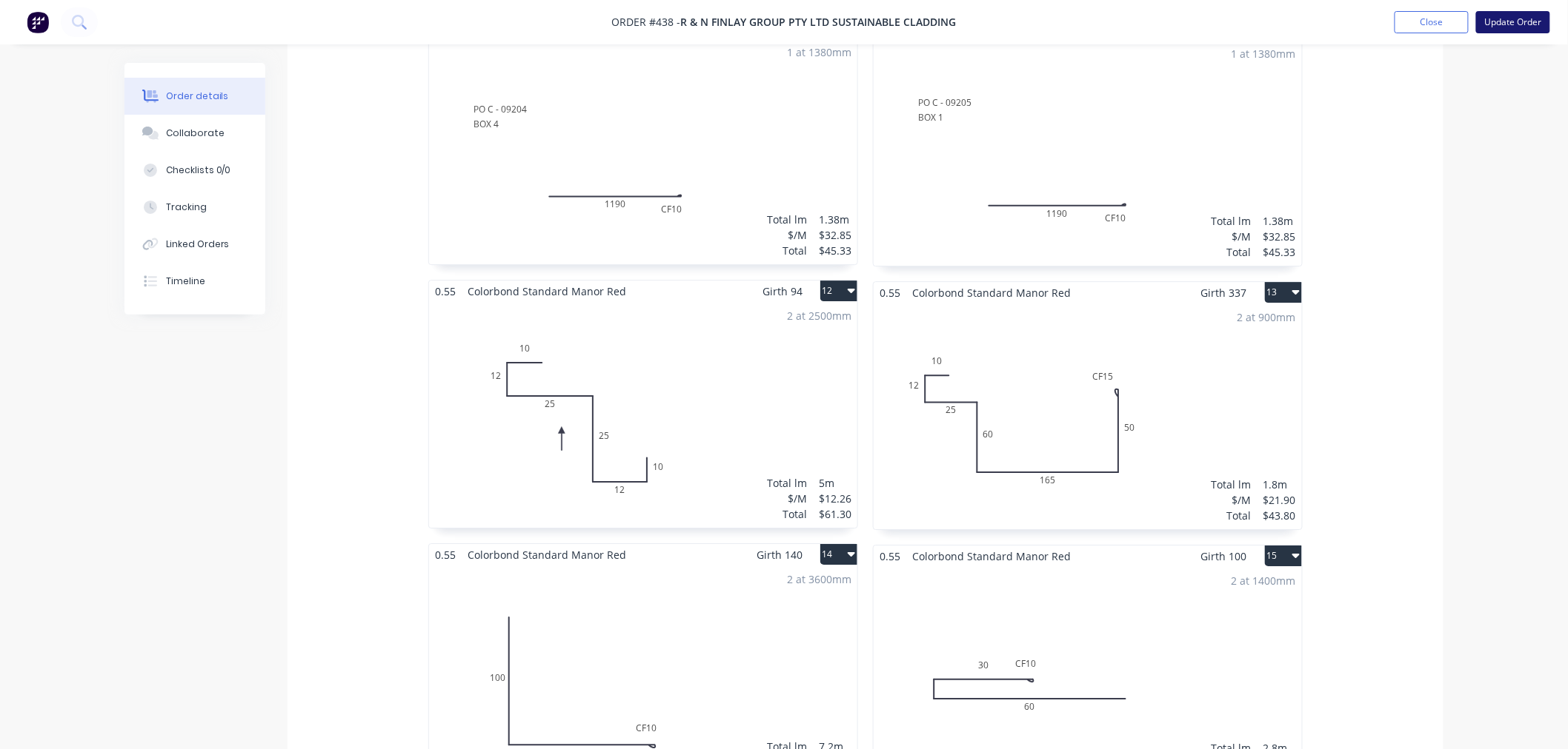
click at [1524, 17] on button "Update Order" at bounding box center [1512, 22] width 74 height 22
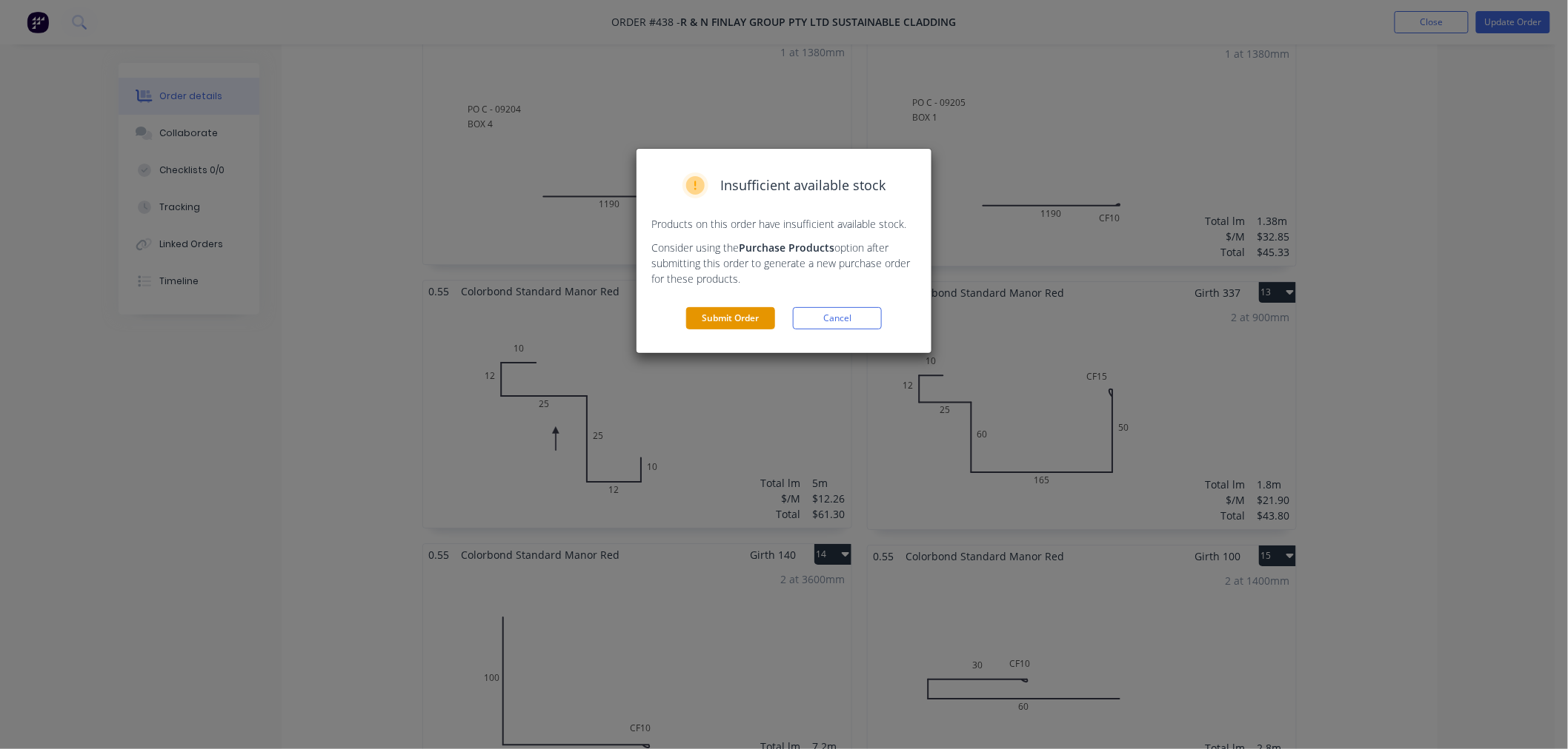
click at [765, 319] on button "Submit Order" at bounding box center [731, 318] width 89 height 22
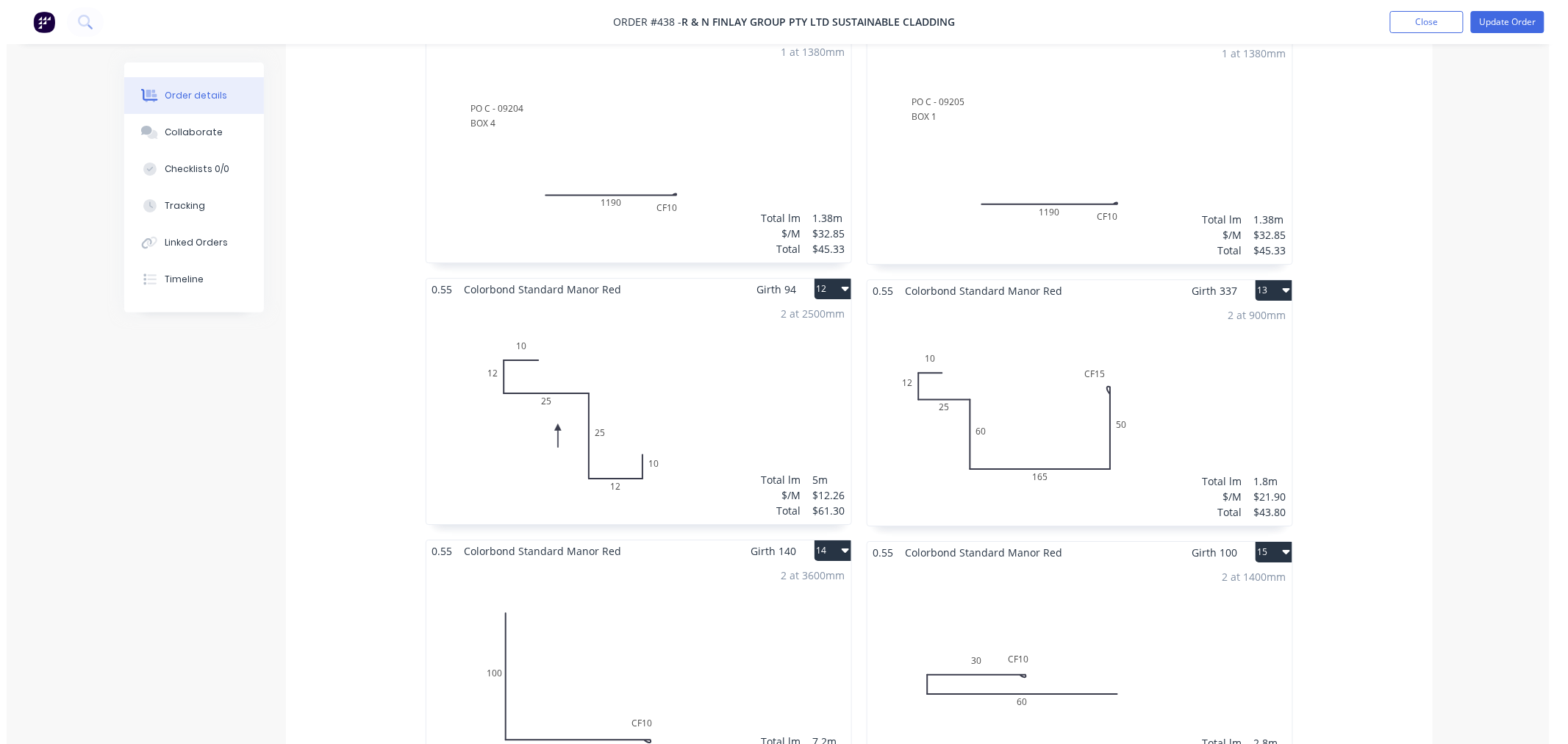
scroll to position [0, 0]
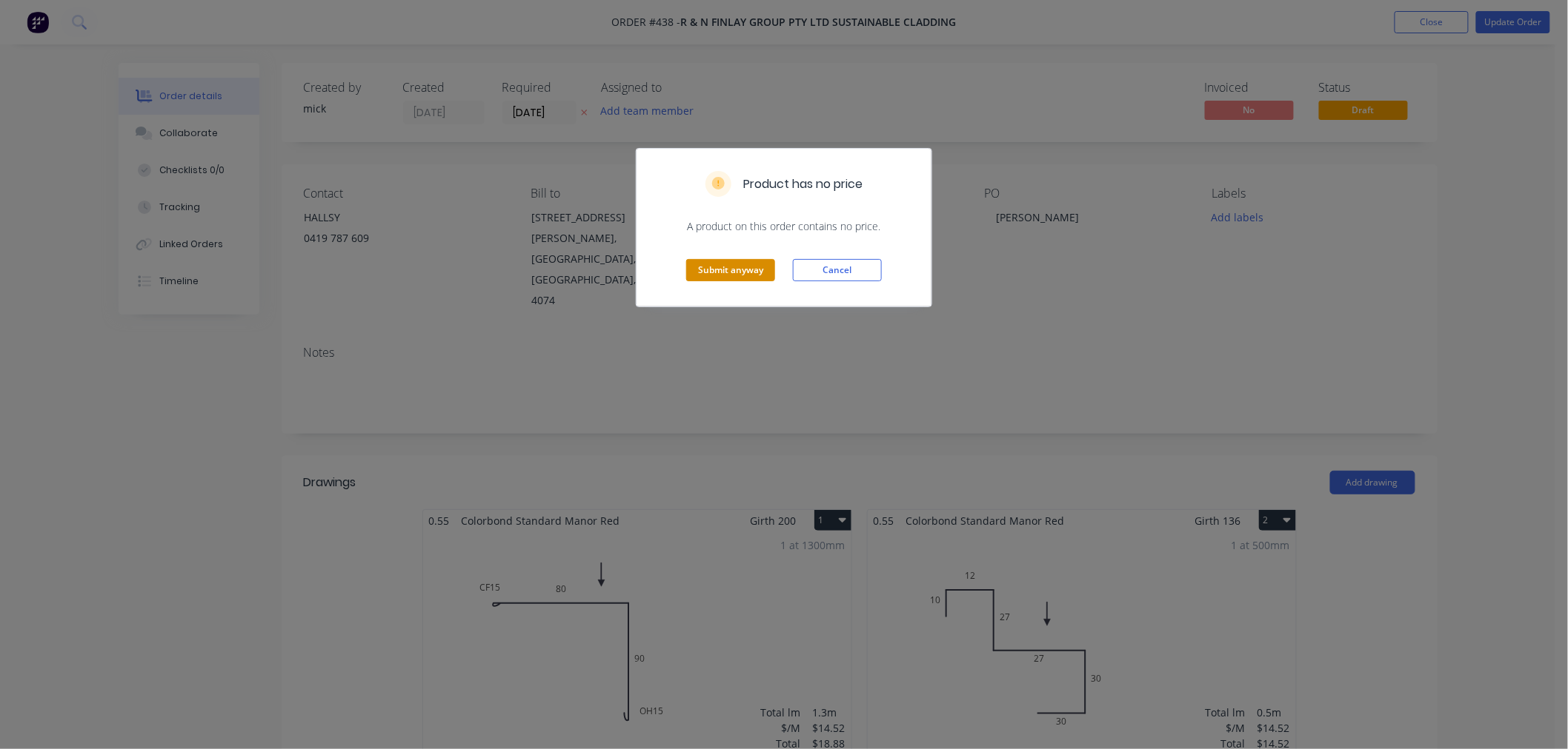
click at [738, 269] on button "Submit anyway" at bounding box center [731, 270] width 89 height 22
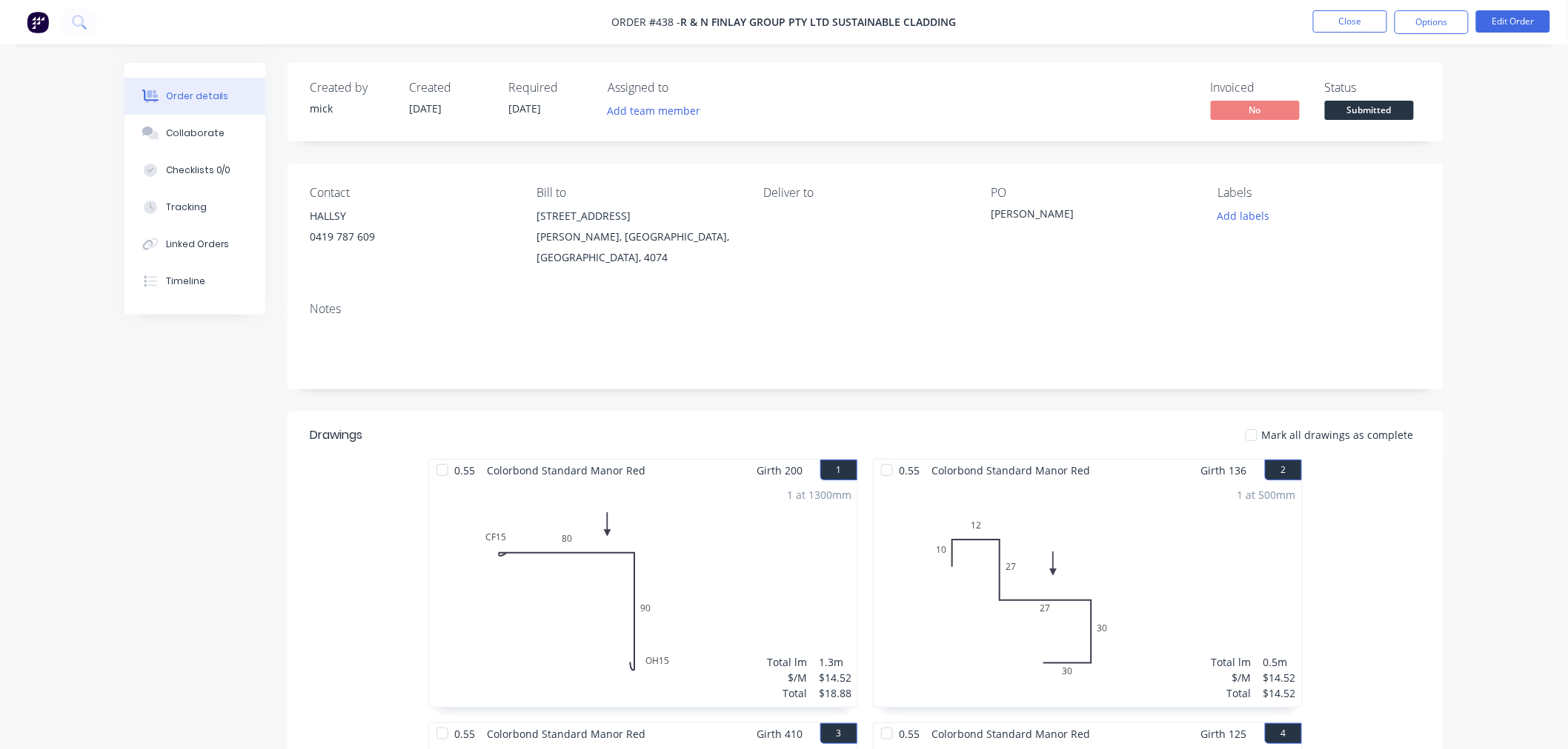
click at [43, 13] on img at bounding box center [38, 22] width 22 height 22
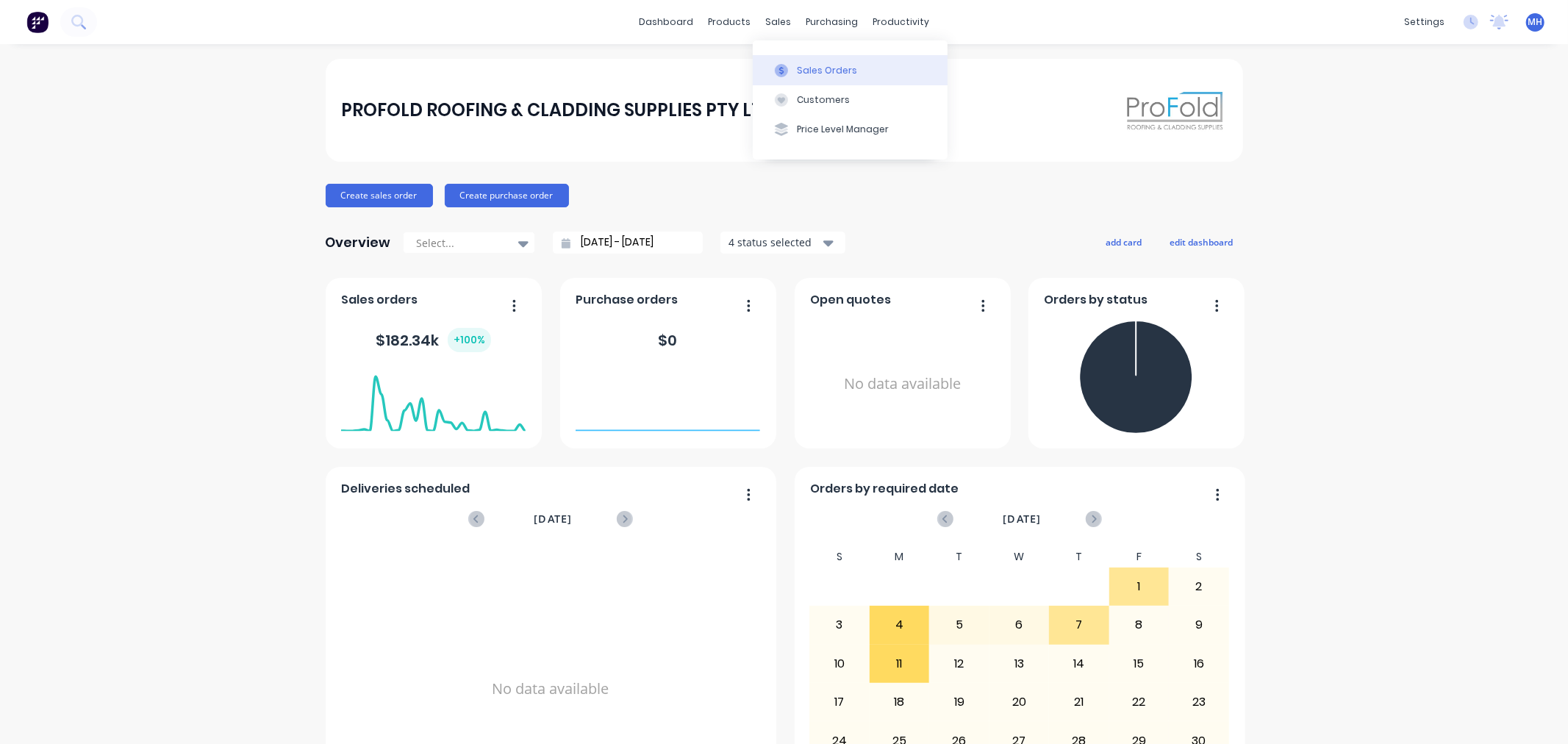
click at [818, 56] on button "Sales Orders" at bounding box center [850, 70] width 195 height 29
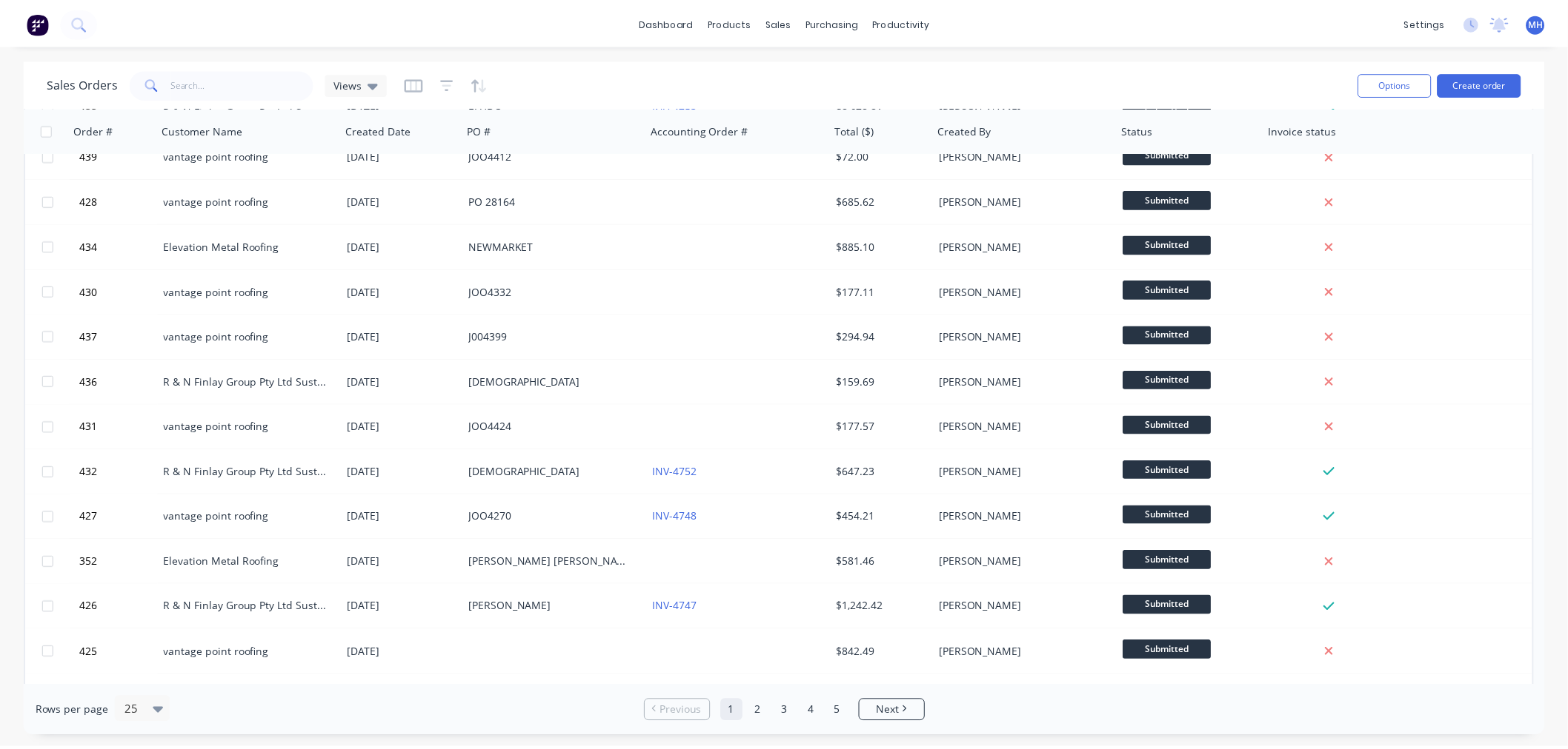
scroll to position [575, 0]
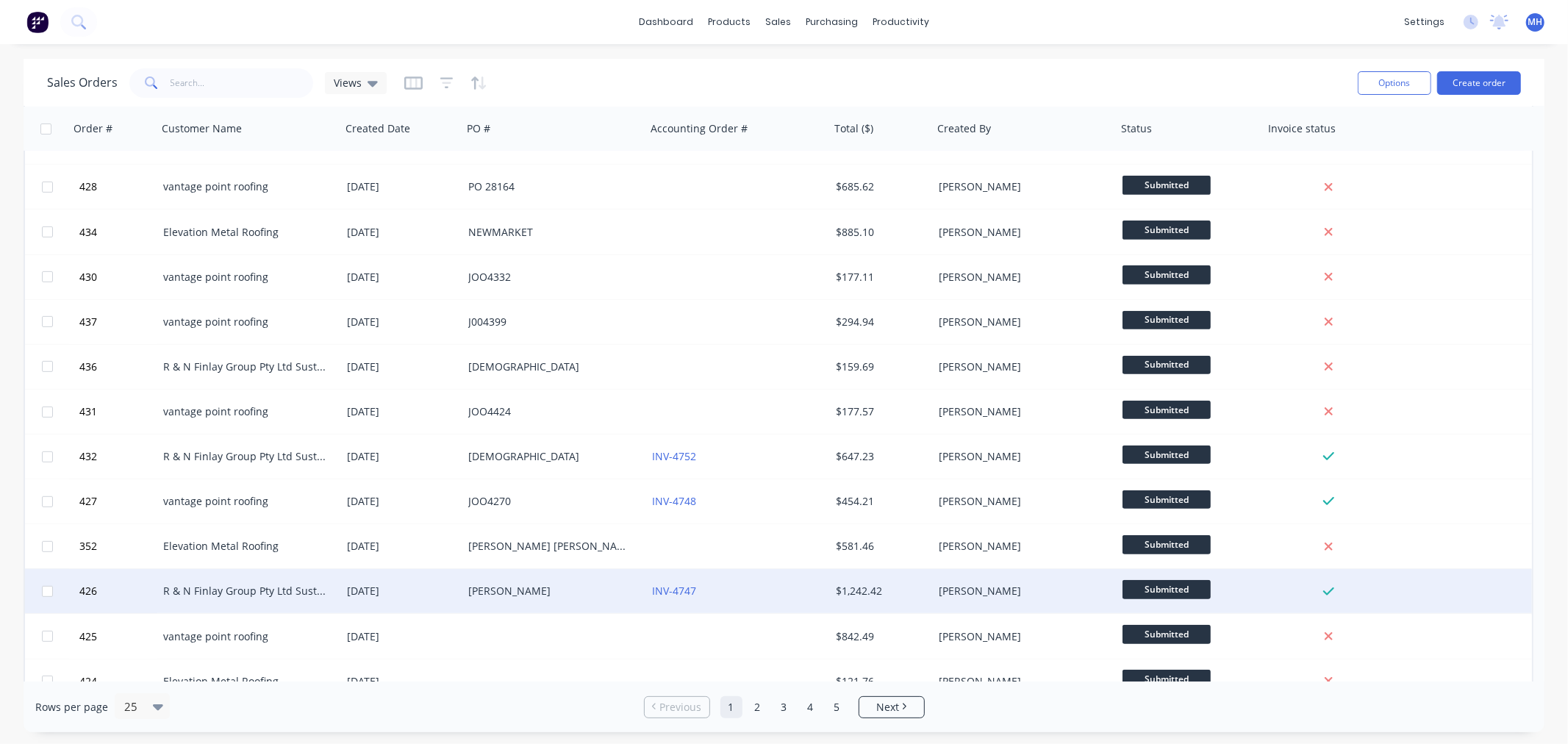
click at [740, 592] on div "INV-4747" at bounding box center [734, 592] width 163 height 15
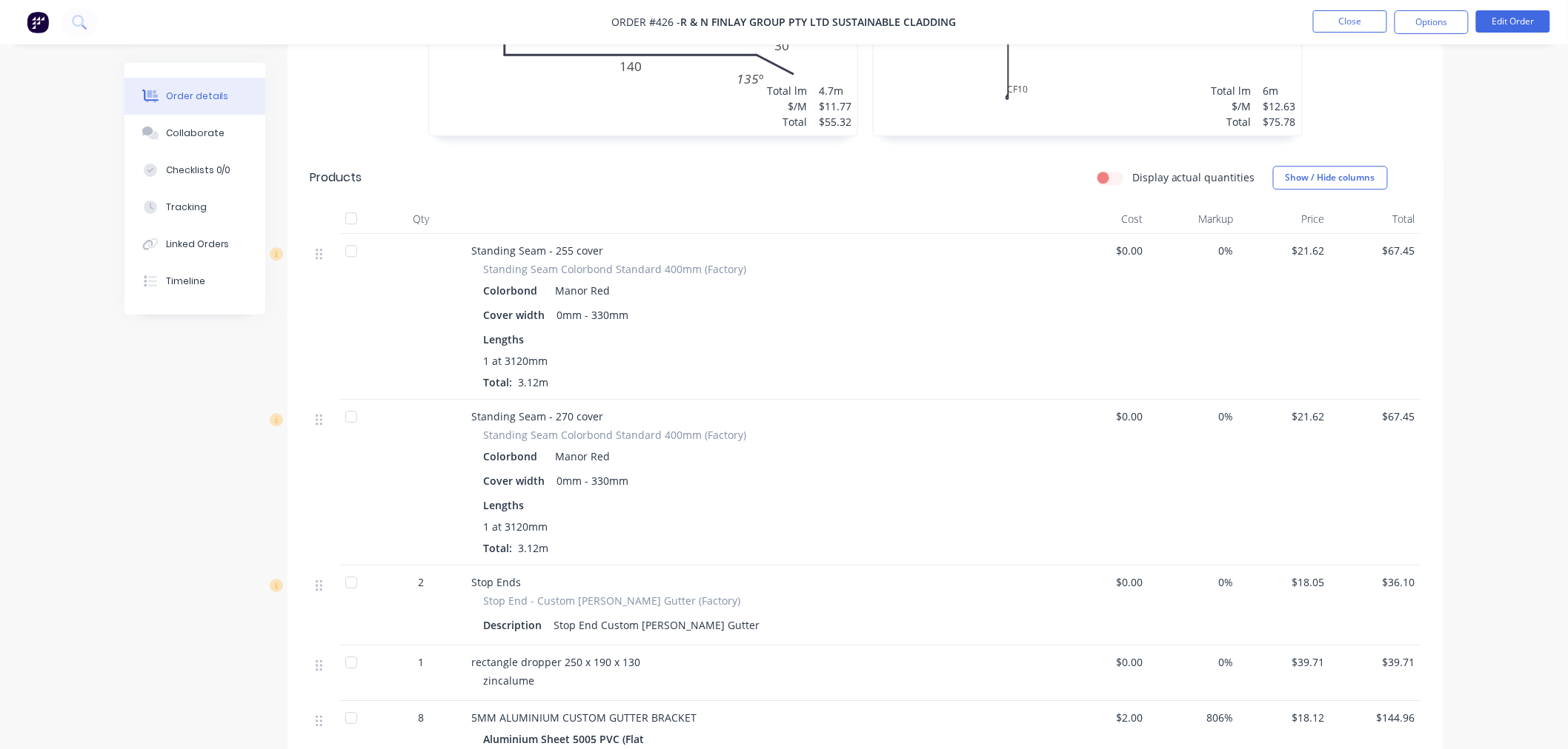
scroll to position [1069, 0]
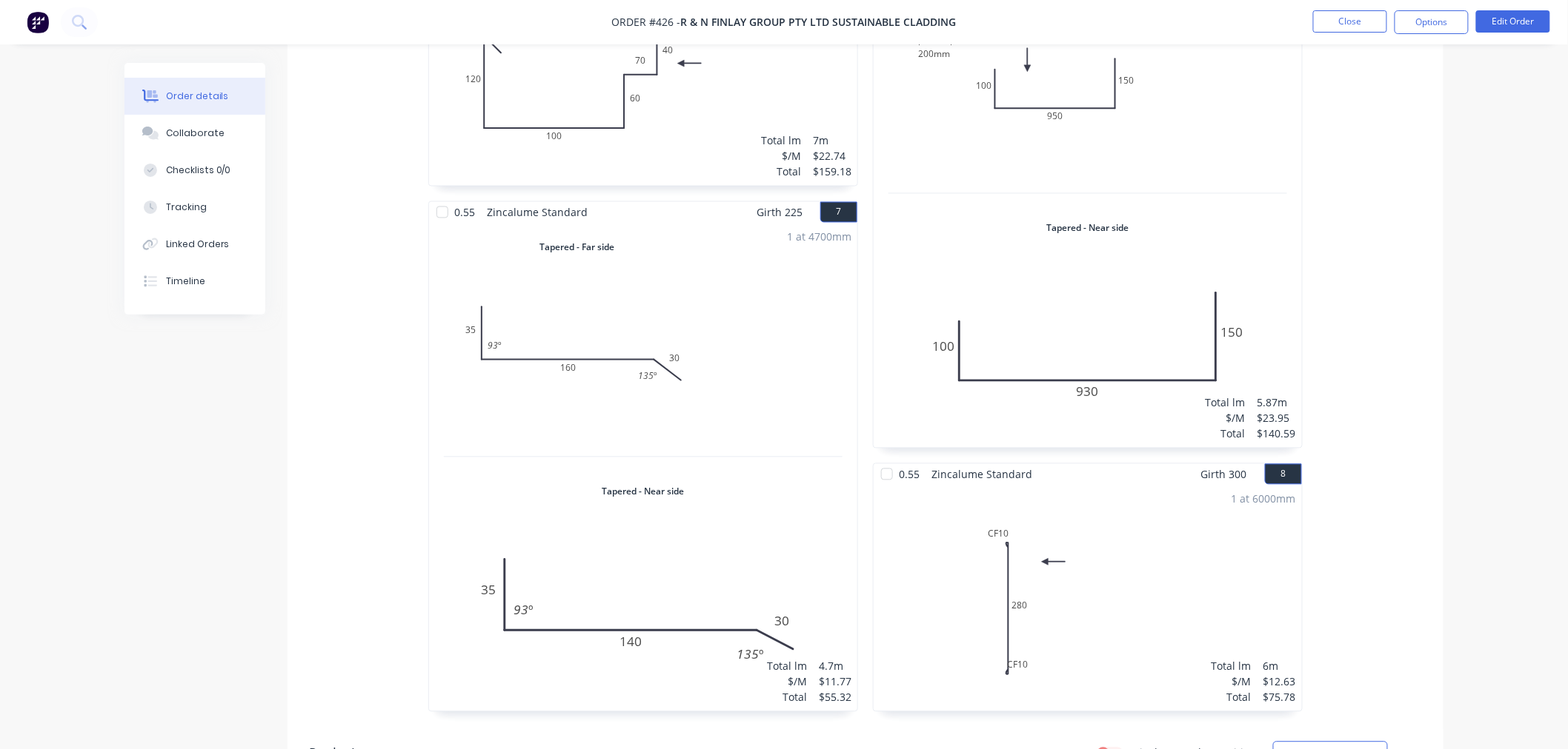
click at [32, 24] on img at bounding box center [38, 22] width 22 height 22
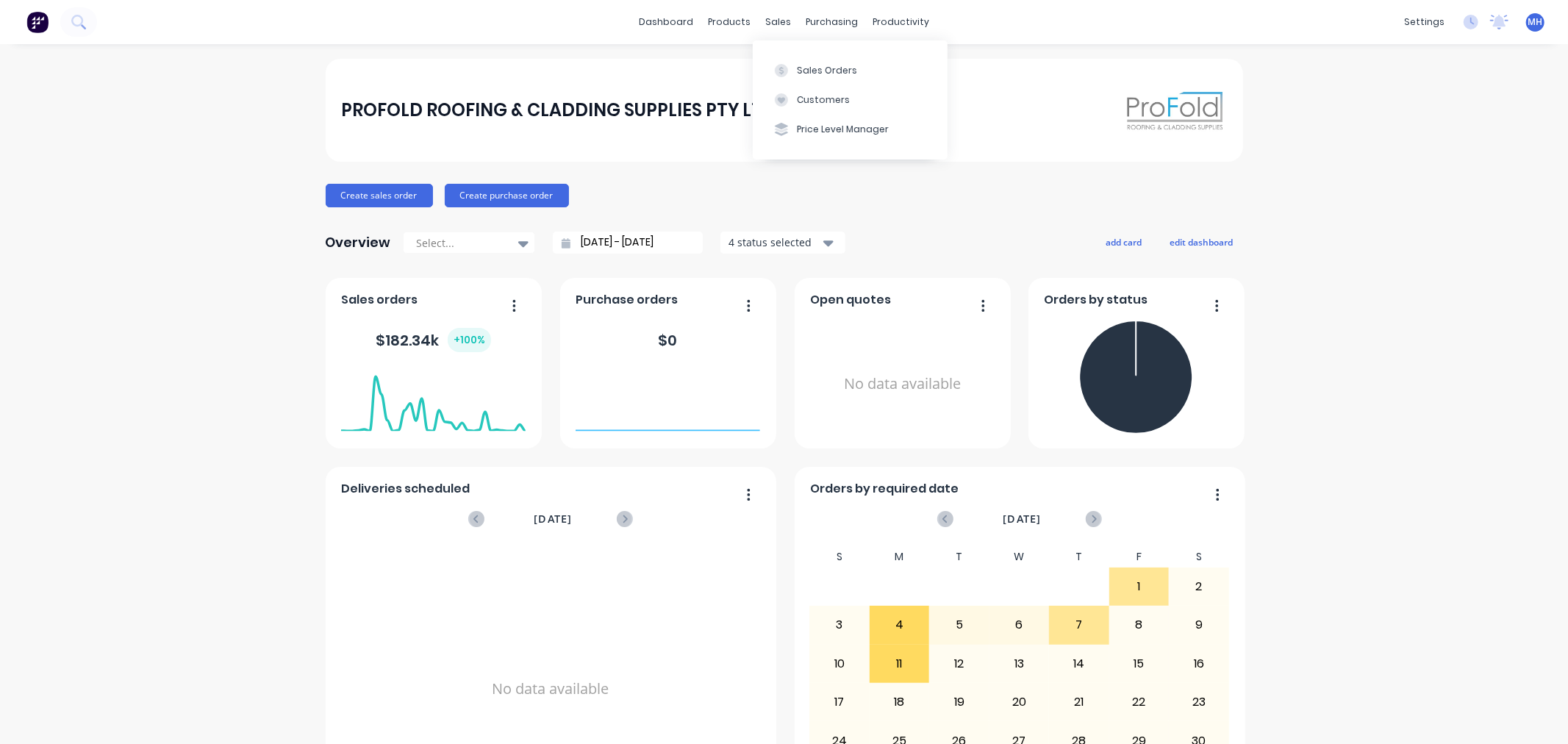
click at [789, 53] on div "Sales Orders Customers Price Level Manager" at bounding box center [850, 99] width 195 height 118
click at [789, 59] on button "Sales Orders" at bounding box center [850, 70] width 195 height 29
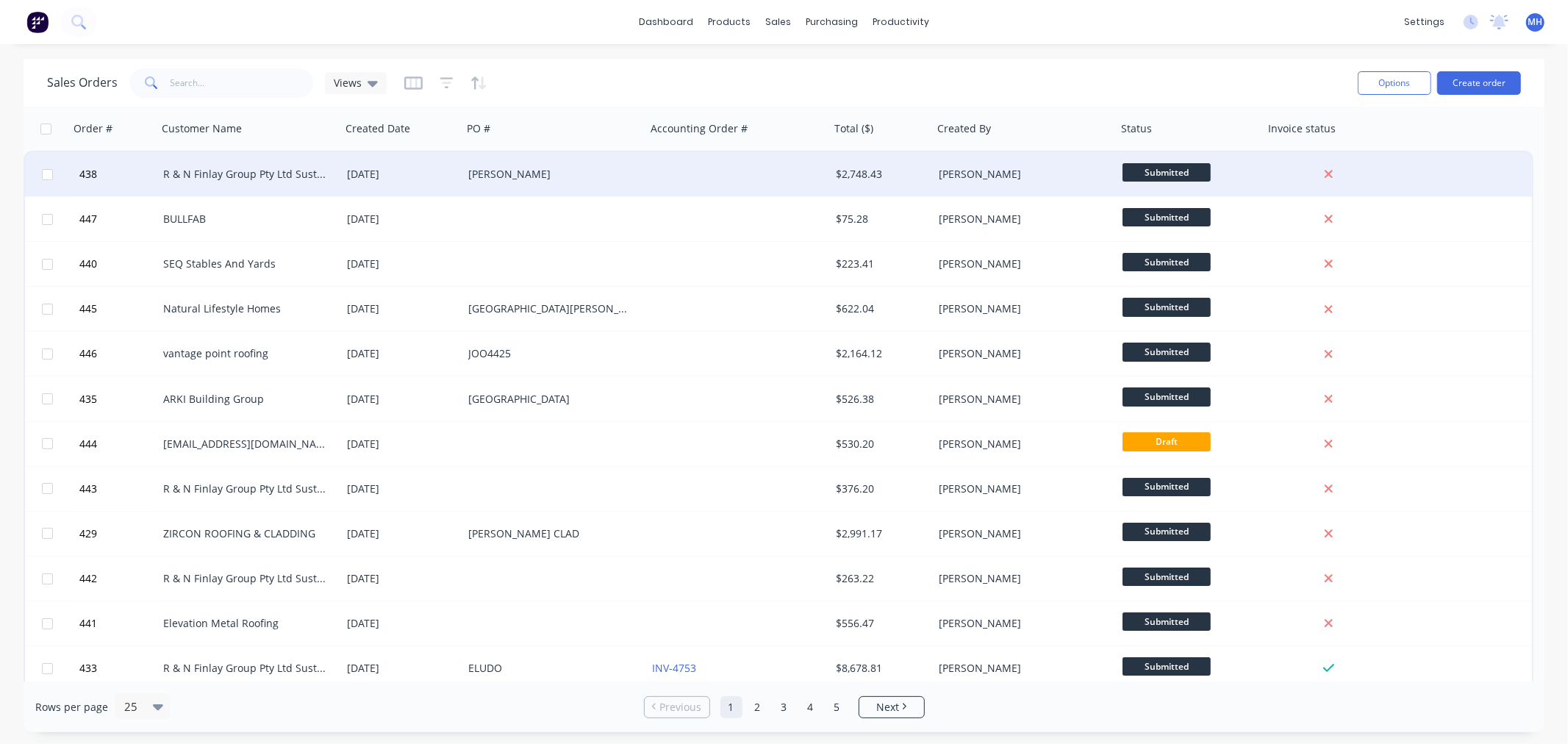
click at [576, 176] on div "[PERSON_NAME]" at bounding box center [550, 175] width 163 height 15
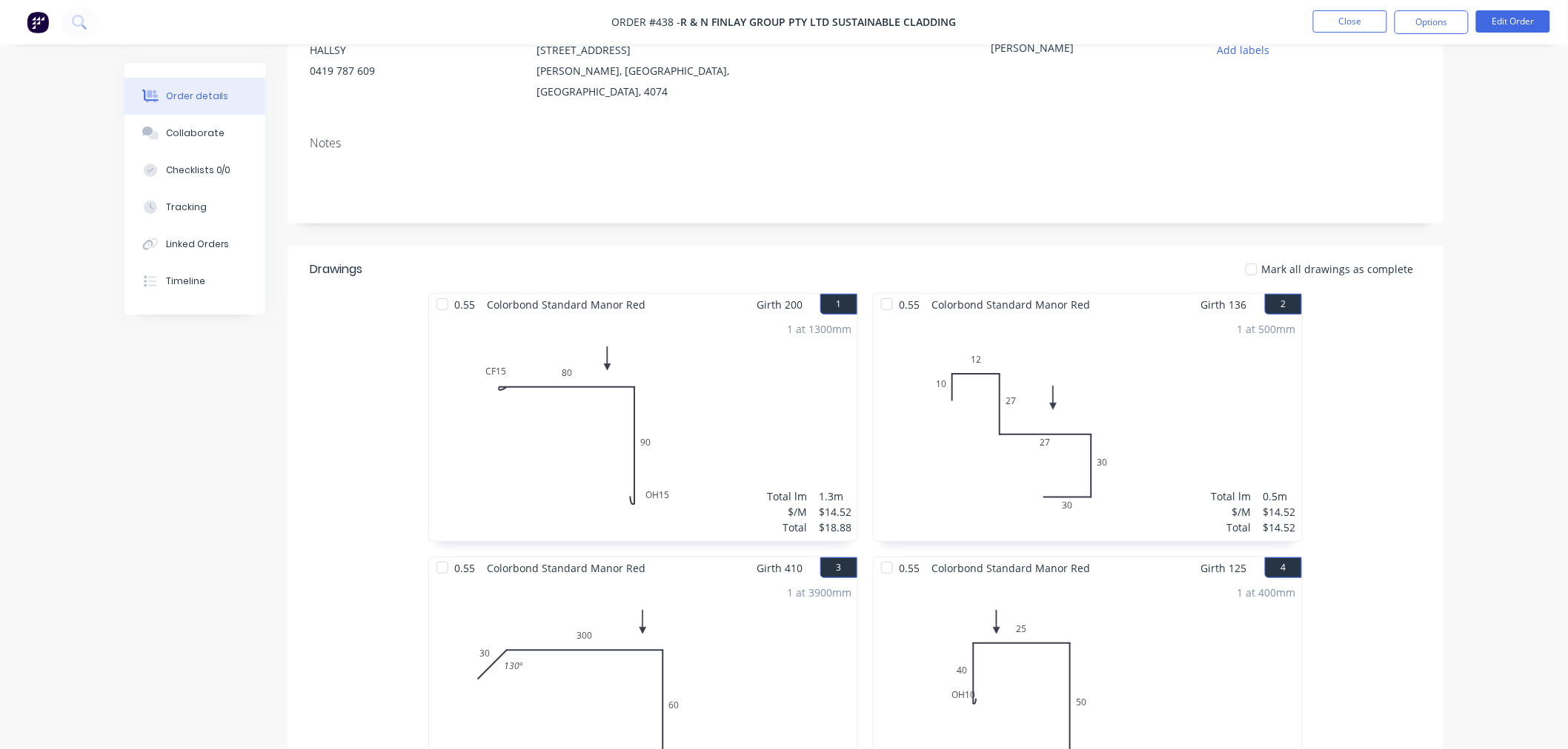
scroll to position [165, 0]
click at [1506, 20] on button "Edit Order" at bounding box center [1512, 21] width 74 height 22
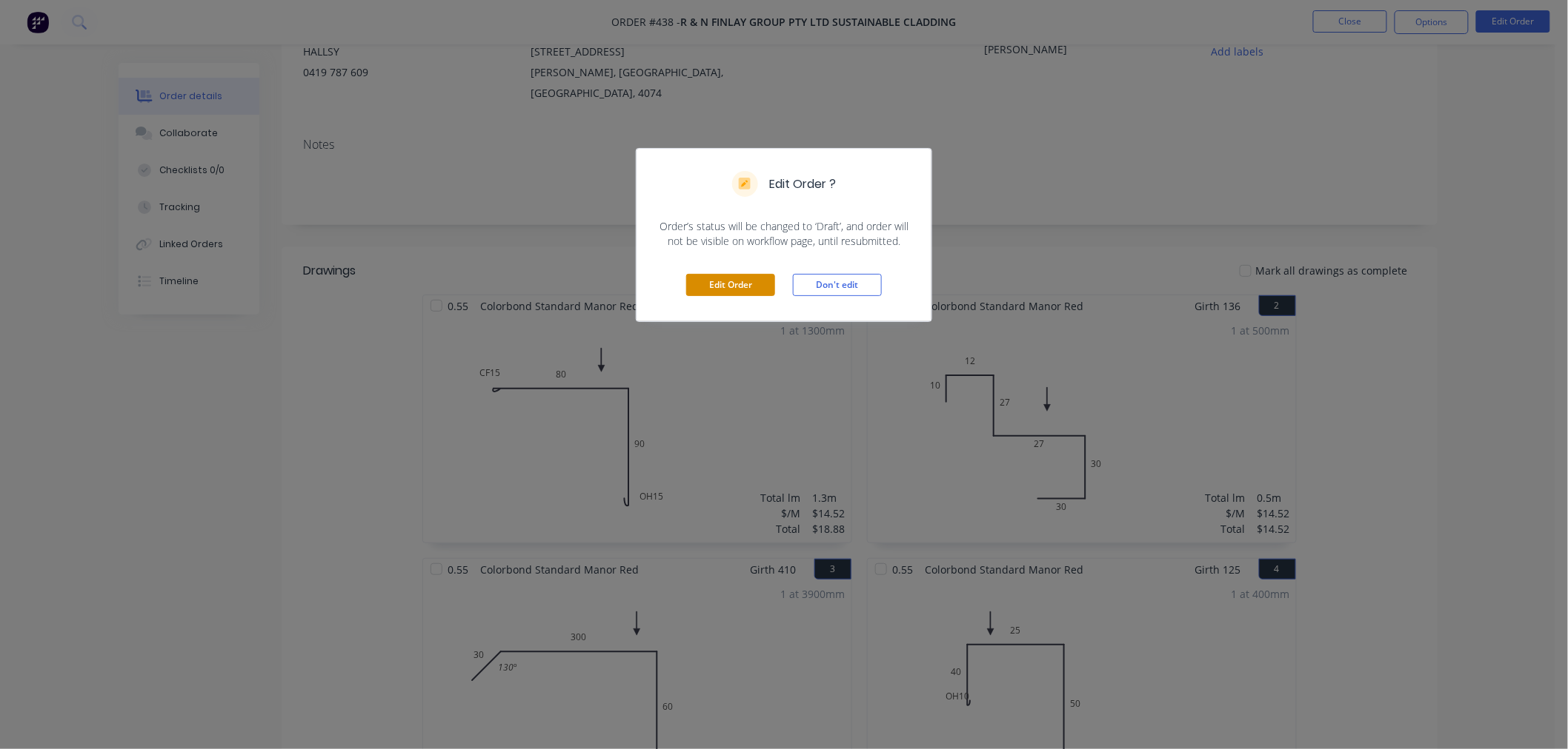
click at [742, 287] on button "Edit Order" at bounding box center [731, 285] width 89 height 22
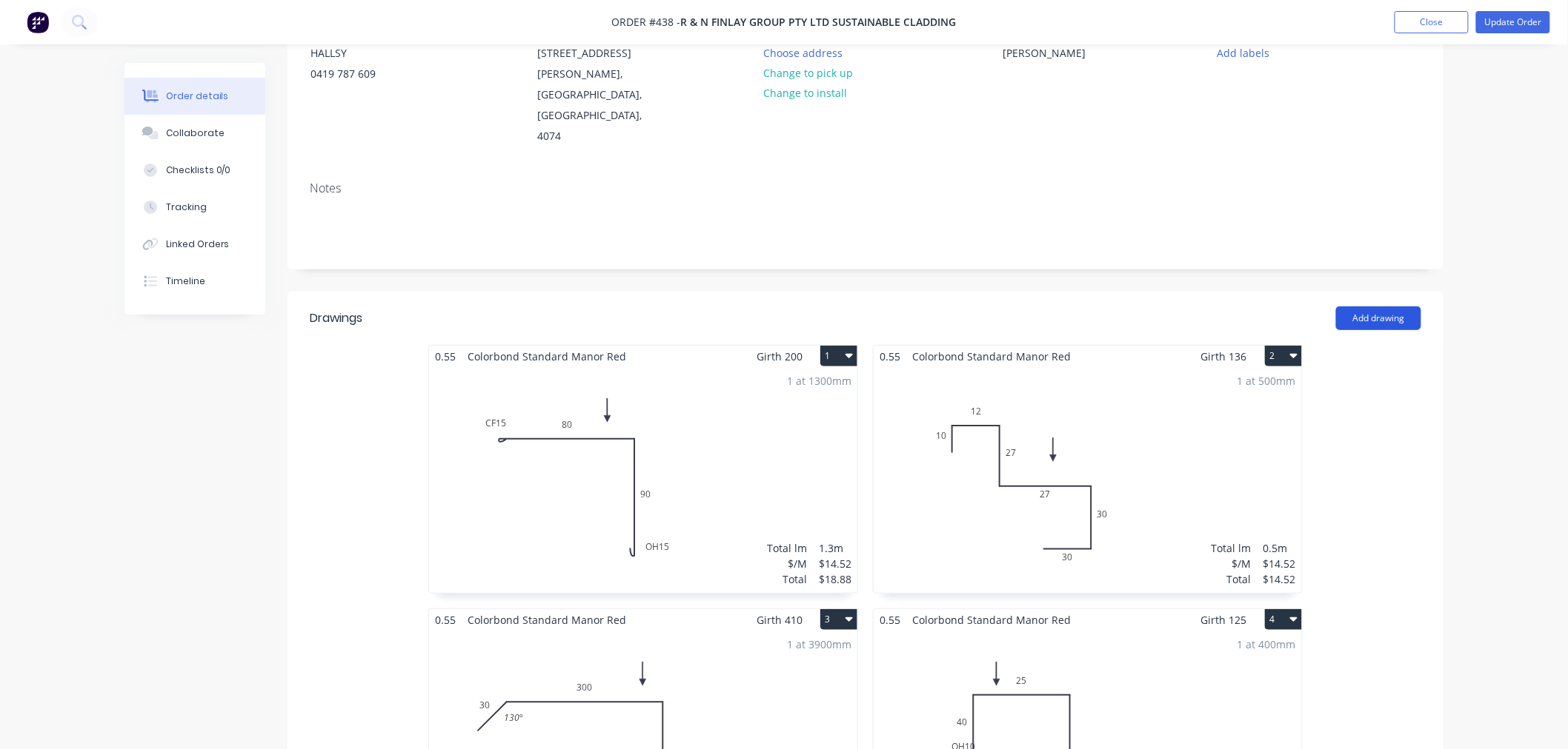
click at [1395, 307] on button "Add drawing" at bounding box center [1378, 319] width 85 height 24
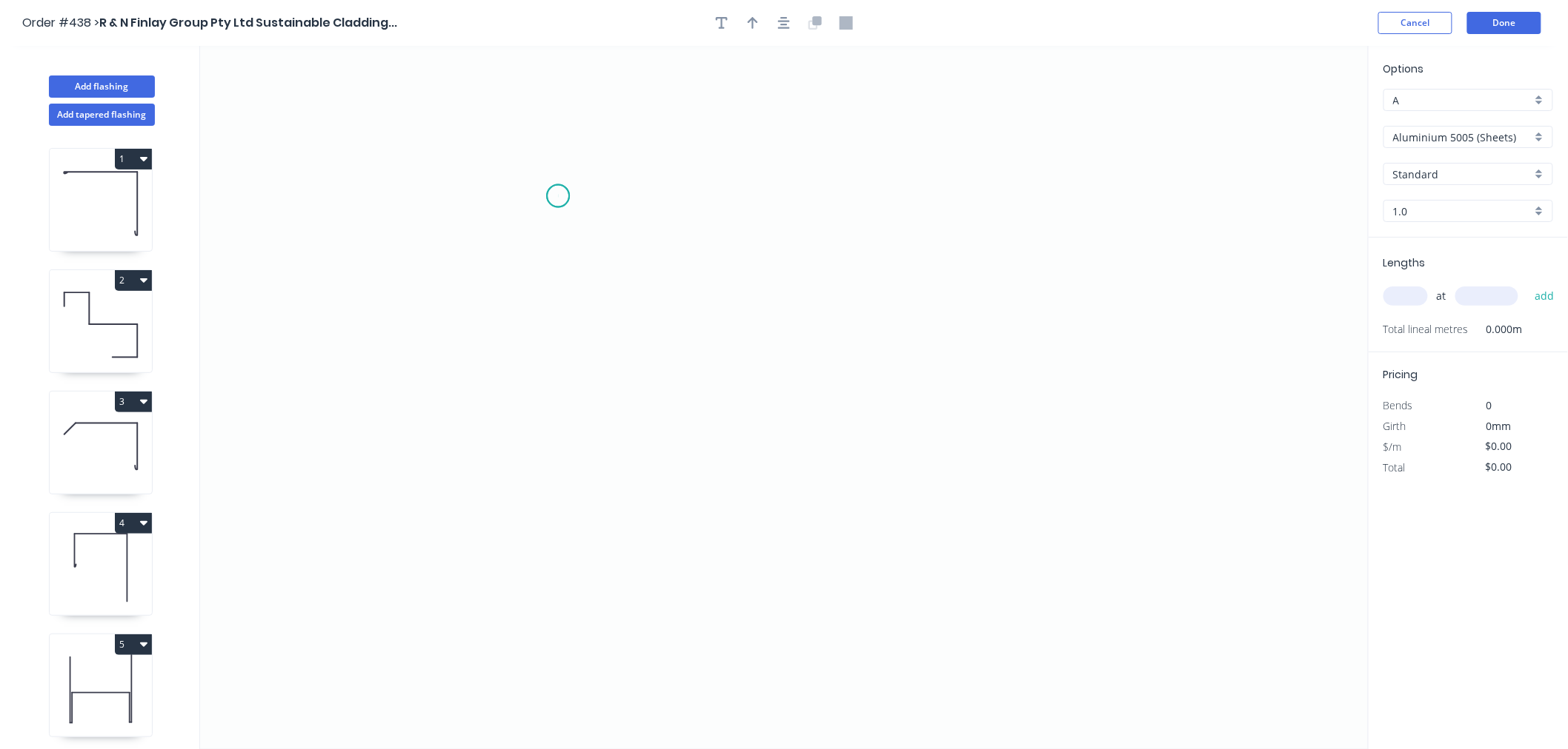
click at [558, 196] on icon "0" at bounding box center [784, 398] width 1168 height 704
click at [563, 428] on icon "0" at bounding box center [784, 398] width 1168 height 704
click at [1118, 415] on icon "0 ?" at bounding box center [784, 398] width 1168 height 704
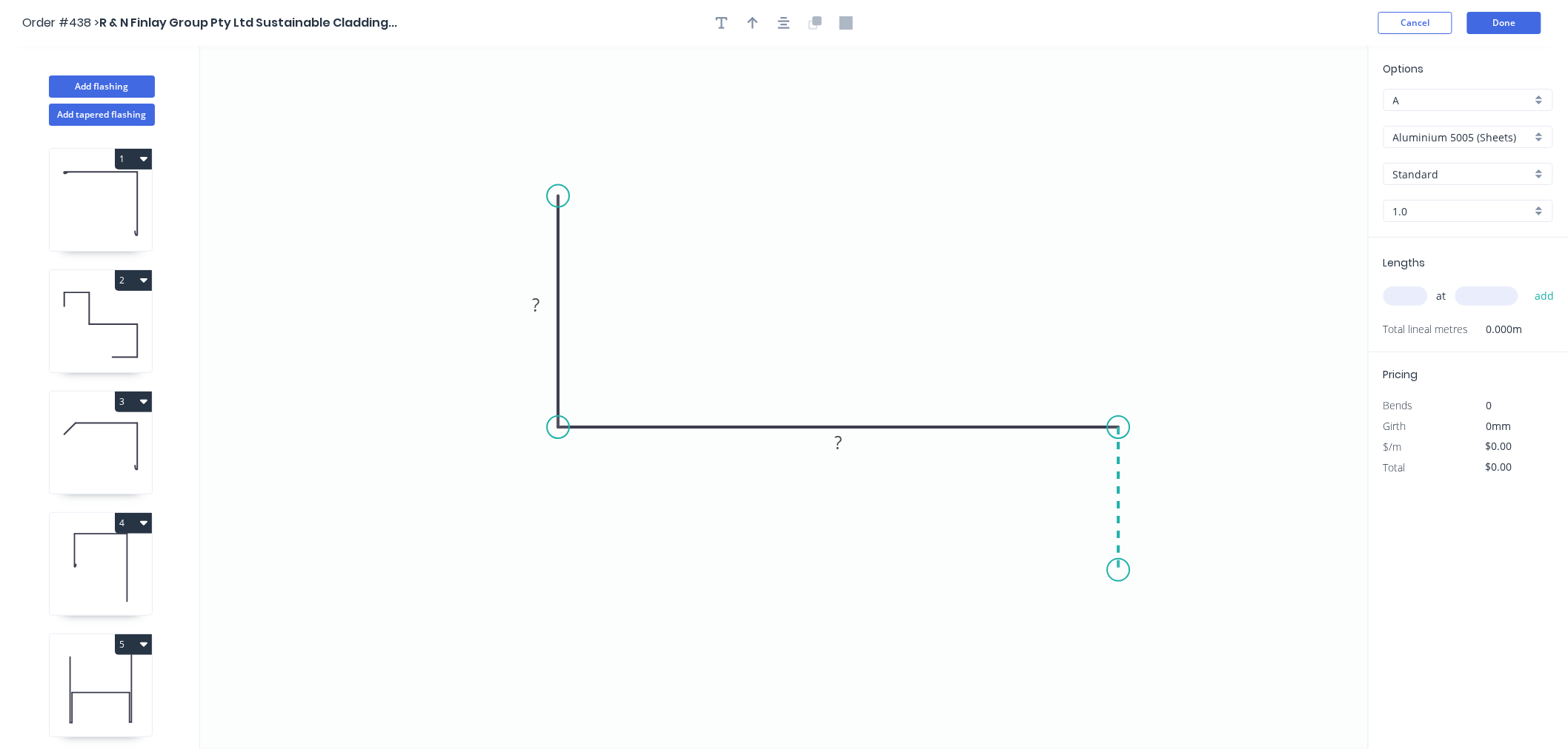
click at [1114, 571] on icon "0 ? ?" at bounding box center [784, 398] width 1168 height 704
click at [926, 571] on icon "0 ? ? ?" at bounding box center [784, 398] width 1168 height 704
click at [530, 298] on rect at bounding box center [536, 306] width 30 height 20
click at [1026, 332] on icon "0 230 165 30 33" at bounding box center [784, 398] width 1168 height 704
click at [1480, 136] on input "Aluminium 5005 (Sheets)" at bounding box center [1463, 137] width 139 height 16
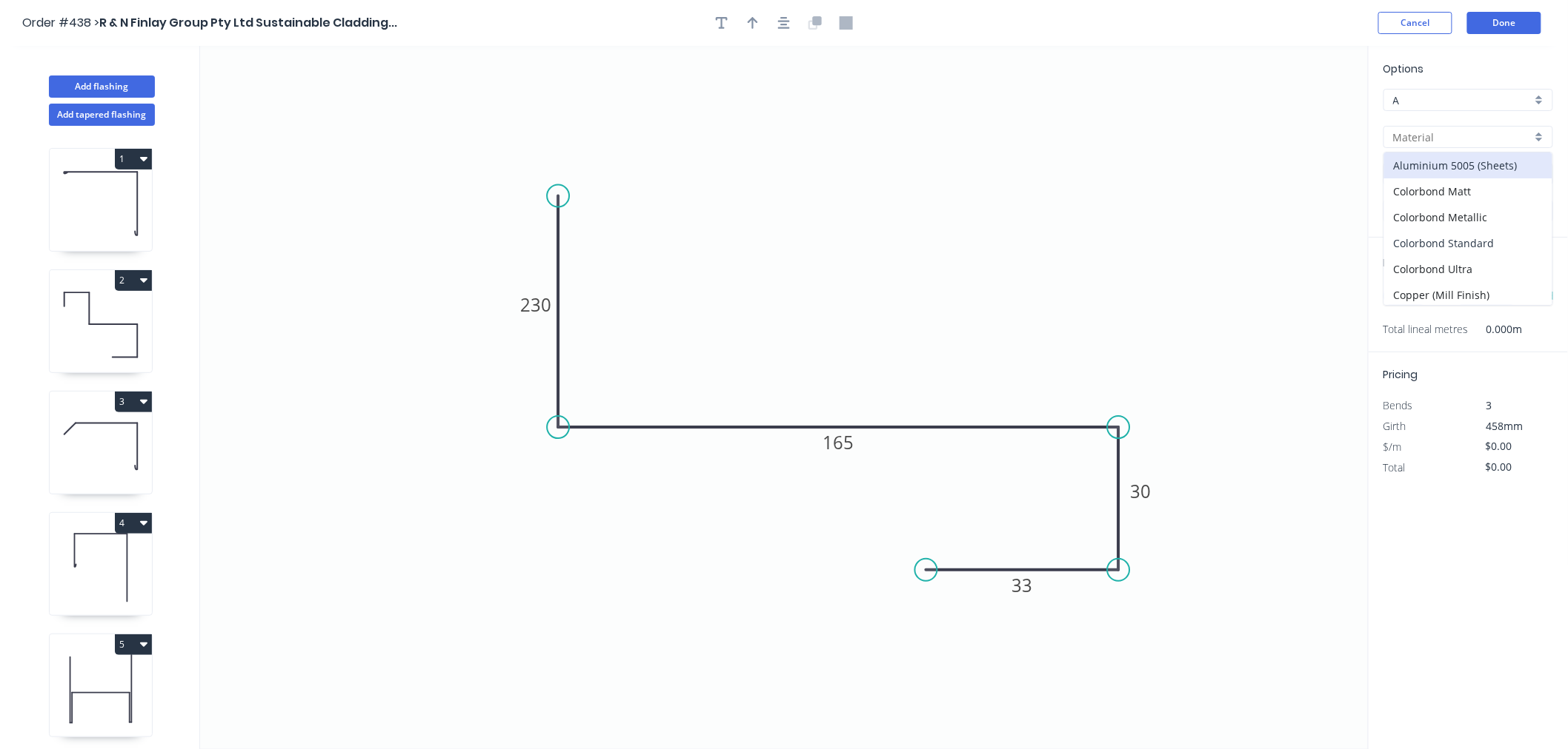
click at [1475, 241] on div "Colorbond Standard" at bounding box center [1468, 243] width 168 height 26
type input "Colorbond Standard"
type input "Basalt"
type input "0.55"
type input "$18.45"
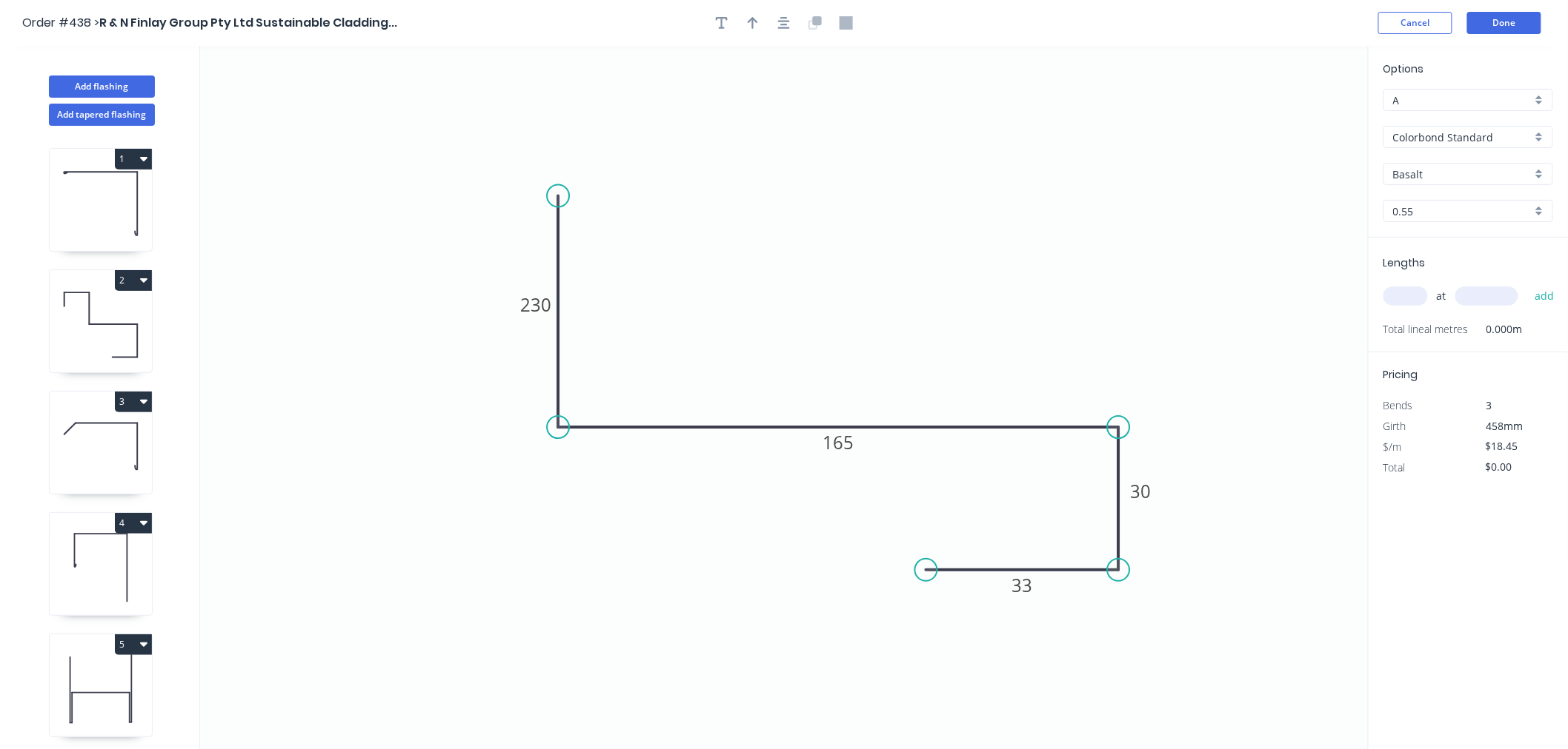
click at [1456, 172] on input "Basalt" at bounding box center [1463, 174] width 139 height 16
click at [1445, 245] on div "Manor Red" at bounding box center [1468, 241] width 168 height 26
type input "Manor Red"
click at [1406, 292] on input "text" at bounding box center [1405, 296] width 44 height 19
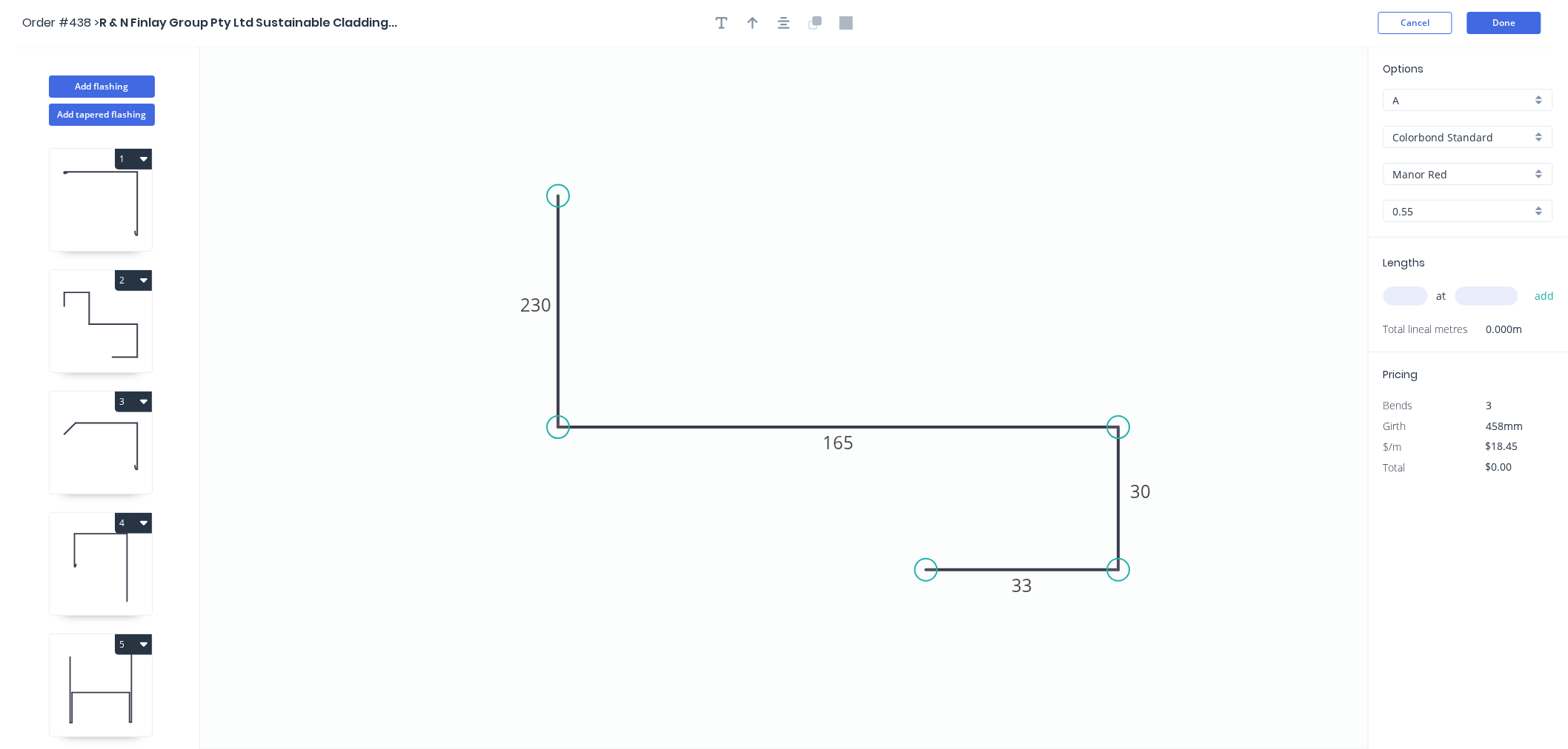
click at [1406, 292] on input "text" at bounding box center [1405, 296] width 44 height 19
type input "1"
type input "3700"
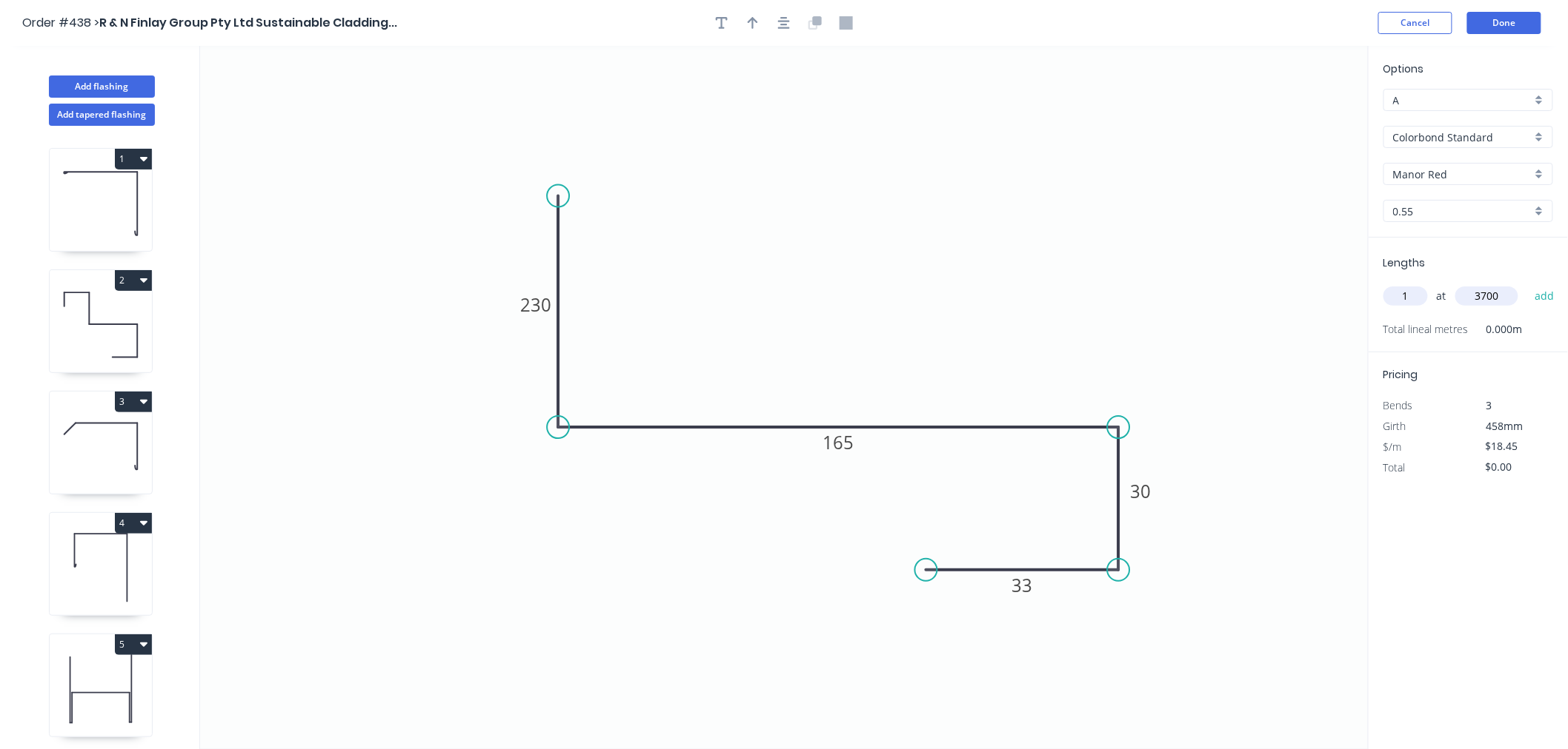
click at [1527, 284] on button "add" at bounding box center [1545, 296] width 35 height 25
type input "$68.27"
click at [1480, 24] on button "Done" at bounding box center [1504, 23] width 74 height 22
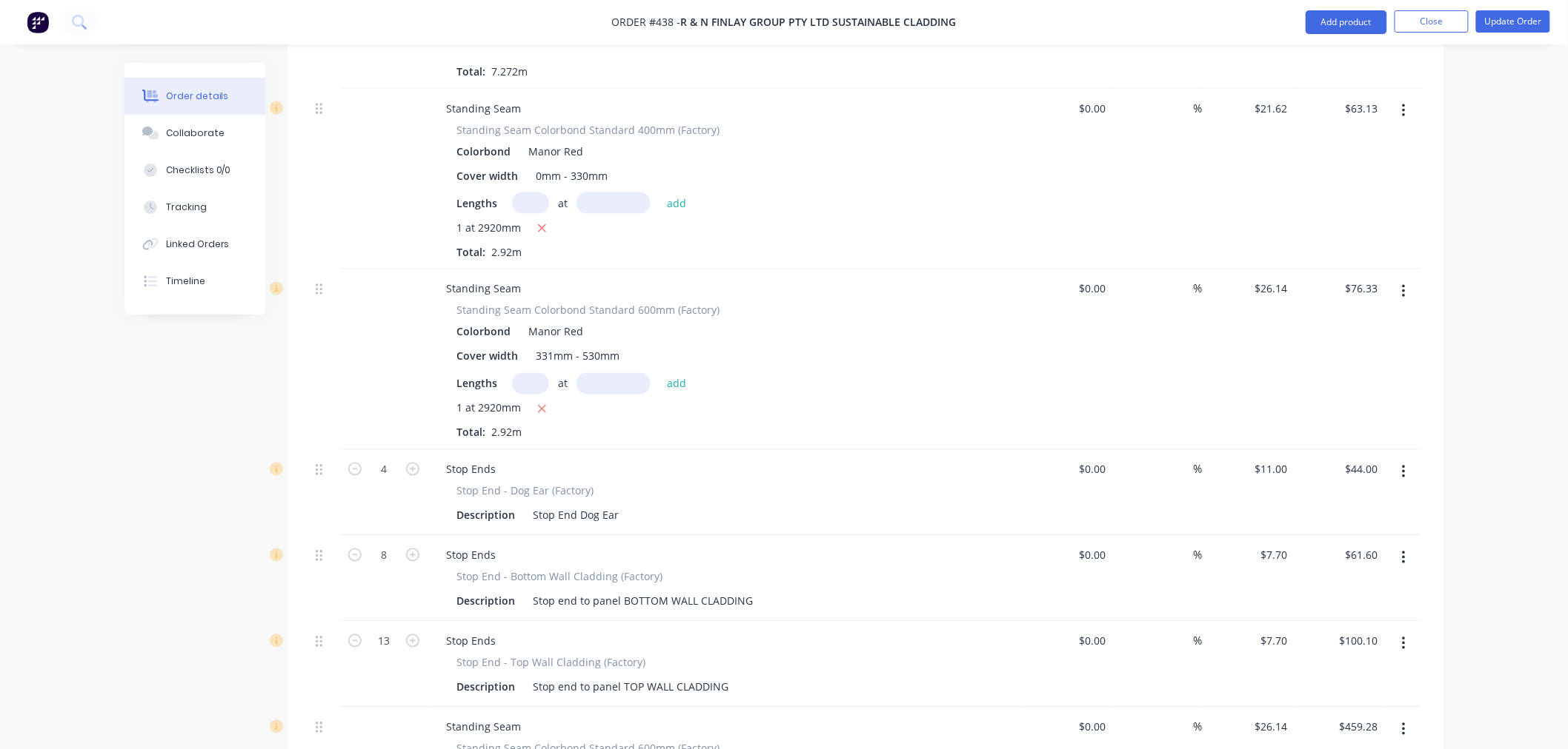
scroll to position [3456, 0]
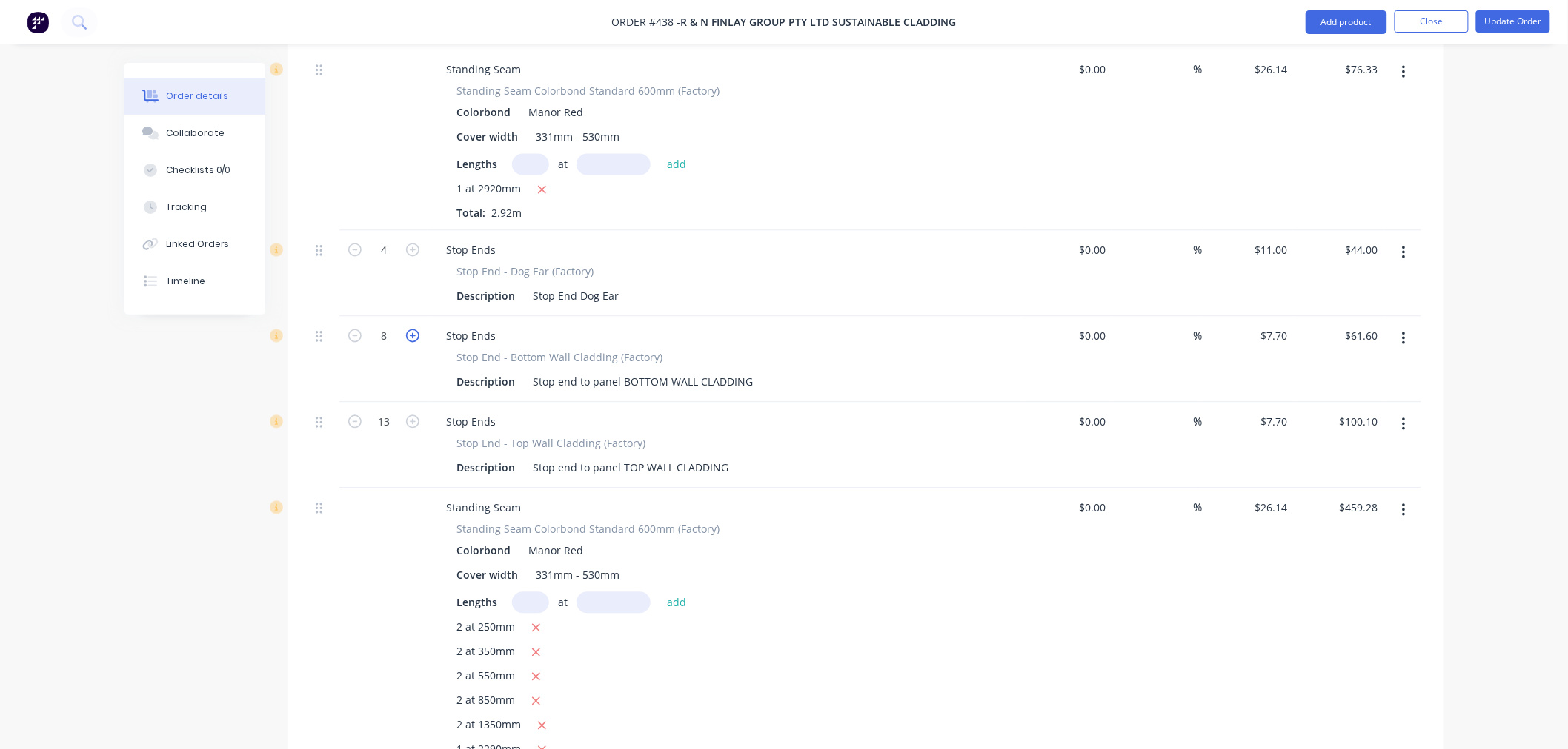
click at [416, 329] on icon "button" at bounding box center [413, 336] width 13 height 13
type input "10"
type input "$69.30"
click at [415, 329] on icon "button" at bounding box center [413, 336] width 13 height 13
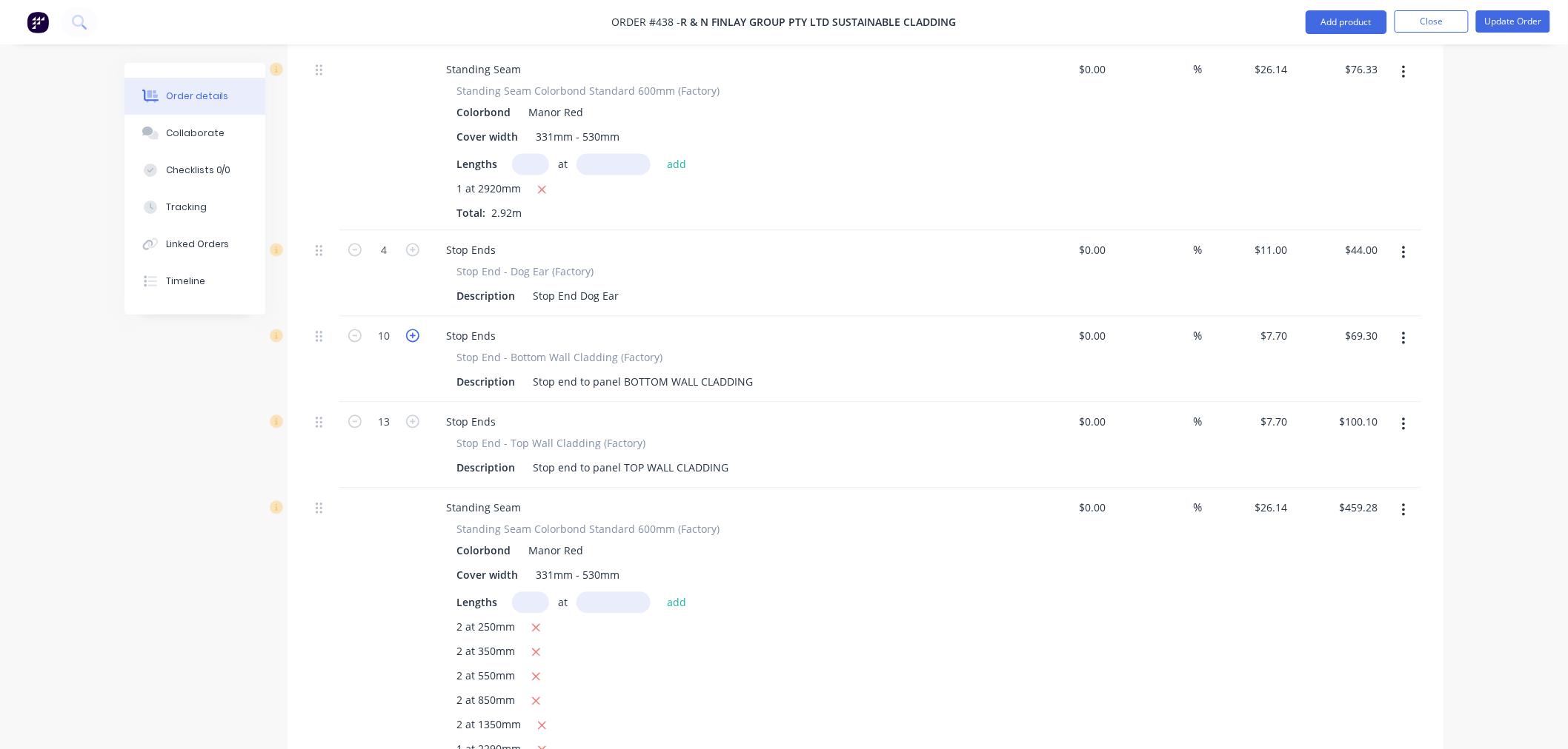
type input "11"
type input "$84.70"
click at [411, 329] on icon "button" at bounding box center [413, 336] width 13 height 13
type input "12"
type input "$92.40"
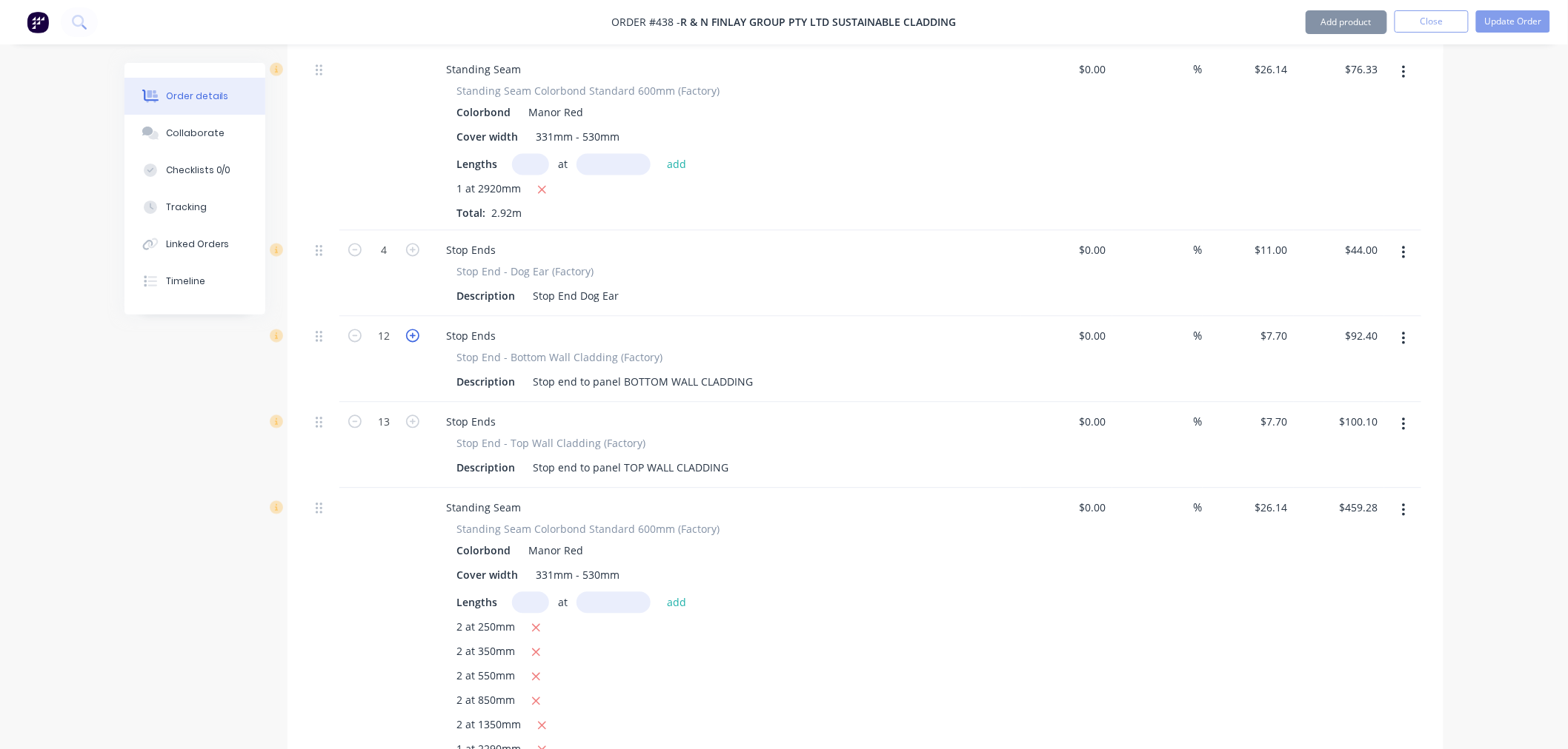
click at [411, 329] on icon "button" at bounding box center [413, 336] width 13 height 13
type input "13"
type input "$100.10"
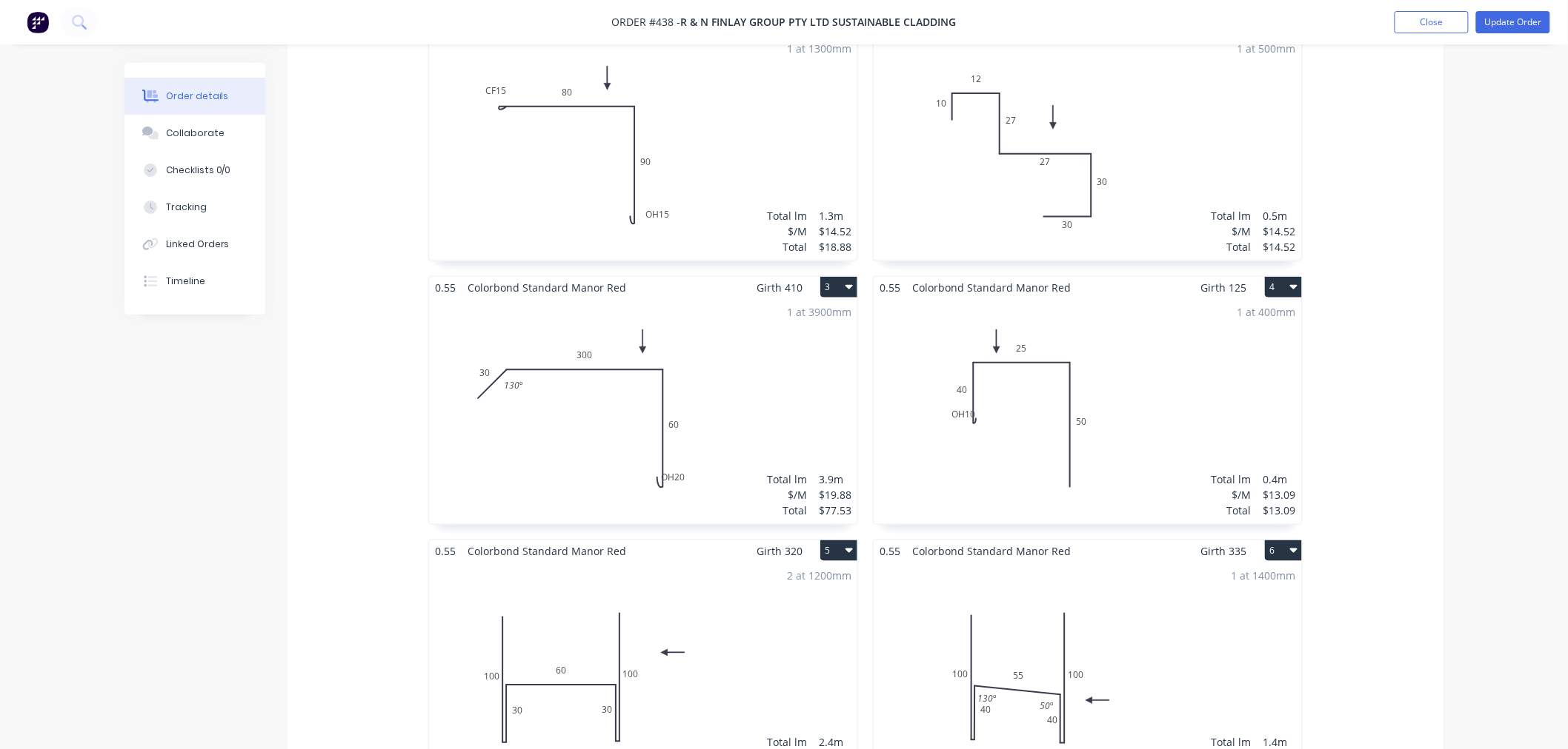
scroll to position [0, 0]
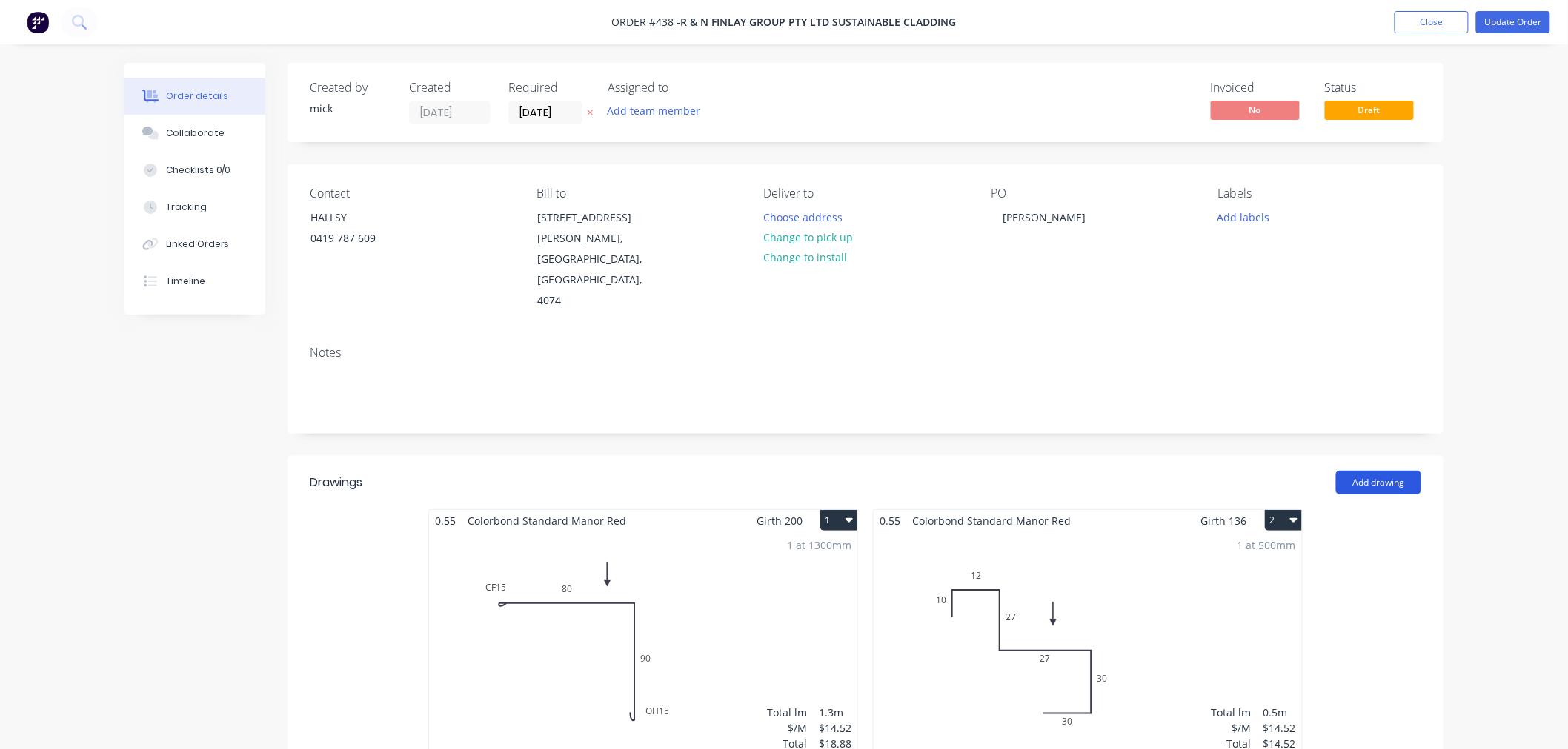
click at [1389, 471] on button "Add drawing" at bounding box center [1378, 483] width 85 height 24
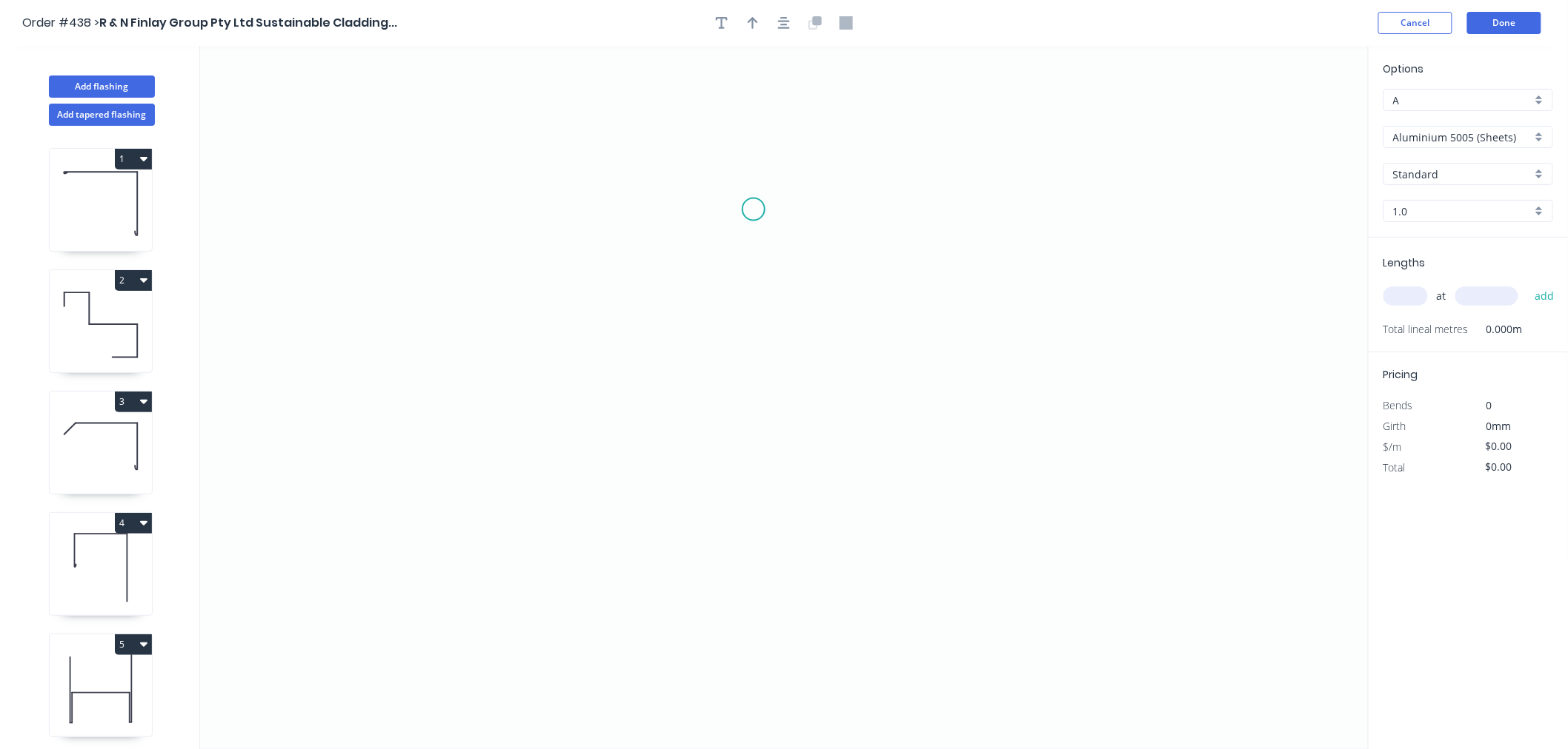
click at [753, 210] on icon "0" at bounding box center [784, 398] width 1168 height 704
click at [596, 216] on icon "0" at bounding box center [784, 398] width 1168 height 704
click at [594, 404] on icon "0 ?" at bounding box center [784, 398] width 1168 height 704
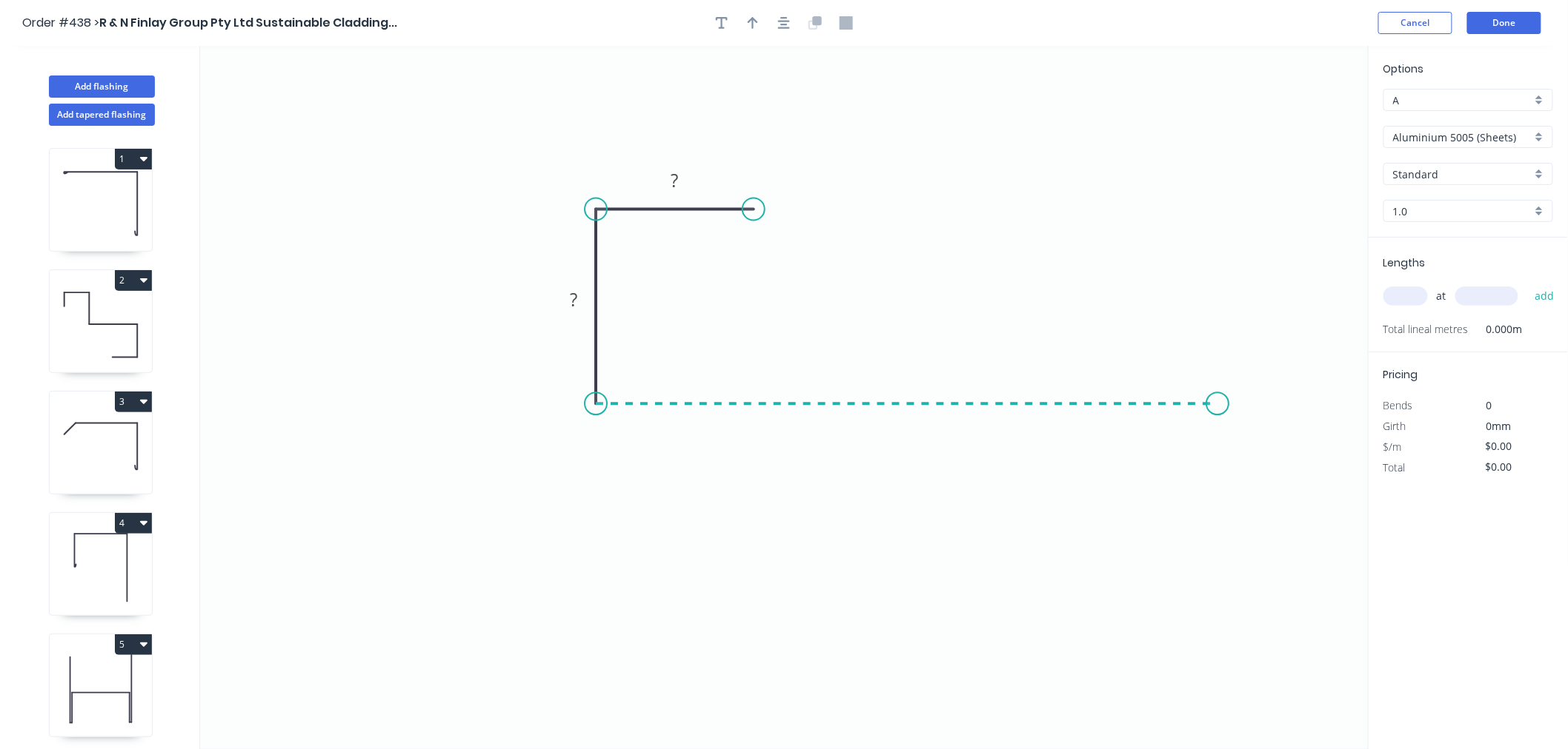
click at [1218, 391] on icon "0 ? ?" at bounding box center [784, 398] width 1168 height 704
click at [1219, 403] on circle at bounding box center [1217, 403] width 22 height 22
click at [822, 261] on div "Crush & Fold" at bounding box center [824, 261] width 149 height 31
click at [817, 254] on div "Flip bend" at bounding box center [827, 258] width 149 height 31
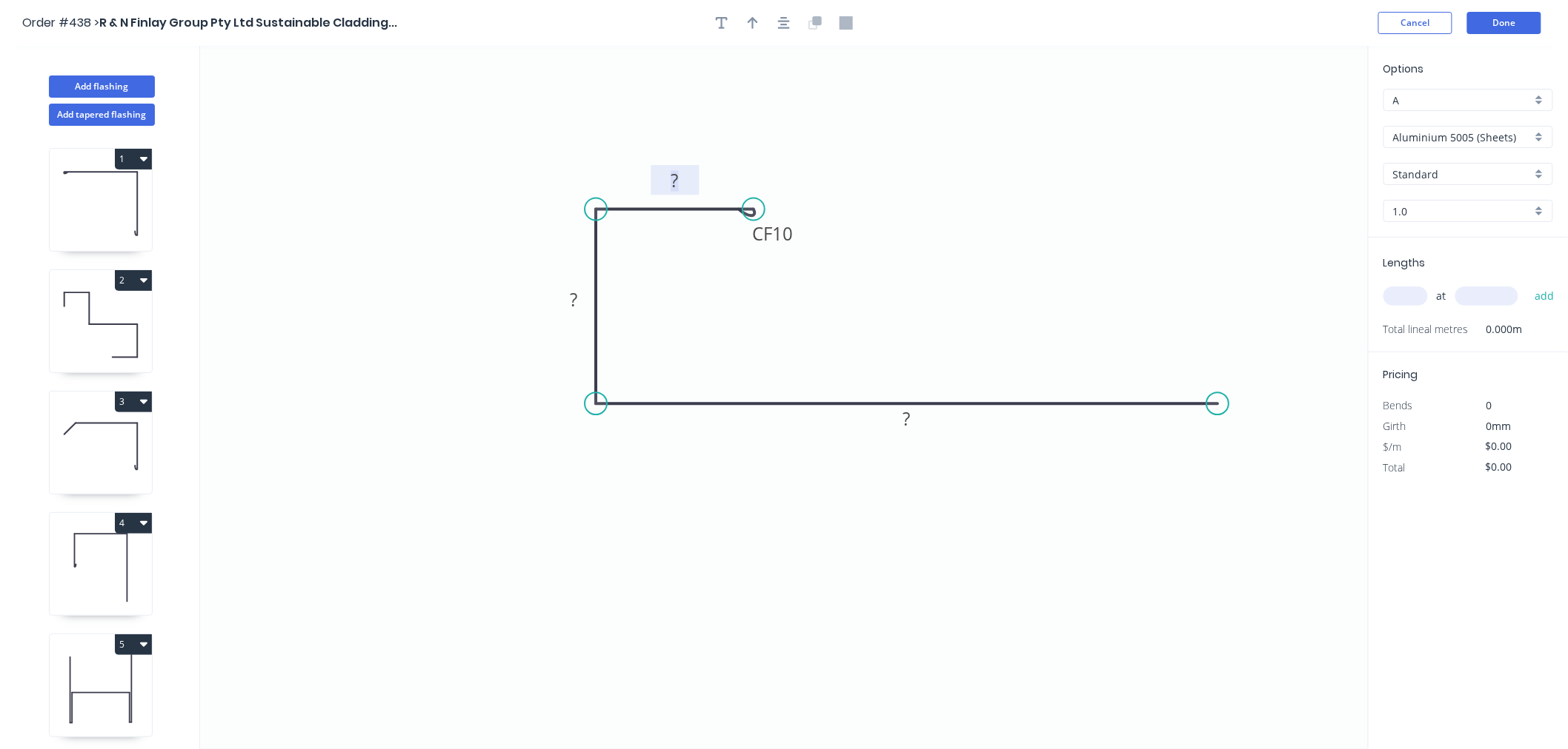
click at [683, 187] on rect at bounding box center [675, 181] width 30 height 20
click at [1241, 249] on icon "0 CF 10 12 26 50" at bounding box center [784, 398] width 1168 height 704
click at [1498, 143] on input "Aluminium 5005 (Sheets)" at bounding box center [1463, 137] width 139 height 16
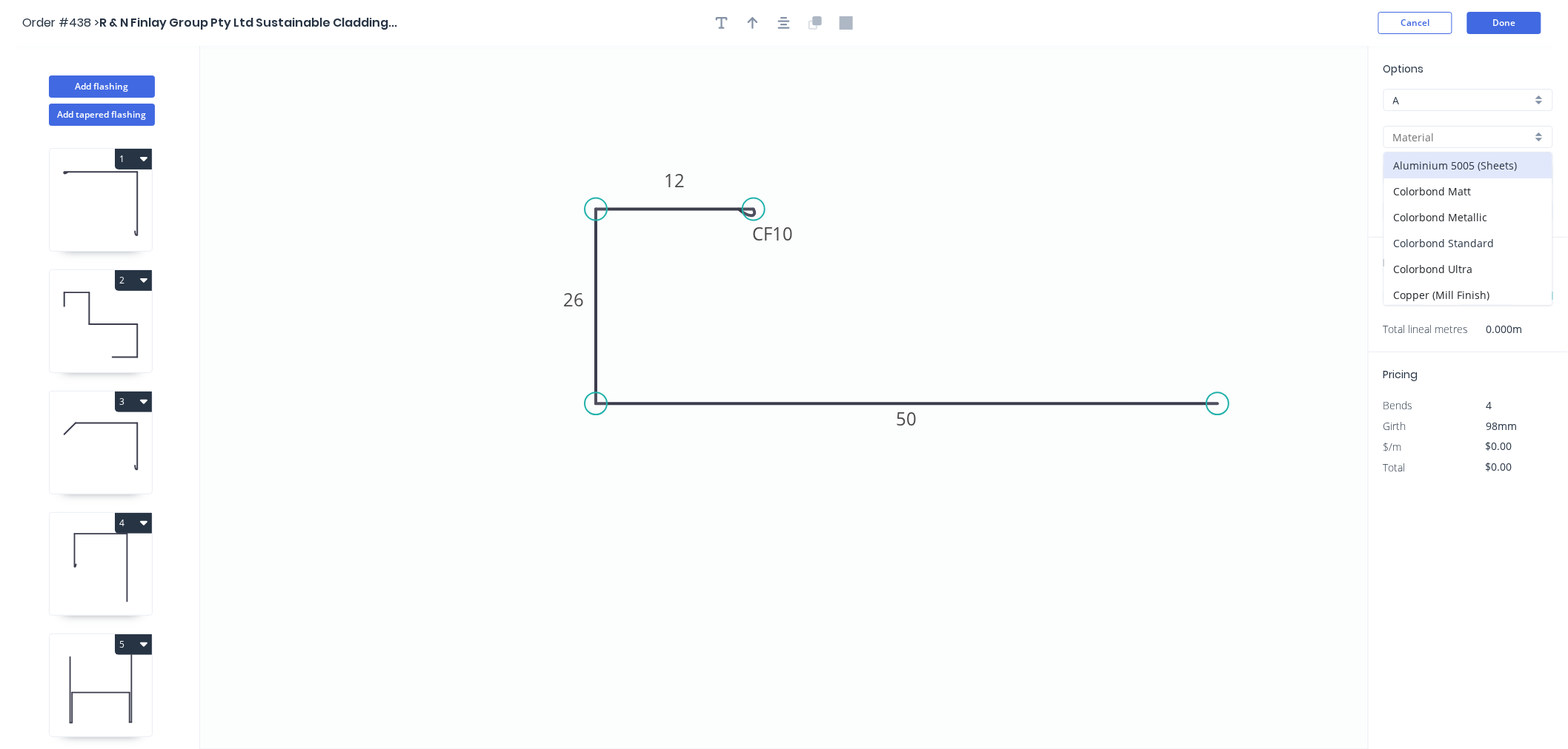
click at [1471, 230] on div "Colorbond Standard" at bounding box center [1468, 243] width 168 height 26
type input "Colorbond Standard"
type input "Basalt"
type input "0.55"
type input "$10.83"
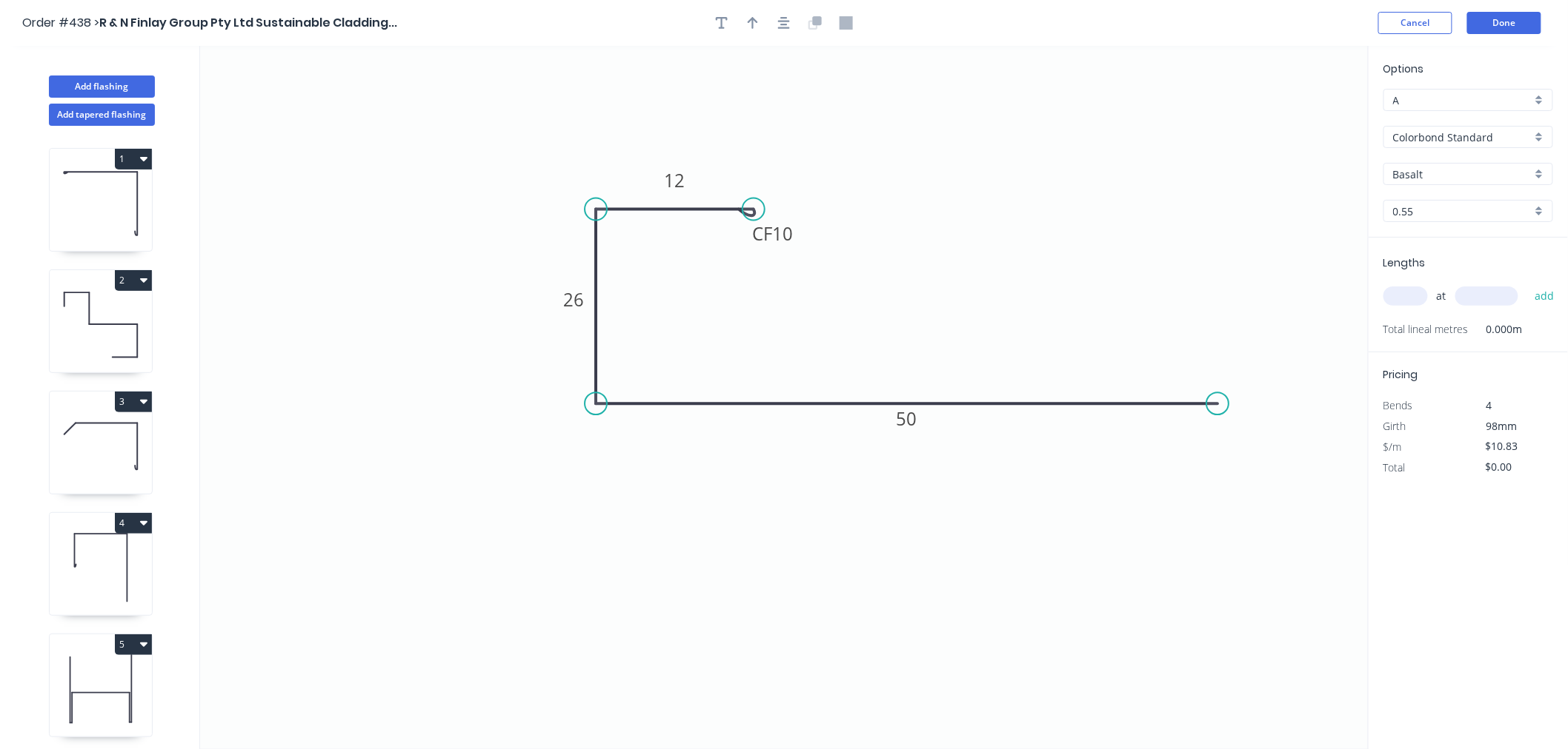
click at [1447, 174] on input "Basalt" at bounding box center [1463, 174] width 139 height 16
click at [1446, 237] on div "Manor Red" at bounding box center [1468, 241] width 168 height 26
type input "Manor Red"
click at [1399, 296] on input "text" at bounding box center [1405, 296] width 44 height 19
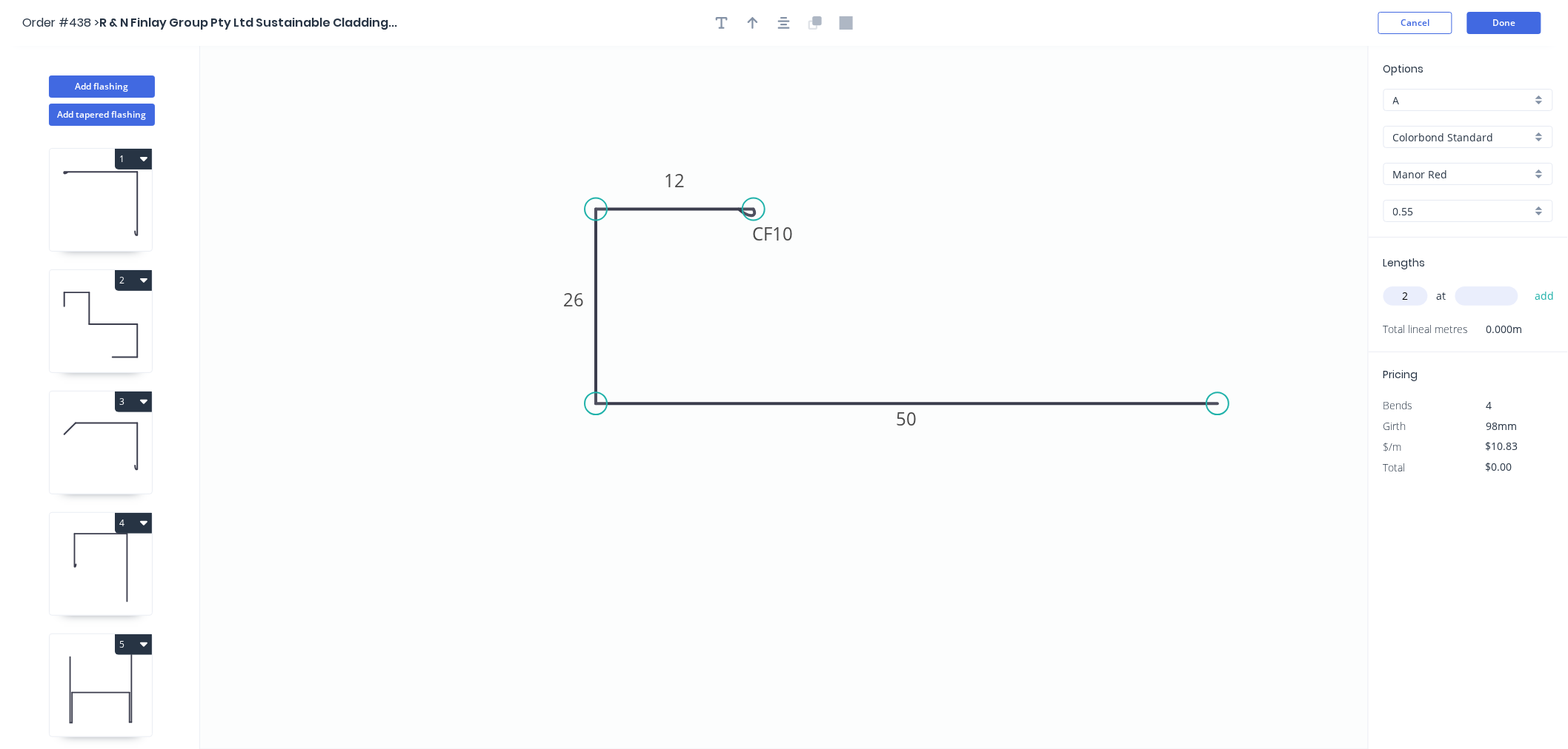
type input "2"
type input "1500"
click at [1527, 284] on button "add" at bounding box center [1545, 296] width 35 height 25
type input "$32.49"
click at [1512, 16] on button "Done" at bounding box center [1504, 23] width 74 height 22
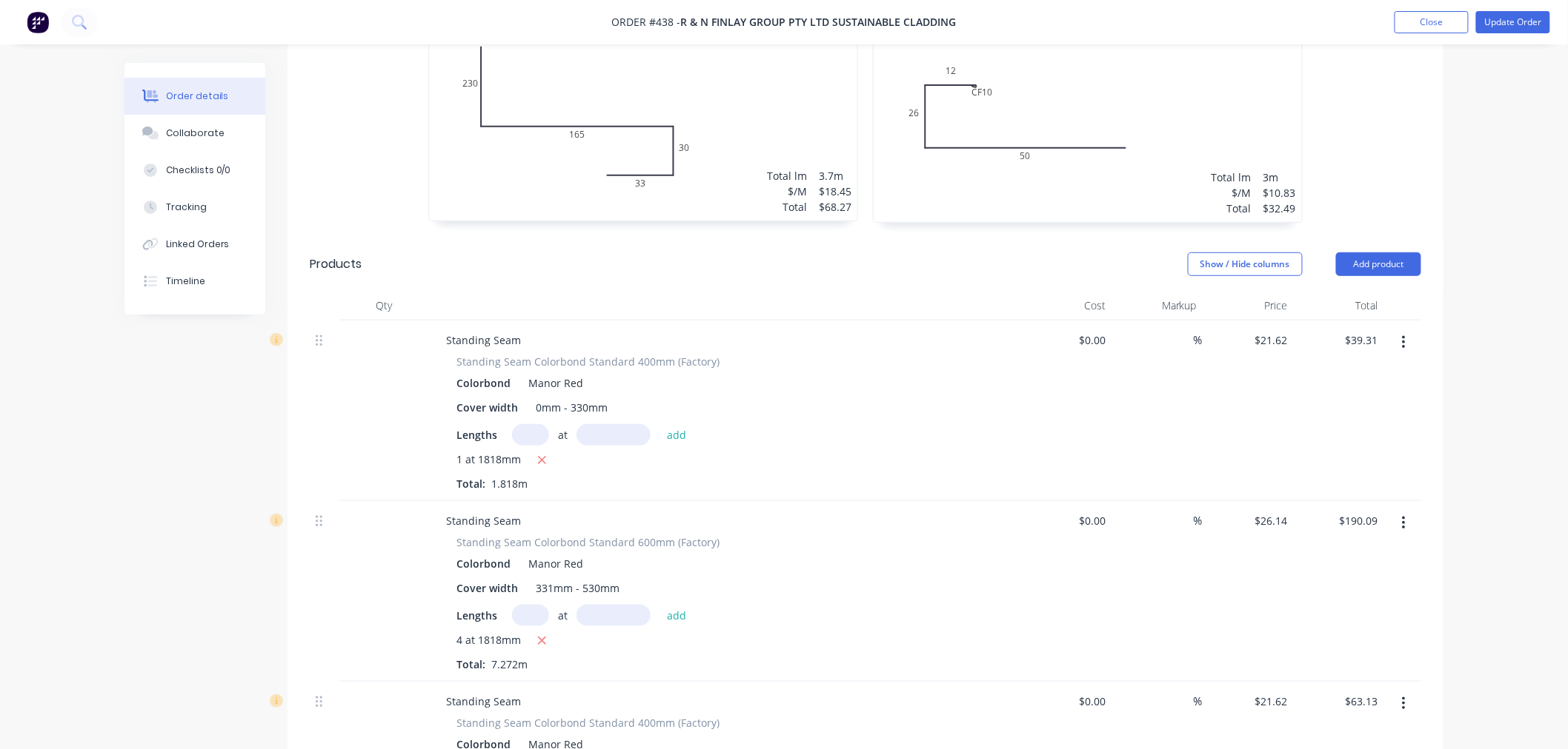
scroll to position [2389, 0]
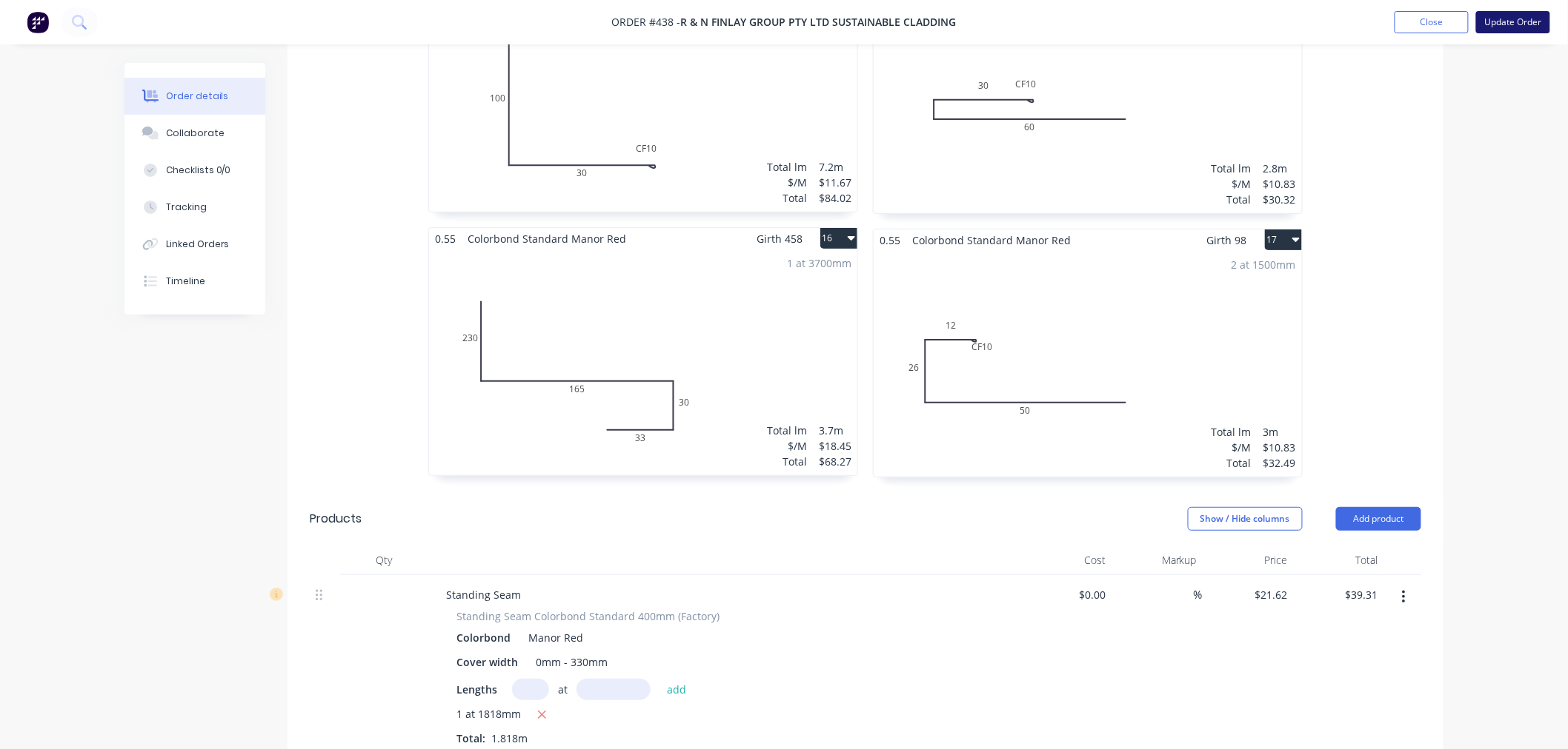
click at [1515, 24] on button "Update Order" at bounding box center [1512, 22] width 74 height 22
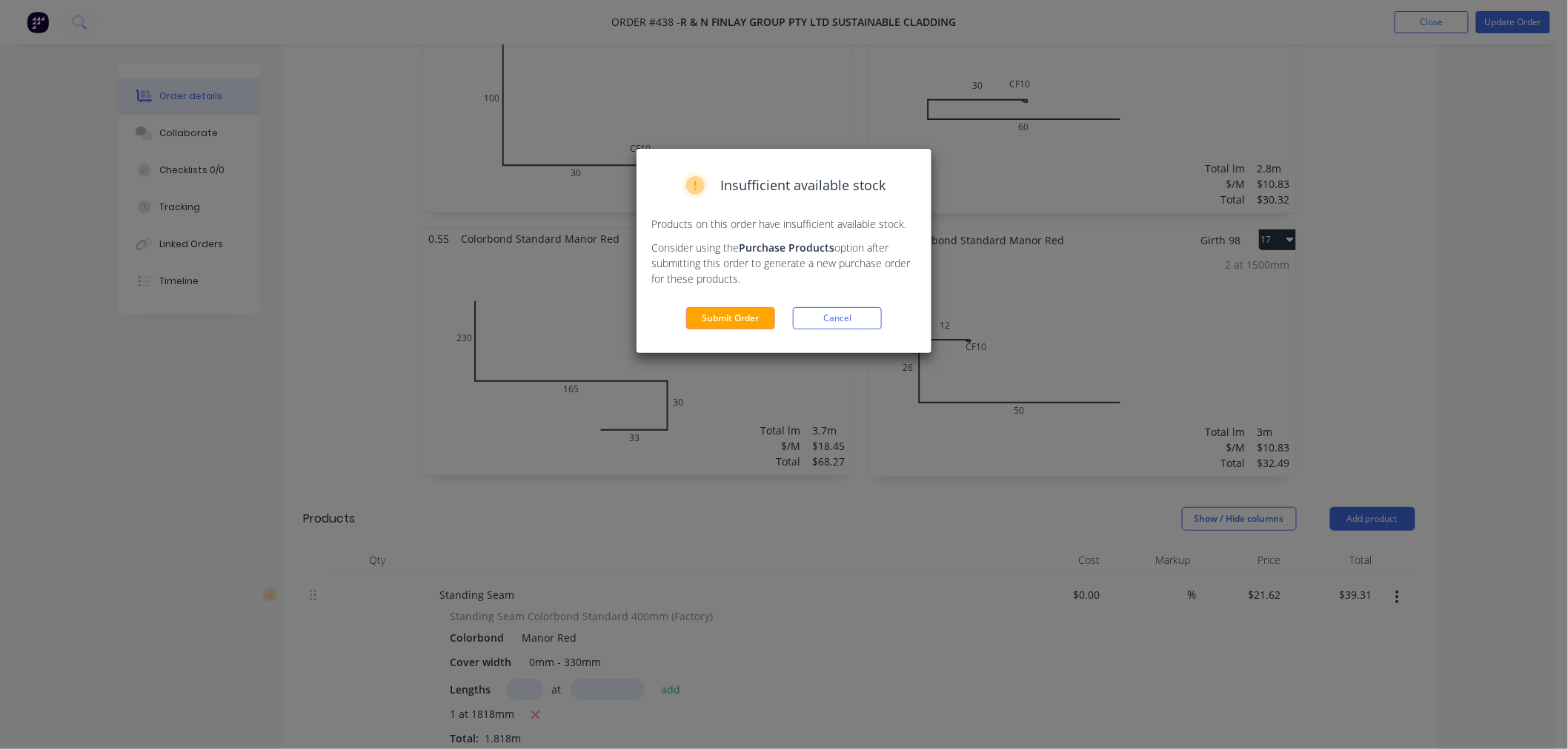
click at [742, 330] on div "Insufficient available stock Products on this order have insufficient available…" at bounding box center [784, 251] width 295 height 204
click at [753, 325] on button "Submit Order" at bounding box center [731, 318] width 89 height 22
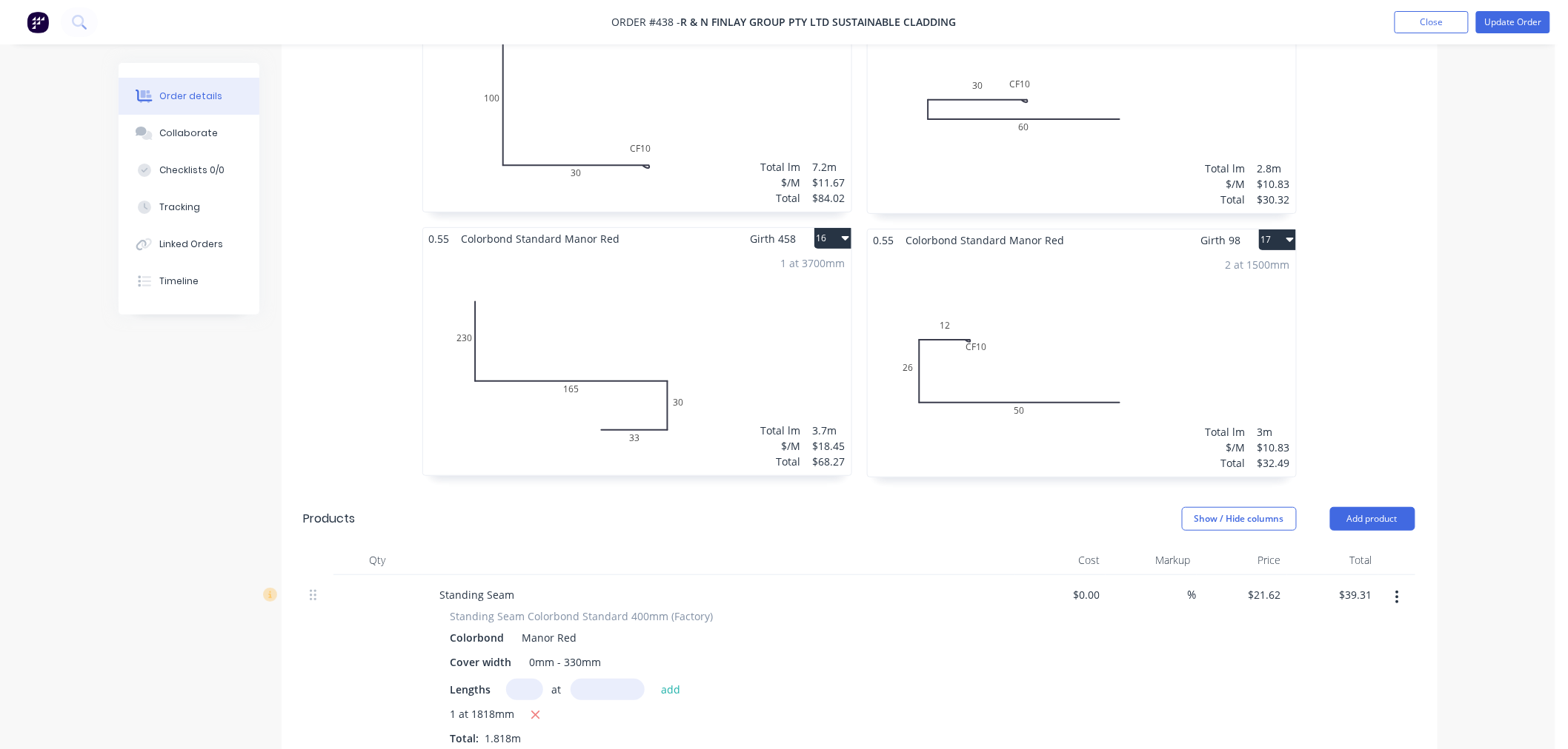
scroll to position [0, 0]
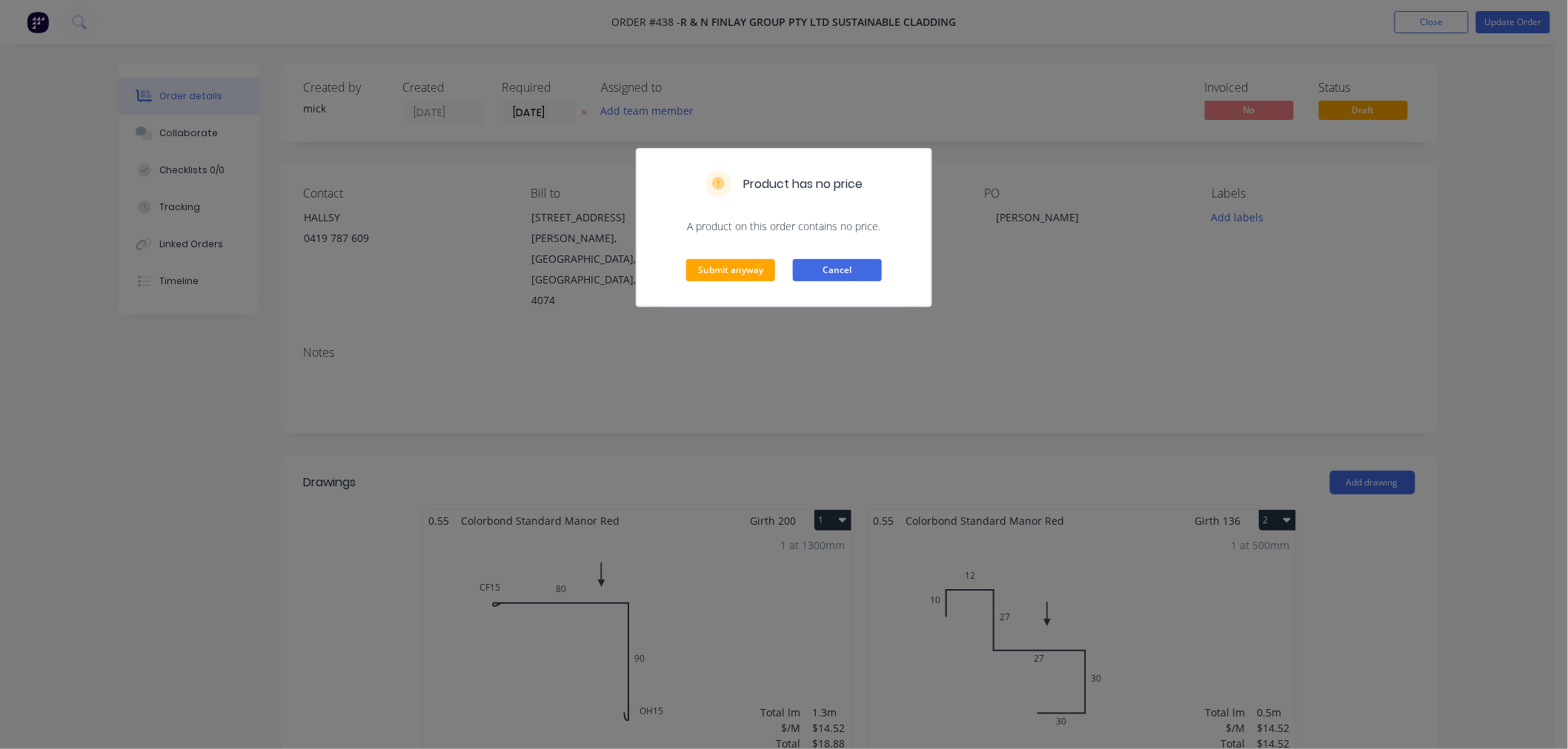
click at [841, 270] on button "Cancel" at bounding box center [837, 270] width 89 height 22
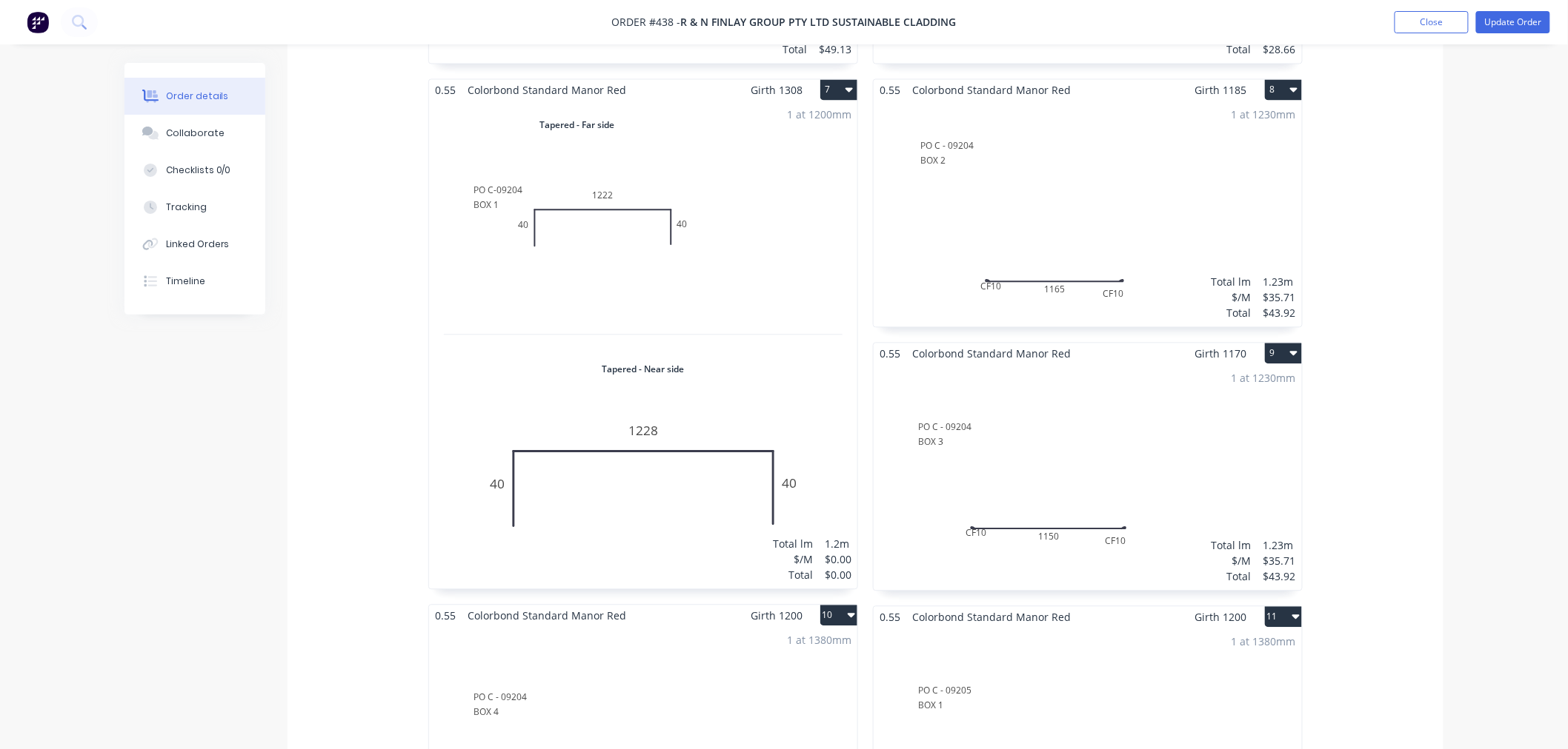
scroll to position [1316, 0]
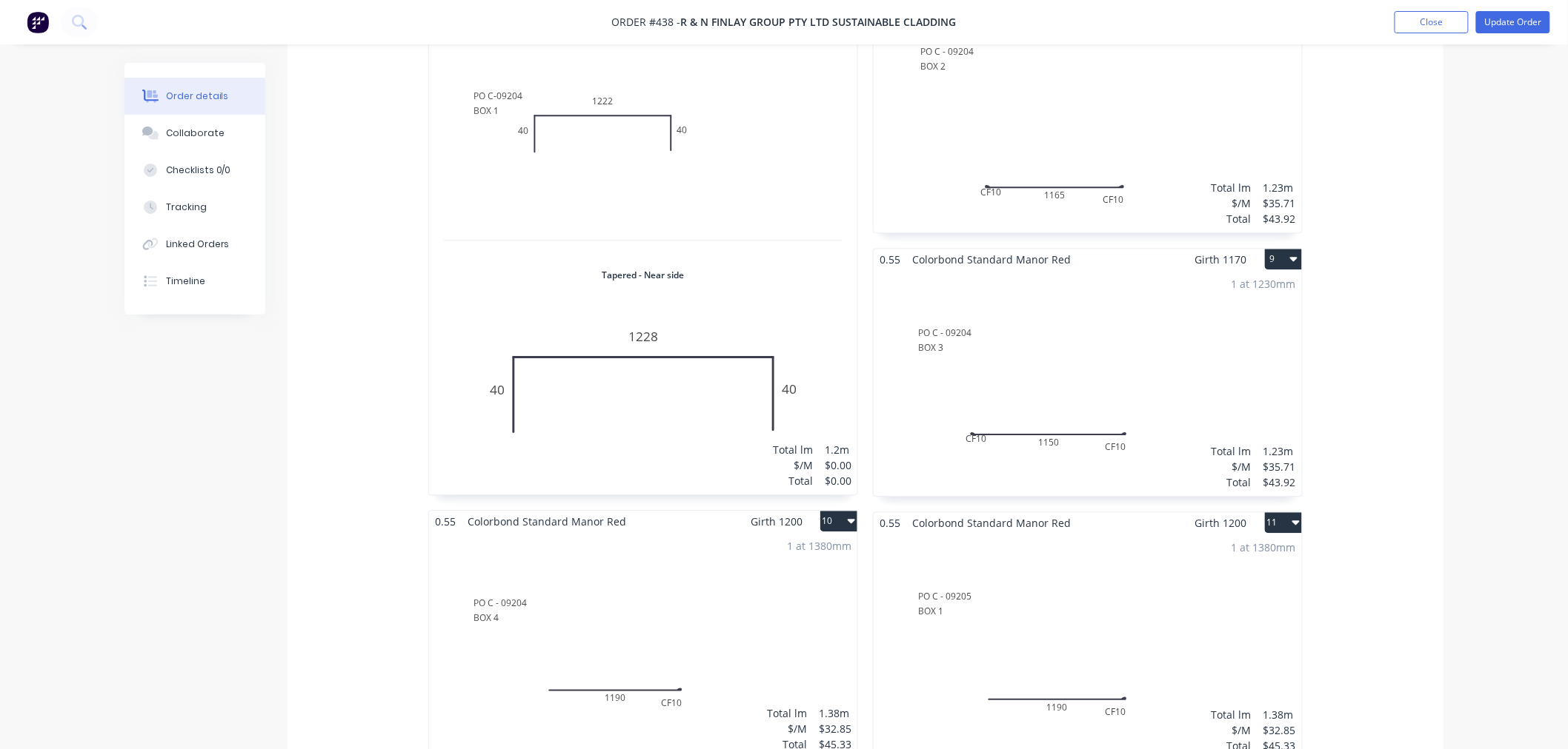
click at [806, 358] on div "1 at 1200mm Total lm $/M Total 1.2m $0.00 $0.00" at bounding box center [643, 251] width 428 height 488
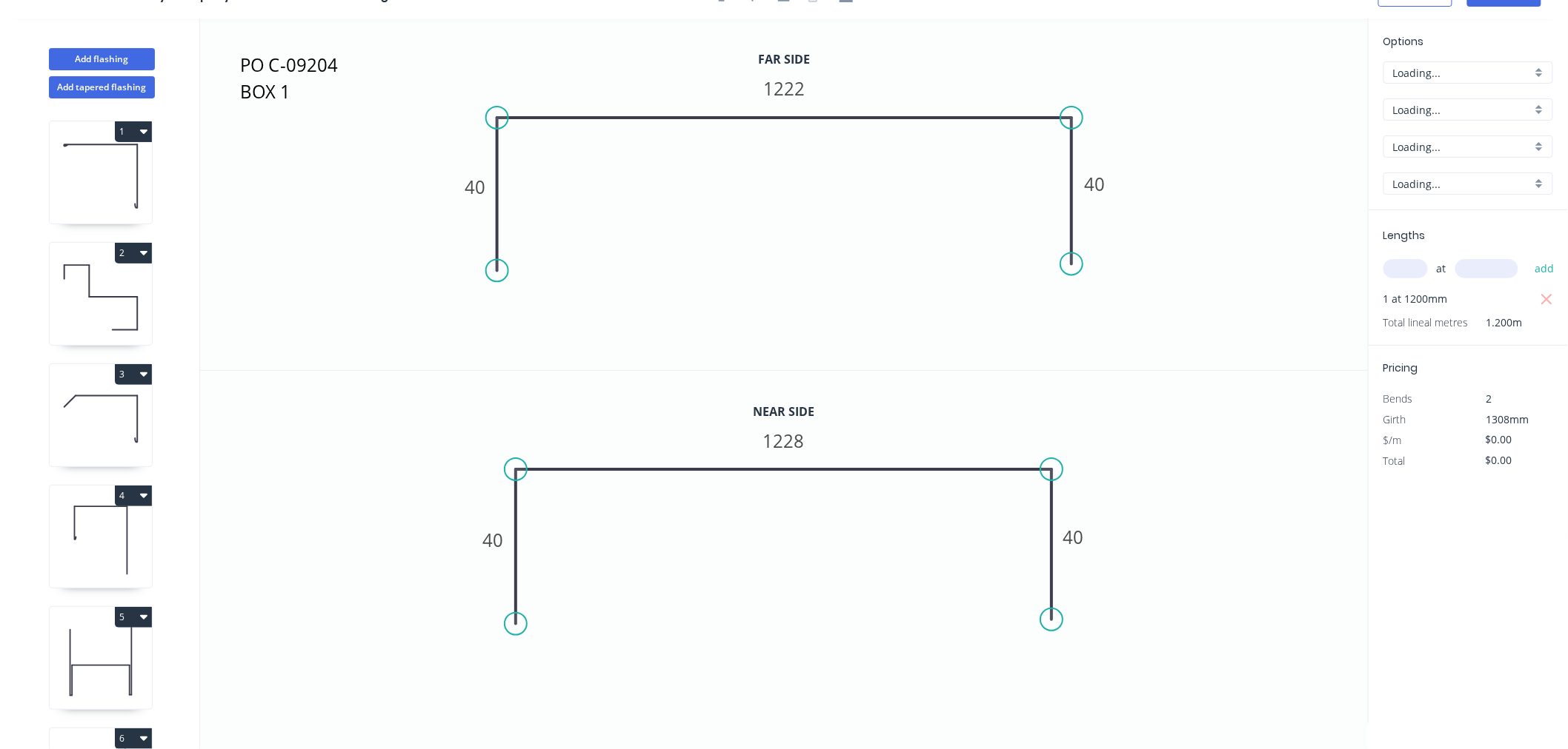
scroll to position [28, 0]
click at [1549, 300] on icon "button" at bounding box center [1547, 300] width 13 height 18
click at [1415, 267] on input "text" at bounding box center [1405, 268] width 44 height 19
type input "1"
type input "1308"
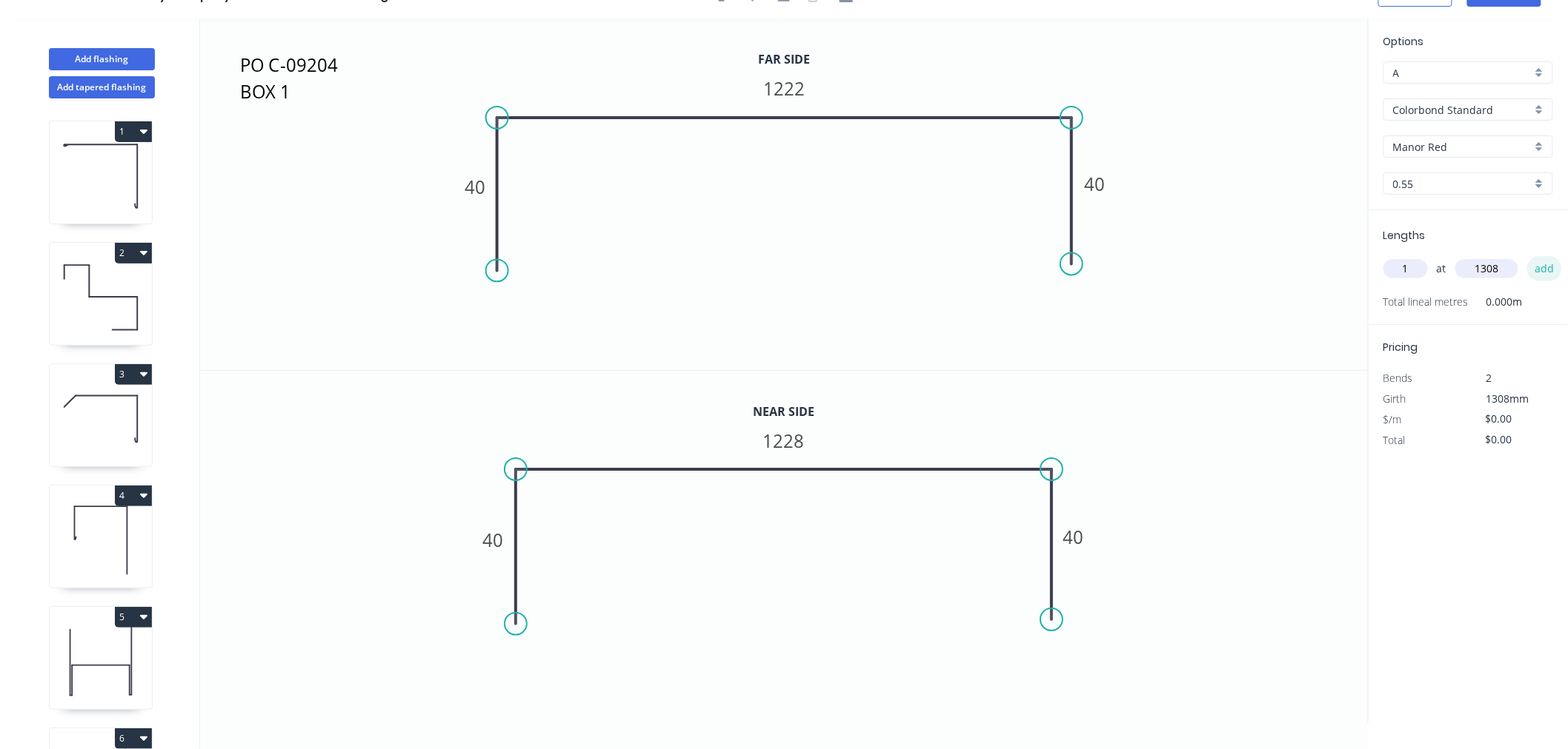
click at [1554, 268] on button "add" at bounding box center [1545, 268] width 35 height 25
click at [809, 92] on rect at bounding box center [784, 88] width 59 height 30
click at [802, 90] on tspan "1222" at bounding box center [784, 88] width 42 height 24
click at [1226, 544] on icon "0 40 1228 40" at bounding box center [784, 546] width 1168 height 352
click at [798, 439] on tspan "1228" at bounding box center [784, 441] width 42 height 24
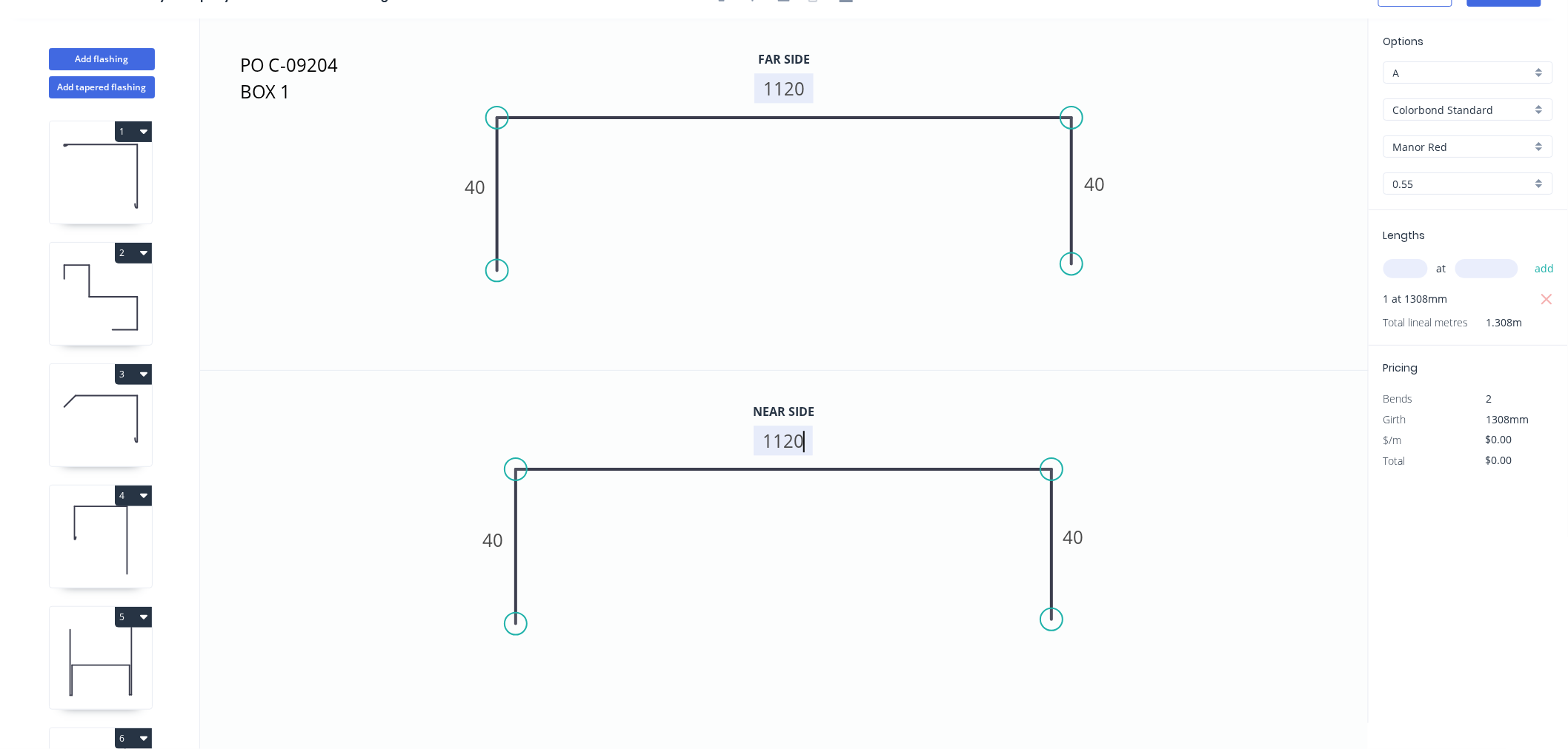
click at [1191, 493] on icon "0 40 1120 40" at bounding box center [784, 546] width 1168 height 352
type input "$32.85"
type input "$42.97"
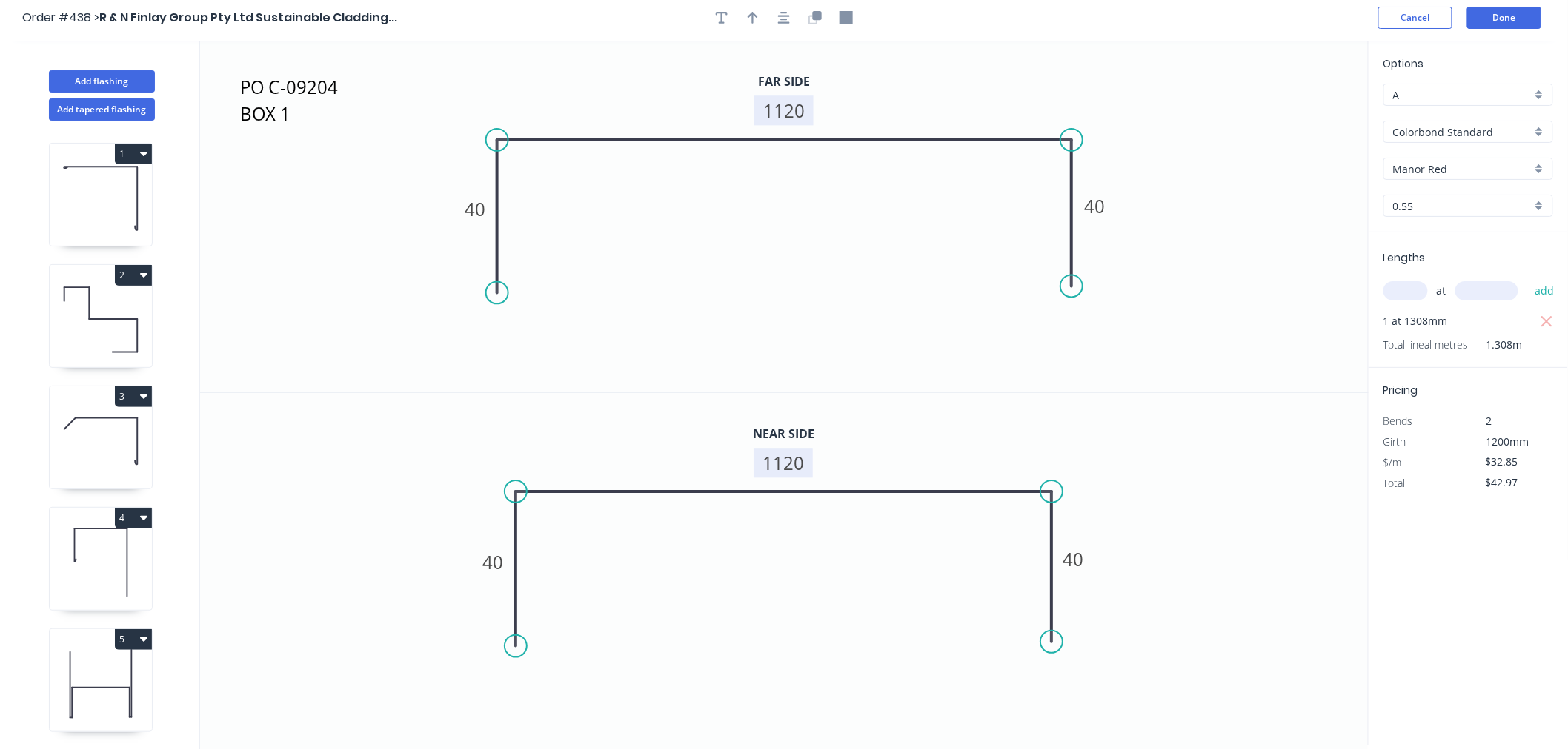
scroll to position [0, 0]
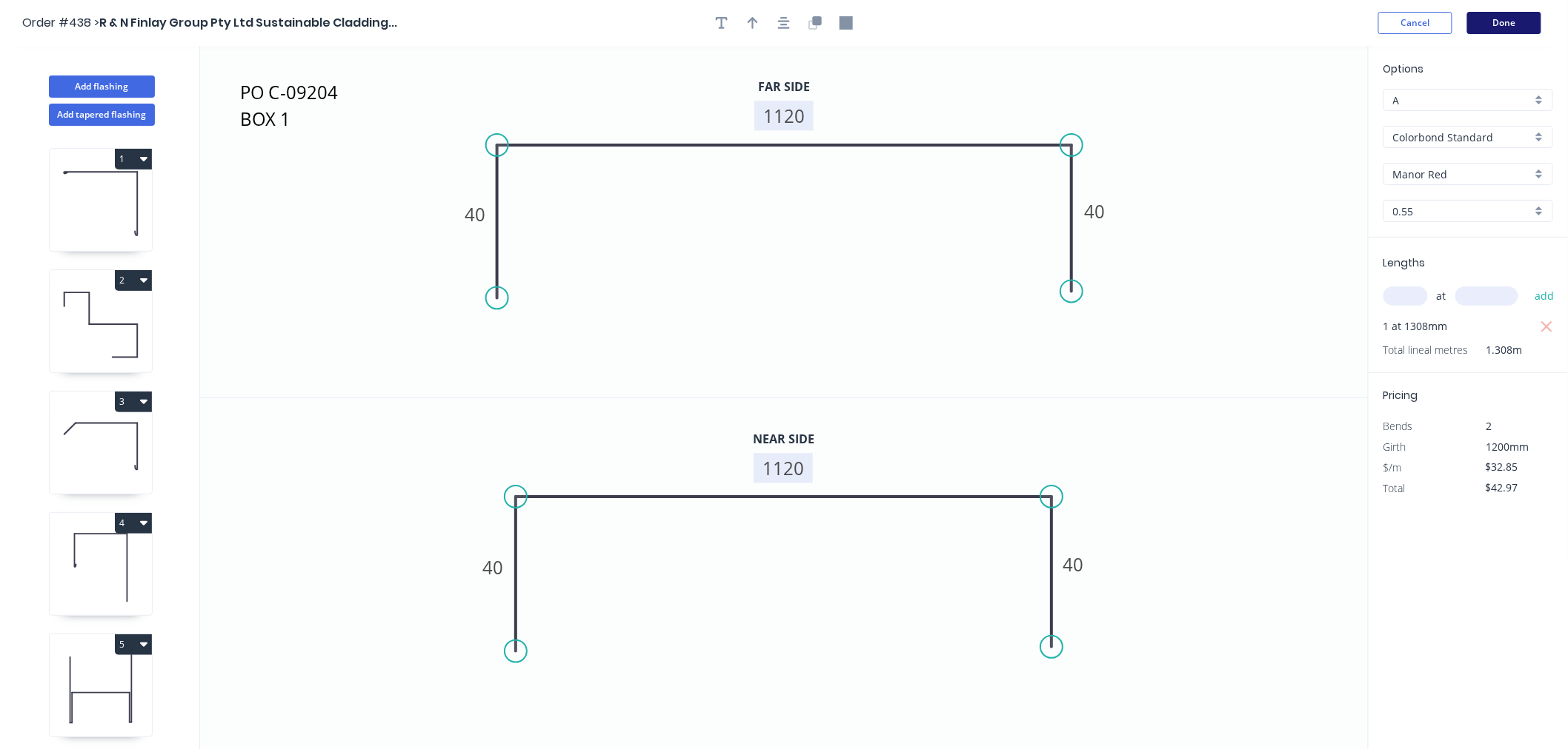
click at [1519, 20] on button "Done" at bounding box center [1504, 23] width 74 height 22
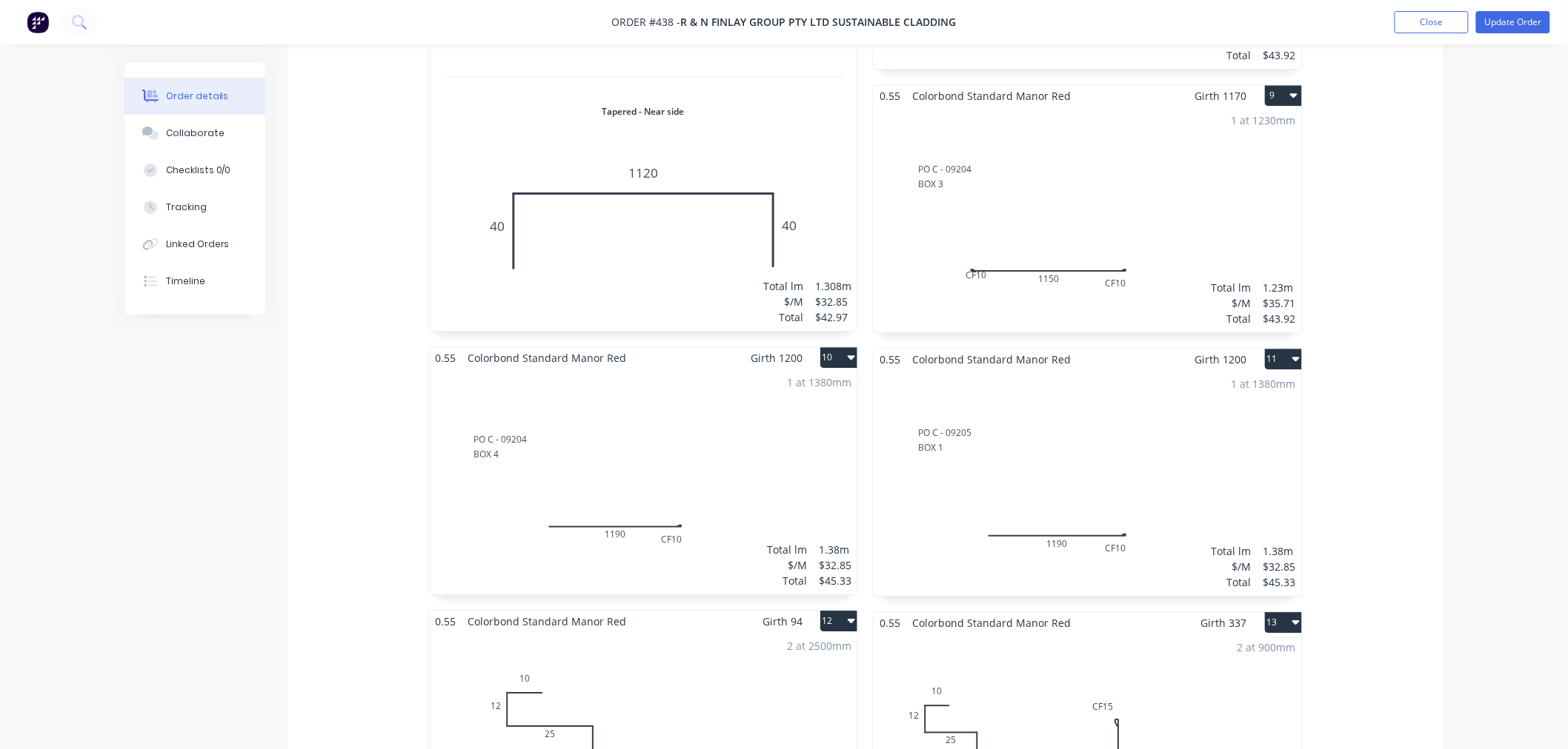
scroll to position [1481, 0]
click at [1510, 18] on button "Update Order" at bounding box center [1512, 22] width 74 height 22
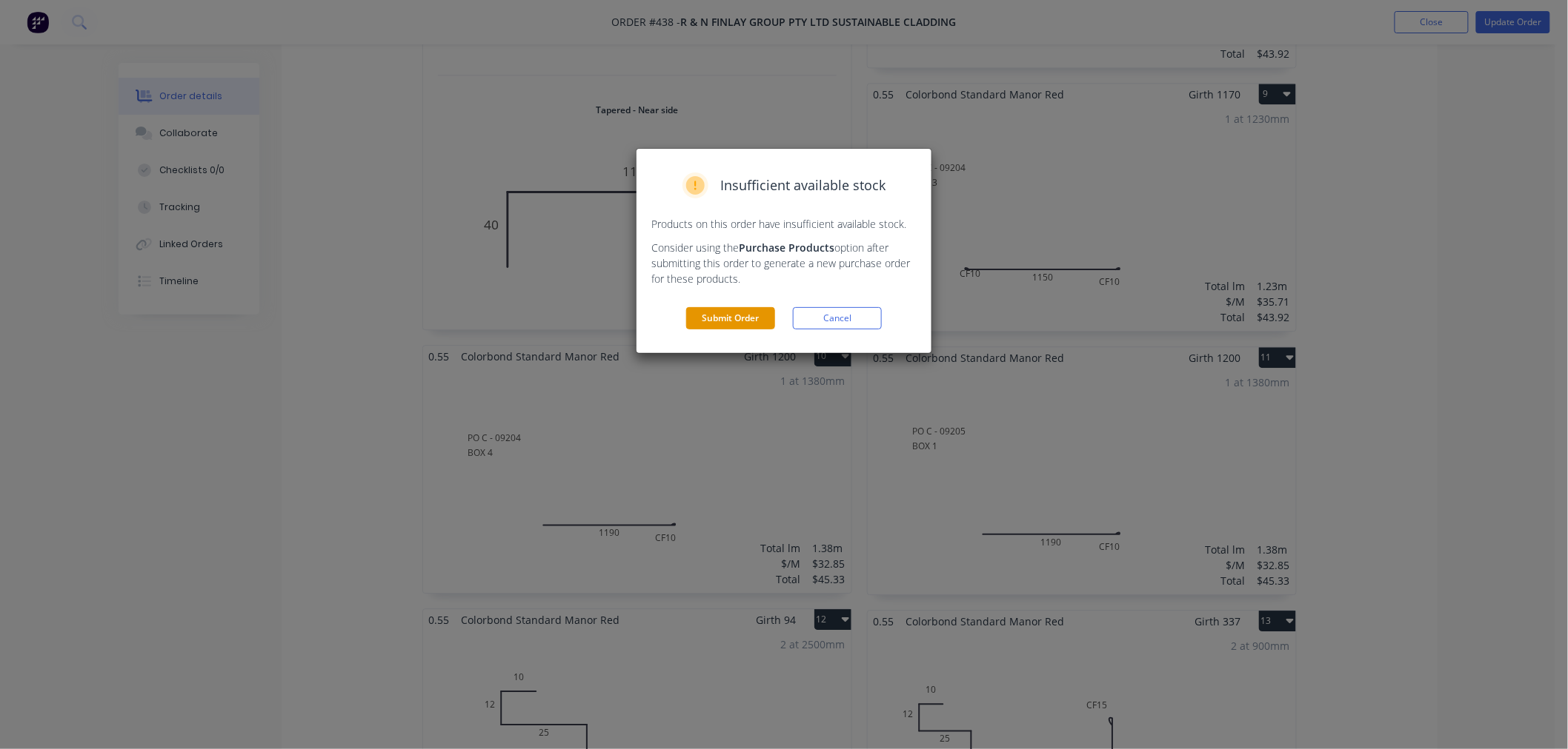
click at [760, 329] on button "Submit Order" at bounding box center [731, 318] width 89 height 22
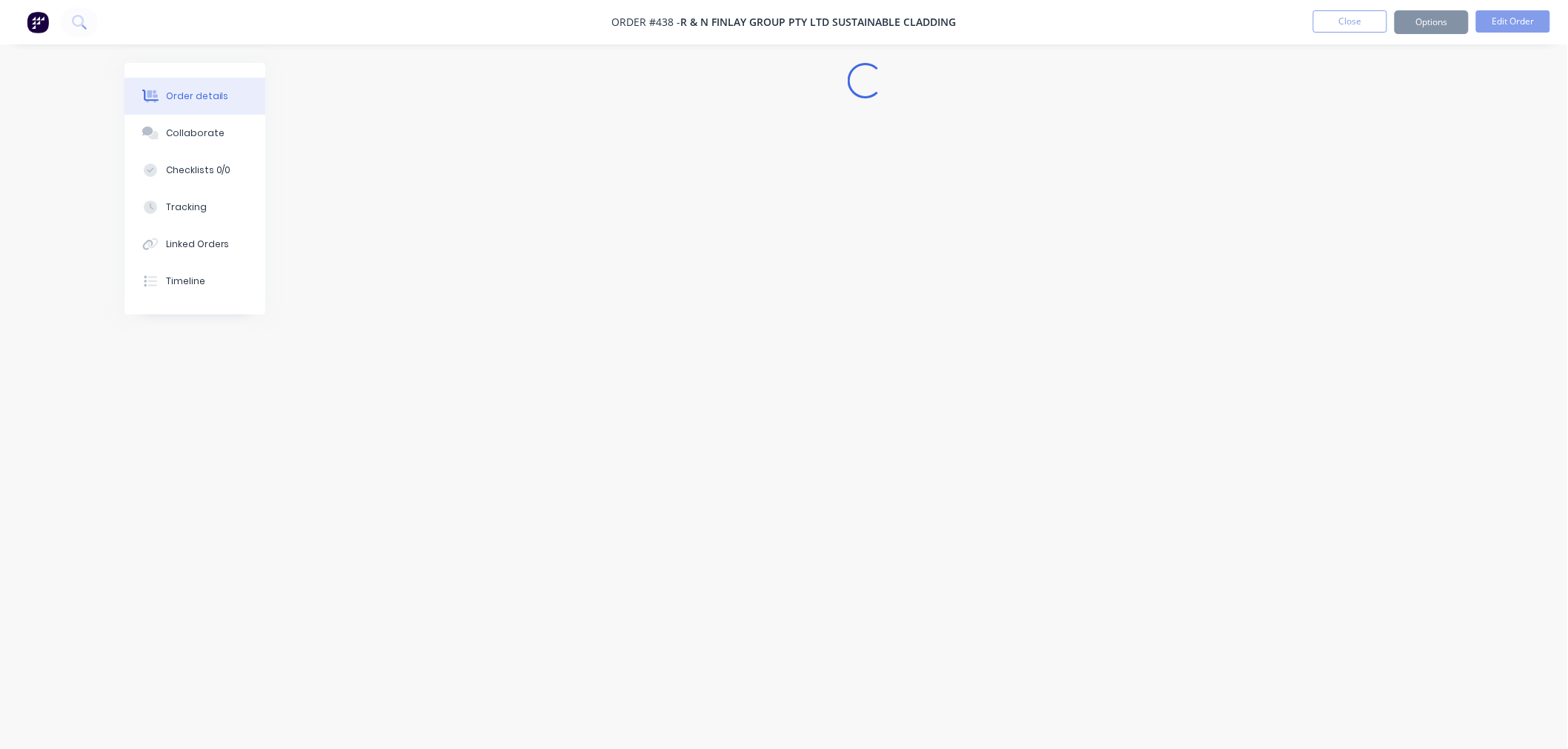
scroll to position [0, 0]
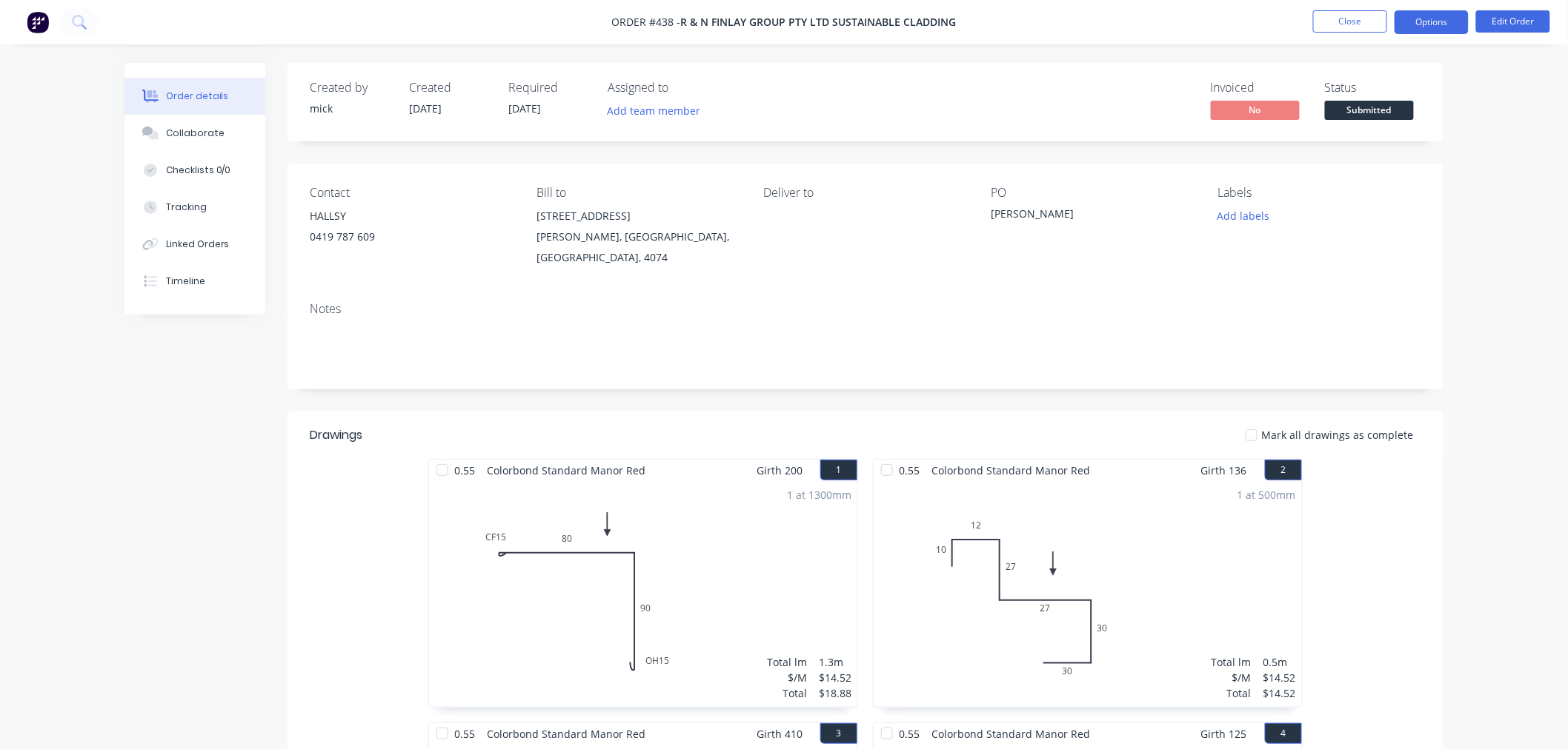
click at [1433, 30] on button "Options" at bounding box center [1431, 22] width 74 height 24
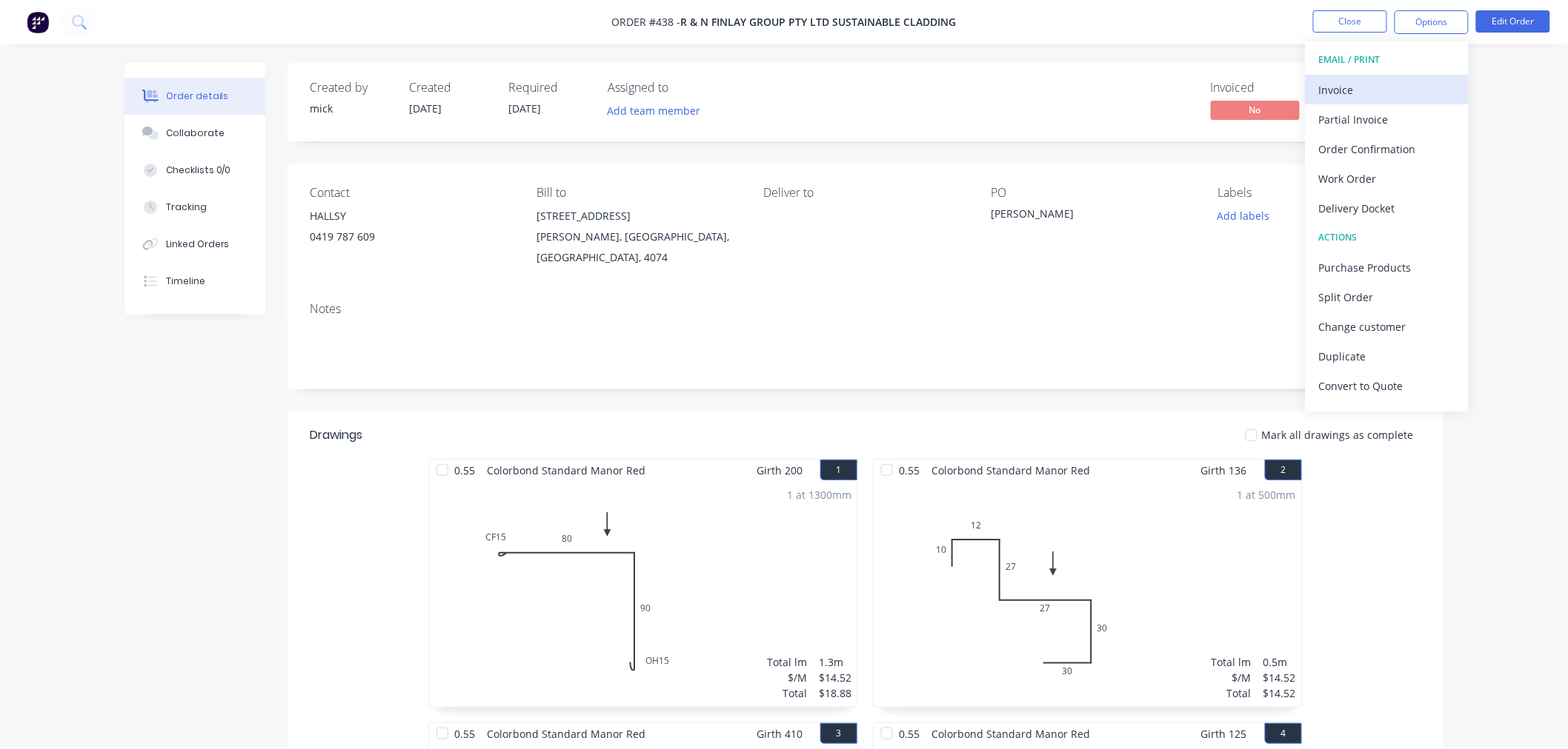
click at [1382, 87] on div "Invoice" at bounding box center [1387, 90] width 136 height 21
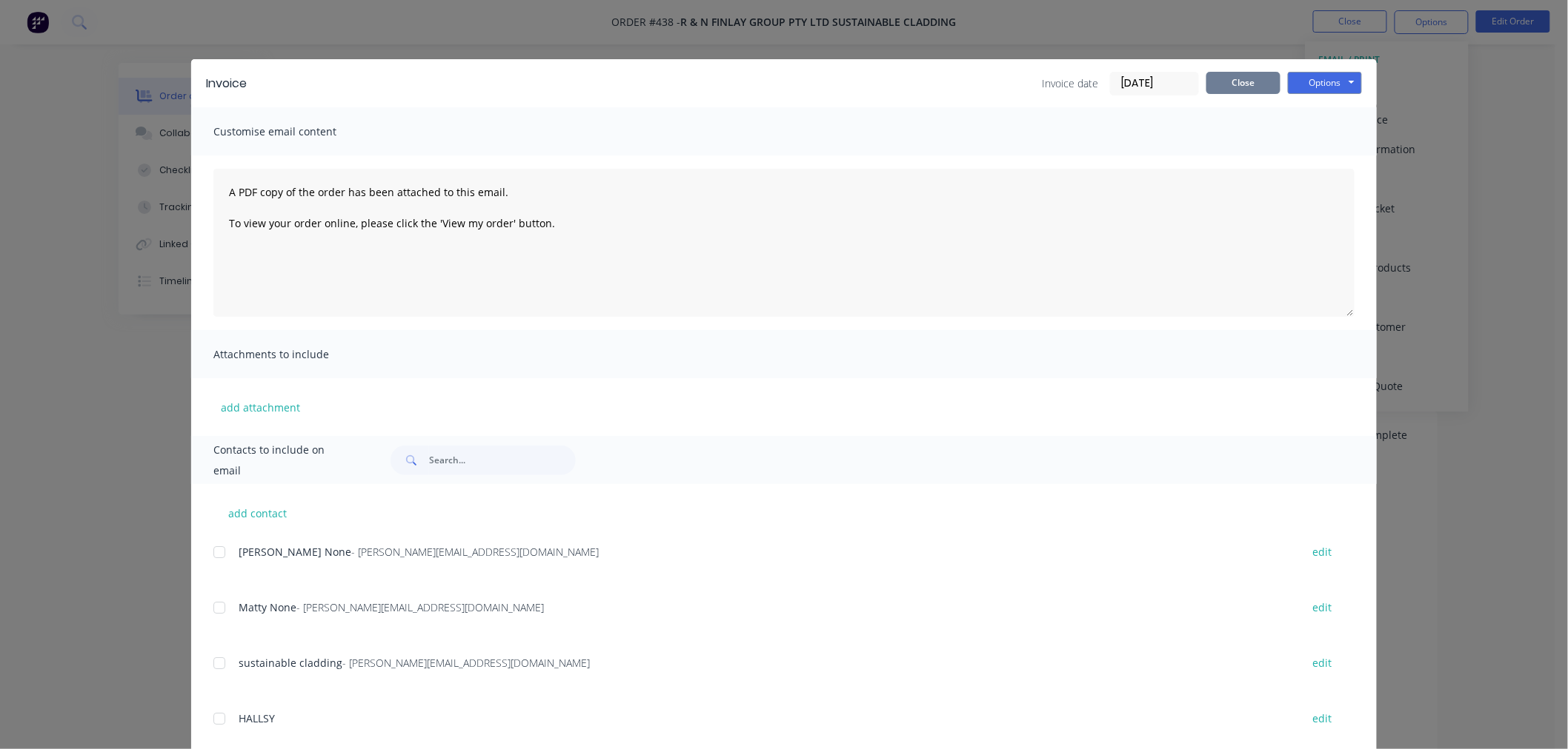
click at [1228, 76] on button "Close" at bounding box center [1243, 83] width 74 height 22
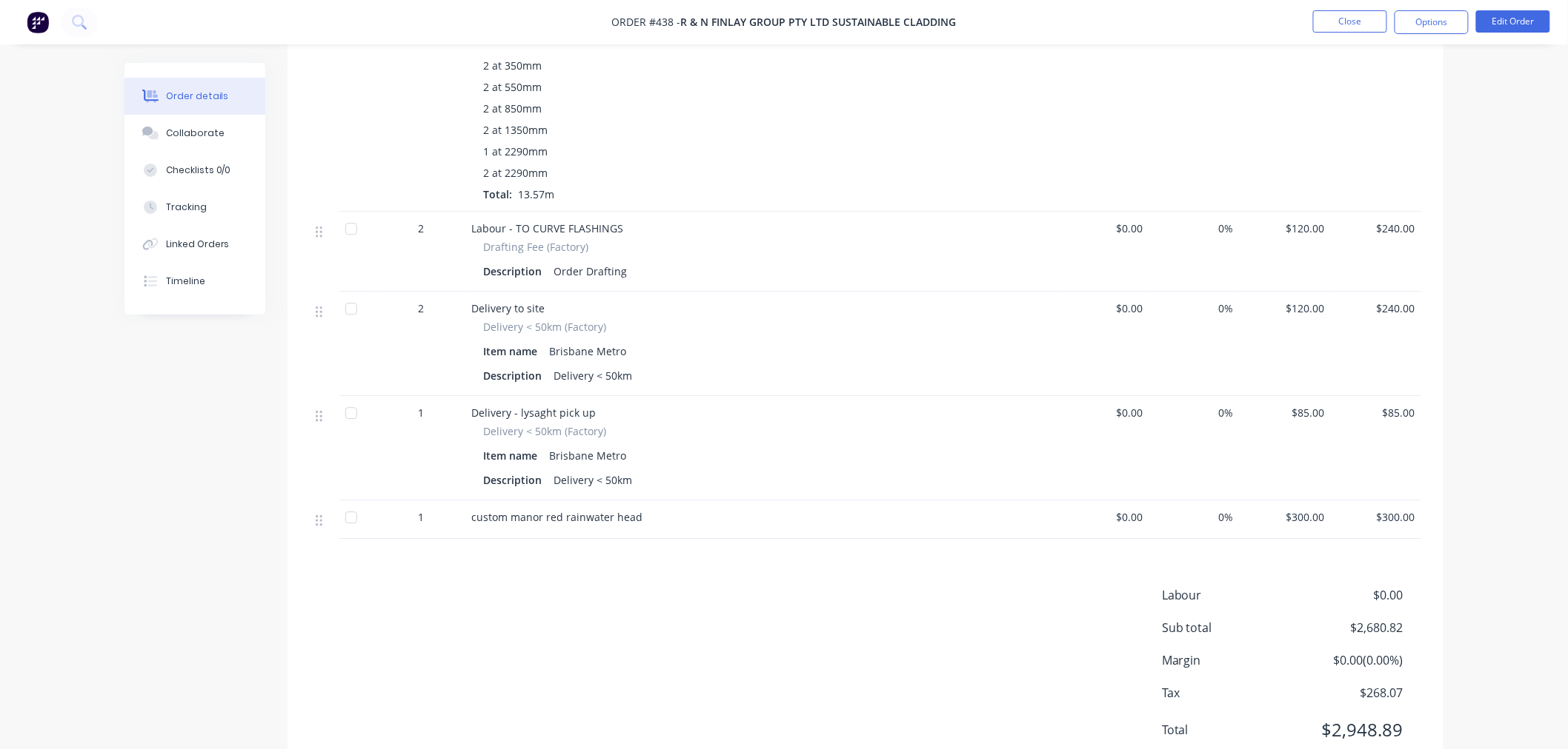
scroll to position [3943, 0]
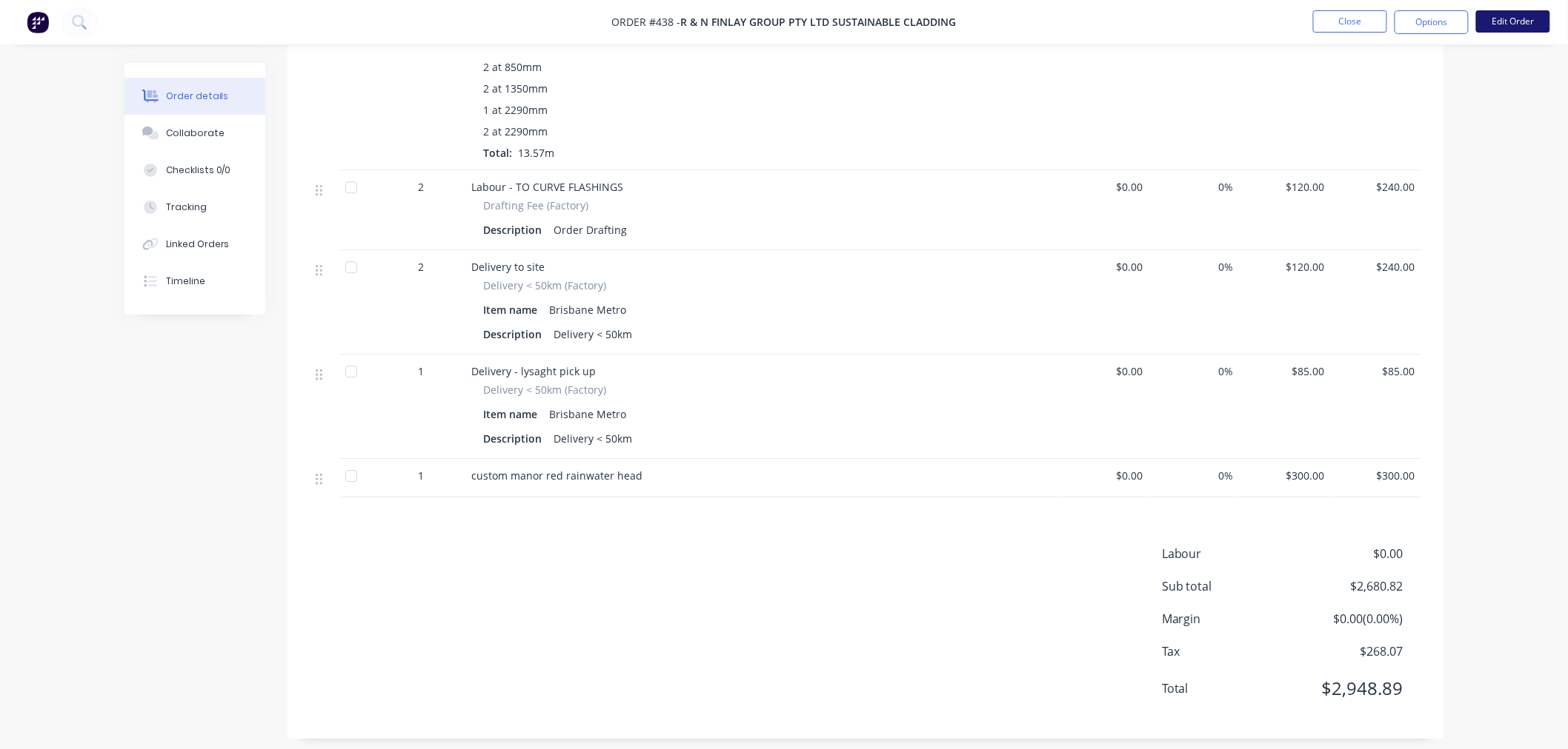
click at [1512, 23] on button "Edit Order" at bounding box center [1512, 21] width 74 height 22
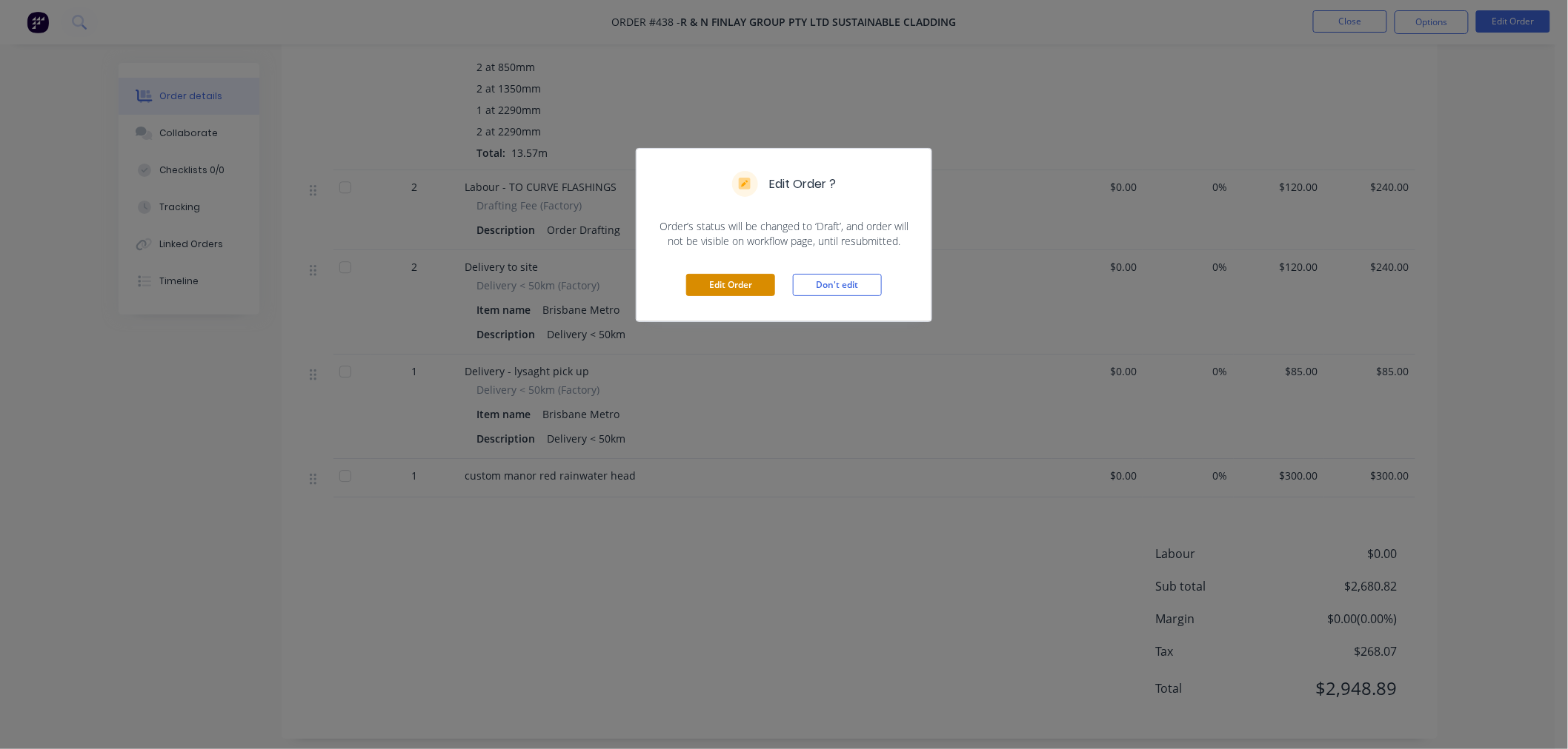
click at [748, 286] on button "Edit Order" at bounding box center [731, 285] width 89 height 22
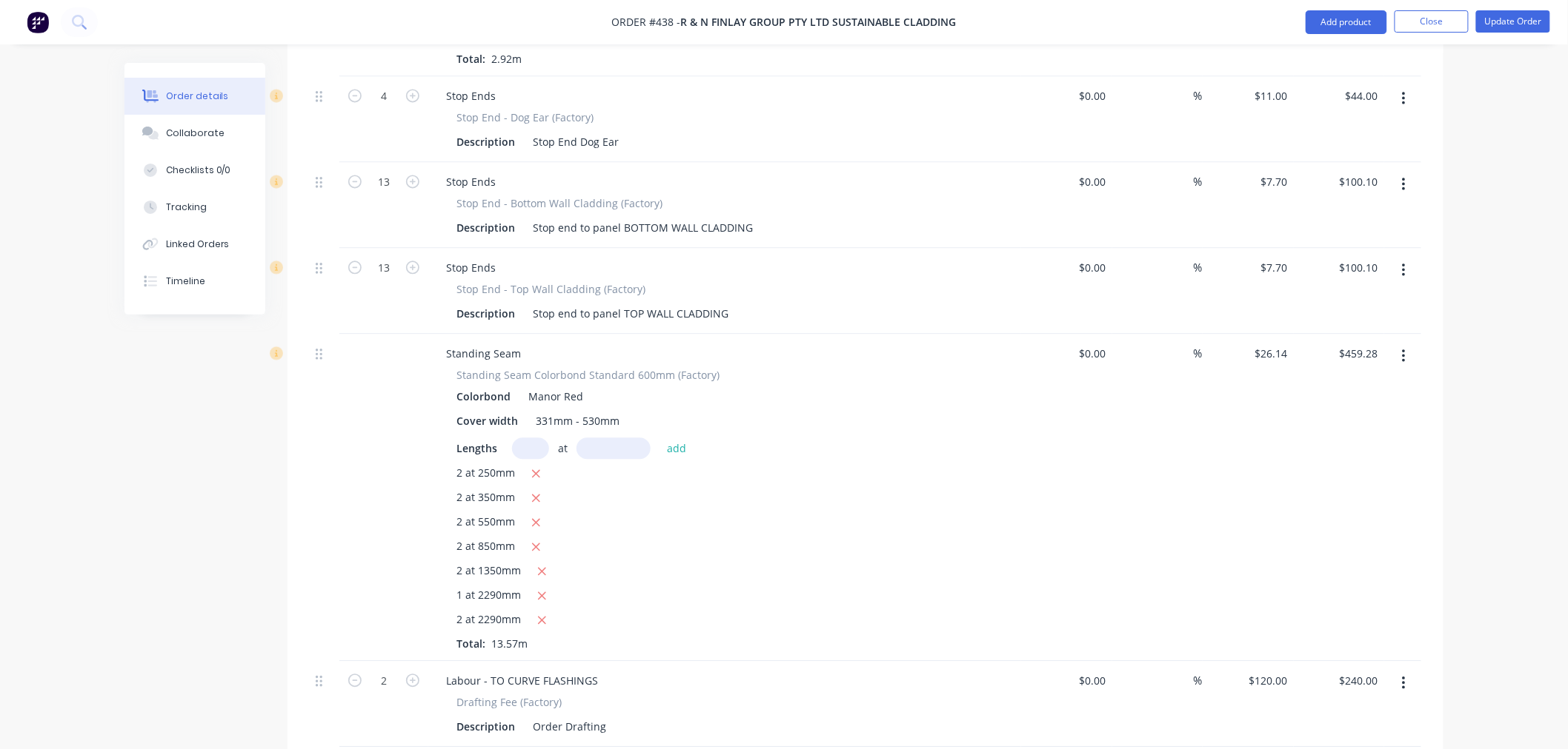
scroll to position [3949, 0]
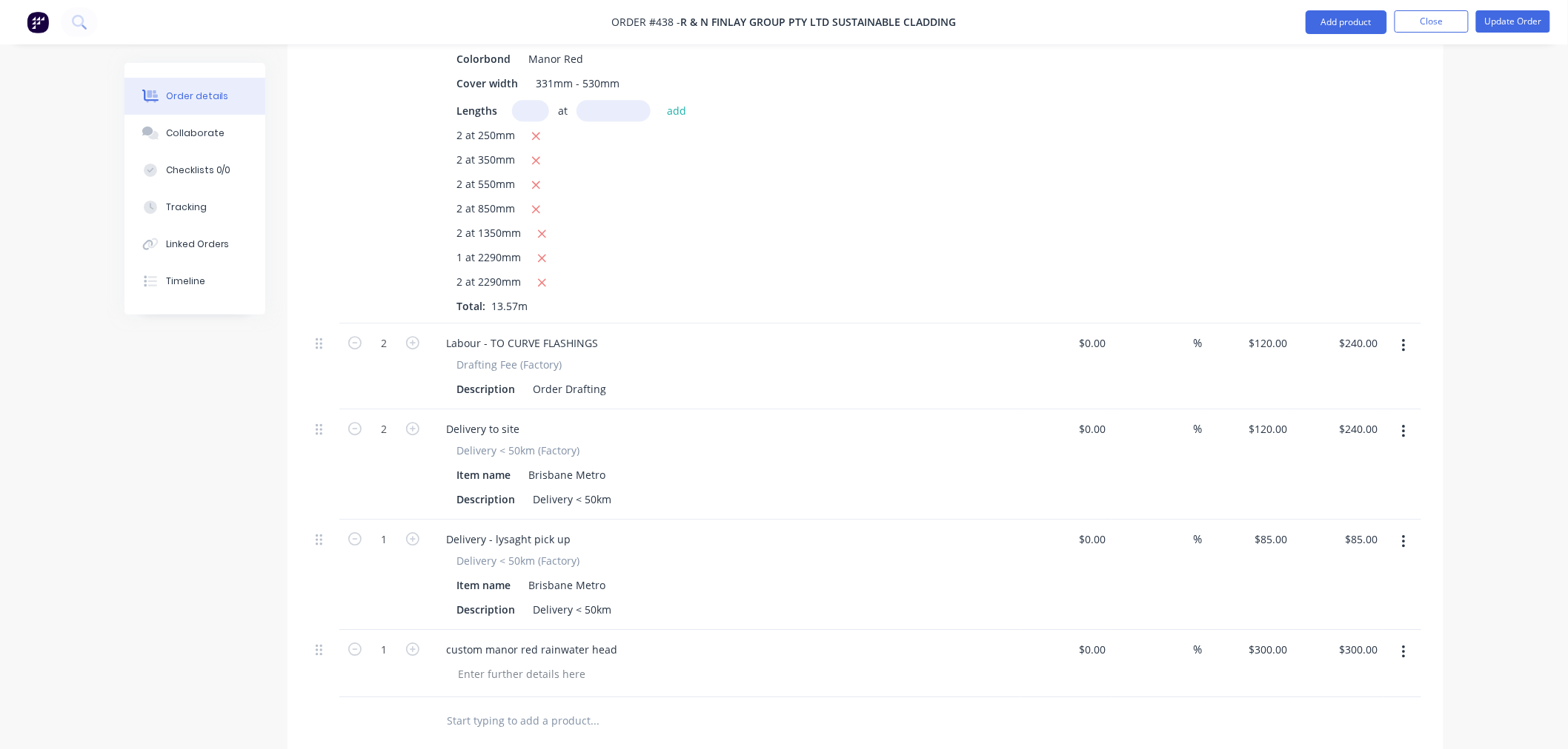
click at [530, 706] on input "text" at bounding box center [594, 721] width 296 height 30
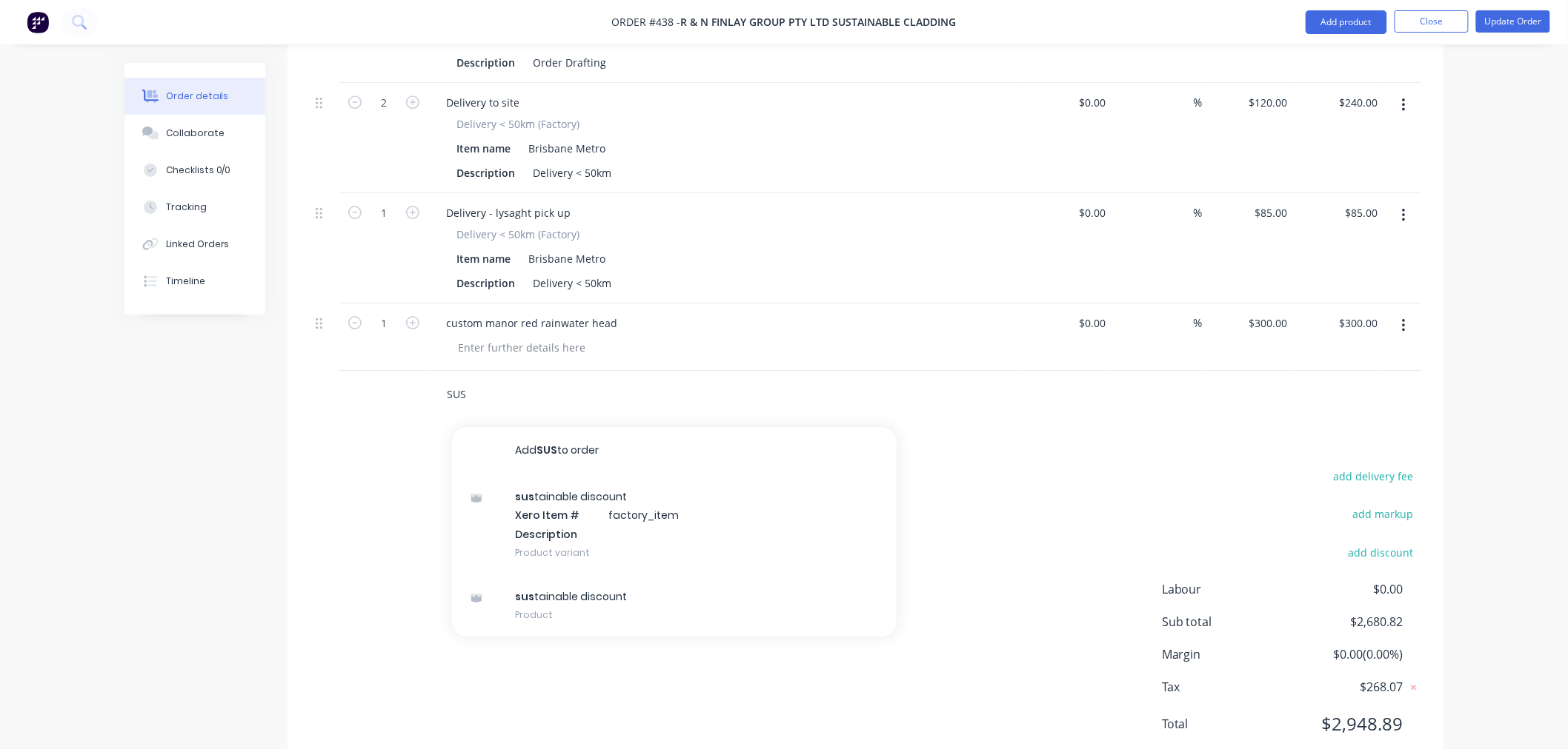
scroll to position [4282, 0]
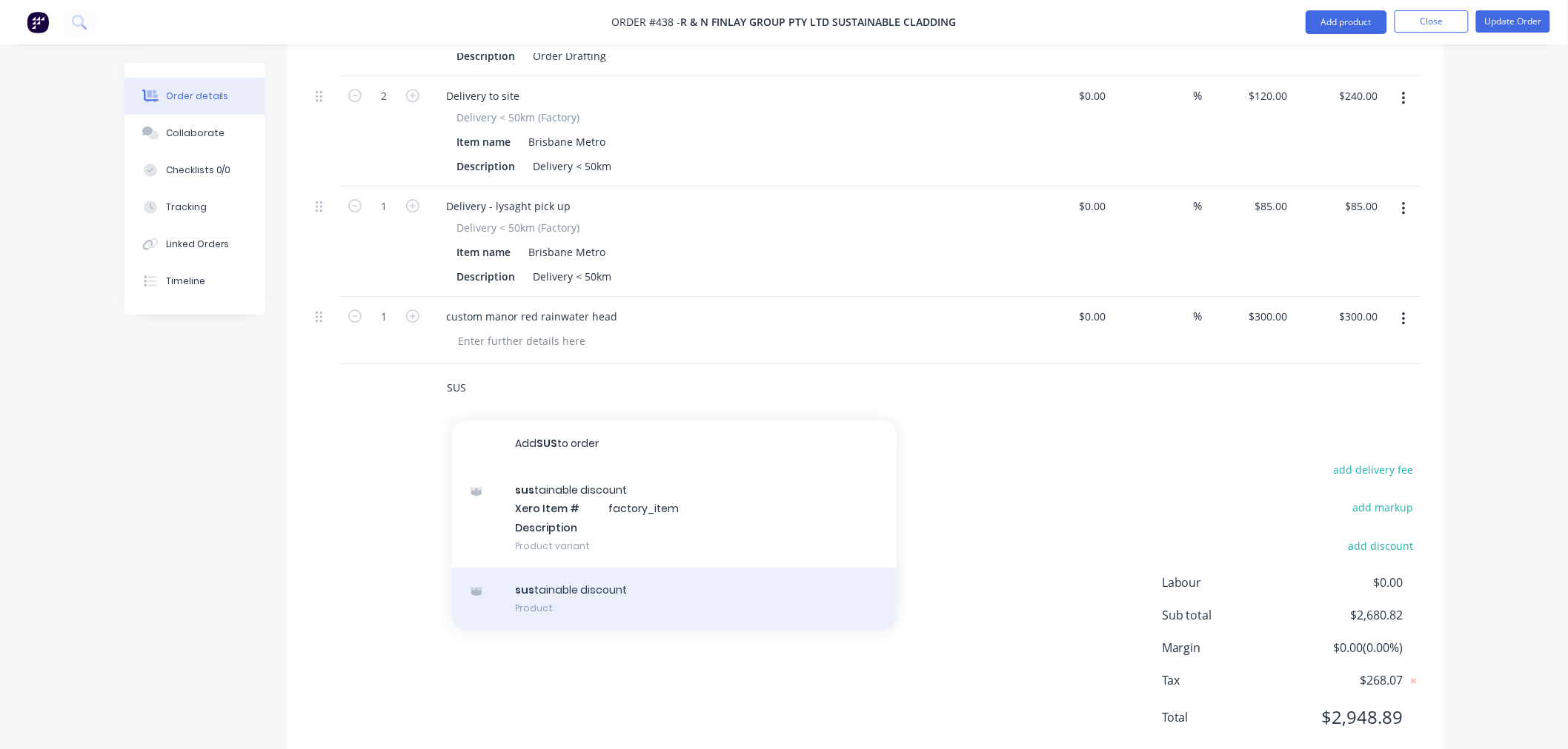
type input "SUS"
click at [565, 568] on div "sus tainable discount Product" at bounding box center [674, 598] width 445 height 62
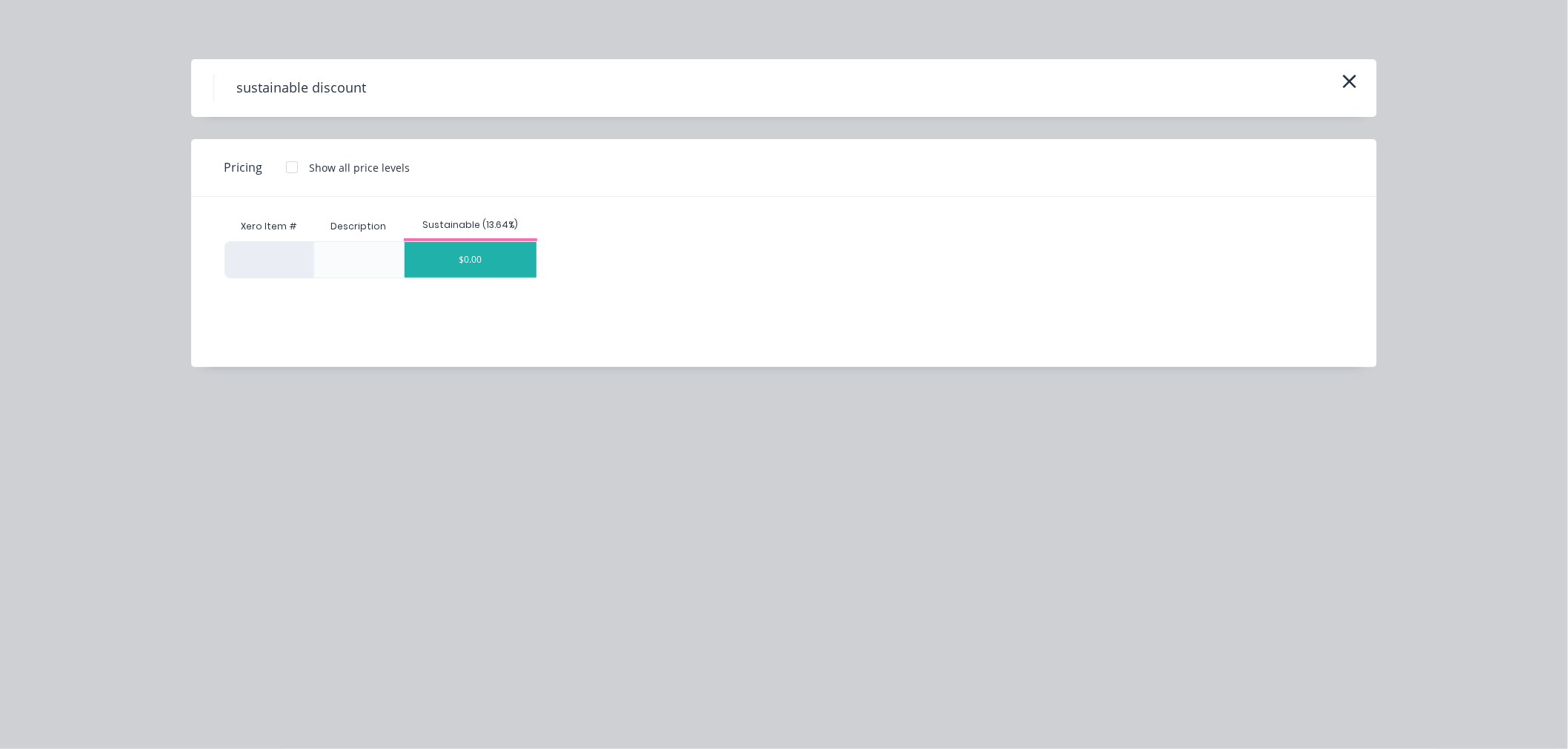
click at [463, 272] on div "$0.00" at bounding box center [470, 260] width 132 height 35
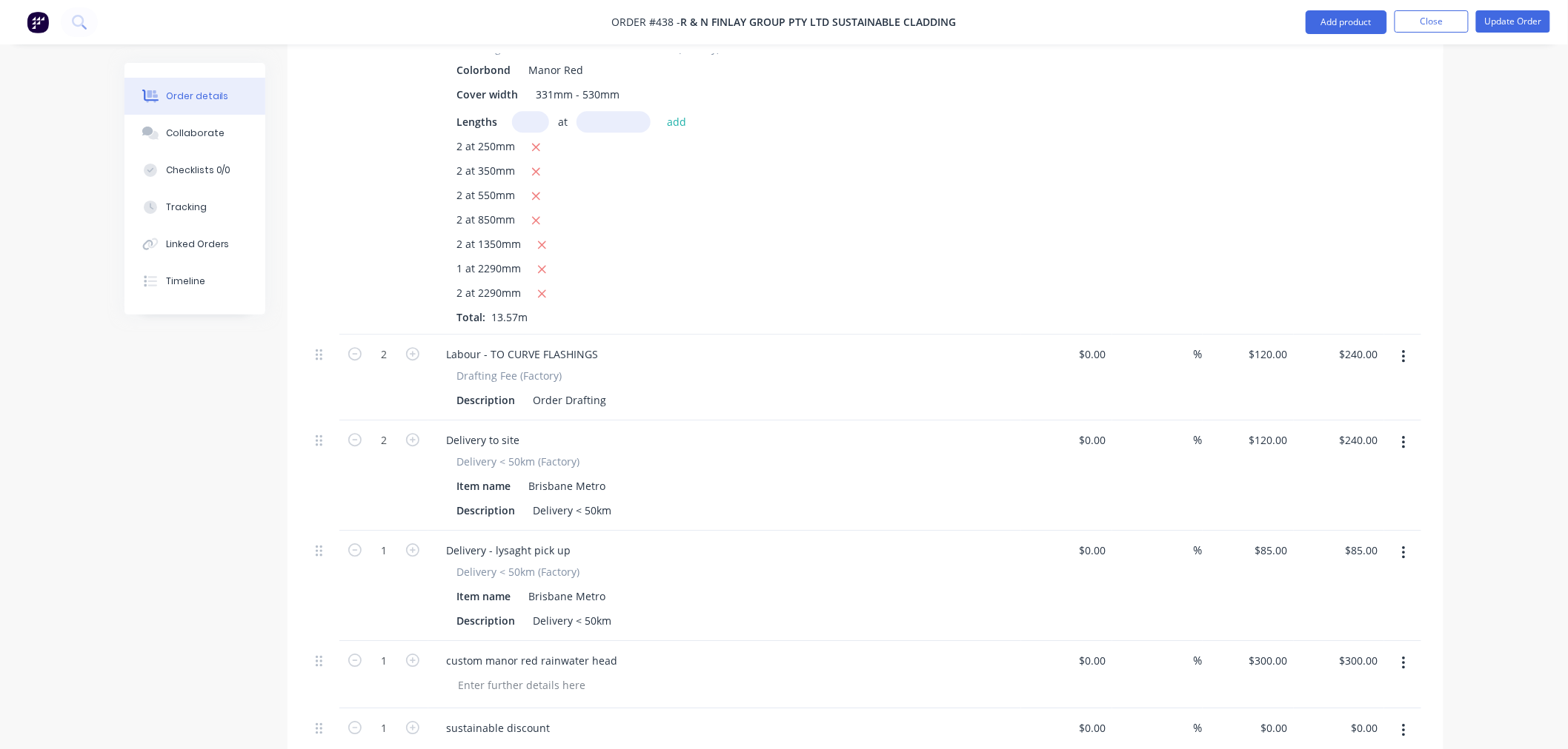
scroll to position [4350, 0]
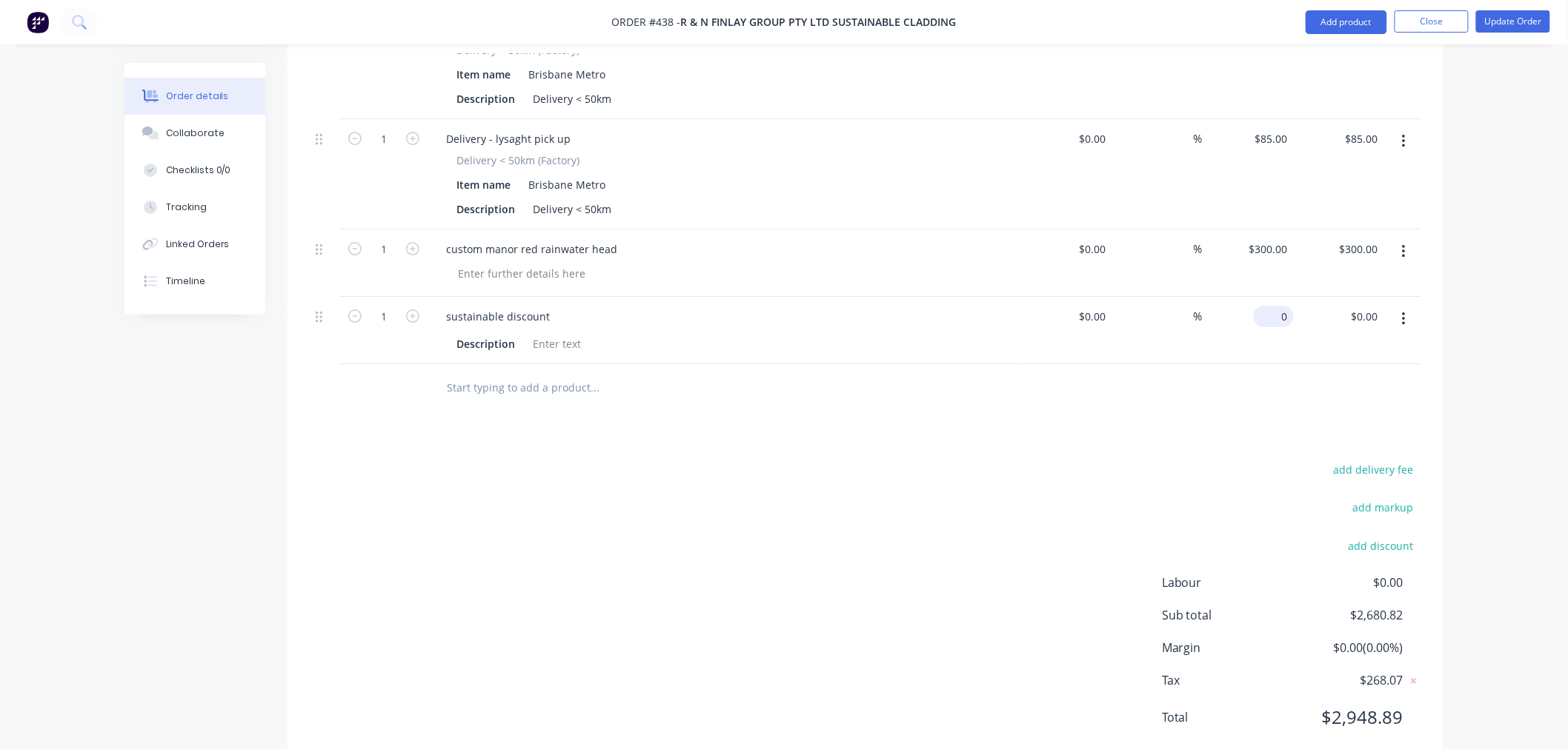
click at [1287, 306] on input "0" at bounding box center [1276, 316] width 34 height 21
click at [995, 462] on div "add delivery fee add markup add discount Labour $0.00 Sub total $2,680.82 Margi…" at bounding box center [865, 602] width 1111 height 286
type input "$-126.00"
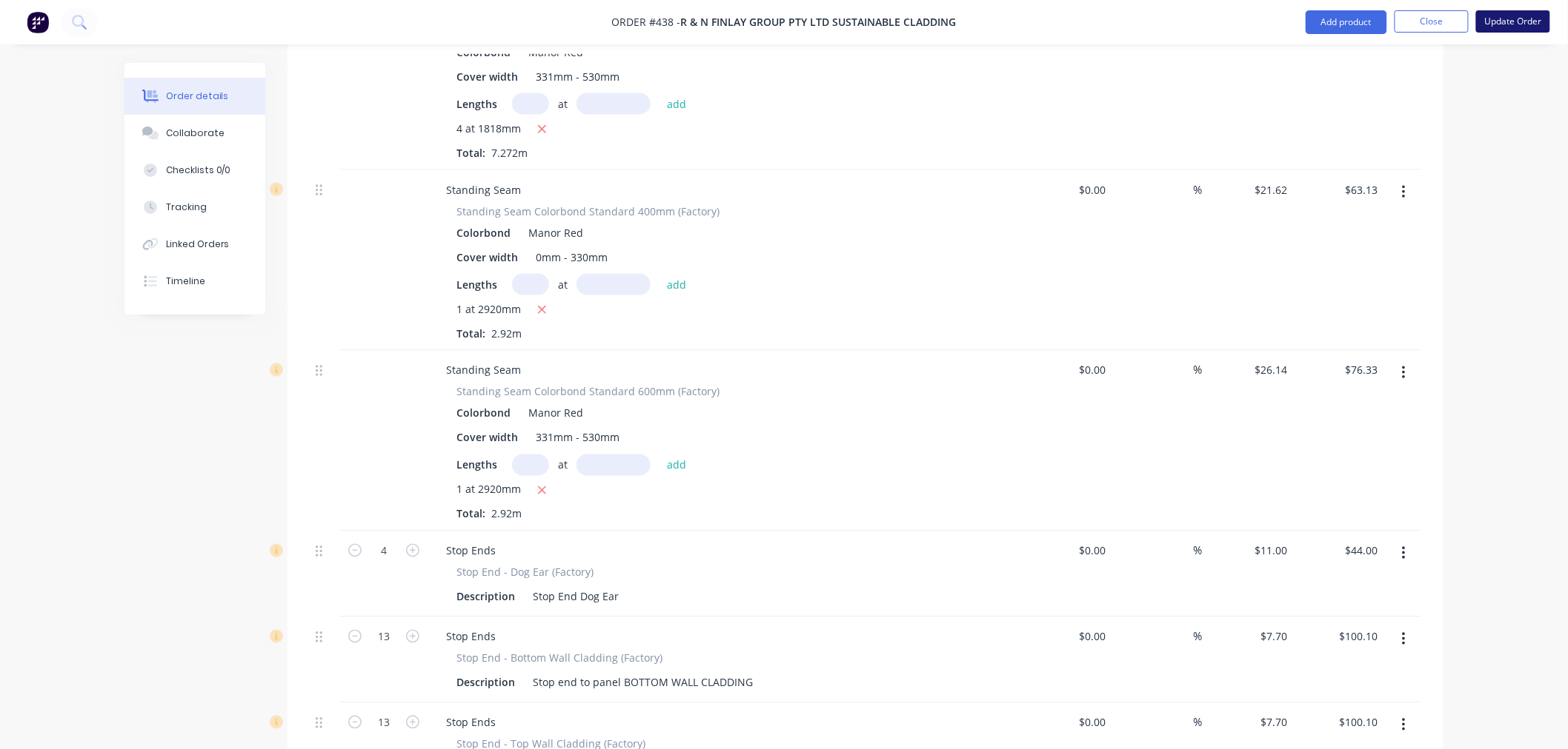
scroll to position [3115, 0]
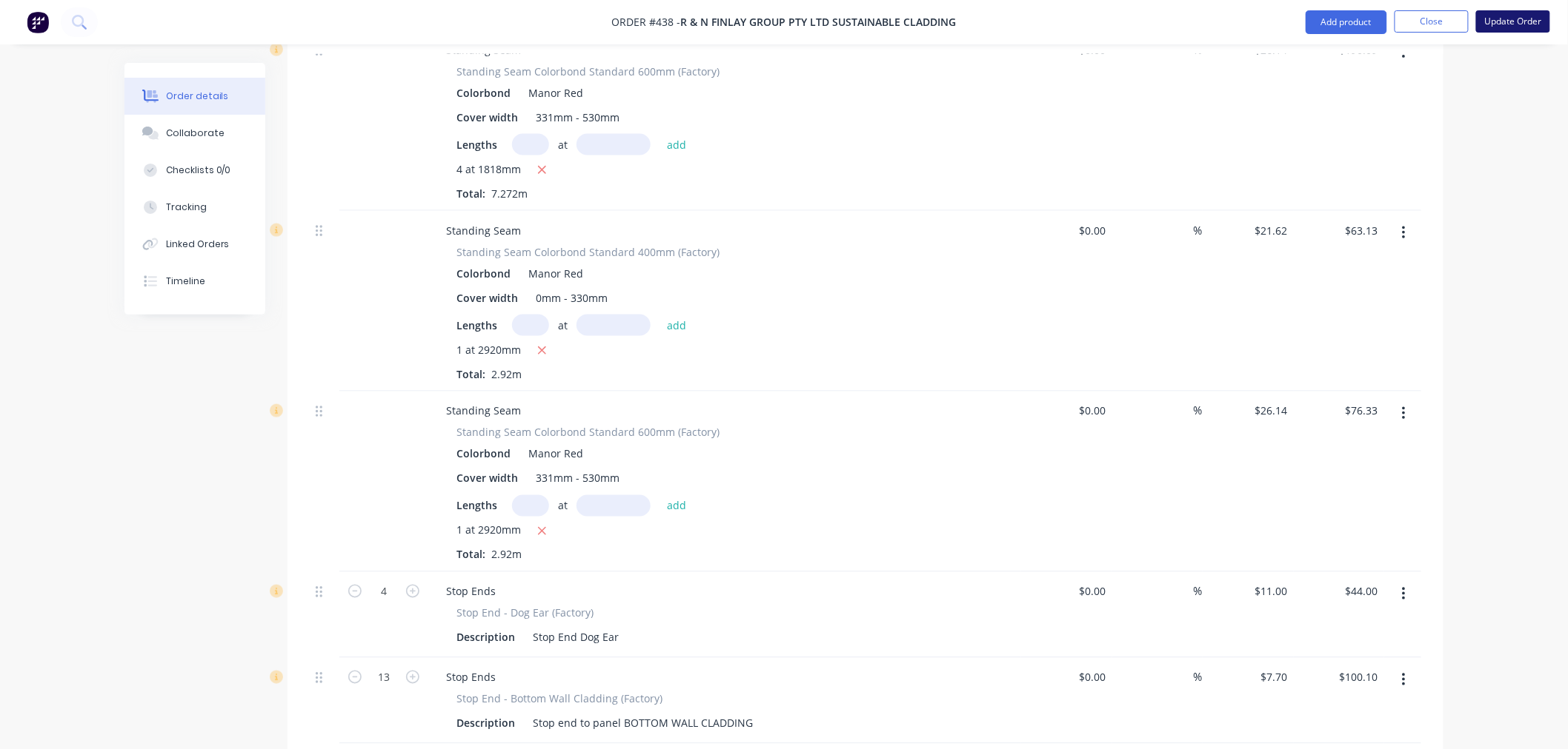
click at [1516, 20] on button "Update Order" at bounding box center [1512, 21] width 74 height 22
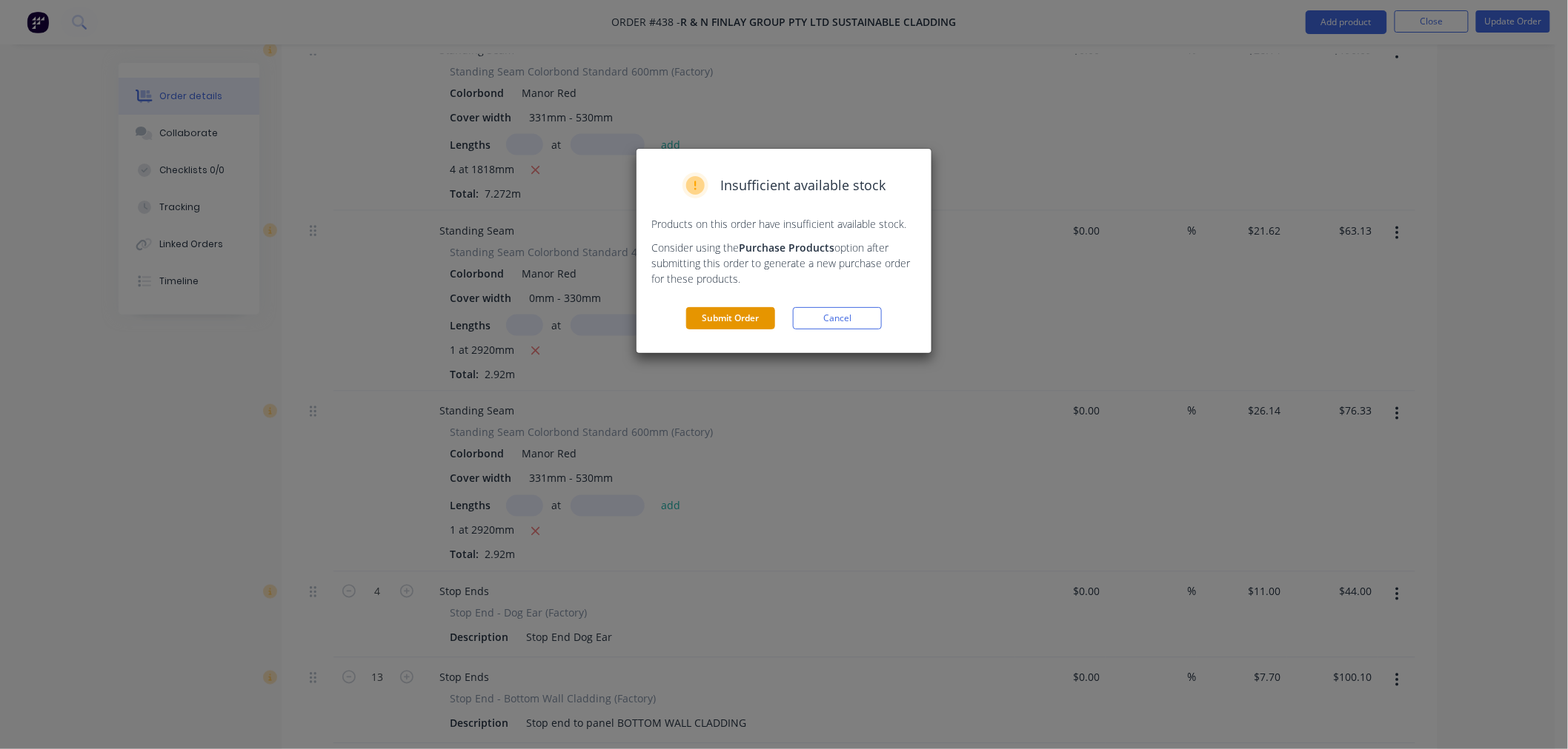
click at [761, 318] on button "Submit Order" at bounding box center [731, 318] width 89 height 22
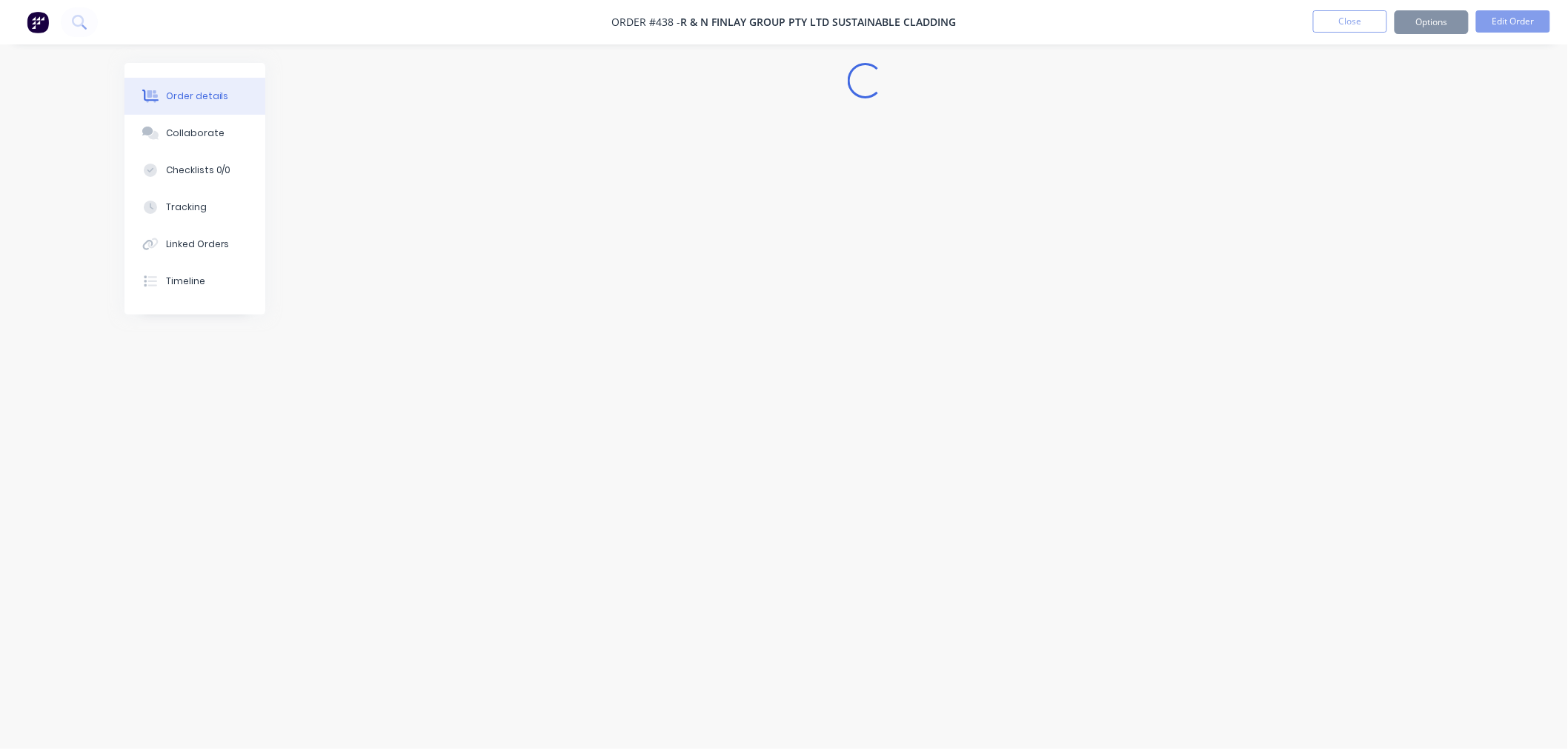
scroll to position [0, 0]
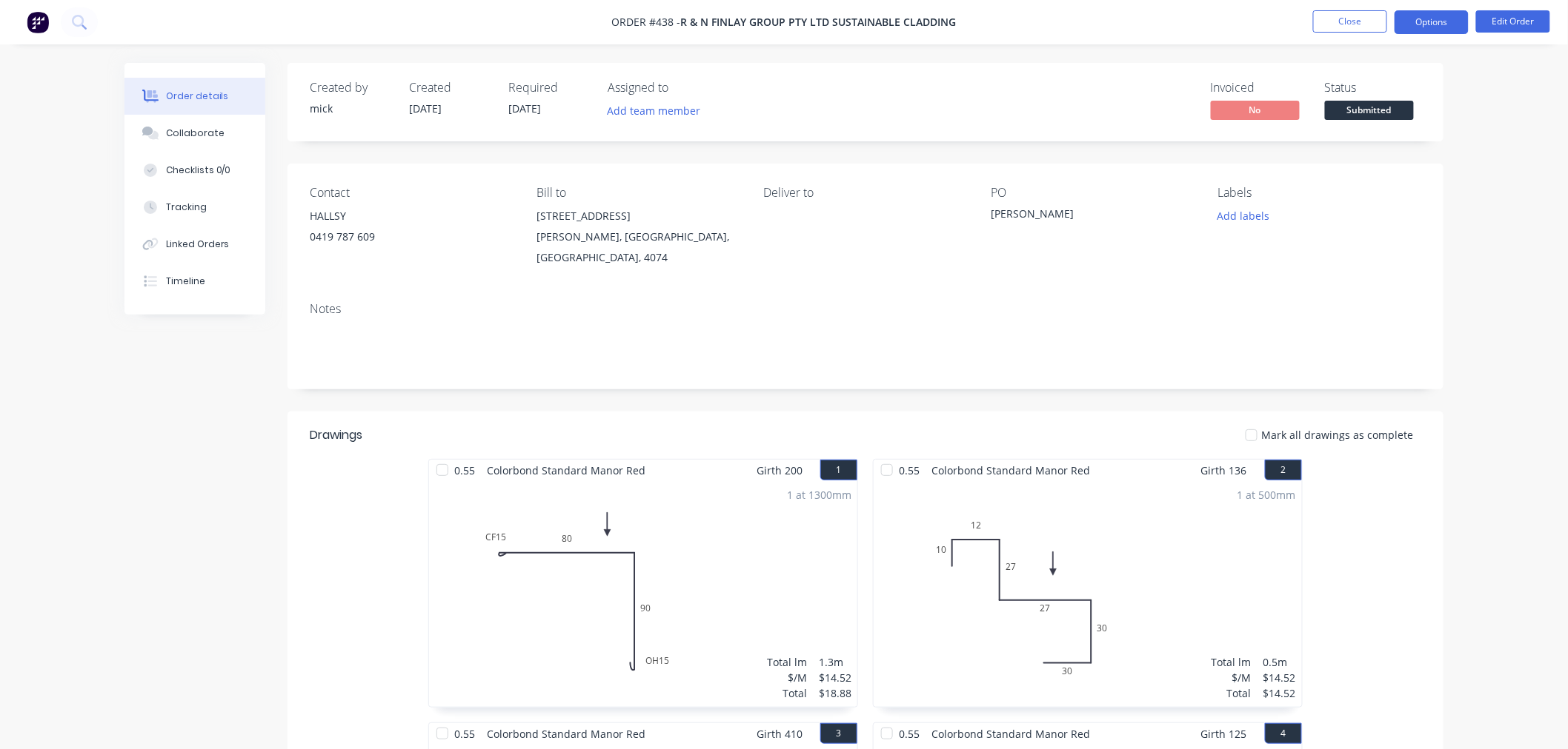
click at [1431, 20] on button "Options" at bounding box center [1431, 22] width 74 height 24
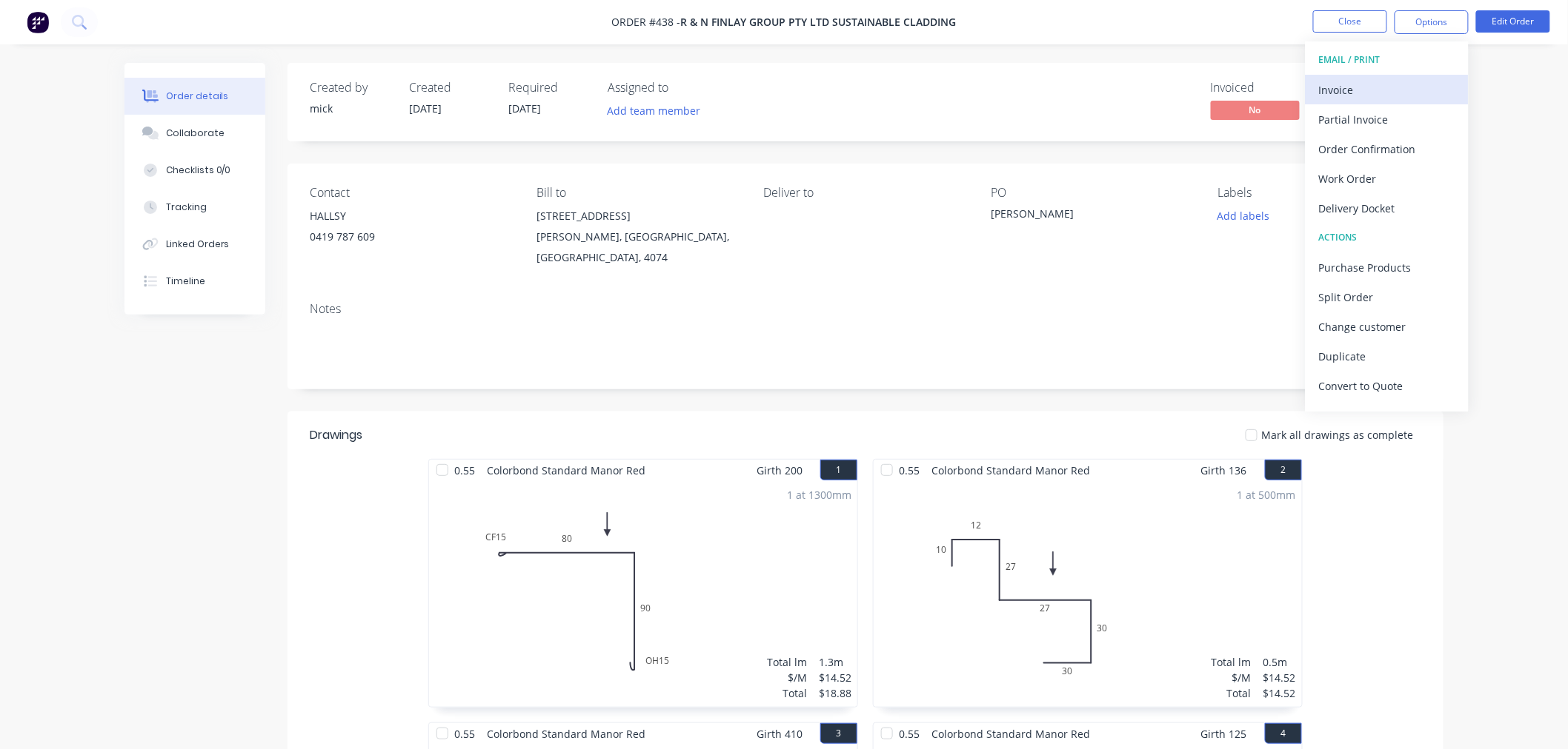
click at [1394, 83] on div "Invoice" at bounding box center [1387, 90] width 136 height 21
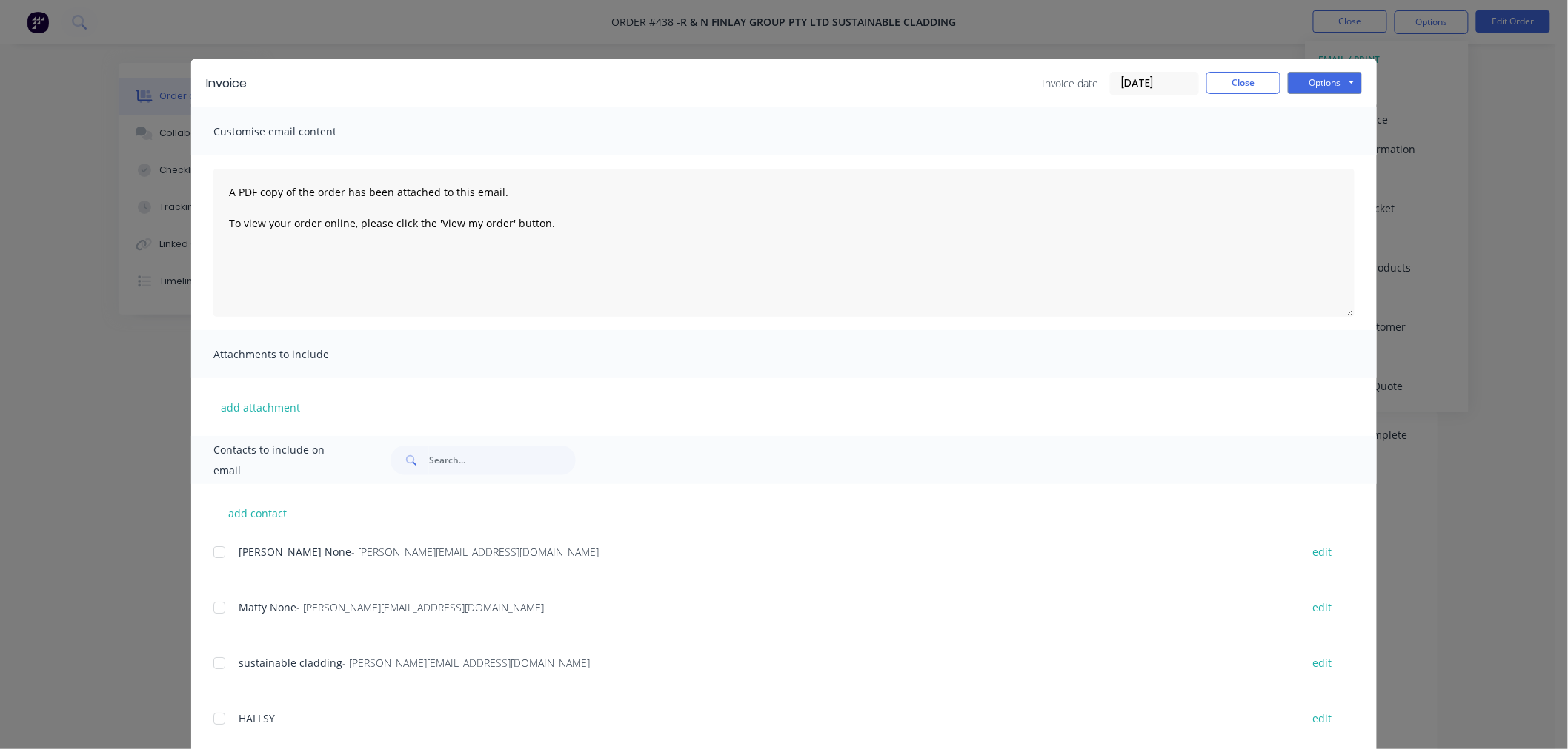
click at [217, 556] on div at bounding box center [219, 552] width 30 height 30
click at [218, 613] on div at bounding box center [219, 608] width 30 height 30
click at [1335, 86] on button "Options" at bounding box center [1325, 83] width 74 height 22
click at [1330, 165] on button "Email" at bounding box center [1335, 158] width 95 height 24
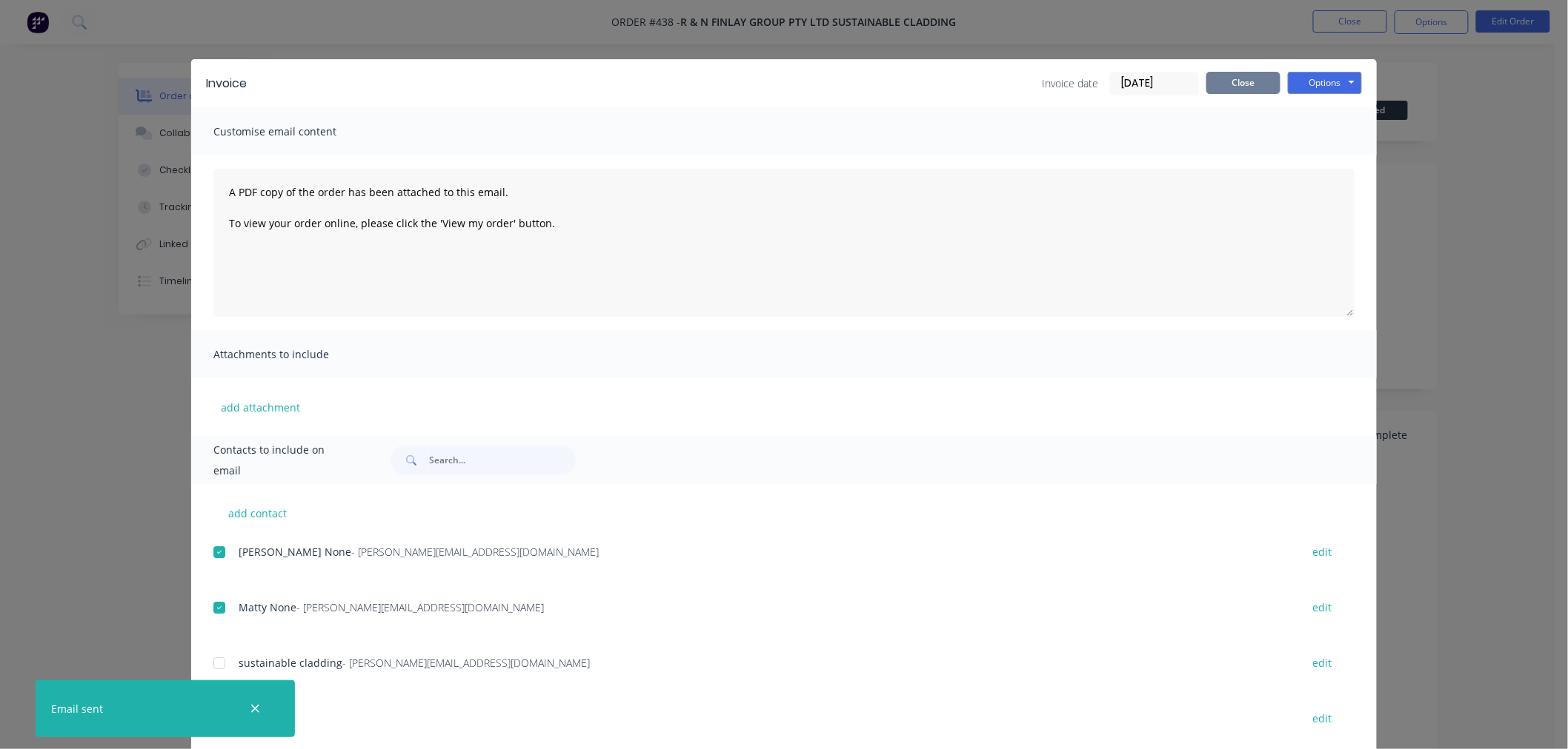
click at [1261, 85] on button "Close" at bounding box center [1243, 83] width 74 height 22
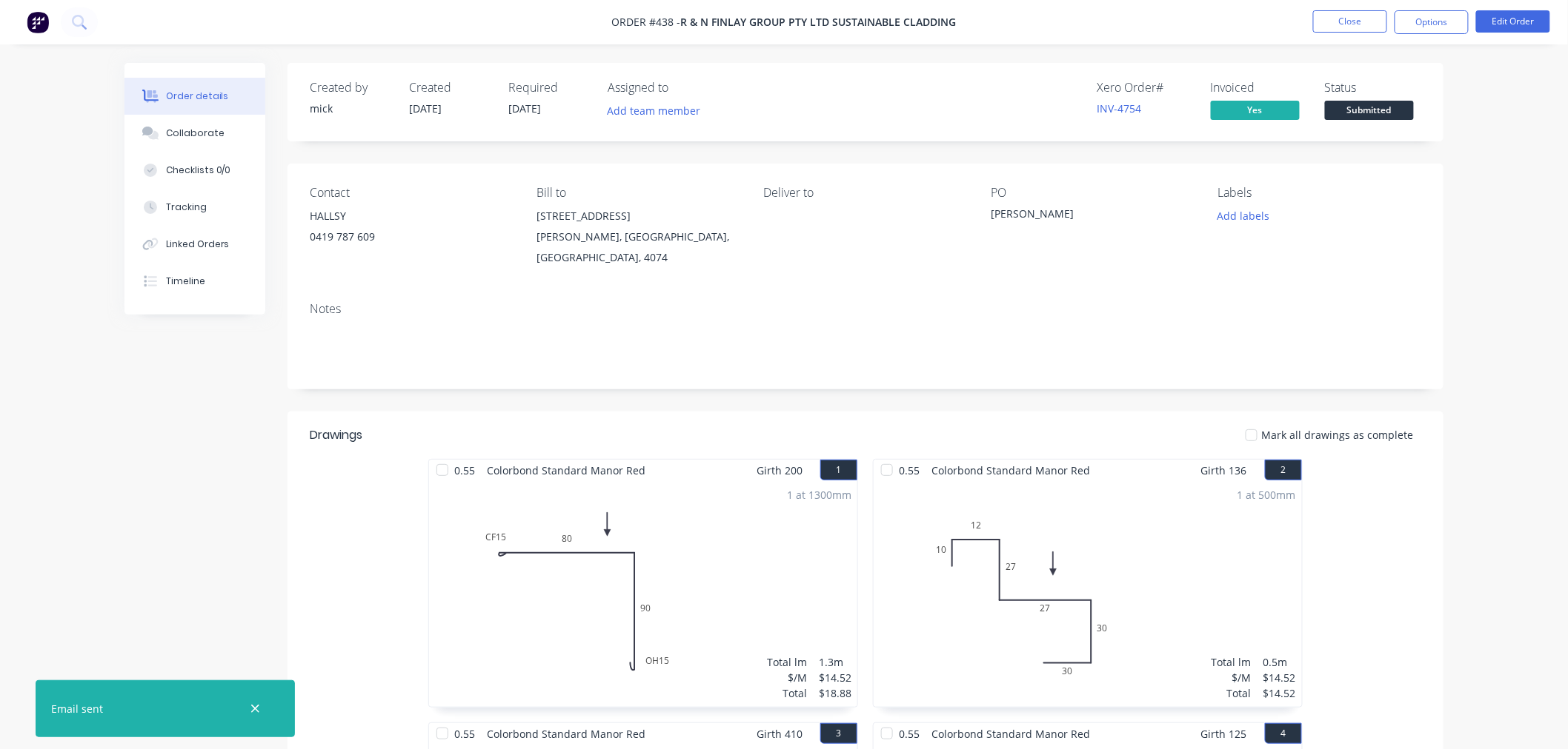
click at [43, 30] on img at bounding box center [38, 22] width 22 height 22
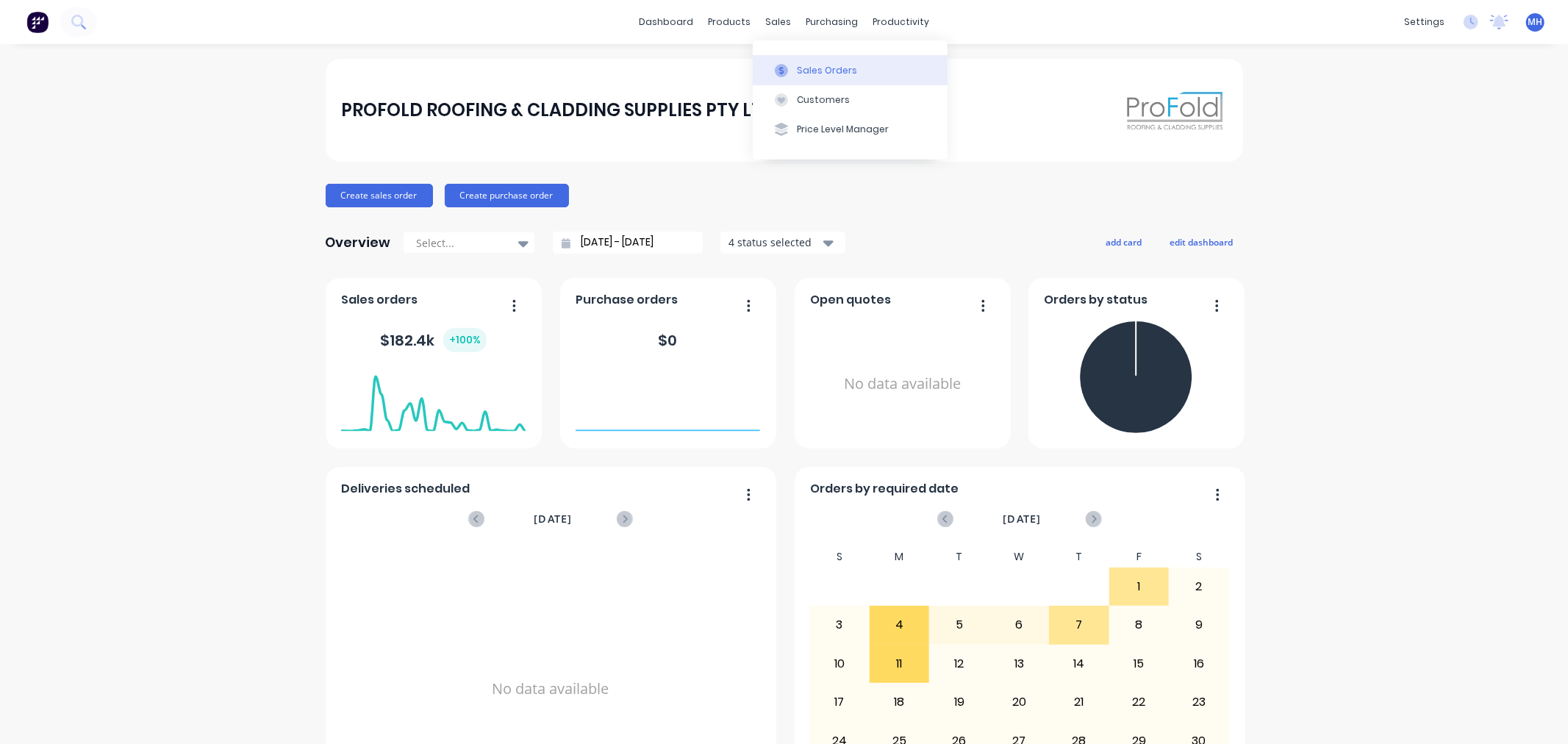
click at [814, 64] on div "Sales Orders" at bounding box center [827, 71] width 61 height 13
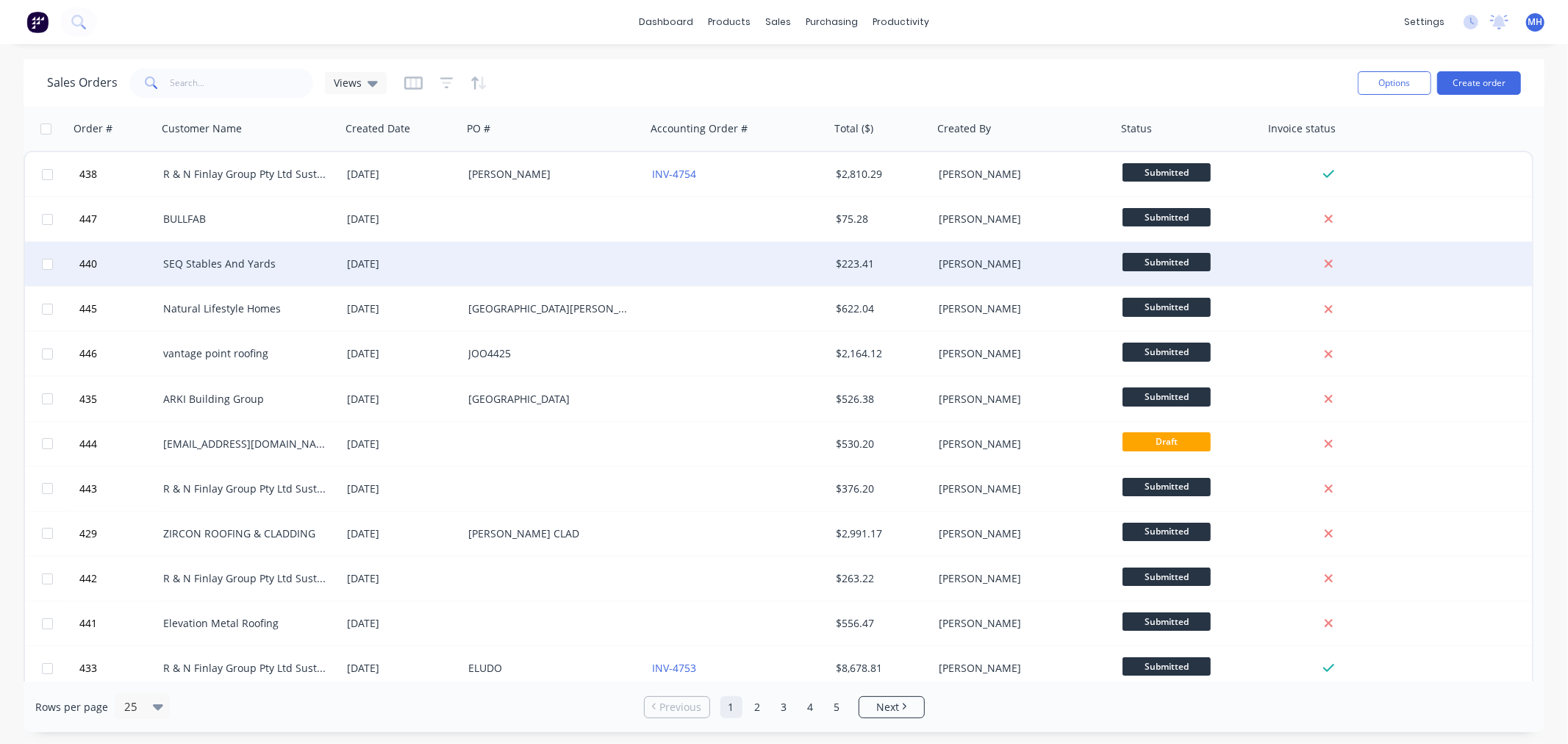
click at [559, 259] on div at bounding box center [554, 264] width 184 height 44
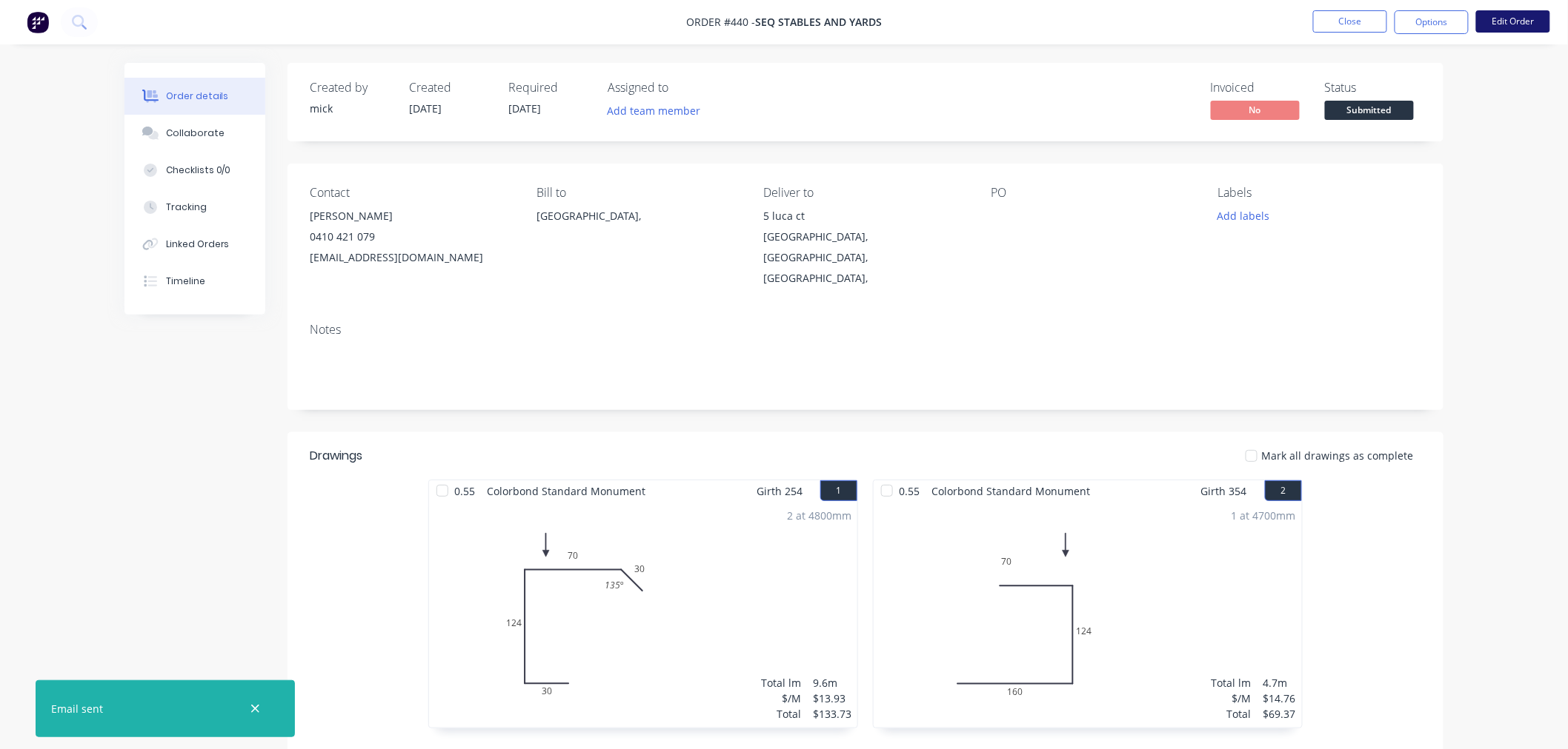
click at [1502, 25] on button "Edit Order" at bounding box center [1512, 21] width 74 height 22
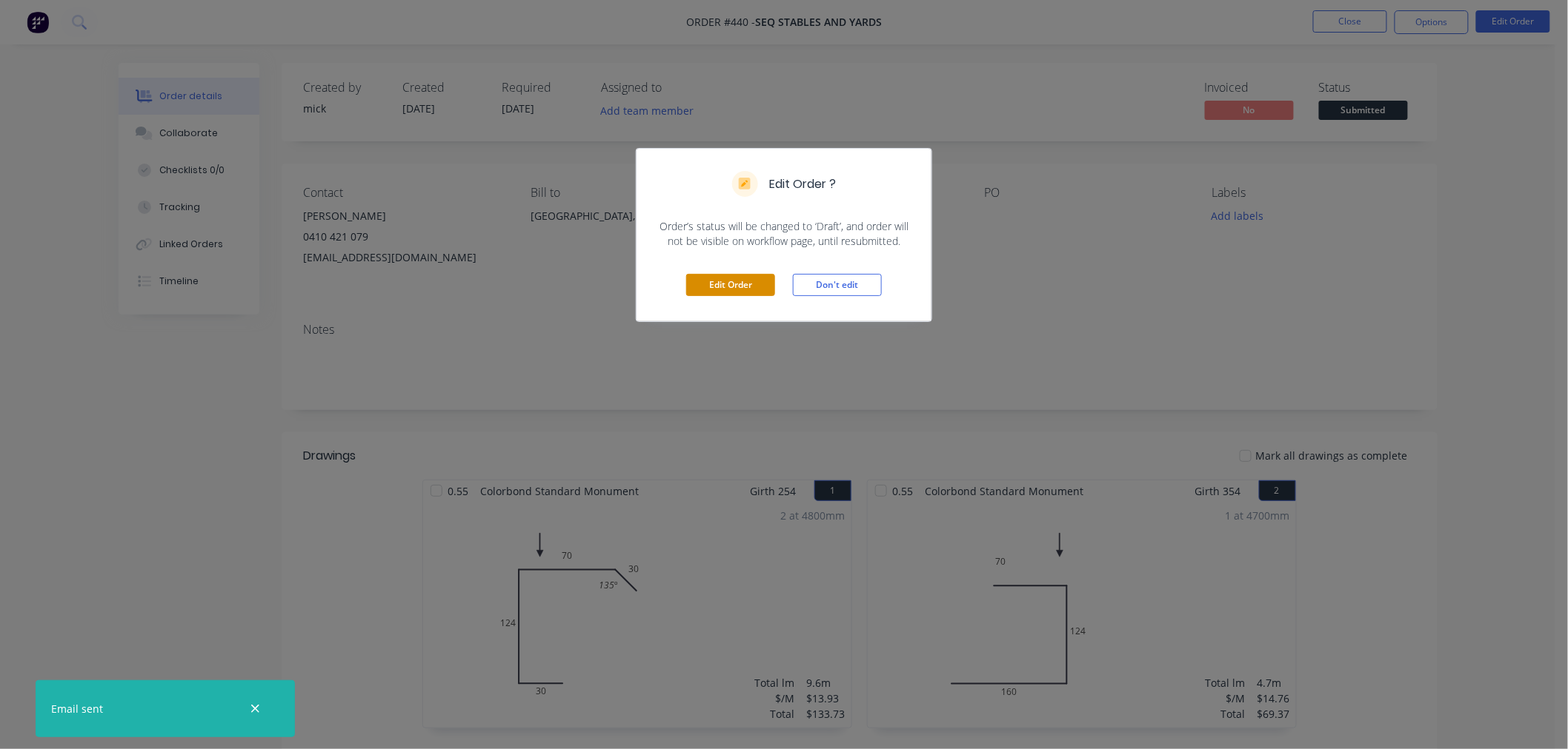
click at [760, 282] on button "Edit Order" at bounding box center [731, 285] width 89 height 22
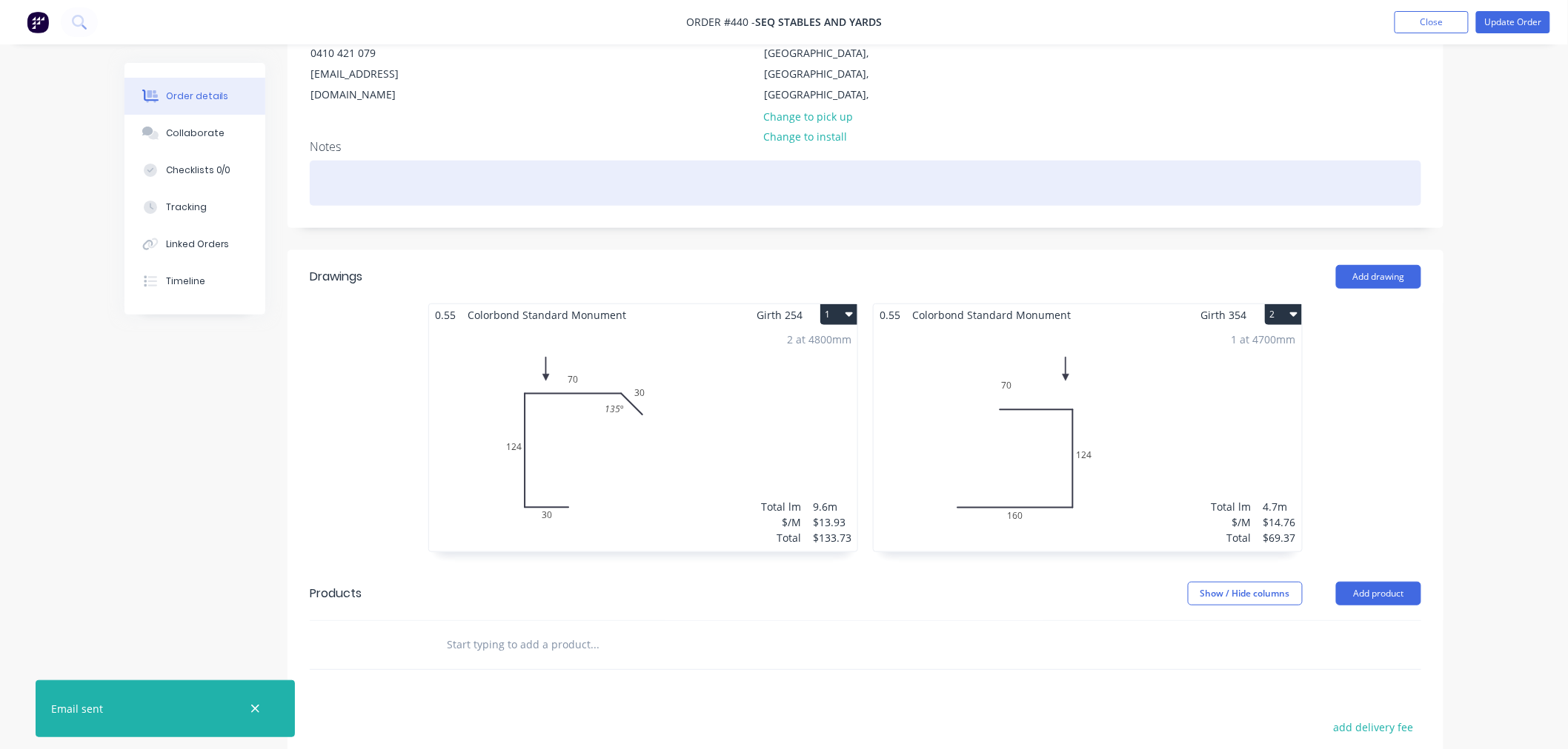
scroll to position [463, 0]
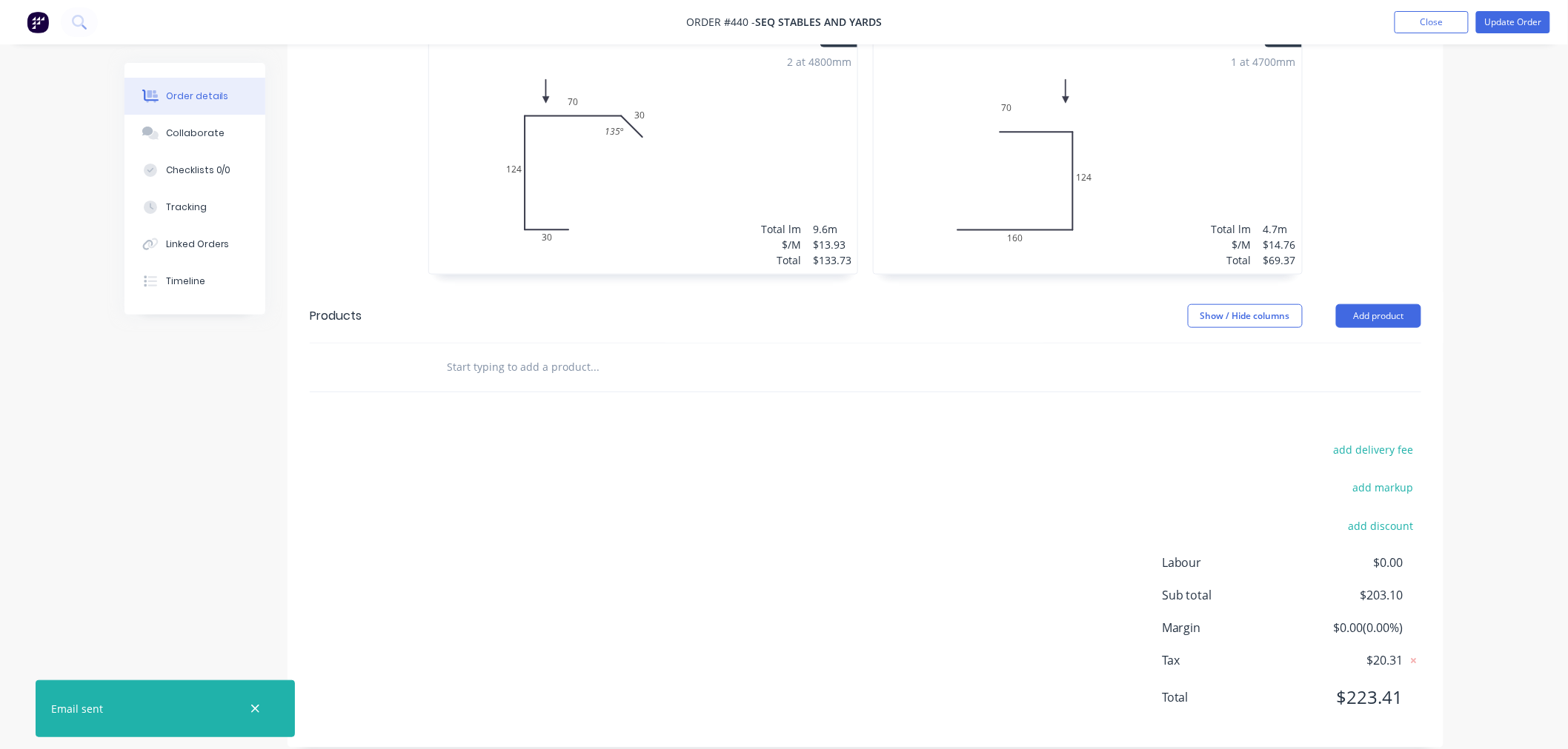
click at [28, 23] on img at bounding box center [38, 22] width 22 height 22
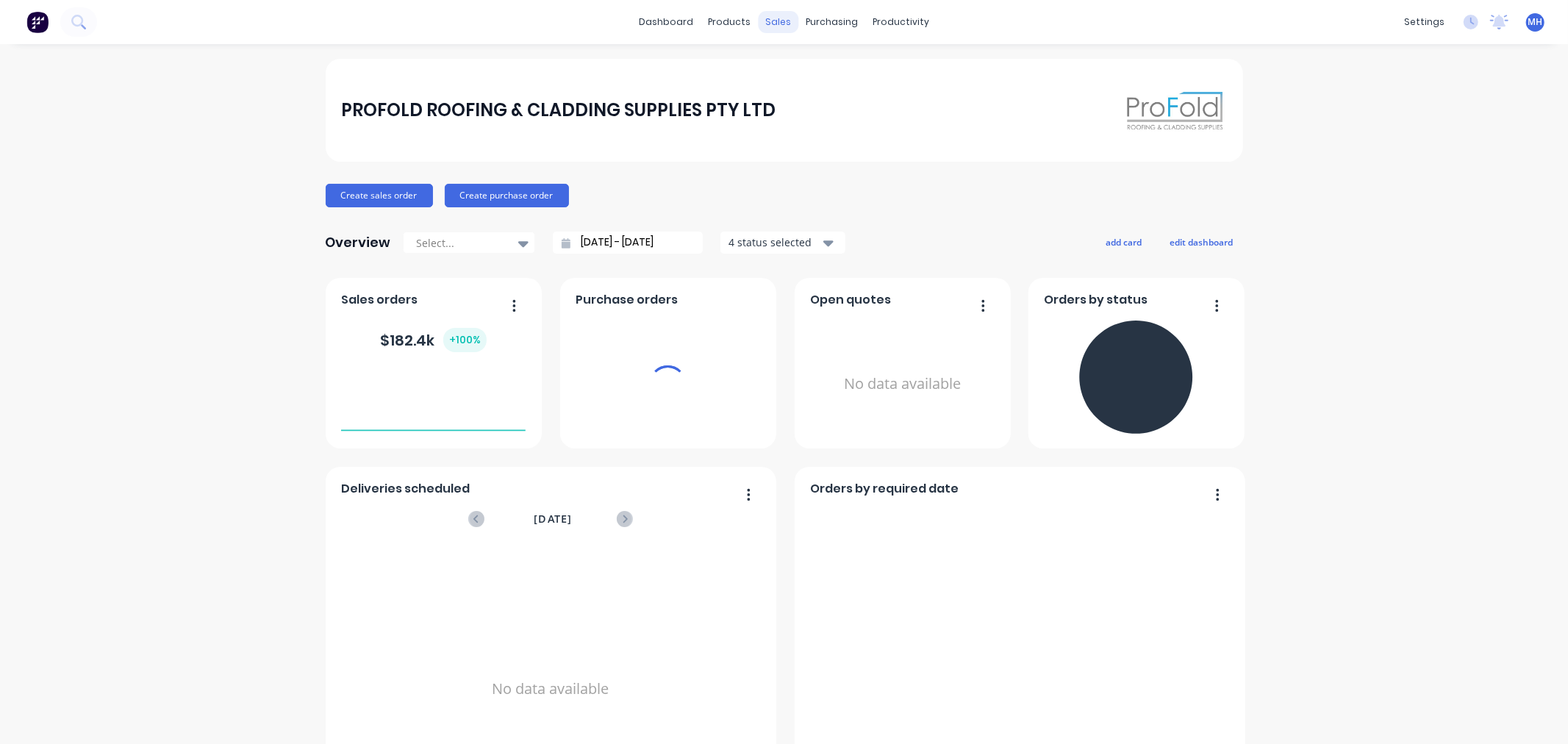
click at [766, 17] on div "sales" at bounding box center [778, 22] width 40 height 22
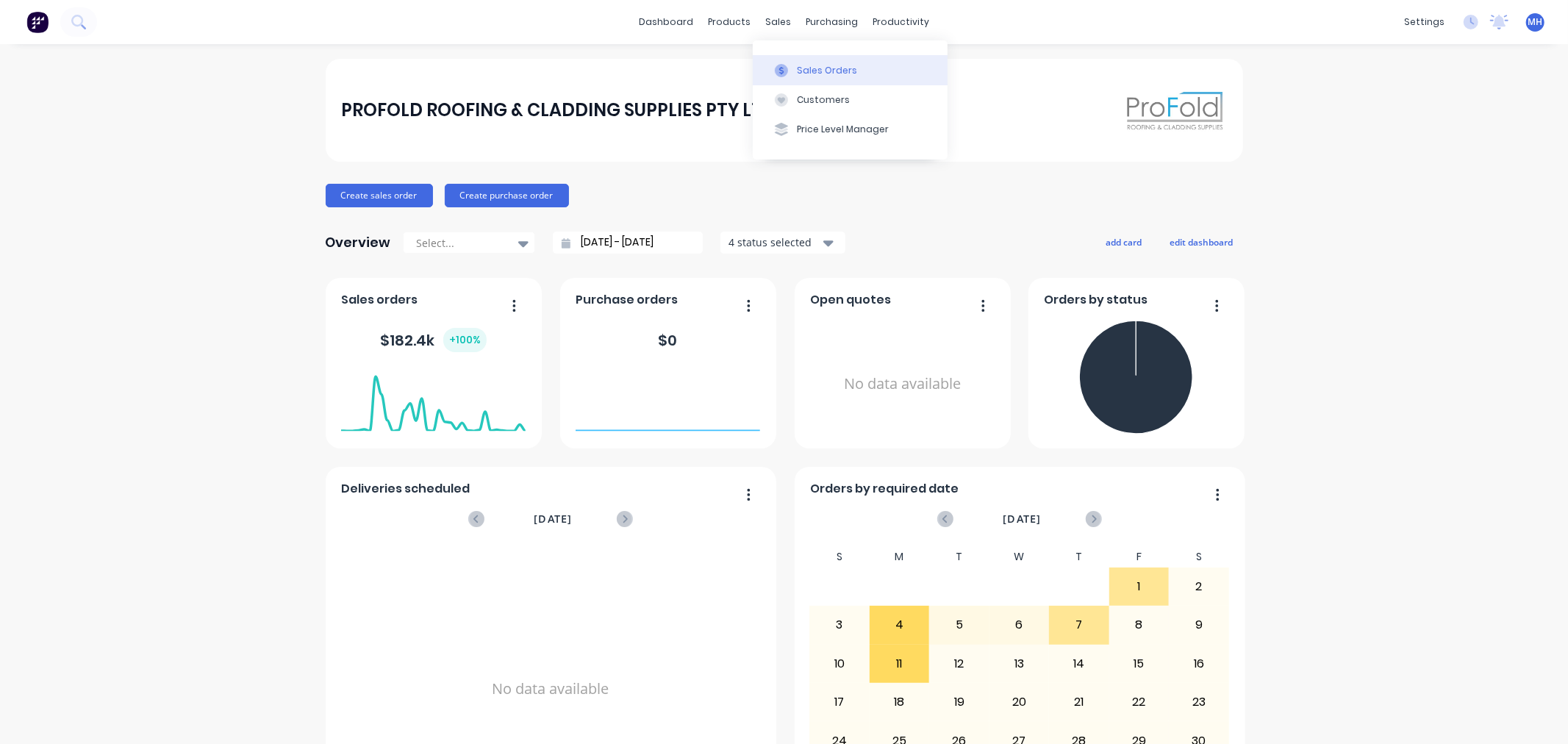
click at [790, 64] on div at bounding box center [781, 71] width 22 height 13
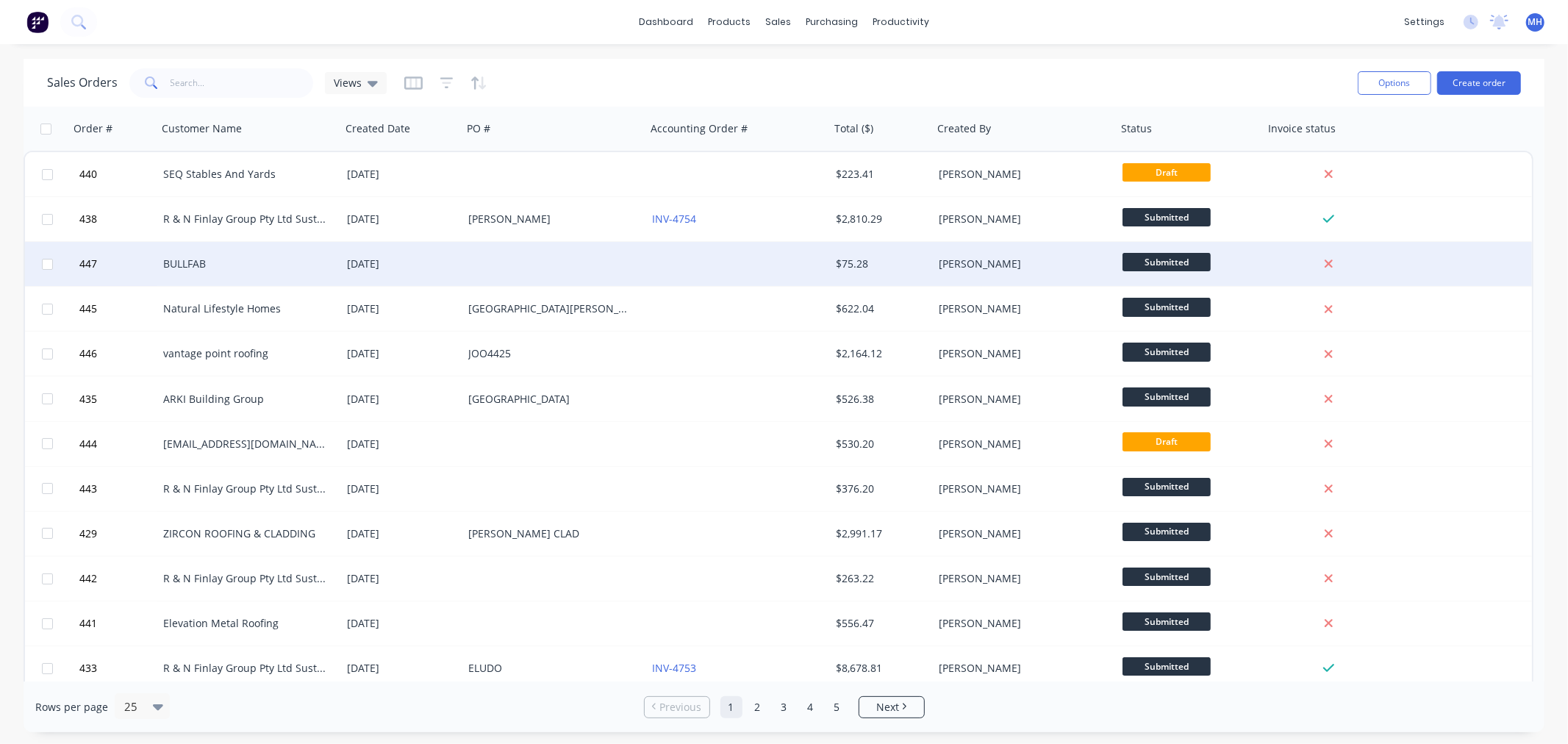
click at [334, 247] on div "BULLFAB" at bounding box center [249, 264] width 184 height 44
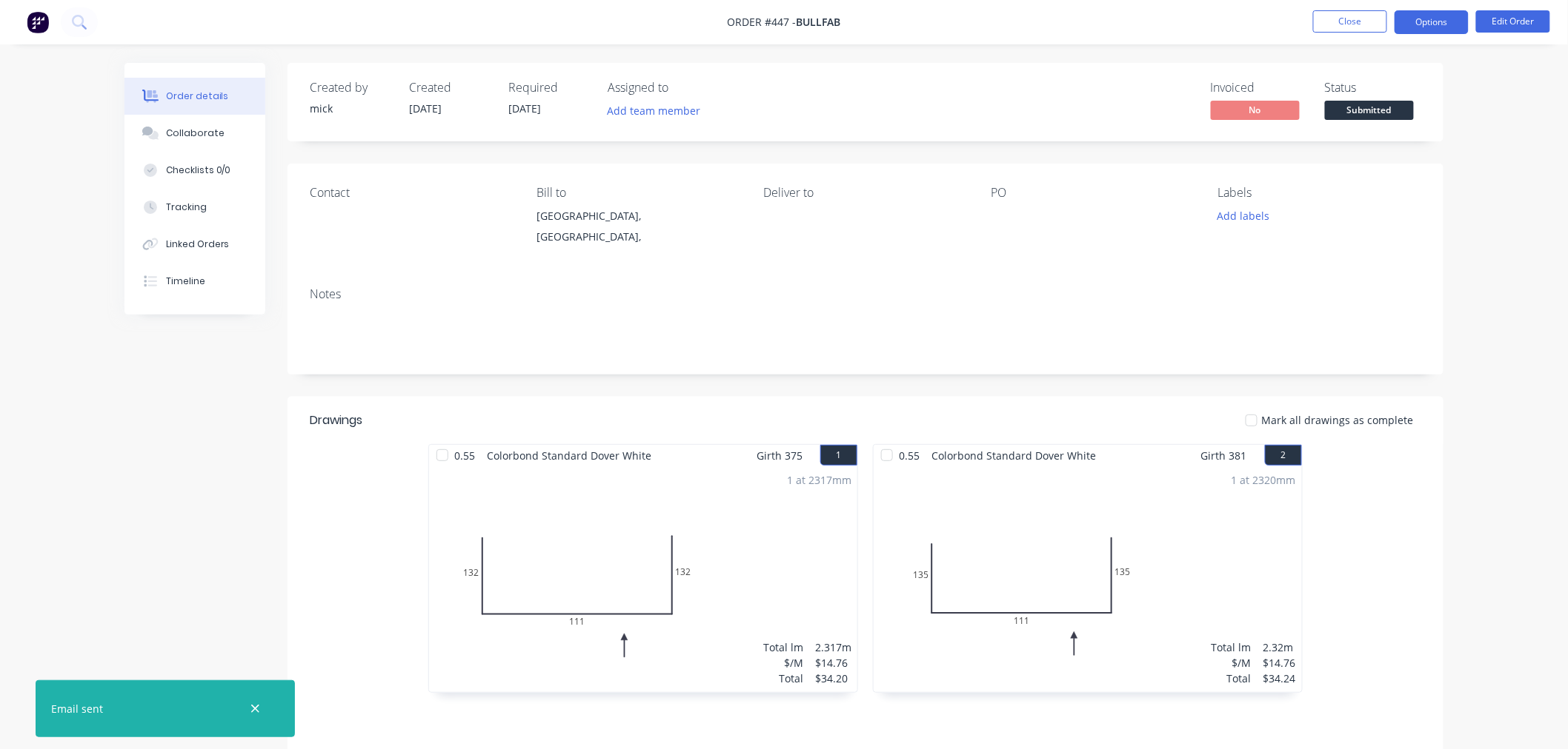
click at [1417, 23] on button "Options" at bounding box center [1431, 22] width 74 height 24
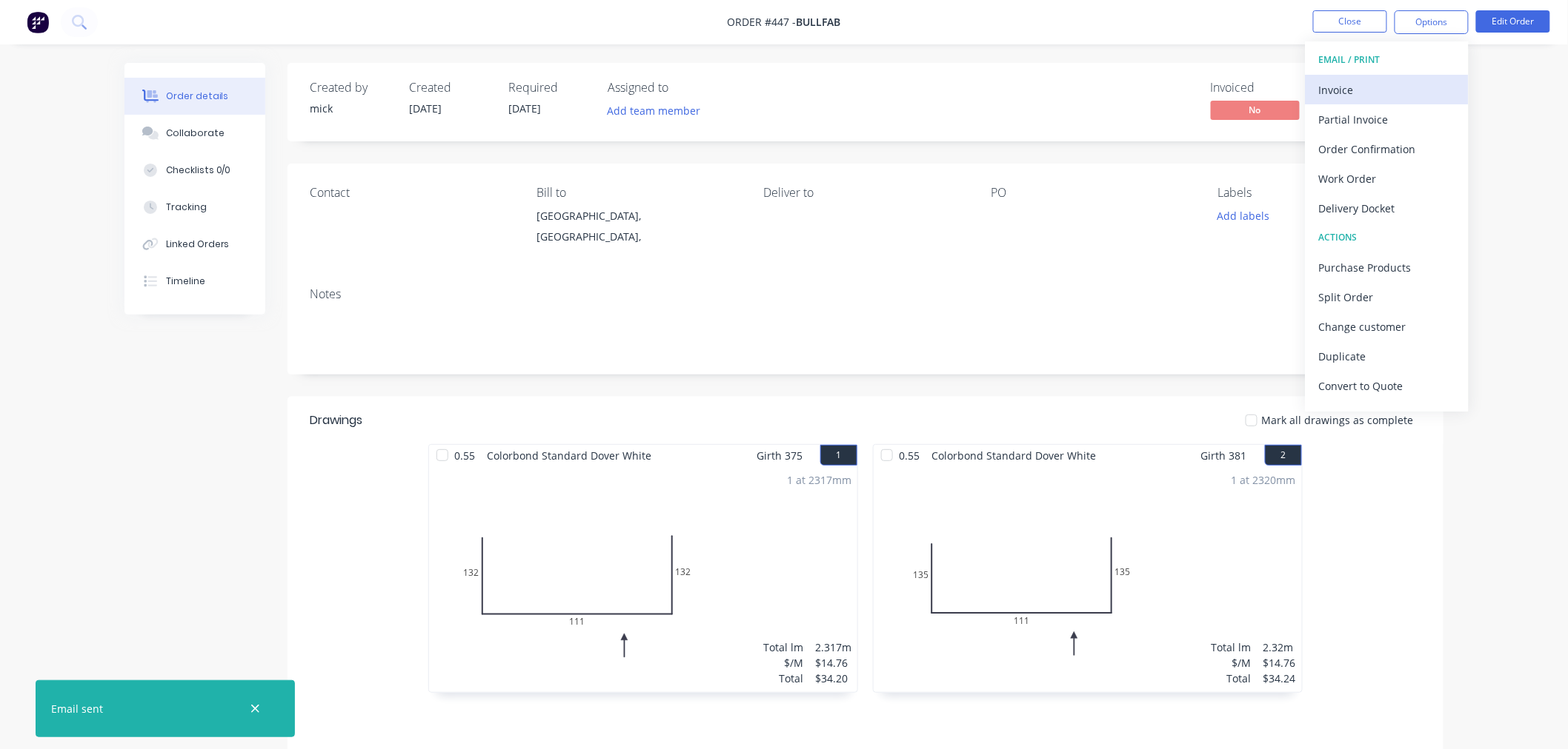
click at [1377, 87] on div "Invoice" at bounding box center [1387, 90] width 136 height 21
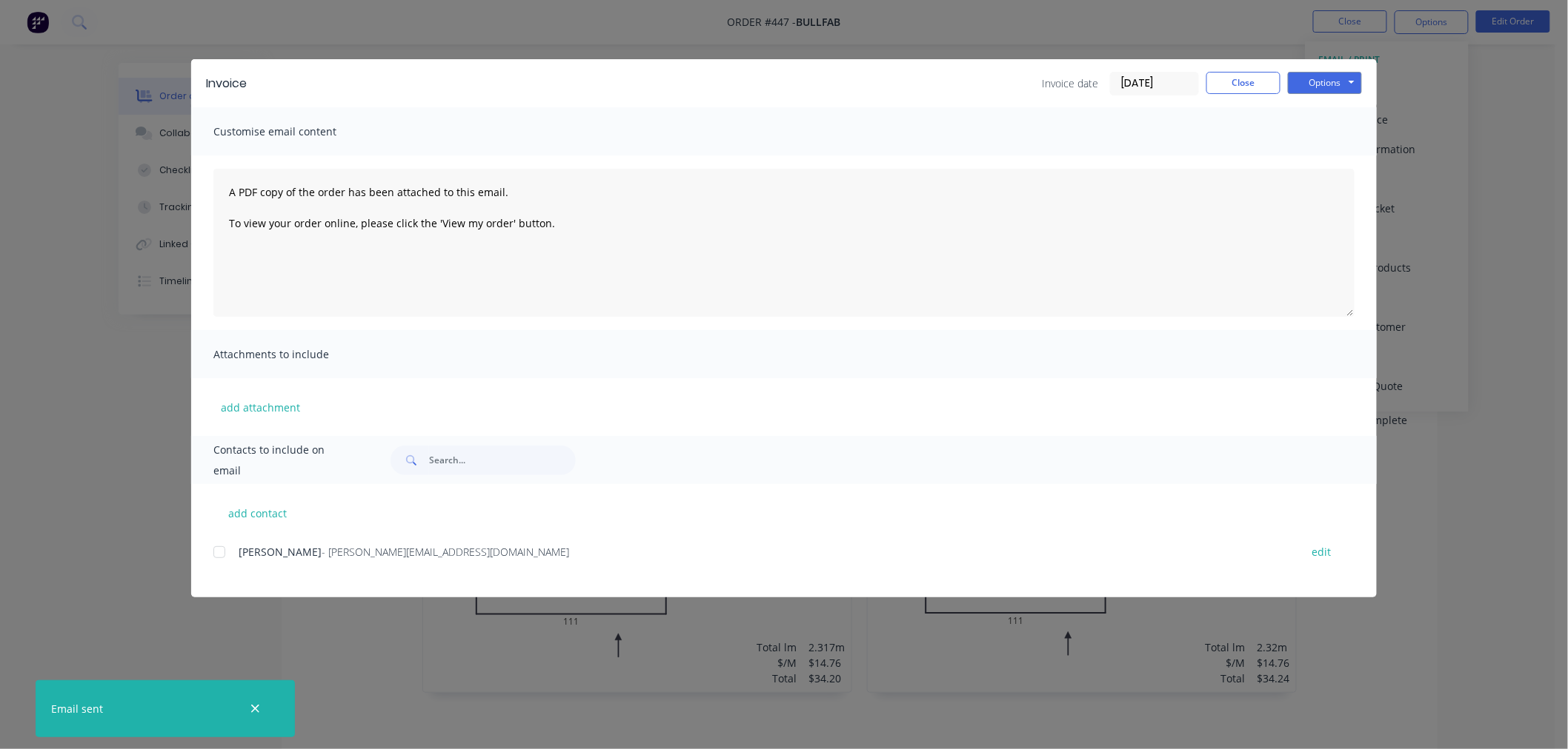
click at [221, 550] on div at bounding box center [219, 552] width 30 height 30
click at [1329, 82] on button "Options" at bounding box center [1325, 83] width 74 height 22
click at [1337, 159] on button "Email" at bounding box center [1335, 158] width 95 height 24
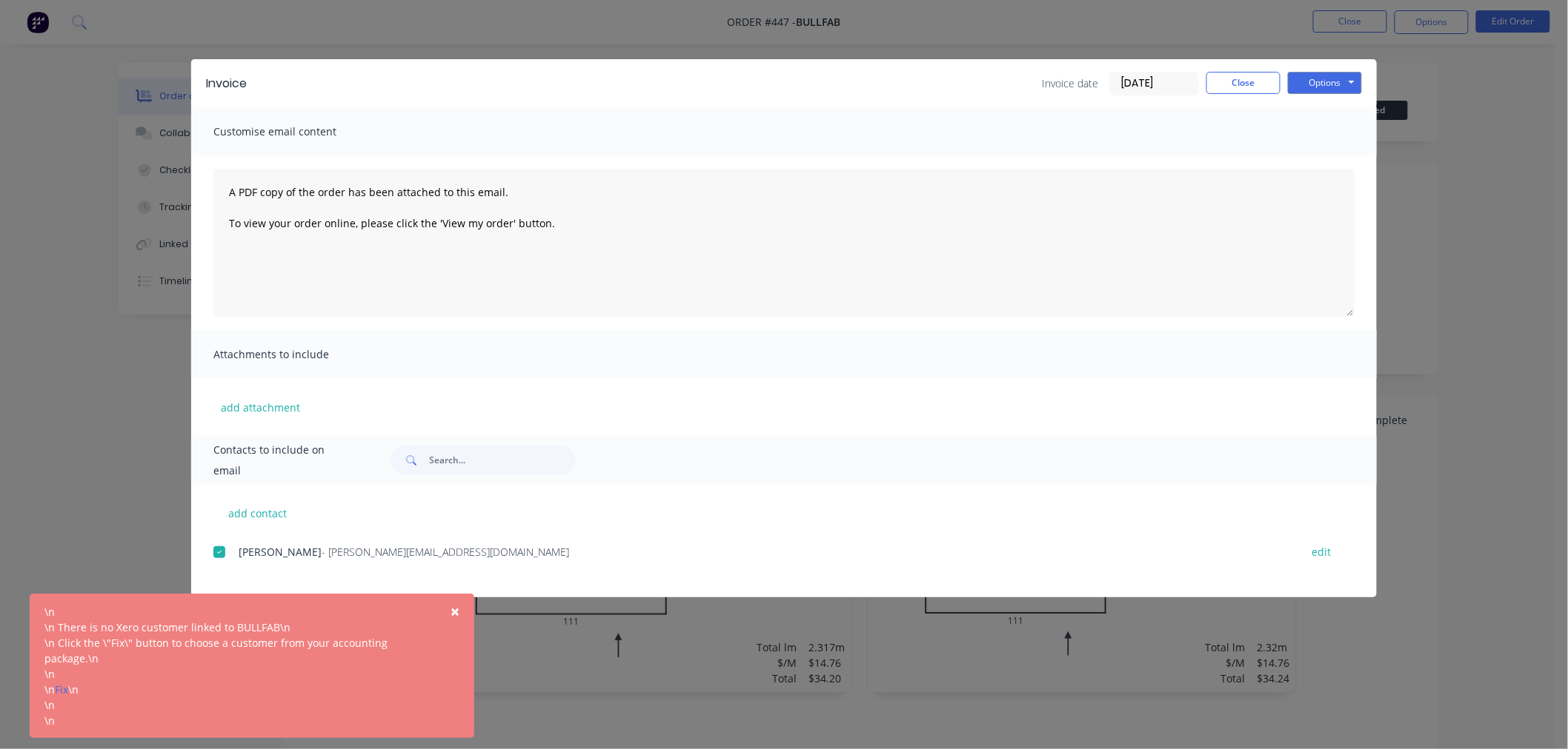
click at [453, 611] on span "×" at bounding box center [455, 611] width 9 height 20
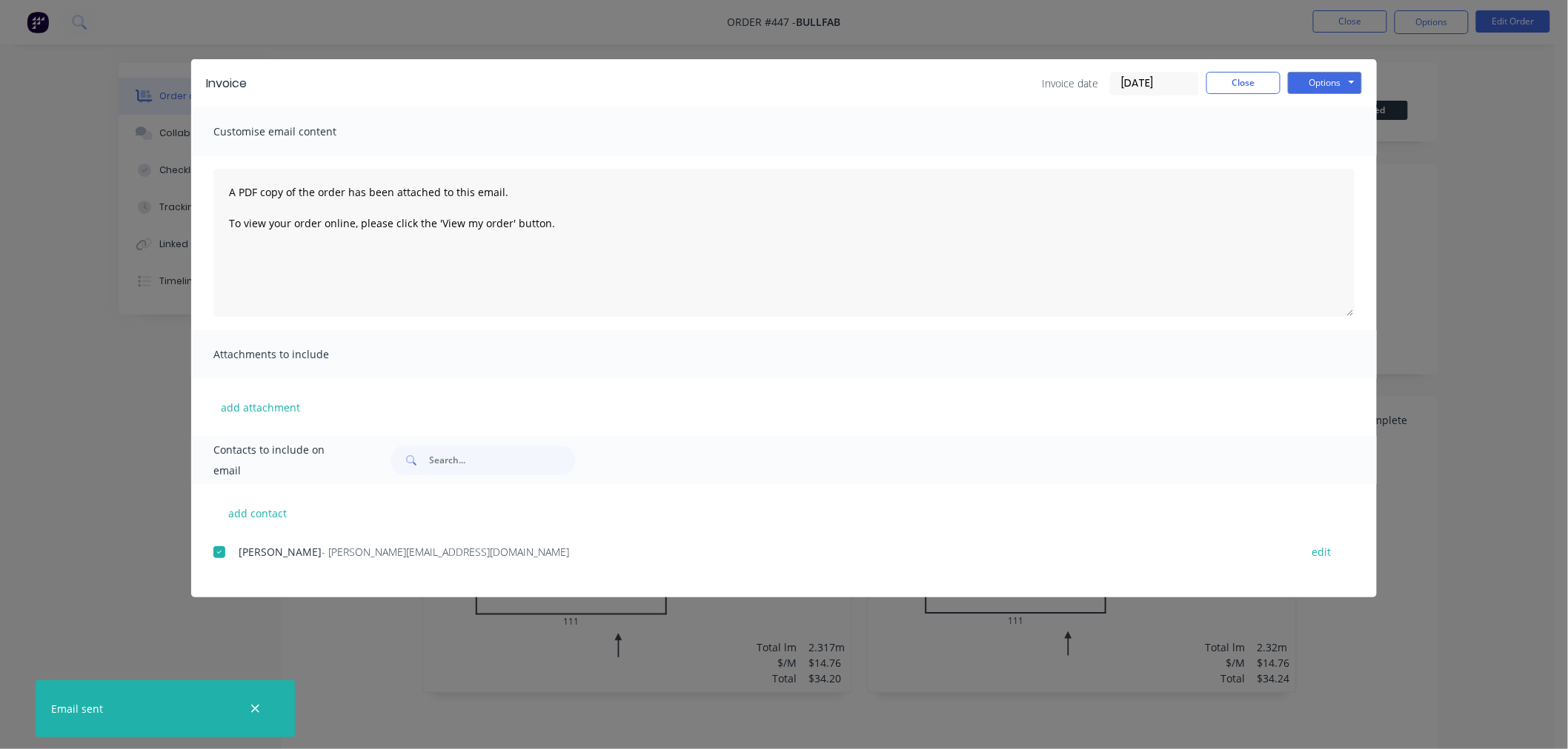
click at [5, 200] on div "Invoice Invoice date [DATE] Close Options Preview Print Email Customise email c…" at bounding box center [784, 374] width 1568 height 749
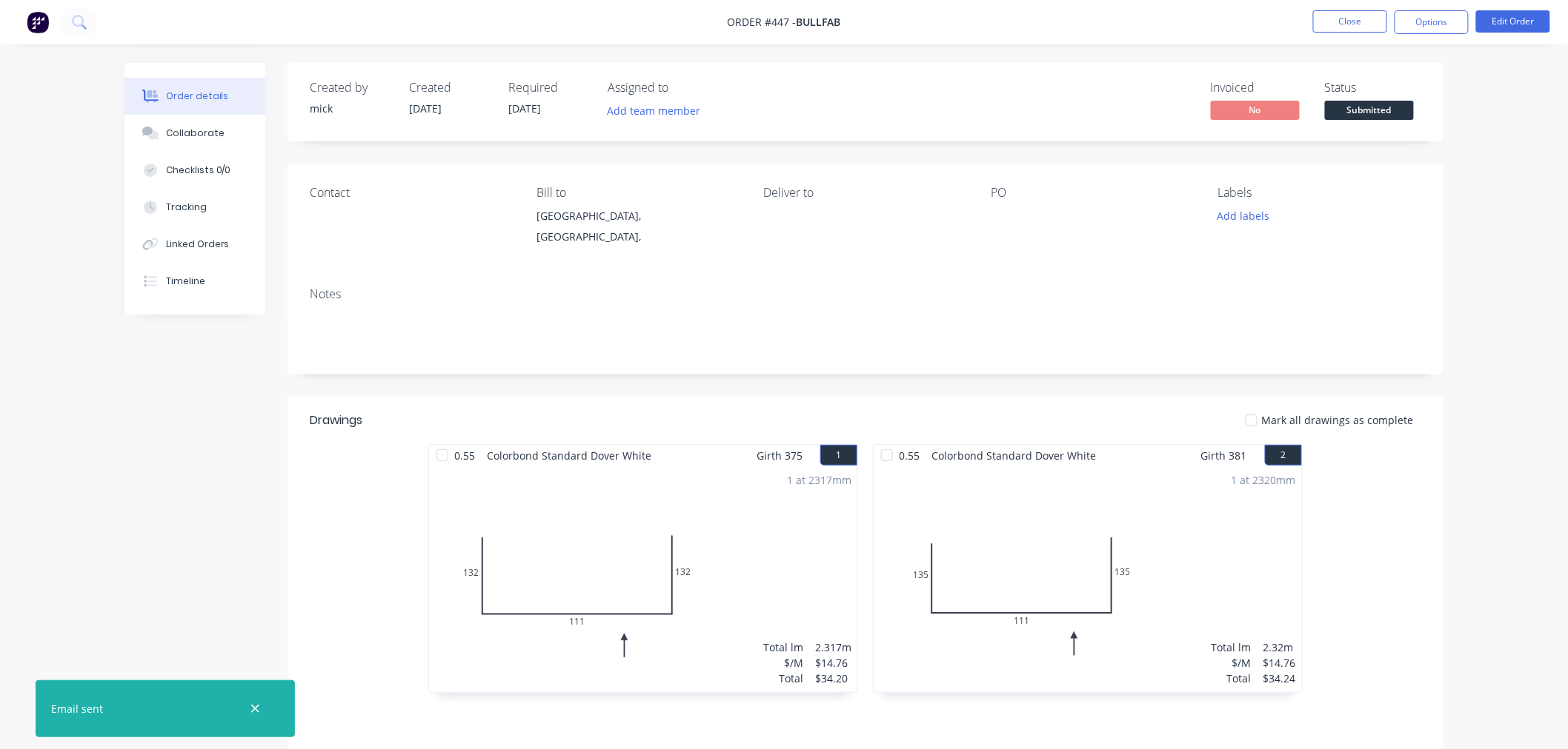
click at [32, 17] on img at bounding box center [38, 22] width 22 height 22
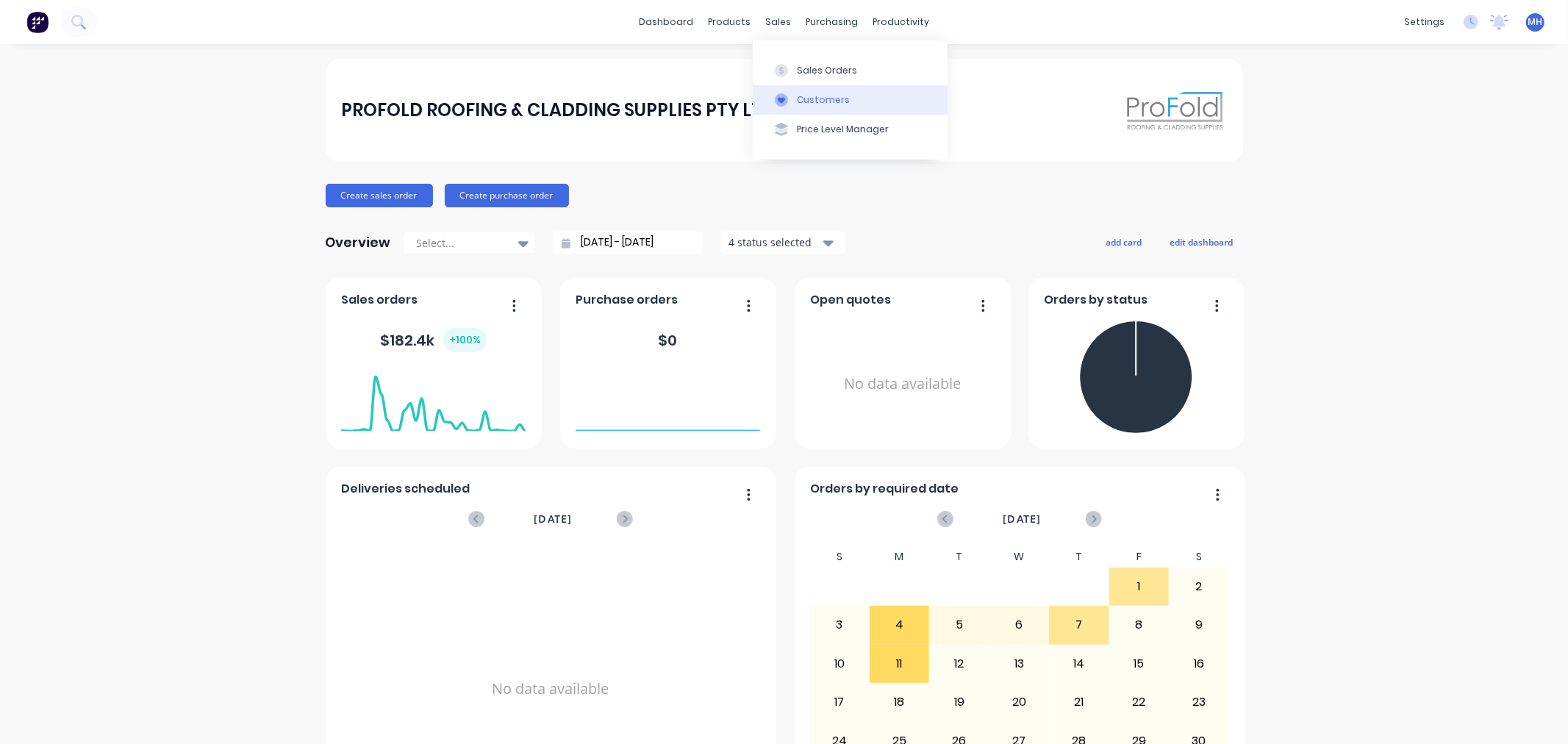
click at [818, 88] on button "Customers" at bounding box center [850, 100] width 195 height 29
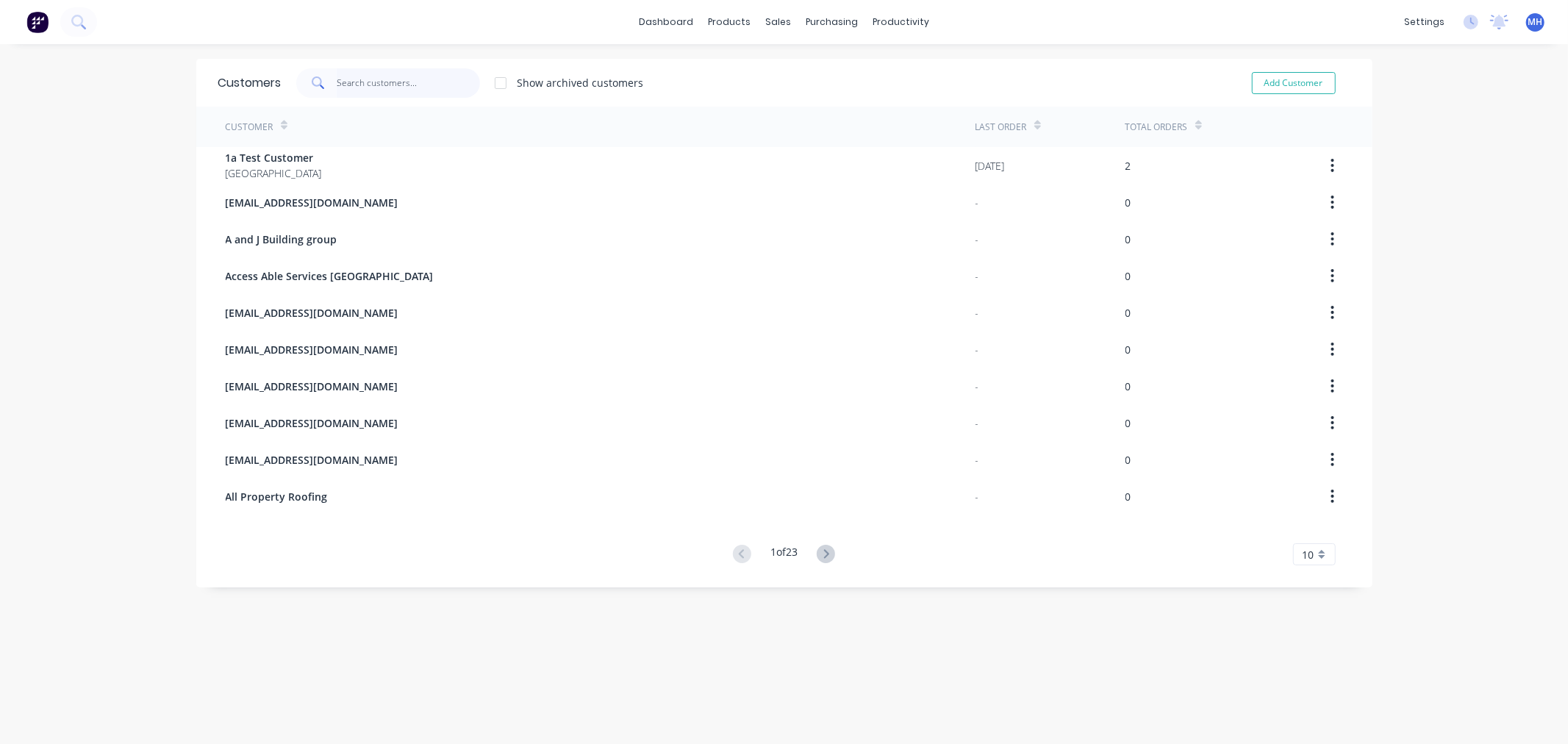
click at [359, 77] on input "text" at bounding box center [409, 83] width 143 height 29
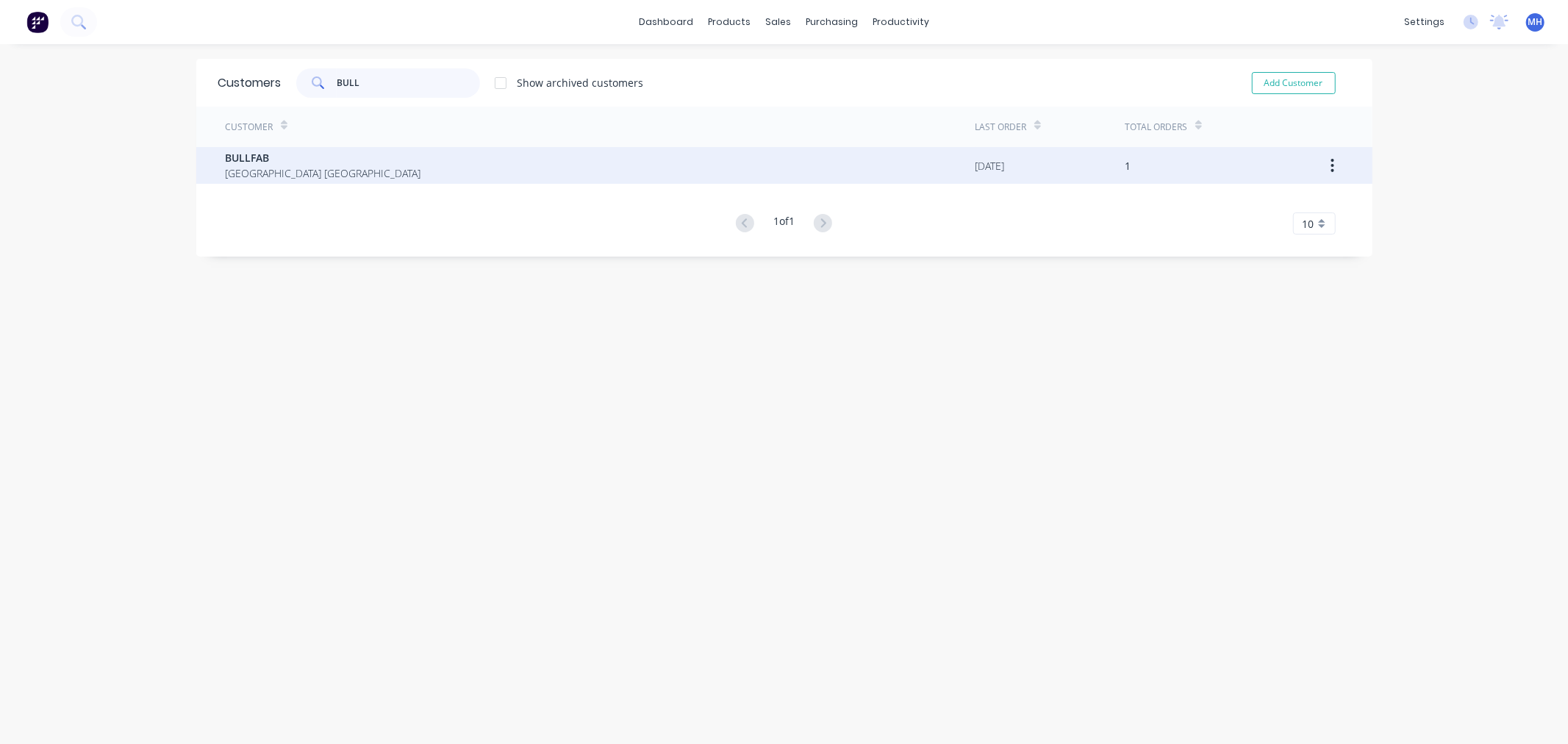
type input "BULL"
click at [286, 176] on span "[GEOGRAPHIC_DATA] [GEOGRAPHIC_DATA]" at bounding box center [323, 173] width 196 height 16
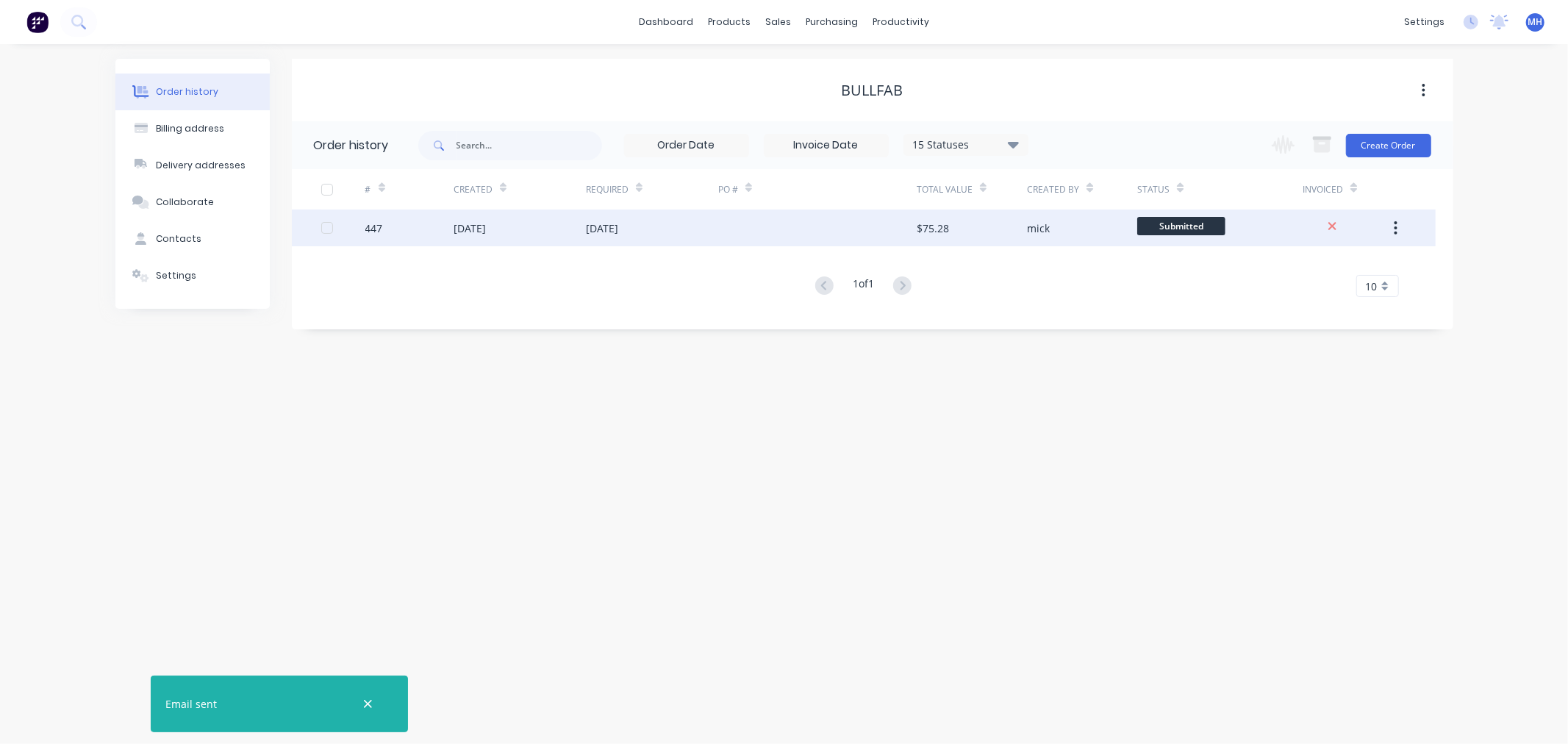
click at [449, 228] on div "447" at bounding box center [409, 228] width 88 height 37
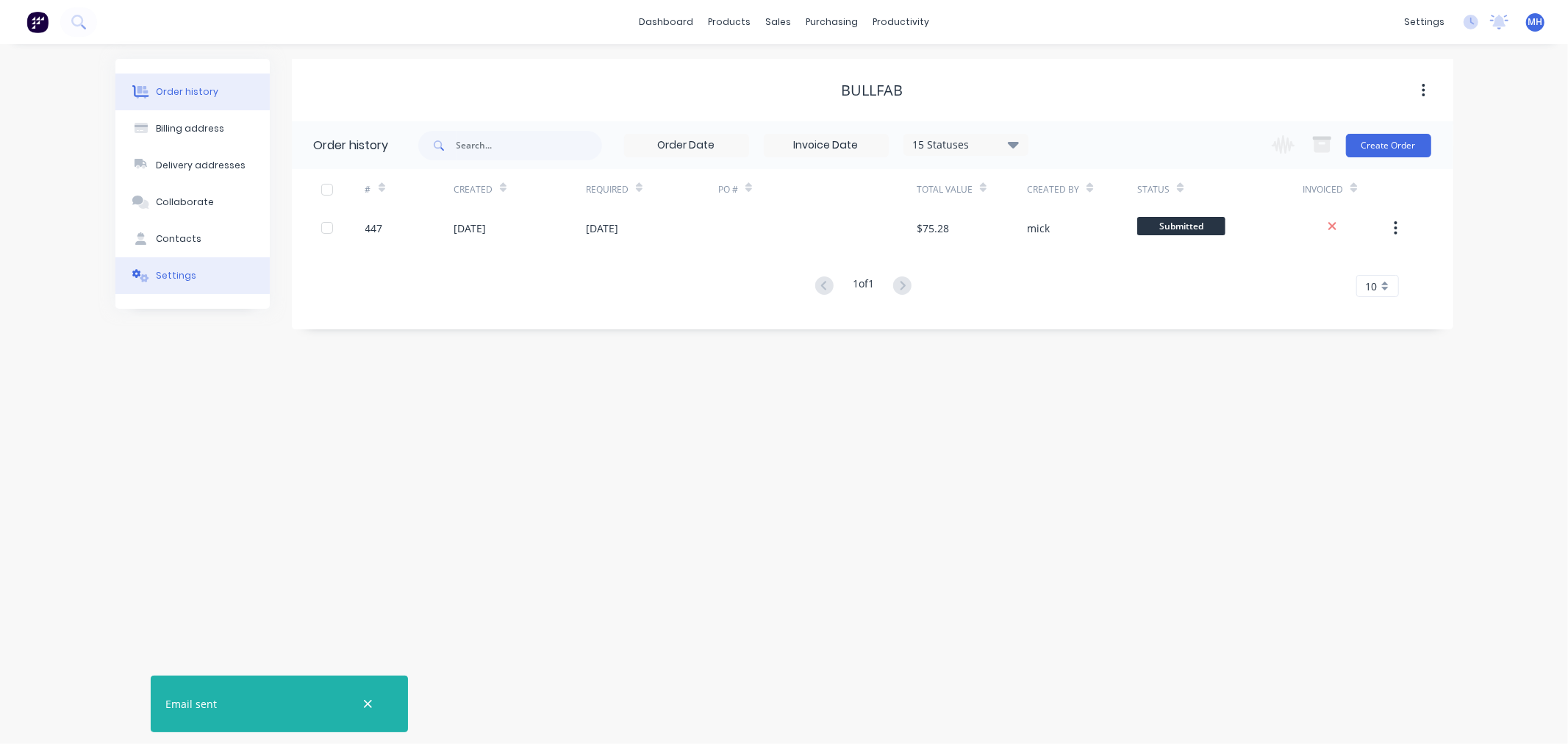
click at [194, 273] on button "Settings" at bounding box center [193, 276] width 154 height 37
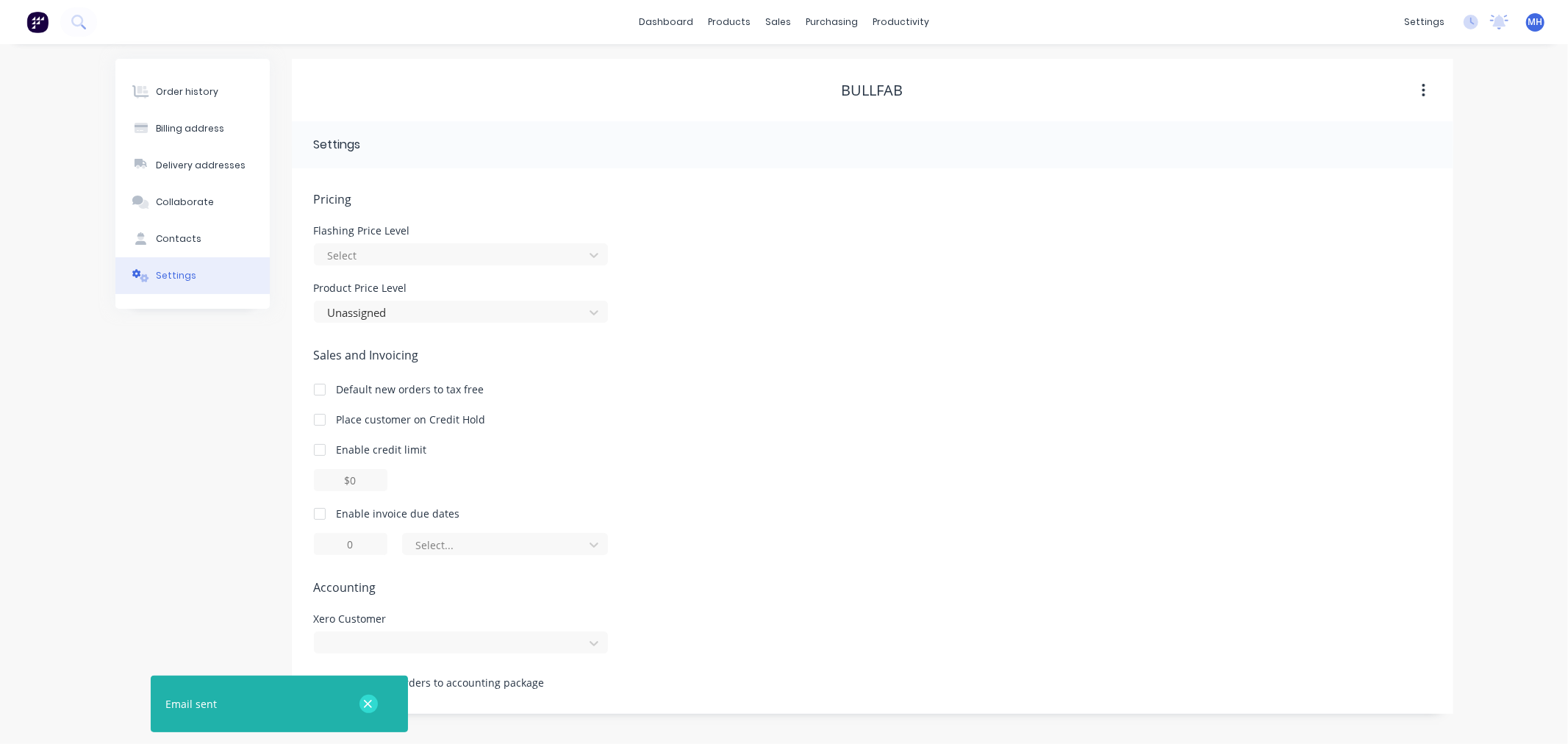
click at [369, 709] on icon "button" at bounding box center [368, 705] width 9 height 13
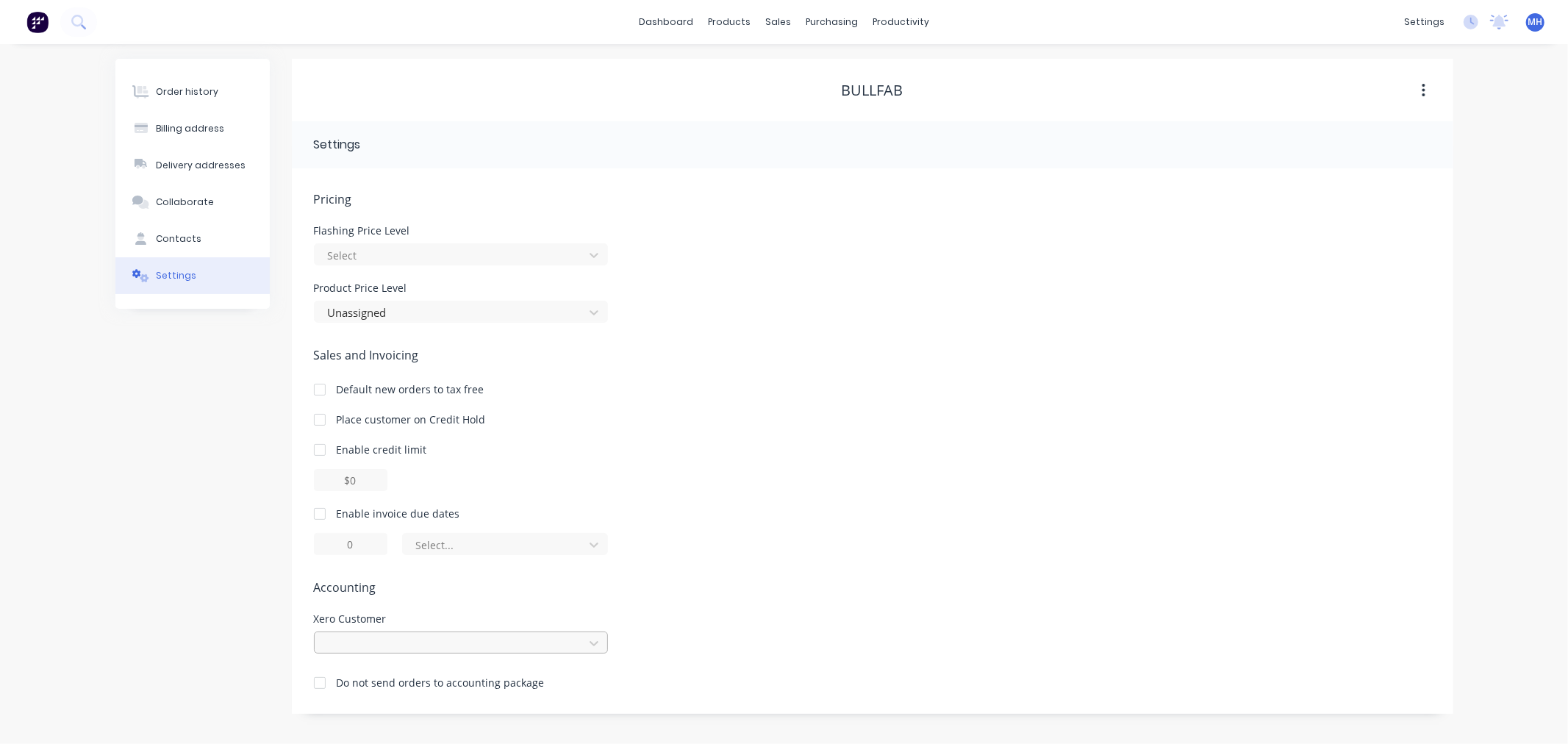
click at [398, 643] on div at bounding box center [461, 643] width 294 height 22
type input "BULL"
click at [805, 523] on div "Enable invoice due dates Select..." at bounding box center [872, 531] width 1117 height 50
click at [390, 644] on div at bounding box center [461, 643] width 294 height 22
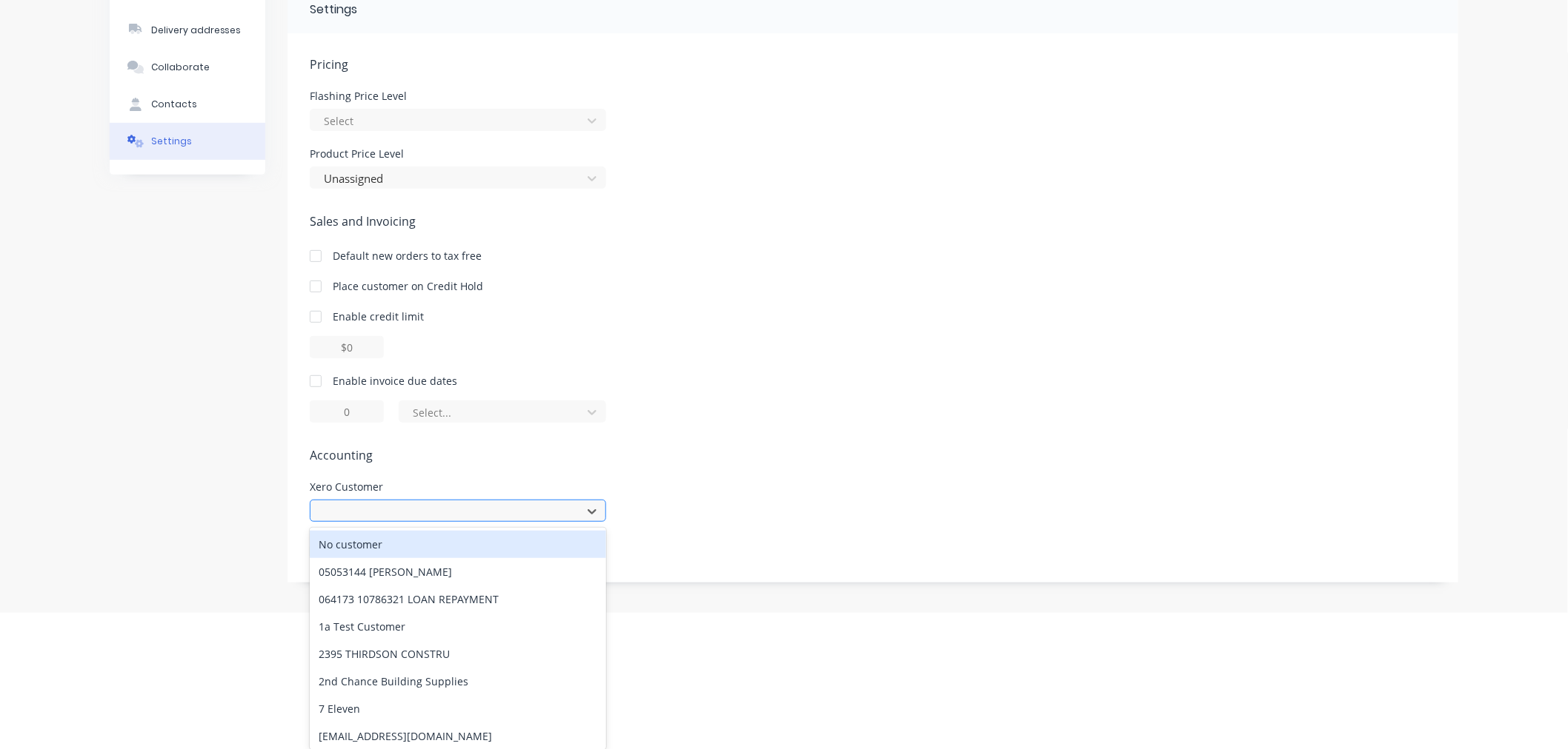
click at [393, 648] on div "2395 THIRDSON CONSTRU" at bounding box center [458, 655] width 296 height 28
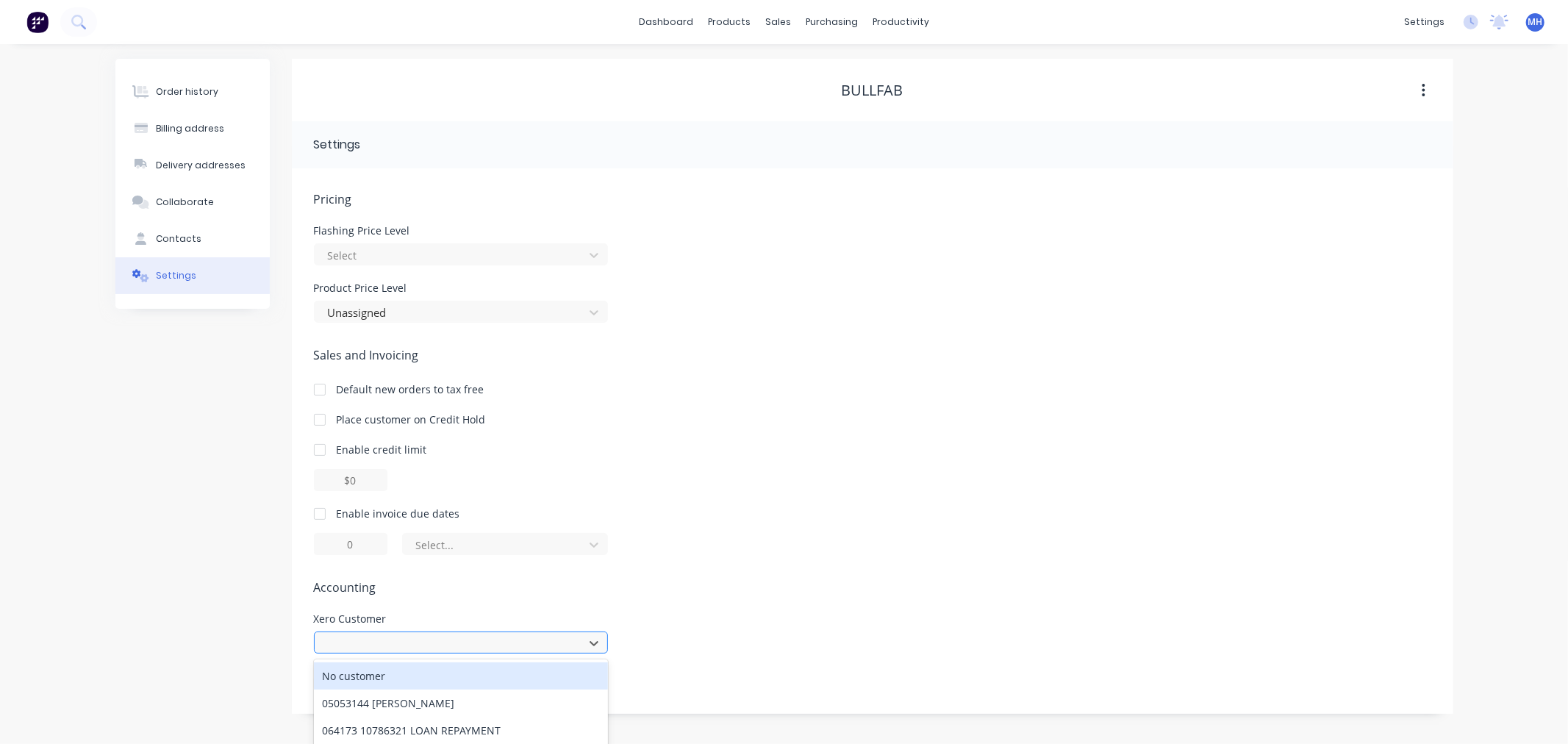
click at [390, 644] on div "615 results available. Use Up and Down to choose options, press Enter to select…" at bounding box center [461, 643] width 294 height 22
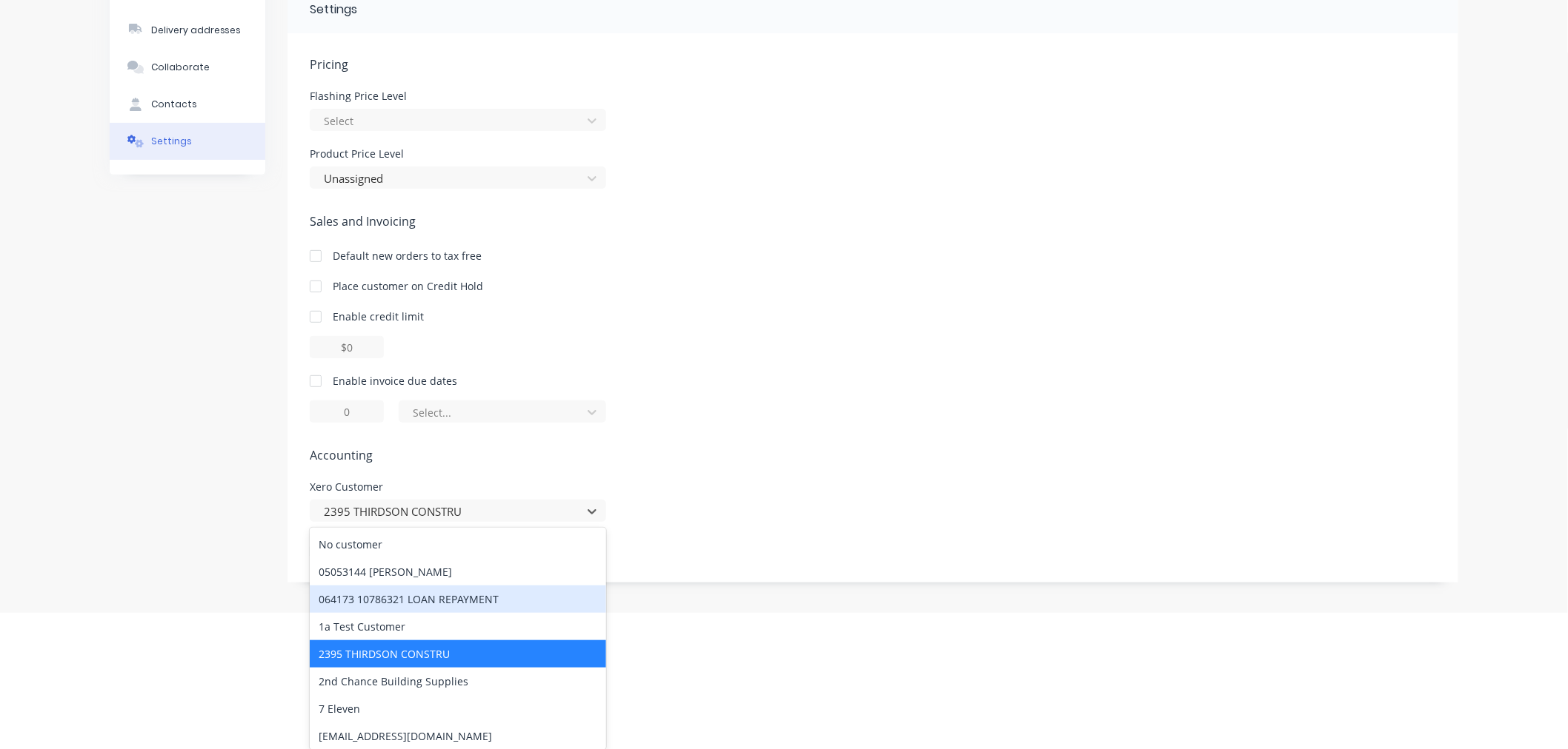
click at [1162, 429] on div "Pricing Flashing Price Level Select Product Price Level Unassigned Sales and In…" at bounding box center [872, 319] width 1126 height 527
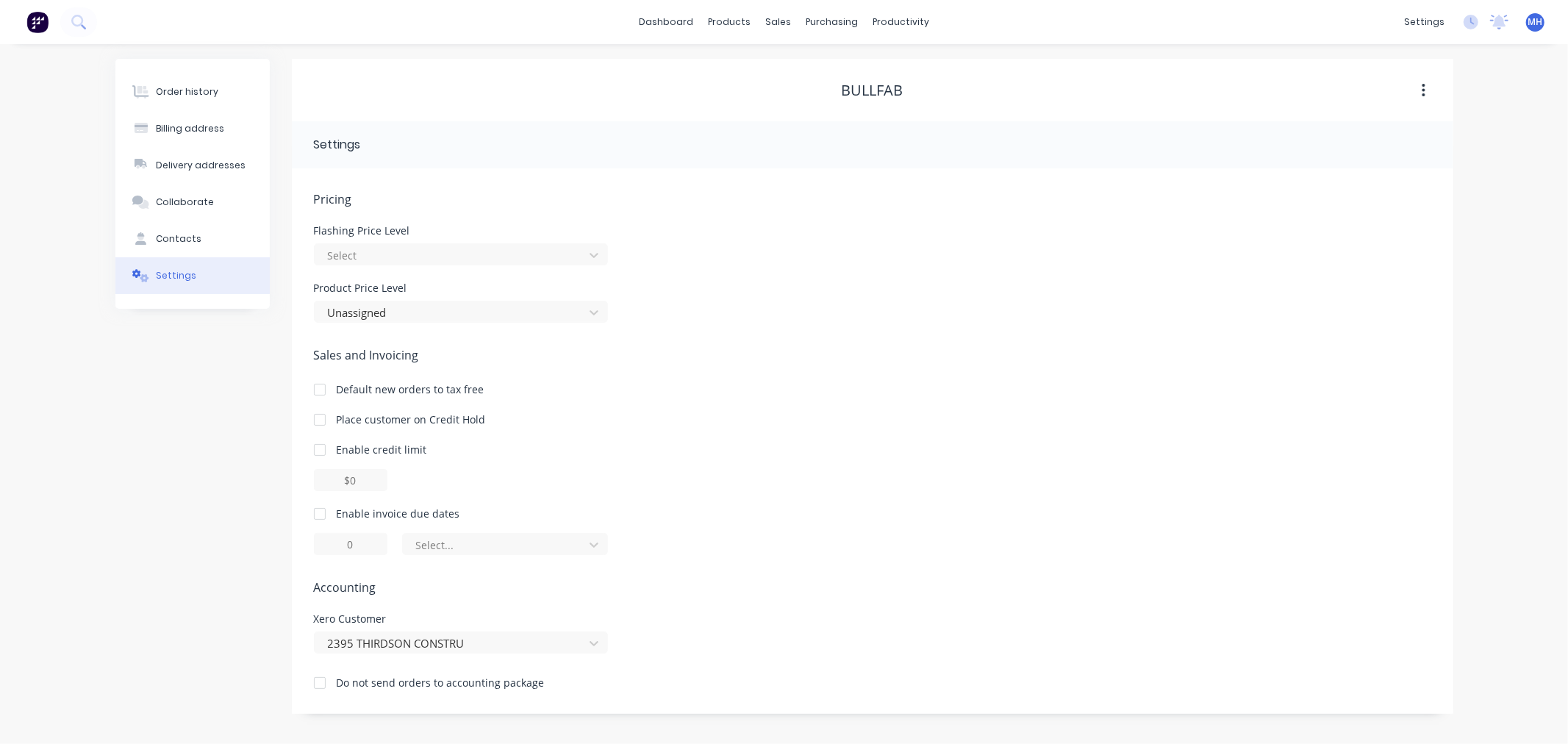
click at [1427, 94] on button "button" at bounding box center [1424, 90] width 35 height 27
click at [913, 324] on div "Pricing Flashing Price Level Select Product Price Level Unassigned Sales and In…" at bounding box center [872, 452] width 1117 height 524
click at [402, 246] on div at bounding box center [452, 255] width 250 height 18
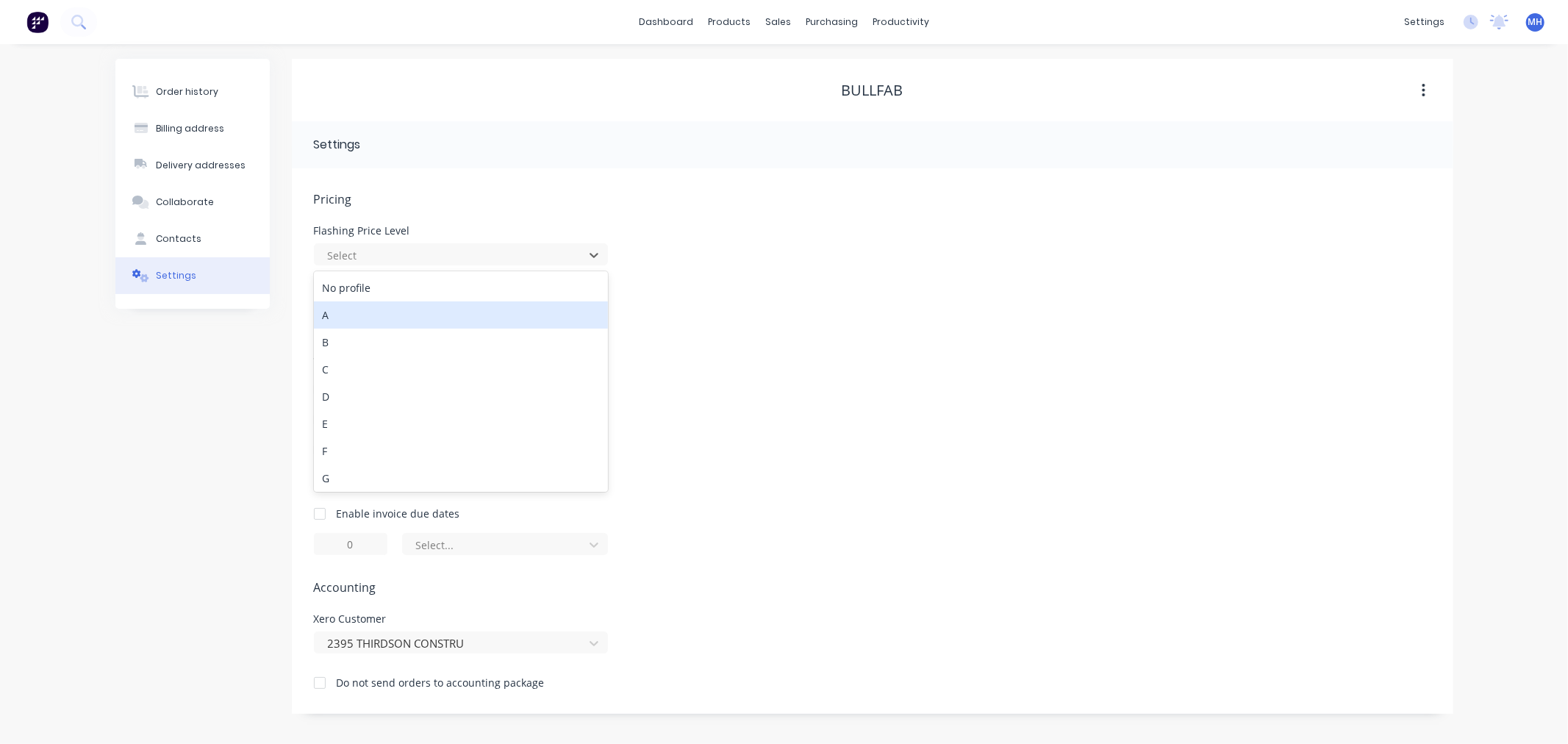
click at [357, 317] on div "A" at bounding box center [461, 315] width 294 height 28
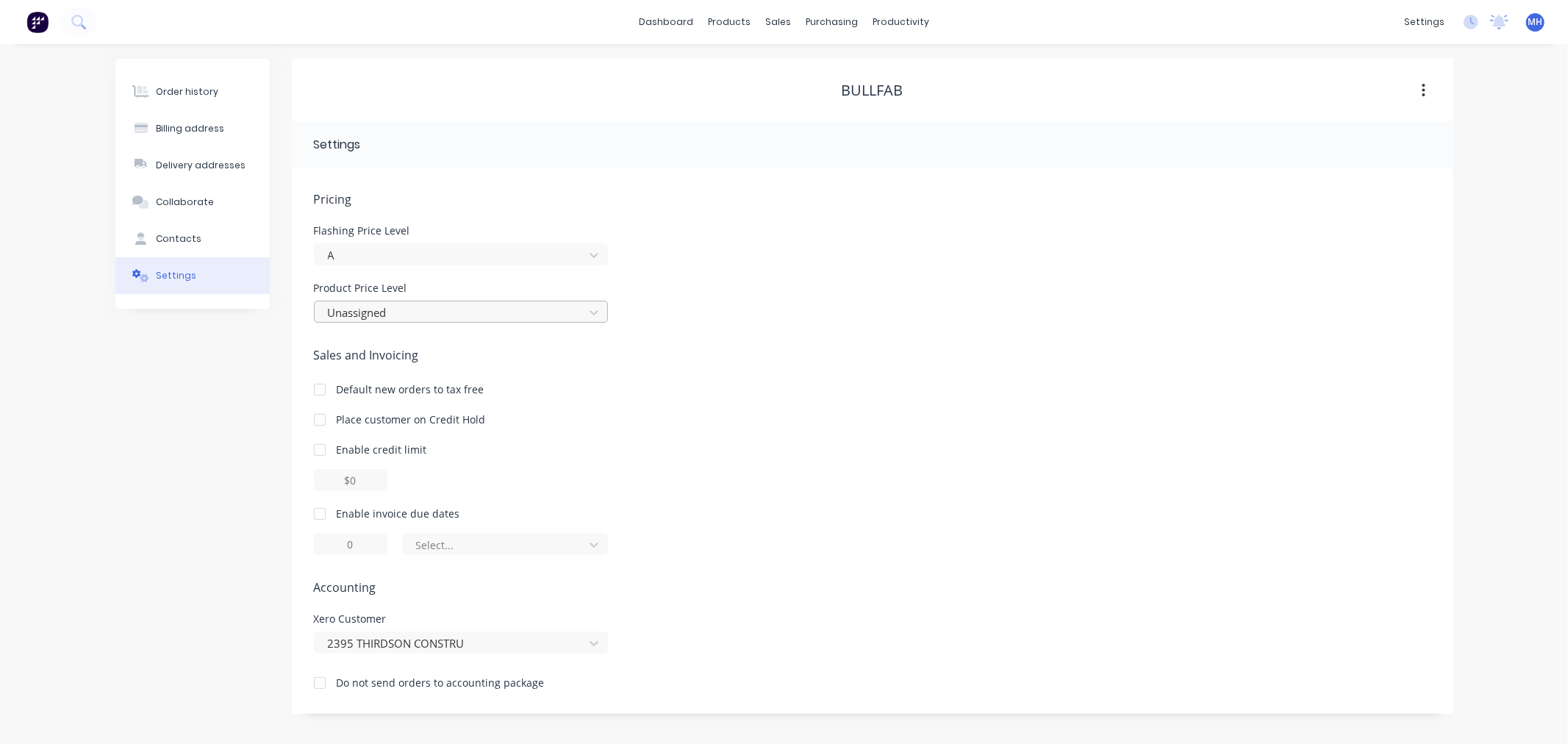
click at [356, 318] on div at bounding box center [452, 313] width 250 height 18
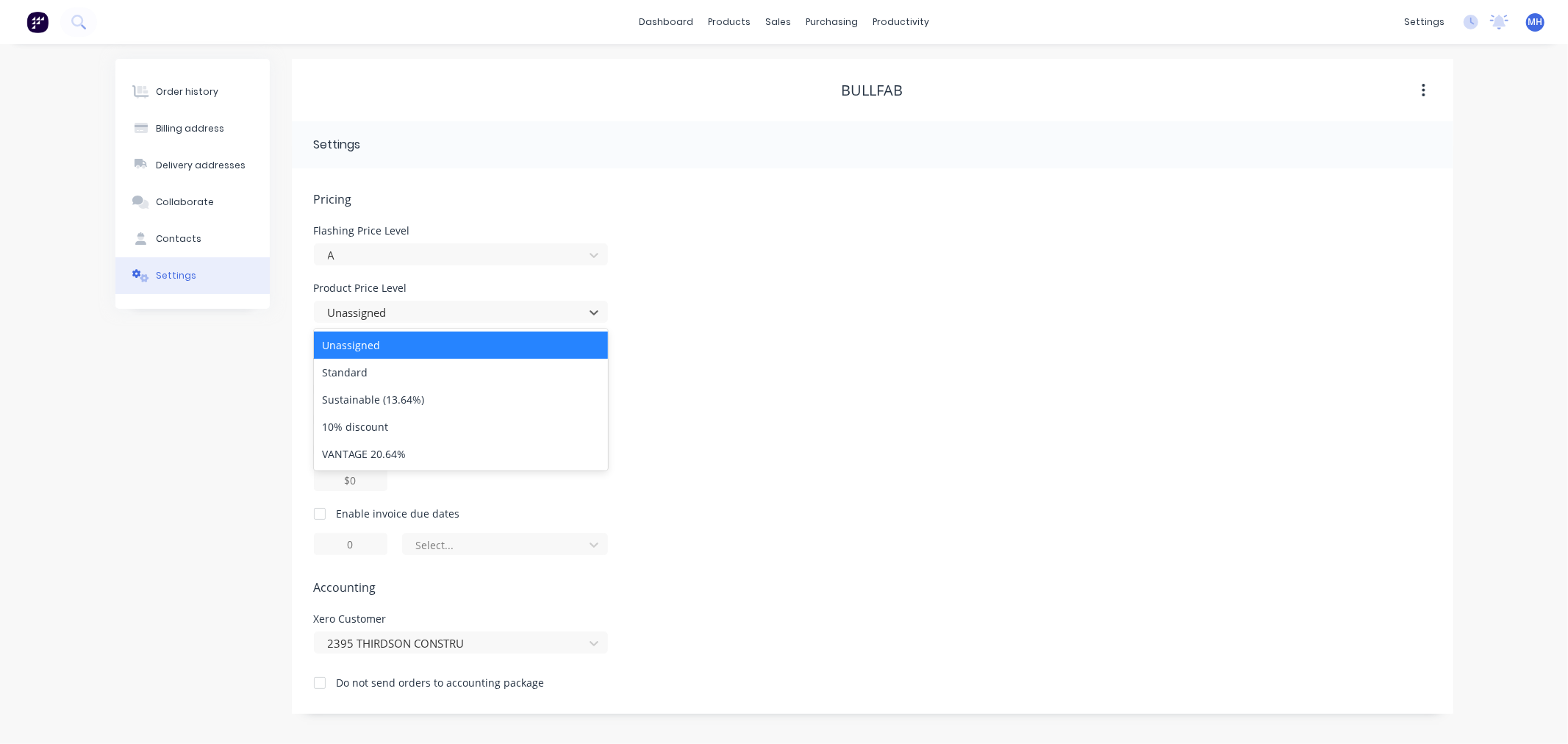
click at [369, 342] on div "Unassigned" at bounding box center [461, 345] width 294 height 28
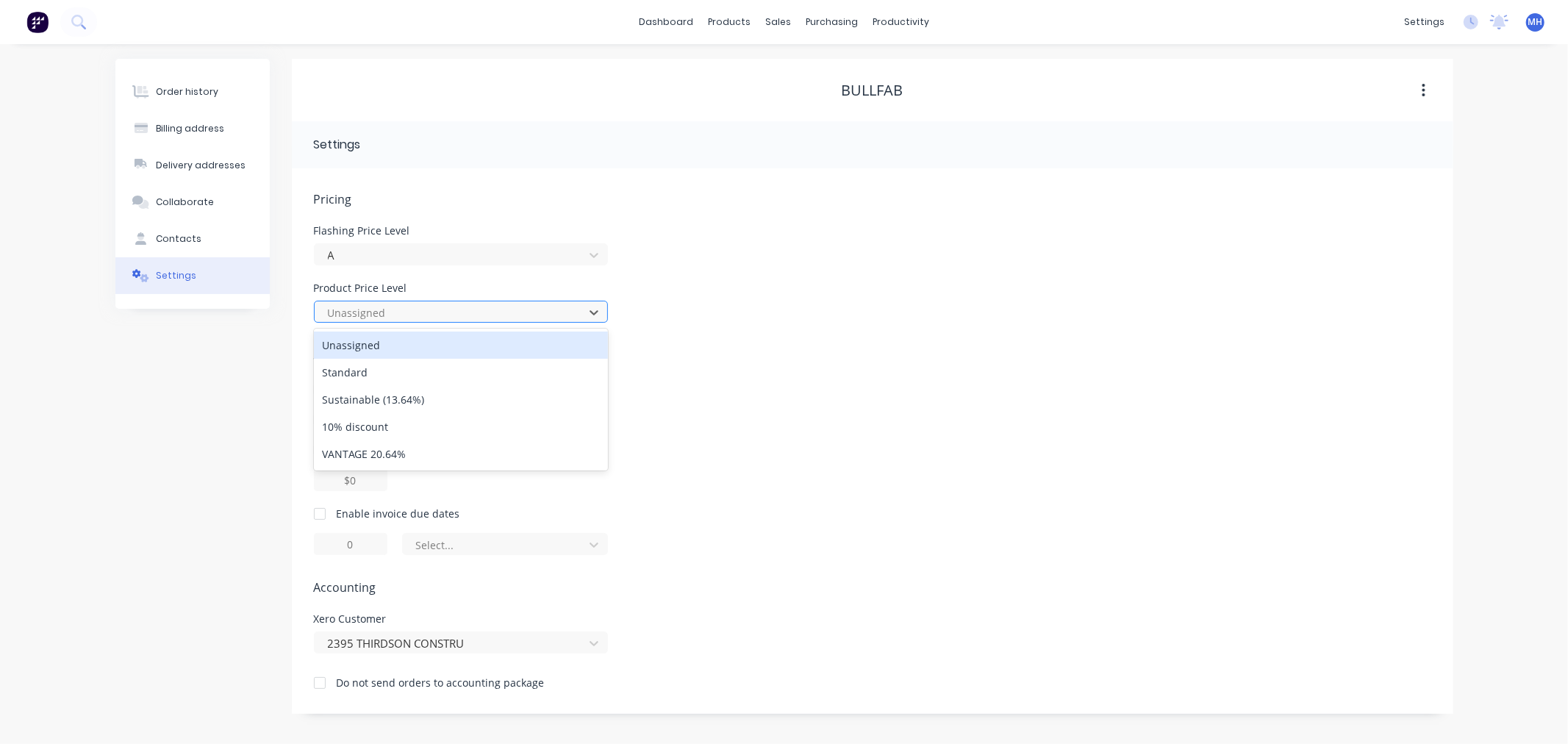
click at [385, 312] on div at bounding box center [452, 313] width 250 height 18
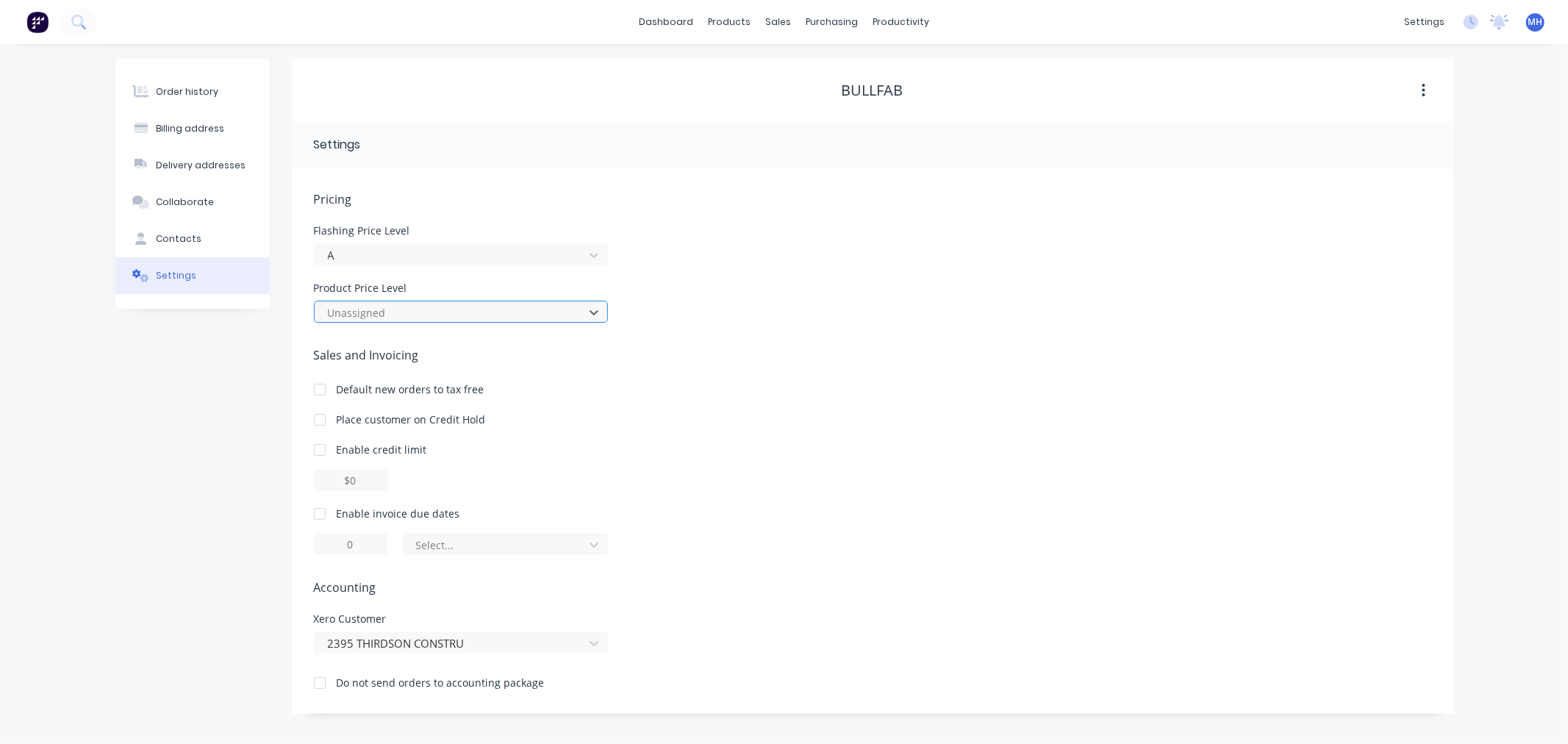
click at [385, 312] on div at bounding box center [452, 313] width 250 height 18
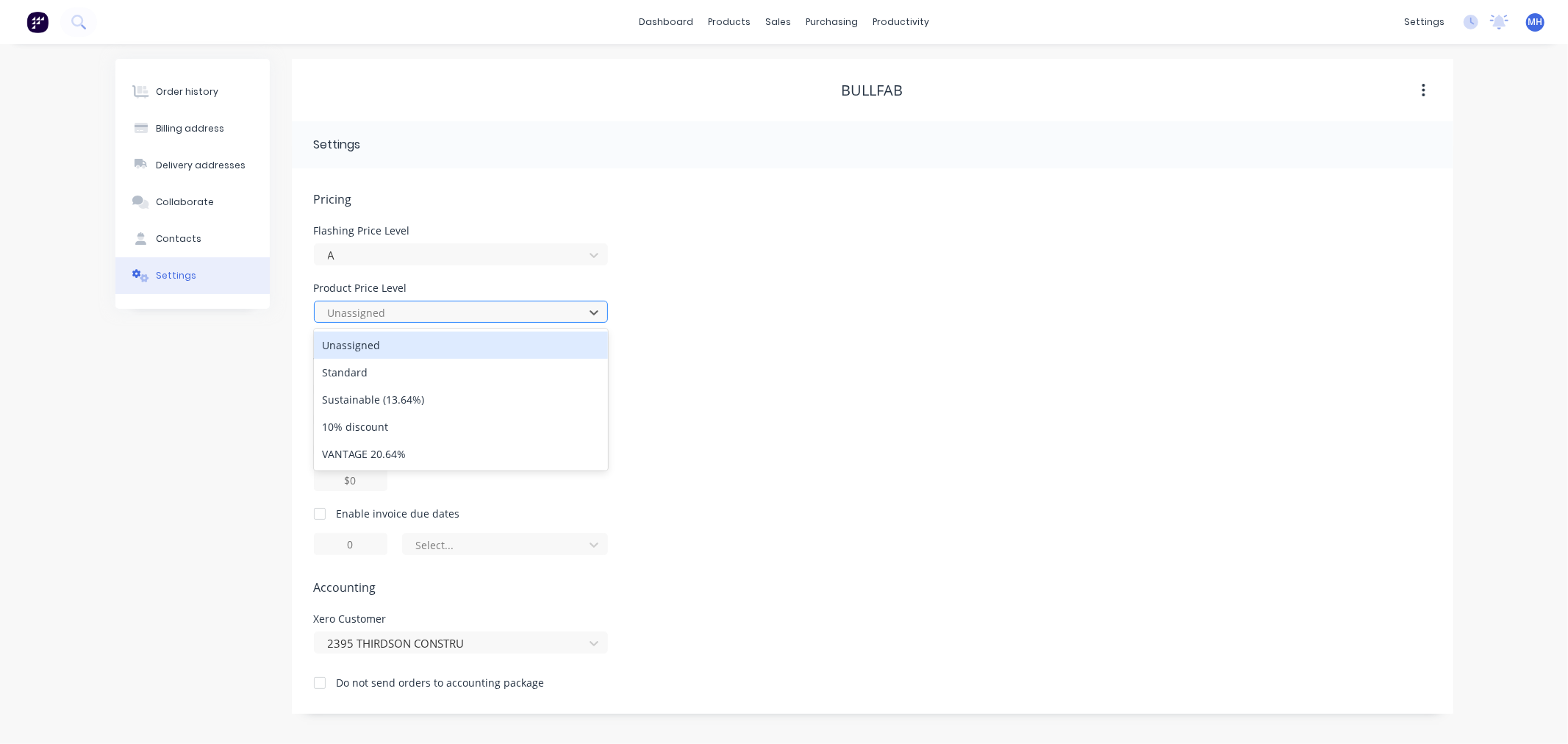
click at [384, 311] on div at bounding box center [452, 313] width 250 height 18
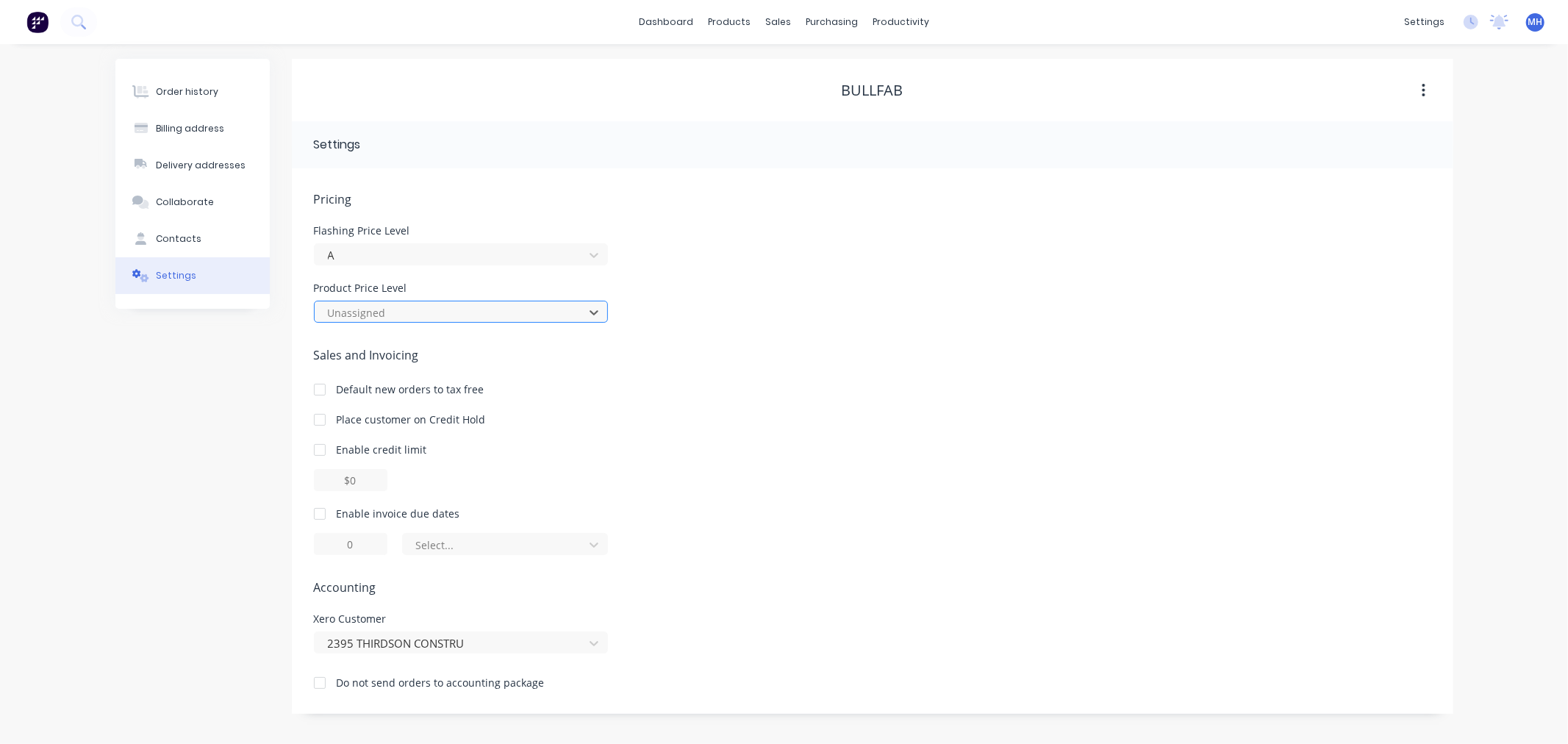
click at [524, 311] on div at bounding box center [452, 313] width 250 height 18
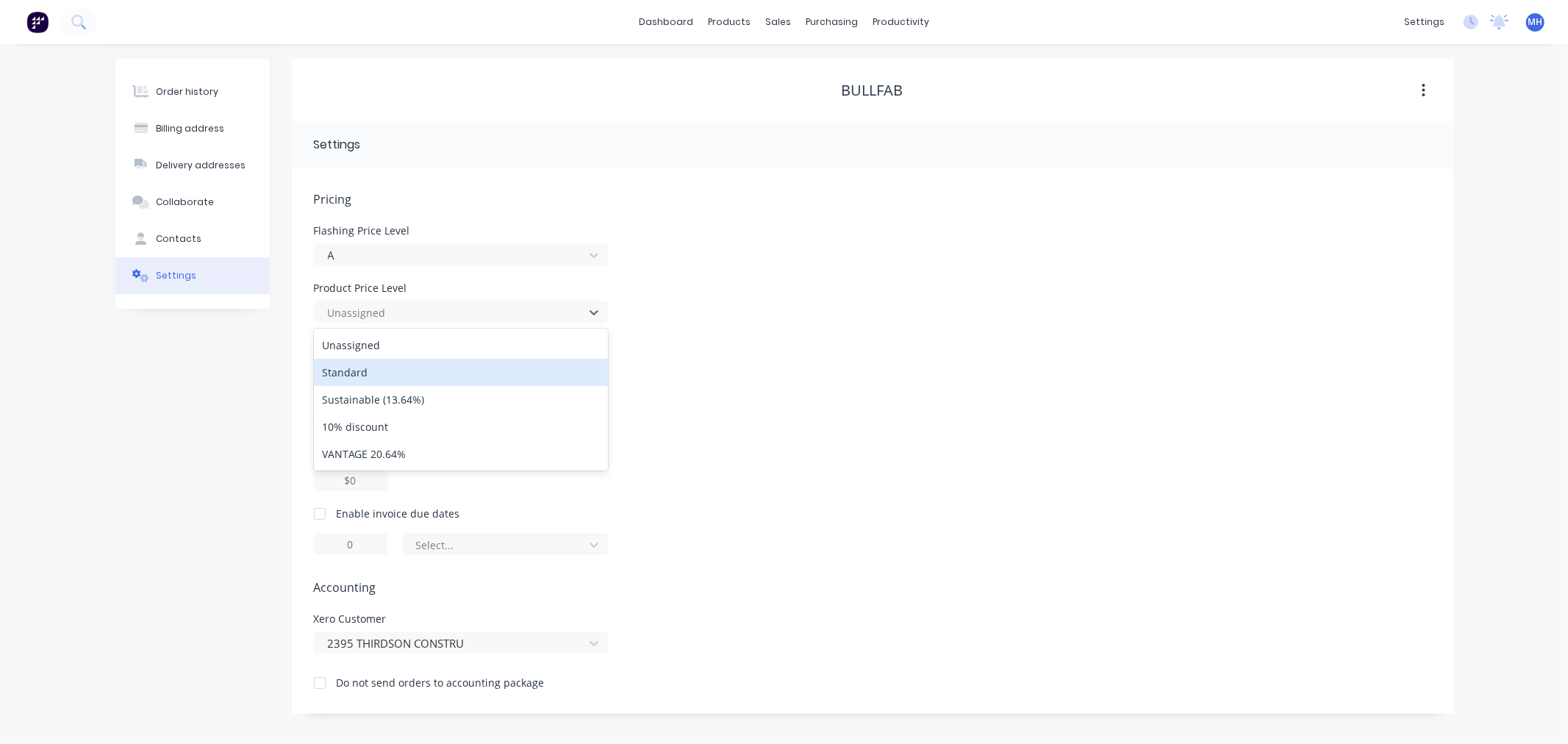
click at [1101, 307] on div "Product Price Level 5 results available. Use Up and Down to choose options, pre…" at bounding box center [872, 302] width 1117 height 39
click at [715, 361] on span "Sales and Invoicing" at bounding box center [872, 355] width 1117 height 17
click at [543, 636] on div "2395 THIRDSON CONSTRU" at bounding box center [461, 643] width 294 height 22
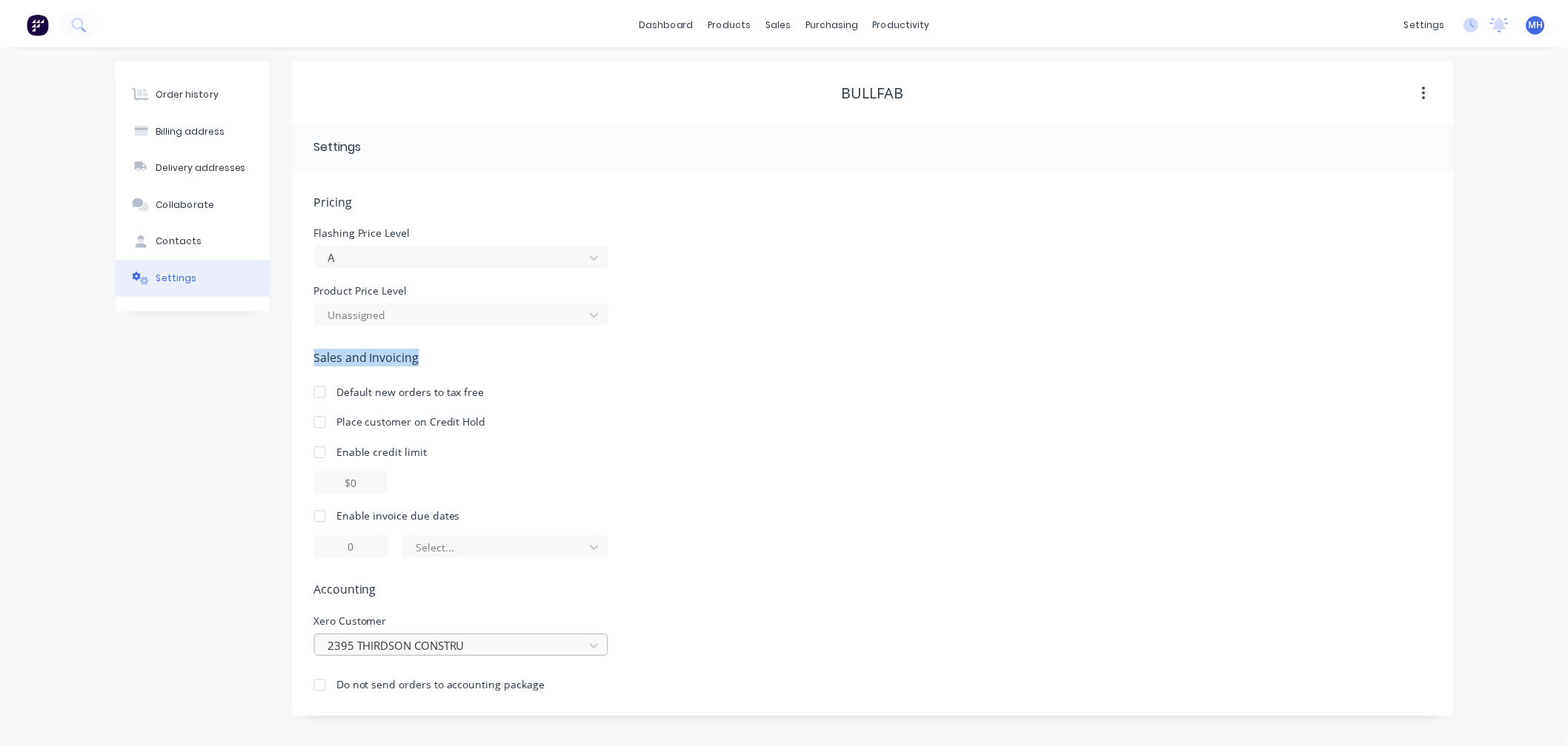
scroll to position [136, 0]
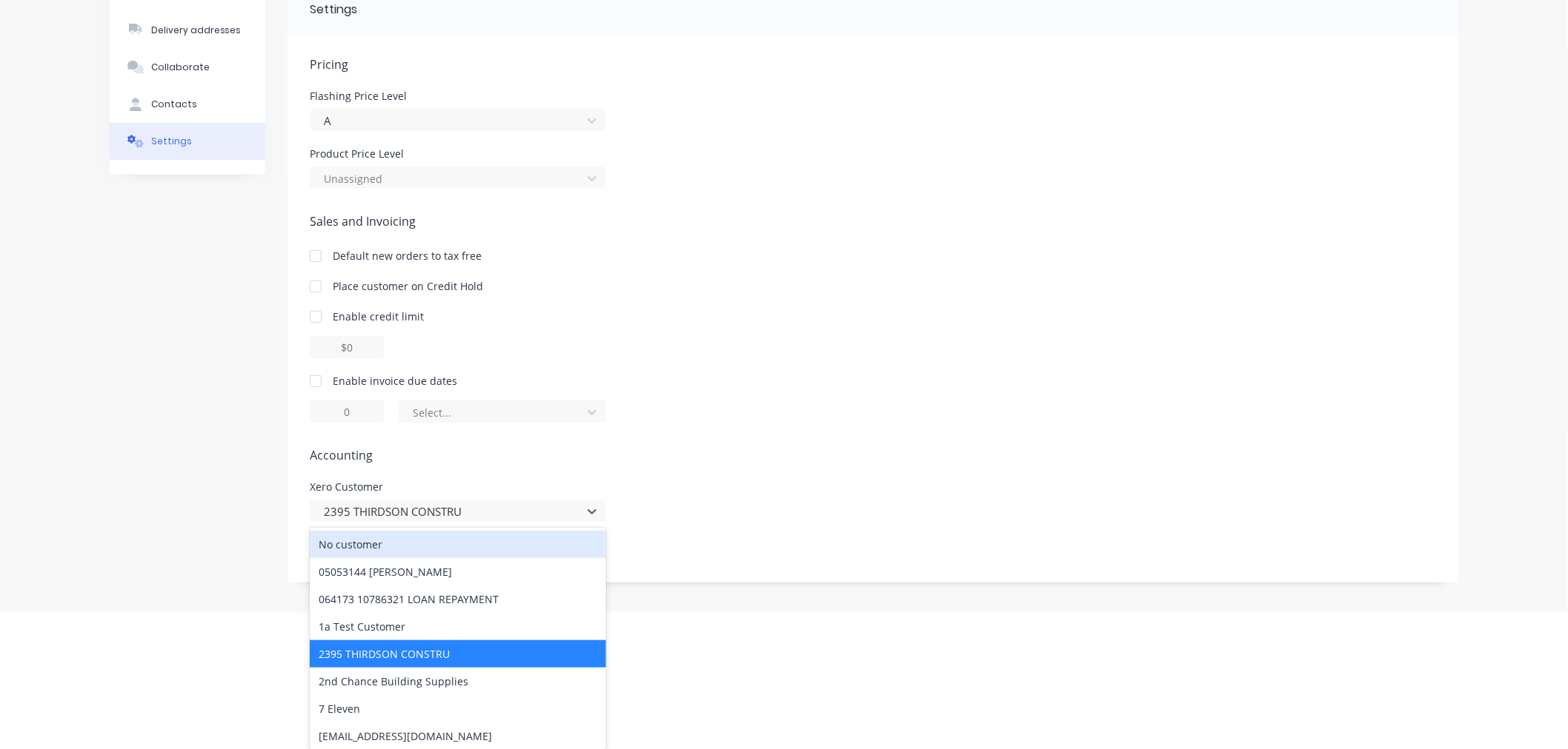
click at [442, 537] on div "No customer" at bounding box center [458, 545] width 296 height 28
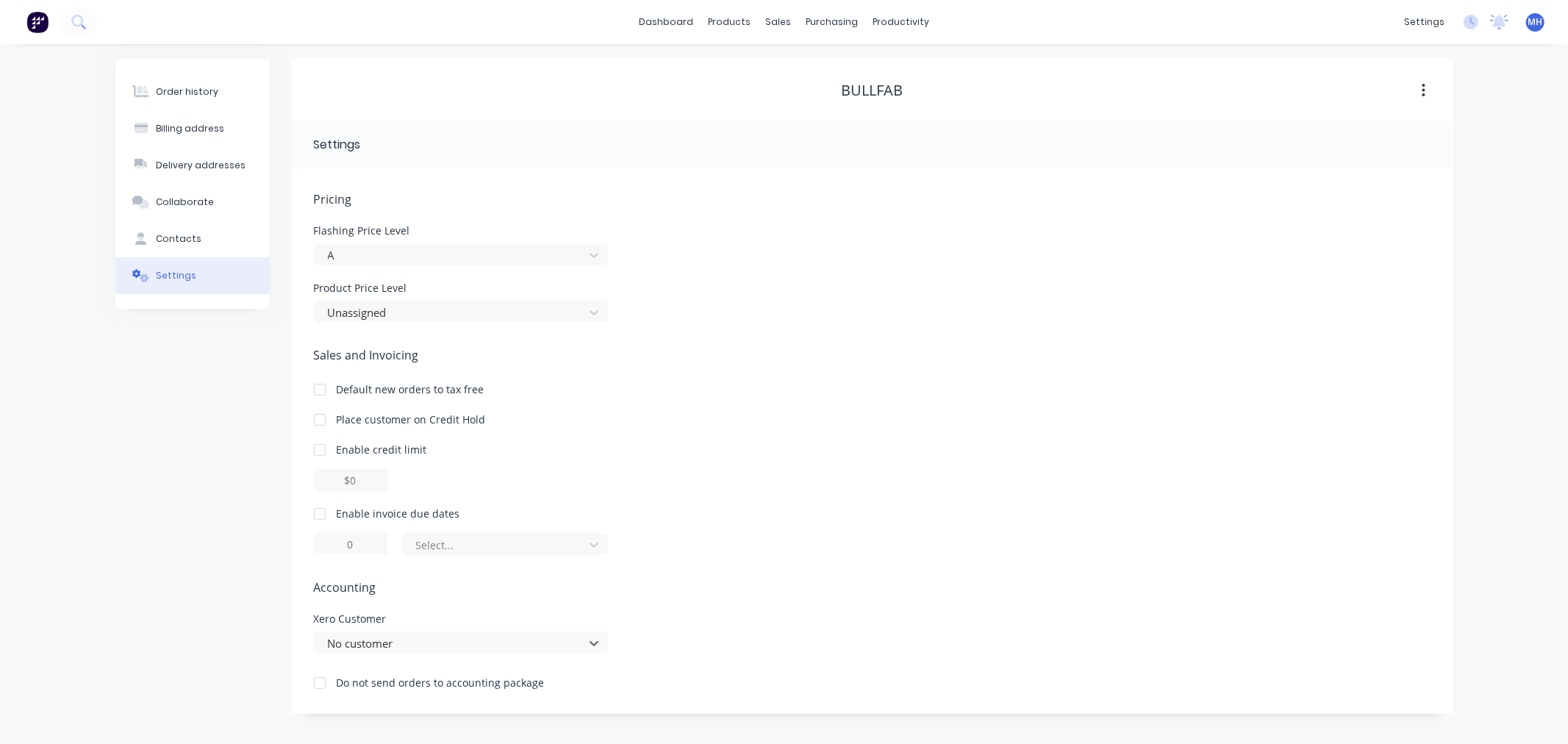
click at [967, 346] on span "Sales and Invoicing" at bounding box center [872, 355] width 1117 height 17
click at [212, 244] on button "Contacts" at bounding box center [193, 239] width 154 height 37
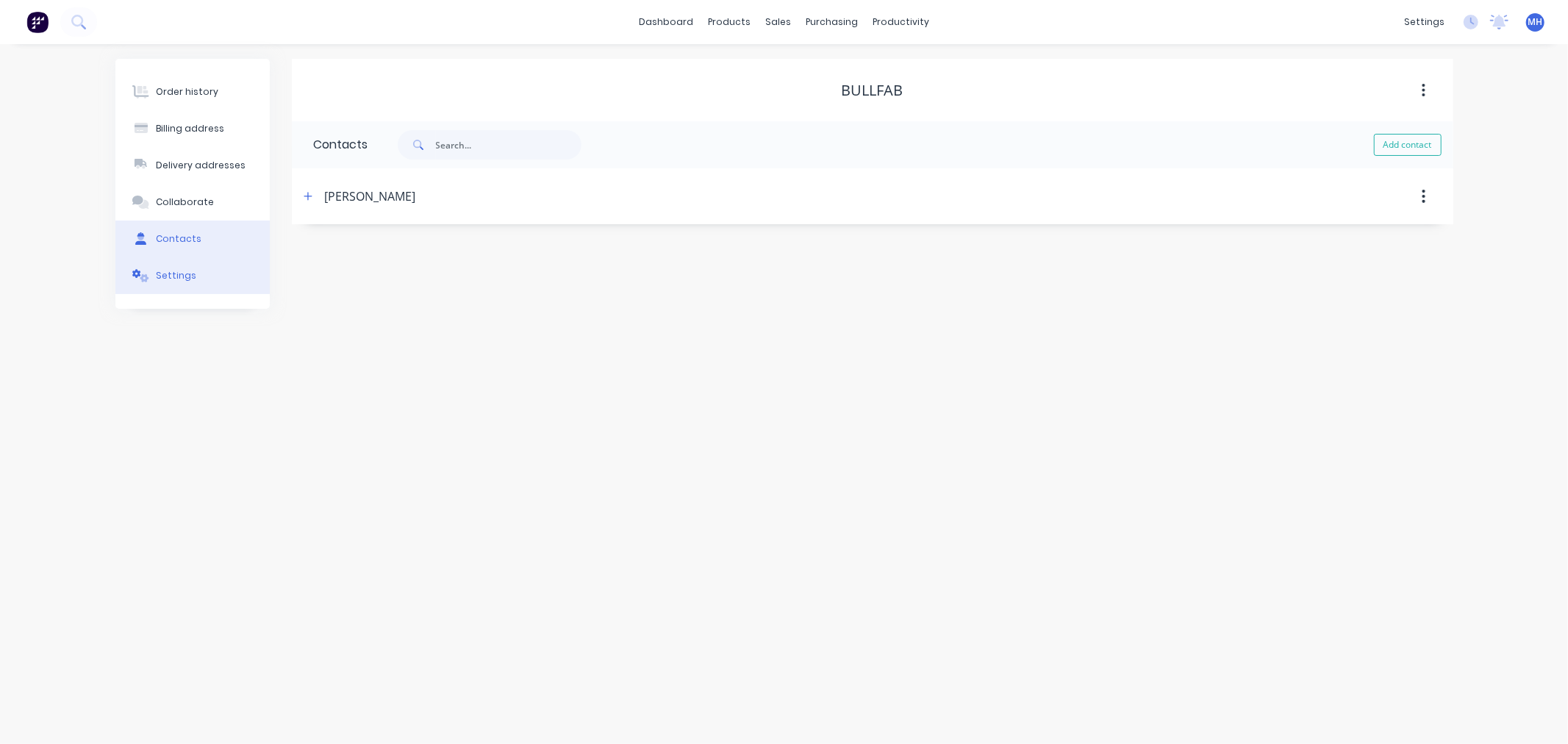
click at [179, 278] on div "Settings" at bounding box center [176, 276] width 40 height 13
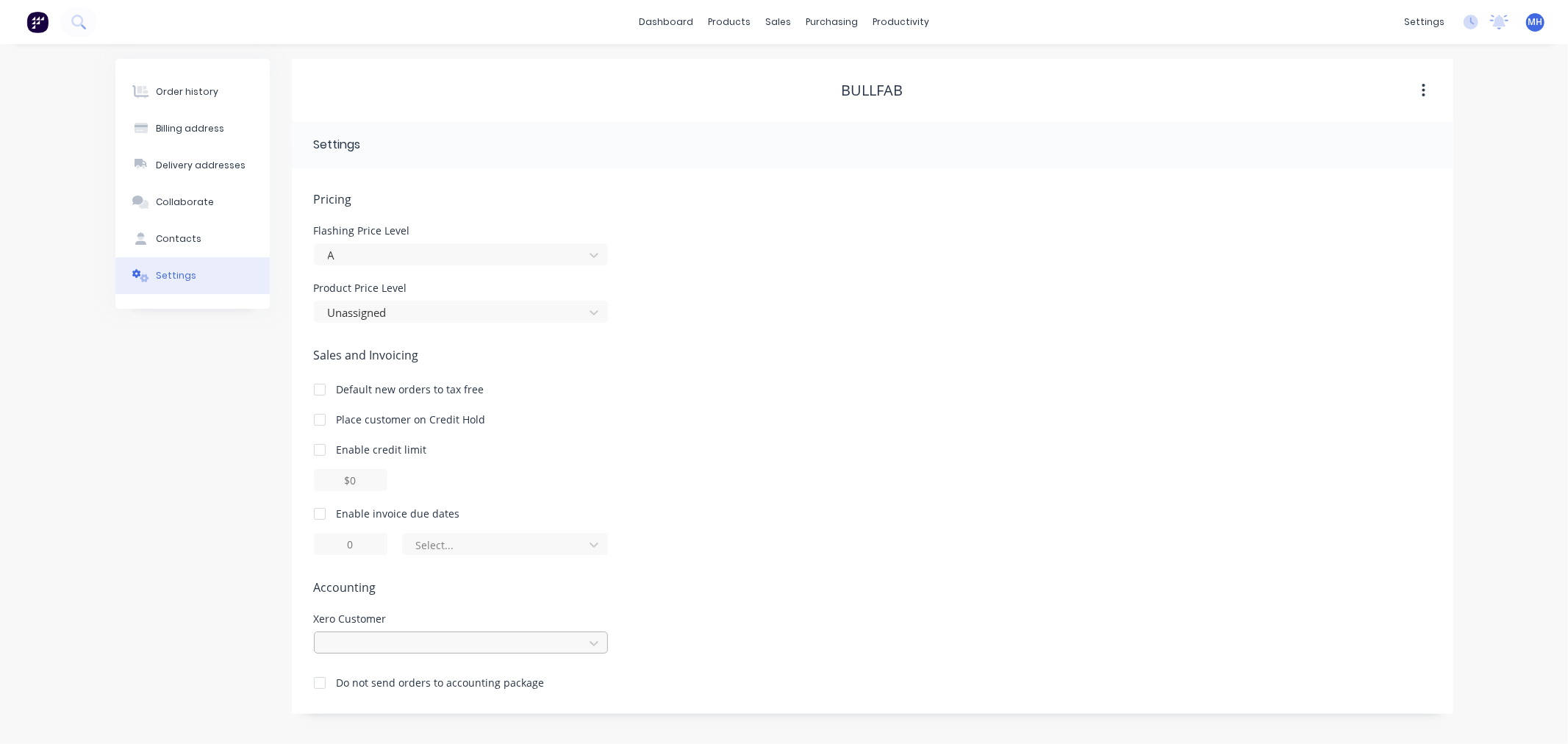
click at [535, 645] on div at bounding box center [461, 643] width 294 height 22
click at [1119, 603] on div "Order history Billing address Delivery addresses Collaborate Contacts Settings …" at bounding box center [784, 394] width 1568 height 700
click at [45, 23] on img at bounding box center [38, 22] width 22 height 22
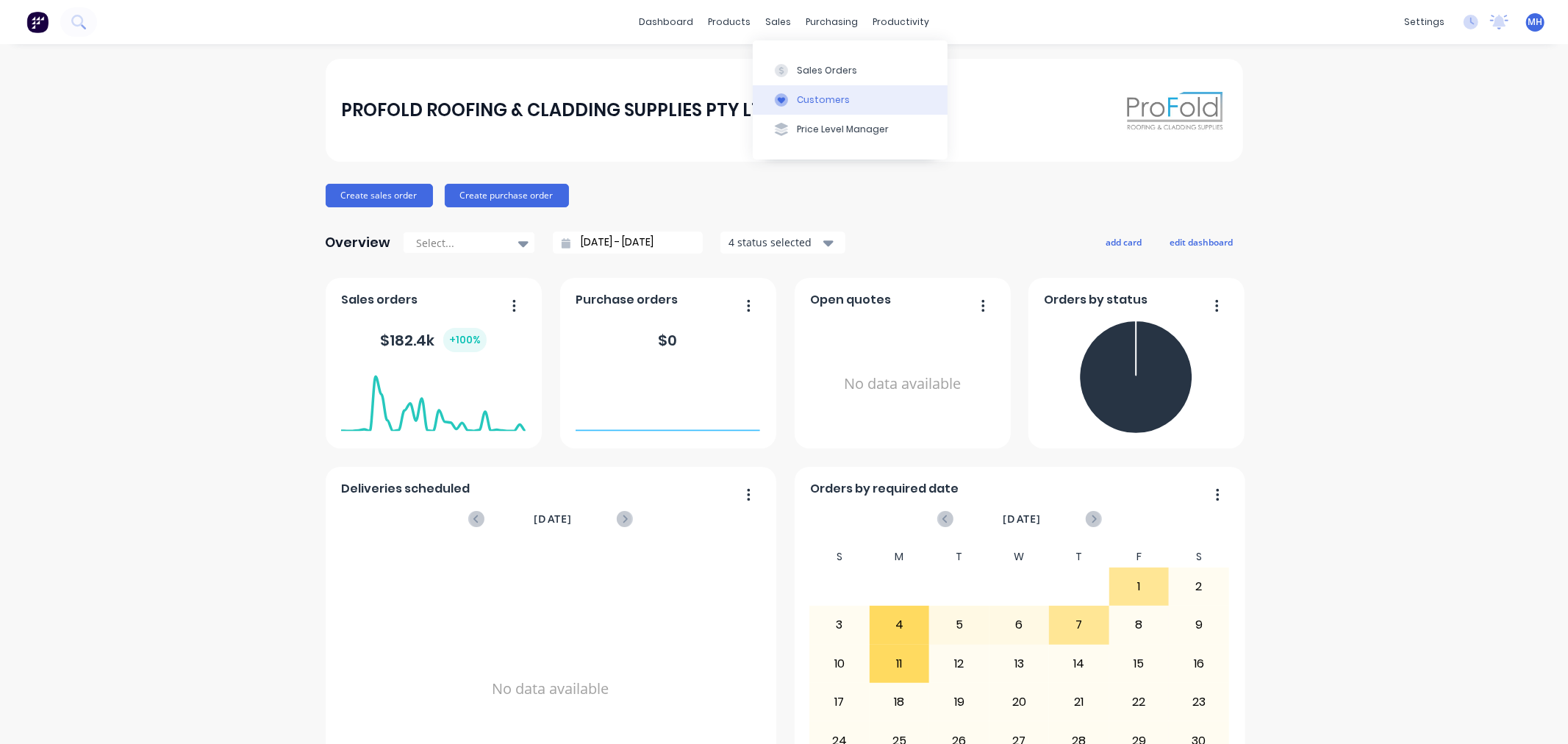
click at [818, 98] on div "Customers" at bounding box center [823, 100] width 53 height 13
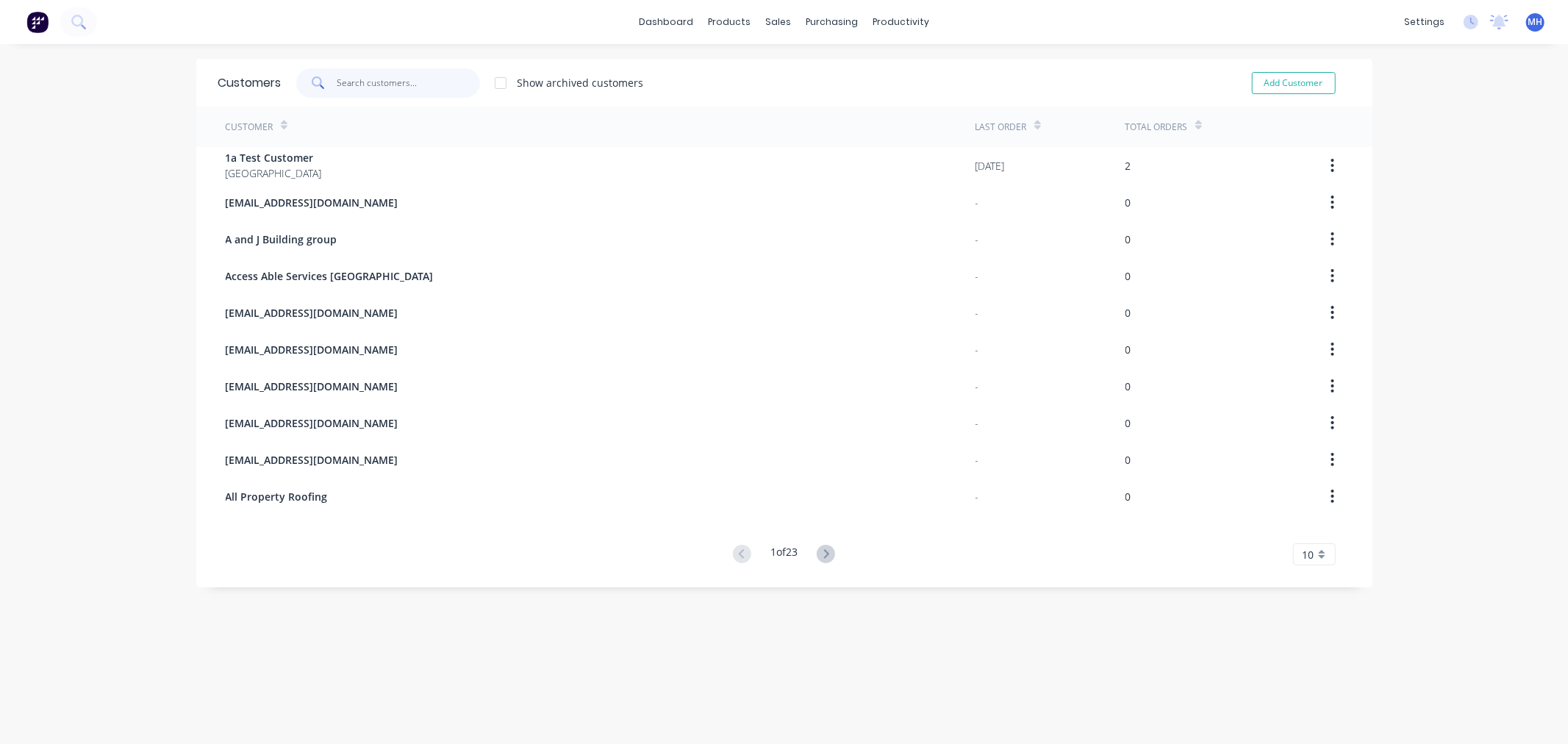
click at [377, 72] on input "text" at bounding box center [409, 83] width 143 height 29
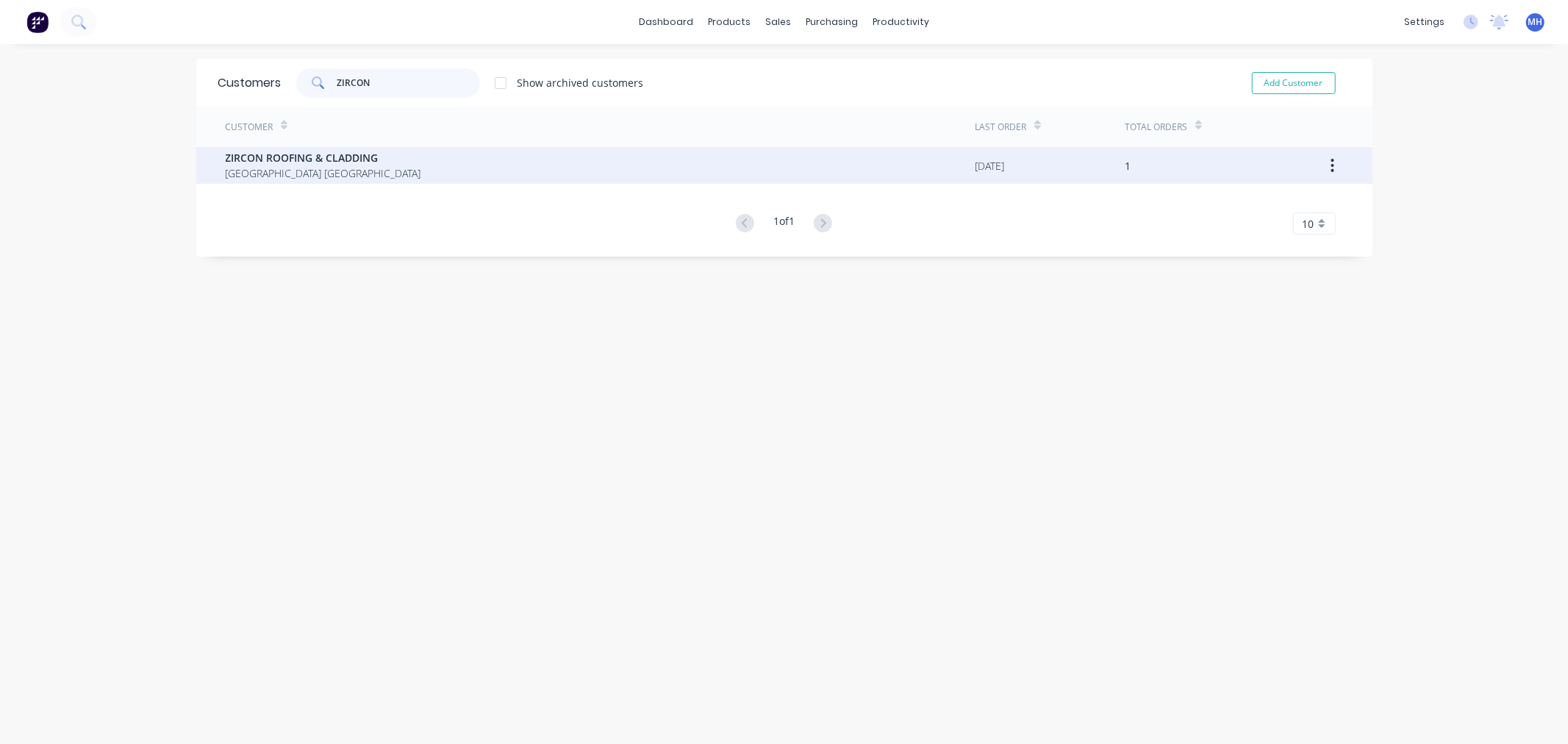
type input "ZIRCON"
click at [282, 160] on span "ZIRCON ROOFING & CLADDING" at bounding box center [323, 157] width 196 height 16
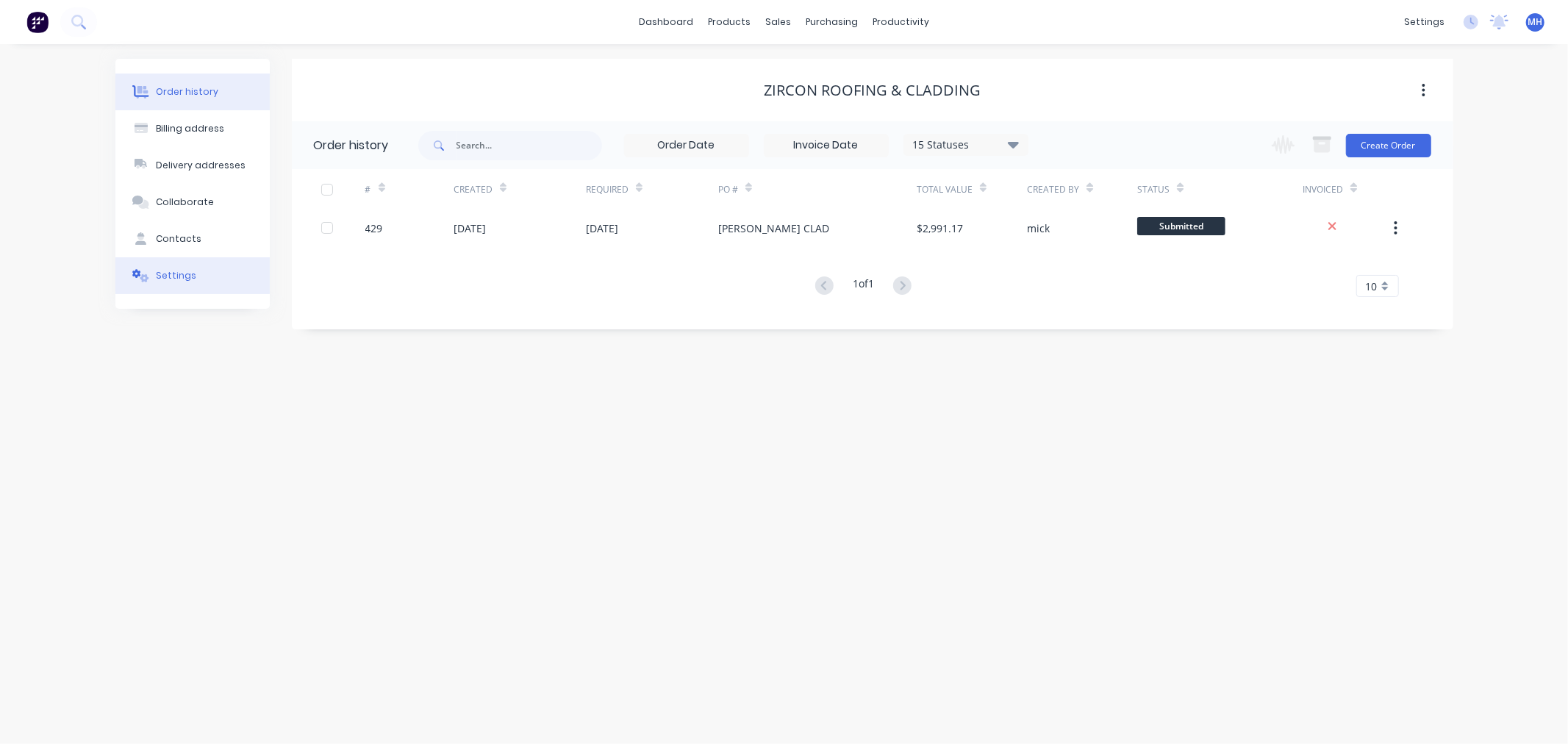
click at [201, 282] on button "Settings" at bounding box center [193, 276] width 154 height 37
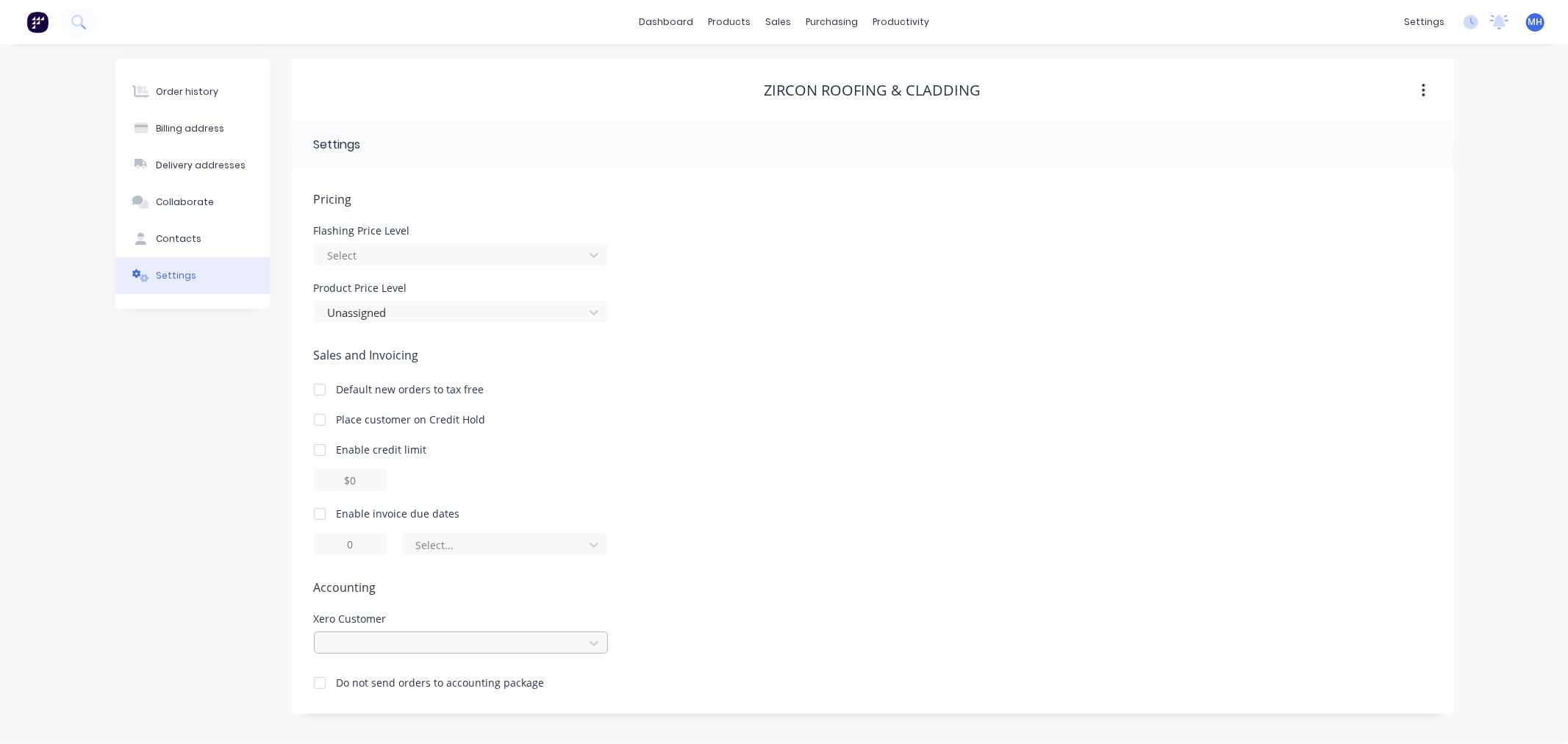
click at [577, 637] on div at bounding box center [461, 643] width 294 height 22
type input "ZIR"
click at [447, 677] on div "Zircon Roofing & Cladding" at bounding box center [461, 677] width 294 height 28
click at [741, 597] on div "Pricing Flashing Price Level Select Product Price Level Unassigned Sales and In…" at bounding box center [872, 452] width 1117 height 524
click at [317, 519] on div at bounding box center [319, 514] width 29 height 29
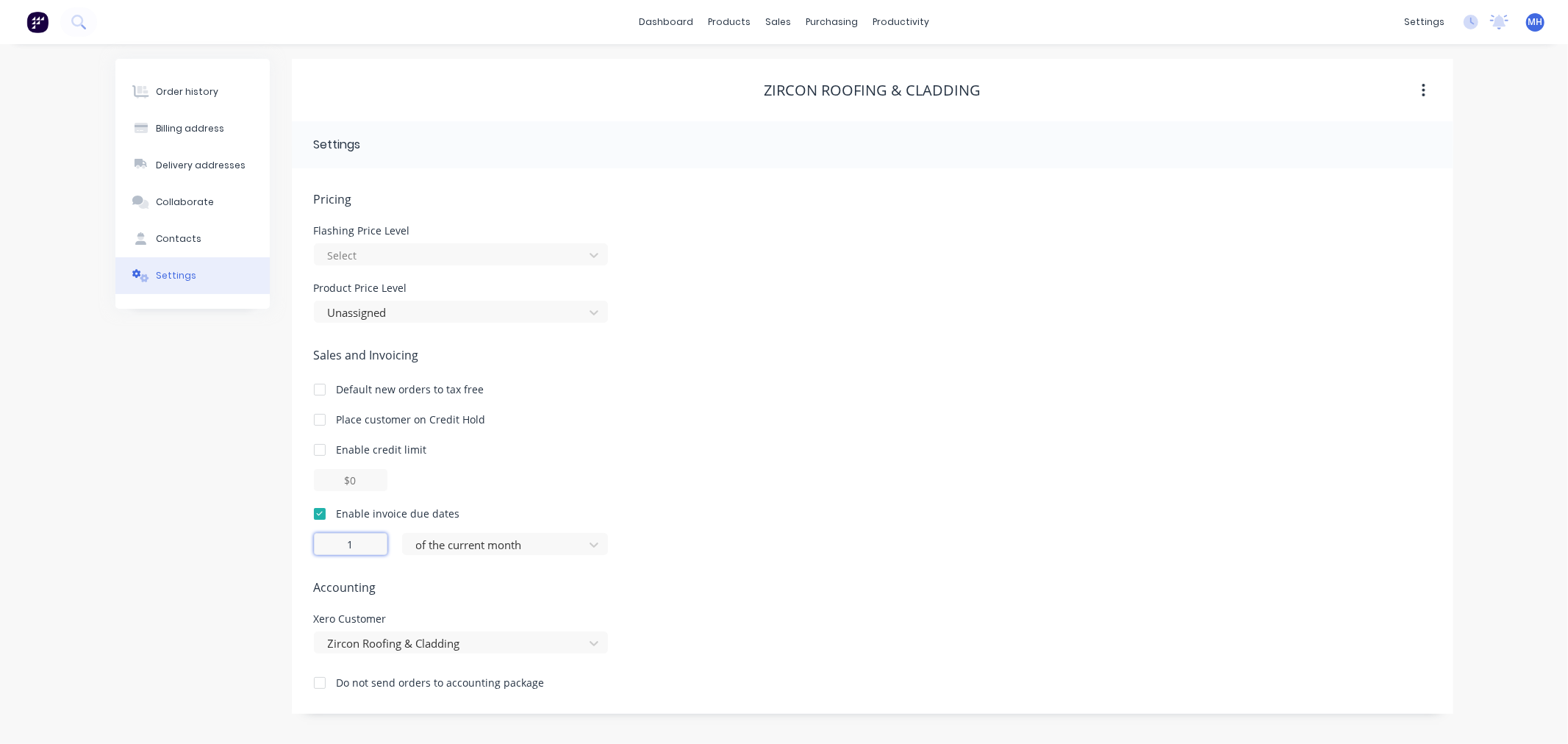
click at [369, 547] on input "1" at bounding box center [351, 545] width 73 height 22
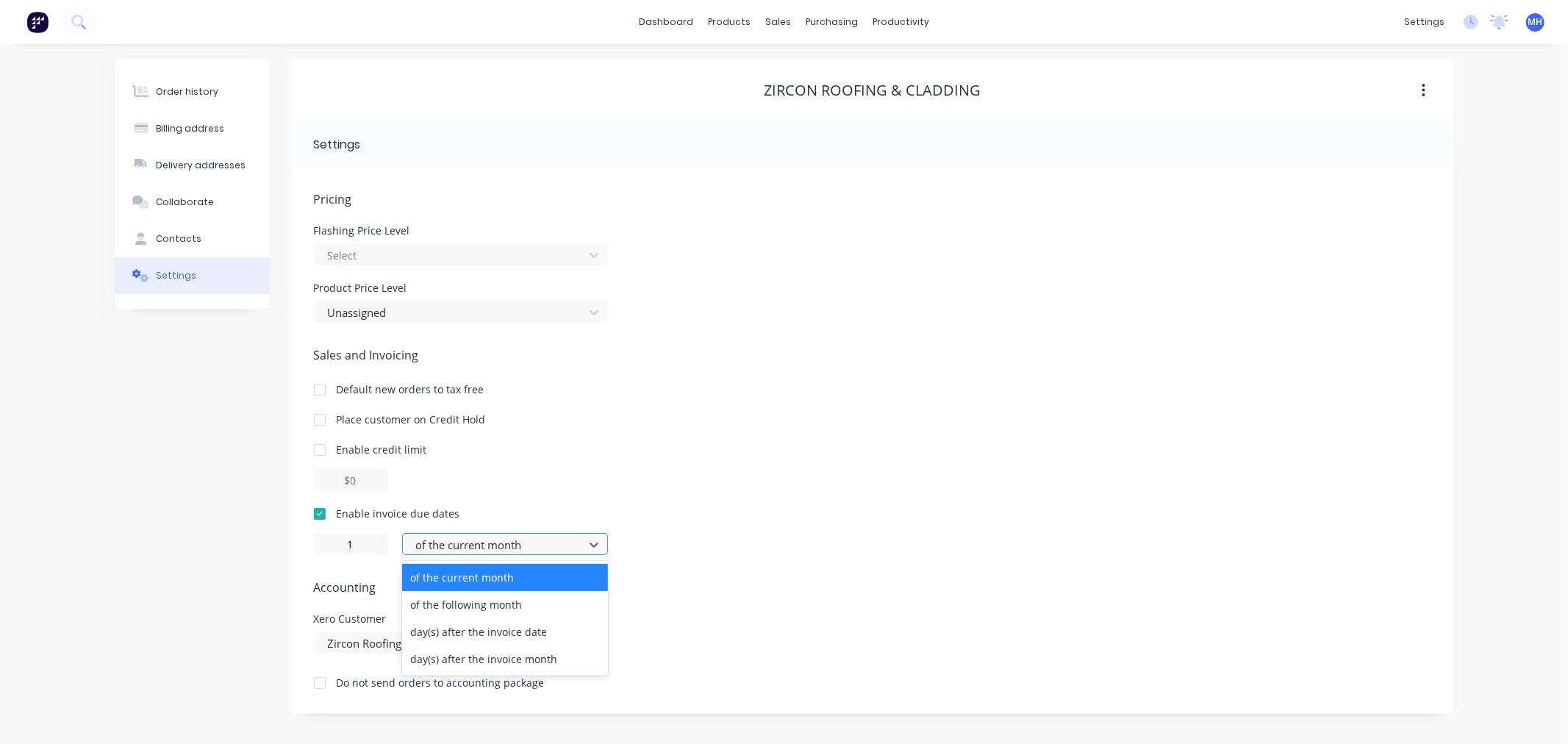
click at [534, 555] on div "of the current month" at bounding box center [496, 545] width 171 height 22
click at [440, 656] on div "day(s) after the invoice month" at bounding box center [505, 659] width 206 height 28
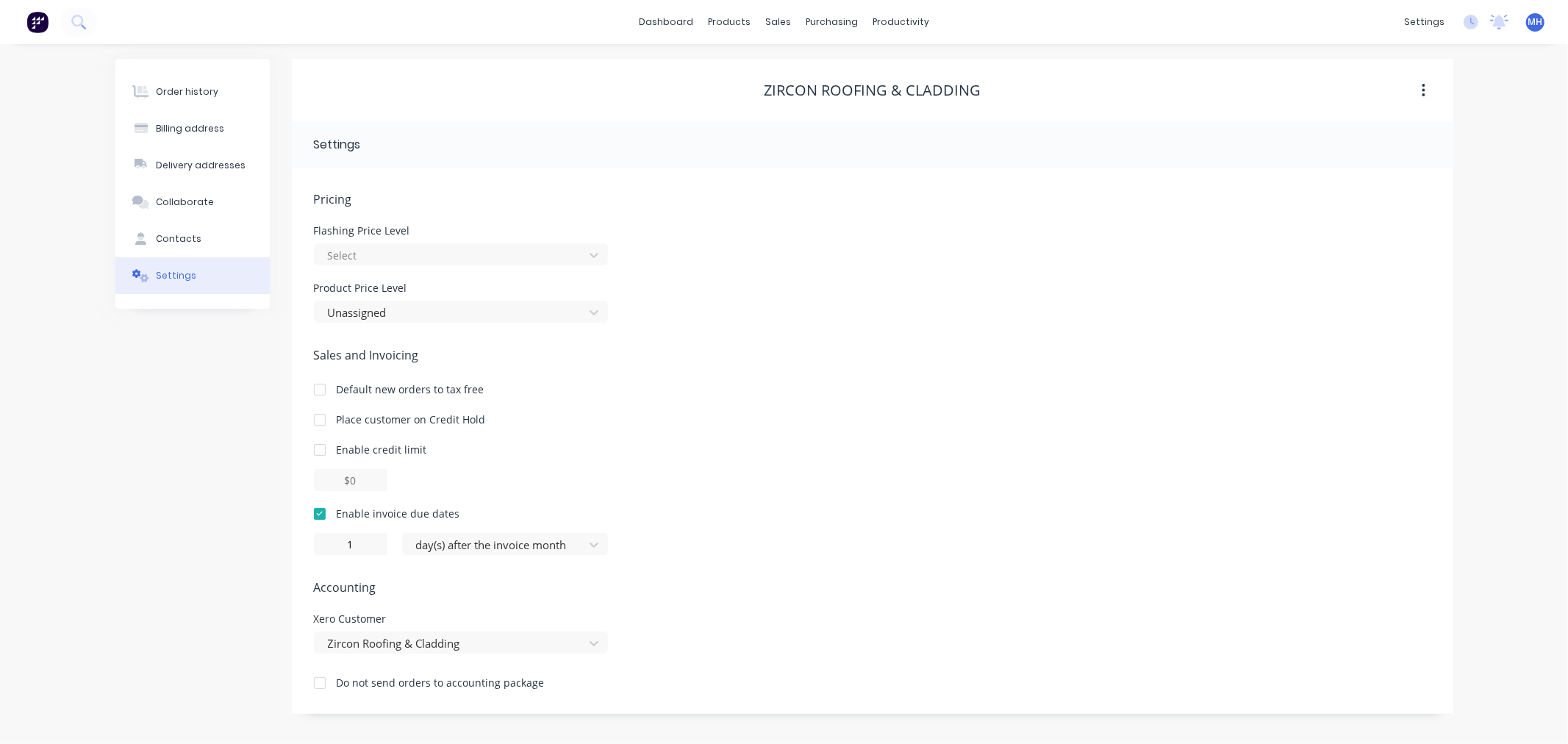
type input "0"
click at [364, 537] on input "0" at bounding box center [351, 545] width 73 height 22
type input "30"
click at [1094, 489] on div at bounding box center [872, 480] width 1117 height 22
click at [574, 260] on div at bounding box center [452, 255] width 250 height 18
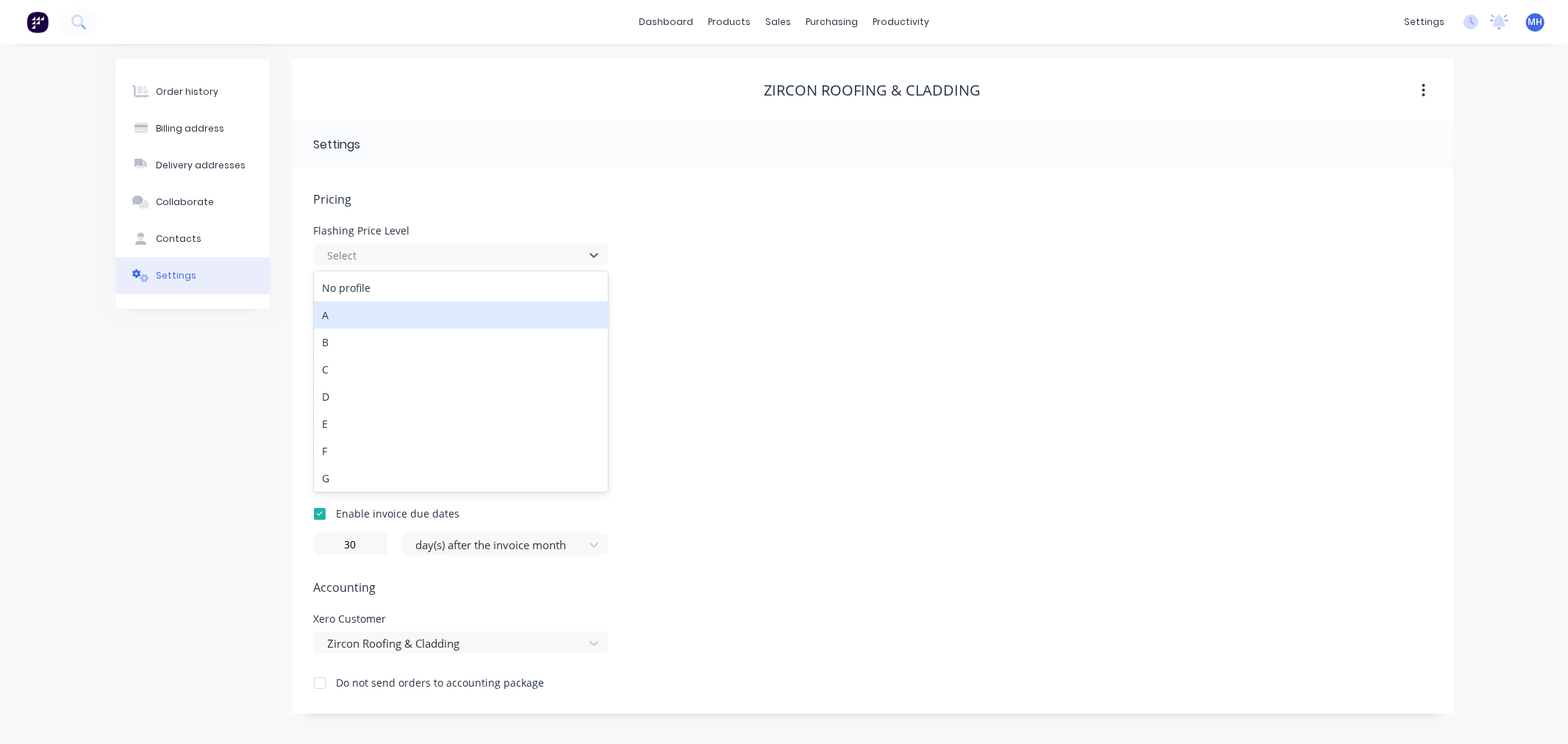
click at [333, 314] on div "A" at bounding box center [461, 315] width 294 height 28
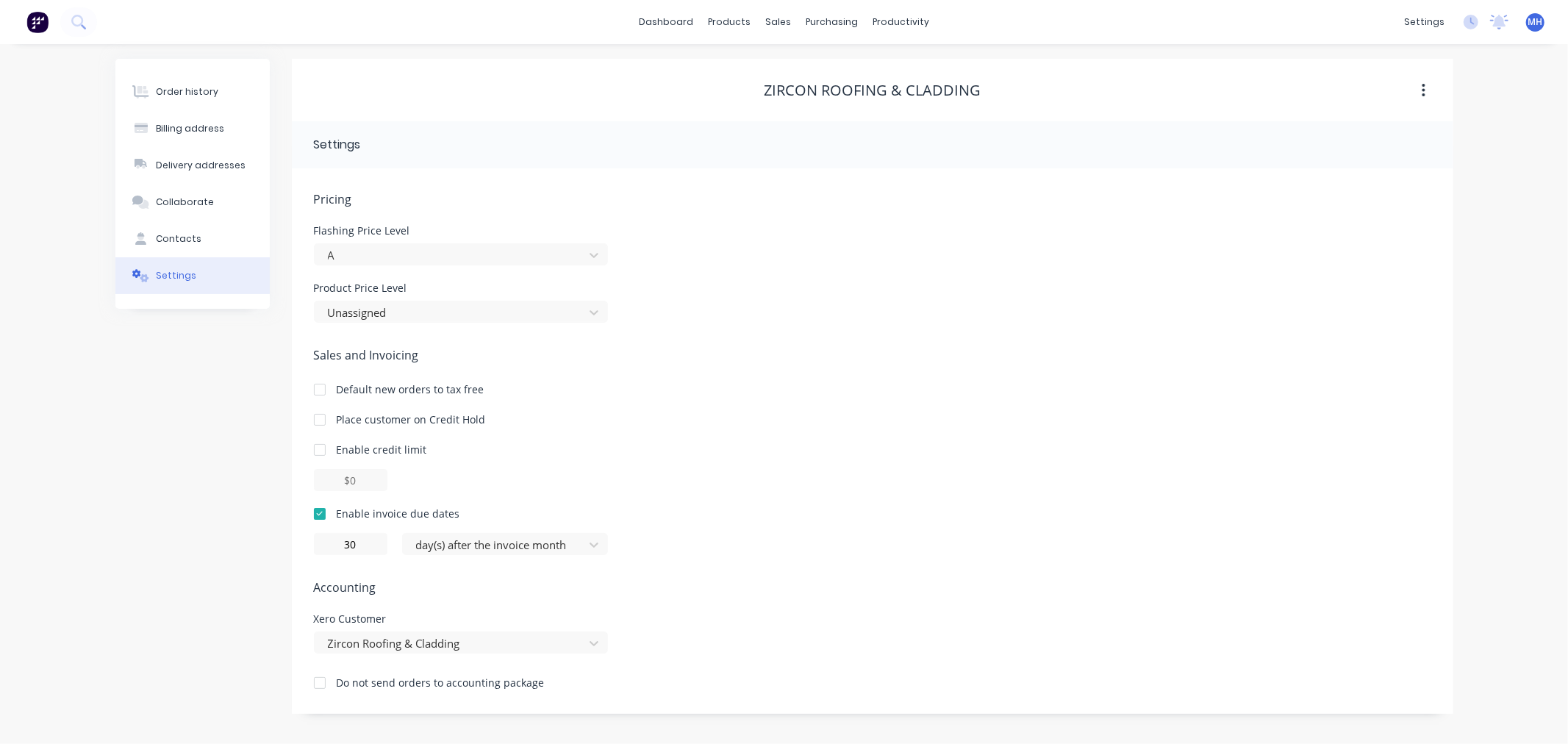
click at [885, 305] on div "Product Price Level Unassigned" at bounding box center [872, 302] width 1117 height 39
click at [186, 134] on div "Billing address" at bounding box center [190, 129] width 68 height 13
select select "AU"
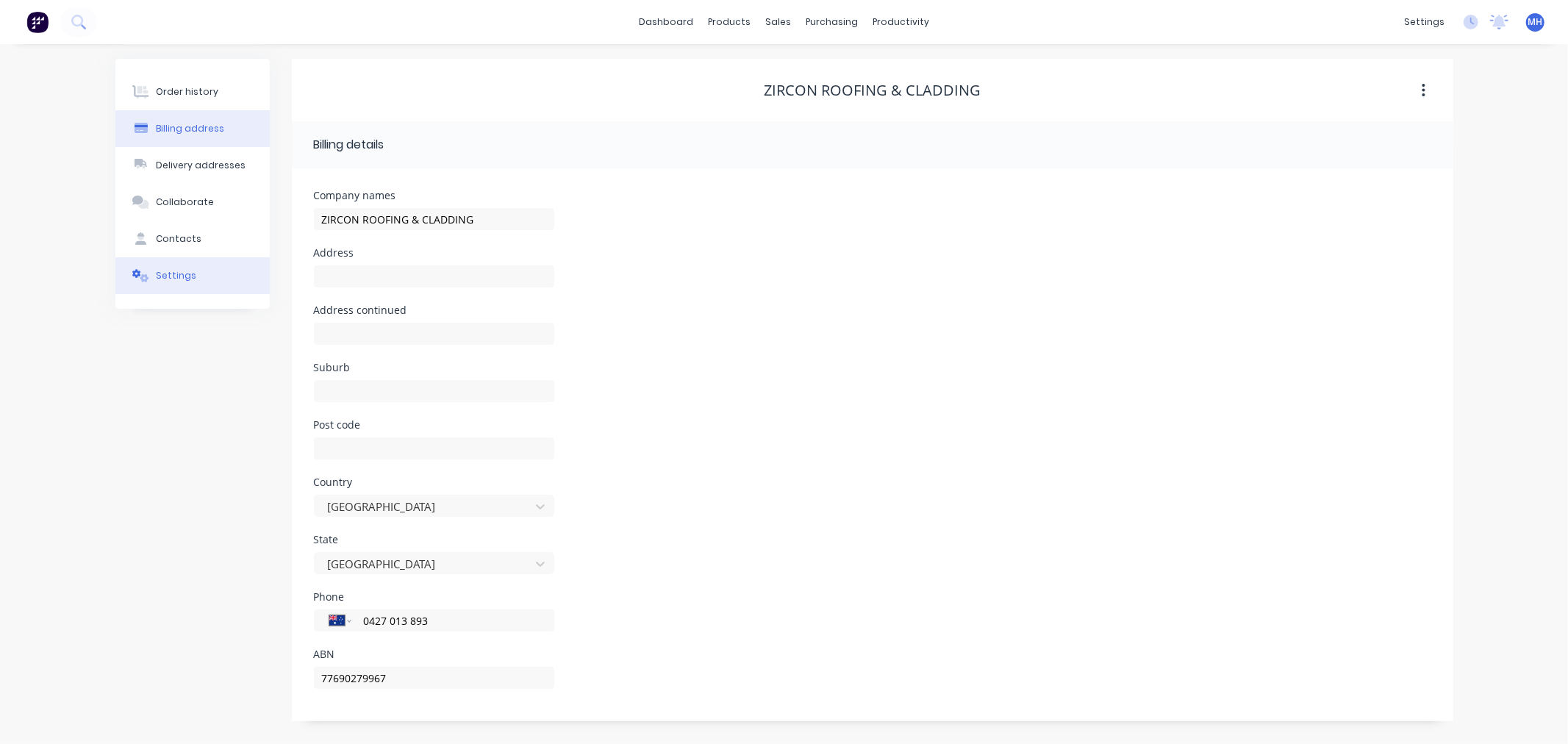
click at [186, 263] on button "Settings" at bounding box center [193, 276] width 154 height 37
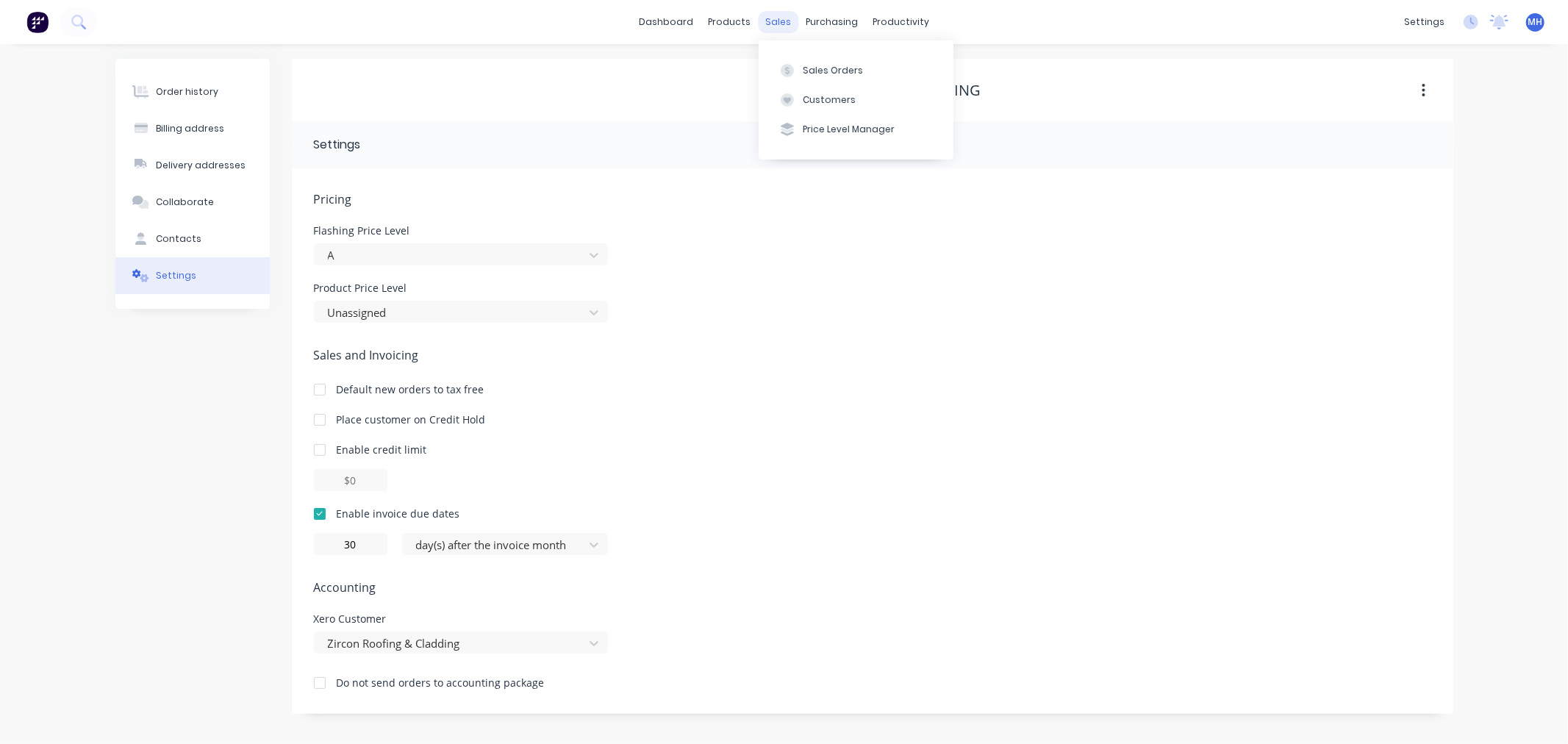
click at [784, 15] on div "sales" at bounding box center [778, 22] width 40 height 22
click at [789, 50] on div "Sales Orders Customers Price Level Manager" at bounding box center [856, 99] width 195 height 118
click at [796, 66] on div at bounding box center [788, 71] width 22 height 13
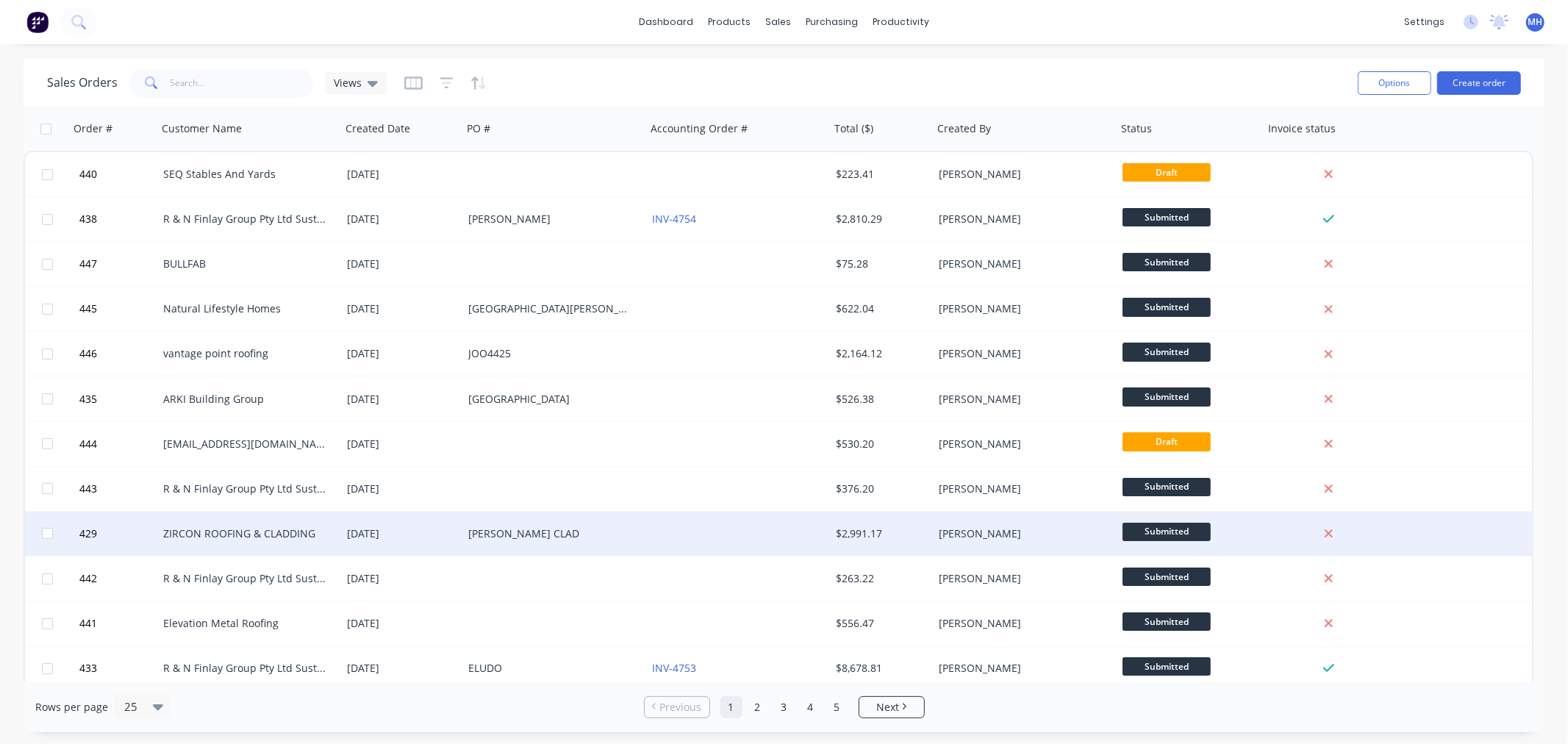
click at [454, 534] on div "[DATE]" at bounding box center [401, 534] width 109 height 15
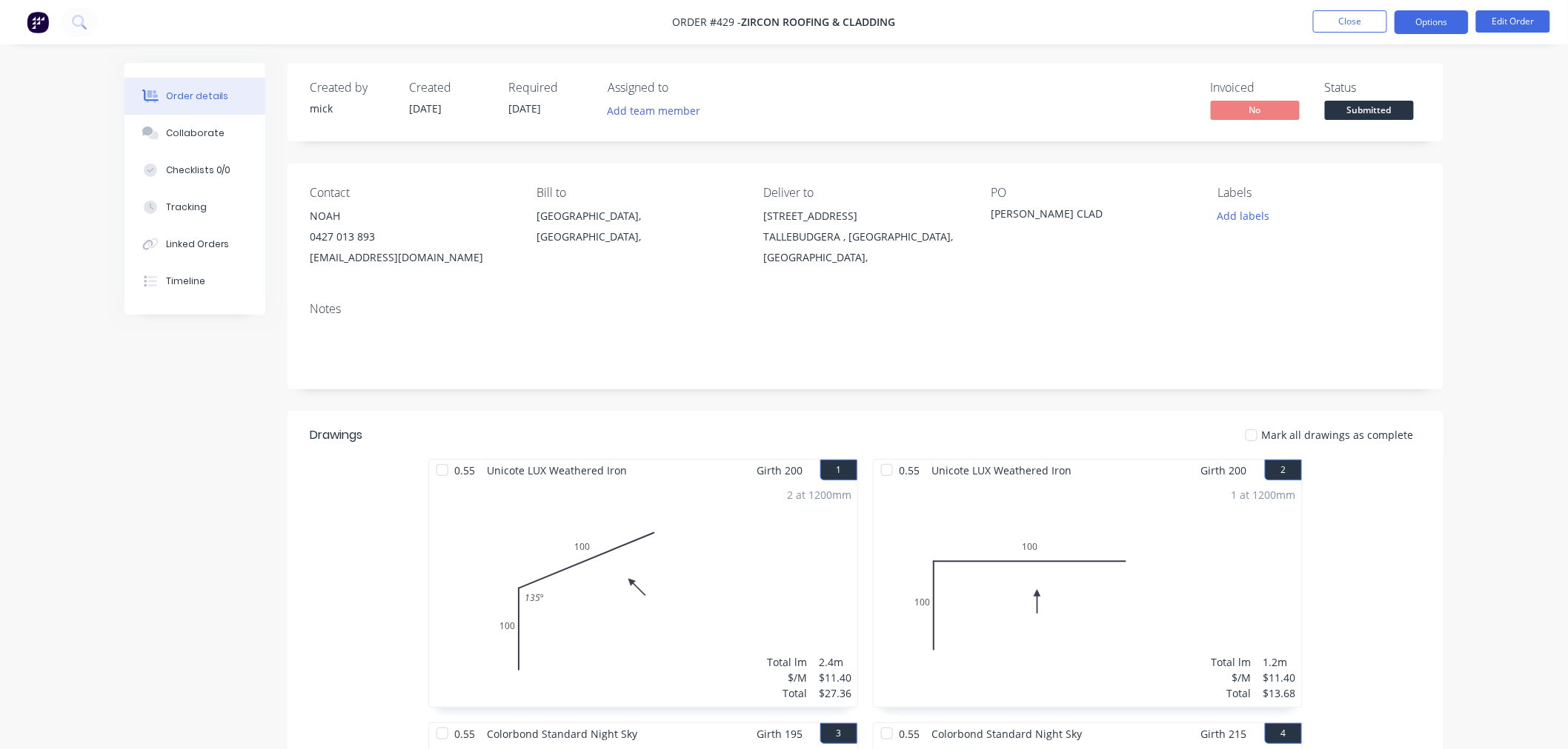
click at [1426, 28] on button "Options" at bounding box center [1431, 22] width 74 height 24
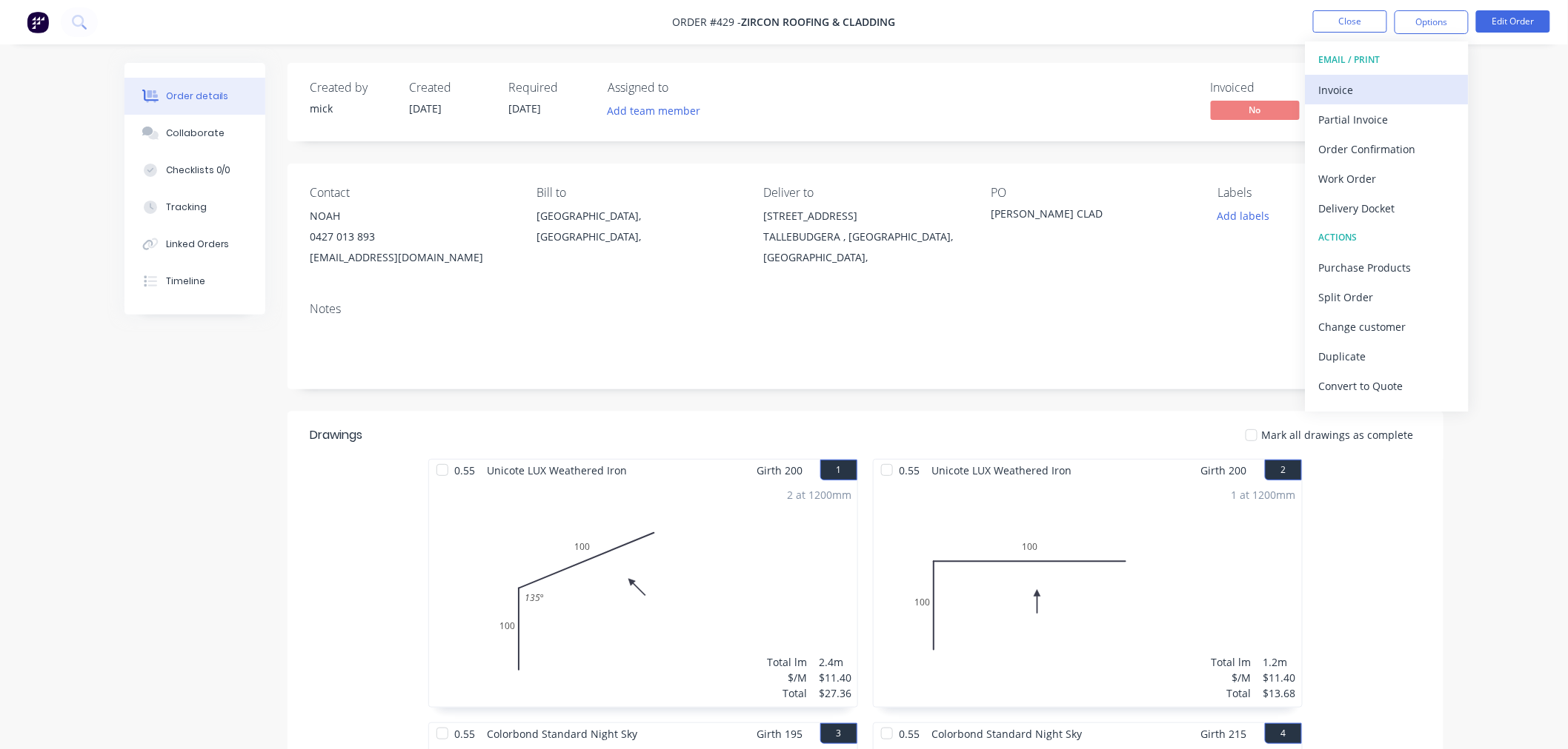
click at [1390, 87] on div "Invoice" at bounding box center [1387, 90] width 136 height 21
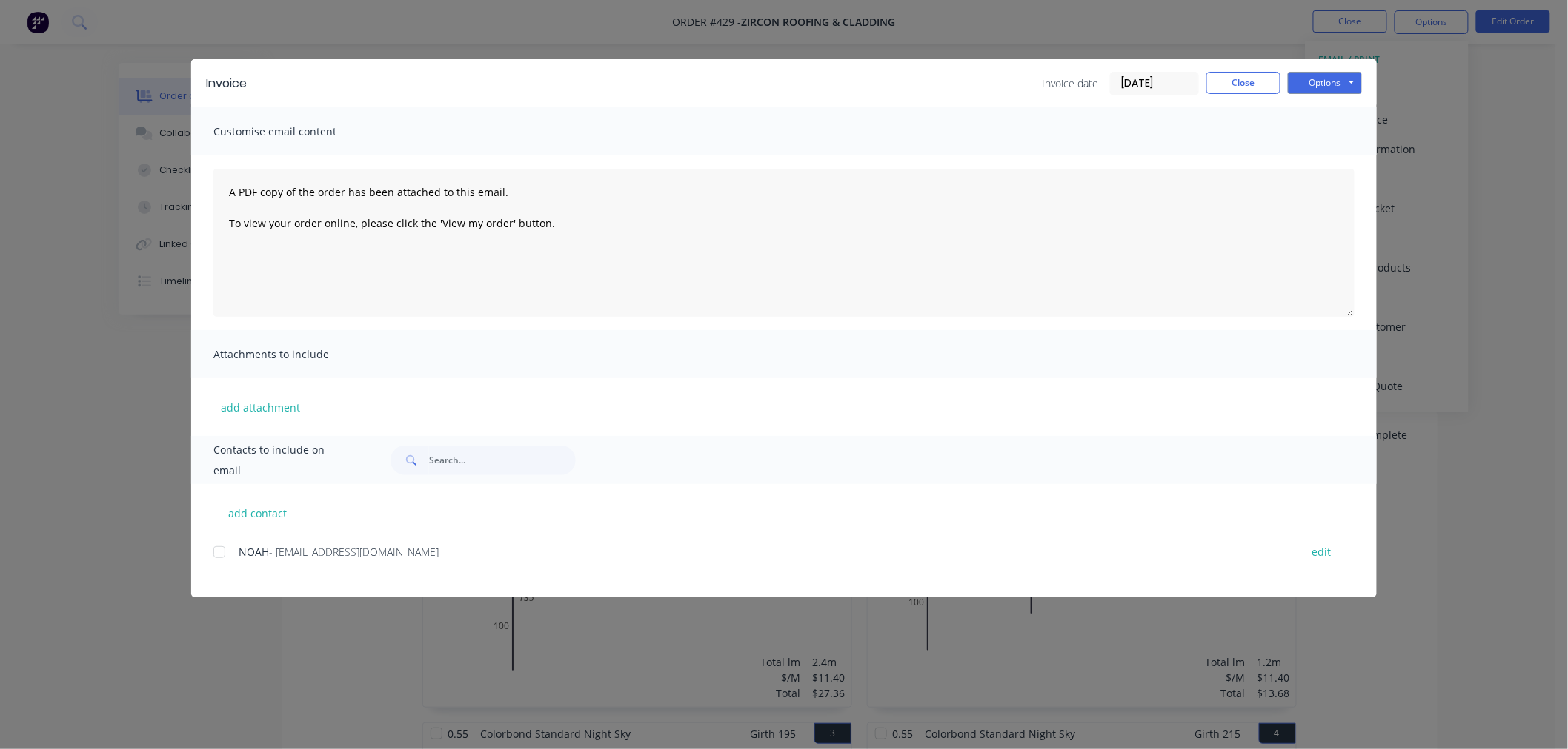
click at [224, 549] on div at bounding box center [219, 552] width 30 height 30
click at [1327, 89] on button "Options" at bounding box center [1325, 83] width 74 height 22
click at [1311, 151] on button "Email" at bounding box center [1335, 158] width 95 height 24
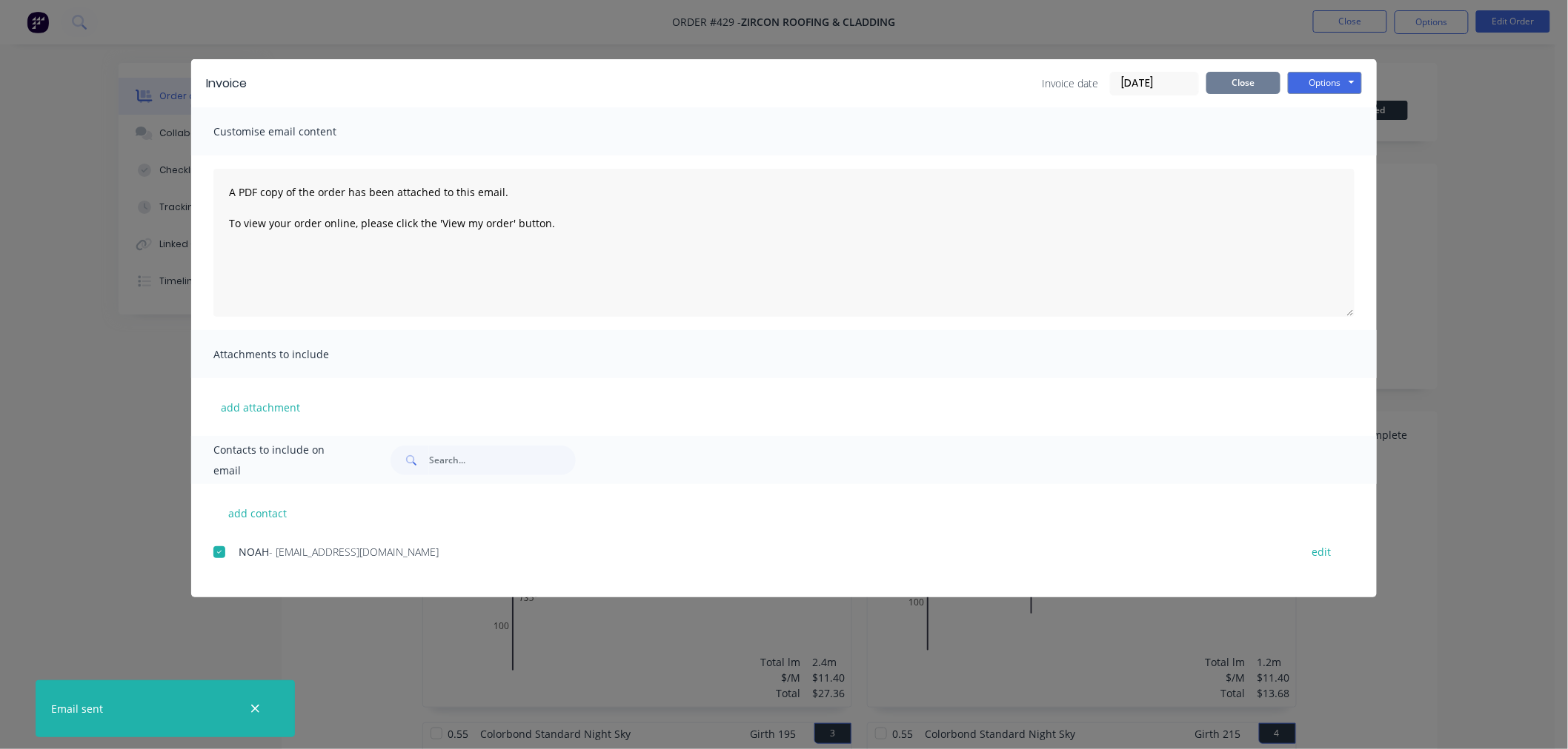
click at [1248, 75] on button "Close" at bounding box center [1243, 83] width 74 height 22
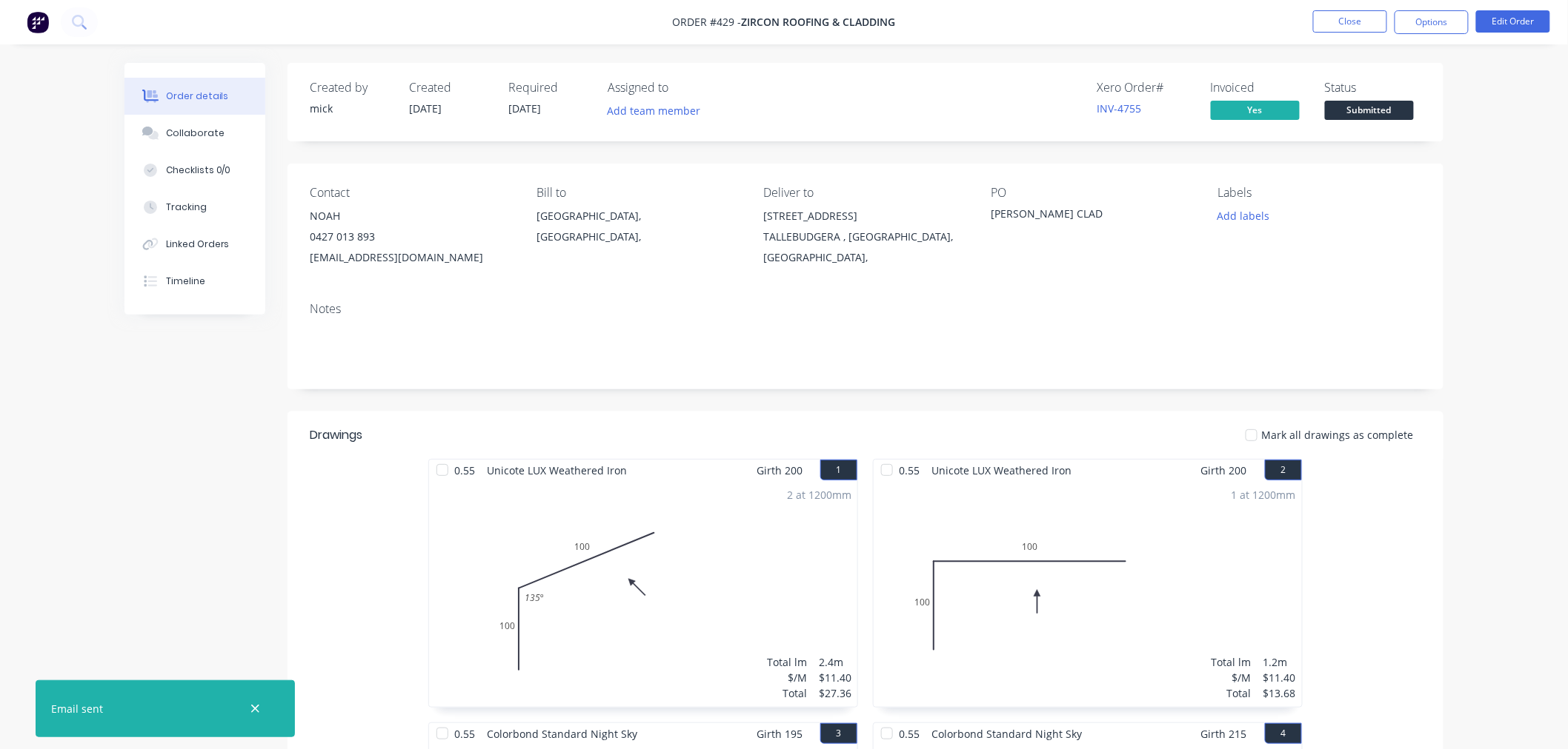
click at [41, 25] on img at bounding box center [38, 22] width 22 height 22
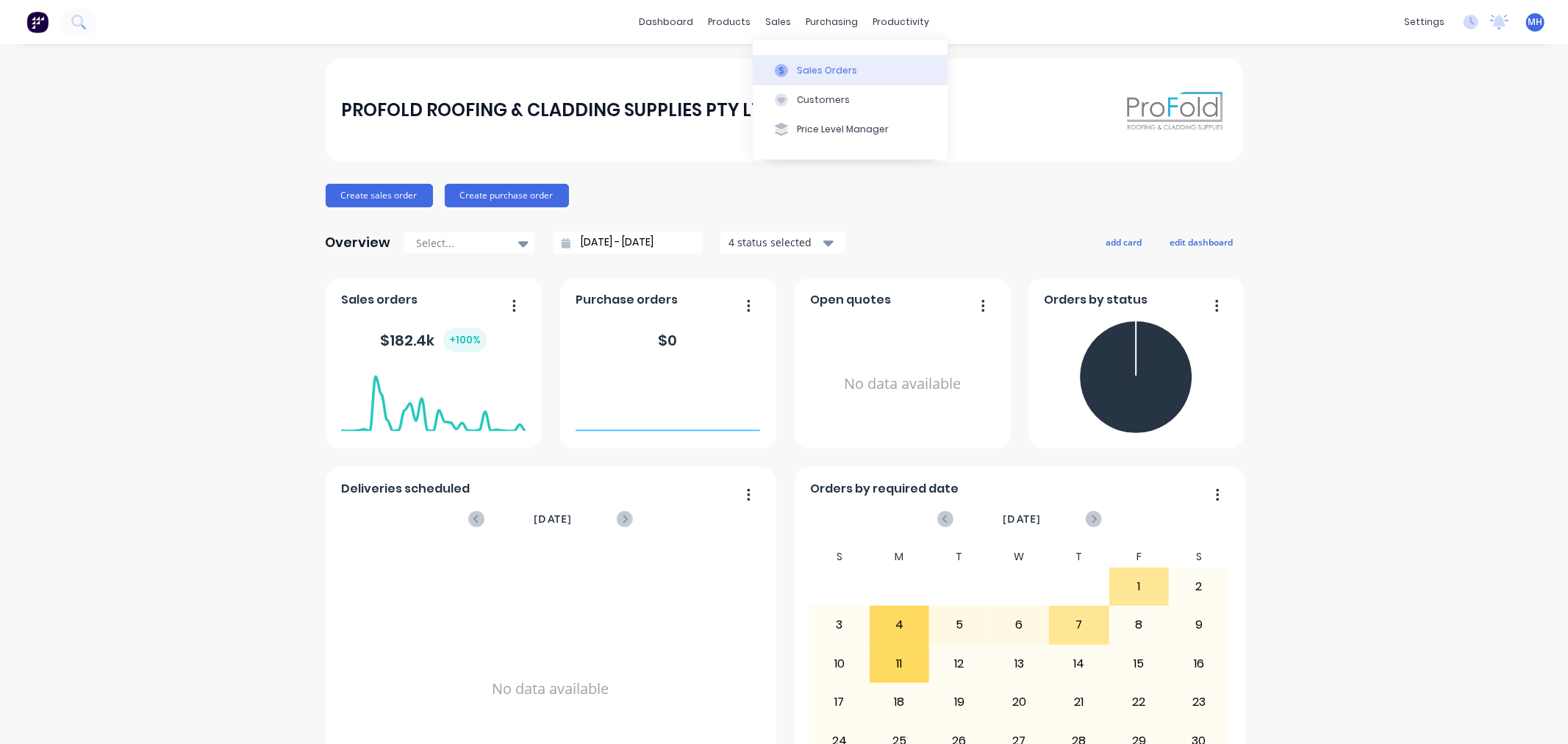
click at [810, 75] on div "Sales Orders" at bounding box center [827, 71] width 61 height 13
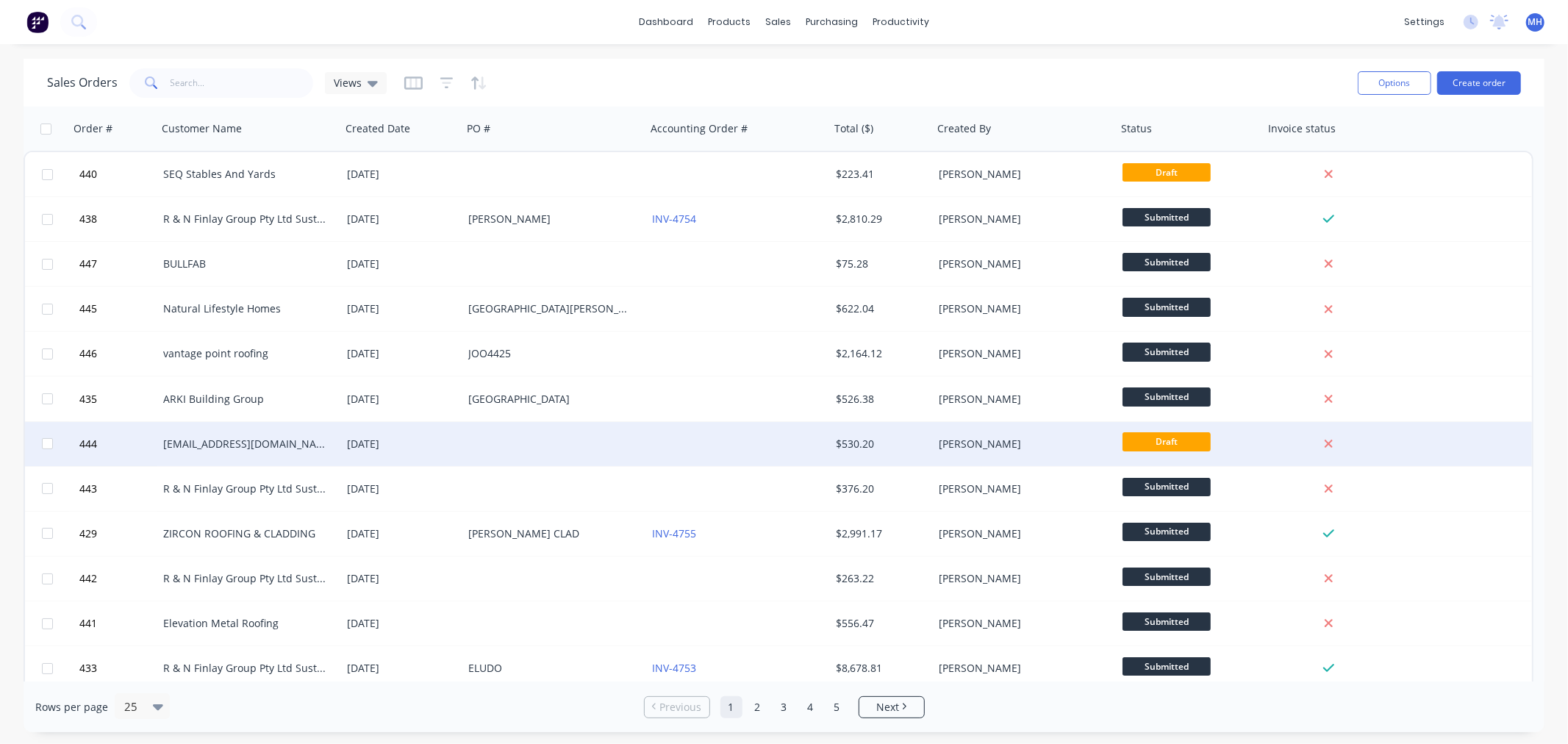
click at [428, 439] on div "[DATE]" at bounding box center [401, 445] width 109 height 15
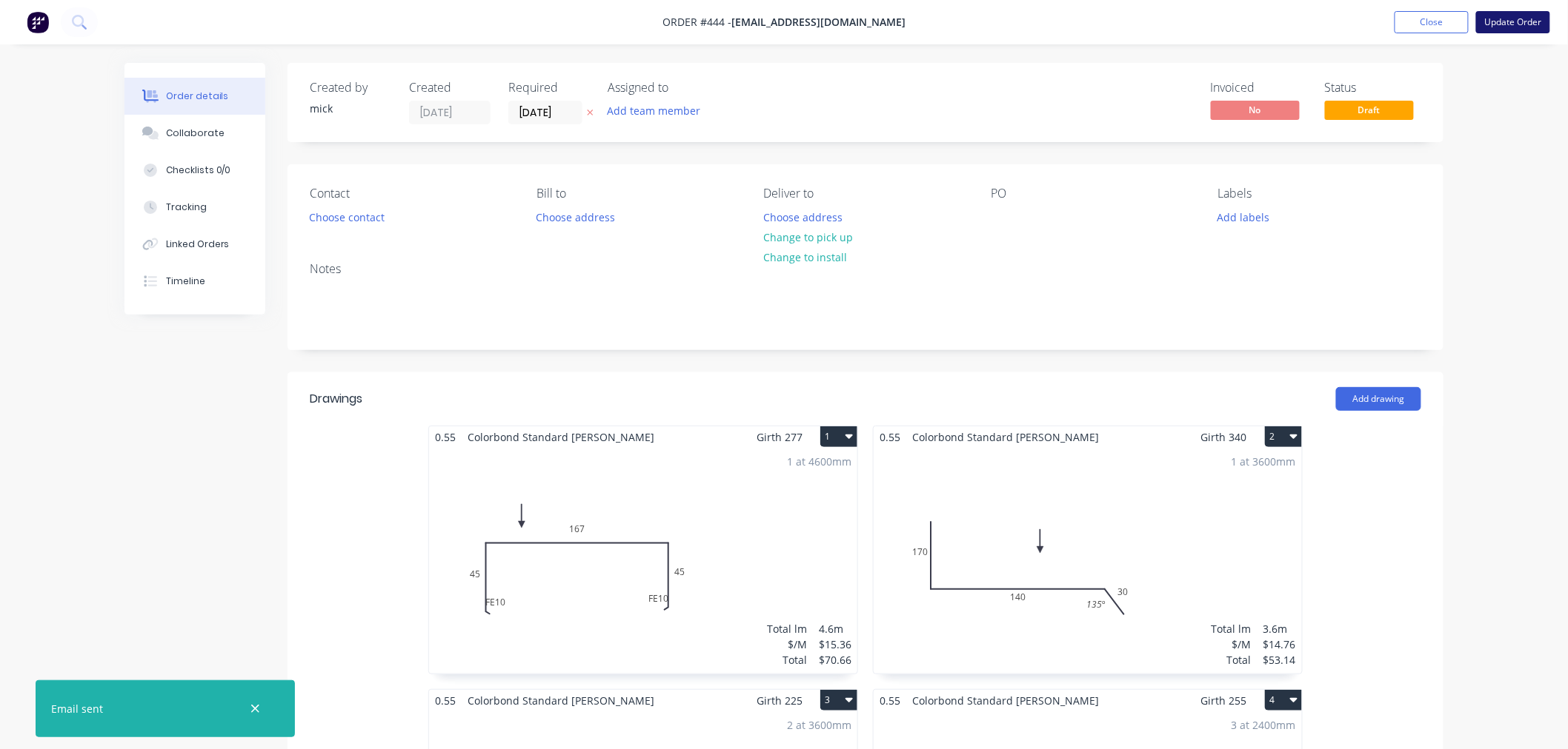
click at [1506, 23] on button "Update Order" at bounding box center [1512, 22] width 74 height 22
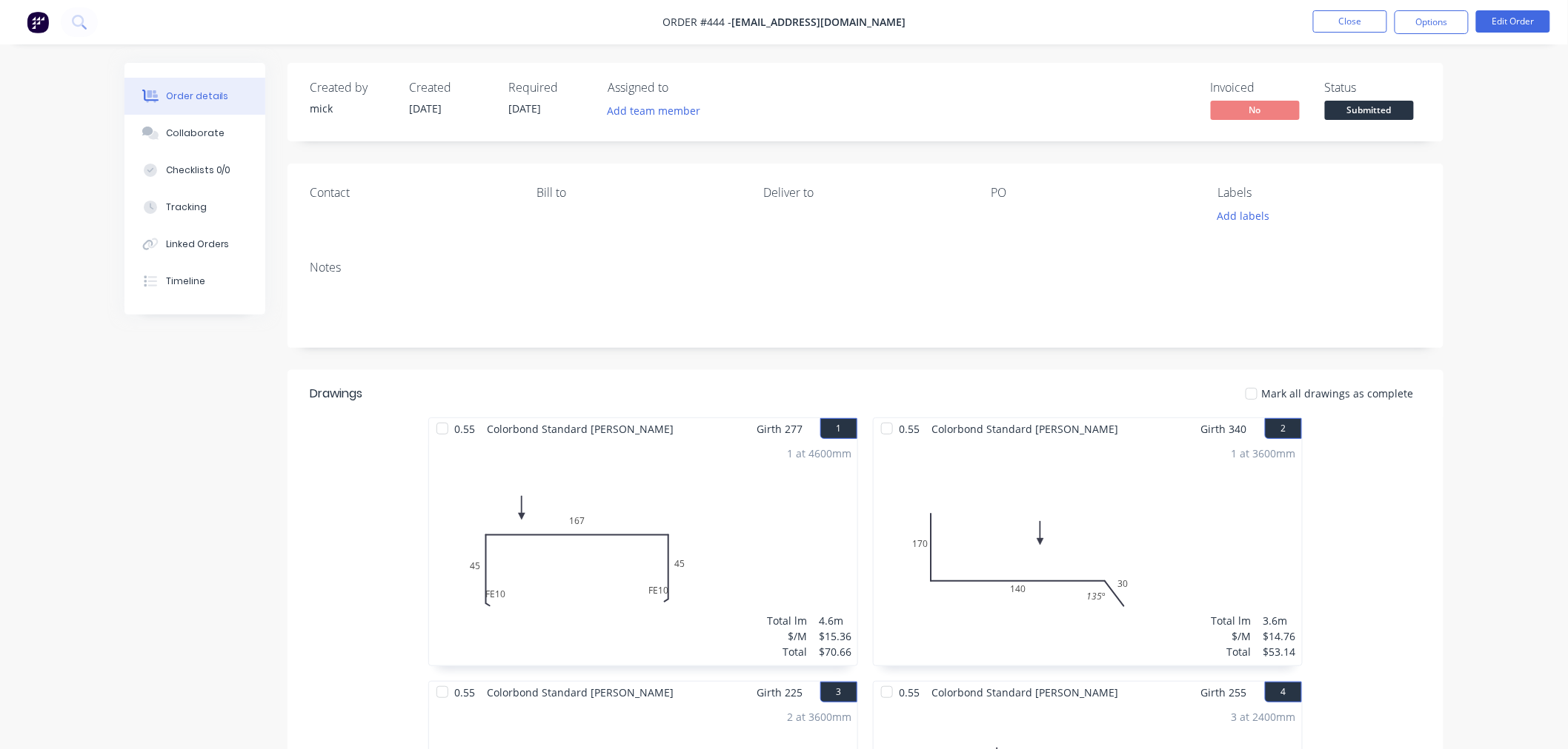
click at [34, 20] on img at bounding box center [38, 22] width 22 height 22
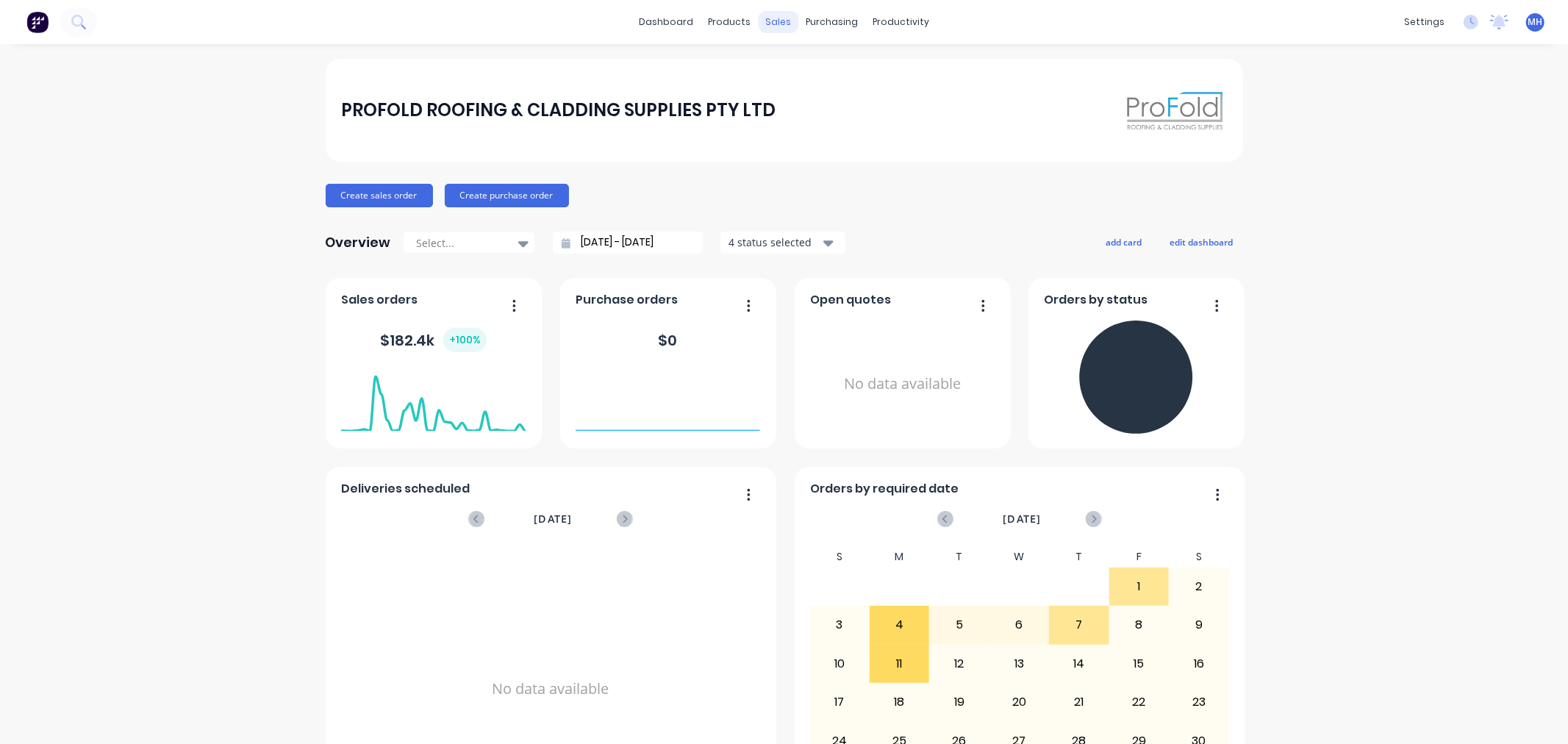
click at [769, 19] on div "sales" at bounding box center [778, 22] width 40 height 22
click at [828, 94] on div "Customers" at bounding box center [823, 100] width 53 height 13
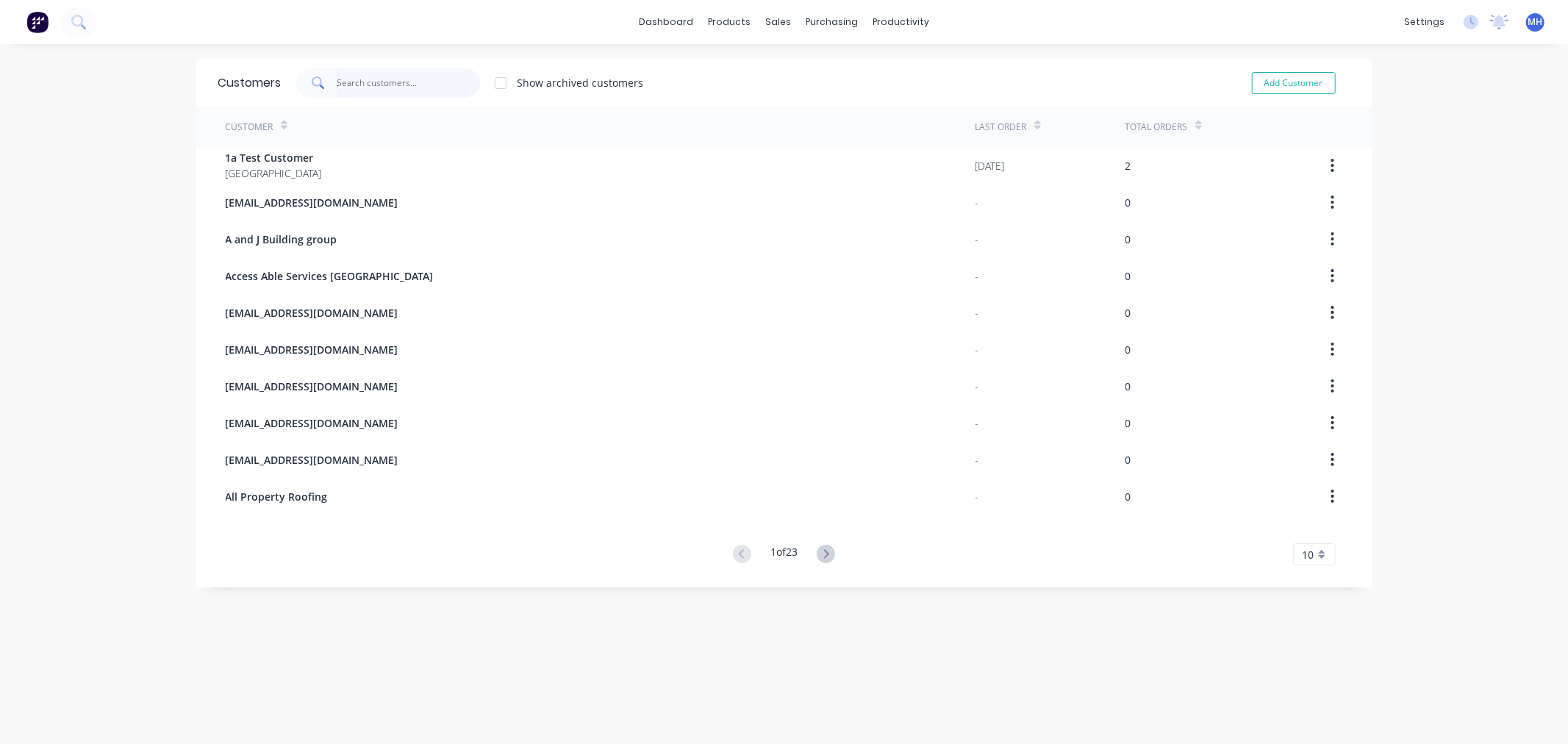
click at [370, 85] on input "text" at bounding box center [409, 83] width 143 height 29
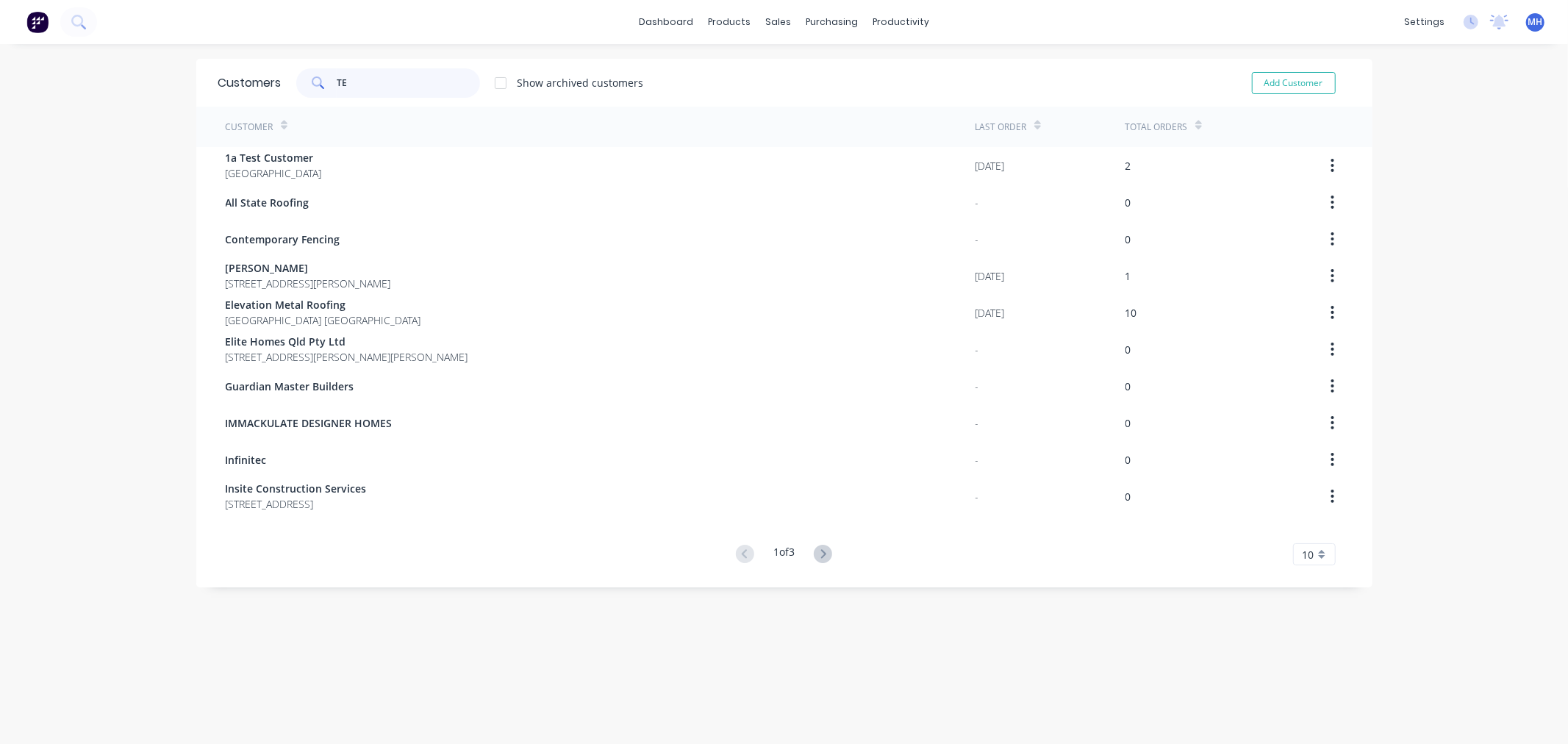
type input "T"
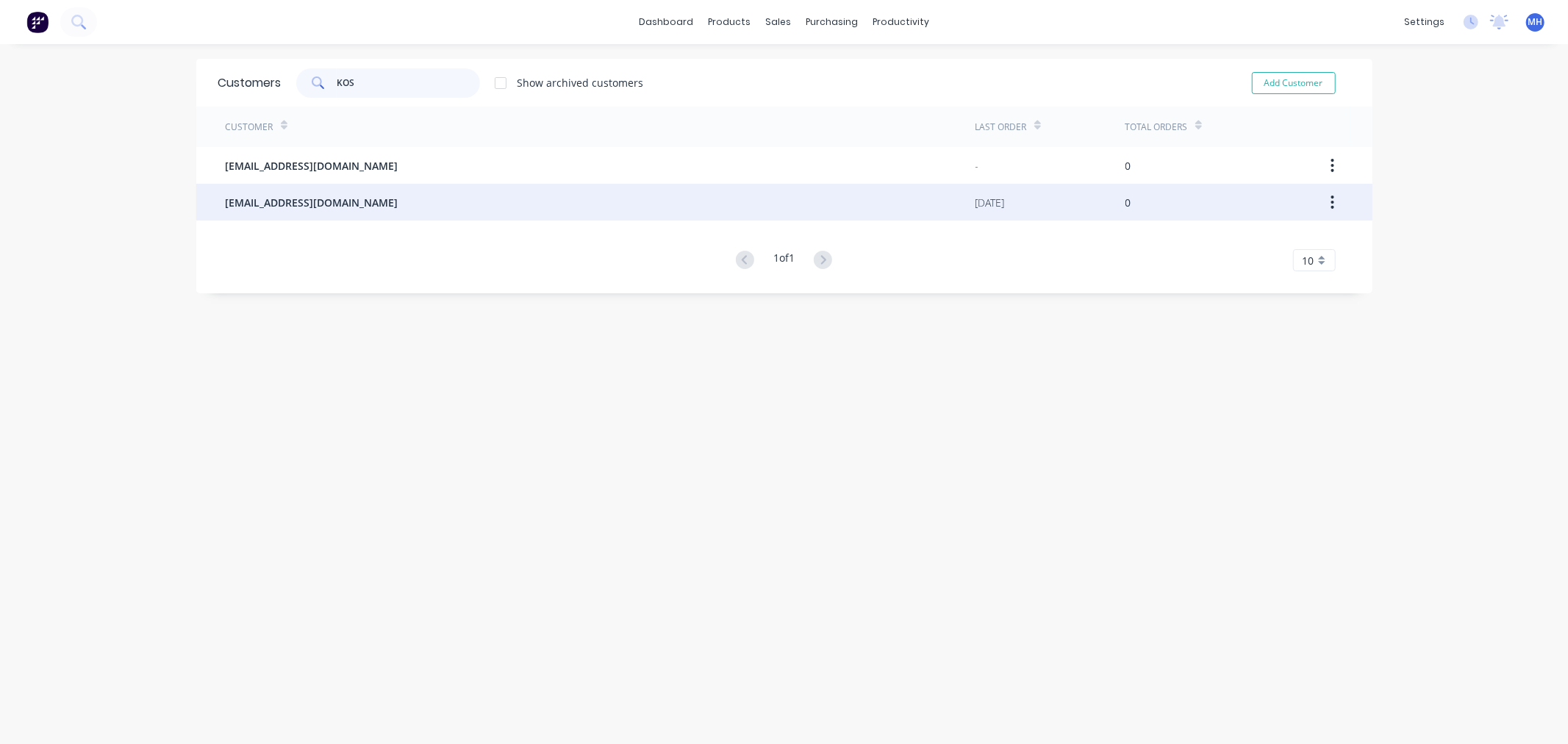
type input "KOS"
click at [278, 195] on span "[EMAIL_ADDRESS][DOMAIN_NAME]" at bounding box center [312, 202] width 173 height 16
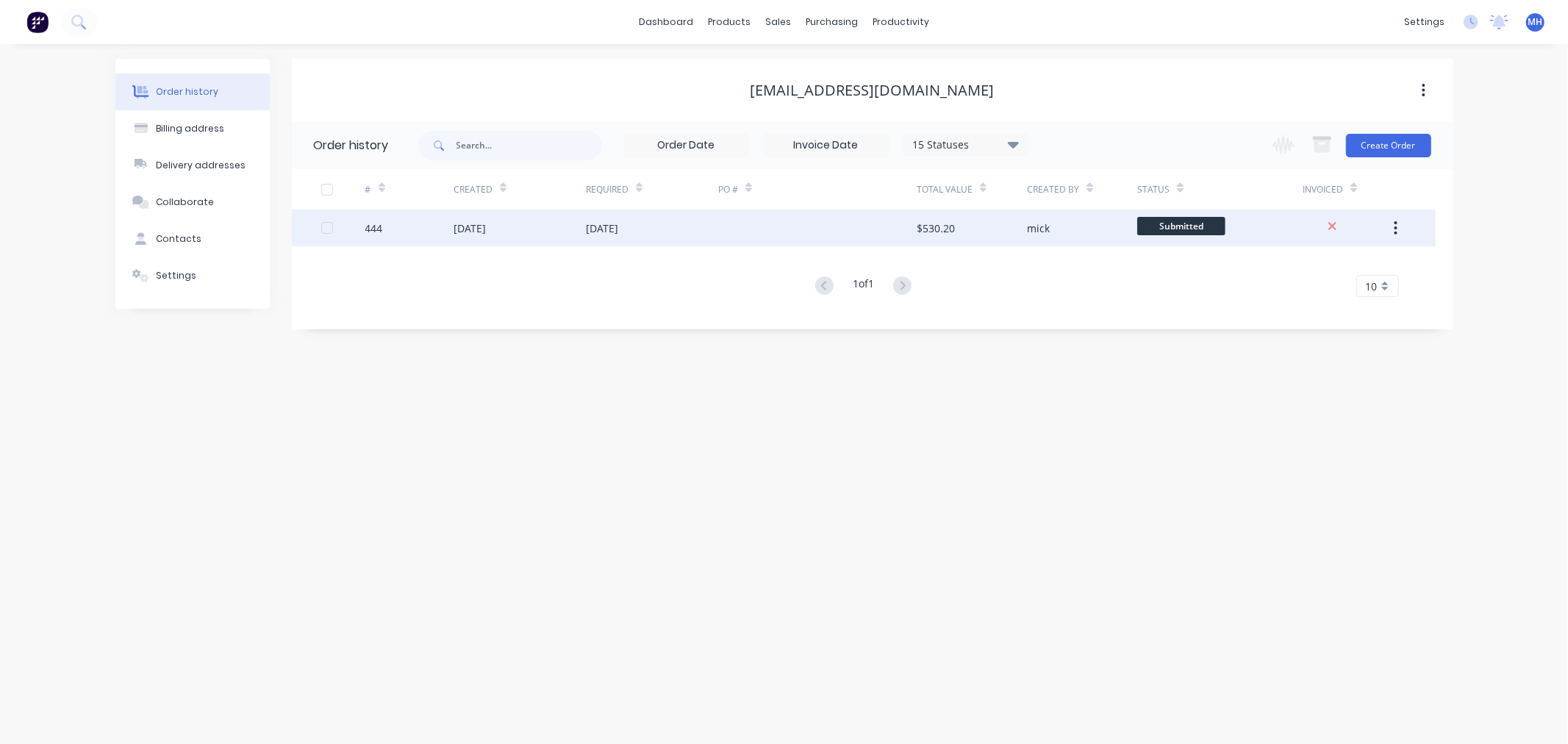
click at [692, 225] on div "[DATE]" at bounding box center [652, 228] width 132 height 37
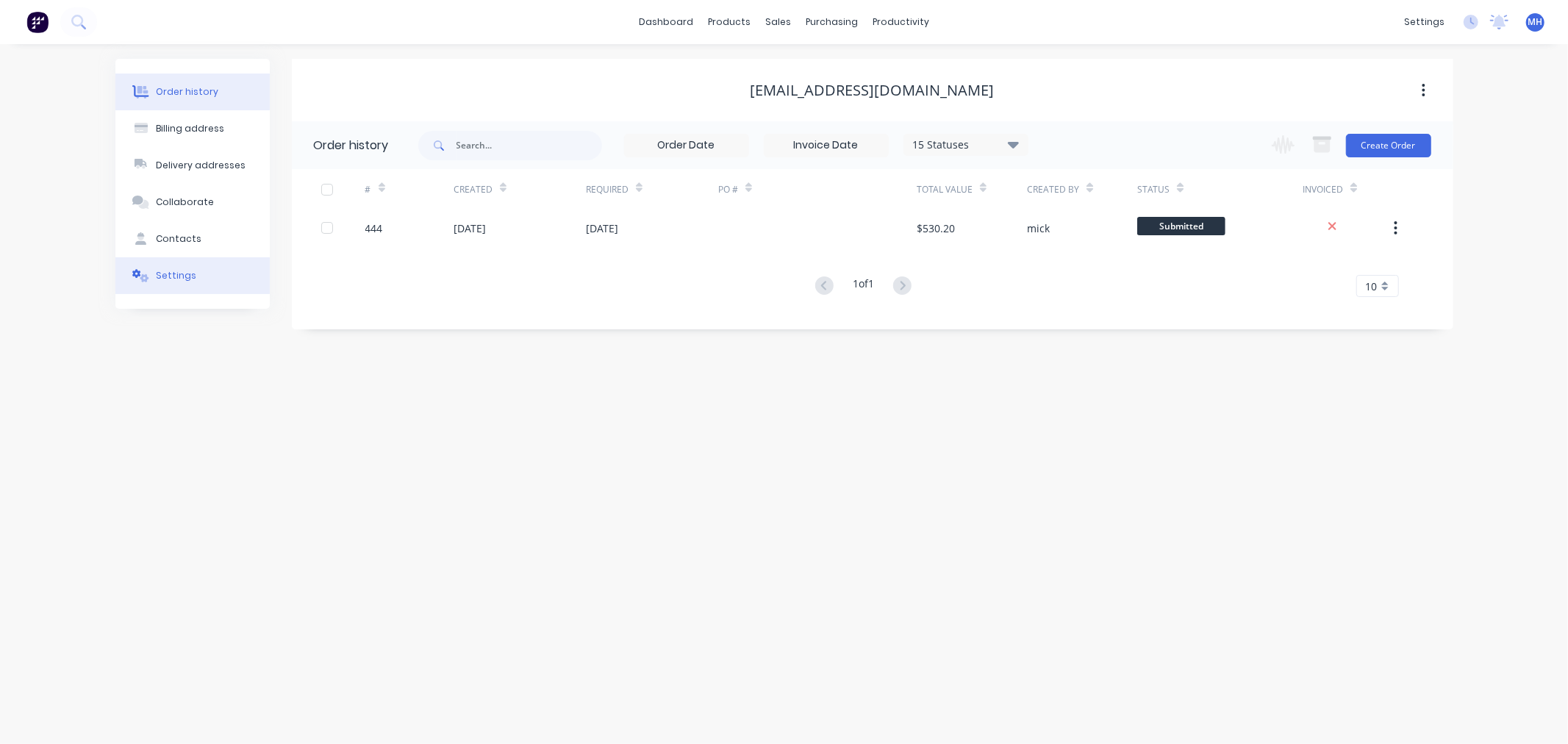
click at [155, 271] on button "Settings" at bounding box center [193, 276] width 154 height 37
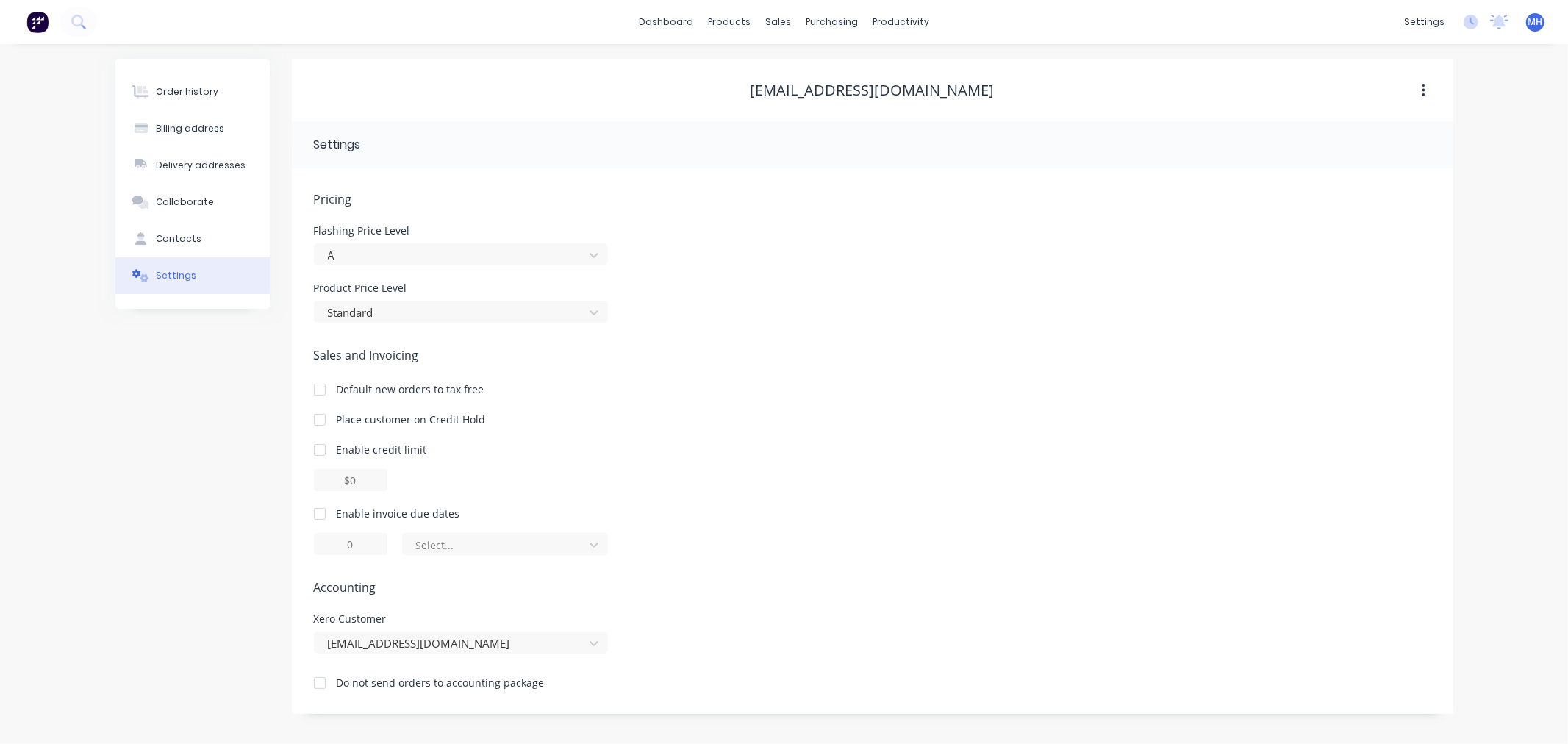
click at [318, 517] on div at bounding box center [319, 514] width 29 height 29
type input "1"
click at [370, 548] on input "1" at bounding box center [351, 545] width 73 height 22
type input "7"
click at [946, 497] on div "Sales and Invoicing Default new orders to tax free Place customer on Credit Hol…" at bounding box center [872, 450] width 1117 height 209
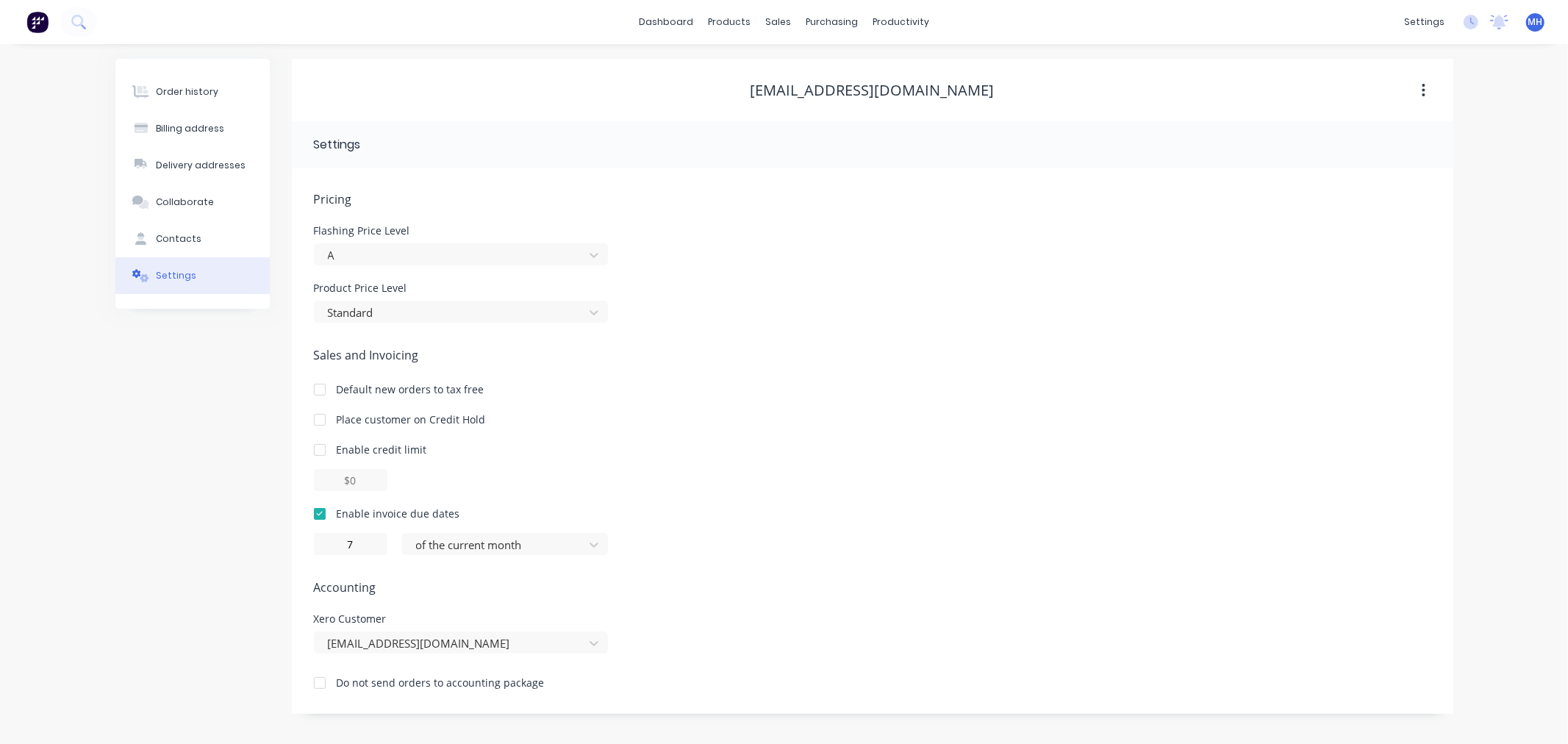
click at [835, 180] on div "Pricing Flashing Price Level A Product Price Level Standard Sales and Invoicing…" at bounding box center [872, 441] width 1161 height 546
click at [196, 101] on button "Order history" at bounding box center [193, 92] width 154 height 37
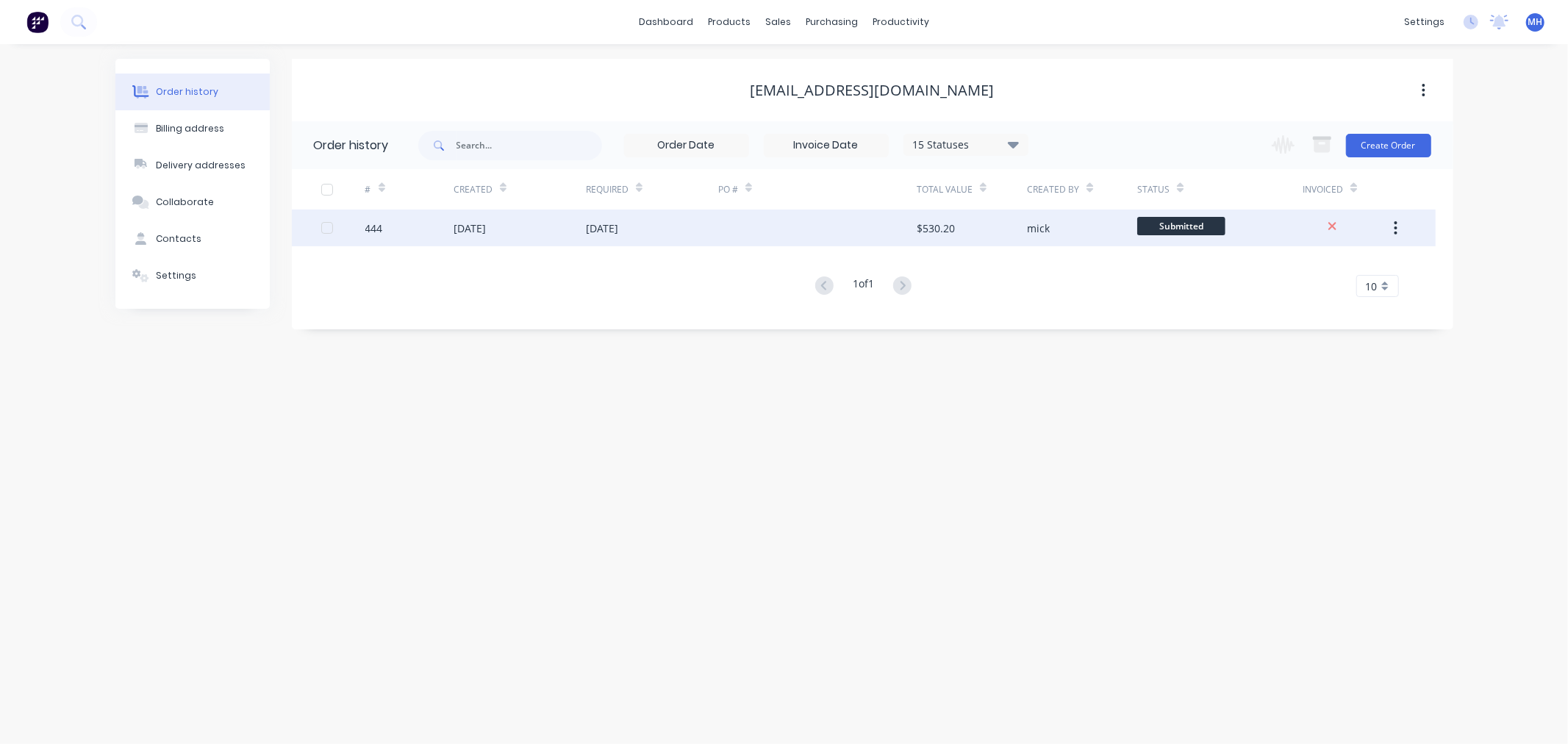
click at [559, 228] on div "[DATE]" at bounding box center [520, 228] width 132 height 37
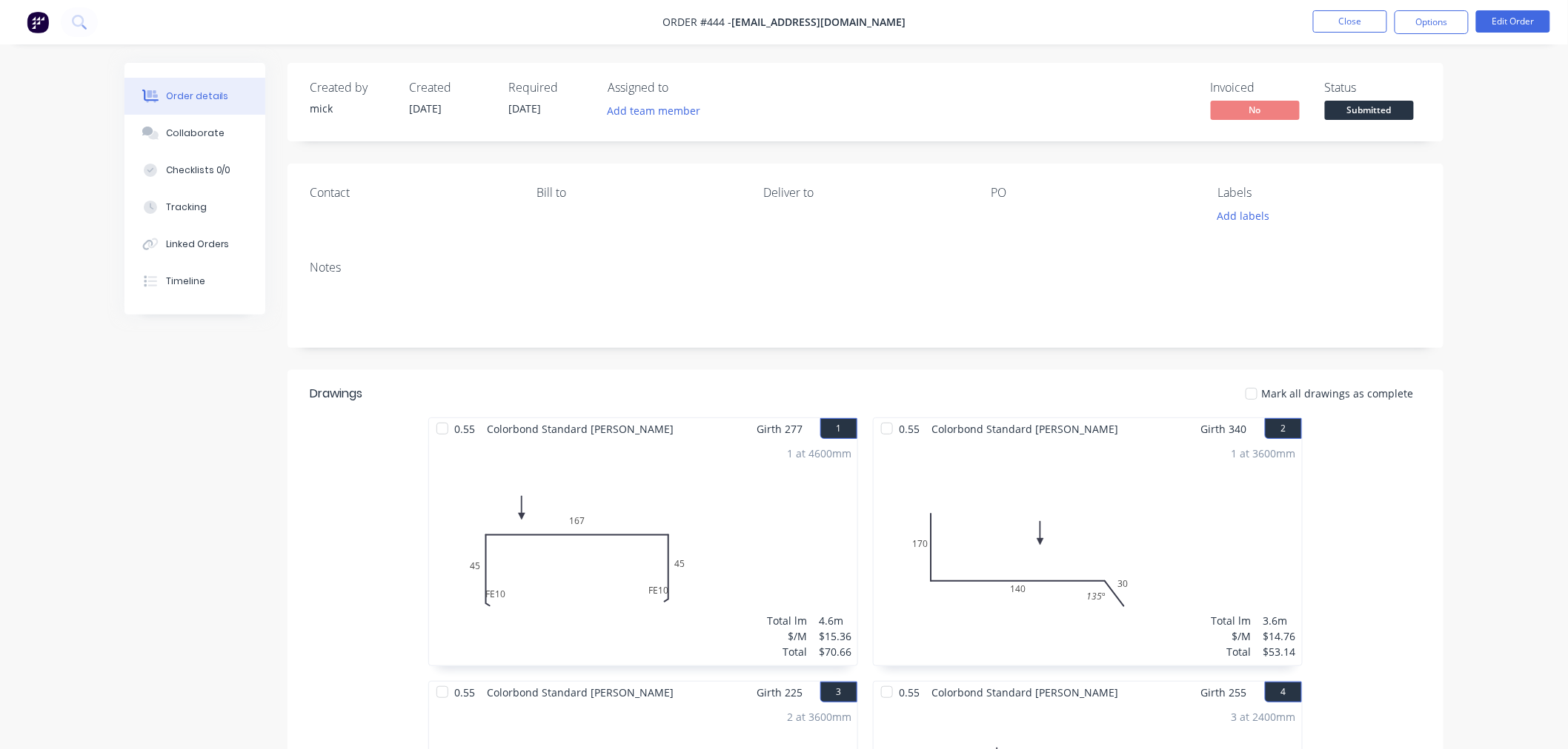
click at [1003, 212] on div at bounding box center [1083, 216] width 185 height 20
click at [1003, 211] on div at bounding box center [1083, 216] width 185 height 20
click at [1449, 28] on button "Options" at bounding box center [1431, 22] width 74 height 24
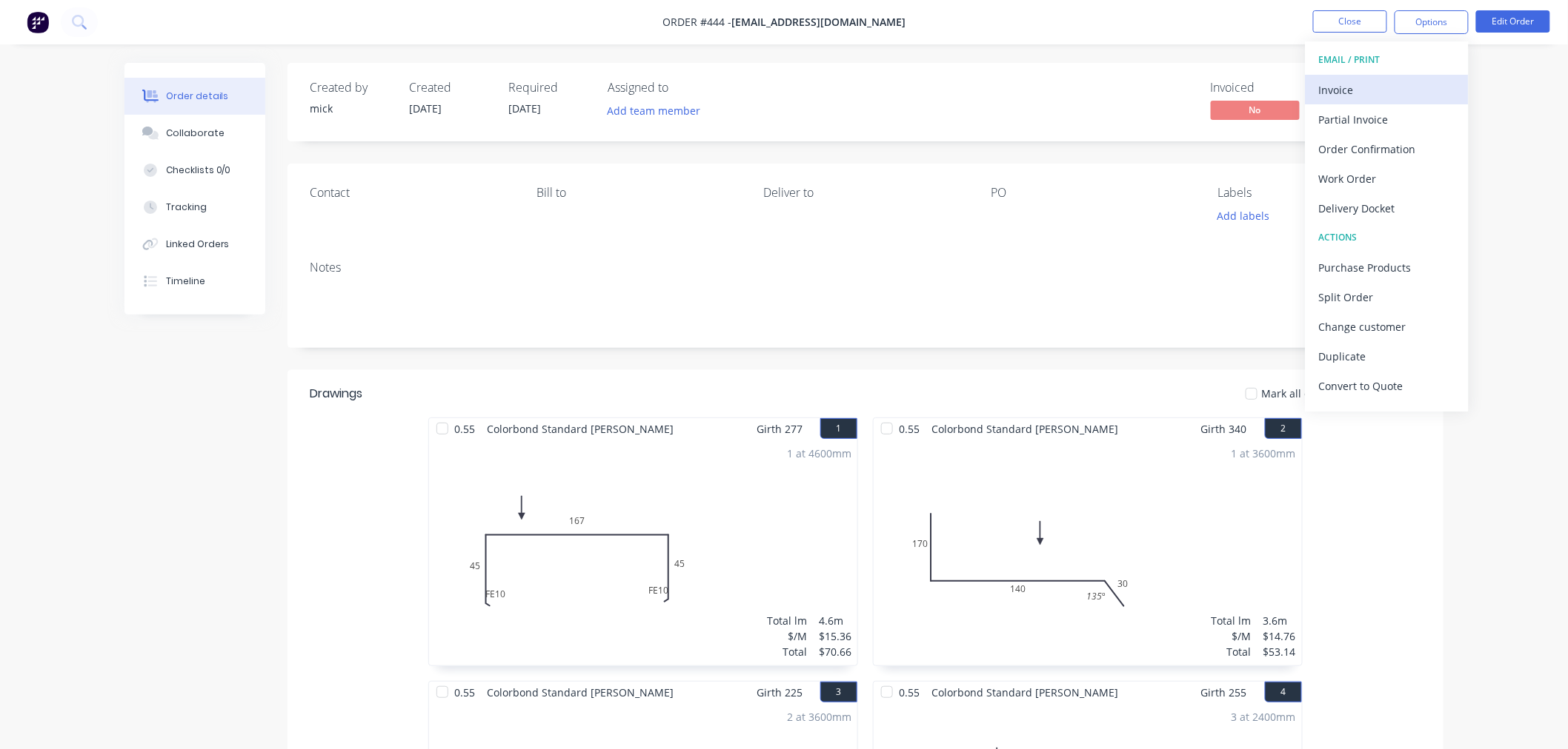
click at [1322, 84] on div "Invoice" at bounding box center [1387, 90] width 136 height 21
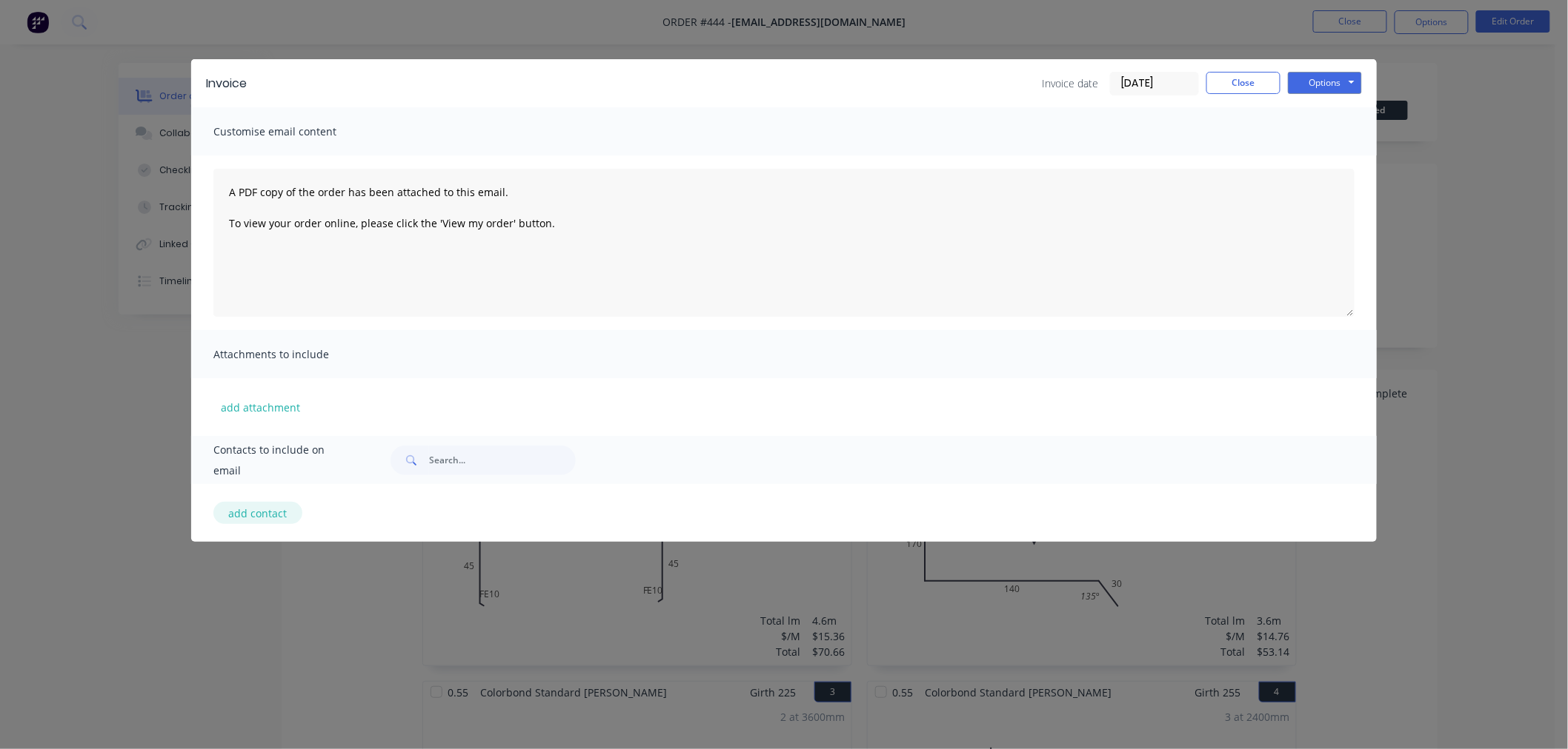
click at [270, 508] on button "add contact" at bounding box center [258, 513] width 89 height 22
select select "AU"
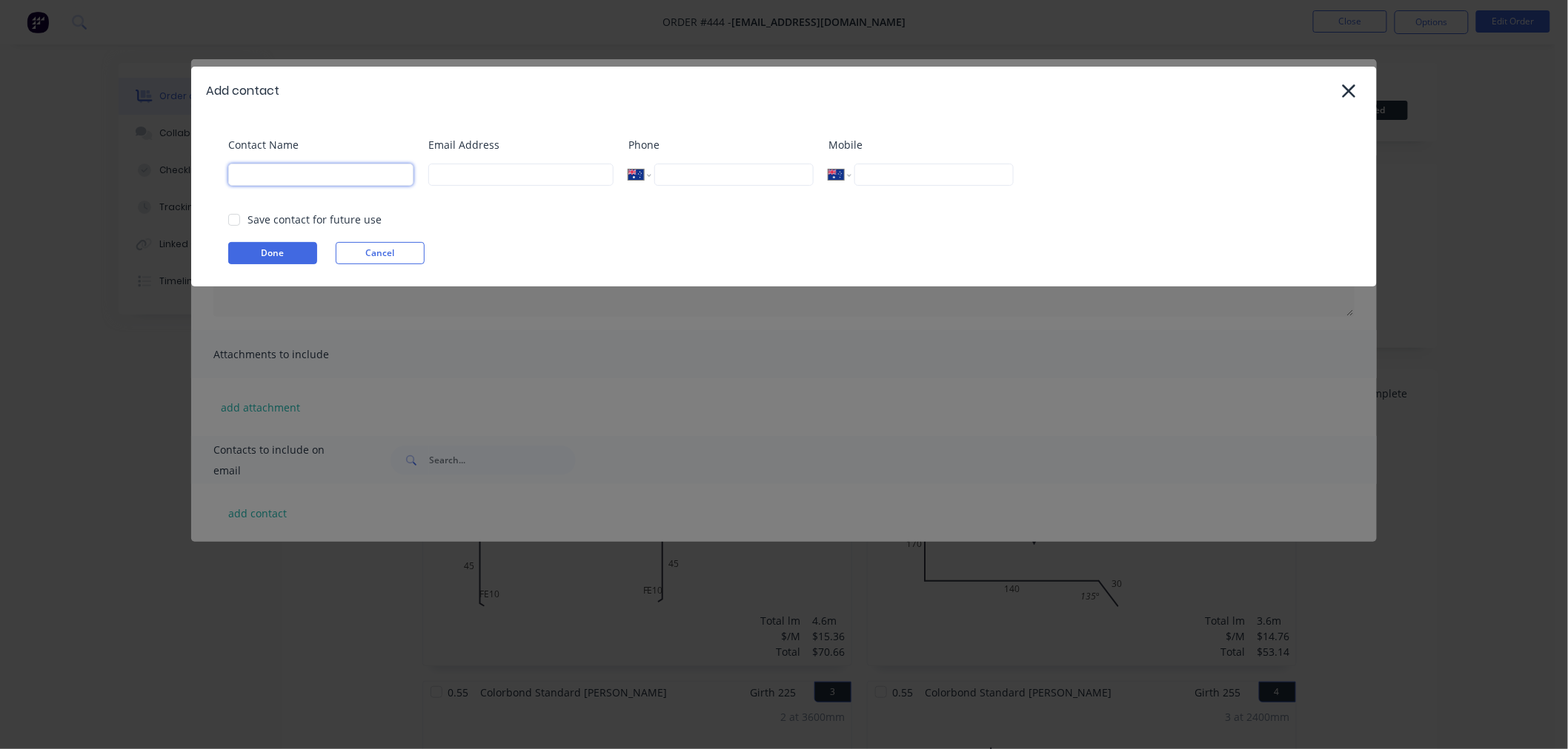
click at [340, 184] on input at bounding box center [321, 175] width 185 height 22
click at [290, 173] on input at bounding box center [321, 175] width 185 height 22
type input "t"
type input "[PERSON_NAME]"
click at [538, 176] on input at bounding box center [521, 175] width 185 height 22
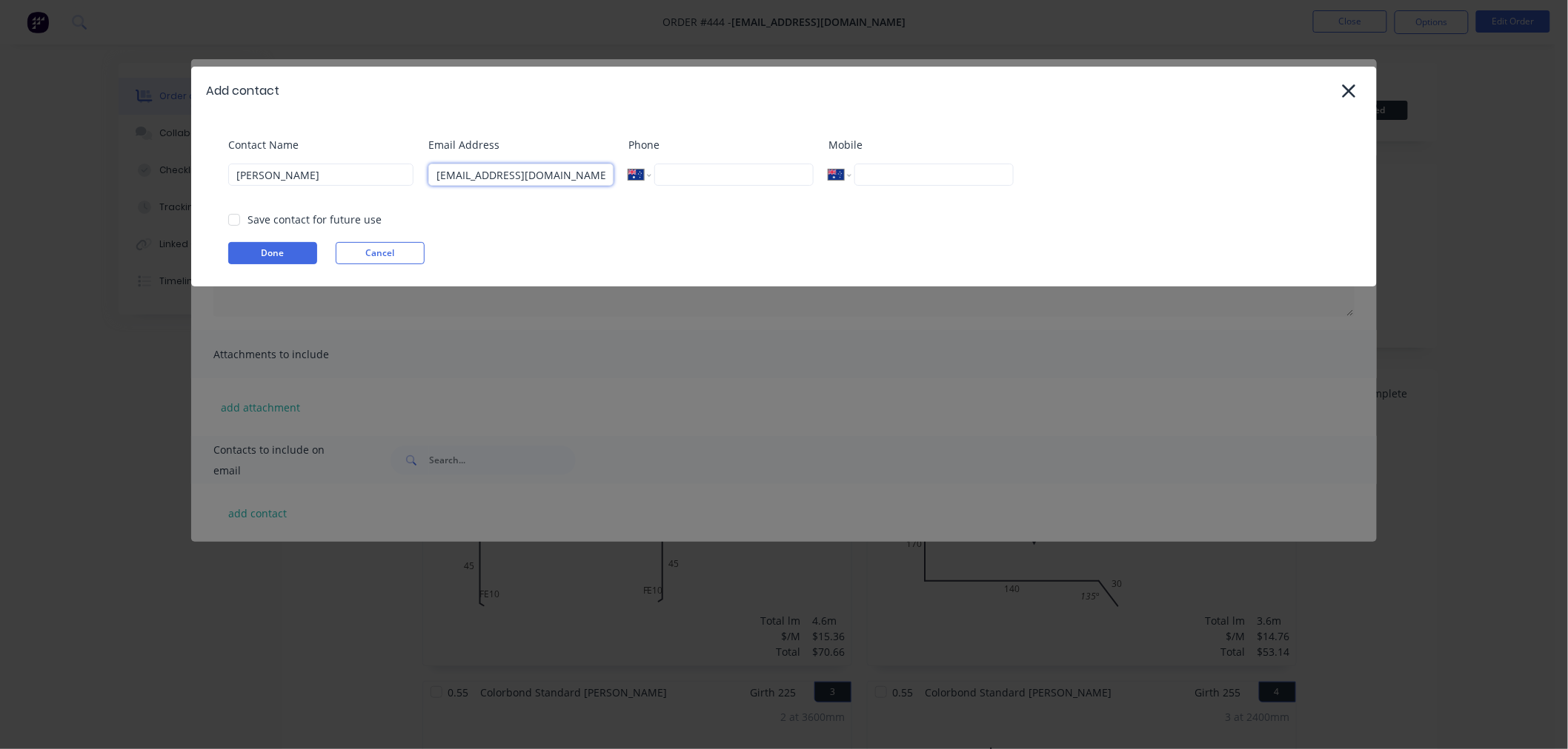
type input "[EMAIL_ADDRESS][DOMAIN_NAME]"
click at [772, 197] on div "Phone International [GEOGRAPHIC_DATA] [GEOGRAPHIC_DATA] [GEOGRAPHIC_DATA] [GEOG…" at bounding box center [721, 166] width 185 height 60
click at [738, 175] on input "tel" at bounding box center [734, 175] width 159 height 22
click at [242, 218] on div at bounding box center [234, 220] width 30 height 30
click at [262, 247] on button "Done" at bounding box center [273, 253] width 89 height 22
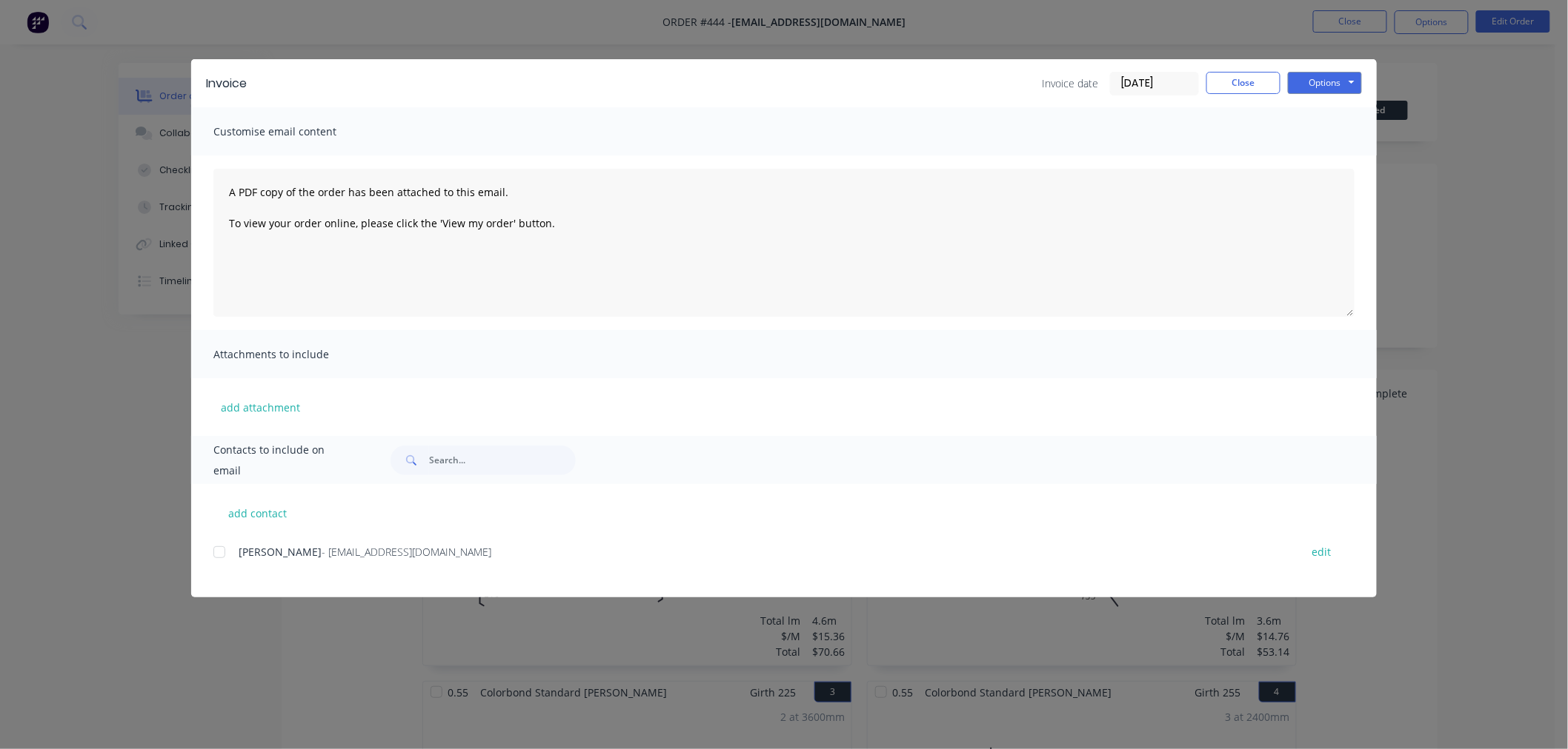
click at [221, 563] on div at bounding box center [219, 552] width 30 height 30
click at [1334, 76] on button "Options" at bounding box center [1325, 83] width 74 height 22
click at [1332, 154] on button "Email" at bounding box center [1335, 158] width 95 height 24
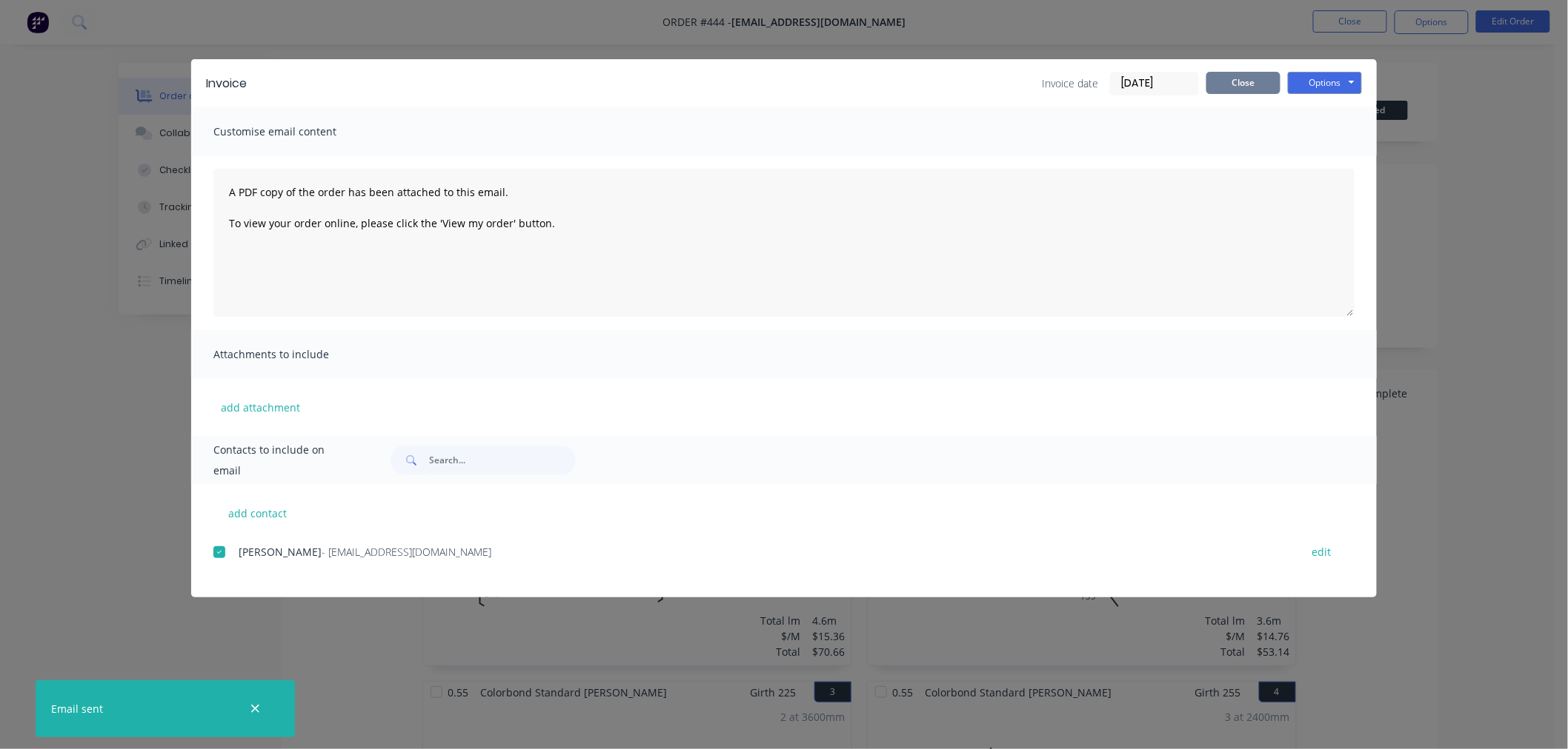
click at [1243, 76] on button "Close" at bounding box center [1243, 83] width 74 height 22
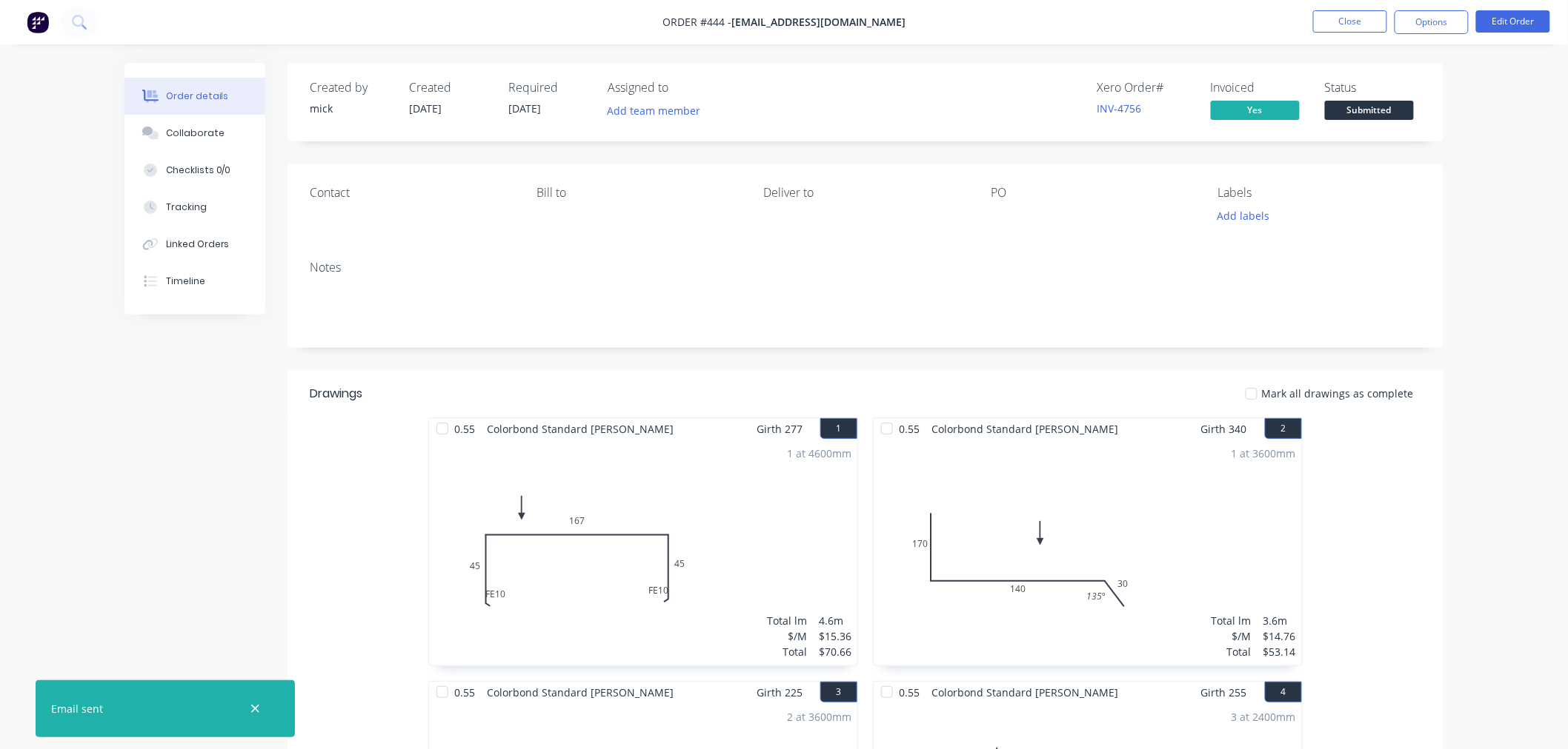
click at [45, 26] on img at bounding box center [38, 22] width 22 height 22
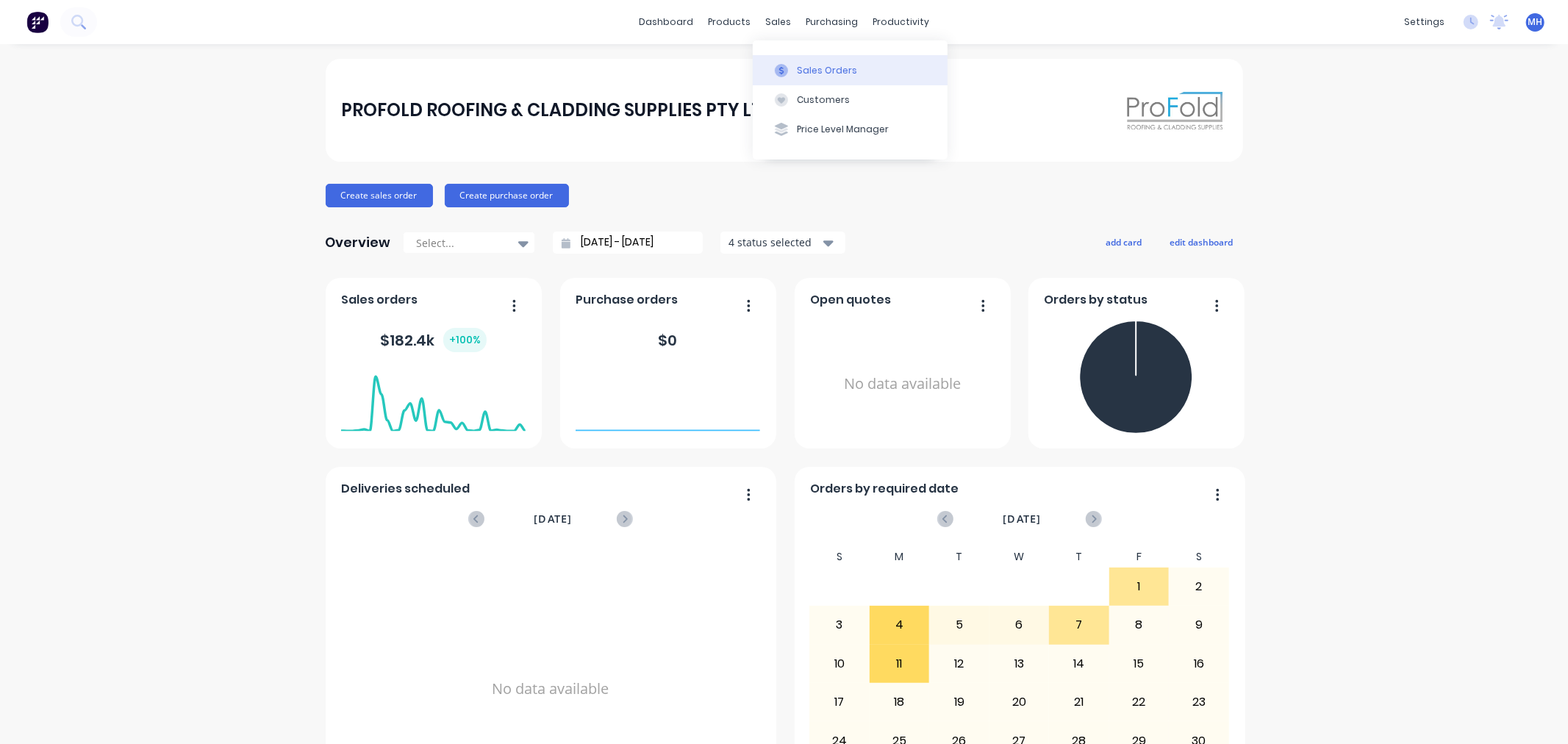
click at [798, 66] on div "Sales Orders" at bounding box center [827, 71] width 61 height 13
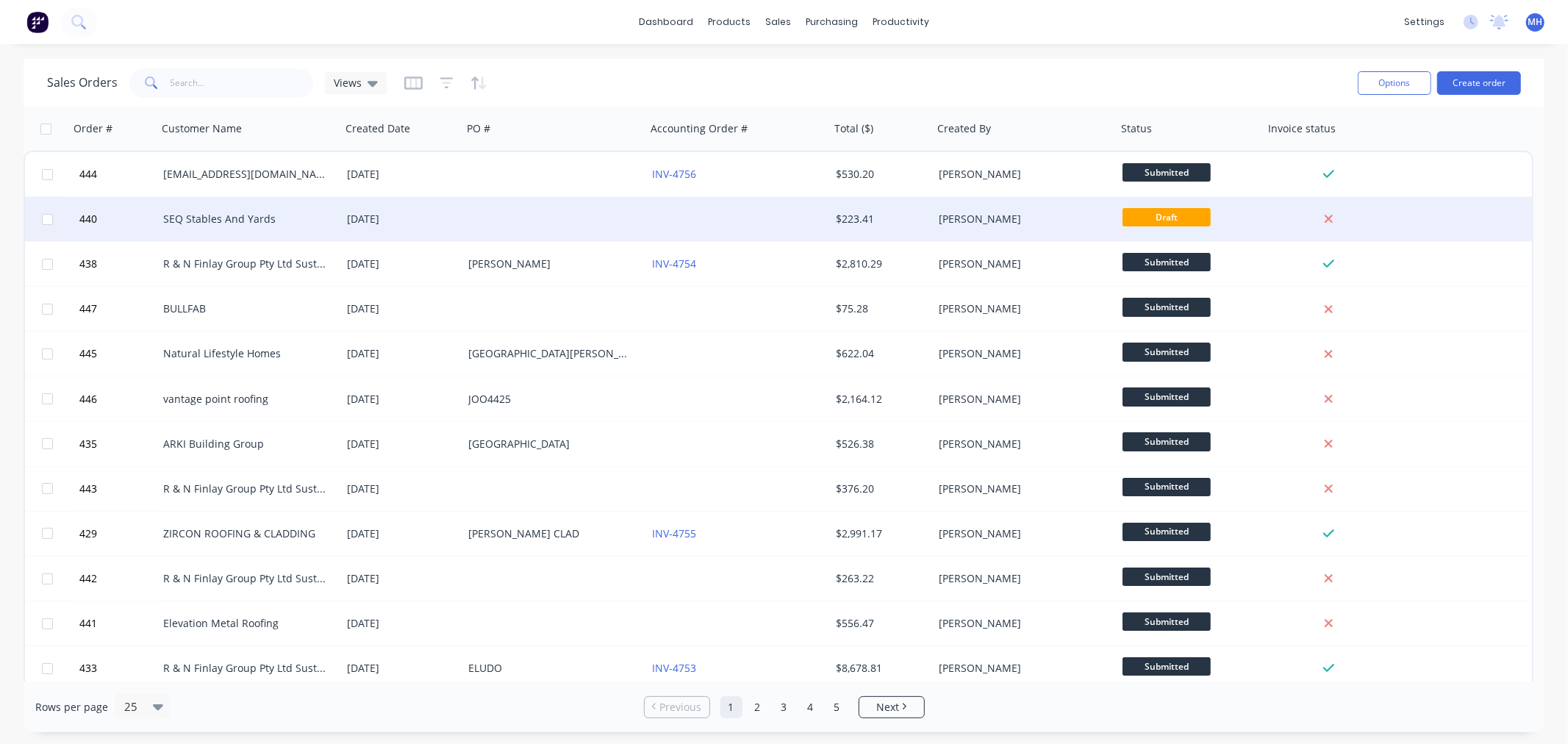
click at [510, 219] on div at bounding box center [554, 220] width 184 height 44
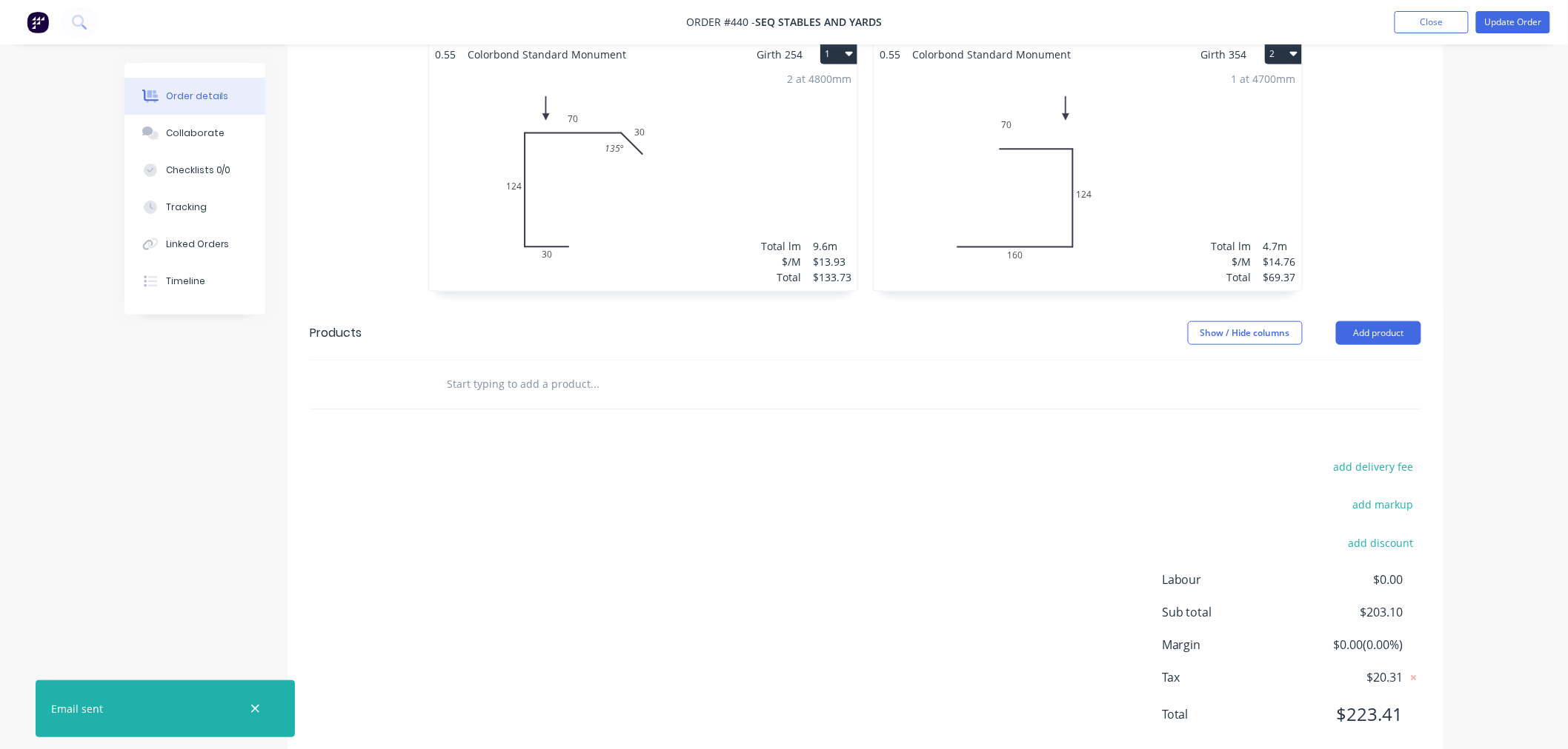
scroll to position [463, 0]
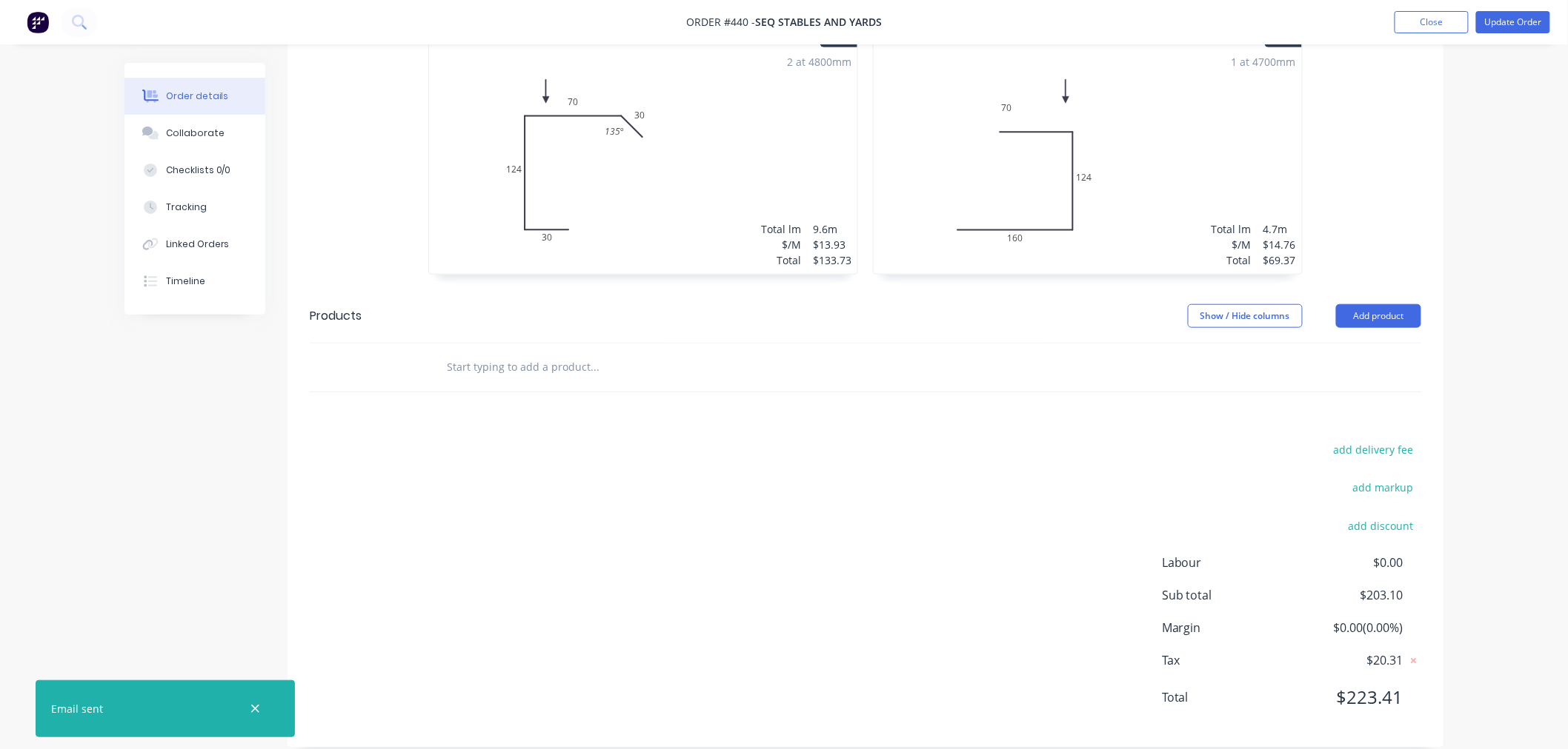
click at [602, 352] on input "text" at bounding box center [594, 367] width 296 height 30
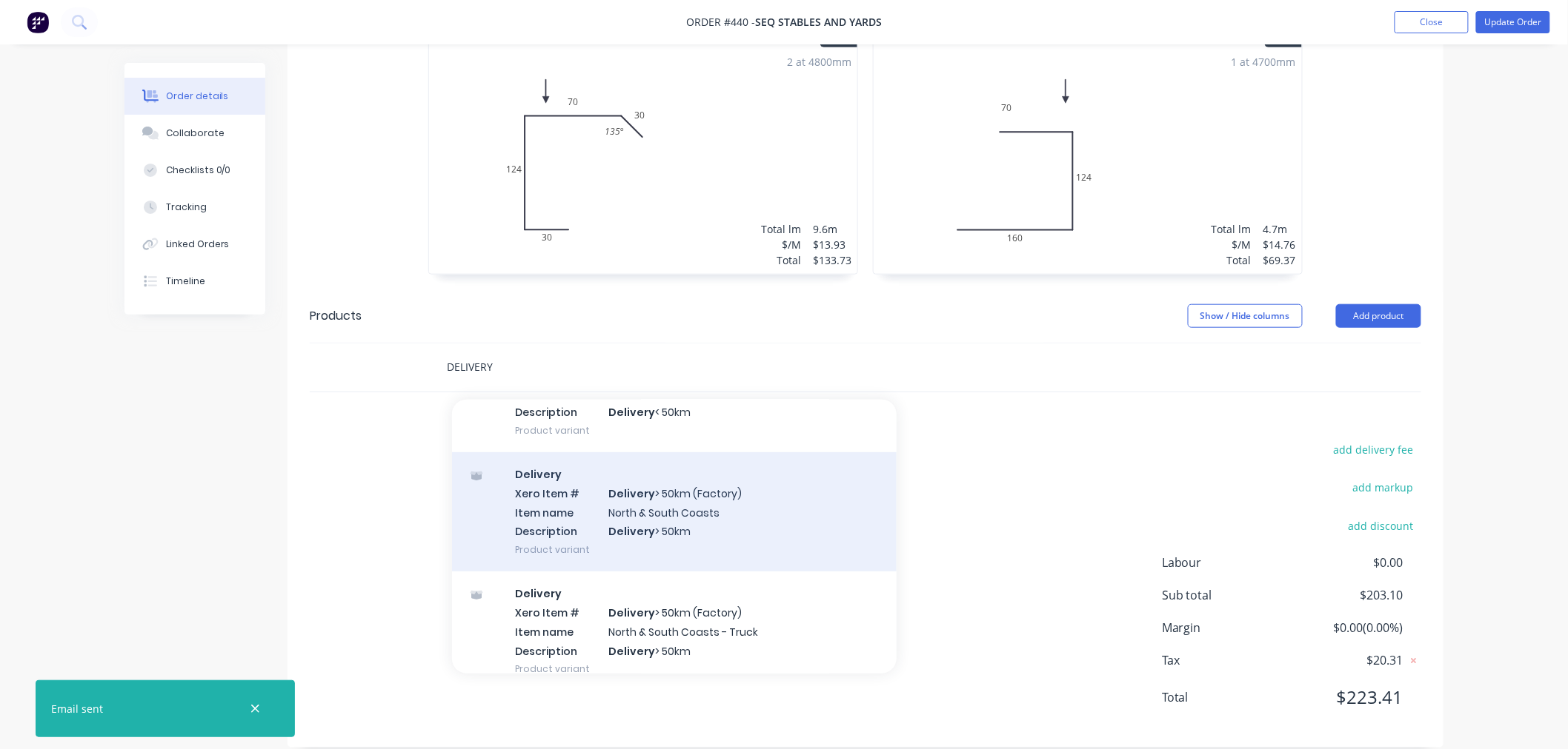
scroll to position [313, 0]
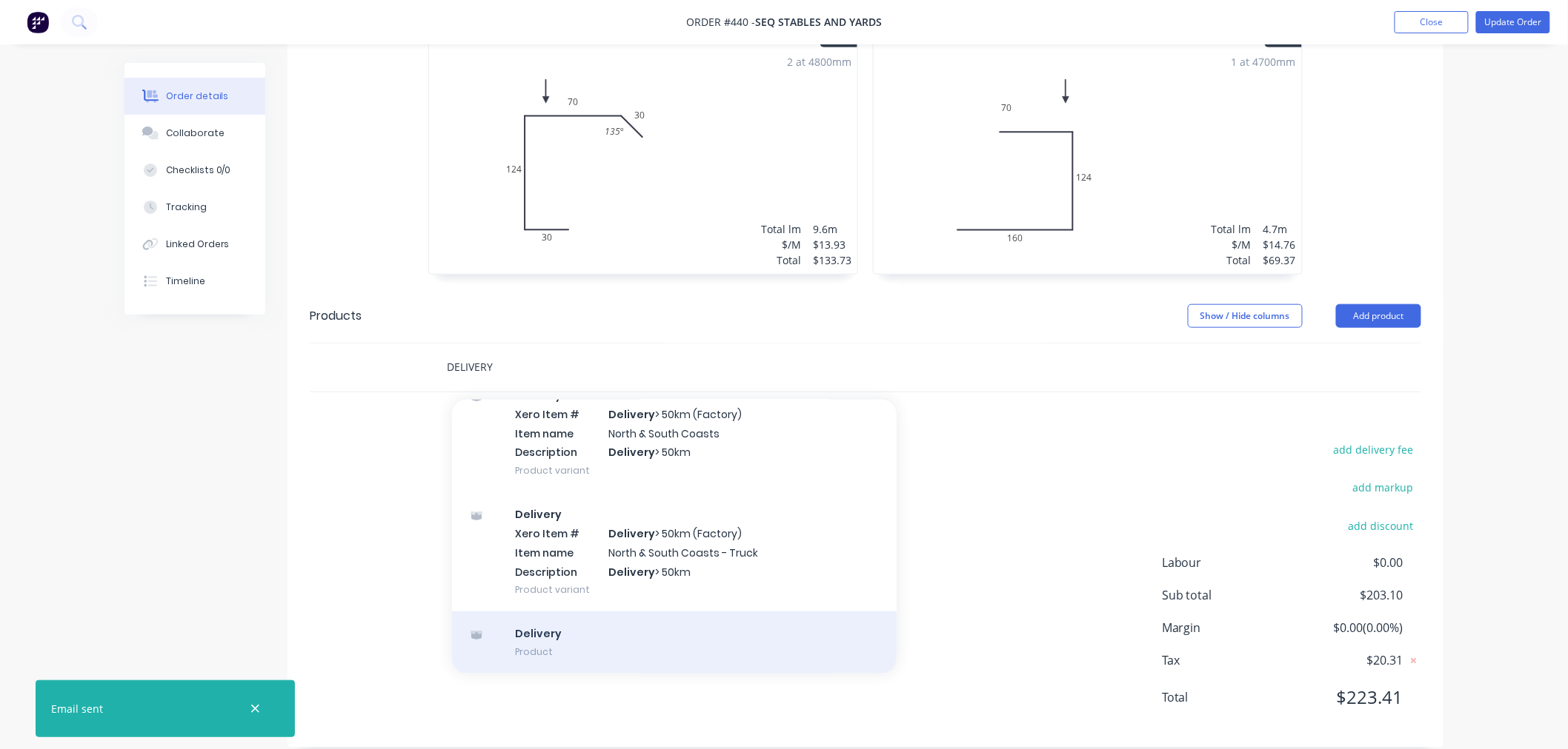
type input "DELIVERY"
click at [599, 611] on div "Delivery Product" at bounding box center [674, 642] width 445 height 62
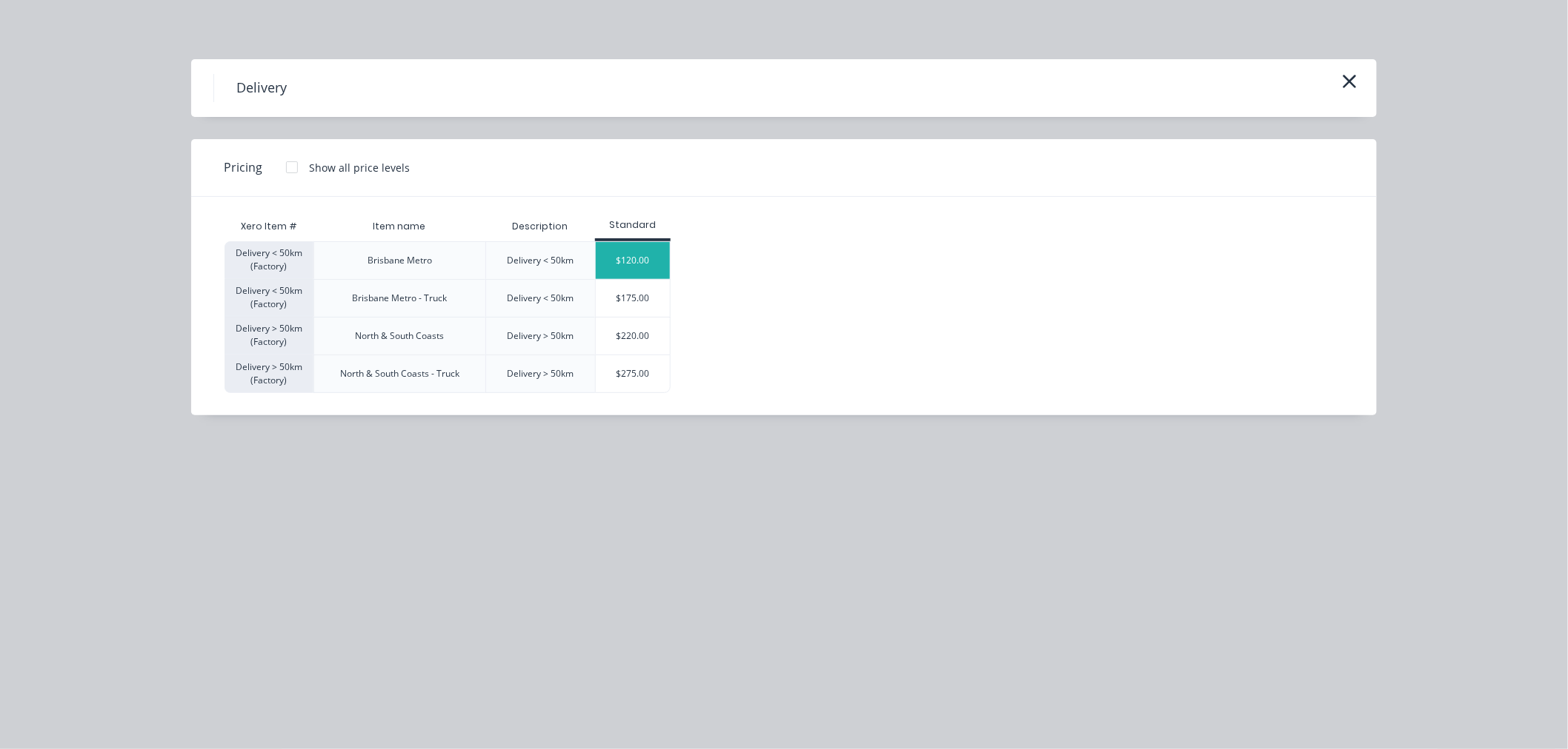
click at [603, 250] on div "$120.00" at bounding box center [633, 261] width 74 height 37
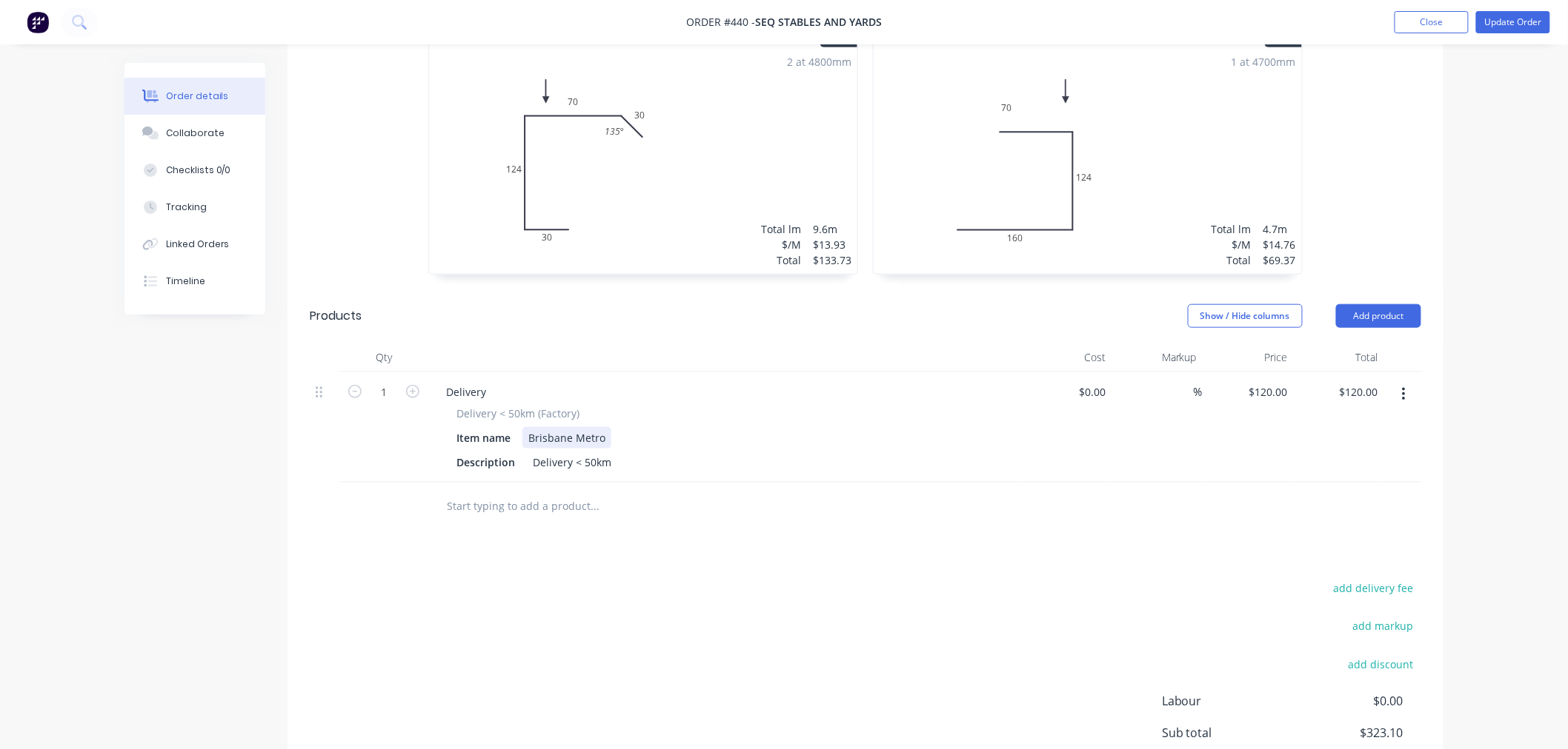
click at [599, 427] on div "Brisbane Metro" at bounding box center [567, 437] width 89 height 21
drag, startPoint x: 605, startPoint y: 412, endPoint x: 546, endPoint y: 410, distance: 59.0
click at [546, 427] on div "Brisbane Metro" at bounding box center [567, 437] width 89 height 21
click at [1500, 500] on div "Order details Collaborate Checklists 0/0 Tracking Linked Orders Timeline Order …" at bounding box center [784, 222] width 1568 height 1371
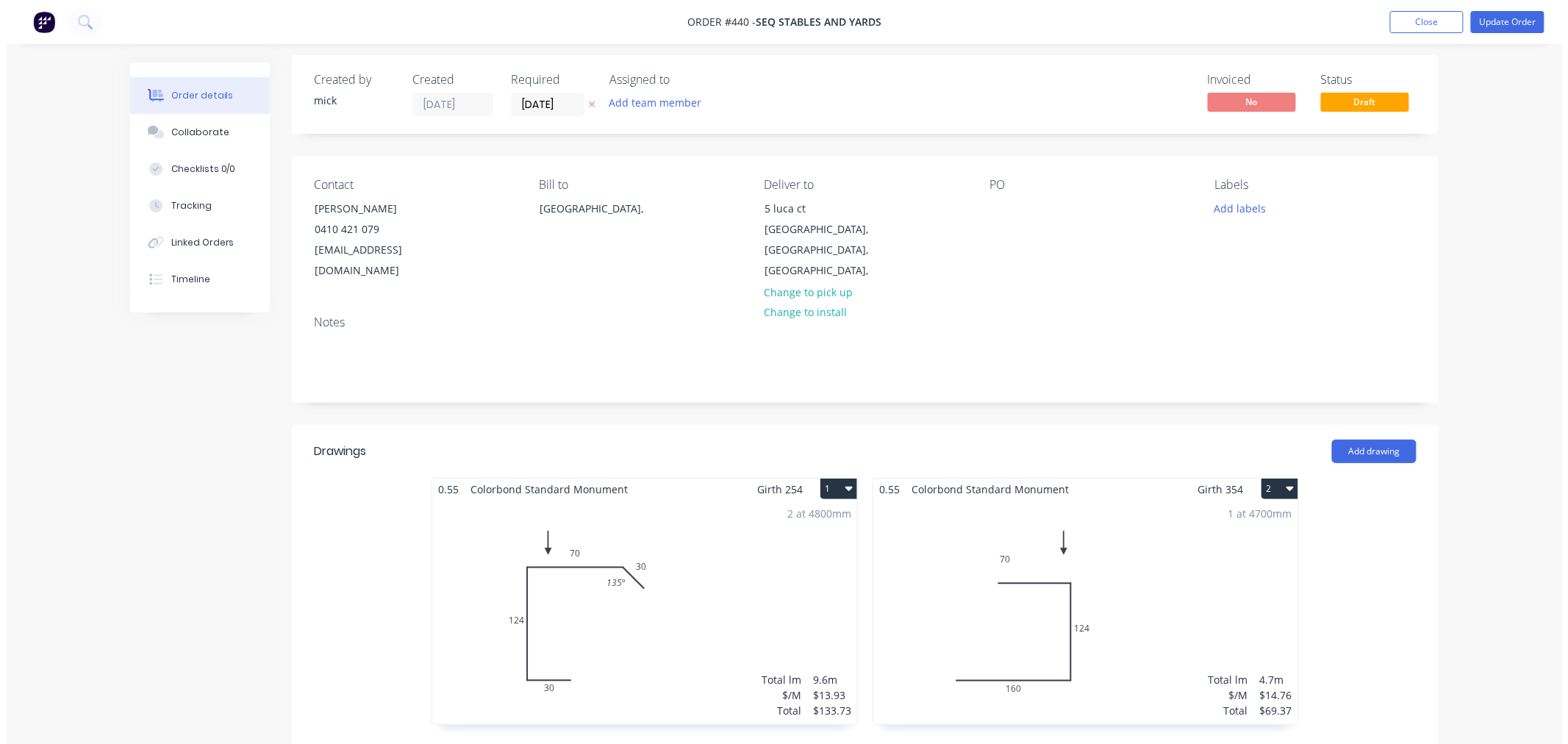
scroll to position [0, 0]
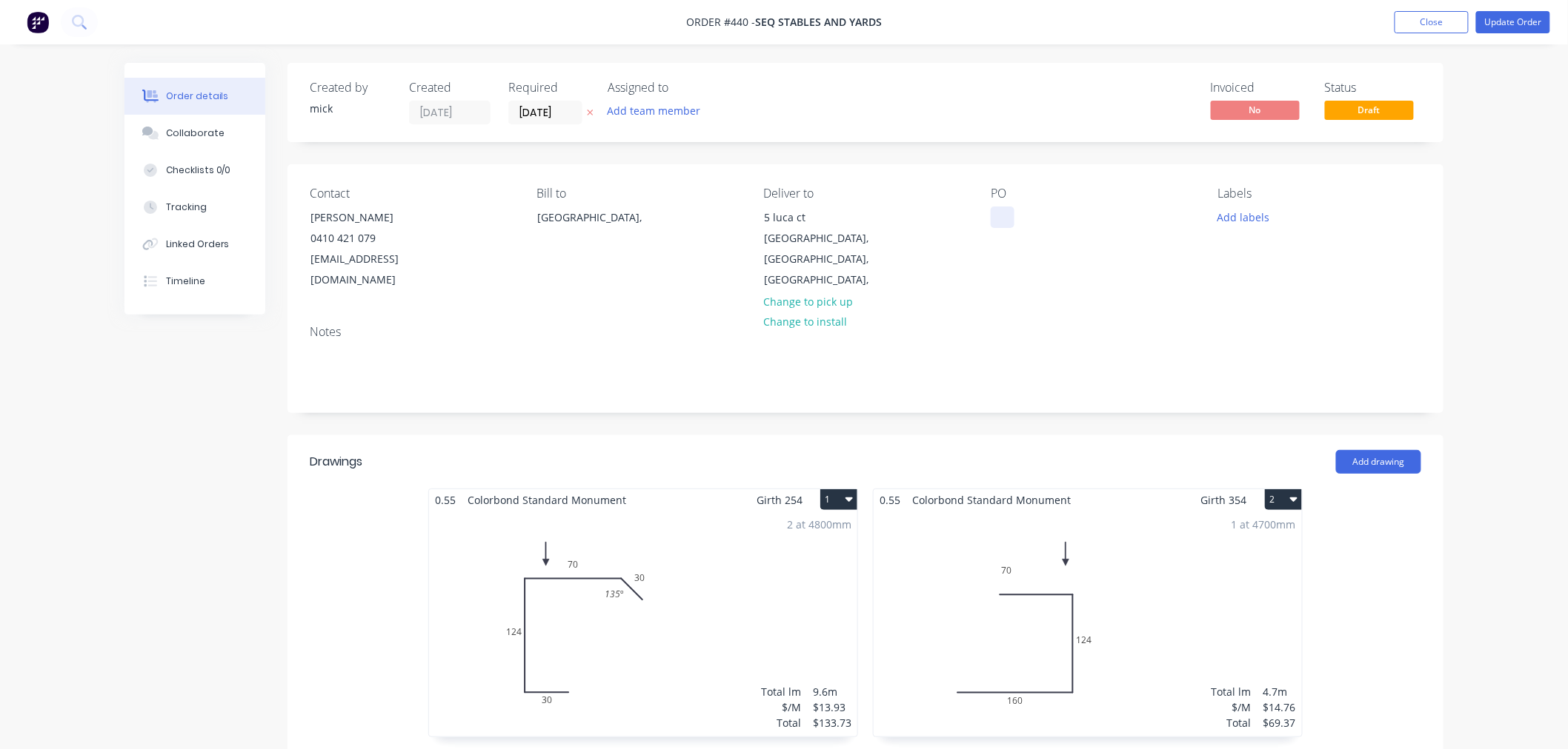
click at [1002, 220] on div at bounding box center [1003, 216] width 24 height 21
click at [1512, 27] on button "Update Order" at bounding box center [1512, 22] width 74 height 22
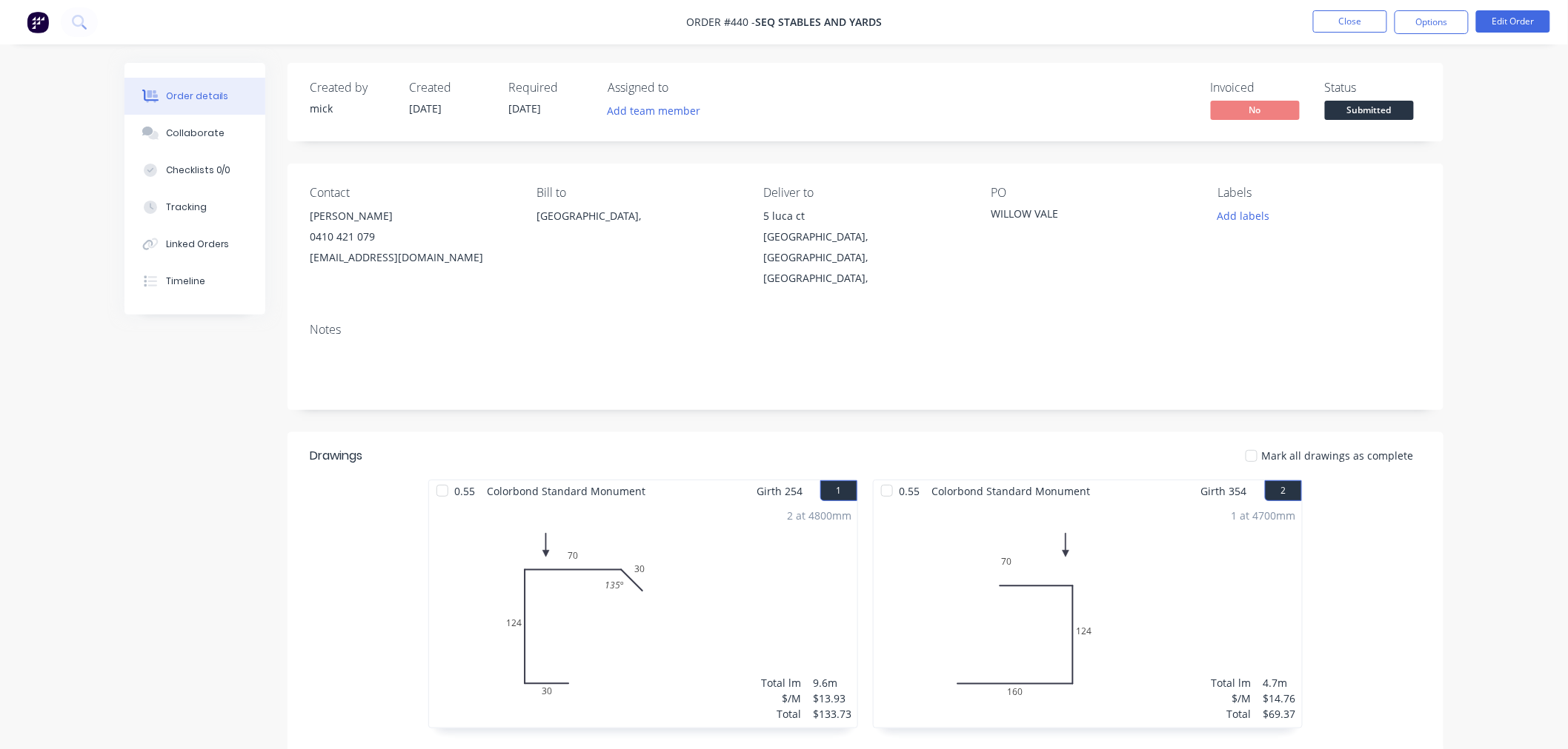
click at [45, 19] on img at bounding box center [38, 22] width 22 height 22
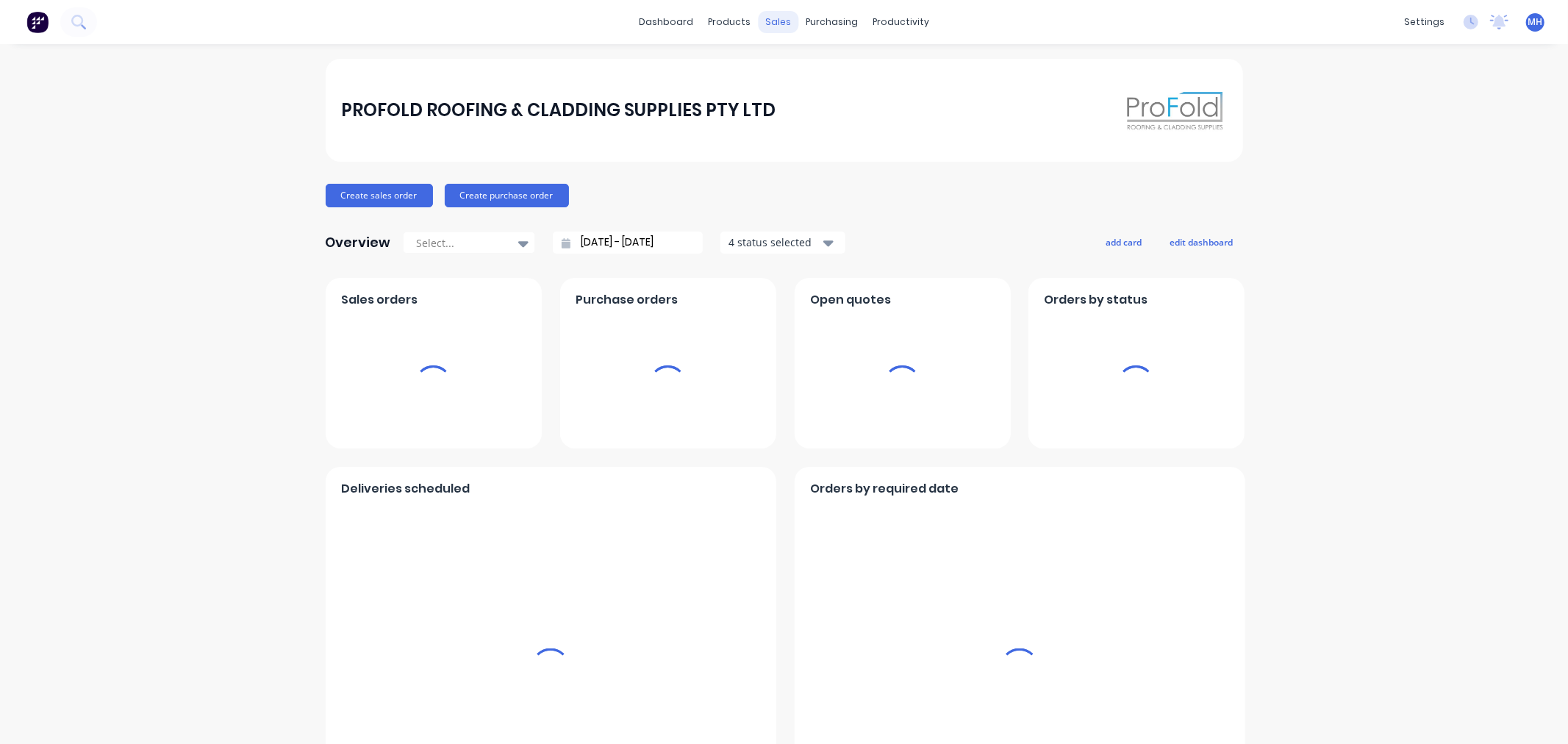
click at [784, 19] on div "sales" at bounding box center [778, 22] width 40 height 22
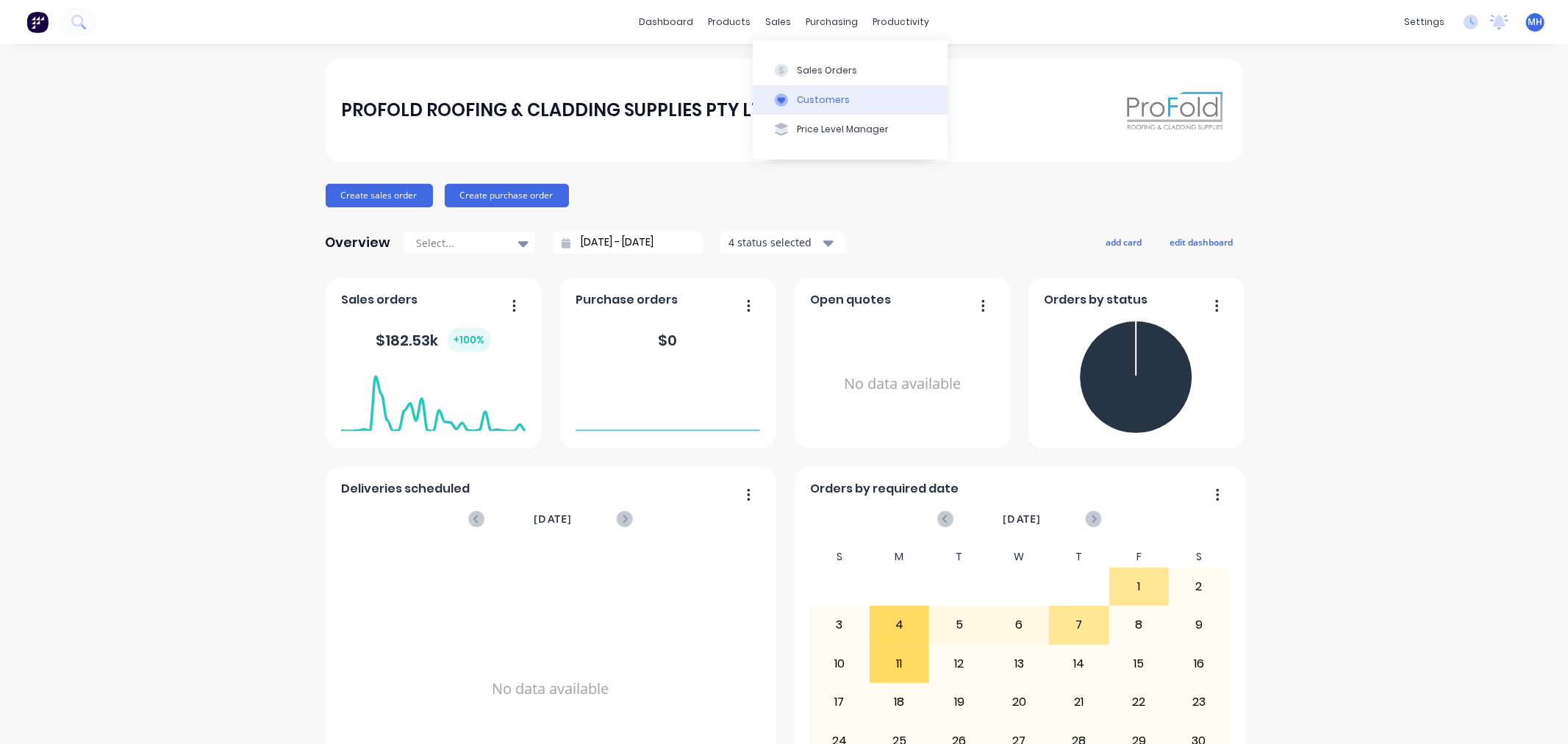
click at [804, 99] on div "Customers" at bounding box center [823, 100] width 53 height 13
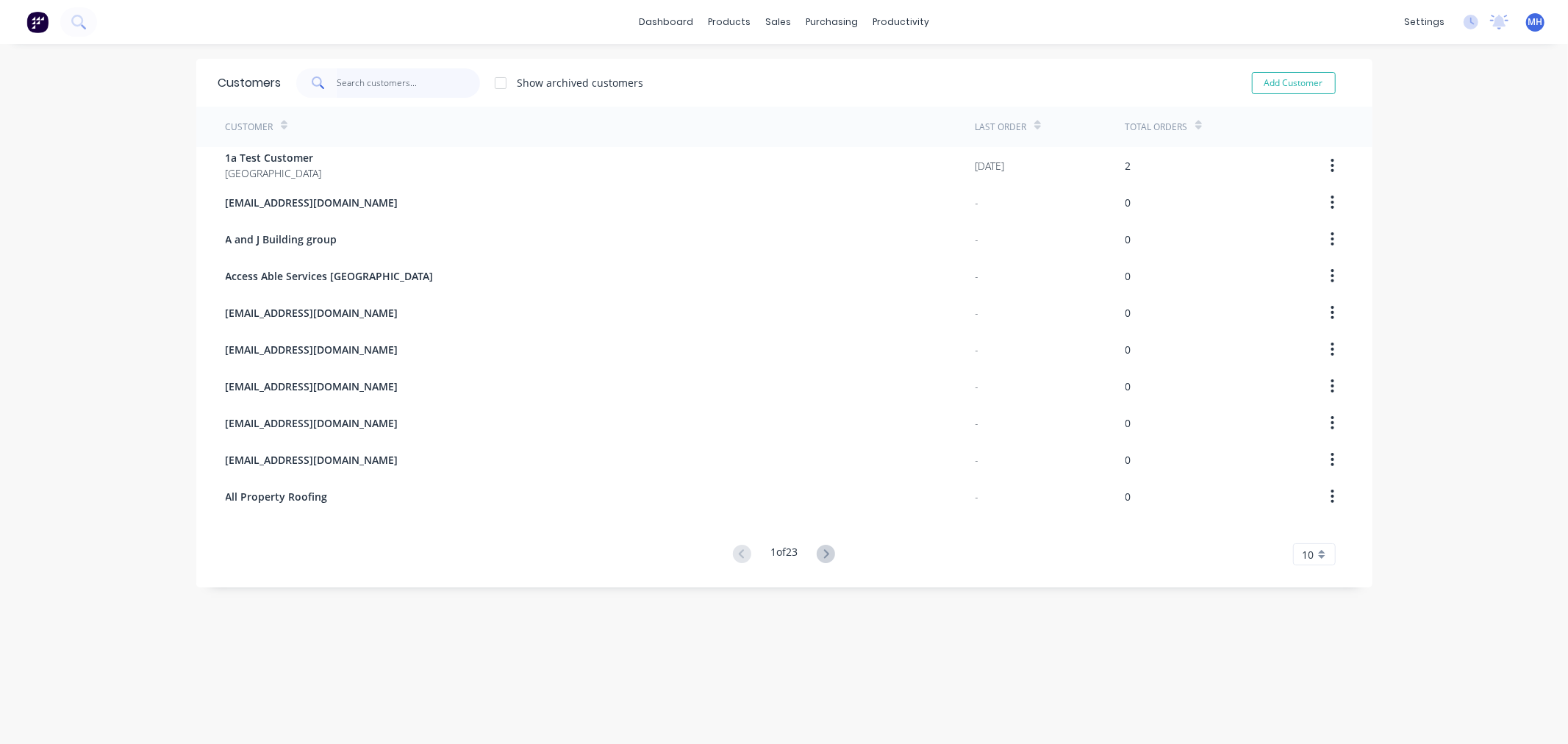
click at [355, 85] on input "text" at bounding box center [409, 83] width 143 height 29
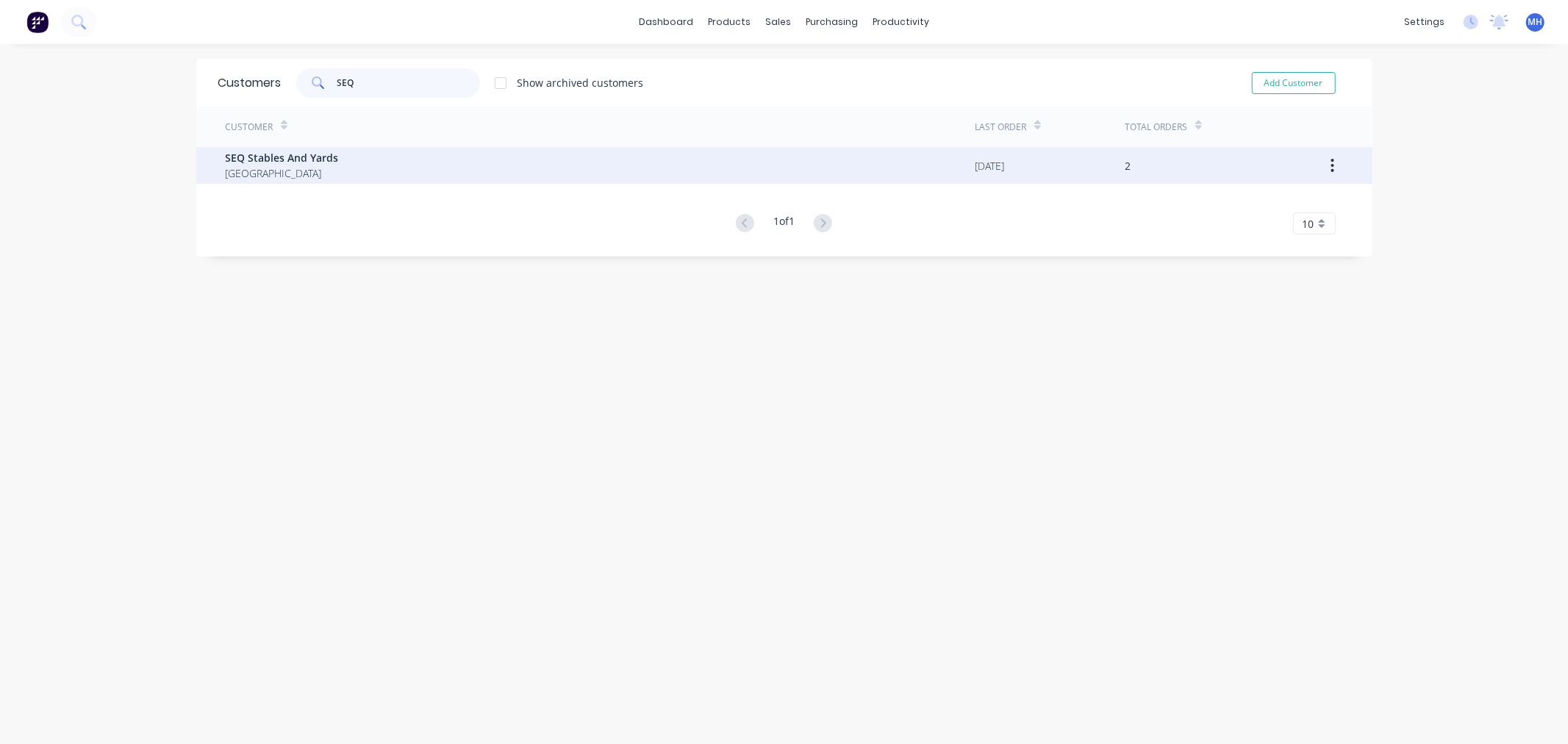
type input "SEQ"
click at [305, 152] on span "SEQ Stables And Yards" at bounding box center [282, 157] width 113 height 16
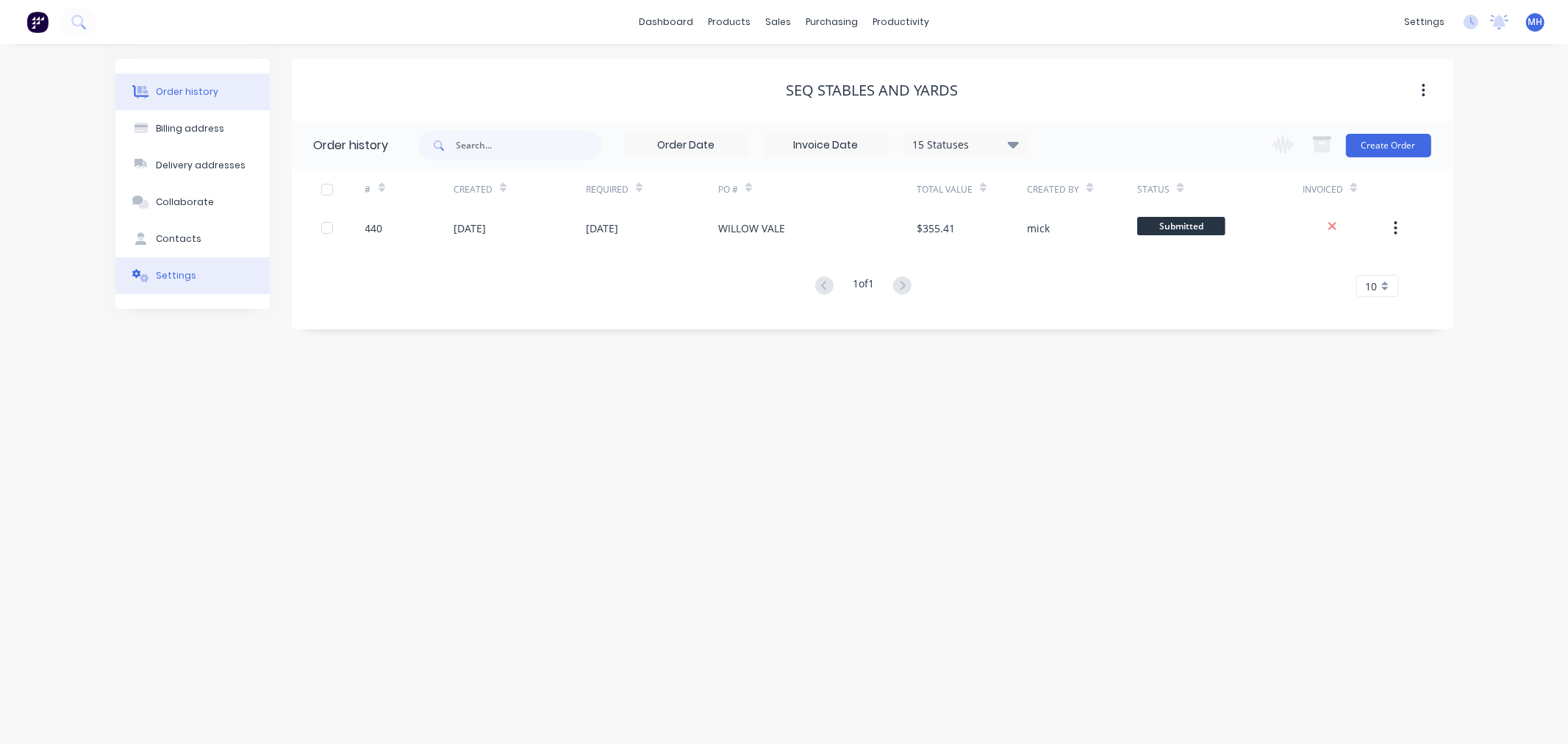
click at [170, 261] on button "Settings" at bounding box center [193, 276] width 154 height 37
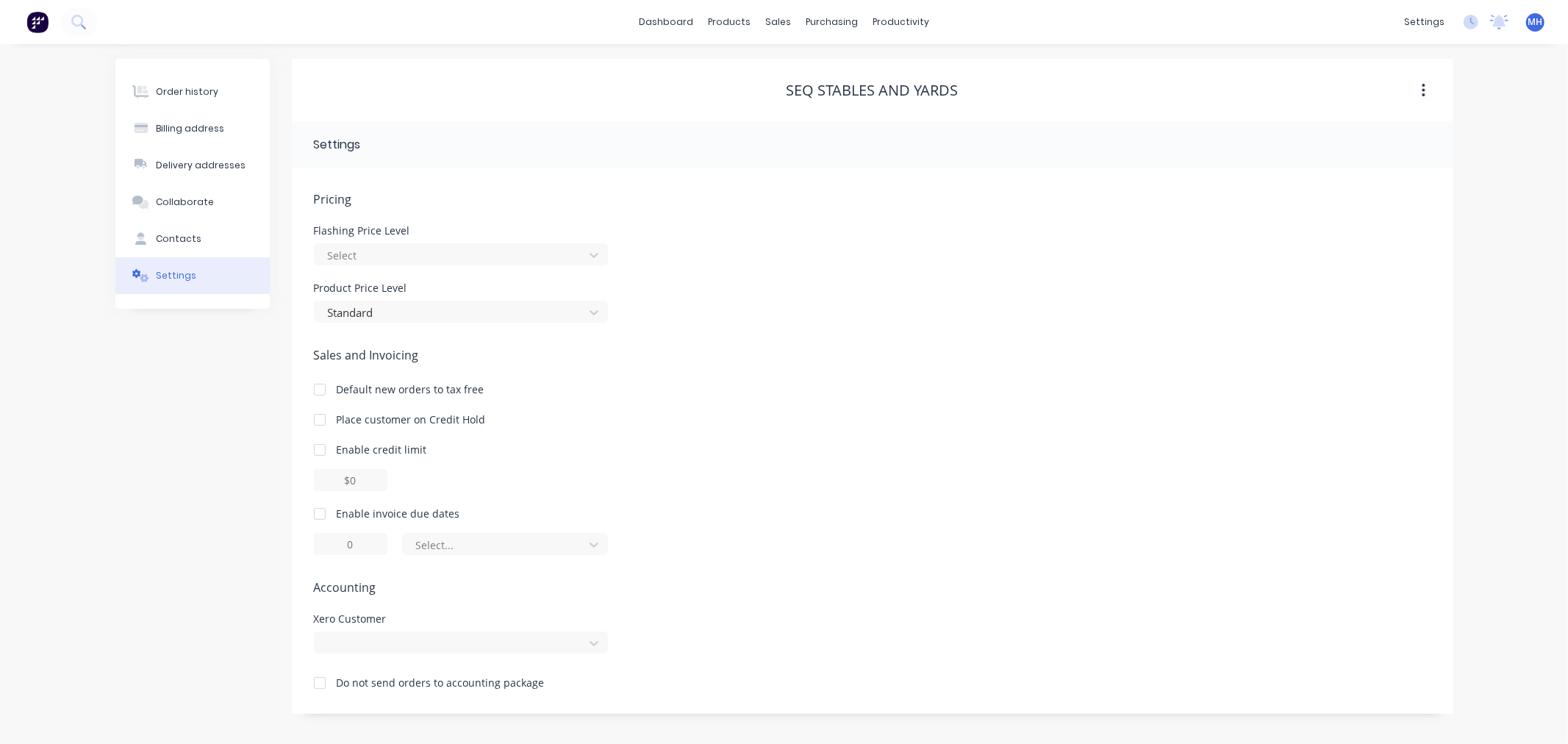
click at [319, 513] on div at bounding box center [319, 514] width 29 height 29
type input "1"
click at [364, 545] on input "1" at bounding box center [351, 545] width 73 height 22
type input "7"
click at [724, 442] on div "Enable credit limit" at bounding box center [872, 449] width 1117 height 16
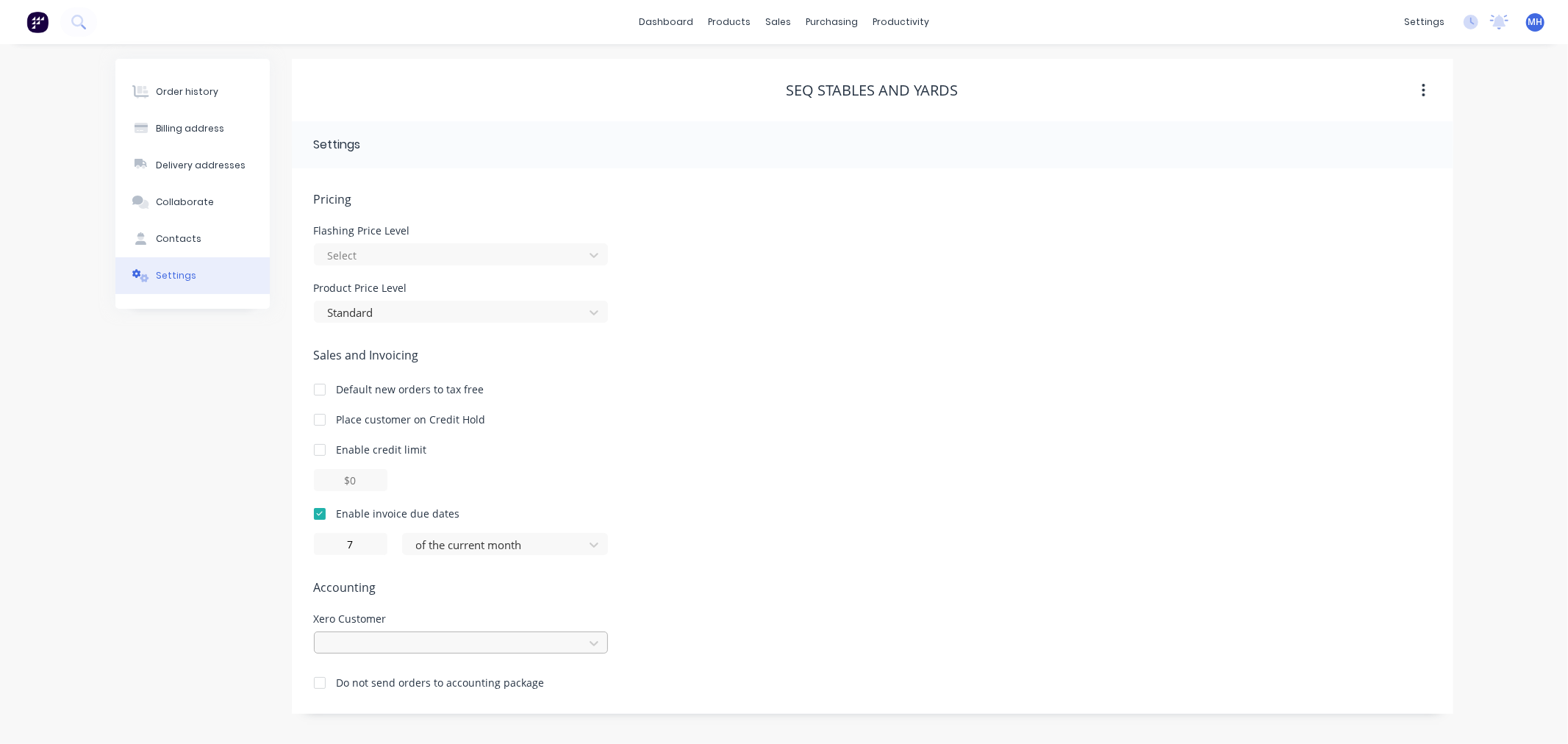
click at [438, 641] on div at bounding box center [461, 643] width 294 height 22
type input "SEQ"
click at [425, 674] on div "SEQ Stables And Yards" at bounding box center [461, 677] width 294 height 28
click at [763, 571] on div "Pricing Flashing Price Level Select Product Price Level Standard Sales and Invo…" at bounding box center [872, 452] width 1117 height 524
click at [238, 98] on button "Order history" at bounding box center [193, 92] width 154 height 37
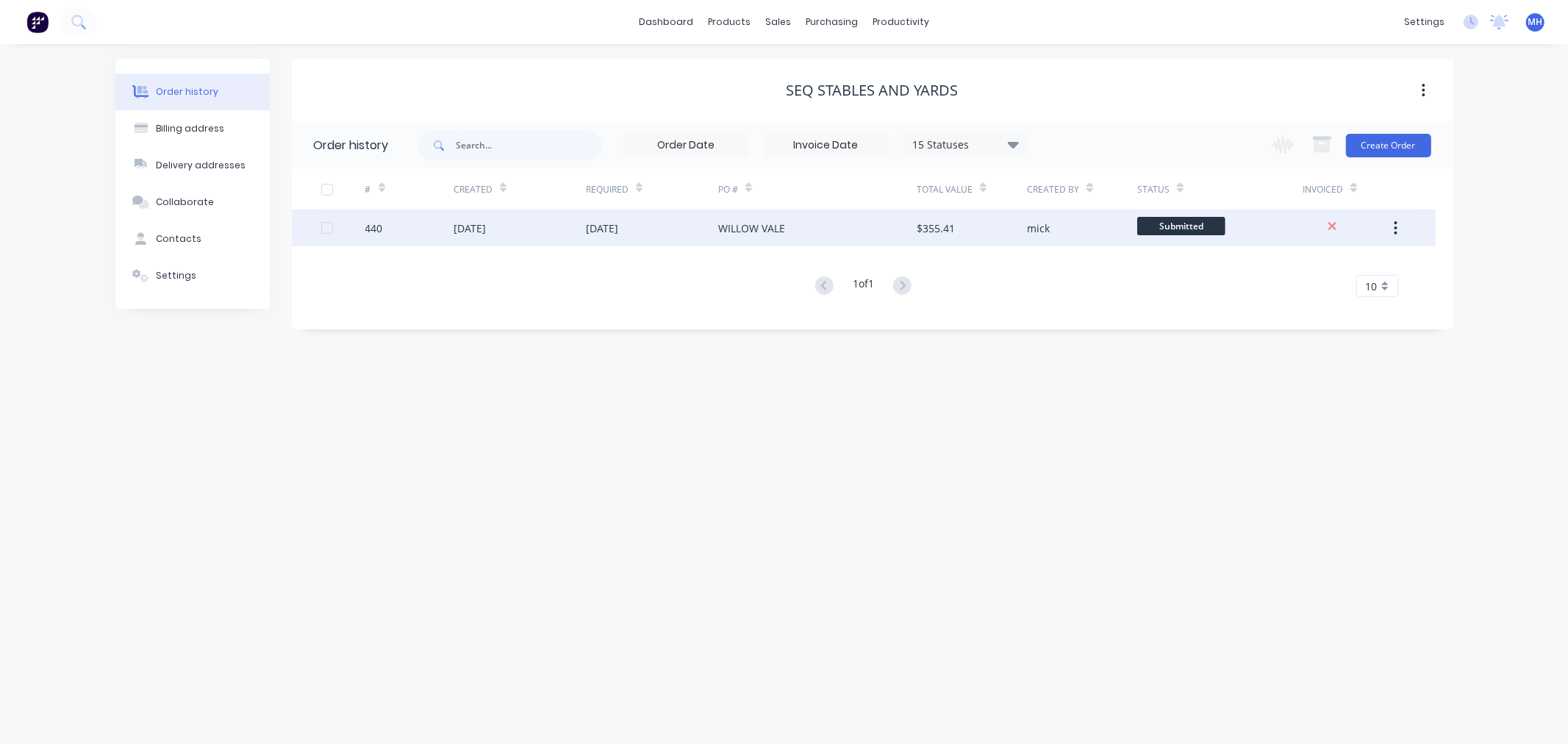
click at [794, 230] on div "WILLOW VALE" at bounding box center [817, 228] width 198 height 37
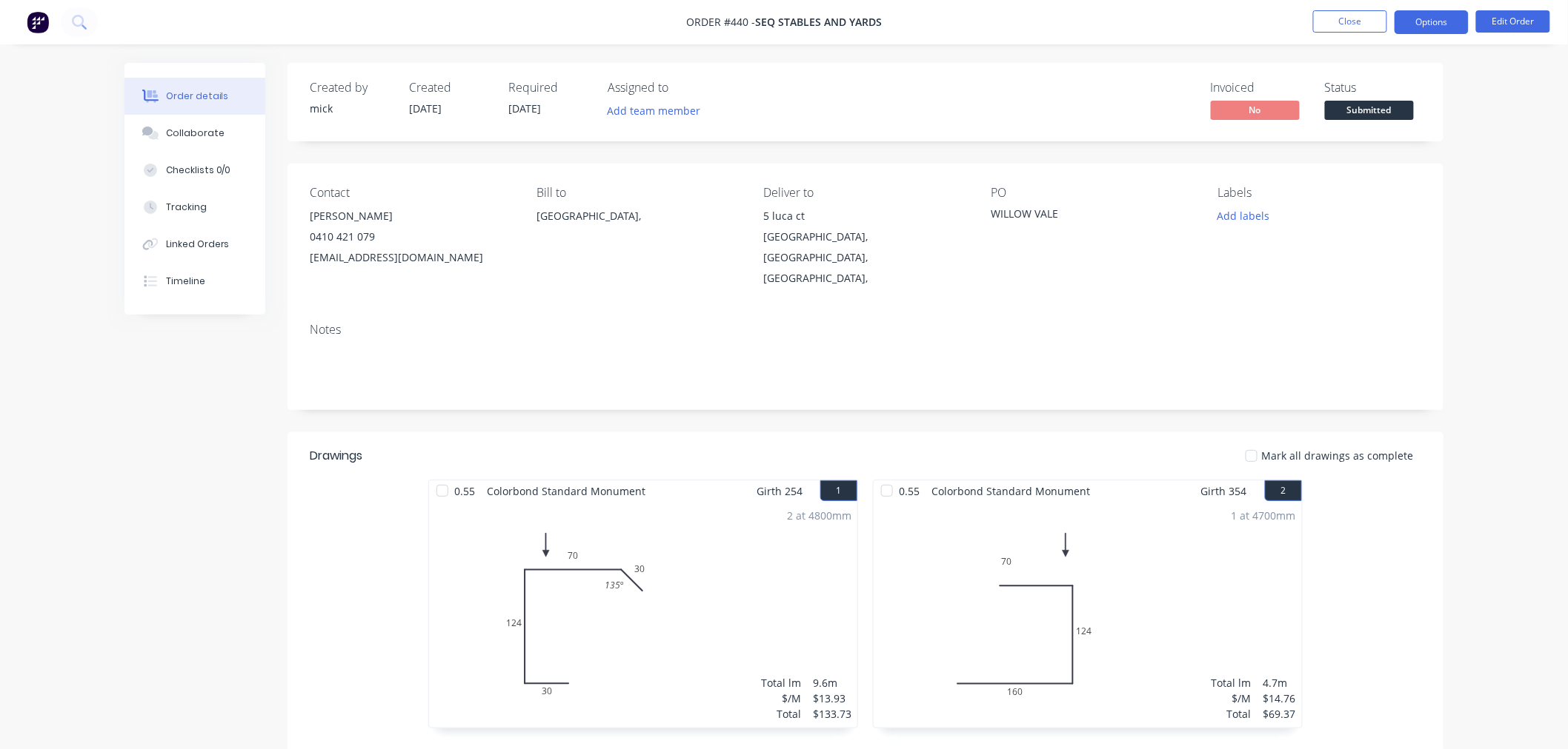
click at [1416, 20] on button "Options" at bounding box center [1431, 22] width 74 height 24
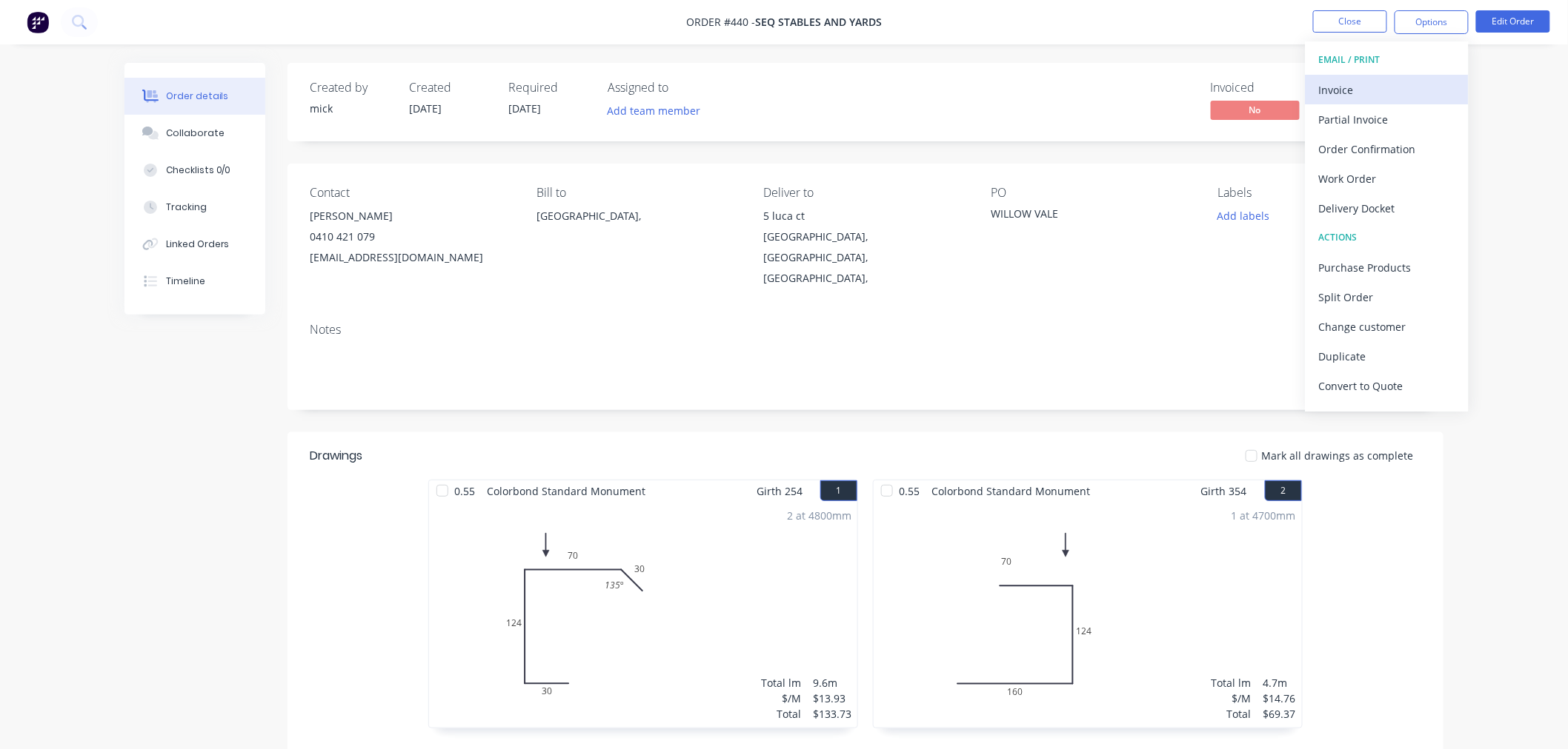
click at [1347, 90] on div "Invoice" at bounding box center [1387, 90] width 136 height 21
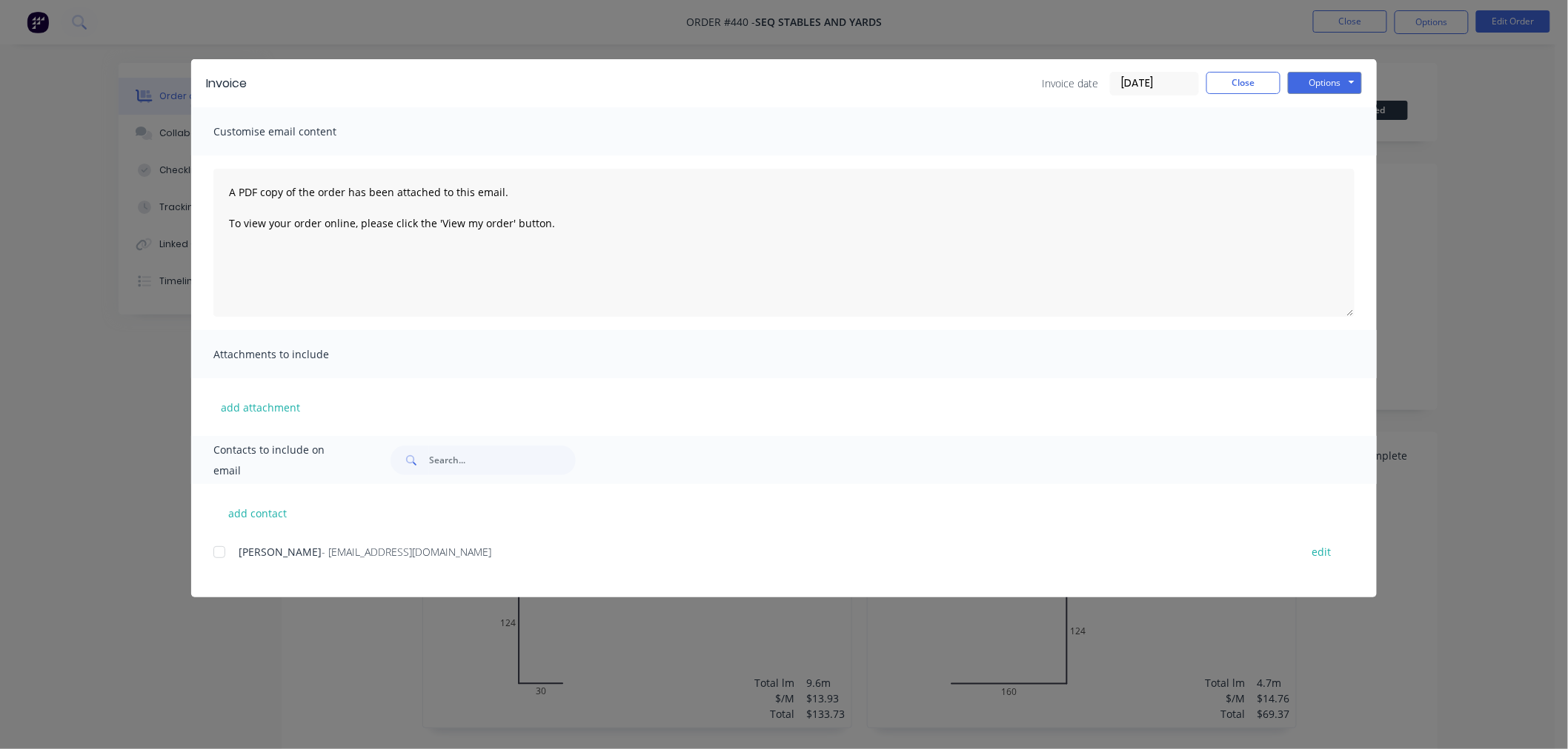
click at [216, 545] on div at bounding box center [219, 552] width 30 height 30
click at [1320, 83] on button "Options" at bounding box center [1325, 83] width 74 height 22
click at [1315, 162] on button "Email" at bounding box center [1335, 158] width 95 height 24
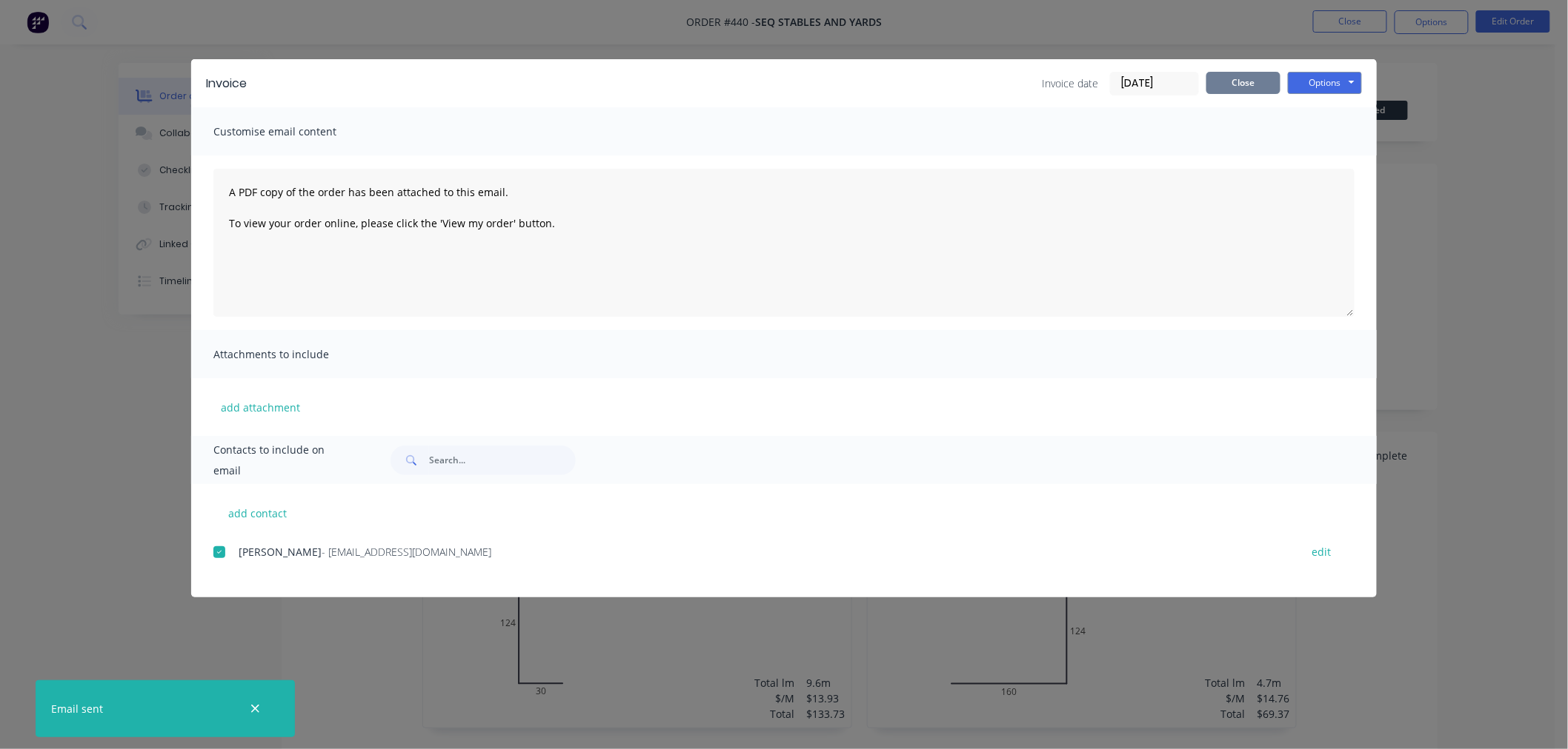
click at [1252, 77] on button "Close" at bounding box center [1243, 83] width 74 height 22
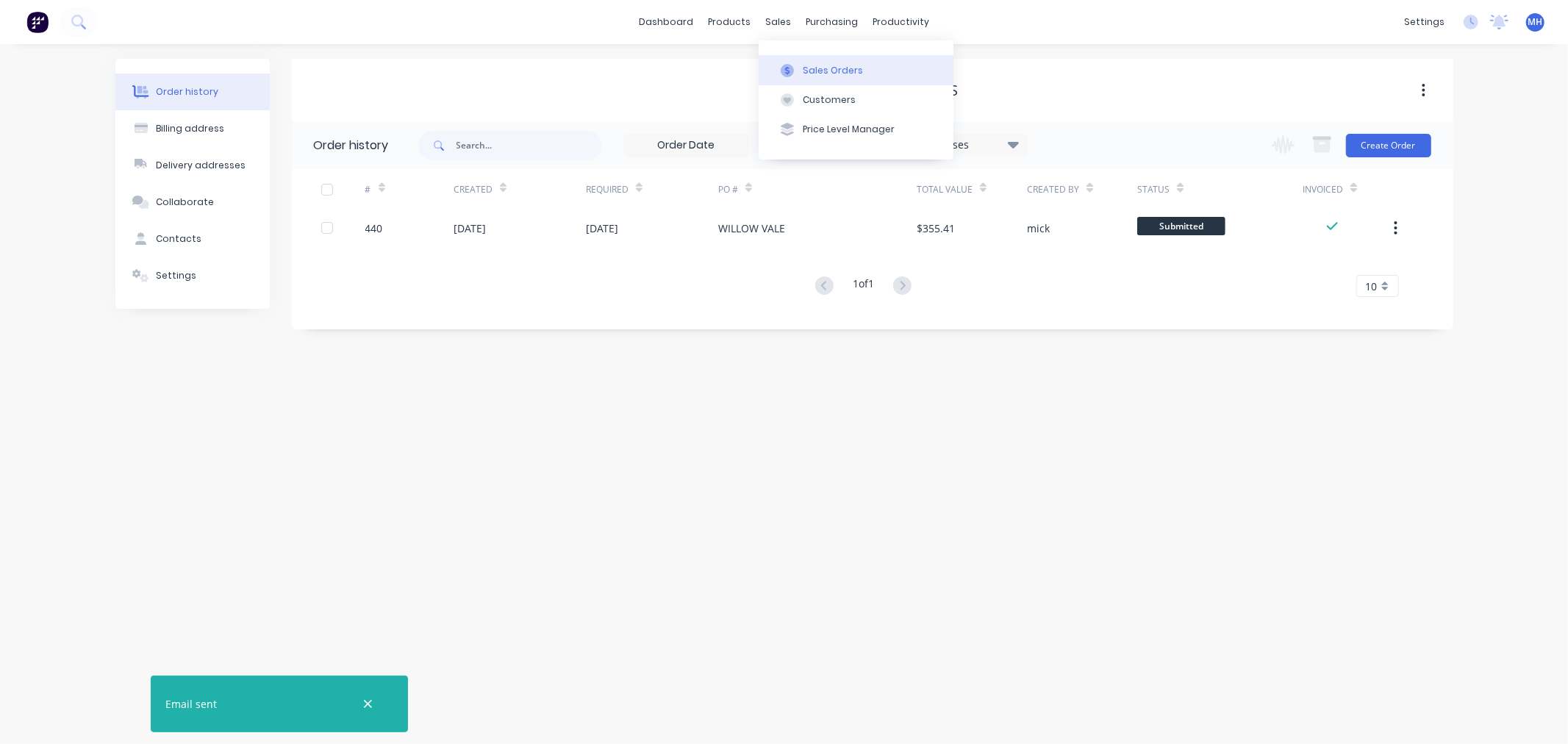
click at [814, 64] on div "Sales Orders" at bounding box center [834, 71] width 61 height 13
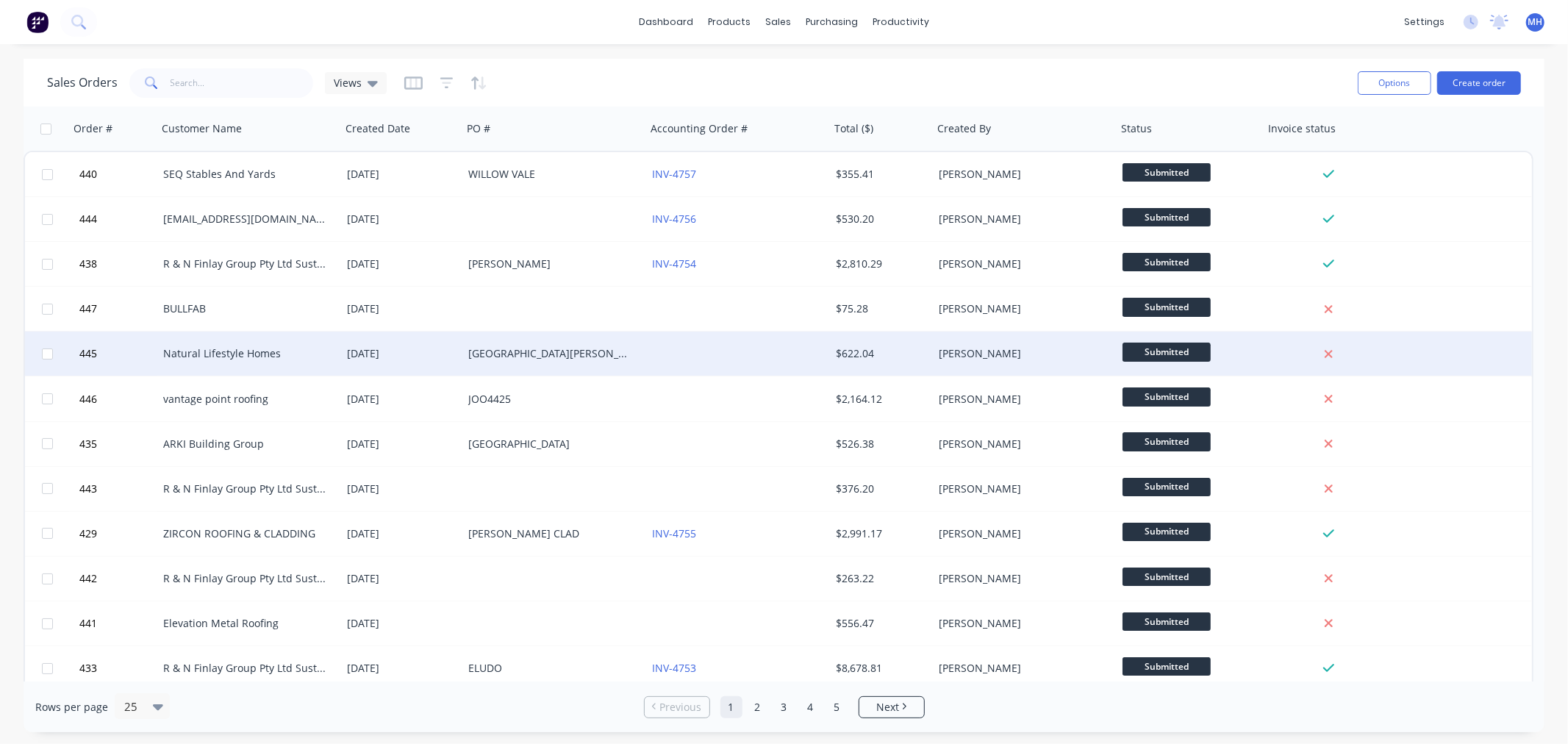
click at [519, 363] on div "[GEOGRAPHIC_DATA][PERSON_NAME]" at bounding box center [554, 354] width 184 height 44
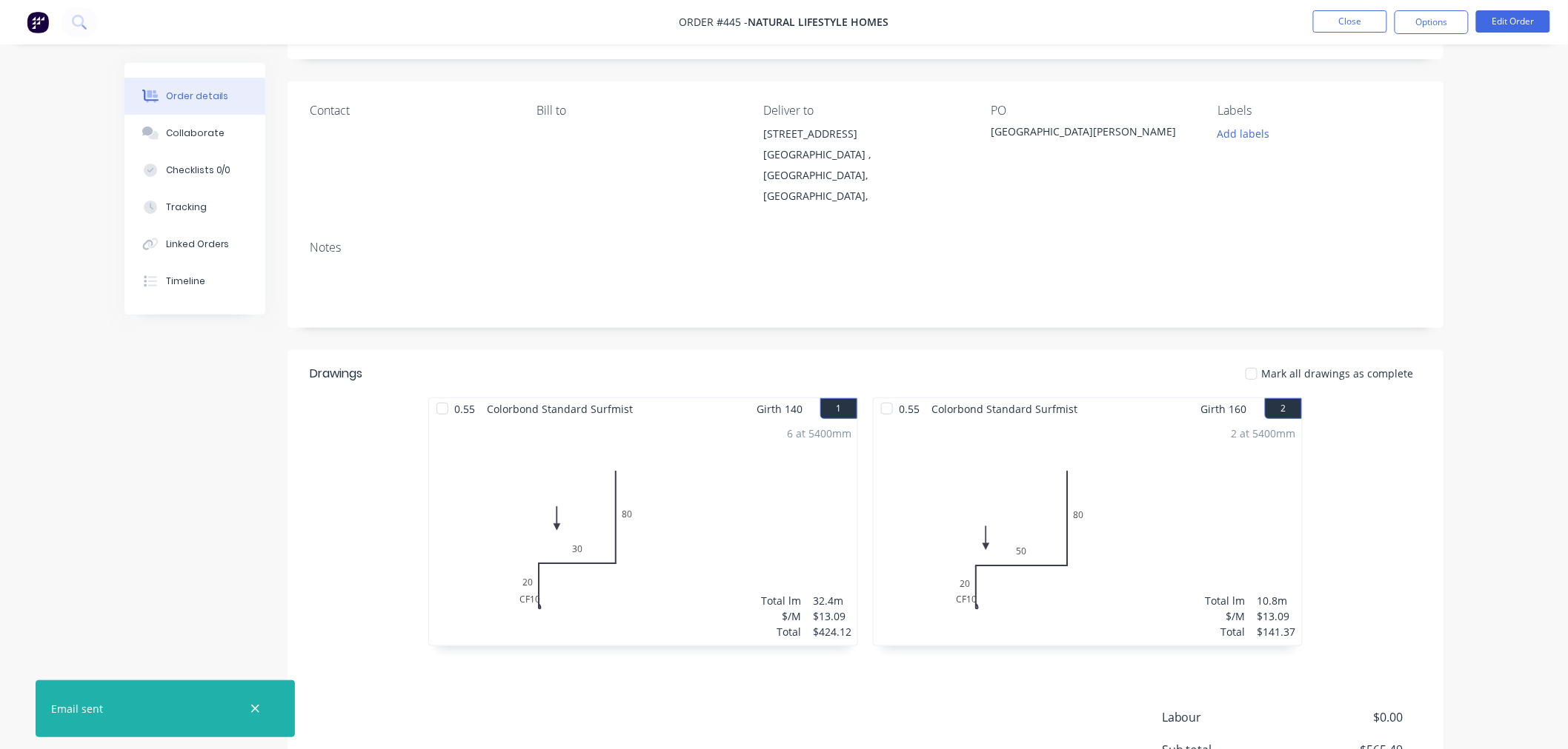
scroll to position [223, 0]
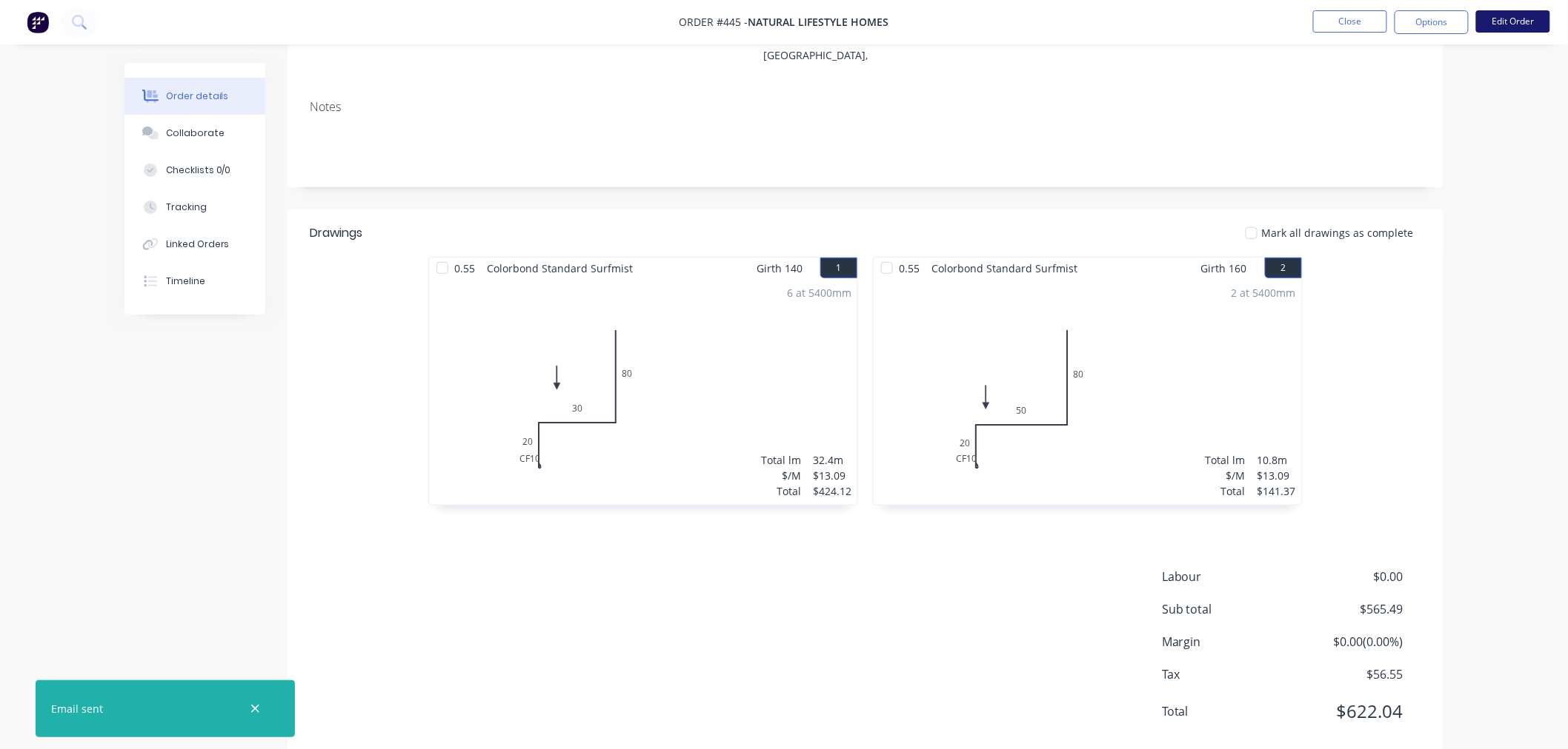
click at [1514, 16] on button "Edit Order" at bounding box center [1512, 21] width 74 height 22
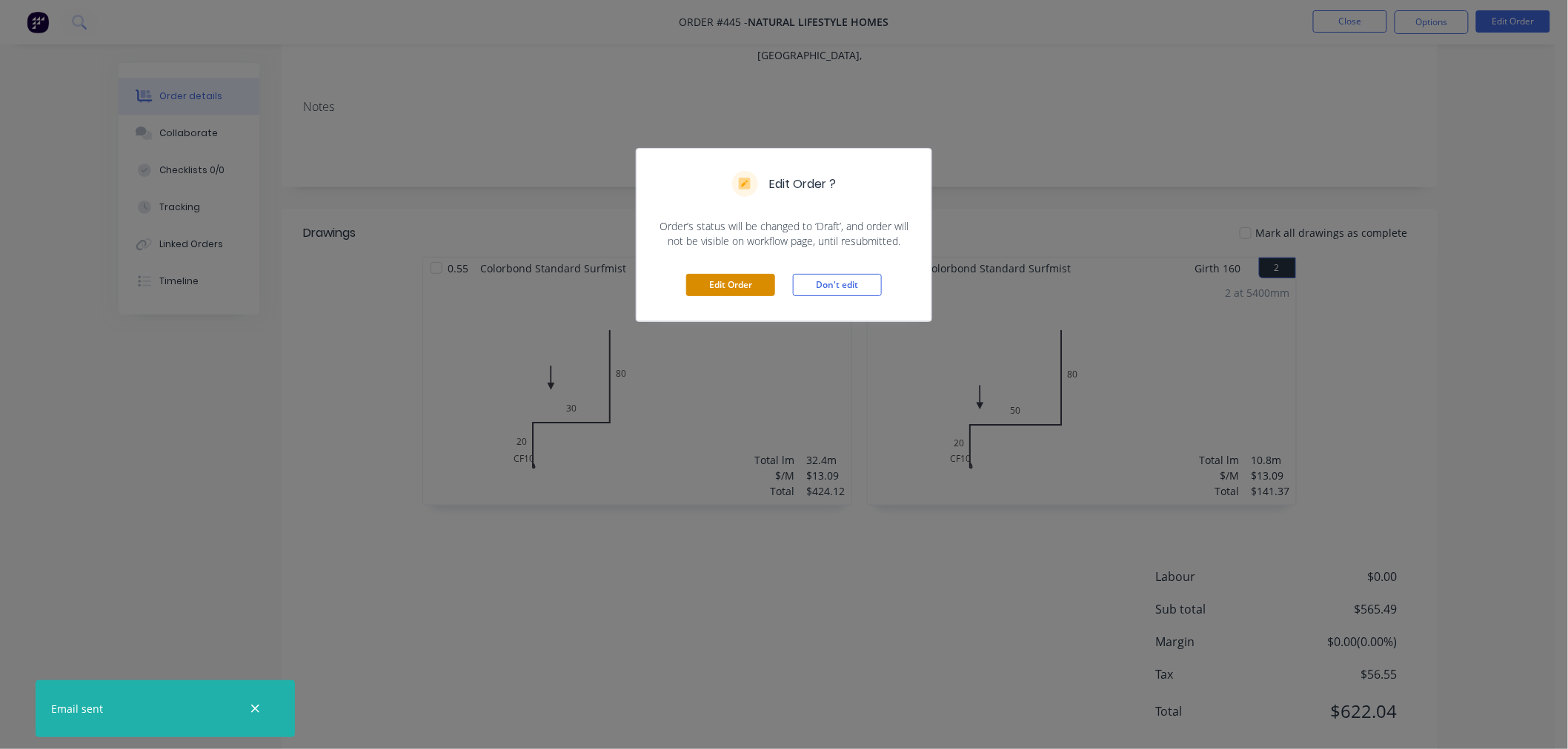
click at [700, 274] on button "Edit Order" at bounding box center [731, 285] width 89 height 22
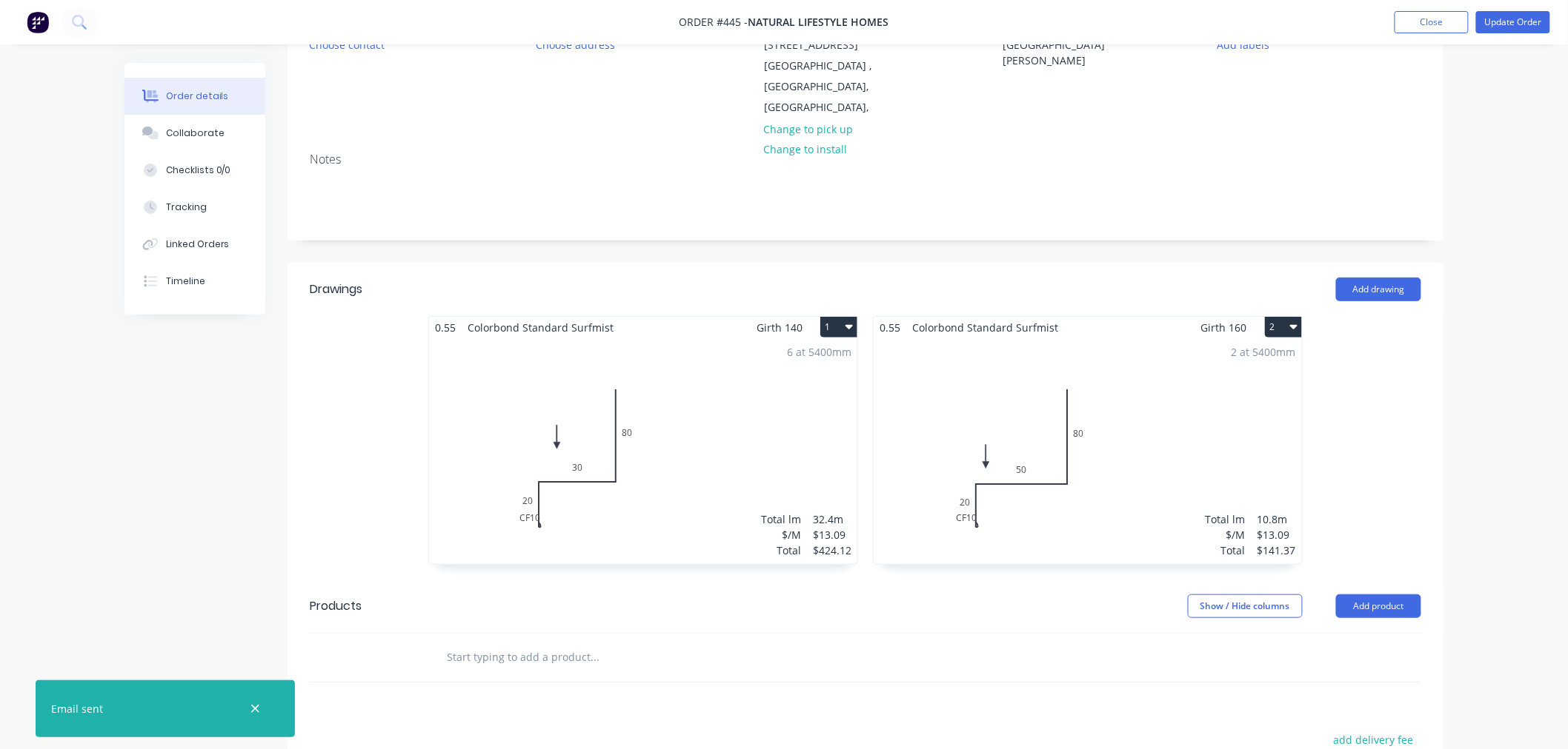
scroll to position [463, 0]
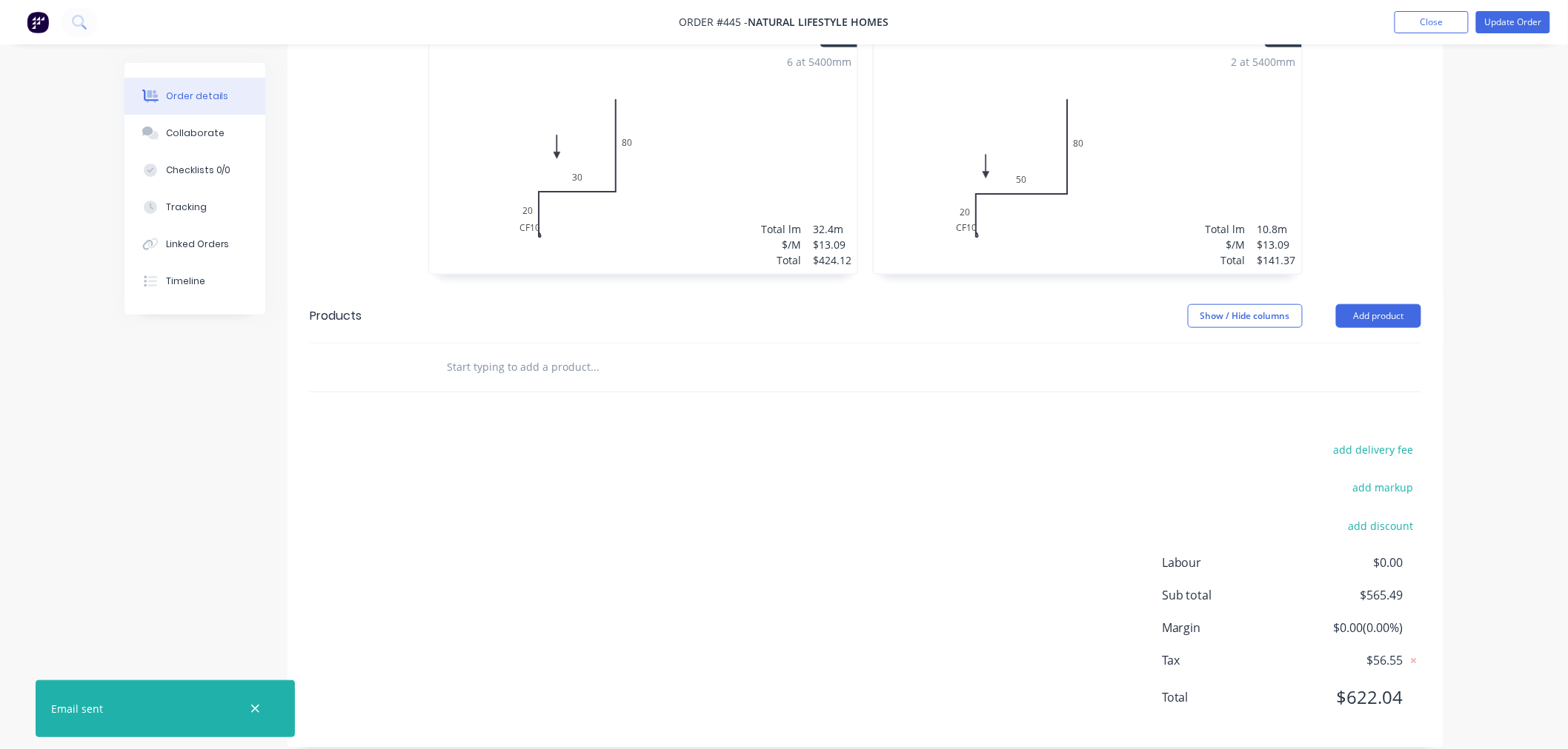
click at [552, 352] on input "text" at bounding box center [594, 367] width 296 height 30
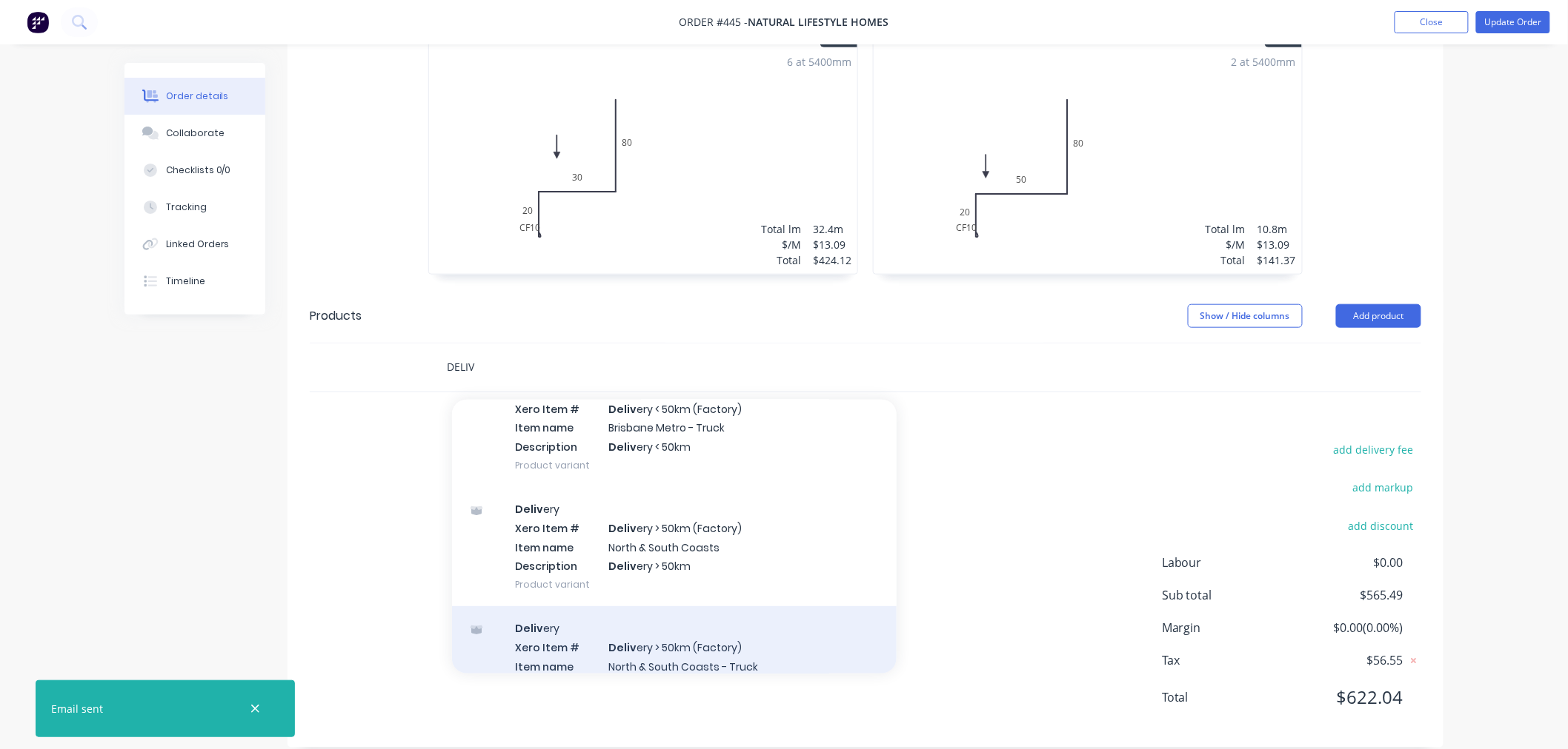
scroll to position [313, 0]
type input "DELIV"
click at [564, 615] on div "Deliv ery Product" at bounding box center [674, 642] width 445 height 62
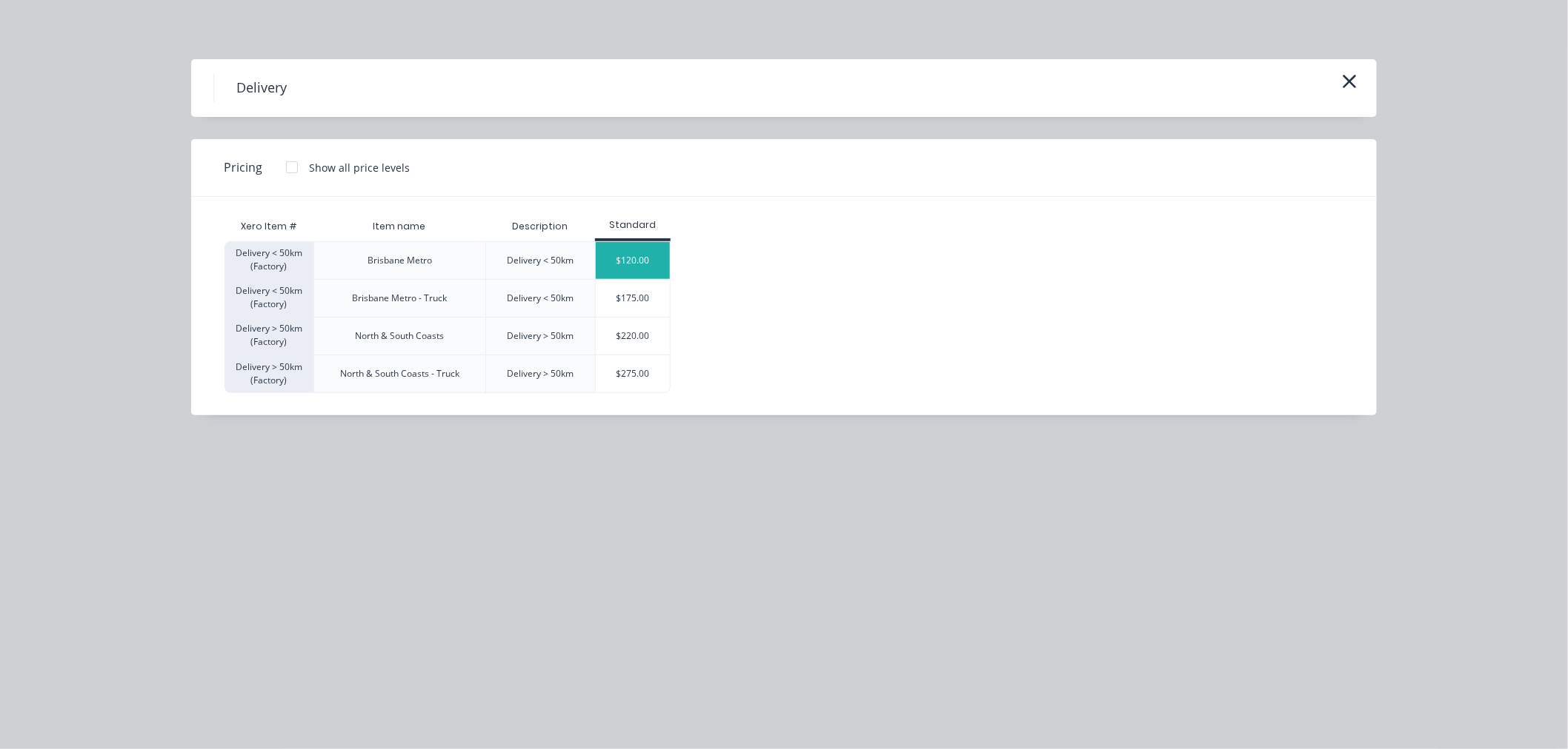
click at [650, 262] on div "$120.00" at bounding box center [633, 261] width 74 height 37
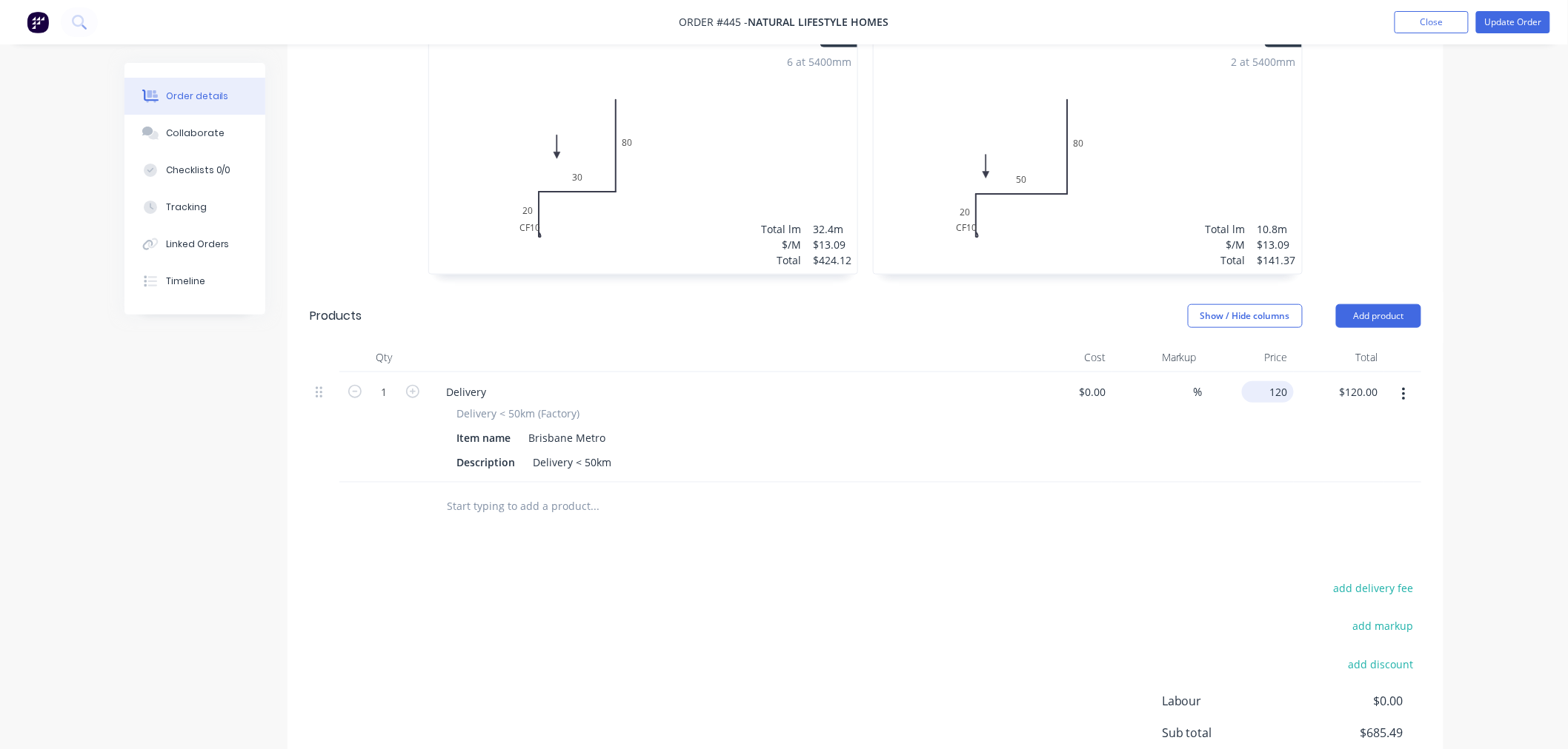
click at [1277, 381] on input "120" at bounding box center [1271, 391] width 46 height 21
type input "$85.00"
click at [1157, 620] on div "add delivery fee add markup add discount Labour $0.00 Sub total $685.49 Margin …" at bounding box center [865, 720] width 1111 height 286
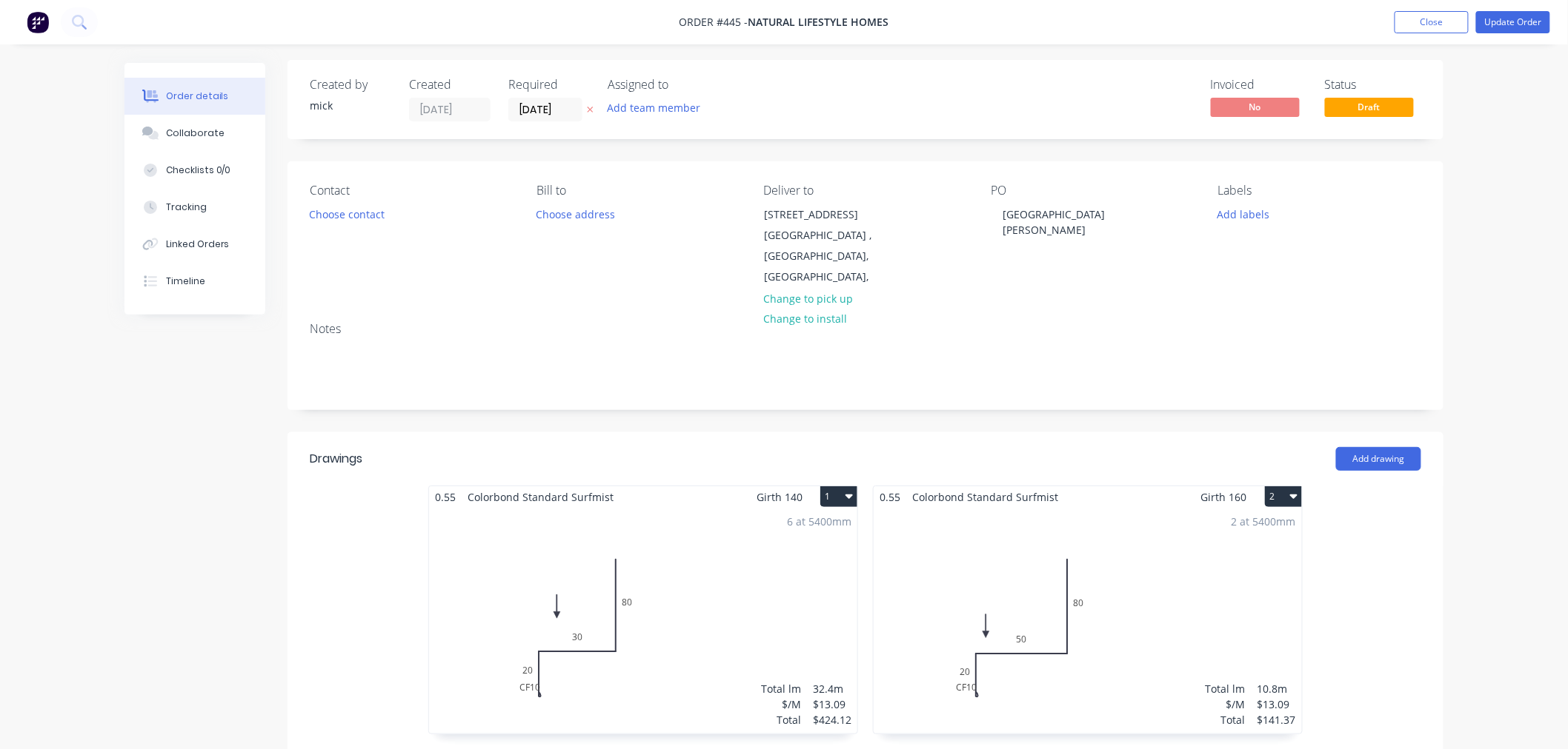
scroll to position [0, 0]
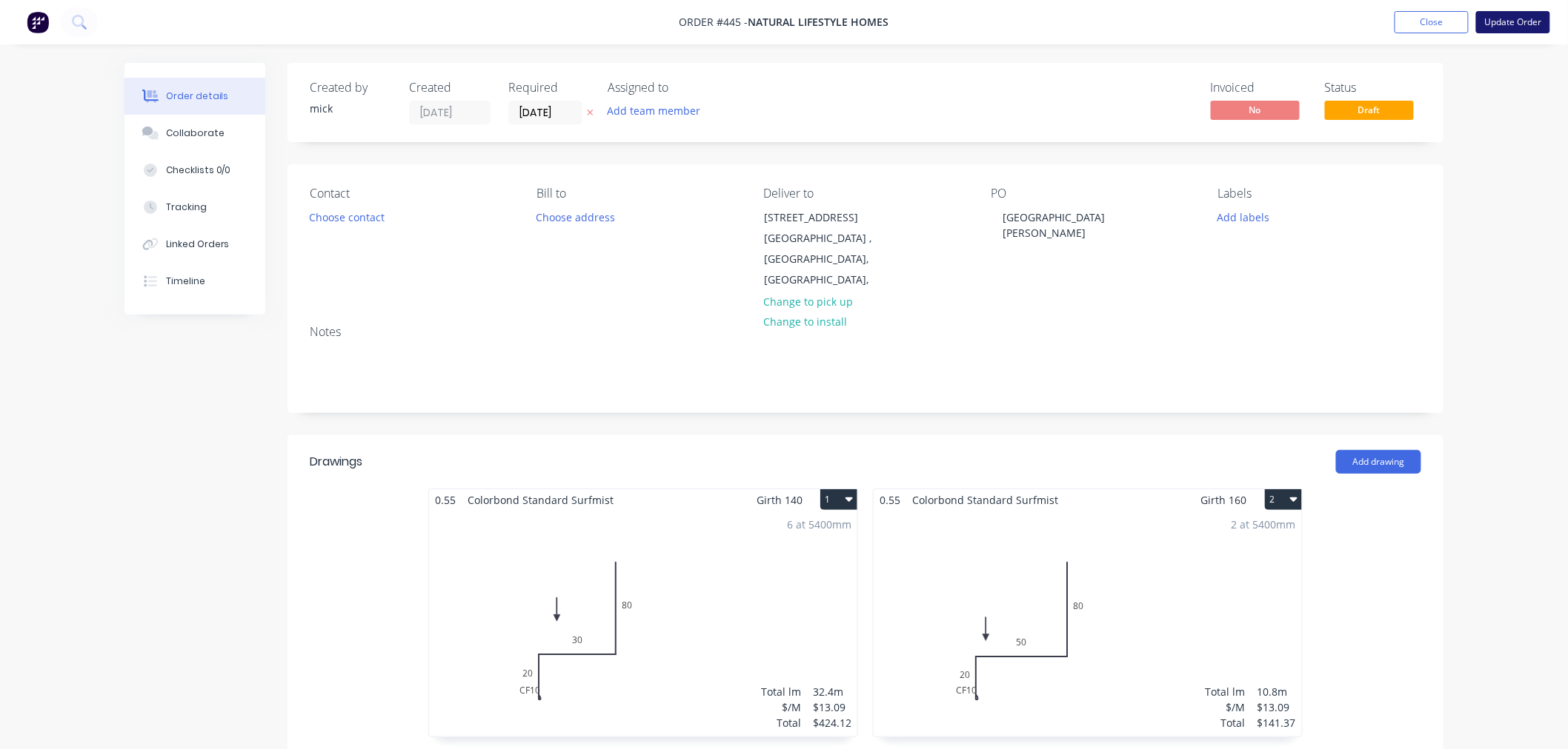
click at [1504, 25] on button "Update Order" at bounding box center [1512, 22] width 74 height 22
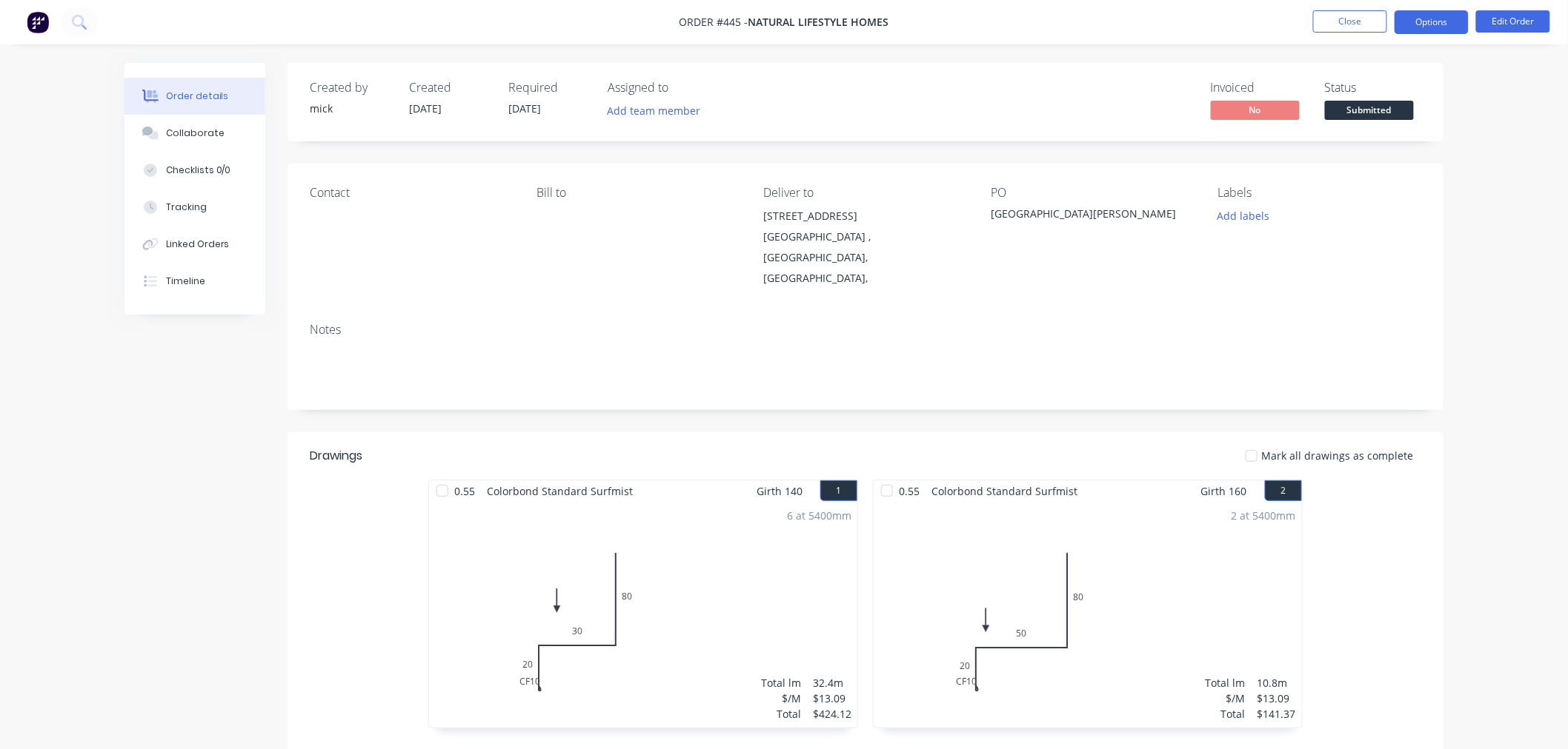
click at [1430, 22] on button "Options" at bounding box center [1431, 22] width 74 height 24
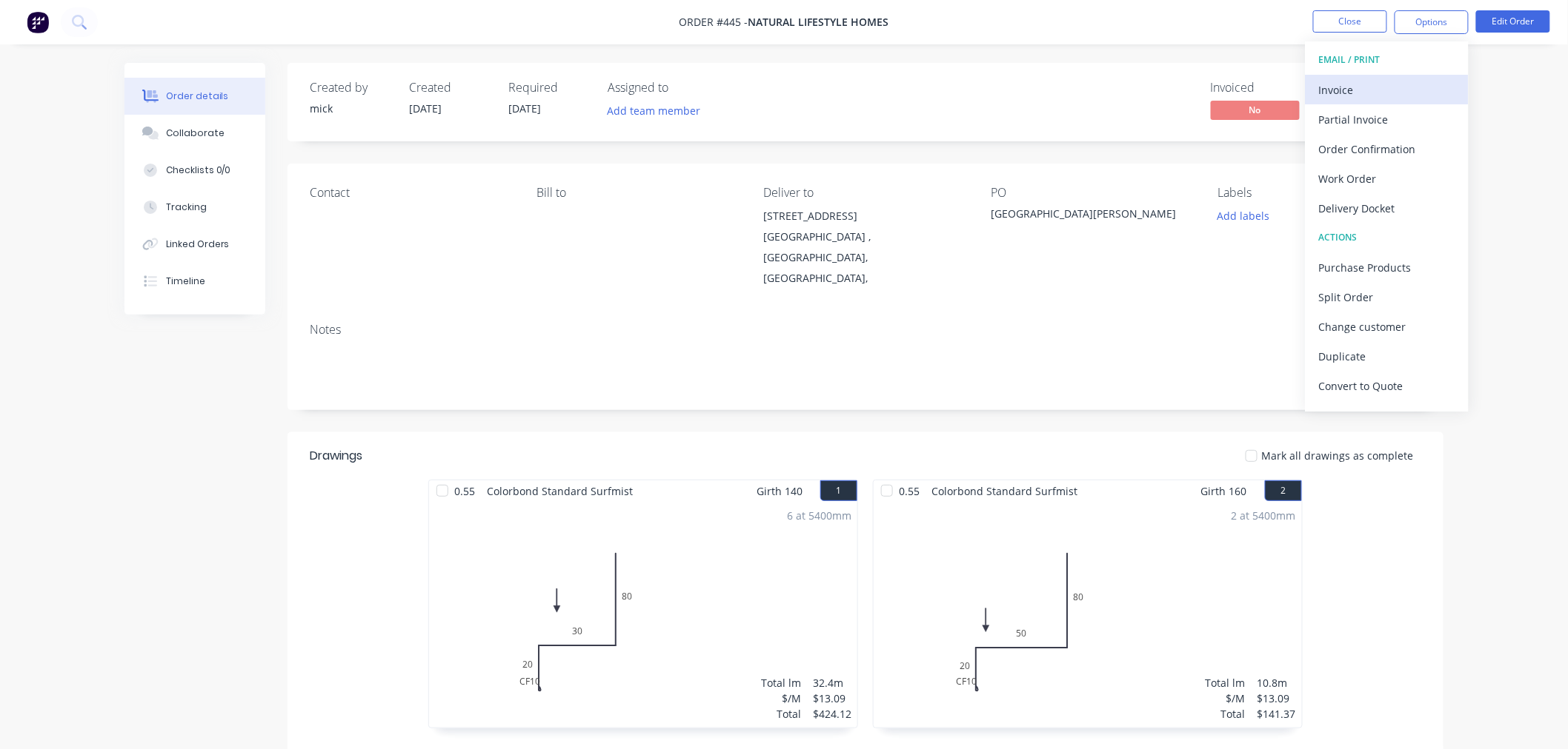
click at [1360, 91] on div "Invoice" at bounding box center [1387, 90] width 136 height 21
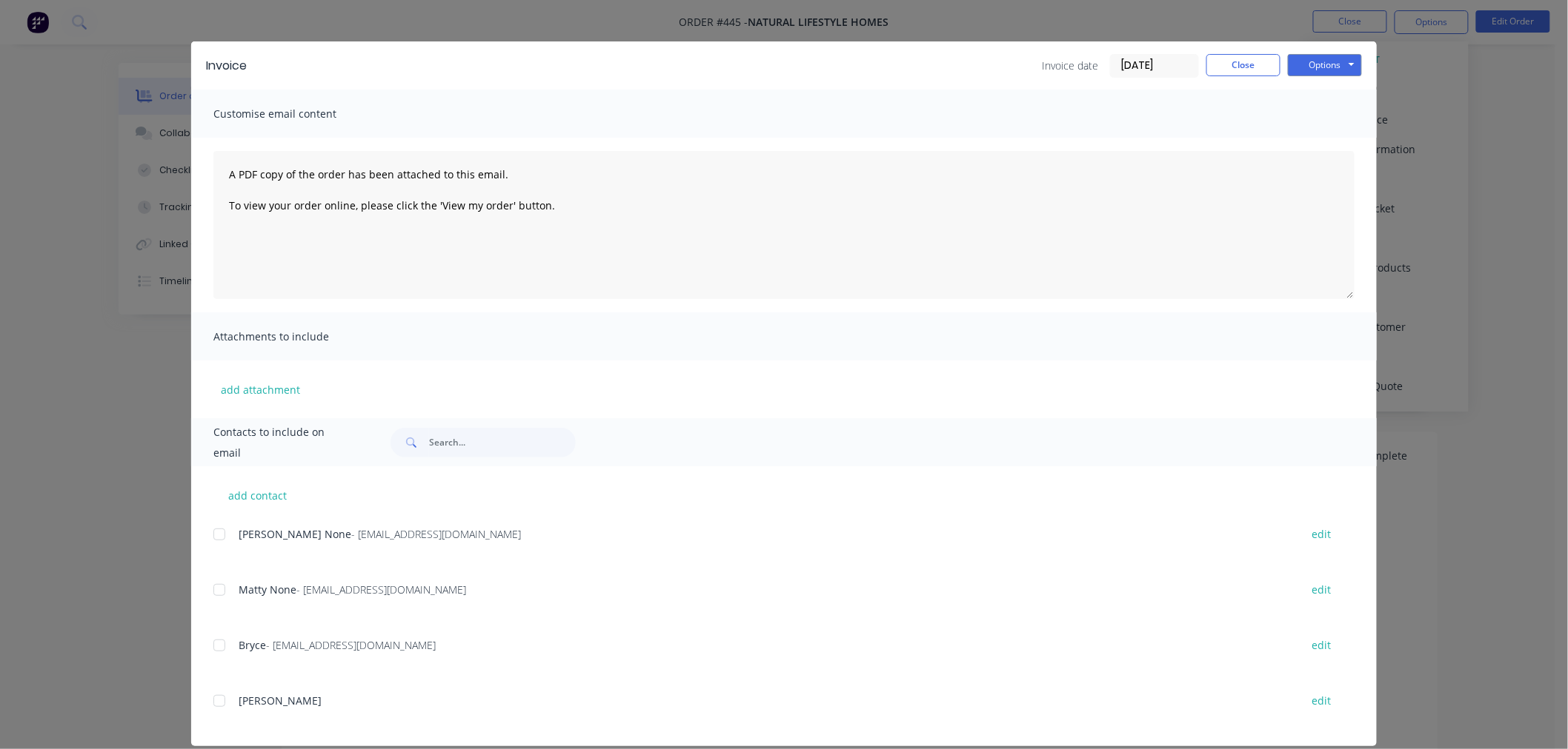
scroll to position [35, 0]
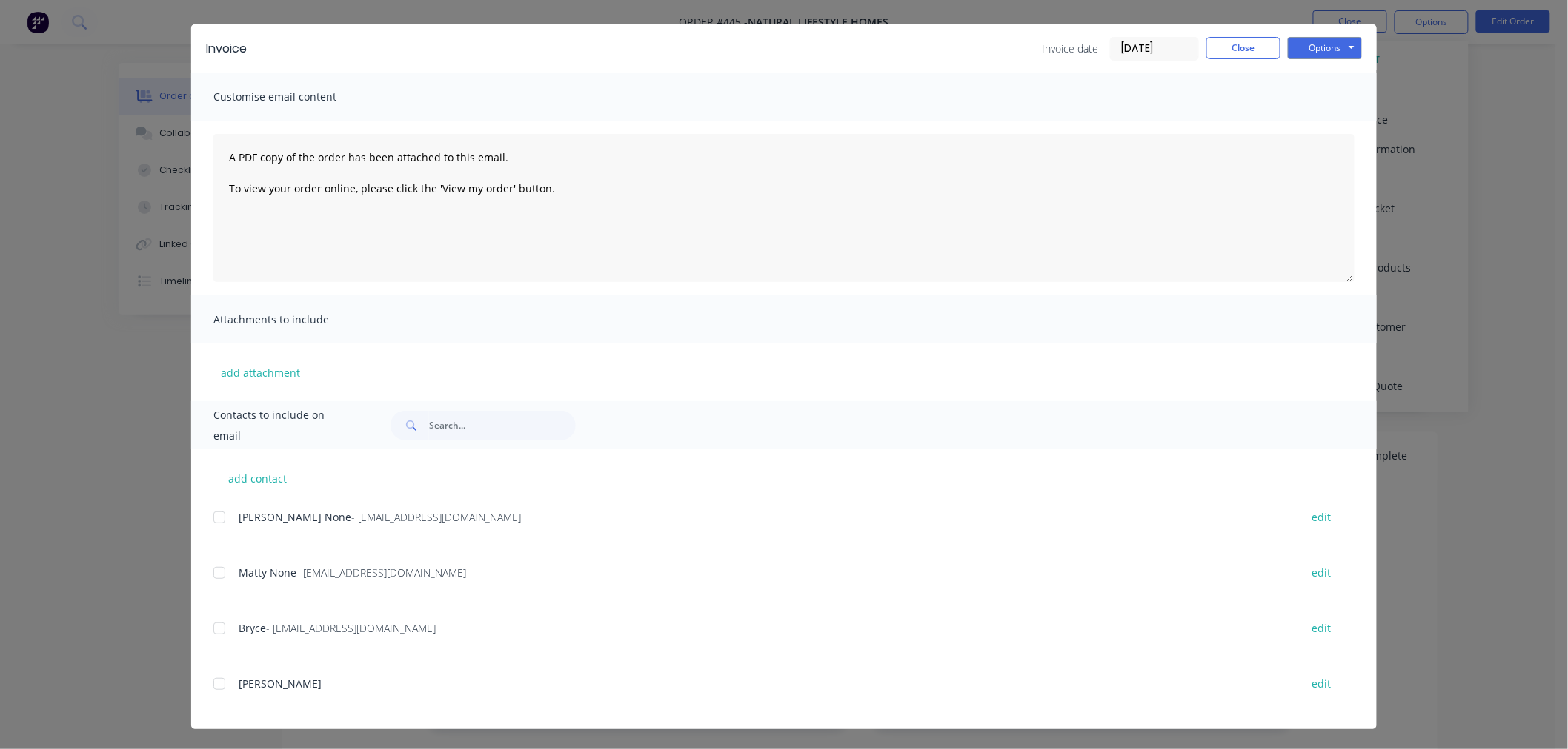
click at [215, 515] on div at bounding box center [219, 518] width 30 height 30
click at [1306, 54] on button "Options" at bounding box center [1325, 48] width 74 height 22
click at [1314, 116] on button "Email" at bounding box center [1335, 123] width 95 height 24
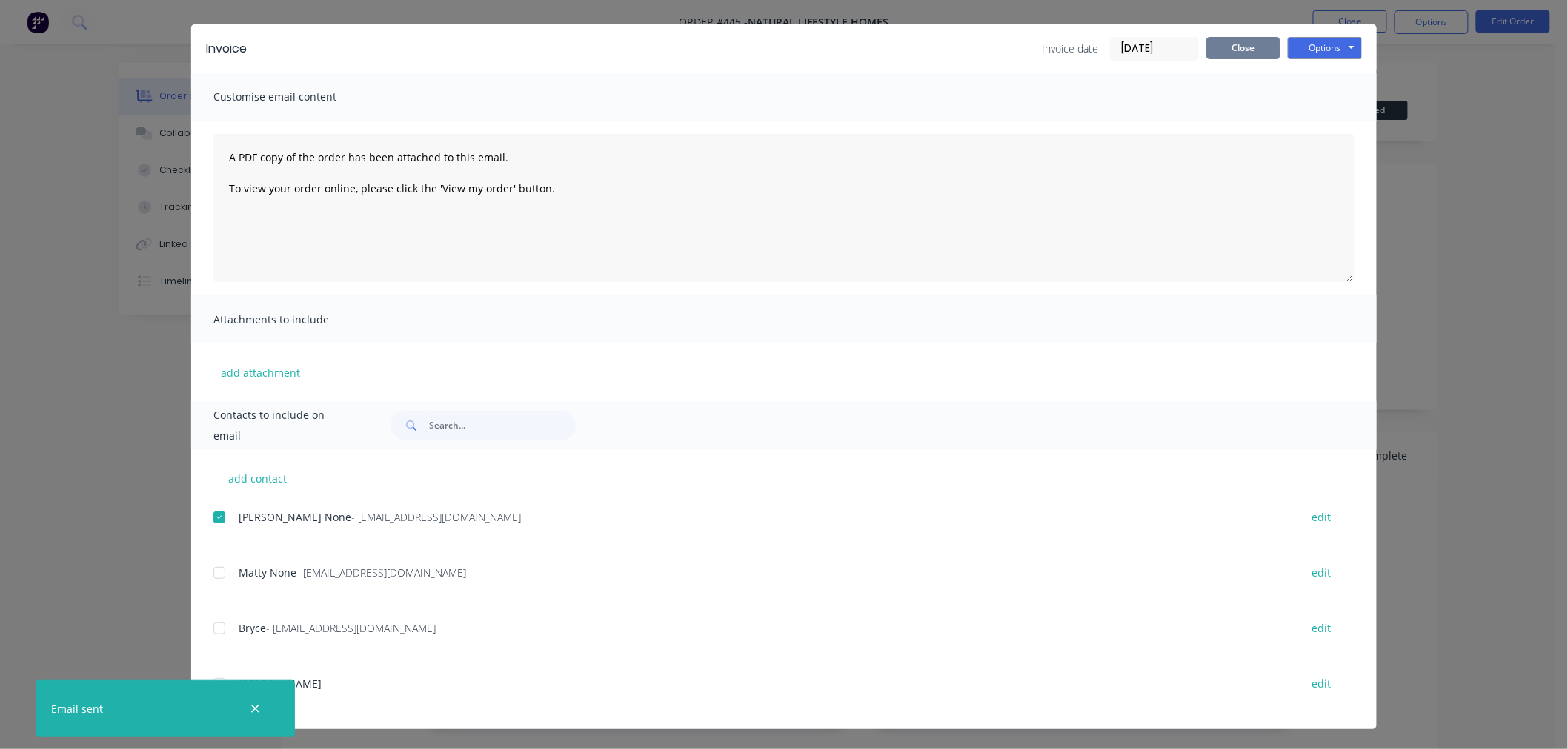
click at [1213, 44] on button "Close" at bounding box center [1243, 48] width 74 height 22
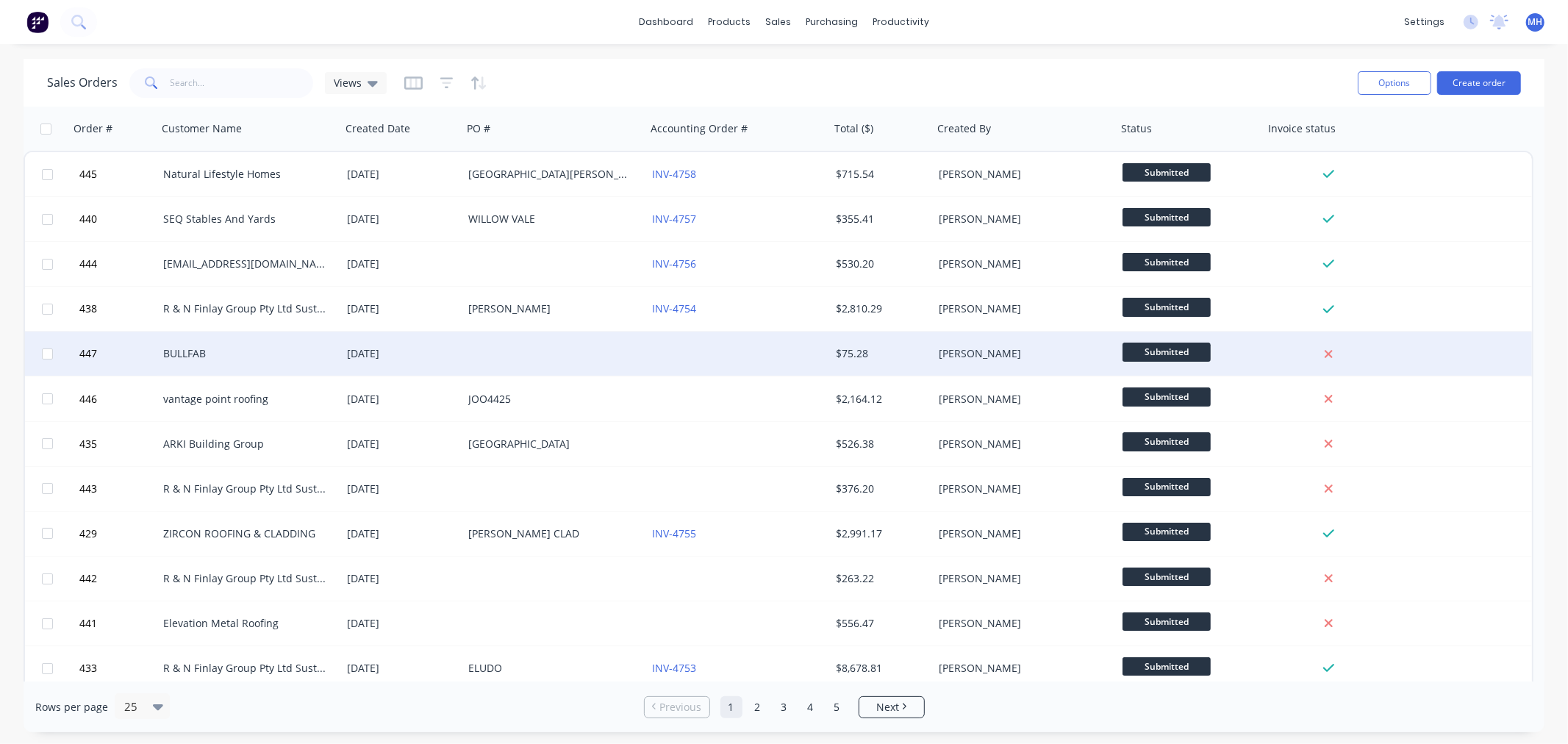
click at [465, 340] on div at bounding box center [554, 354] width 184 height 44
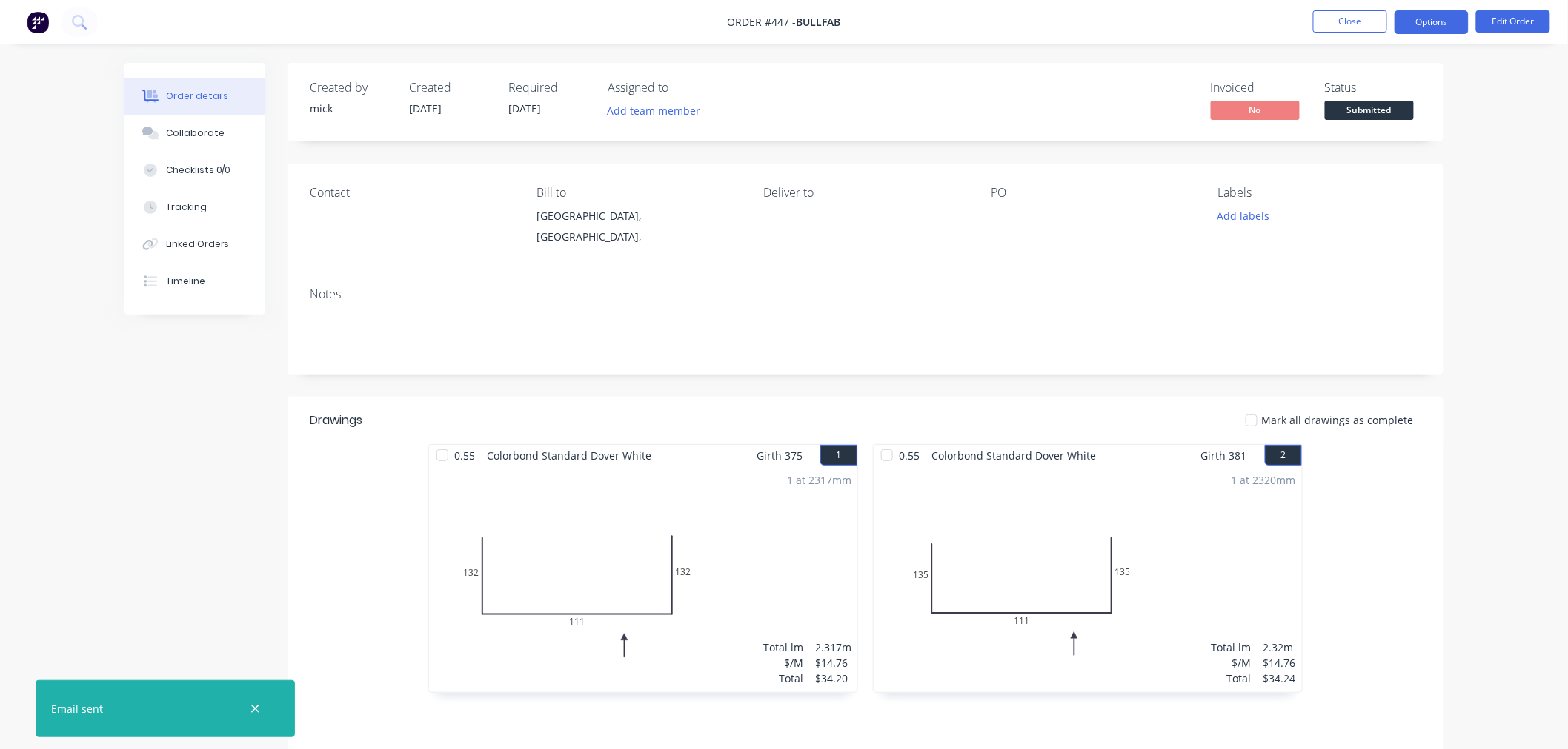
click at [1441, 26] on button "Options" at bounding box center [1431, 22] width 74 height 24
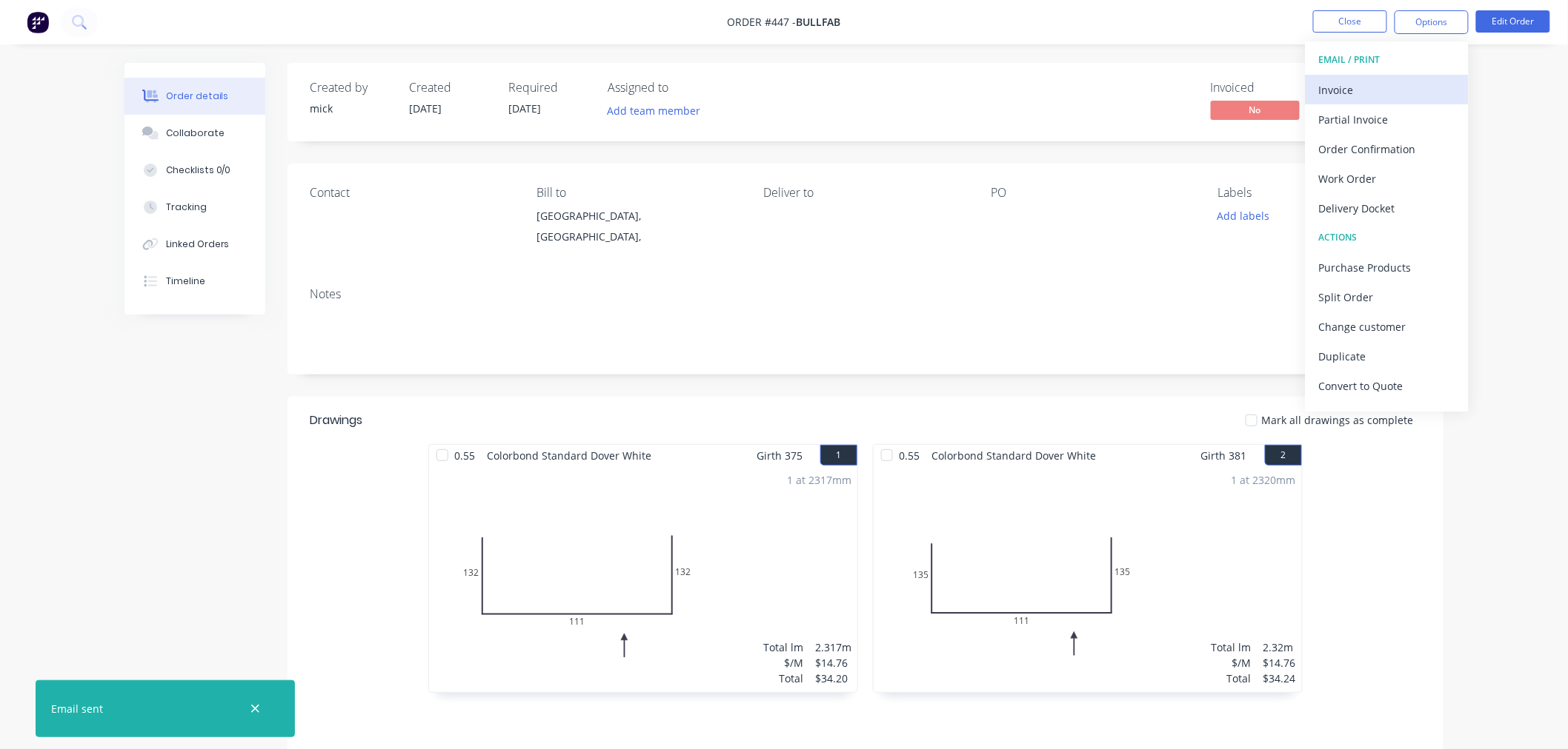
click at [1404, 89] on div "Invoice" at bounding box center [1387, 90] width 136 height 21
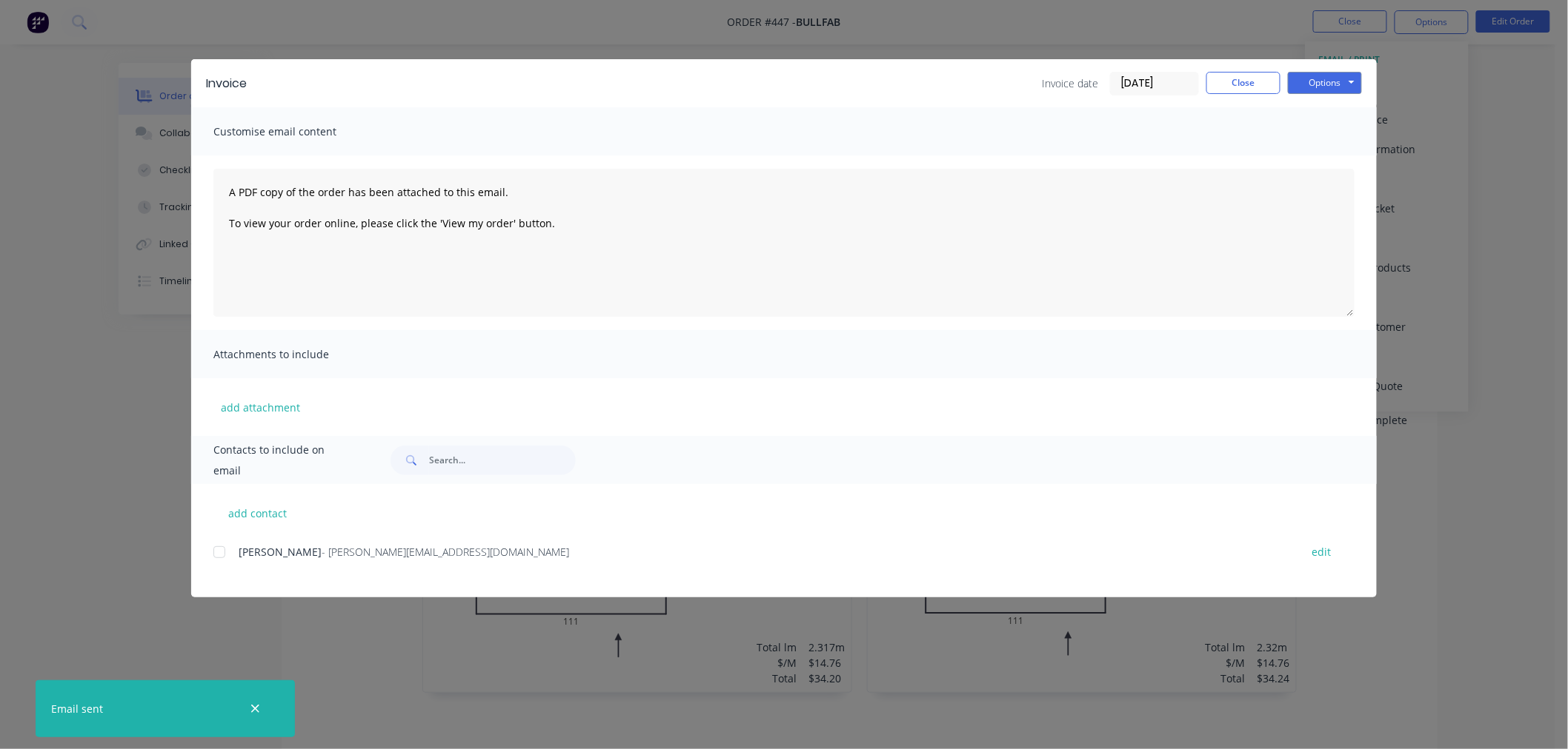
click at [217, 550] on div at bounding box center [219, 552] width 30 height 30
click at [1329, 77] on button "Options" at bounding box center [1325, 83] width 74 height 22
click at [1327, 148] on button "Email" at bounding box center [1335, 158] width 95 height 24
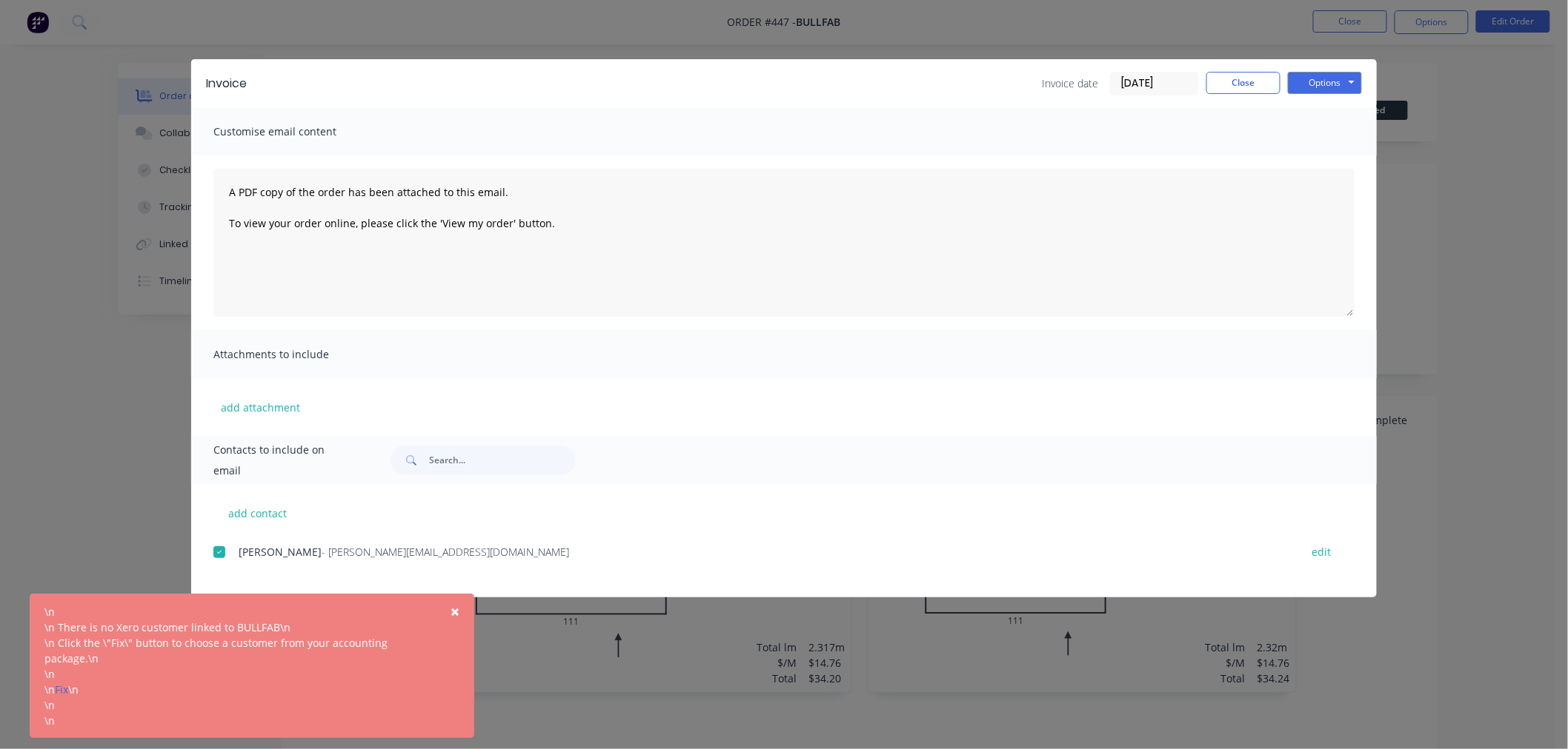
click at [154, 219] on div "Invoice Invoice date [DATE] Close Options Preview Print Email Customise email c…" at bounding box center [784, 374] width 1568 height 749
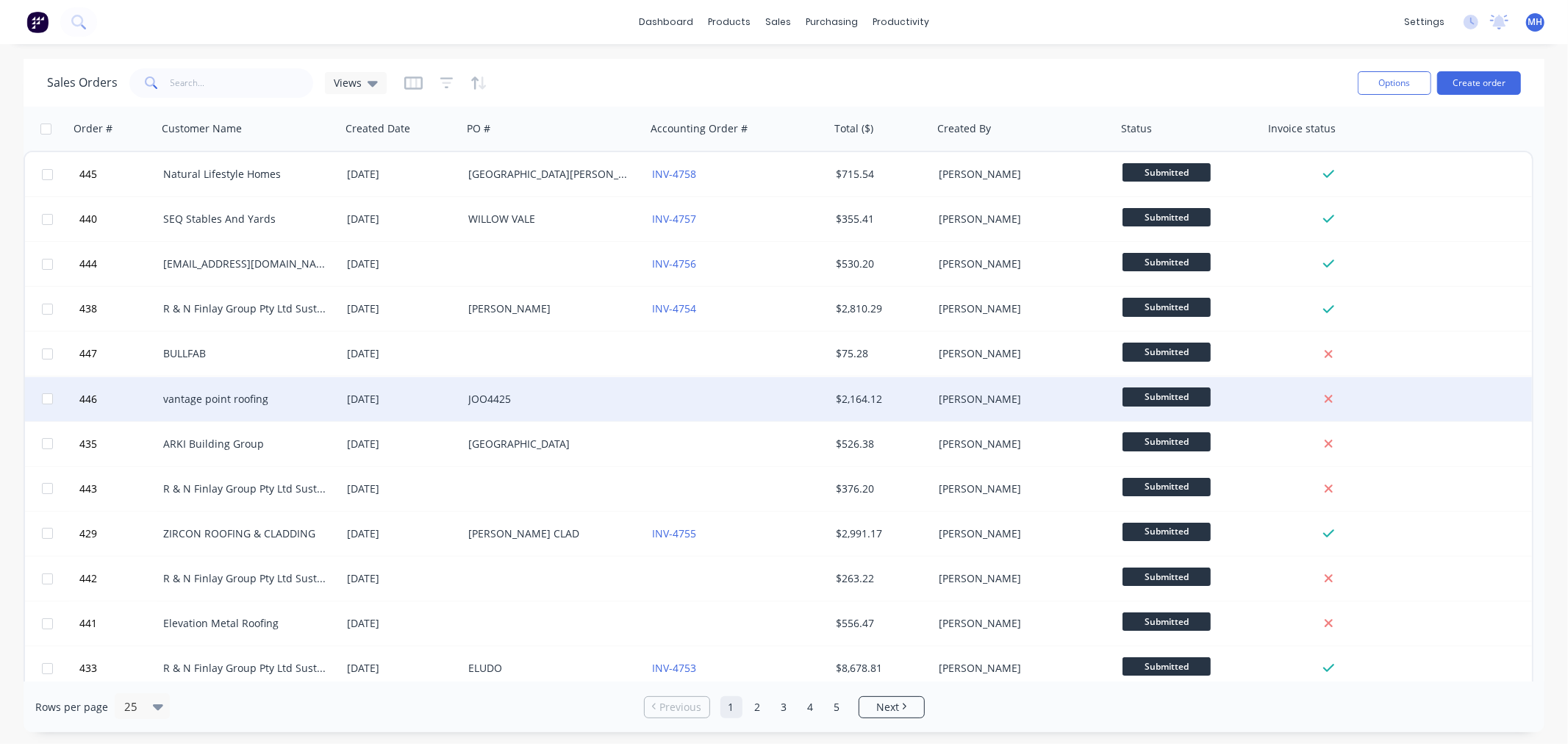
click at [631, 393] on div "JOO4425" at bounding box center [554, 400] width 172 height 15
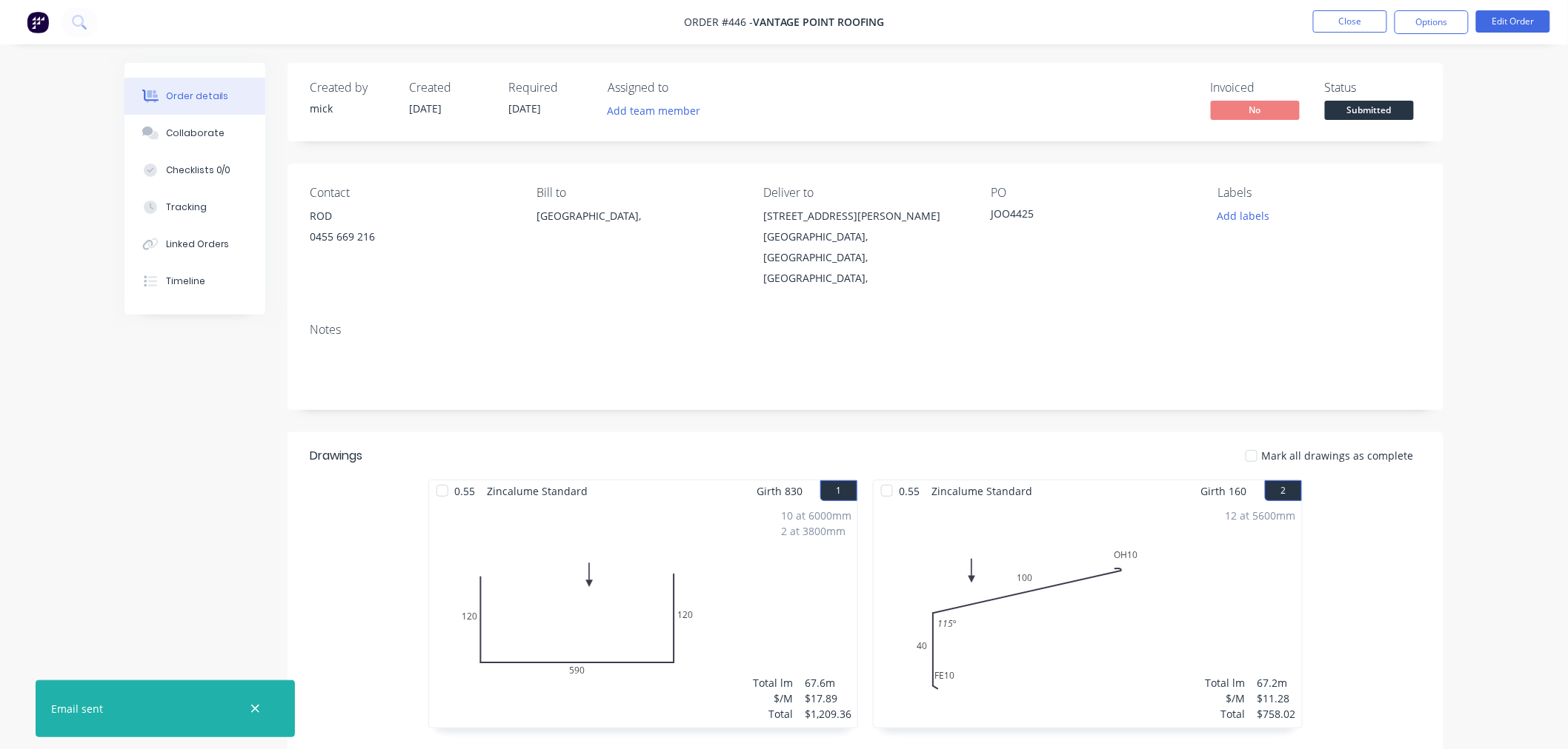
click at [1527, 338] on div "Order details Collaborate Checklists 0/0 Tracking Linked Orders Timeline Order …" at bounding box center [784, 583] width 1568 height 1167
click at [1528, 338] on div "Order details Collaborate Checklists 0/0 Tracking Linked Orders Timeline Order …" at bounding box center [784, 583] width 1568 height 1167
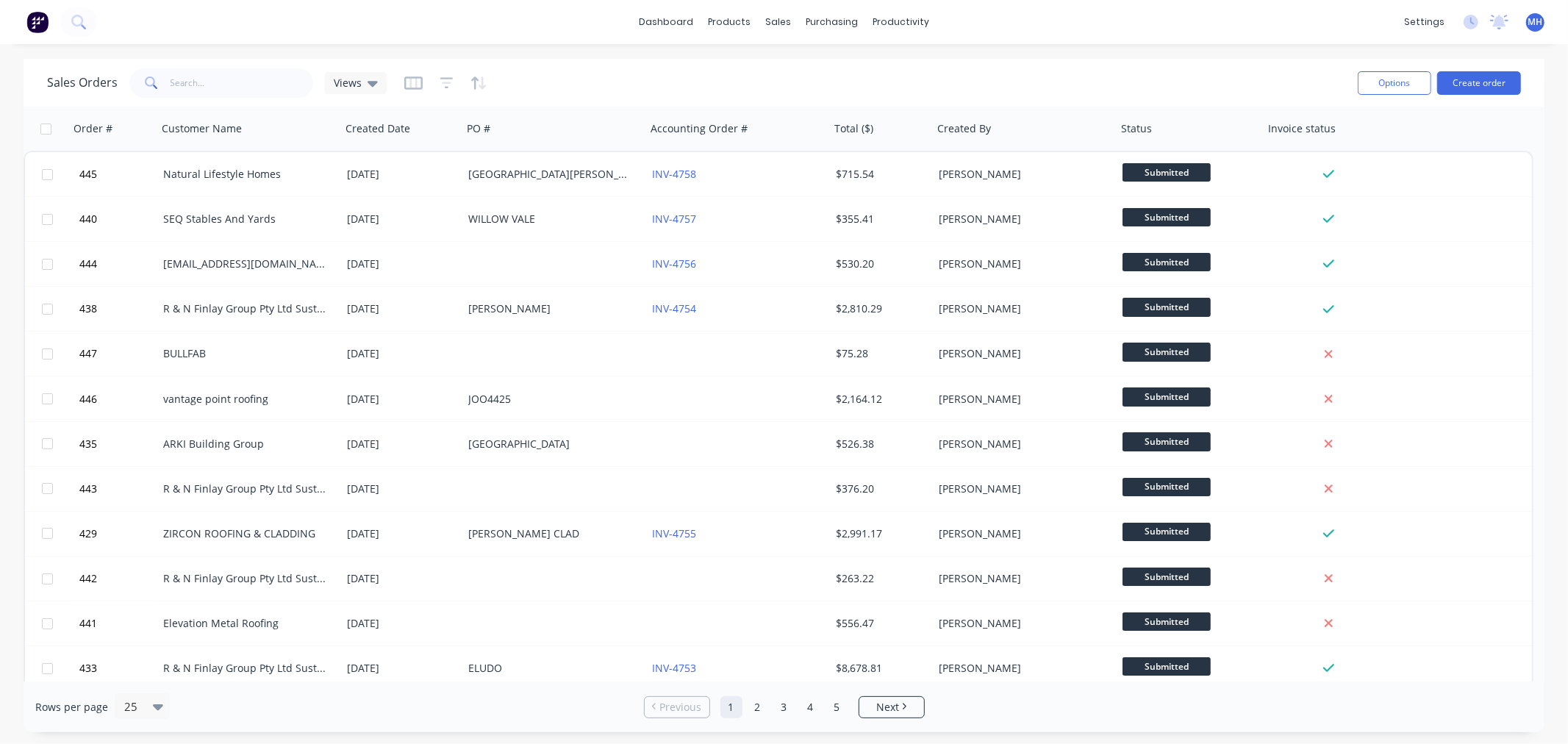
click at [35, 26] on img at bounding box center [38, 22] width 22 height 22
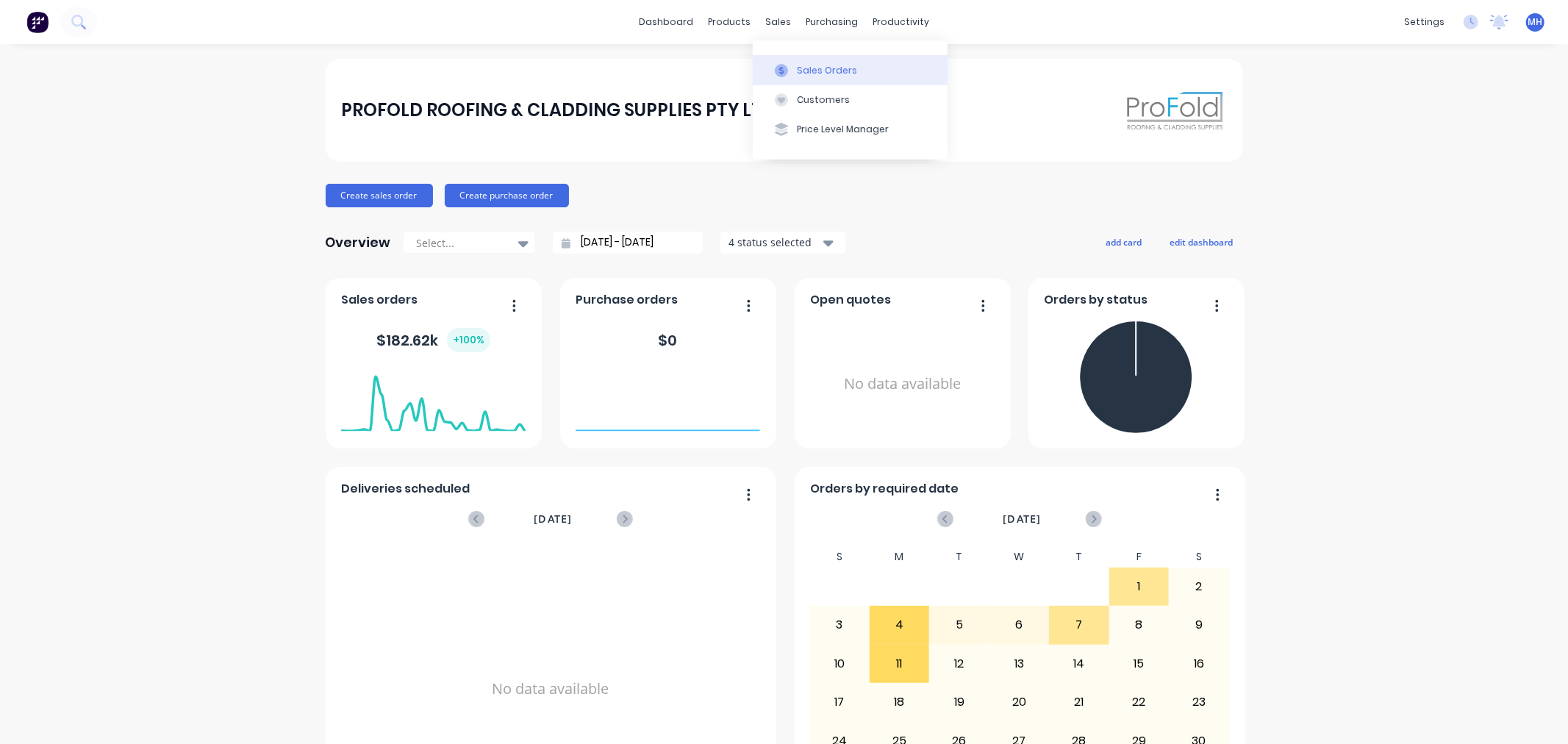
click at [792, 70] on button "Sales Orders" at bounding box center [850, 70] width 195 height 29
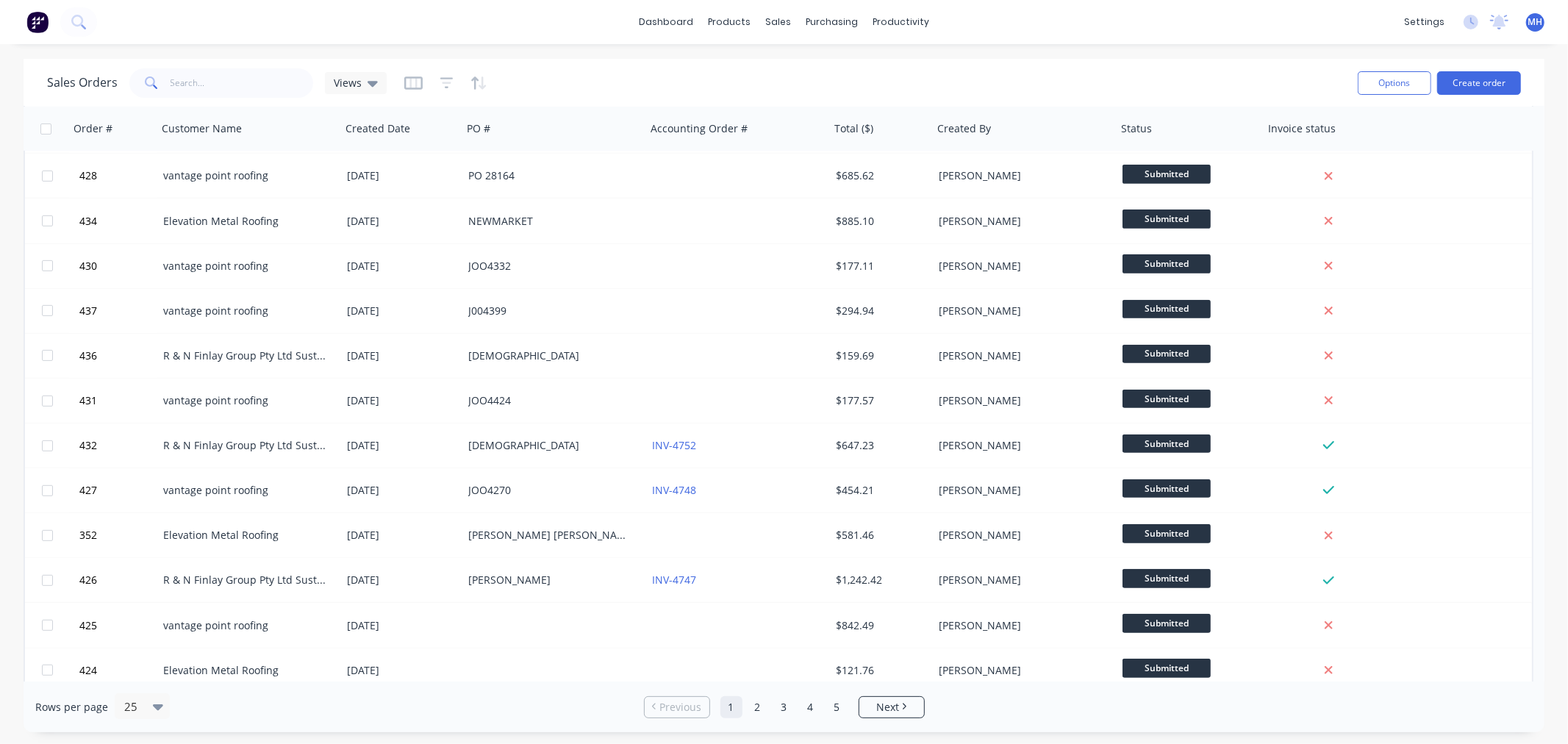
scroll to position [592, 0]
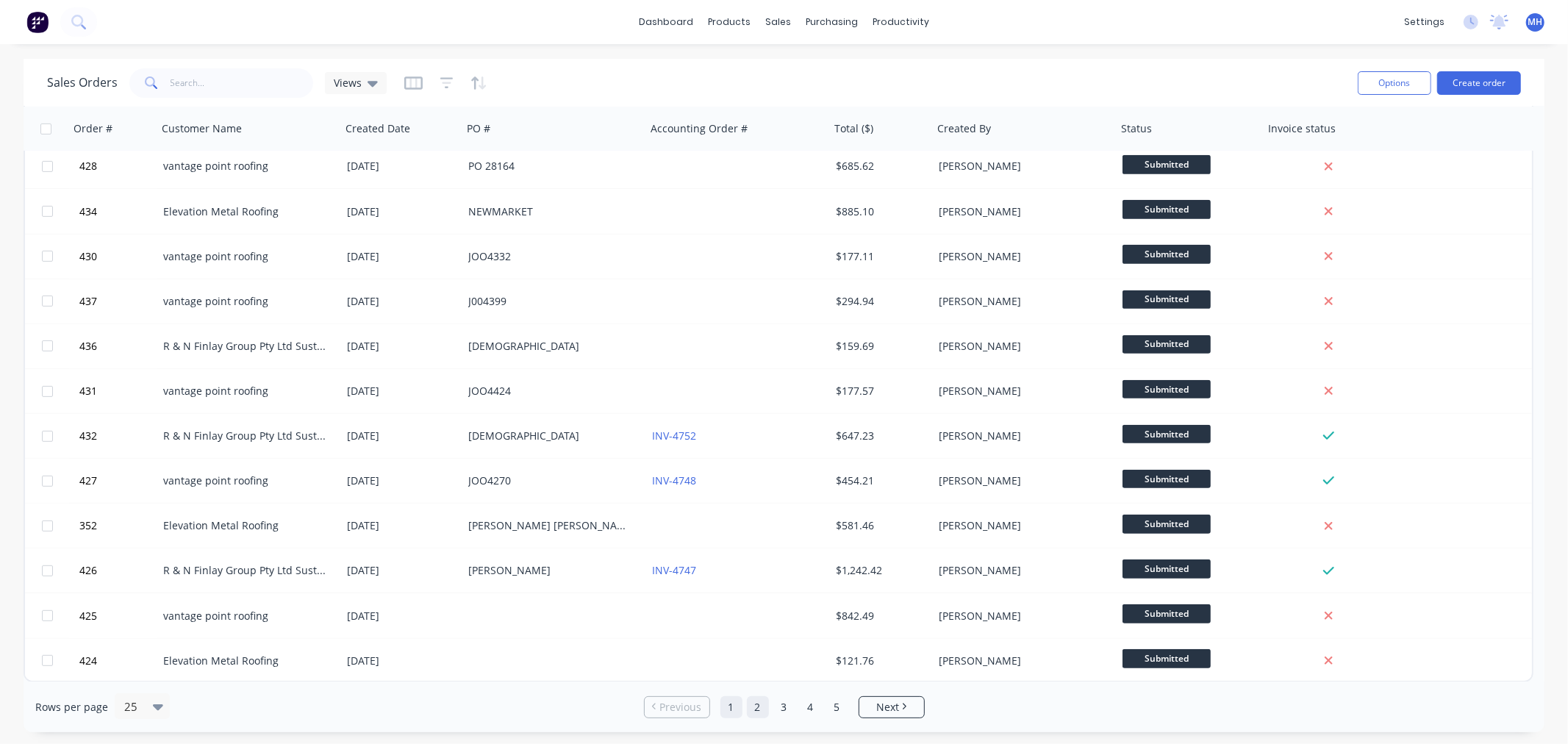
click at [757, 700] on link "2" at bounding box center [758, 707] width 22 height 22
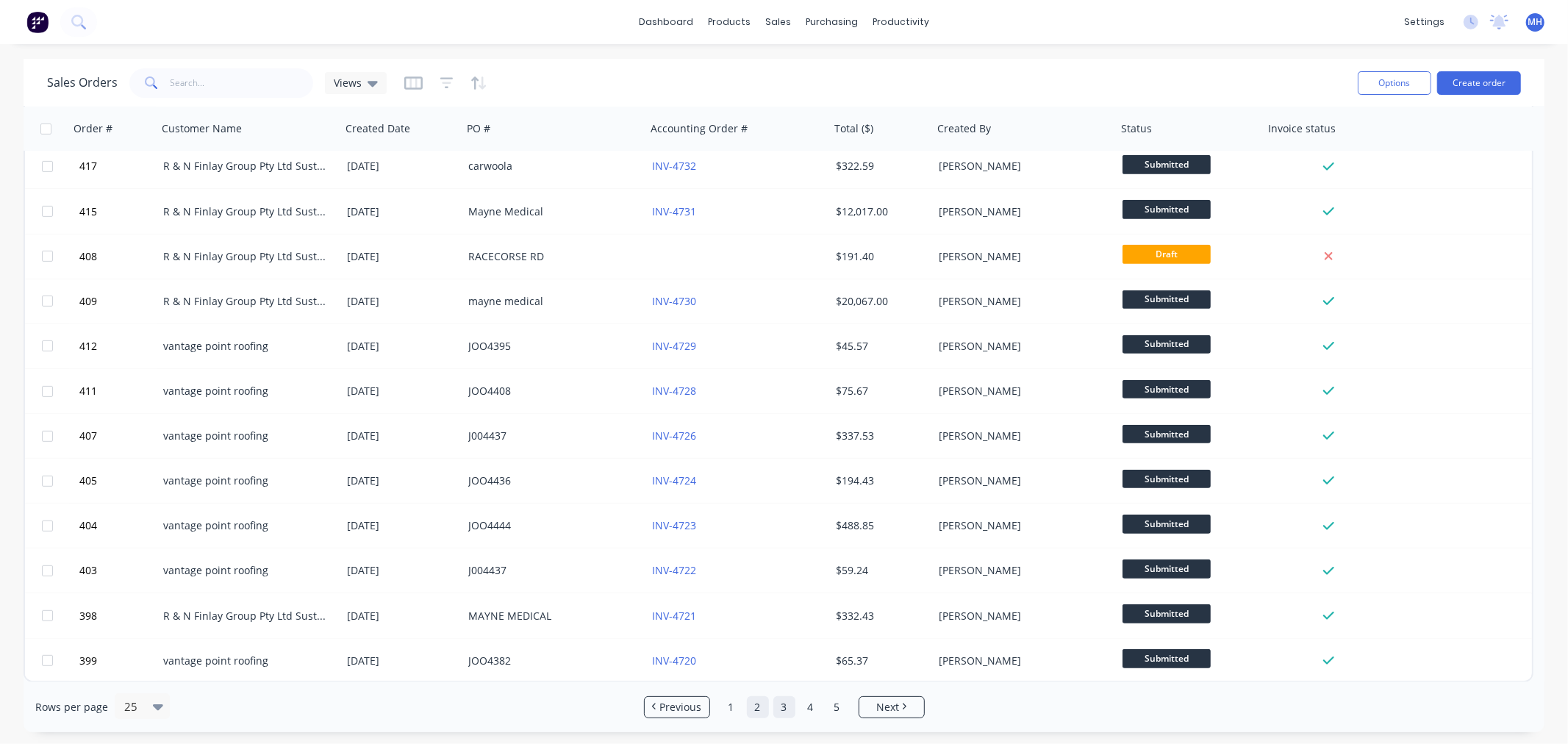
click at [782, 700] on link "3" at bounding box center [784, 707] width 22 height 22
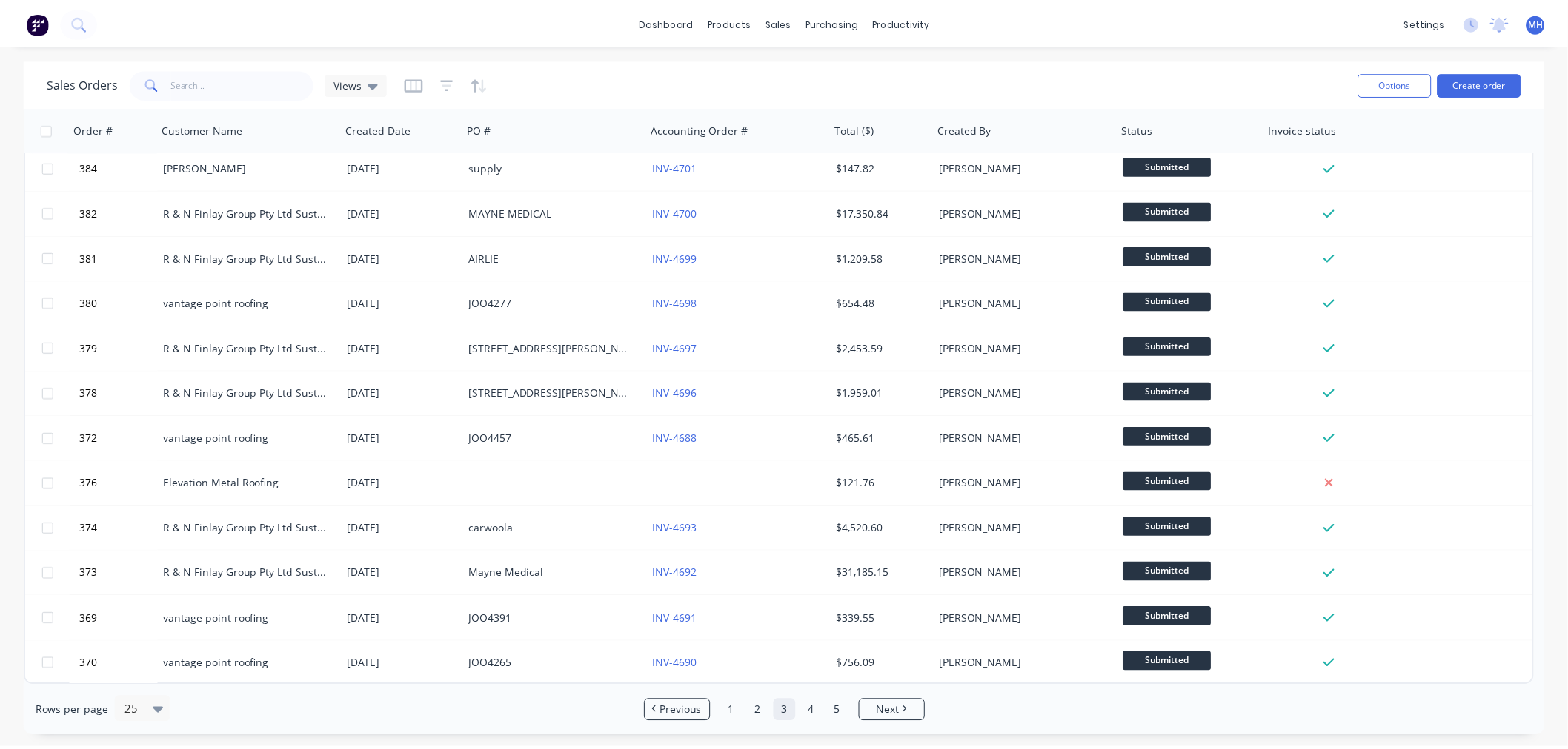
scroll to position [0, 0]
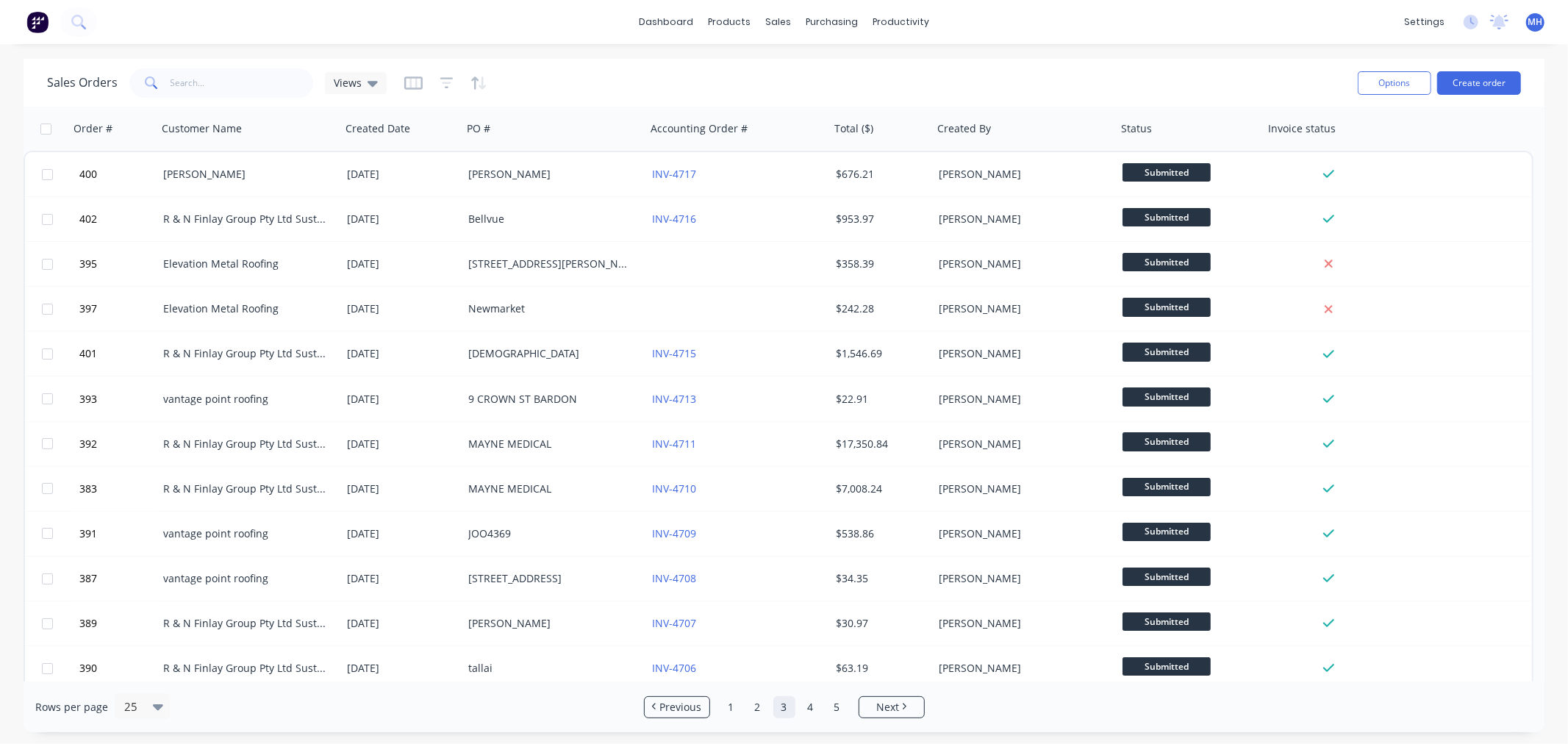
click at [1109, 42] on div "dashboard products sales purchasing productivity dashboard products Product Cat…" at bounding box center [784, 22] width 1568 height 44
drag, startPoint x: 1109, startPoint y: 41, endPoint x: 1095, endPoint y: 39, distance: 14.1
click at [1095, 39] on div "dashboard products sales purchasing productivity dashboard products Product Cat…" at bounding box center [784, 22] width 1568 height 44
click at [733, 711] on link "1" at bounding box center [732, 707] width 22 height 22
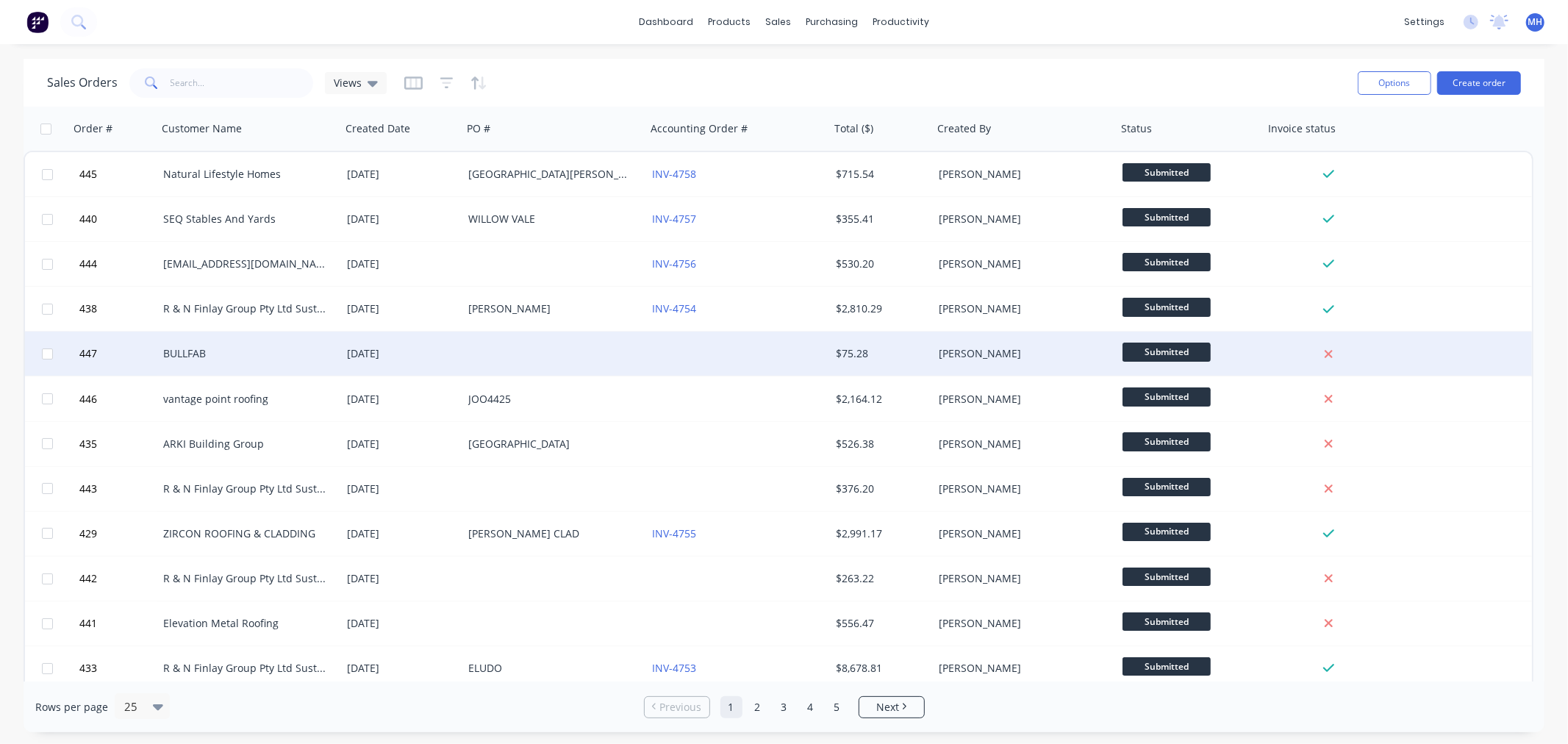
click at [526, 342] on div at bounding box center [554, 354] width 184 height 44
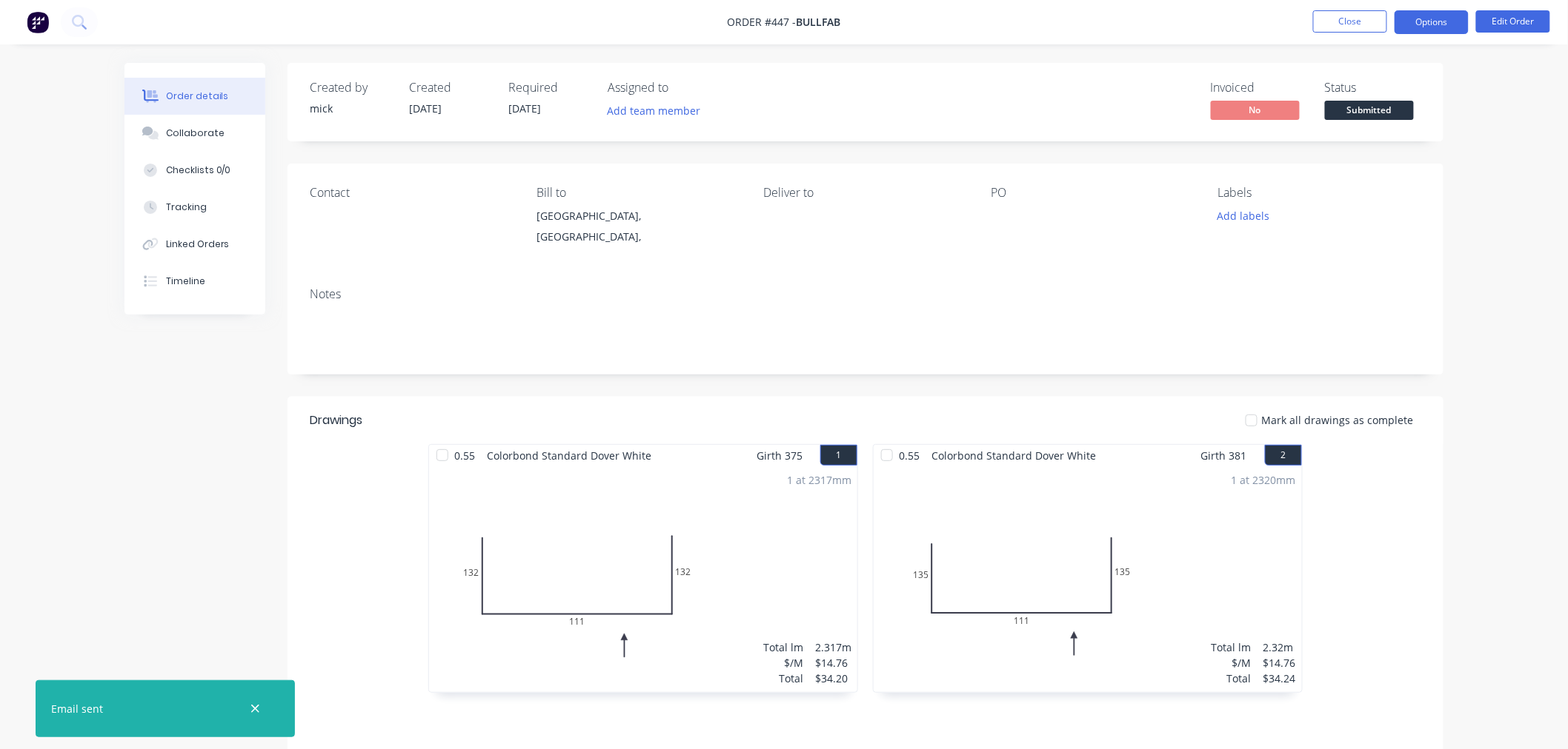
click at [1426, 20] on button "Options" at bounding box center [1431, 22] width 74 height 24
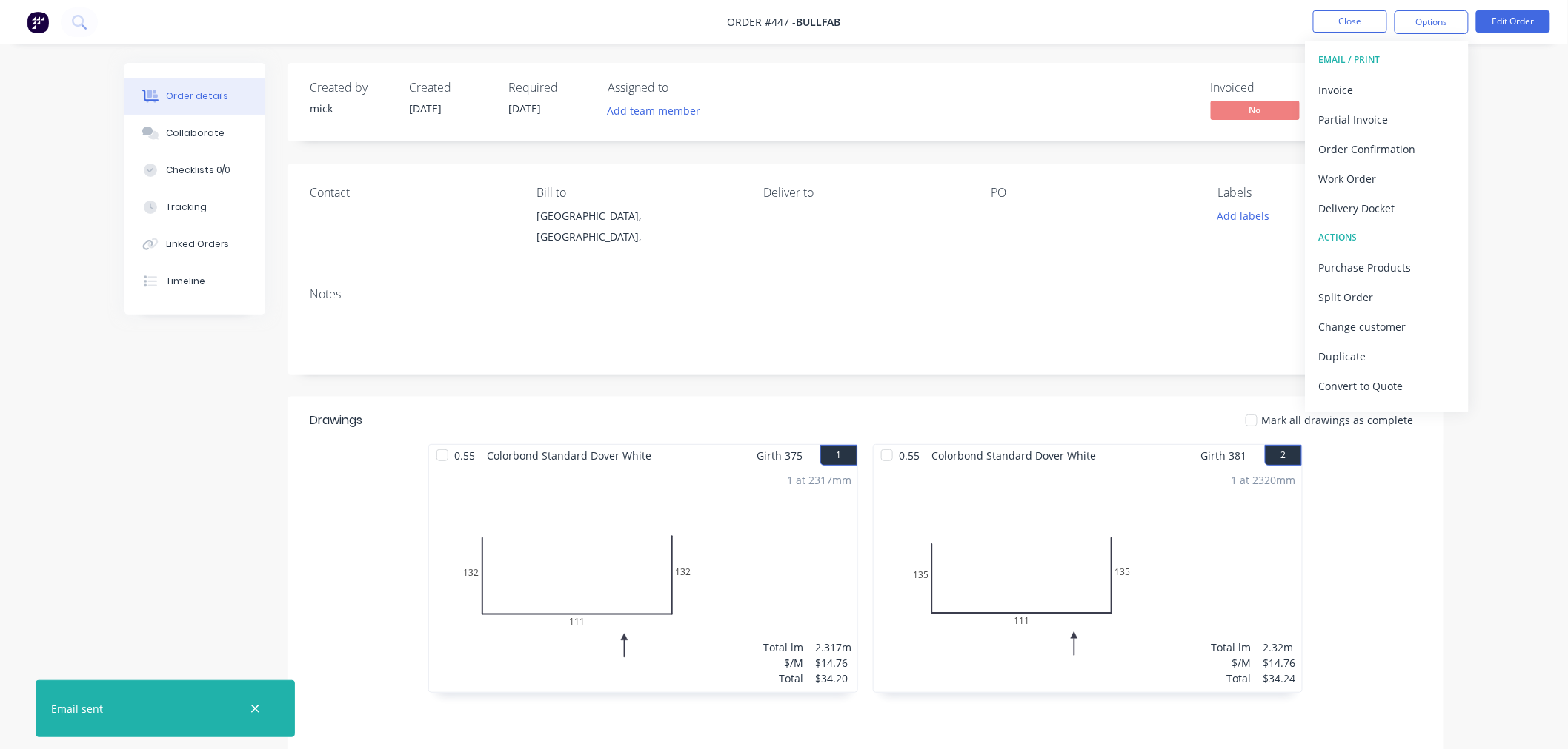
click at [1069, 83] on div "Created by [PERSON_NAME] Created [DATE] Required [DATE] Assigned to Add team me…" at bounding box center [865, 102] width 1155 height 79
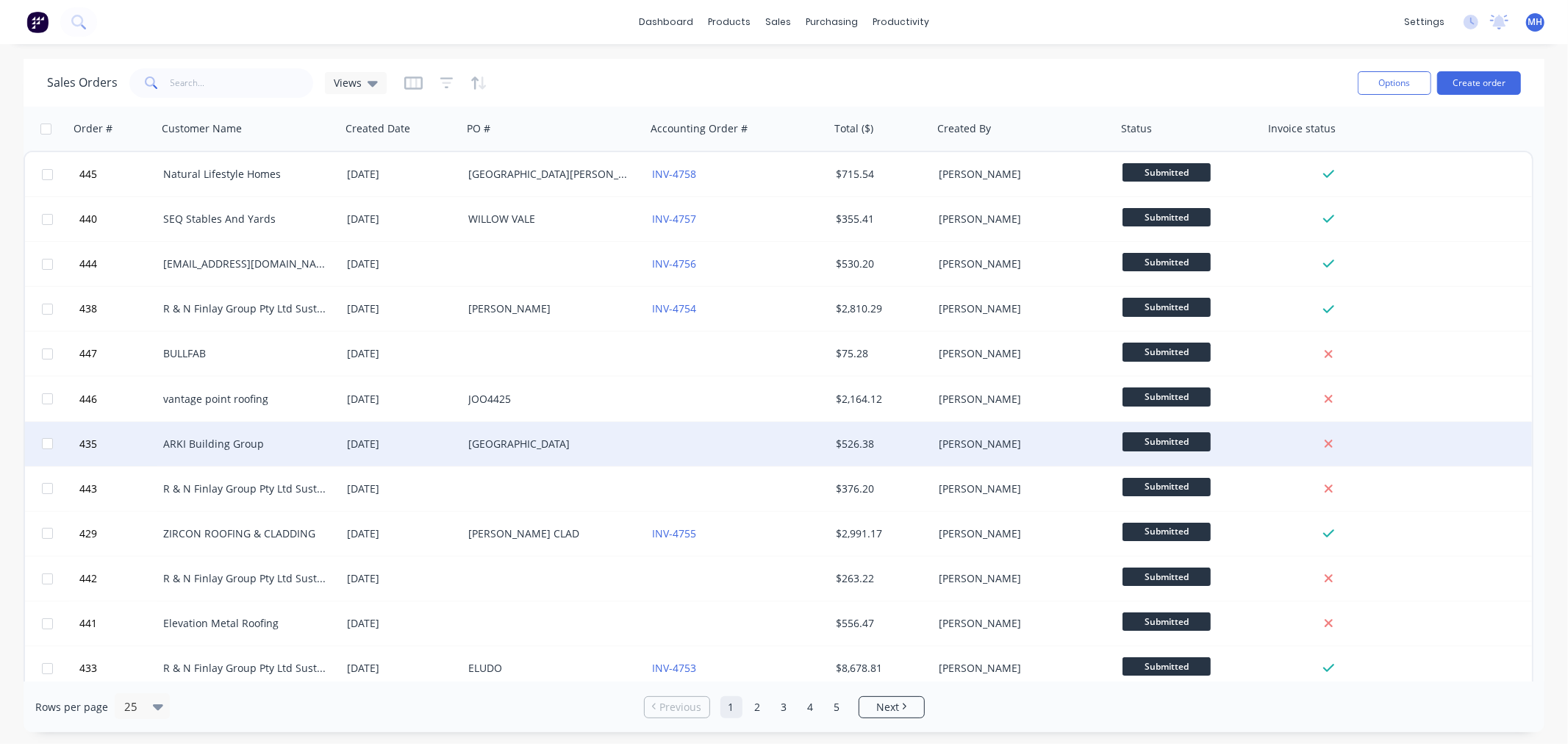
click at [416, 446] on div "[DATE]" at bounding box center [401, 445] width 109 height 15
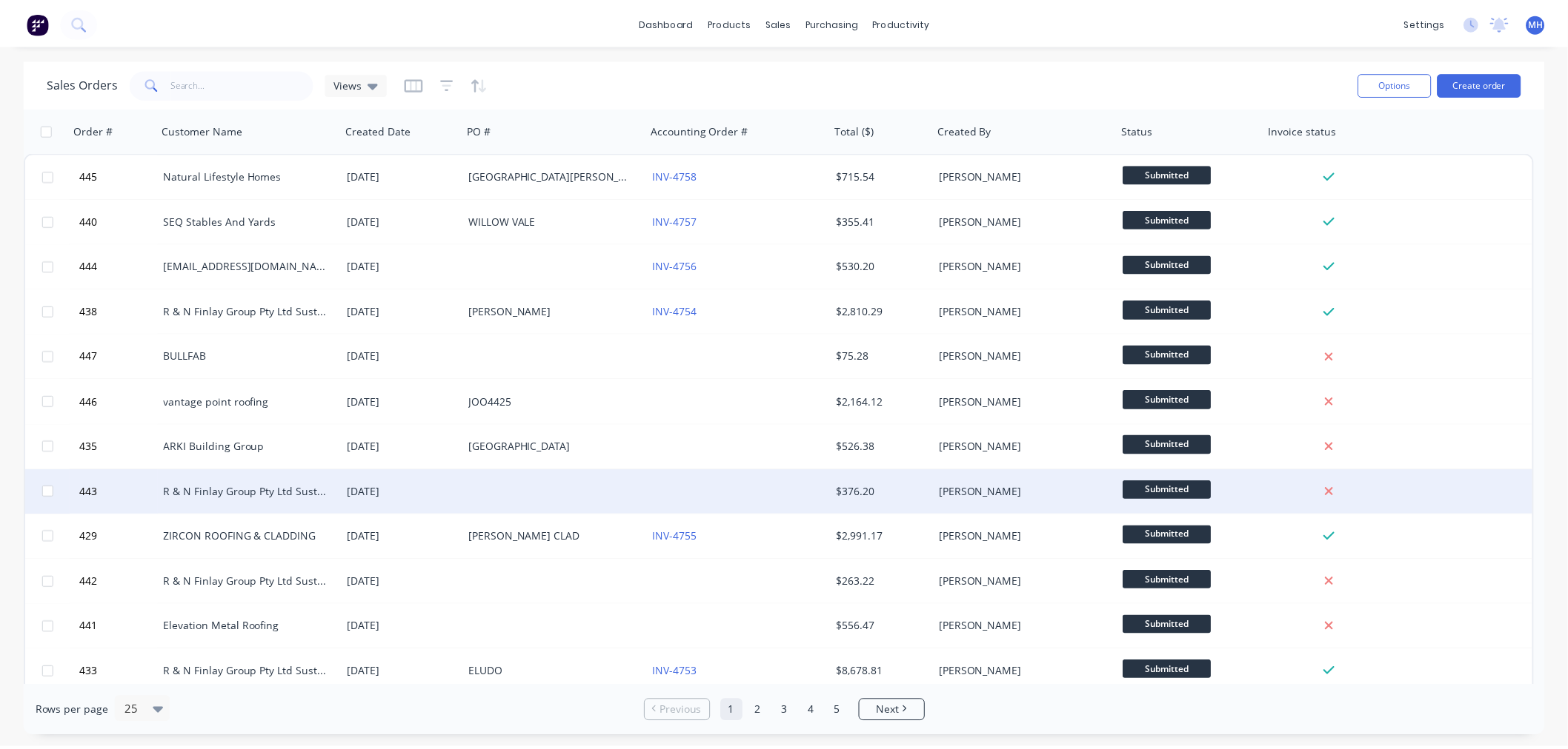
scroll to position [82, 0]
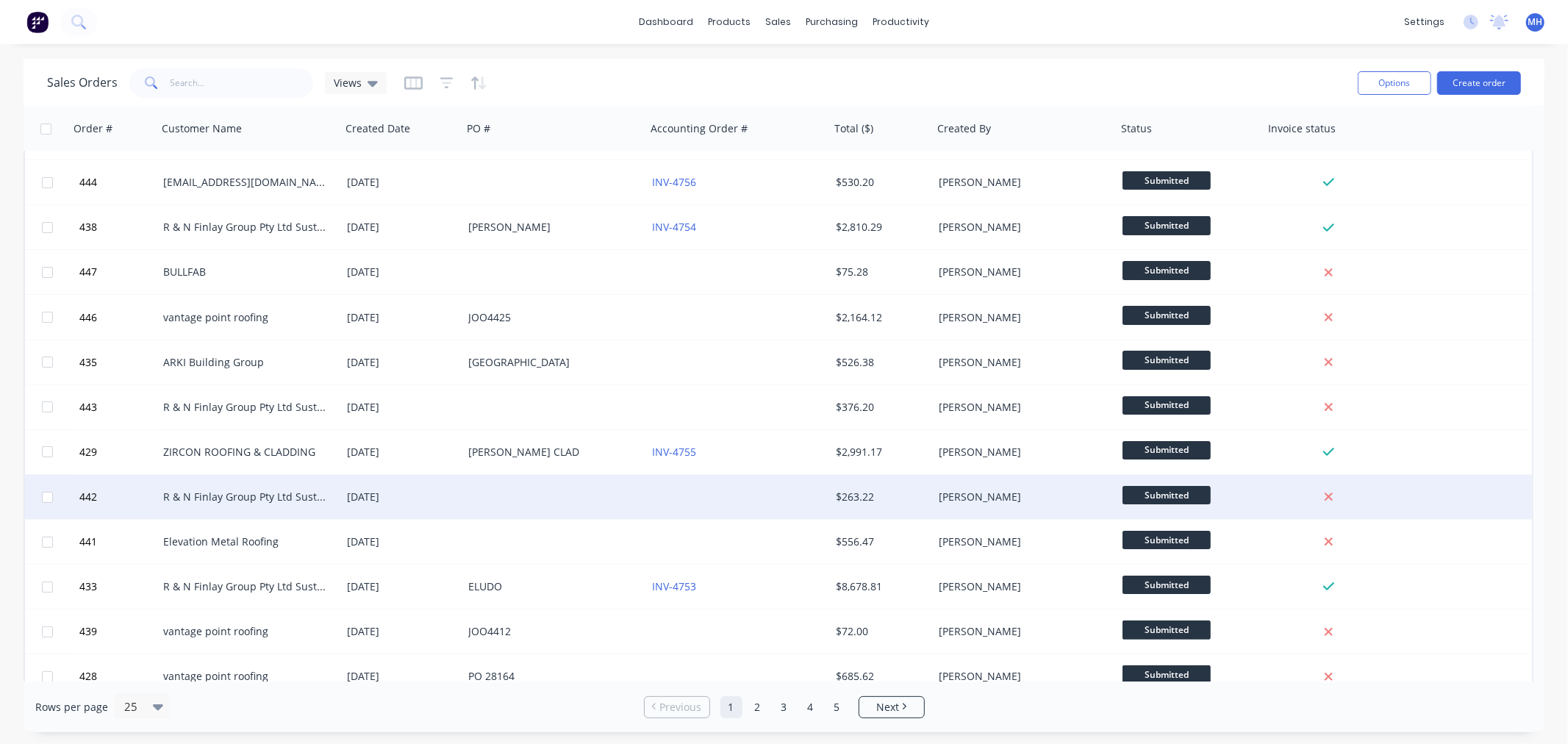
click at [415, 493] on div "[DATE]" at bounding box center [401, 497] width 109 height 15
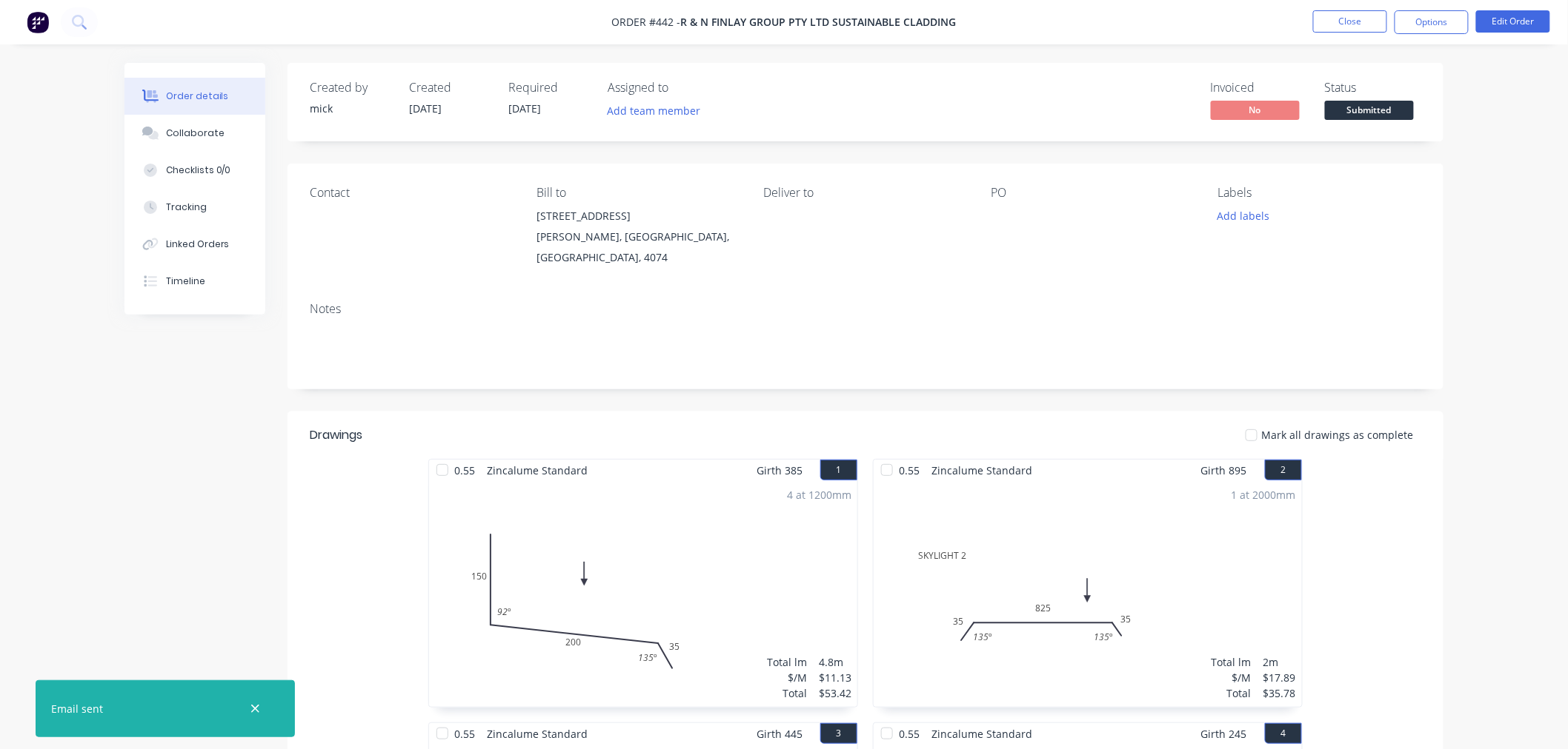
click at [30, 37] on nav "Order #442 - R & N Finlay Group Pty Ltd Sustainable Cladding Close Options Edit…" at bounding box center [784, 22] width 1568 height 44
click at [37, 22] on img at bounding box center [38, 22] width 22 height 22
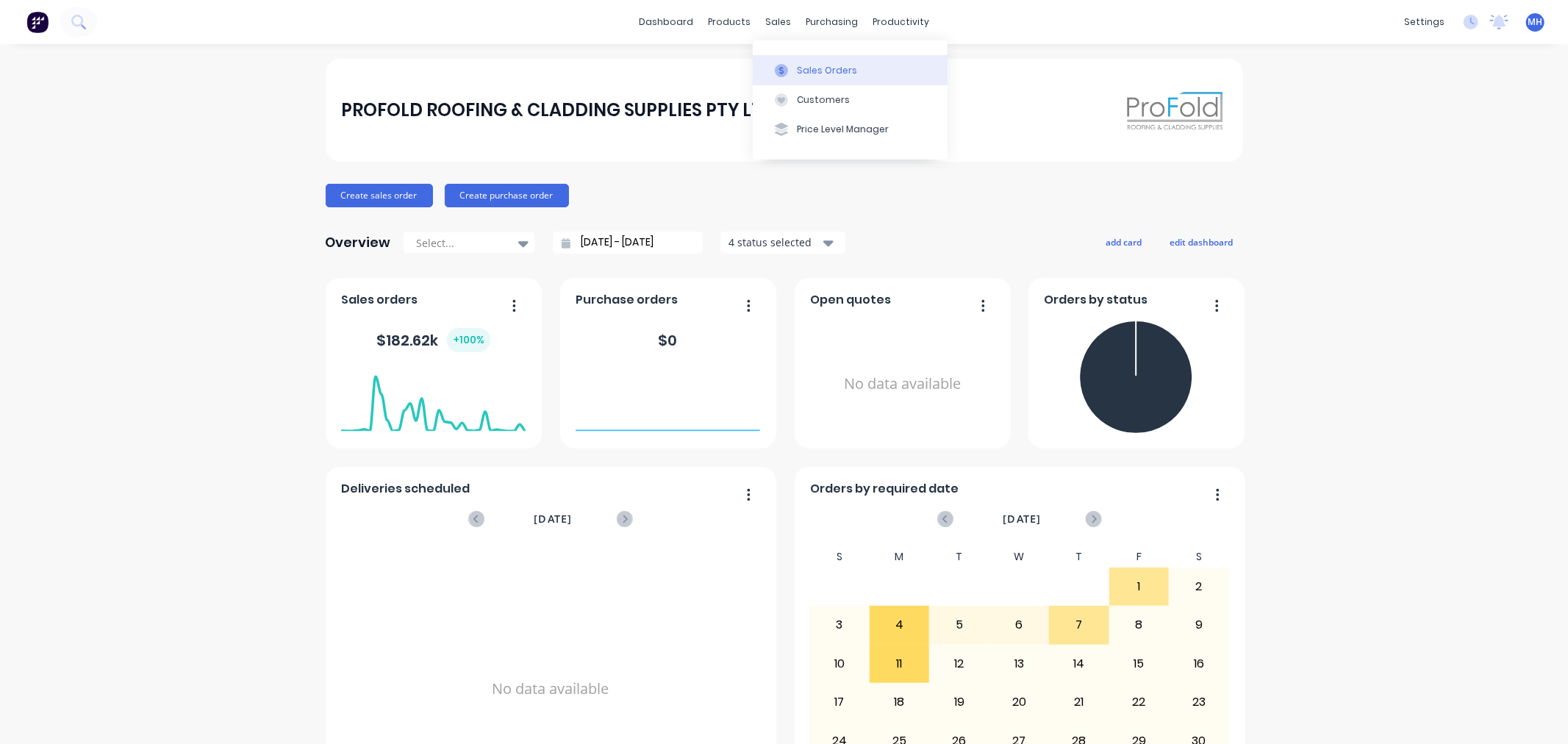
click at [788, 64] on icon at bounding box center [781, 71] width 13 height 13
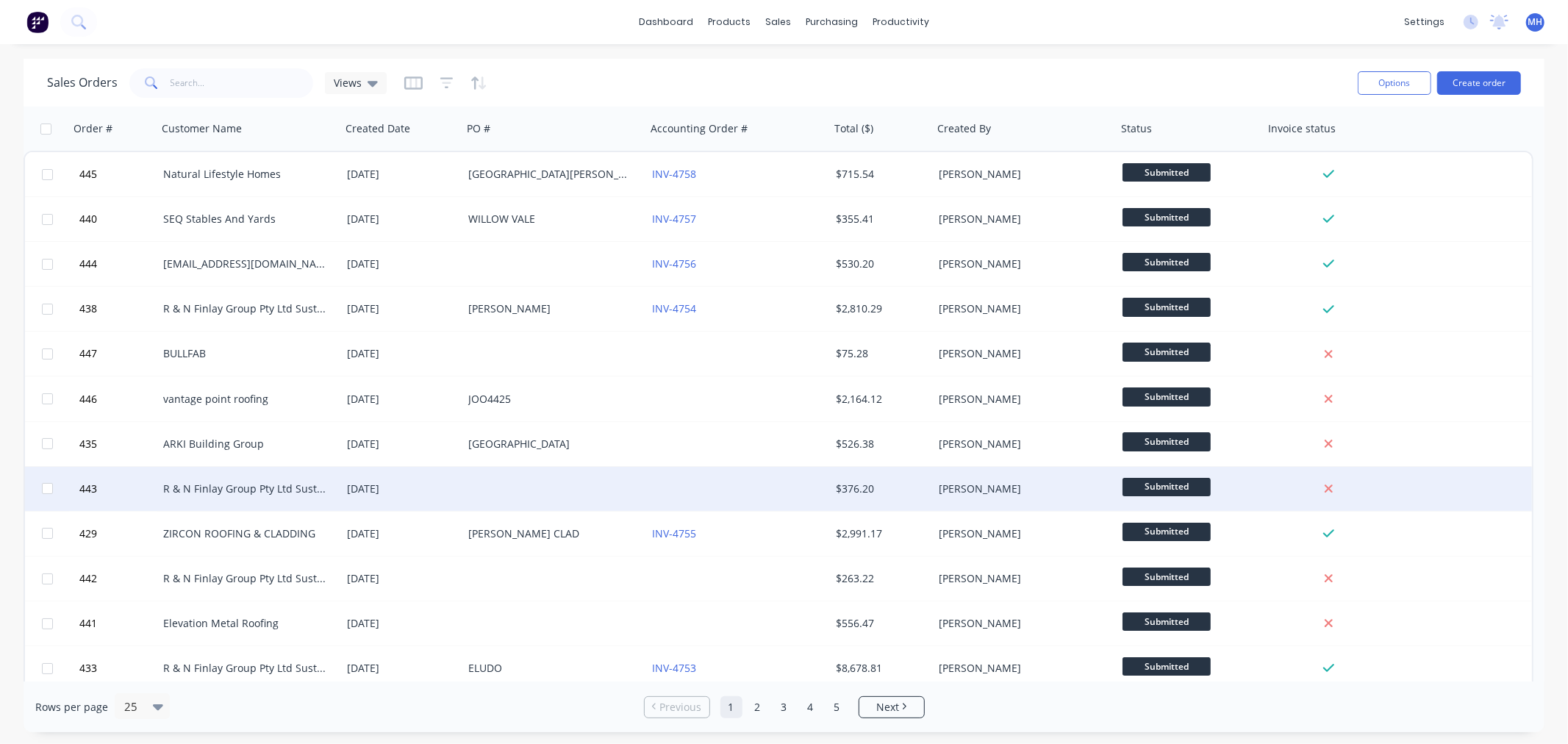
click at [797, 493] on div at bounding box center [738, 490] width 184 height 44
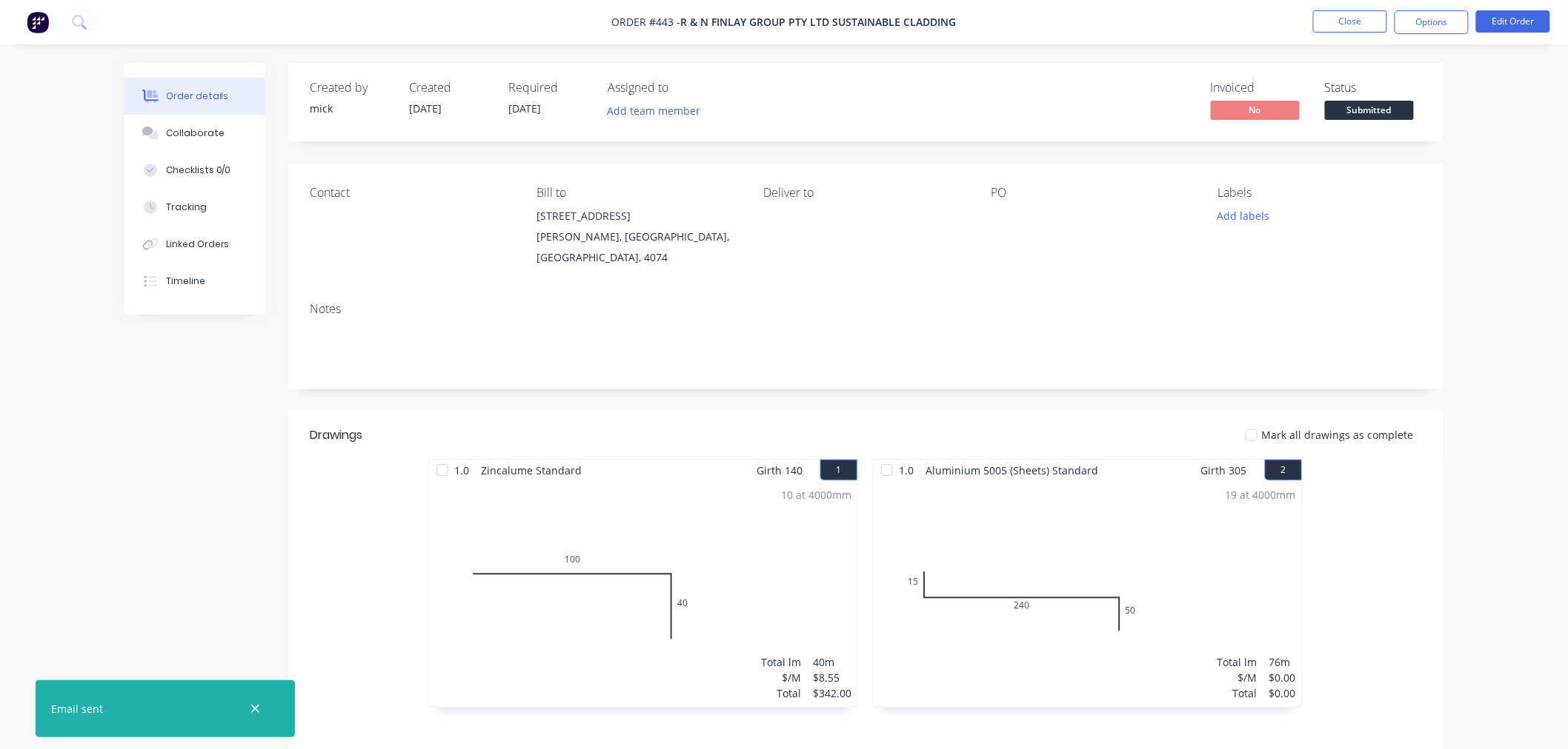
click at [616, 532] on div "10 at 4000mm Total lm $/M Total 40m $8.55 $342.00" at bounding box center [643, 595] width 428 height 226
click at [702, 529] on div "10 at 4000mm Total lm $/M Total 40m $8.55 $342.00" at bounding box center [643, 595] width 428 height 226
click at [1519, 31] on button "Edit Order" at bounding box center [1512, 21] width 74 height 22
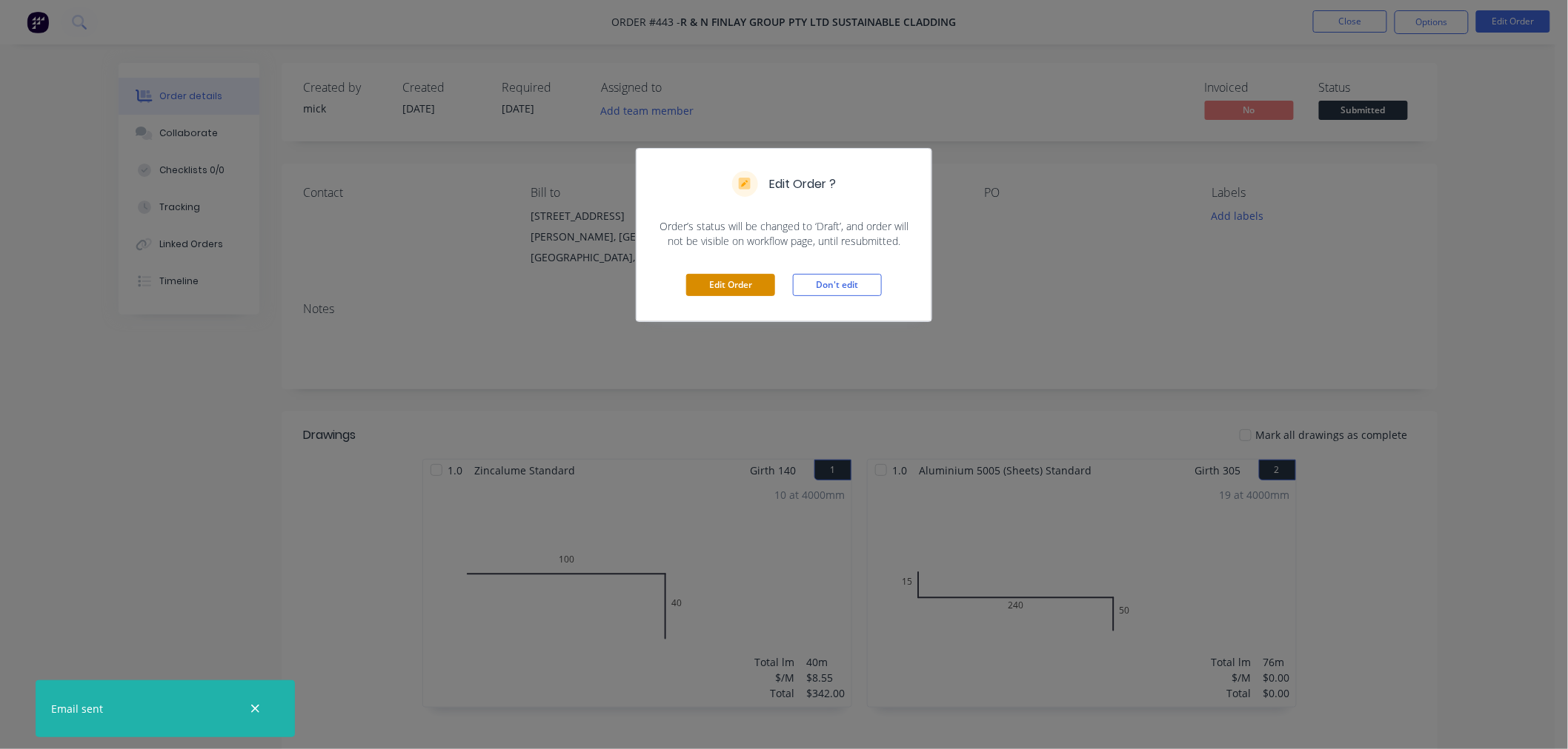
click at [741, 285] on button "Edit Order" at bounding box center [731, 285] width 89 height 22
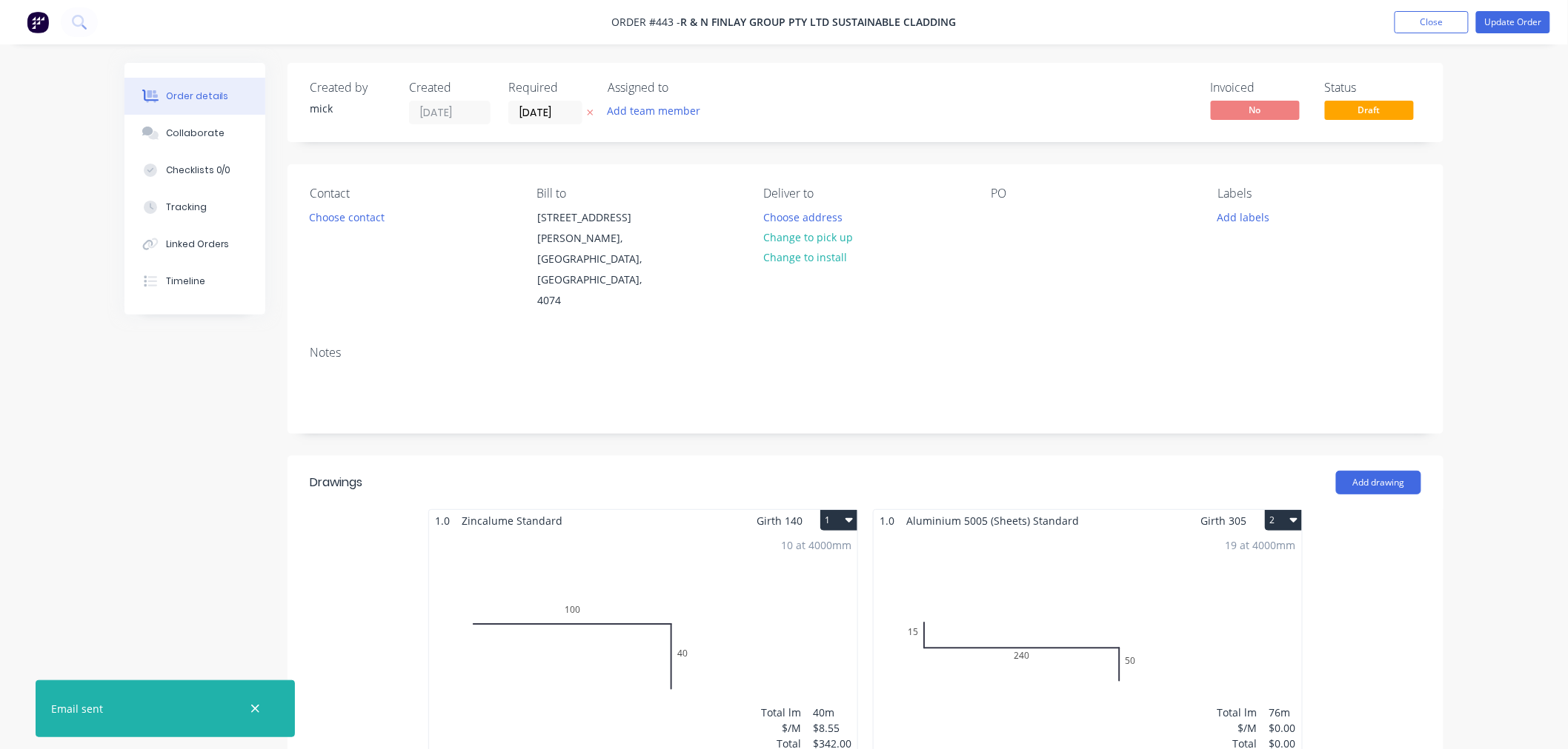
click at [717, 581] on div "10 at 4000mm Total lm $/M Total 40m $8.55 $342.00" at bounding box center [643, 645] width 428 height 226
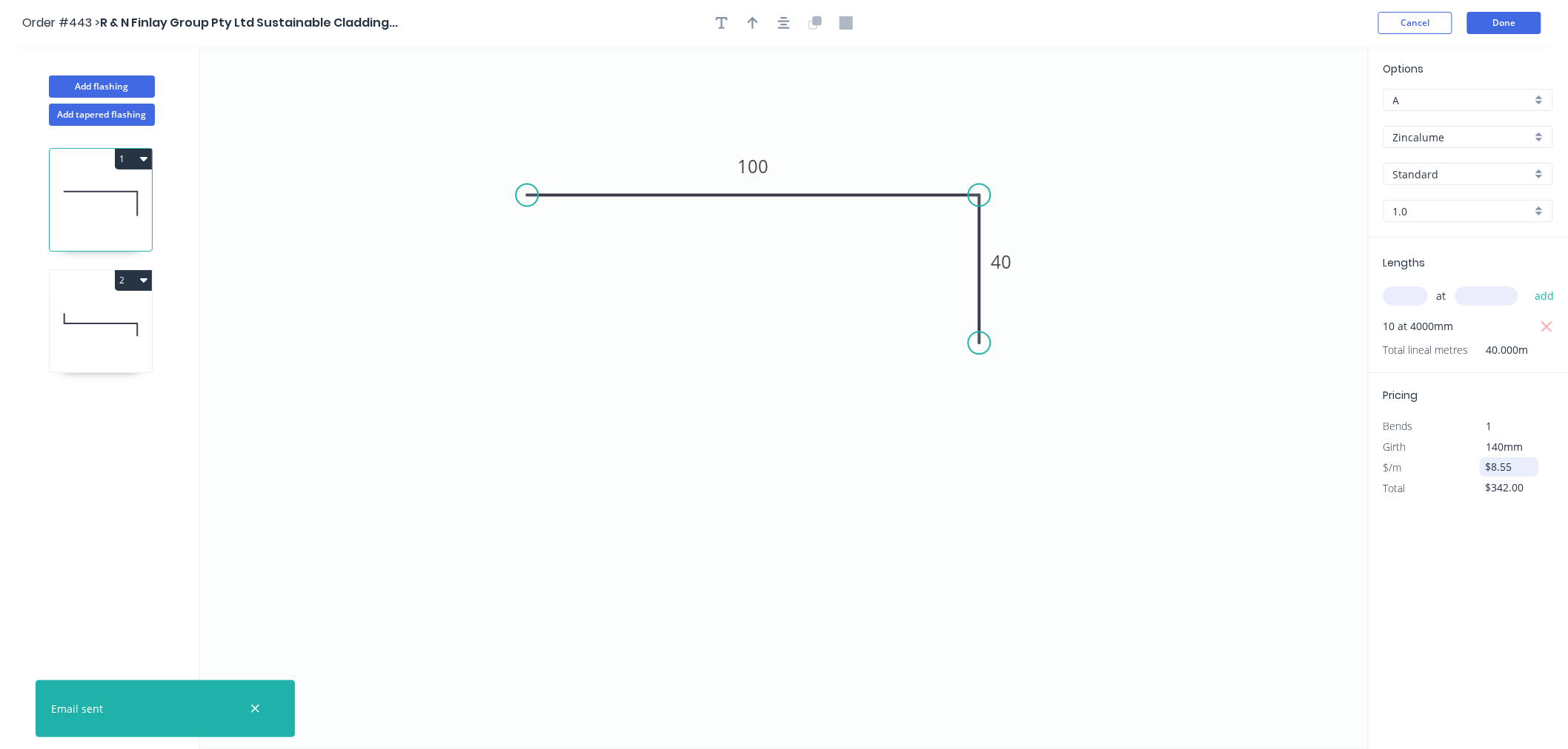
click at [1516, 469] on input "$8.55" at bounding box center [1511, 467] width 50 height 20
type input "$"
click at [1189, 470] on icon "0 100 40" at bounding box center [784, 398] width 1168 height 704
type input "$14.85"
type input "$594.00"
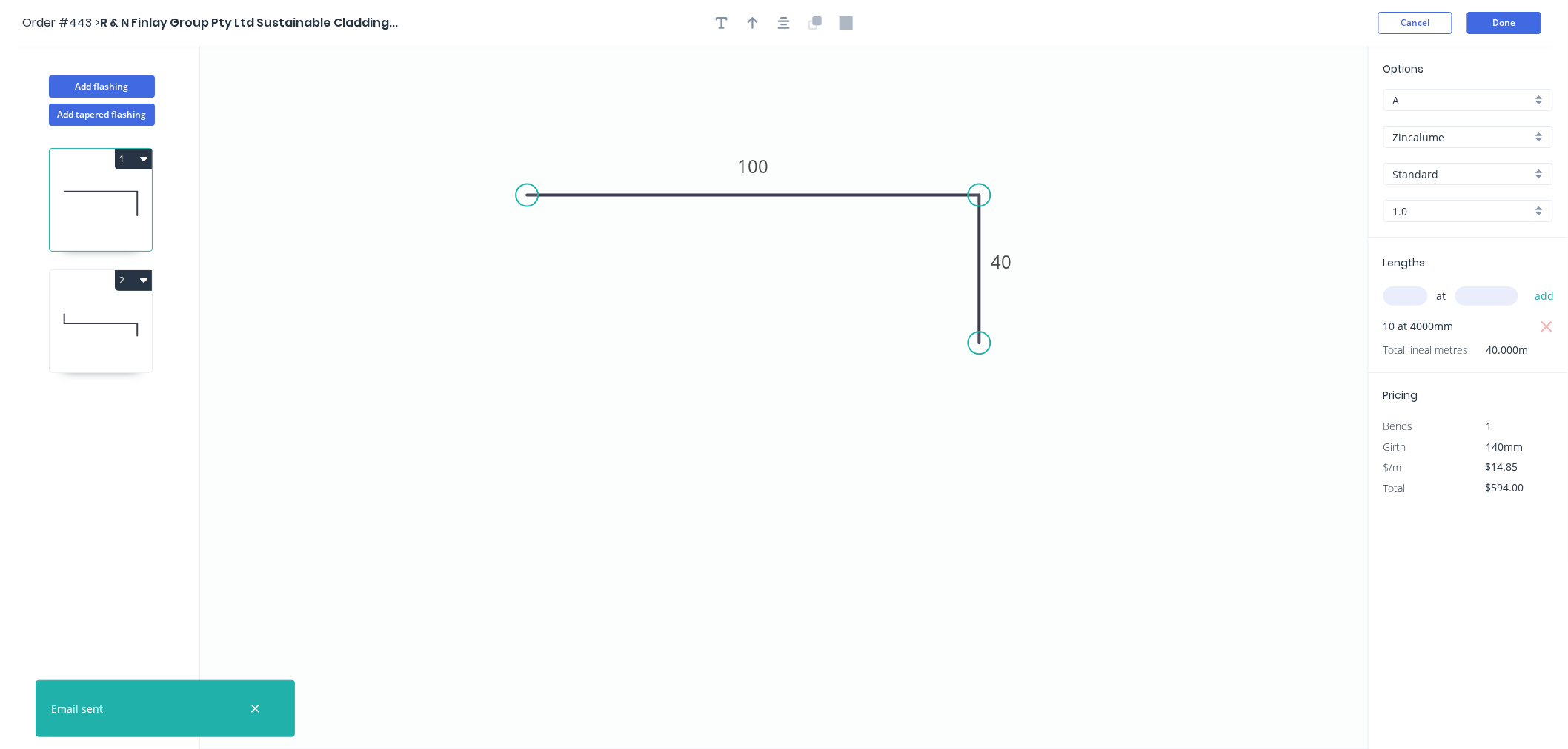
click at [1498, 568] on div "Options A A Zincalume Zincalume Standard Standard 1.0 1.0 Lengths at add 10 at …" at bounding box center [1467, 399] width 200 height 705
click at [1517, 13] on button "Done" at bounding box center [1504, 23] width 74 height 22
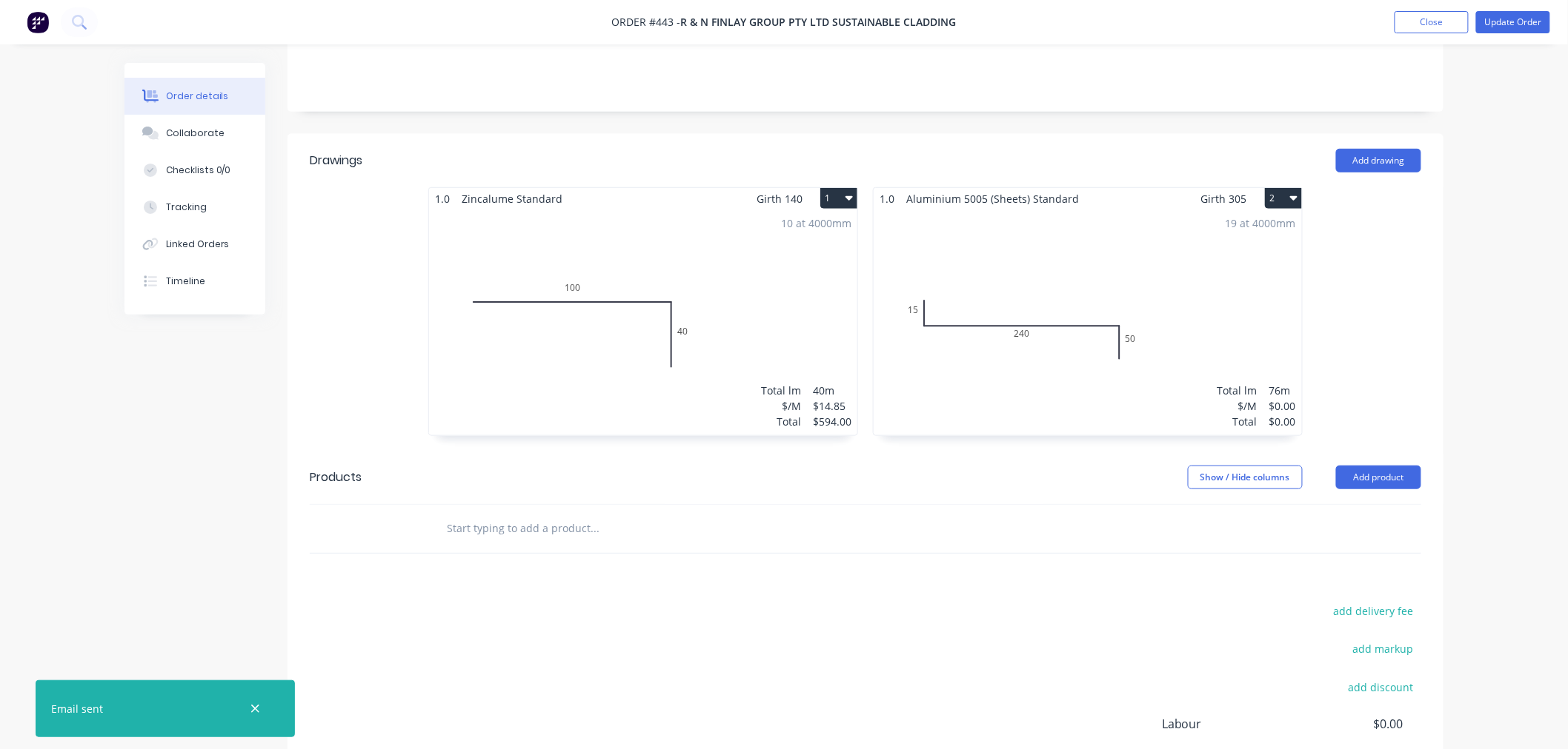
scroll to position [329, 0]
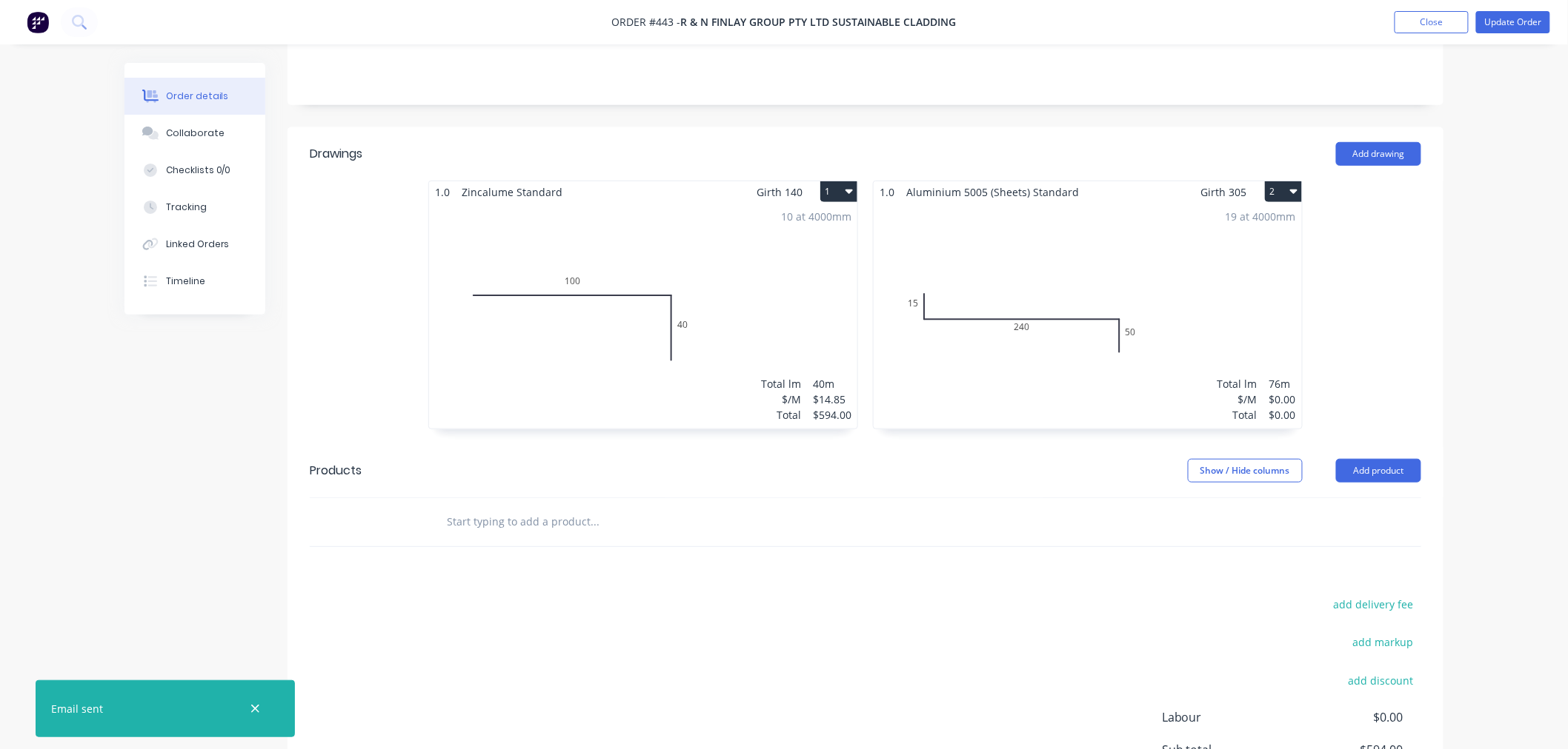
click at [1231, 270] on div "19 at 4000mm Total lm $/M Total 76m $0.00 $0.00" at bounding box center [1087, 315] width 428 height 226
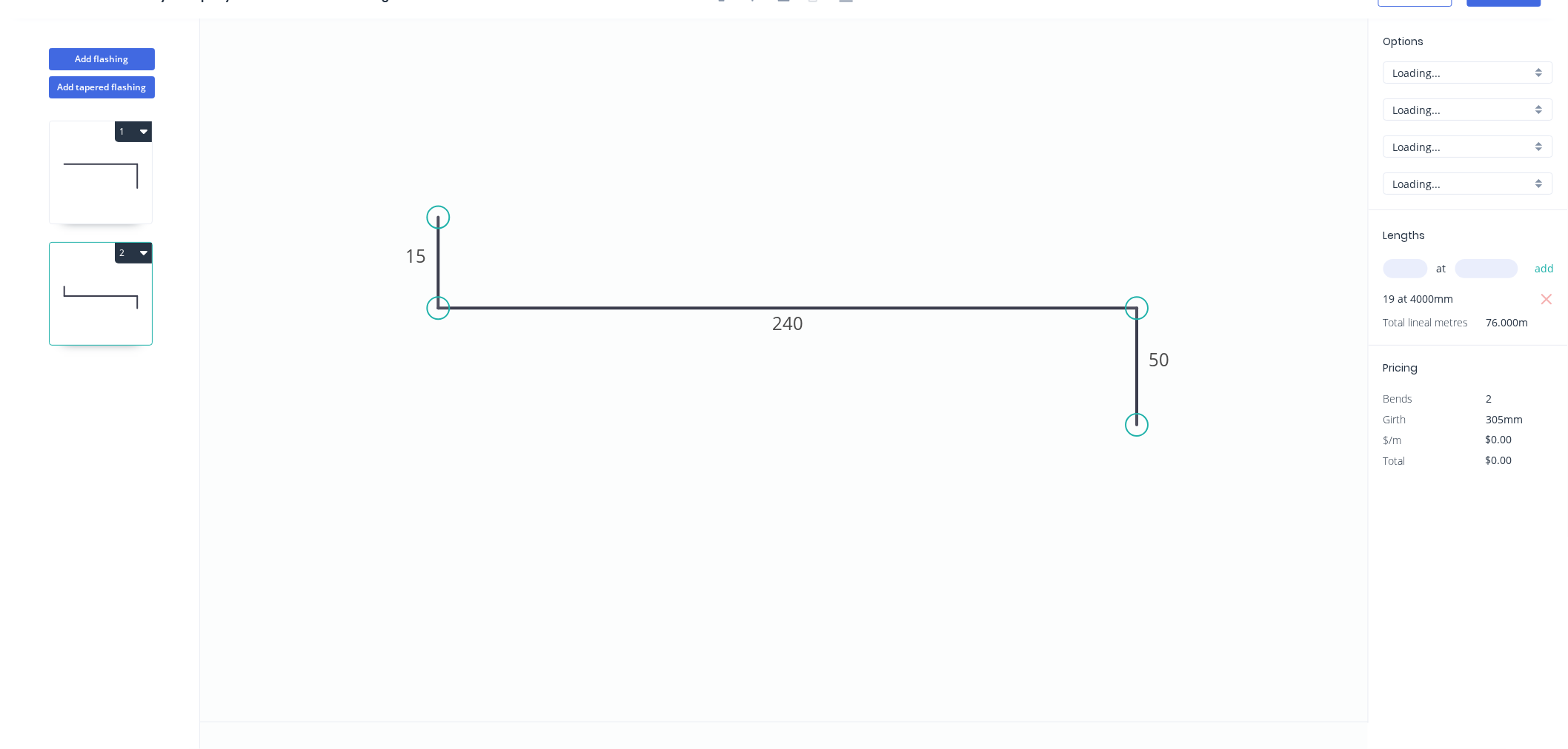
scroll to position [28, 0]
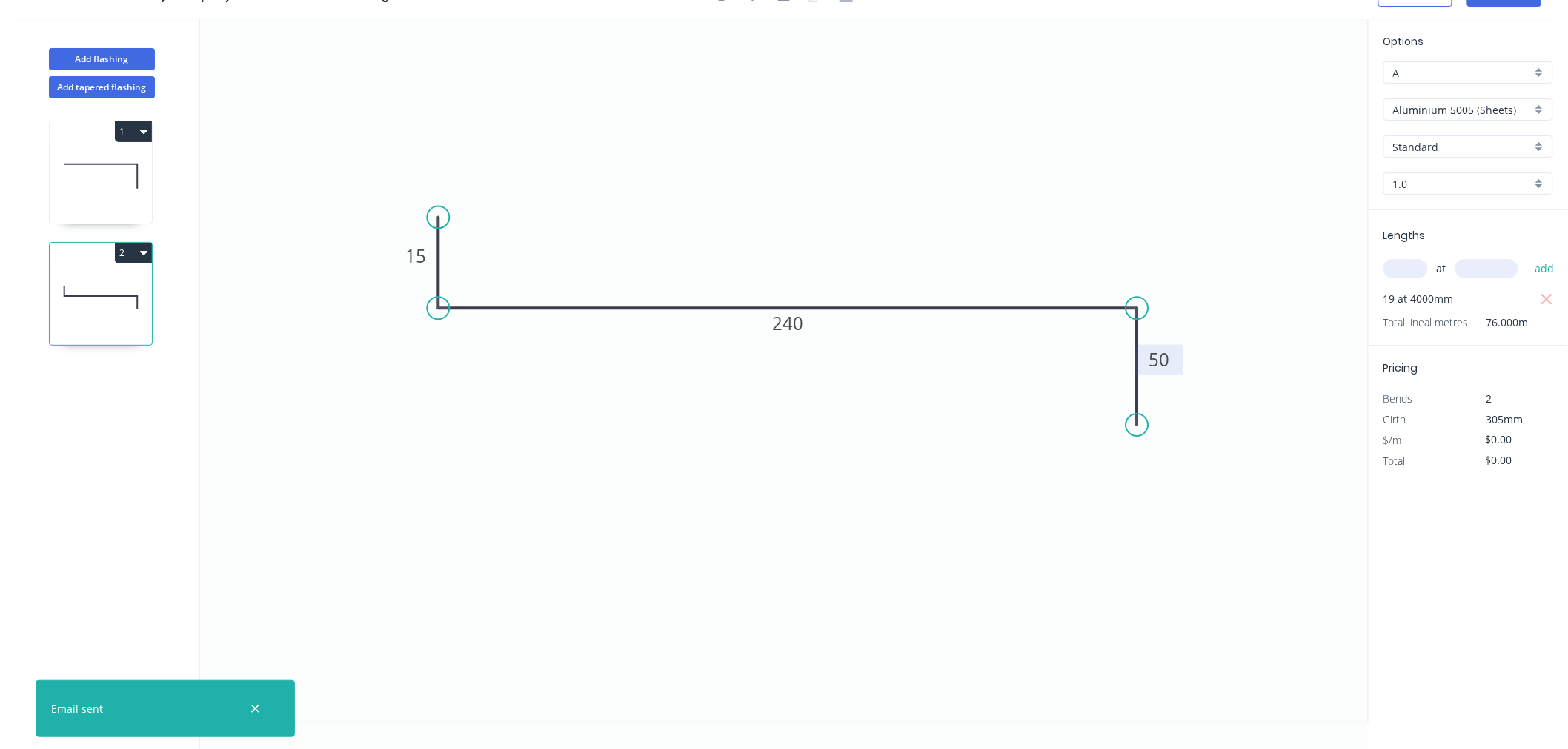
click at [1171, 365] on rect at bounding box center [1159, 361] width 30 height 20
click at [1264, 580] on icon "0 15 240 45" at bounding box center [784, 370] width 1168 height 704
click at [1504, 107] on input "Aluminium 5005 (Sheets)" at bounding box center [1463, 110] width 139 height 16
click at [1426, 254] on div "Zincalume" at bounding box center [1468, 264] width 168 height 26
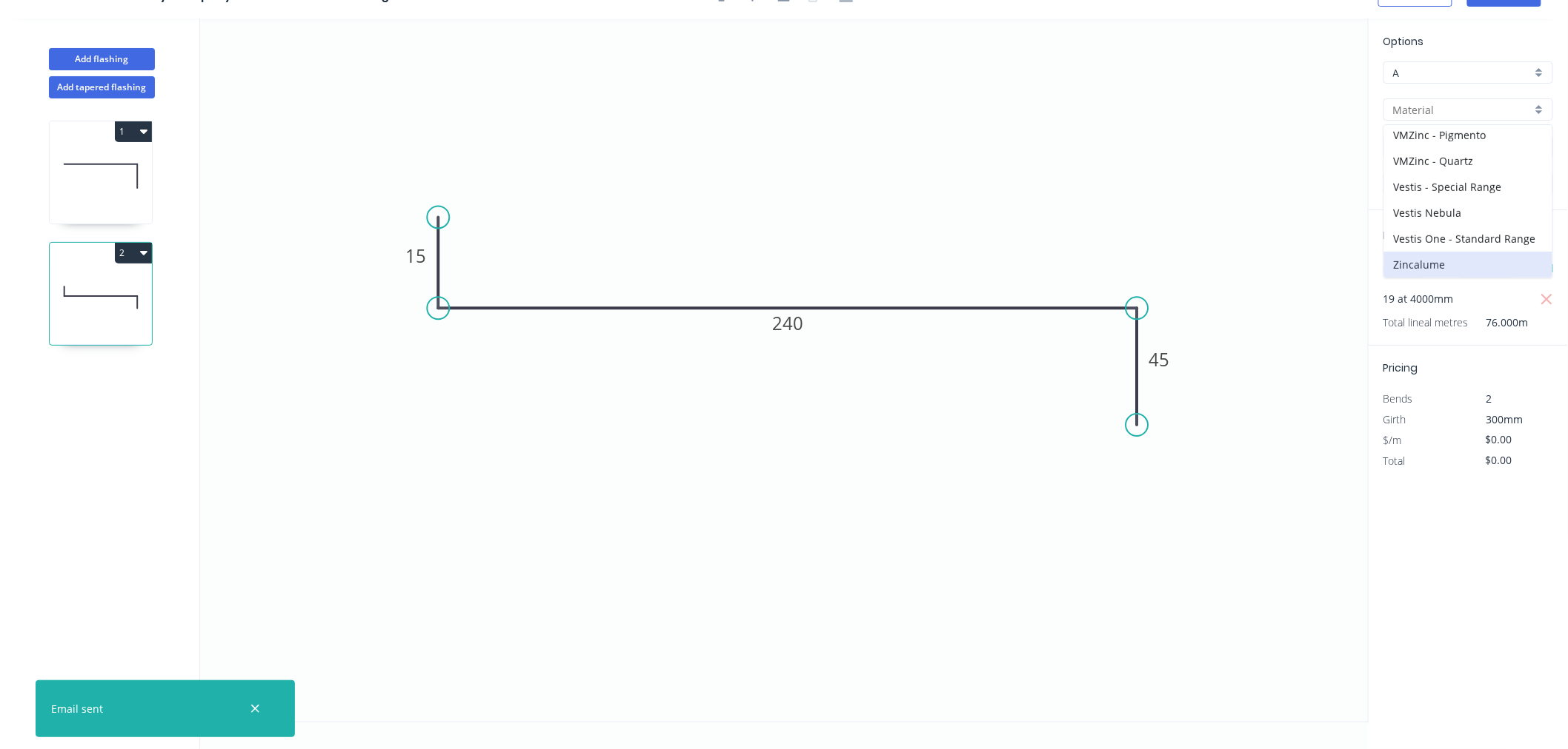
type input "Zincalume"
type input "$12.11"
type input "$920.36"
click at [1520, 438] on input "$12.11" at bounding box center [1511, 439] width 50 height 20
drag, startPoint x: 1520, startPoint y: 439, endPoint x: 1231, endPoint y: 398, distance: 291.9
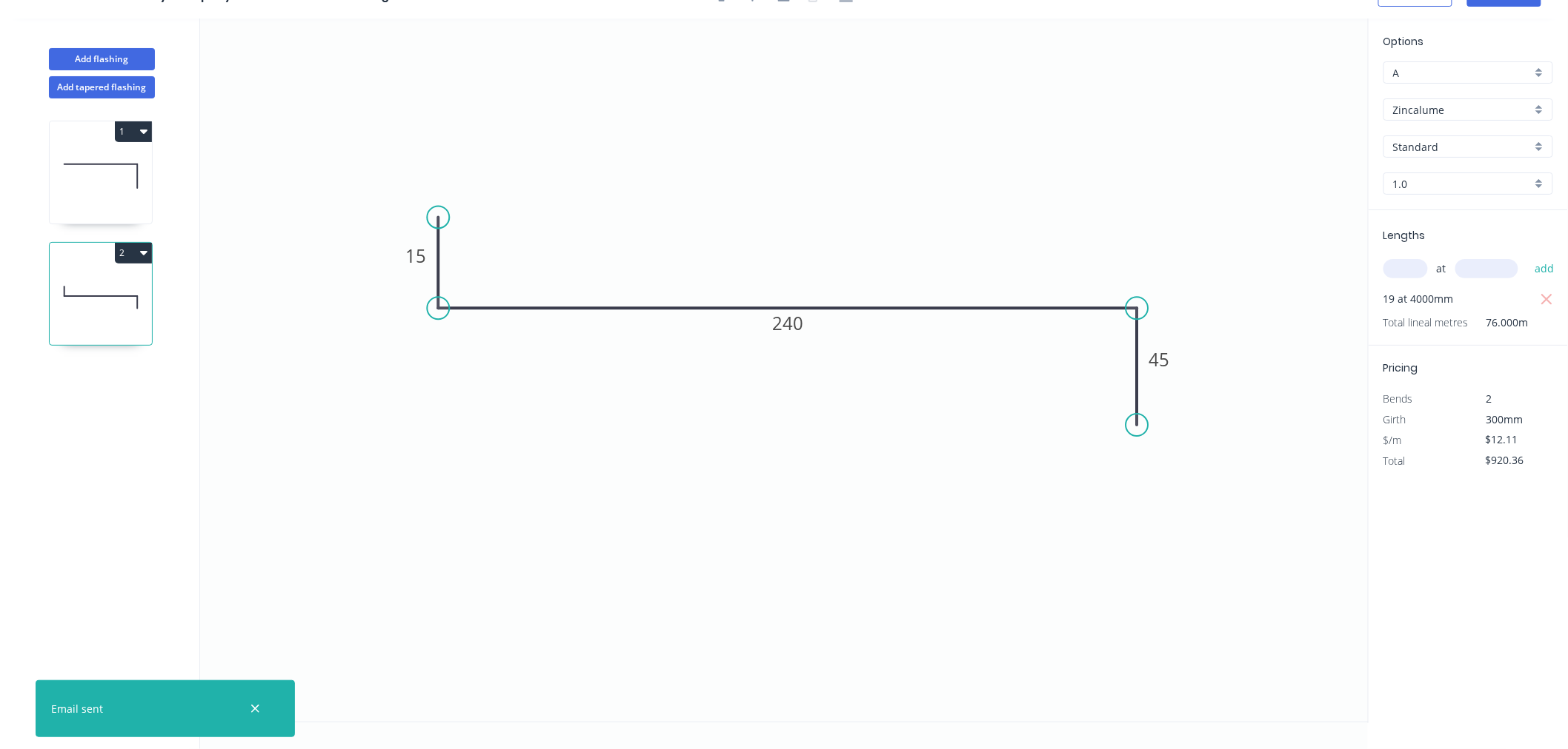
click at [1231, 398] on div "Add flashing Add tapered flashing 1 2 0 15 240 45 Options A A Zincalume Zincalu…" at bounding box center [784, 384] width 1568 height 731
type input "$20.99"
type input "$1,595.24"
click at [1507, 617] on div "Options A A Zincalume Zincalume Standard Standard 1.0 1.0 Lengths at add 19 at …" at bounding box center [1467, 371] width 200 height 705
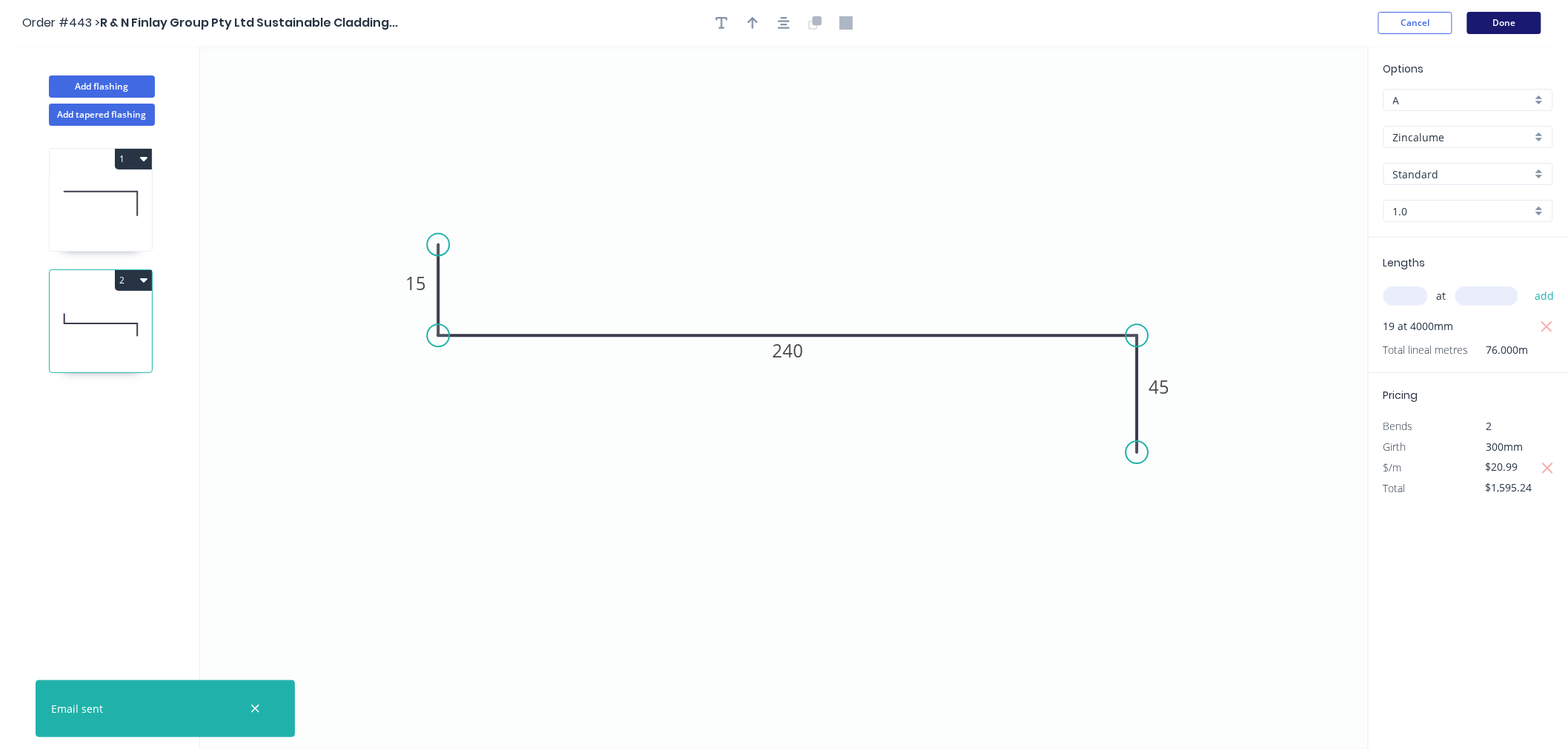
click at [1495, 19] on button "Done" at bounding box center [1504, 23] width 74 height 22
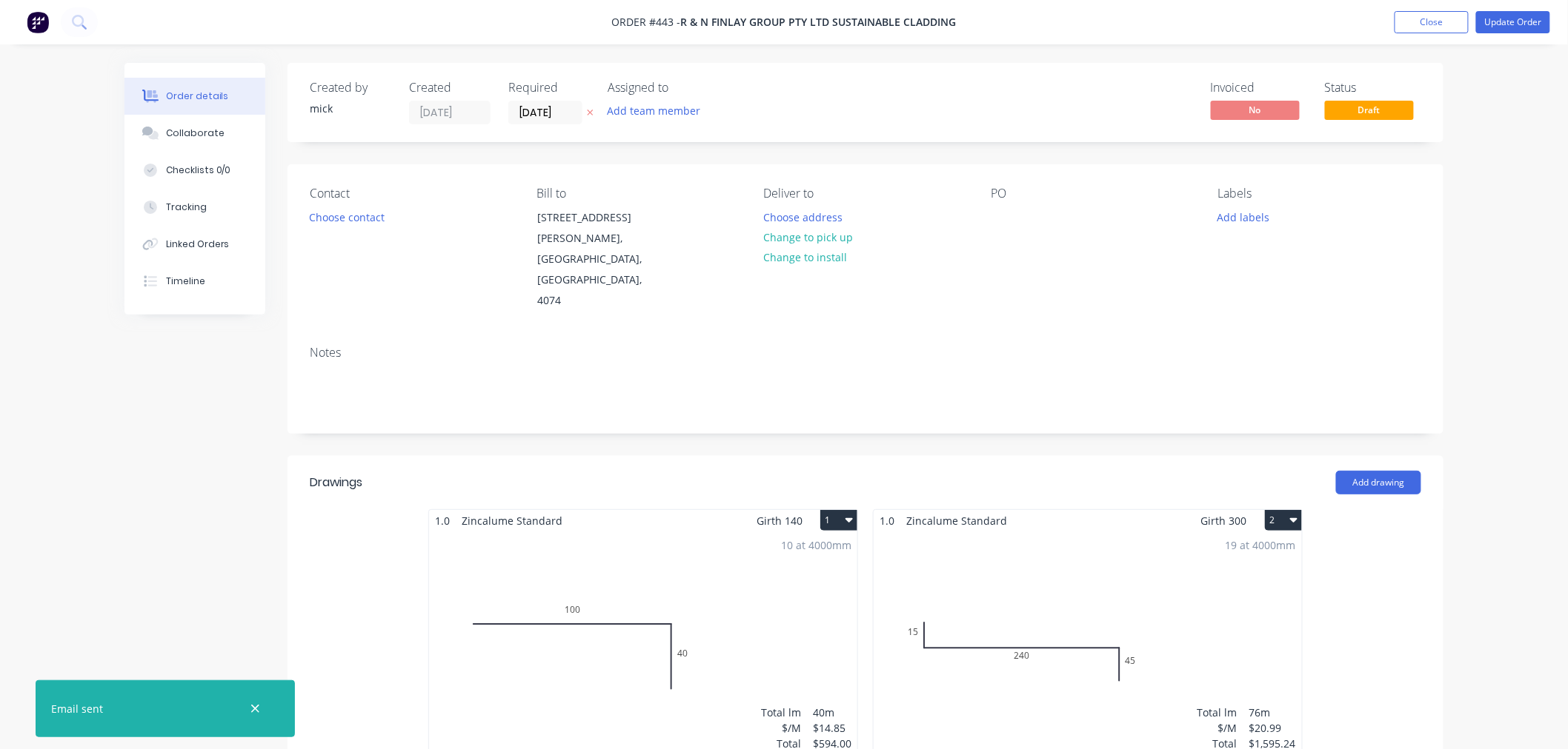
click at [1489, 315] on div "Order details Collaborate Checklists 0/0 Tracking Linked Orders Timeline Order …" at bounding box center [784, 627] width 1568 height 1254
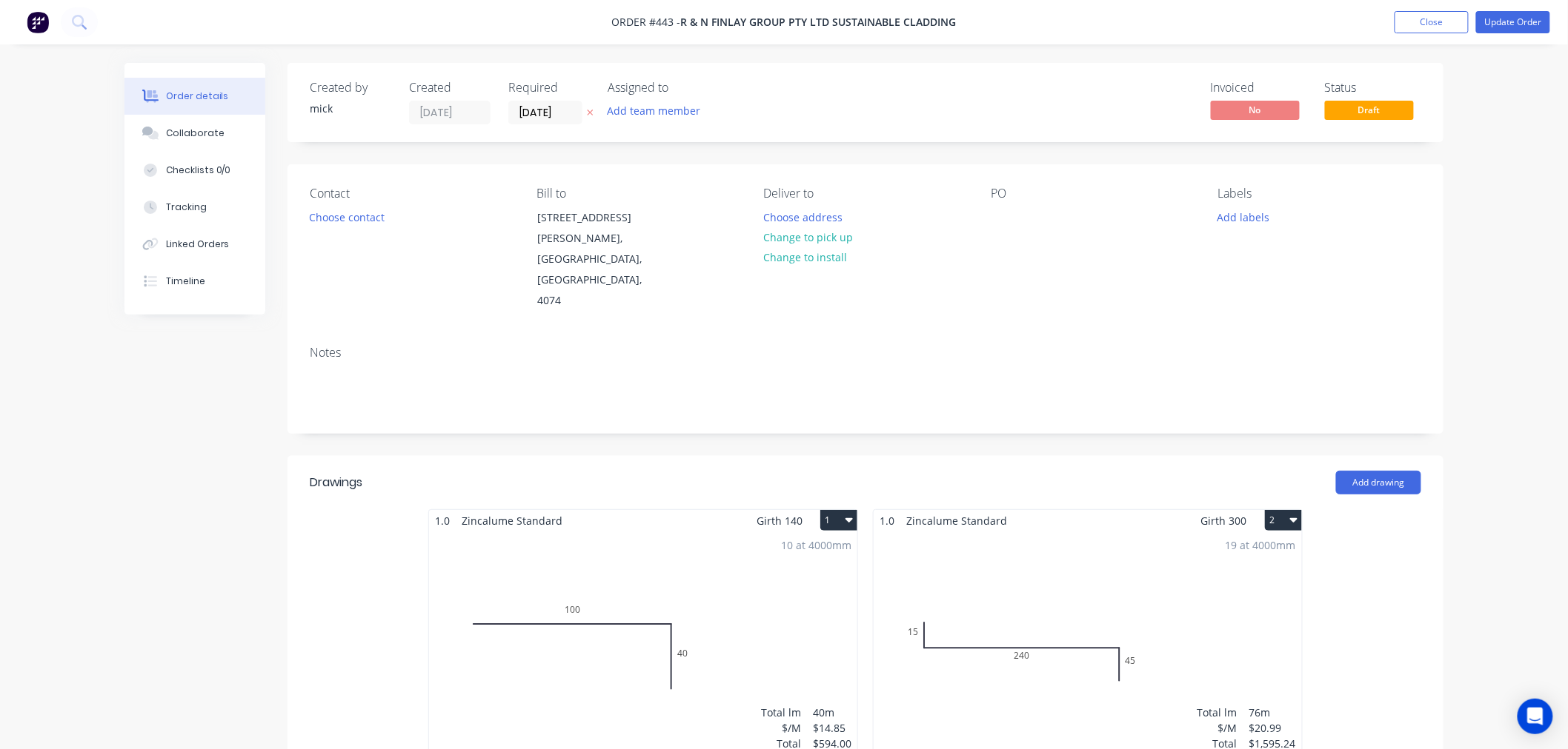
click at [41, 17] on img at bounding box center [38, 22] width 22 height 22
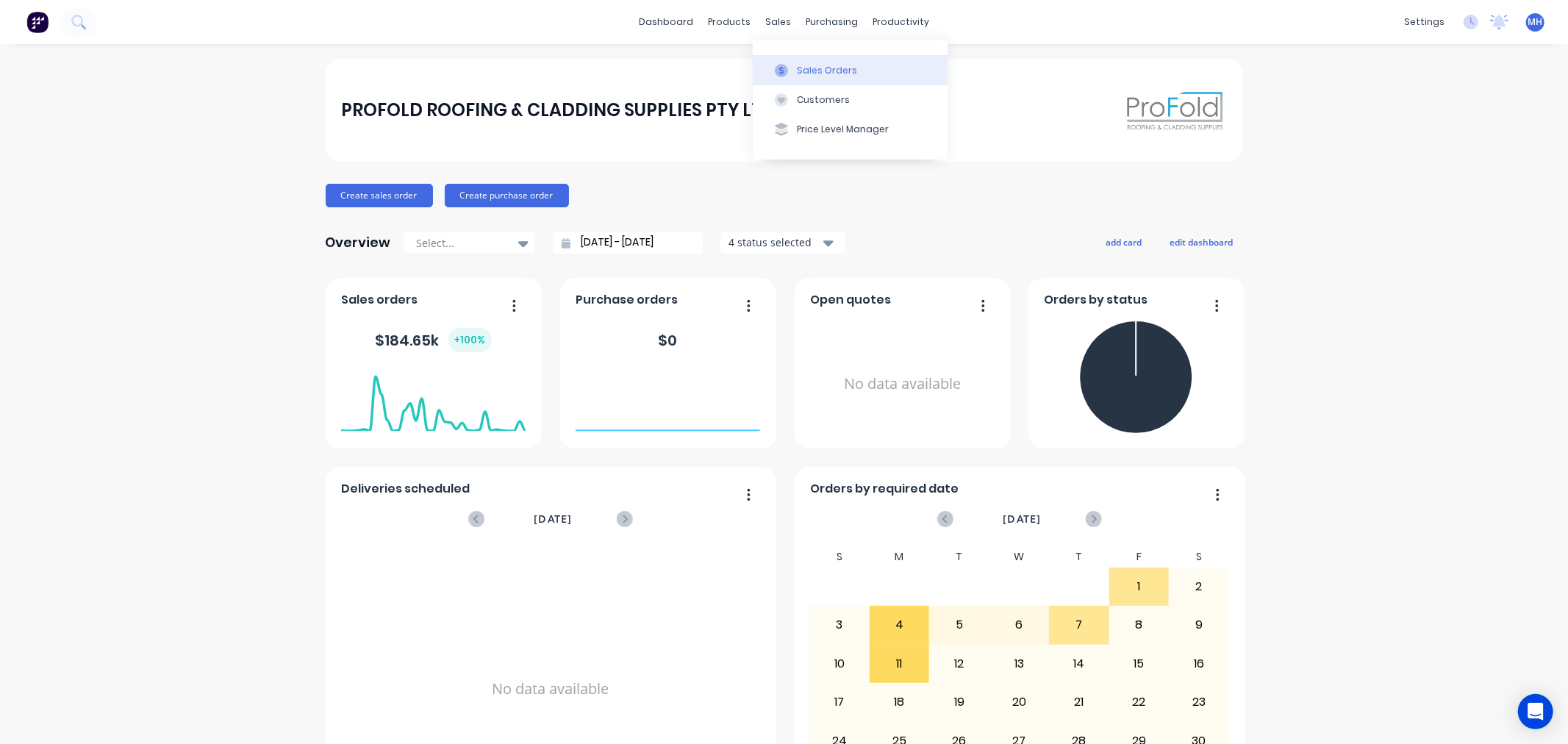
click at [802, 71] on div "Sales Orders" at bounding box center [827, 71] width 61 height 13
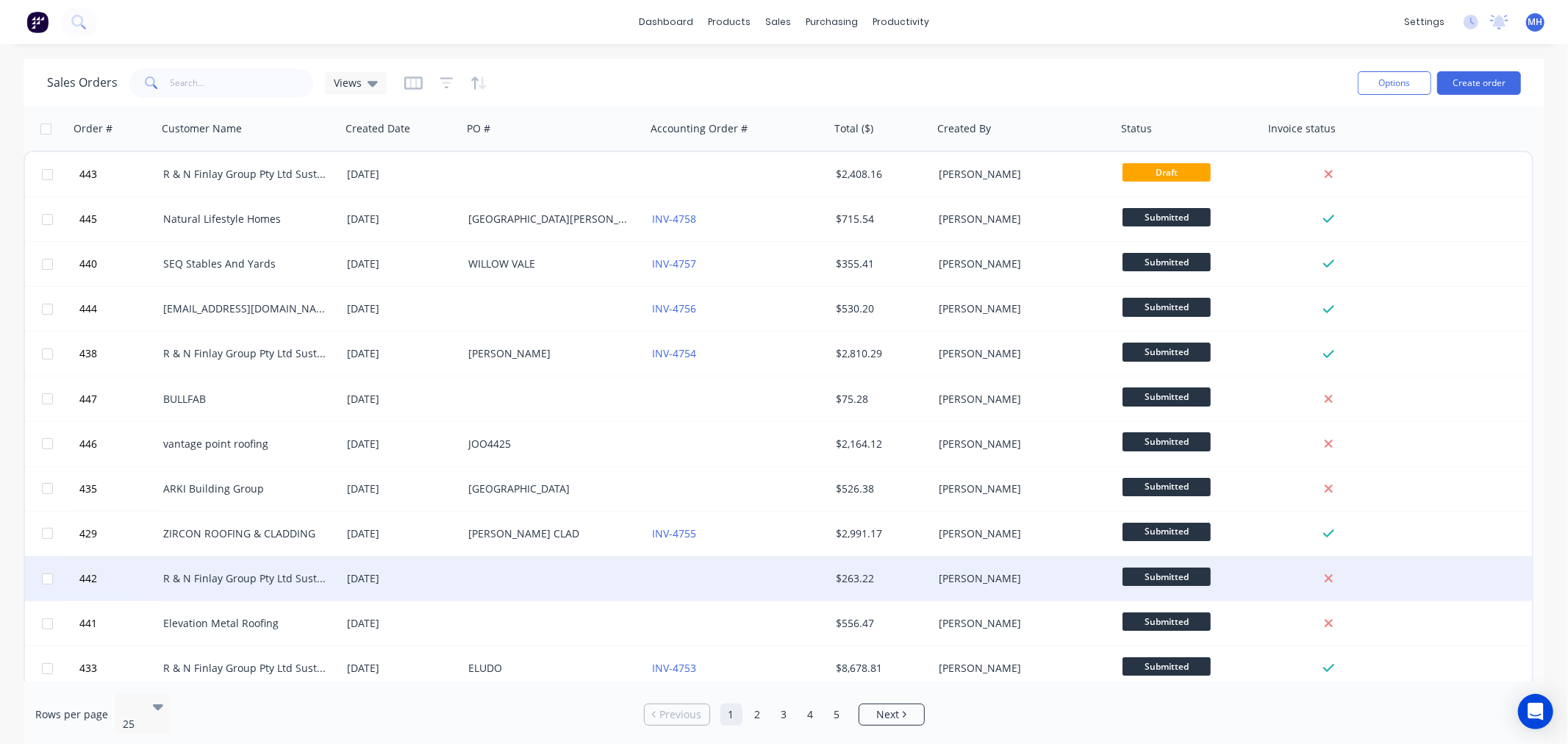
click at [493, 584] on div at bounding box center [554, 579] width 184 height 44
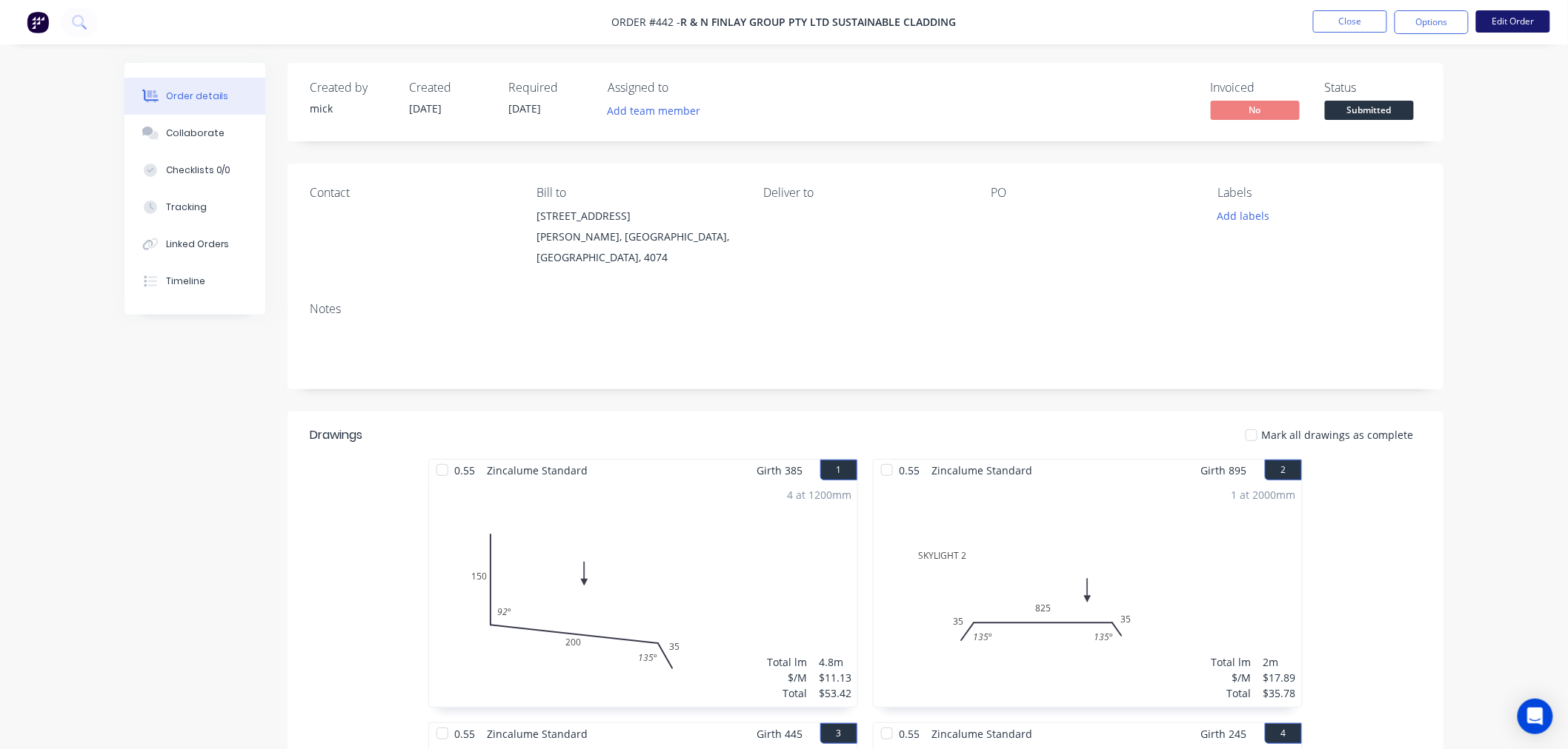
click at [1512, 18] on button "Edit Order" at bounding box center [1512, 21] width 74 height 22
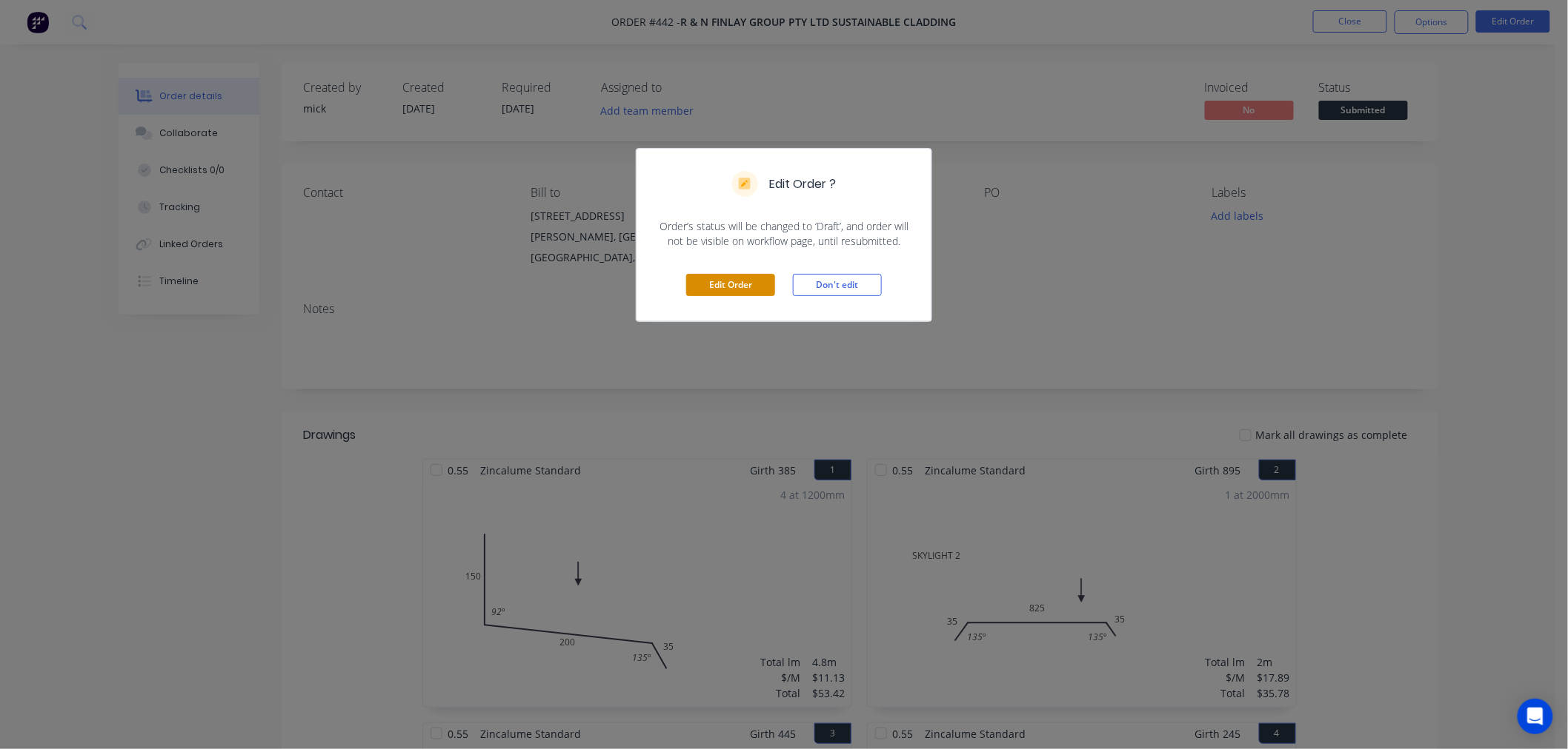
click at [752, 289] on button "Edit Order" at bounding box center [731, 285] width 89 height 22
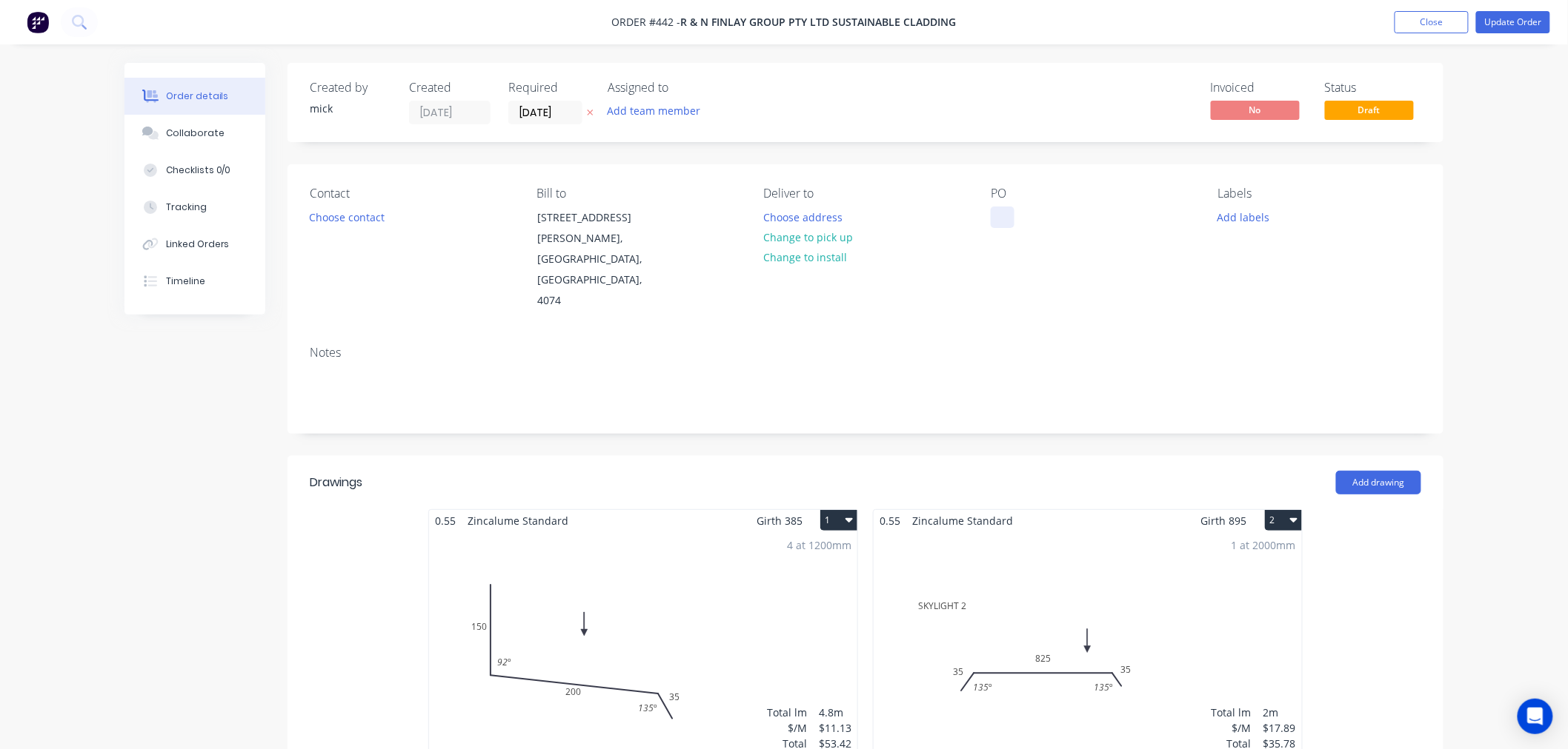
click at [1013, 210] on div at bounding box center [1003, 216] width 24 height 21
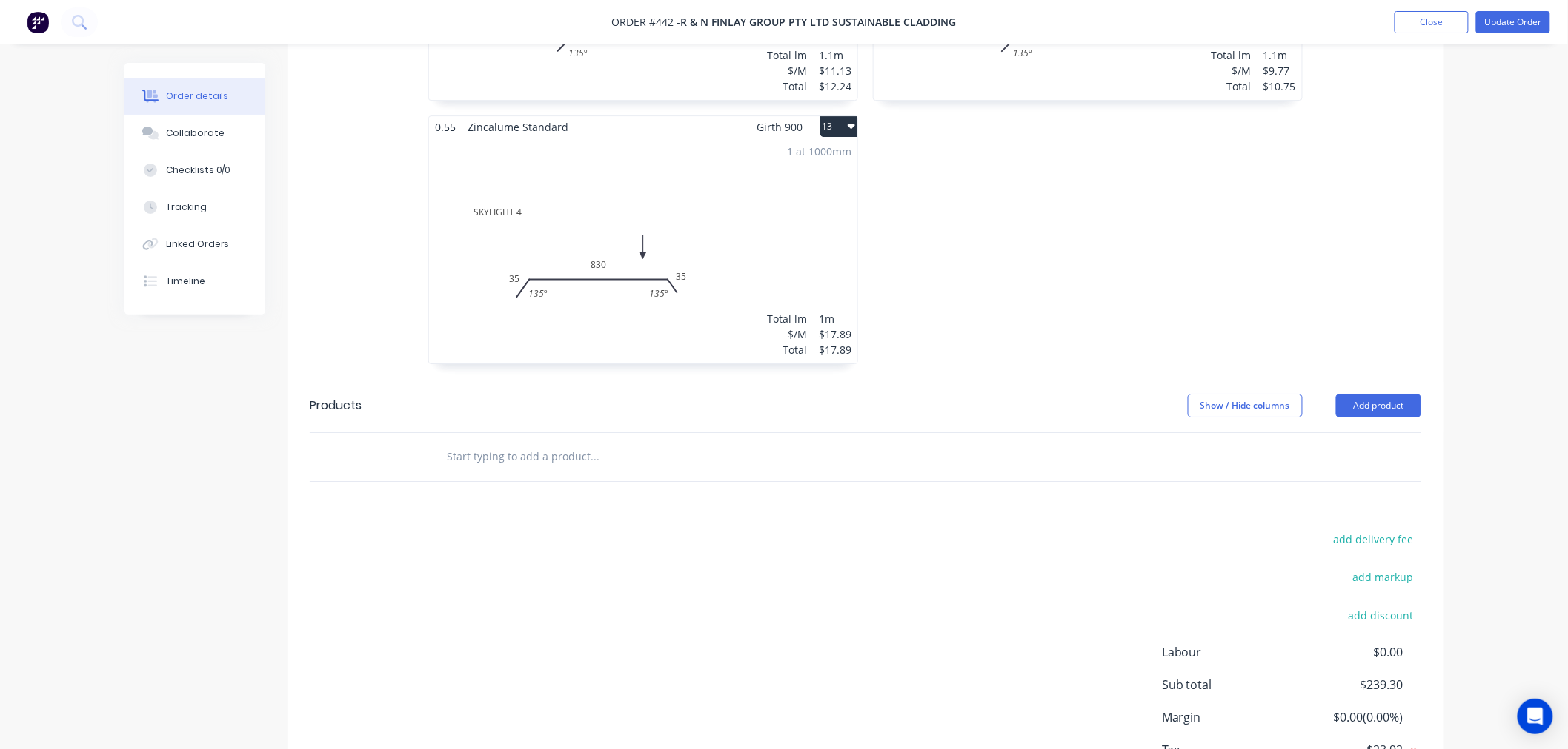
scroll to position [2046, 0]
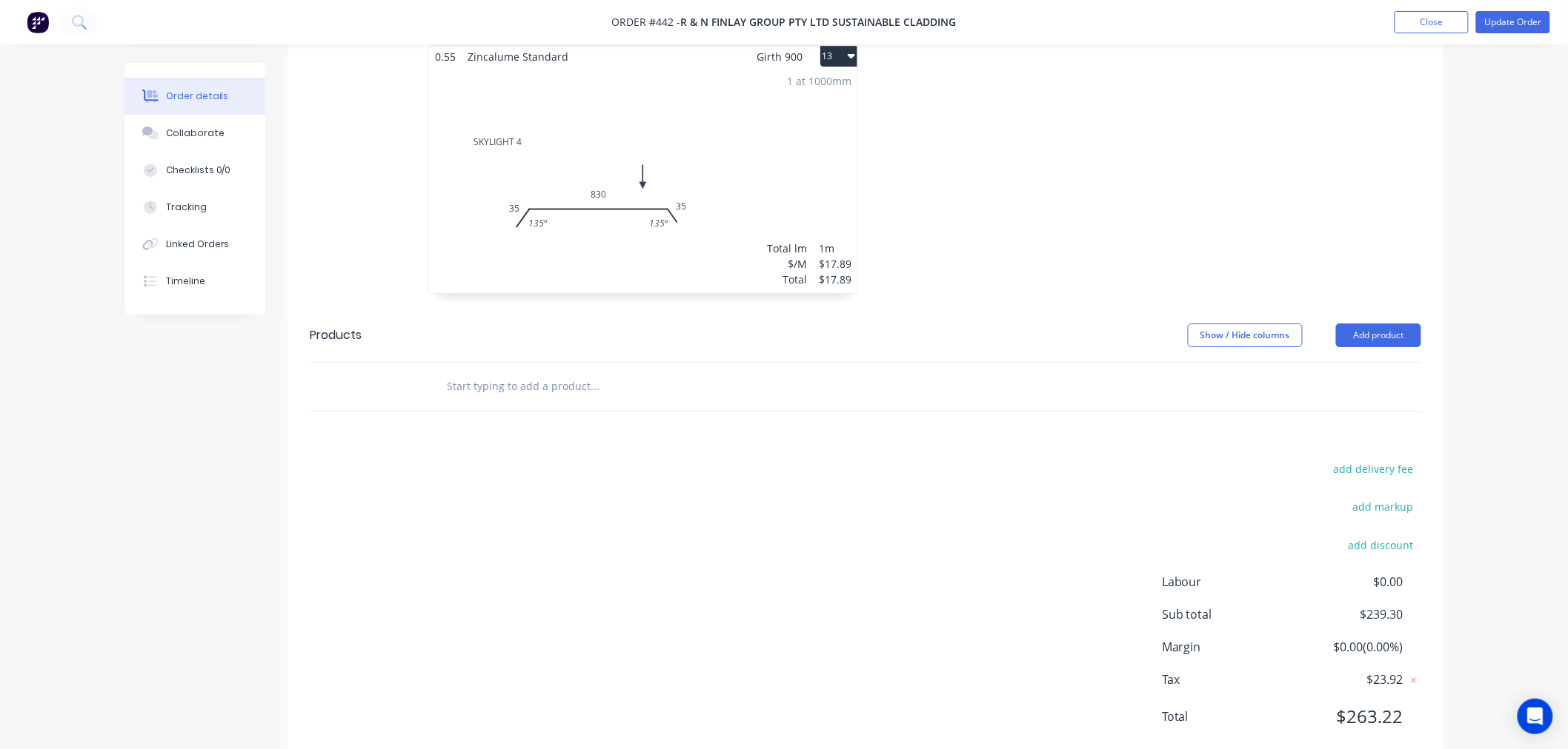
click at [566, 372] on input "text" at bounding box center [594, 387] width 296 height 30
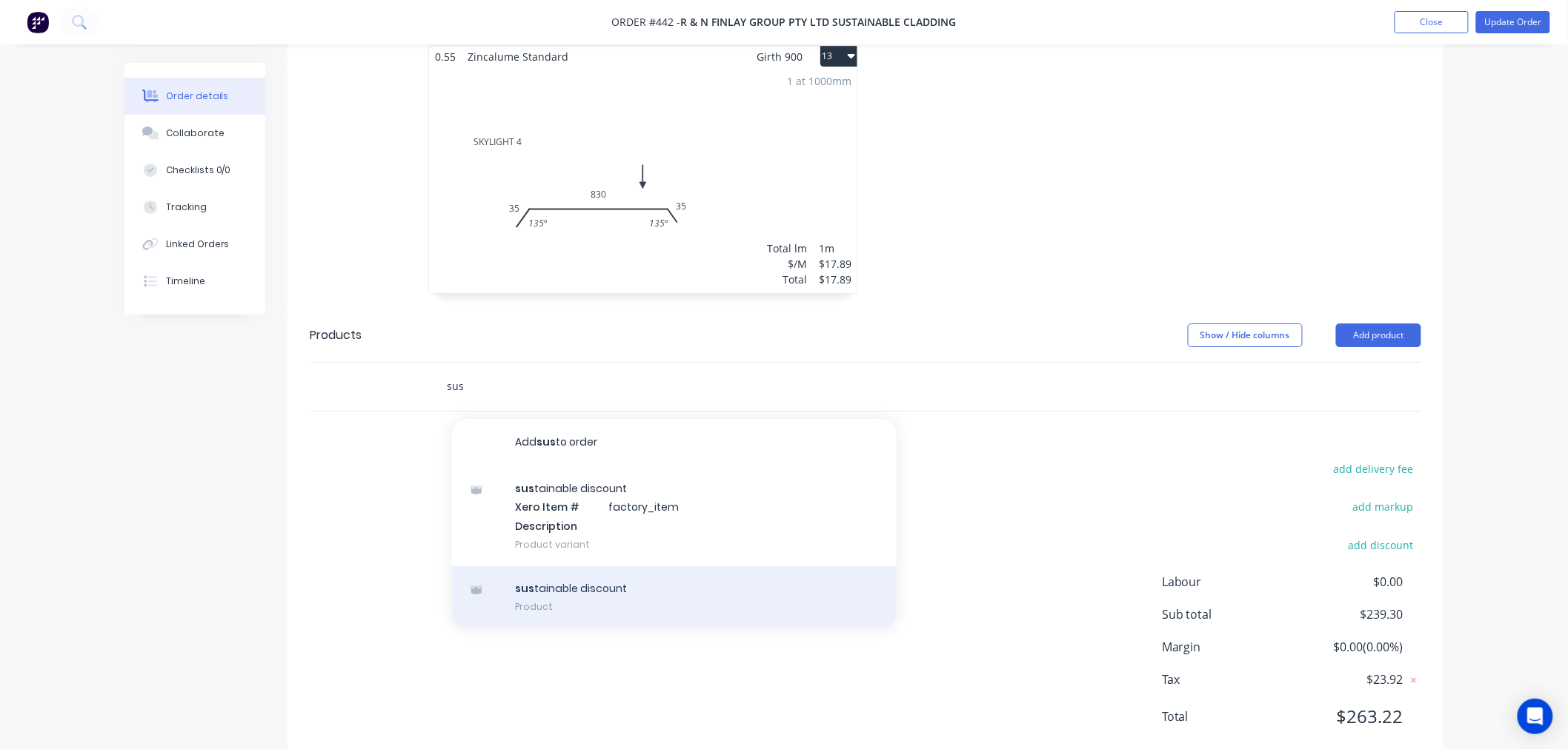
type input "sus"
click at [624, 567] on div "sus tainable discount Product" at bounding box center [674, 597] width 445 height 62
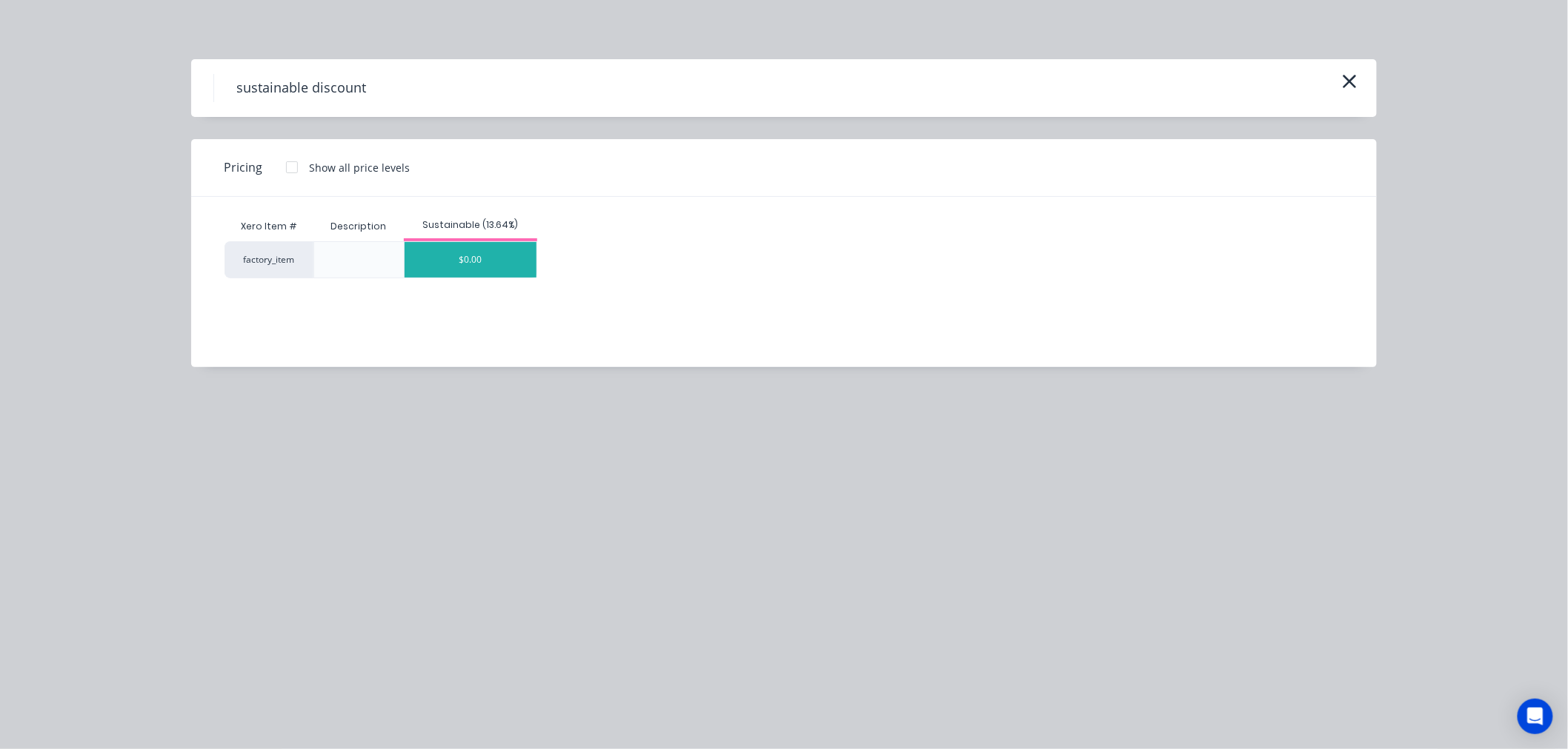
click at [508, 270] on div "$0.00" at bounding box center [470, 260] width 132 height 35
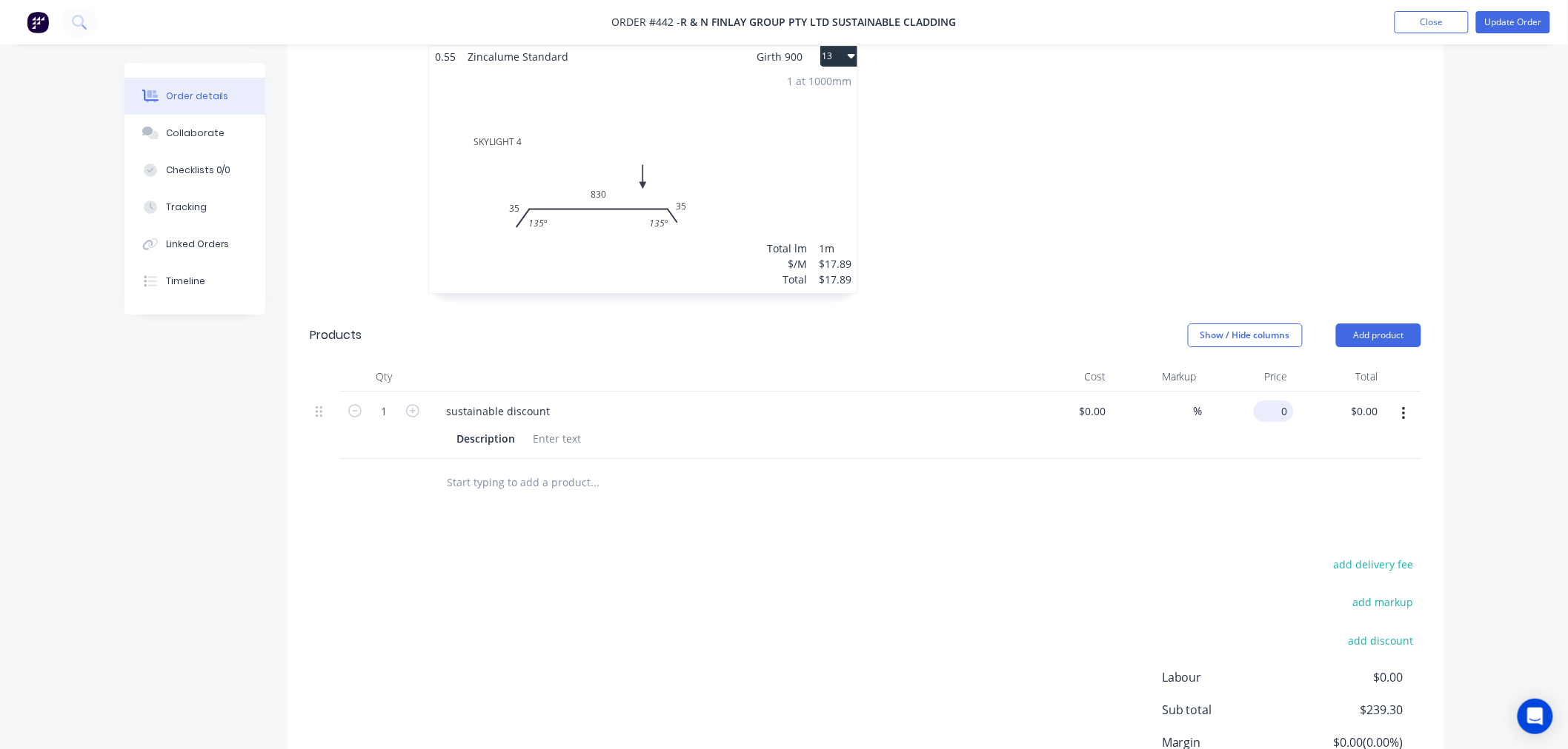
click at [1281, 400] on input "0" at bounding box center [1276, 411] width 34 height 21
type input "$-19.14"
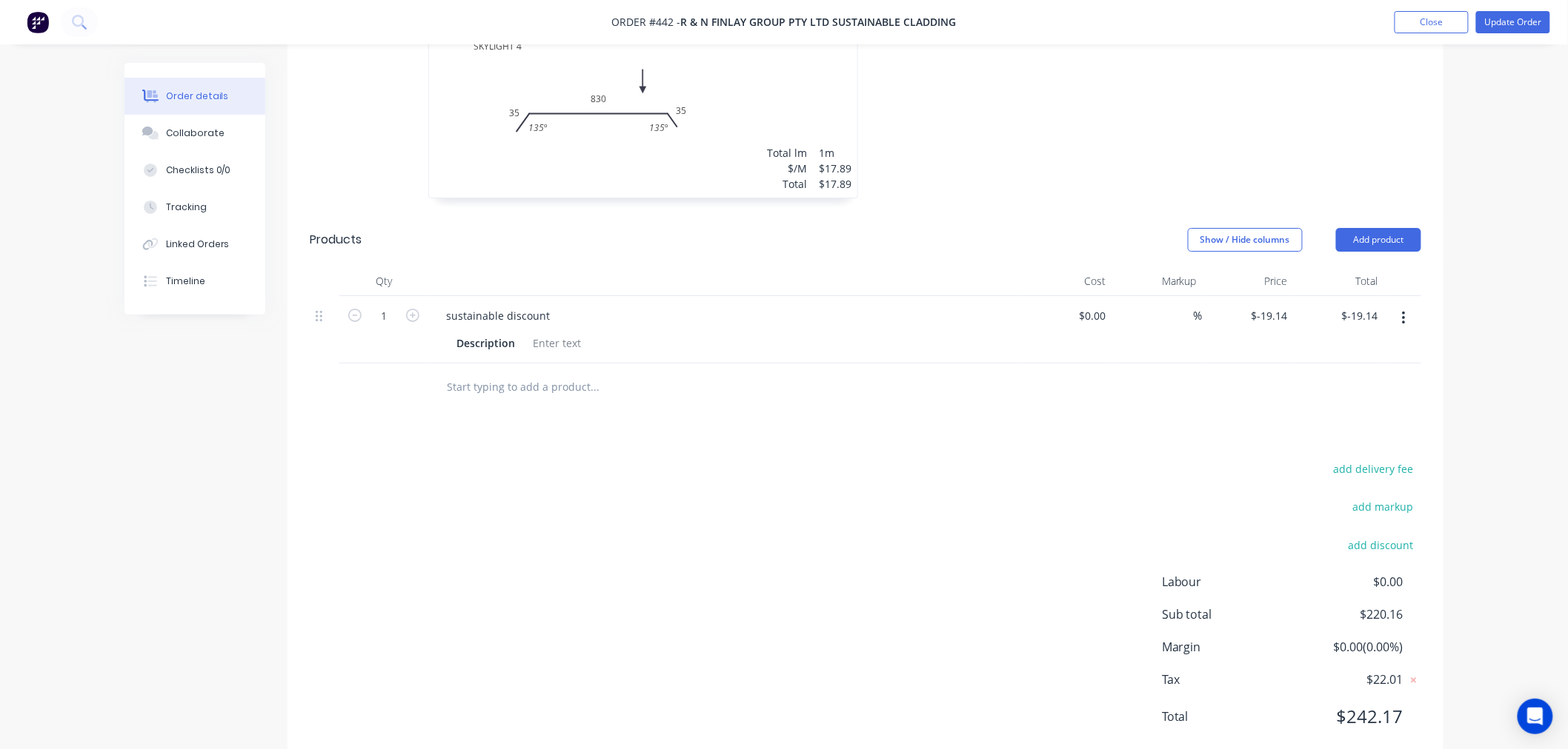
scroll to position [1648, 0]
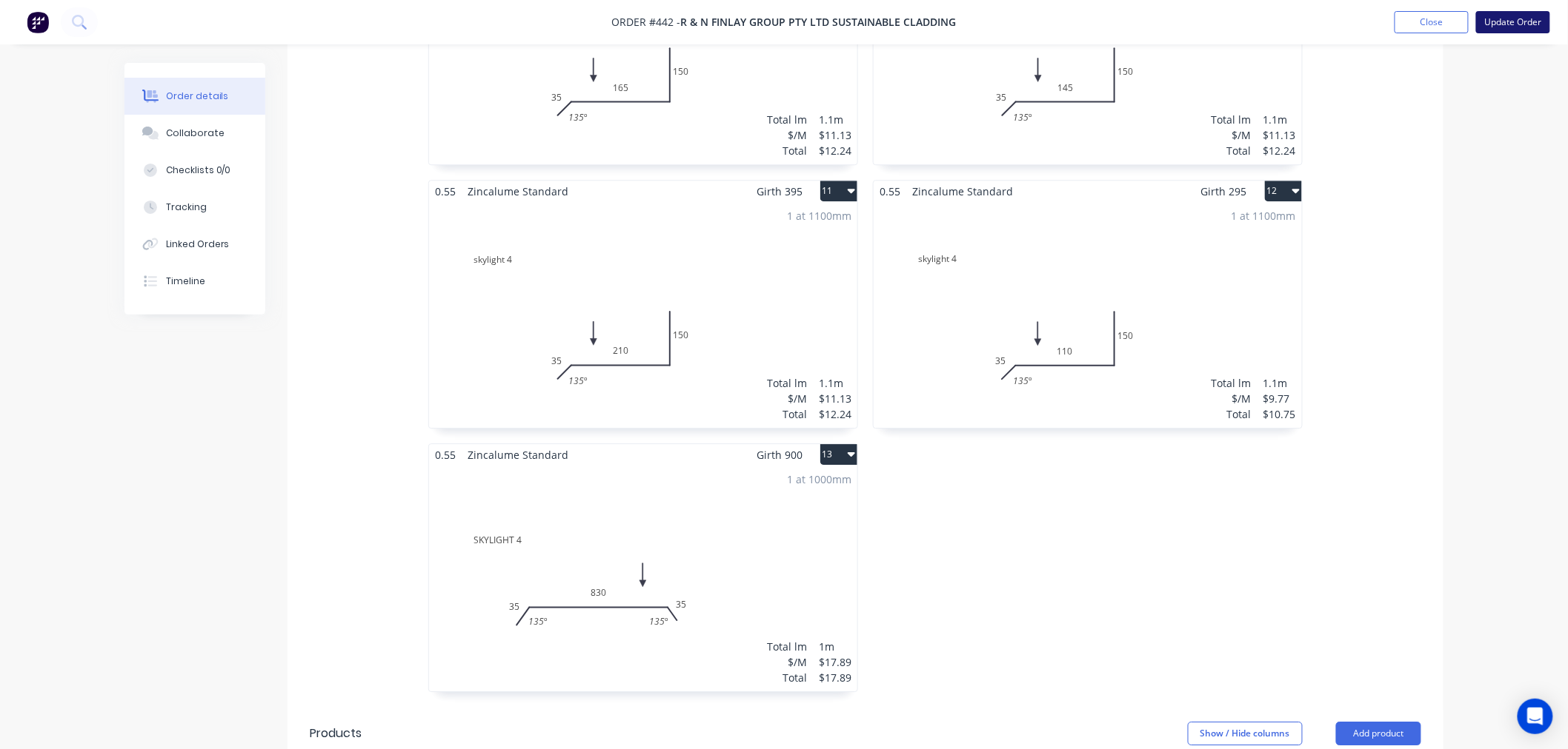
click at [1535, 32] on button "Update Order" at bounding box center [1512, 22] width 74 height 22
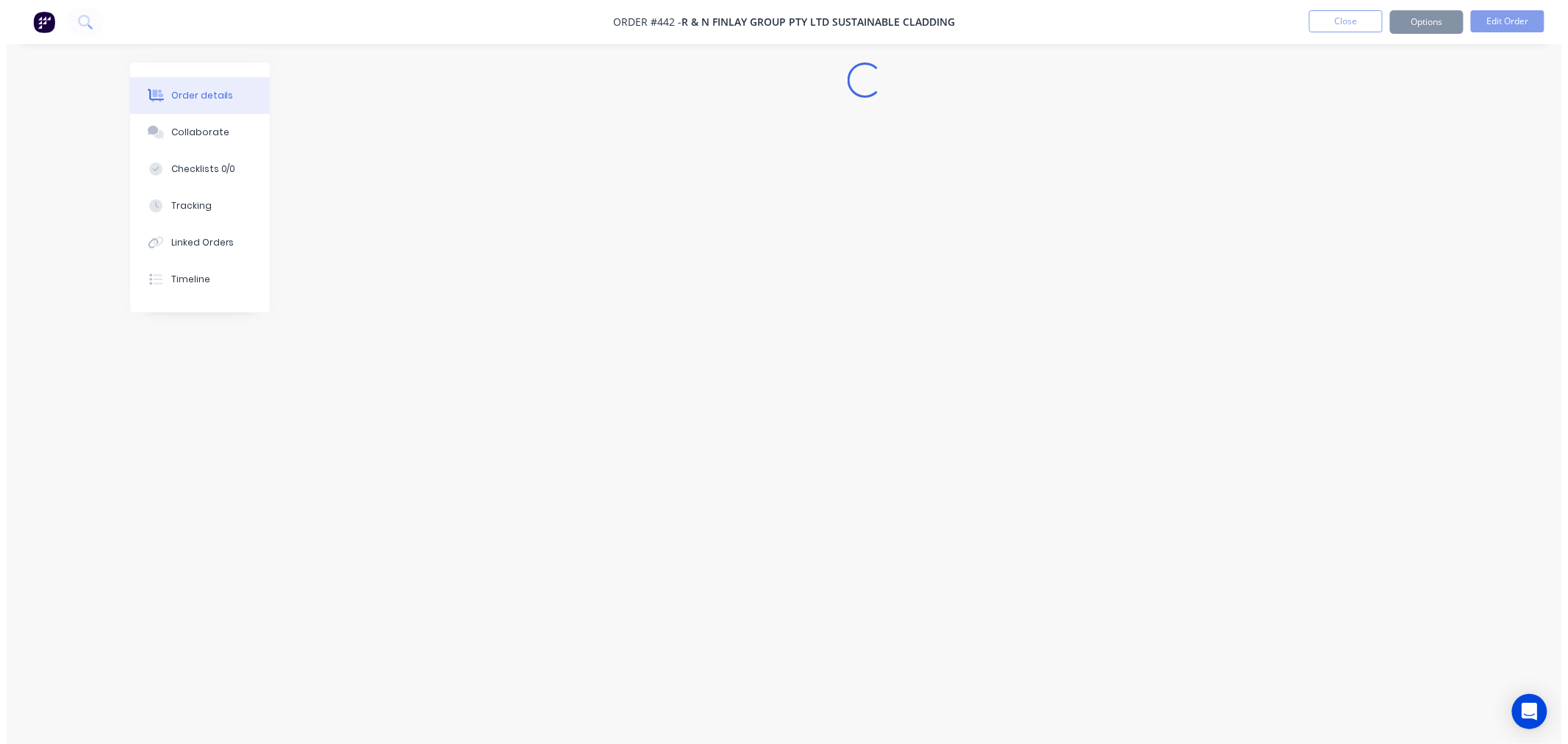
scroll to position [0, 0]
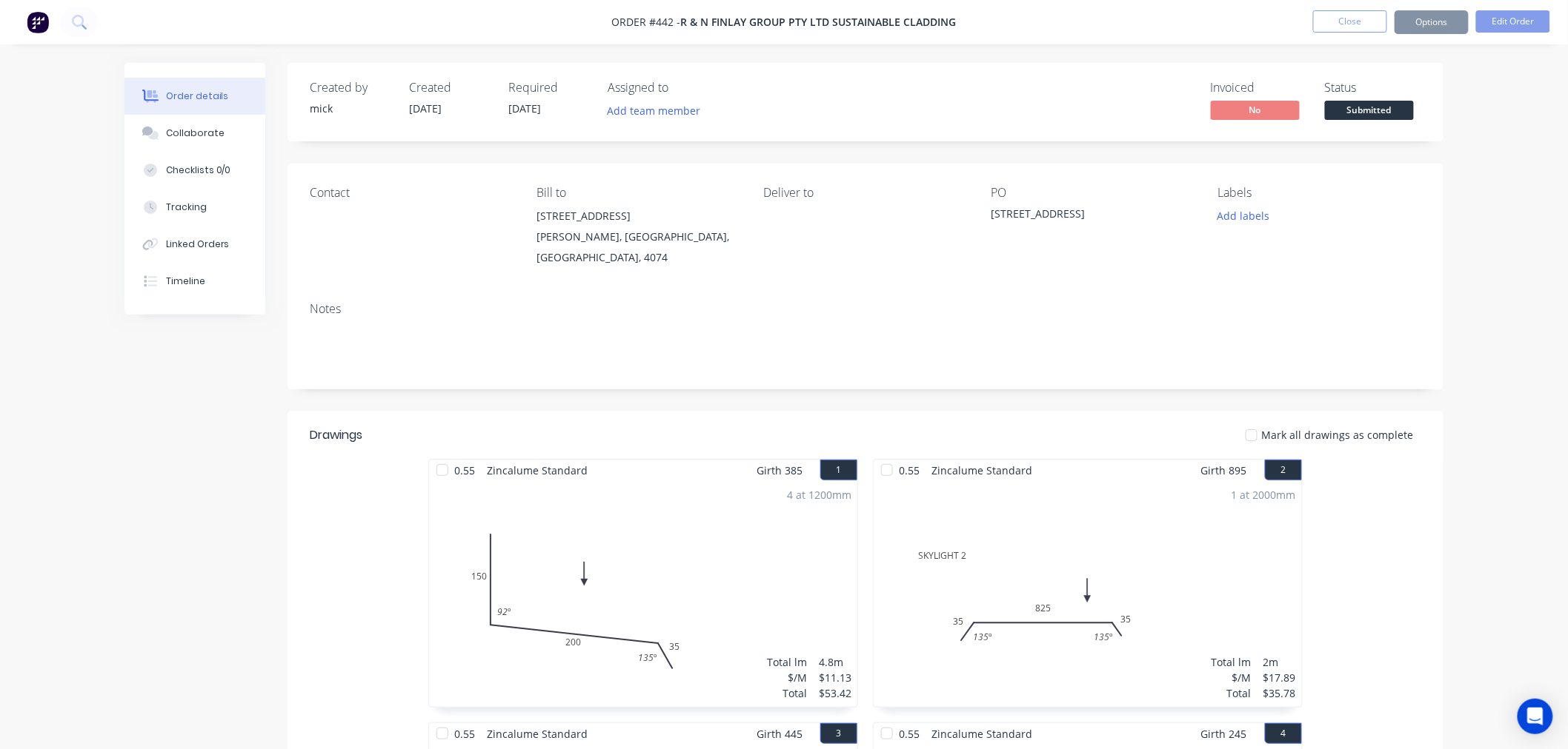
click at [1431, 17] on button "Options" at bounding box center [1431, 22] width 74 height 24
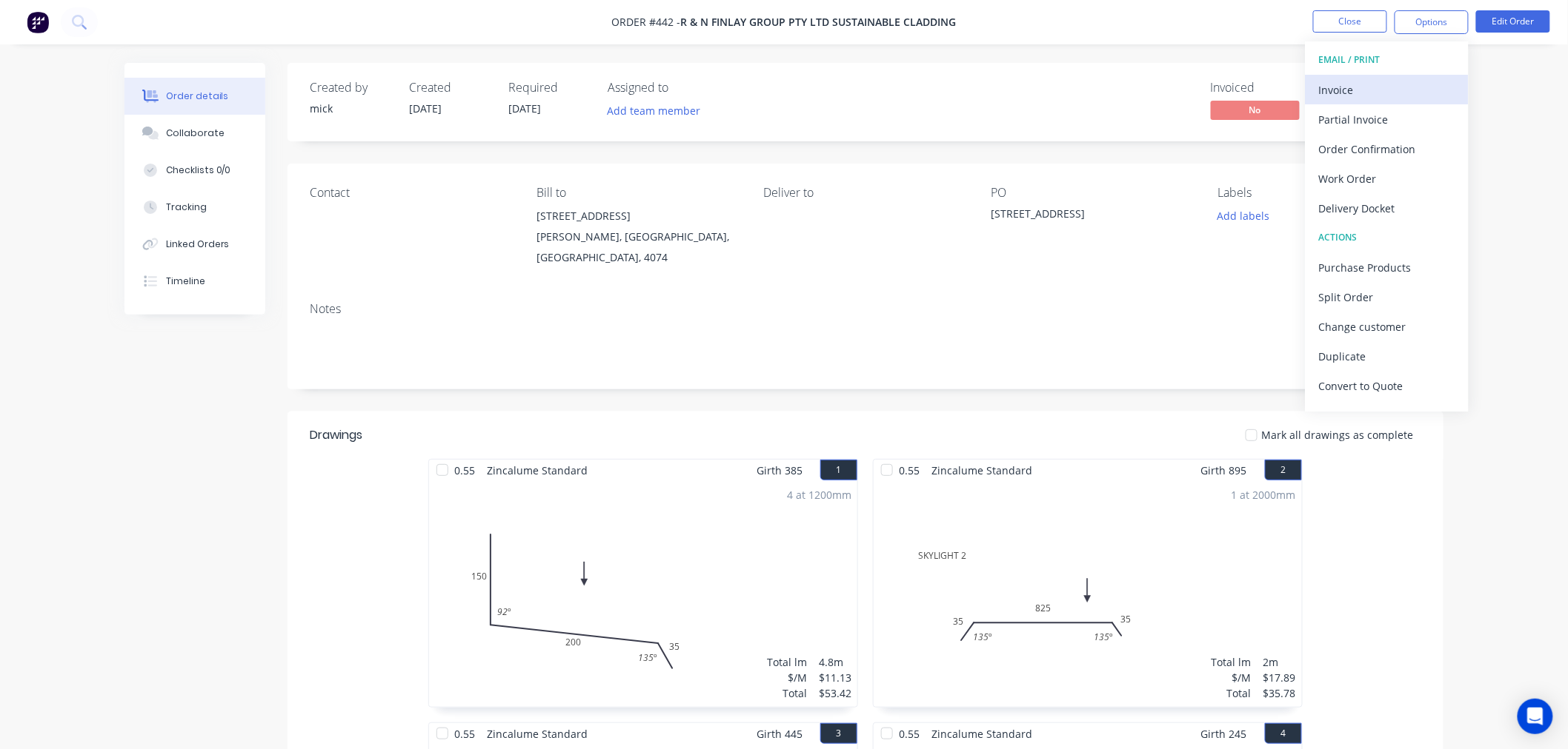
click at [1329, 84] on div "Invoice" at bounding box center [1387, 90] width 136 height 21
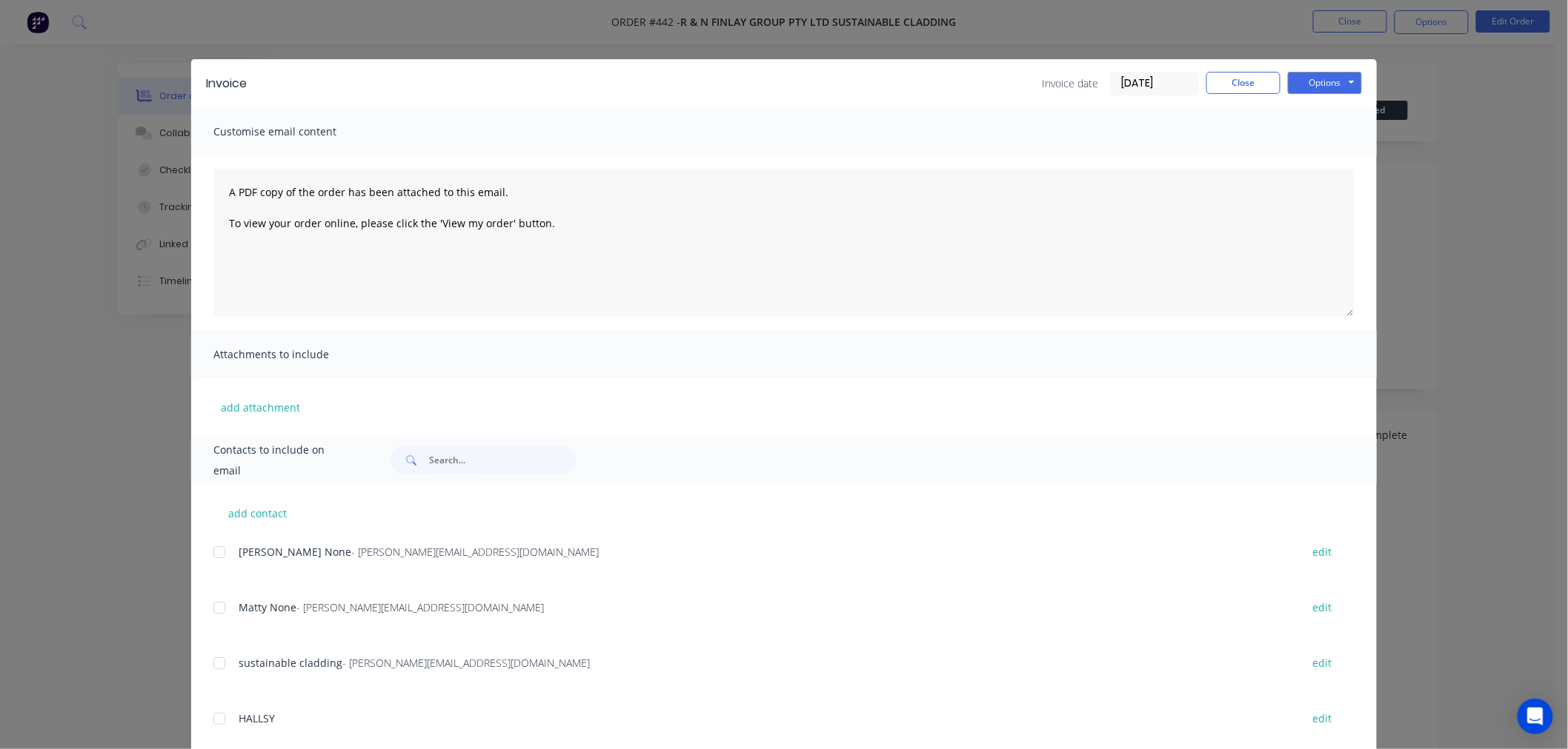
click at [214, 550] on div at bounding box center [219, 552] width 30 height 30
click at [212, 604] on div at bounding box center [219, 608] width 30 height 30
click at [1343, 80] on button "Options" at bounding box center [1325, 83] width 74 height 22
click at [1336, 148] on button "Email" at bounding box center [1335, 158] width 95 height 24
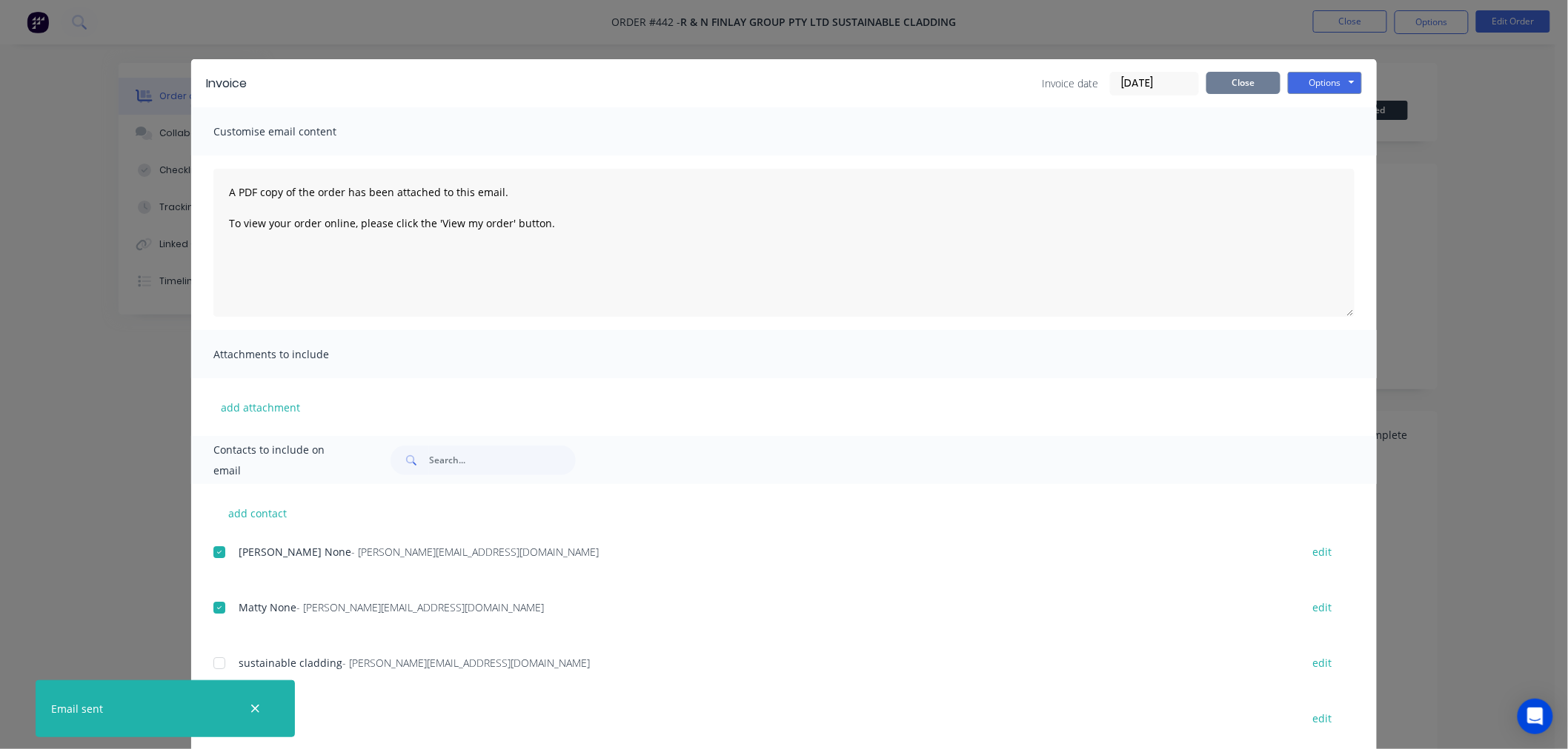
click at [1229, 85] on button "Close" at bounding box center [1243, 83] width 74 height 22
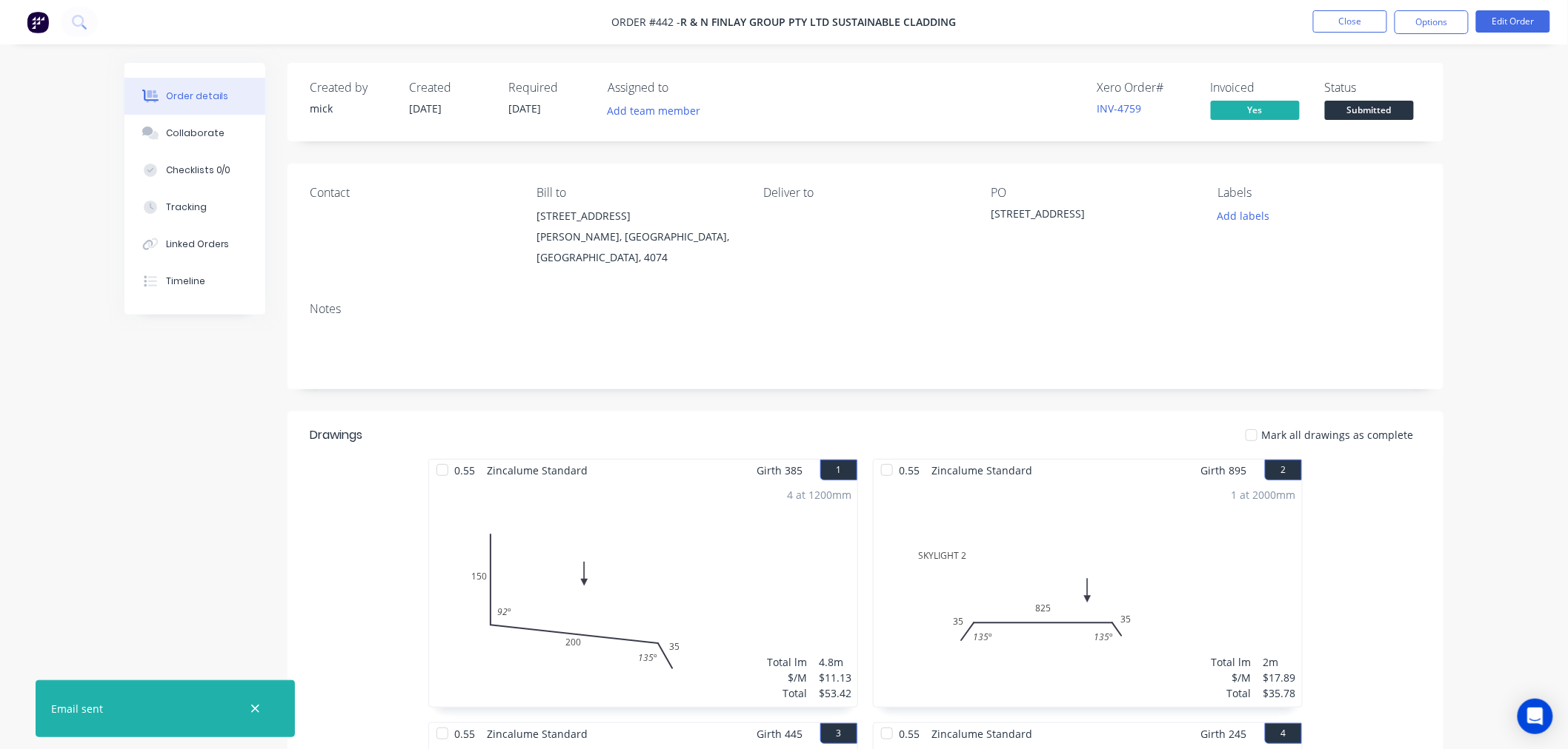
click at [43, 20] on img at bounding box center [38, 22] width 22 height 22
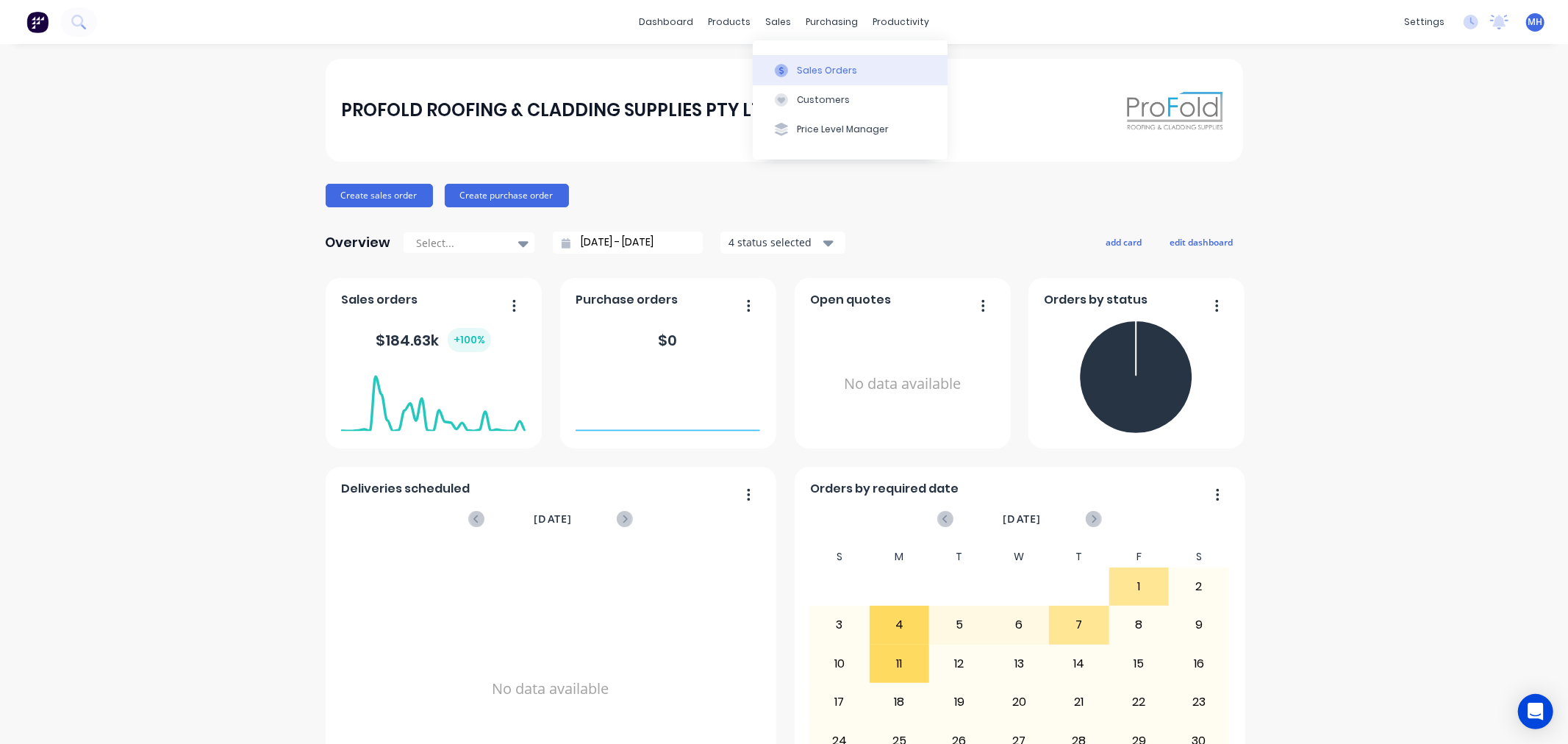
click at [801, 64] on div "Sales Orders" at bounding box center [827, 71] width 61 height 13
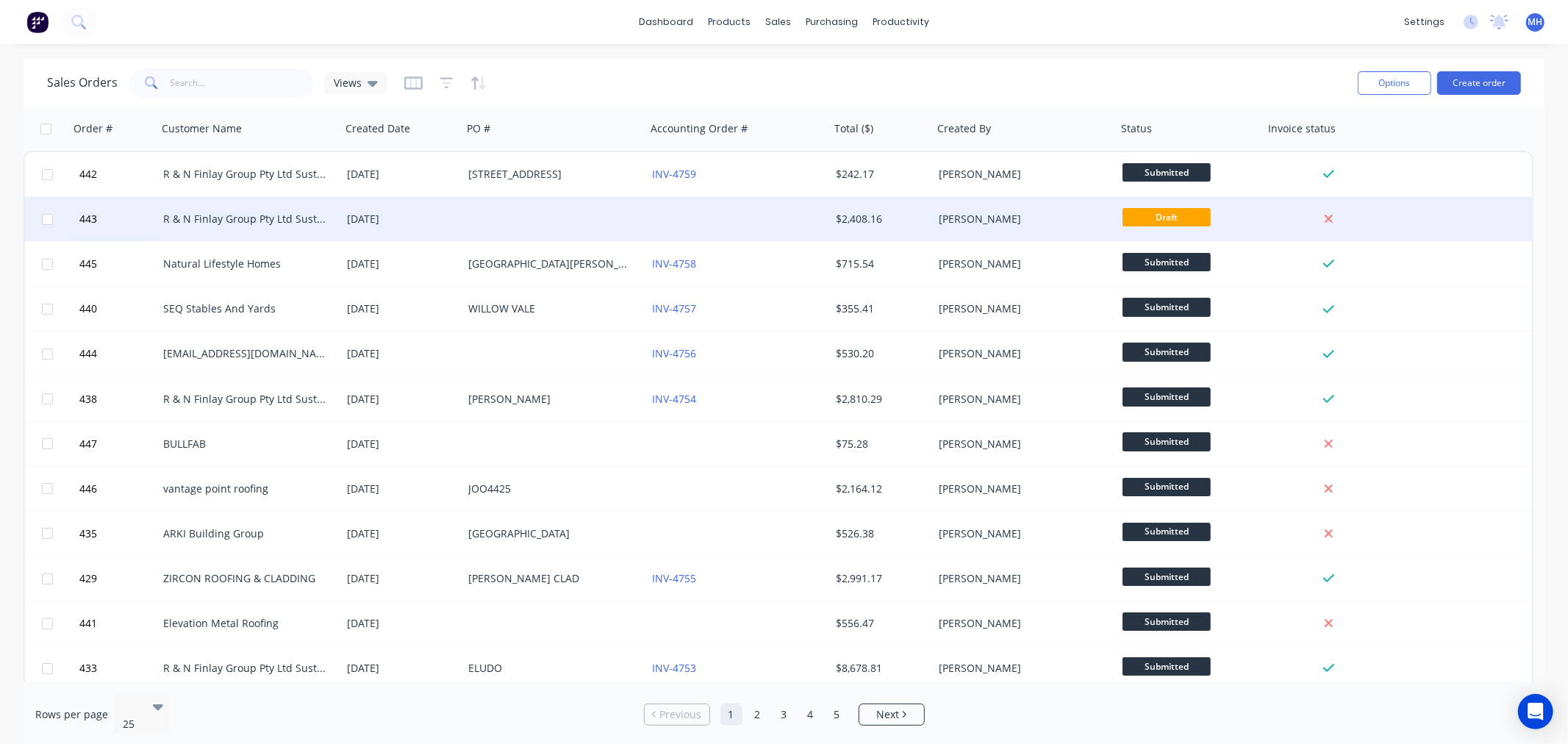
click at [650, 224] on div at bounding box center [738, 220] width 184 height 44
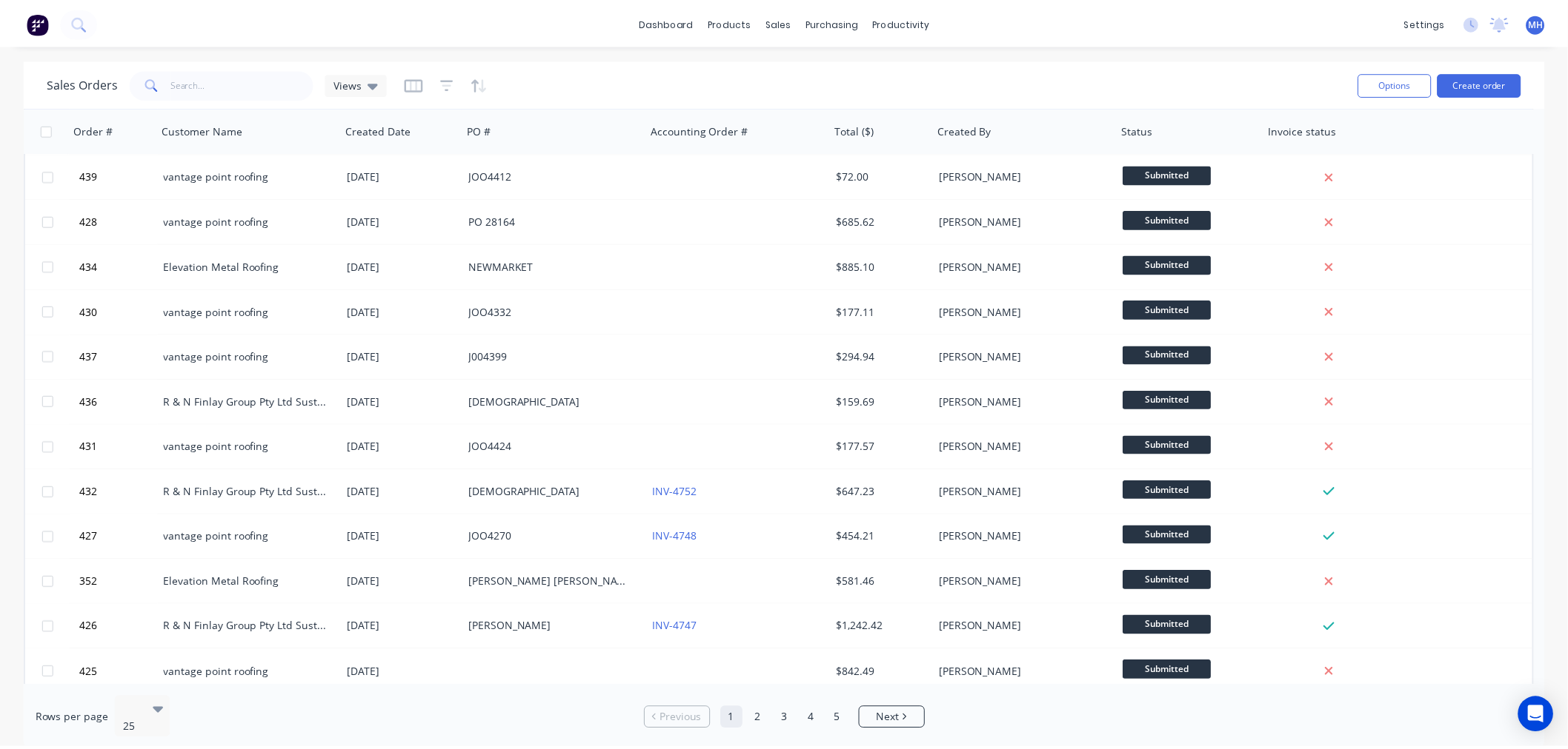
scroll to position [596, 0]
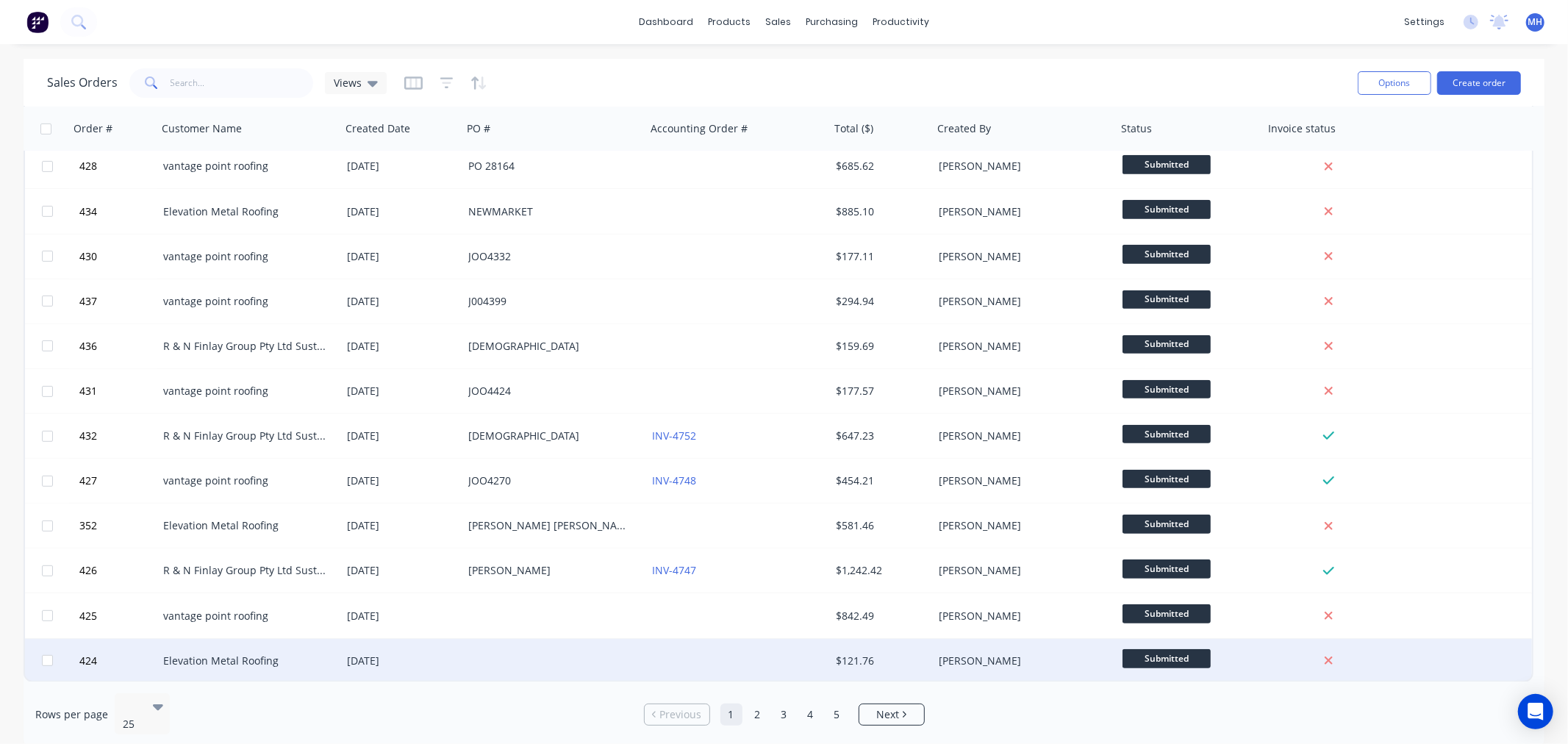
click at [367, 650] on div "[DATE]" at bounding box center [402, 661] width 121 height 44
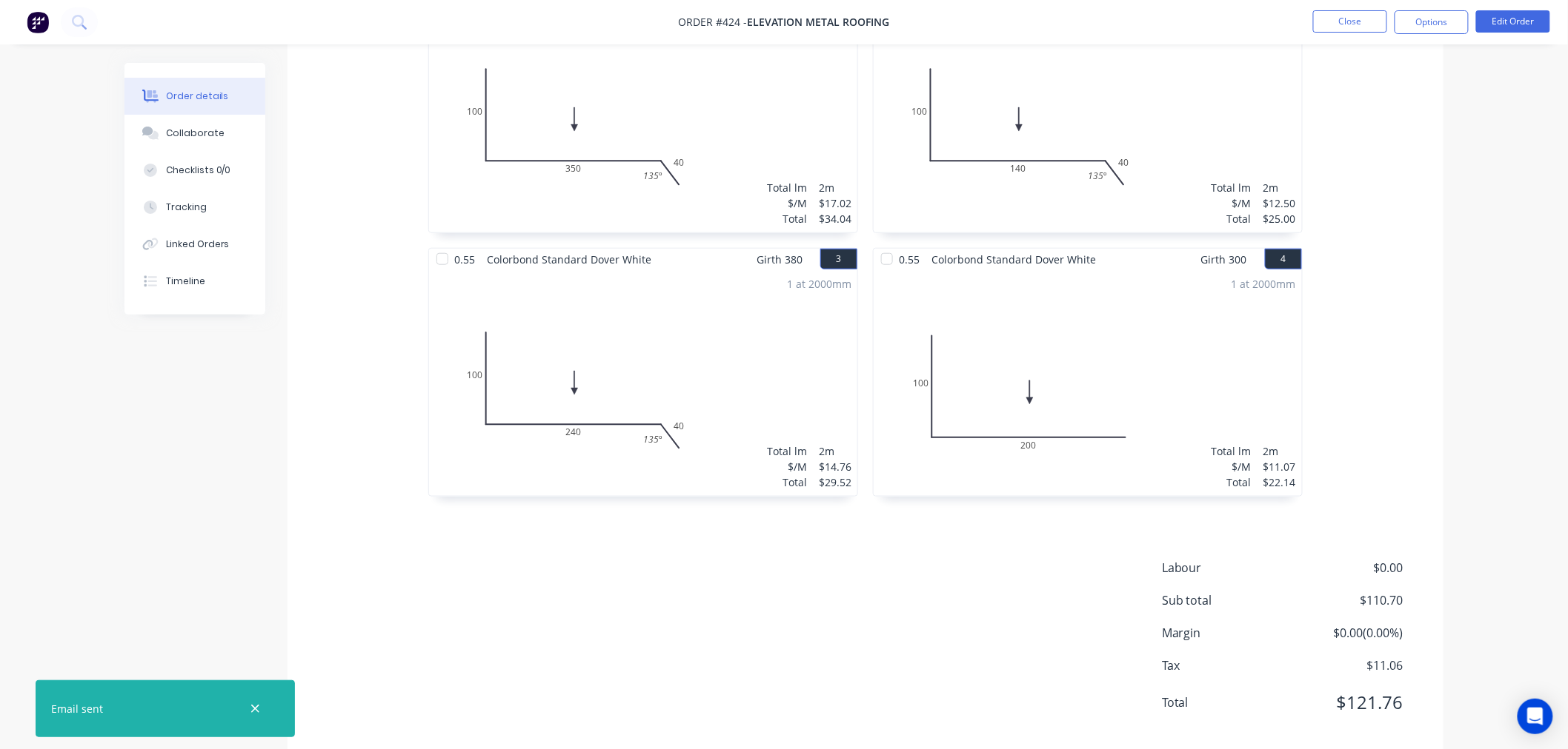
scroll to position [486, 0]
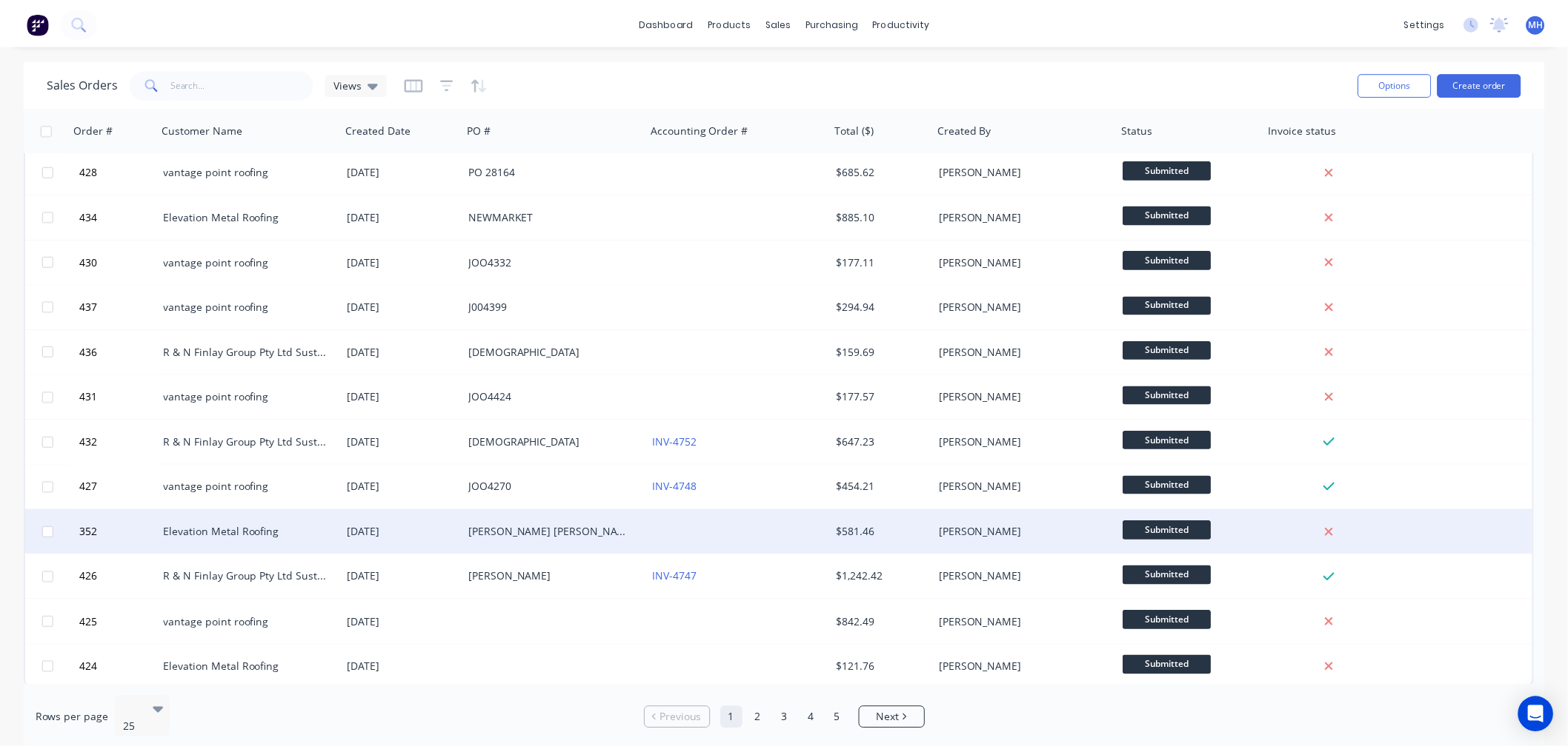
scroll to position [596, 0]
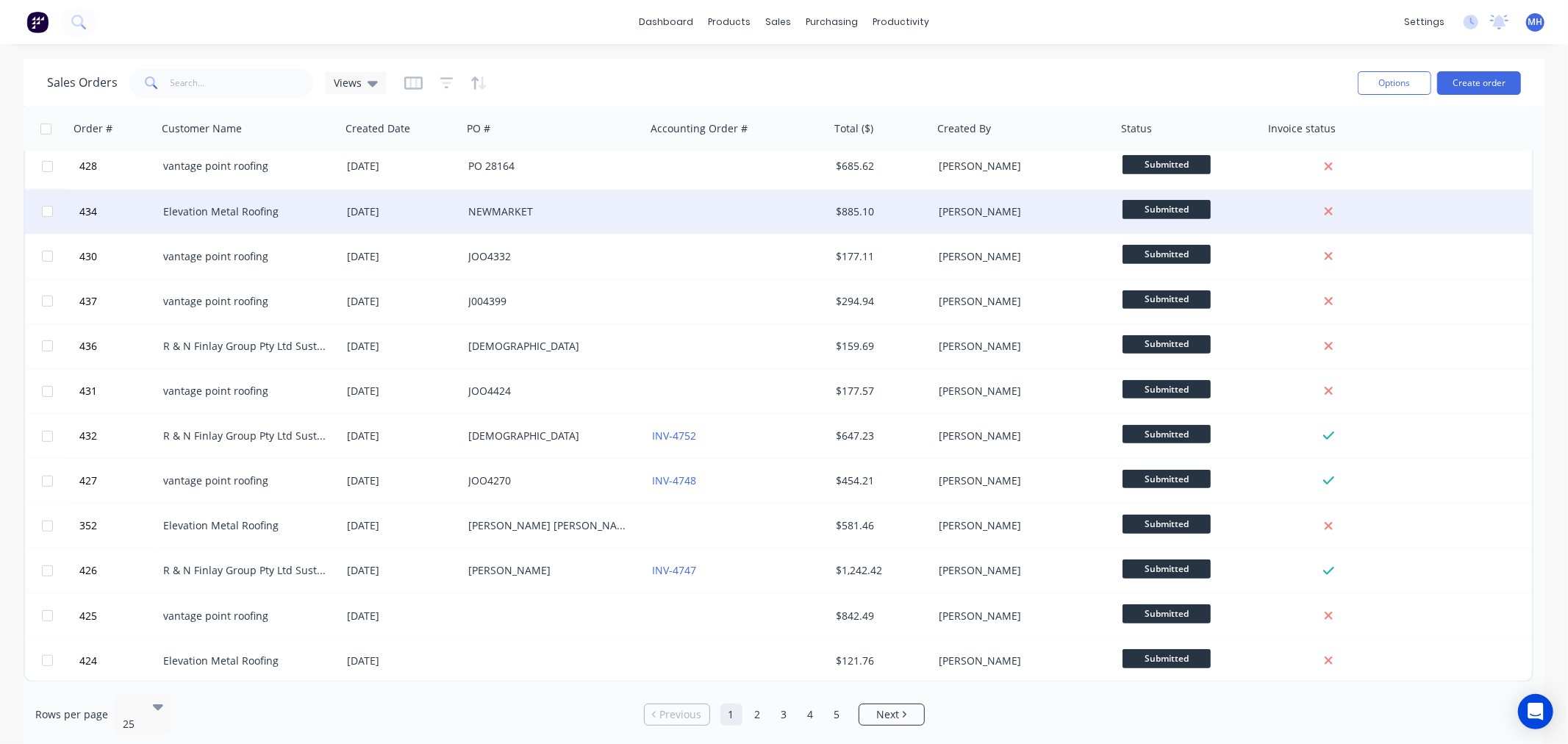
click at [549, 209] on div "NEWMARKET" at bounding box center [550, 212] width 163 height 15
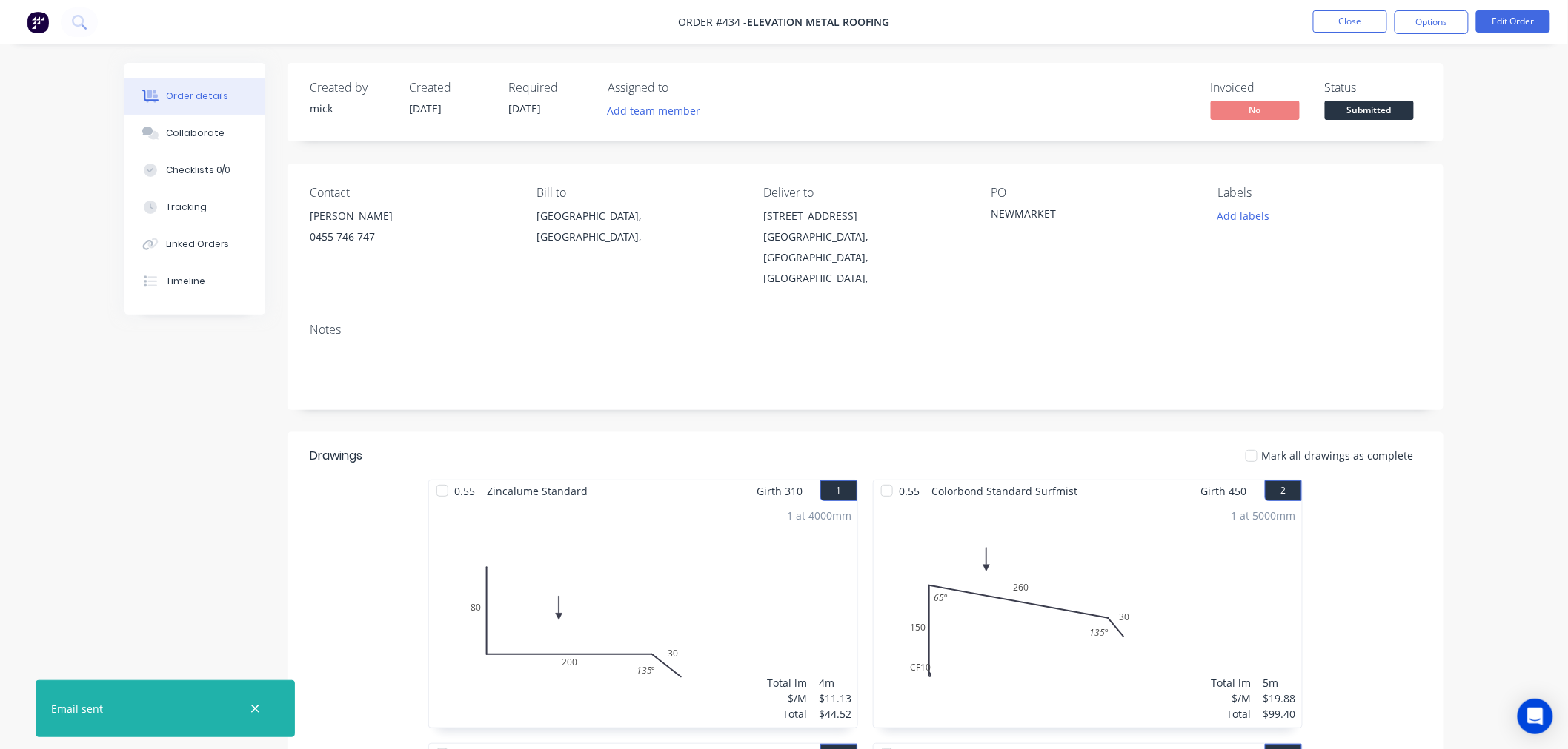
click at [35, 30] on img at bounding box center [38, 22] width 22 height 22
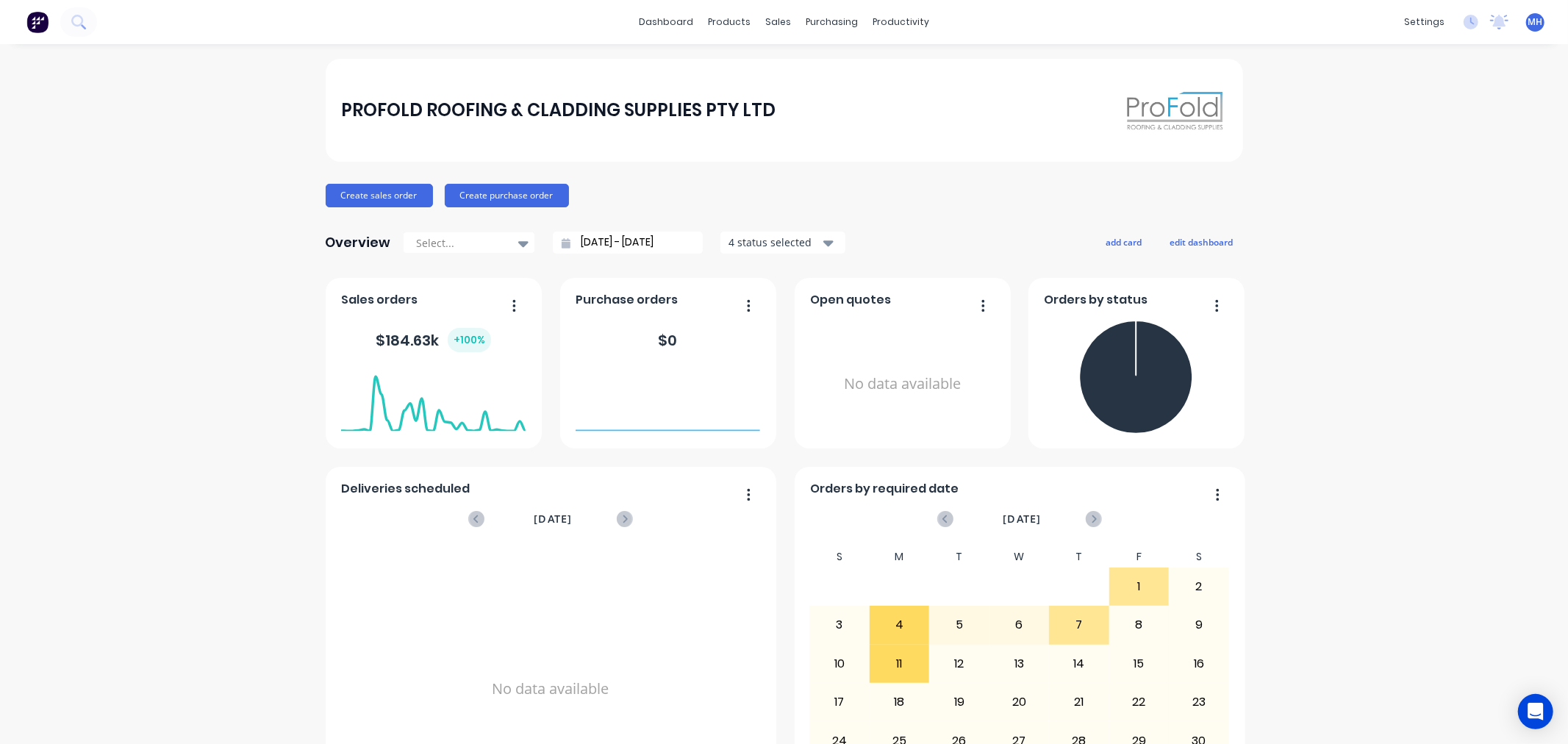
click at [48, 25] on img at bounding box center [38, 22] width 22 height 22
click at [1387, 177] on div "PROFOLD ROOFING & CLADDING SUPPLIES PTY LTD Create sales order Create purchase …" at bounding box center [784, 443] width 1568 height 768
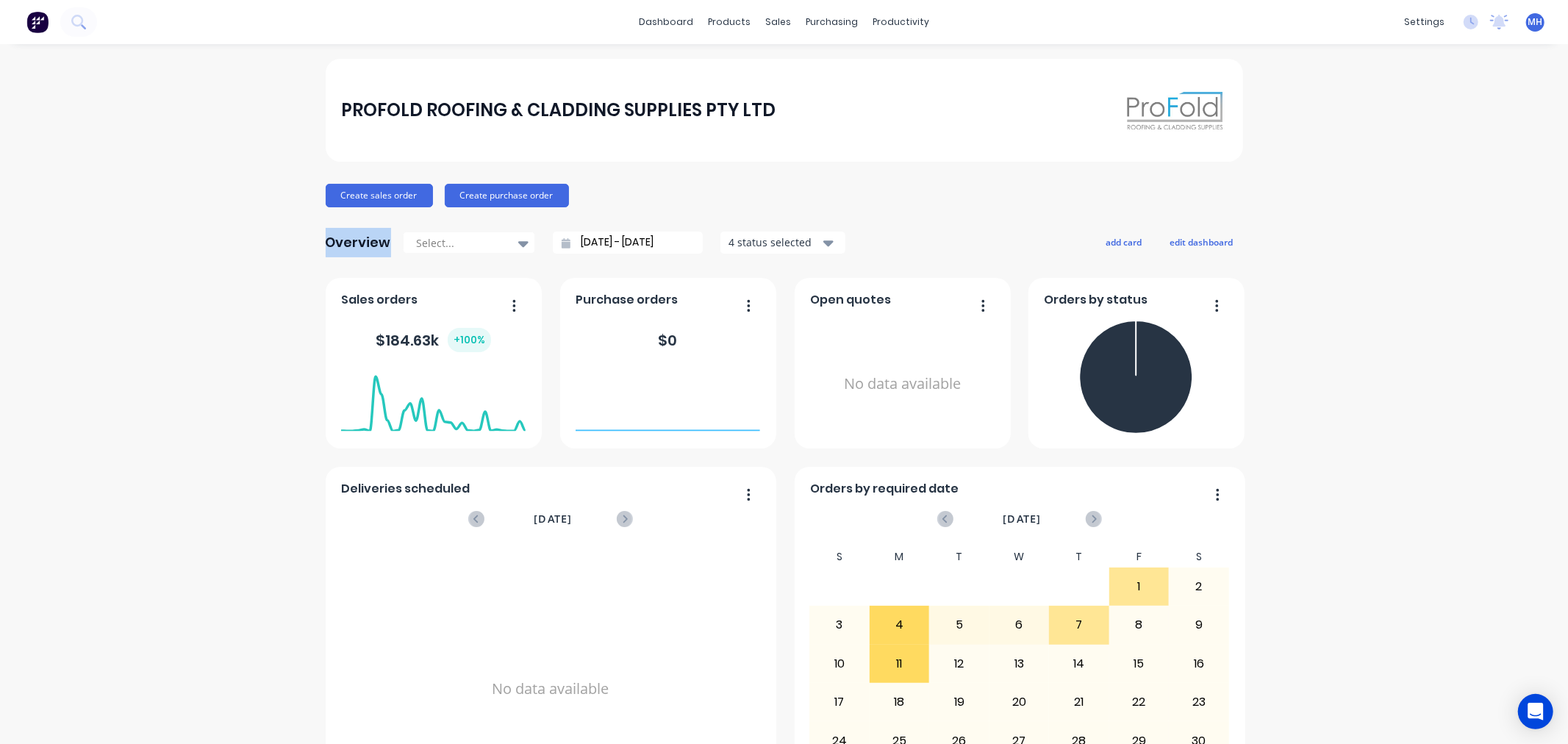
click at [1387, 177] on div "PROFOLD ROOFING & CLADDING SUPPLIES PTY LTD Create sales order Create purchase …" at bounding box center [784, 443] width 1568 height 768
click at [134, 193] on div "PROFOLD ROOFING & CLADDING SUPPLIES PTY LTD Create sales order Create purchase …" at bounding box center [784, 443] width 1568 height 768
click at [68, 197] on div "PROFOLD ROOFING & CLADDING SUPPLIES PTY LTD Create sales order Create purchase …" at bounding box center [784, 443] width 1568 height 768
